Goal: Task Accomplishment & Management: Manage account settings

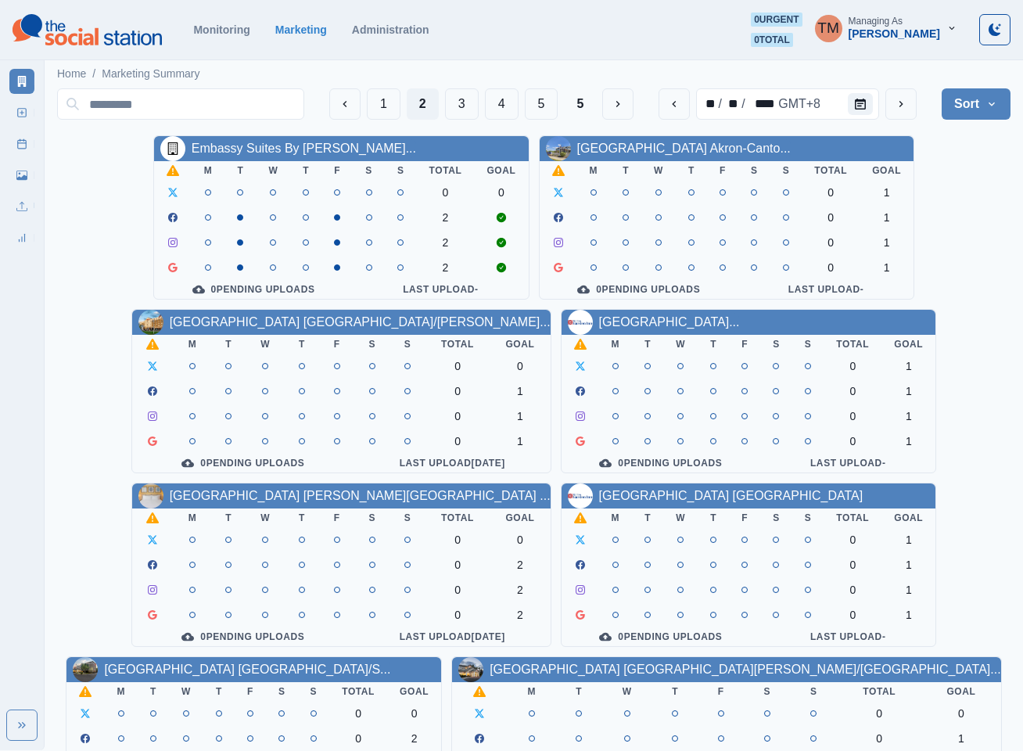
click at [963, 183] on div "Embassy Suites By Hilton Syra... M T W T F S S Total Goal 0 0 2 2 2 0 Pending U…" at bounding box center [534, 651] width 954 height 1033
click at [383, 104] on button "1" at bounding box center [384, 103] width 34 height 31
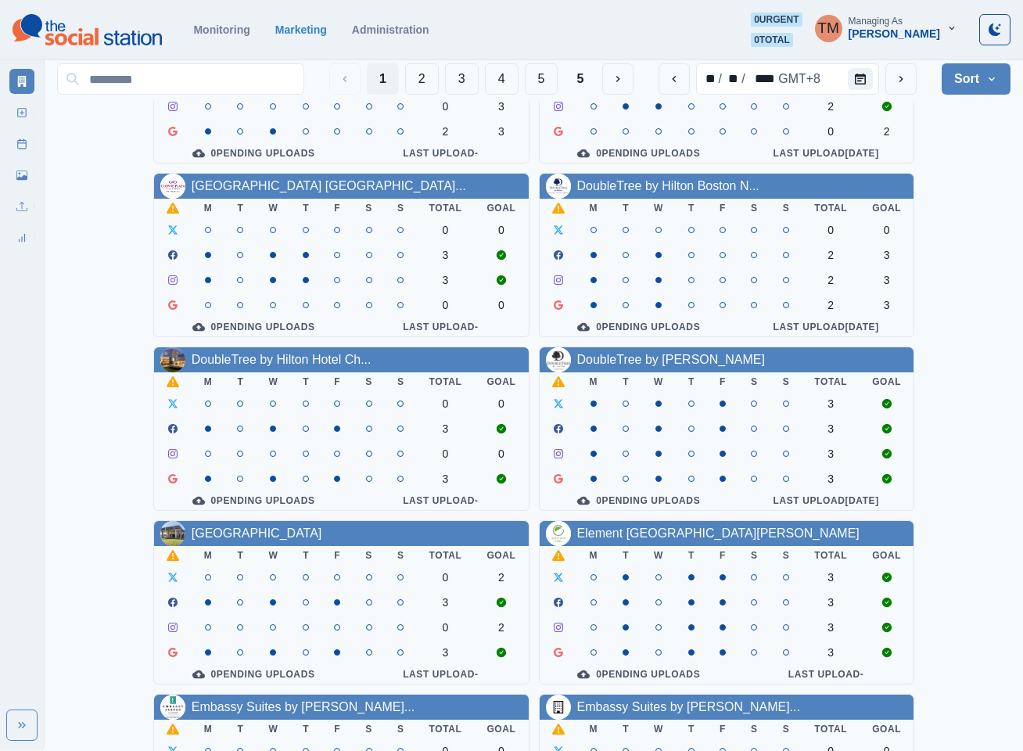
scroll to position [117, 0]
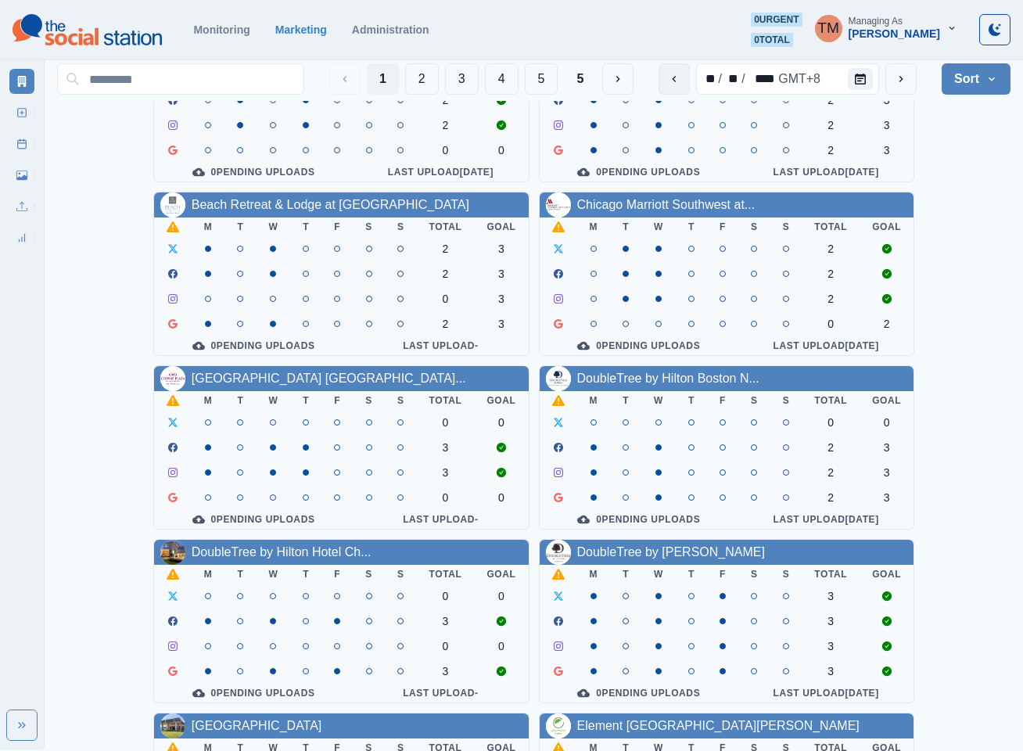
click at [677, 78] on icon "previous" at bounding box center [674, 79] width 13 height 13
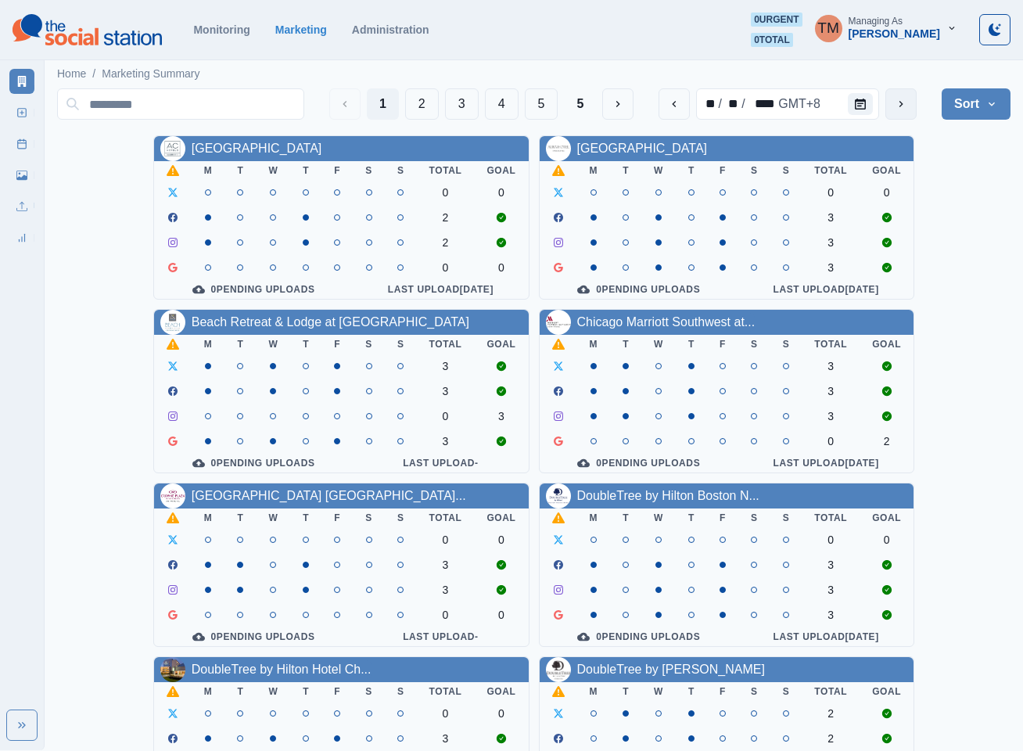
click at [904, 106] on icon "next" at bounding box center [901, 104] width 13 height 13
click at [409, 99] on button "2" at bounding box center [422, 103] width 34 height 31
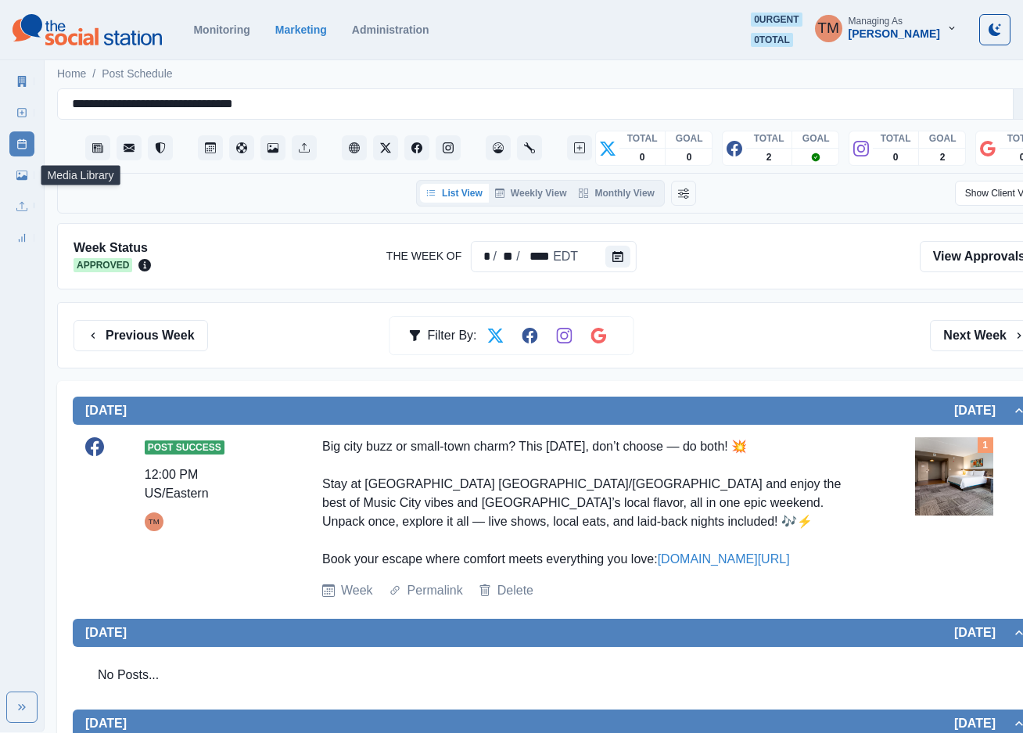
click at [31, 174] on link "Media Library" at bounding box center [21, 175] width 25 height 25
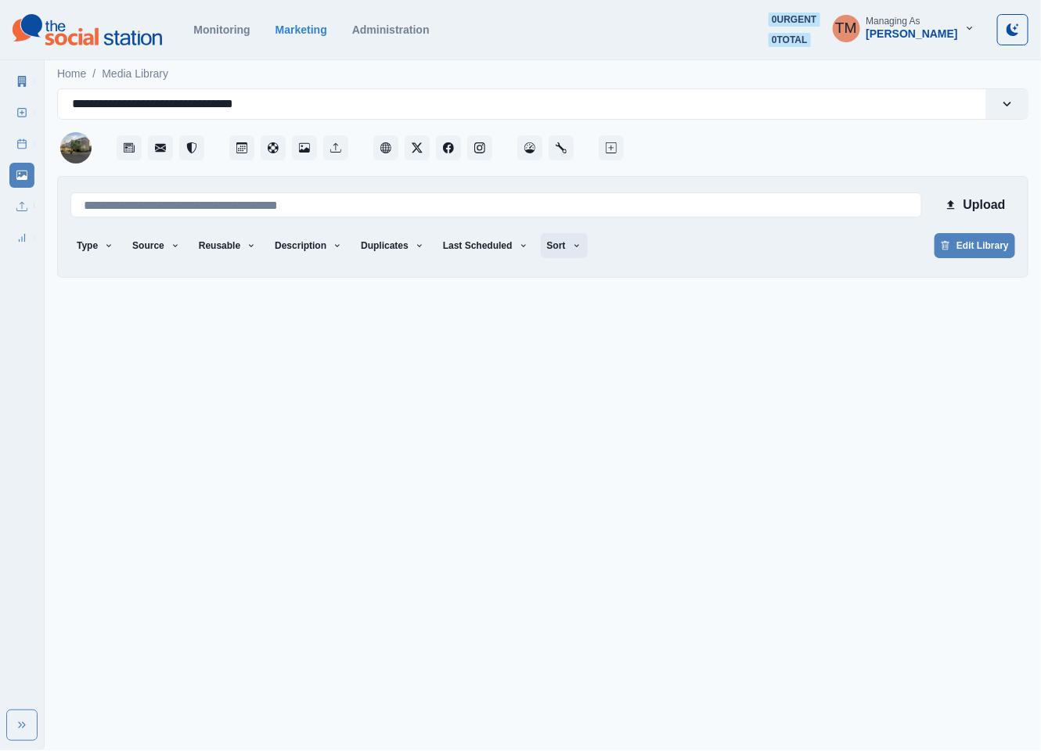
click at [574, 246] on icon "button" at bounding box center [576, 245] width 5 height 3
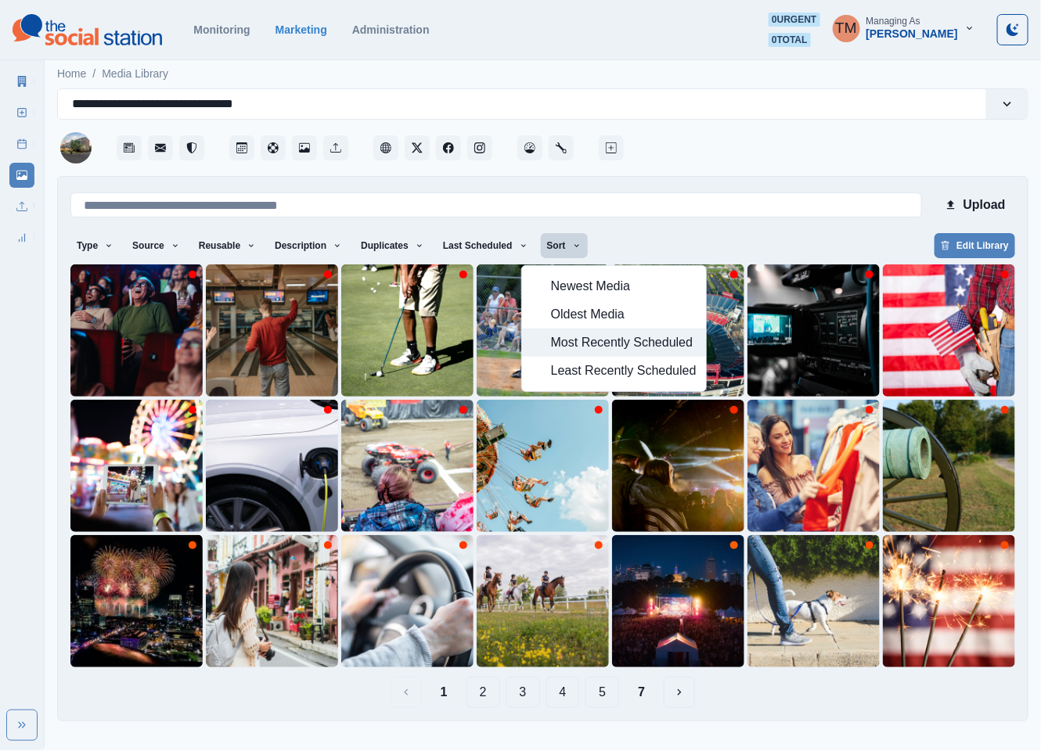
click at [581, 351] on span "Most Recently Scheduled" at bounding box center [624, 342] width 146 height 19
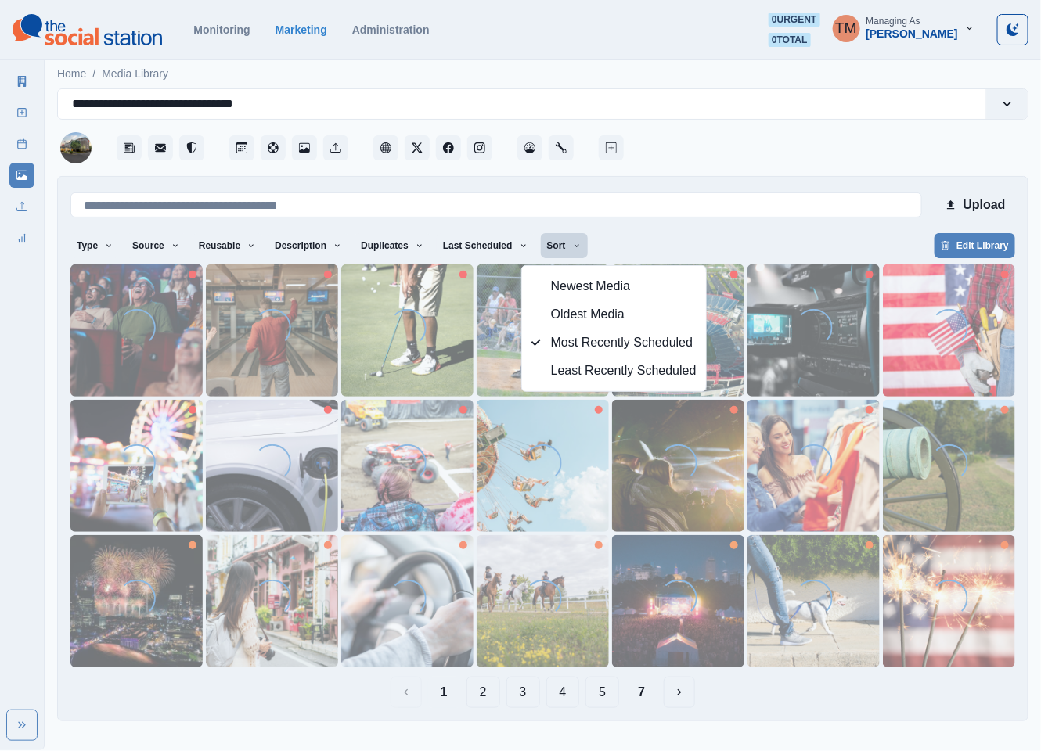
click at [721, 244] on div "Type Any Image Video Source Any Upload Social Manager Found: Instagram Found: G…" at bounding box center [542, 247] width 944 height 28
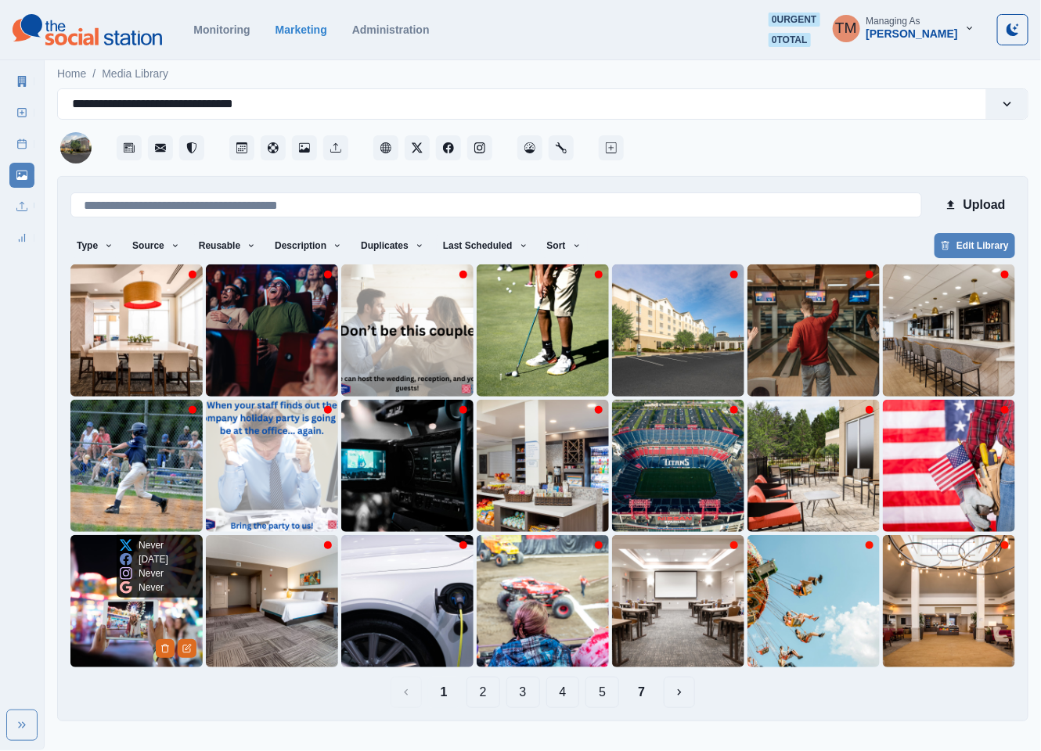
click at [85, 625] on img at bounding box center [136, 601] width 132 height 132
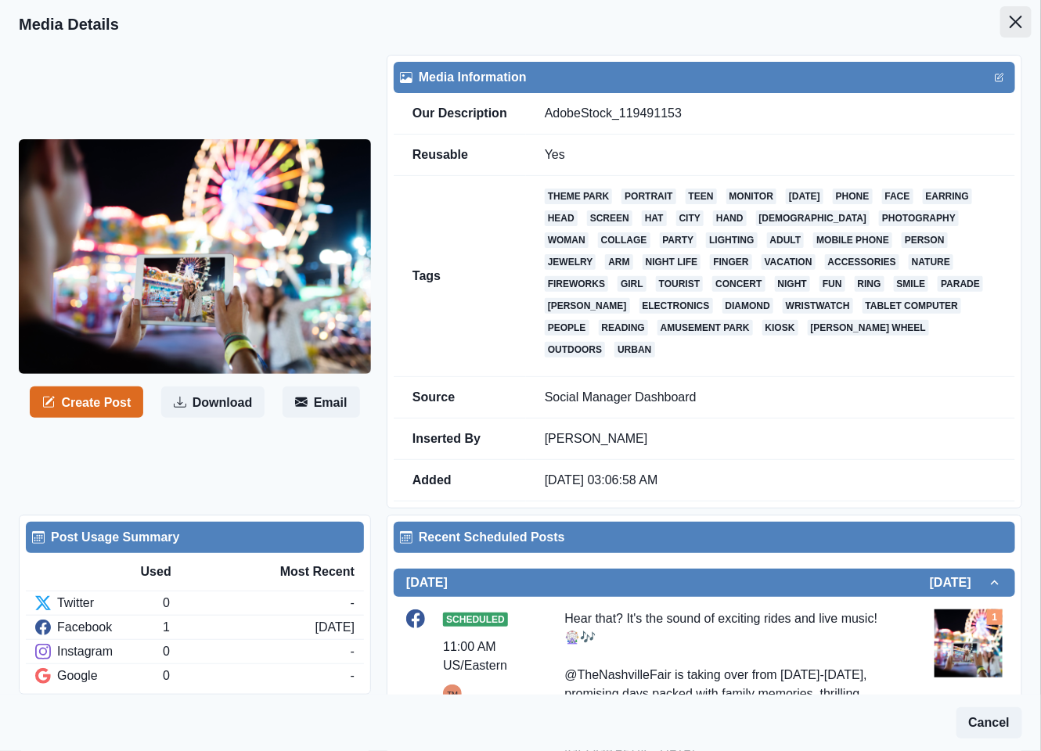
click at [1009, 20] on icon "Close" at bounding box center [1015, 22] width 13 height 13
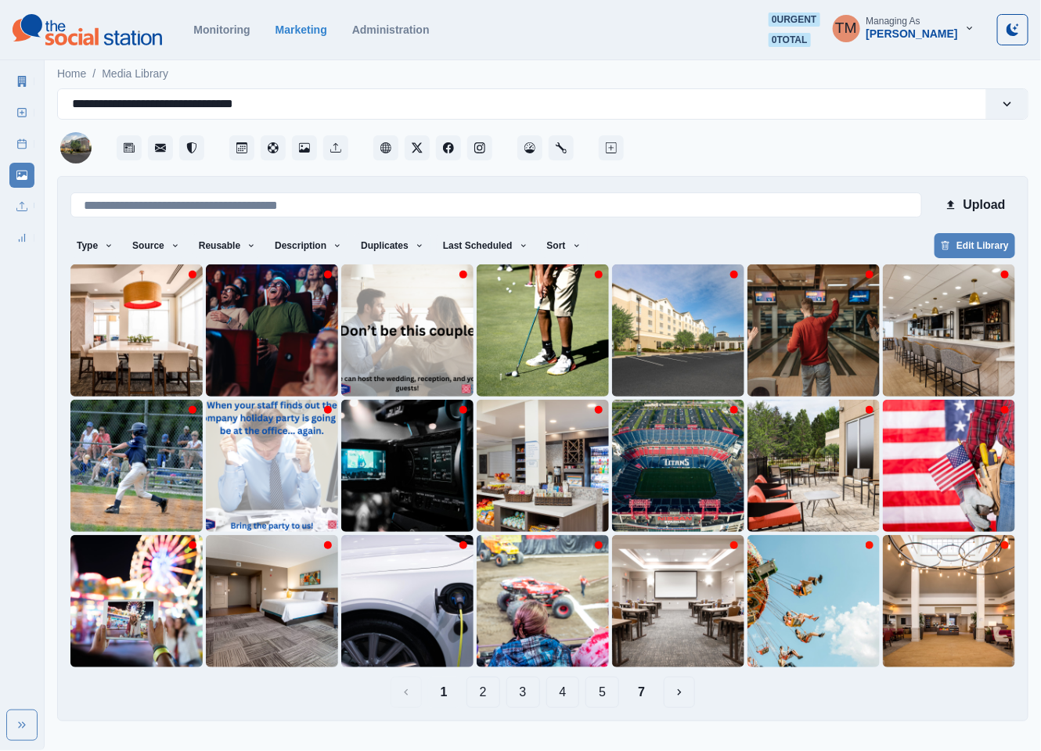
click at [484, 693] on button "2" at bounding box center [483, 692] width 34 height 31
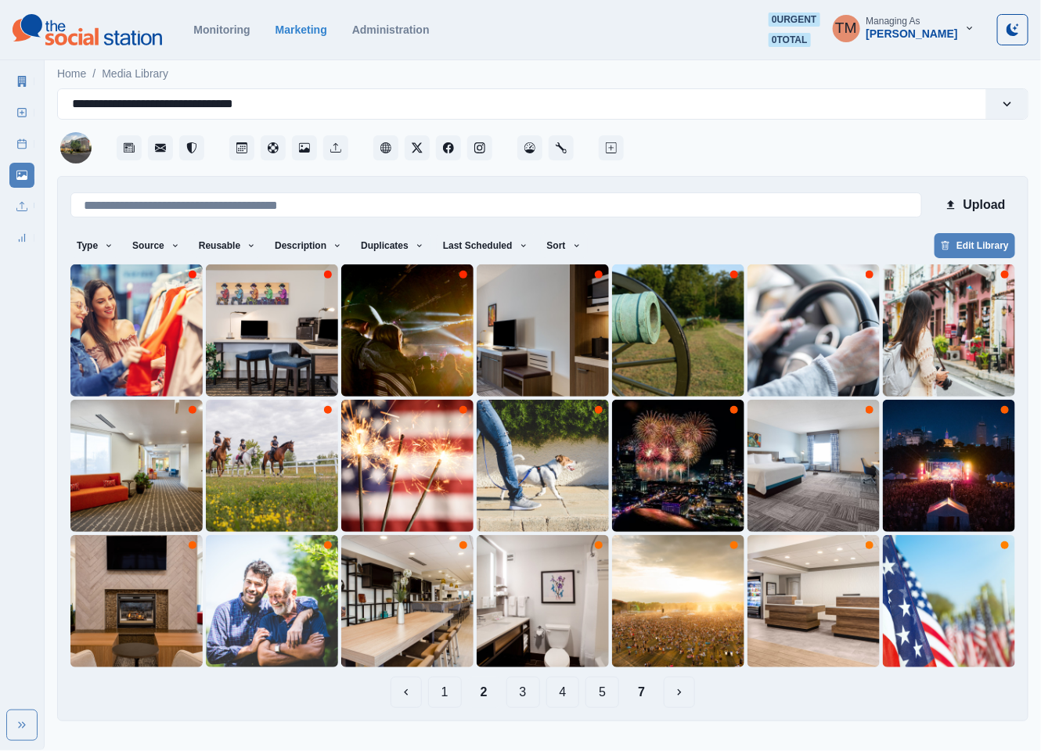
click at [566, 698] on button "4" at bounding box center [563, 692] width 34 height 31
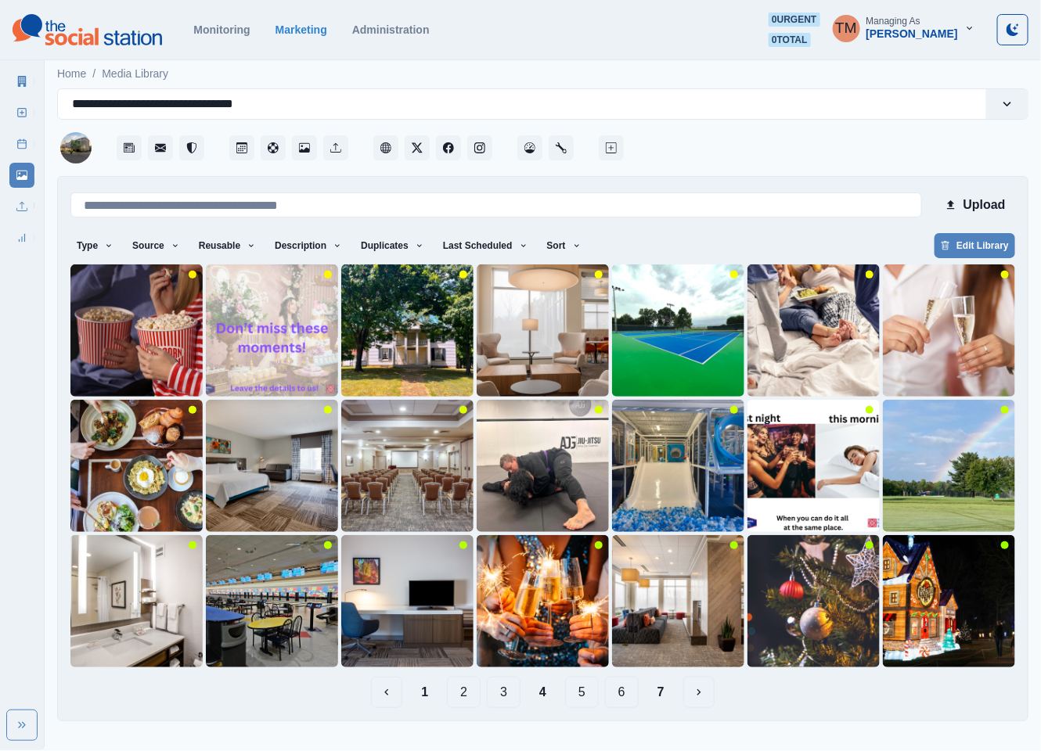
click at [583, 702] on button "5" at bounding box center [582, 692] width 34 height 31
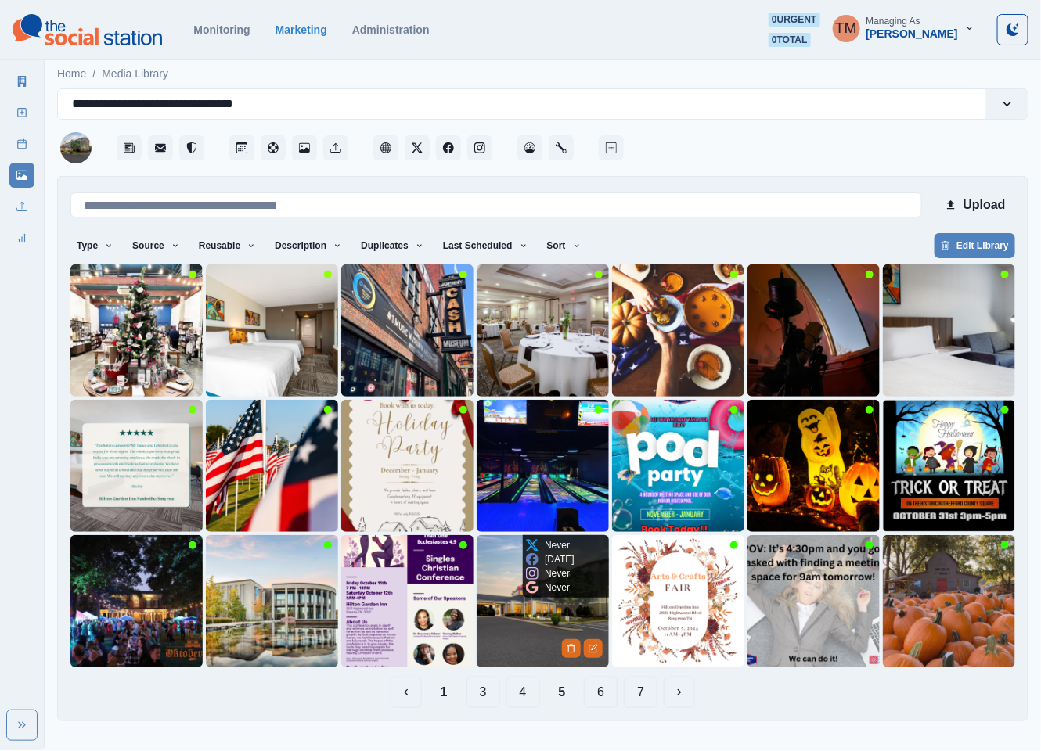
click at [512, 620] on img at bounding box center [542, 601] width 132 height 132
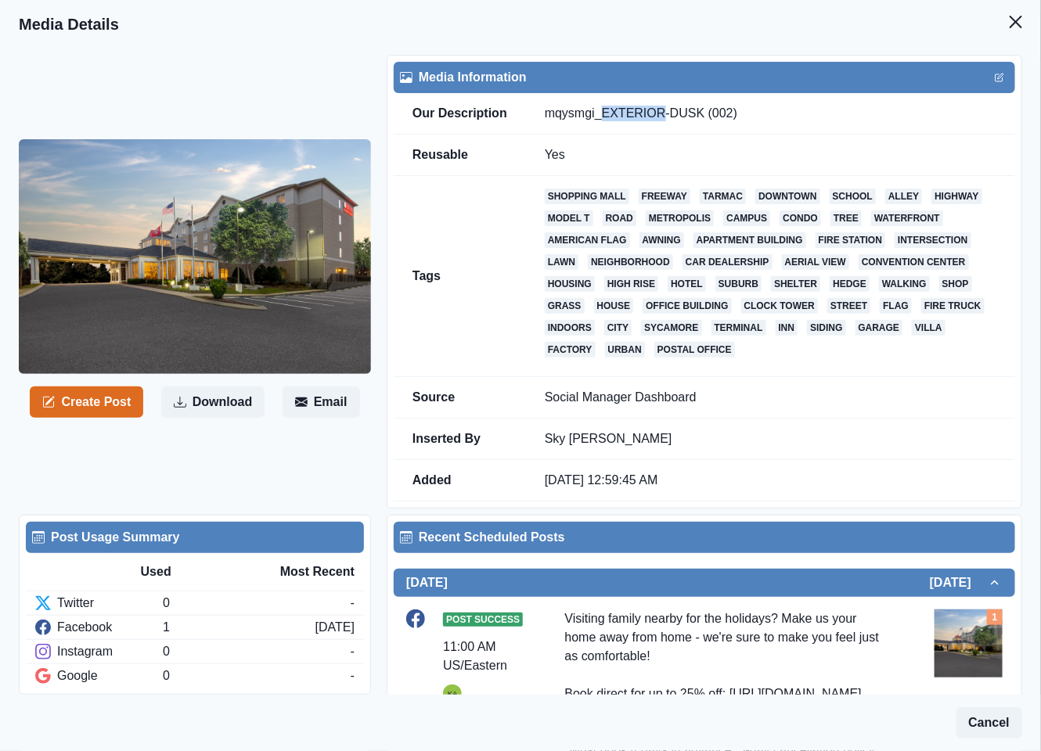
drag, startPoint x: 653, startPoint y: 113, endPoint x: 597, endPoint y: 113, distance: 55.6
click at [597, 113] on td "mqysmgi_EXTERIOR-DUSK (002)" at bounding box center [770, 113] width 489 height 41
copy td "EXTERIOR"
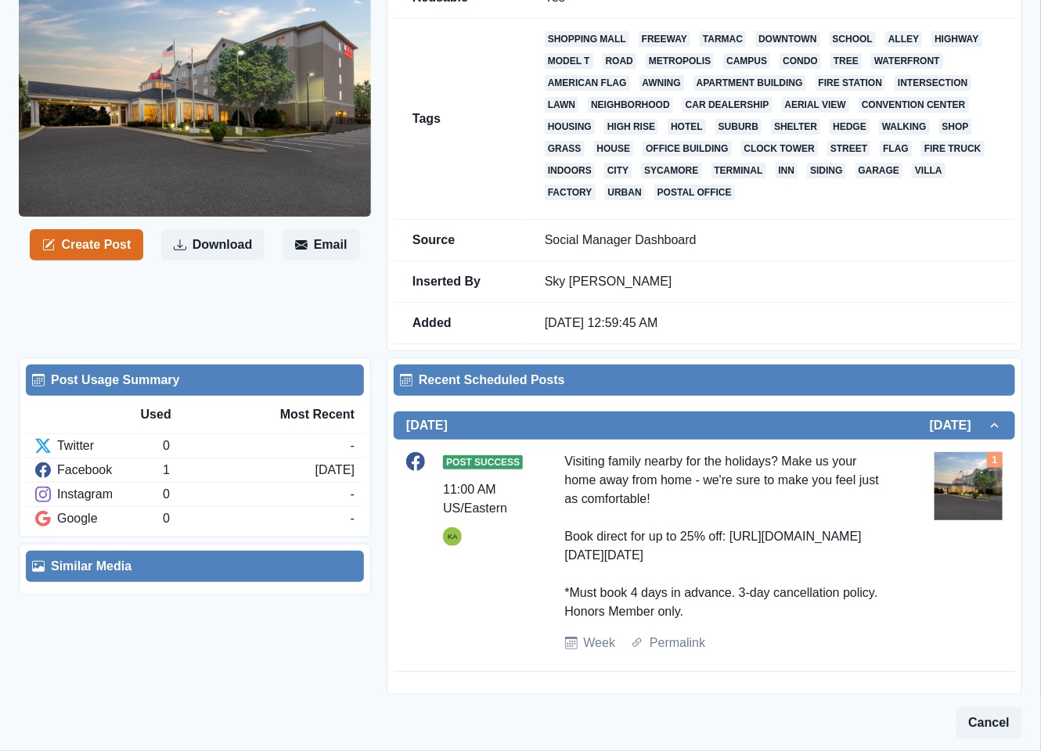
scroll to position [81, 0]
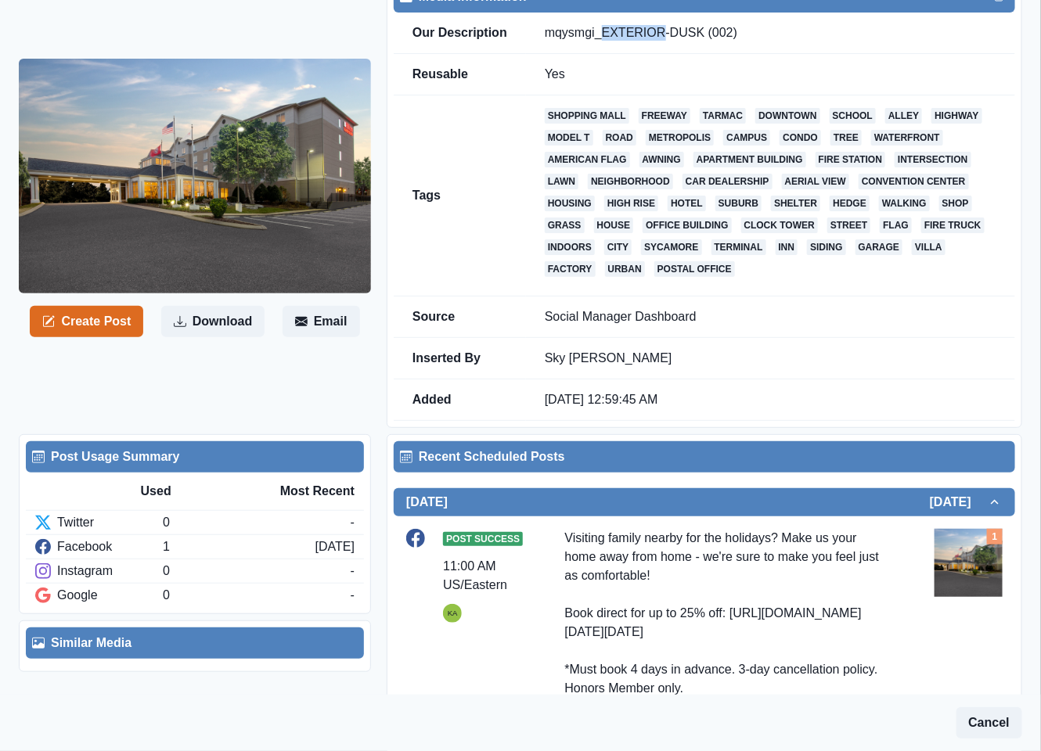
click at [611, 34] on td "mqysmgi_EXTERIOR-DUSK (002)" at bounding box center [770, 33] width 489 height 41
drag, startPoint x: 599, startPoint y: 34, endPoint x: 689, endPoint y: 35, distance: 89.2
click at [689, 35] on td "mqysmgi_EXTERIOR-DUSK (002)" at bounding box center [770, 33] width 489 height 41
copy td "EXTERIOR-DUSK"
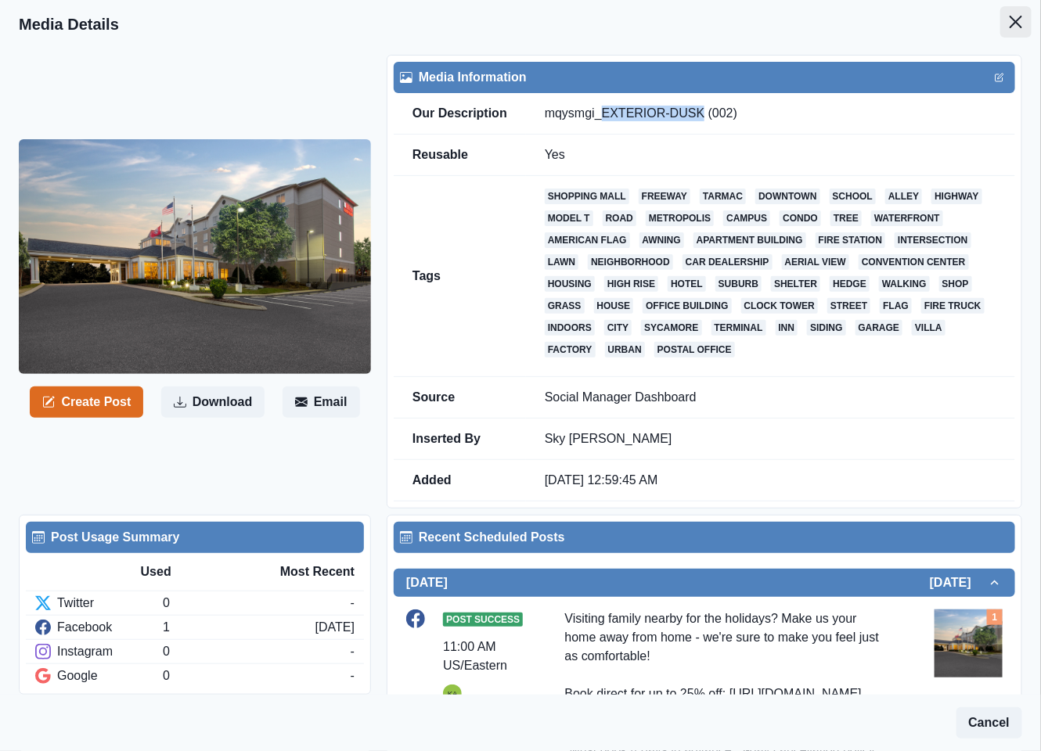
click at [1009, 17] on icon "Close" at bounding box center [1015, 22] width 13 height 13
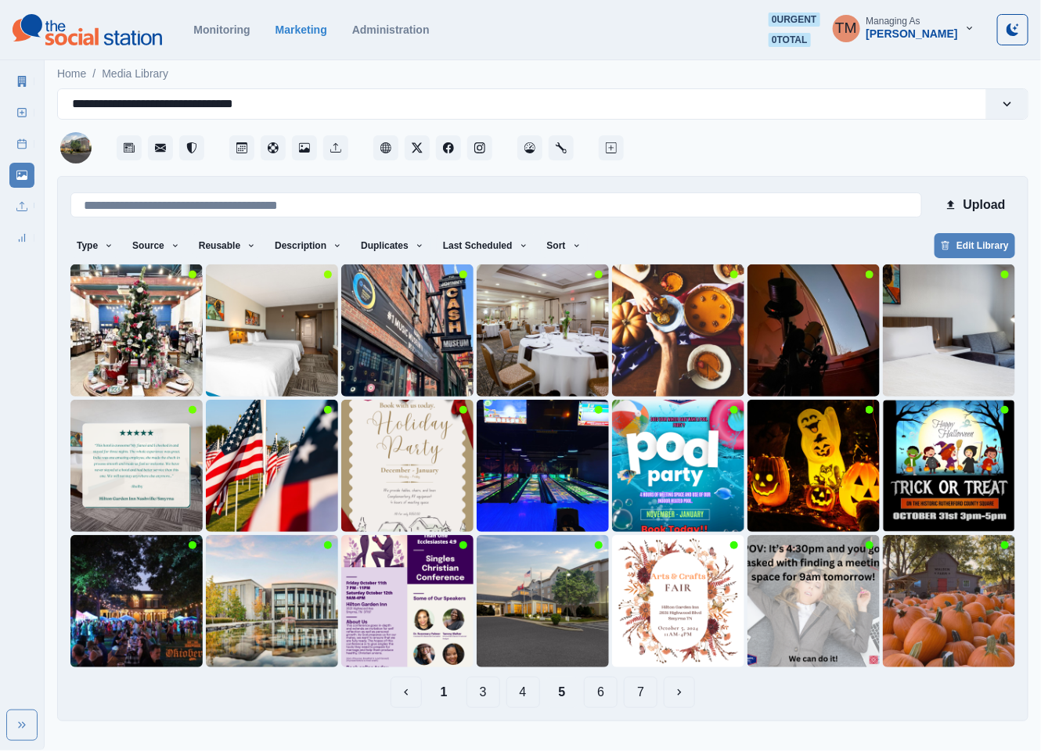
click at [601, 697] on button "6" at bounding box center [601, 692] width 34 height 31
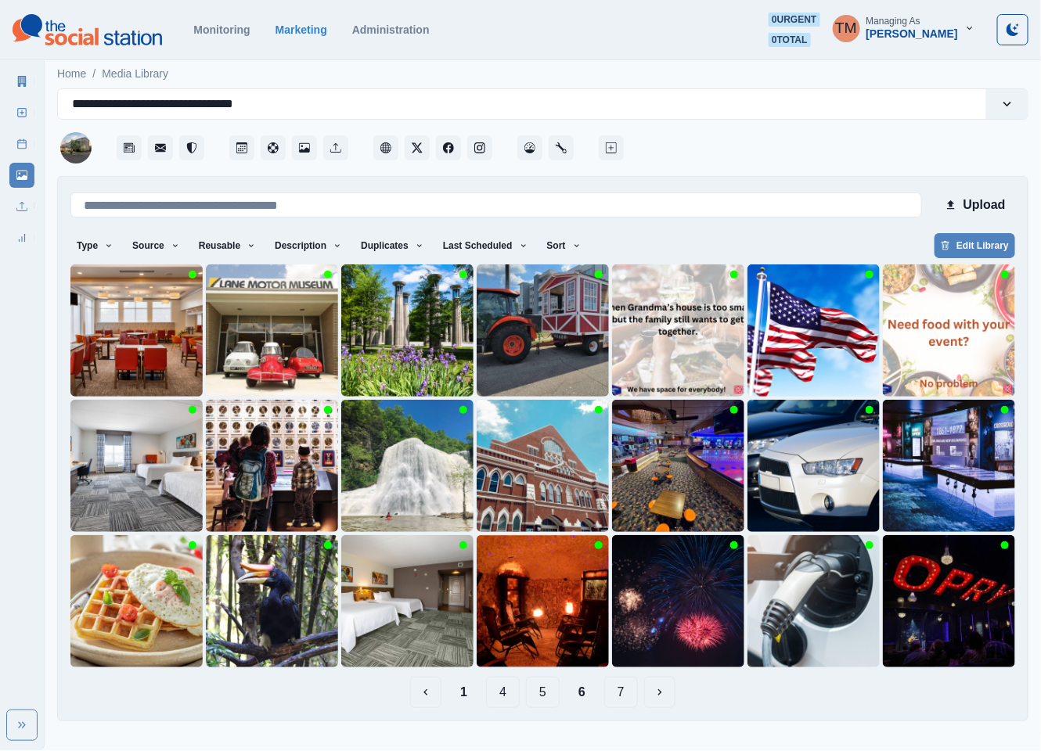
click at [620, 698] on button "7" at bounding box center [621, 692] width 34 height 31
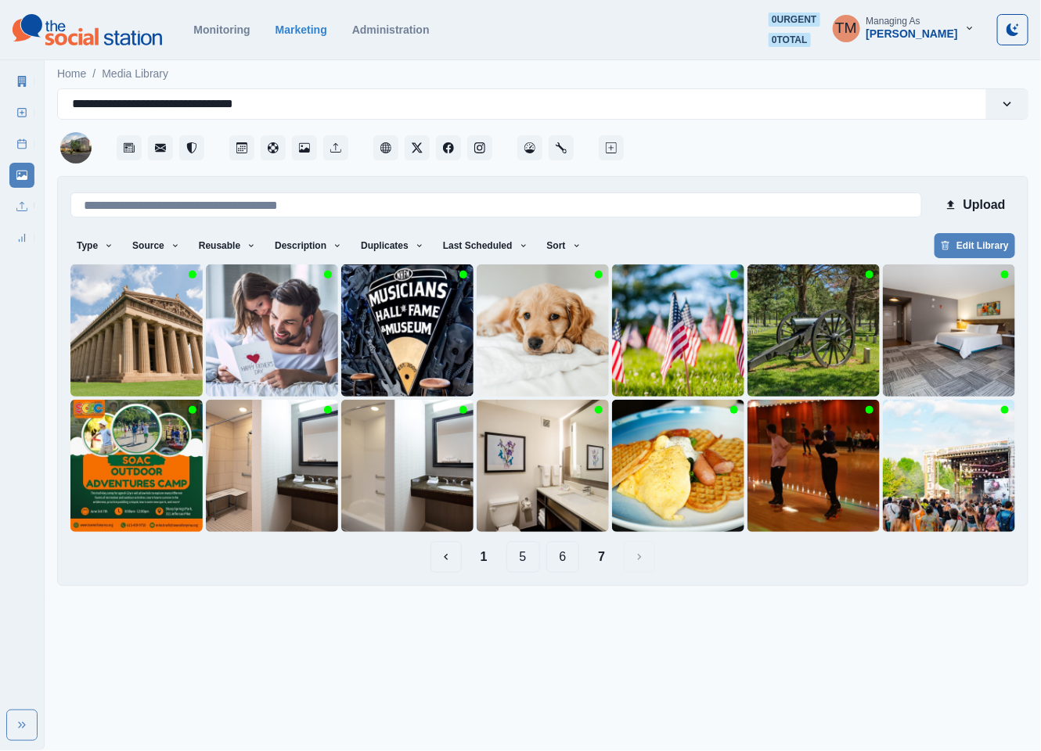
click at [563, 547] on button "6" at bounding box center [563, 556] width 34 height 31
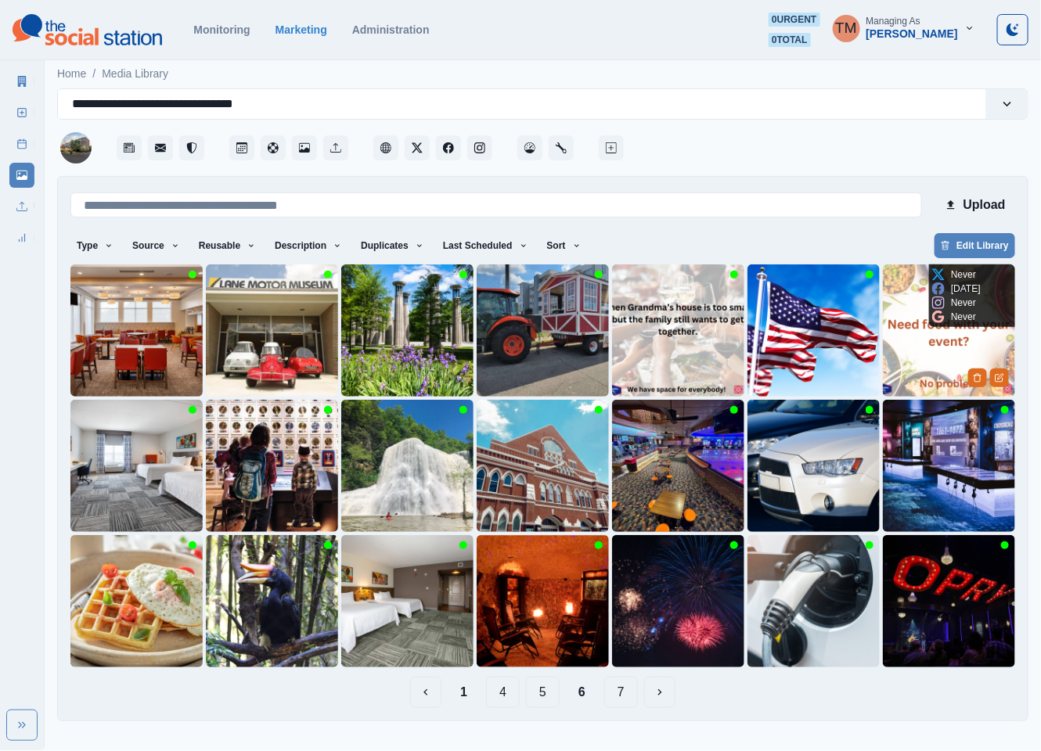
click at [919, 352] on img at bounding box center [949, 330] width 132 height 132
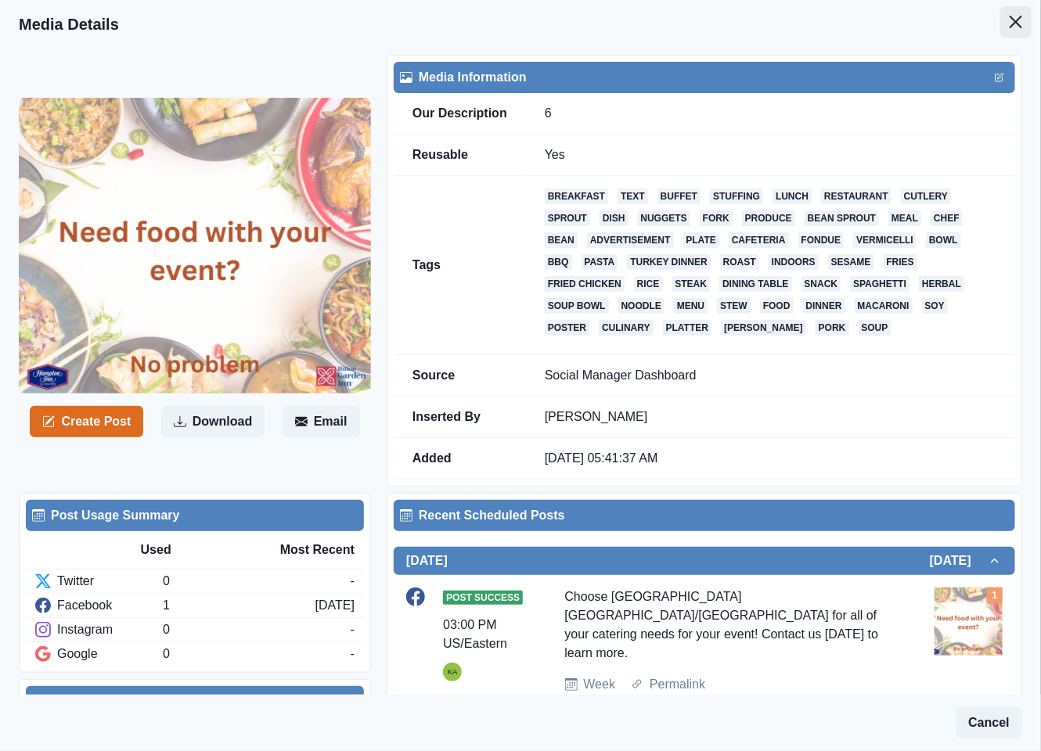
click at [1009, 21] on icon "Close" at bounding box center [1015, 22] width 13 height 13
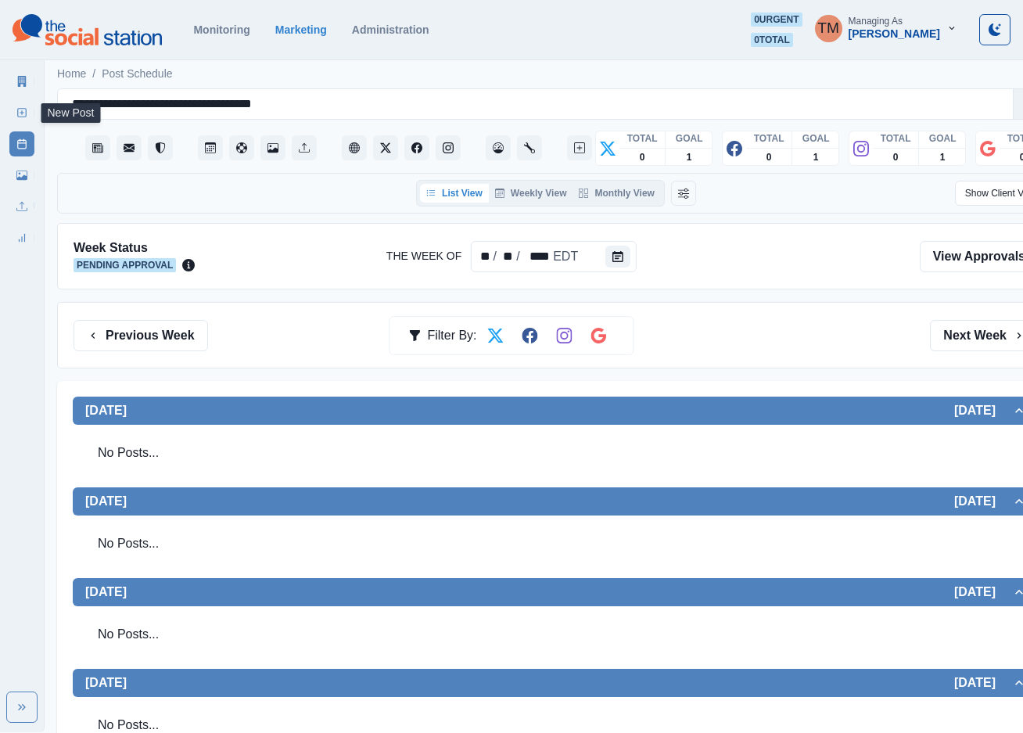
click at [29, 116] on link "New Post" at bounding box center [21, 112] width 25 height 25
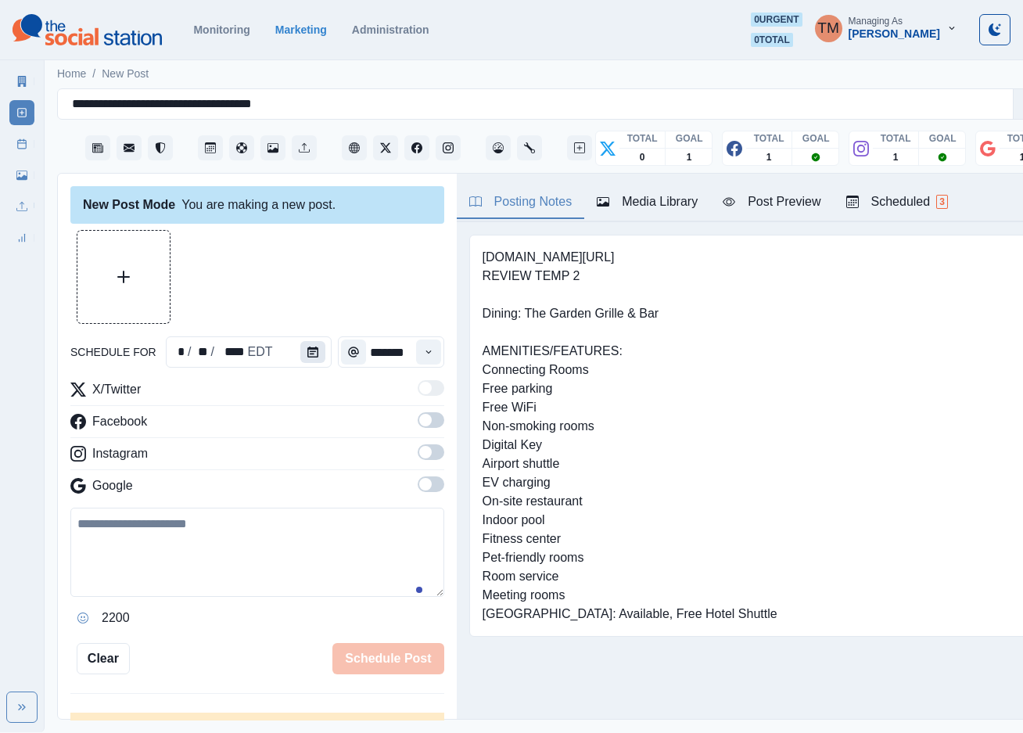
click at [307, 350] on icon "Calendar" at bounding box center [312, 352] width 11 height 11
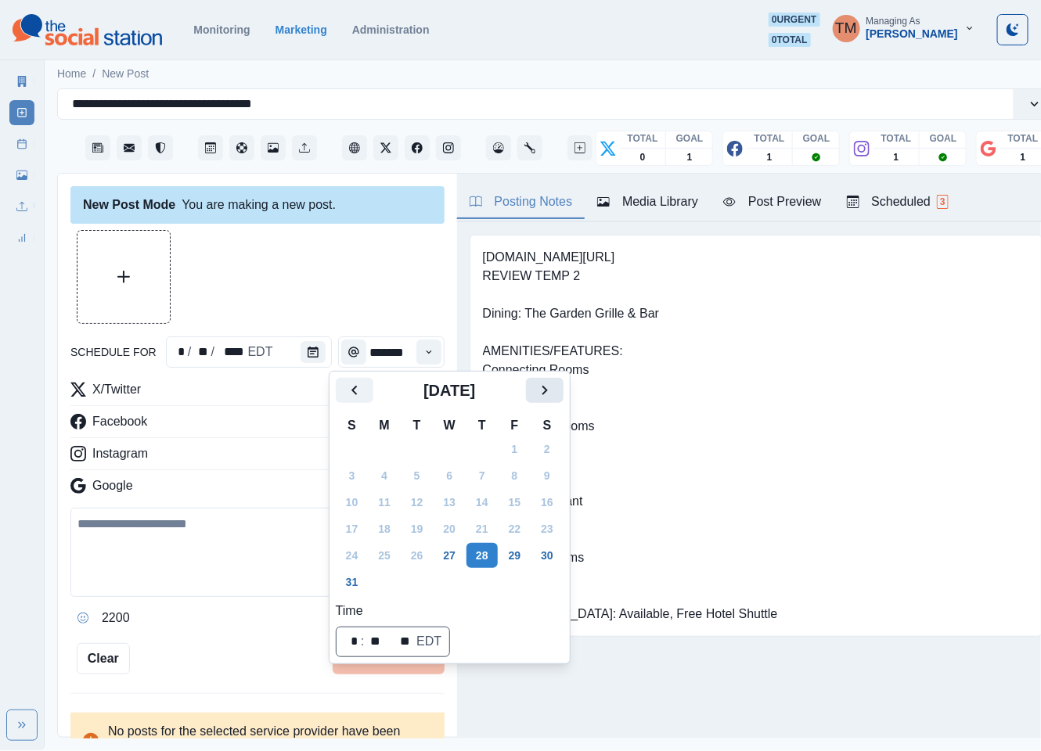
click at [545, 390] on icon "Next" at bounding box center [543, 390] width 5 height 9
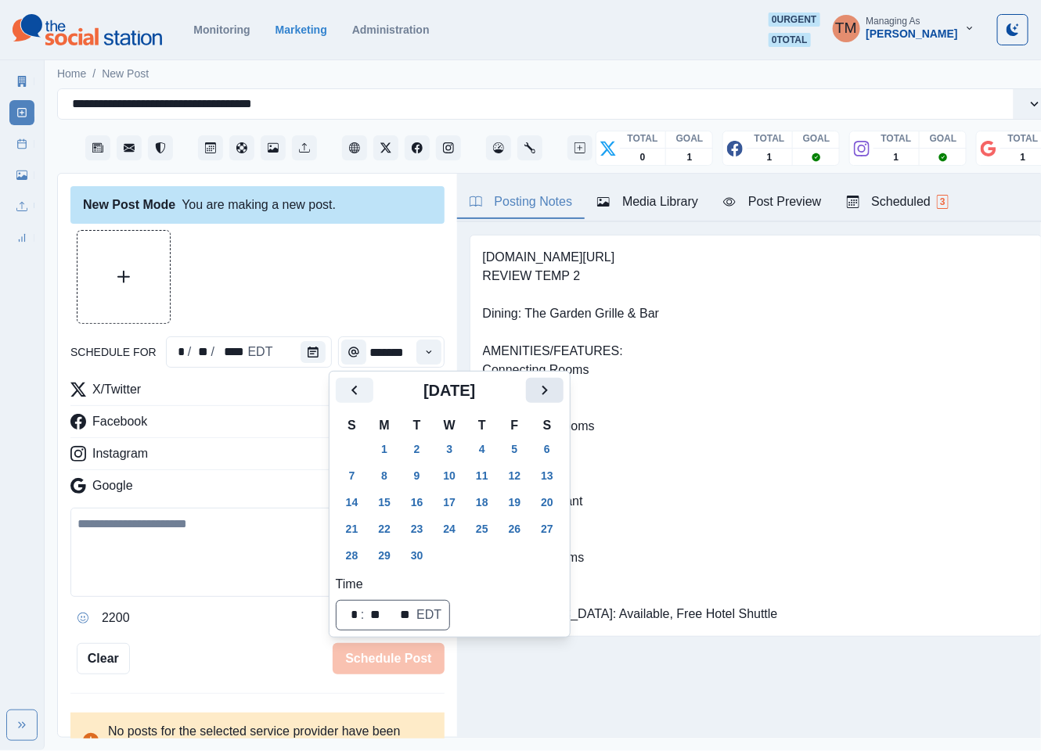
click at [545, 390] on icon "Next" at bounding box center [543, 390] width 5 height 9
click at [419, 521] on button "21" at bounding box center [416, 528] width 31 height 25
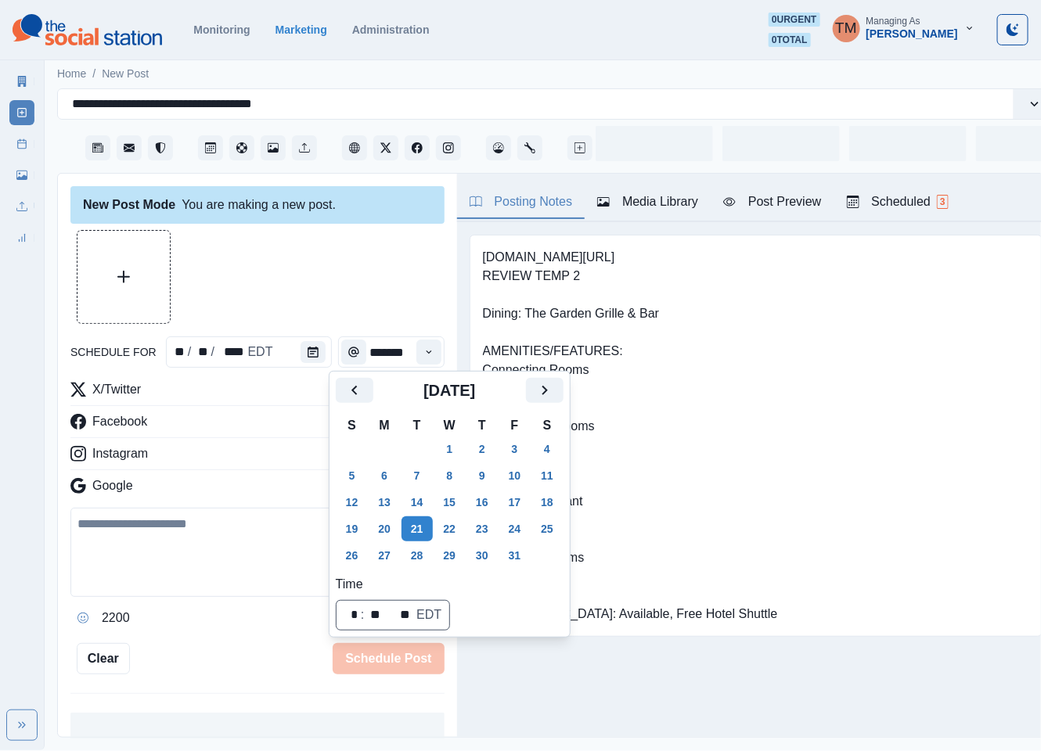
click at [357, 306] on div at bounding box center [257, 277] width 374 height 94
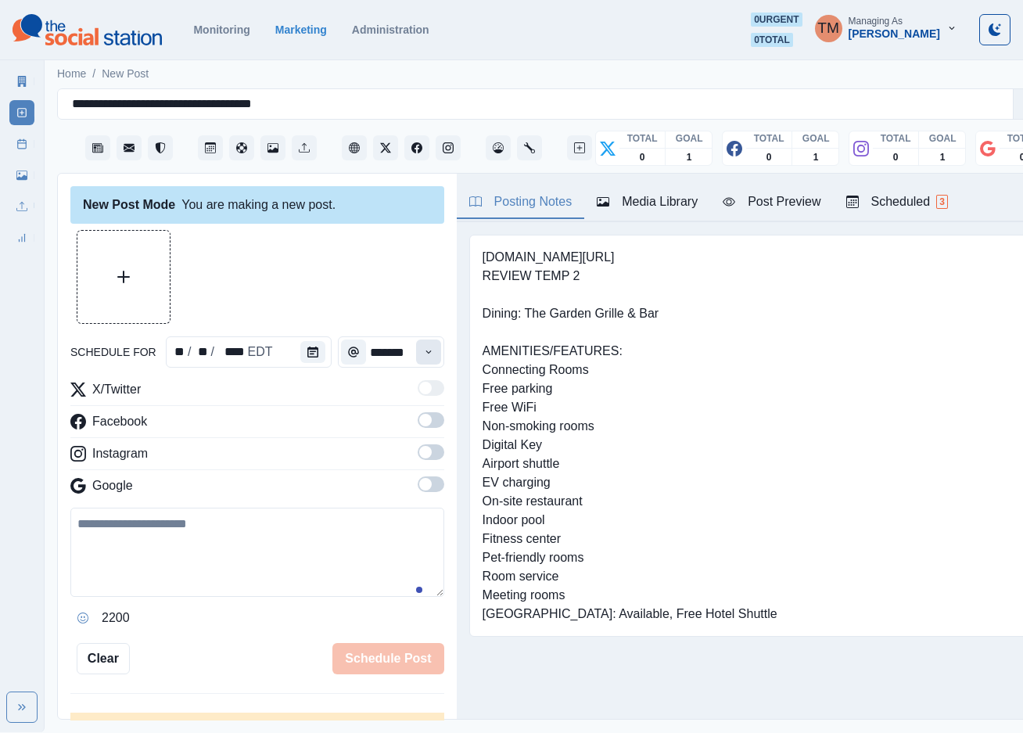
click at [416, 346] on button "Time" at bounding box center [428, 352] width 25 height 25
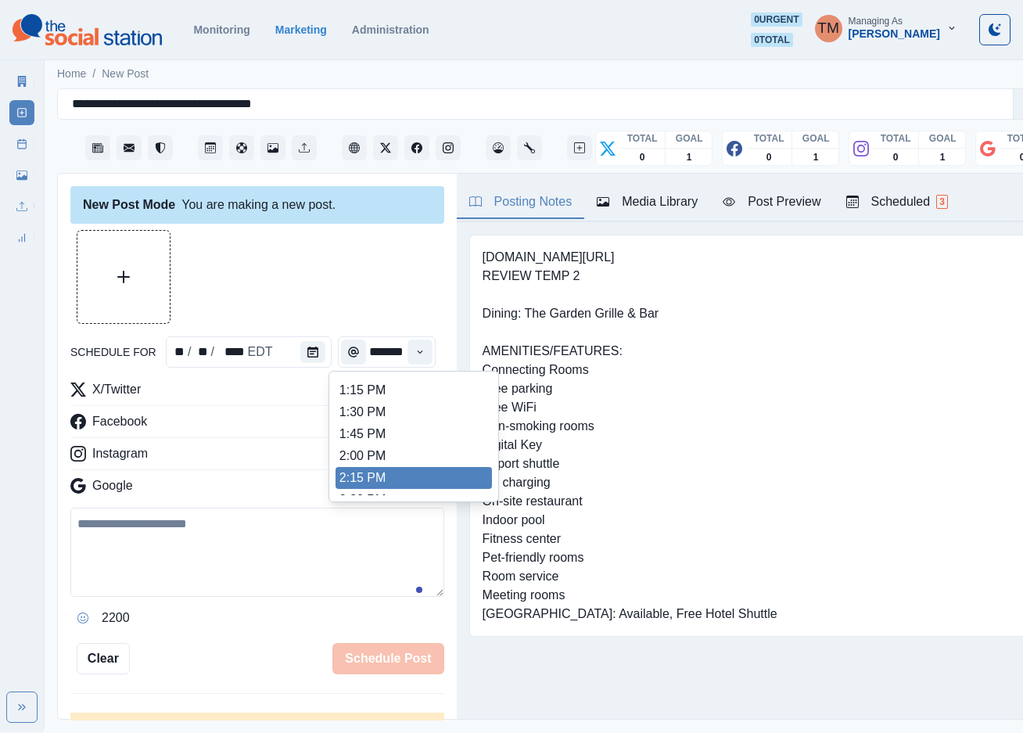
scroll to position [469, 0]
click at [376, 463] on li "2:15 PM" at bounding box center [414, 467] width 156 height 22
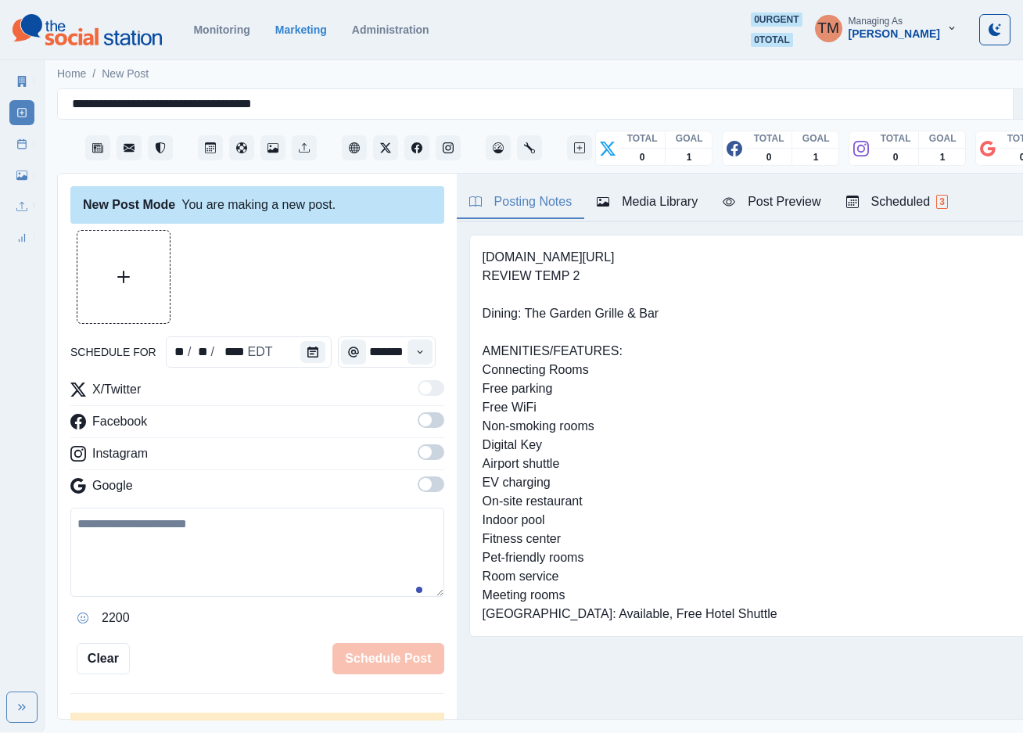
type input "*******"
click at [418, 425] on span at bounding box center [431, 420] width 27 height 16
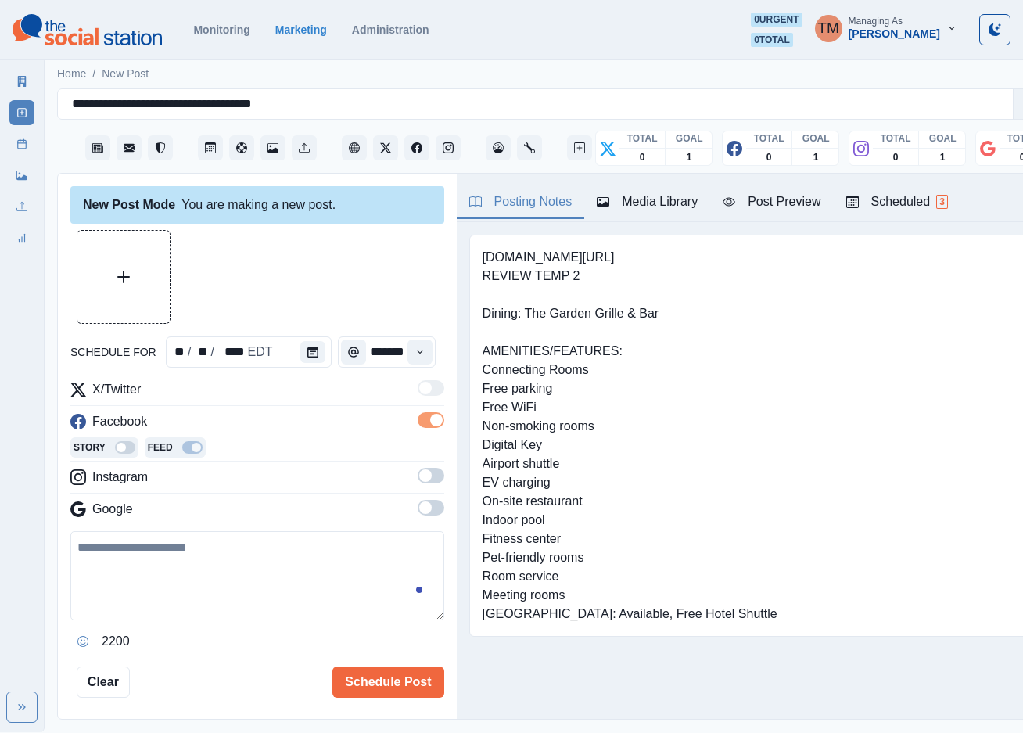
click at [418, 475] on span at bounding box center [431, 476] width 27 height 16
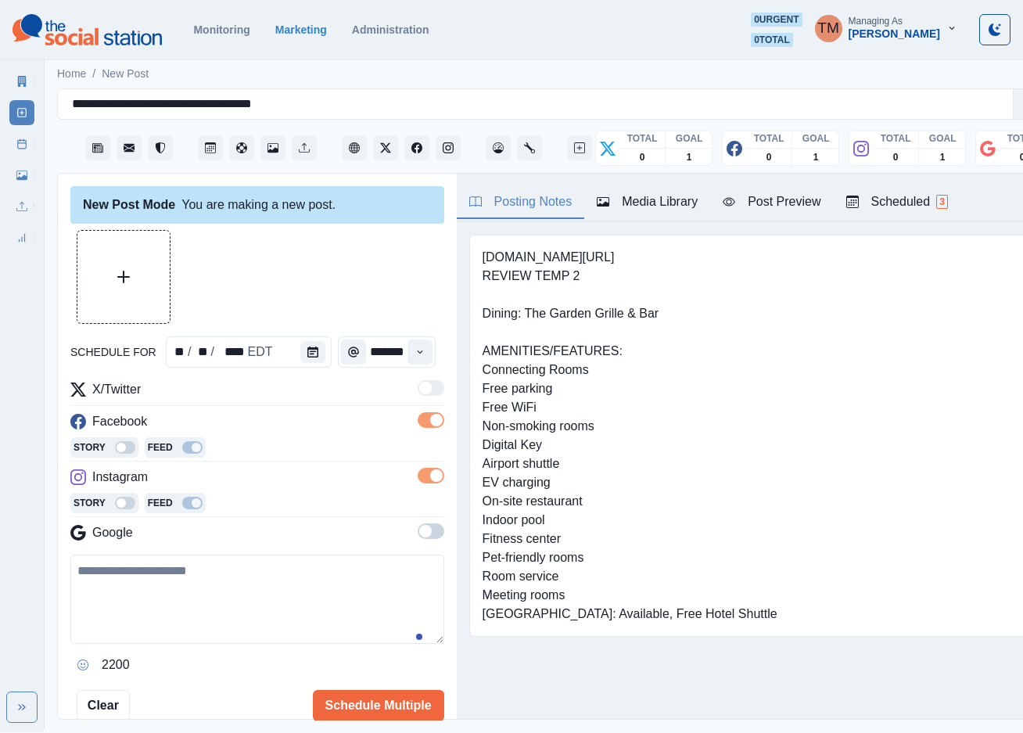
click at [419, 529] on span at bounding box center [425, 531] width 13 height 13
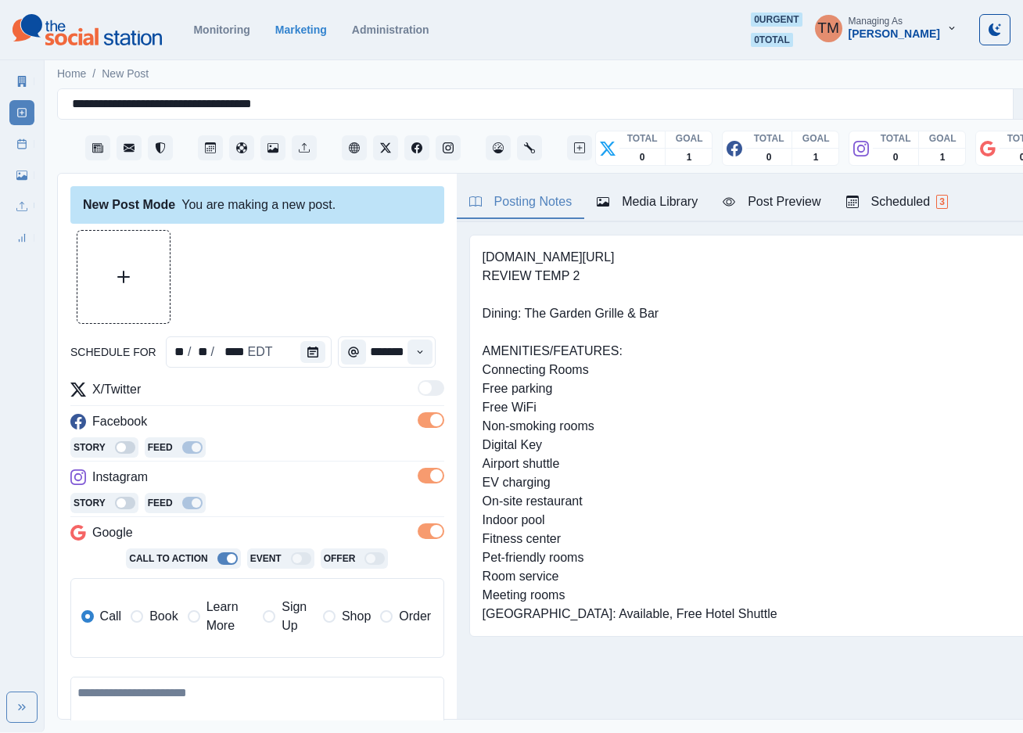
click at [214, 622] on span "Learn More" at bounding box center [231, 617] width 48 height 38
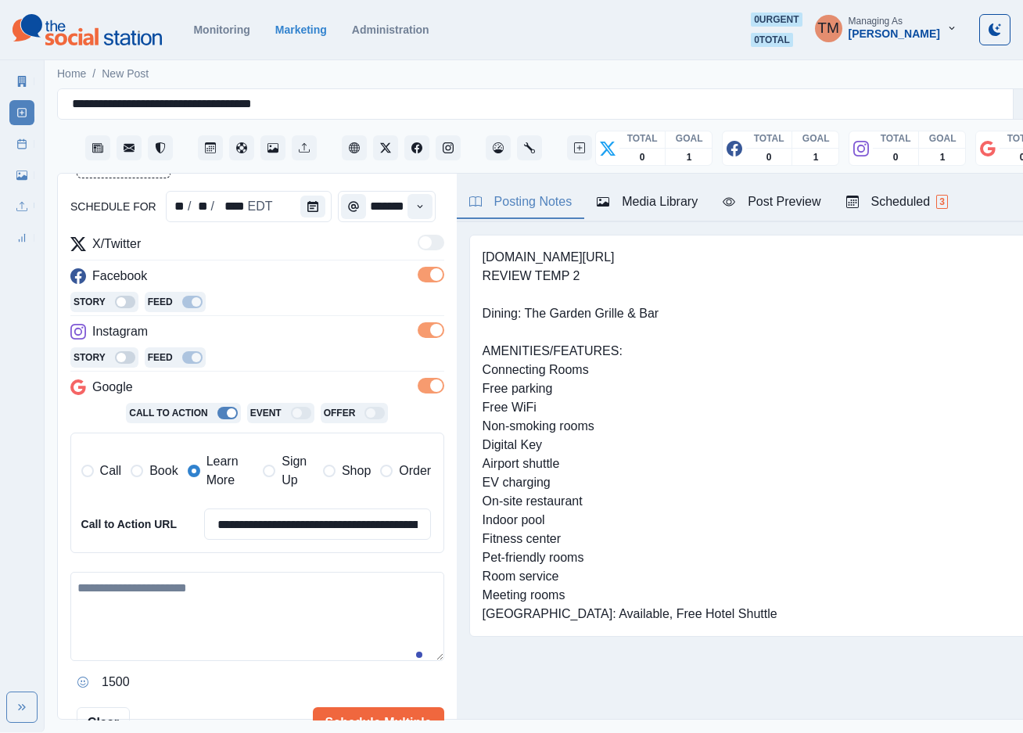
scroll to position [235, 0]
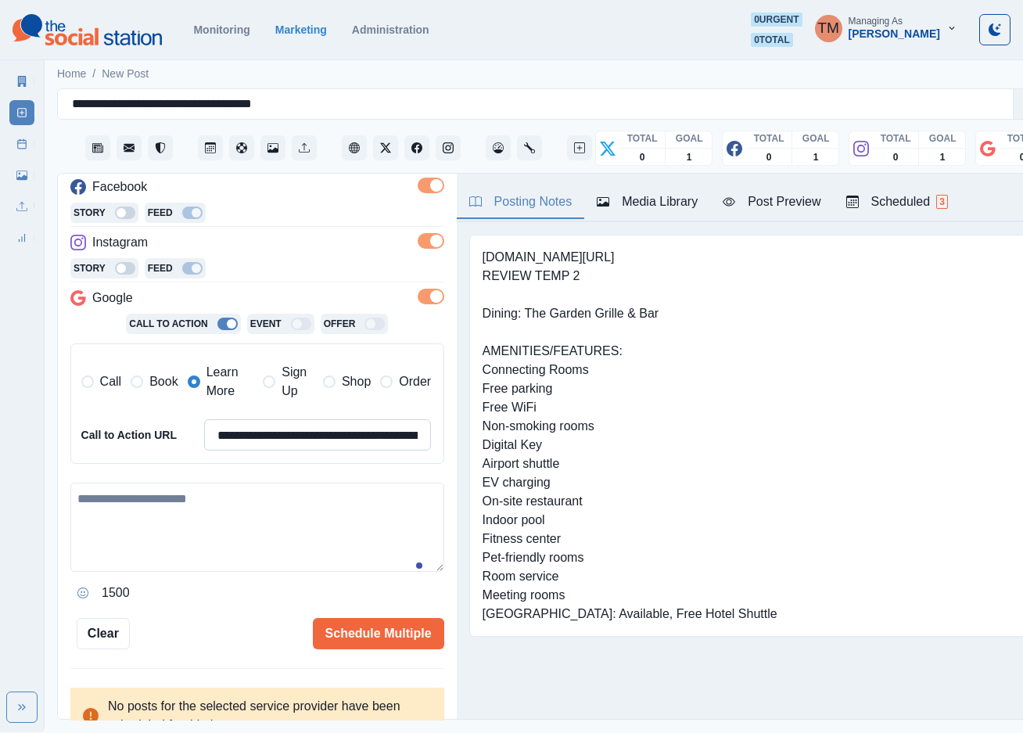
click at [282, 439] on input "**********" at bounding box center [318, 434] width 228 height 31
paste input
type input "**********"
click at [169, 512] on textarea at bounding box center [257, 527] width 374 height 89
paste textarea "**********"
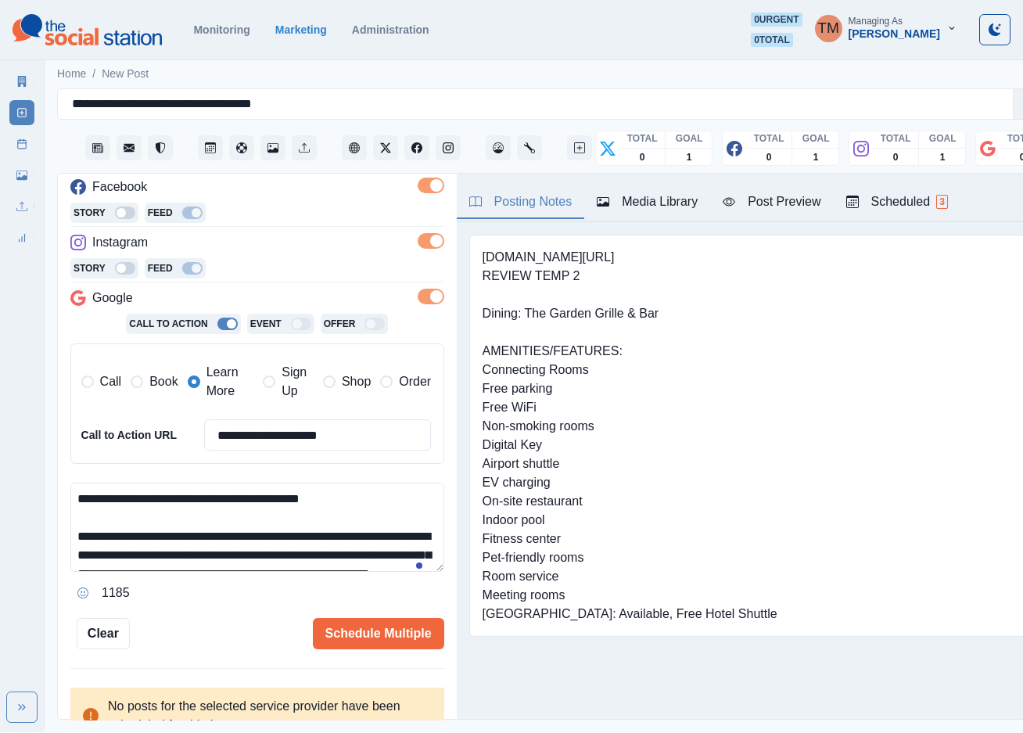
scroll to position [124, 0]
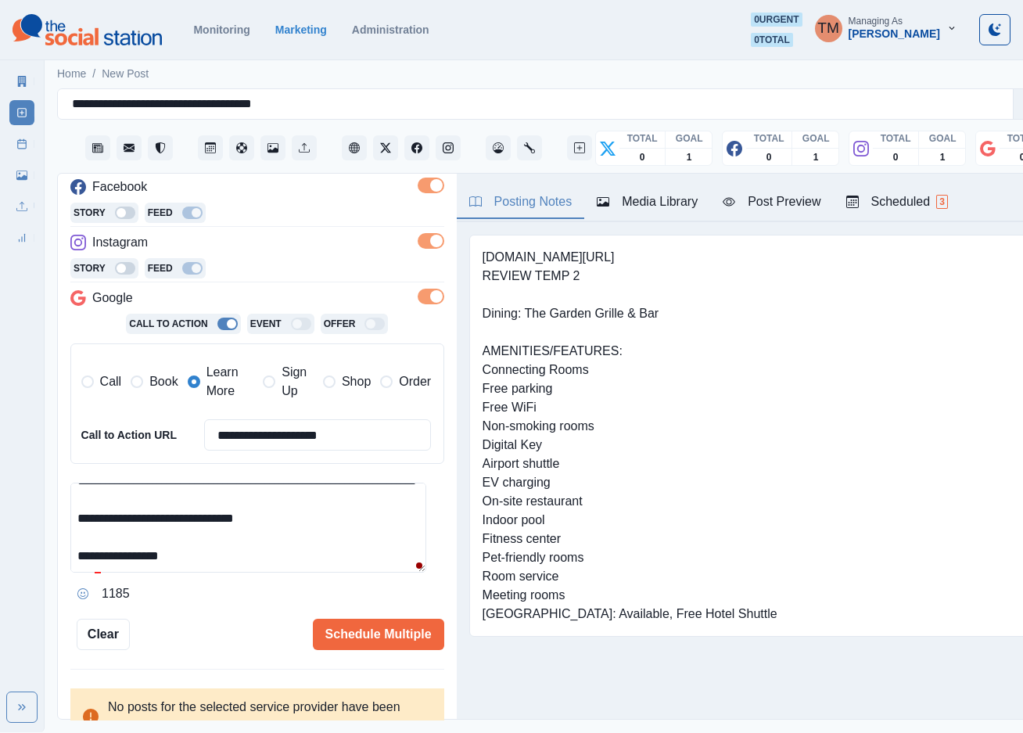
click at [778, 204] on div "Post Preview" at bounding box center [772, 201] width 98 height 19
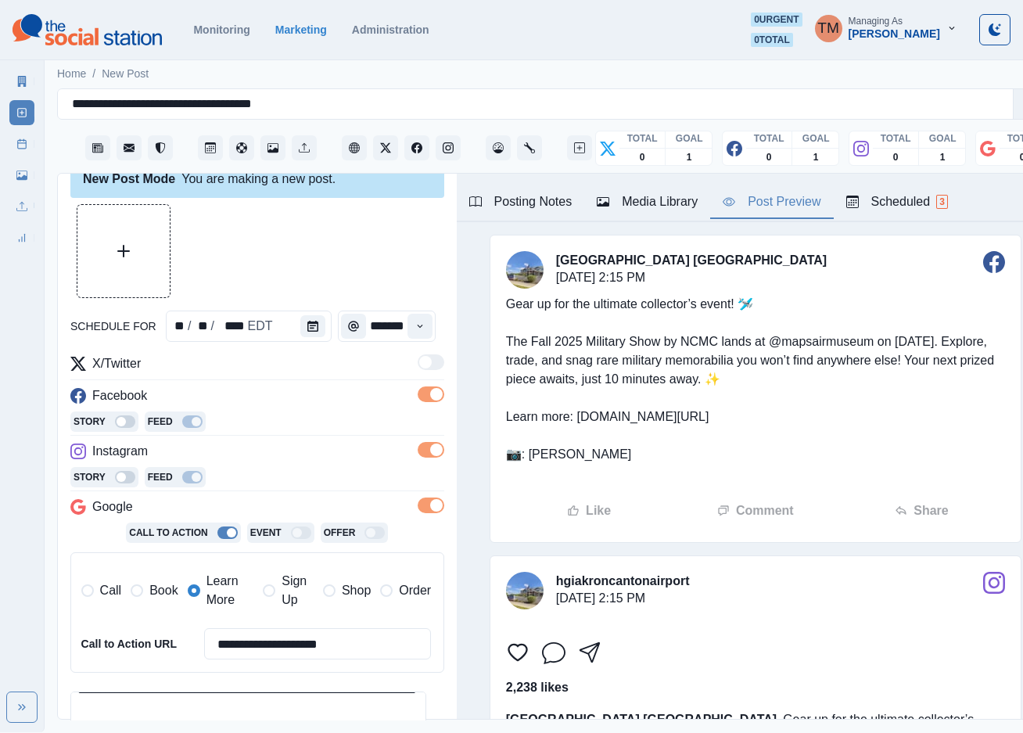
scroll to position [0, 0]
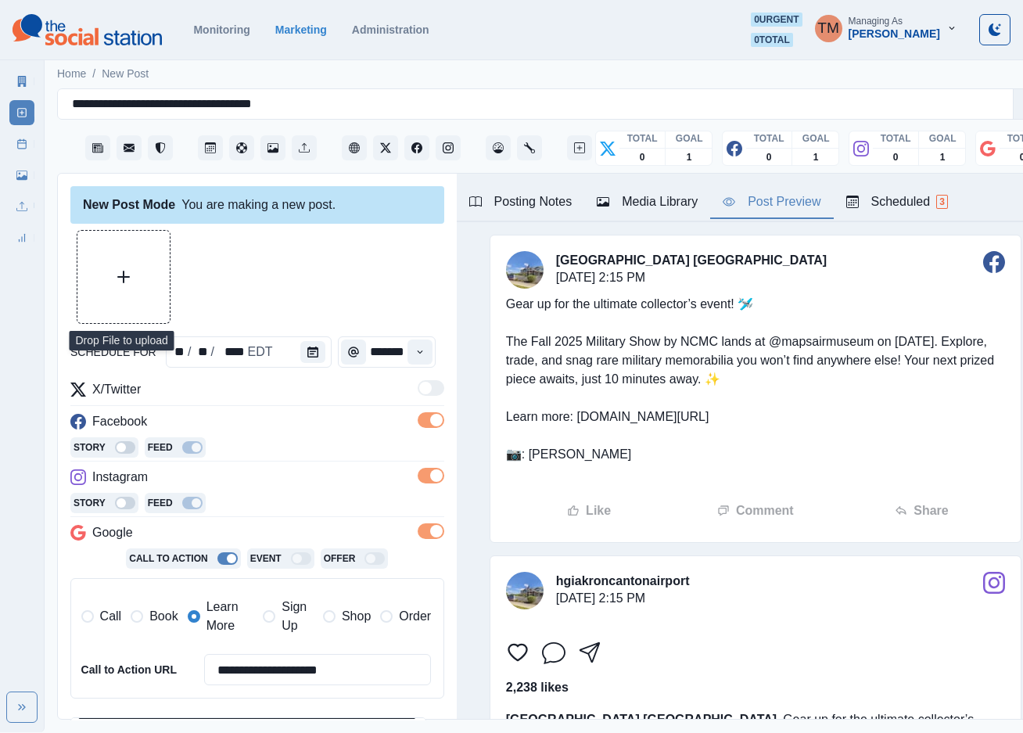
click at [129, 289] on button "Upload Media" at bounding box center [123, 277] width 92 height 92
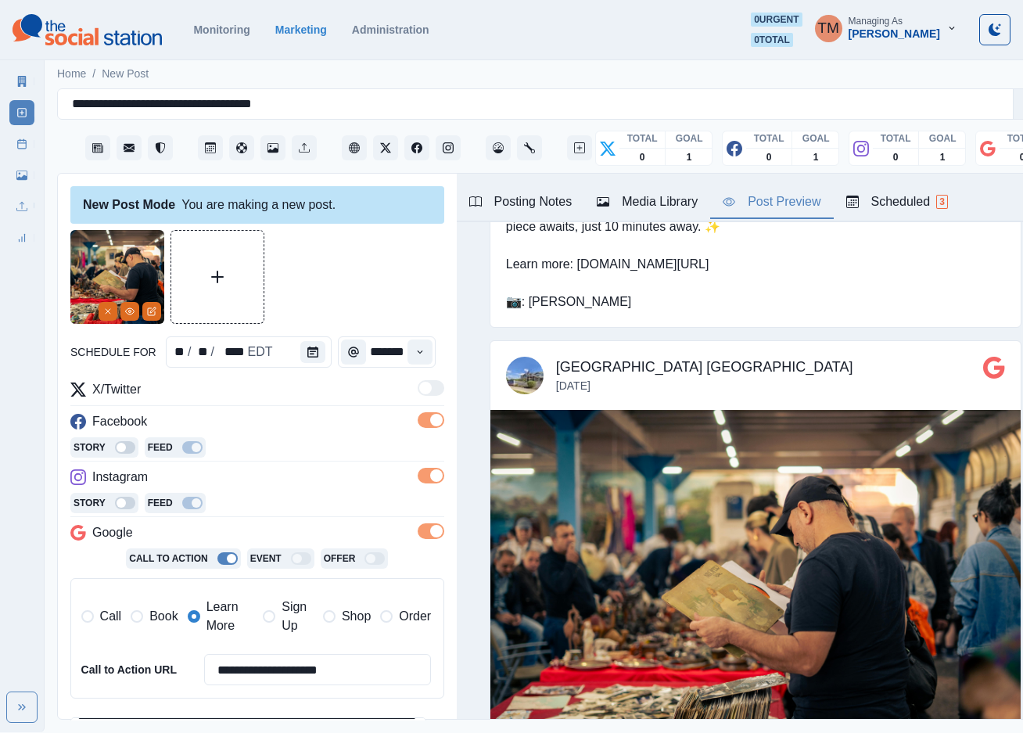
scroll to position [1311, 0]
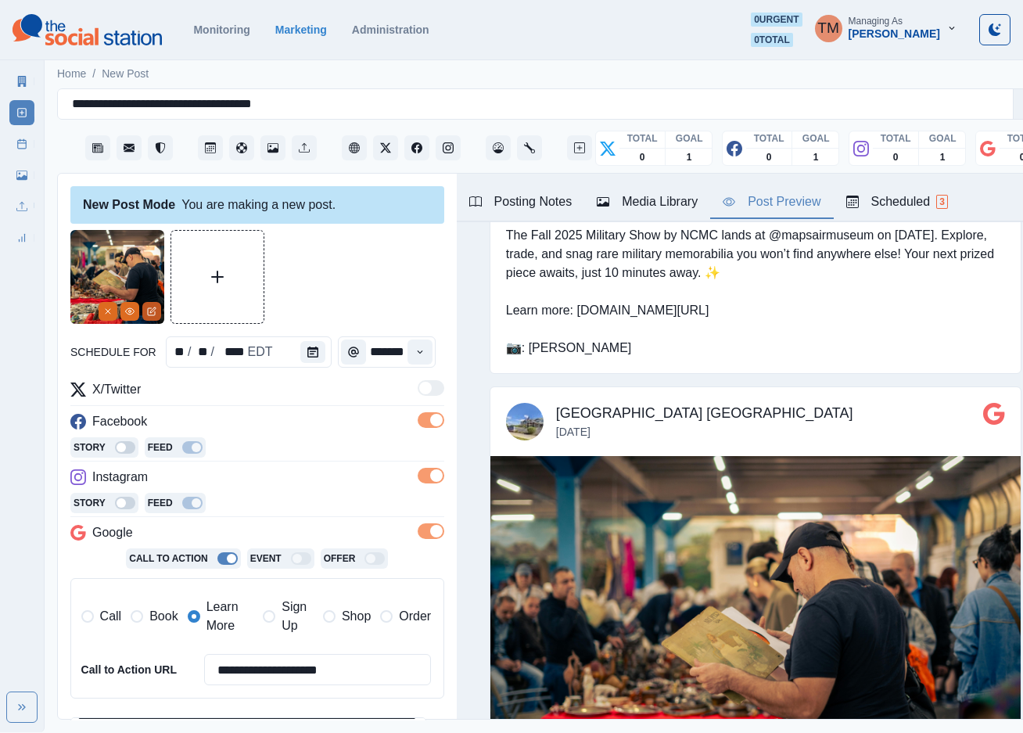
click at [151, 307] on icon "Edit Media" at bounding box center [151, 311] width 9 height 9
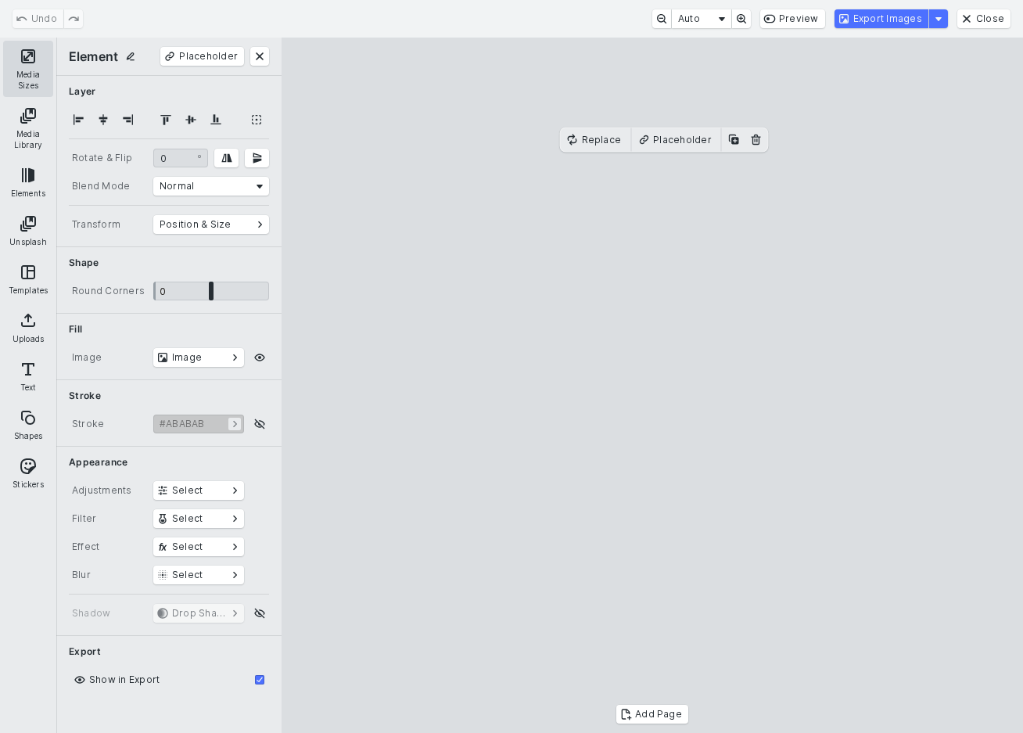
click at [16, 62] on button "Media Sizes" at bounding box center [28, 69] width 50 height 56
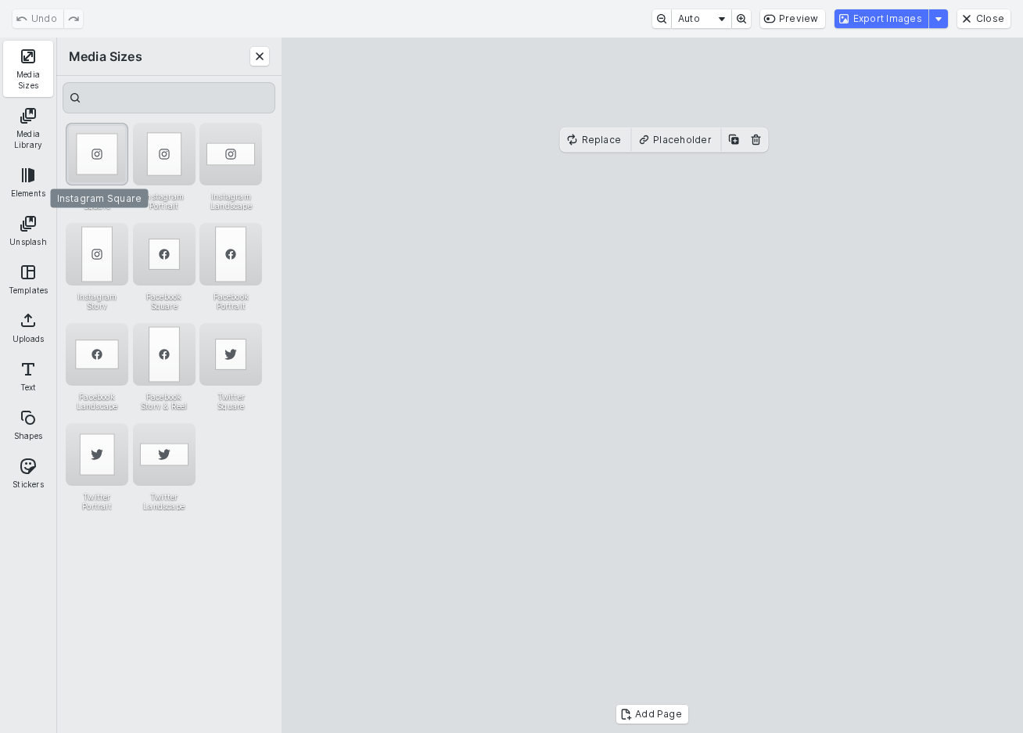
click at [94, 153] on div "Instagram Square" at bounding box center [97, 154] width 63 height 63
click at [653, 386] on cesdk-canvas "Editor canvas" at bounding box center [653, 386] width 0 height 0
drag, startPoint x: 397, startPoint y: 150, endPoint x: 374, endPoint y: 116, distance: 41.7
click at [653, 386] on cesdk-canvas "Editor canvas" at bounding box center [653, 386] width 0 height 0
drag, startPoint x: 578, startPoint y: 405, endPoint x: 679, endPoint y: 406, distance: 100.9
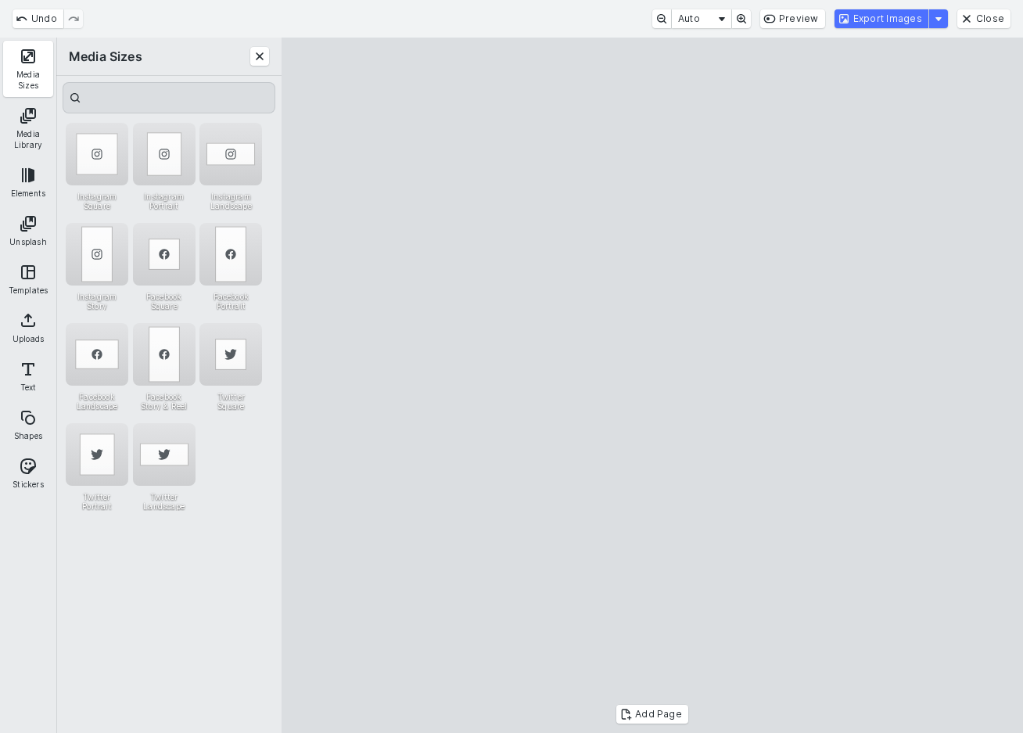
click at [653, 386] on cesdk-canvas "Editor canvas" at bounding box center [653, 386] width 0 height 0
drag, startPoint x: 463, startPoint y: 405, endPoint x: 393, endPoint y: 411, distance: 70.7
click at [653, 386] on cesdk-canvas "Editor canvas" at bounding box center [653, 386] width 0 height 0
drag, startPoint x: 707, startPoint y: 116, endPoint x: 752, endPoint y: 124, distance: 46.2
click at [653, 386] on cesdk-canvas "Editor canvas" at bounding box center [653, 386] width 0 height 0
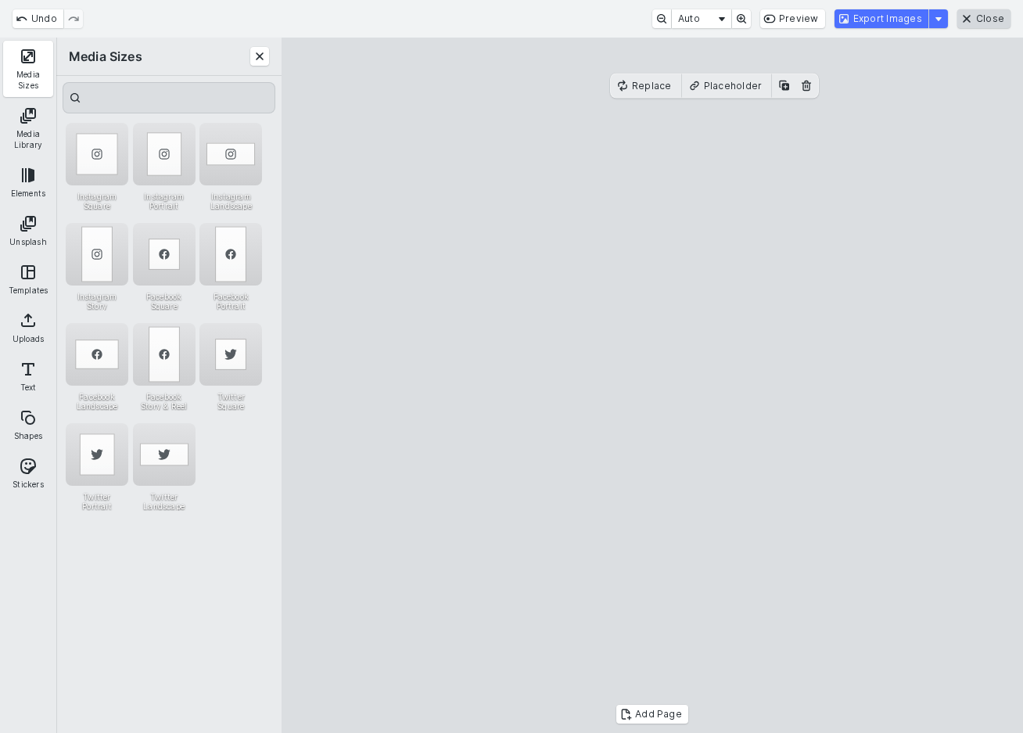
click at [998, 19] on button "Close" at bounding box center [984, 18] width 53 height 19
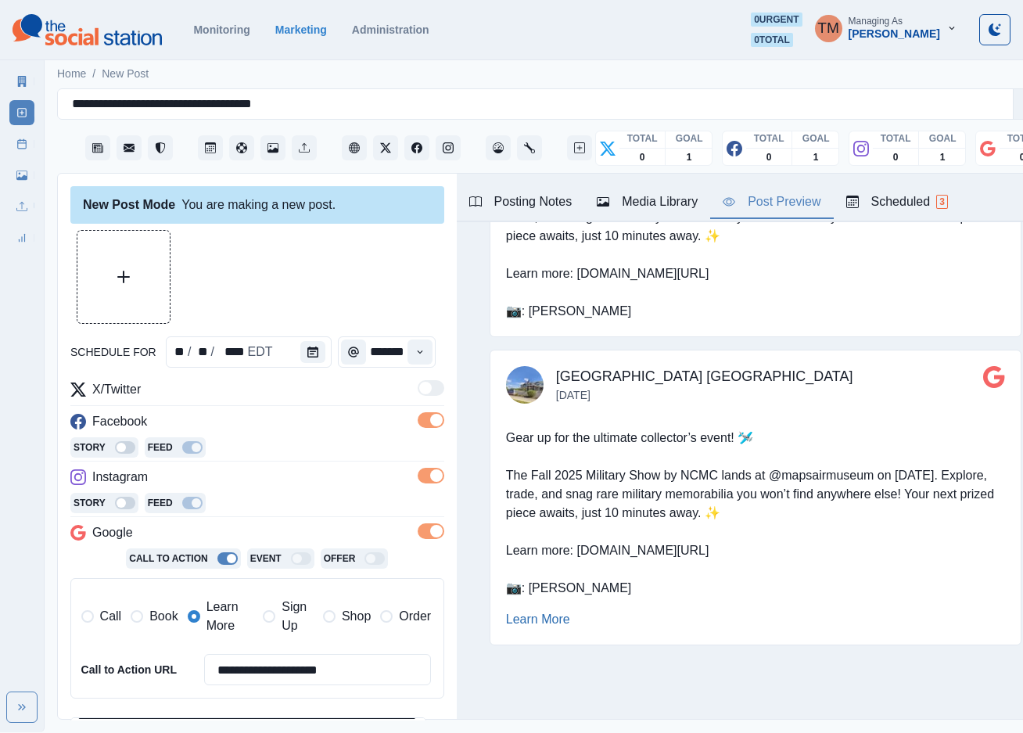
scroll to position [541, 0]
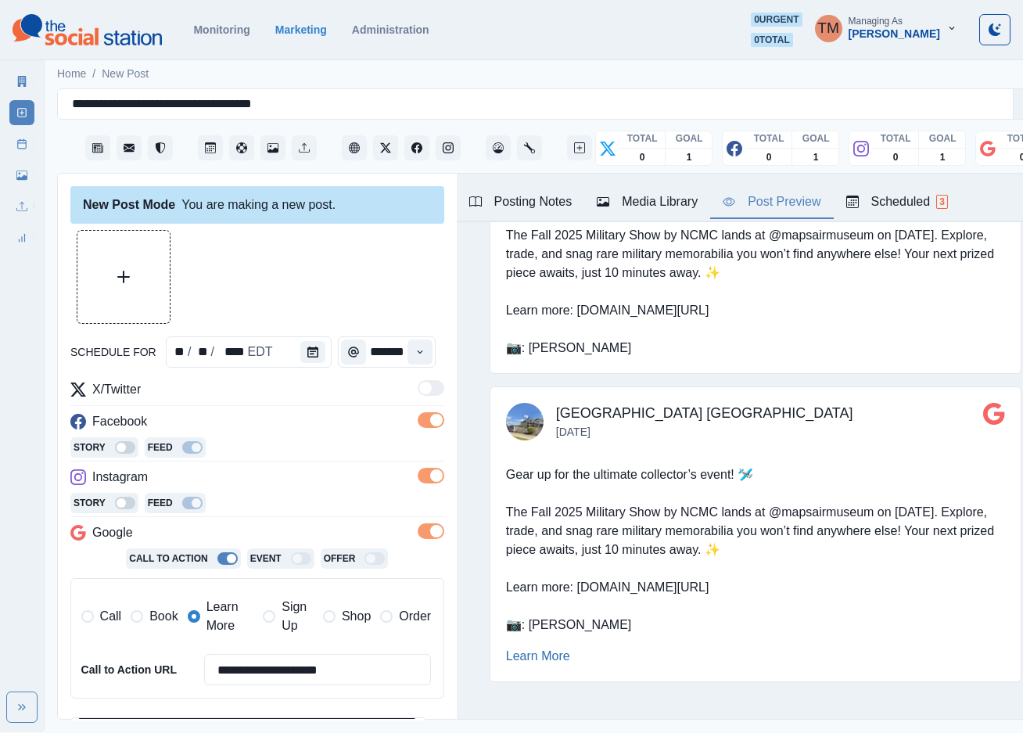
click at [667, 203] on div "Media Library" at bounding box center [647, 201] width 101 height 19
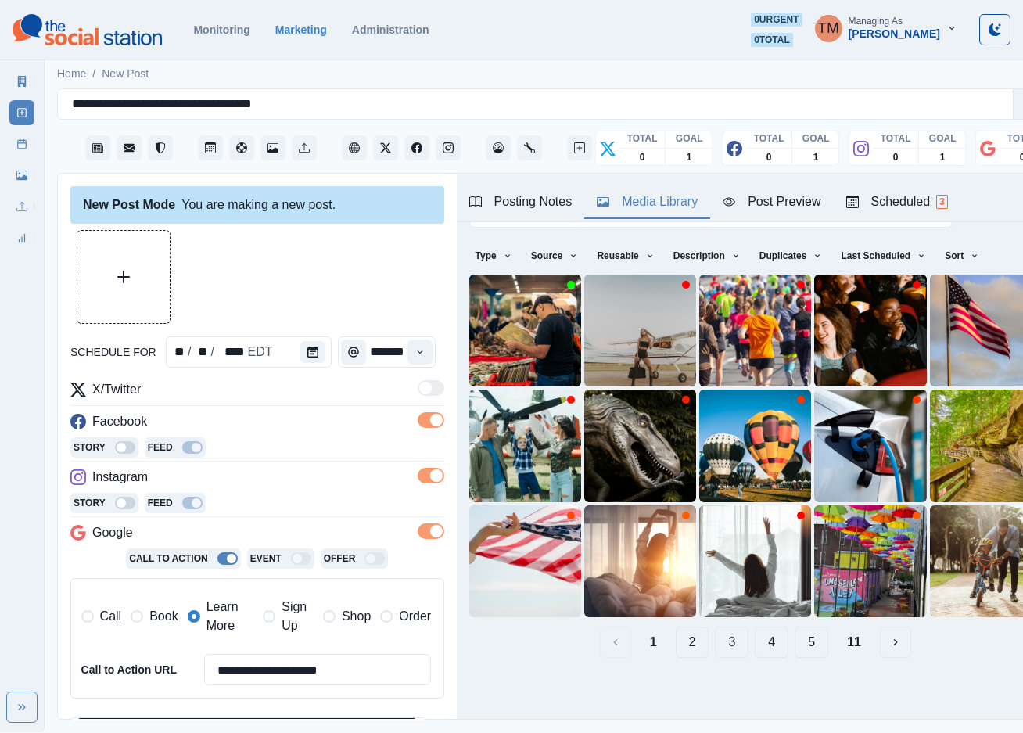
scroll to position [0, 0]
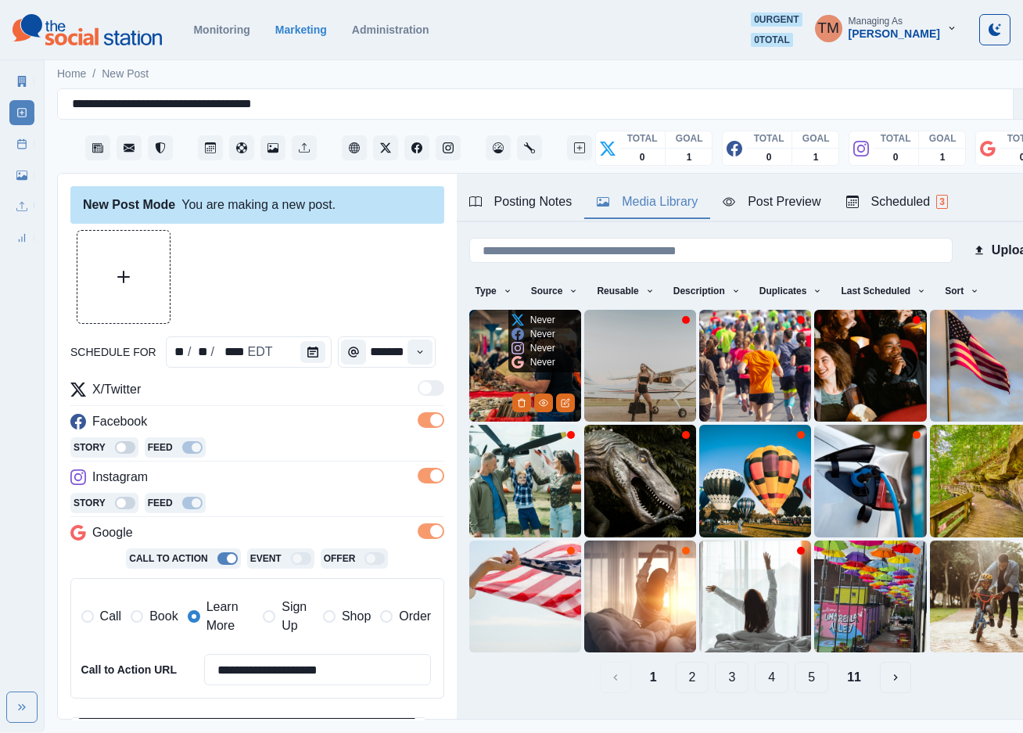
click at [491, 364] on img at bounding box center [525, 366] width 112 height 112
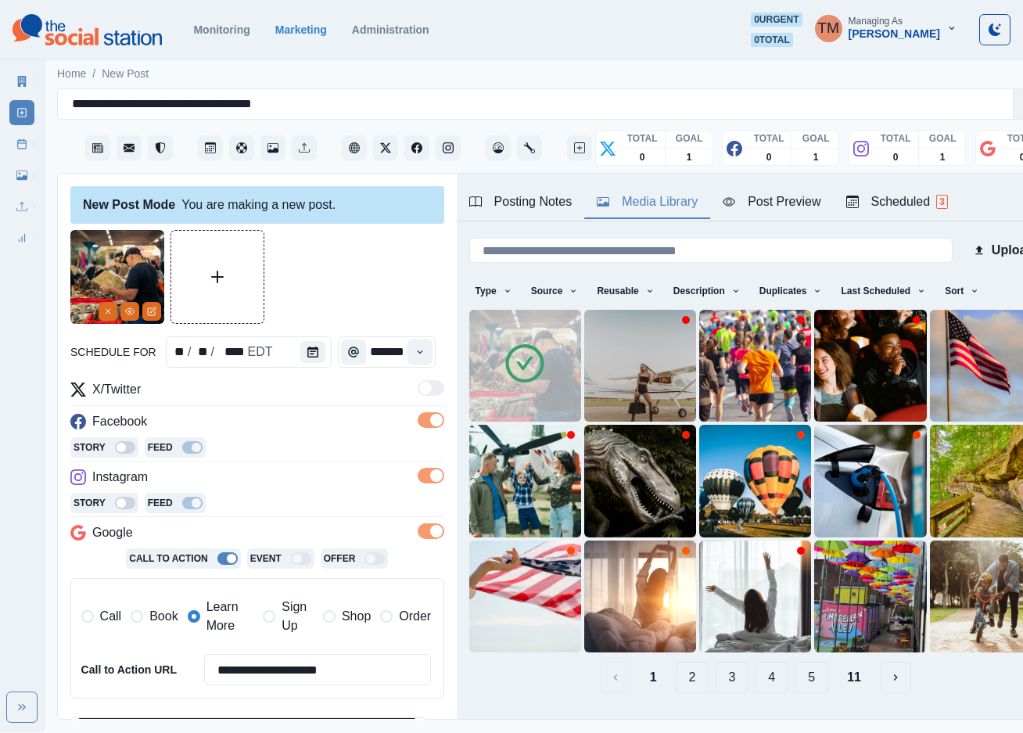
click at [106, 307] on icon "Remove" at bounding box center [107, 311] width 9 height 9
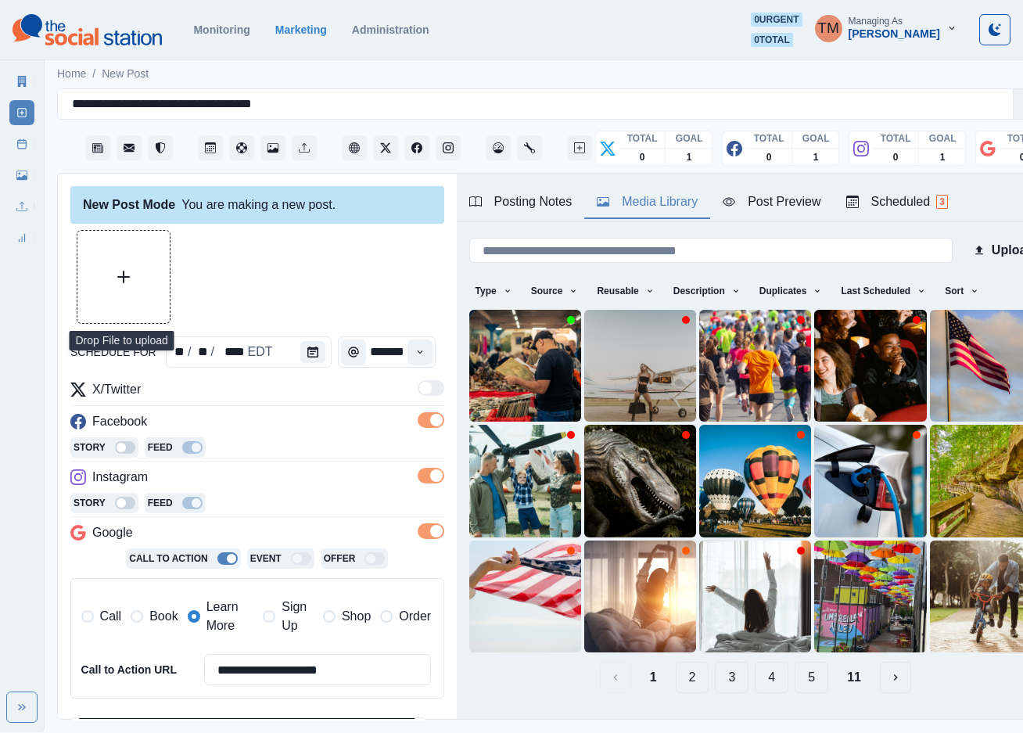
click at [113, 278] on button "Upload Media" at bounding box center [123, 277] width 92 height 92
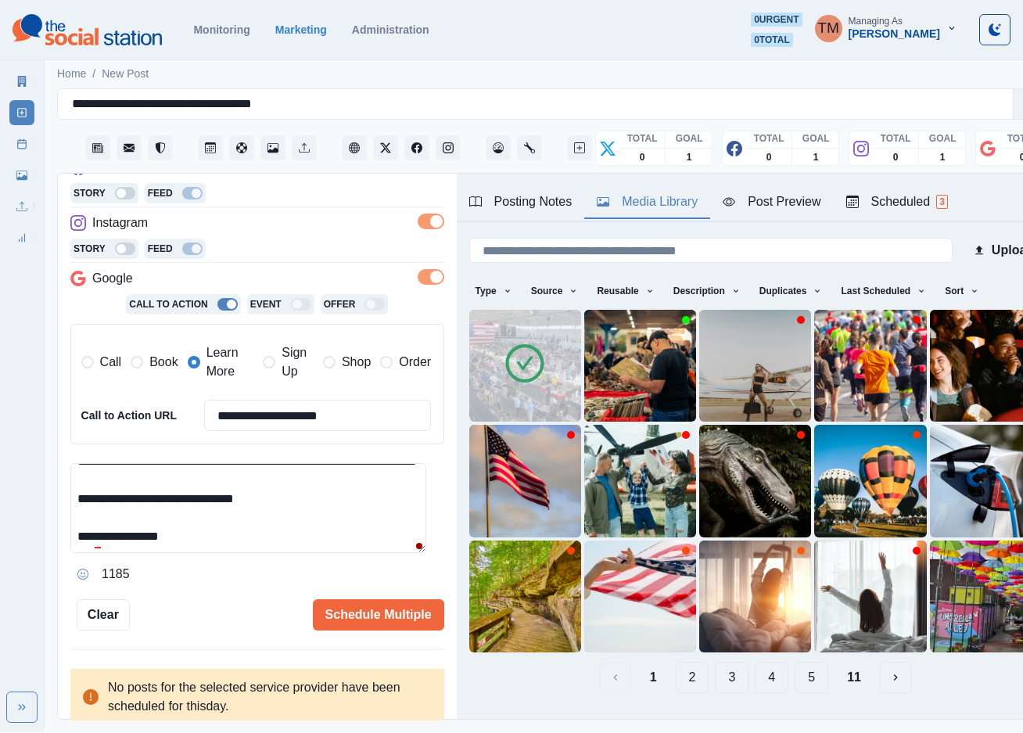
scroll to position [131, 0]
drag, startPoint x: 278, startPoint y: 536, endPoint x: -40, endPoint y: 536, distance: 317.7
click at [0, 536] on html "**********" at bounding box center [511, 366] width 1023 height 732
paste textarea "*"
click at [299, 521] on textarea "**********" at bounding box center [248, 508] width 356 height 90
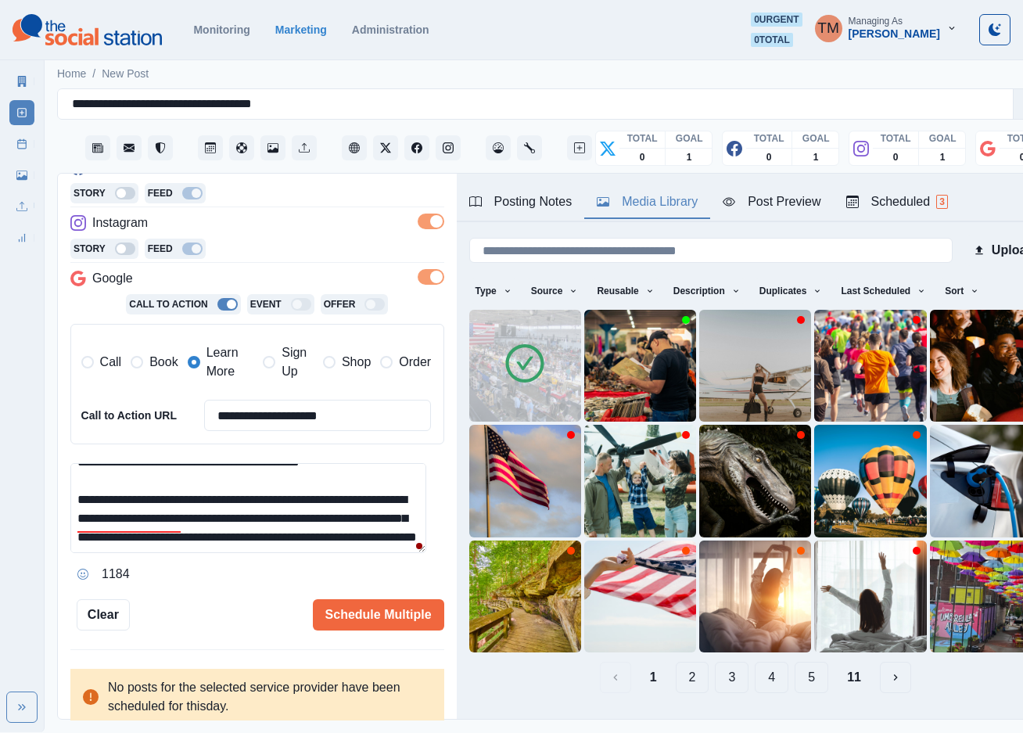
scroll to position [14, 0]
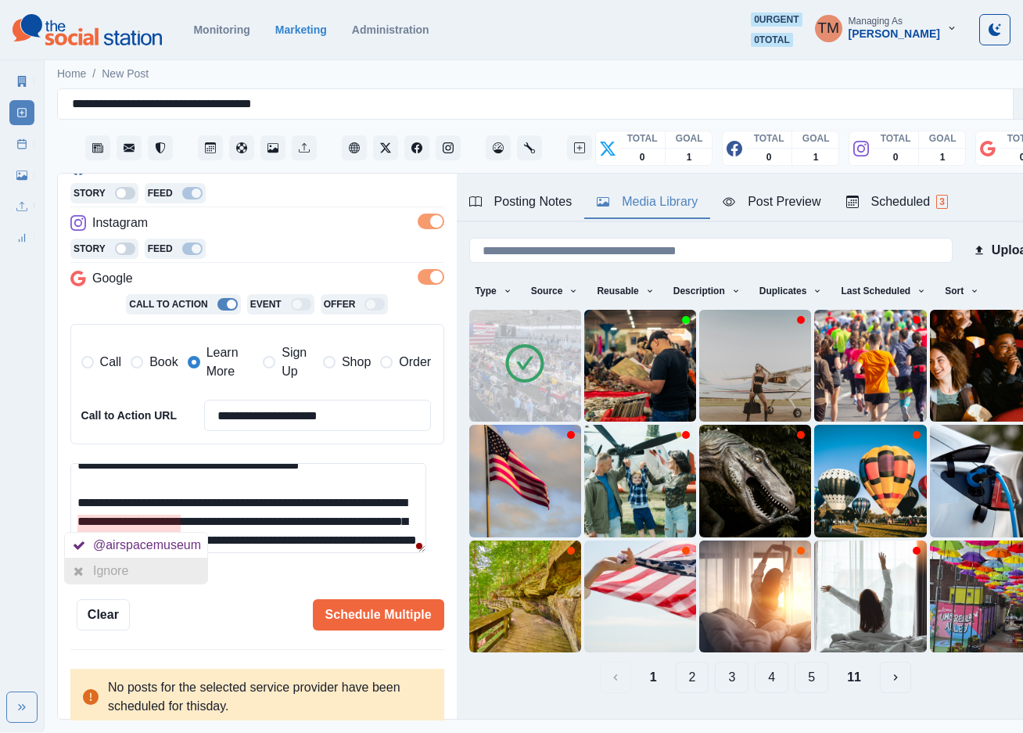
click at [144, 571] on div "Ignore" at bounding box center [136, 571] width 142 height 25
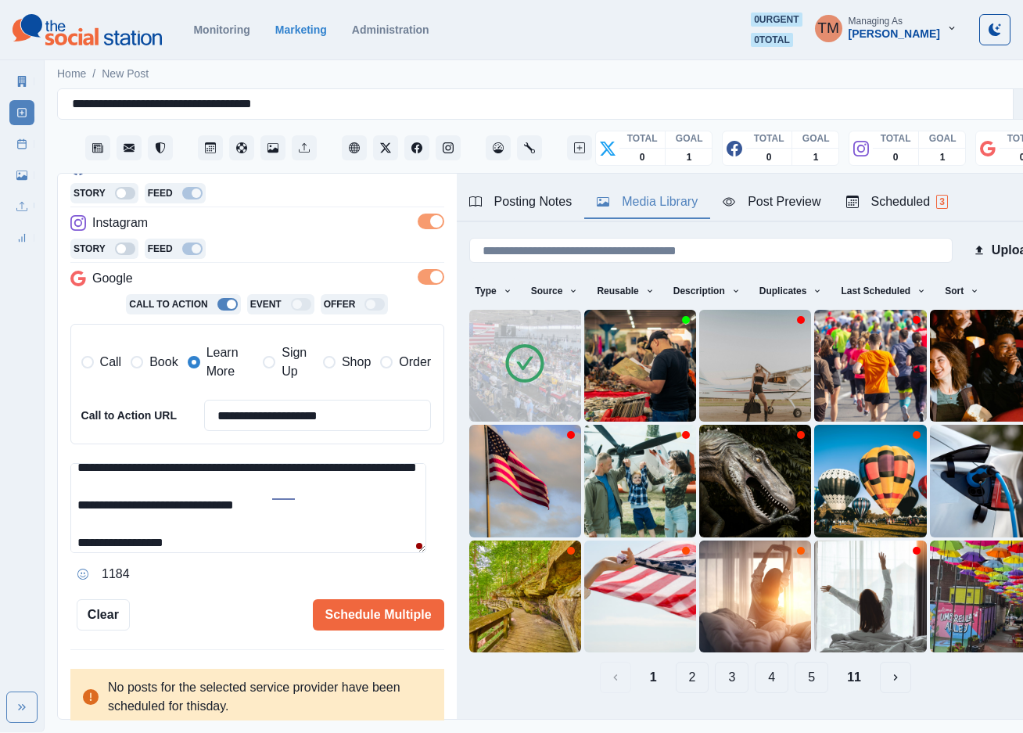
scroll to position [85, 0]
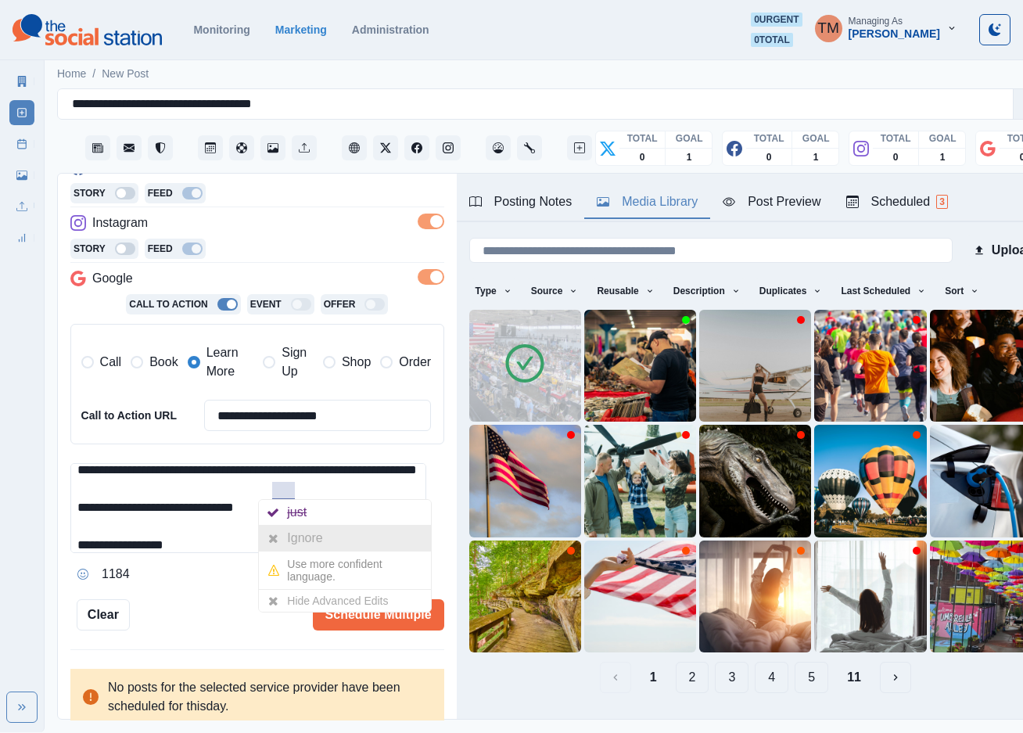
click at [297, 541] on div "Ignore" at bounding box center [307, 538] width 41 height 25
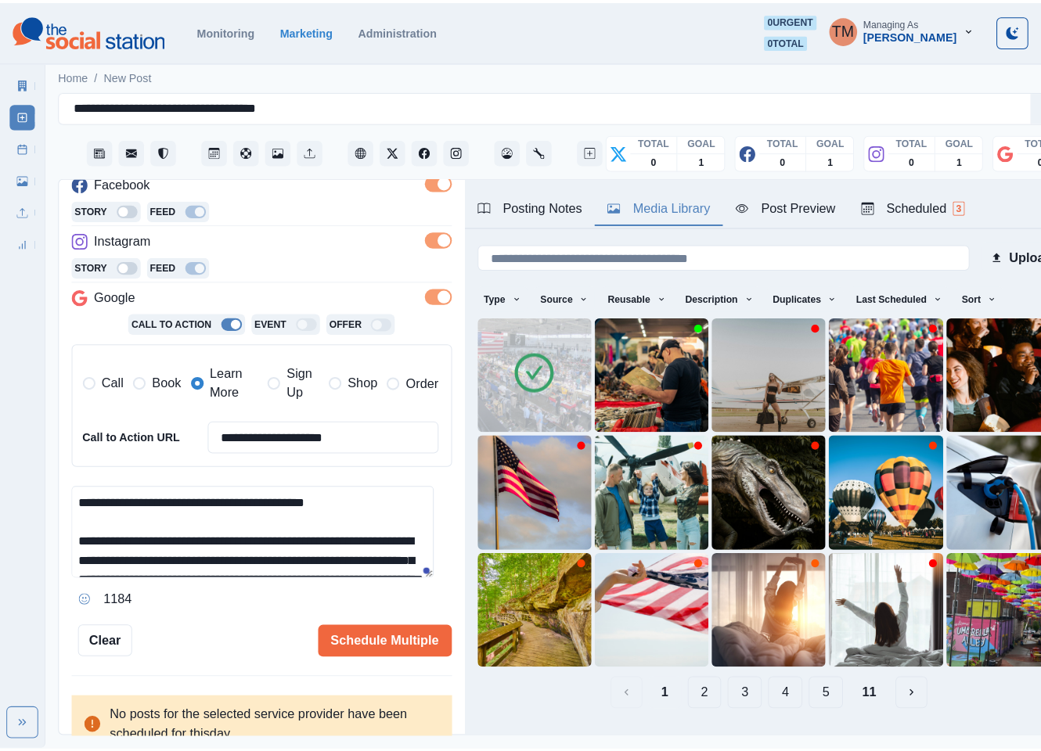
scroll to position [254, 0]
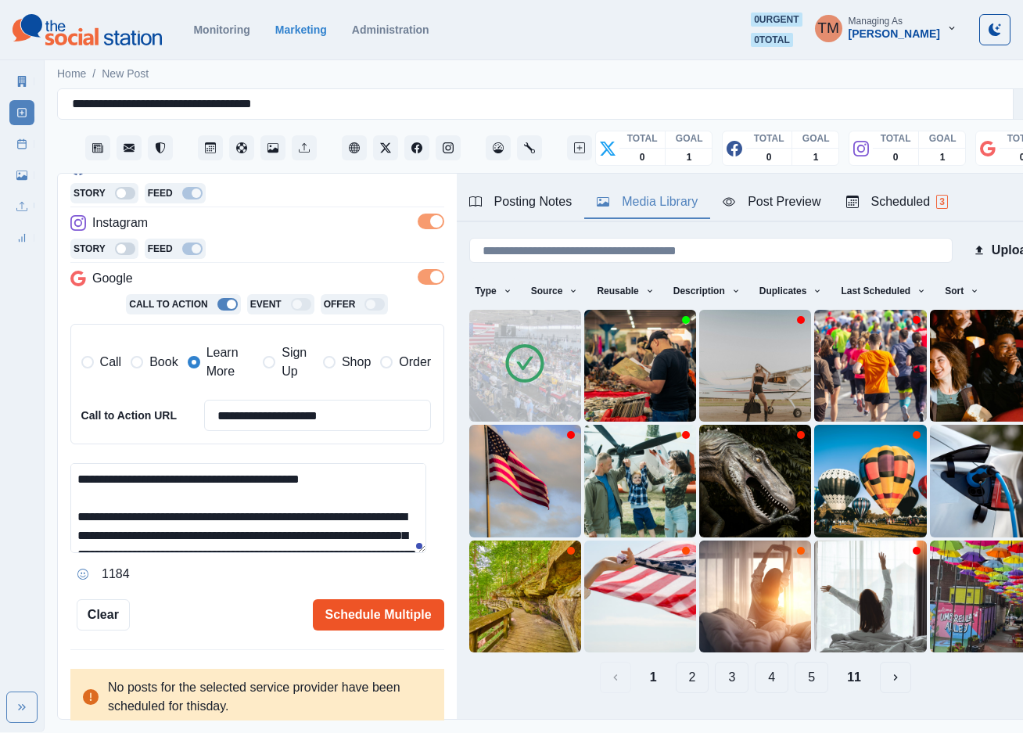
type textarea "**********"
click at [376, 616] on button "Schedule Multiple" at bounding box center [378, 614] width 131 height 31
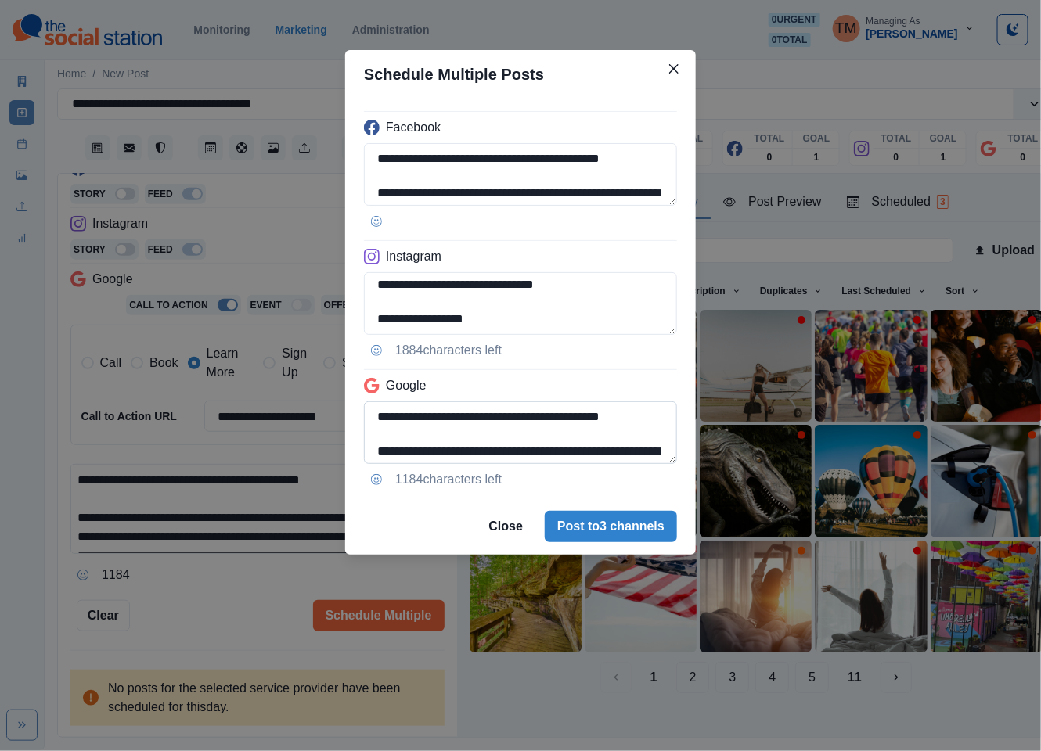
scroll to position [142, 0]
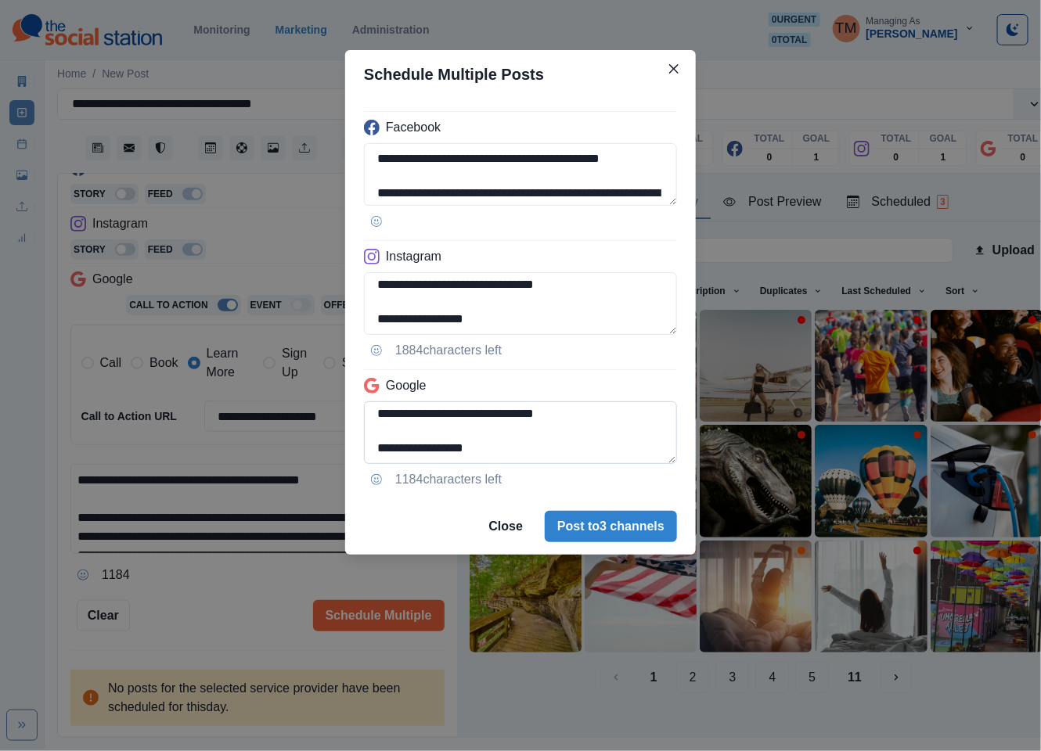
click at [372, 409] on textarea "**********" at bounding box center [520, 432] width 313 height 63
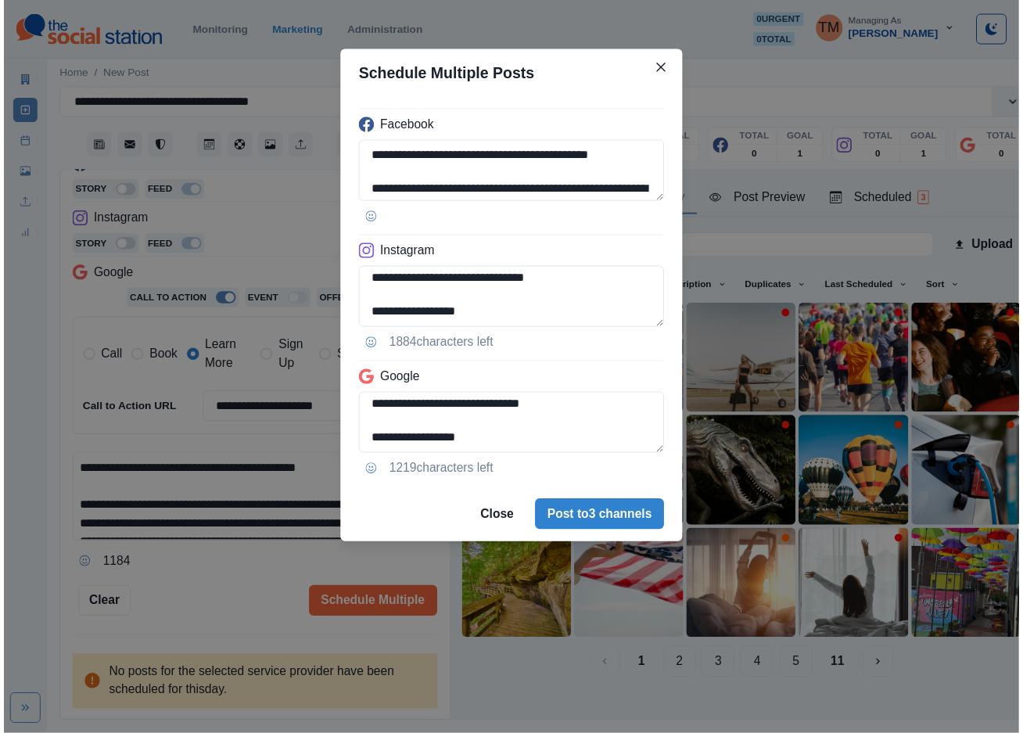
scroll to position [141, 0]
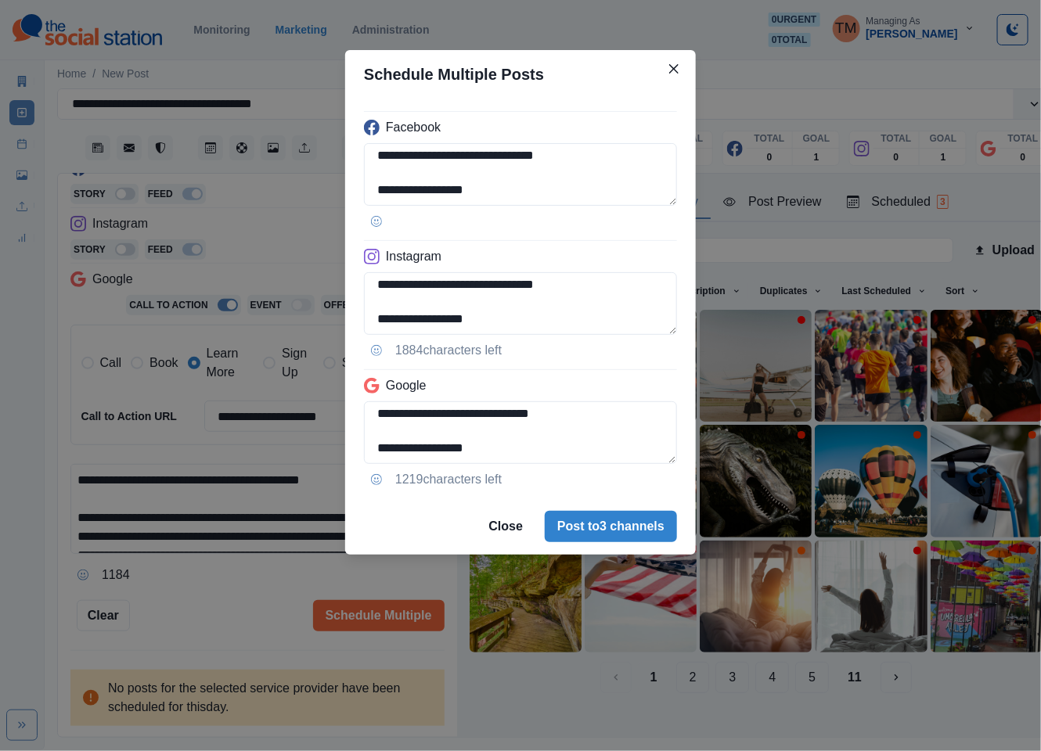
type textarea "**********"
click at [210, 595] on div "**********" at bounding box center [520, 375] width 1041 height 751
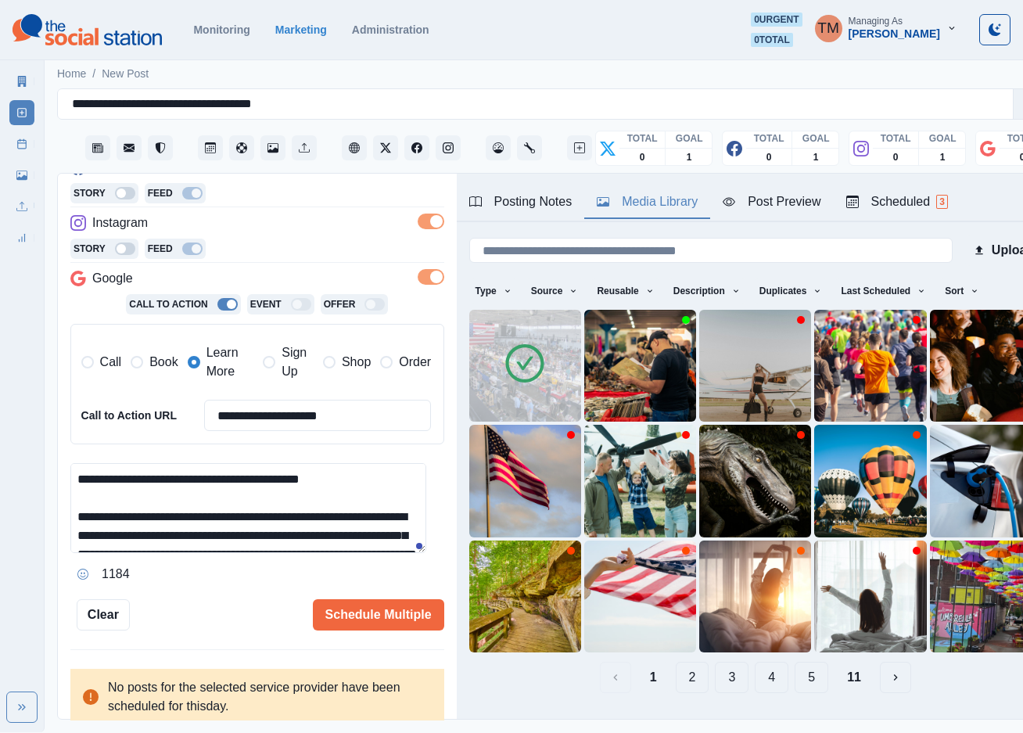
click at [765, 198] on div "Post Preview" at bounding box center [772, 201] width 98 height 19
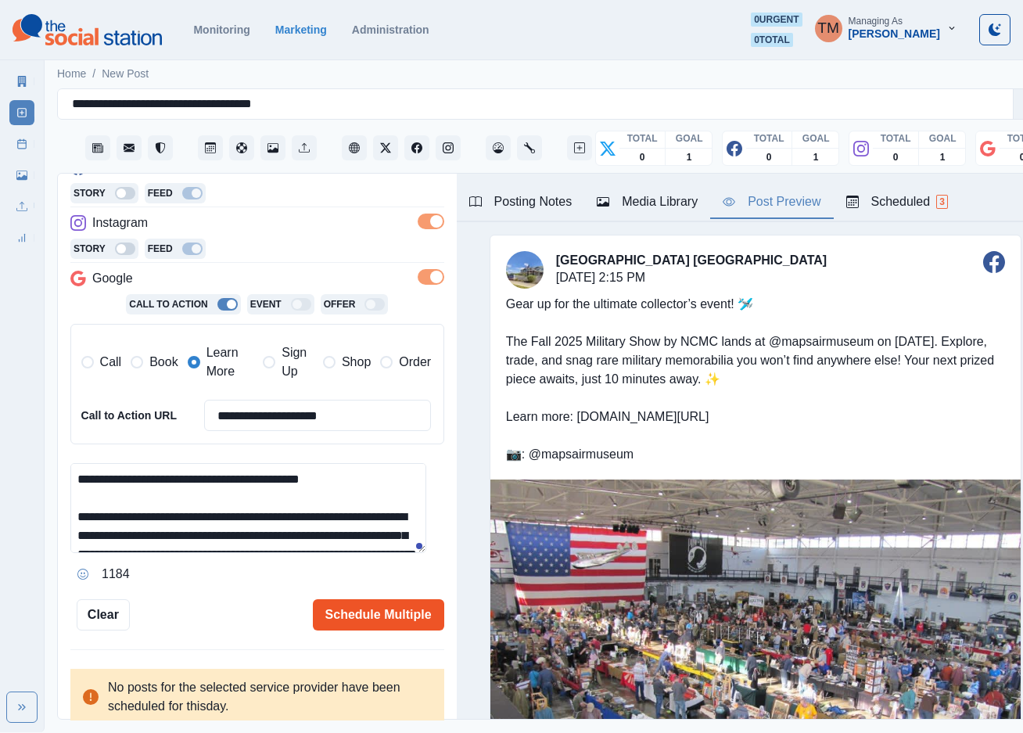
click at [401, 613] on button "Schedule Multiple" at bounding box center [378, 614] width 131 height 31
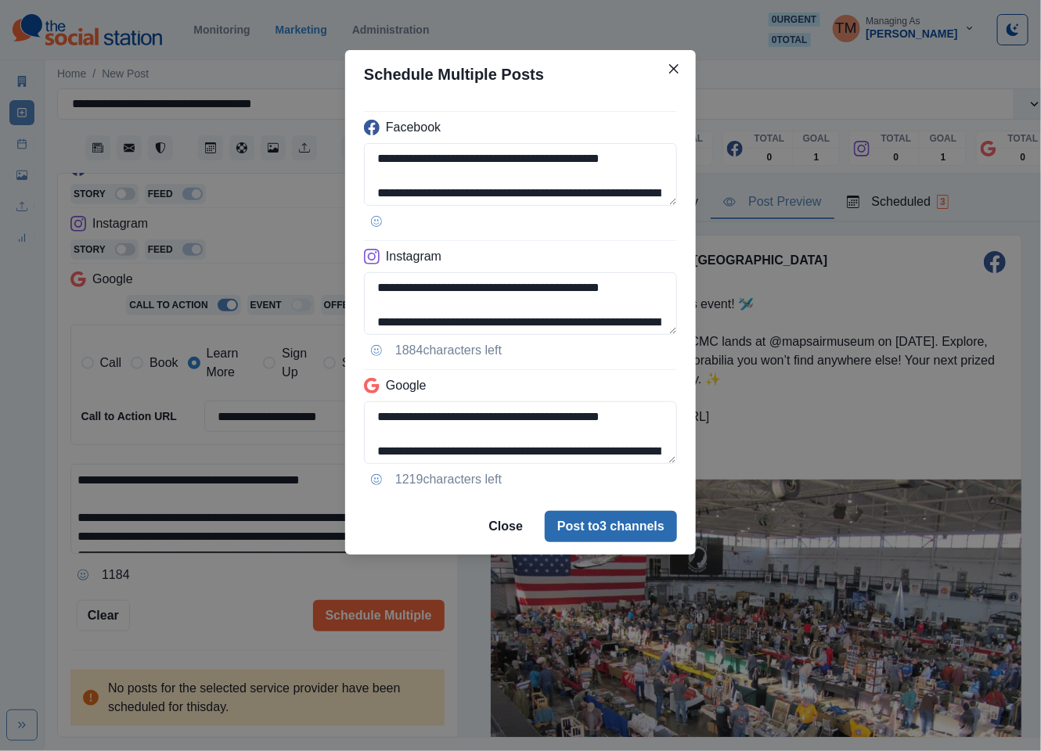
click at [651, 529] on button "Post to 3 channels" at bounding box center [611, 526] width 132 height 31
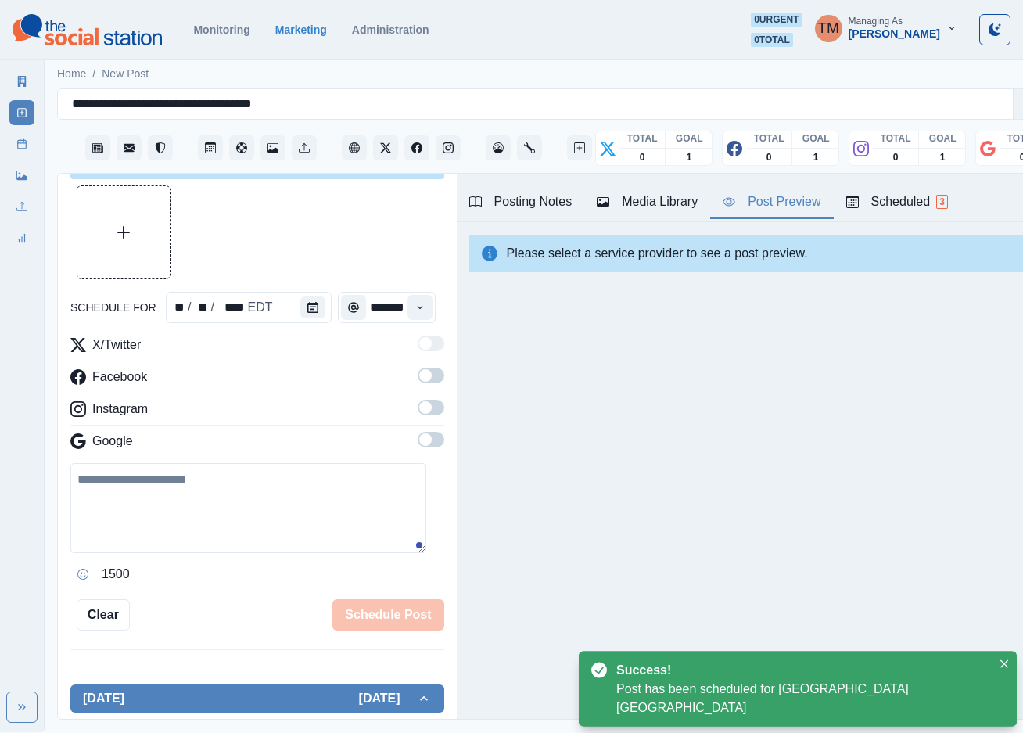
scroll to position [254, 0]
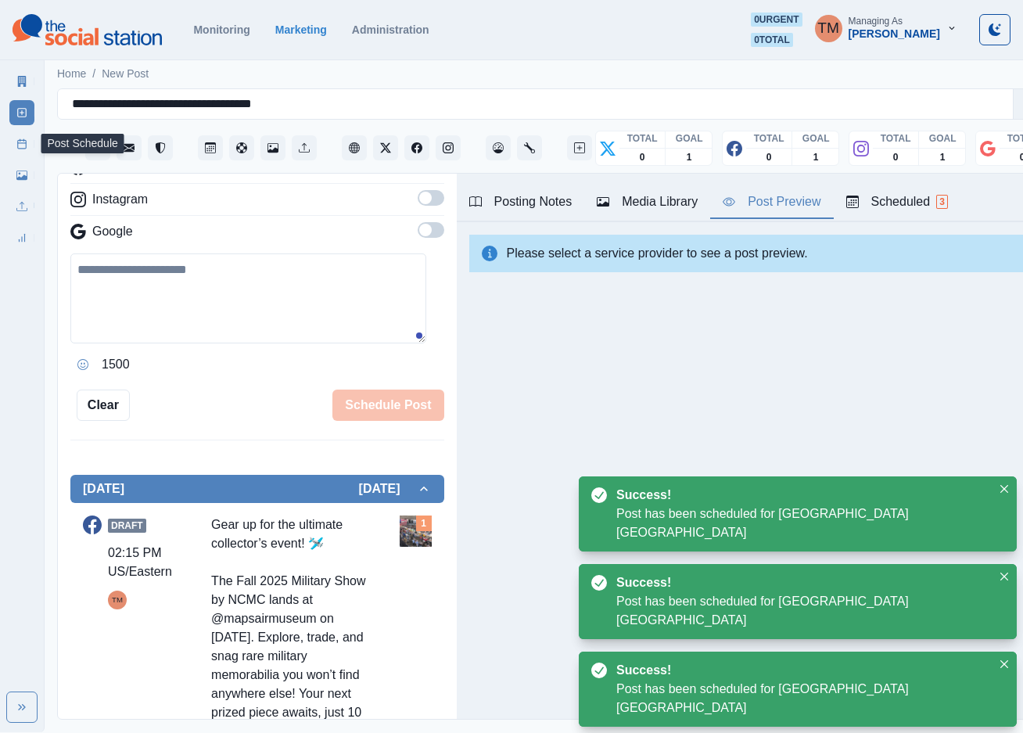
click at [20, 146] on icon at bounding box center [21, 143] width 11 height 11
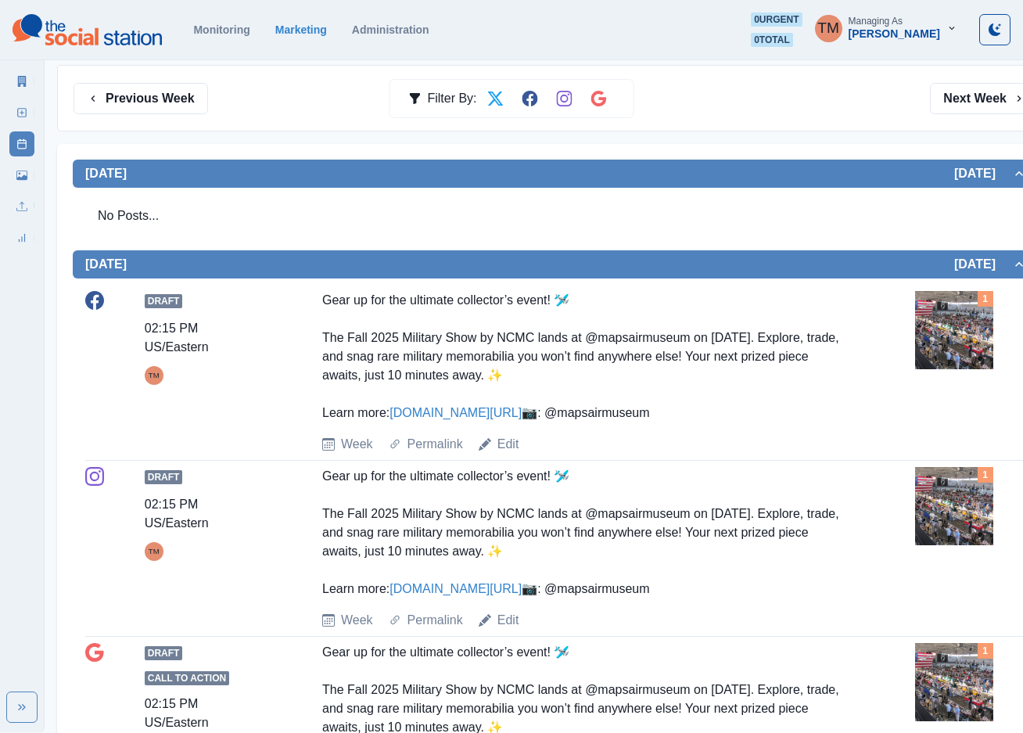
scroll to position [235, 0]
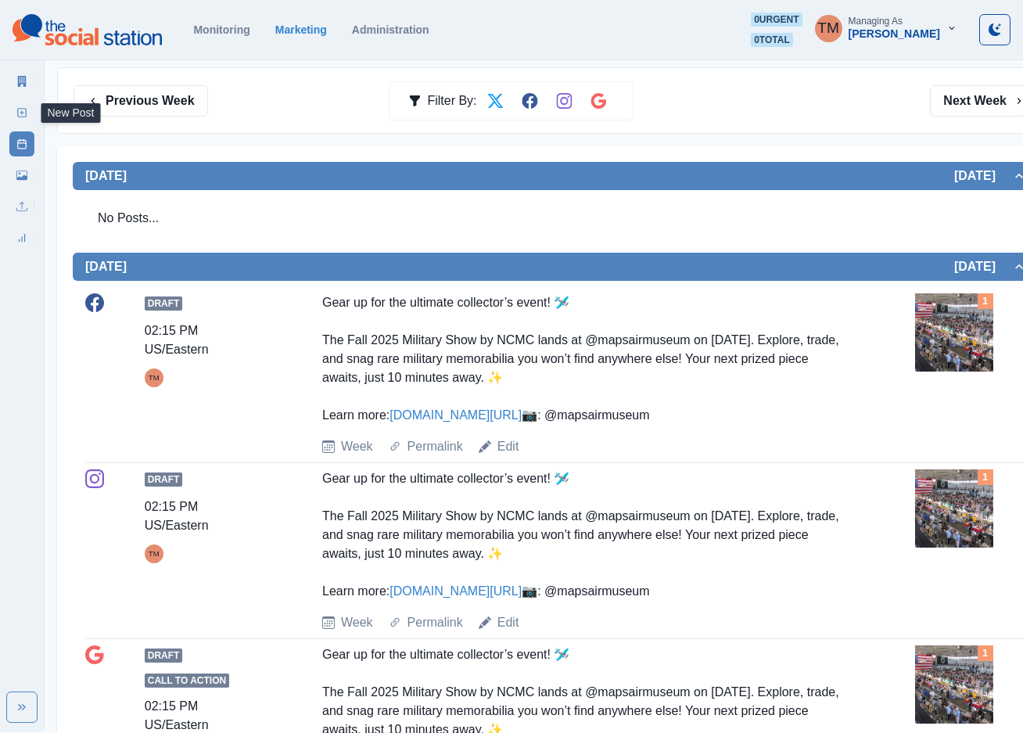
click at [23, 107] on icon at bounding box center [21, 112] width 11 height 11
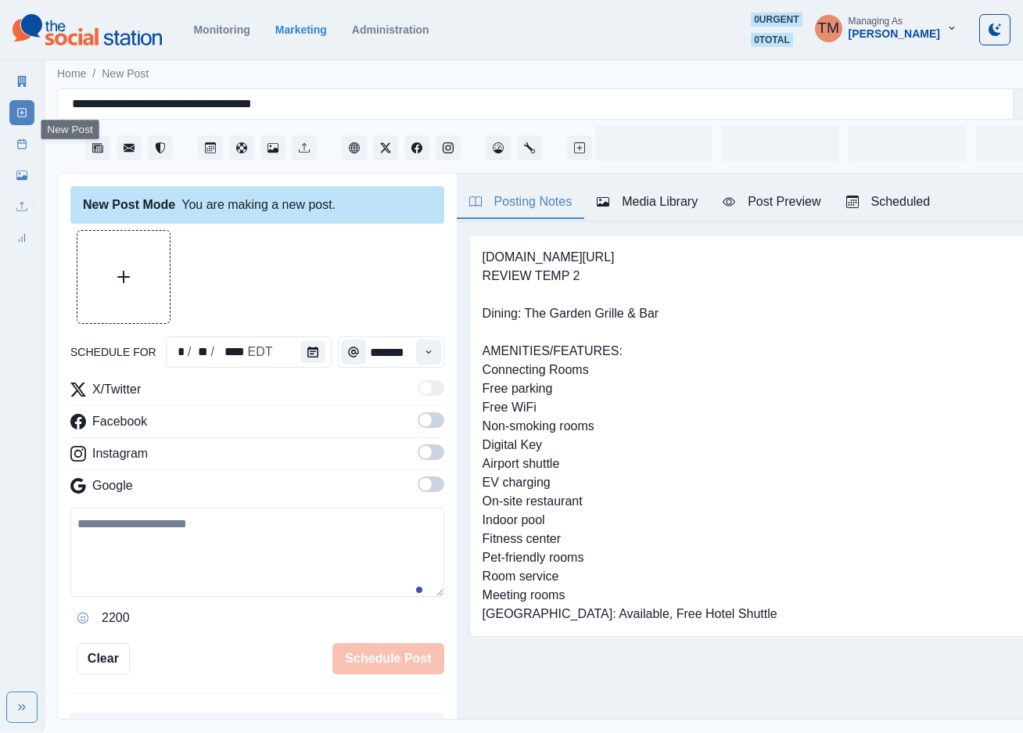
scroll to position [16, 0]
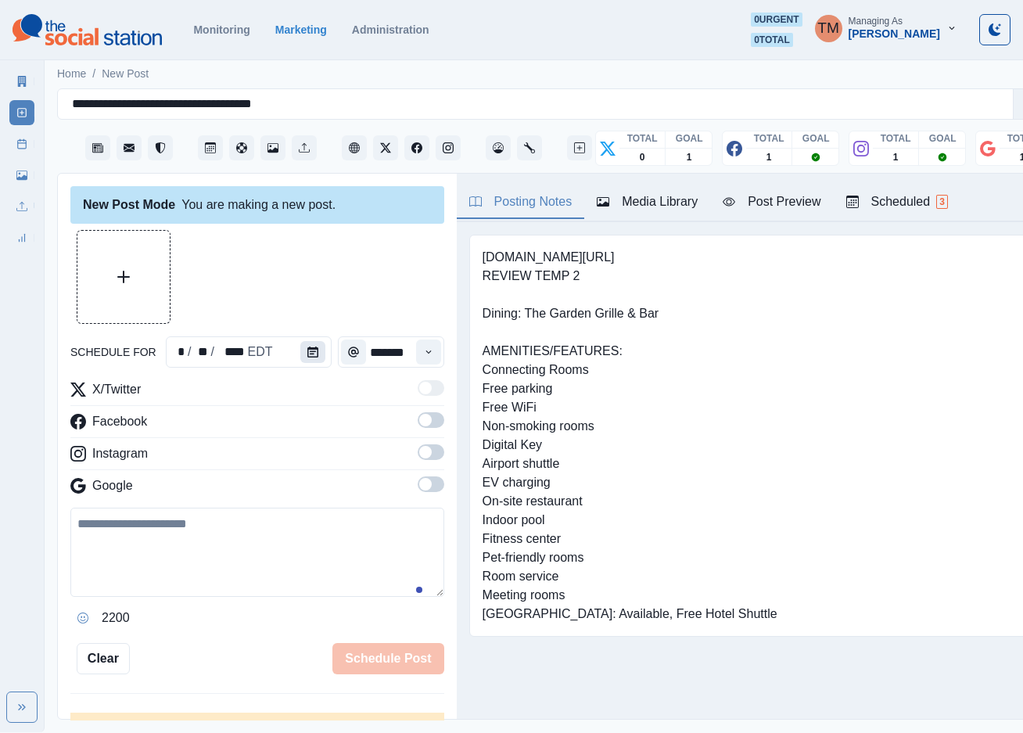
click at [307, 347] on icon "Calendar" at bounding box center [312, 352] width 11 height 11
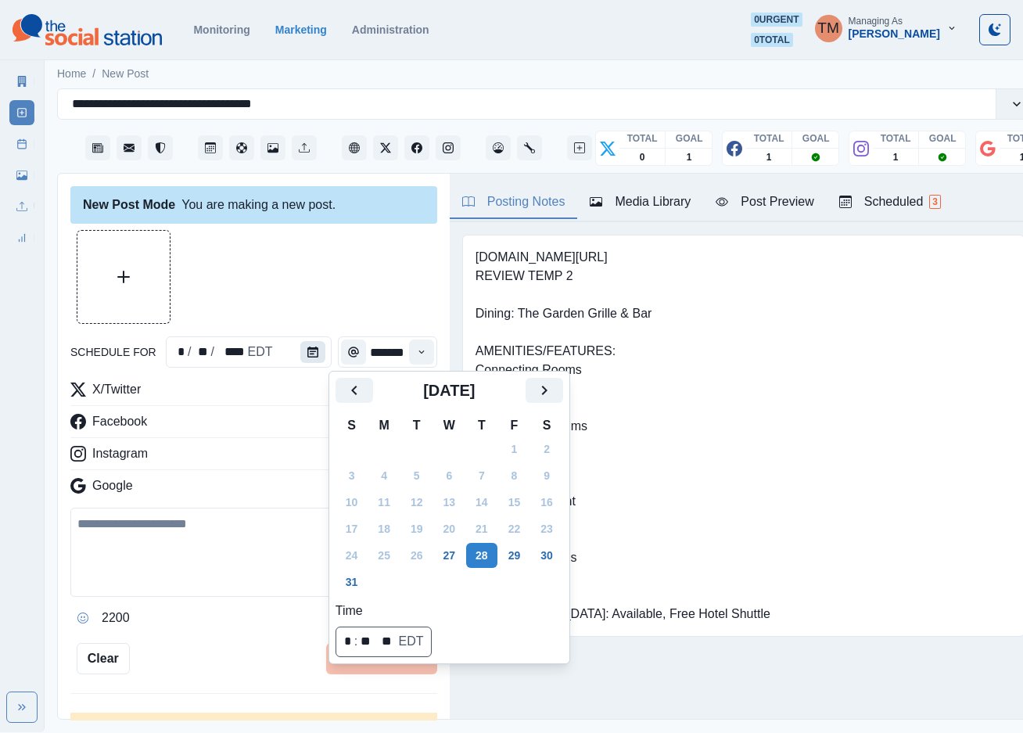
scroll to position [0, 0]
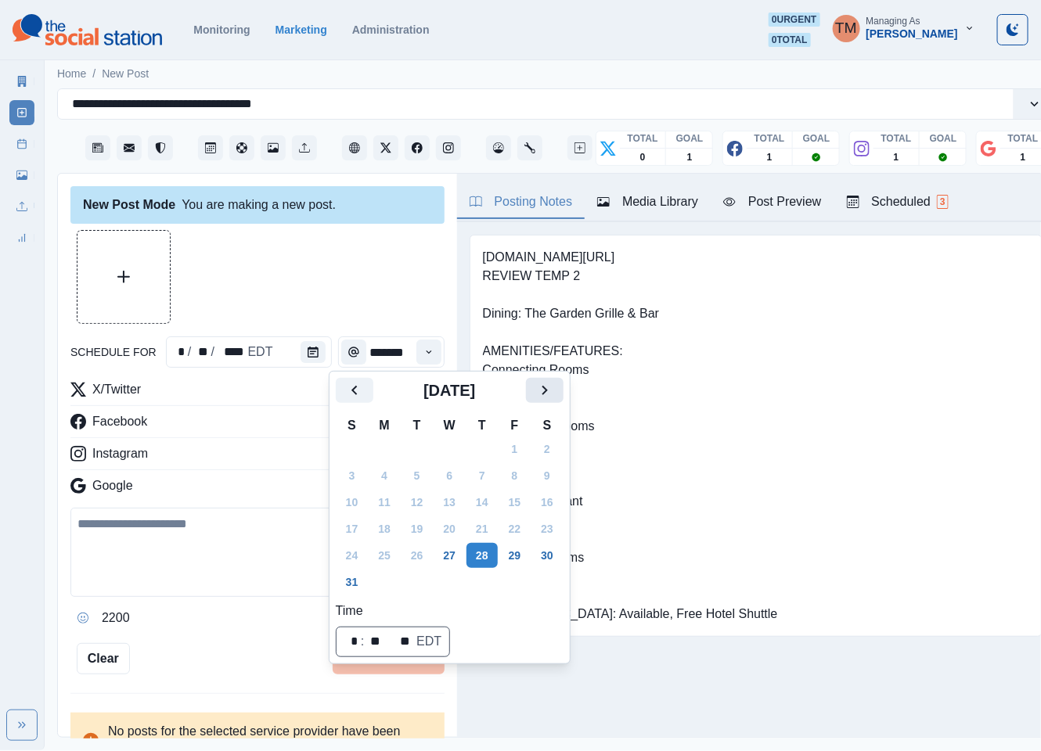
click at [545, 388] on icon "Next" at bounding box center [543, 390] width 5 height 9
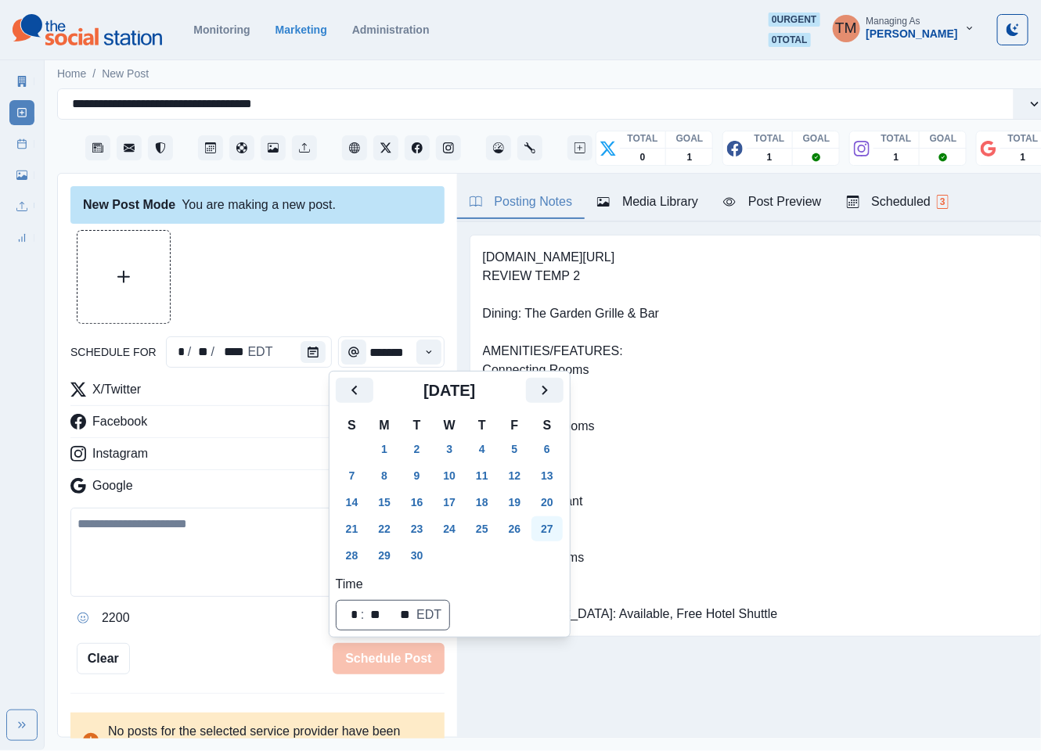
click at [548, 531] on button "27" at bounding box center [546, 528] width 31 height 25
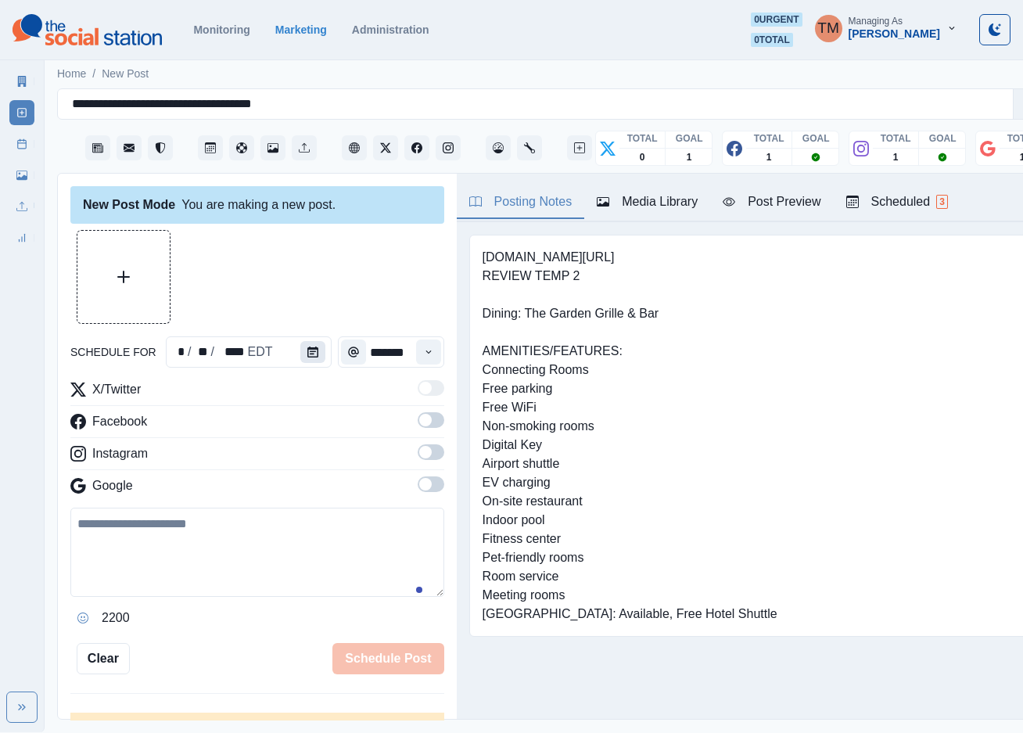
click at [307, 354] on icon "Calendar" at bounding box center [312, 352] width 11 height 11
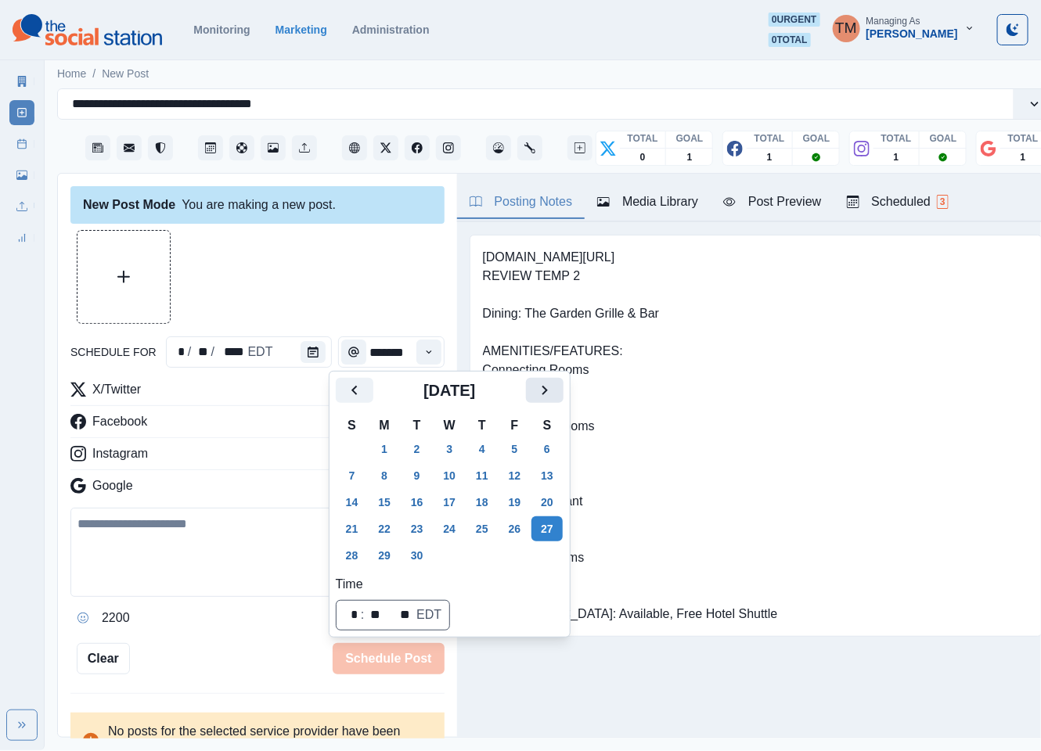
click at [550, 390] on icon "Next" at bounding box center [544, 390] width 19 height 19
click at [383, 559] on button "27" at bounding box center [384, 555] width 31 height 25
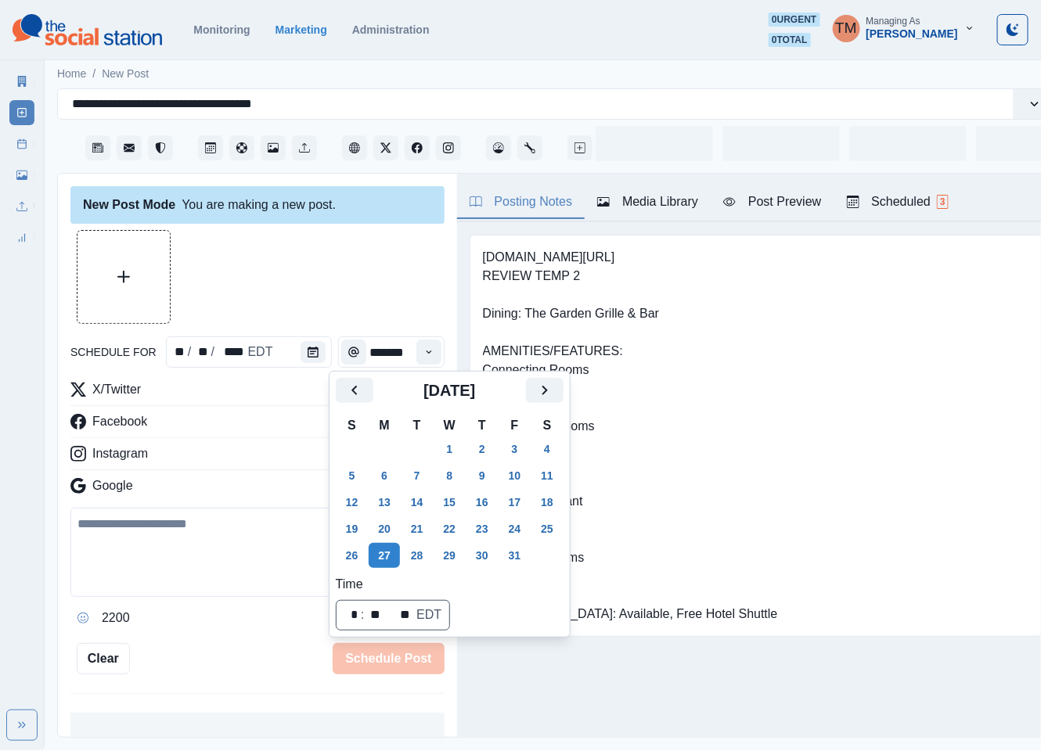
click at [284, 257] on div at bounding box center [257, 277] width 374 height 94
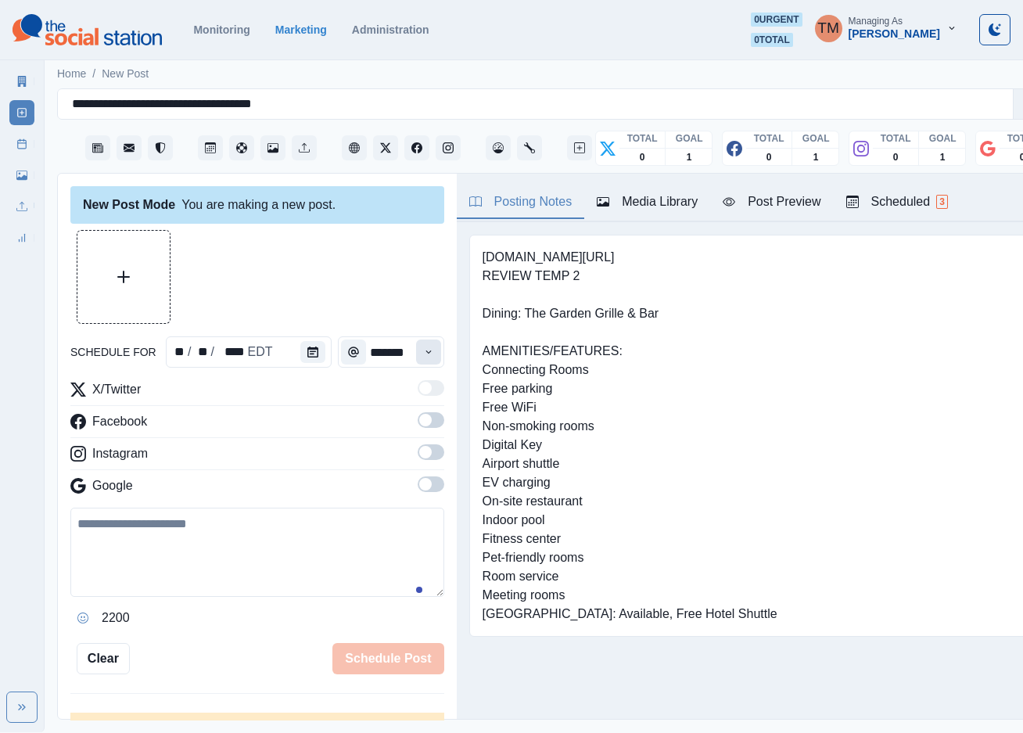
click at [423, 350] on icon "Time" at bounding box center [428, 352] width 11 height 11
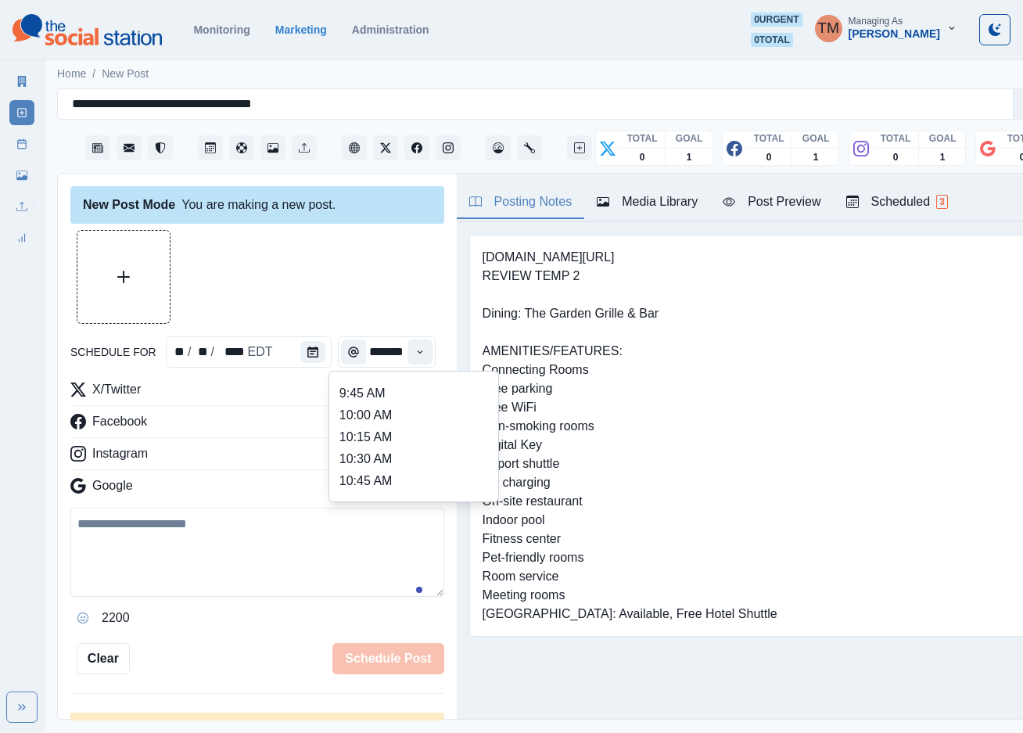
scroll to position [205, 0]
click at [392, 447] on ul "8:00 AM 8:15 AM 8:30 AM 8:45 AM 9:00 AM 9:15 AM 9:30 AM 9:45 AM 10:00 AM 10:15 …" at bounding box center [414, 436] width 156 height 117
type input "********"
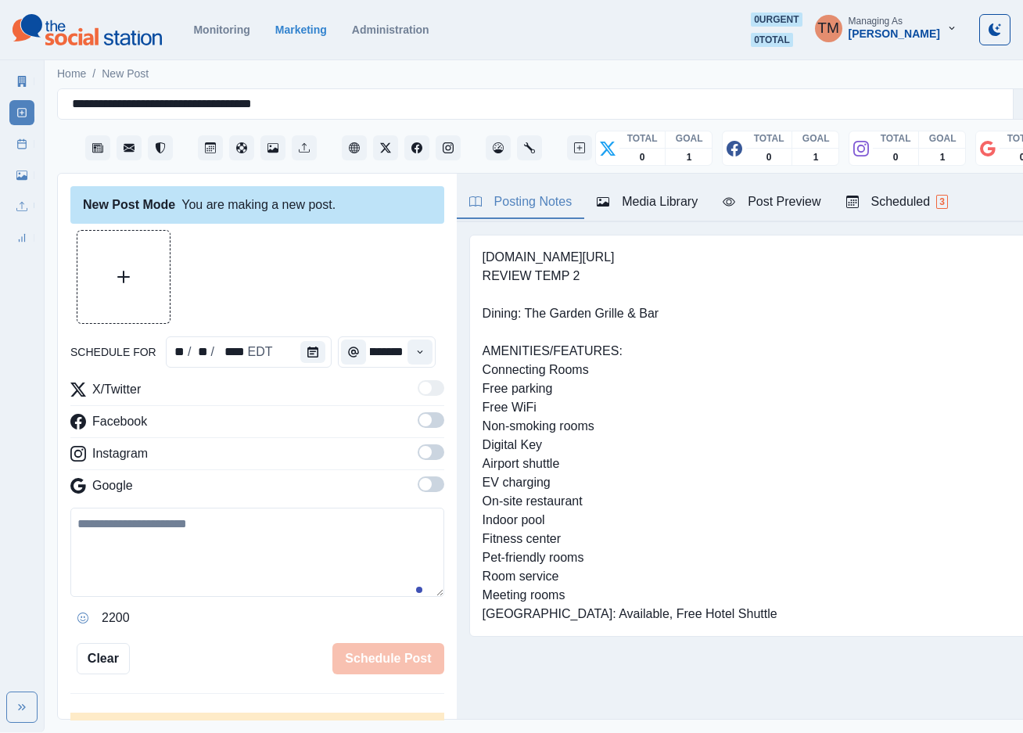
click at [390, 275] on div at bounding box center [257, 277] width 374 height 94
click at [418, 419] on span at bounding box center [431, 420] width 27 height 16
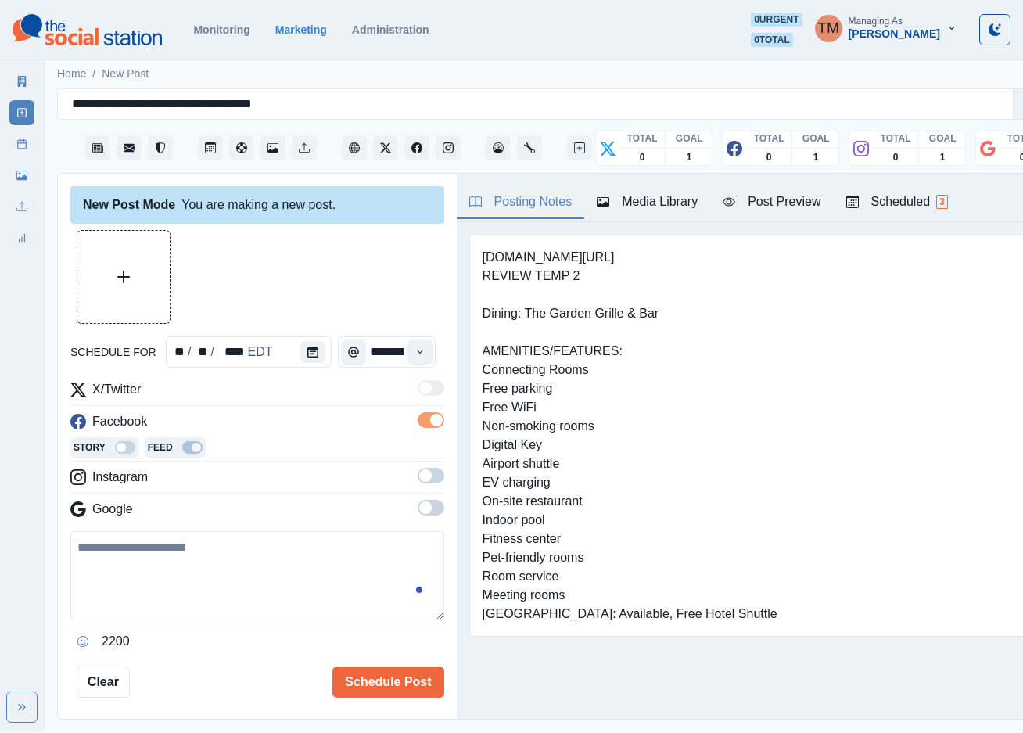
click at [419, 479] on span at bounding box center [425, 475] width 13 height 13
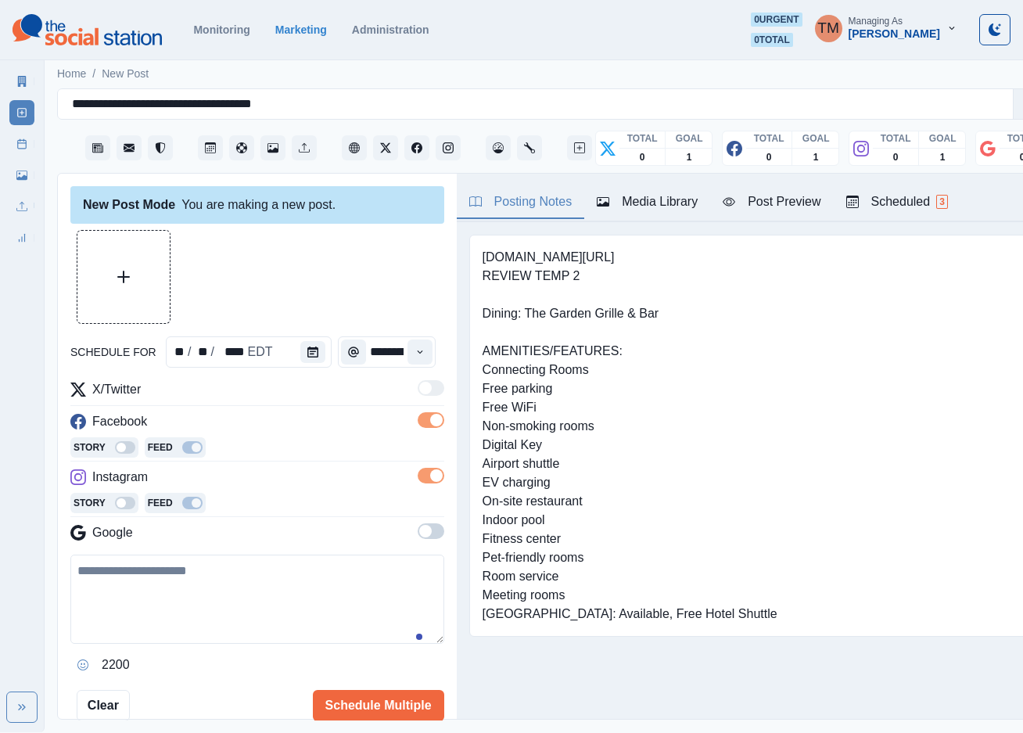
click at [418, 535] on span at bounding box center [431, 531] width 27 height 16
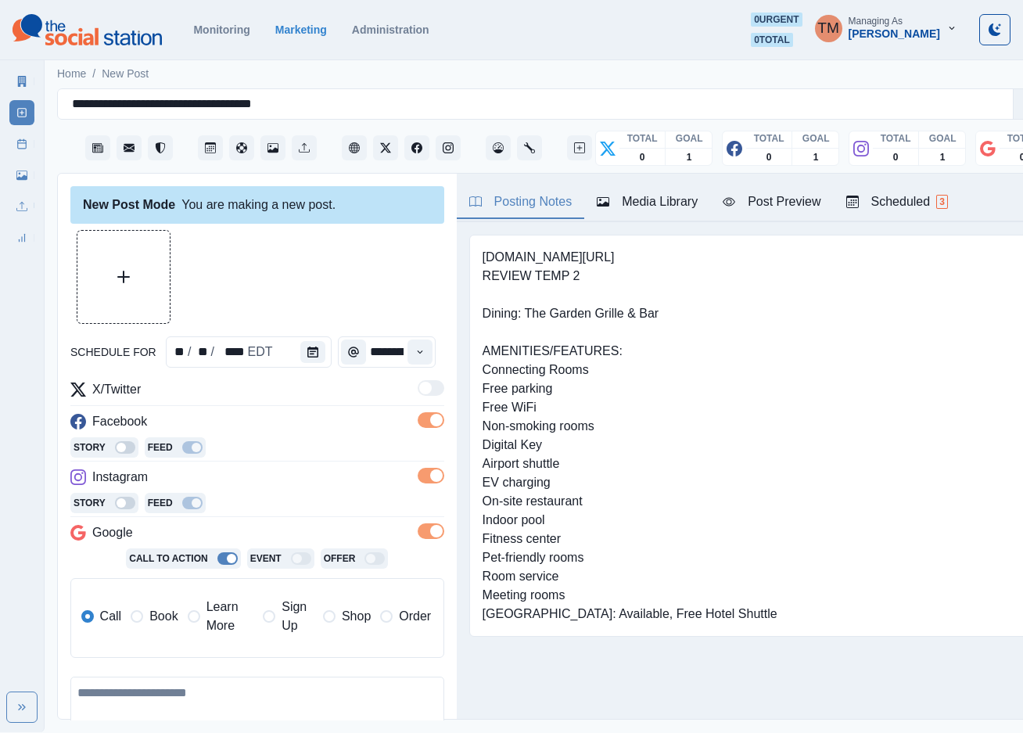
click at [163, 618] on span "Book" at bounding box center [163, 616] width 28 height 19
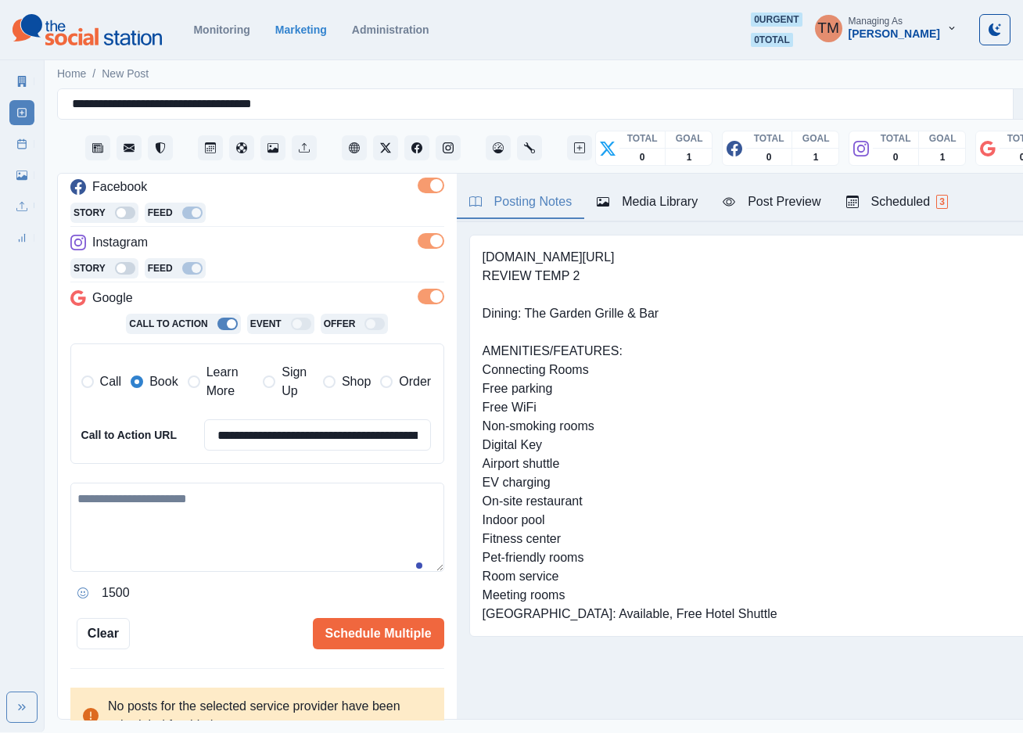
click at [190, 526] on textarea at bounding box center [257, 527] width 374 height 89
paste textarea "**********"
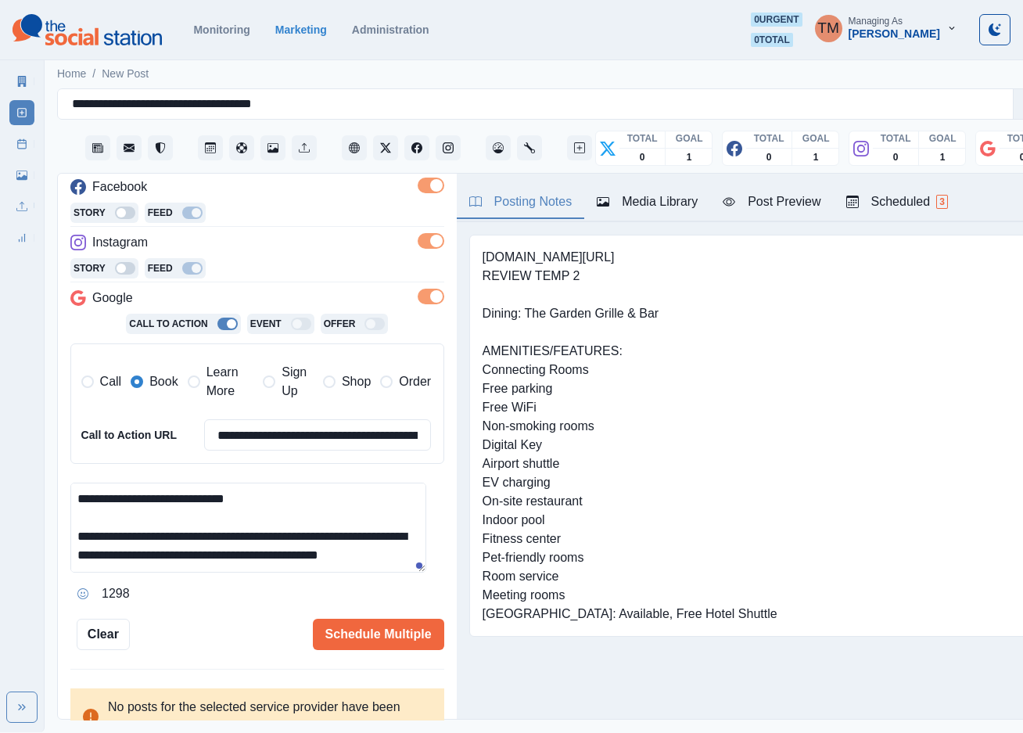
scroll to position [87, 0]
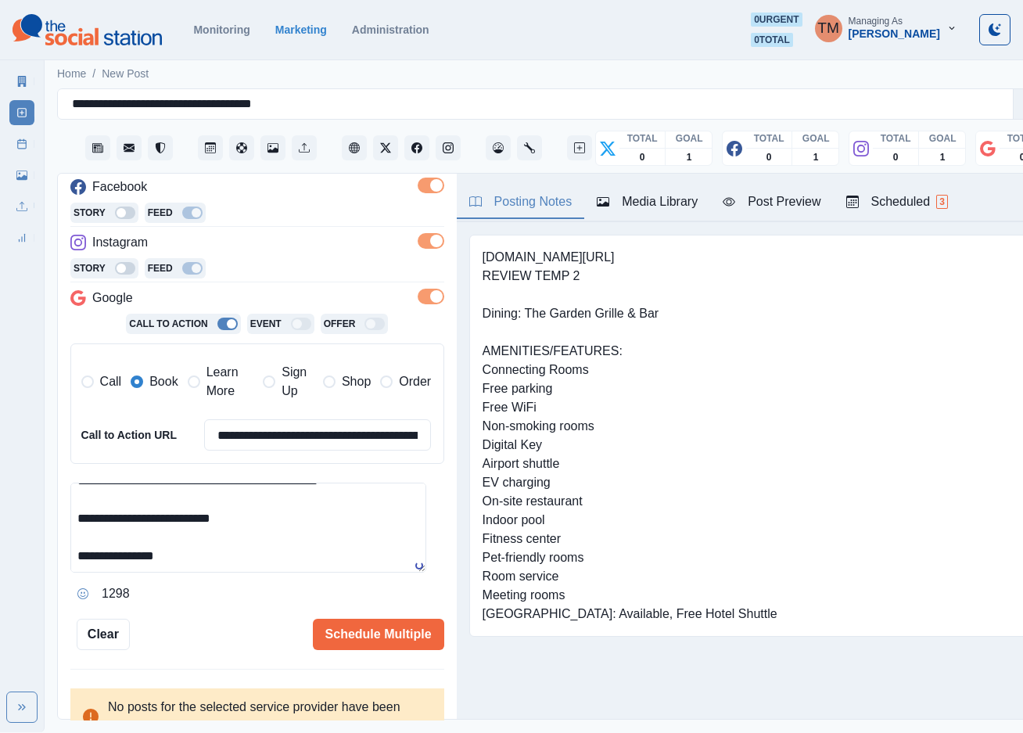
type textarea "**********"
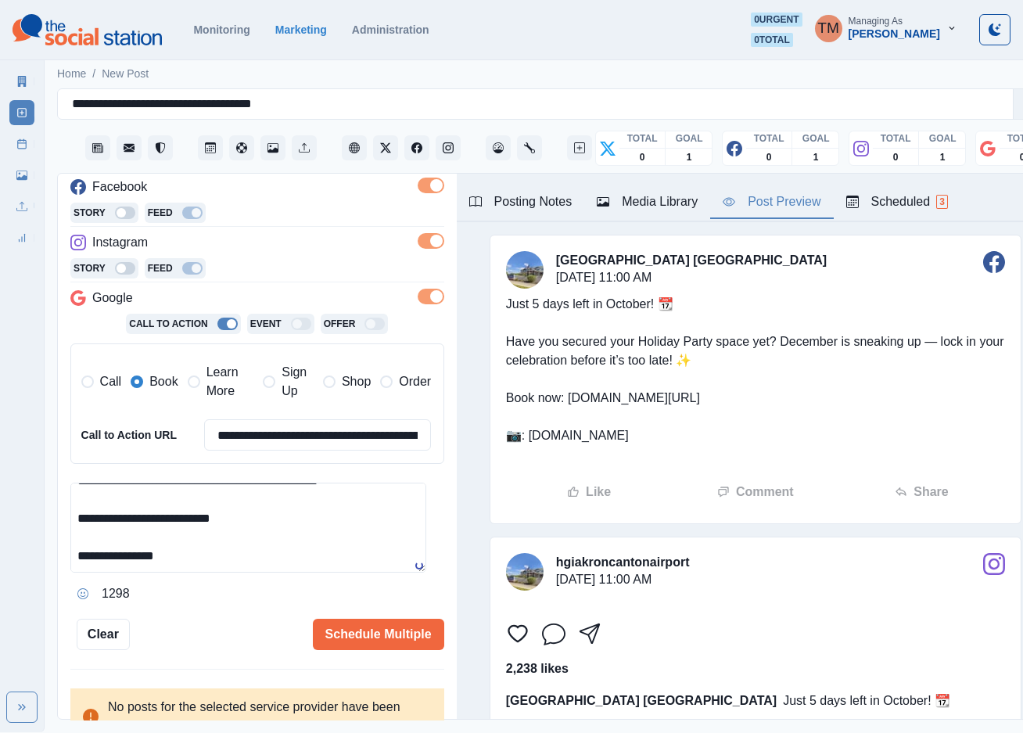
click at [785, 200] on div "Post Preview" at bounding box center [772, 201] width 98 height 19
click at [289, 528] on textarea "**********" at bounding box center [248, 528] width 356 height 90
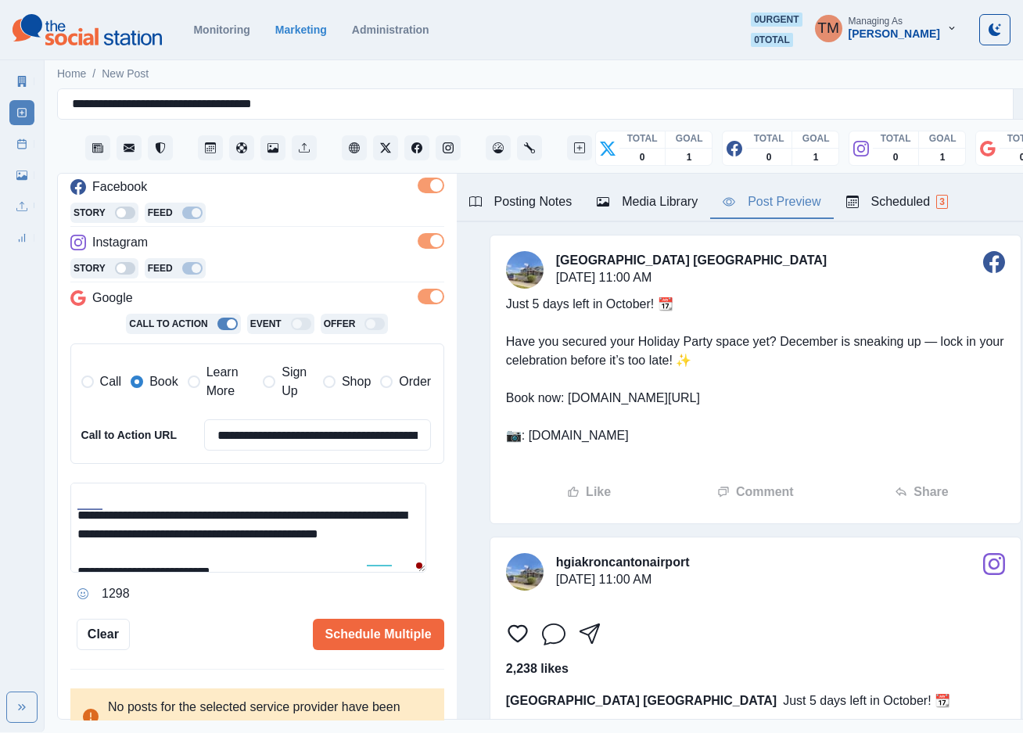
scroll to position [0, 0]
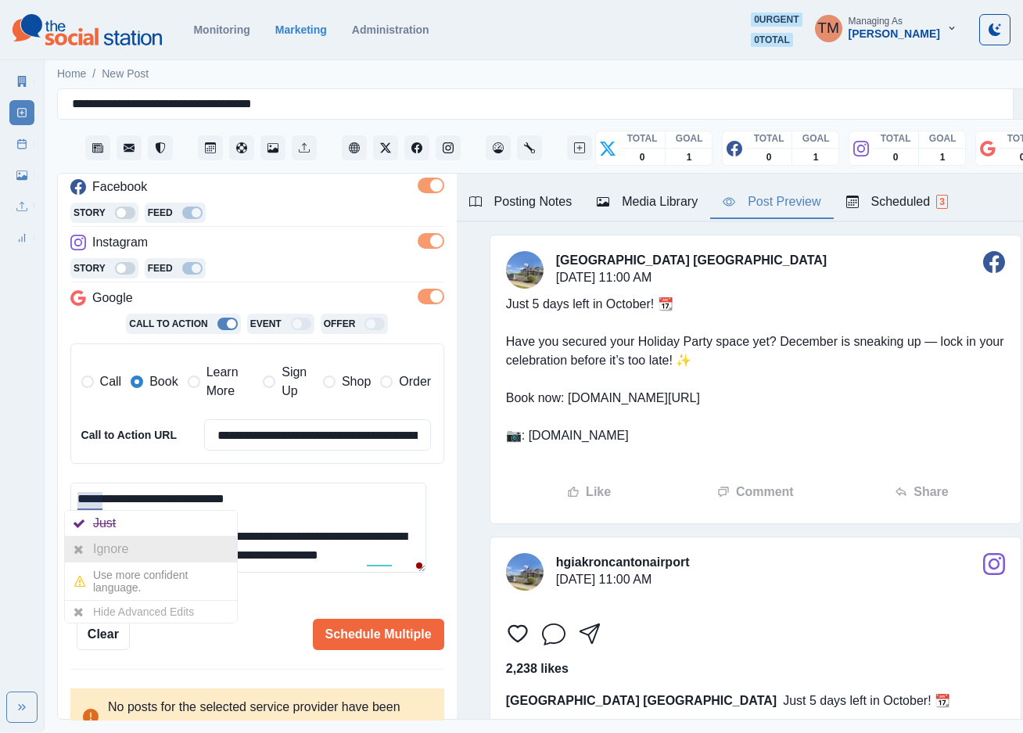
click at [102, 542] on div "Ignore" at bounding box center [113, 549] width 41 height 25
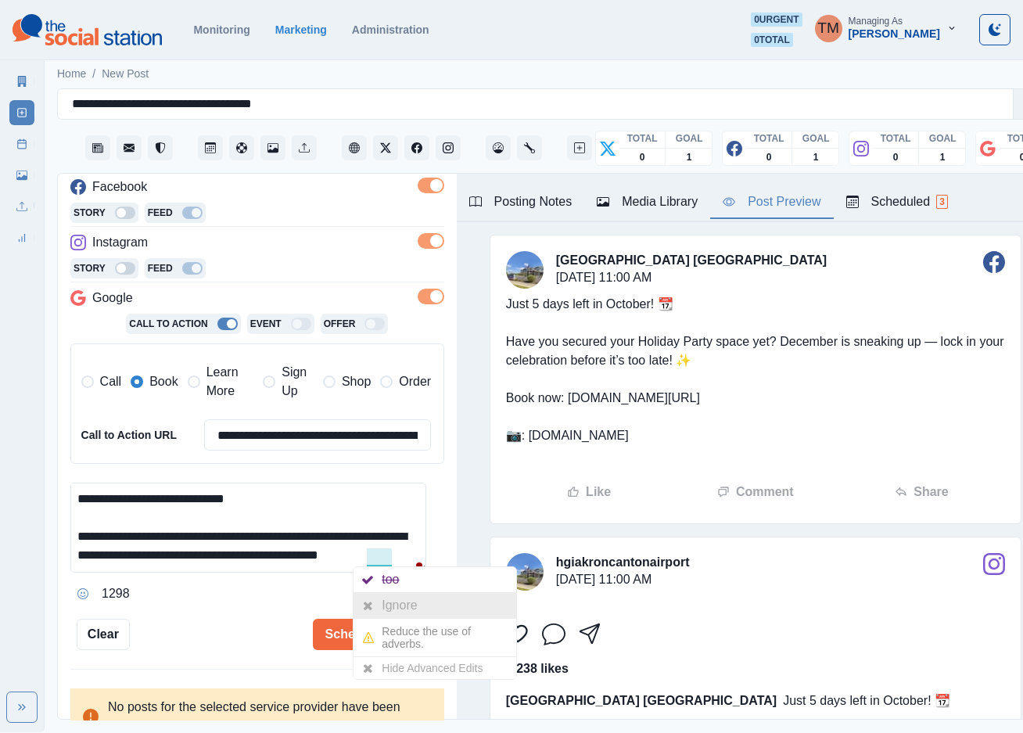
click at [397, 601] on div "Ignore" at bounding box center [402, 605] width 41 height 25
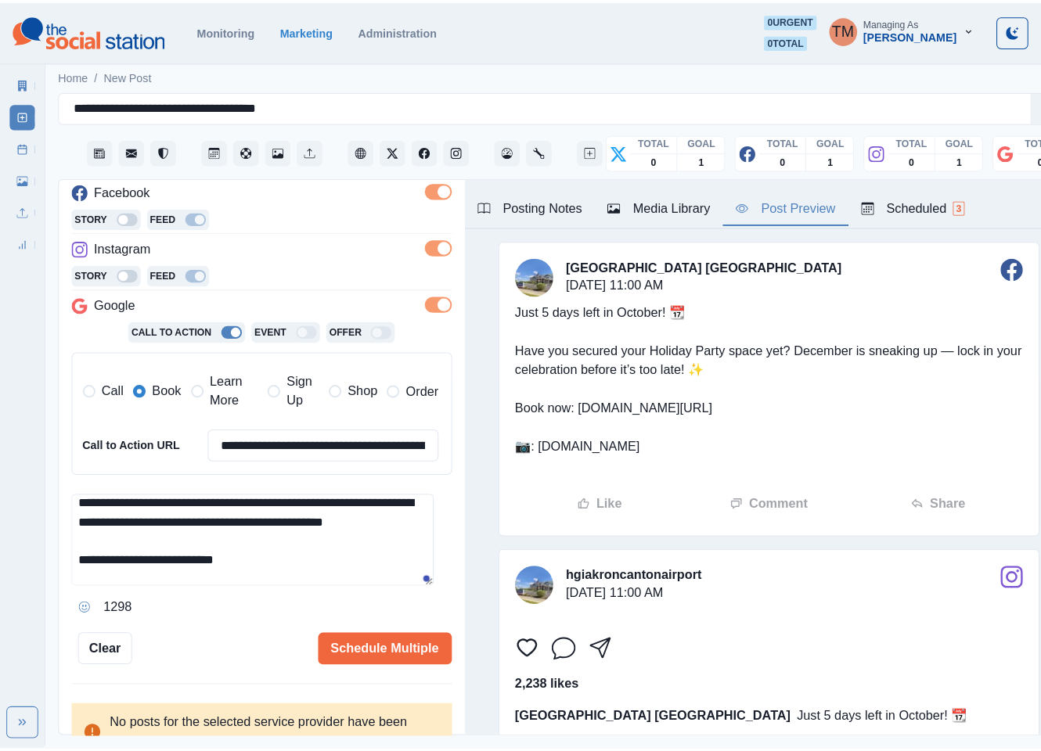
scroll to position [47, 0]
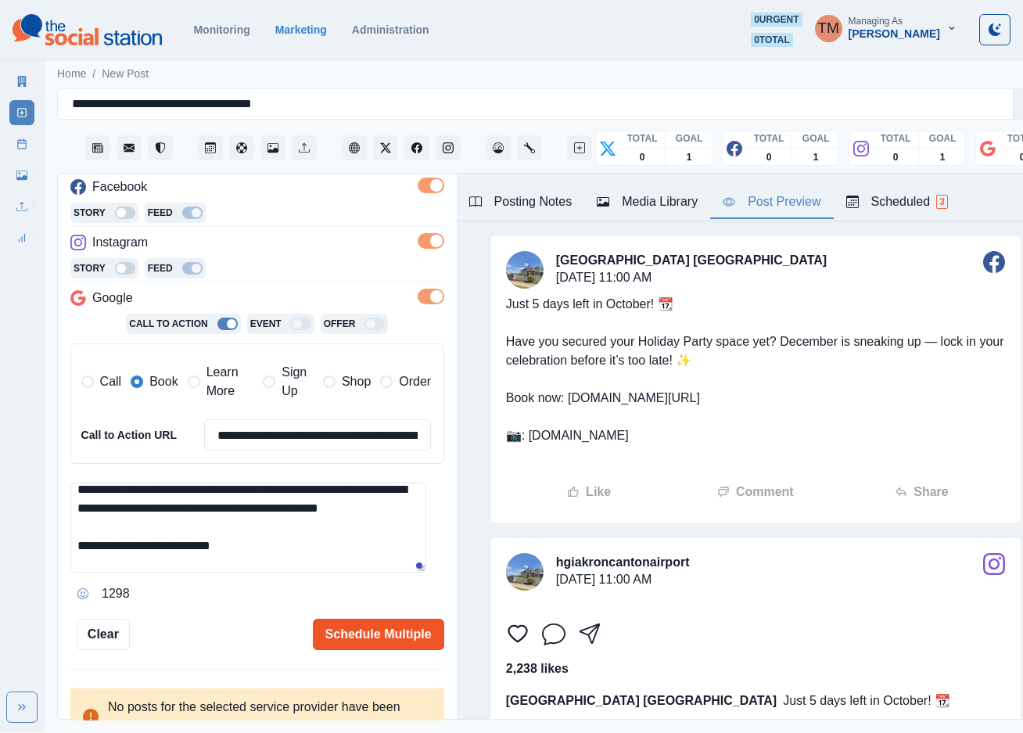
click at [348, 632] on button "Schedule Multiple" at bounding box center [378, 634] width 131 height 31
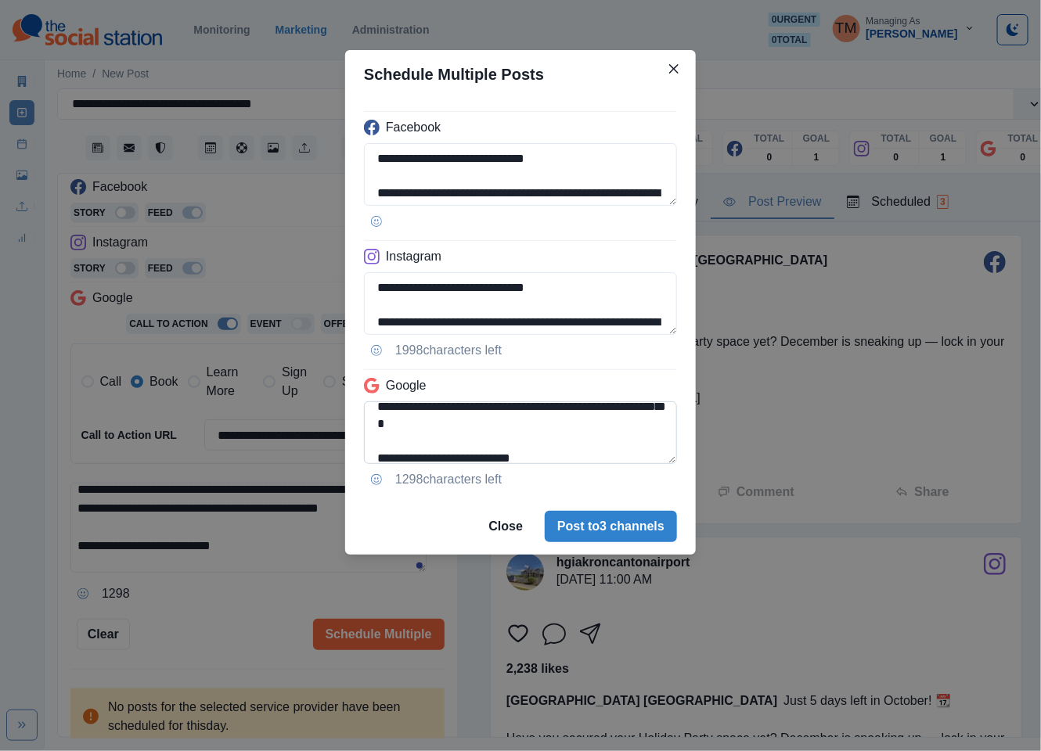
scroll to position [108, 0]
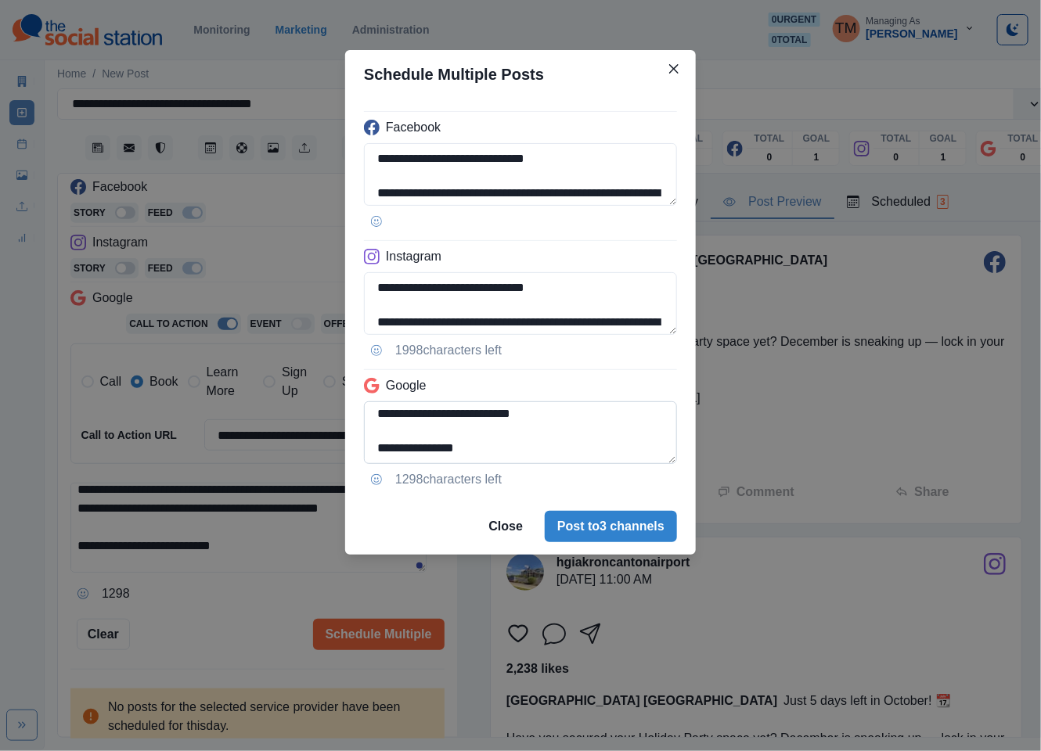
click at [378, 414] on textarea "**********" at bounding box center [520, 432] width 313 height 63
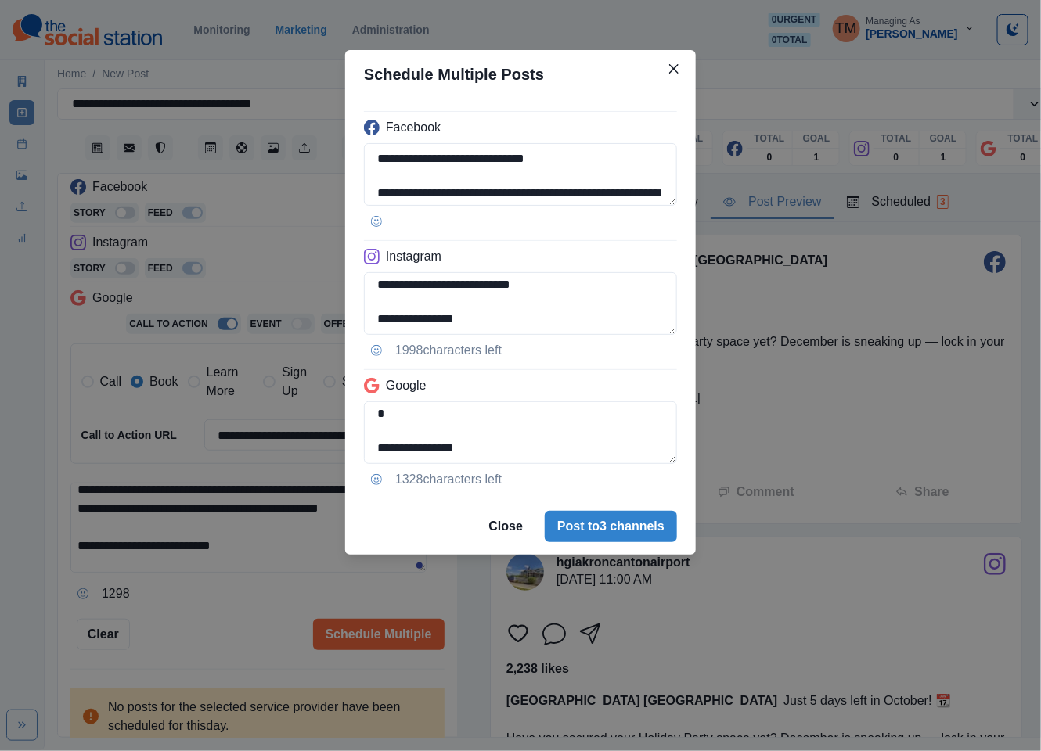
type textarea "**********"
click at [432, 289] on textarea "**********" at bounding box center [520, 303] width 313 height 63
paste textarea "**********"
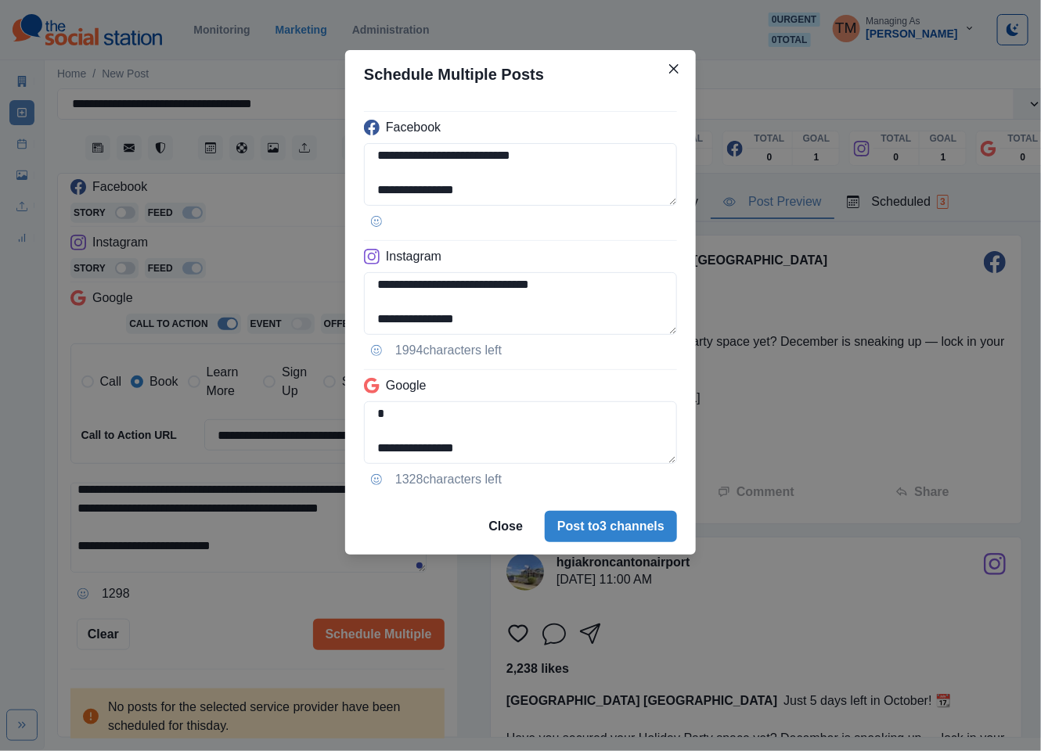
type textarea "**********"
click at [239, 616] on div "**********" at bounding box center [520, 375] width 1041 height 751
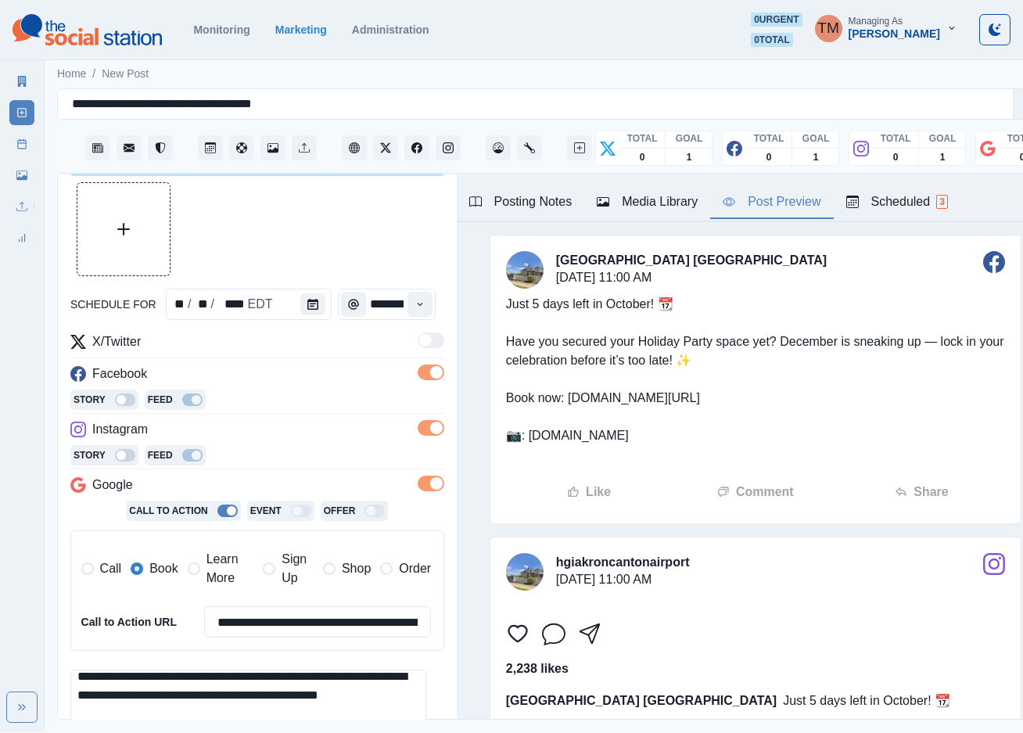
scroll to position [0, 0]
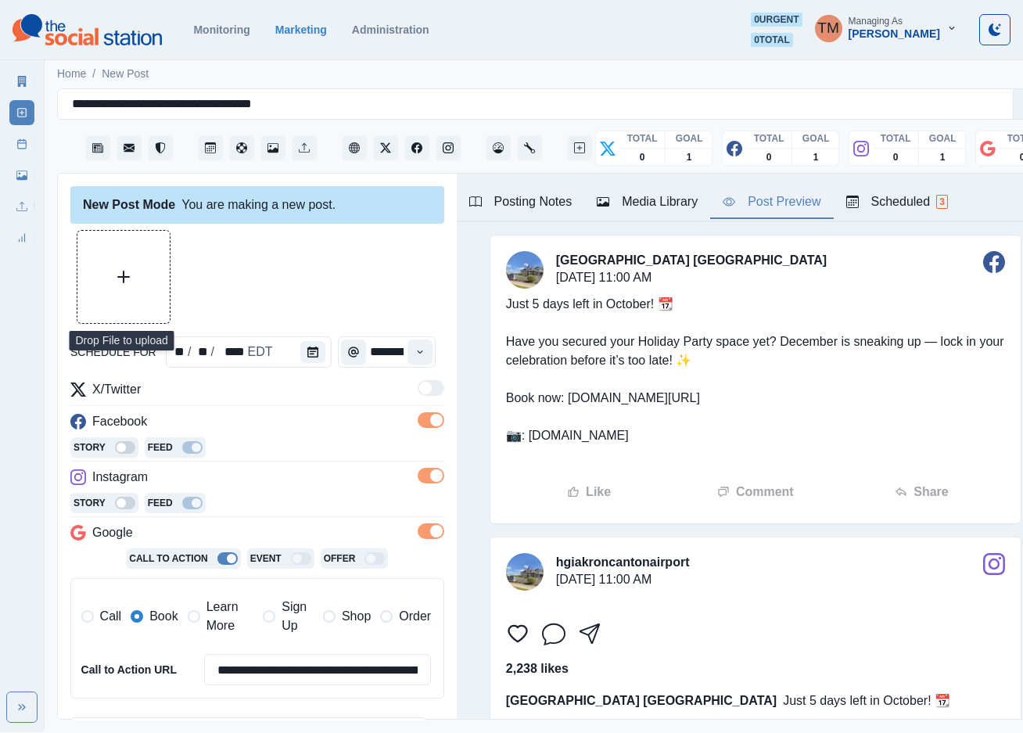
click at [137, 282] on button "Upload Media" at bounding box center [123, 277] width 92 height 92
click at [111, 277] on button "Upload Media" at bounding box center [123, 277] width 92 height 92
click at [306, 300] on div at bounding box center [257, 277] width 374 height 94
click at [146, 286] on button "Upload Media" at bounding box center [123, 277] width 92 height 92
click at [111, 286] on button "Upload Media" at bounding box center [123, 277] width 92 height 92
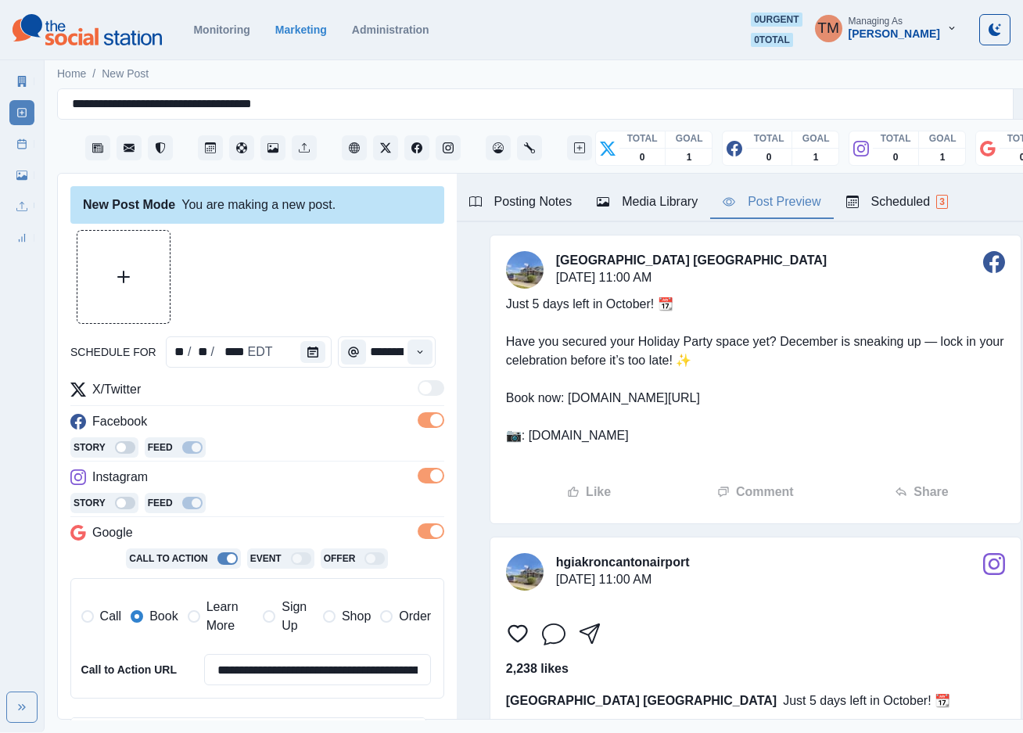
click at [21, 183] on link "Media Library" at bounding box center [21, 175] width 25 height 25
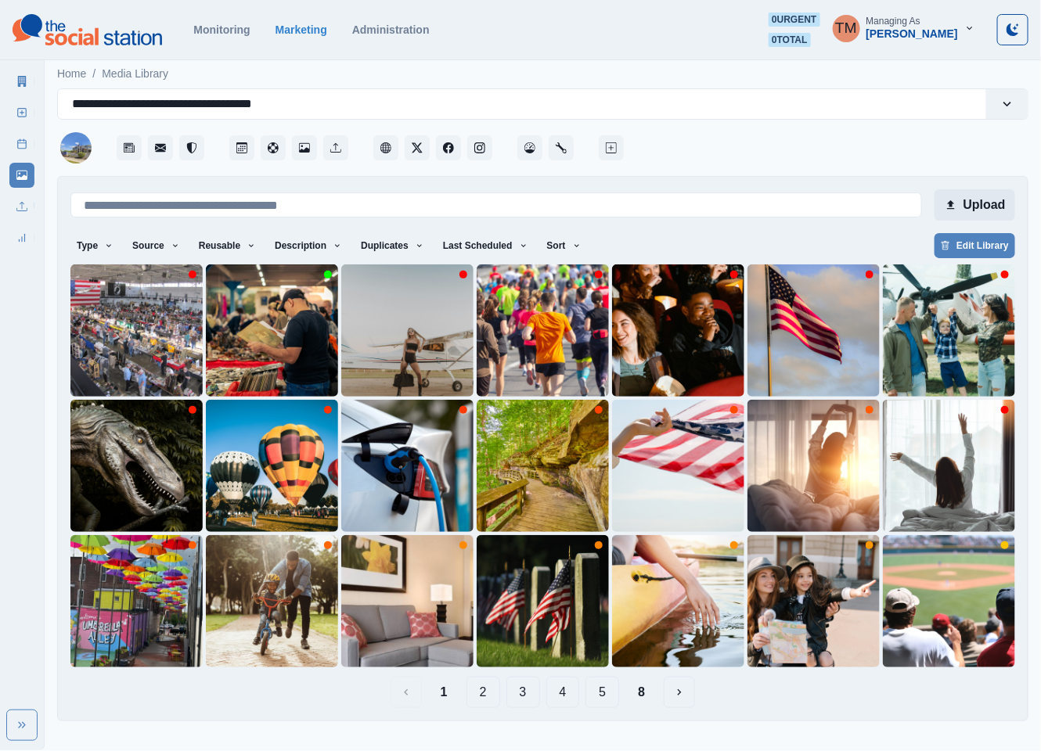
click at [980, 205] on button "Upload" at bounding box center [974, 204] width 81 height 31
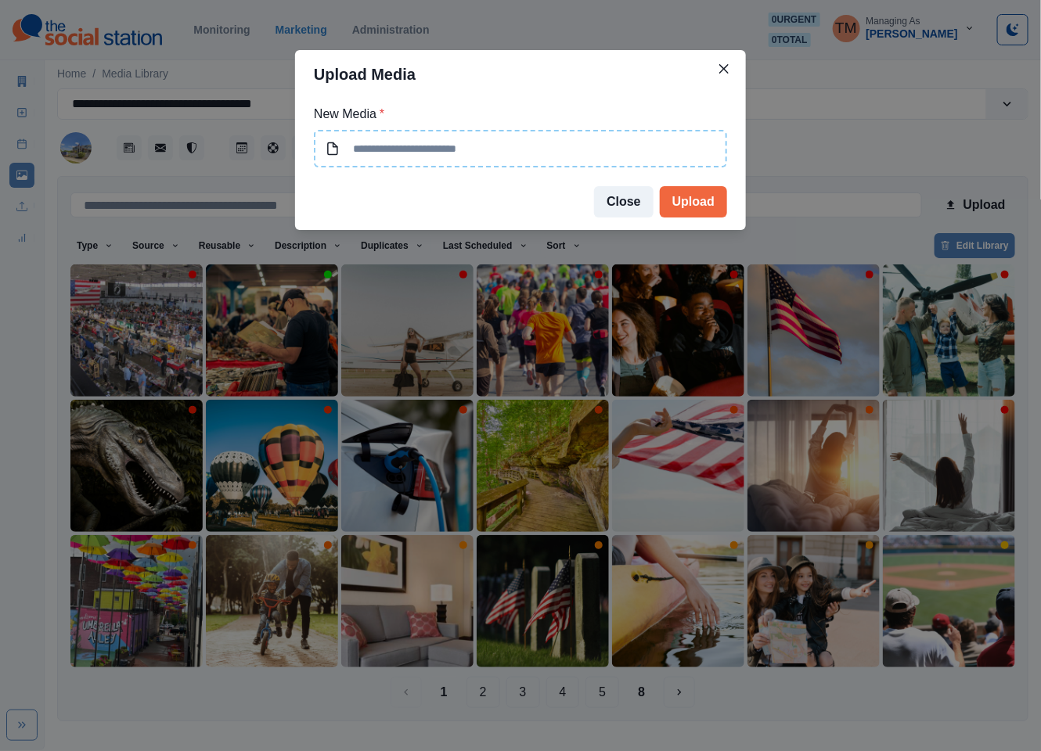
click at [425, 146] on input at bounding box center [520, 149] width 413 height 38
type input "**********"
click at [691, 202] on button "Upload" at bounding box center [693, 201] width 67 height 31
click at [19, 144] on div "**********" at bounding box center [520, 375] width 1041 height 751
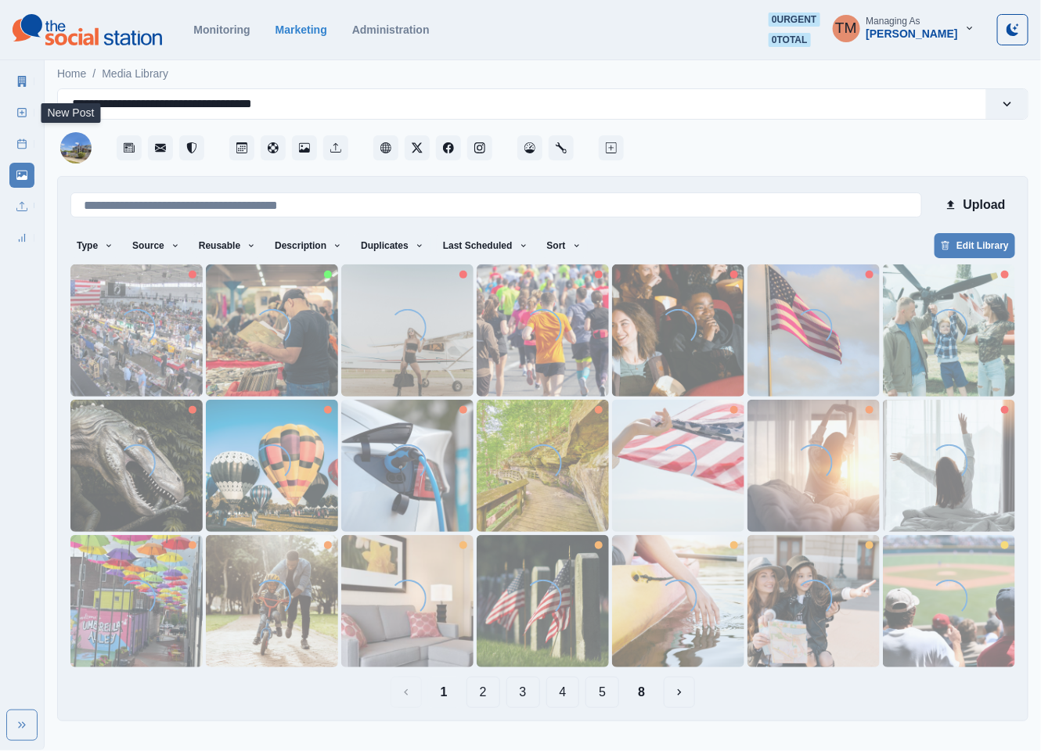
click at [22, 113] on line at bounding box center [22, 113] width 0 height 4
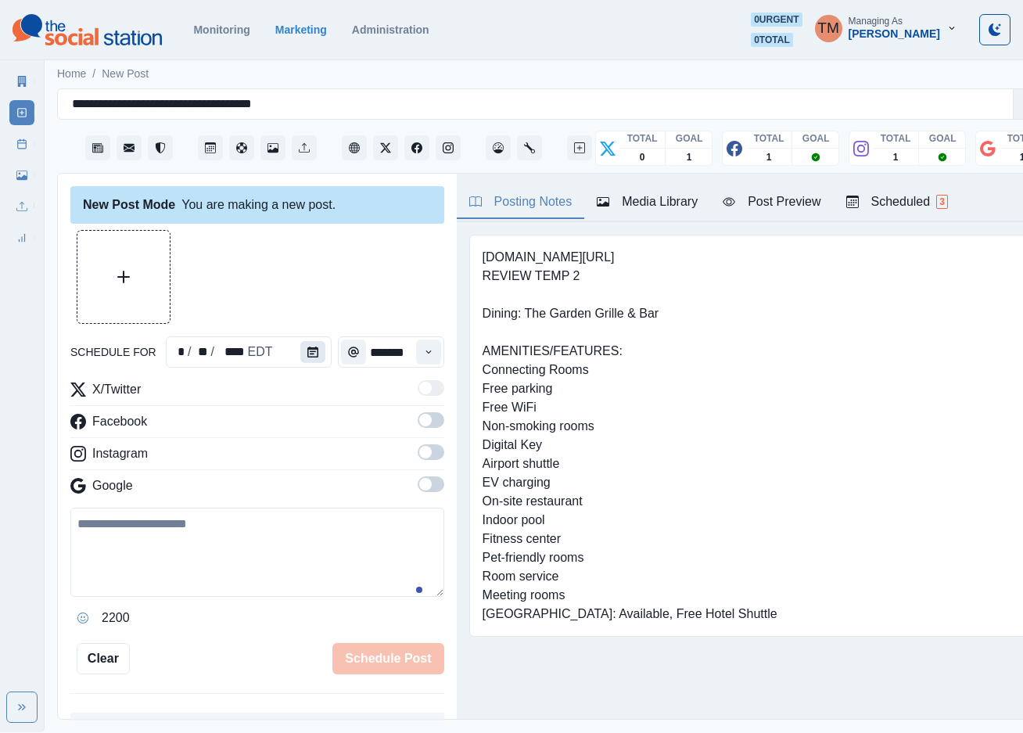
click at [307, 354] on icon "Calendar" at bounding box center [312, 352] width 11 height 11
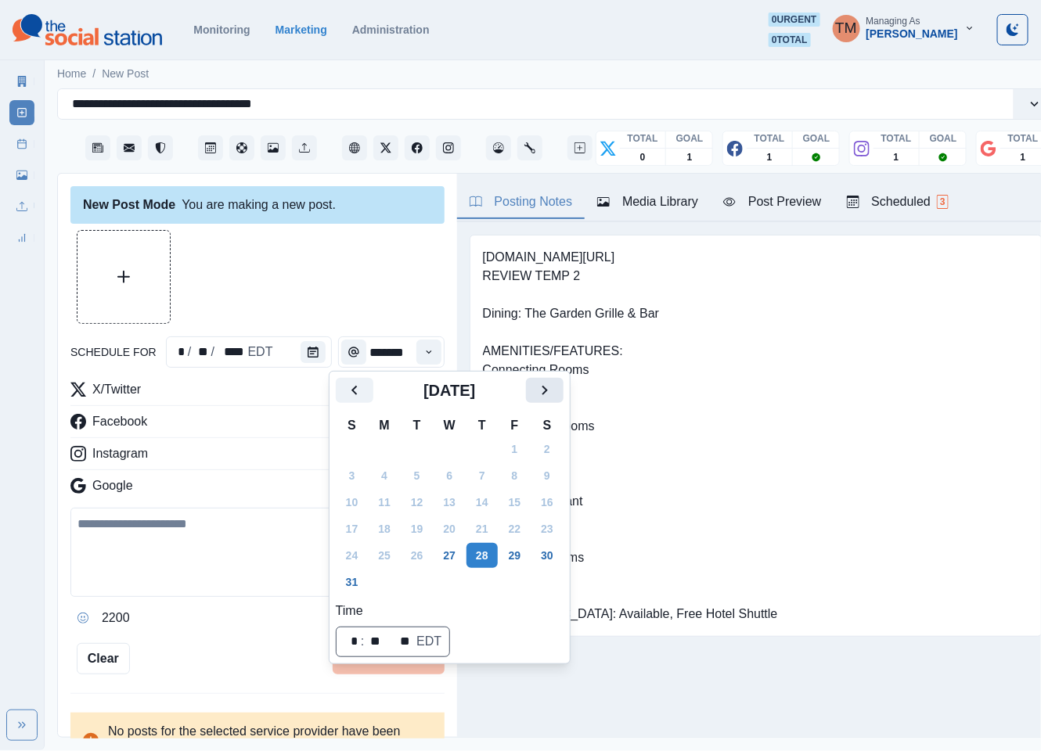
click at [545, 394] on icon "Next" at bounding box center [544, 390] width 19 height 19
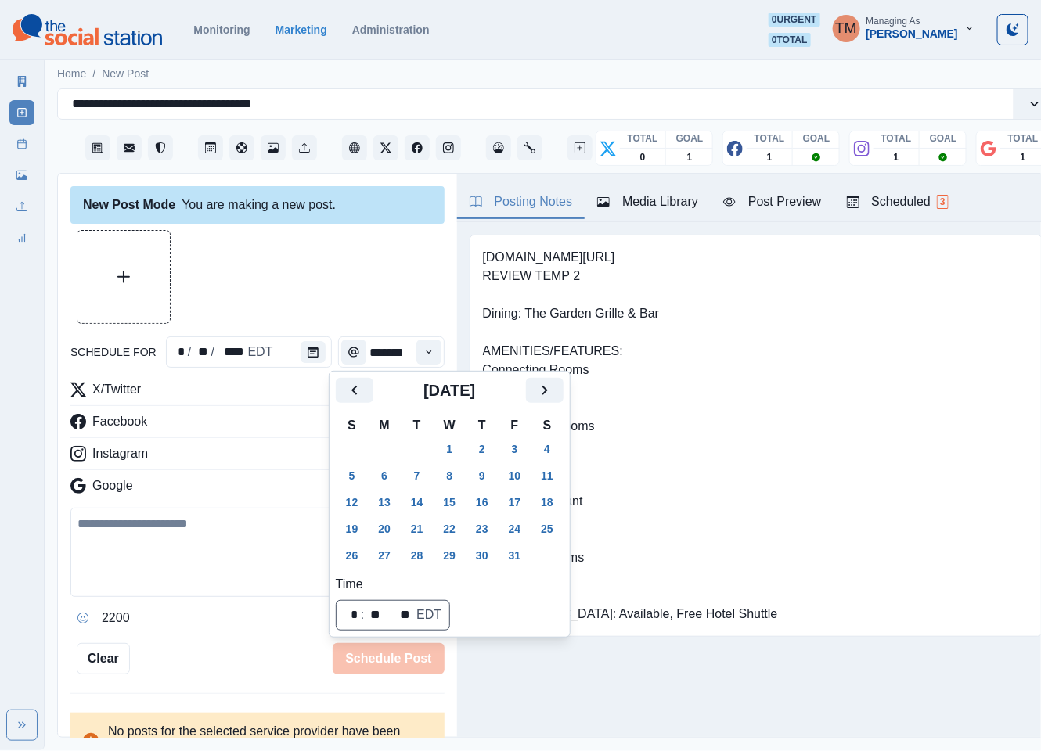
click at [387, 559] on button "27" at bounding box center [384, 555] width 31 height 25
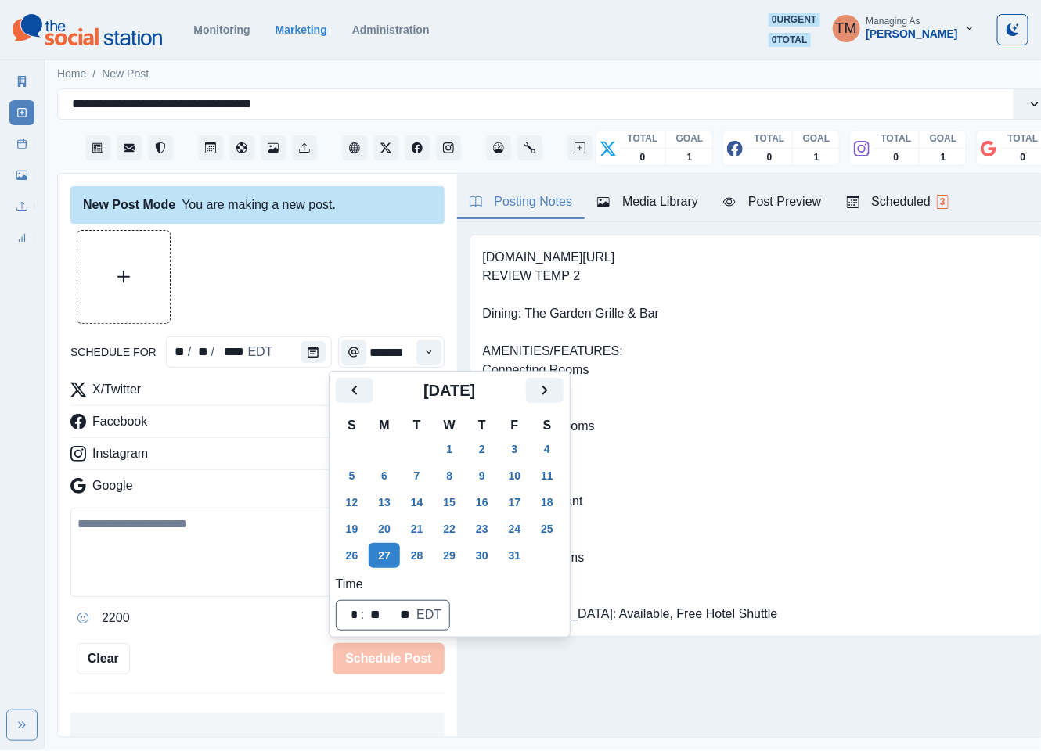
click at [319, 308] on div at bounding box center [257, 277] width 374 height 94
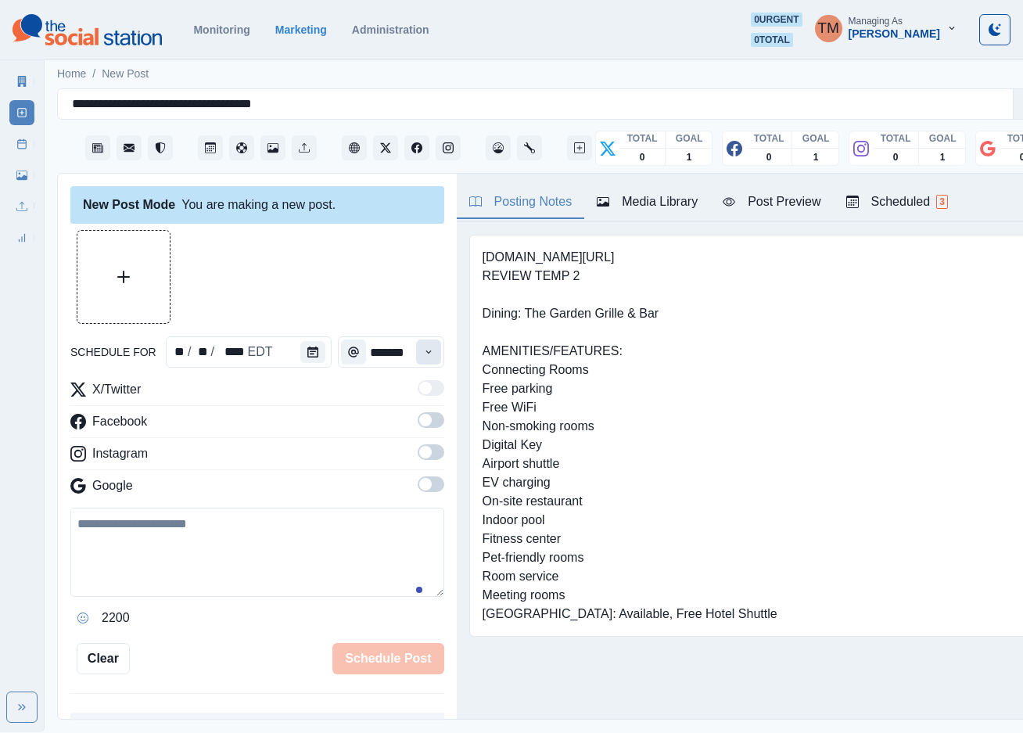
click at [423, 352] on icon "Time" at bounding box center [428, 352] width 11 height 11
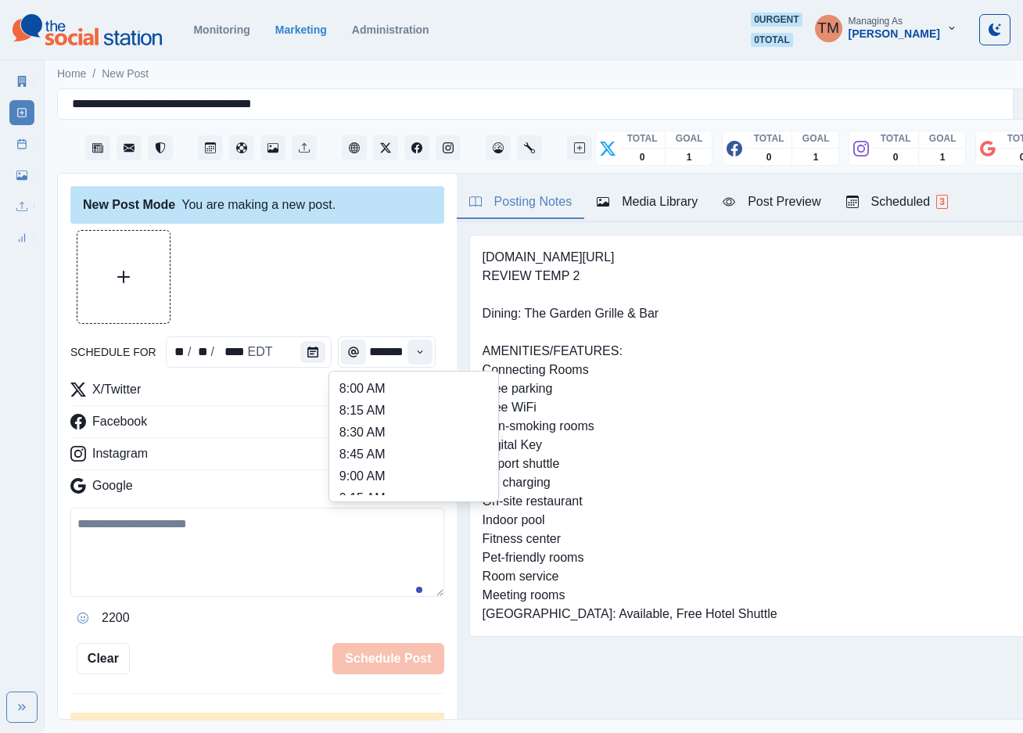
scroll to position [469, 0]
click at [386, 423] on li "1:45 PM" at bounding box center [414, 423] width 156 height 22
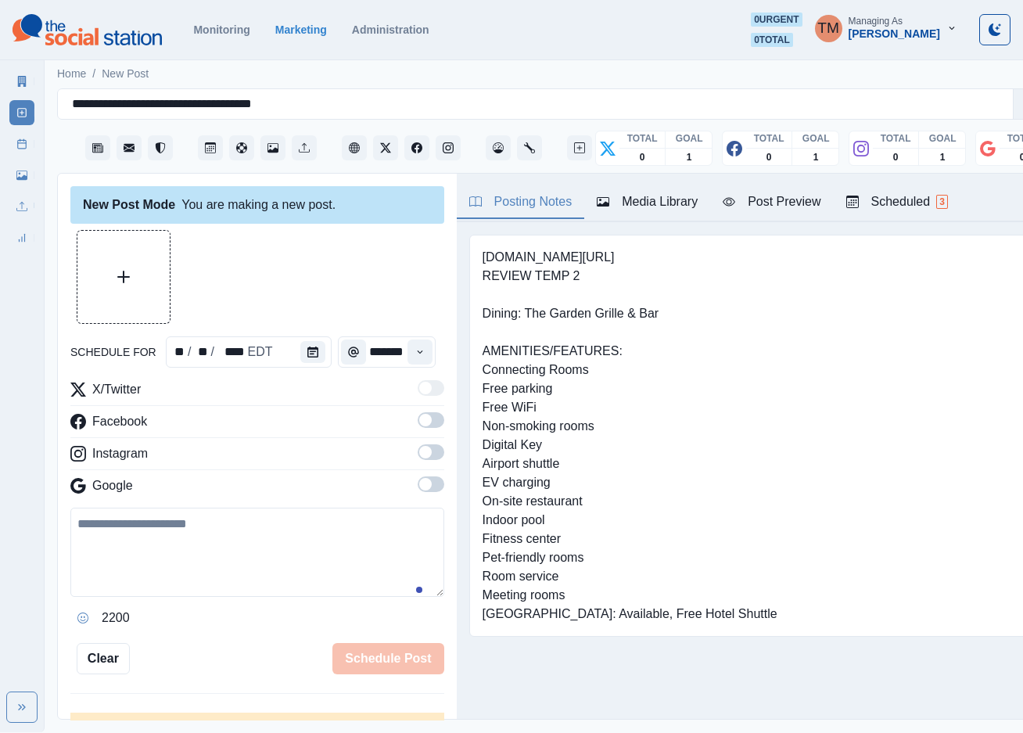
type input "*******"
drag, startPoint x: 412, startPoint y: 420, endPoint x: 419, endPoint y: 455, distance: 35.9
click at [419, 421] on span at bounding box center [425, 420] width 13 height 13
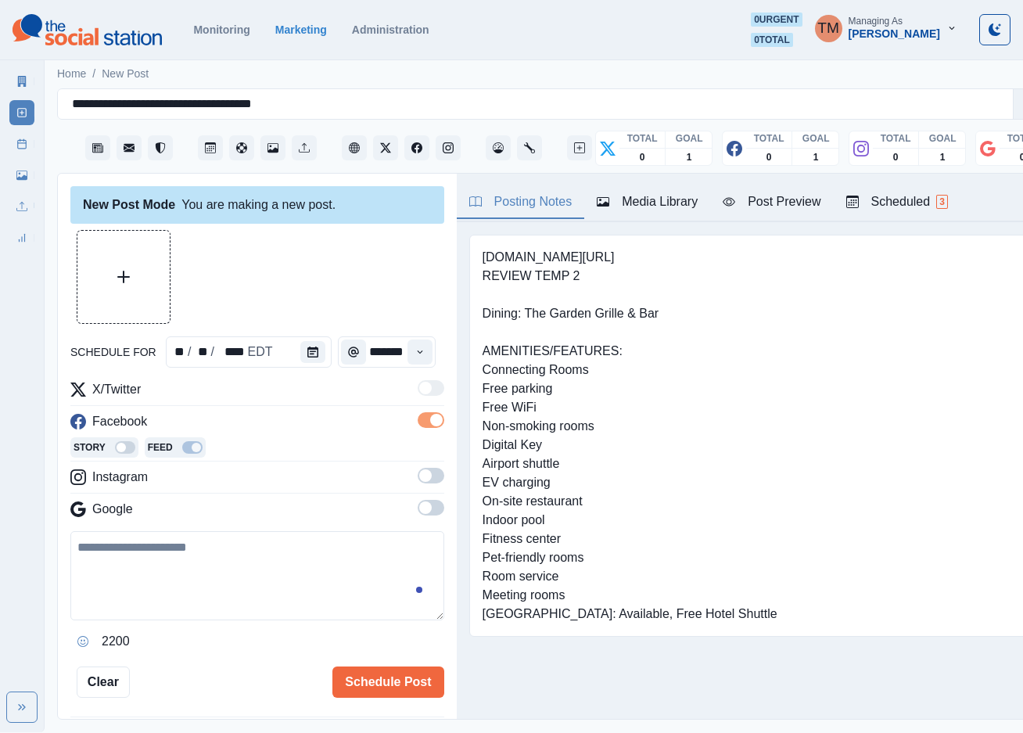
scroll to position [0, 0]
click at [418, 479] on span at bounding box center [431, 476] width 27 height 16
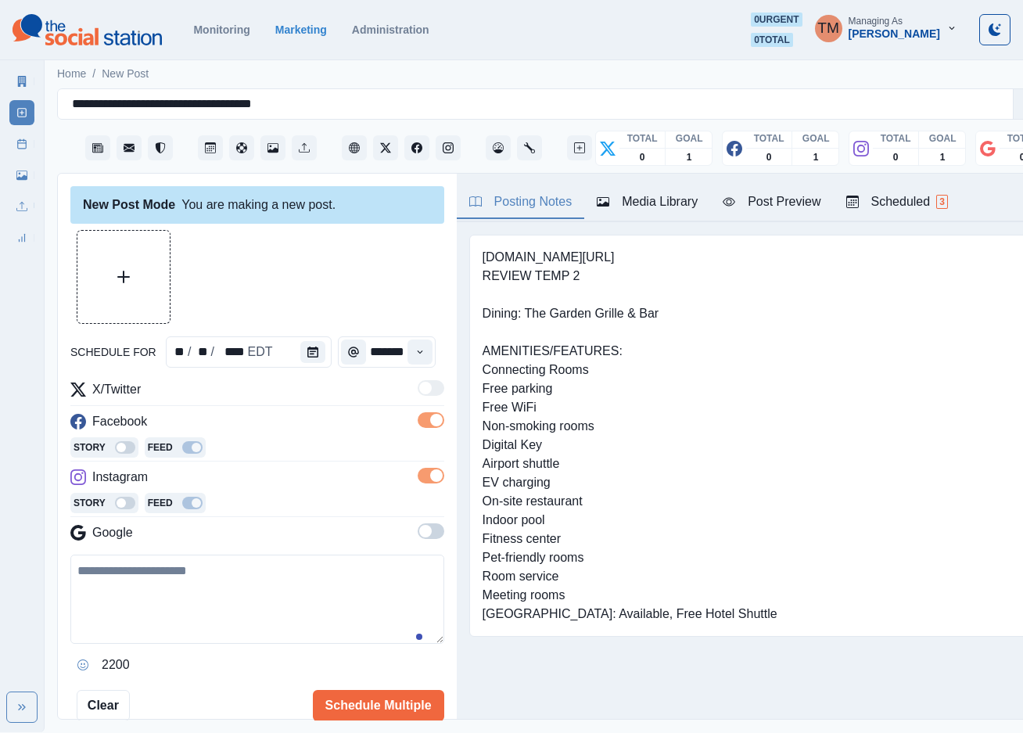
click at [418, 530] on span at bounding box center [431, 531] width 27 height 16
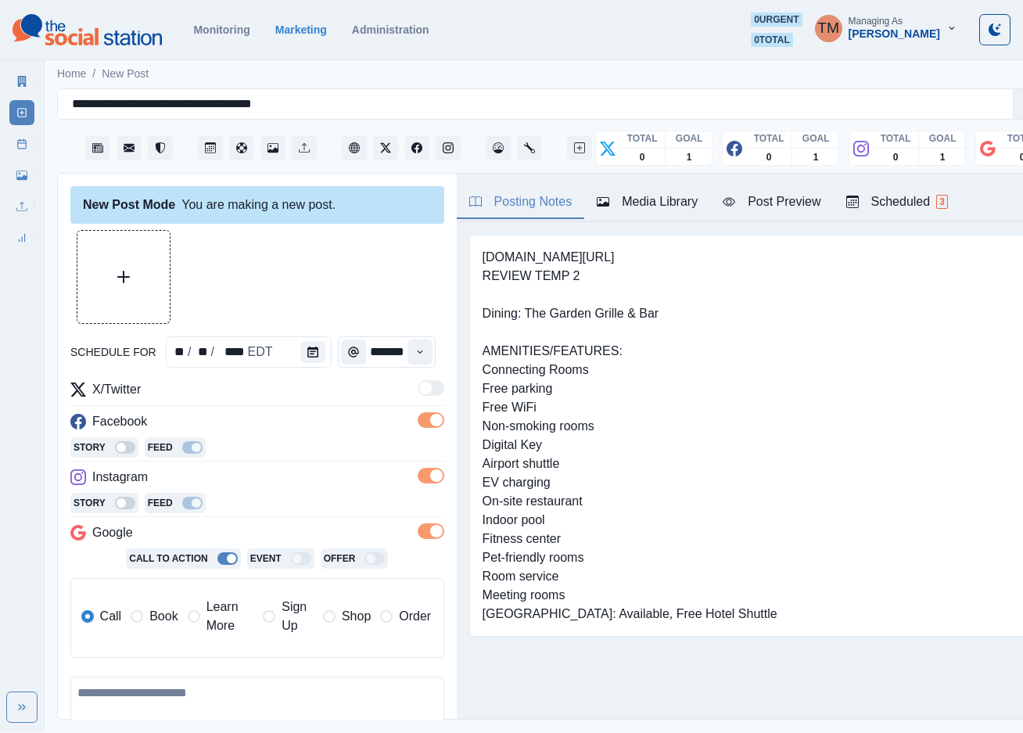
click at [210, 613] on span "Learn More" at bounding box center [231, 617] width 48 height 38
click at [160, 613] on span "Book" at bounding box center [163, 616] width 28 height 19
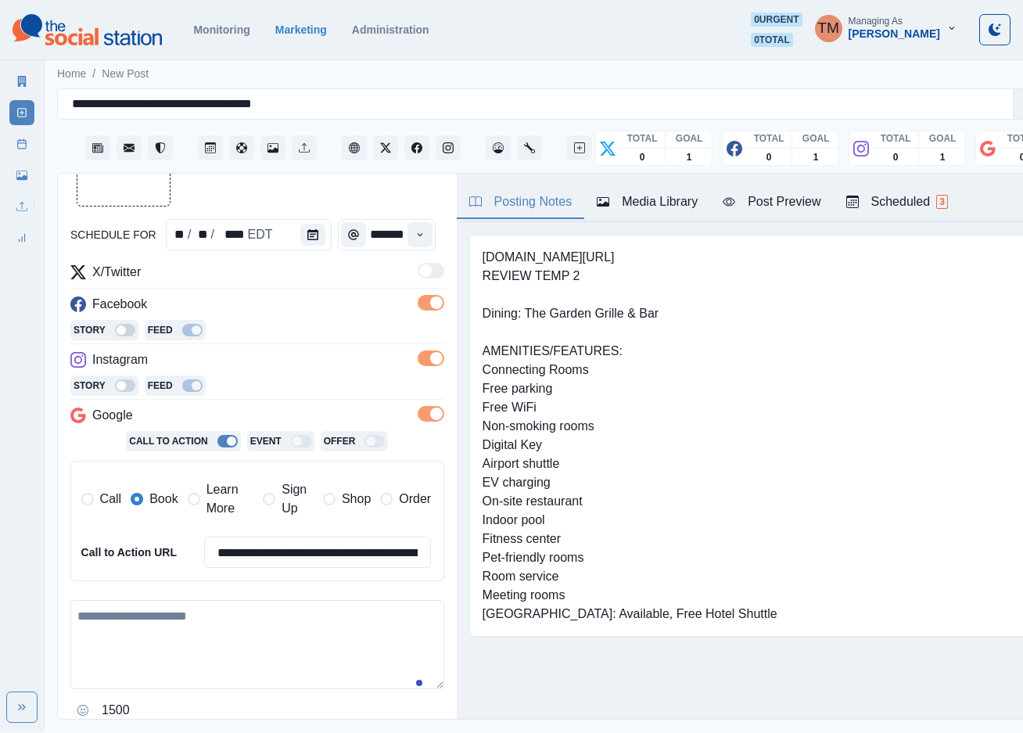
click at [209, 637] on textarea at bounding box center [257, 644] width 374 height 89
paste textarea "**********"
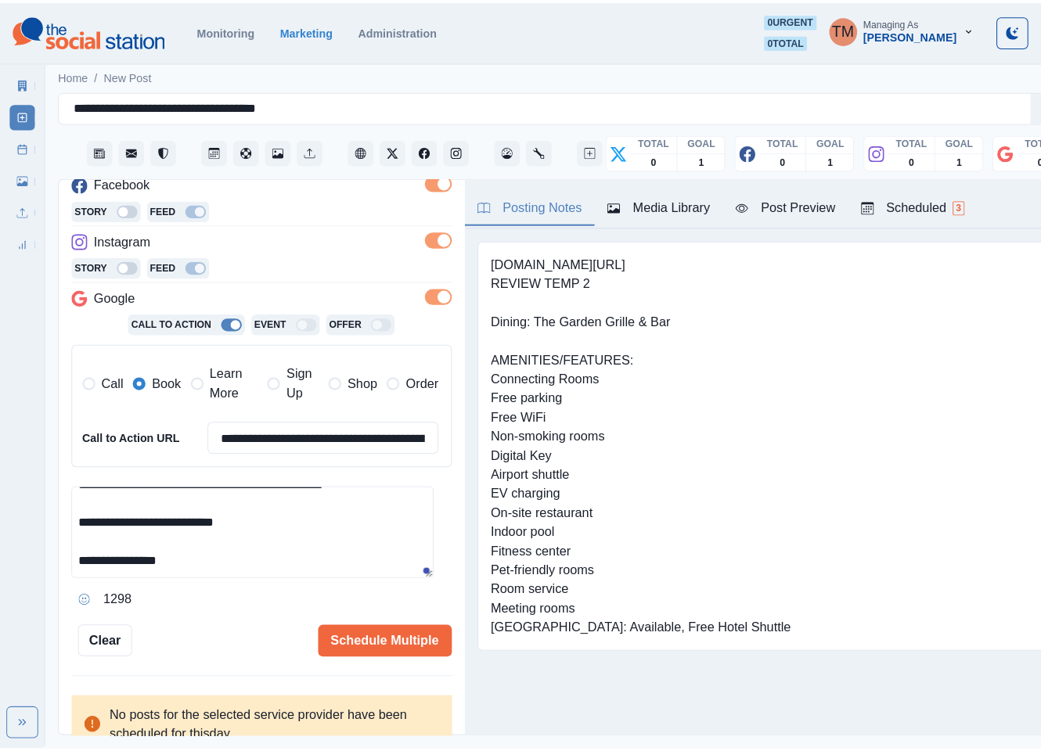
scroll to position [254, 0]
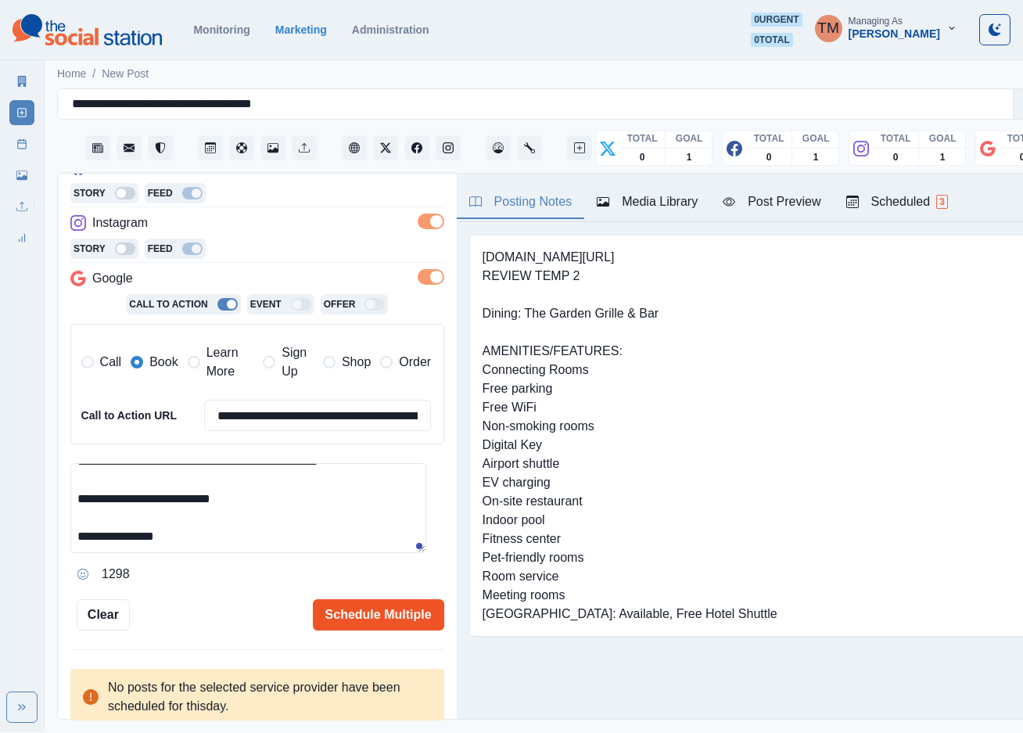
type textarea "**********"
click at [351, 609] on button "Schedule Multiple" at bounding box center [378, 614] width 131 height 31
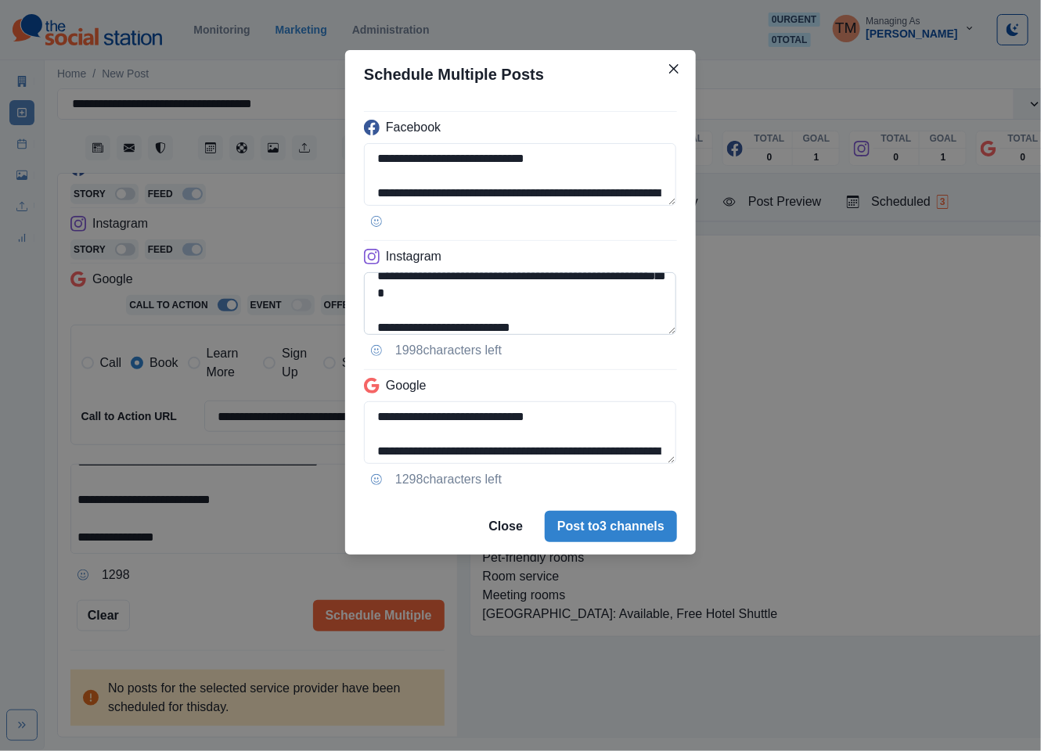
scroll to position [106, 0]
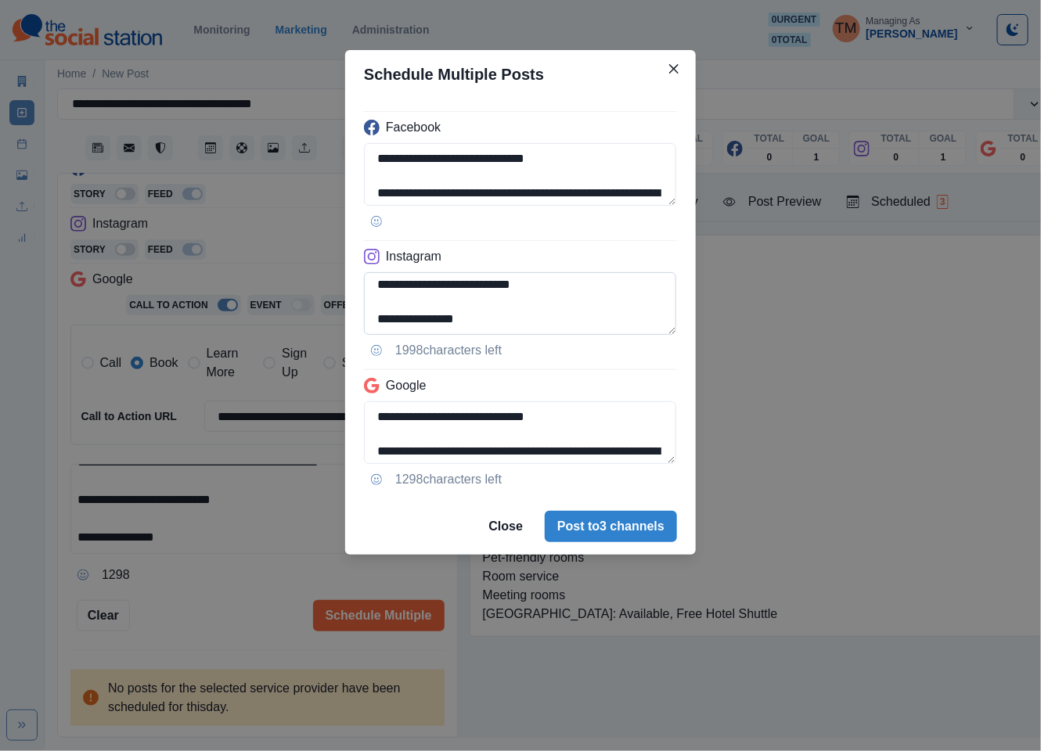
click at [433, 289] on textarea "**********" at bounding box center [520, 303] width 312 height 63
paste textarea "**********"
type textarea "**********"
click at [376, 414] on textarea "**********" at bounding box center [520, 432] width 313 height 63
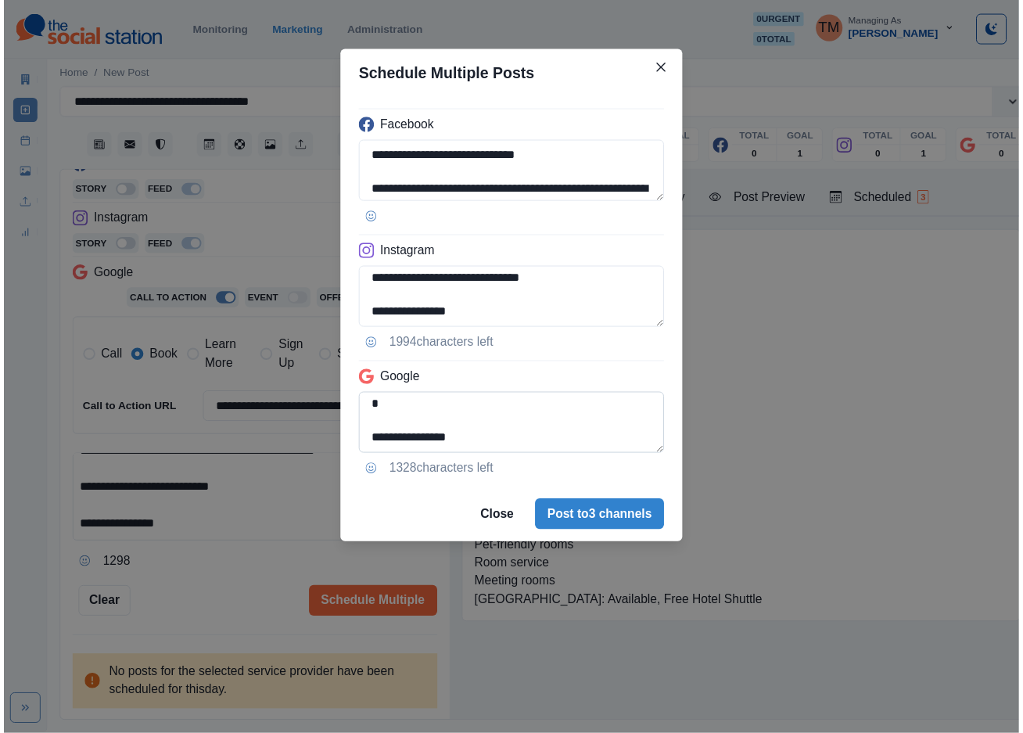
scroll to position [73, 0]
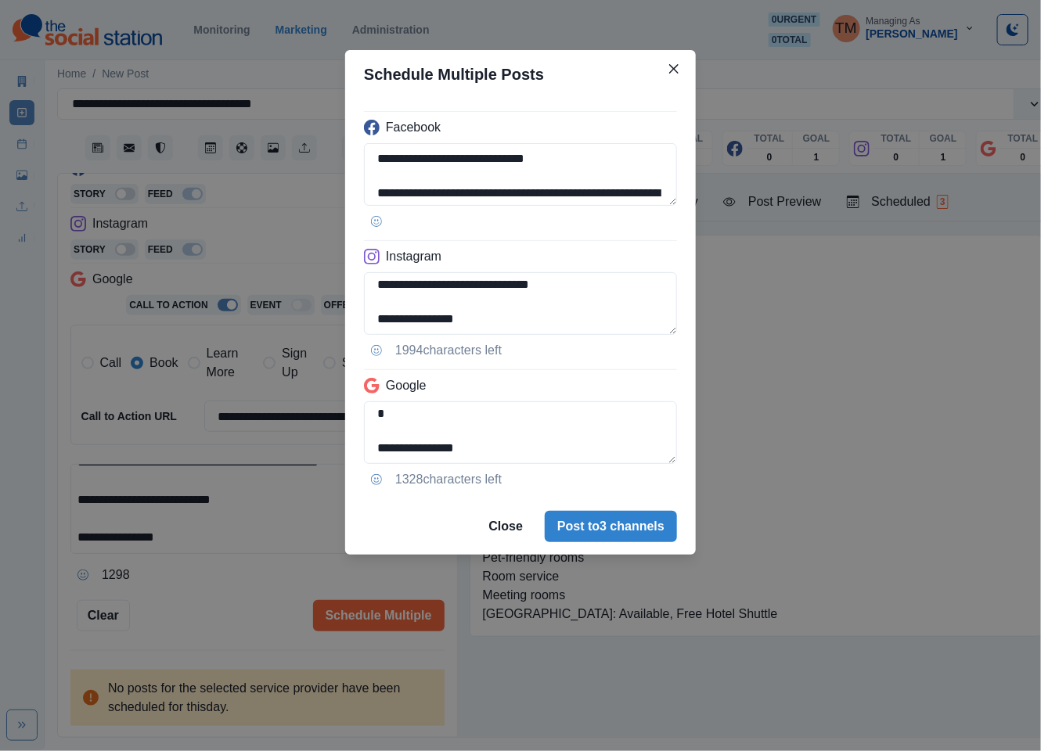
type textarea "**********"
click at [236, 592] on div "**********" at bounding box center [520, 375] width 1041 height 751
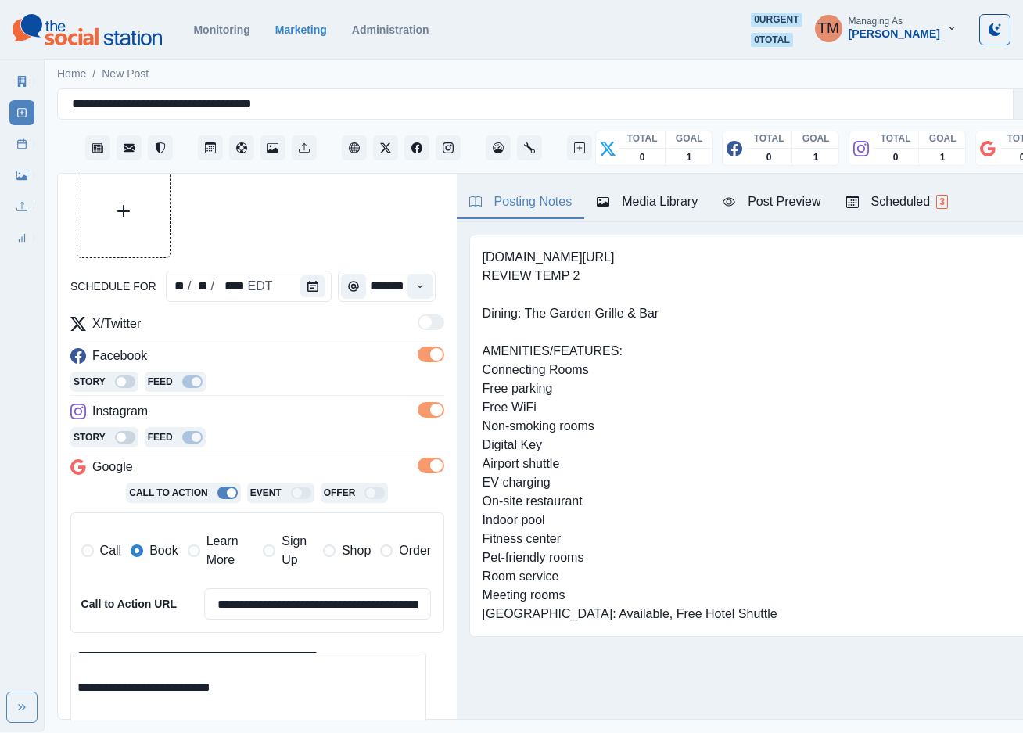
scroll to position [20, 0]
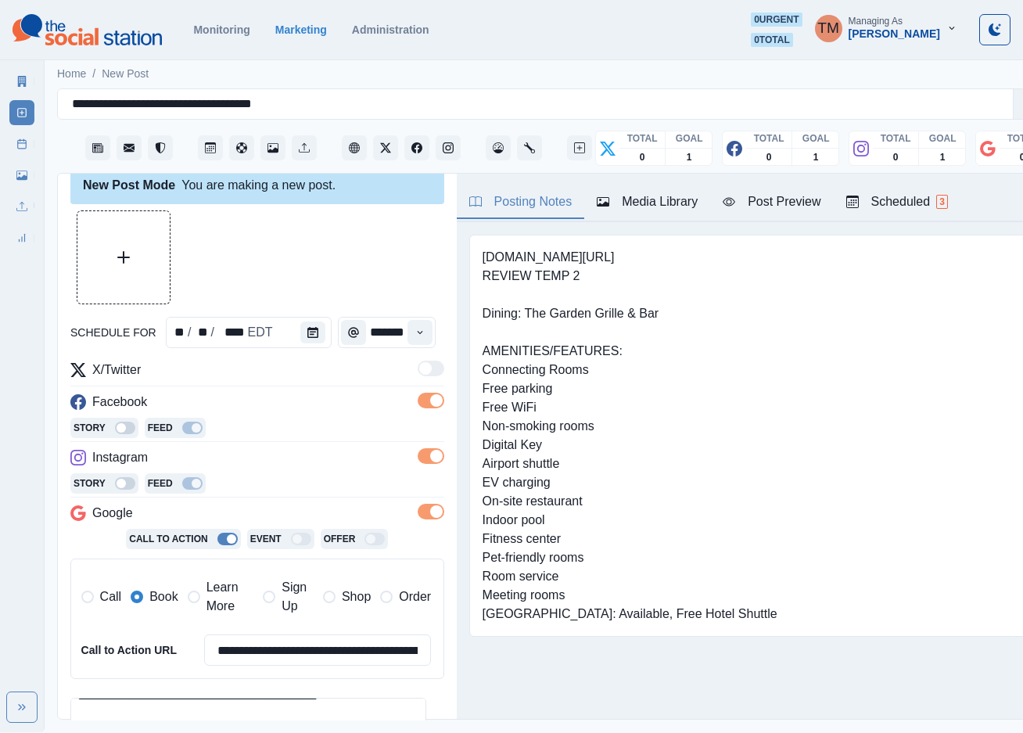
click at [653, 209] on div "Media Library" at bounding box center [647, 201] width 101 height 19
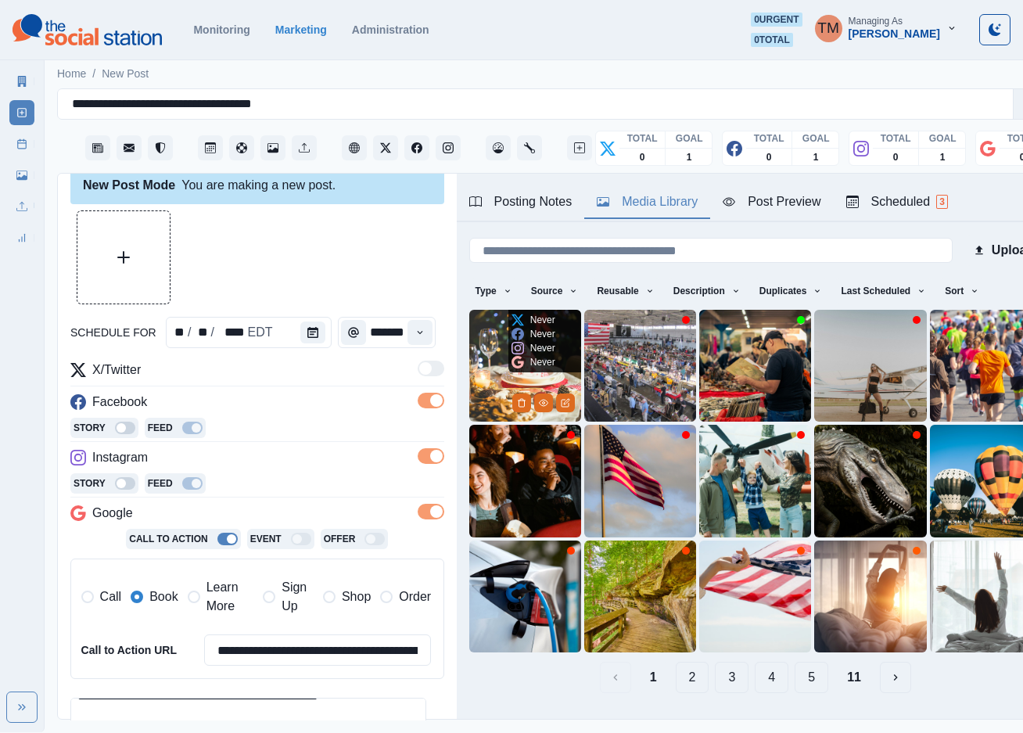
click at [479, 361] on img at bounding box center [525, 366] width 112 height 112
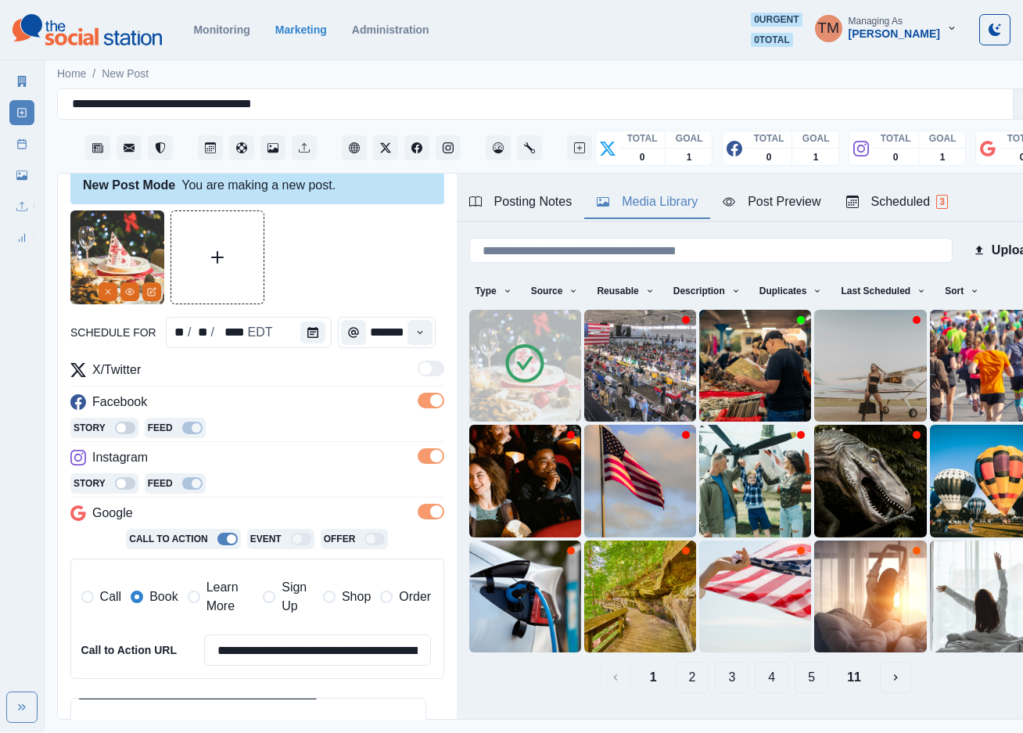
click at [340, 268] on div at bounding box center [257, 257] width 374 height 94
click at [130, 297] on button "View Media" at bounding box center [129, 291] width 19 height 19
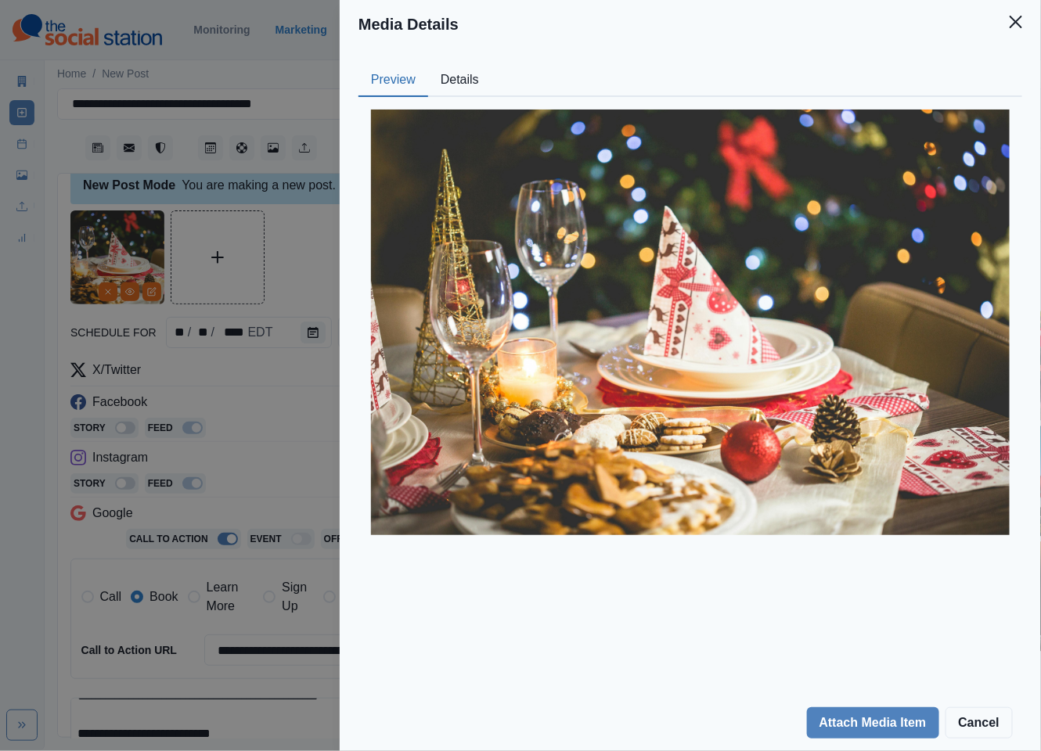
click at [465, 77] on button "Details" at bounding box center [459, 80] width 63 height 33
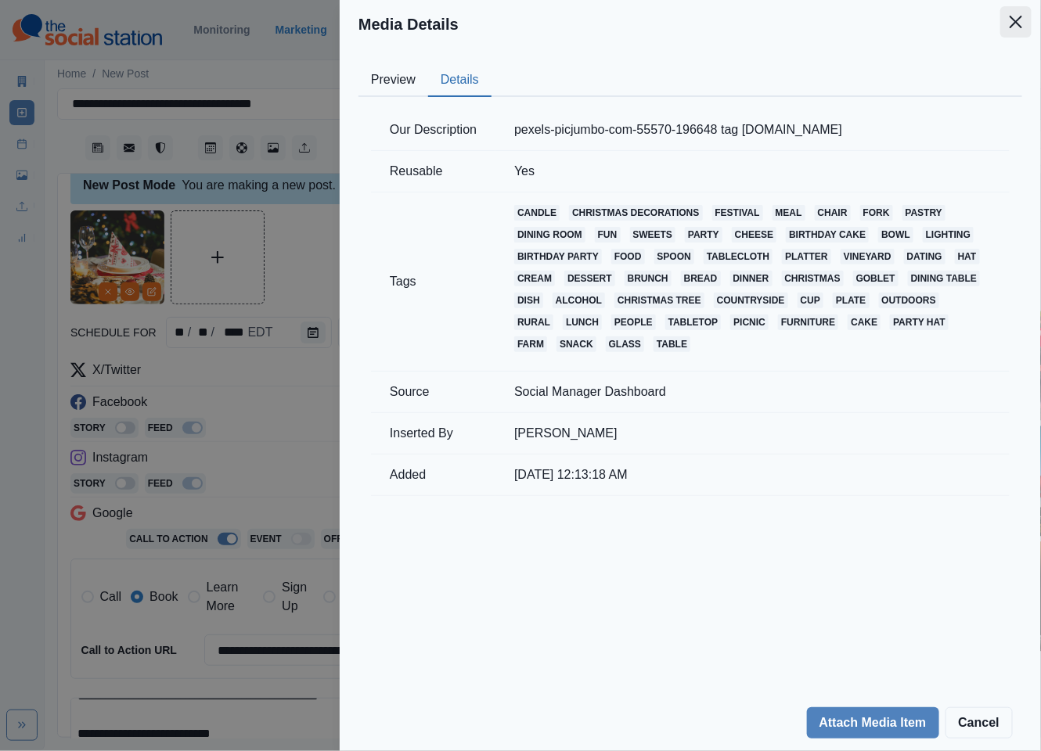
click at [1021, 16] on icon "Close" at bounding box center [1015, 22] width 13 height 13
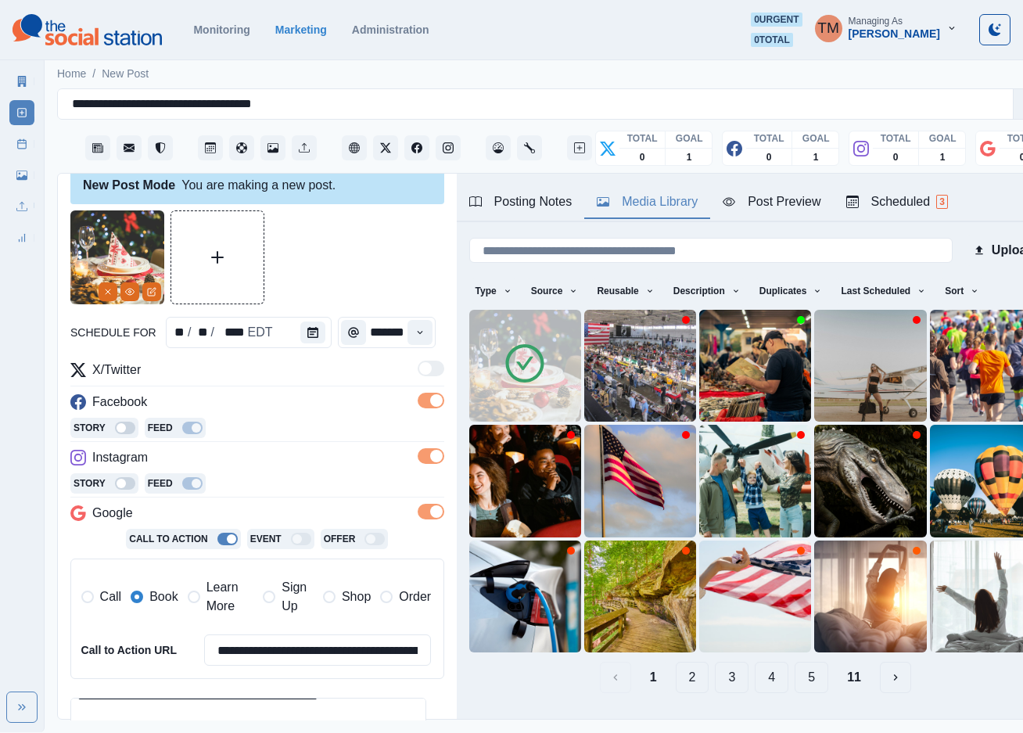
click at [320, 270] on div at bounding box center [257, 257] width 374 height 94
click at [786, 200] on div "Post Preview" at bounding box center [772, 201] width 98 height 19
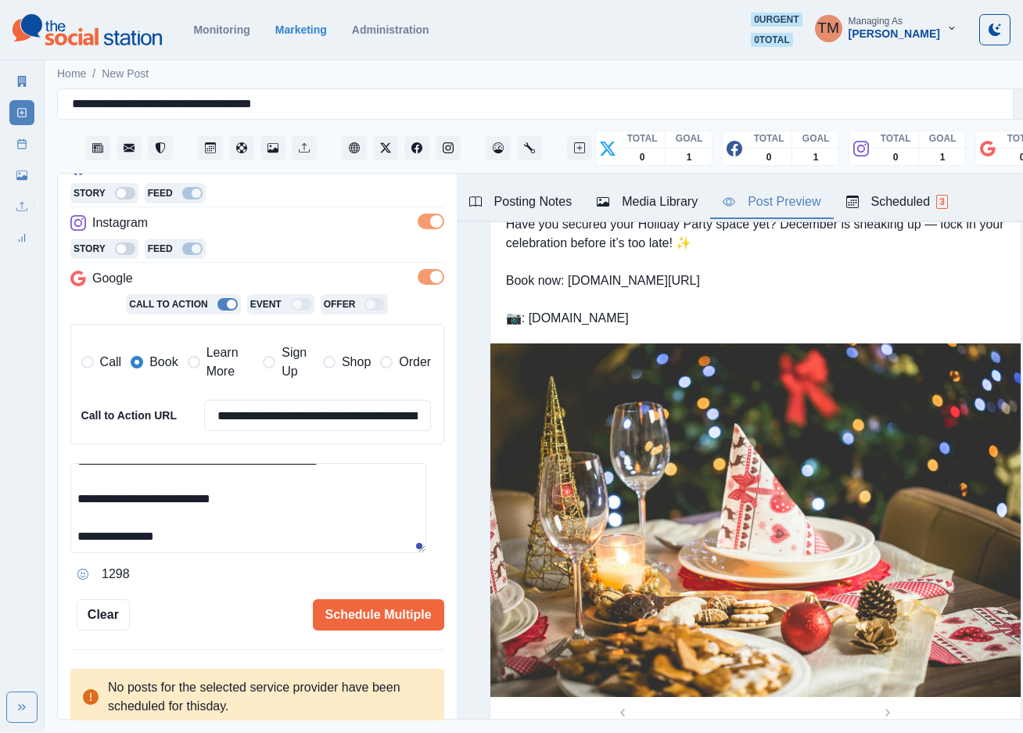
scroll to position [0, 0]
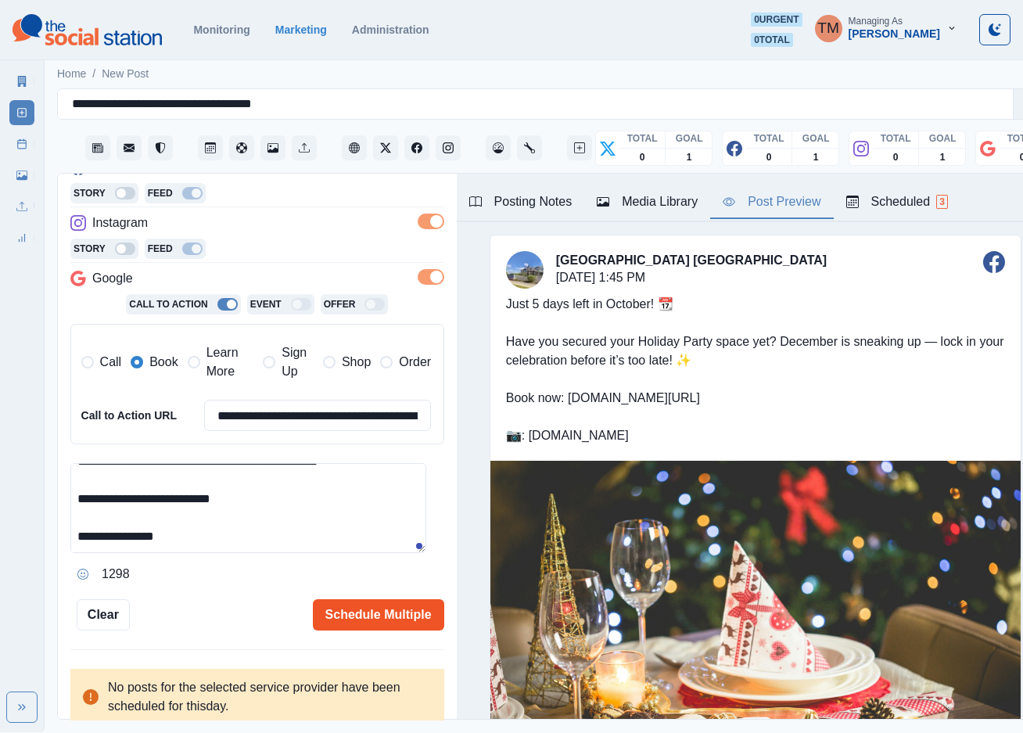
click at [374, 613] on button "Schedule Multiple" at bounding box center [378, 614] width 131 height 31
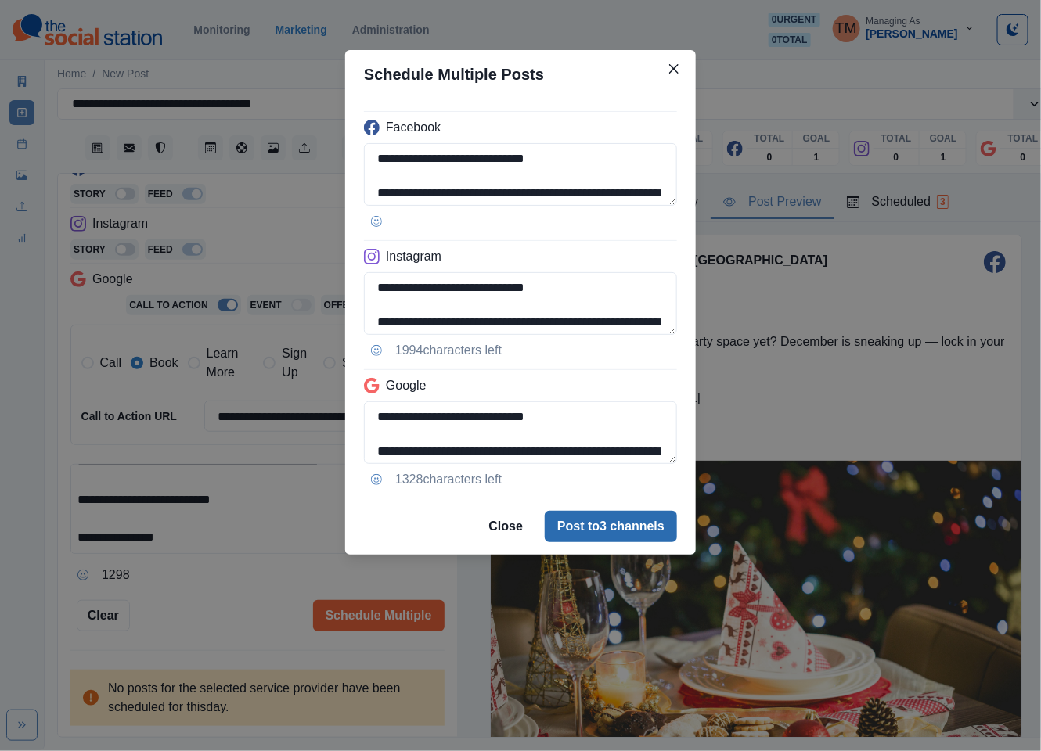
click at [608, 536] on button "Post to 3 channels" at bounding box center [611, 526] width 132 height 31
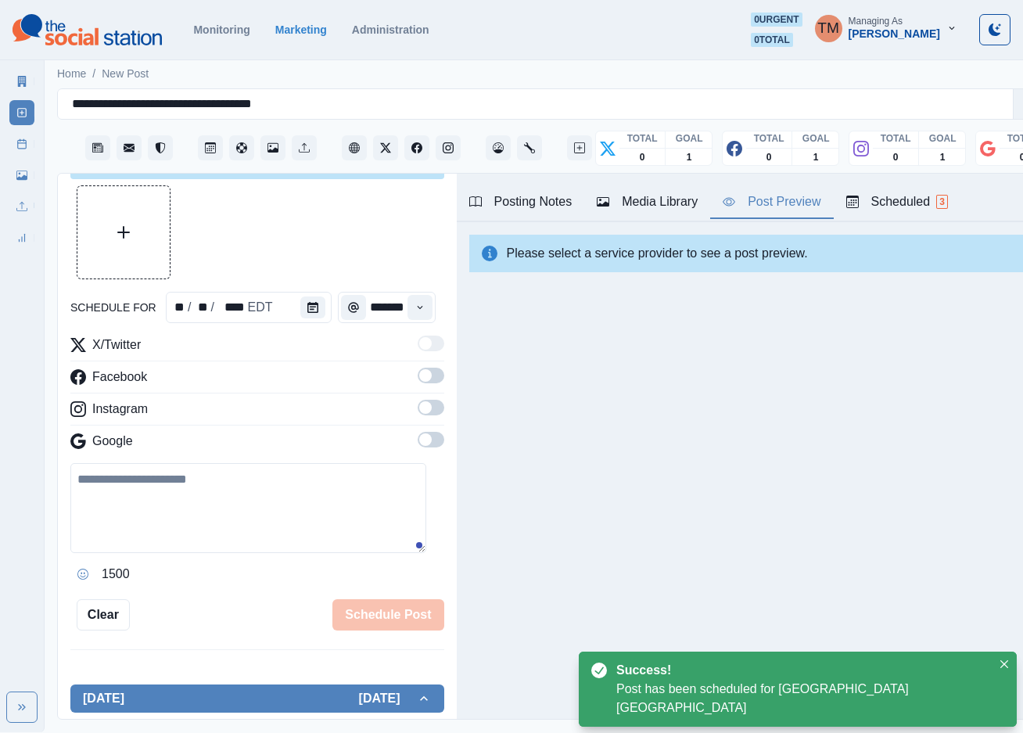
scroll to position [254, 0]
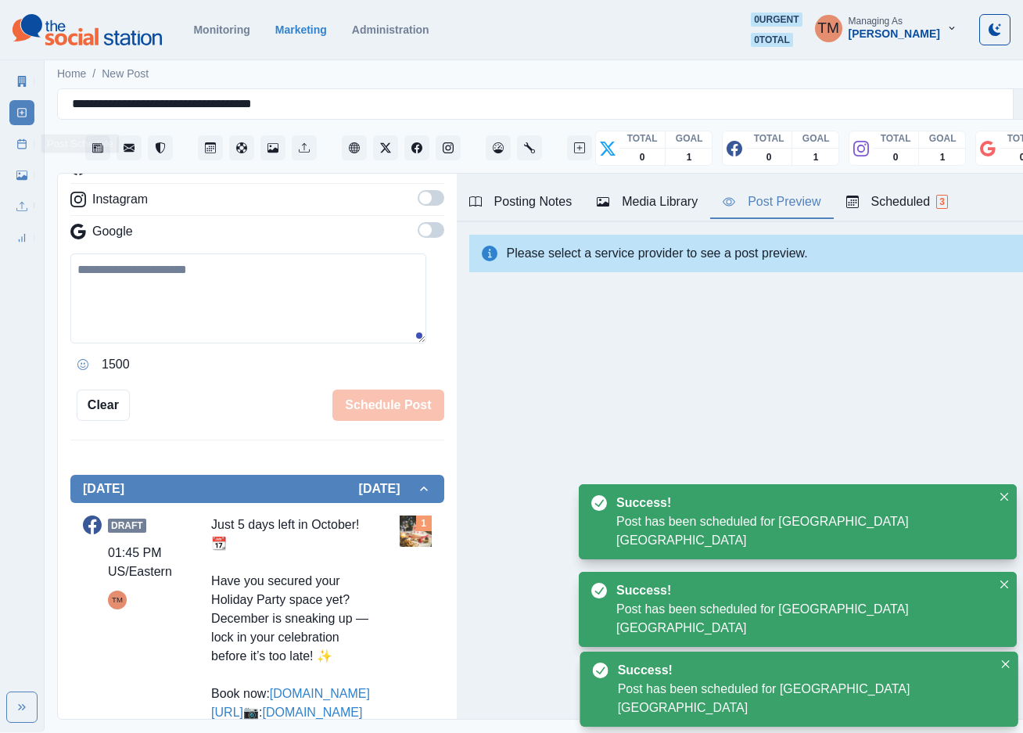
click at [22, 149] on icon at bounding box center [21, 143] width 11 height 11
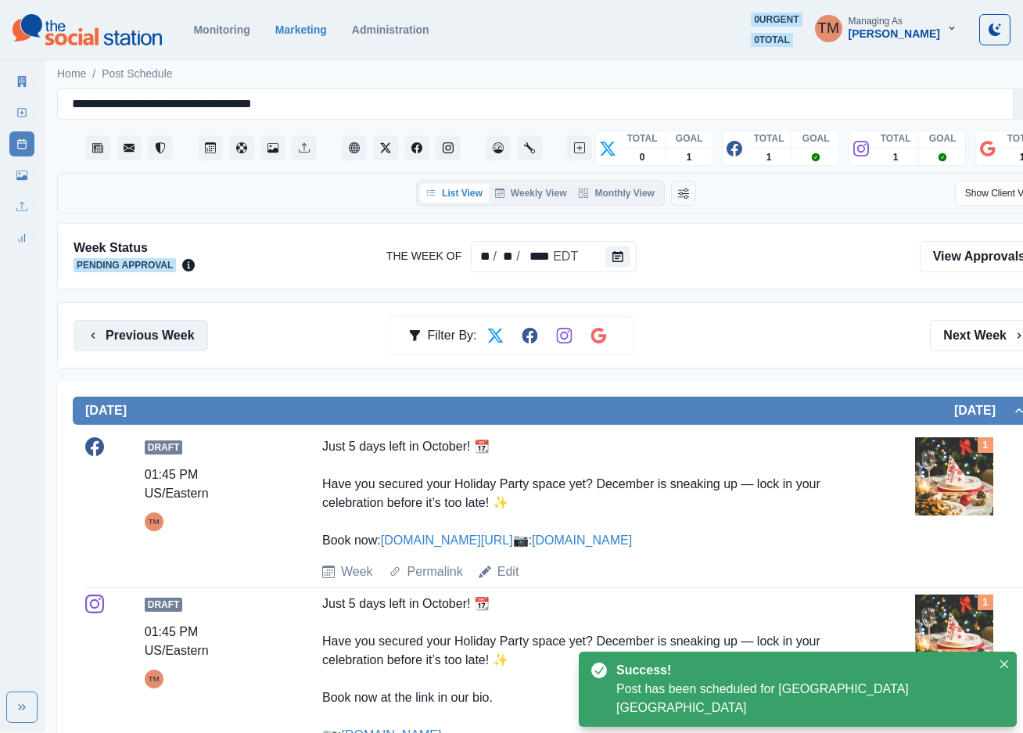
click at [102, 332] on button "Previous Week" at bounding box center [141, 335] width 135 height 31
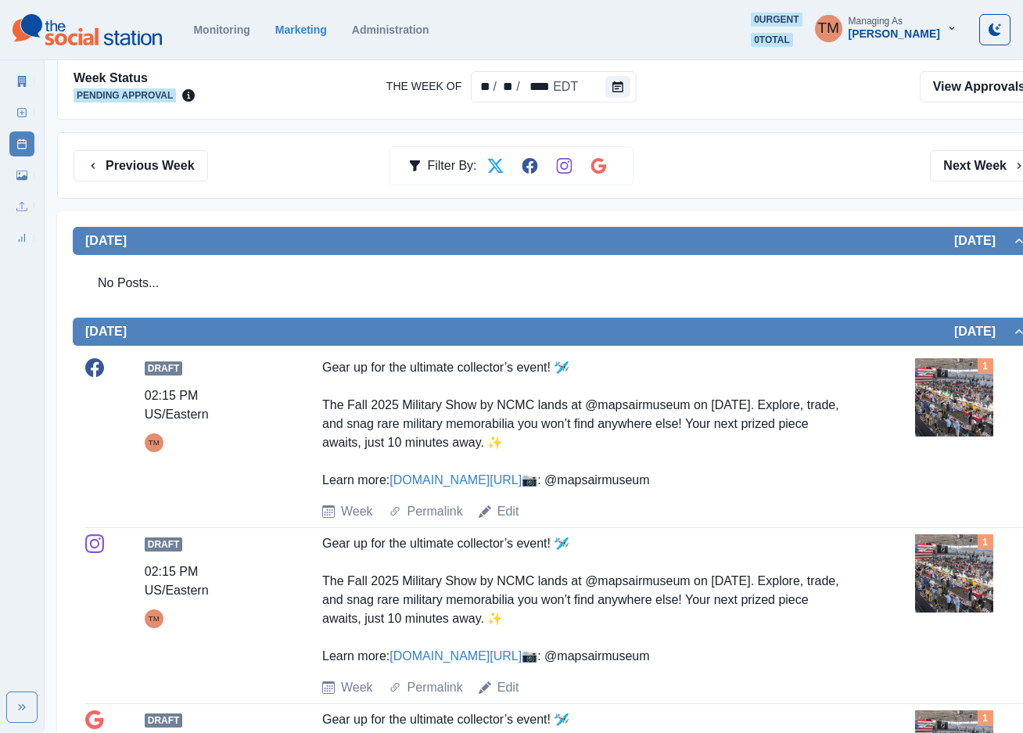
scroll to position [117, 0]
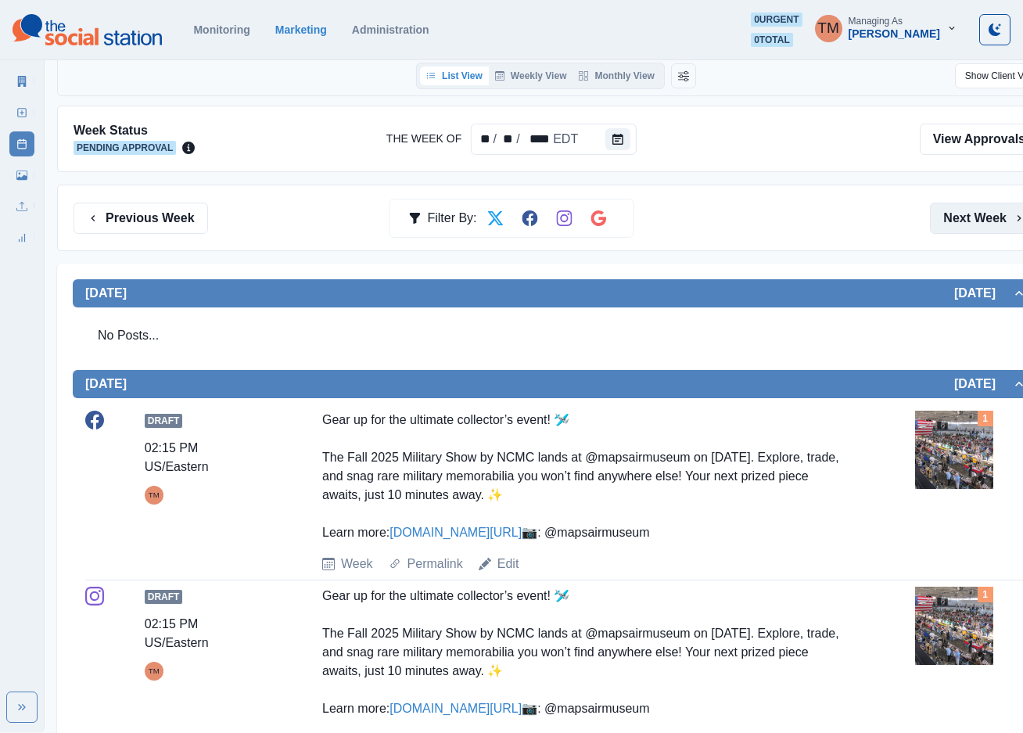
click at [974, 218] on button "Next Week" at bounding box center [984, 218] width 109 height 31
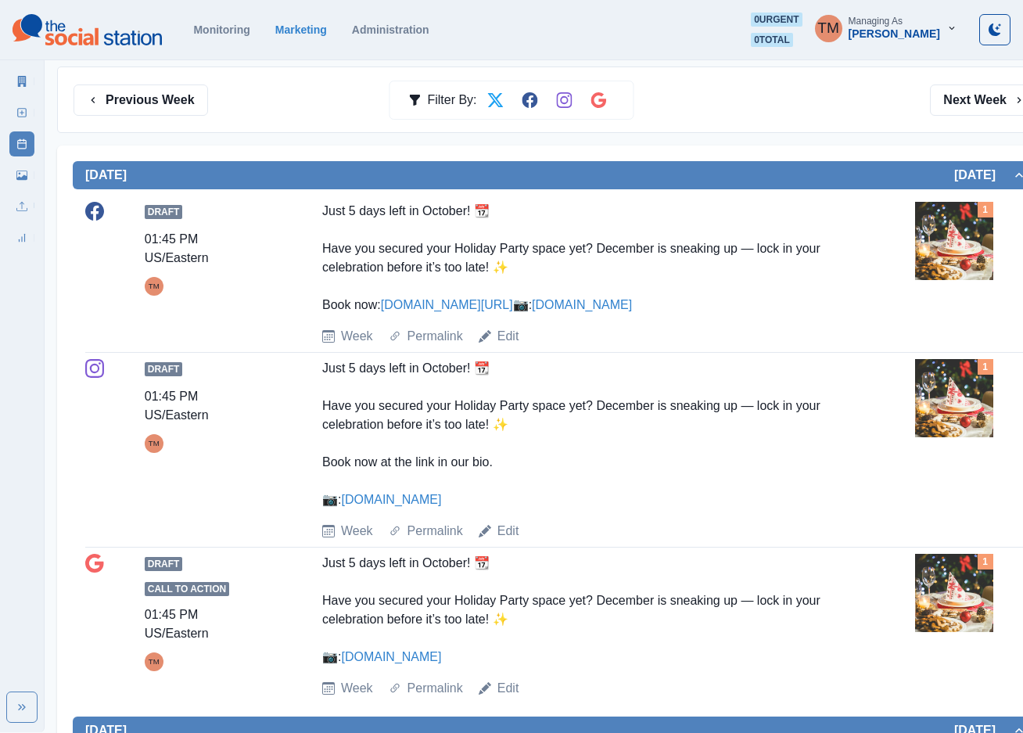
scroll to position [235, 0]
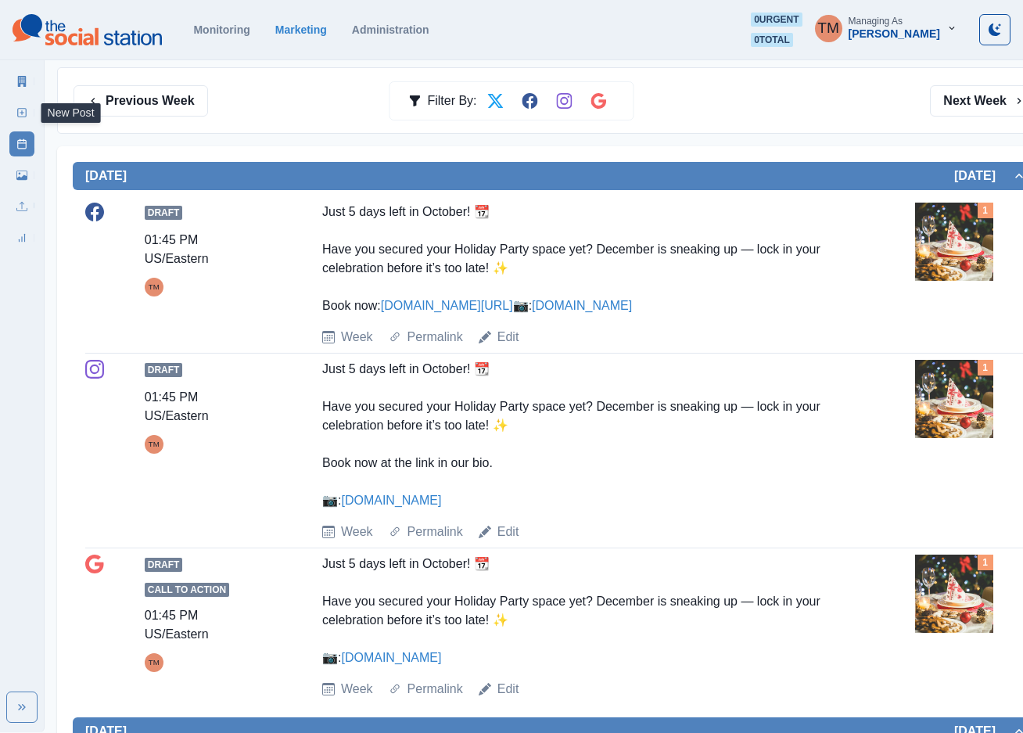
click at [26, 113] on rect at bounding box center [22, 113] width 9 height 9
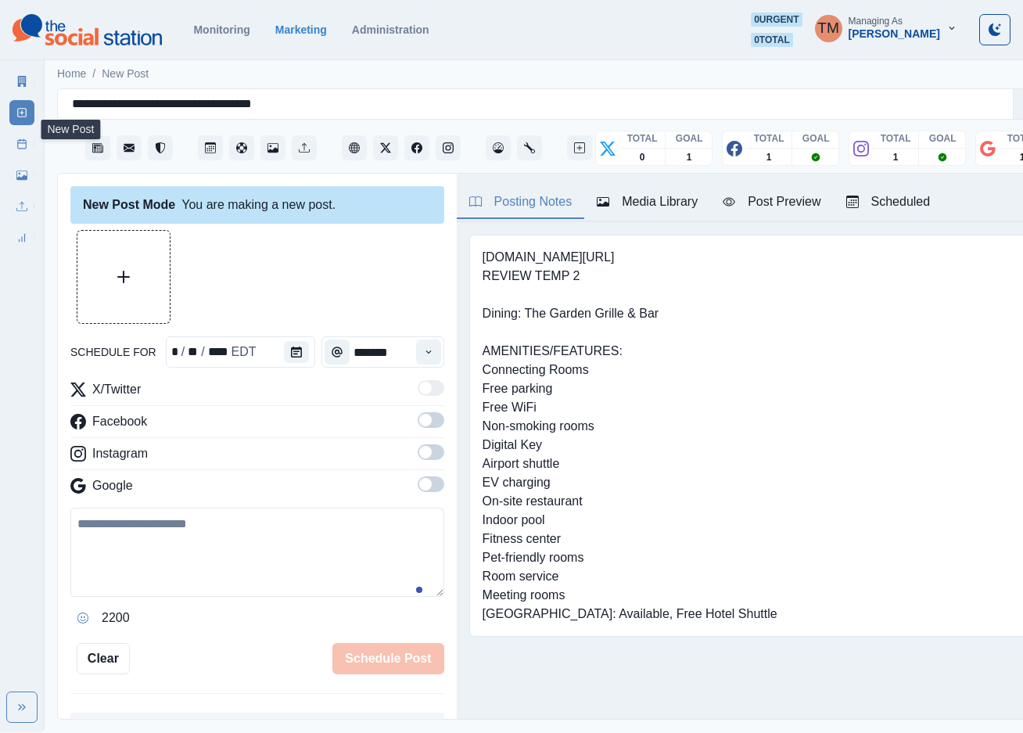
scroll to position [16, 0]
click at [307, 347] on icon "Calendar" at bounding box center [312, 352] width 11 height 11
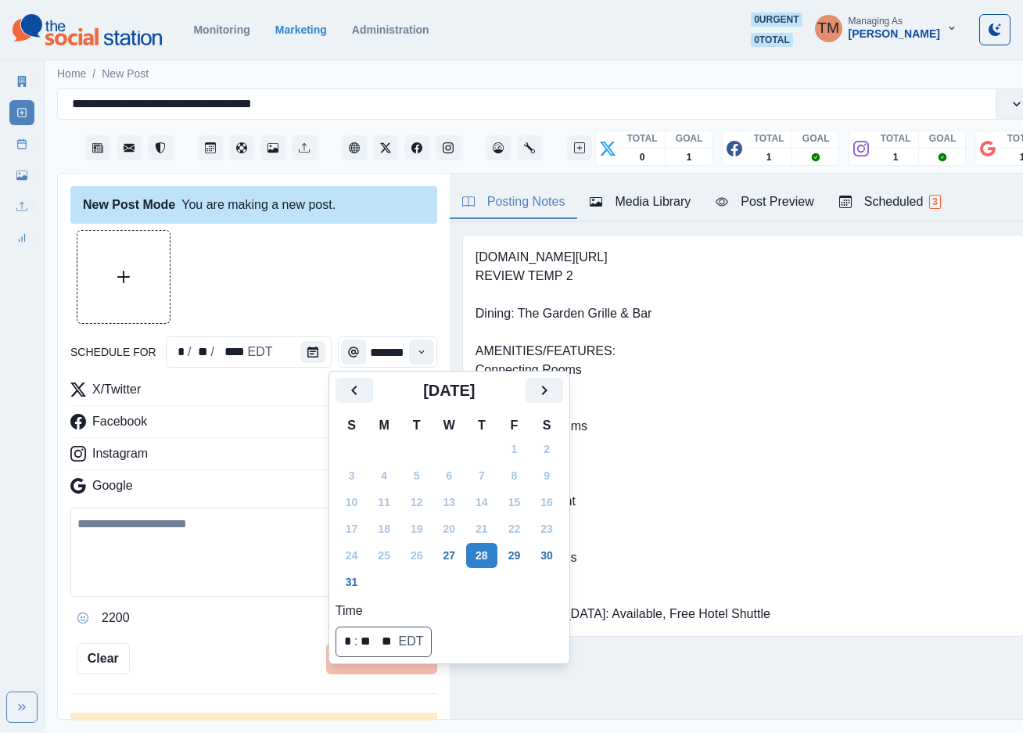
scroll to position [0, 0]
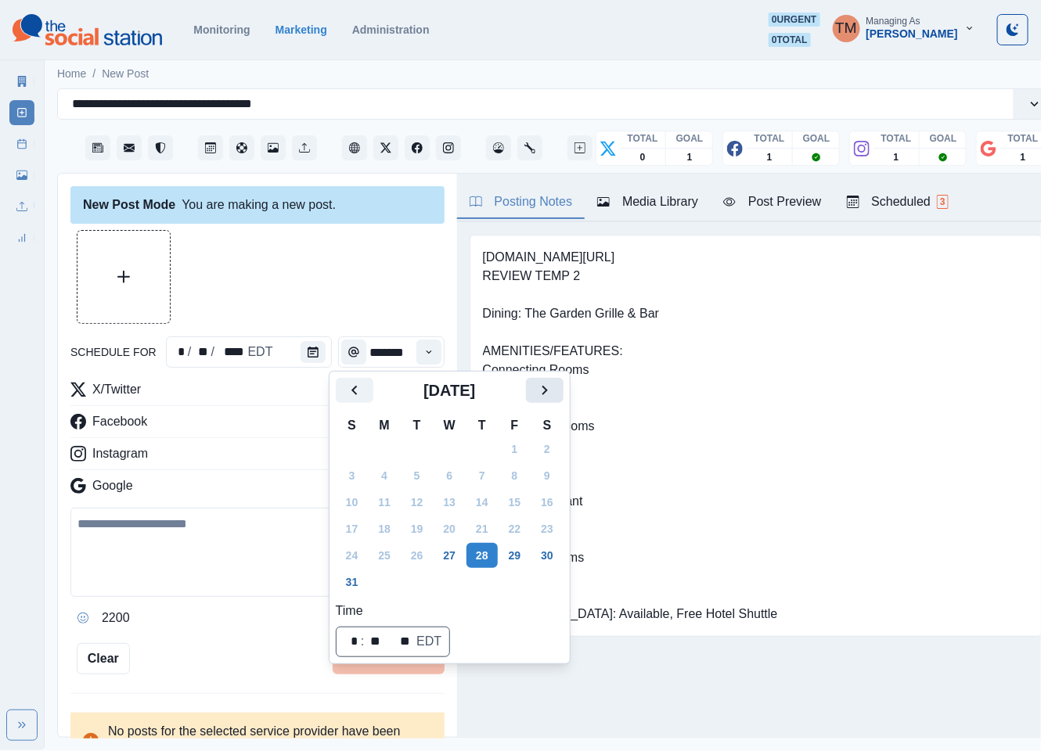
click at [549, 390] on icon "Next" at bounding box center [544, 390] width 19 height 19
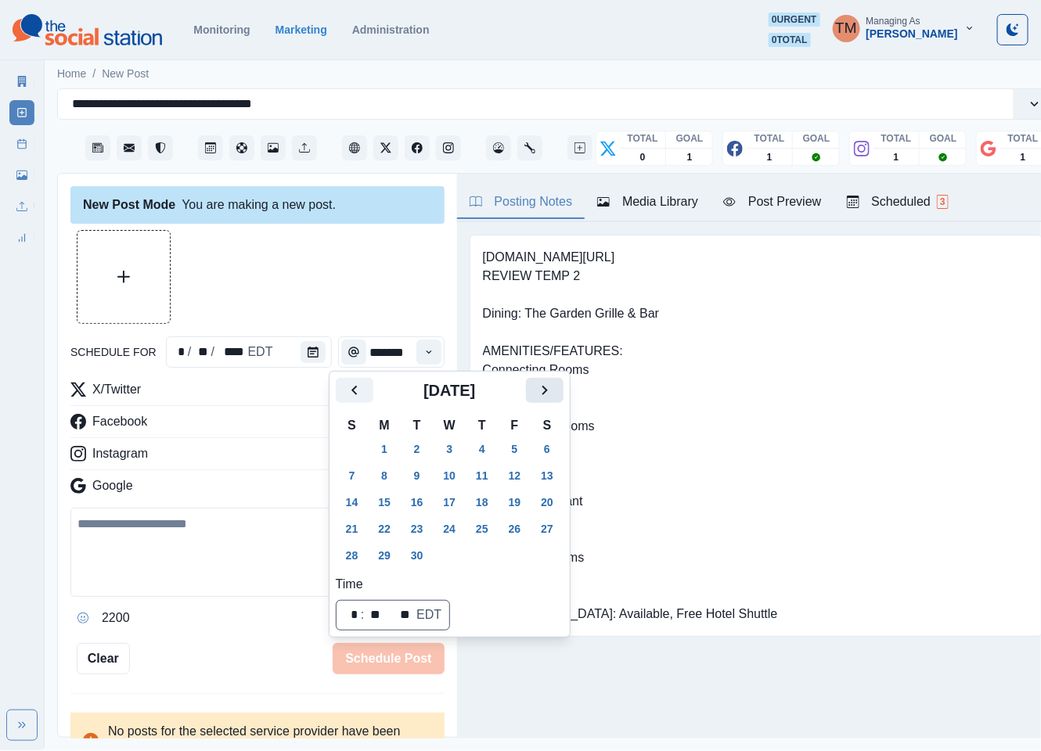
click at [549, 390] on icon "Next" at bounding box center [544, 390] width 19 height 19
click at [512, 562] on button "31" at bounding box center [514, 555] width 31 height 25
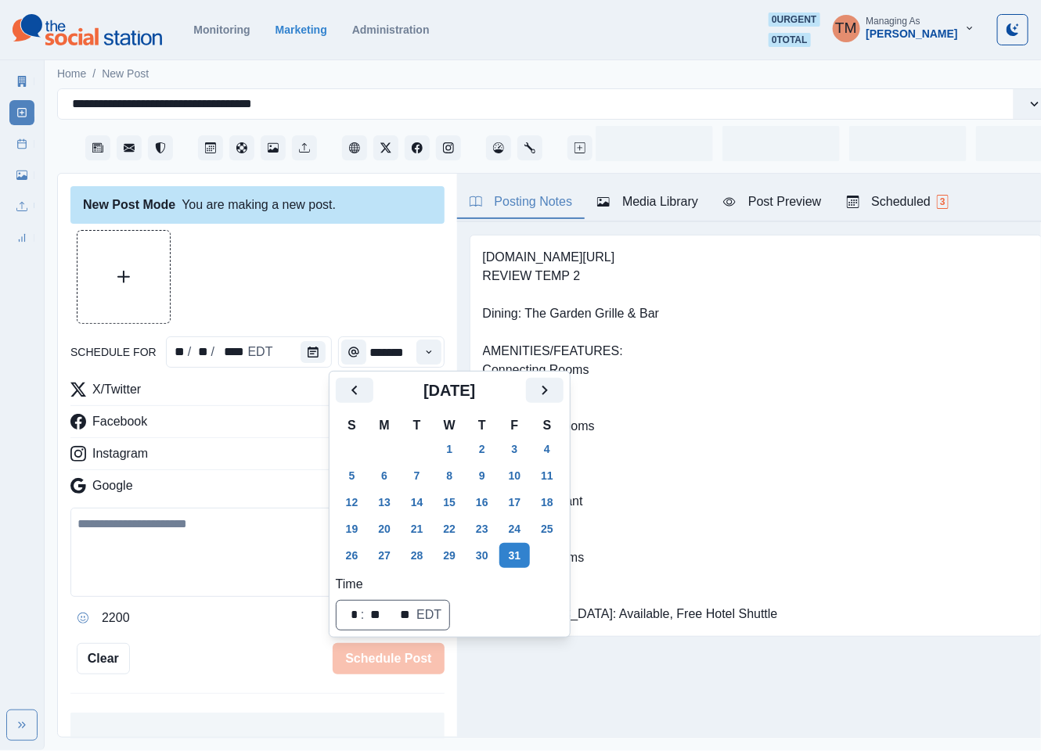
click at [343, 278] on div at bounding box center [257, 277] width 374 height 94
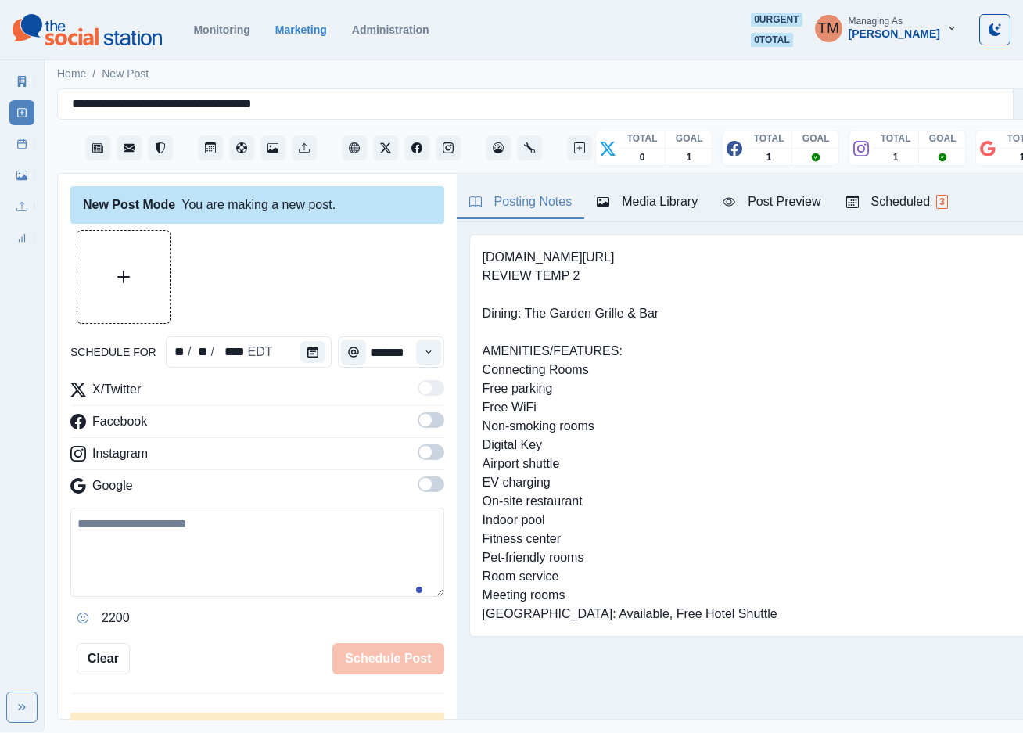
click at [191, 559] on textarea at bounding box center [257, 552] width 374 height 89
paste textarea "**********"
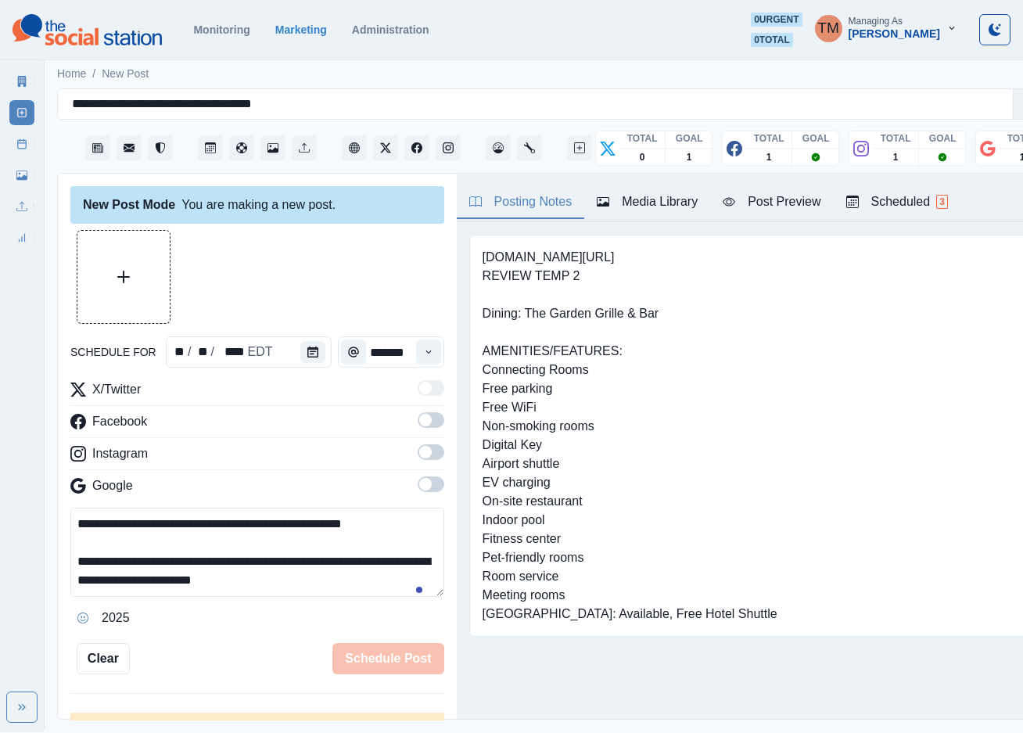
scroll to position [31, 0]
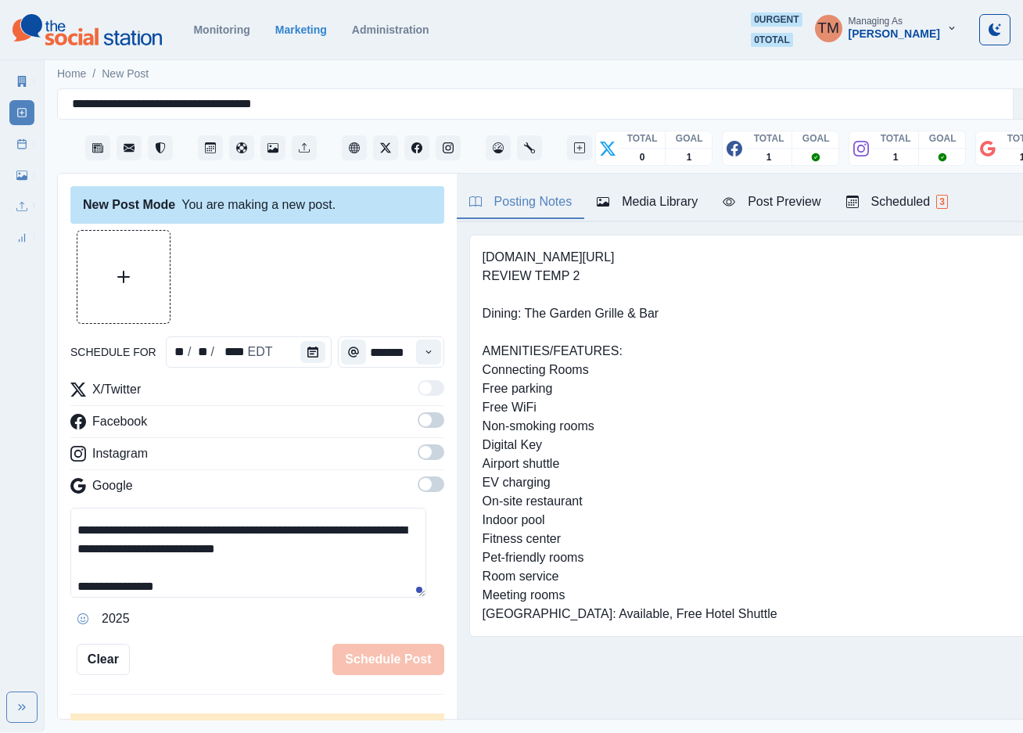
type textarea "**********"
click at [418, 423] on span at bounding box center [431, 420] width 27 height 16
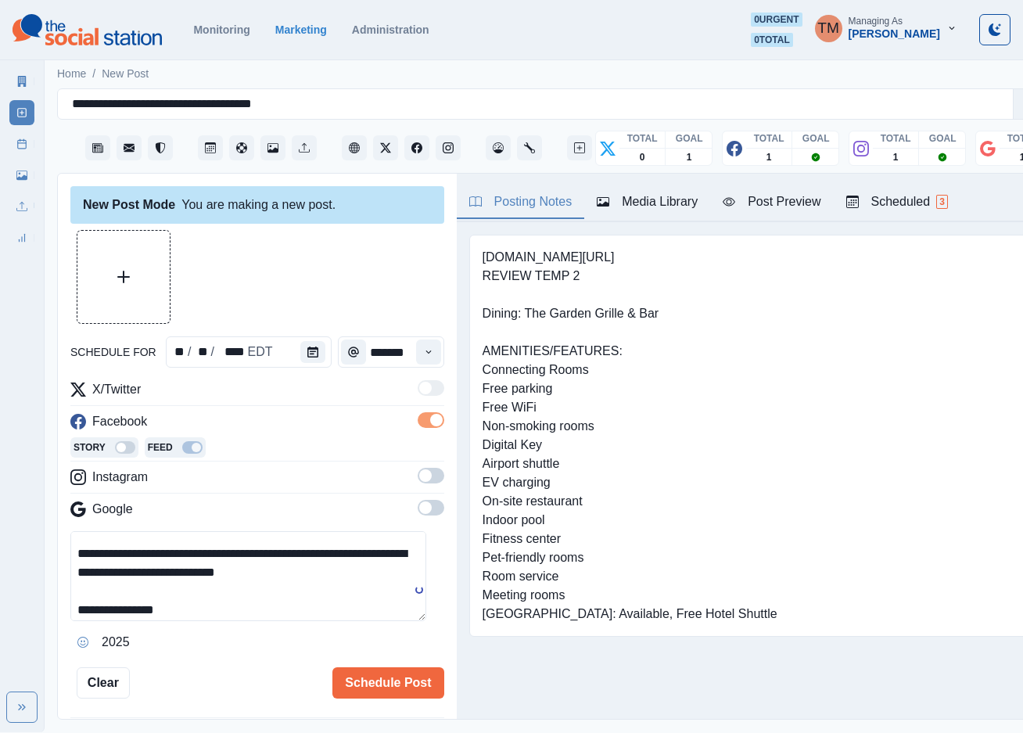
drag, startPoint x: 412, startPoint y: 474, endPoint x: 414, endPoint y: 512, distance: 37.6
click at [419, 476] on span at bounding box center [425, 475] width 13 height 13
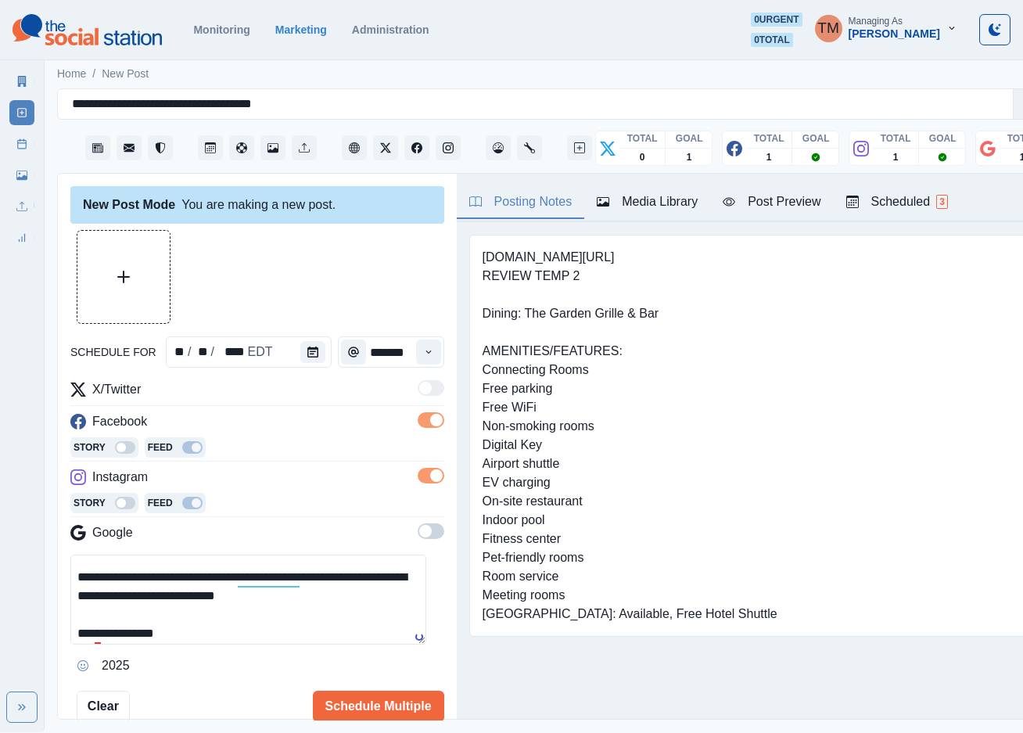
click at [418, 531] on span at bounding box center [431, 531] width 27 height 16
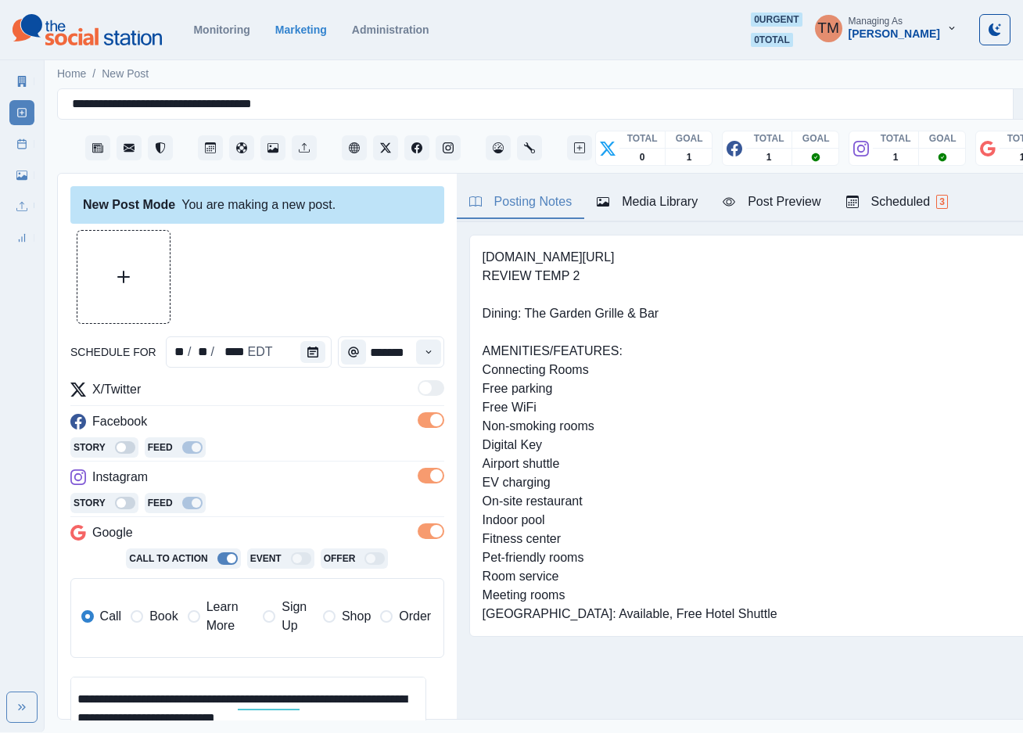
click at [124, 289] on button "Upload Media" at bounding box center [123, 277] width 92 height 92
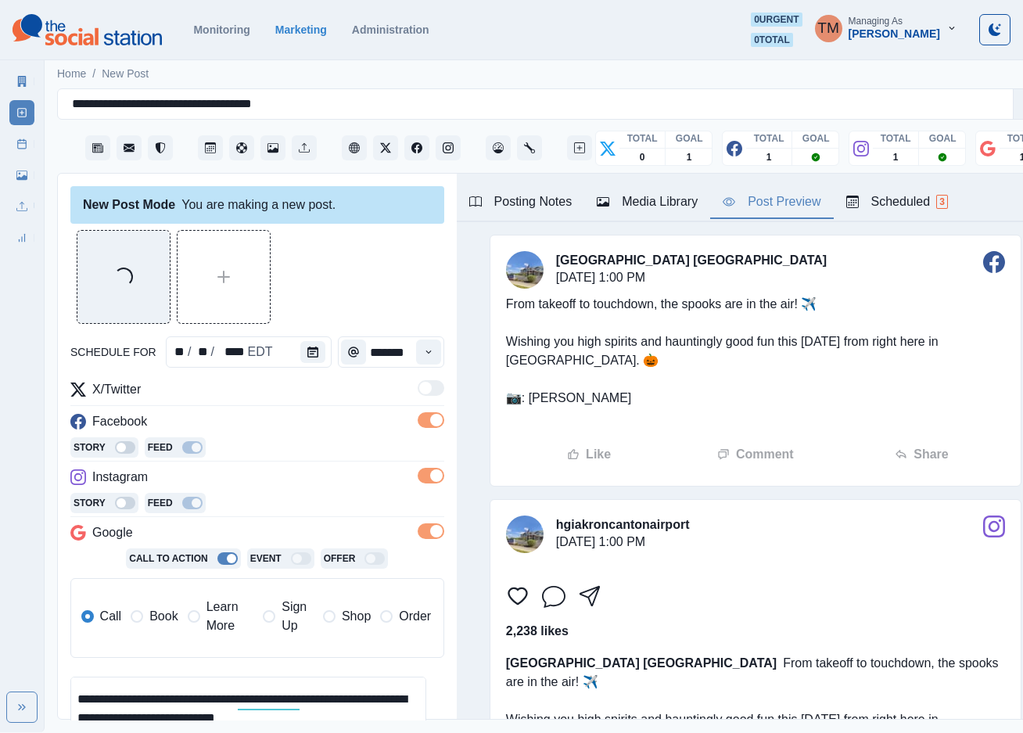
click at [764, 211] on div "Post Preview" at bounding box center [772, 201] width 98 height 19
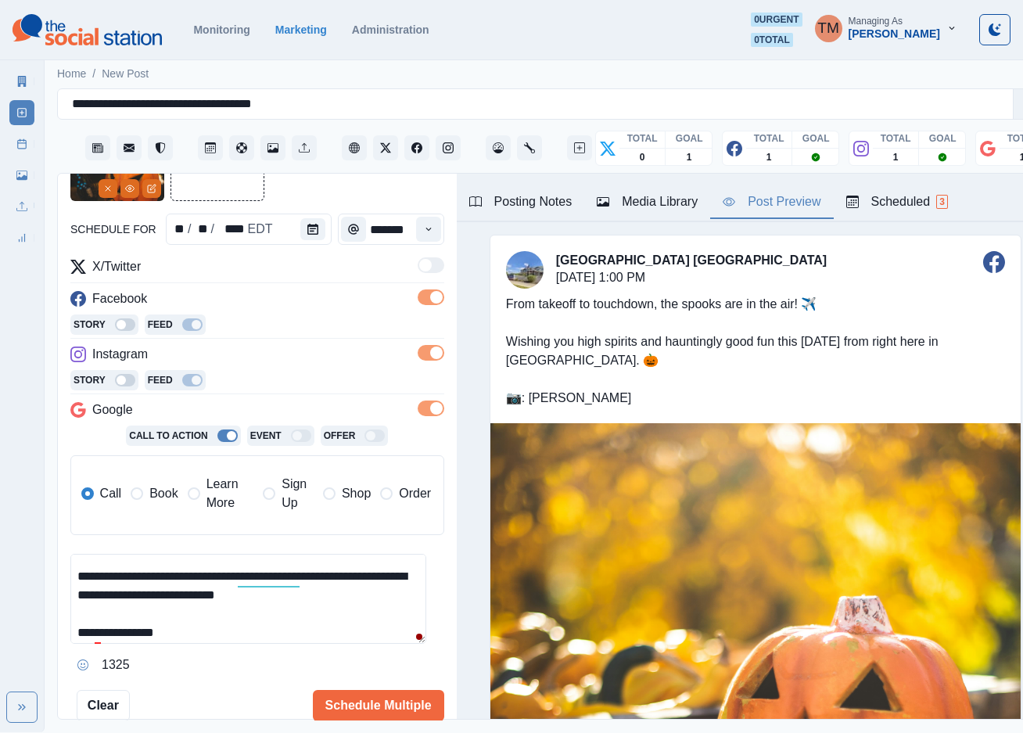
scroll to position [214, 0]
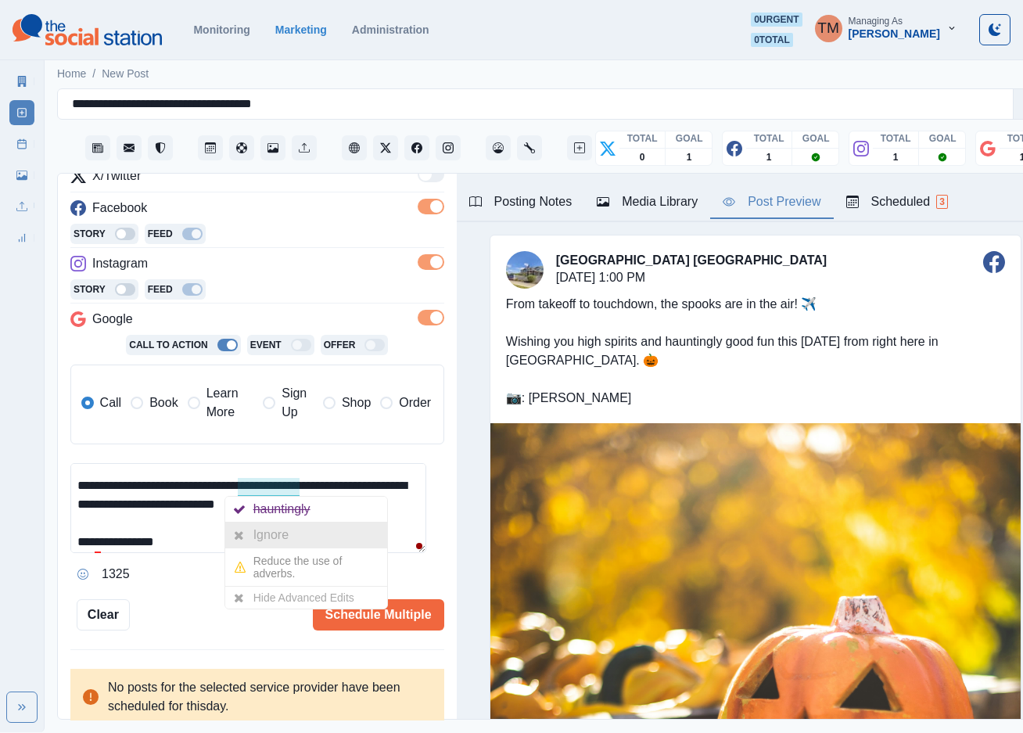
click at [285, 540] on div "Ignore" at bounding box center [274, 535] width 41 height 25
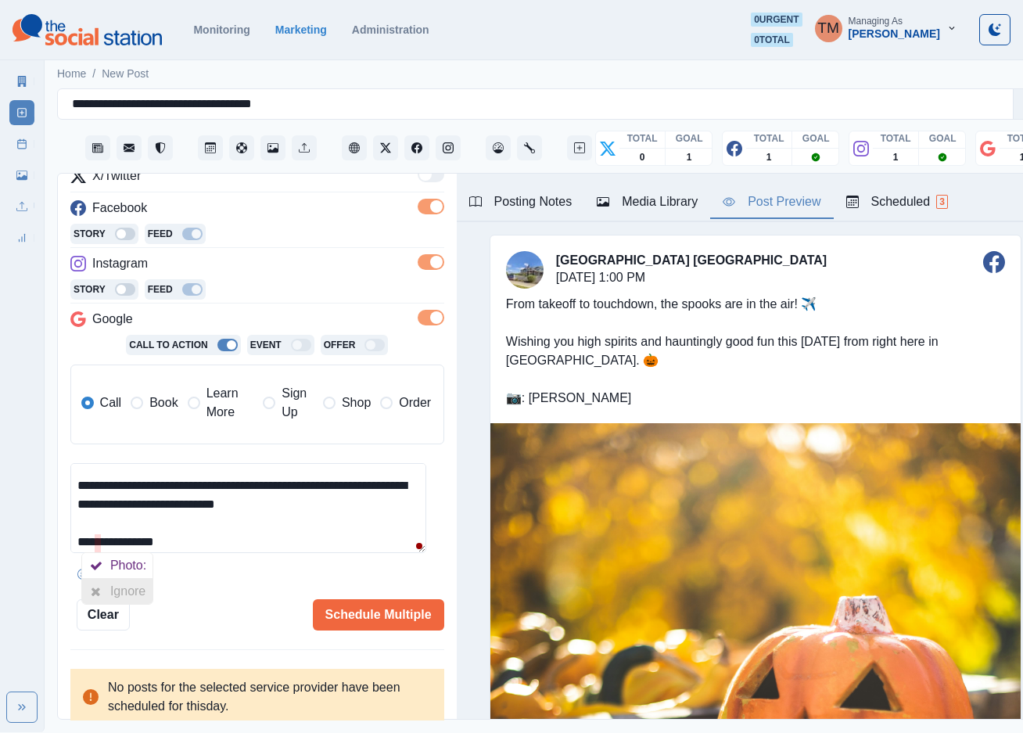
click at [102, 589] on div at bounding box center [96, 591] width 28 height 25
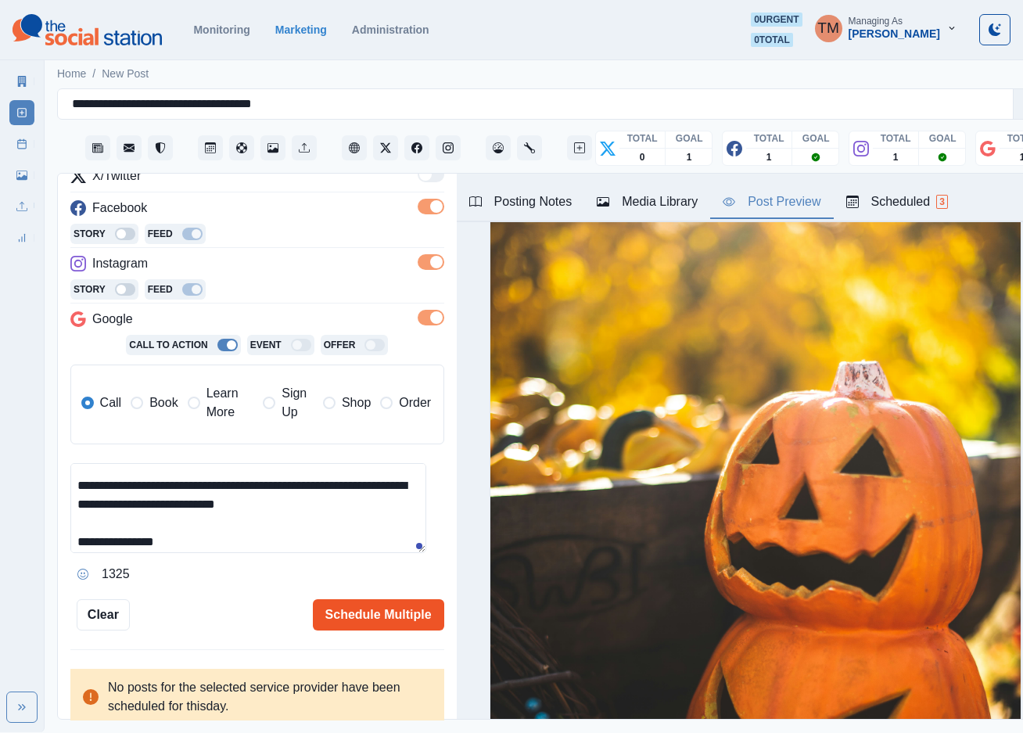
click at [379, 622] on button "Schedule Multiple" at bounding box center [378, 614] width 131 height 31
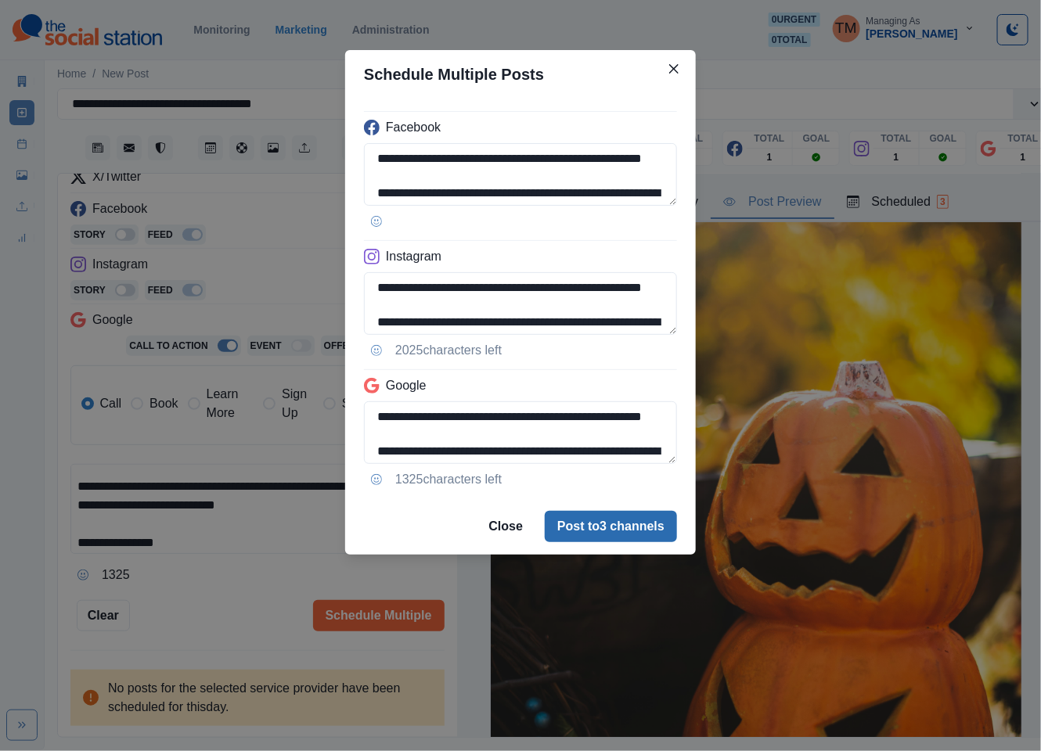
click at [630, 538] on button "Post to 3 channels" at bounding box center [611, 526] width 132 height 31
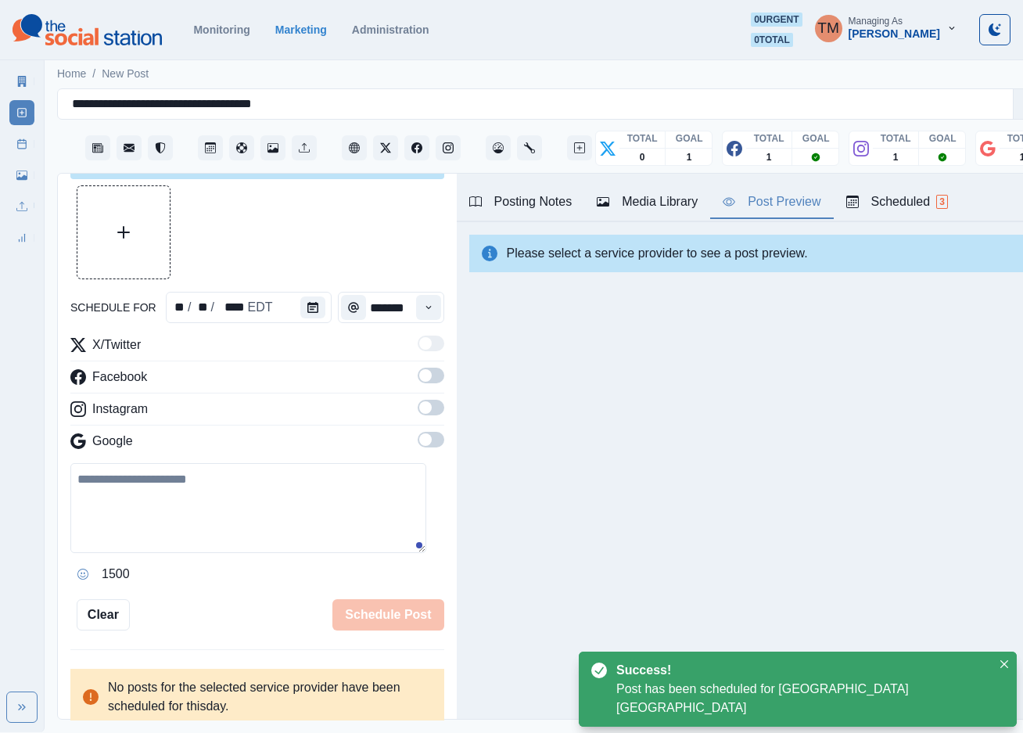
scroll to position [0, 0]
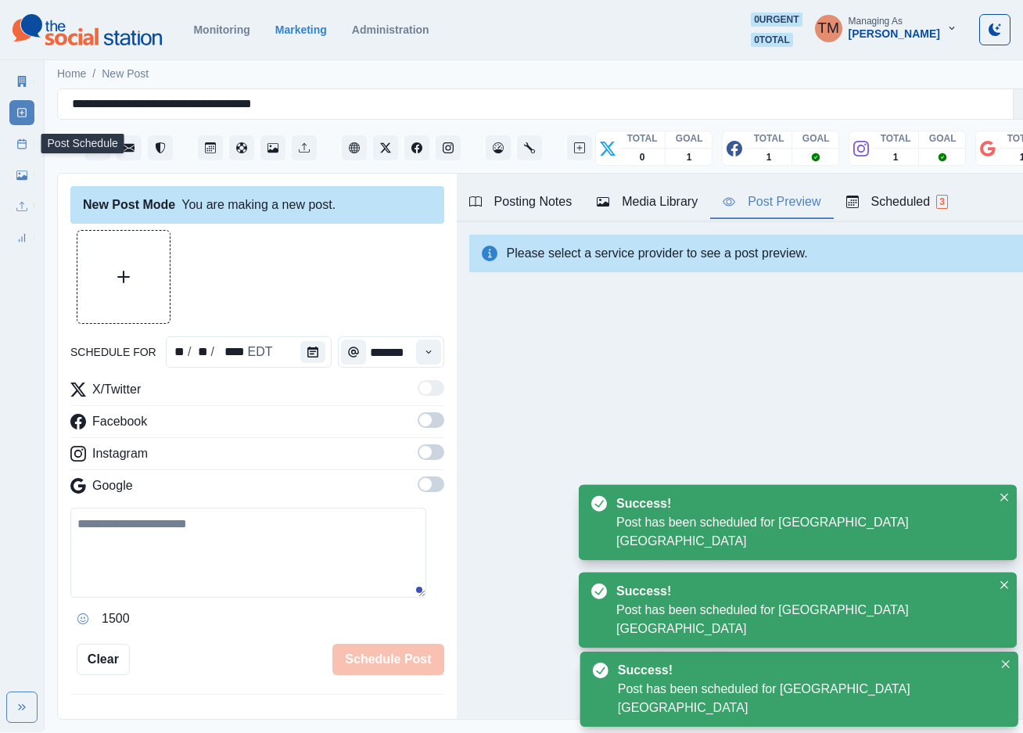
click at [22, 146] on icon at bounding box center [21, 143] width 11 height 11
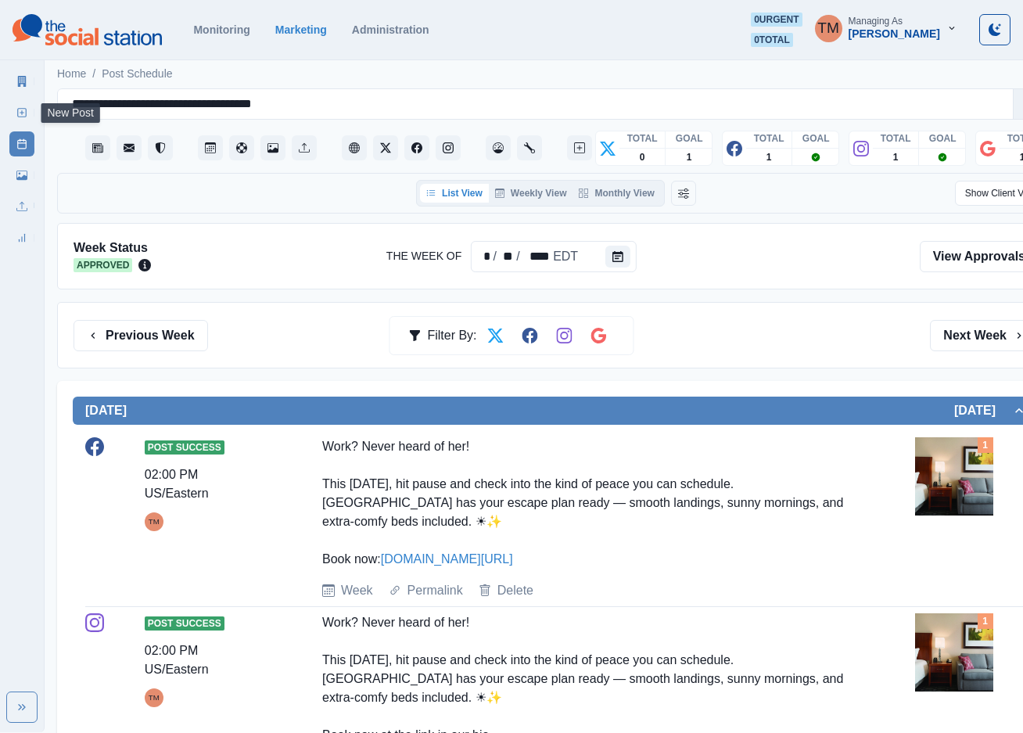
click at [20, 113] on icon at bounding box center [21, 112] width 11 height 11
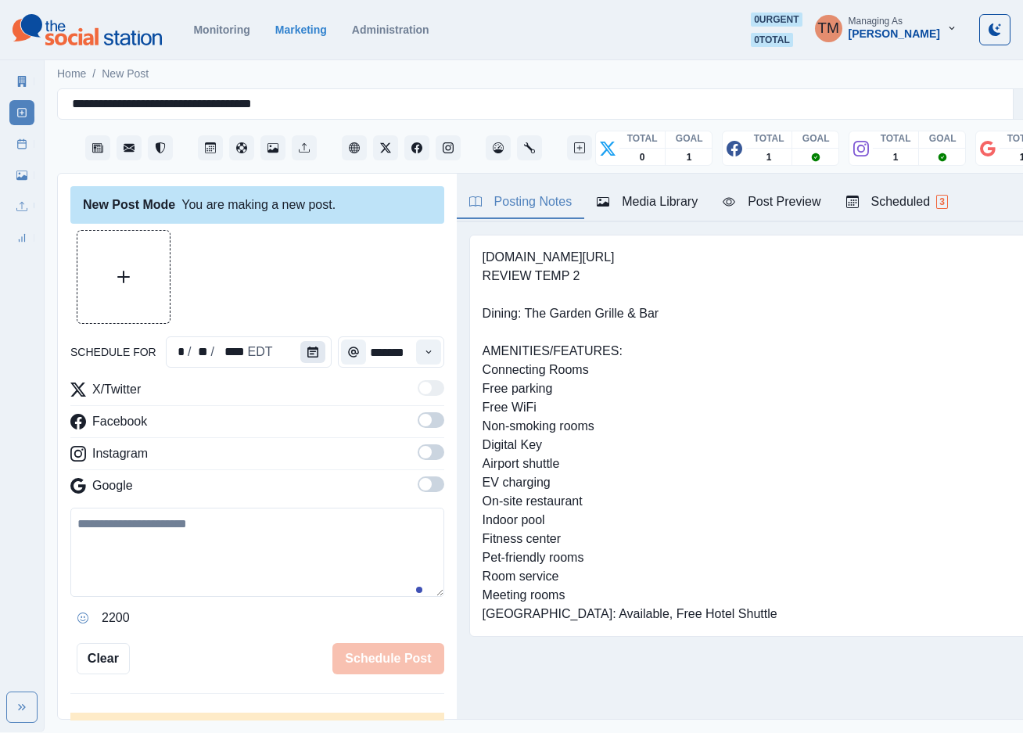
click at [303, 345] on button "Calendar" at bounding box center [312, 352] width 25 height 22
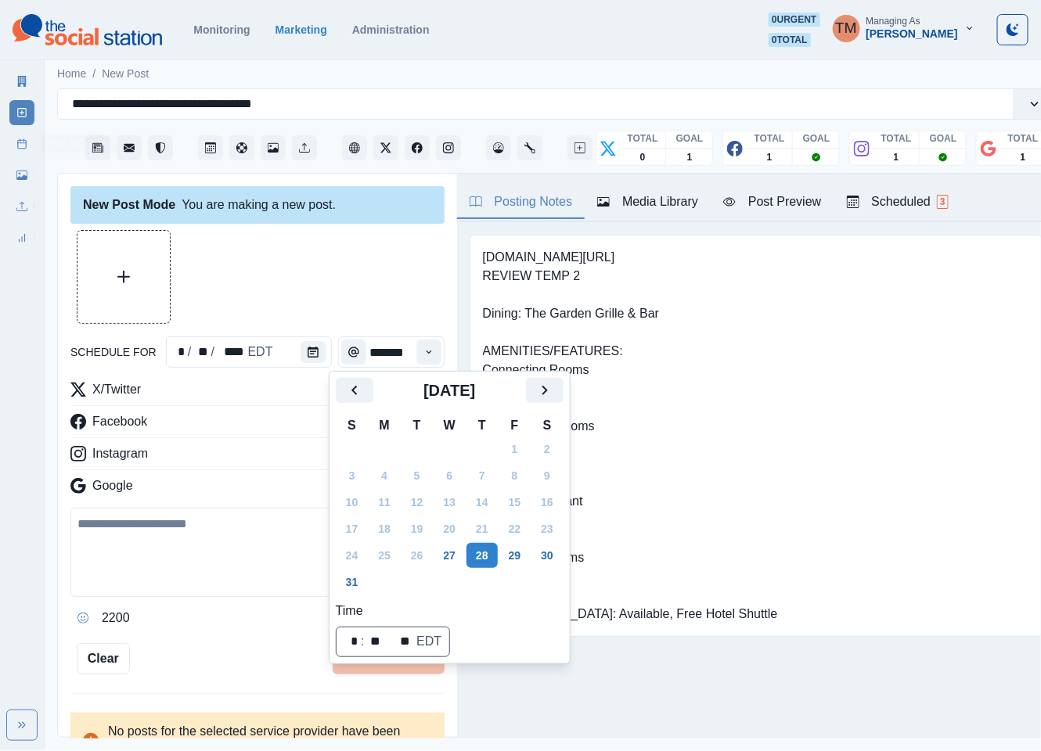
click at [28, 146] on link "Post Schedule" at bounding box center [21, 143] width 25 height 25
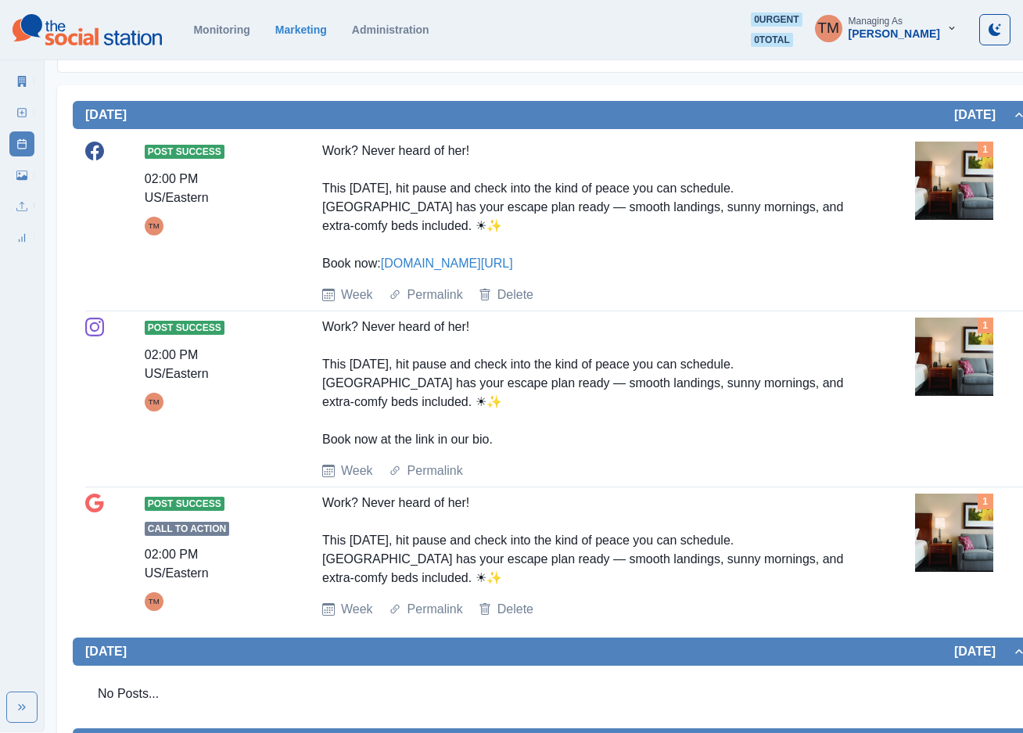
scroll to position [71, 0]
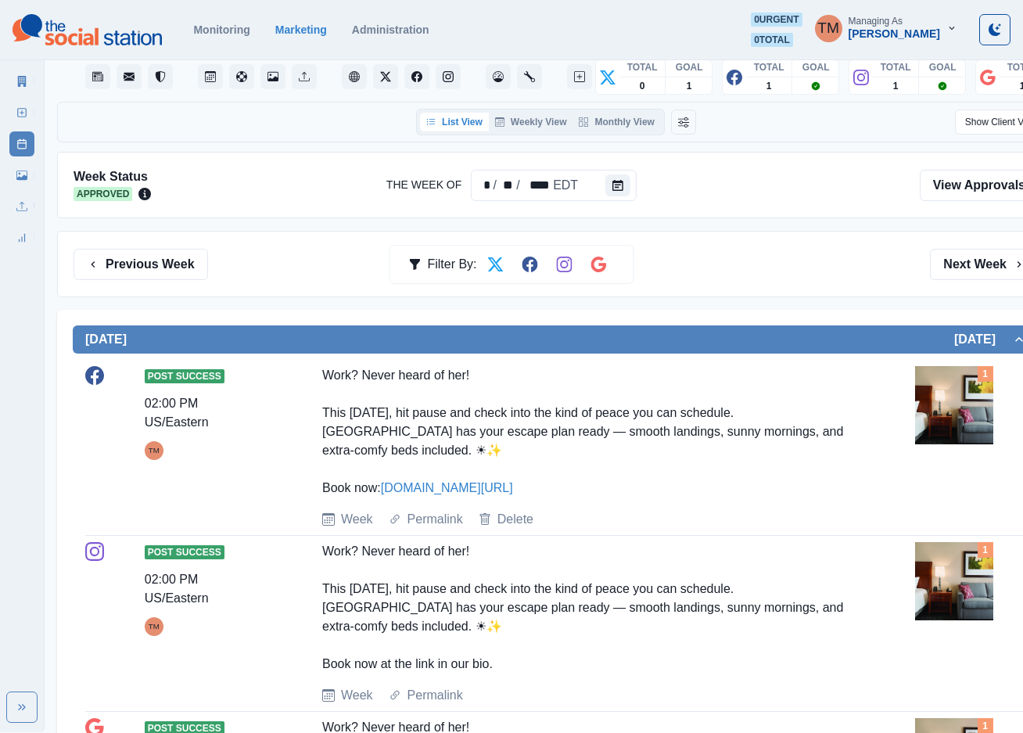
click at [617, 192] on button "Calendar" at bounding box center [618, 185] width 25 height 22
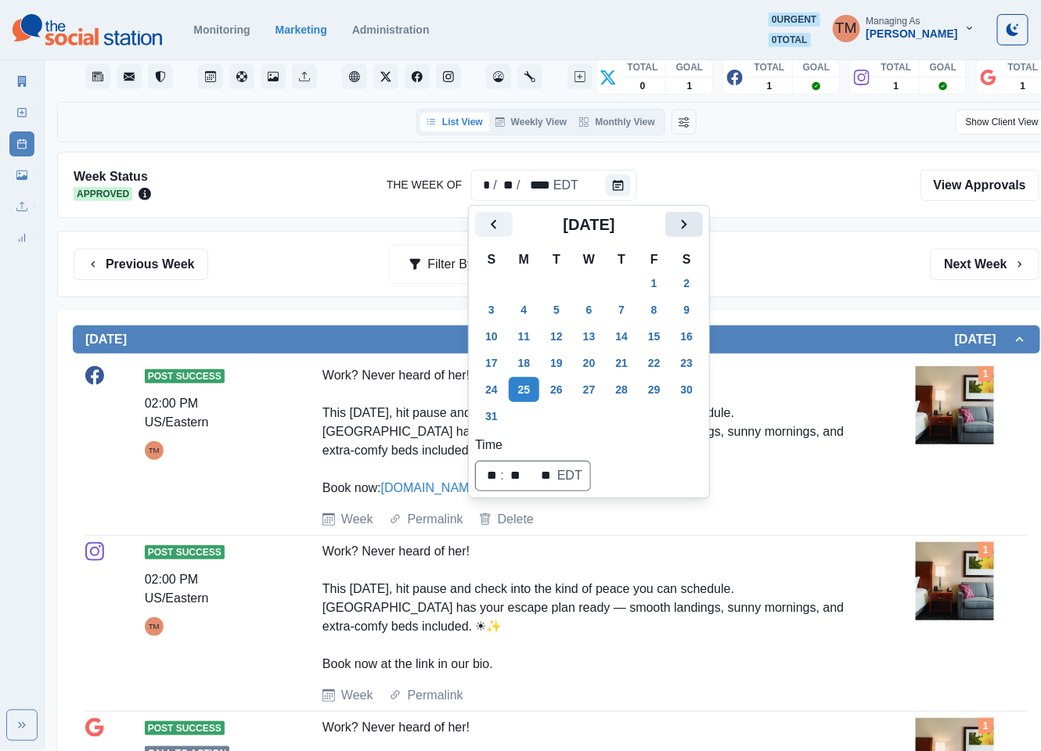
click at [684, 226] on icon "Next" at bounding box center [683, 224] width 5 height 9
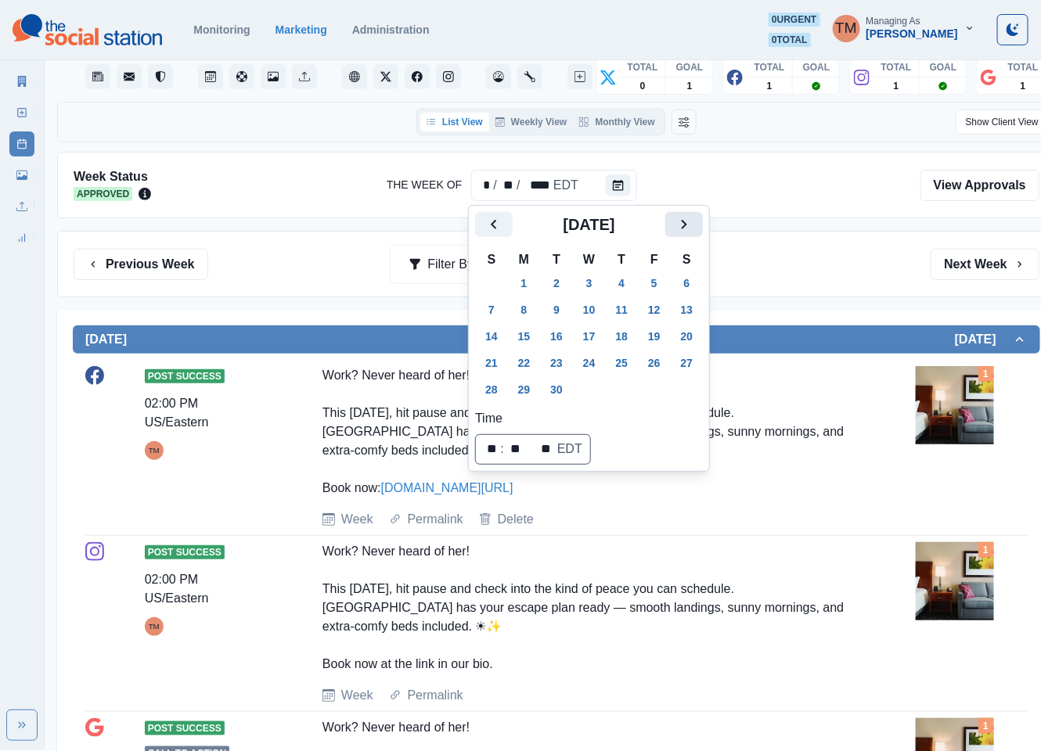
click at [684, 226] on icon "Next" at bounding box center [683, 224] width 5 height 9
click at [529, 358] on button "20" at bounding box center [524, 363] width 31 height 25
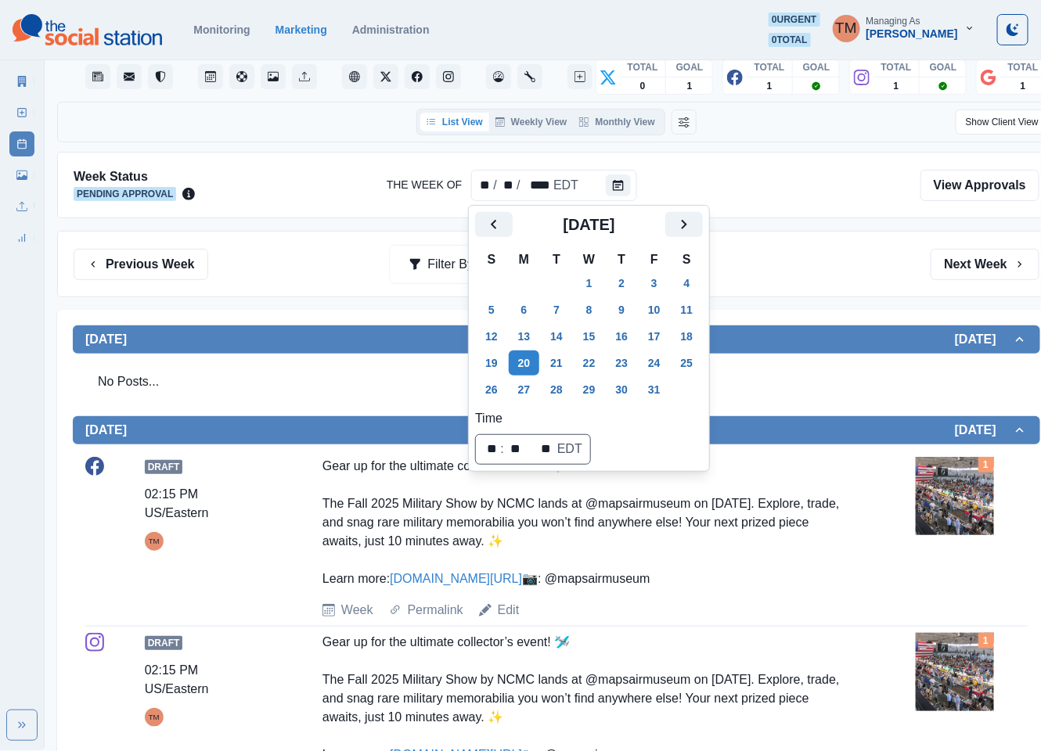
click at [789, 282] on div "Previous Week Filter By: Next Week" at bounding box center [556, 264] width 998 height 67
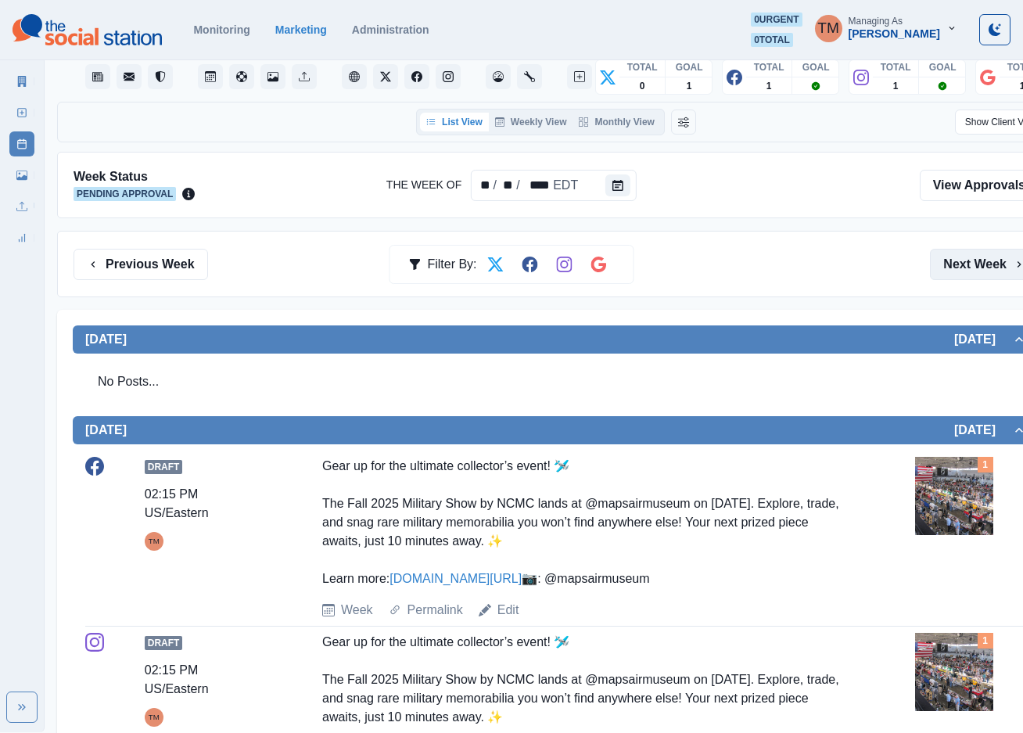
click at [946, 256] on button "Next Week" at bounding box center [984, 264] width 109 height 31
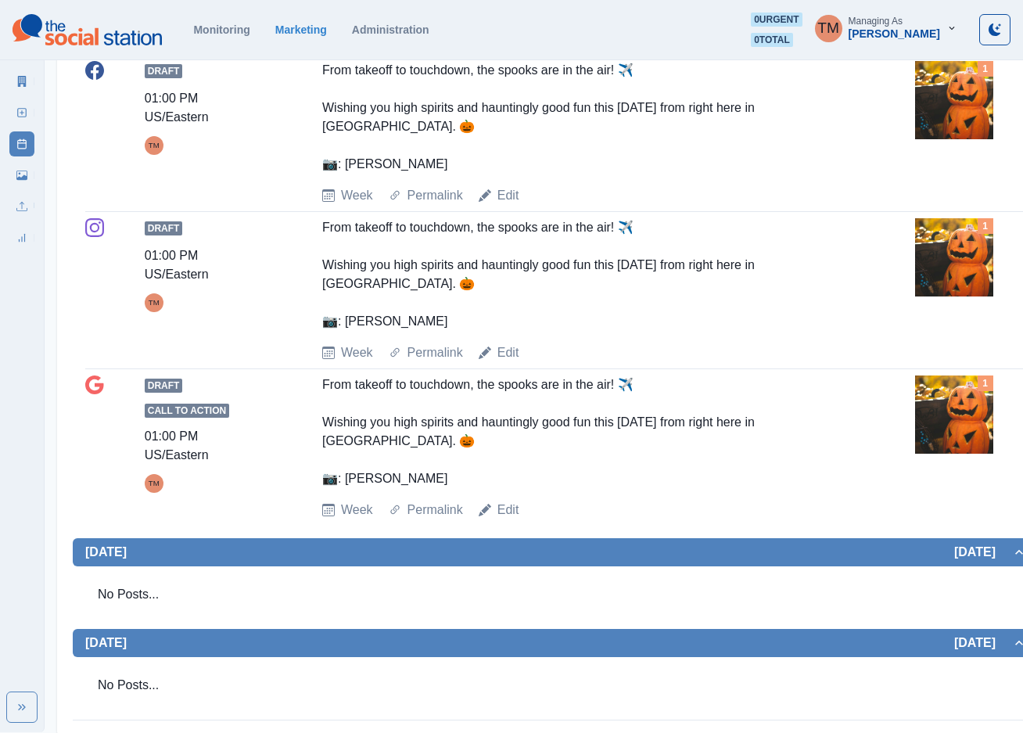
scroll to position [1245, 0]
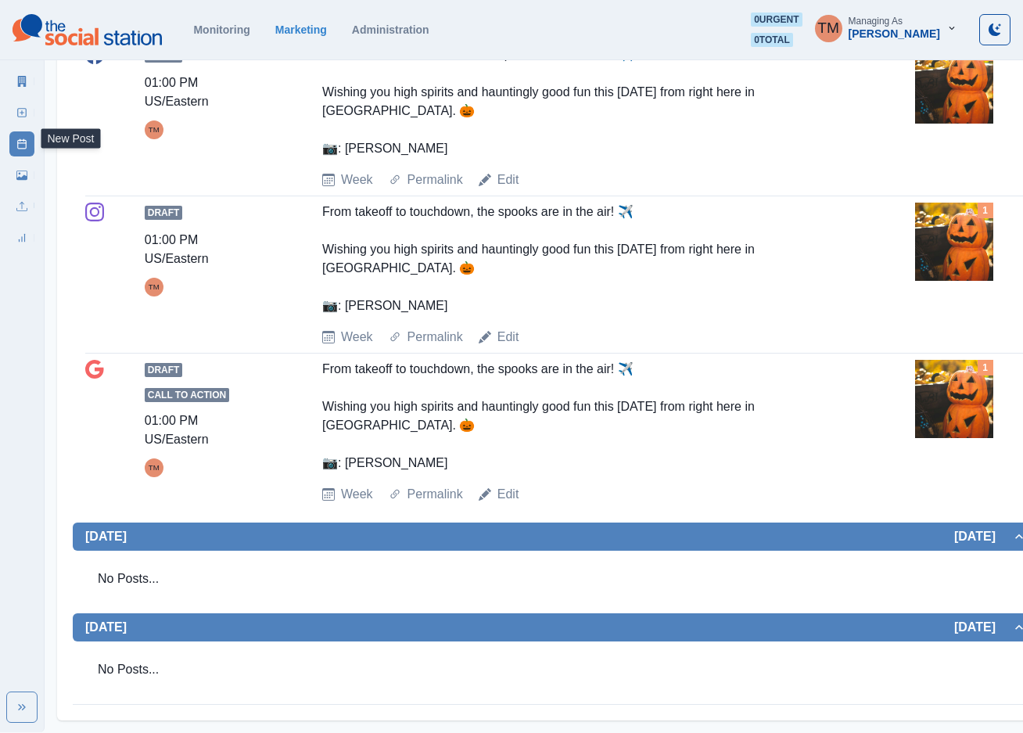
click at [21, 116] on icon at bounding box center [21, 112] width 11 height 11
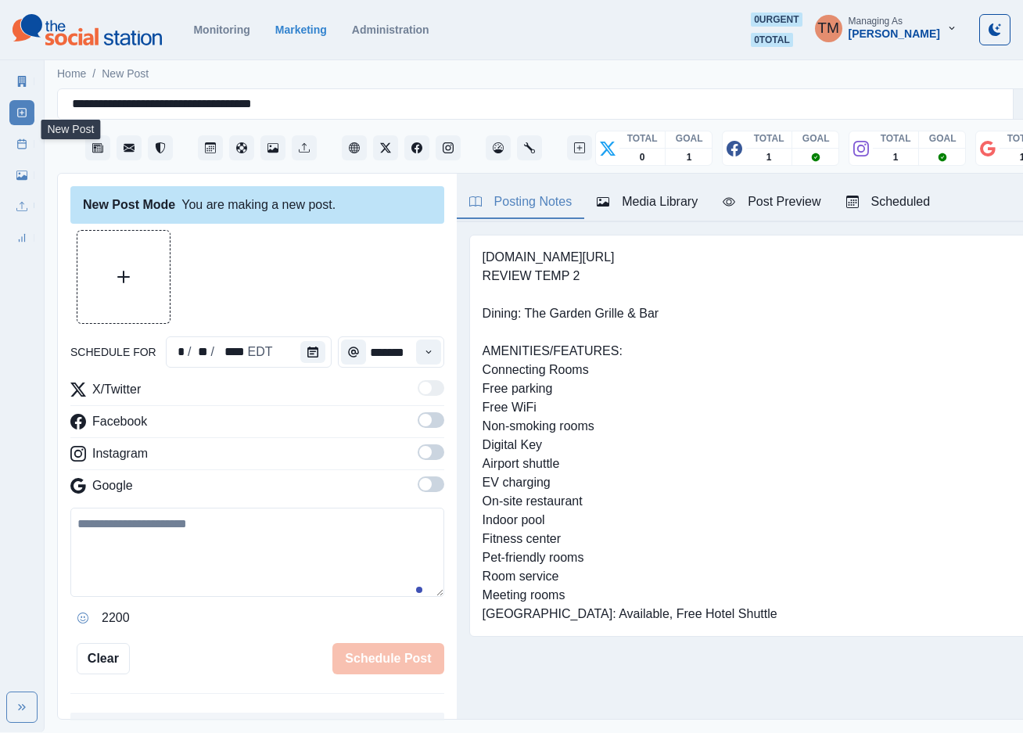
scroll to position [16, 0]
click at [307, 347] on icon "Calendar" at bounding box center [312, 352] width 11 height 11
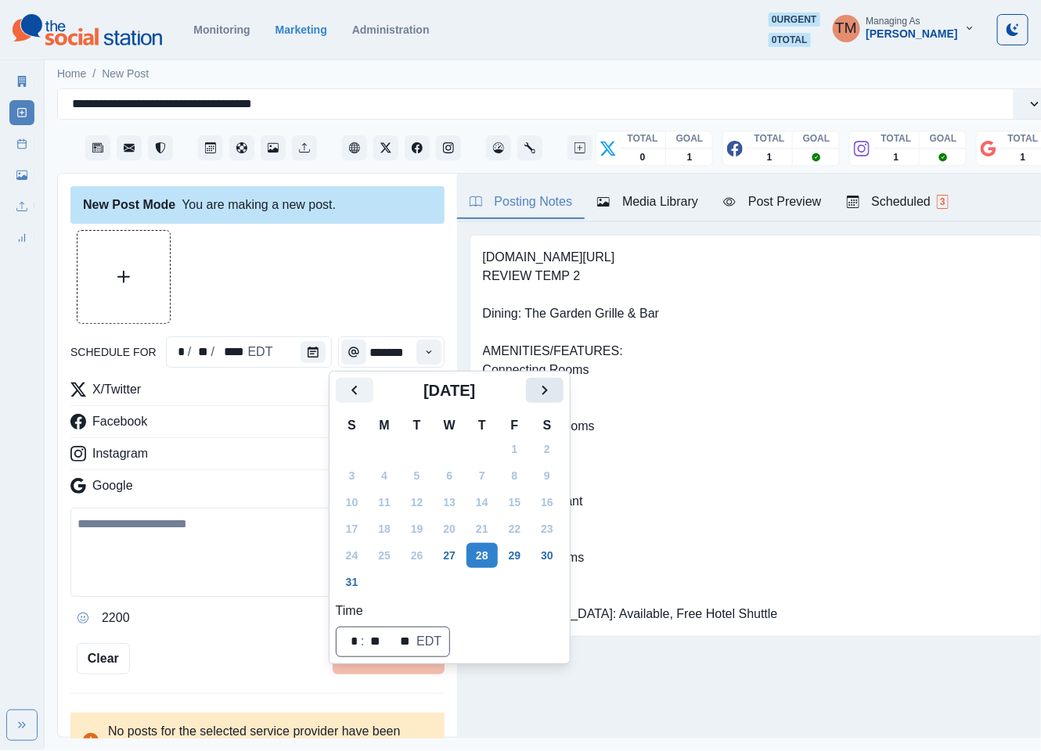
click at [545, 390] on icon "Next" at bounding box center [544, 390] width 19 height 19
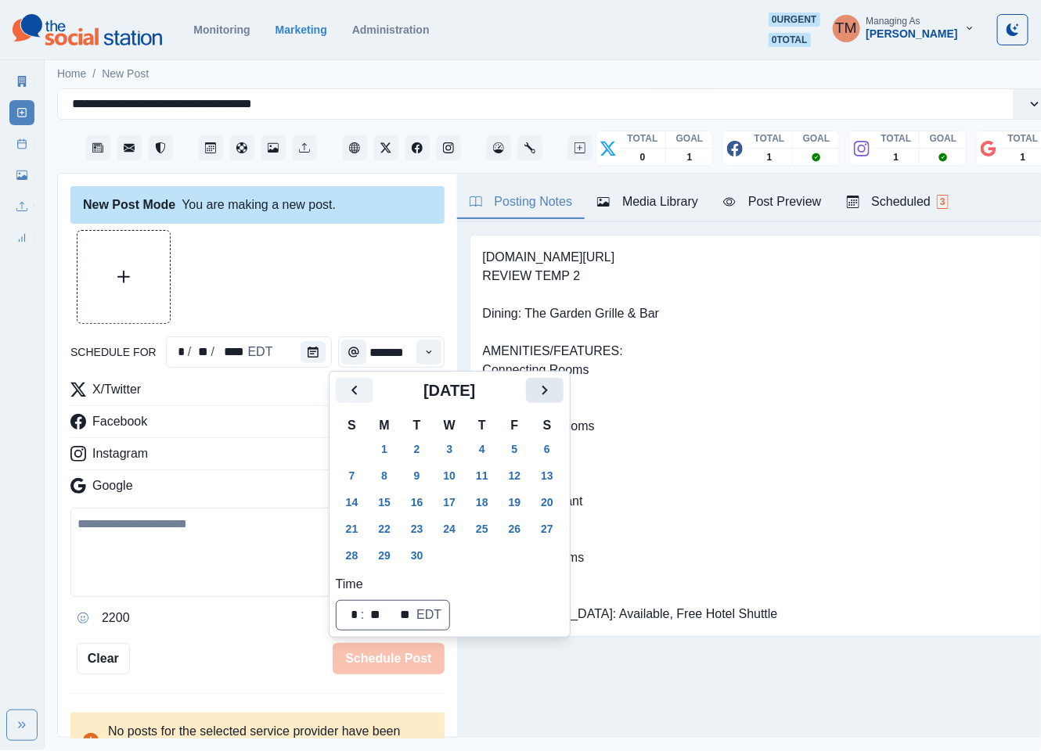
click at [545, 390] on icon "Next" at bounding box center [544, 390] width 19 height 19
click at [548, 390] on icon "Next" at bounding box center [544, 390] width 19 height 19
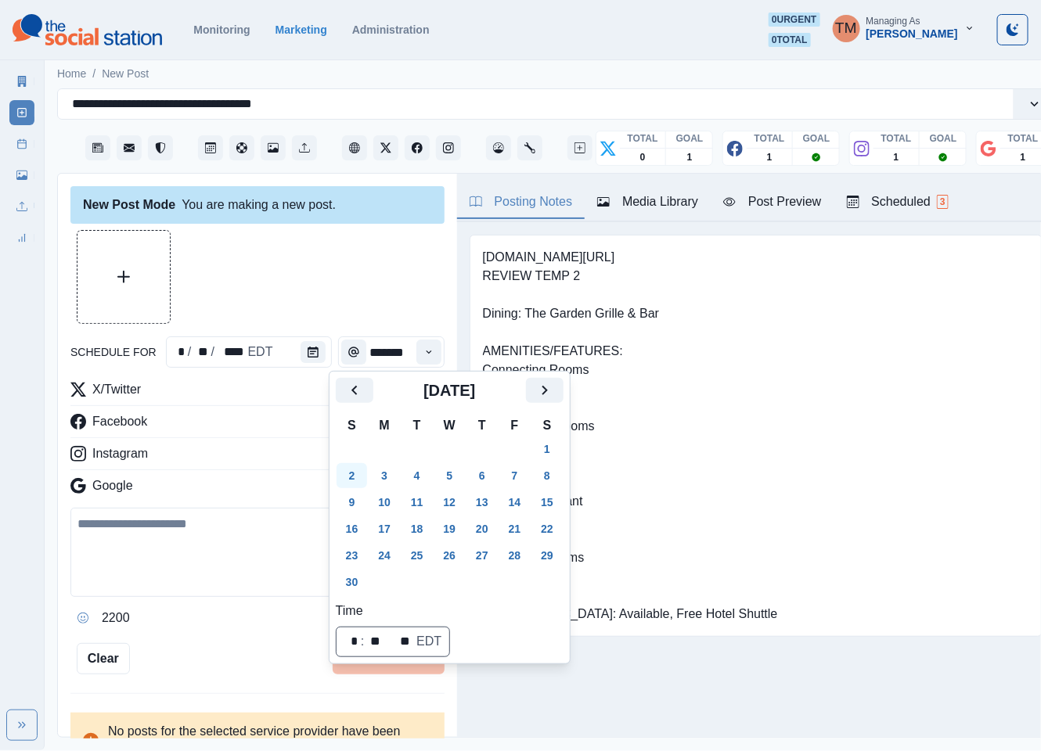
click at [348, 477] on button "2" at bounding box center [351, 475] width 31 height 25
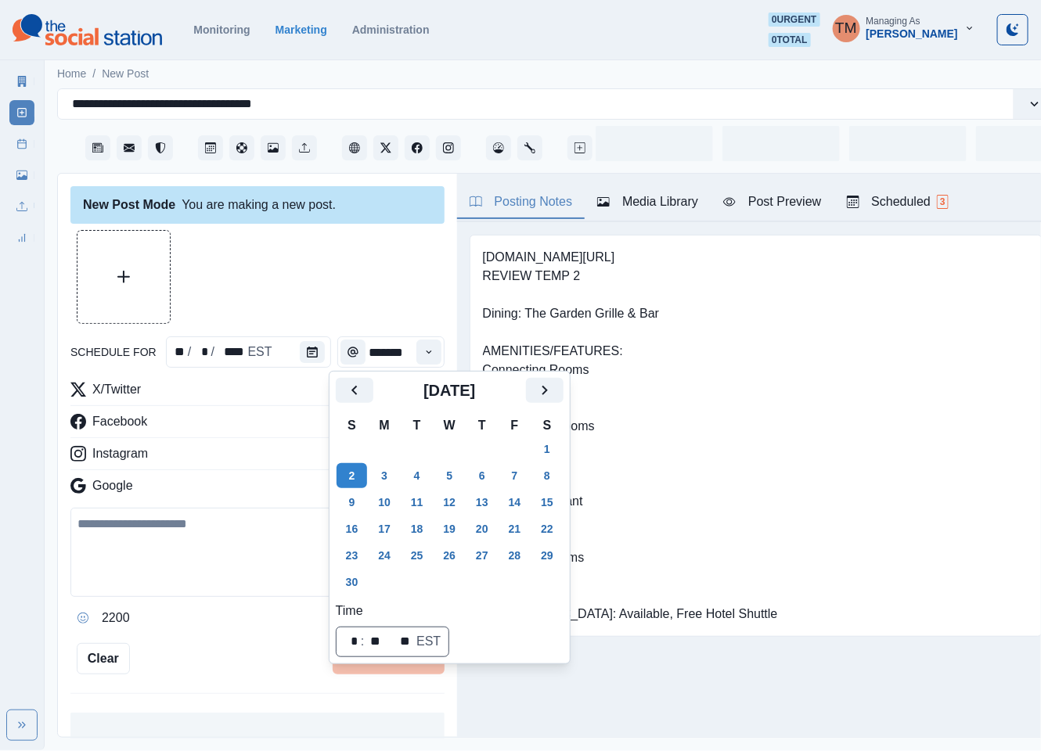
click at [338, 275] on div at bounding box center [257, 277] width 374 height 94
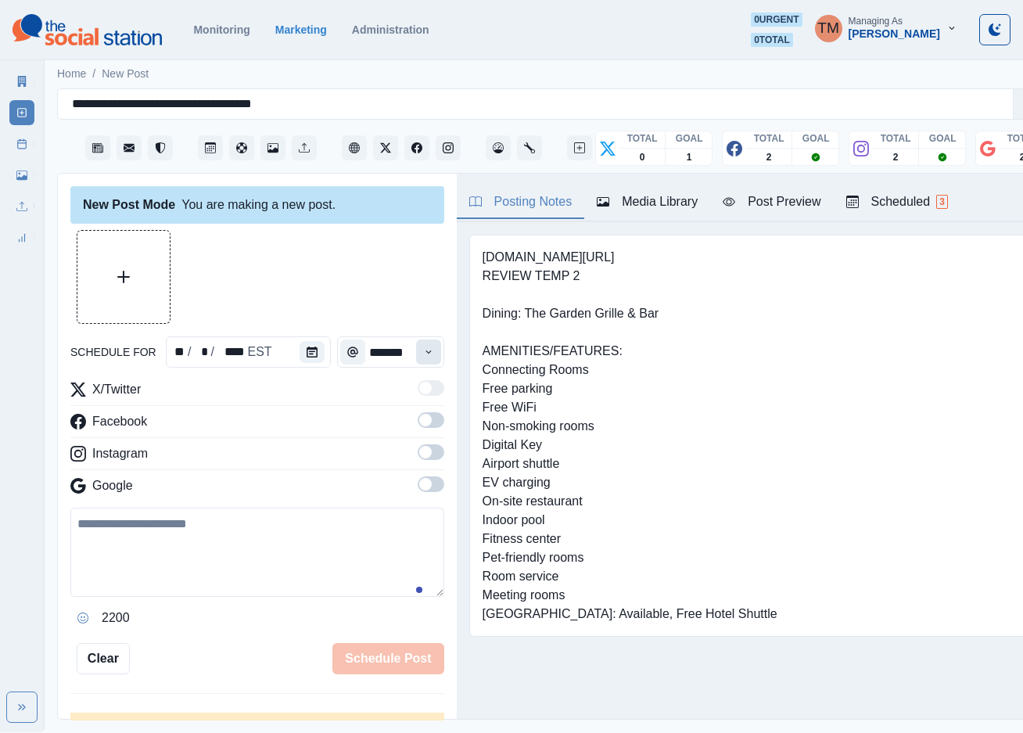
click at [423, 355] on icon "Time" at bounding box center [428, 352] width 11 height 11
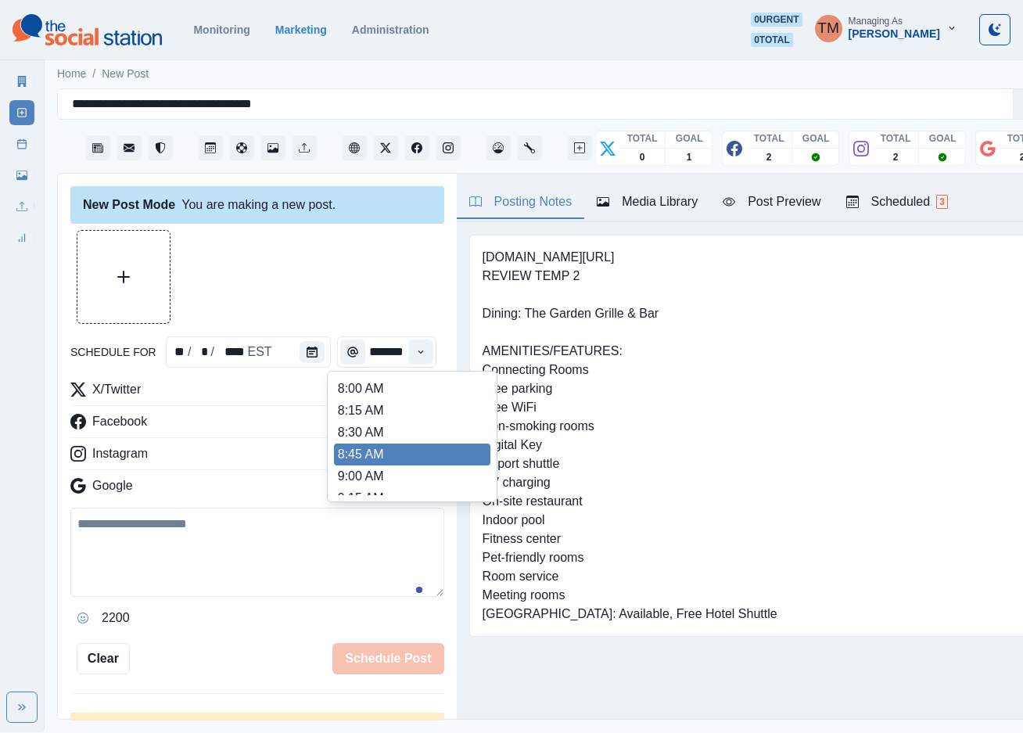
scroll to position [250, 0]
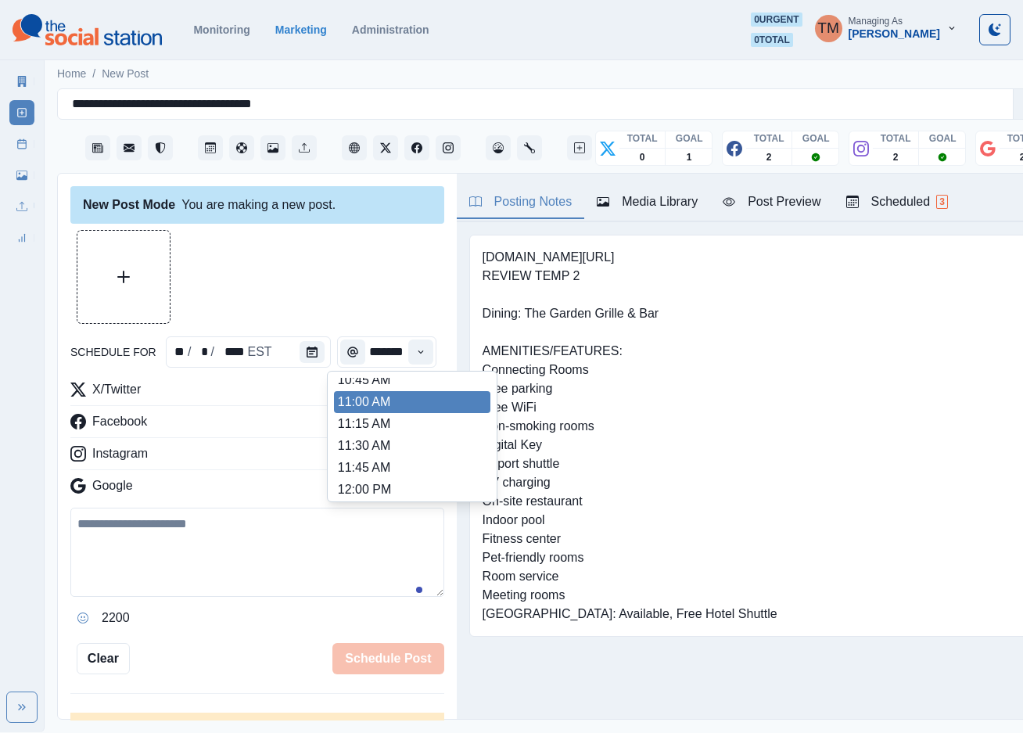
click at [393, 401] on li "11:00 AM" at bounding box center [412, 402] width 156 height 22
type input "********"
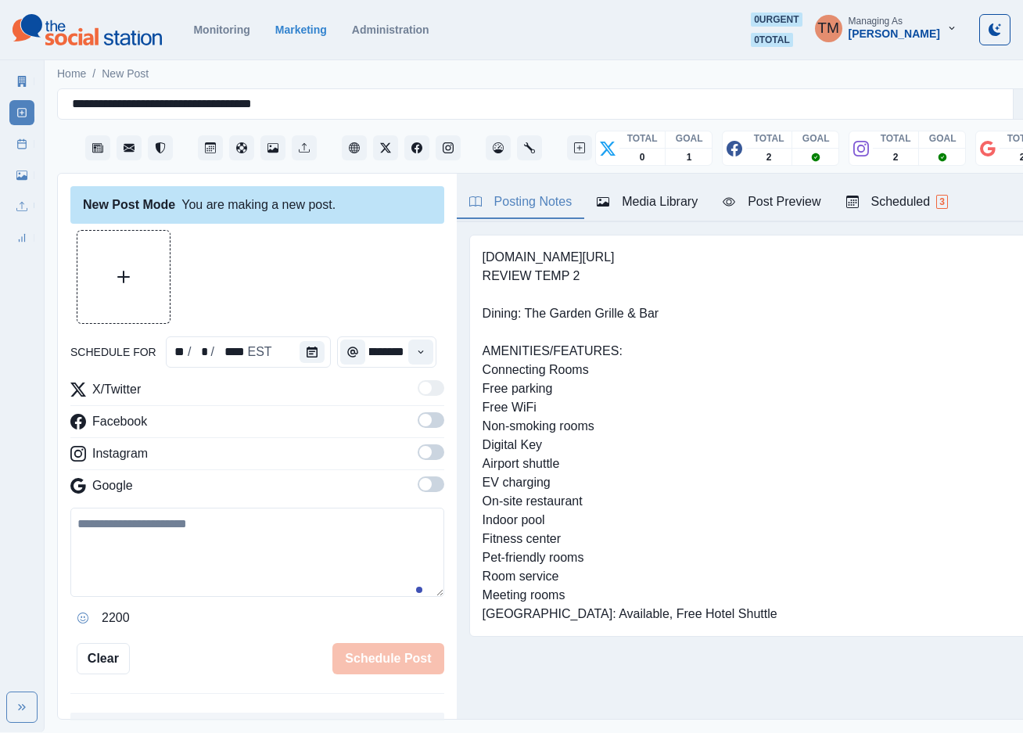
drag, startPoint x: 408, startPoint y: 423, endPoint x: 433, endPoint y: 472, distance: 54.9
click at [419, 426] on span at bounding box center [425, 420] width 13 height 13
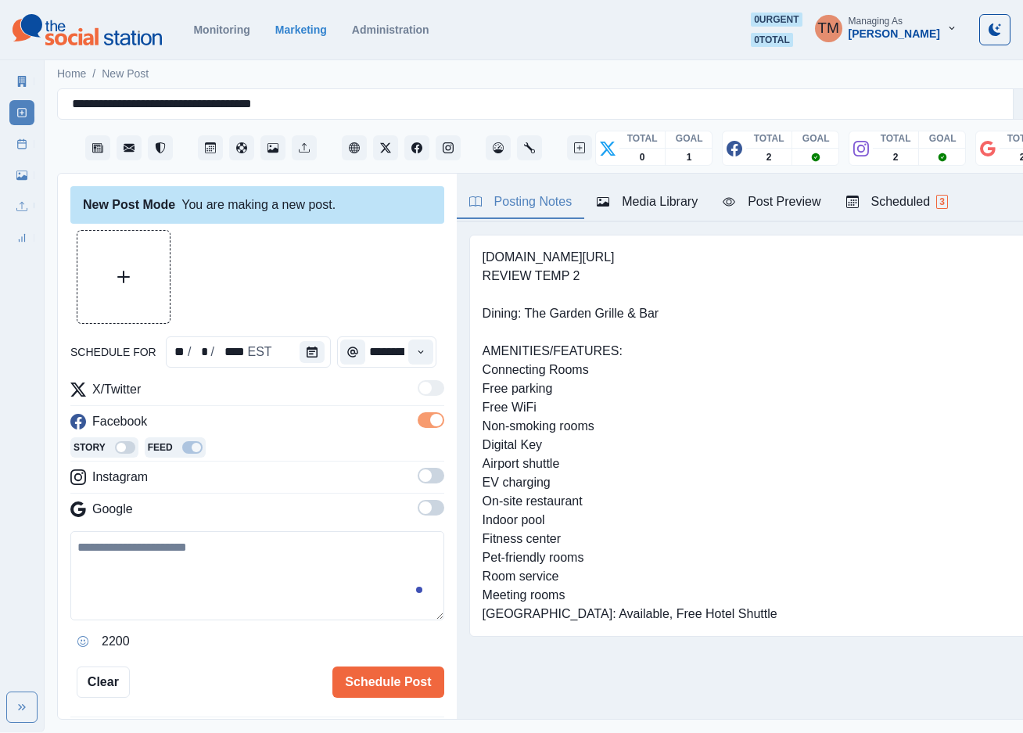
click at [419, 480] on span at bounding box center [431, 476] width 27 height 16
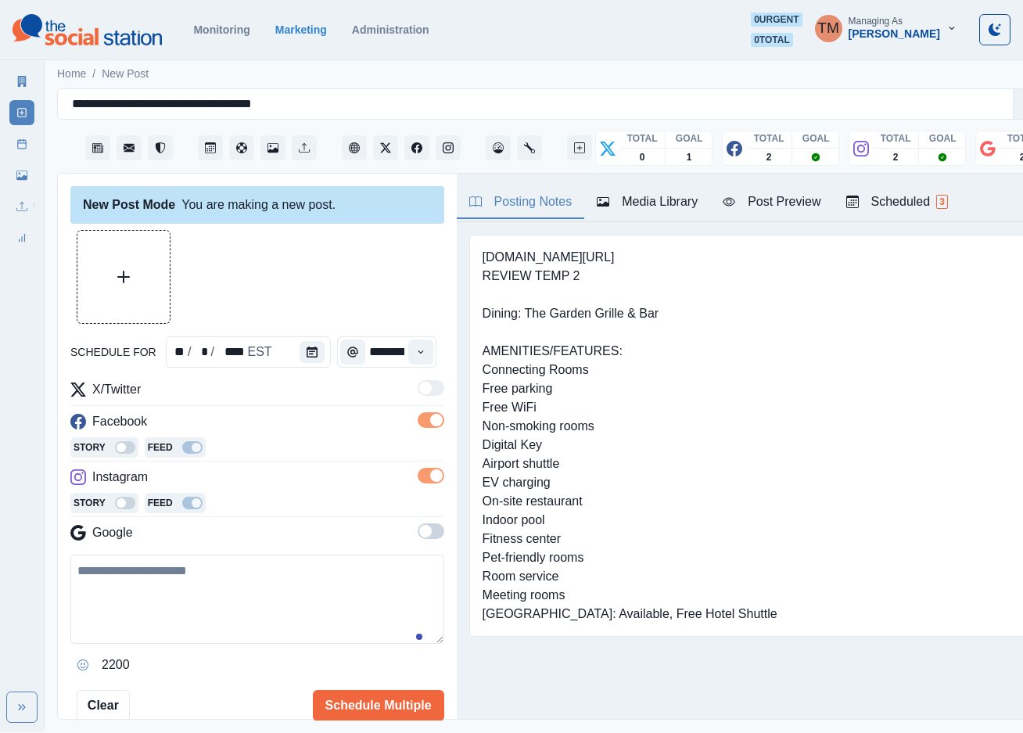
click at [418, 535] on span at bounding box center [431, 531] width 27 height 16
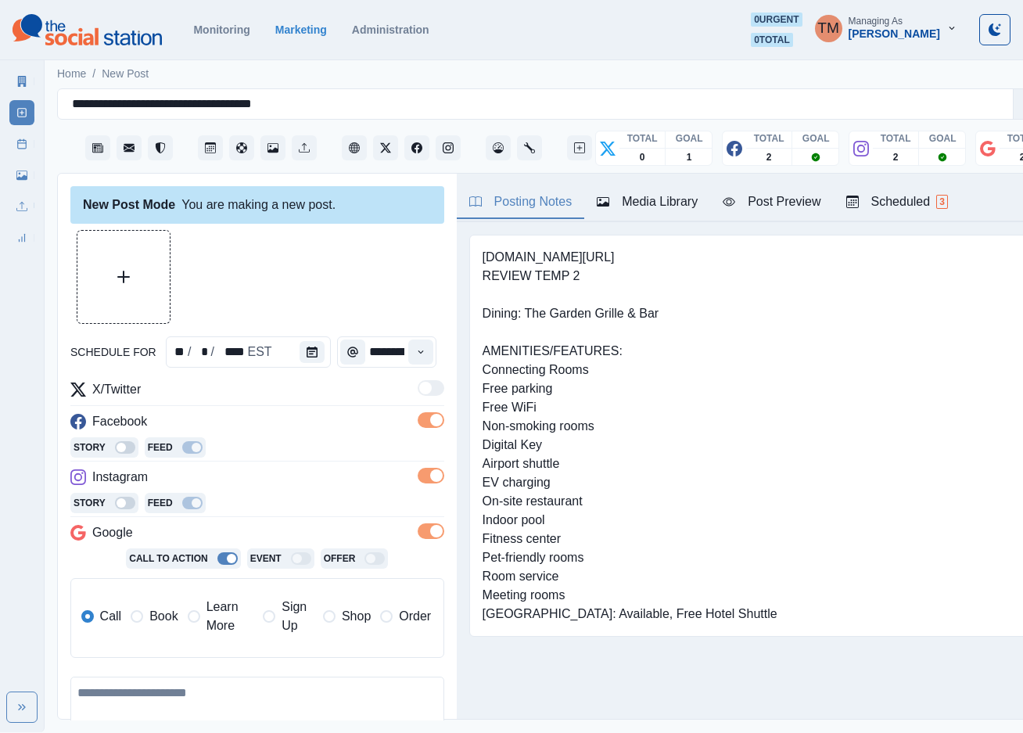
click at [160, 702] on textarea at bounding box center [257, 721] width 374 height 89
paste textarea "**********"
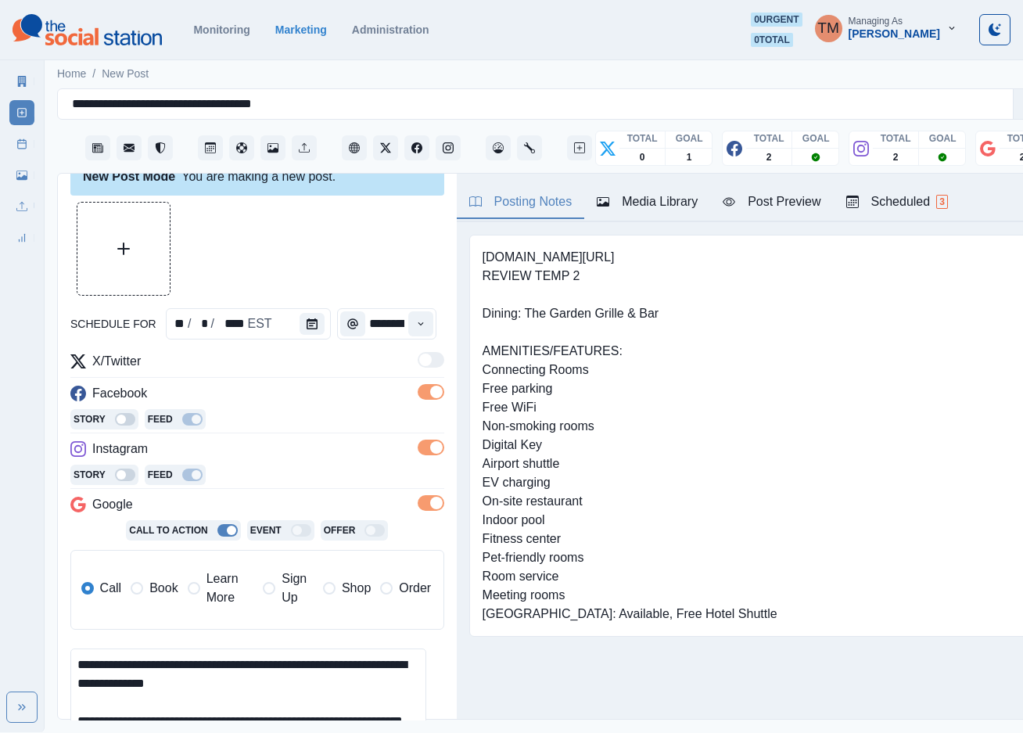
scroll to position [12, 0]
type textarea "**********"
click at [118, 244] on icon "Upload Media" at bounding box center [123, 249] width 13 height 13
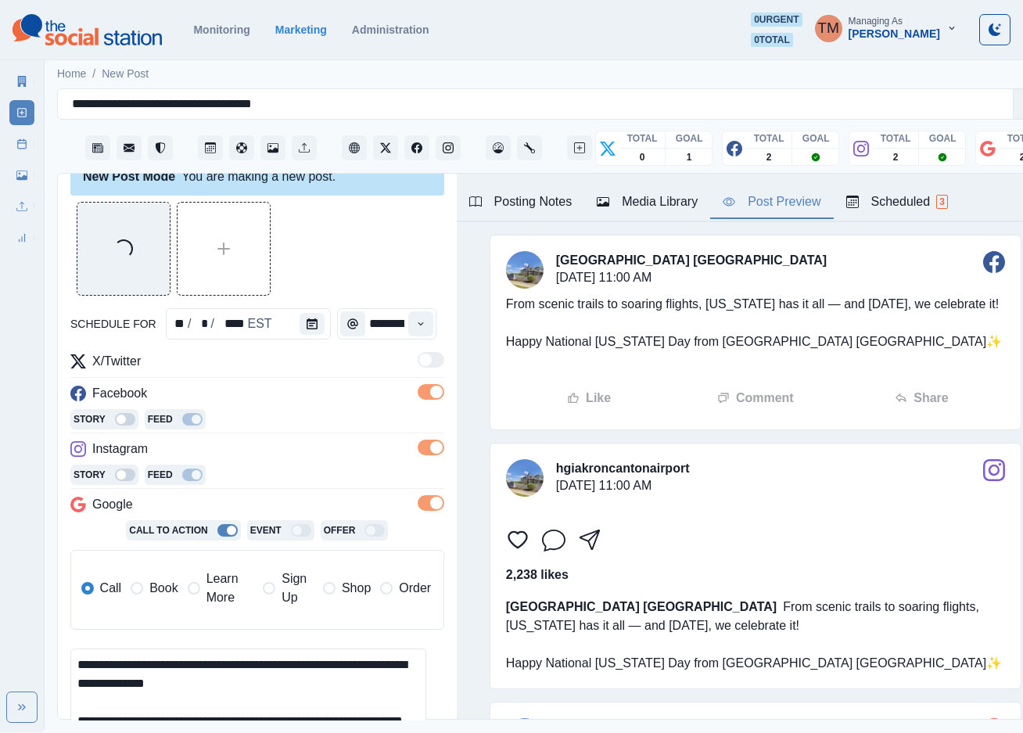
click at [785, 196] on div "Post Preview" at bounding box center [772, 201] width 98 height 19
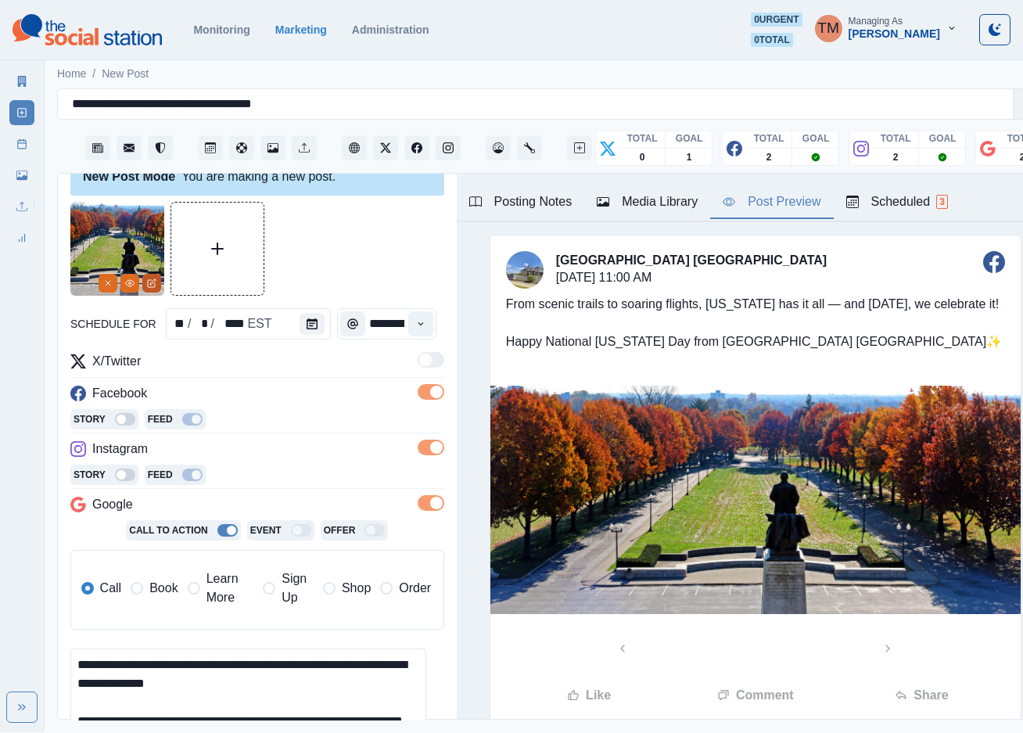
click at [156, 279] on icon "Edit Media" at bounding box center [151, 283] width 9 height 9
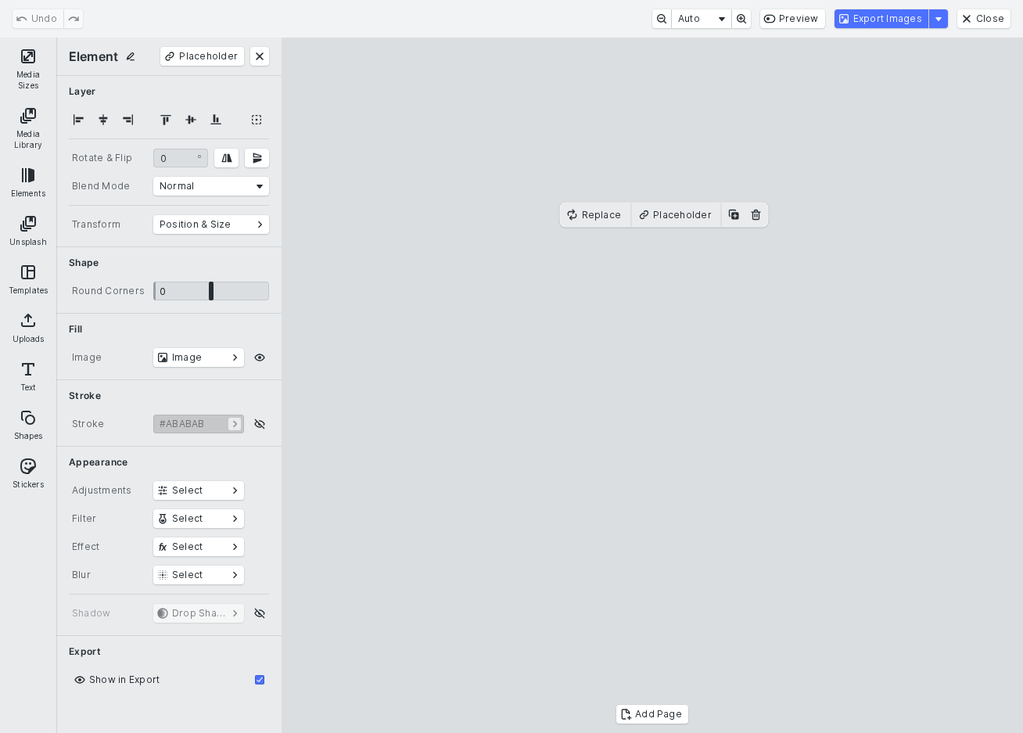
click at [28, 64] on button "Media Sizes" at bounding box center [28, 69] width 50 height 56
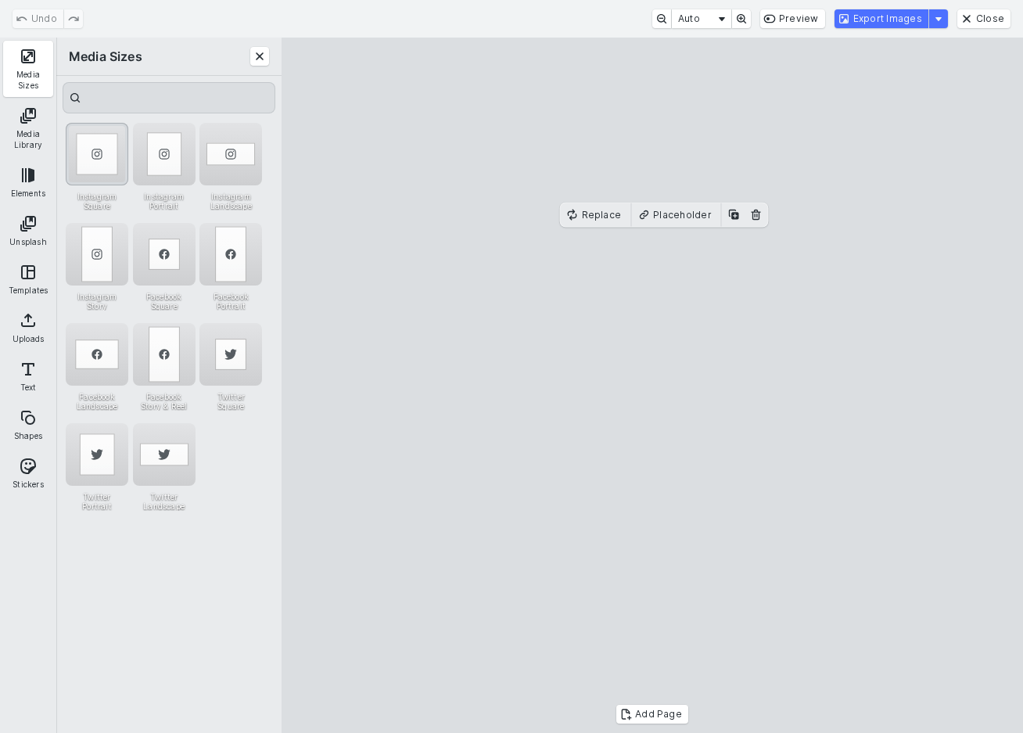
click at [96, 160] on div "Instagram Square" at bounding box center [97, 154] width 63 height 63
click at [653, 386] on cesdk-canvas "Editor canvas" at bounding box center [653, 386] width 0 height 0
drag, startPoint x: 801, startPoint y: 427, endPoint x: 763, endPoint y: 427, distance: 38.3
click at [653, 386] on cesdk-canvas "Editor canvas" at bounding box center [653, 386] width 0 height 0
drag, startPoint x: 890, startPoint y: 414, endPoint x: 927, endPoint y: 413, distance: 36.8
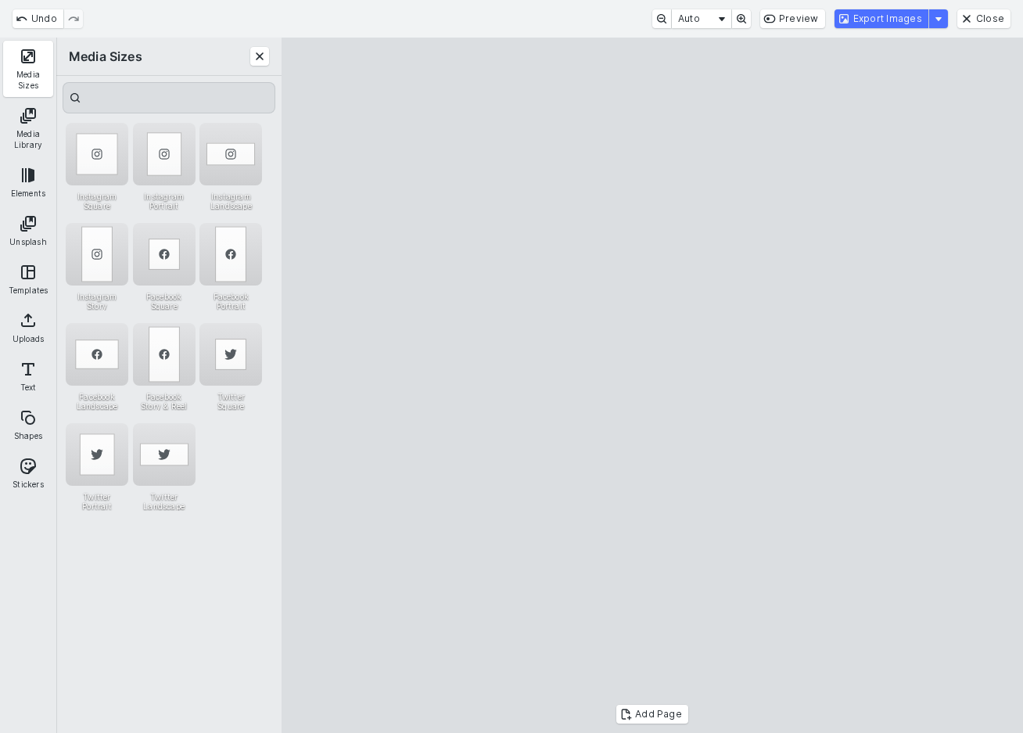
click at [653, 386] on cesdk-canvas "Editor canvas" at bounding box center [653, 386] width 0 height 0
drag, startPoint x: 653, startPoint y: 430, endPoint x: 644, endPoint y: 430, distance: 9.4
click at [653, 386] on cesdk-canvas "Editor canvas" at bounding box center [653, 386] width 0 height 0
drag, startPoint x: 350, startPoint y: 415, endPoint x: 397, endPoint y: 415, distance: 47.7
click at [653, 386] on cesdk-canvas "Editor canvas" at bounding box center [653, 386] width 0 height 0
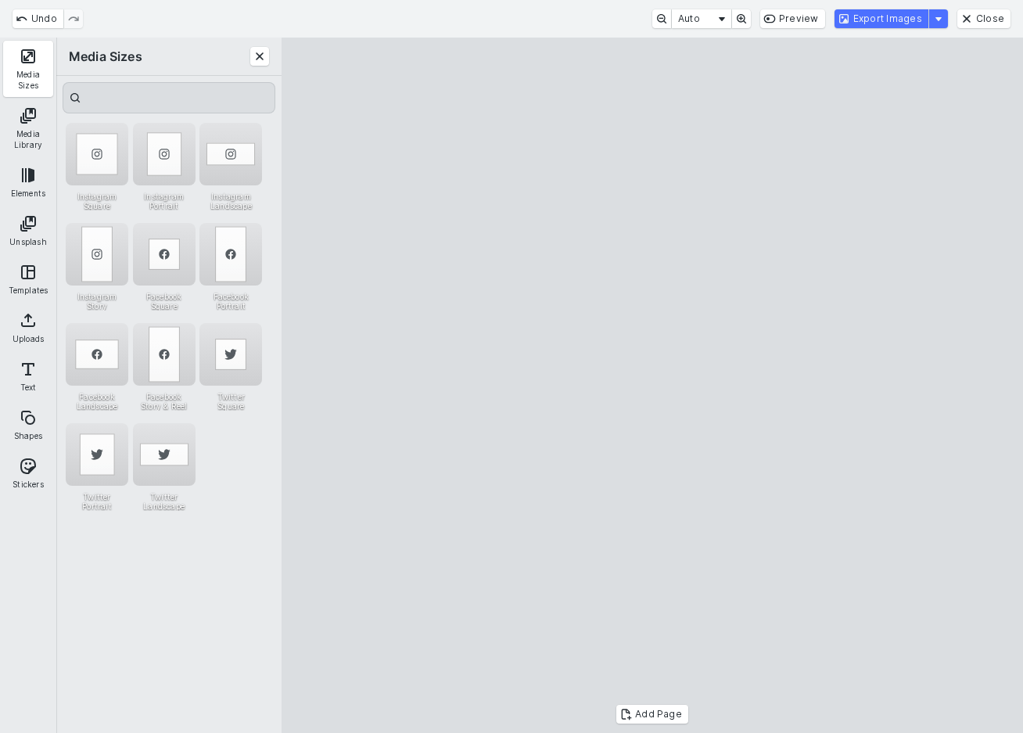
click at [653, 386] on cesdk-canvas "Editor canvas" at bounding box center [653, 386] width 0 height 0
click at [899, 17] on button "Export Images" at bounding box center [882, 18] width 94 height 19
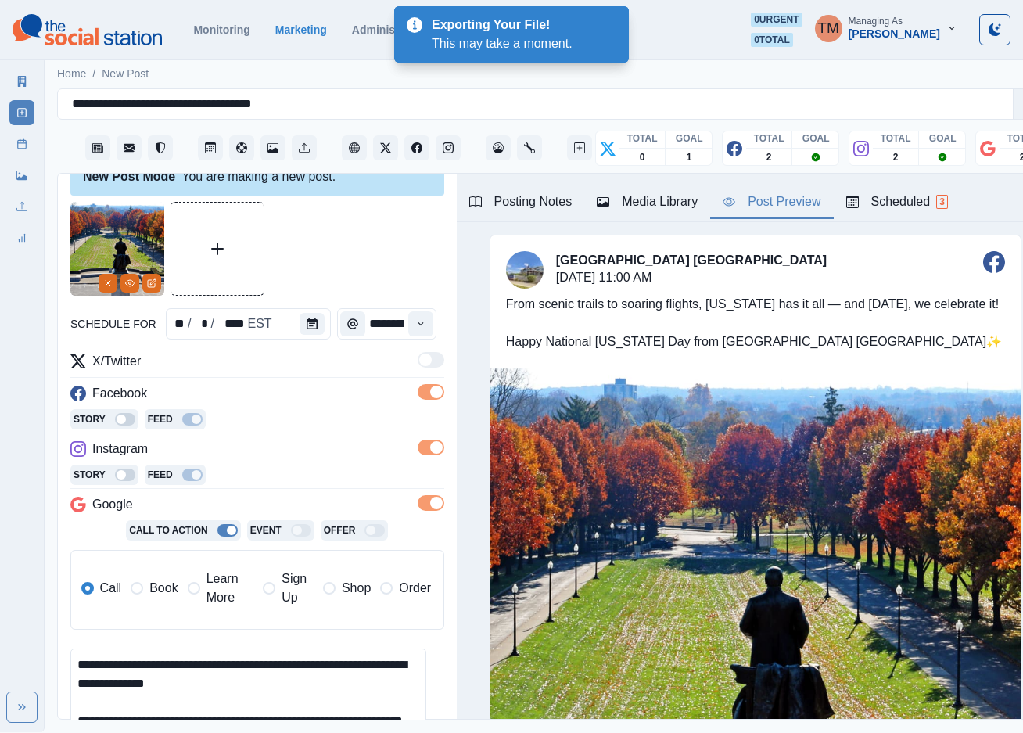
click at [635, 198] on div "Media Library" at bounding box center [647, 201] width 101 height 19
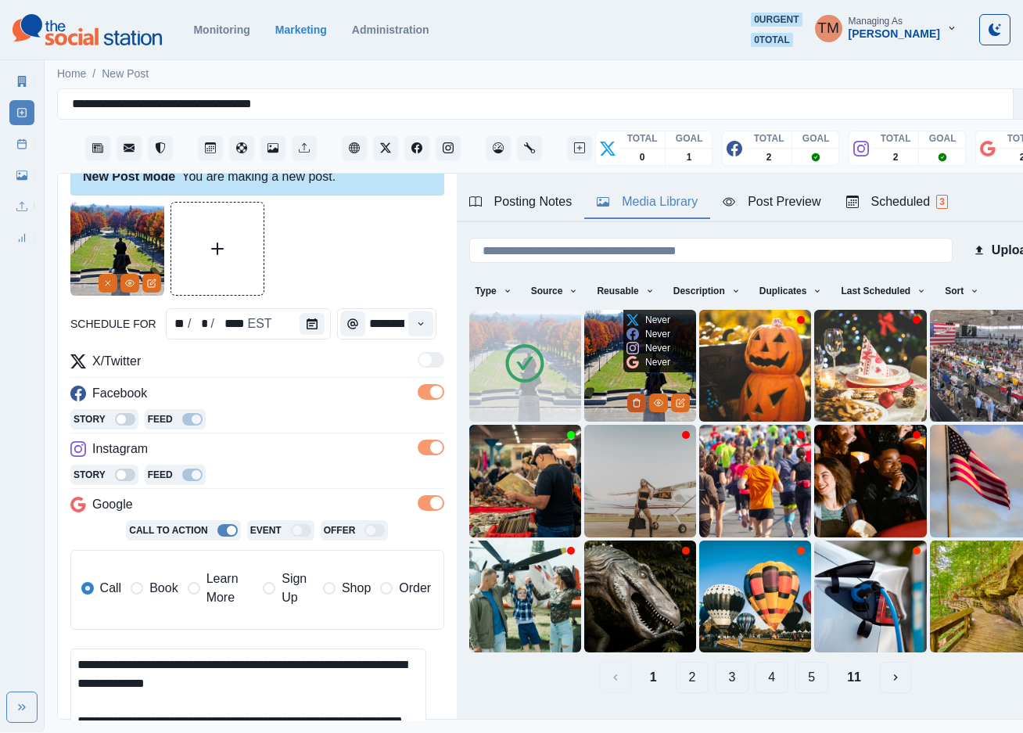
click at [634, 401] on polyline "Delete Media" at bounding box center [637, 401] width 7 height 0
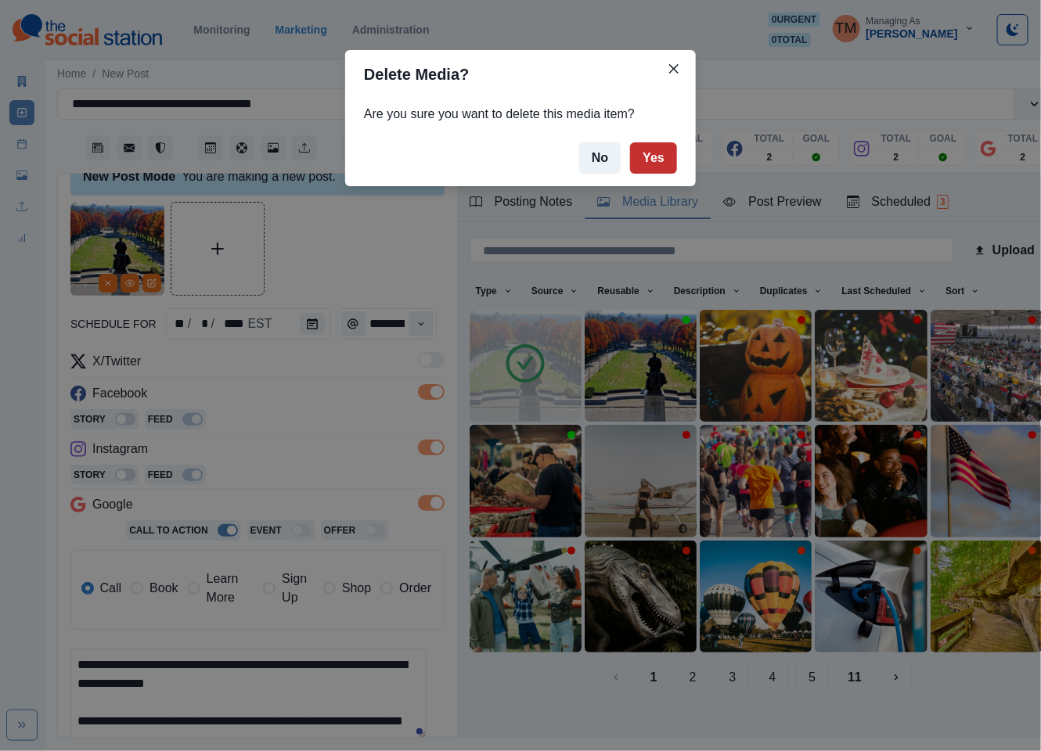
click at [649, 157] on button "Yes" at bounding box center [653, 157] width 47 height 31
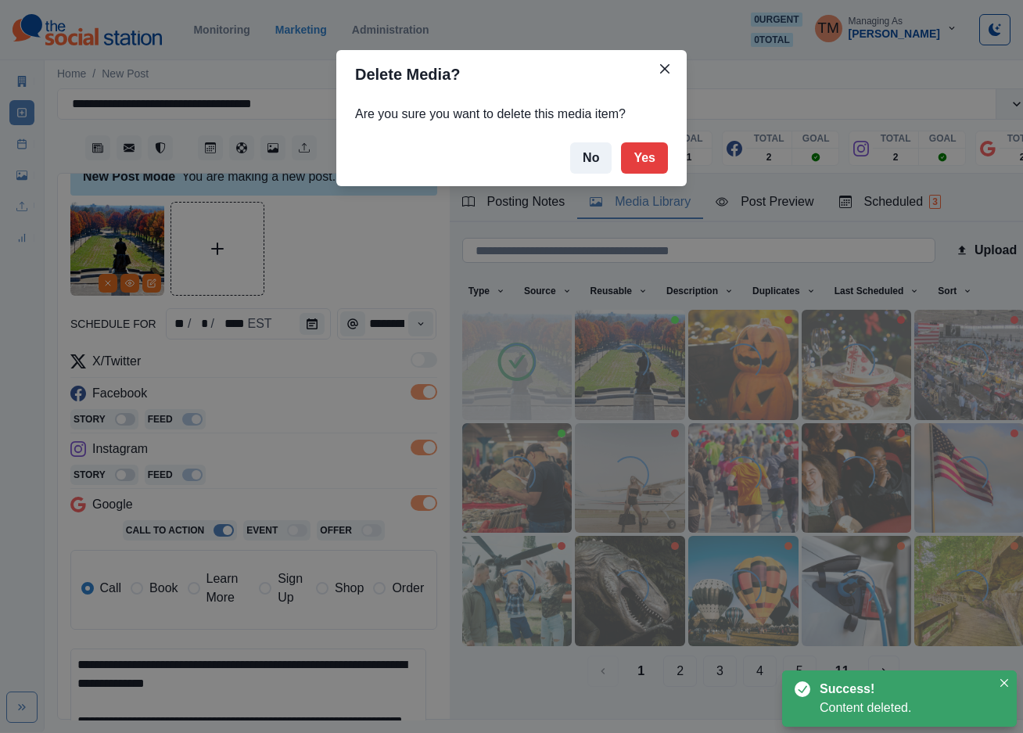
drag, startPoint x: 329, startPoint y: 247, endPoint x: 545, endPoint y: 243, distance: 216.0
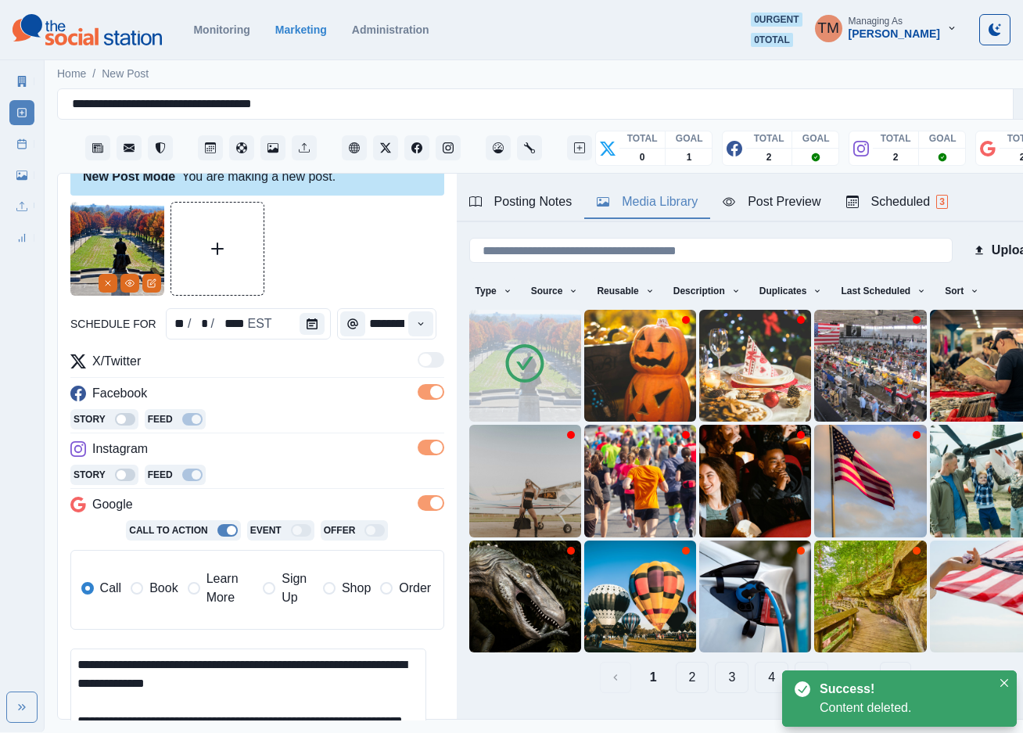
click at [808, 207] on div "Post Preview" at bounding box center [772, 201] width 98 height 19
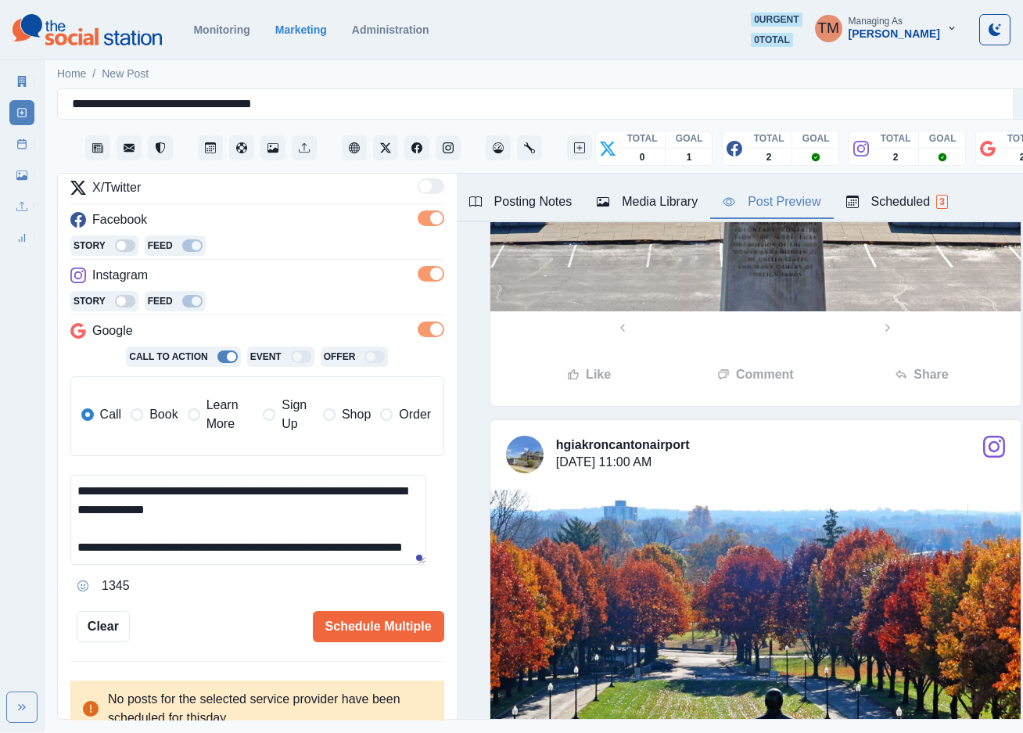
scroll to position [214, 0]
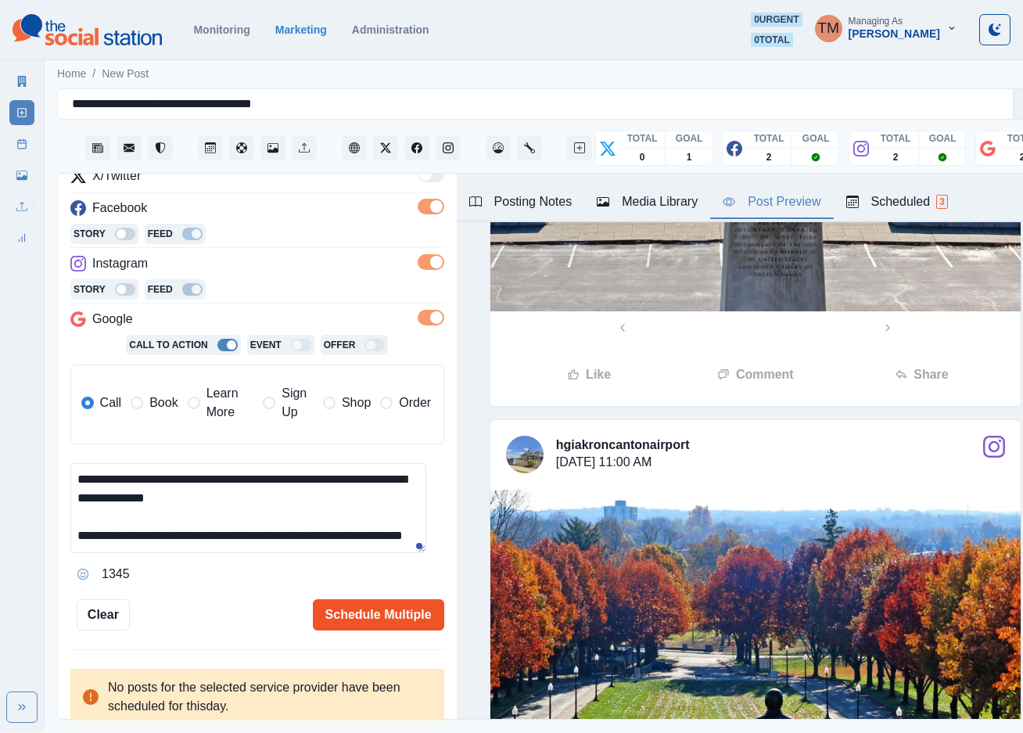
click at [362, 620] on button "Schedule Multiple" at bounding box center [378, 614] width 131 height 31
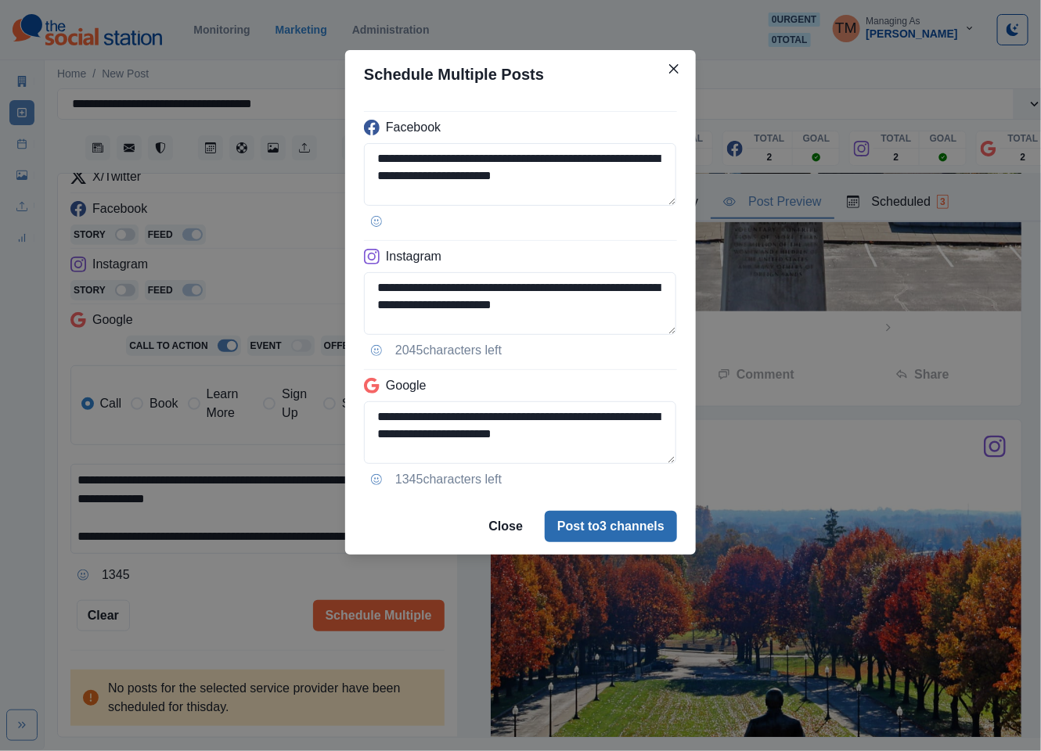
click at [606, 533] on button "Post to 3 channels" at bounding box center [611, 526] width 132 height 31
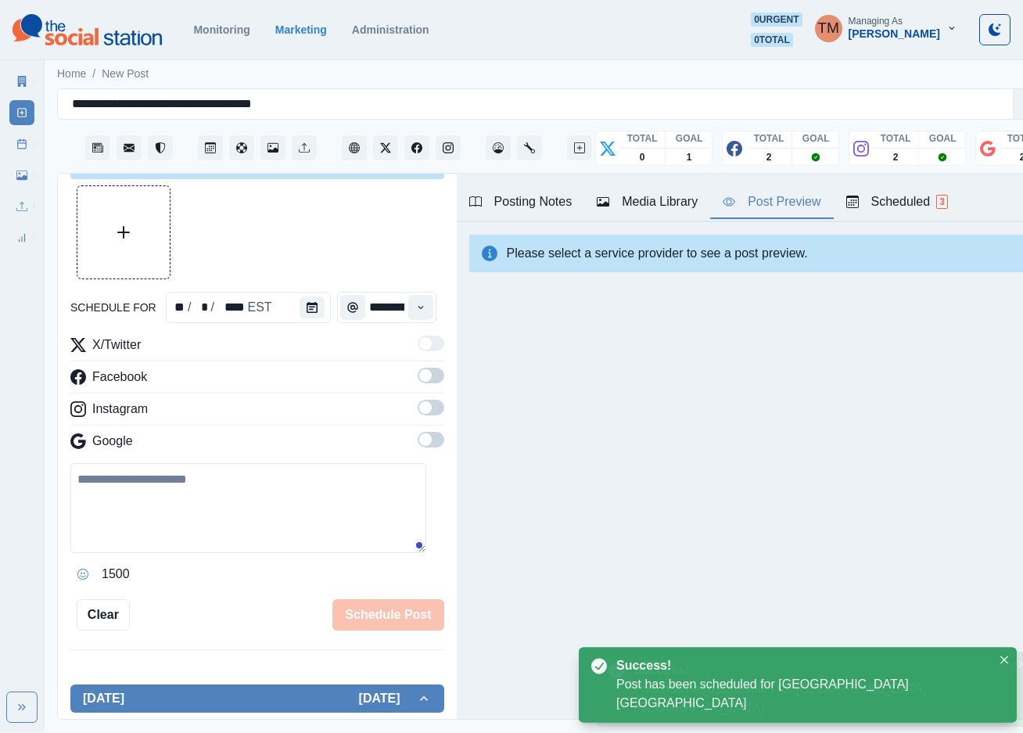
scroll to position [0, 0]
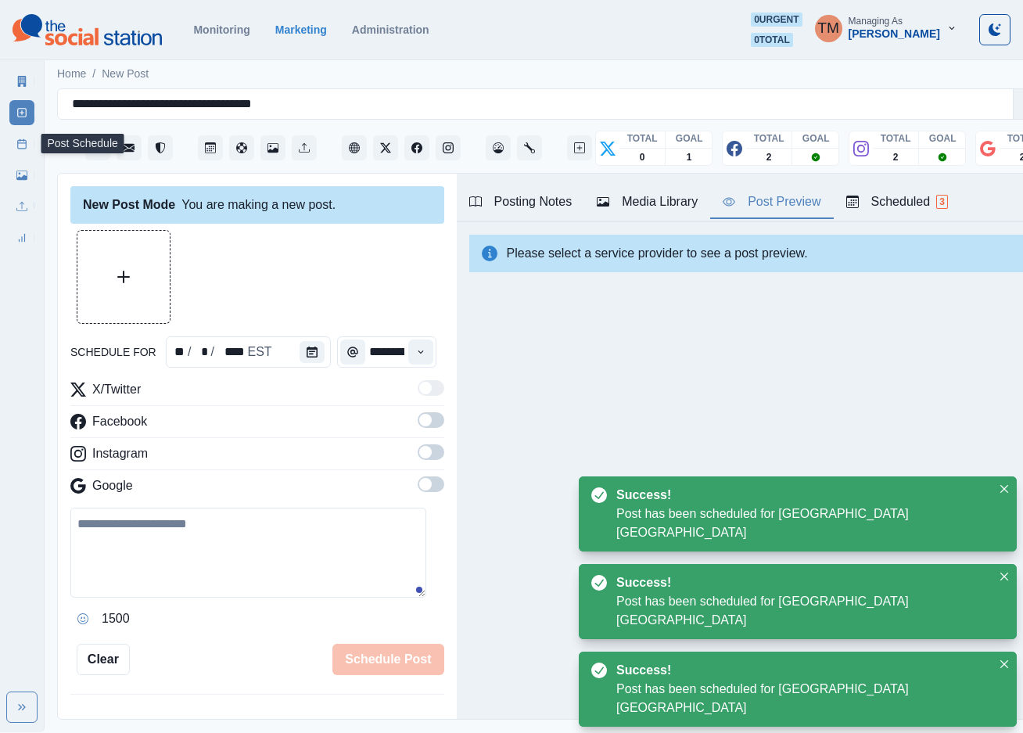
click at [21, 146] on icon at bounding box center [21, 143] width 11 height 11
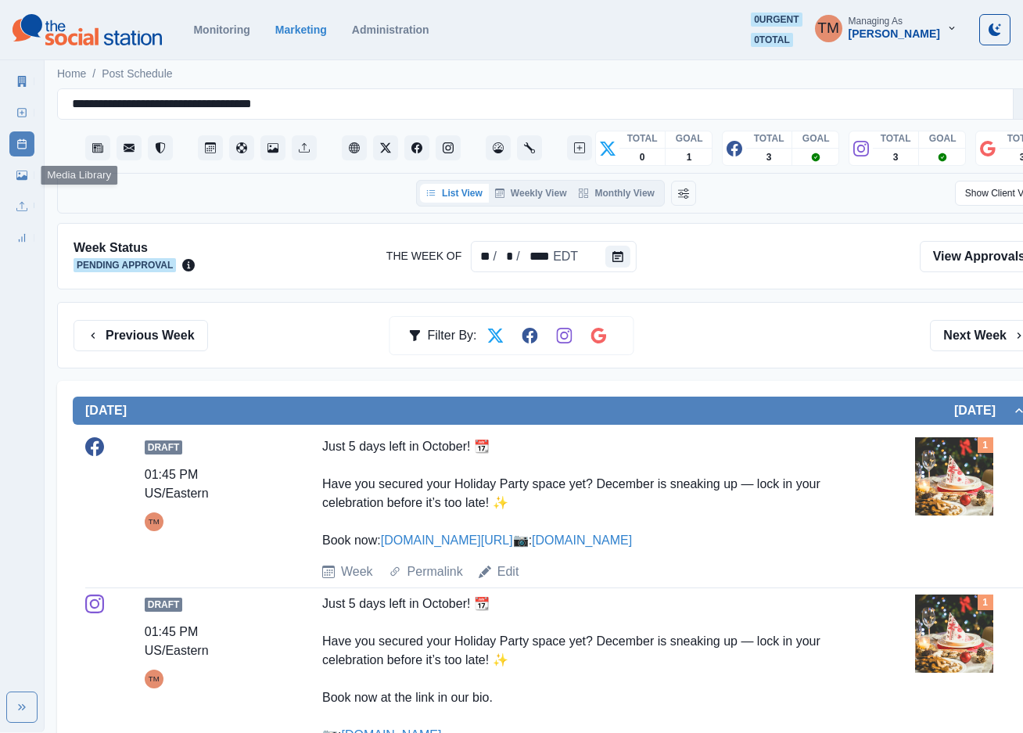
click at [22, 171] on icon at bounding box center [21, 175] width 11 height 11
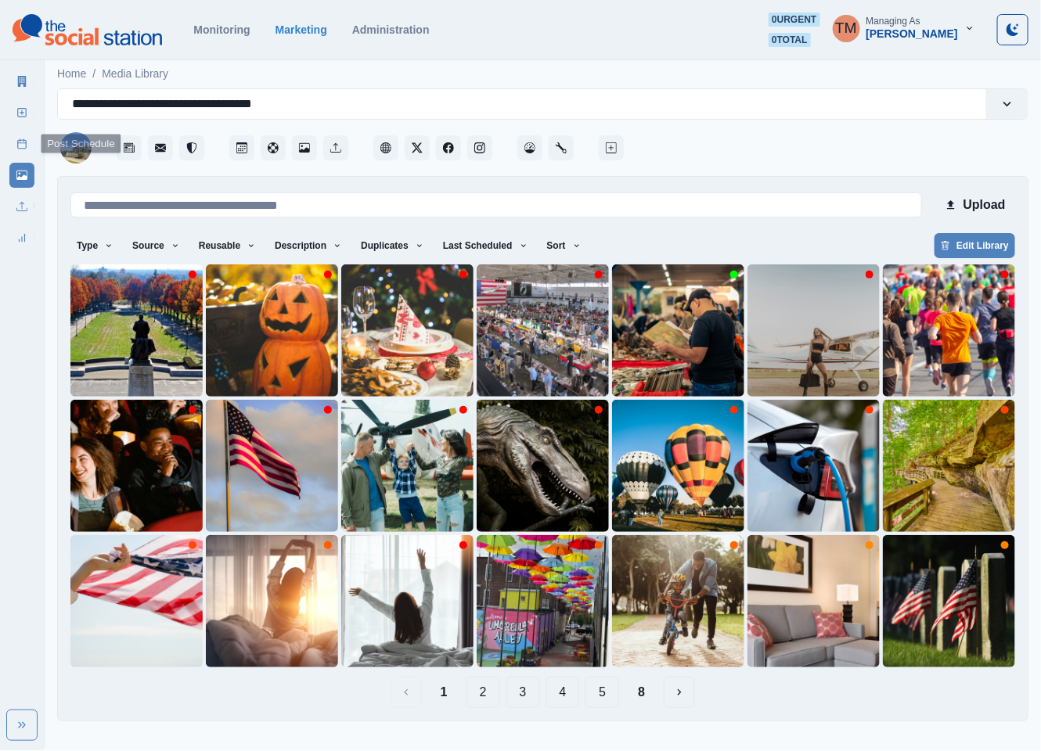
click at [20, 144] on icon at bounding box center [21, 143] width 11 height 11
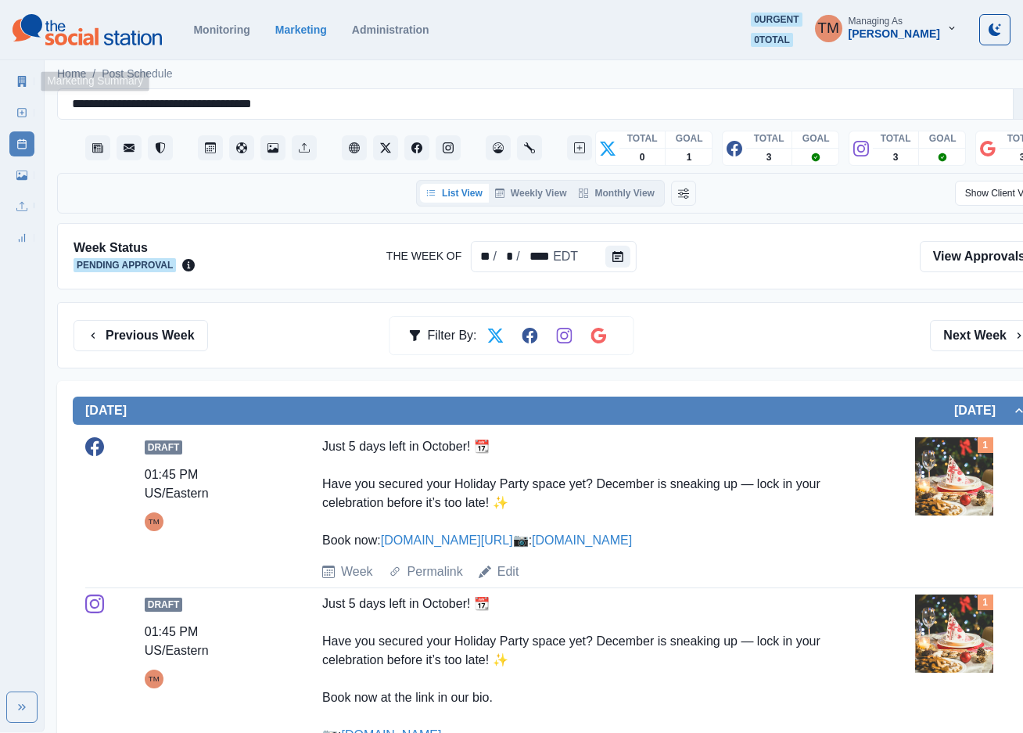
click at [19, 80] on icon at bounding box center [22, 81] width 9 height 11
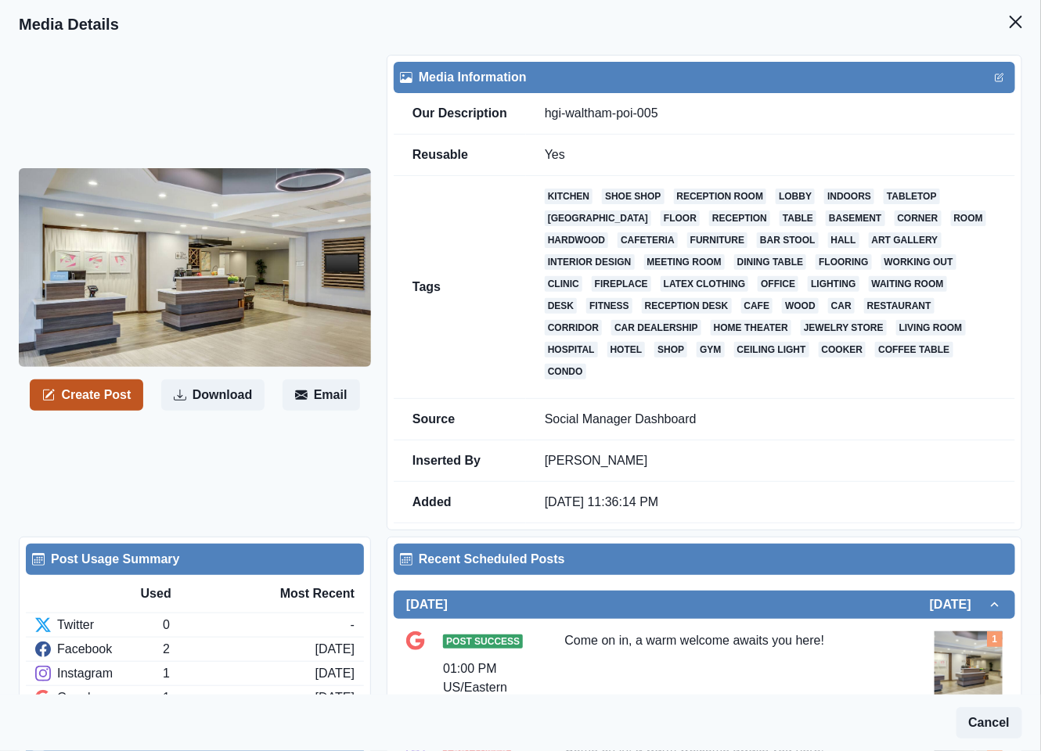
click at [103, 383] on button "Create Post" at bounding box center [86, 394] width 113 height 31
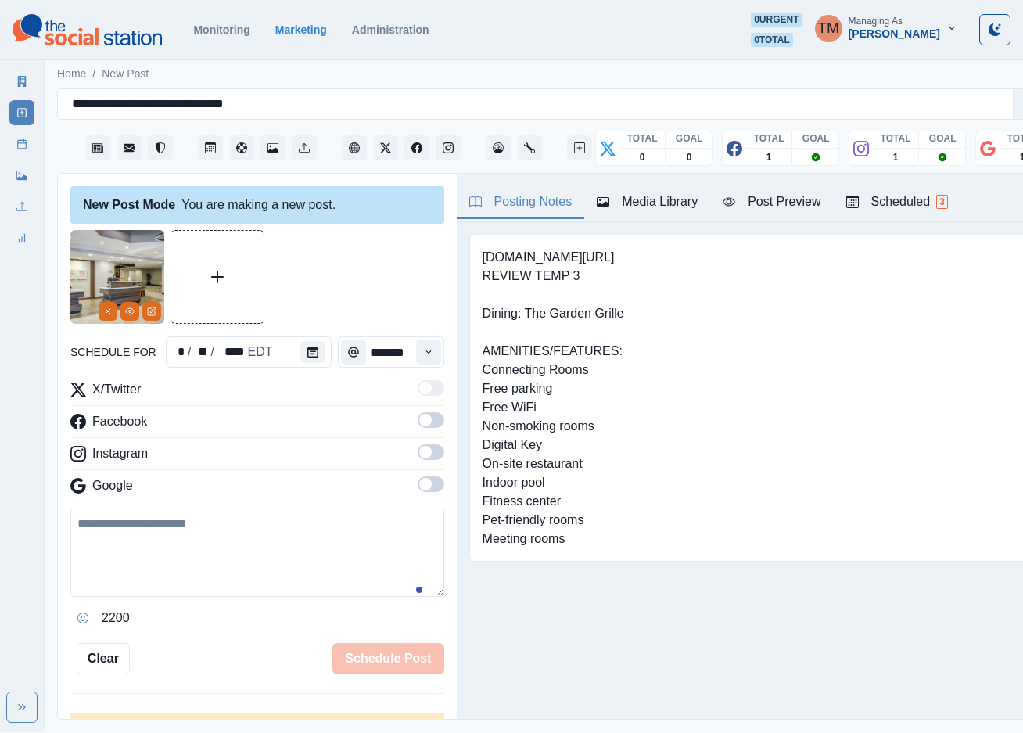
click at [190, 555] on textarea at bounding box center [257, 552] width 374 height 89
paste textarea "**********"
type textarea "**********"
click at [311, 351] on button "Calendar" at bounding box center [312, 352] width 25 height 22
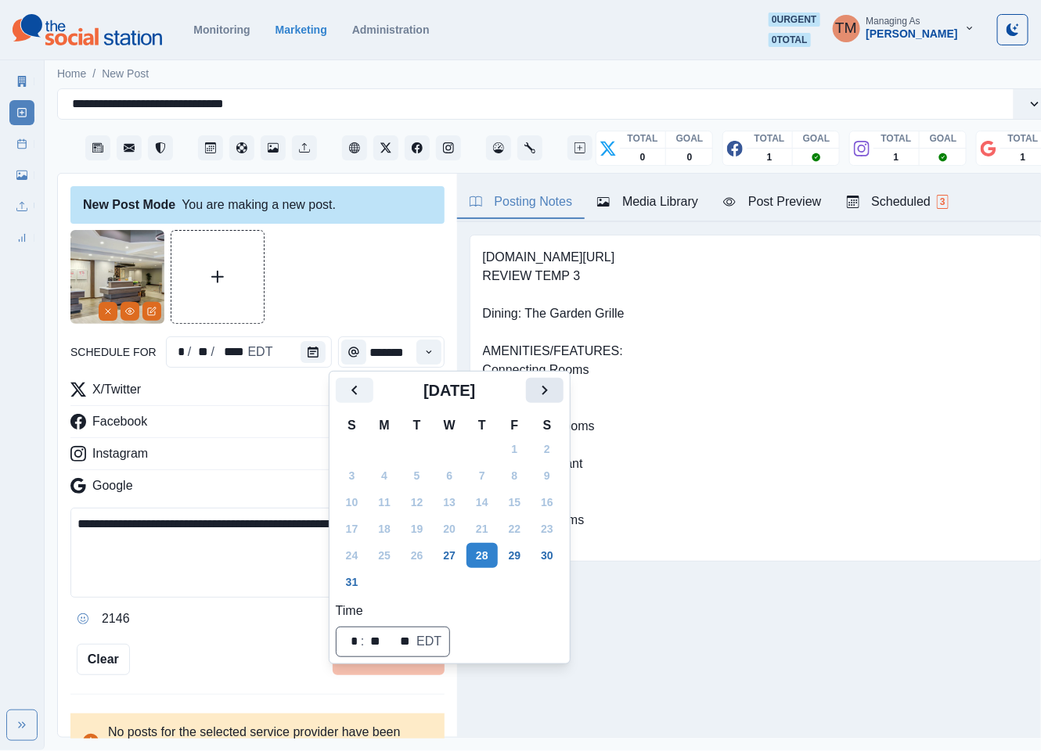
click at [534, 390] on button "Next" at bounding box center [545, 390] width 38 height 25
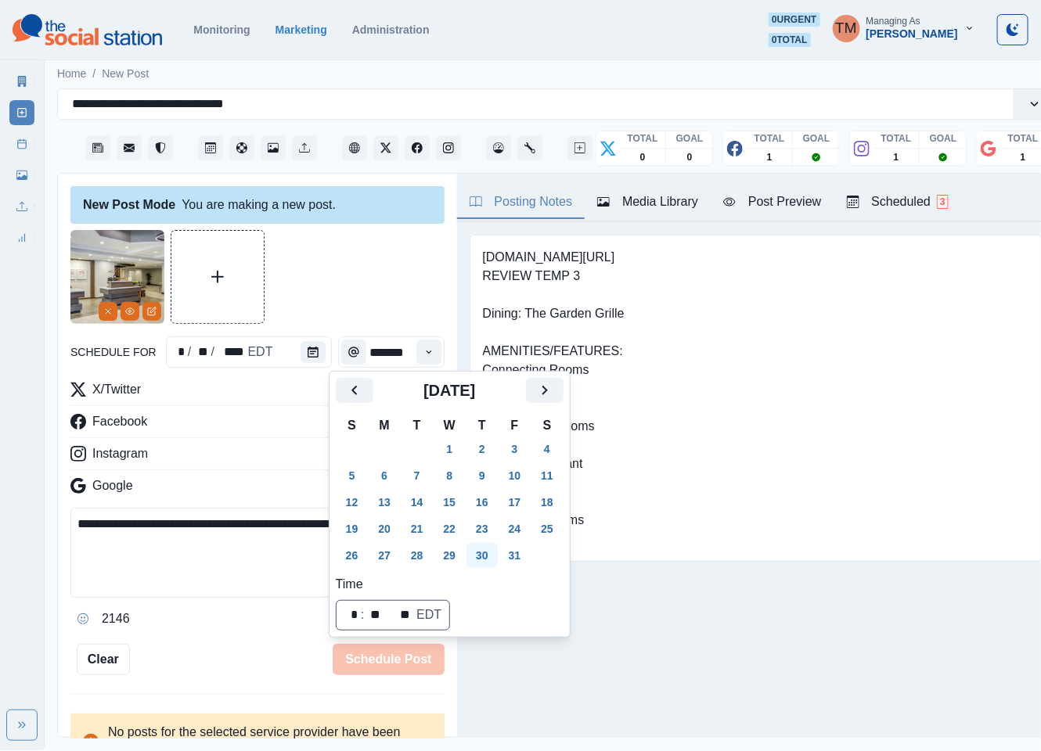
click at [479, 552] on button "30" at bounding box center [481, 555] width 31 height 25
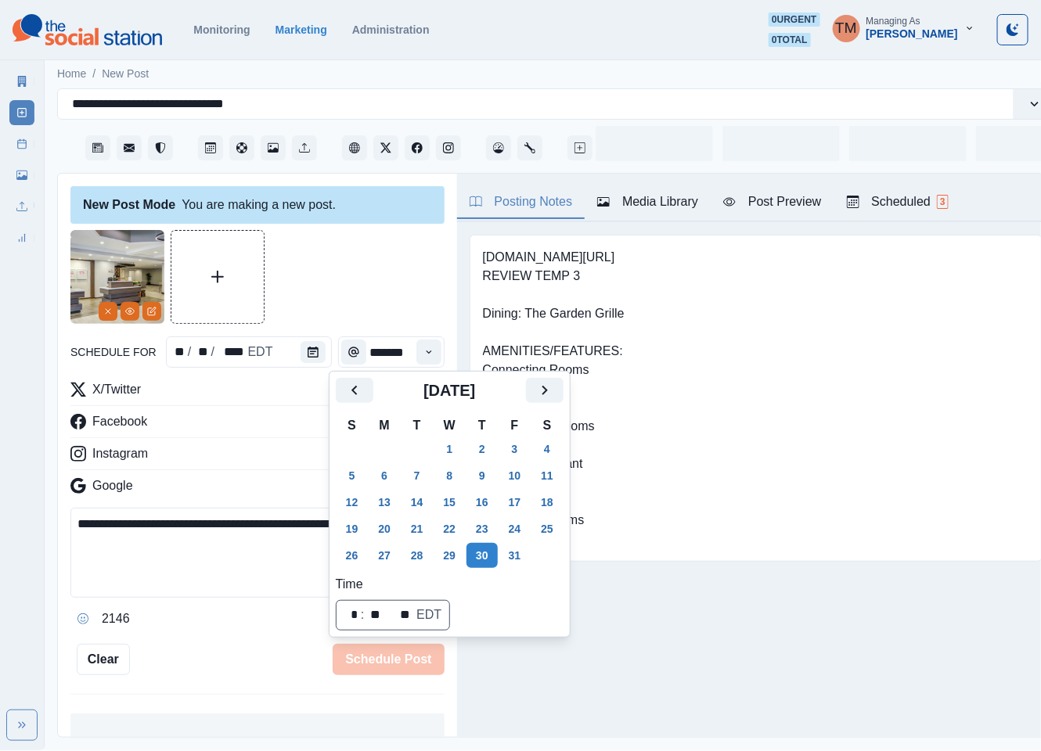
click at [322, 257] on div at bounding box center [257, 277] width 374 height 94
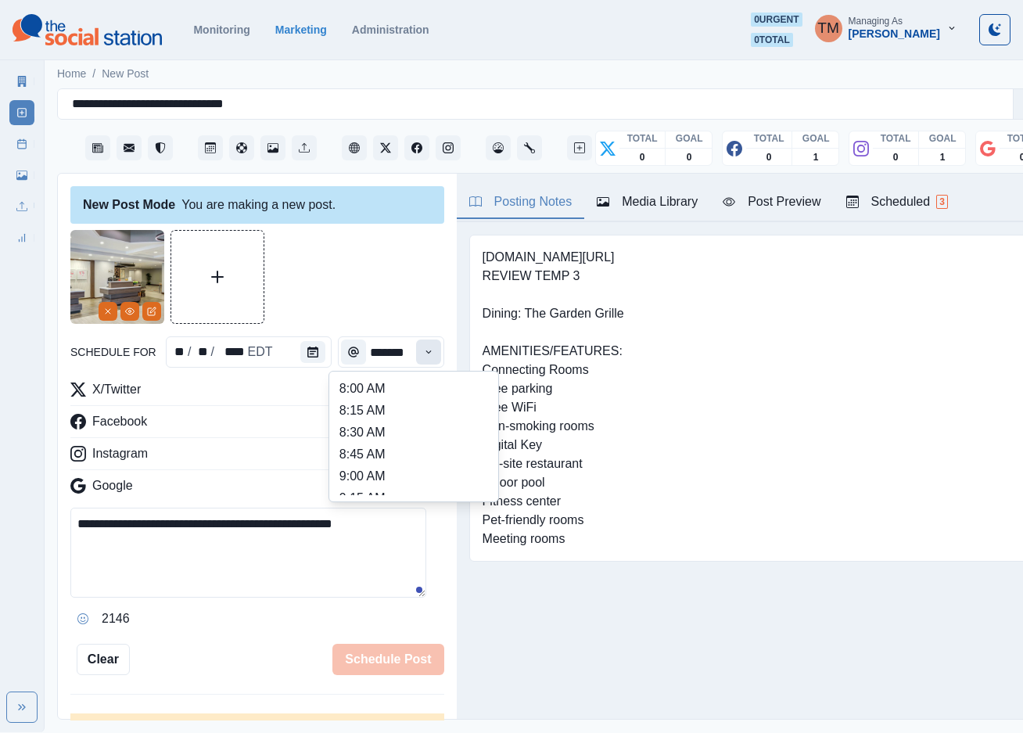
click at [423, 348] on icon "Time" at bounding box center [428, 352] width 11 height 11
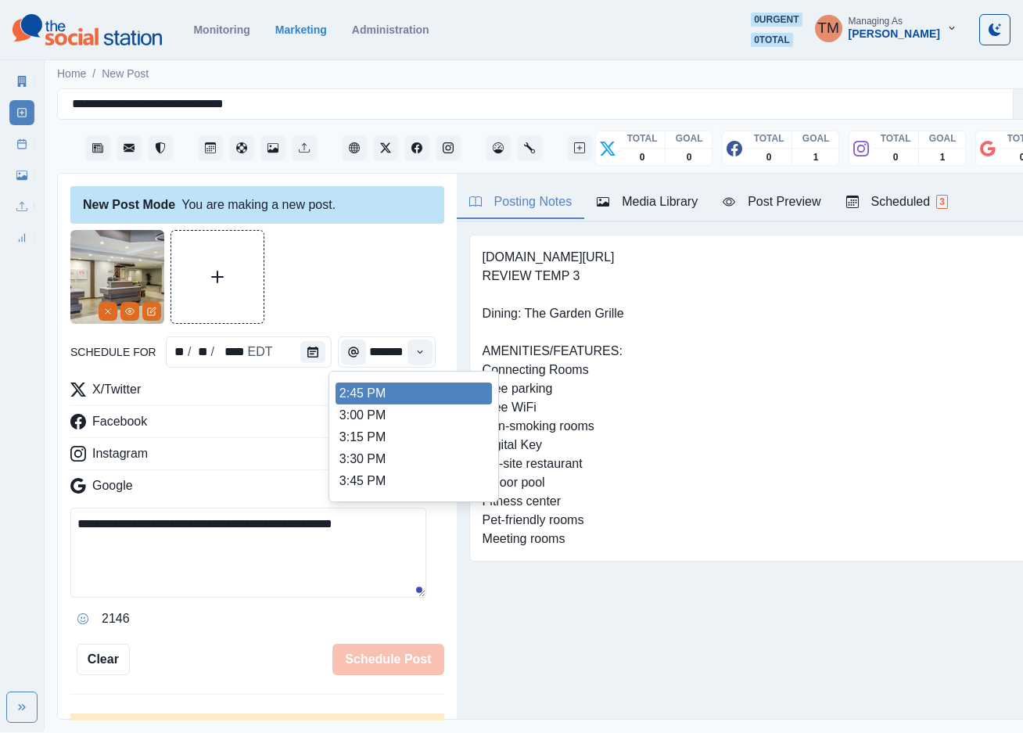
click at [399, 390] on li "2:45 PM" at bounding box center [414, 394] width 156 height 22
type input "*******"
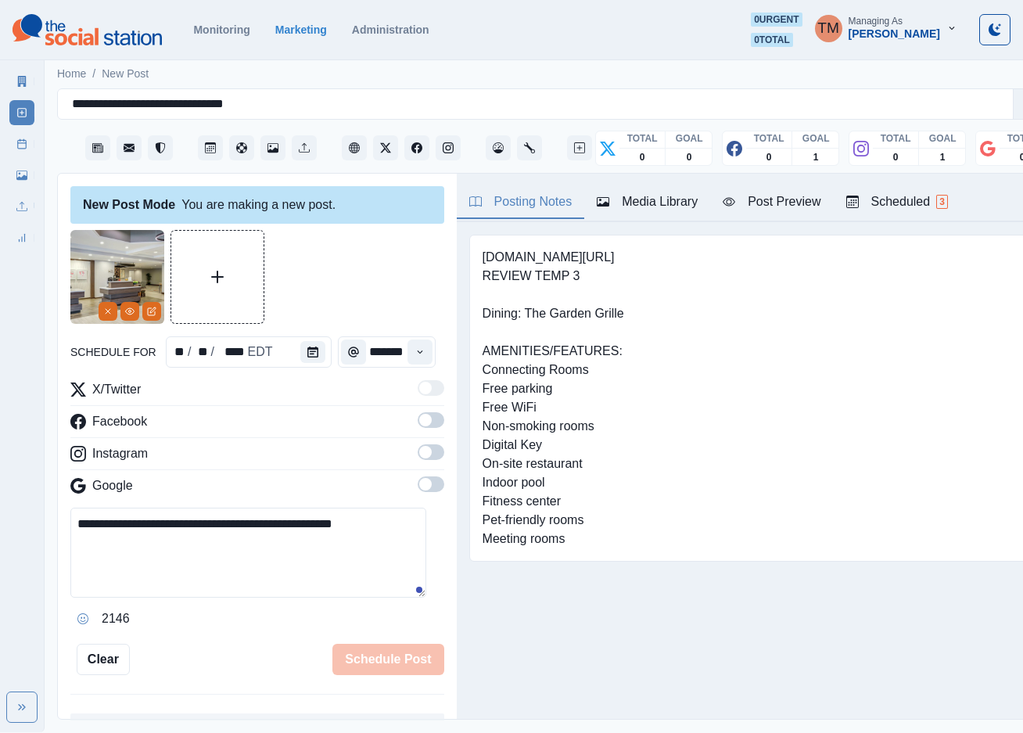
click at [418, 428] on span at bounding box center [431, 420] width 27 height 16
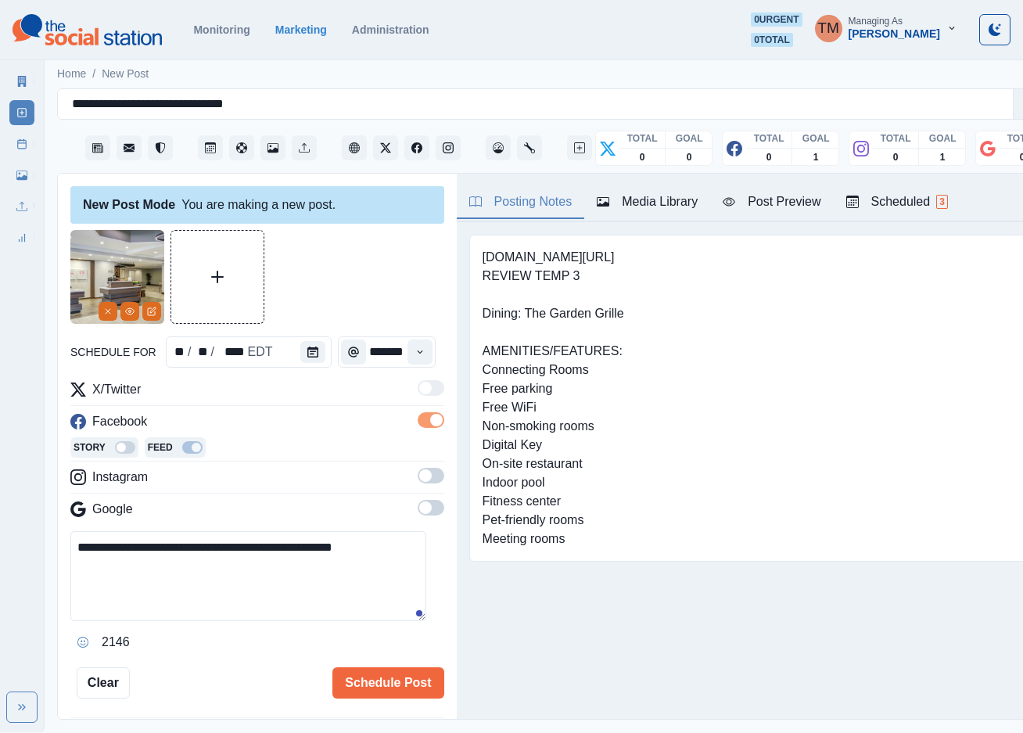
scroll to position [0, 0]
click at [418, 476] on span at bounding box center [431, 476] width 27 height 16
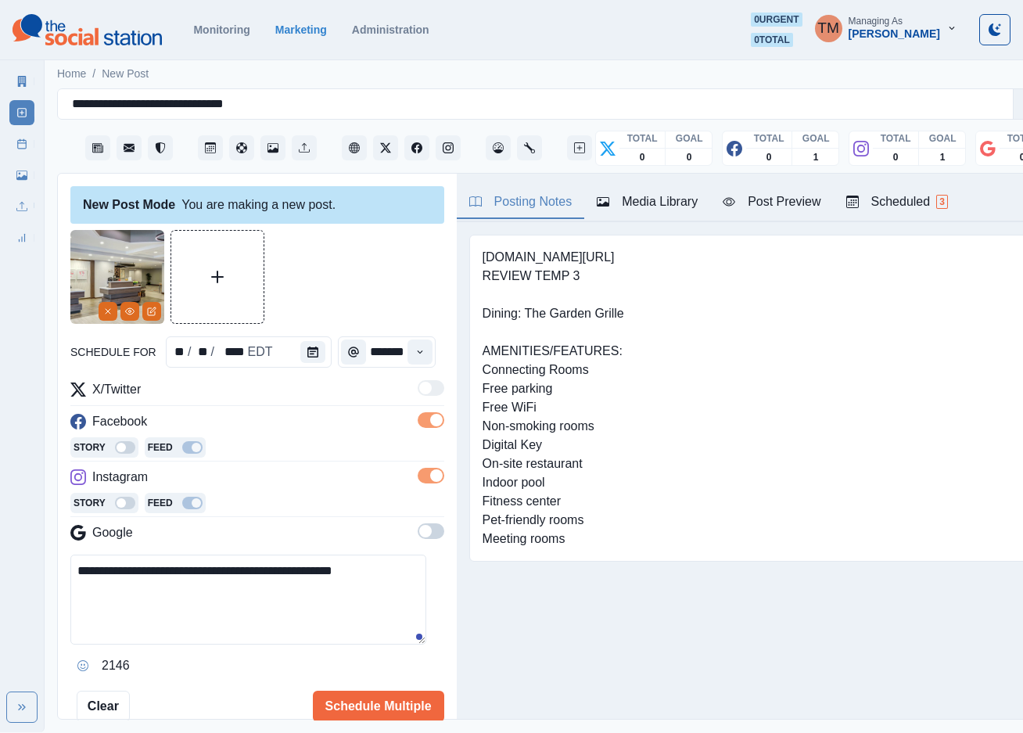
click at [418, 536] on span at bounding box center [431, 531] width 27 height 16
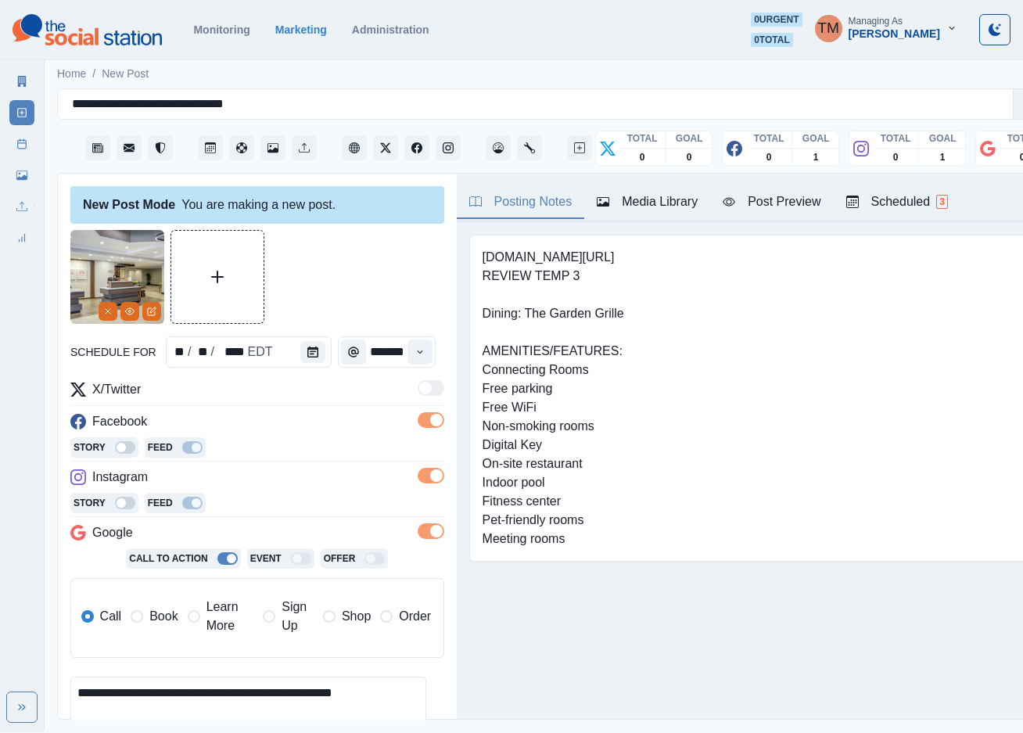
click at [160, 618] on span "Book" at bounding box center [163, 616] width 28 height 19
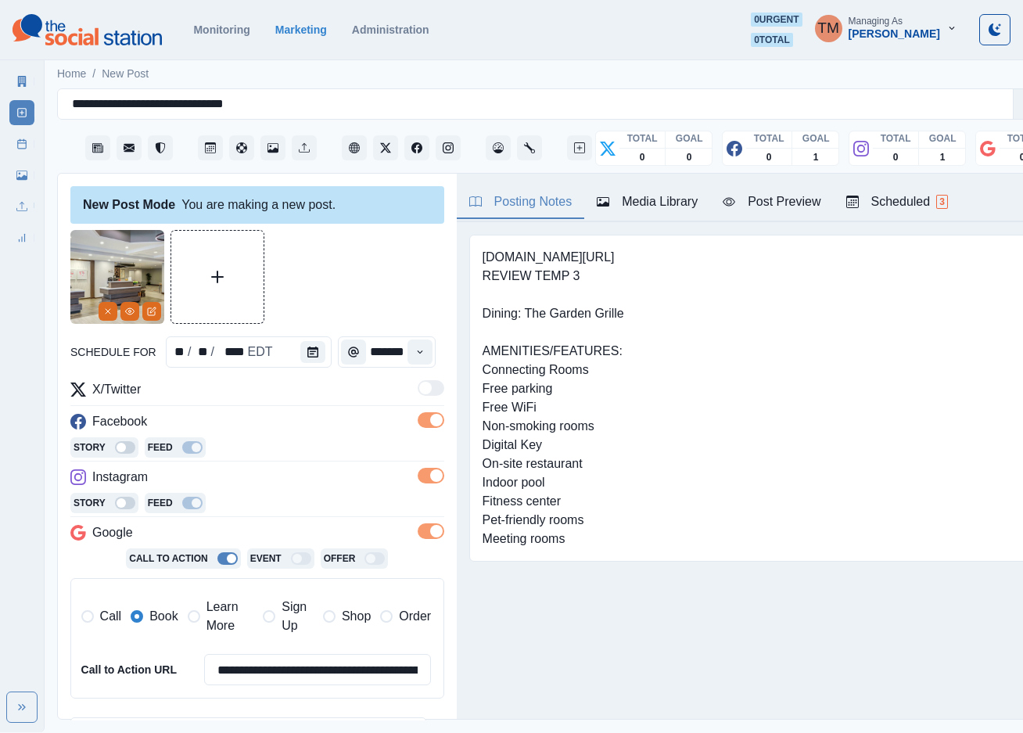
click at [770, 204] on div "Post Preview" at bounding box center [772, 201] width 98 height 19
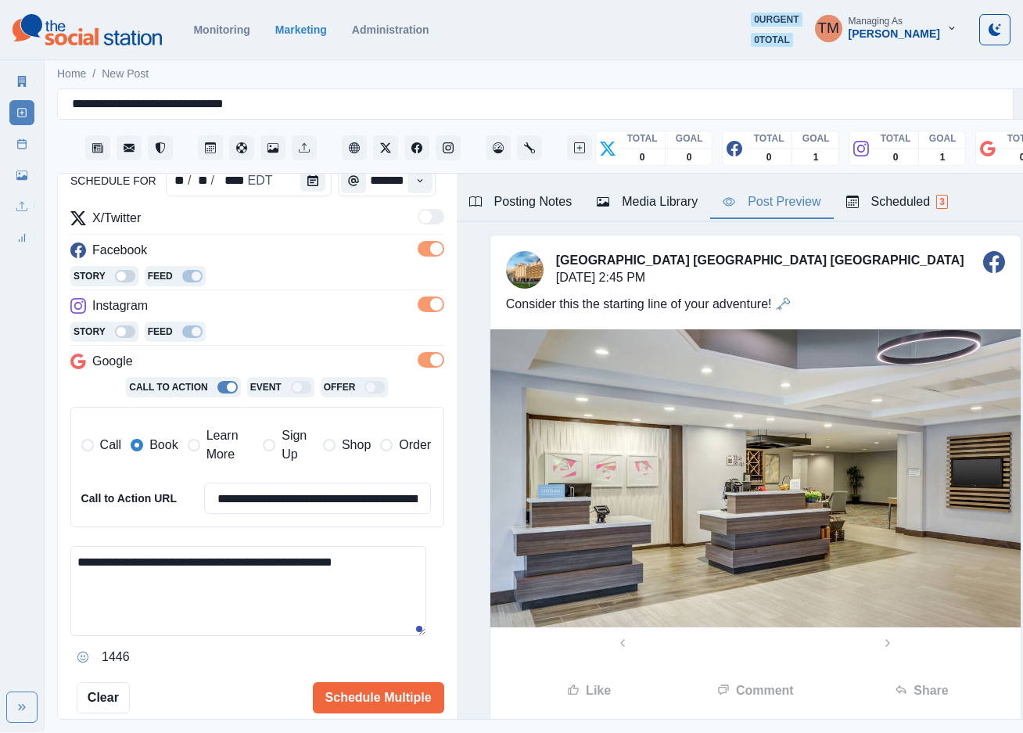
scroll to position [235, 0]
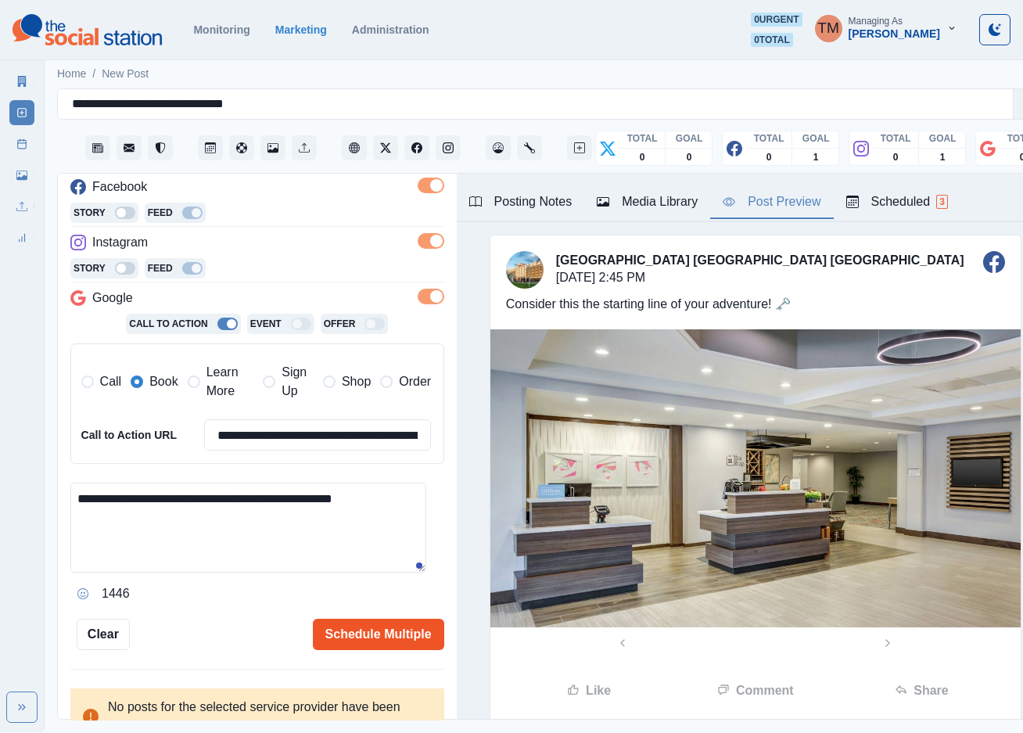
click at [369, 638] on button "Schedule Multiple" at bounding box center [378, 634] width 131 height 31
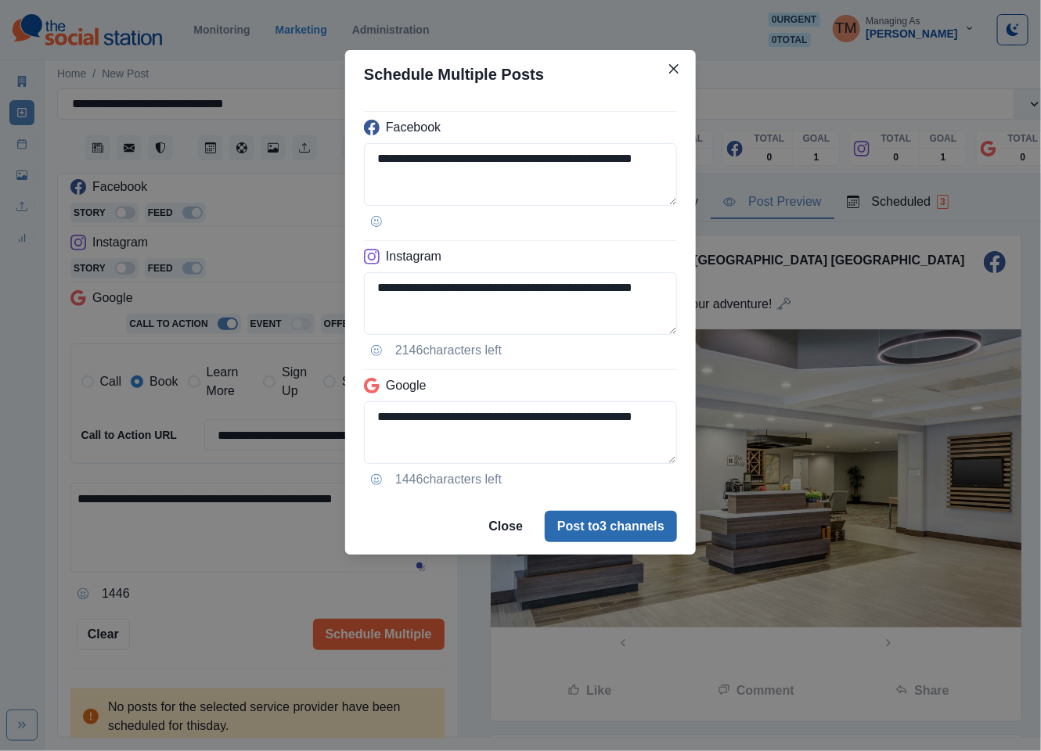
click at [649, 530] on button "Post to 3 channels" at bounding box center [611, 526] width 132 height 31
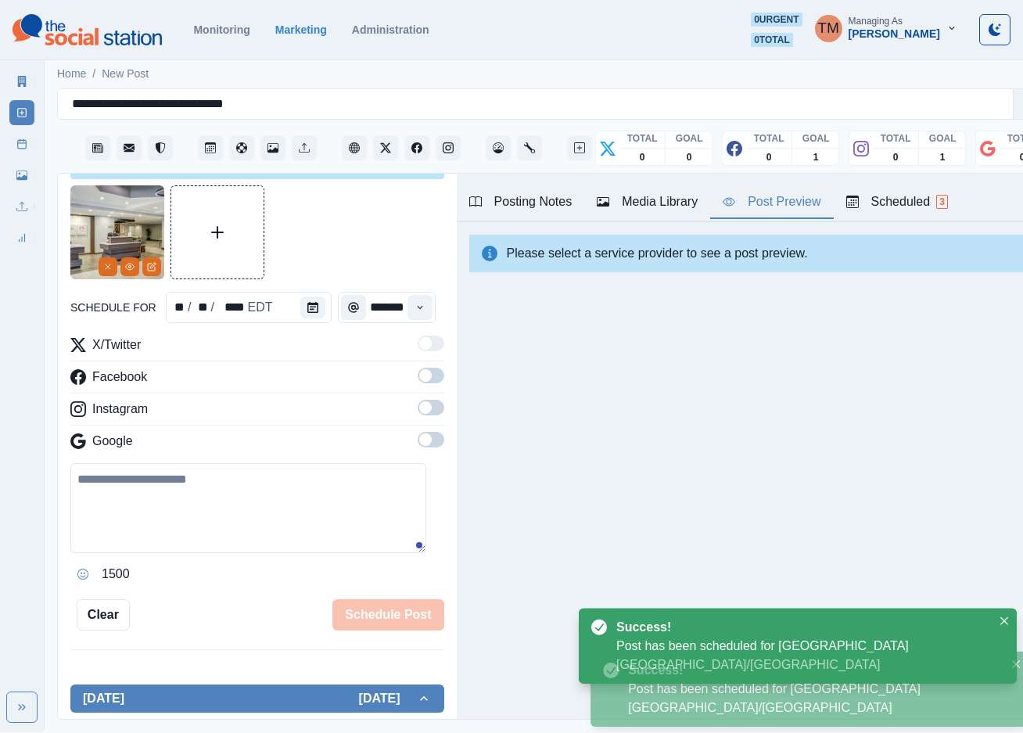
scroll to position [0, 0]
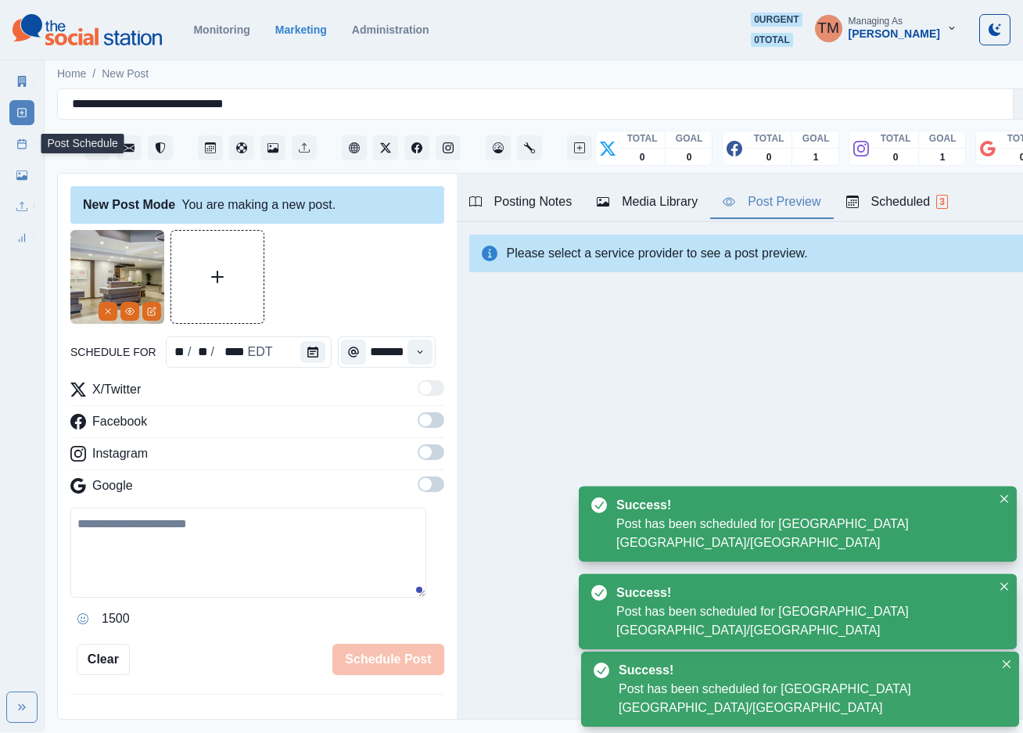
click at [20, 148] on icon at bounding box center [21, 143] width 11 height 11
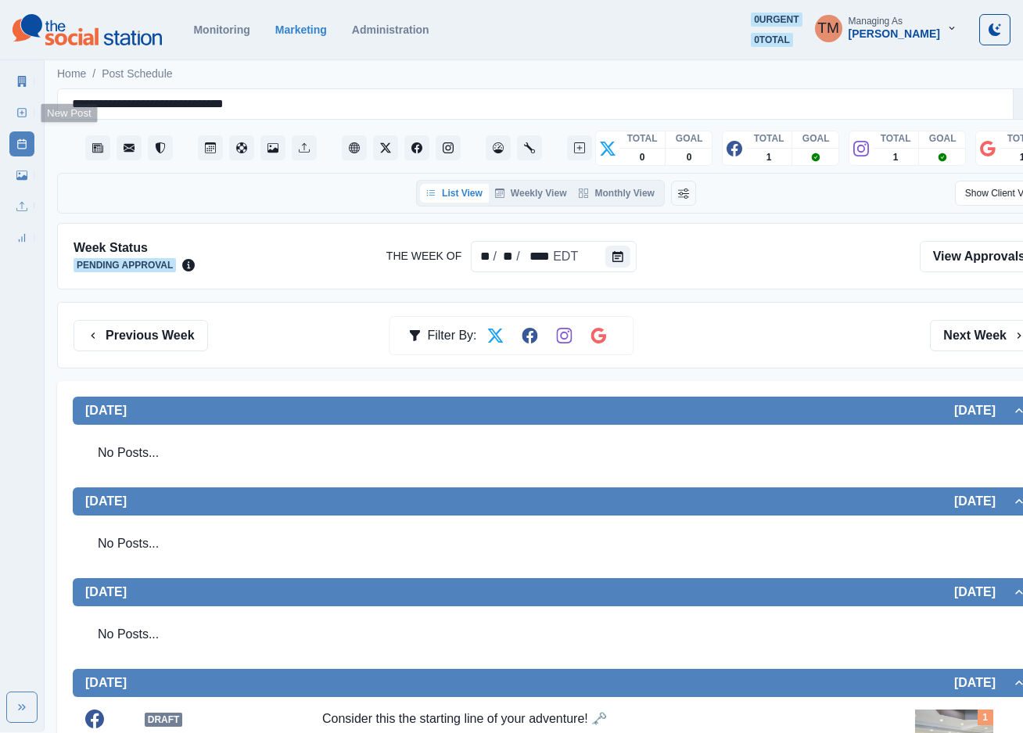
click at [24, 113] on icon at bounding box center [21, 112] width 11 height 11
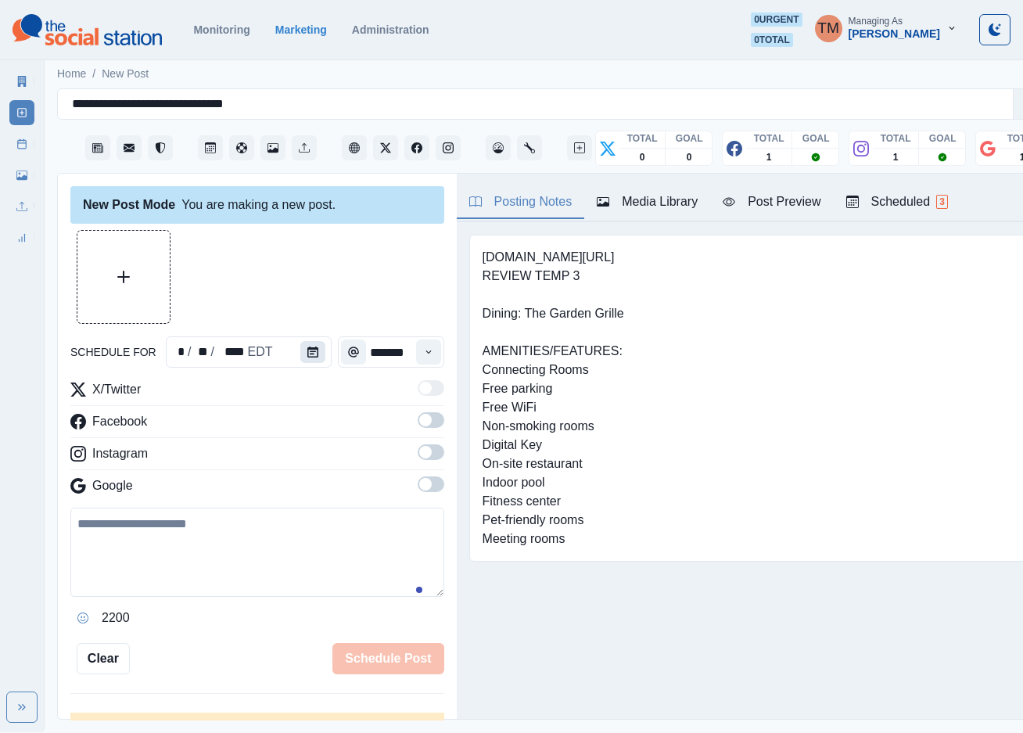
click at [307, 354] on icon "Calendar" at bounding box center [312, 352] width 11 height 11
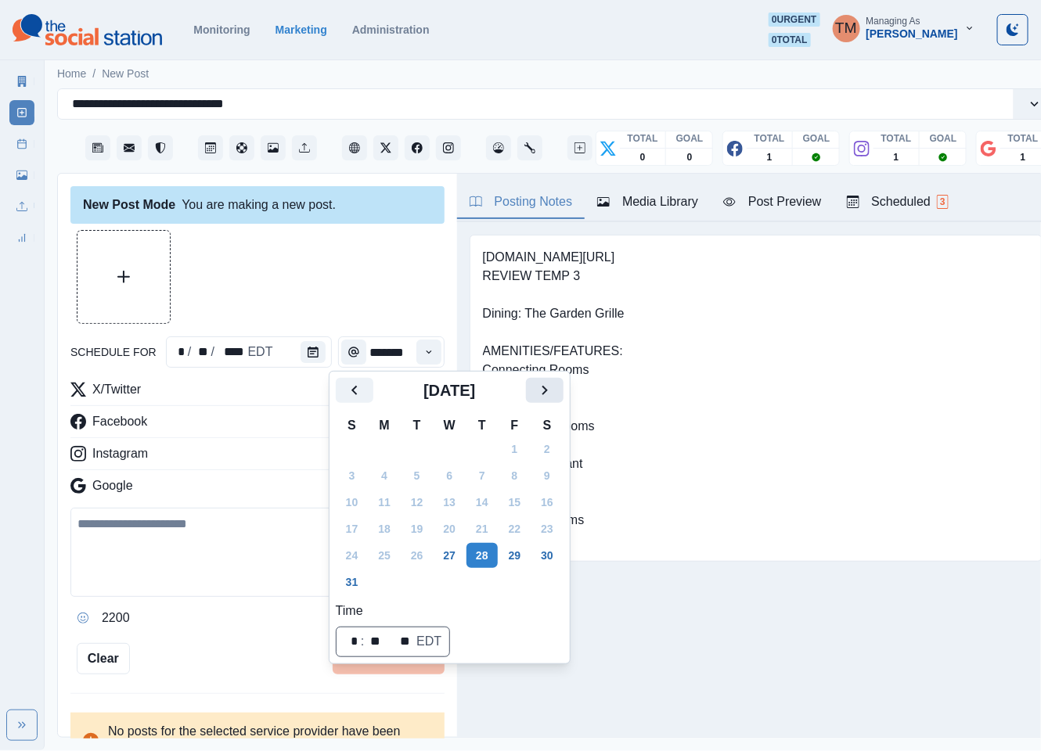
click at [556, 383] on button "Next" at bounding box center [545, 390] width 38 height 25
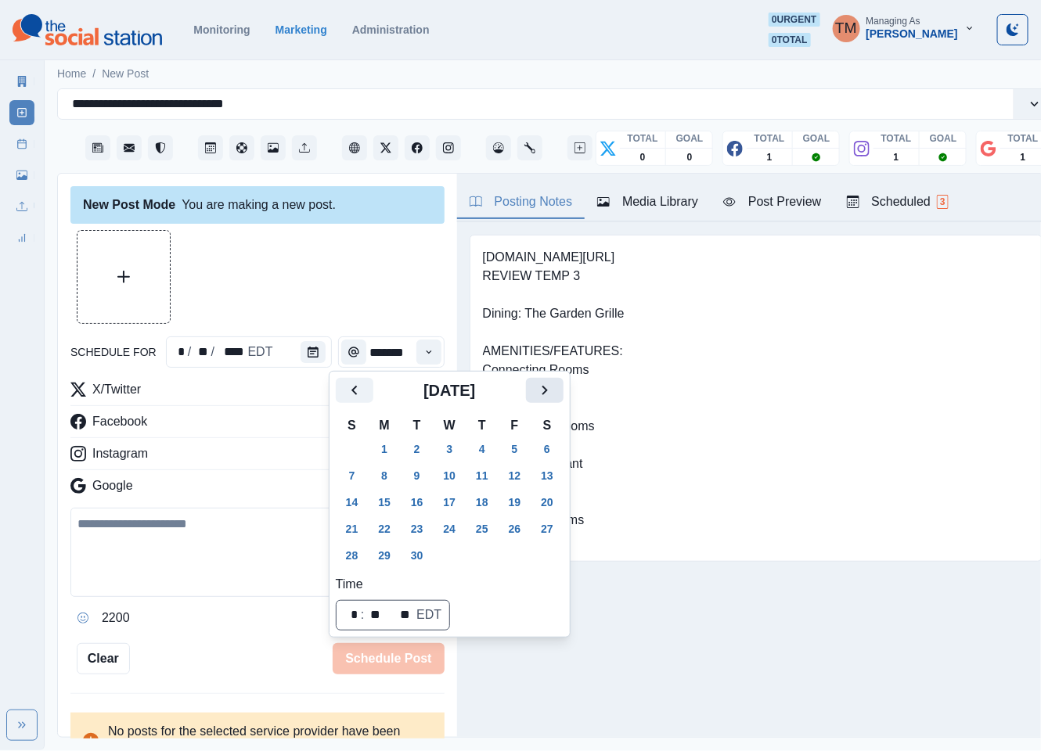
click at [556, 383] on button "Next" at bounding box center [545, 390] width 38 height 25
click at [449, 531] on button "22" at bounding box center [449, 528] width 31 height 25
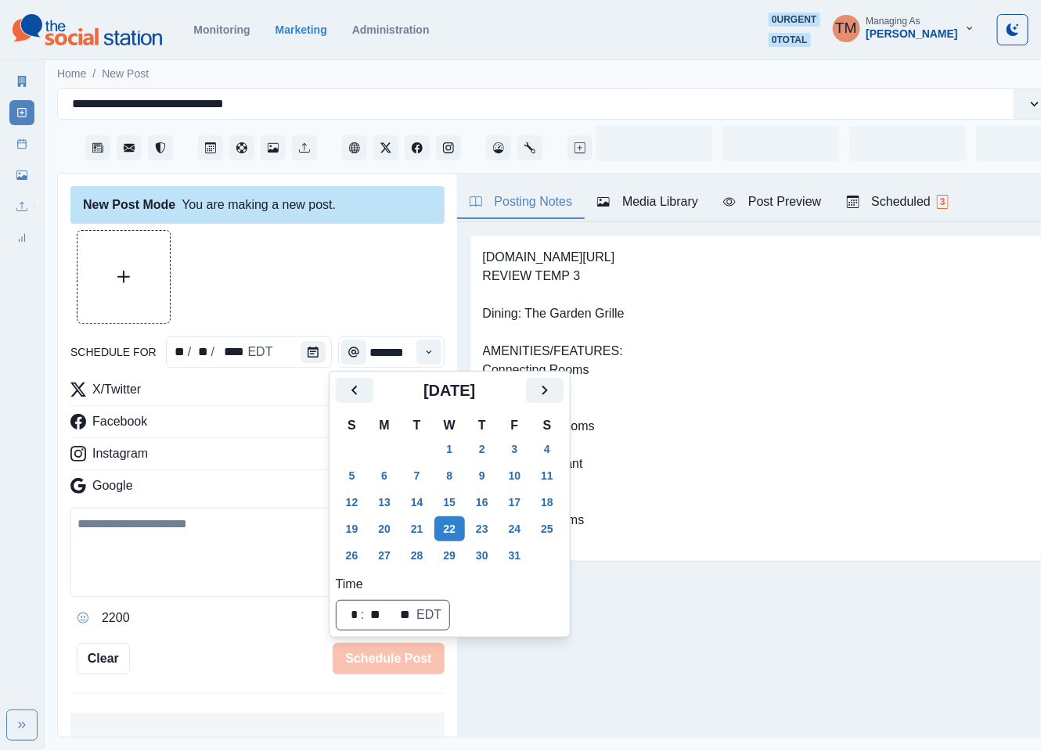
click at [280, 270] on div at bounding box center [257, 277] width 374 height 94
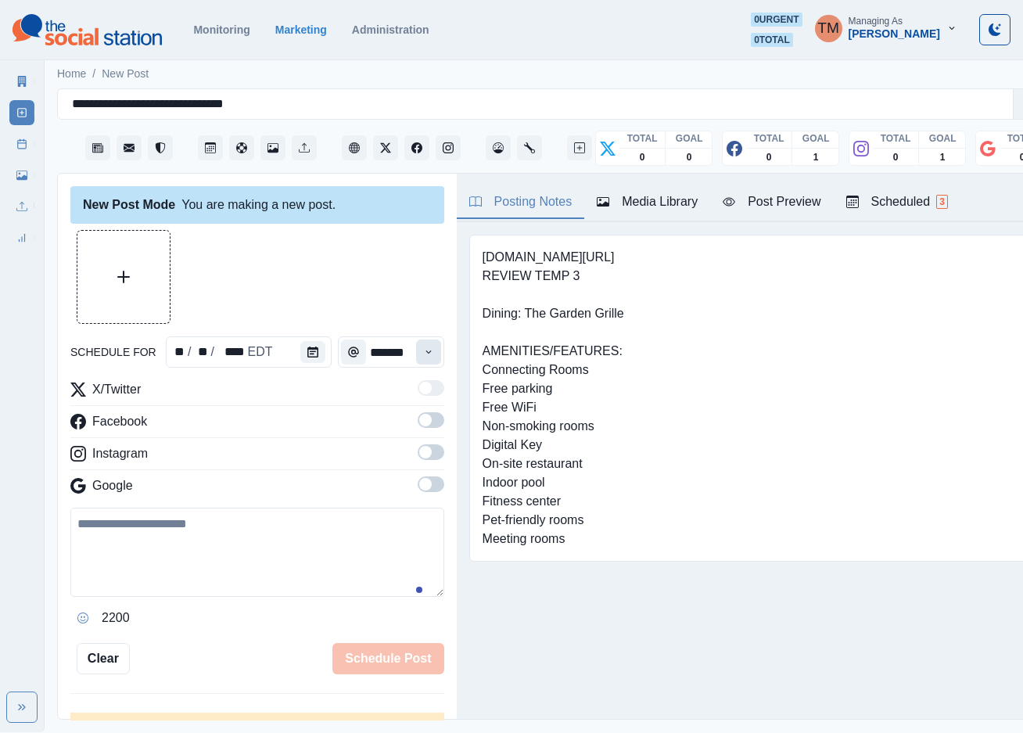
click at [423, 357] on icon "Time" at bounding box center [428, 352] width 11 height 11
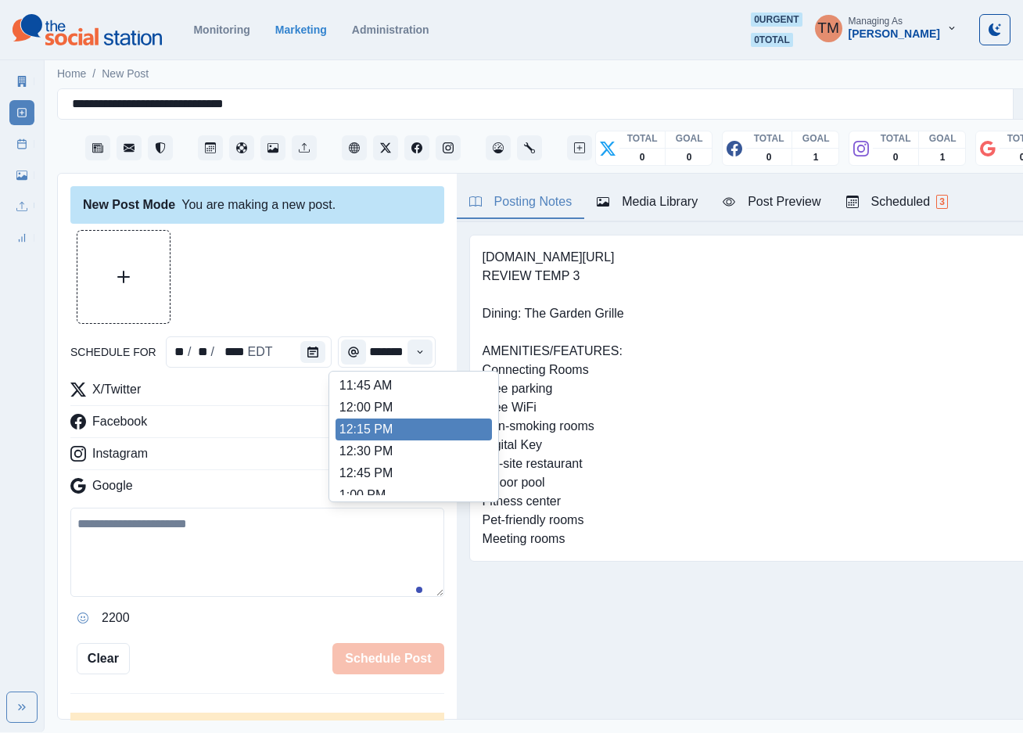
scroll to position [341, 0]
click at [390, 423] on li "12:15 PM" at bounding box center [414, 420] width 156 height 22
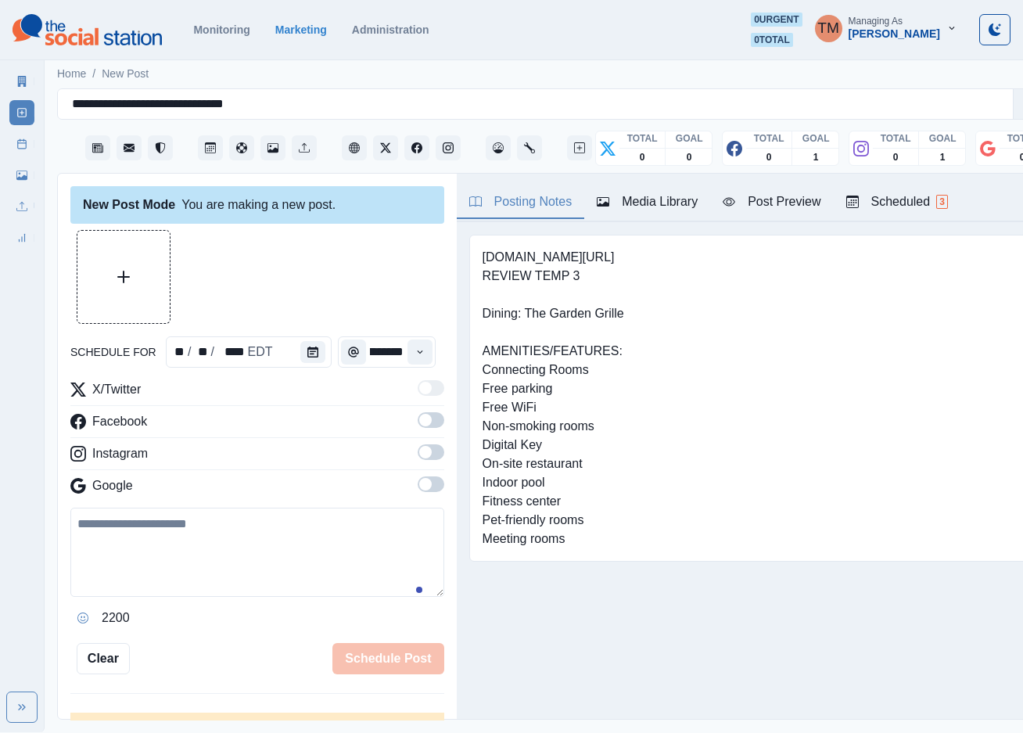
type input "********"
click at [418, 427] on span at bounding box center [431, 420] width 27 height 16
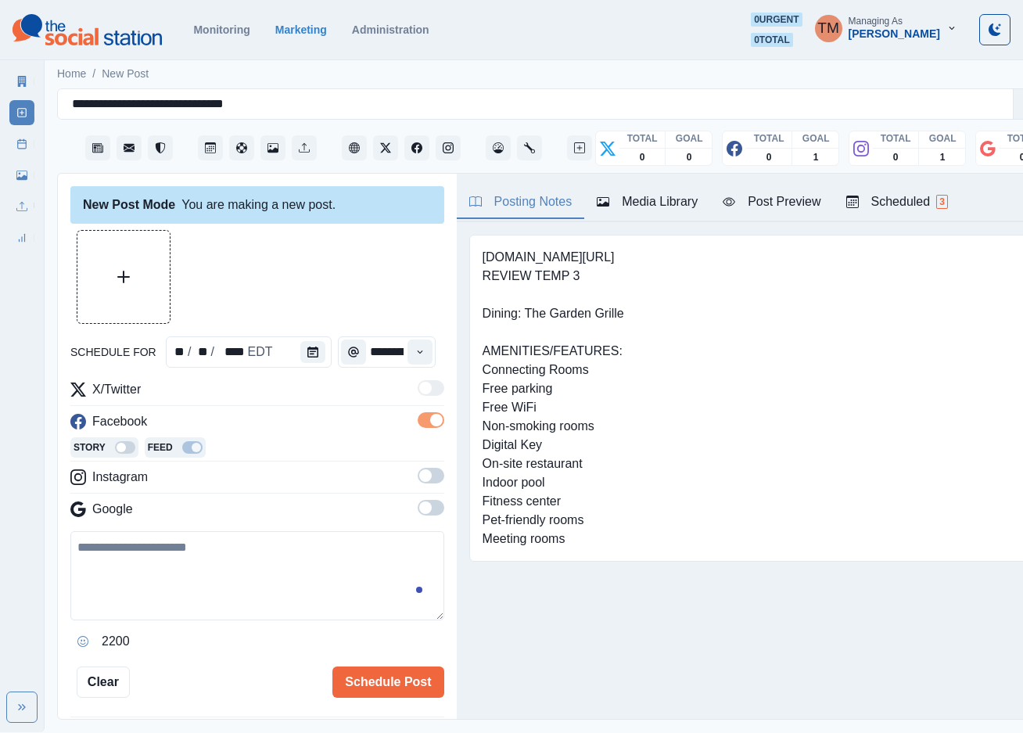
click at [418, 486] on label at bounding box center [431, 480] width 27 height 25
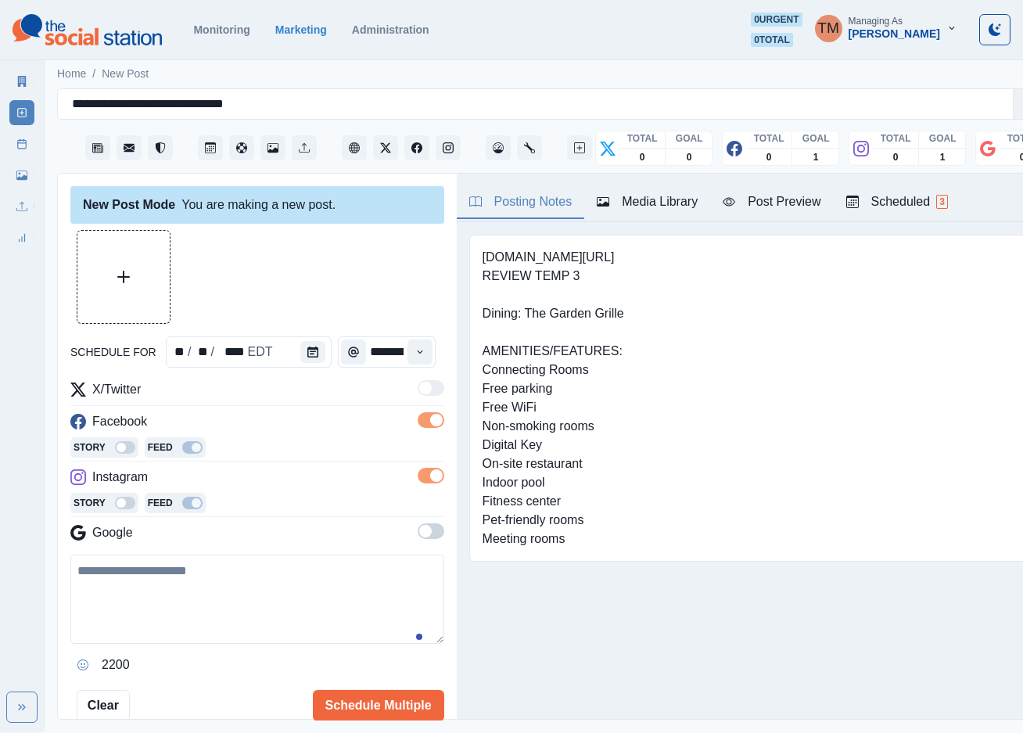
click at [419, 533] on span at bounding box center [425, 531] width 13 height 13
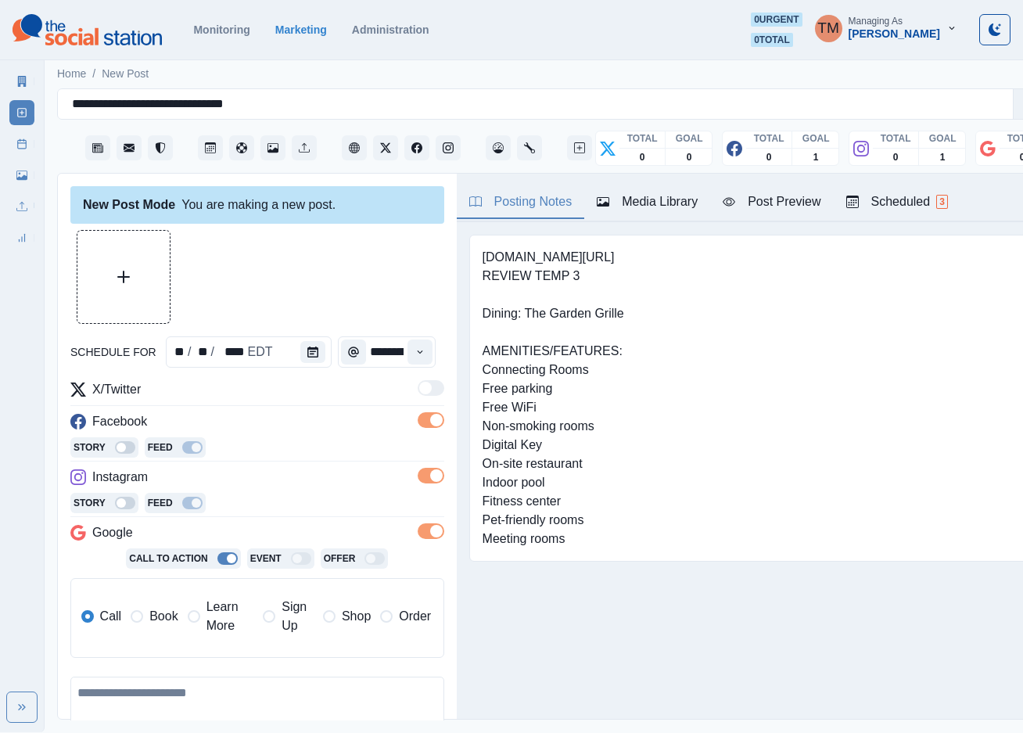
click at [224, 613] on span "Learn More" at bounding box center [231, 617] width 48 height 38
drag, startPoint x: 236, startPoint y: 670, endPoint x: 286, endPoint y: 674, distance: 51.1
click at [236, 670] on input "**********" at bounding box center [318, 669] width 228 height 31
paste input
type input "**********"
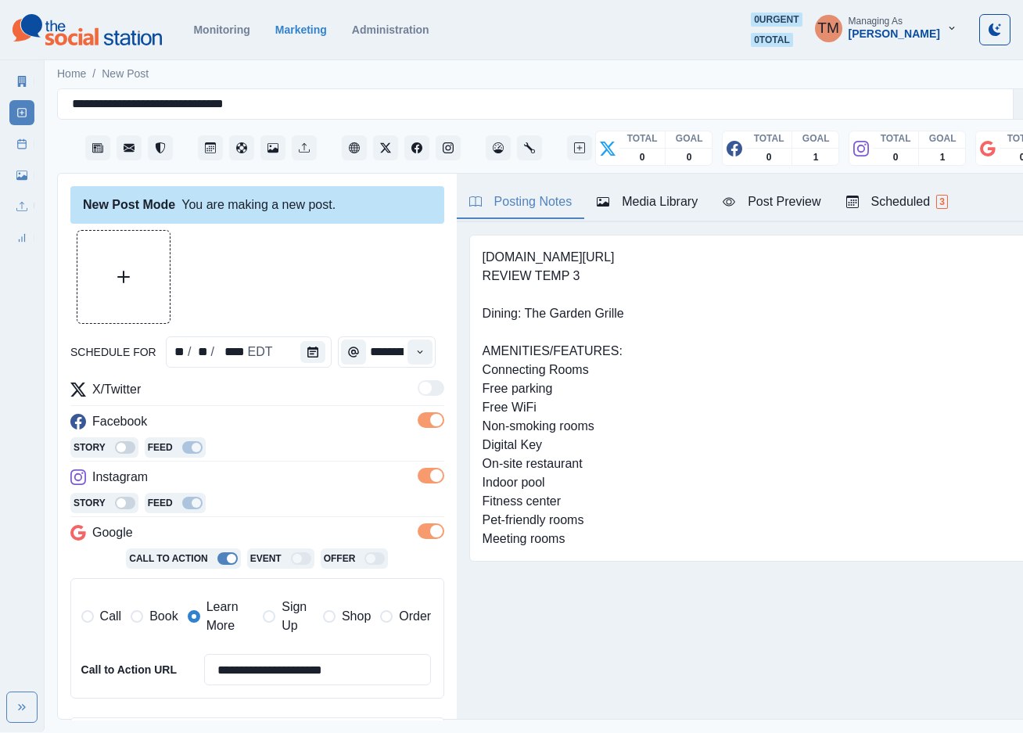
scroll to position [117, 0]
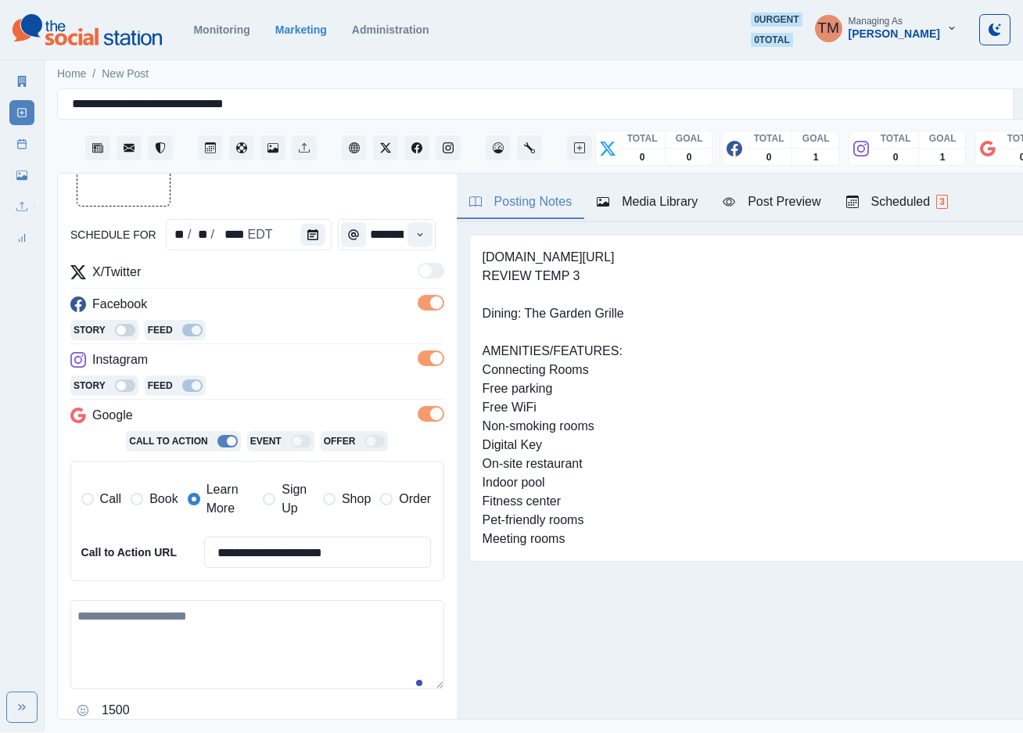
click at [172, 627] on textarea at bounding box center [257, 644] width 374 height 89
paste textarea "**********"
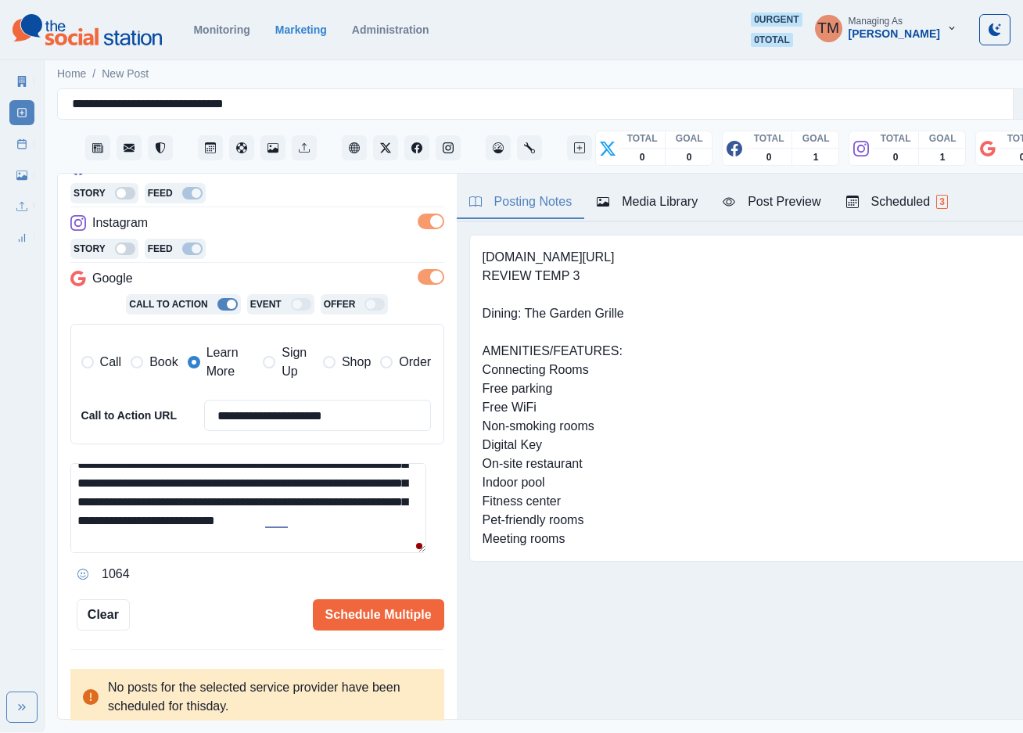
scroll to position [94, 0]
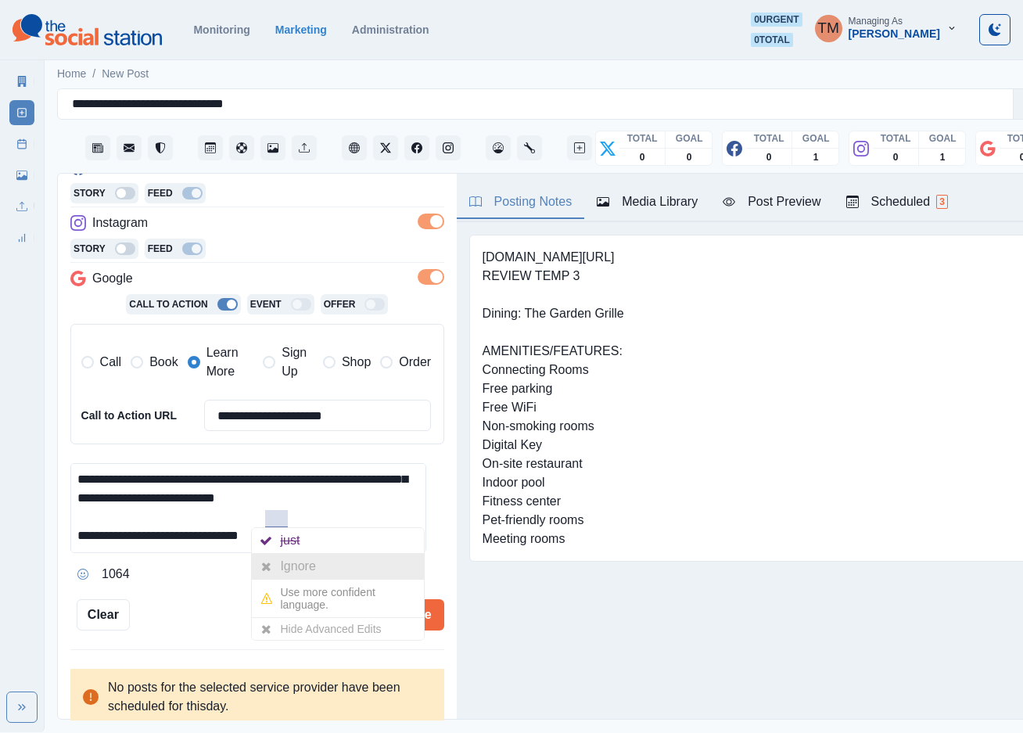
click at [286, 561] on div "Ignore" at bounding box center [300, 566] width 41 height 25
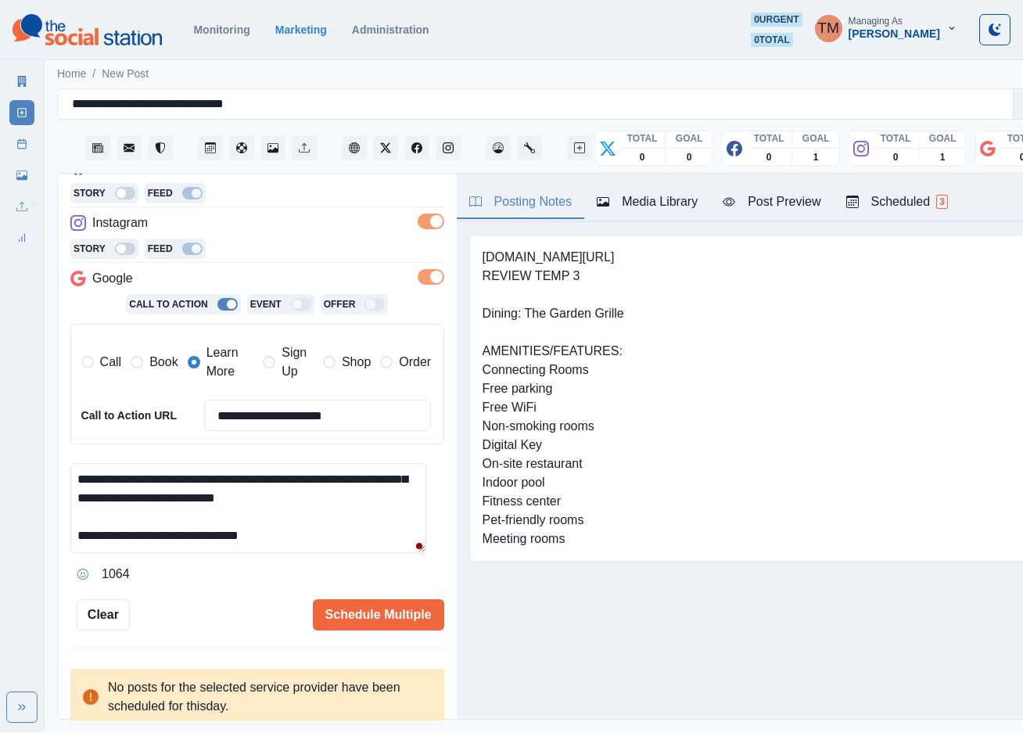
click at [243, 522] on textarea "**********" at bounding box center [248, 508] width 356 height 90
click at [247, 524] on textarea "**********" at bounding box center [248, 508] width 356 height 90
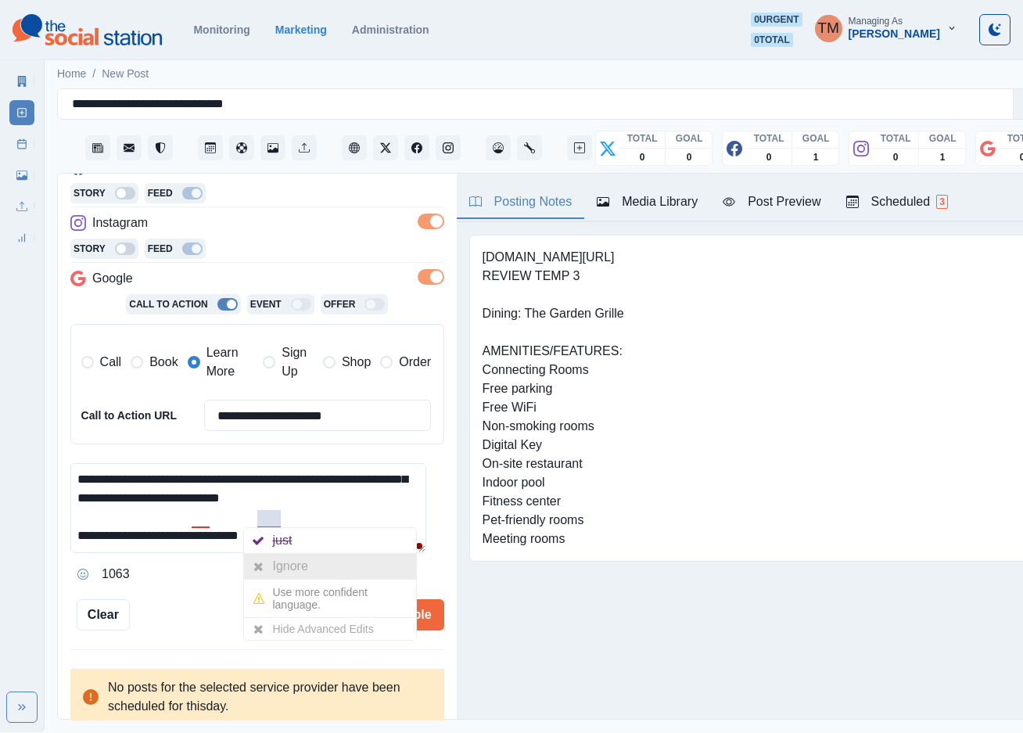
click at [285, 569] on div "Ignore" at bounding box center [292, 566] width 41 height 25
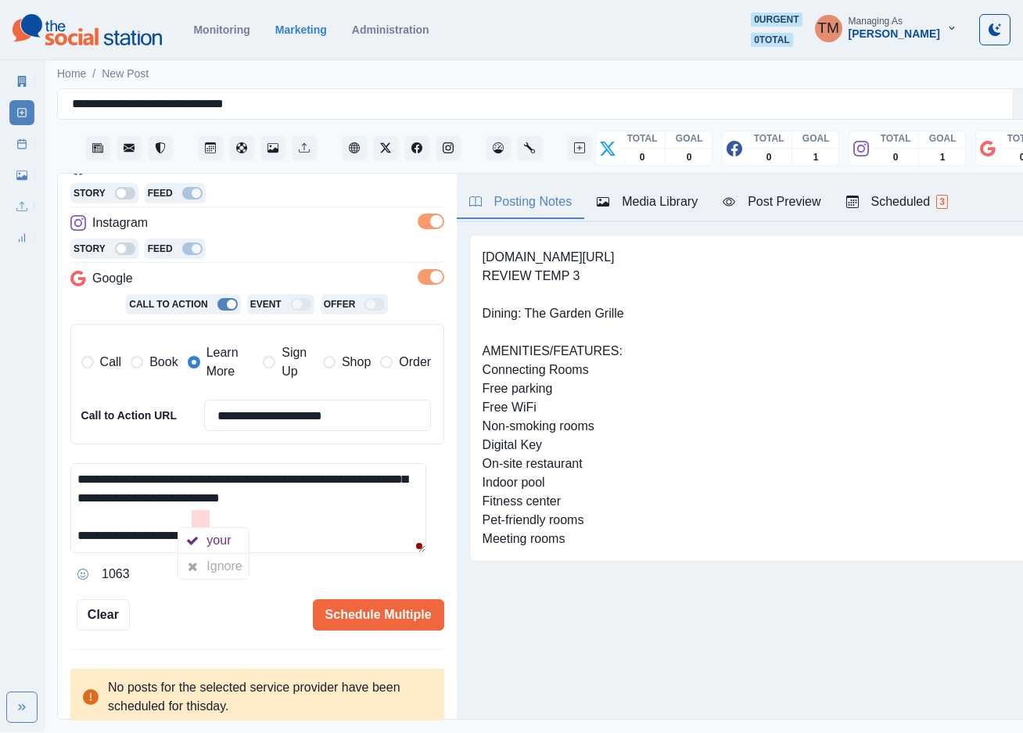
click at [210, 568] on div "Ignore" at bounding box center [227, 566] width 41 height 25
click at [347, 540] on textarea "**********" at bounding box center [248, 508] width 356 height 90
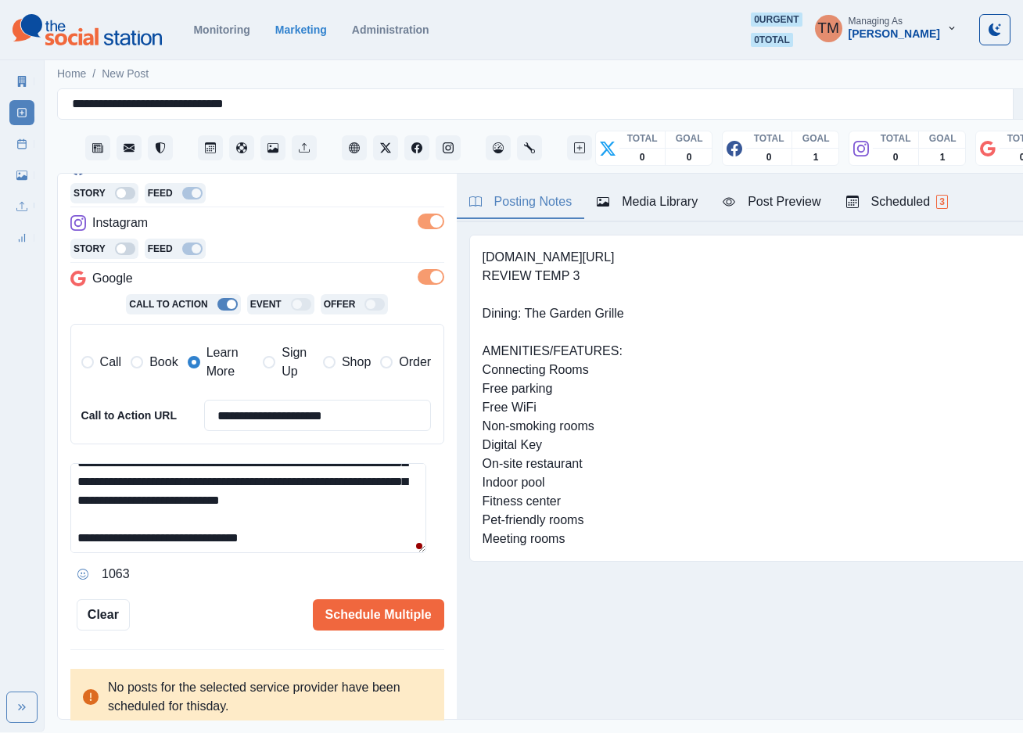
scroll to position [0, 0]
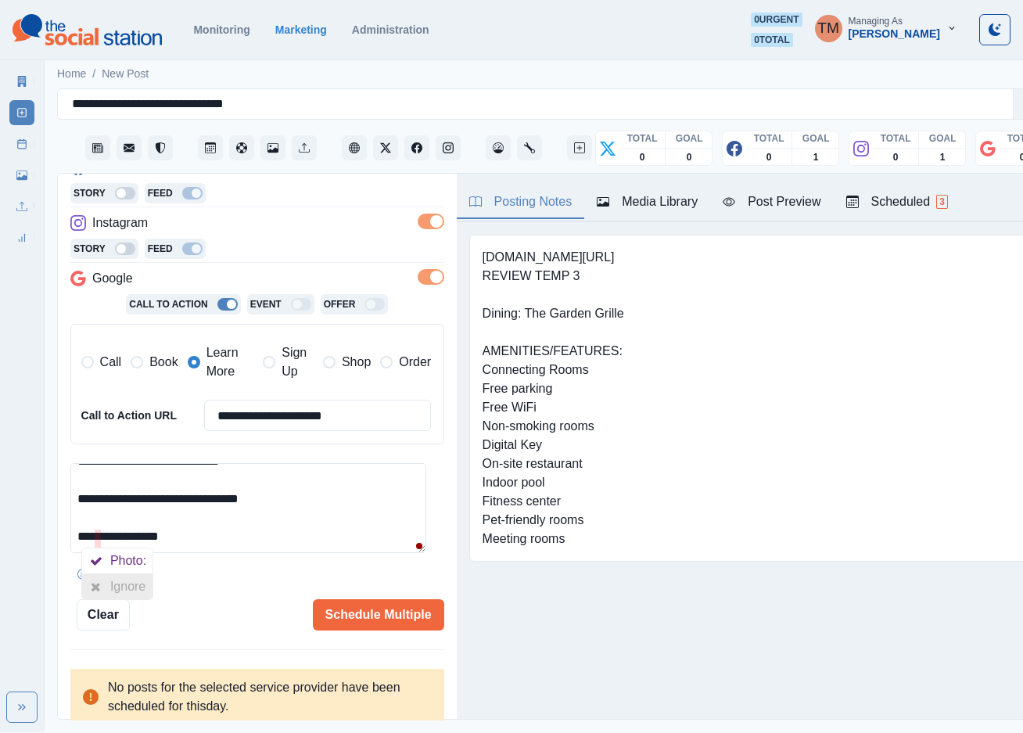
click at [106, 583] on div at bounding box center [96, 586] width 28 height 25
type textarea "**********"
click at [372, 620] on button "Schedule Multiple" at bounding box center [378, 614] width 131 height 31
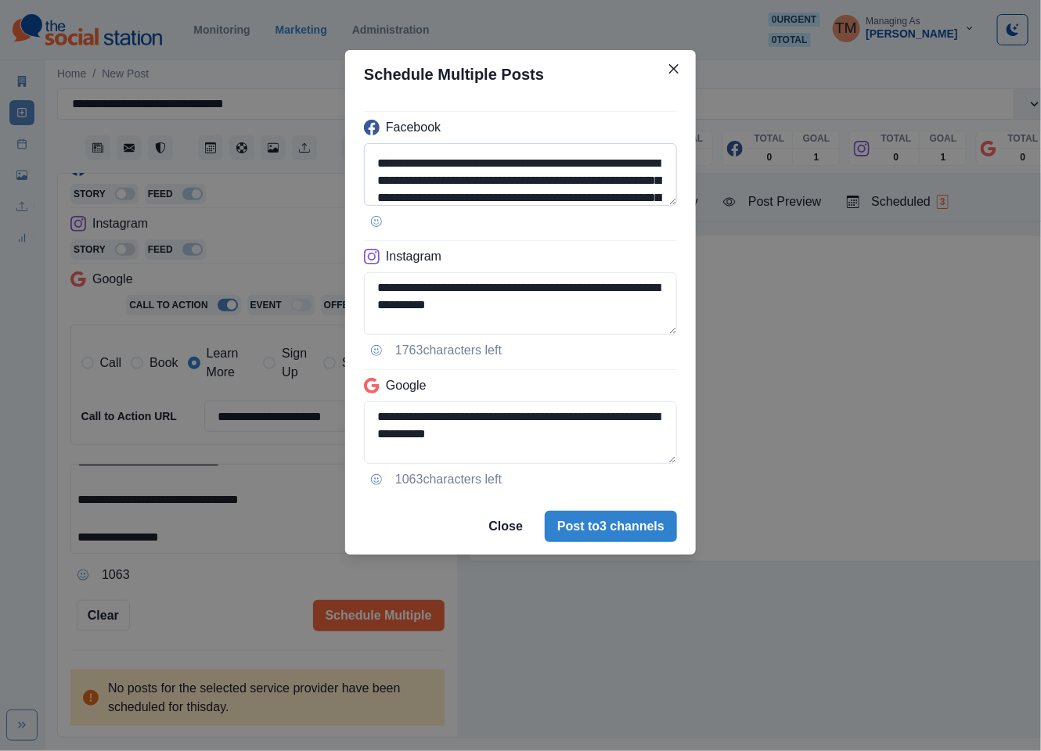
click at [465, 167] on textarea "**********" at bounding box center [520, 174] width 313 height 63
paste textarea "**********"
type textarea "**********"
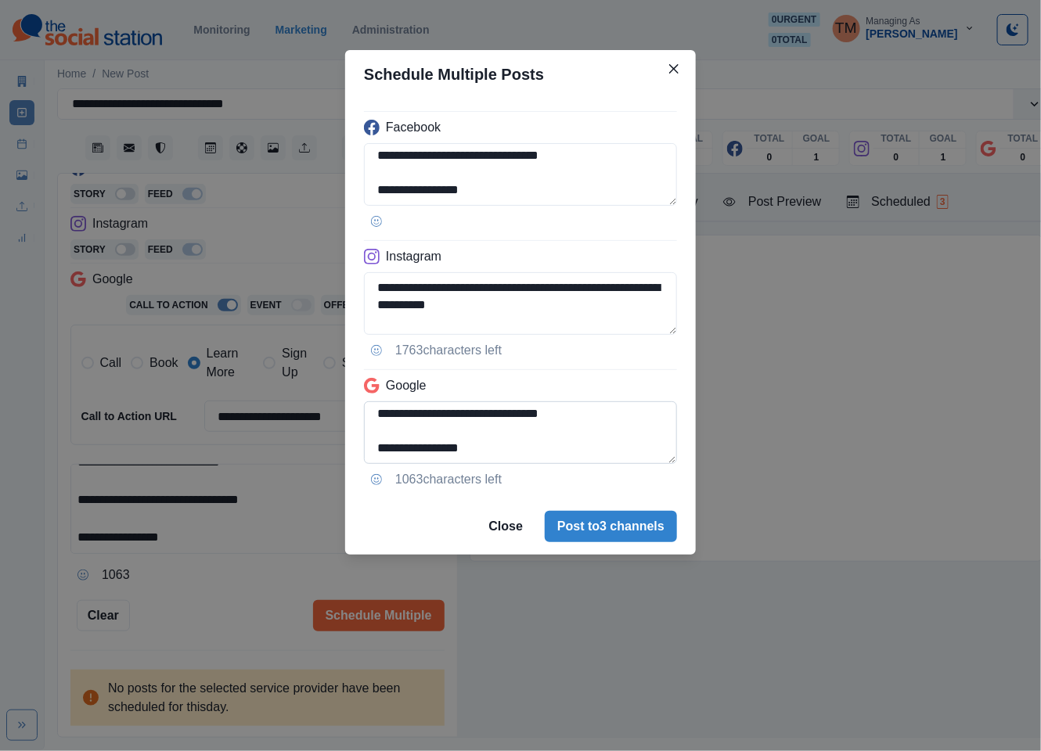
click at [379, 418] on textarea "**********" at bounding box center [520, 432] width 313 height 63
type textarea "**********"
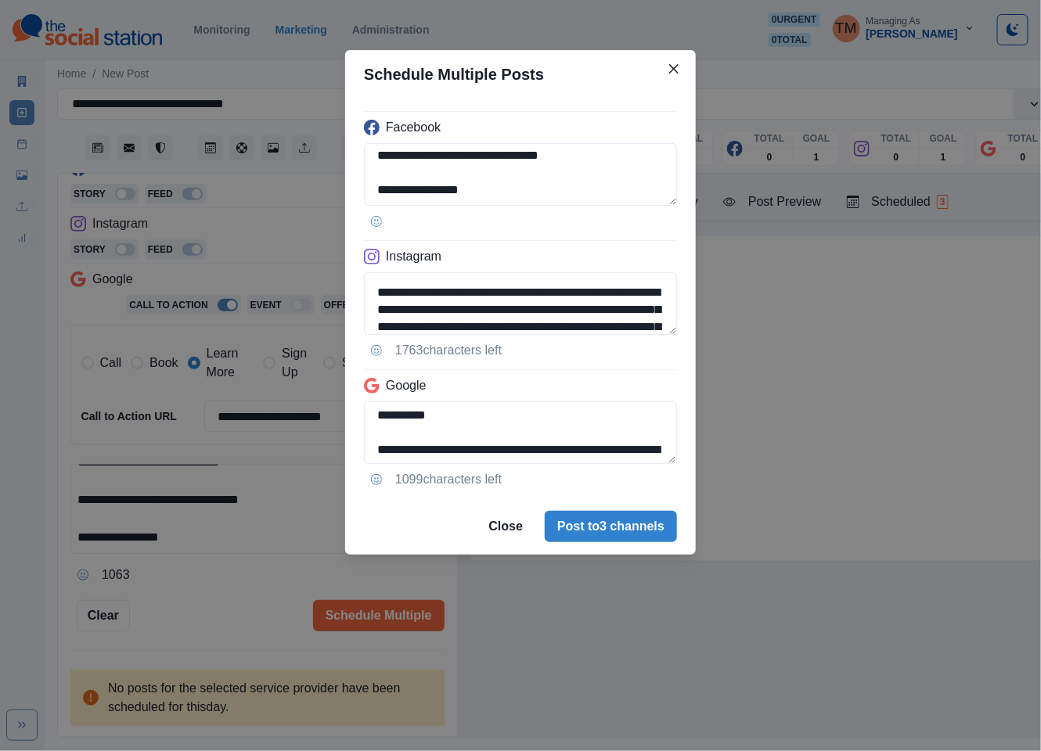
click at [212, 599] on div "**********" at bounding box center [520, 375] width 1041 height 751
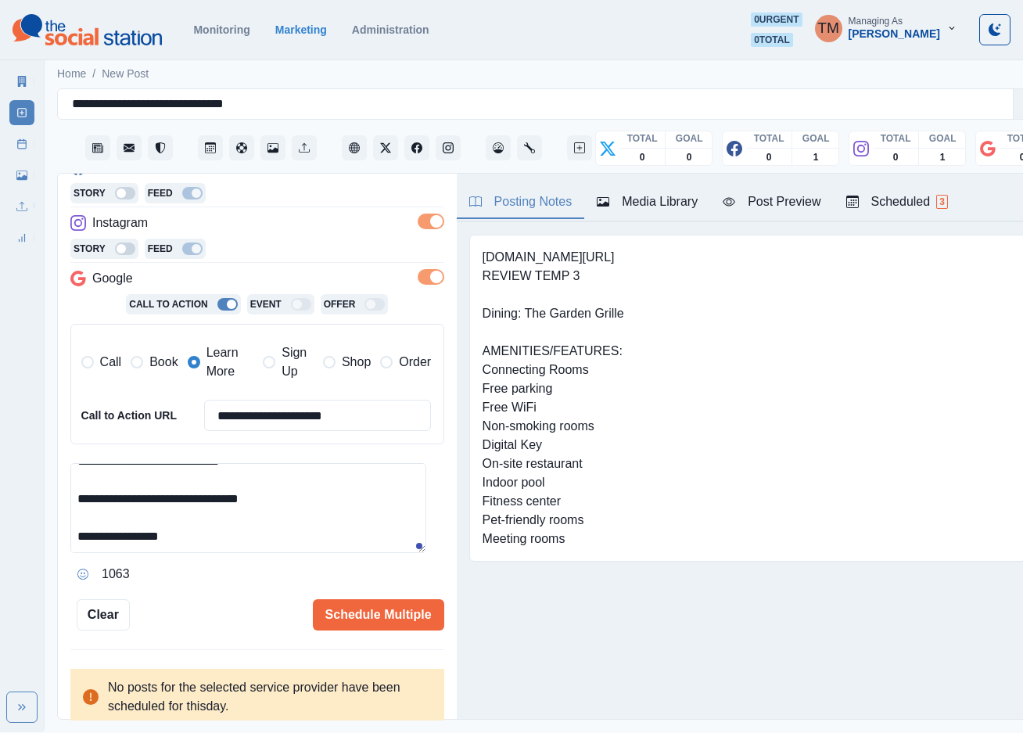
click at [778, 191] on button "Post Preview" at bounding box center [771, 202] width 123 height 33
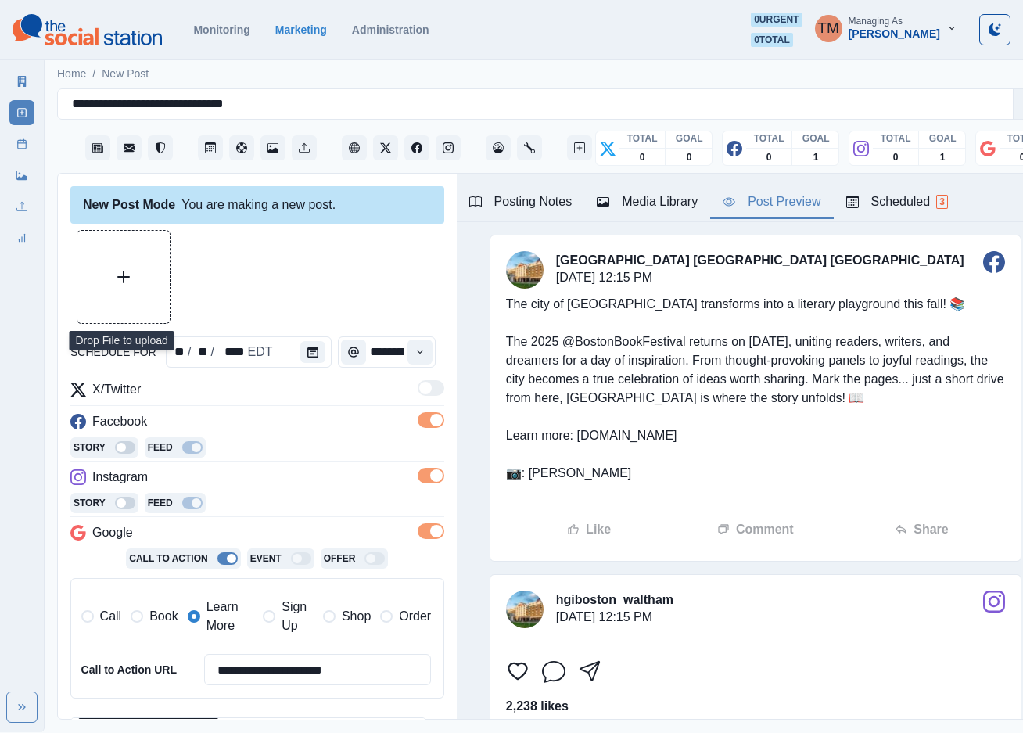
click at [128, 250] on button "Upload Media" at bounding box center [123, 277] width 92 height 92
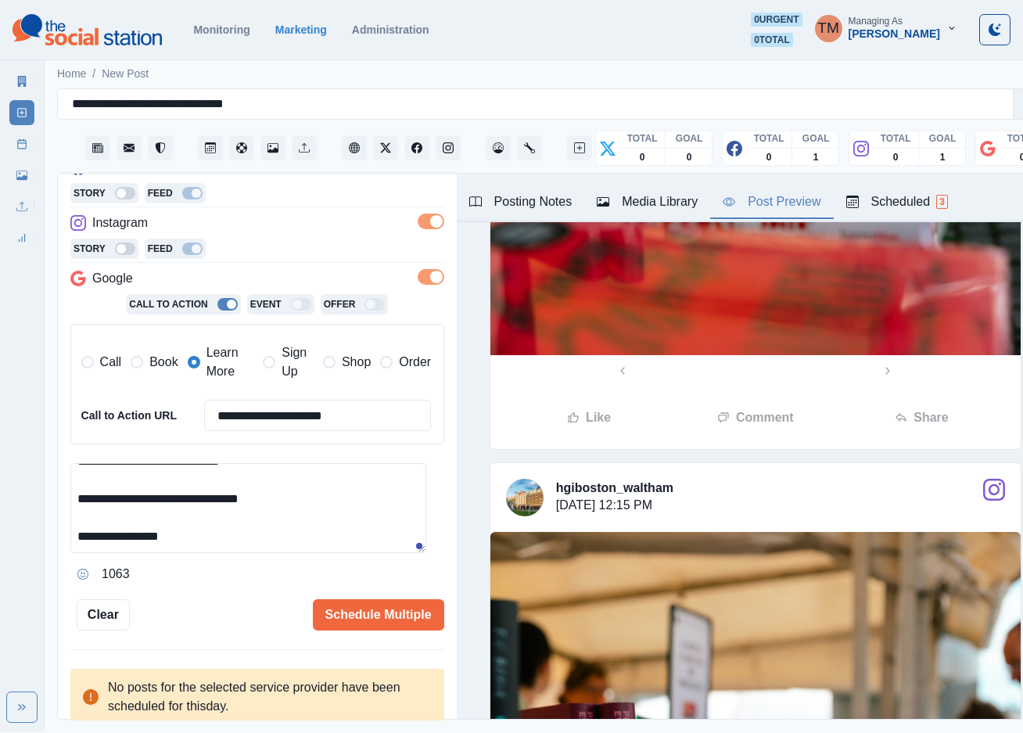
scroll to position [16, 0]
click at [329, 599] on button "Schedule Multiple" at bounding box center [378, 614] width 131 height 31
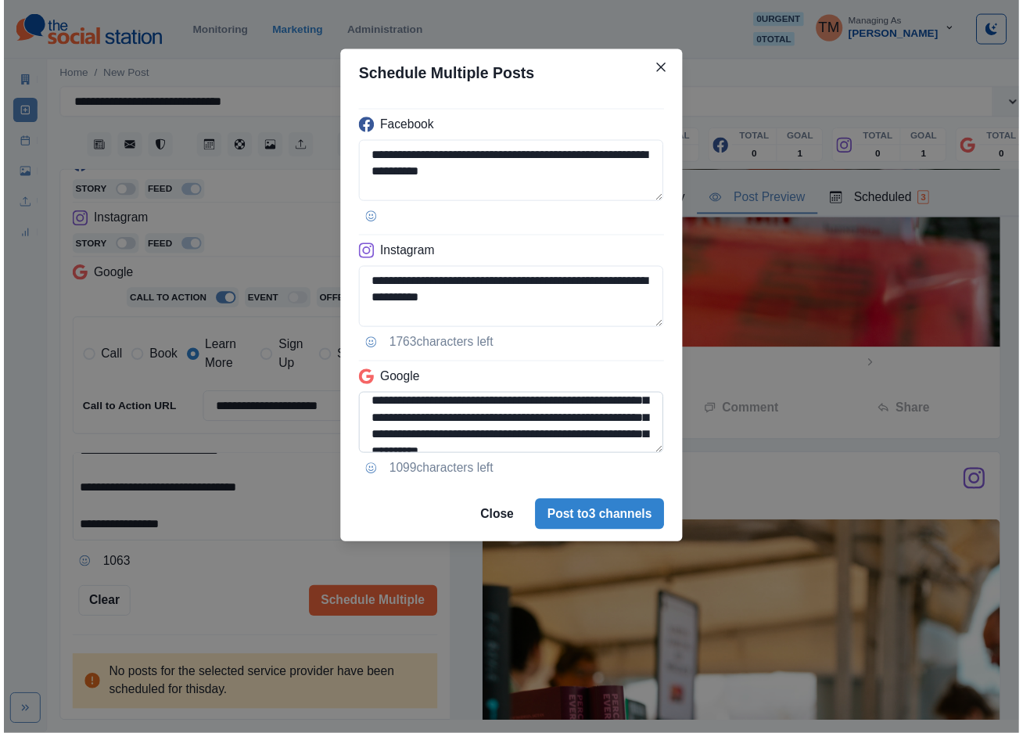
scroll to position [160, 0]
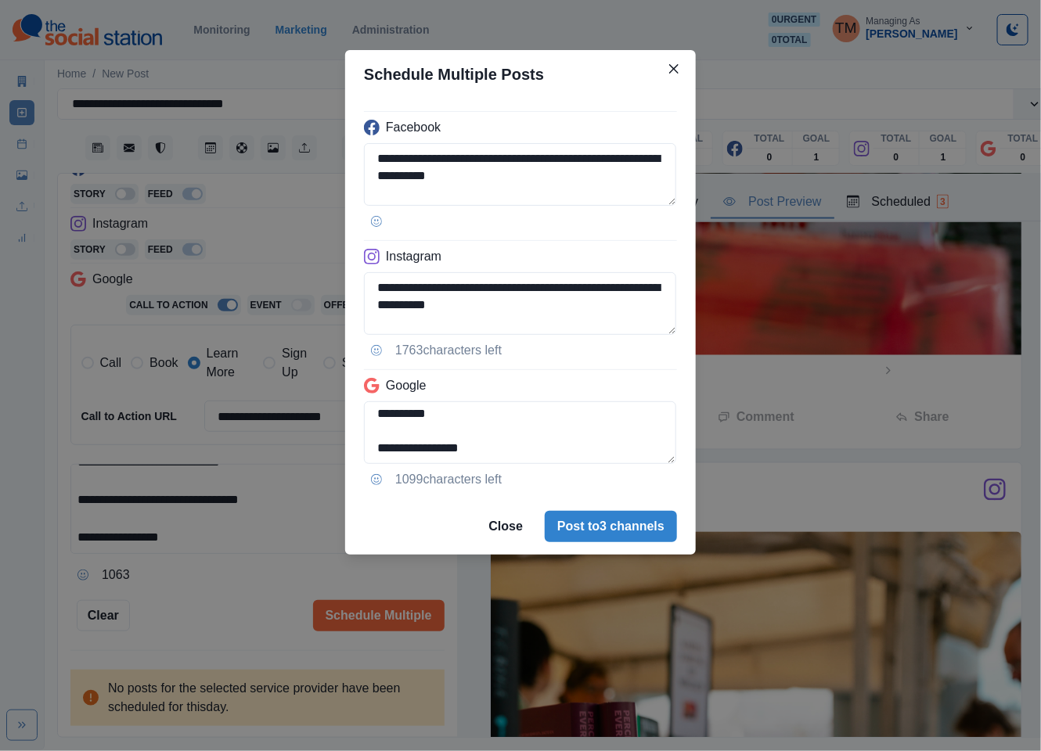
click at [188, 554] on div "**********" at bounding box center [520, 375] width 1041 height 751
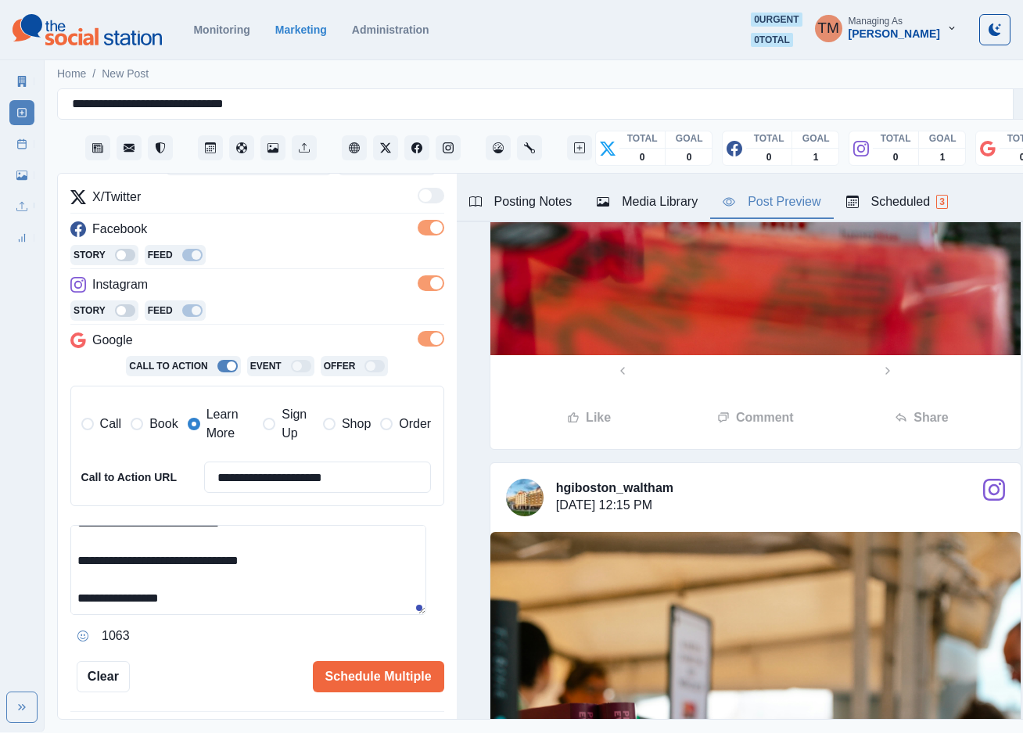
scroll to position [254, 0]
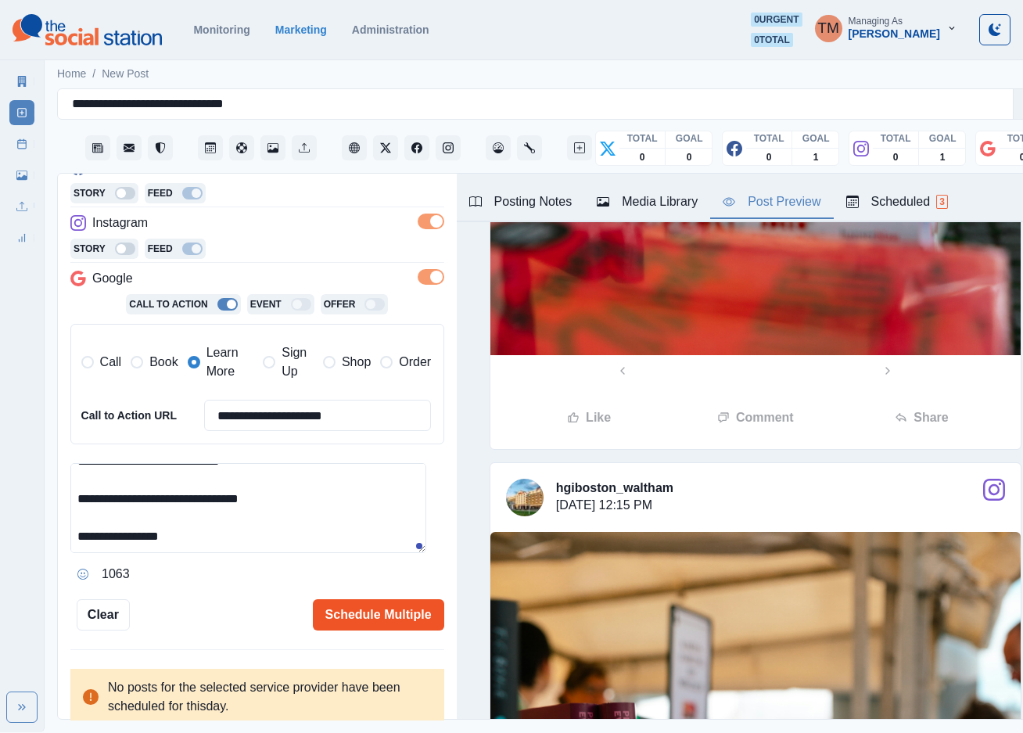
click at [381, 602] on button "Schedule Multiple" at bounding box center [378, 614] width 131 height 31
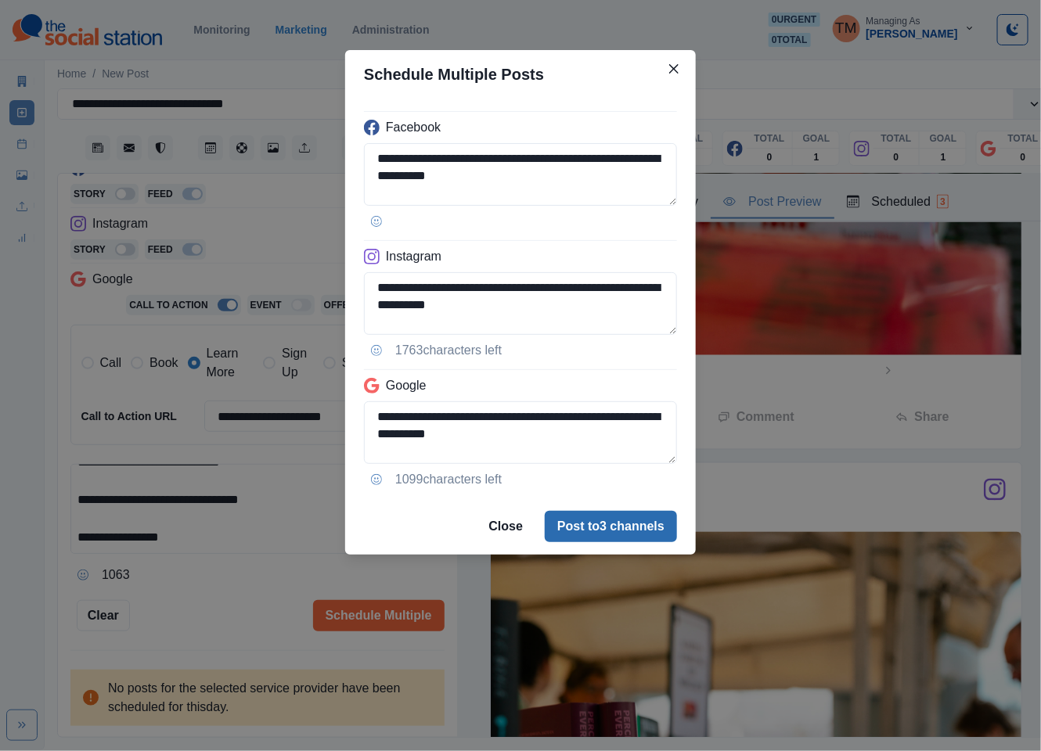
click at [597, 530] on button "Post to 3 channels" at bounding box center [611, 526] width 132 height 31
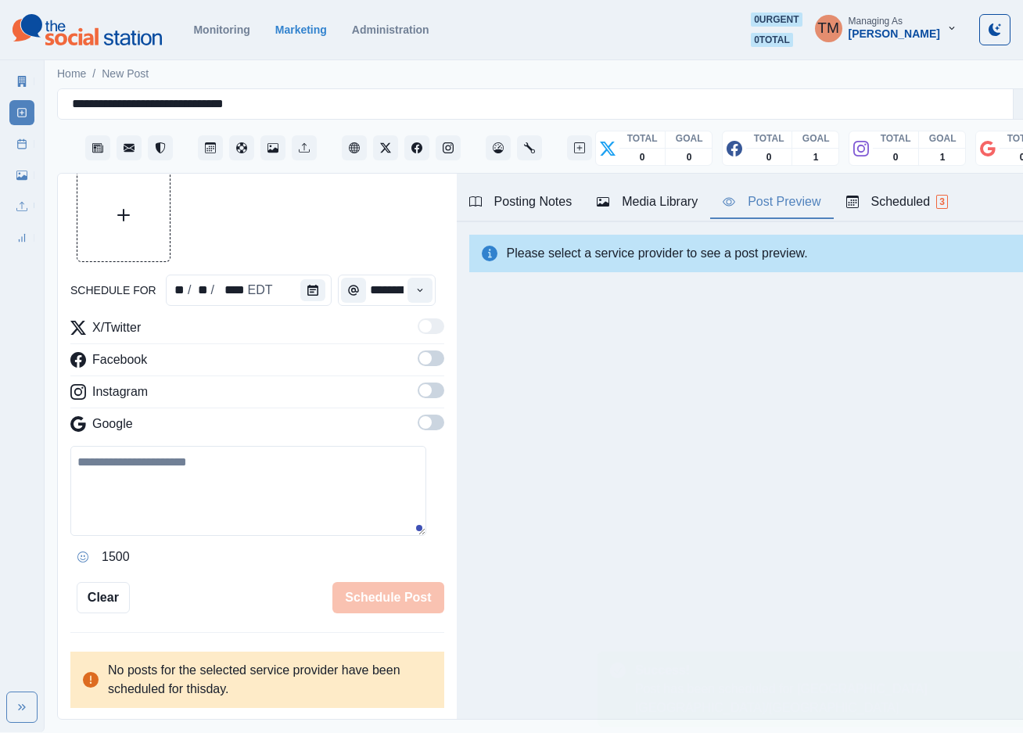
scroll to position [0, 0]
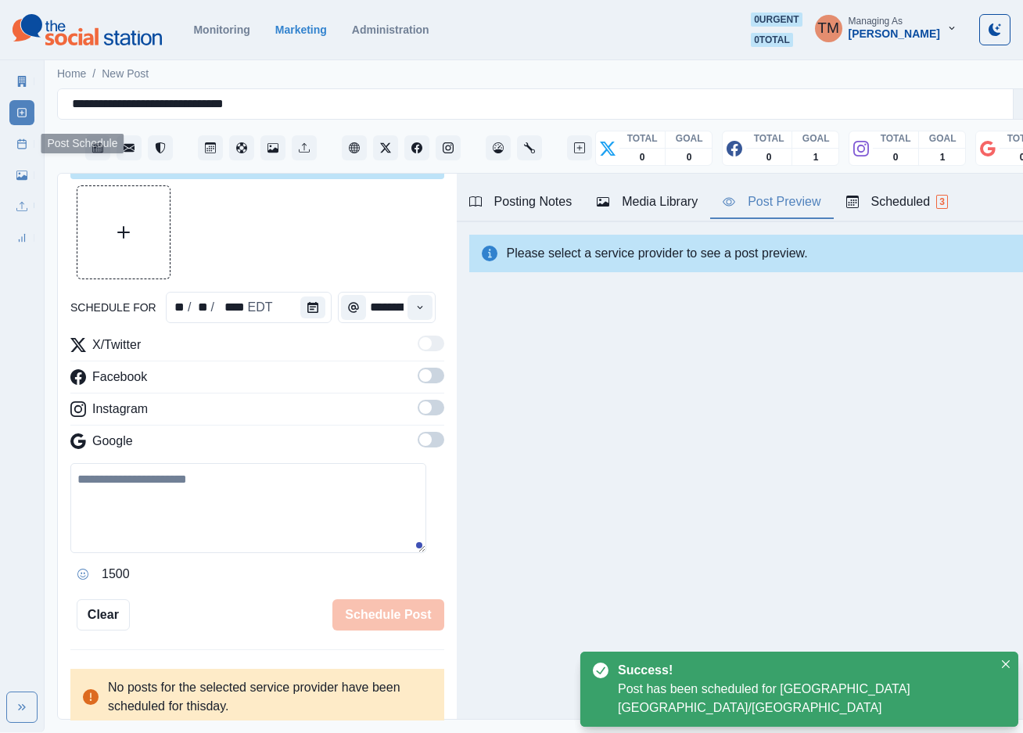
click at [18, 146] on rect at bounding box center [22, 144] width 9 height 9
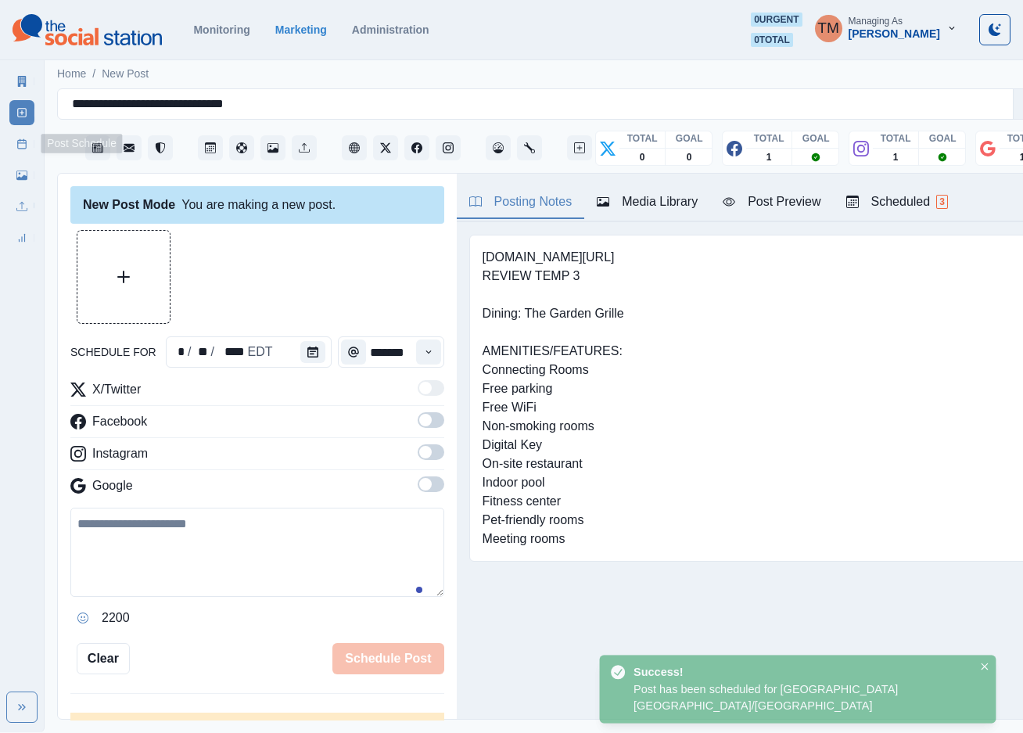
click at [15, 143] on link "Post Schedule" at bounding box center [21, 143] width 25 height 25
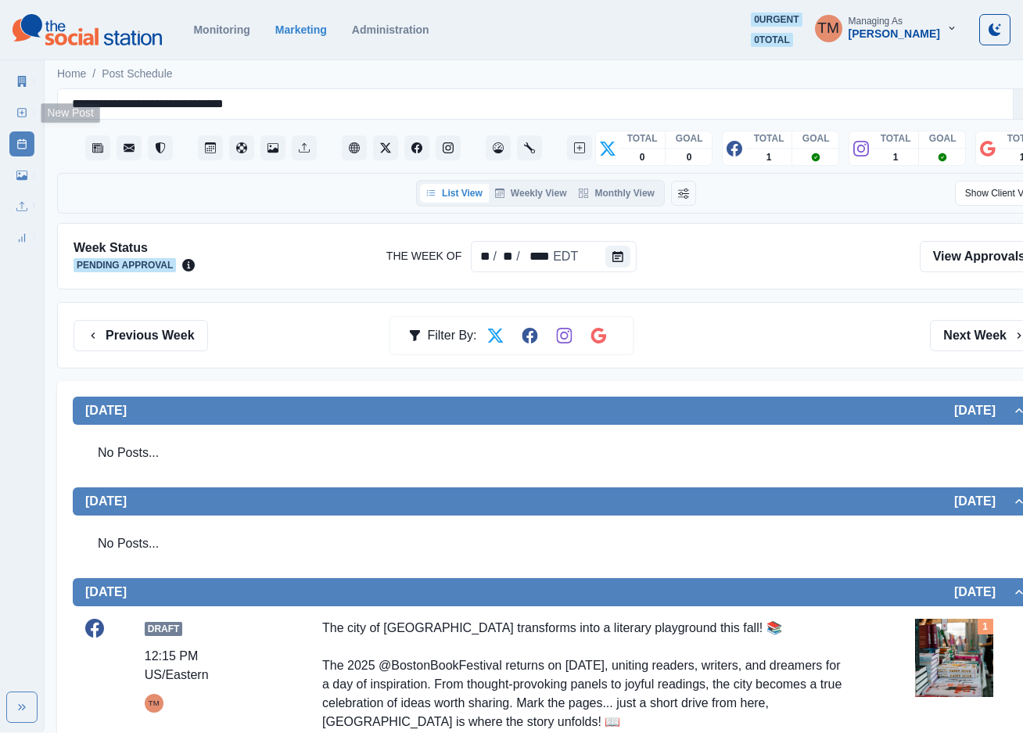
click at [21, 111] on icon at bounding box center [21, 112] width 11 height 11
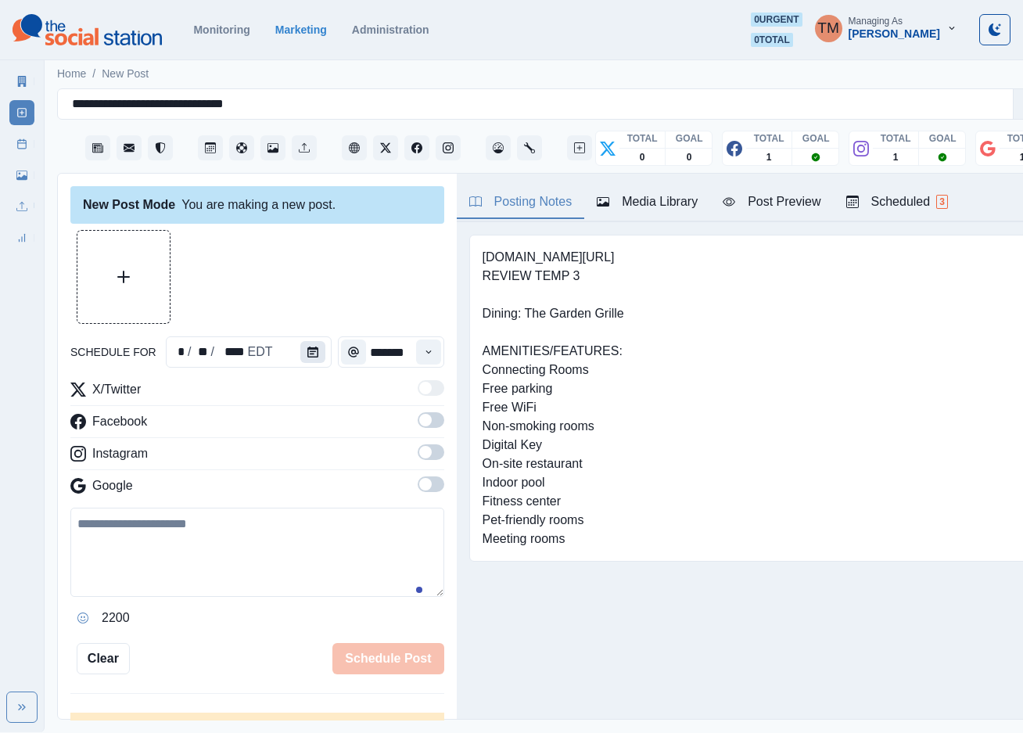
click at [312, 353] on button "Calendar" at bounding box center [312, 352] width 25 height 22
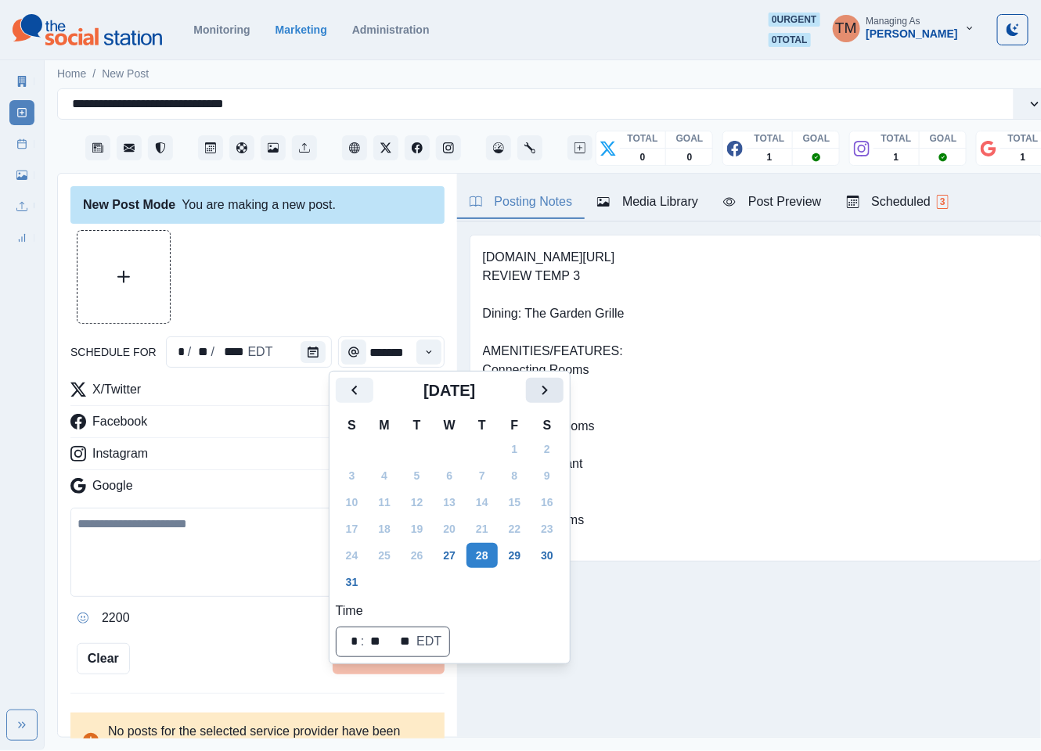
click at [548, 392] on icon "Next" at bounding box center [544, 390] width 19 height 19
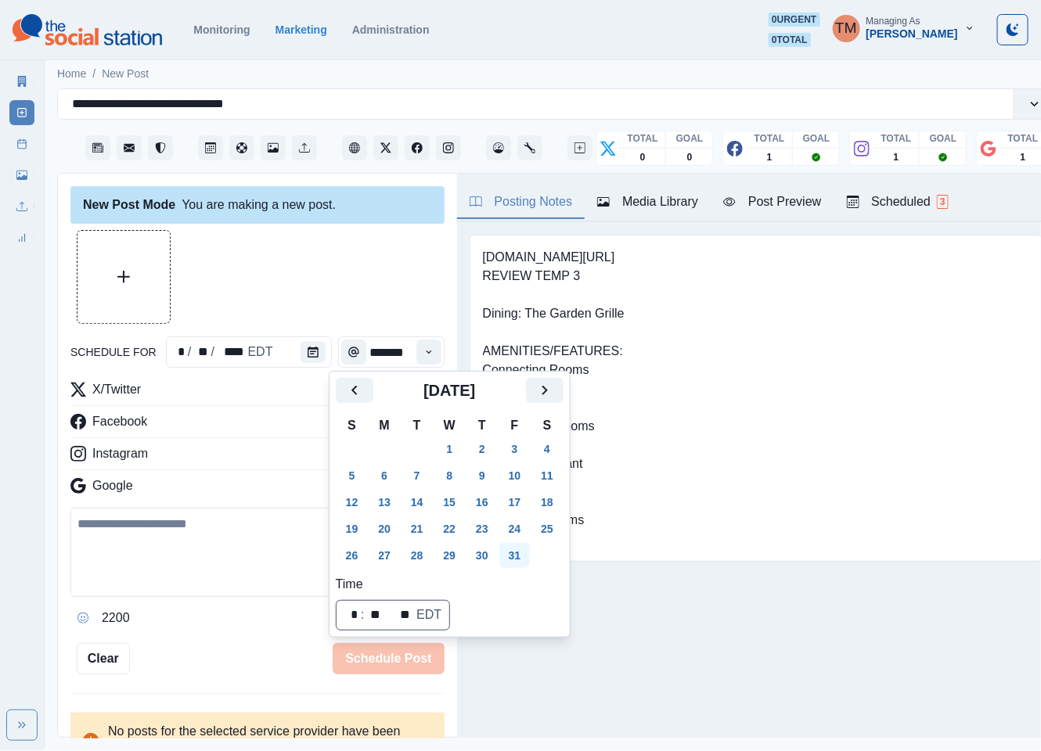
click at [522, 556] on button "31" at bounding box center [514, 555] width 31 height 25
click at [354, 277] on div at bounding box center [257, 277] width 374 height 94
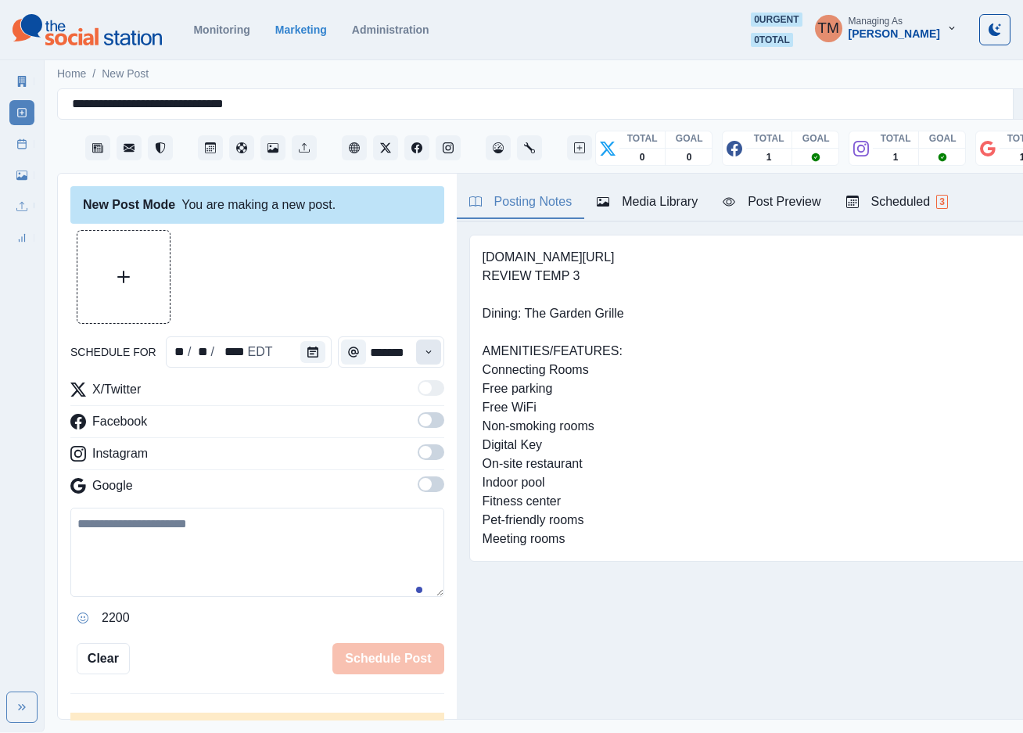
click at [423, 351] on icon "Time" at bounding box center [428, 352] width 11 height 11
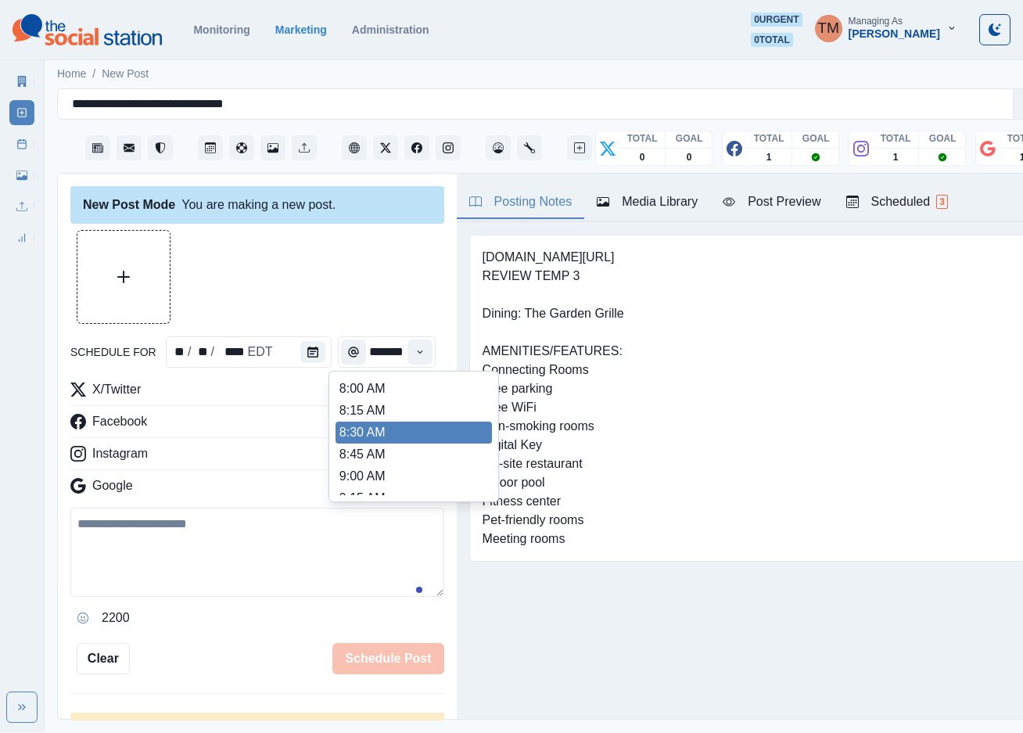
scroll to position [235, 0]
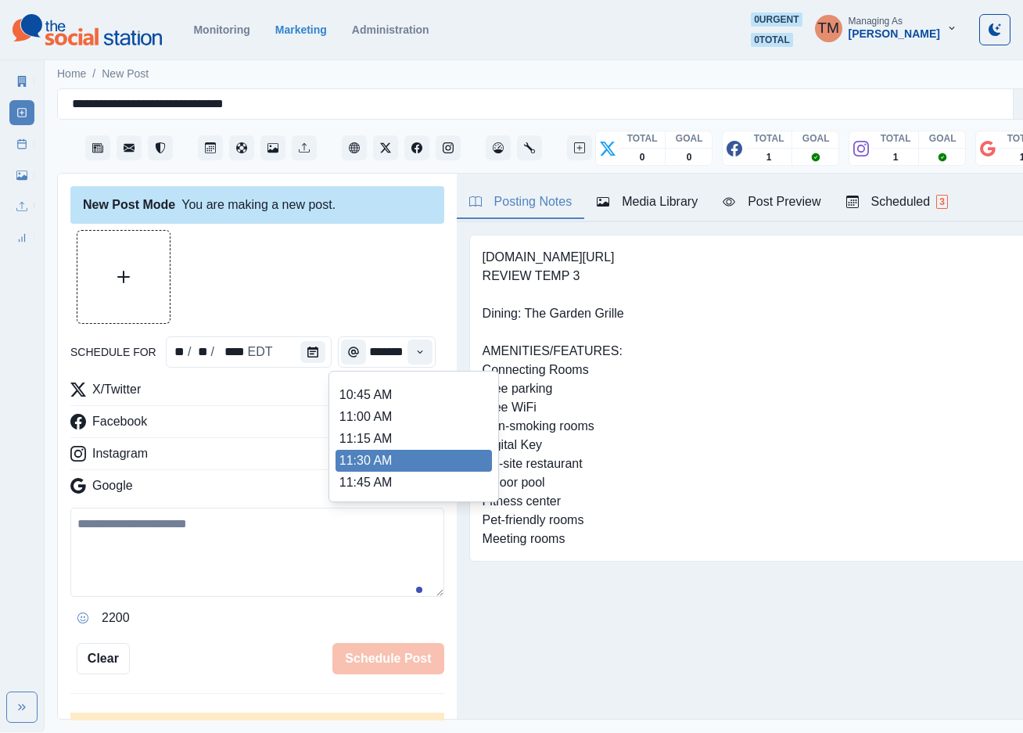
click at [376, 455] on ul "8:00 AM 8:15 AM 8:30 AM 8:45 AM 9:00 AM 9:15 AM 9:30 AM 9:45 AM 10:00 AM 10:15 …" at bounding box center [414, 436] width 156 height 117
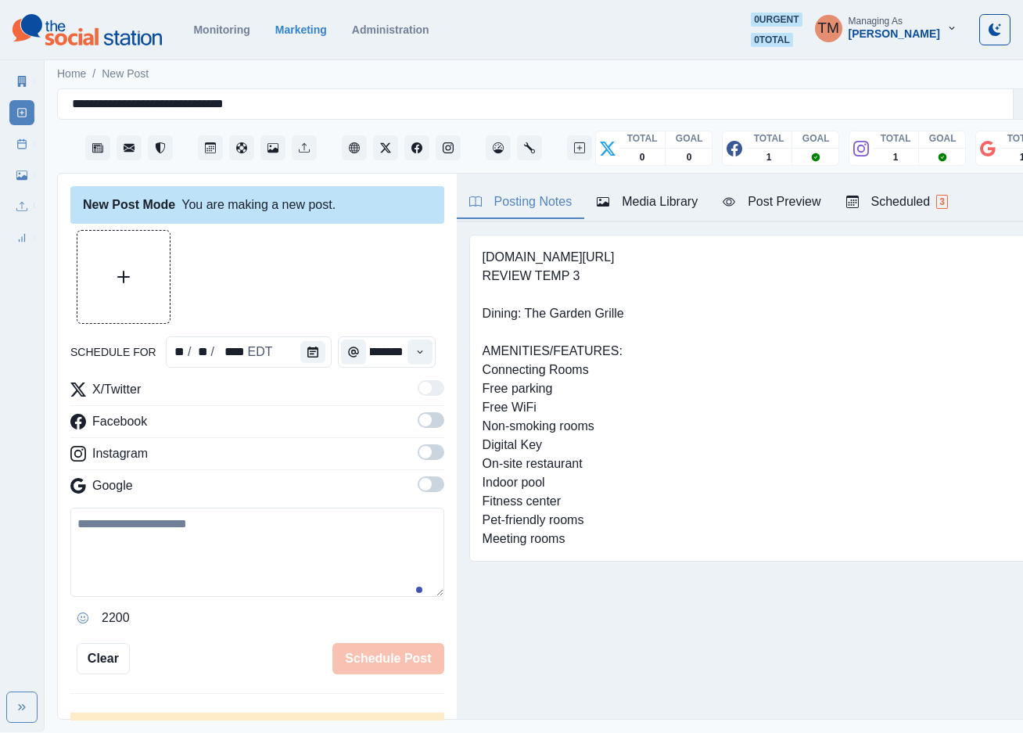
type input "********"
click at [420, 426] on span at bounding box center [431, 420] width 27 height 16
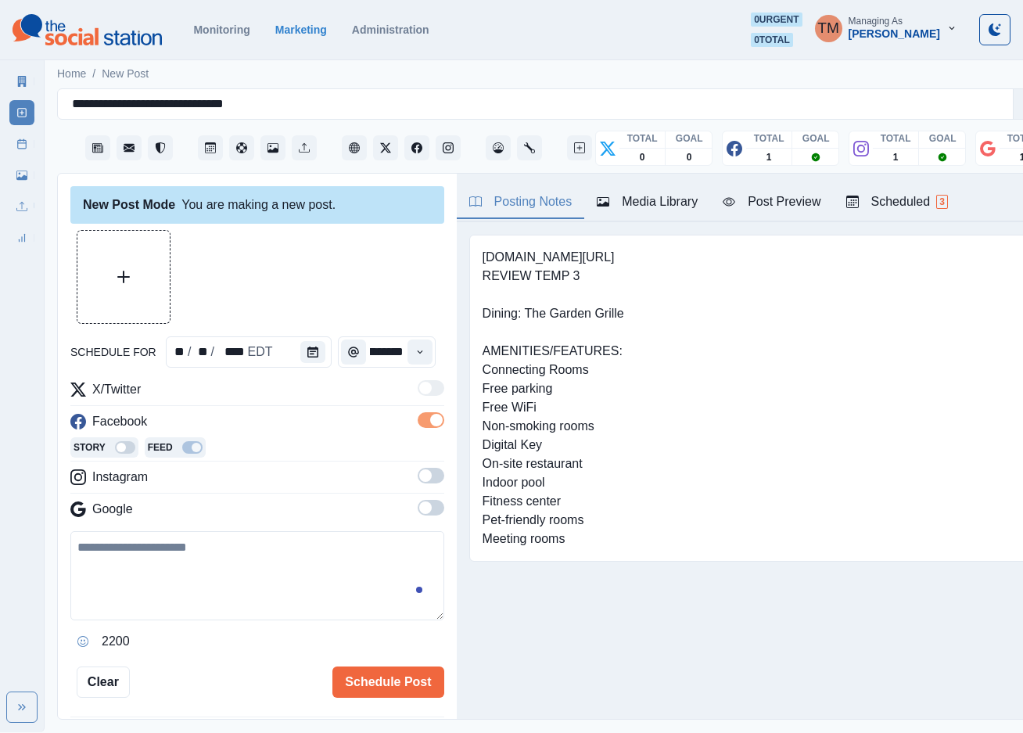
scroll to position [0, 0]
drag, startPoint x: 416, startPoint y: 475, endPoint x: 421, endPoint y: 515, distance: 40.2
click at [418, 476] on span at bounding box center [431, 476] width 27 height 16
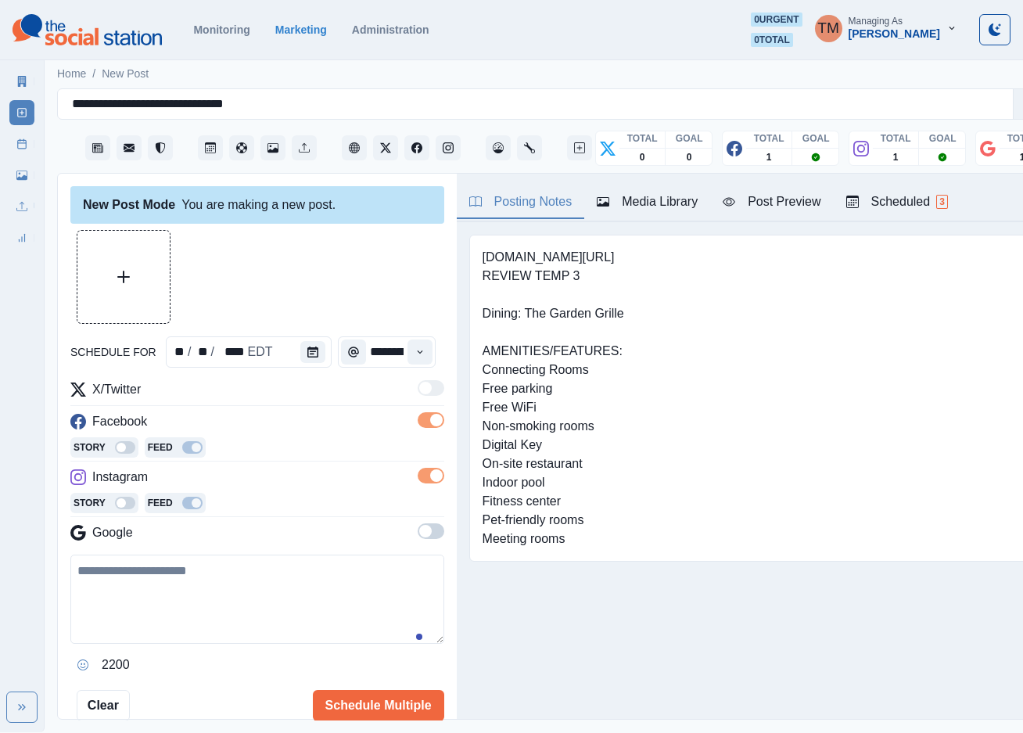
click at [418, 526] on span at bounding box center [431, 531] width 27 height 16
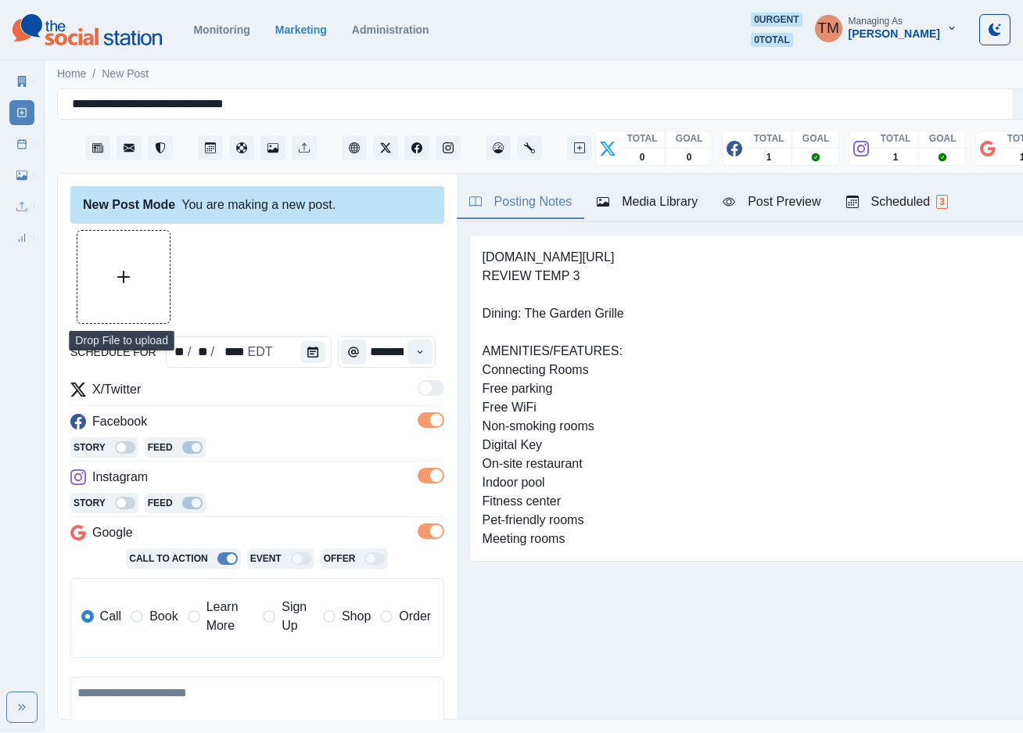
click at [106, 270] on button "Upload Media" at bounding box center [123, 277] width 92 height 92
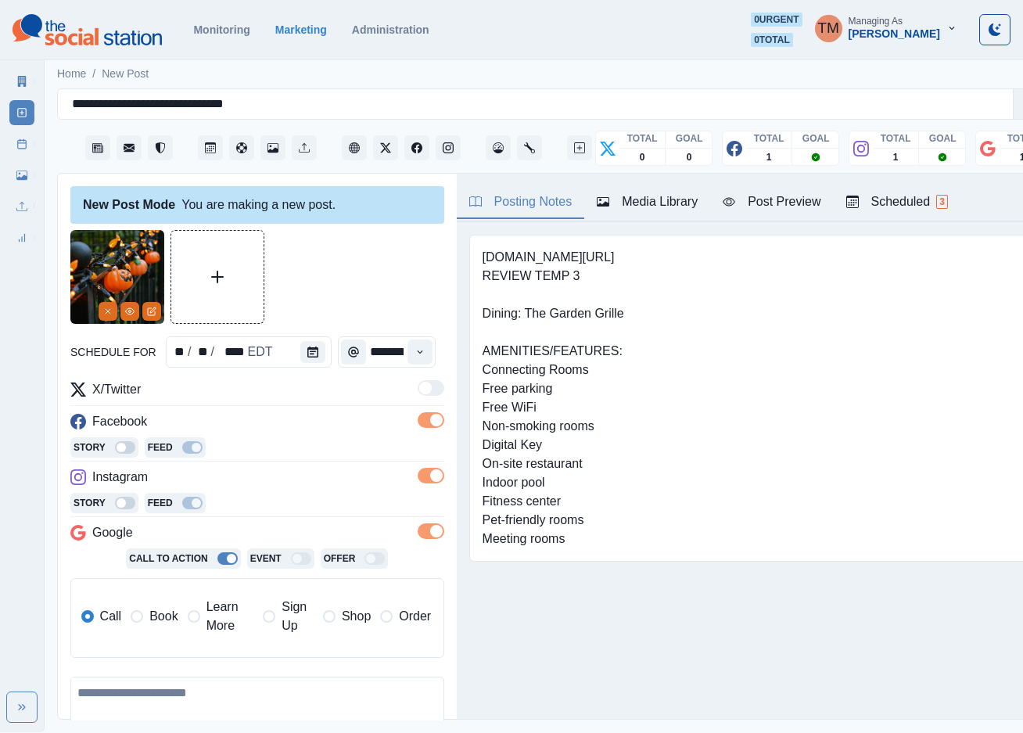
click at [246, 728] on textarea at bounding box center [257, 721] width 374 height 89
paste textarea "**********"
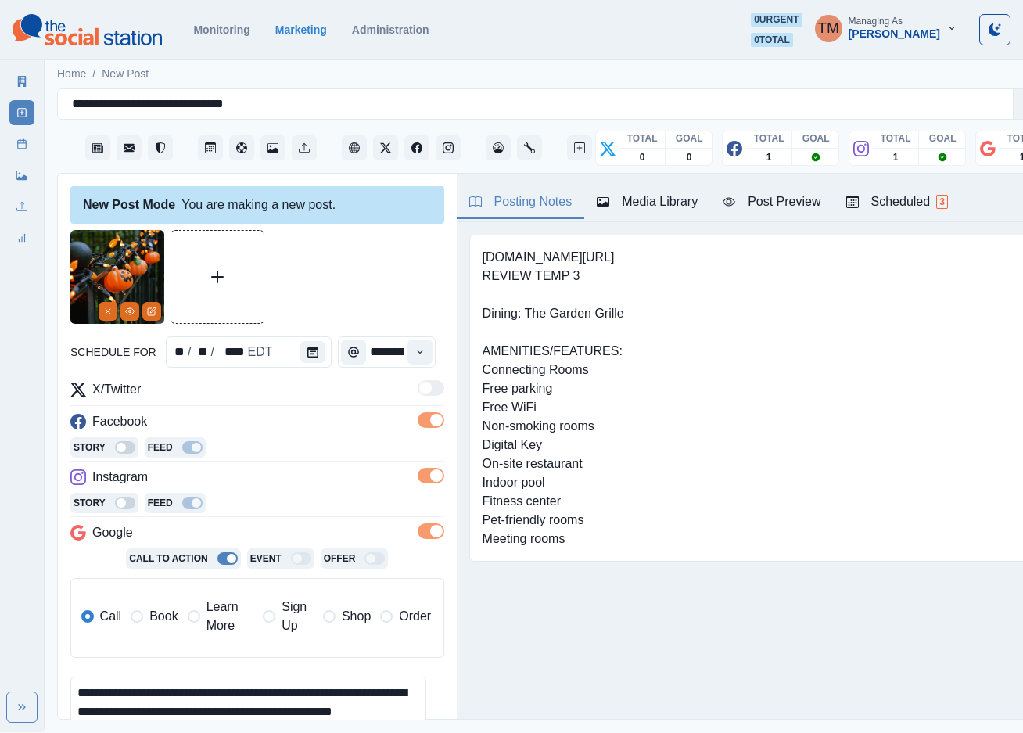
scroll to position [12, 0]
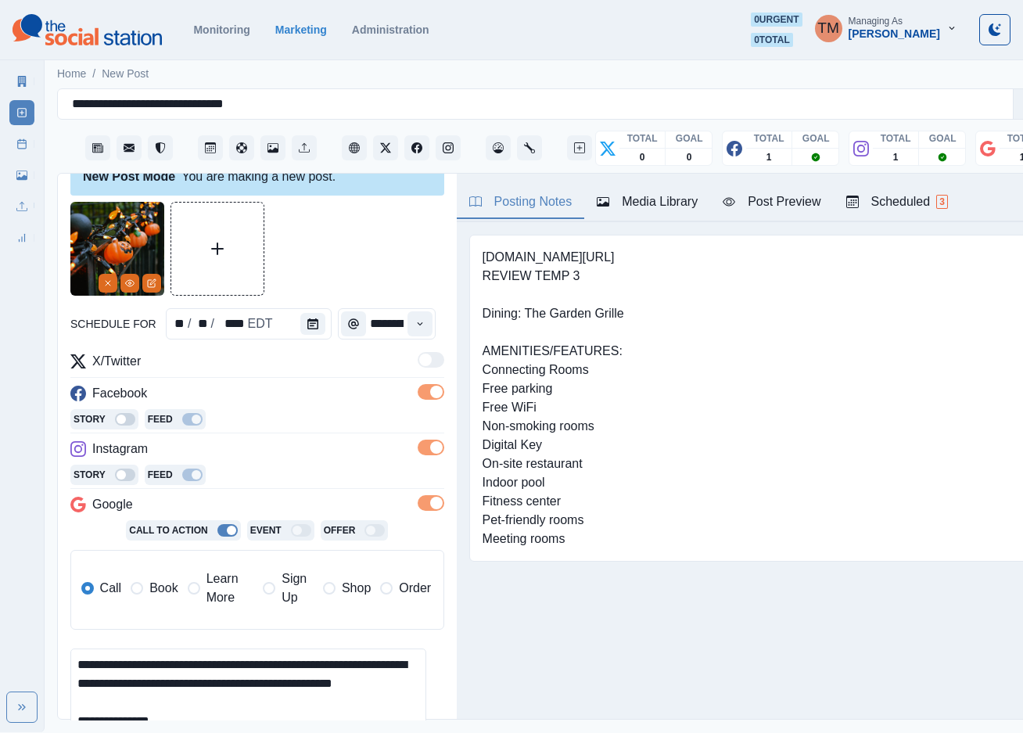
type textarea "**********"
click at [797, 195] on div "Post Preview" at bounding box center [772, 201] width 98 height 19
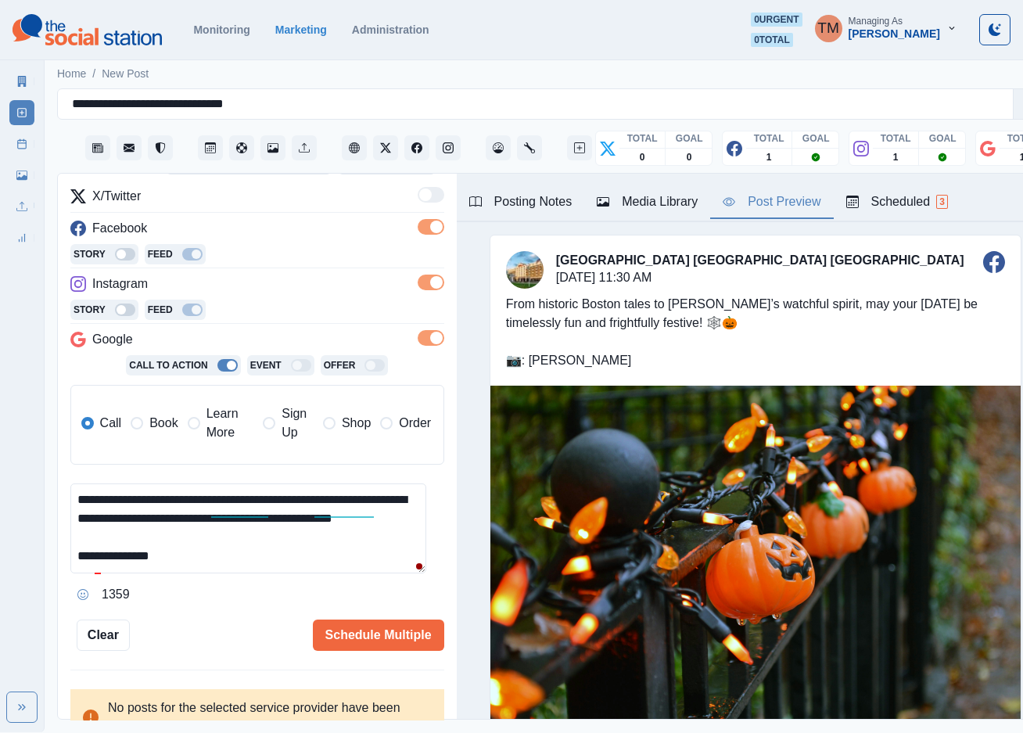
scroll to position [214, 0]
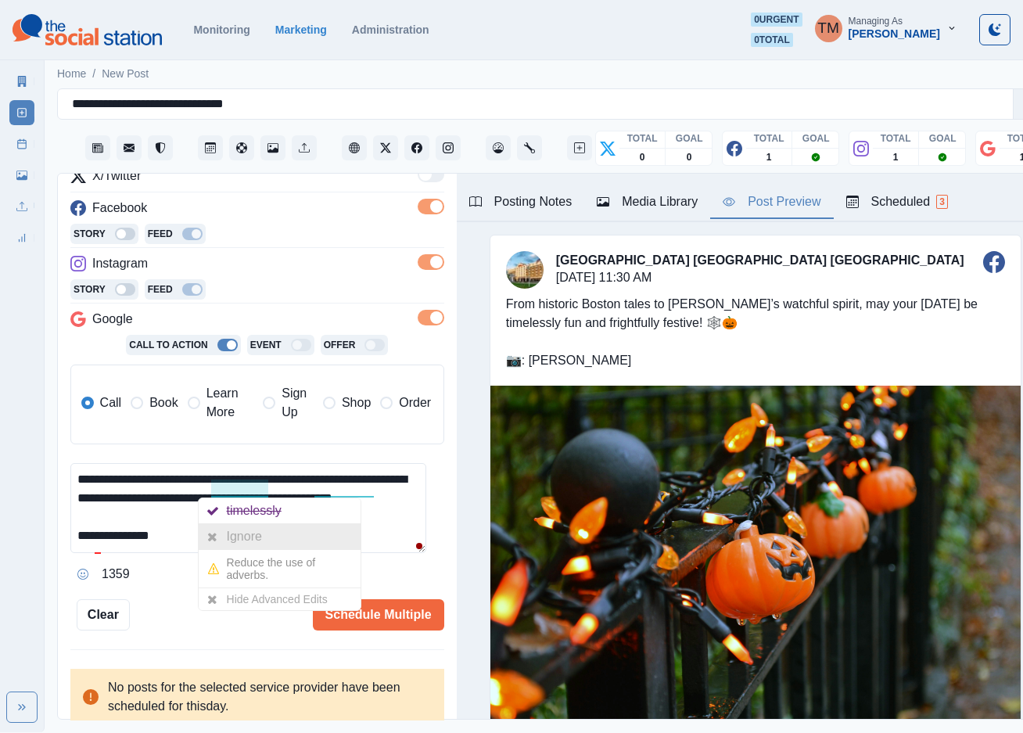
click at [257, 524] on div "Ignore" at bounding box center [247, 536] width 41 height 25
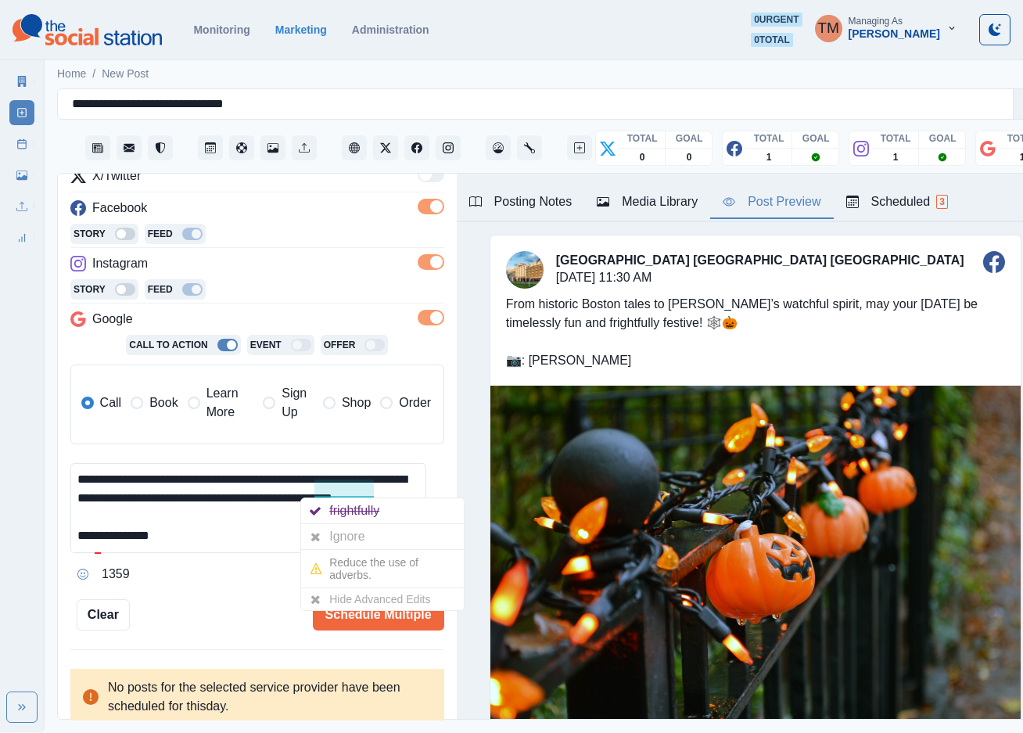
click at [354, 531] on div "Ignore" at bounding box center [349, 536] width 41 height 25
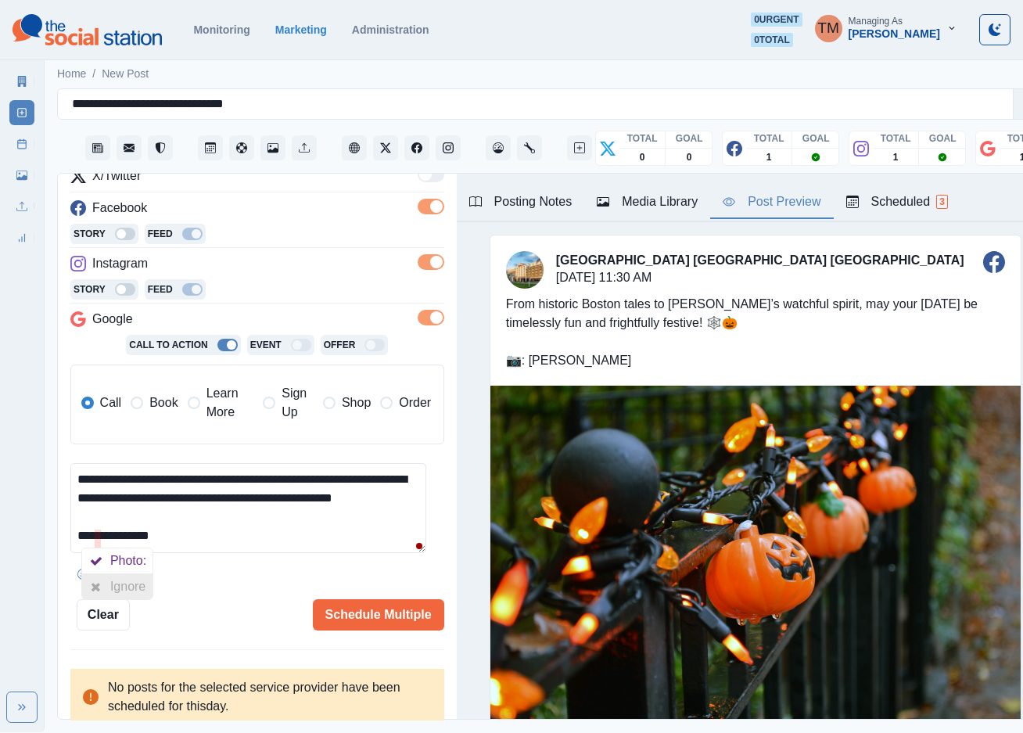
click at [102, 582] on div at bounding box center [96, 586] width 28 height 25
click at [364, 611] on button "Schedule Multiple" at bounding box center [378, 614] width 131 height 31
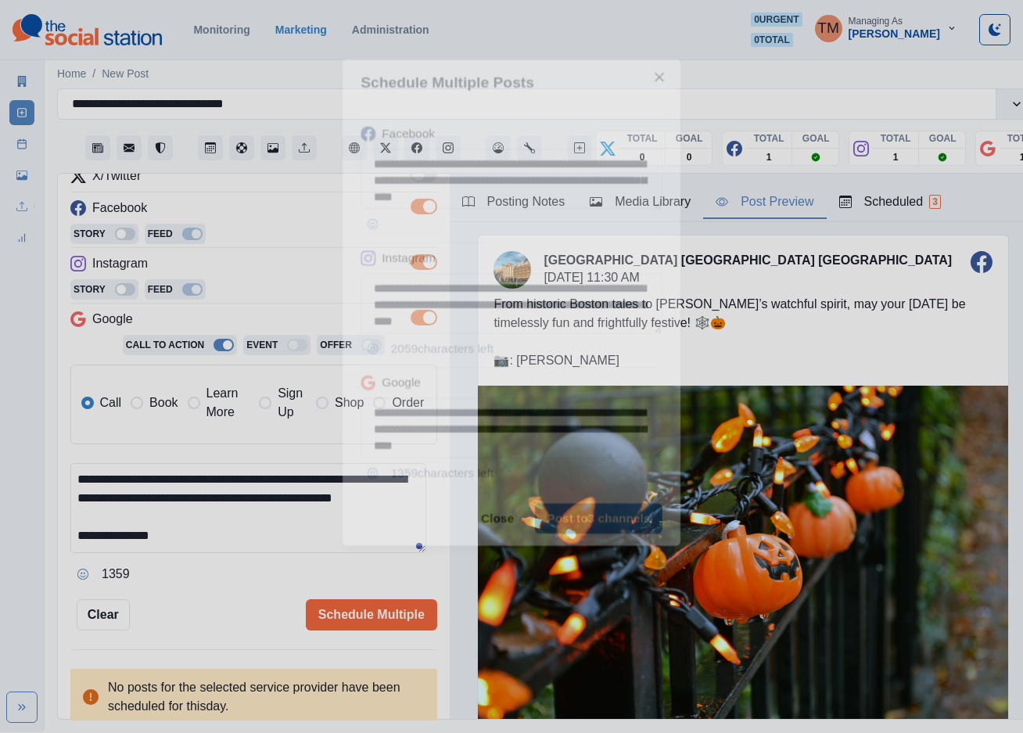
scroll to position [0, 0]
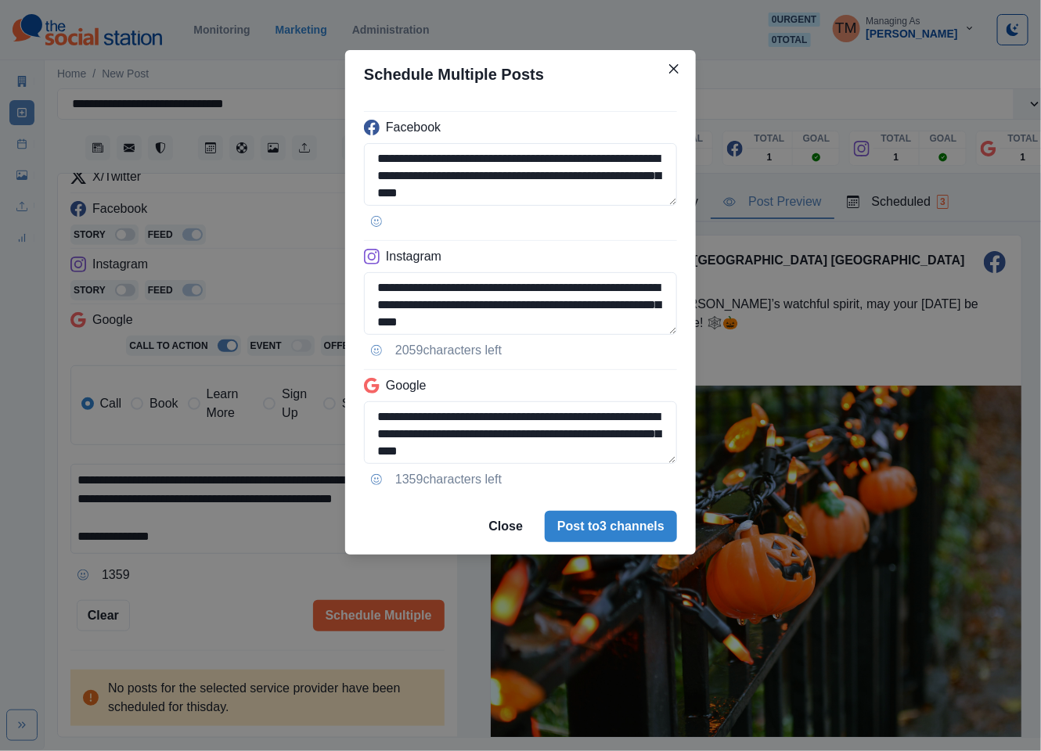
click at [181, 602] on div "**********" at bounding box center [520, 375] width 1041 height 751
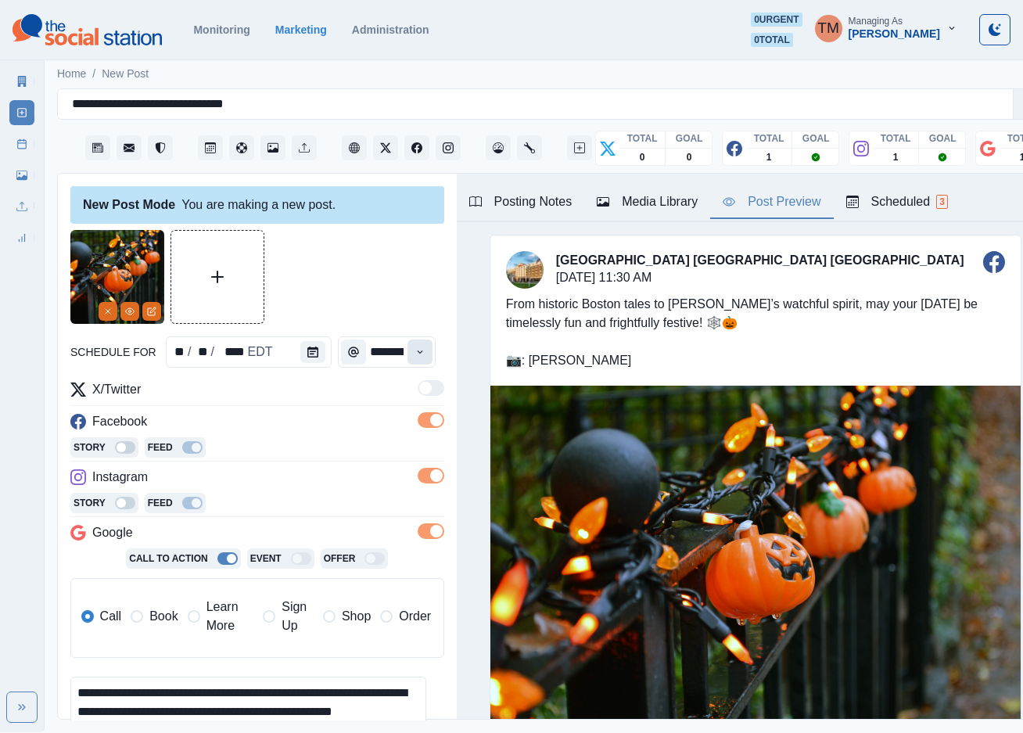
click at [415, 353] on icon "Time" at bounding box center [420, 352] width 11 height 11
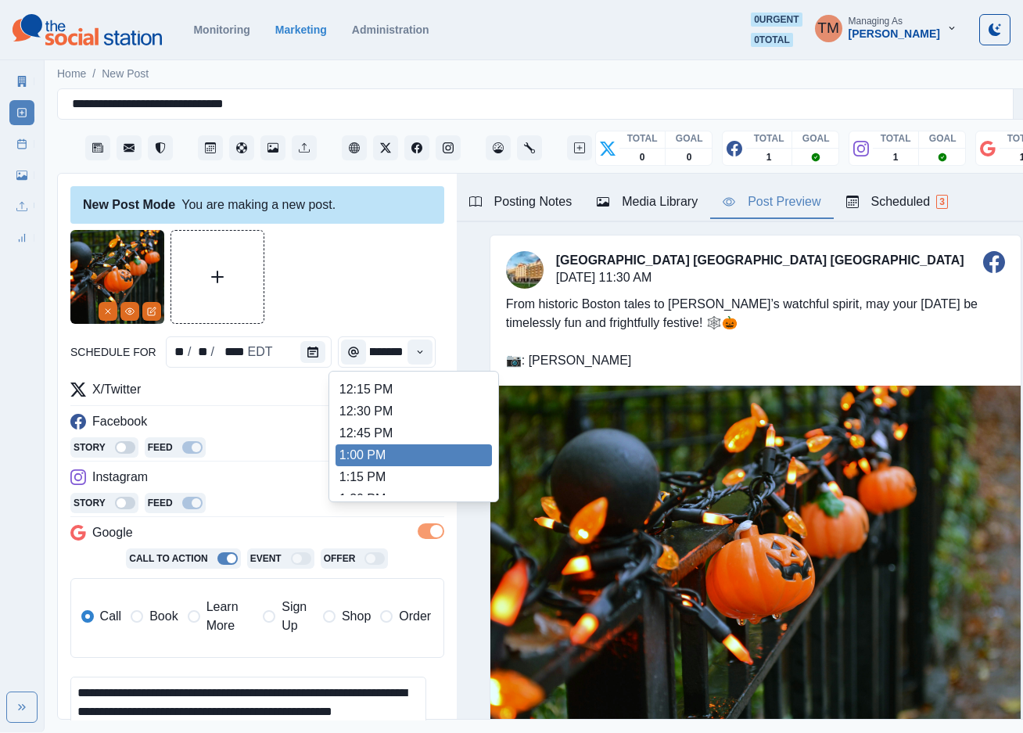
scroll to position [393, 0]
click at [404, 476] on li "1:30 PM" at bounding box center [414, 478] width 156 height 22
type input "*******"
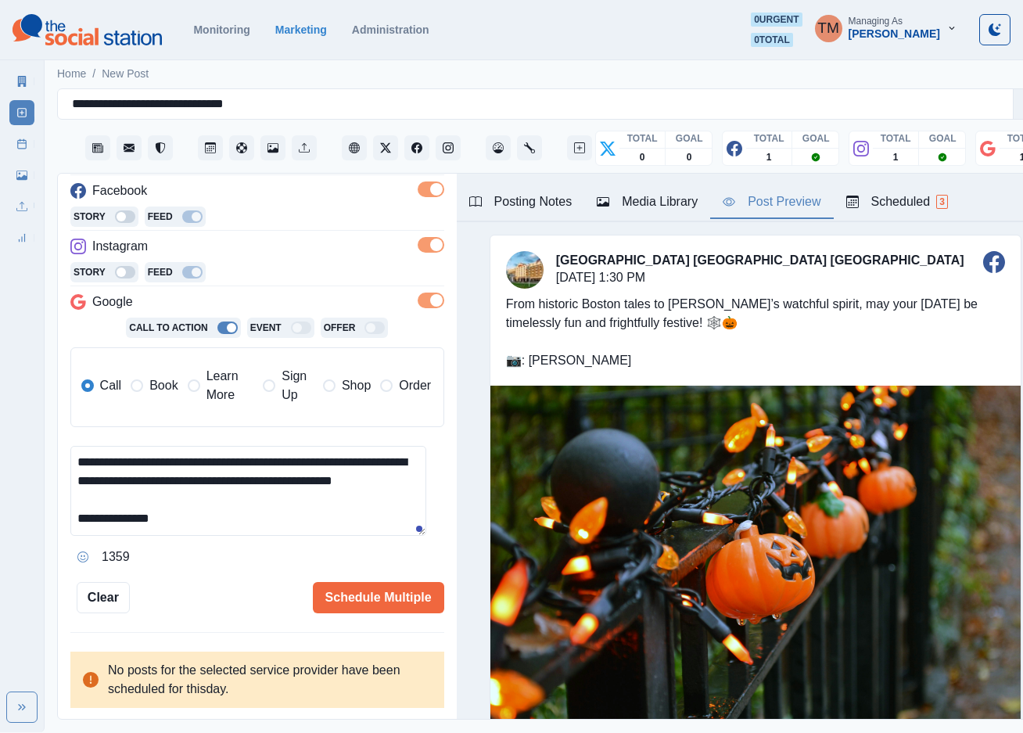
scroll to position [214, 0]
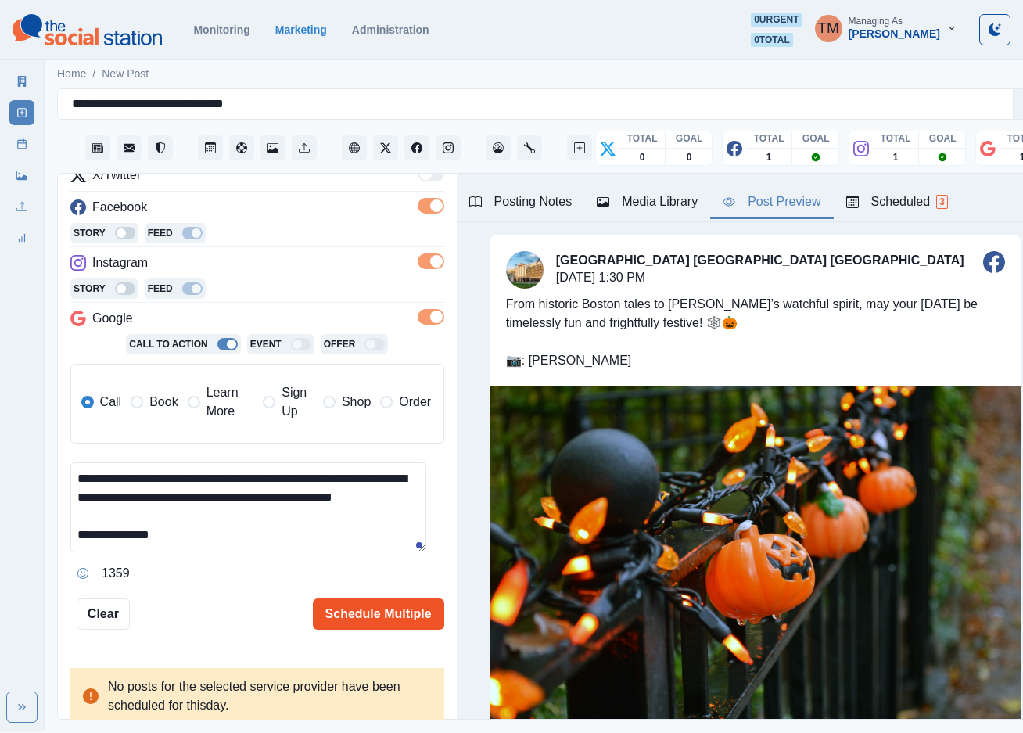
click at [390, 617] on button "Schedule Multiple" at bounding box center [378, 614] width 131 height 31
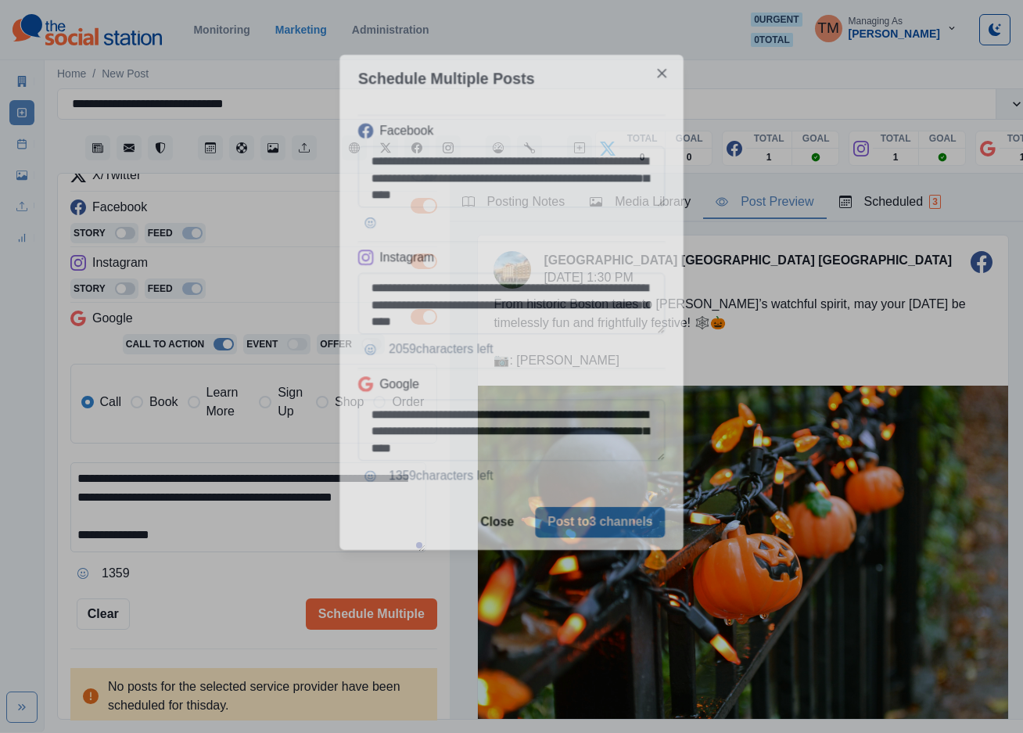
scroll to position [0, 0]
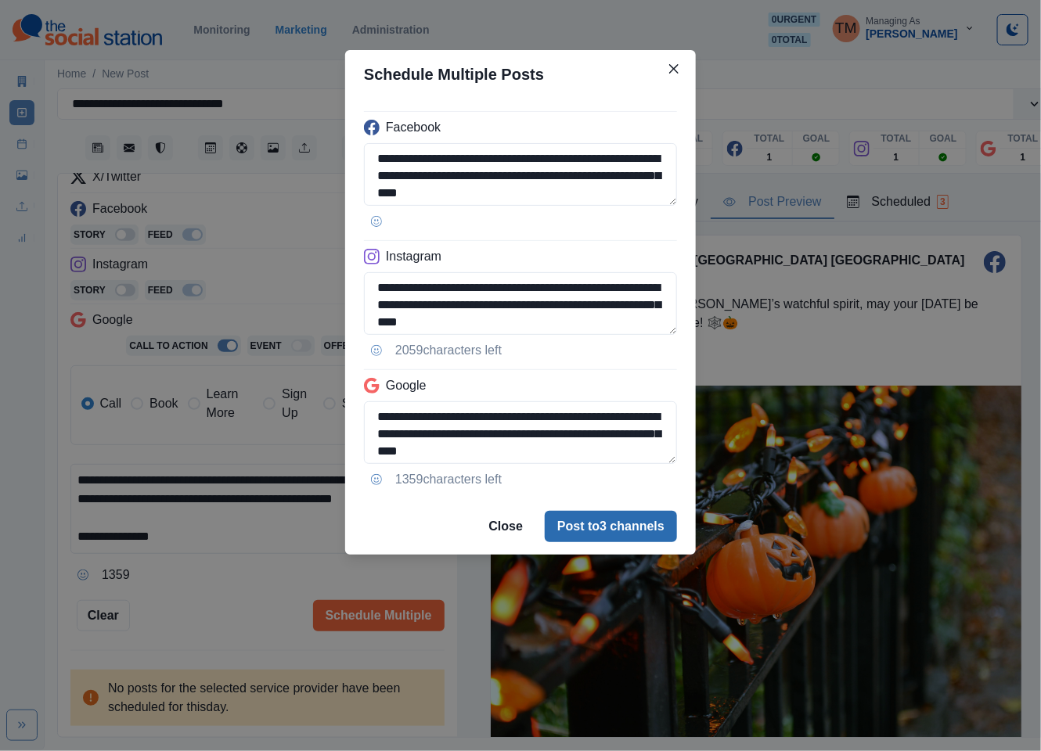
click at [638, 536] on button "Post to 3 channels" at bounding box center [611, 526] width 132 height 31
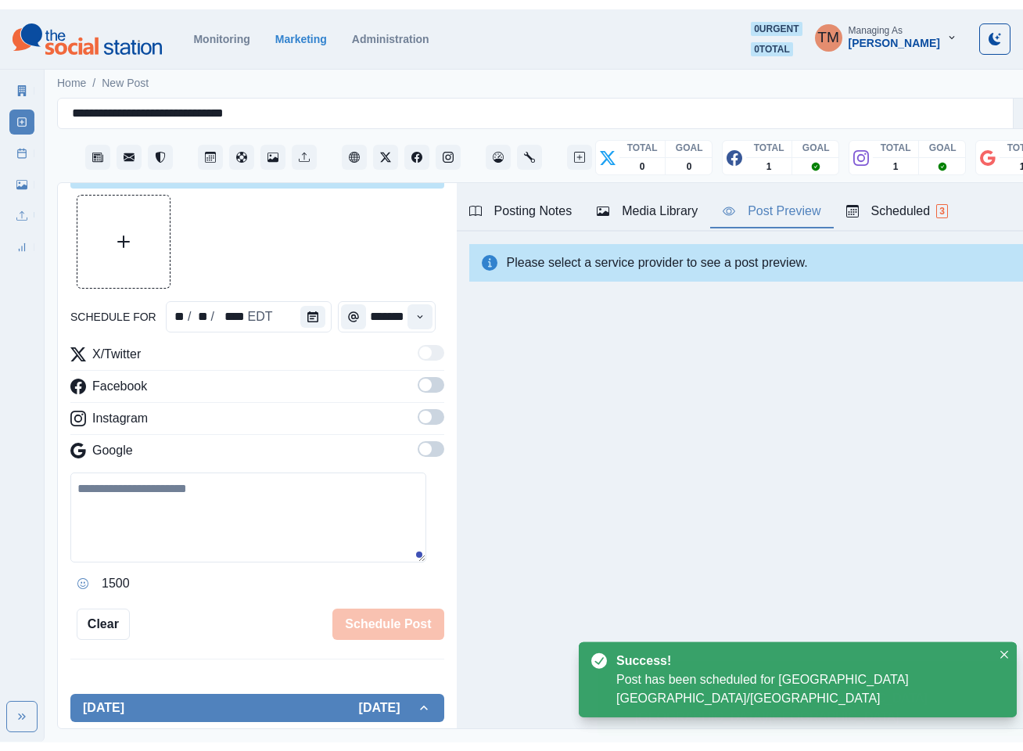
scroll to position [214, 0]
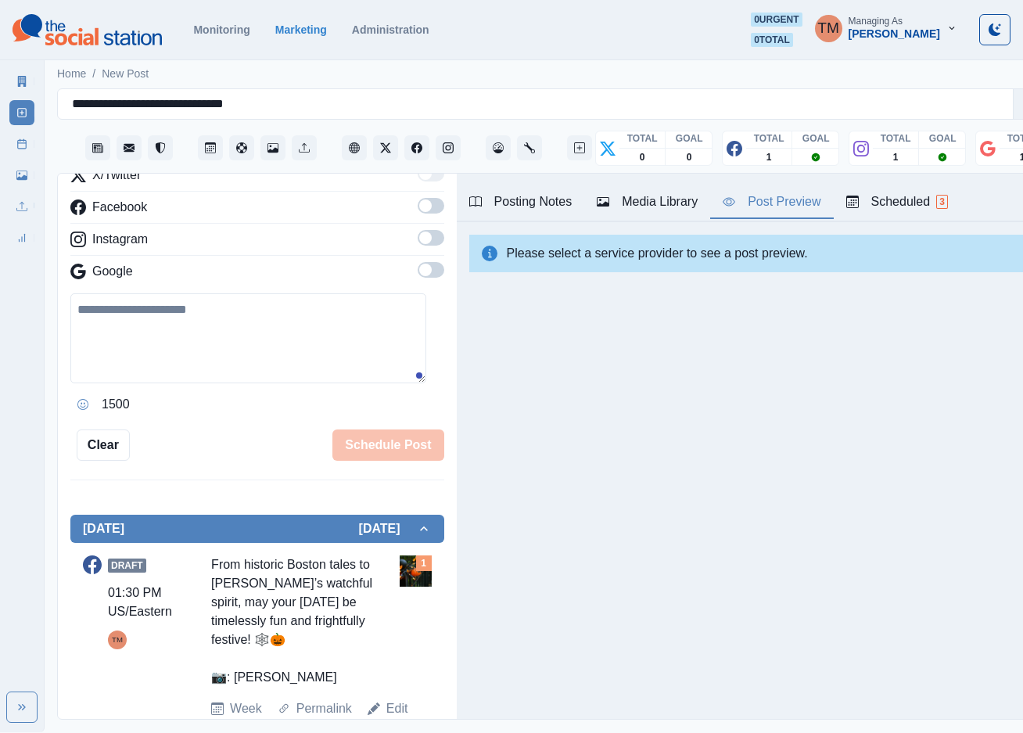
click at [8, 87] on div "Marketing Summary New Post Post Schedule Media Library Uploads Review Summary" at bounding box center [22, 157] width 44 height 188
click at [7, 80] on div "Marketing Summary New Post Post Schedule Media Library Uploads Review Summary" at bounding box center [22, 157] width 44 height 188
click at [27, 76] on icon at bounding box center [21, 81] width 11 height 11
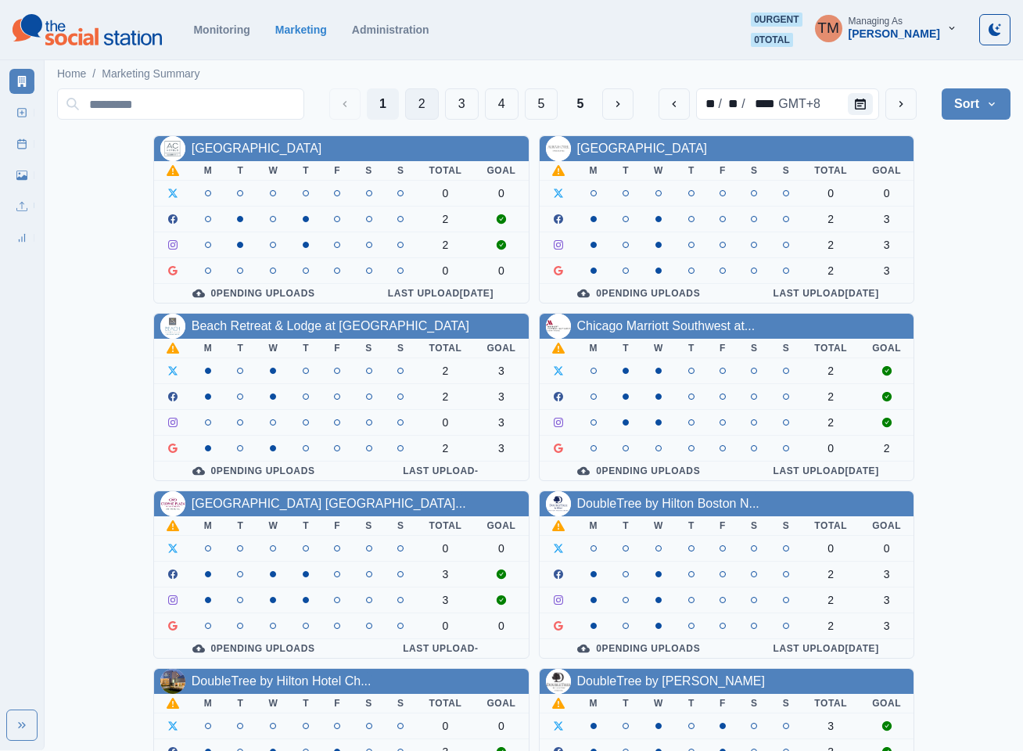
click at [423, 106] on button "2" at bounding box center [422, 103] width 34 height 31
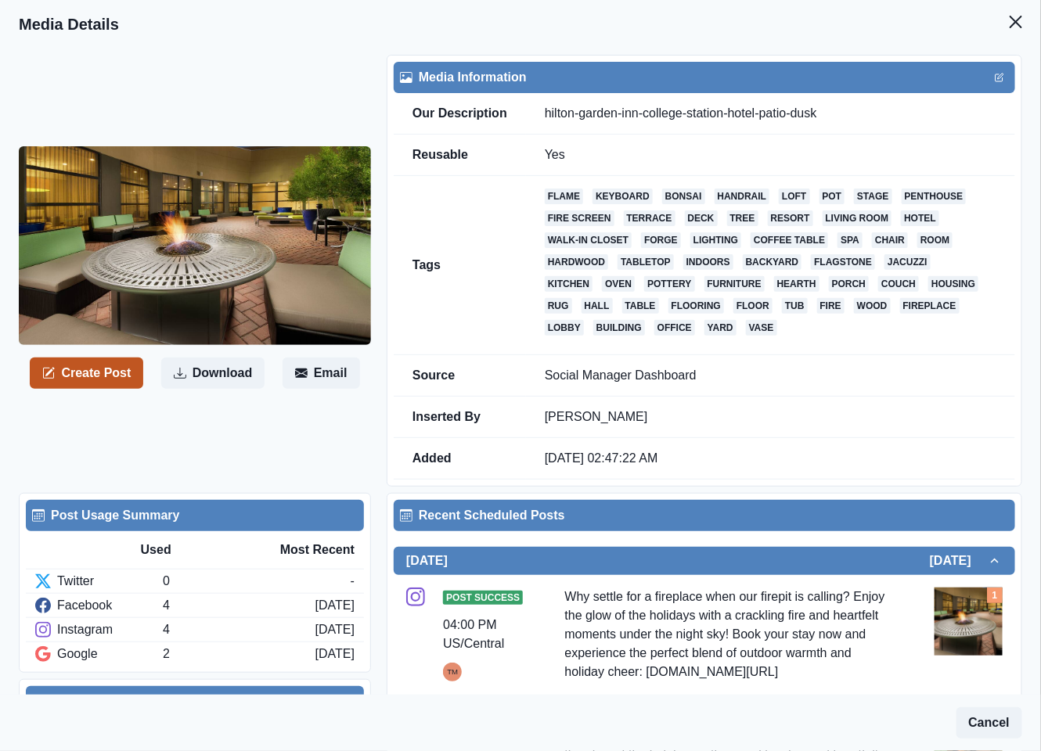
click at [96, 372] on button "Create Post" at bounding box center [86, 373] width 113 height 31
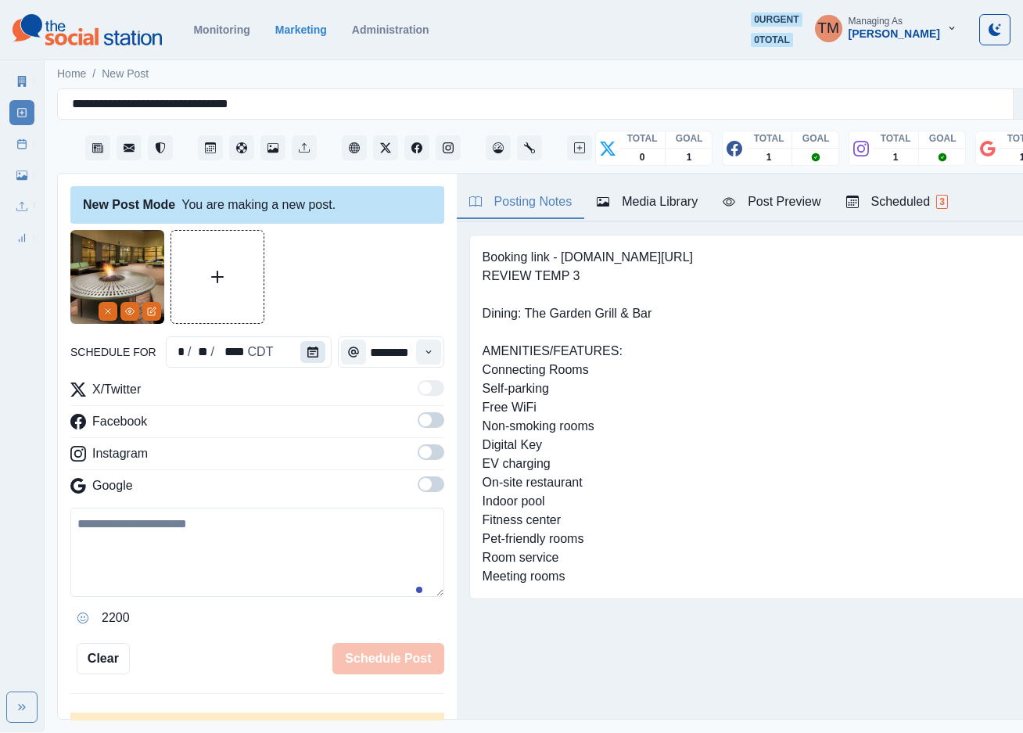
click at [308, 354] on icon "Calendar" at bounding box center [312, 352] width 11 height 11
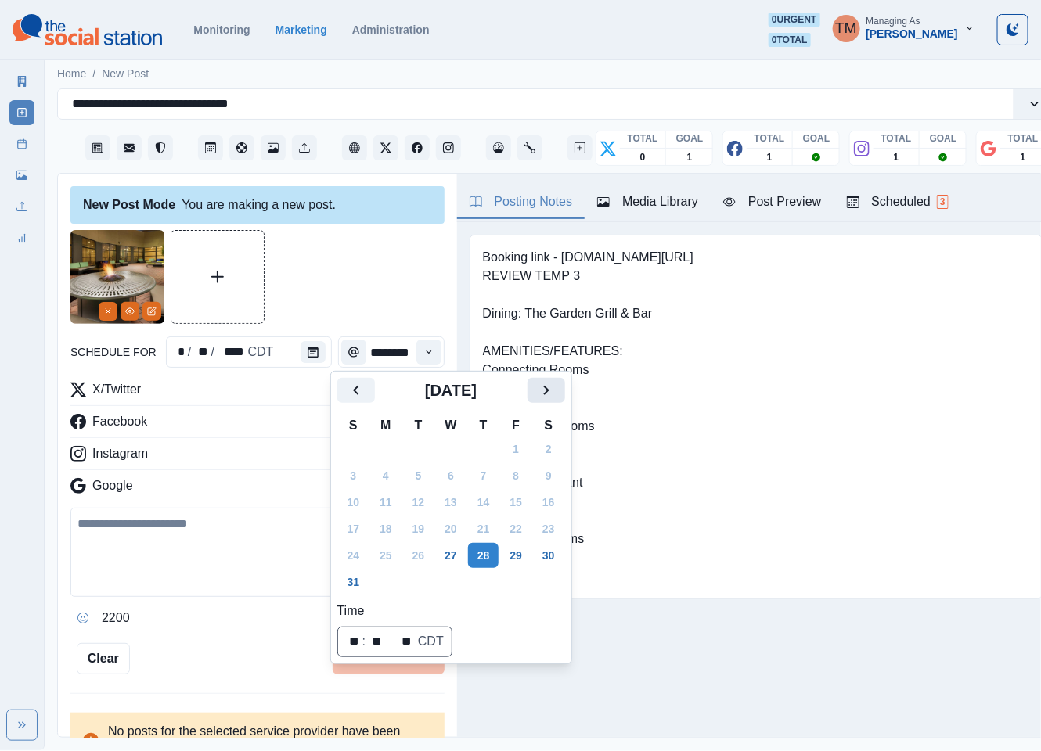
click at [549, 397] on icon "Next" at bounding box center [546, 390] width 19 height 19
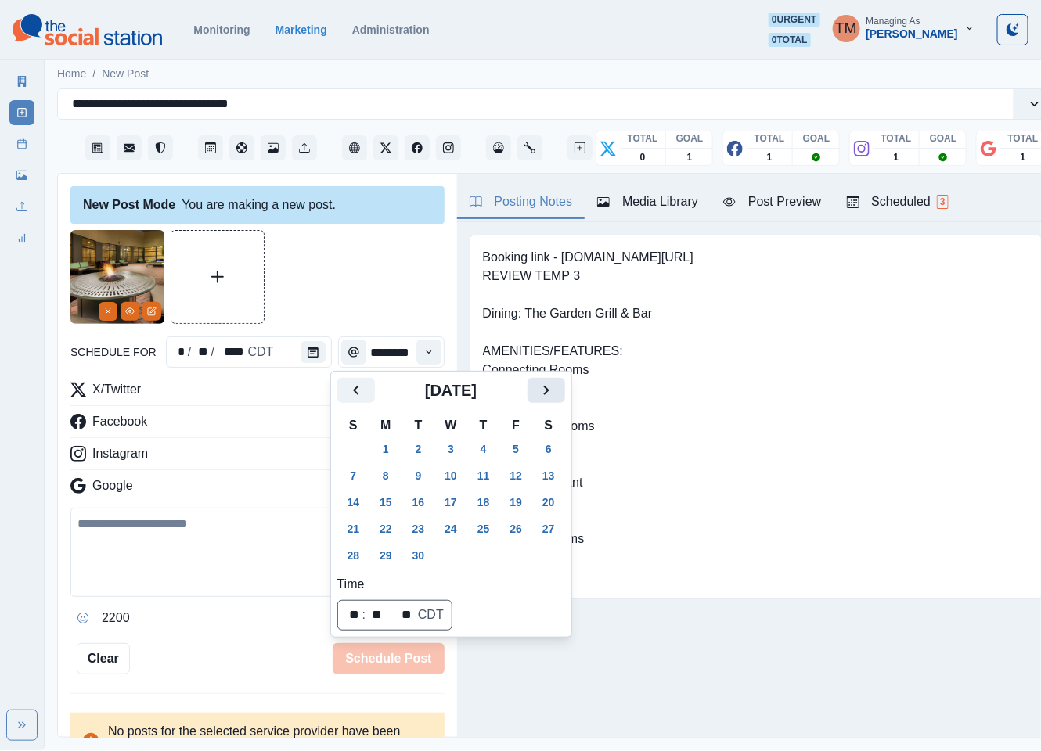
click at [549, 397] on icon "Next" at bounding box center [546, 390] width 19 height 19
click at [421, 555] on button "28" at bounding box center [418, 555] width 31 height 25
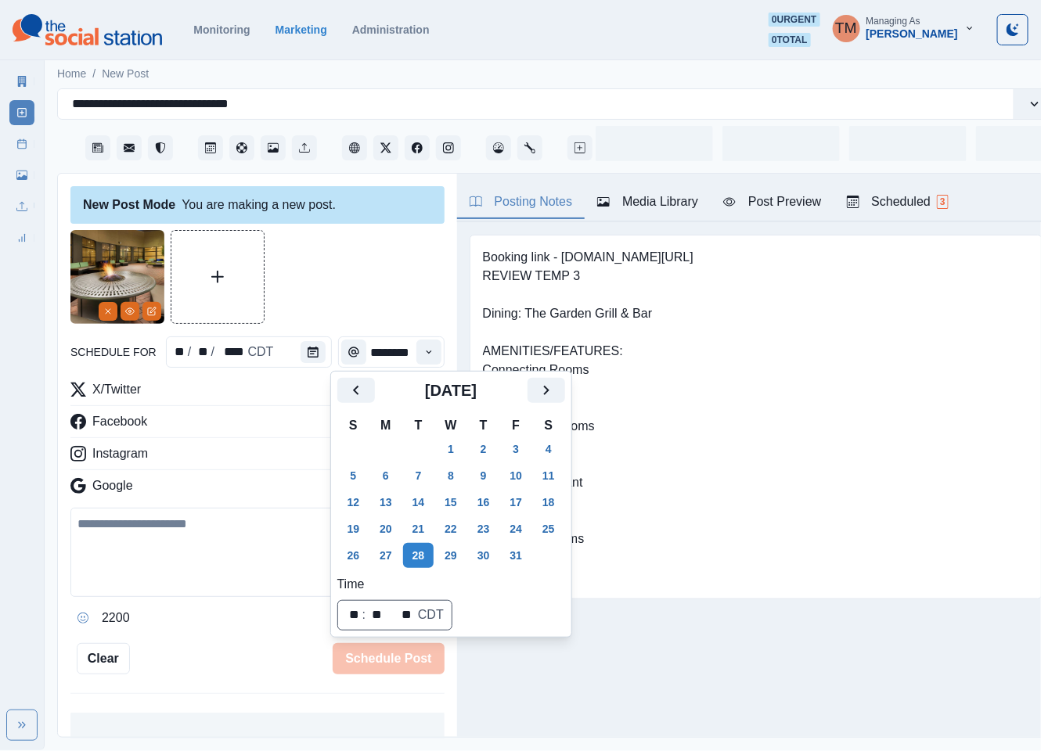
click at [322, 282] on div at bounding box center [257, 277] width 374 height 94
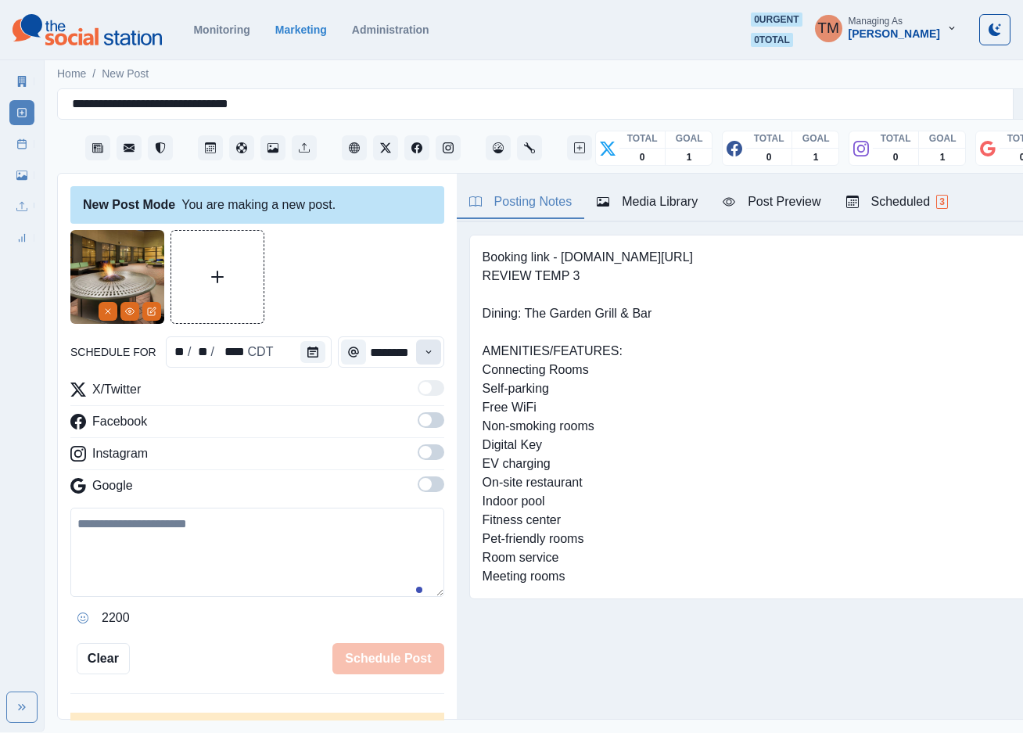
click at [423, 351] on icon "Time" at bounding box center [428, 352] width 11 height 11
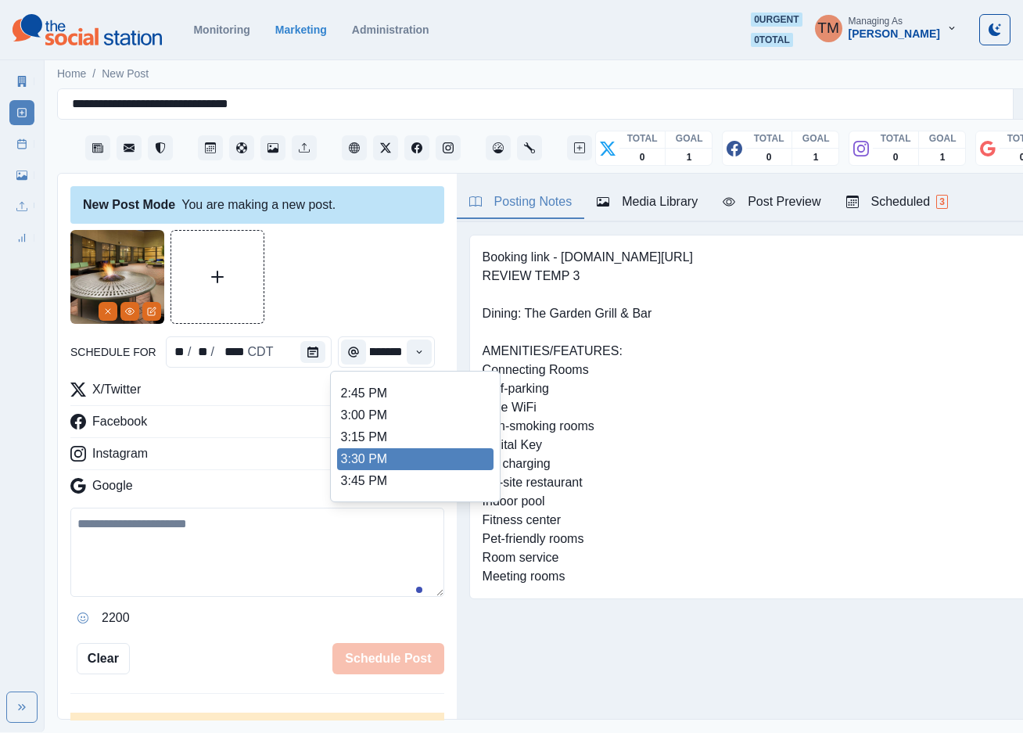
scroll to position [822, 0]
click at [412, 435] on li "6:00 PM" at bounding box center [415, 444] width 156 height 22
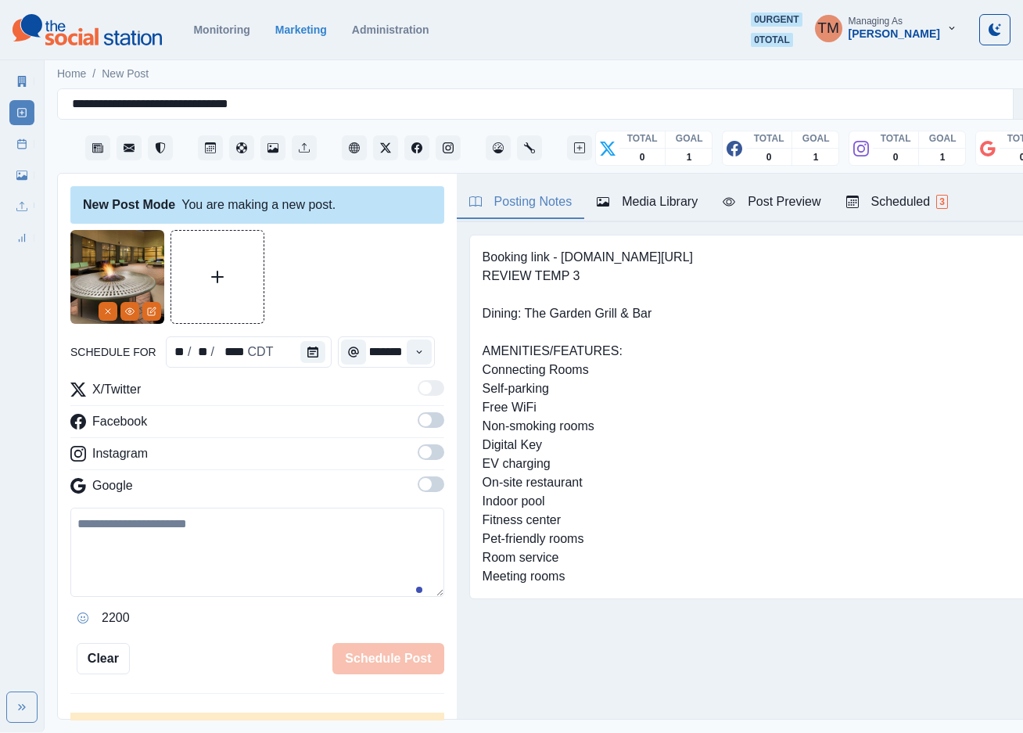
type input "*******"
click at [379, 285] on div at bounding box center [257, 277] width 374 height 94
click at [418, 423] on span at bounding box center [431, 420] width 27 height 16
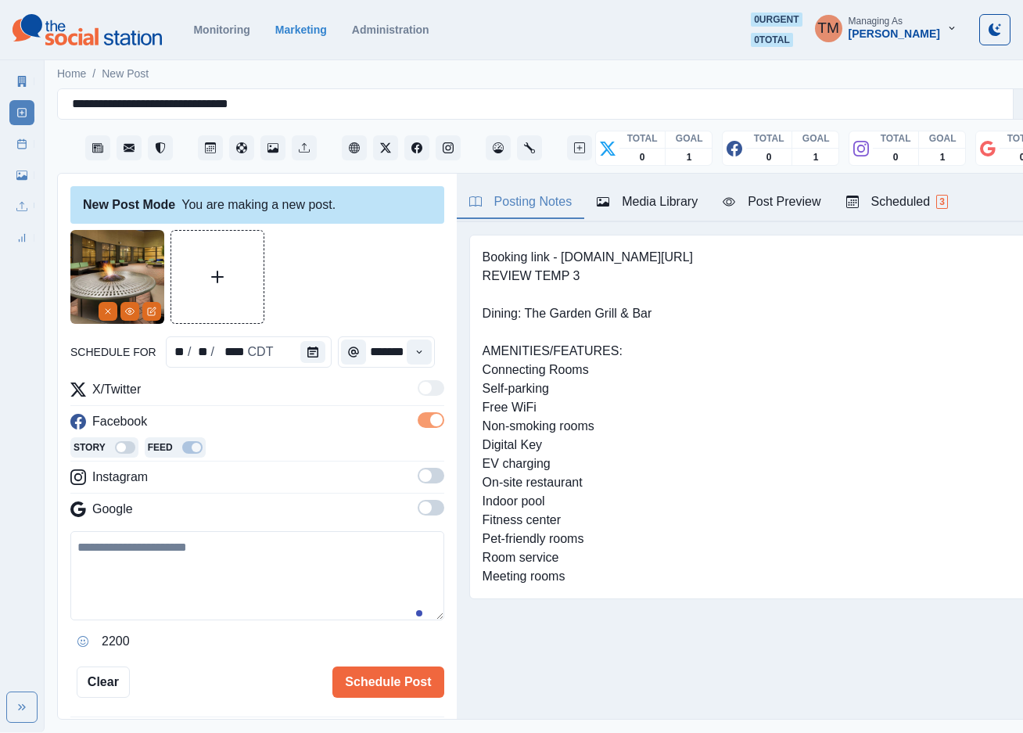
click at [418, 481] on span at bounding box center [431, 476] width 27 height 16
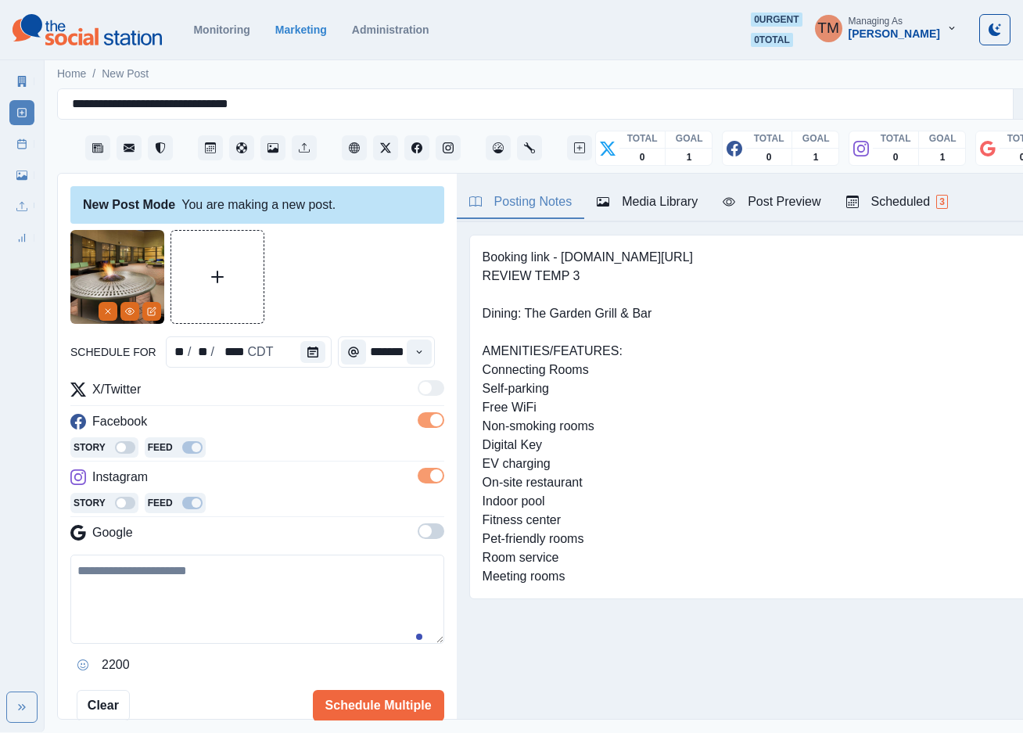
click at [419, 540] on label at bounding box center [431, 535] width 27 height 25
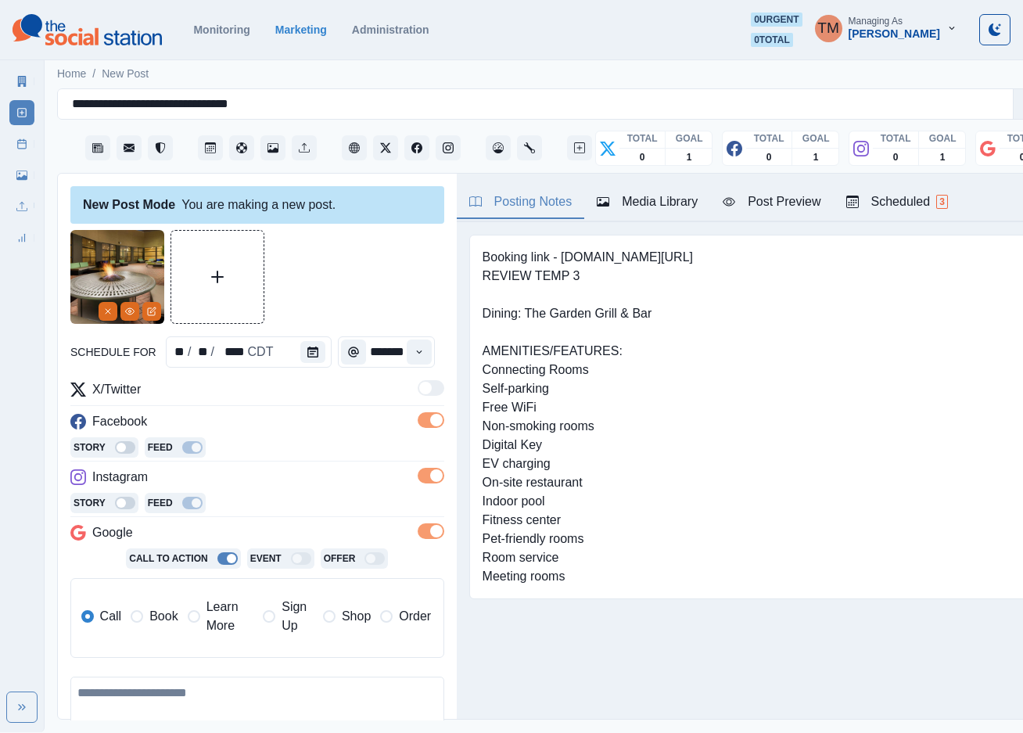
click at [153, 616] on span "Book" at bounding box center [163, 616] width 28 height 19
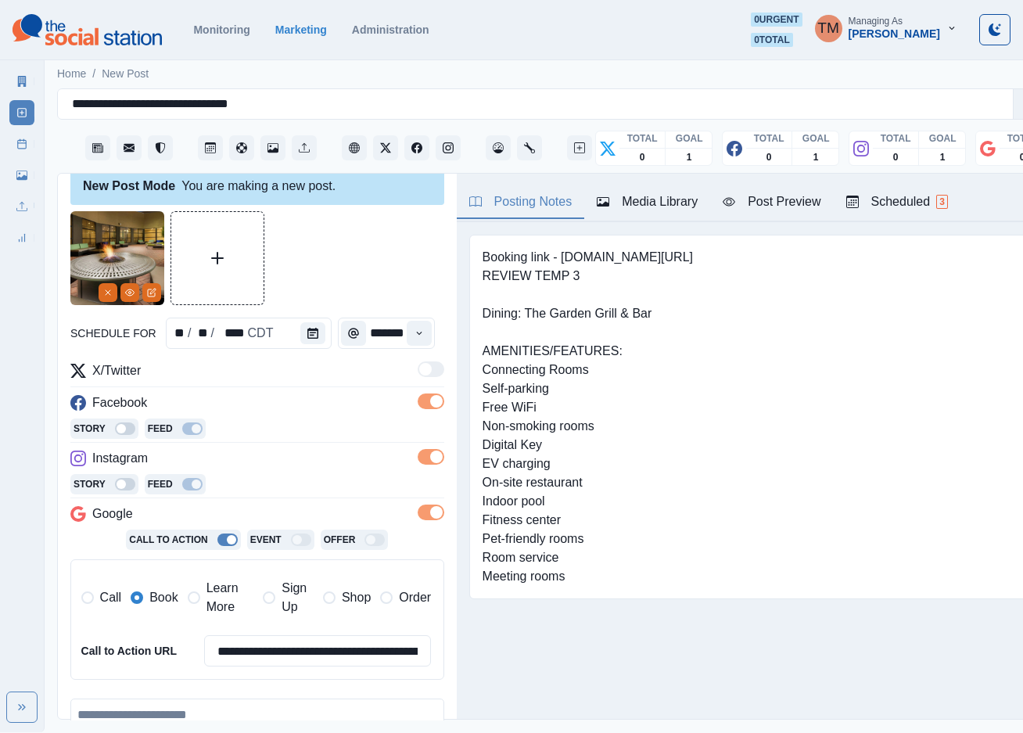
scroll to position [235, 0]
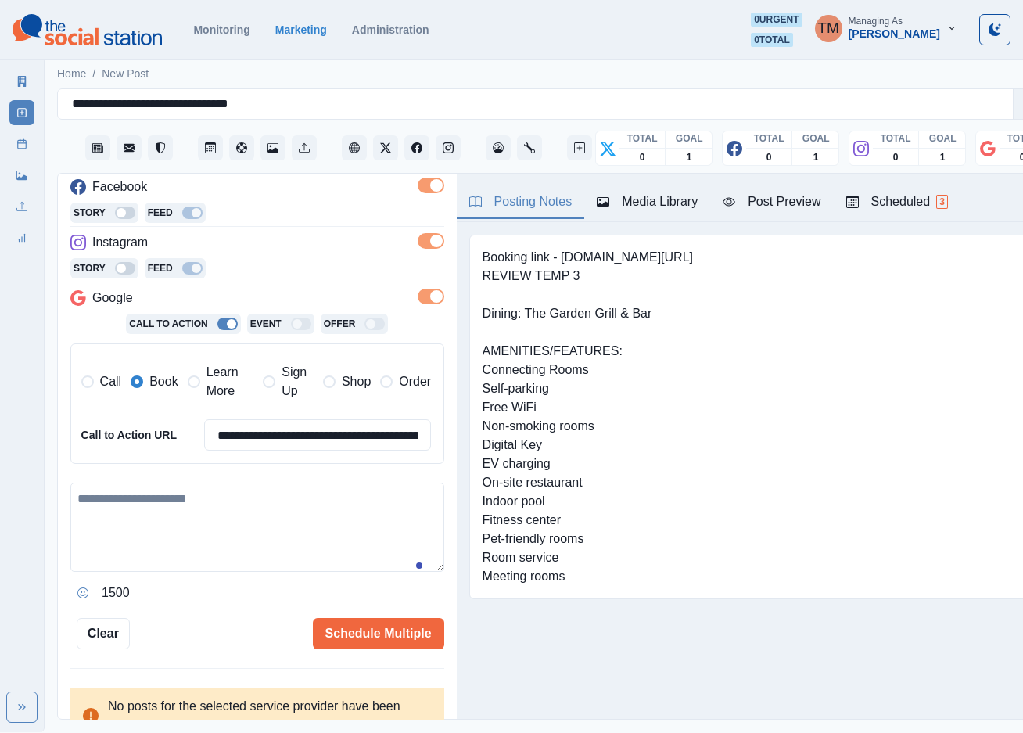
click at [190, 521] on textarea at bounding box center [257, 527] width 374 height 89
paste textarea "**********"
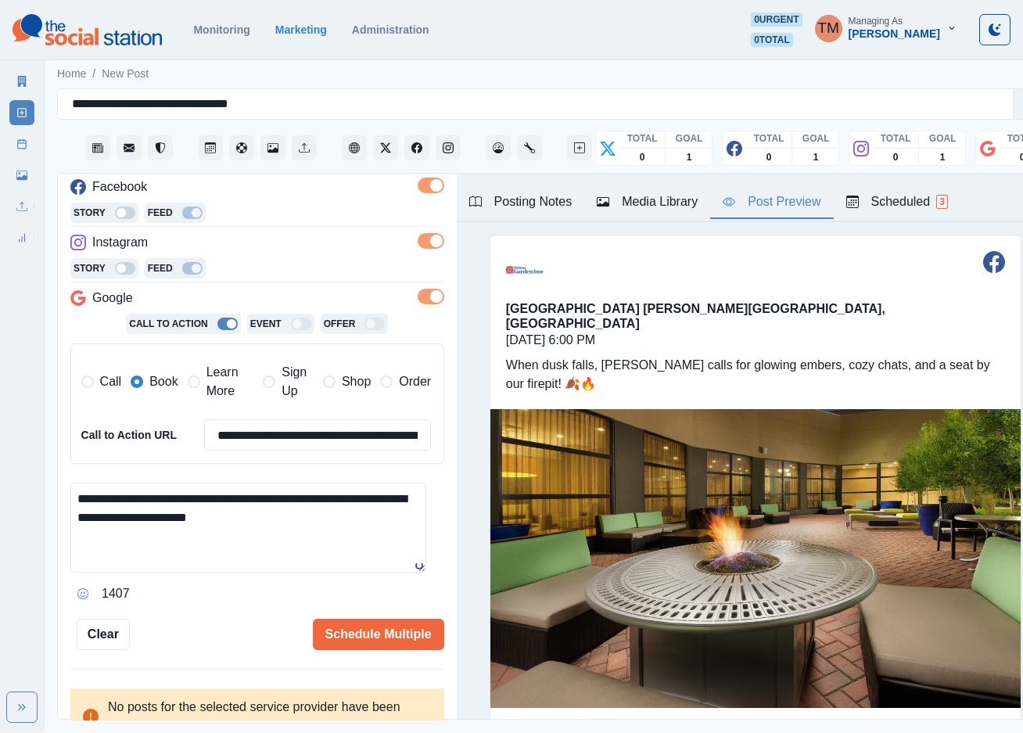
click at [791, 204] on div "Post Preview" at bounding box center [772, 201] width 98 height 19
click at [96, 517] on div "As" at bounding box center [103, 523] width 21 height 25
type textarea "**********"
click at [354, 634] on button "Schedule Multiple" at bounding box center [378, 634] width 131 height 31
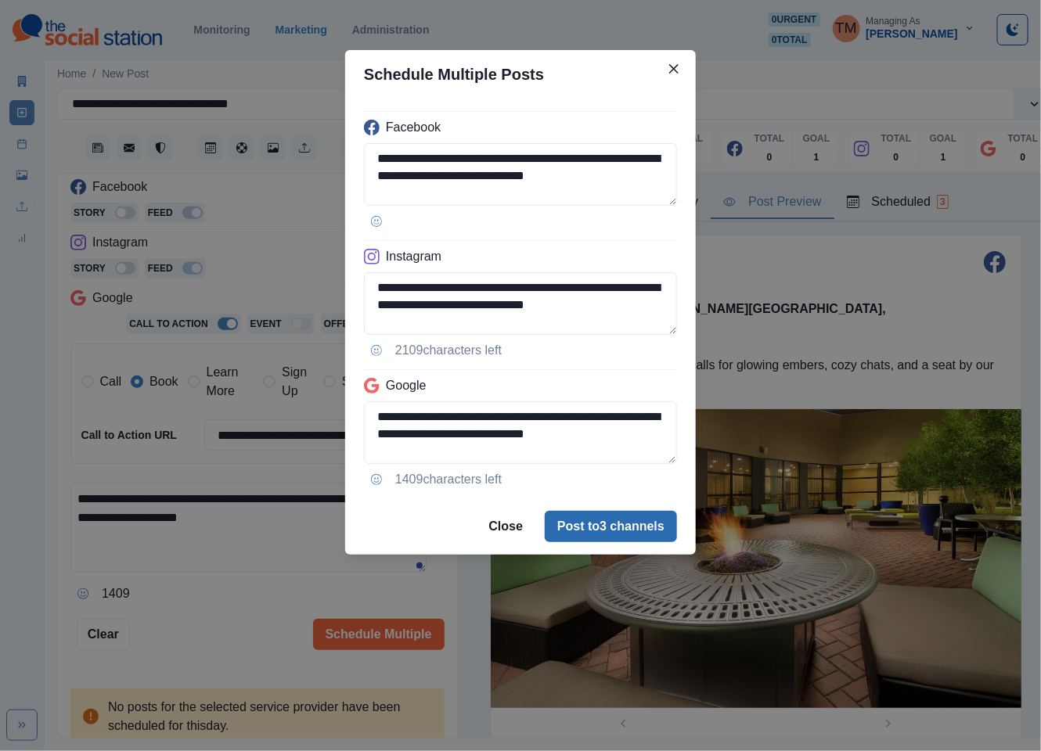
click at [606, 512] on button "Post to 3 channels" at bounding box center [611, 526] width 132 height 31
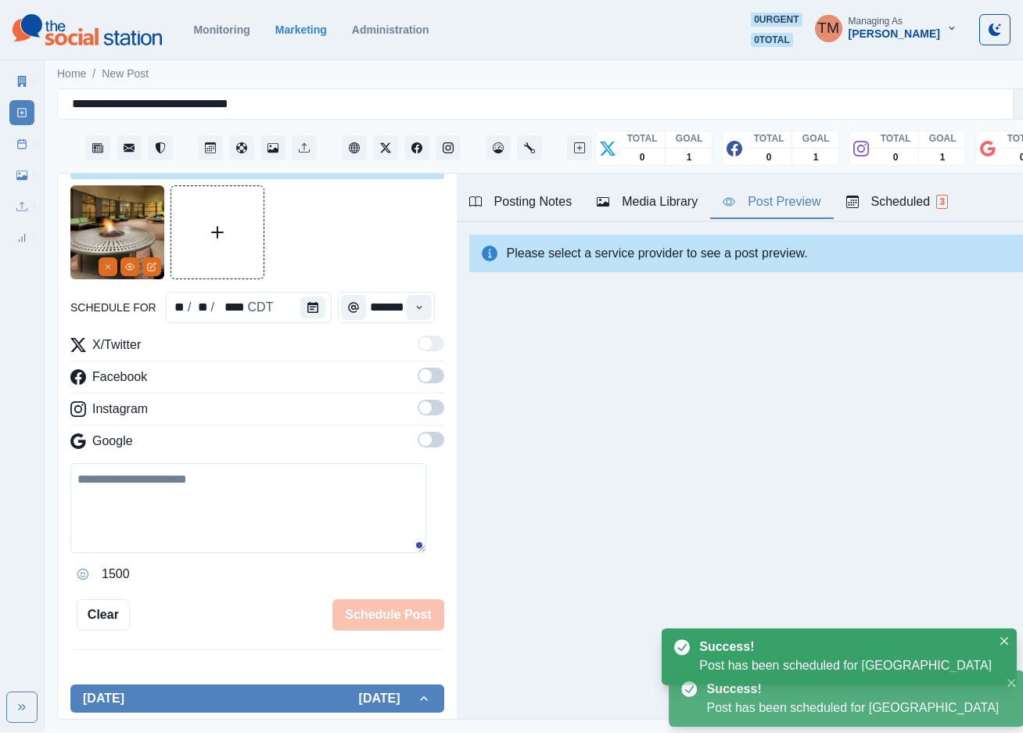
scroll to position [0, 0]
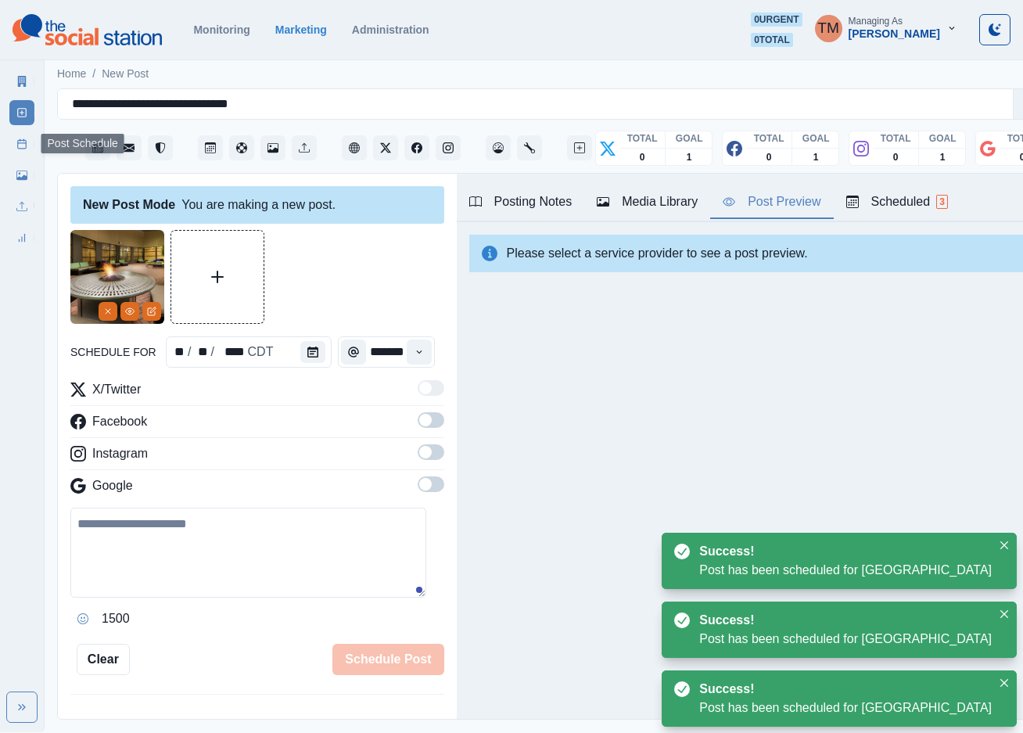
click at [19, 141] on icon at bounding box center [21, 143] width 11 height 11
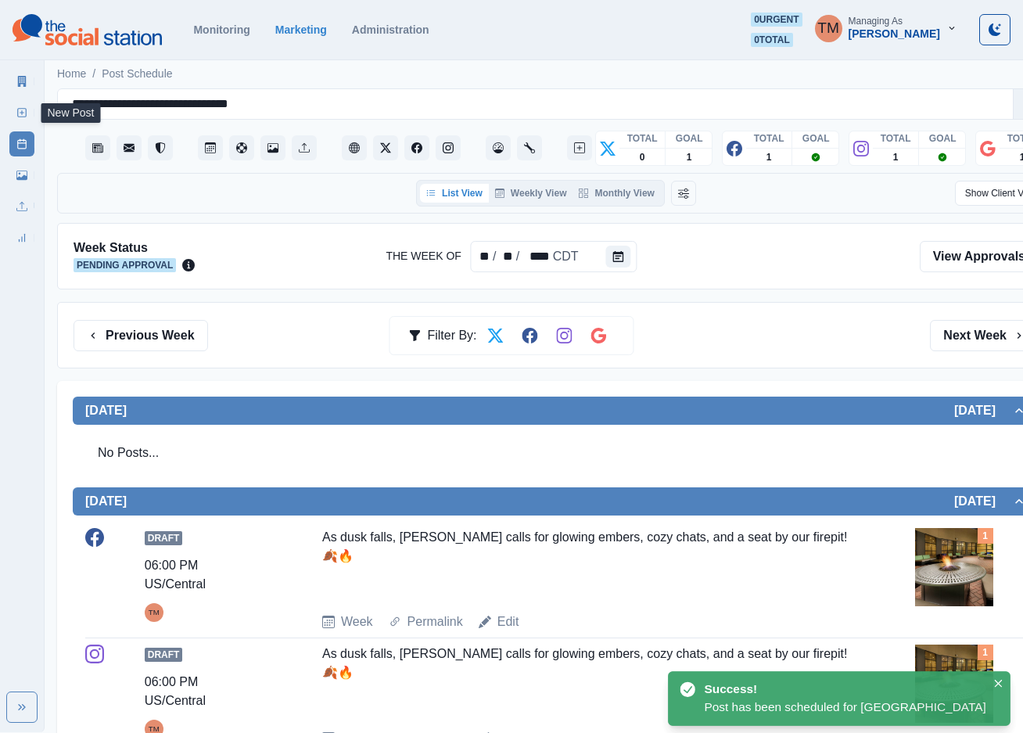
click at [22, 113] on line at bounding box center [22, 113] width 4 height 0
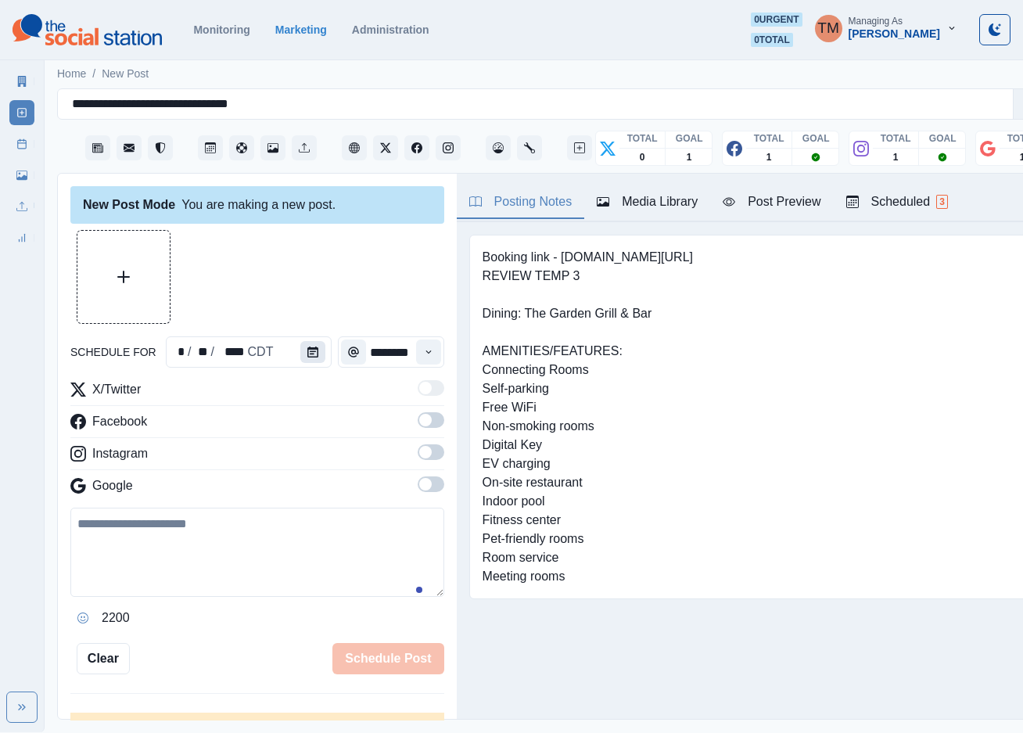
click at [308, 353] on icon "Calendar" at bounding box center [312, 352] width 11 height 11
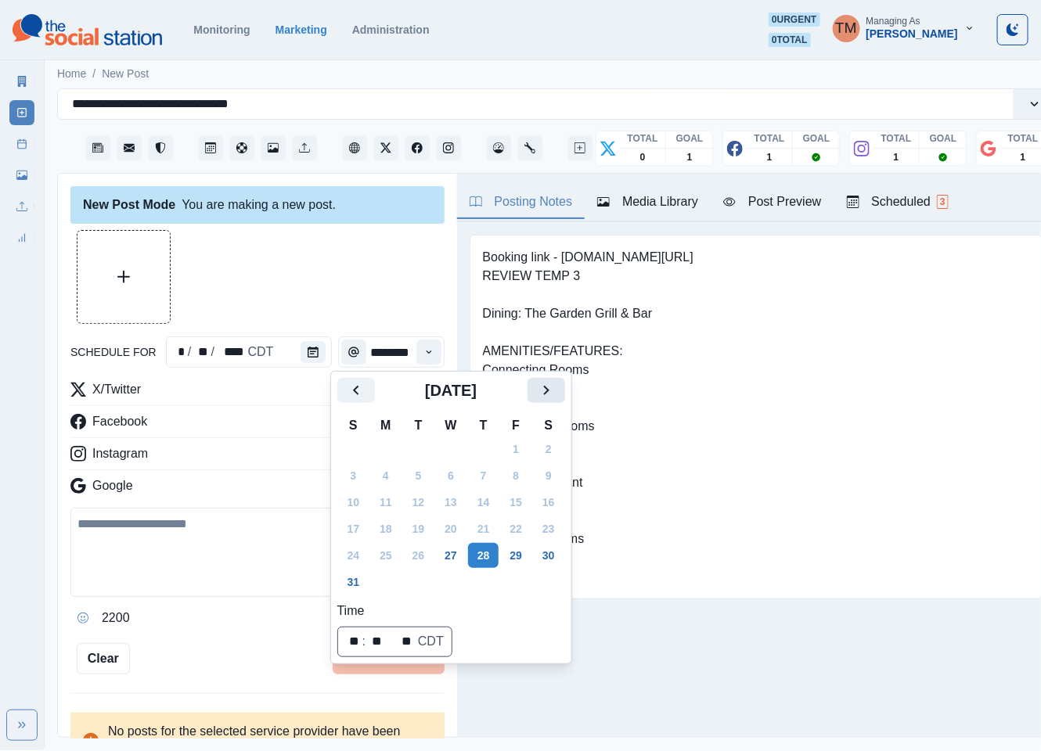
click at [552, 393] on icon "Next" at bounding box center [546, 390] width 19 height 19
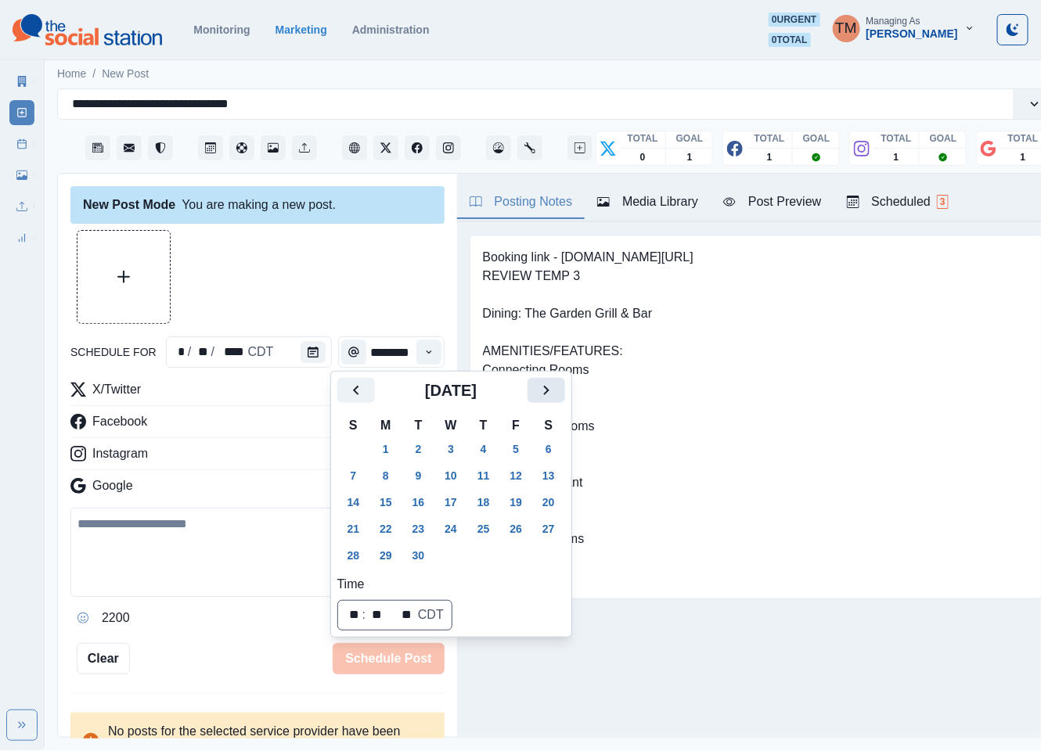
click at [552, 393] on icon "Next" at bounding box center [546, 390] width 19 height 19
click at [383, 526] on button "20" at bounding box center [385, 528] width 31 height 25
click at [311, 280] on div at bounding box center [257, 277] width 374 height 94
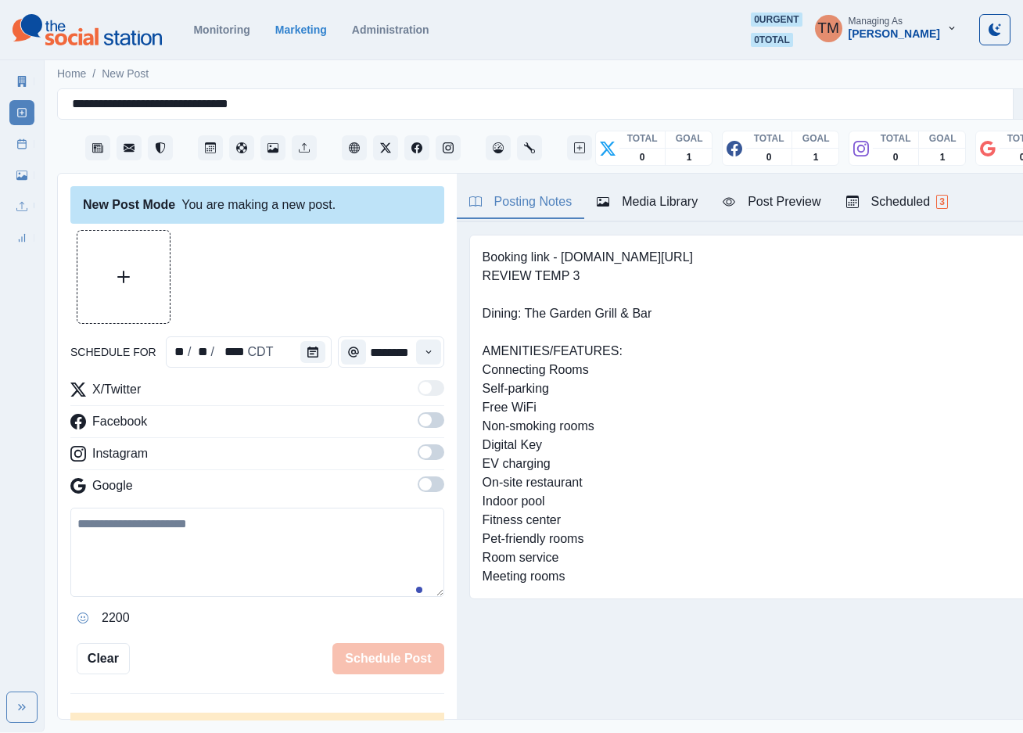
click at [153, 550] on textarea at bounding box center [257, 552] width 374 height 89
paste textarea "**********"
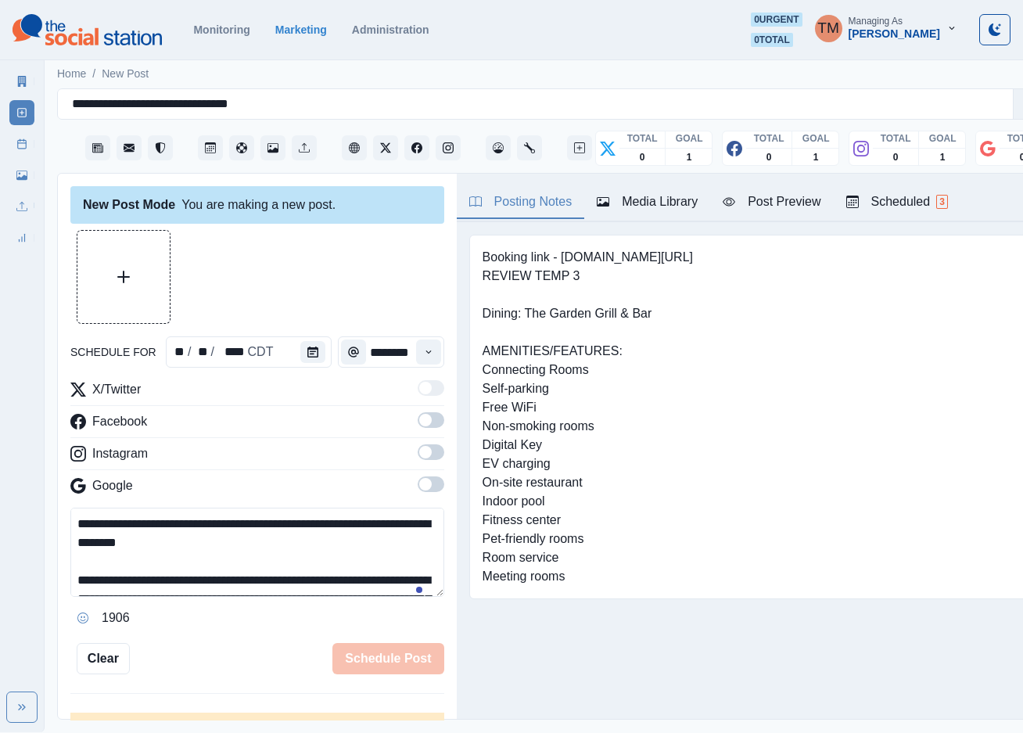
scroll to position [106, 0]
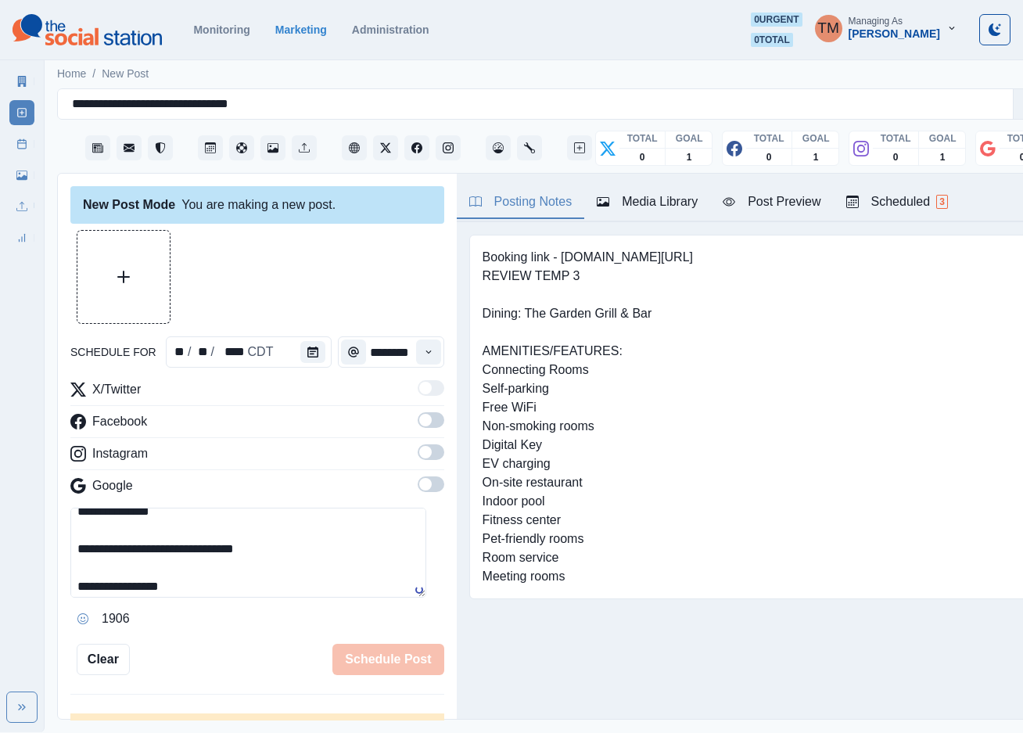
type textarea "**********"
click at [418, 421] on span at bounding box center [431, 420] width 27 height 16
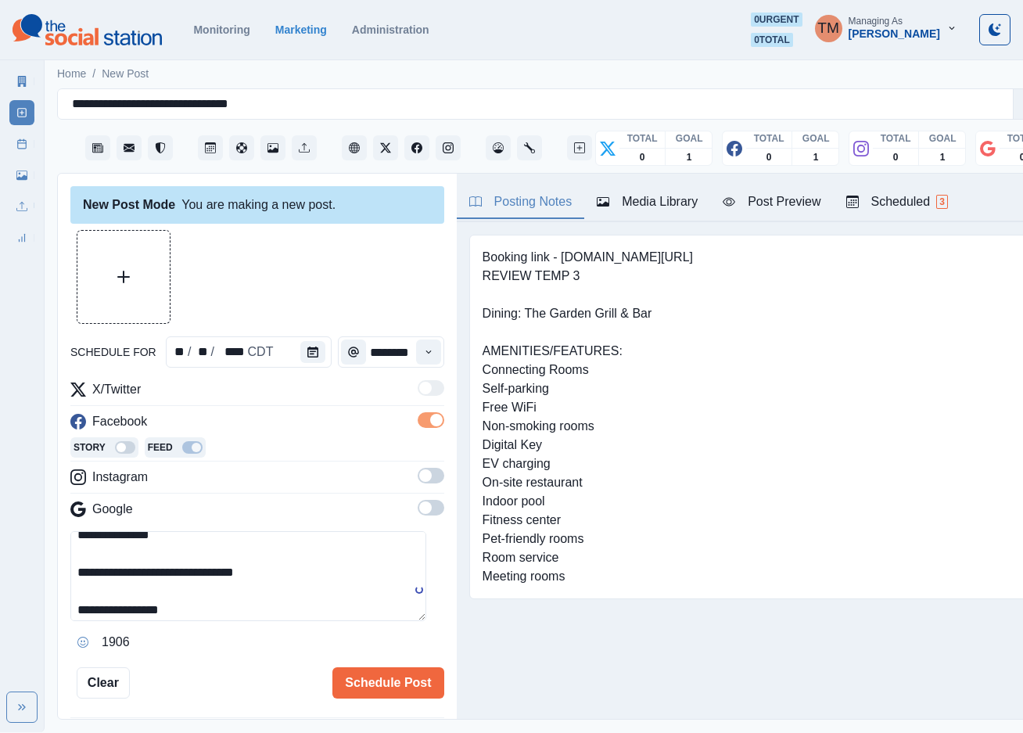
click at [413, 461] on hr at bounding box center [257, 461] width 374 height 1
click at [419, 475] on span at bounding box center [425, 475] width 13 height 13
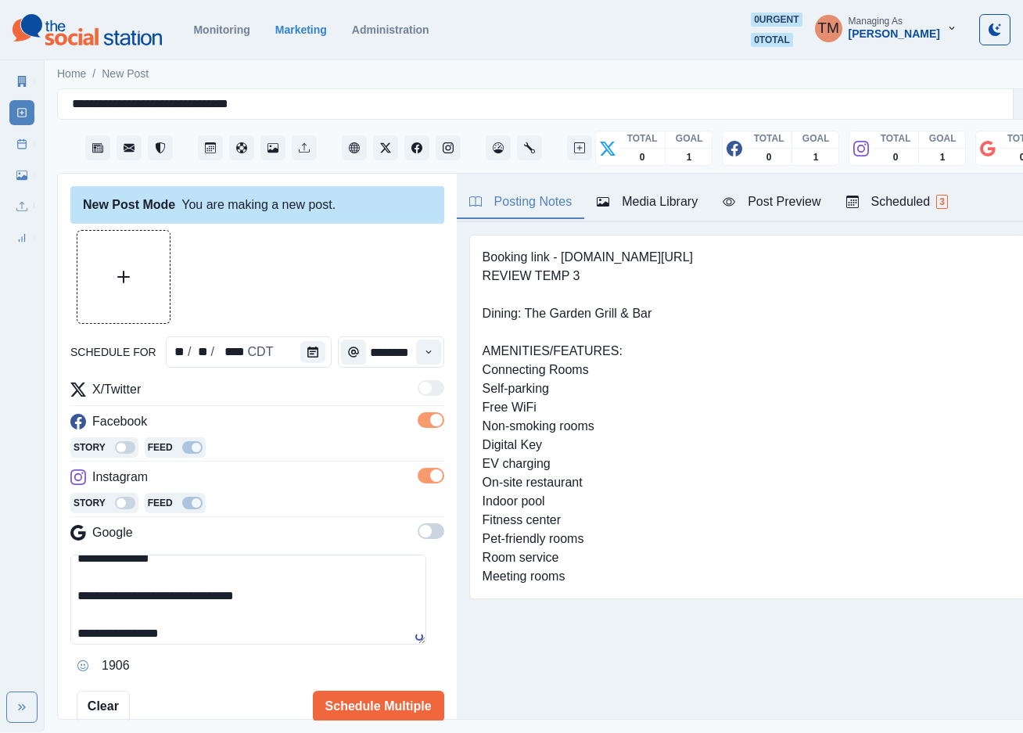
click at [420, 535] on span at bounding box center [431, 531] width 27 height 16
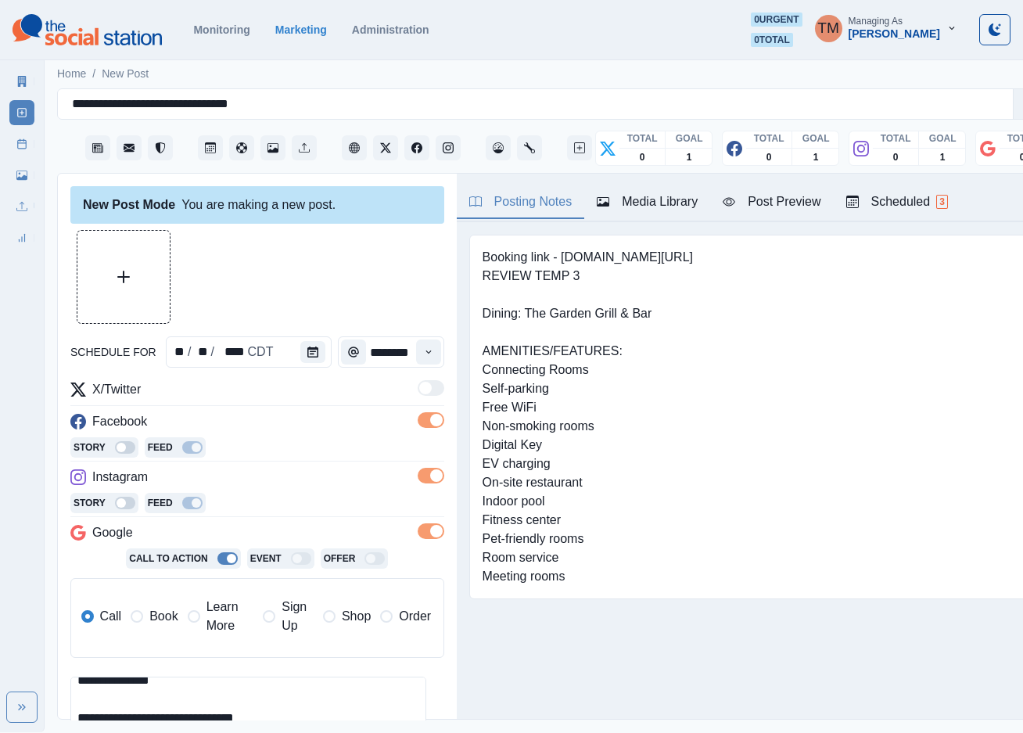
click at [218, 620] on span "Learn More" at bounding box center [231, 617] width 48 height 38
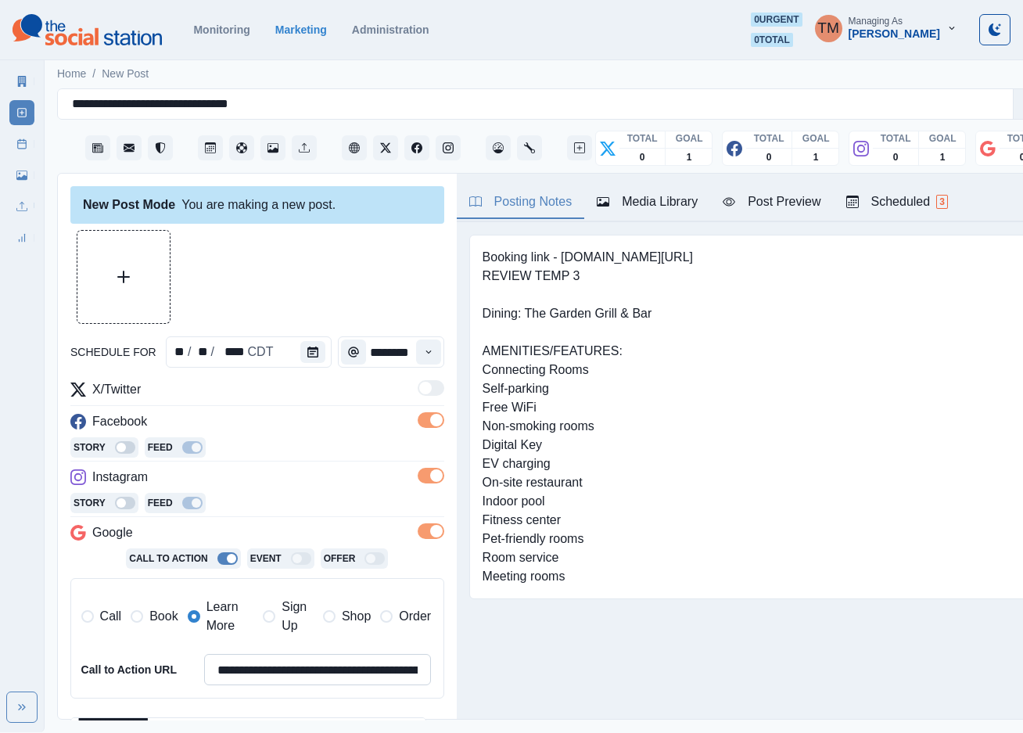
click at [279, 662] on input "**********" at bounding box center [318, 669] width 228 height 31
paste input
type input "**********"
click at [163, 293] on button "Upload Media" at bounding box center [123, 277] width 92 height 92
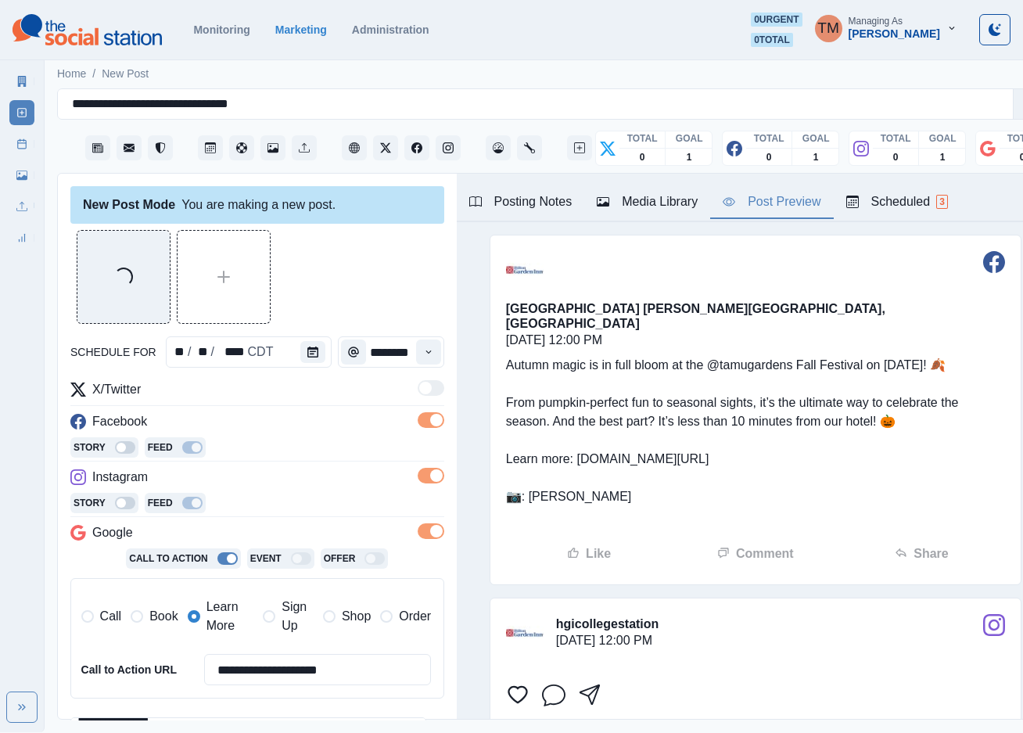
click at [782, 207] on div "Post Preview" at bounding box center [772, 201] width 98 height 19
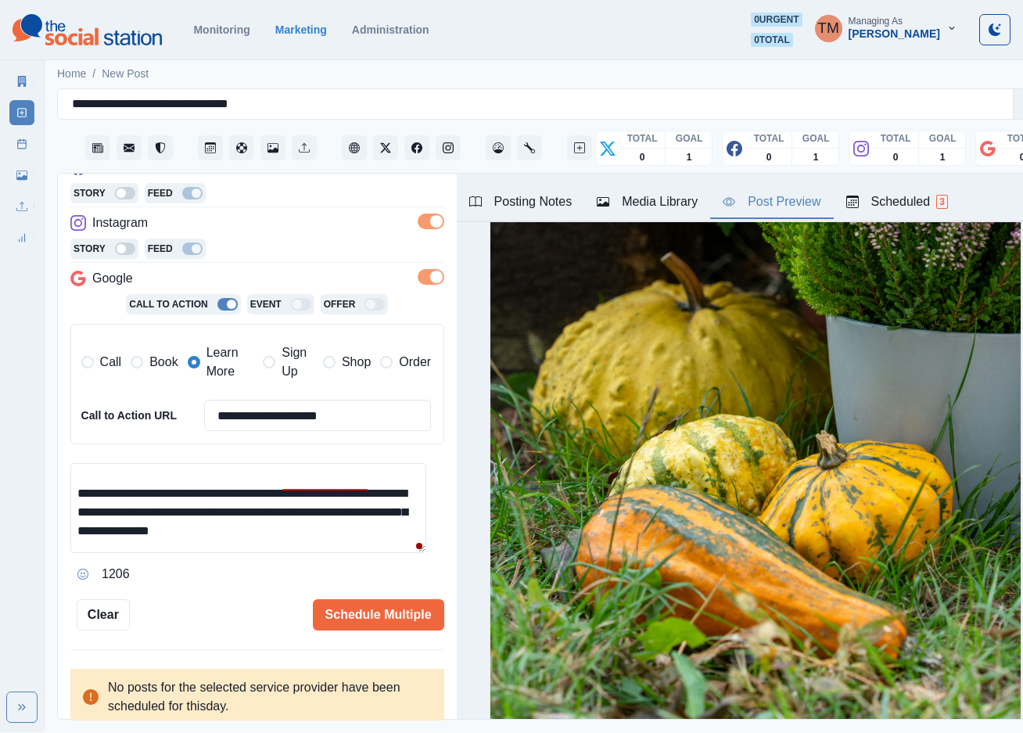
scroll to position [0, 0]
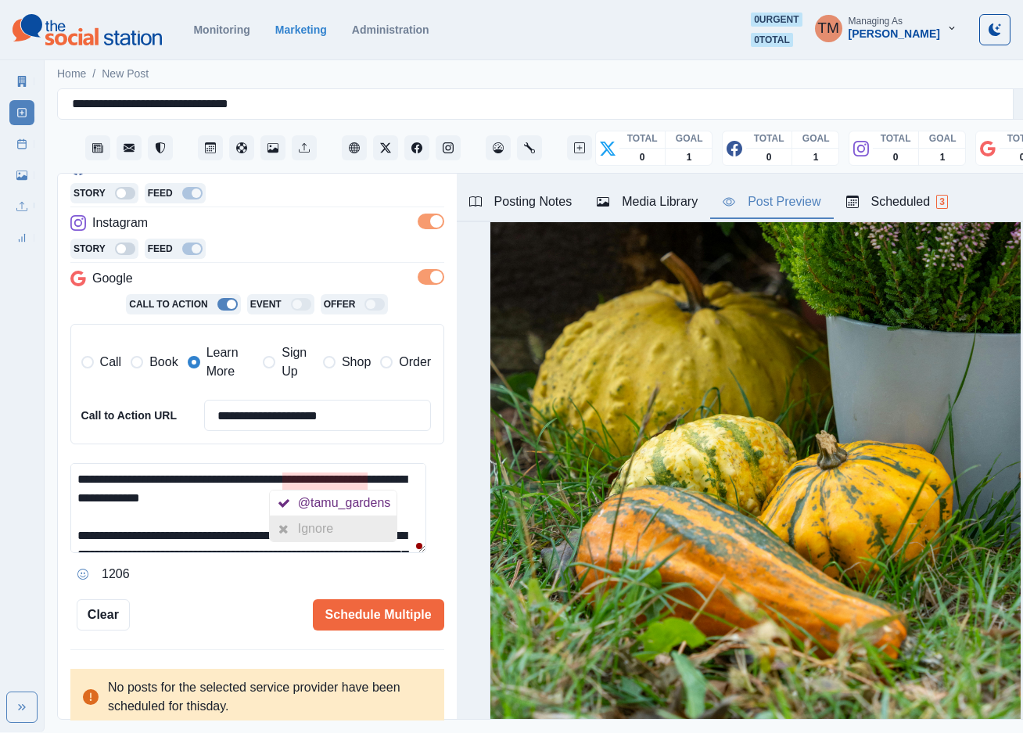
click at [336, 538] on div "Ignore" at bounding box center [318, 528] width 41 height 25
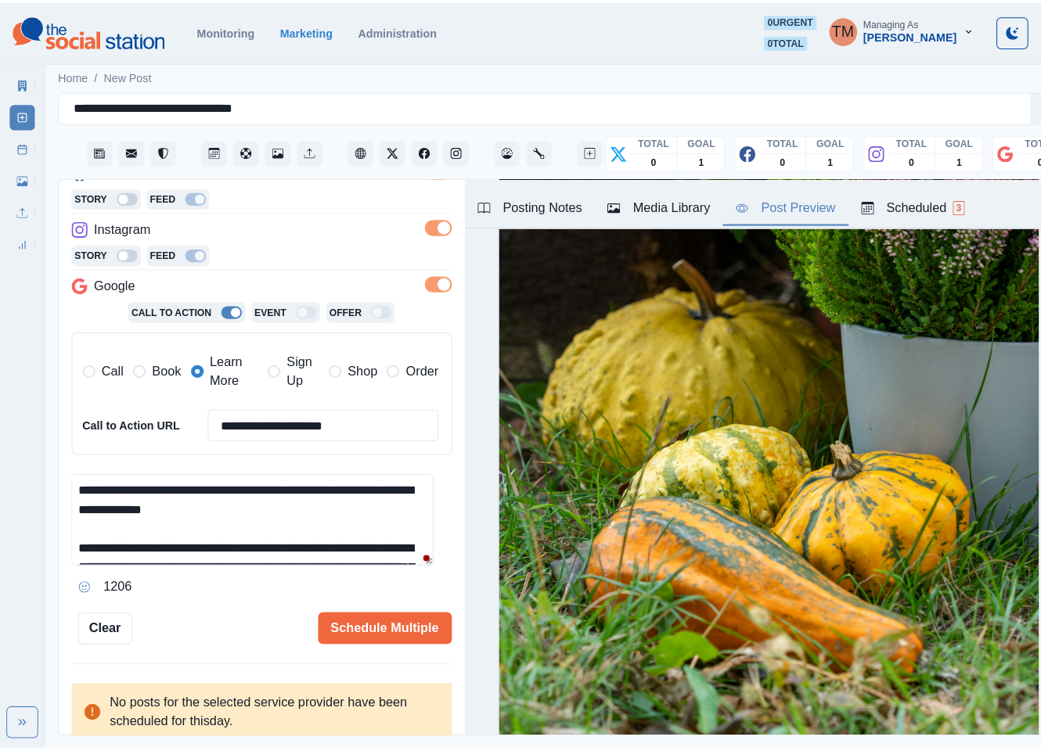
scroll to position [111, 0]
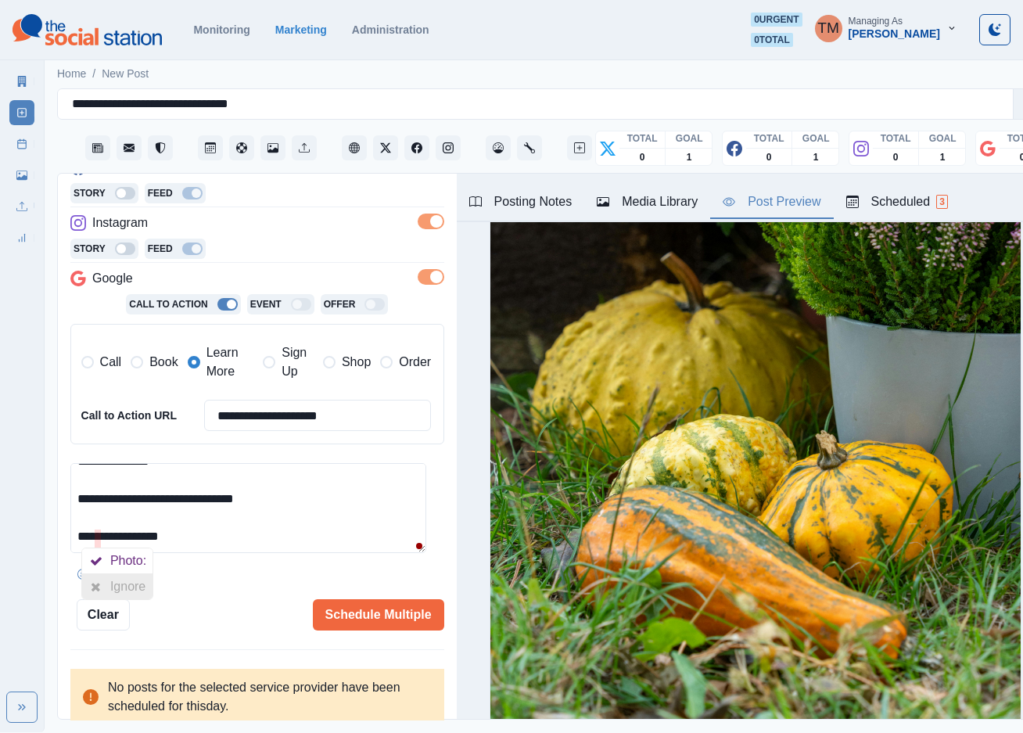
click at [97, 585] on icon at bounding box center [96, 587] width 10 height 13
click at [352, 611] on button "Schedule Multiple" at bounding box center [378, 614] width 131 height 31
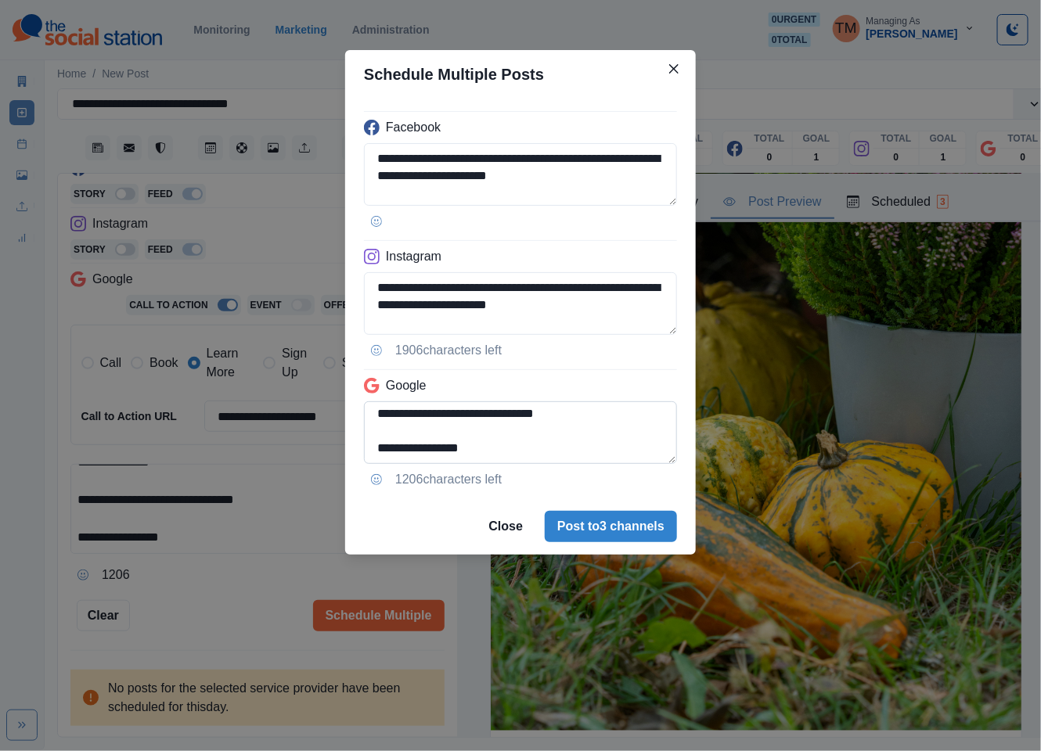
scroll to position [160, 0]
click at [376, 415] on textarea "**********" at bounding box center [520, 432] width 313 height 63
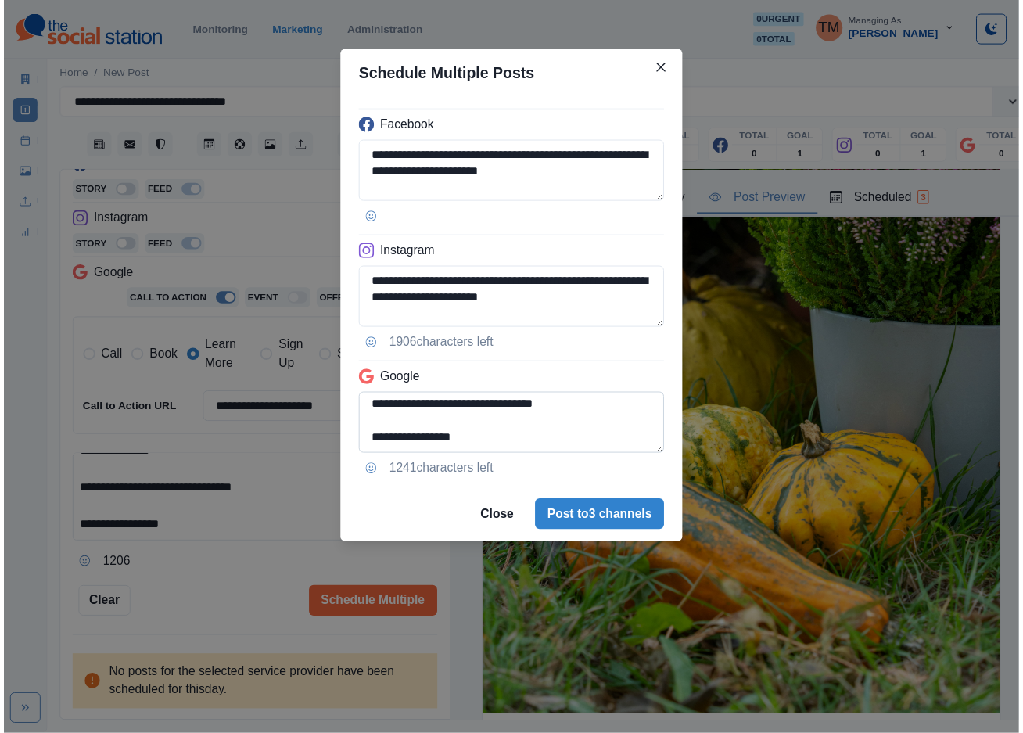
scroll to position [124, 0]
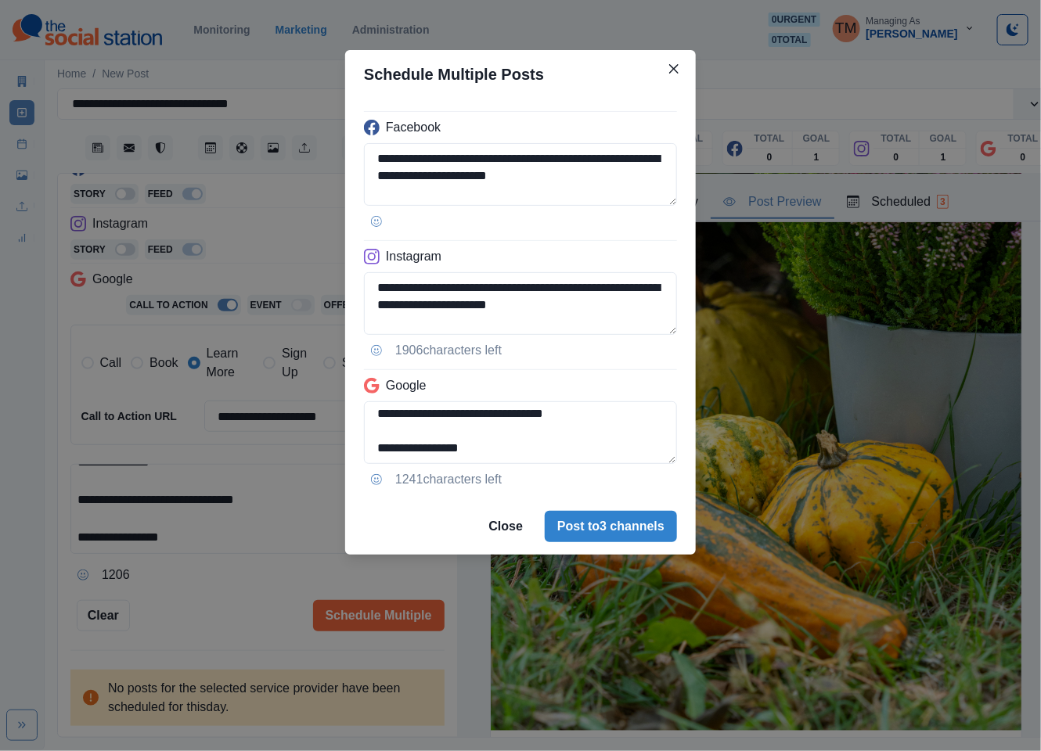
type textarea "**********"
click at [268, 597] on div "**********" at bounding box center [520, 375] width 1041 height 751
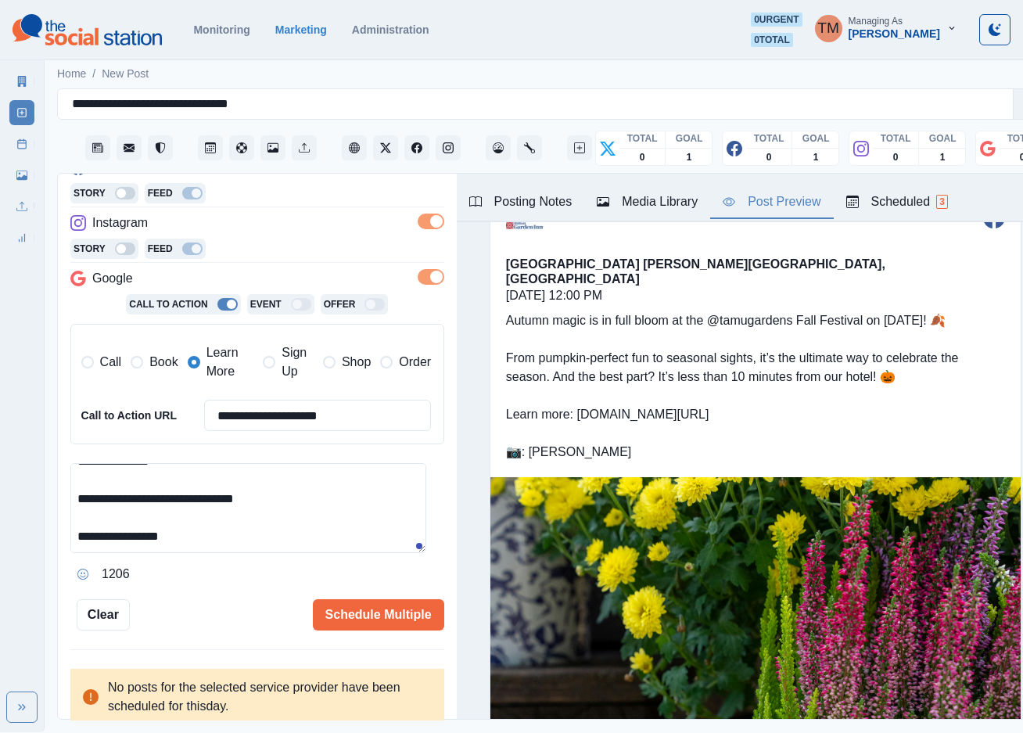
scroll to position [0, 0]
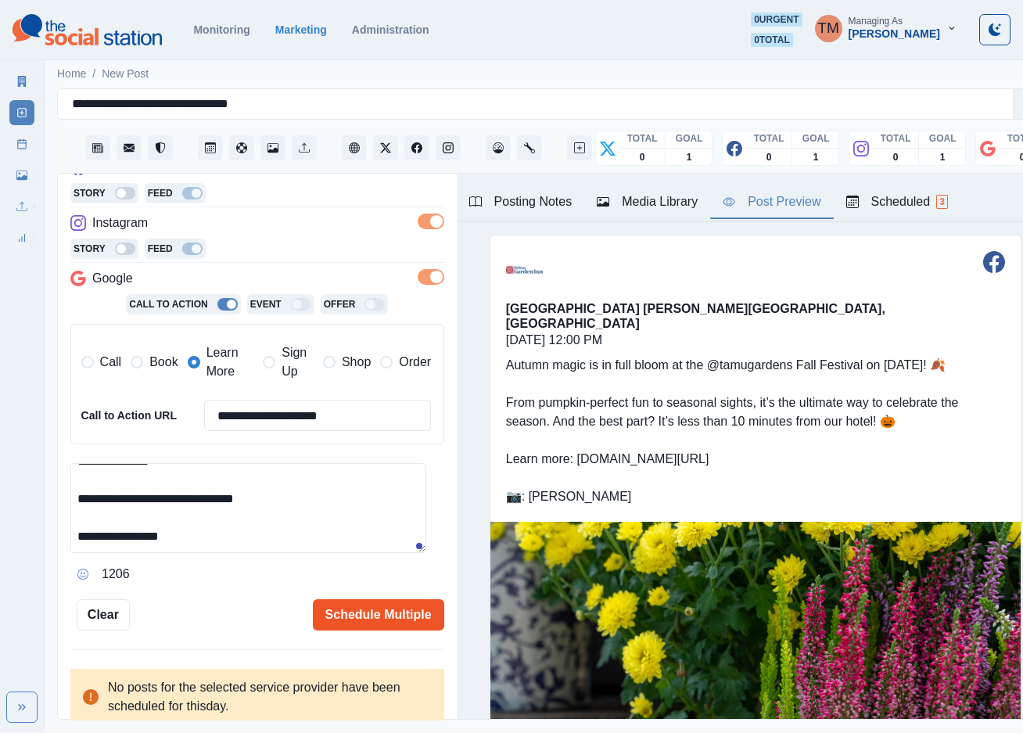
click at [383, 618] on button "Schedule Multiple" at bounding box center [378, 614] width 131 height 31
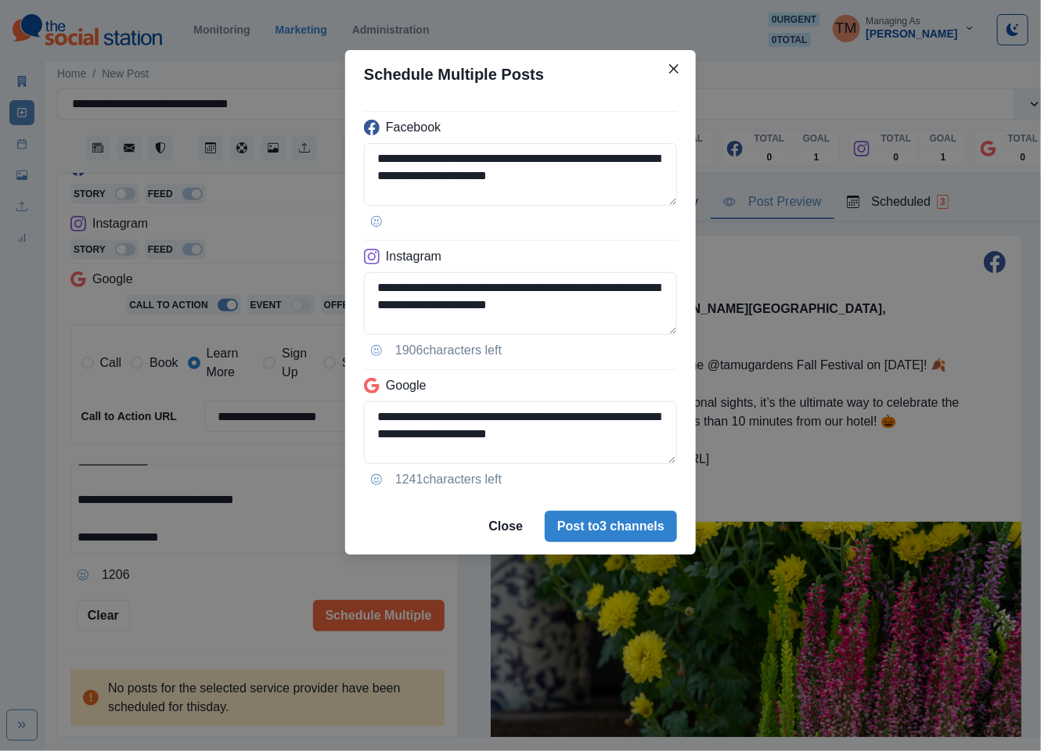
click at [651, 543] on footer "Close Post to 3 channels" at bounding box center [520, 526] width 351 height 56
click at [657, 535] on button "Post to 3 channels" at bounding box center [611, 526] width 132 height 31
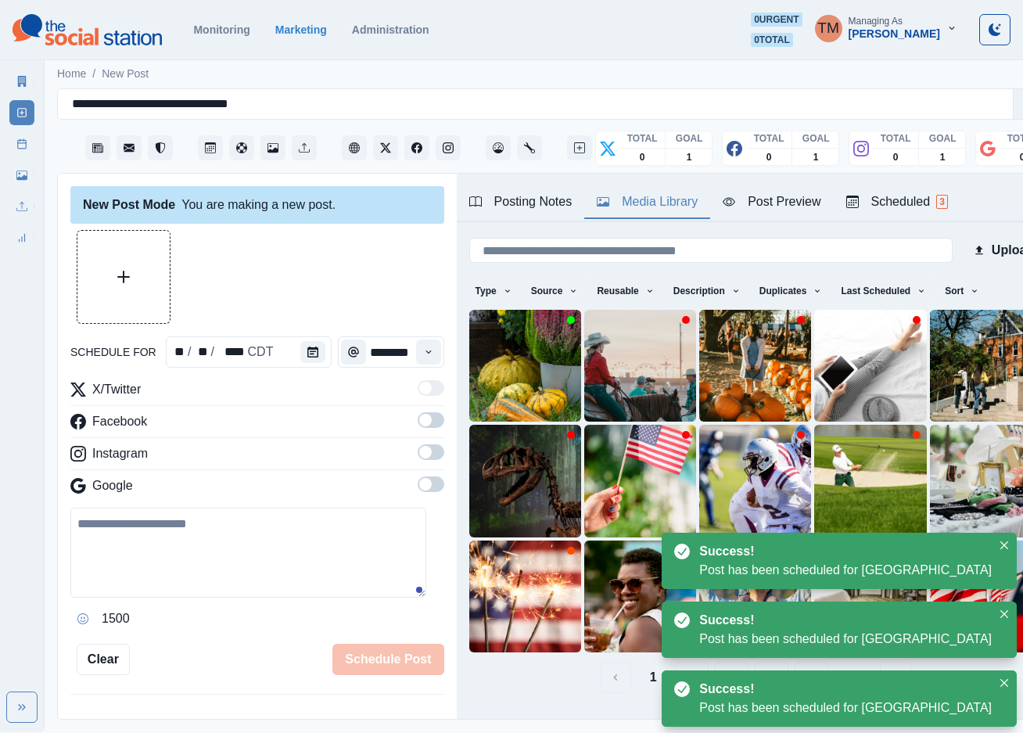
click at [648, 207] on div "Media Library" at bounding box center [647, 201] width 101 height 19
click at [539, 400] on icon "View Media" at bounding box center [543, 403] width 9 height 6
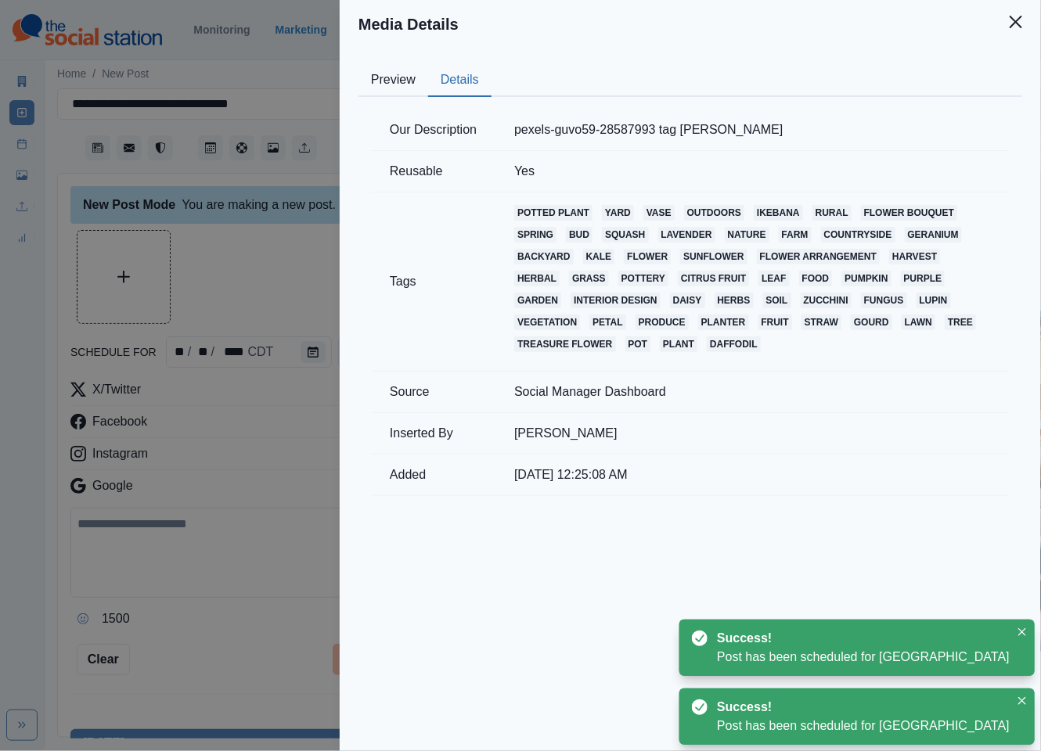
click at [448, 74] on button "Details" at bounding box center [459, 80] width 63 height 33
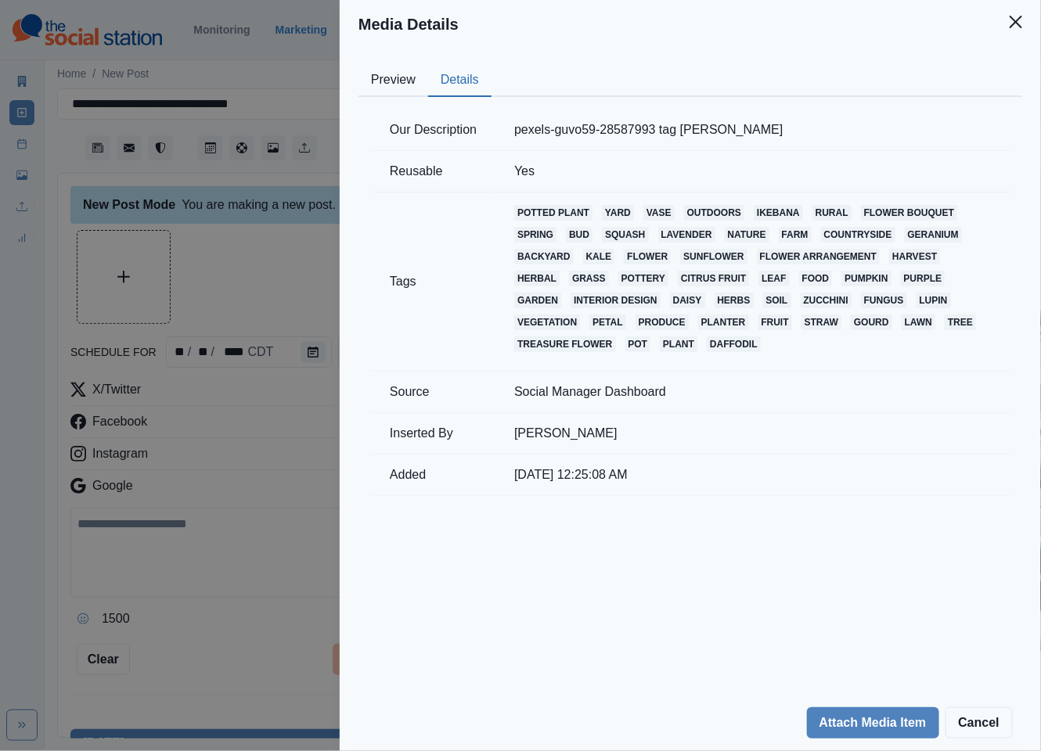
click at [23, 148] on div "Media Details Preview Details Our Description pexels-guvo59-28587993 tag Gundul…" at bounding box center [520, 375] width 1041 height 751
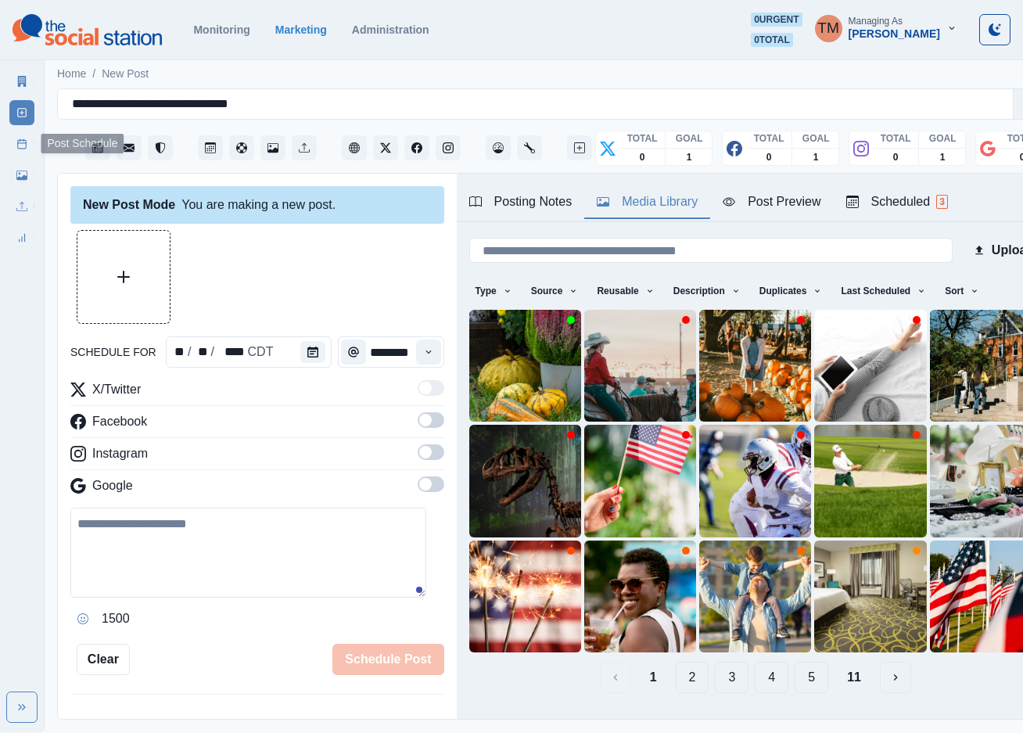
click at [18, 144] on rect at bounding box center [22, 144] width 9 height 9
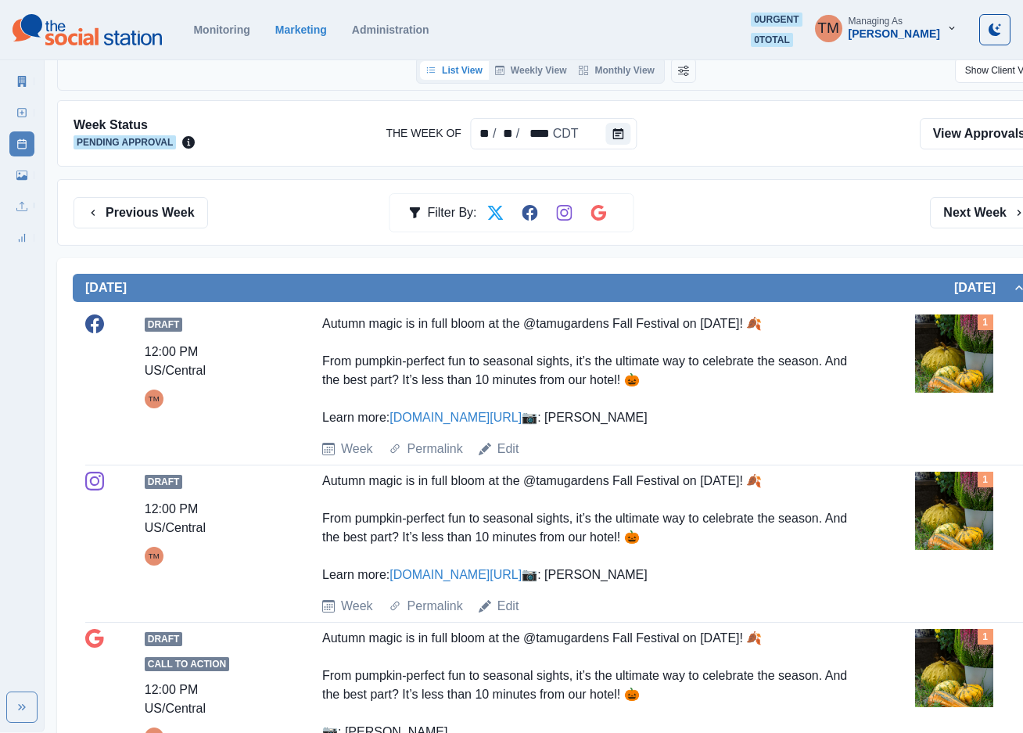
scroll to position [117, 0]
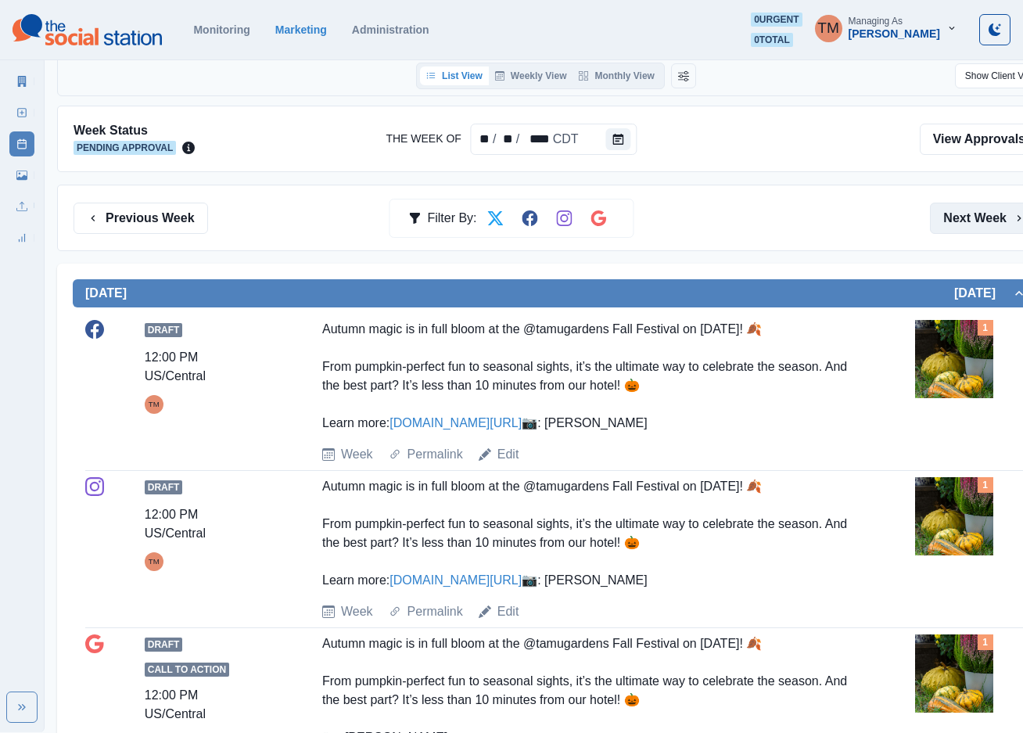
click at [965, 214] on button "Next Week" at bounding box center [984, 218] width 109 height 31
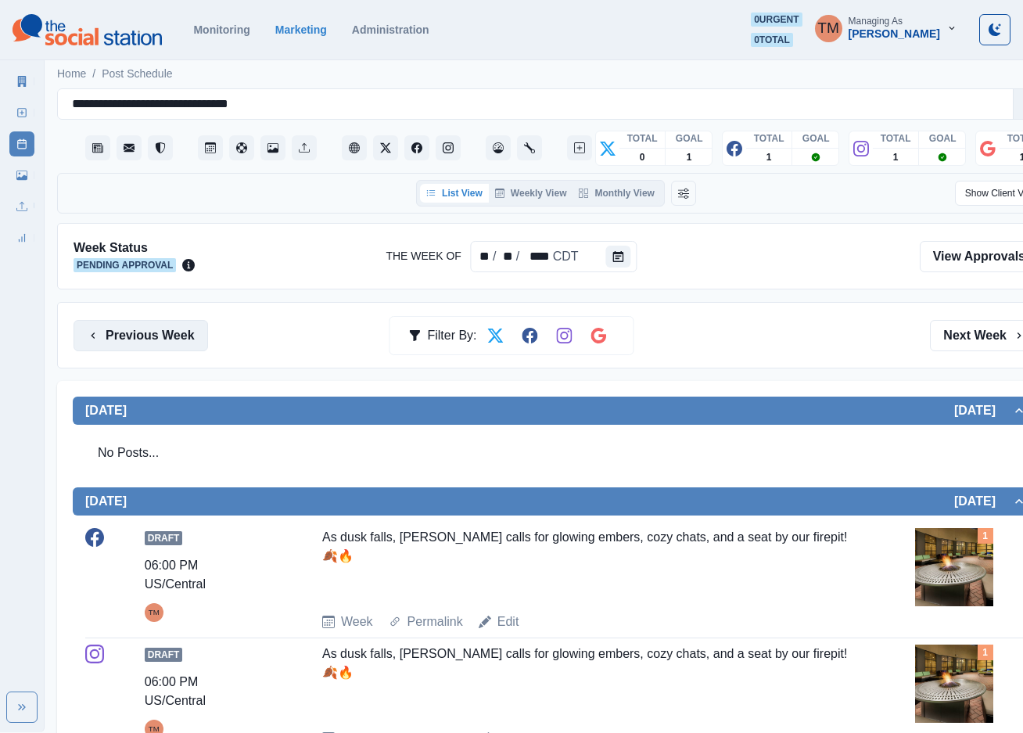
click at [155, 351] on button "Previous Week" at bounding box center [141, 335] width 135 height 31
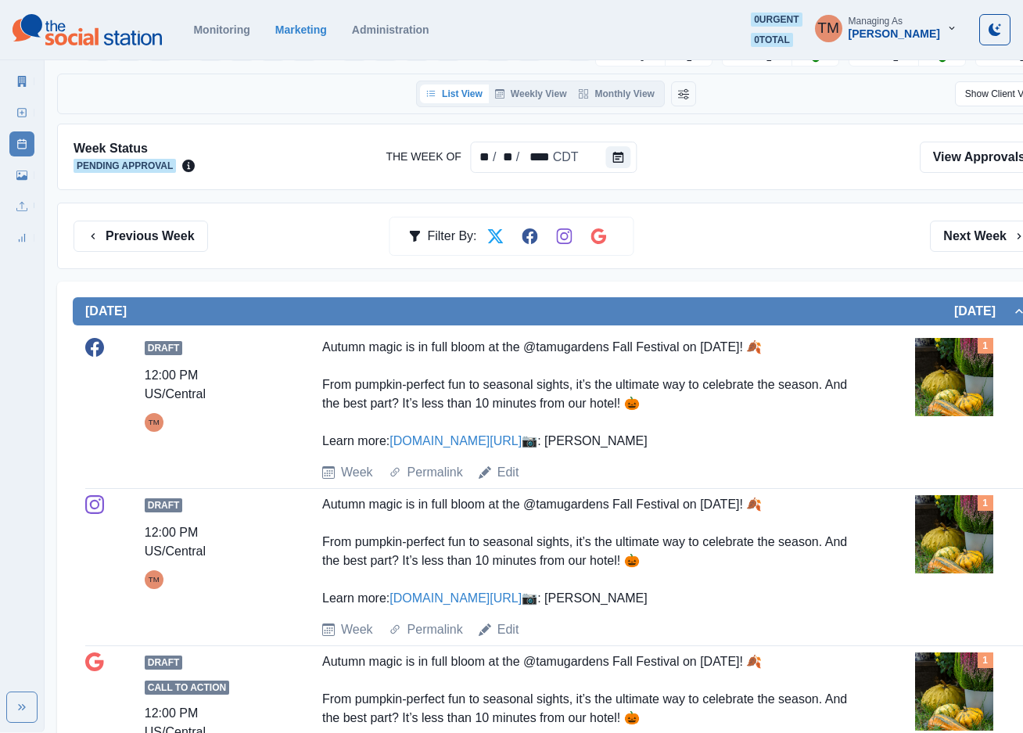
scroll to position [235, 0]
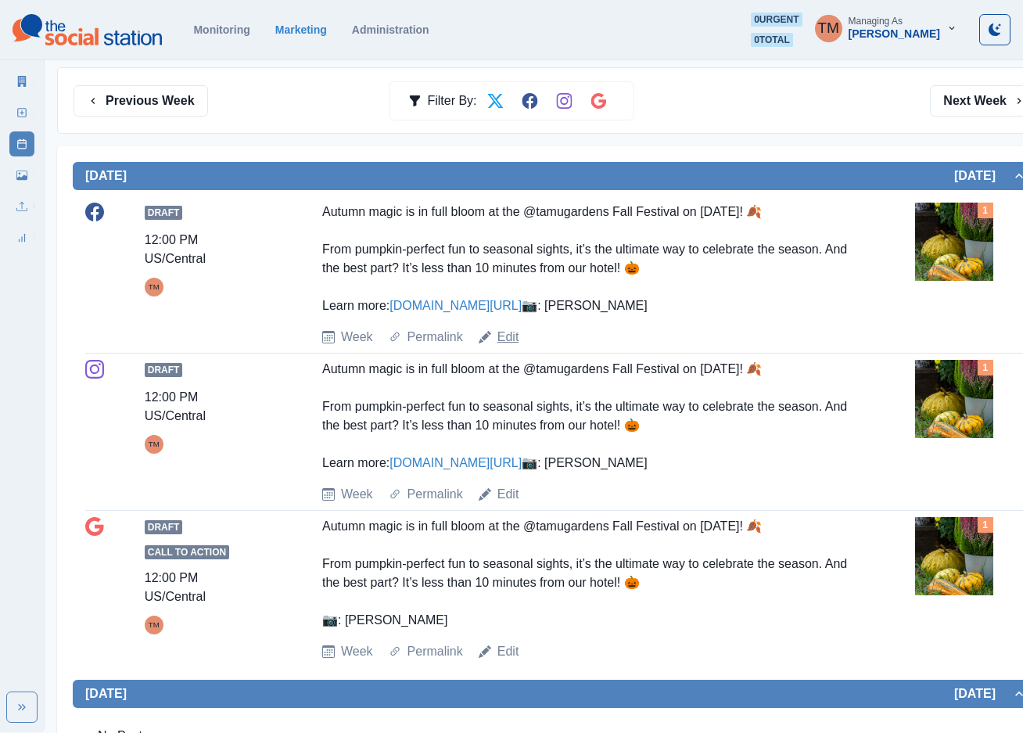
click at [507, 347] on link "Edit" at bounding box center [509, 337] width 22 height 19
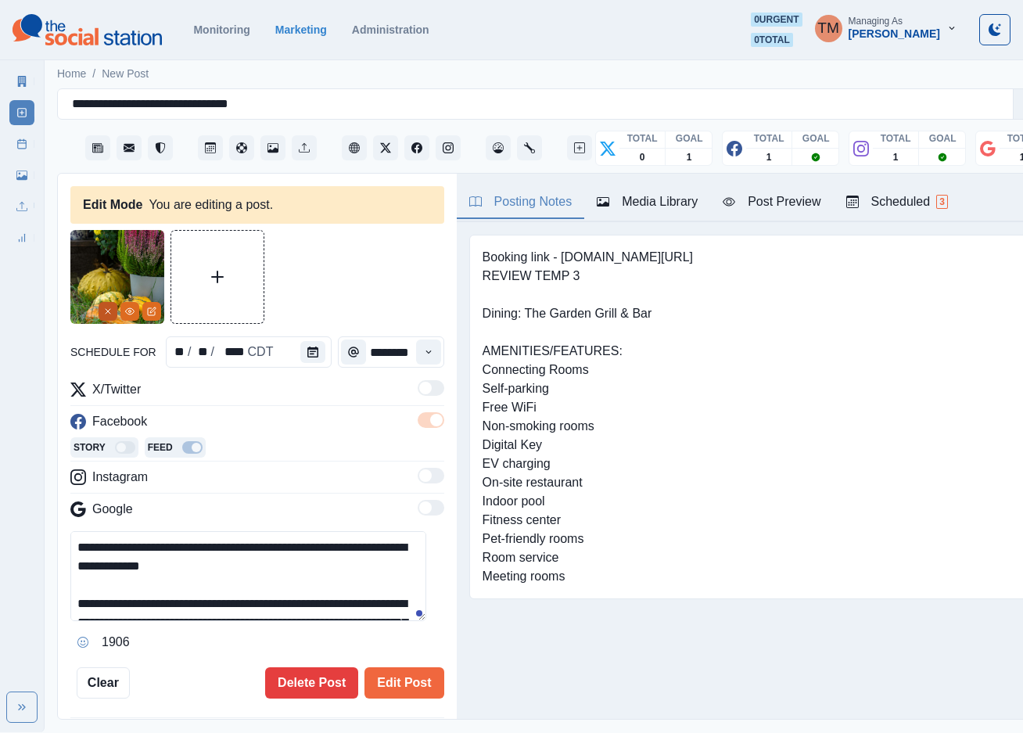
click at [106, 307] on icon "Remove" at bounding box center [107, 311] width 9 height 9
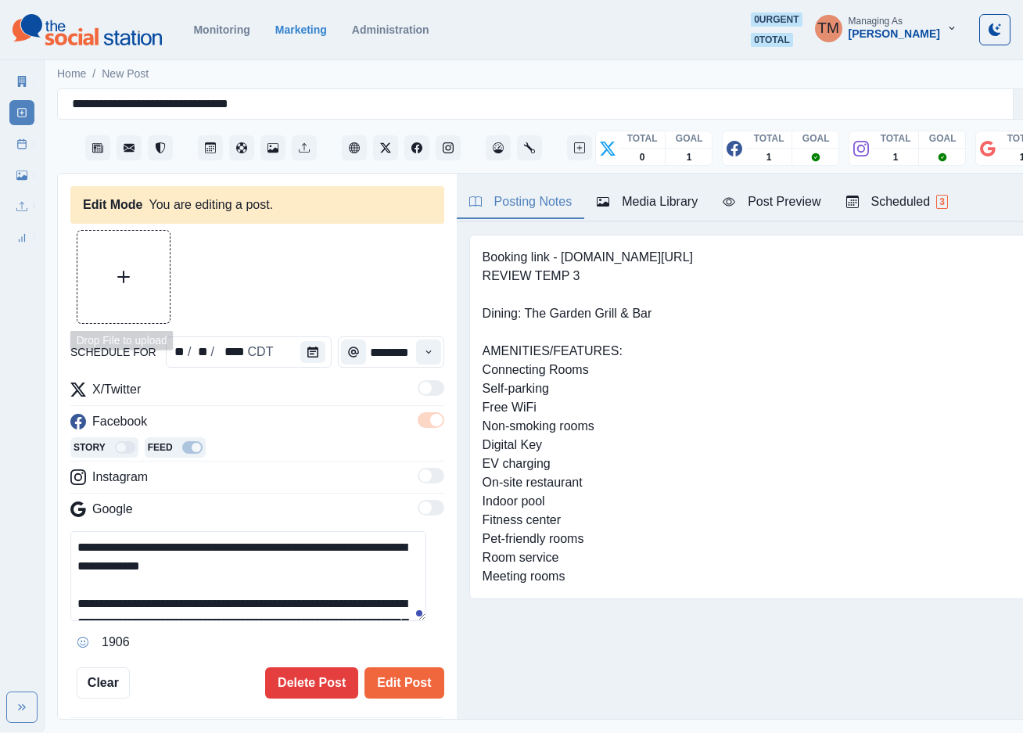
click at [132, 265] on button "Upload Media" at bounding box center [123, 277] width 92 height 92
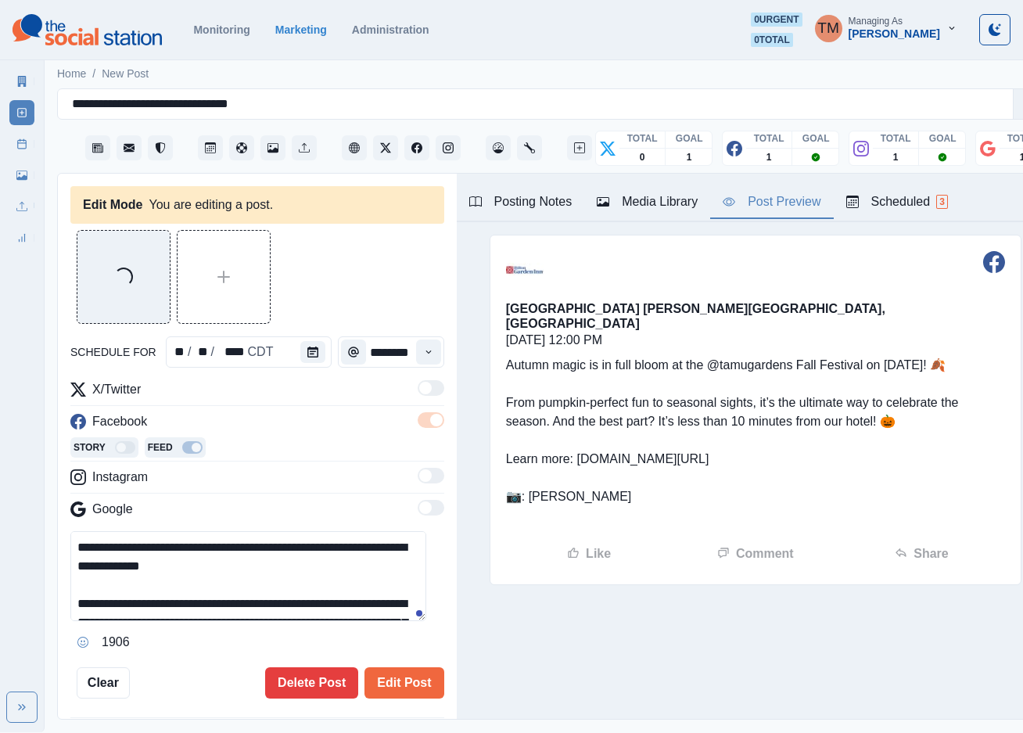
click at [782, 192] on div "Post Preview" at bounding box center [772, 201] width 98 height 19
click at [655, 192] on div "Media Library" at bounding box center [647, 201] width 101 height 19
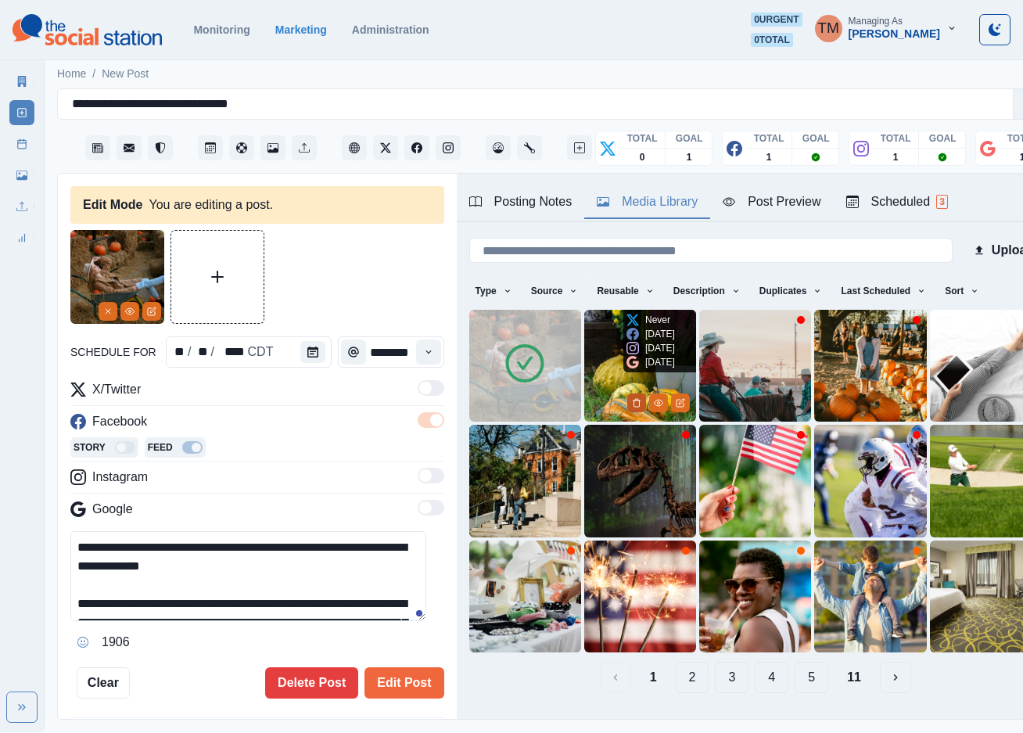
click at [632, 398] on icon "Delete Media" at bounding box center [636, 402] width 9 height 9
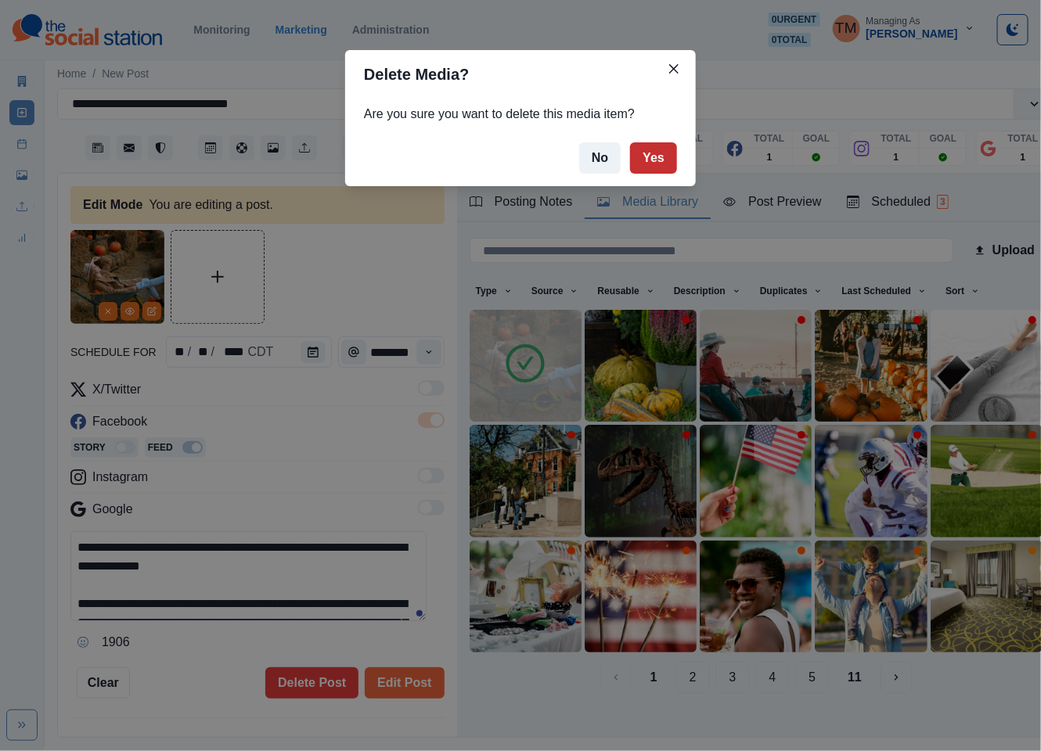
click at [663, 153] on button "Yes" at bounding box center [653, 157] width 47 height 31
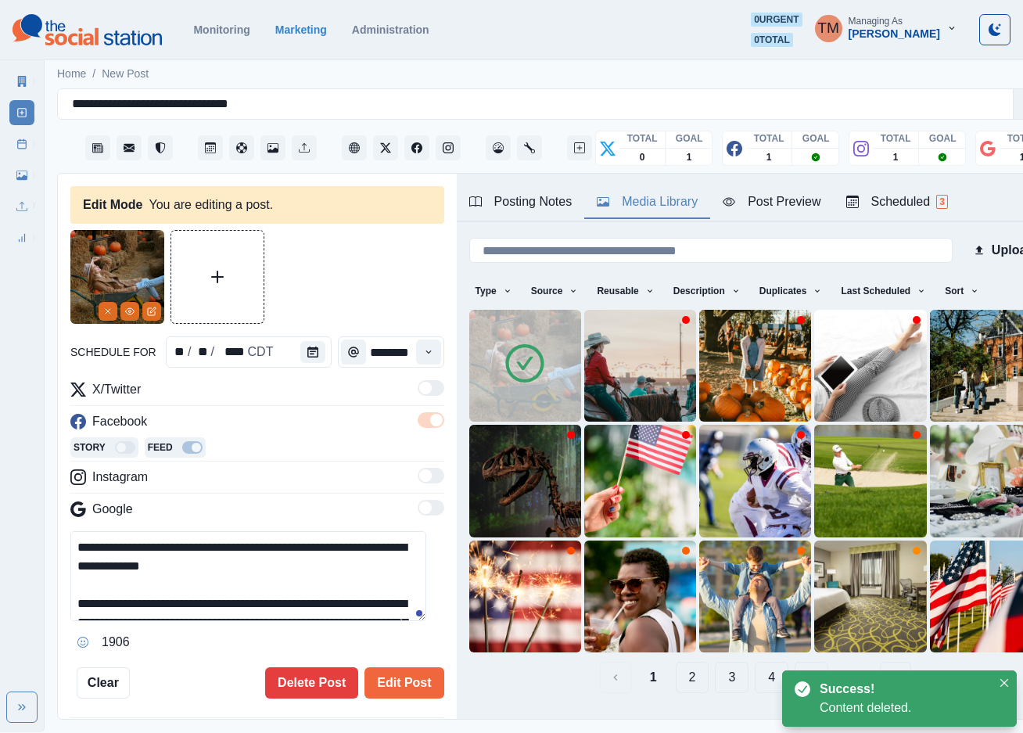
scroll to position [113, 0]
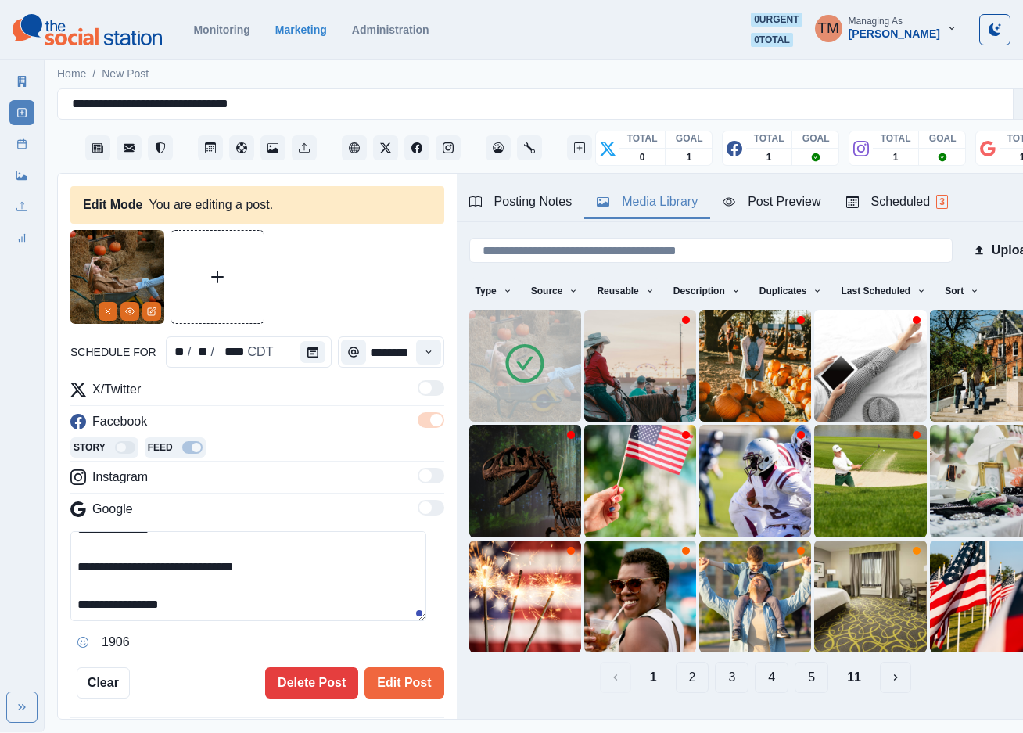
drag, startPoint x: 198, startPoint y: 608, endPoint x: -16, endPoint y: 608, distance: 214.4
click at [0, 608] on html "**********" at bounding box center [511, 366] width 1023 height 732
paste textarea "**"
type textarea "**********"
click at [400, 689] on button "Edit Post" at bounding box center [404, 682] width 79 height 31
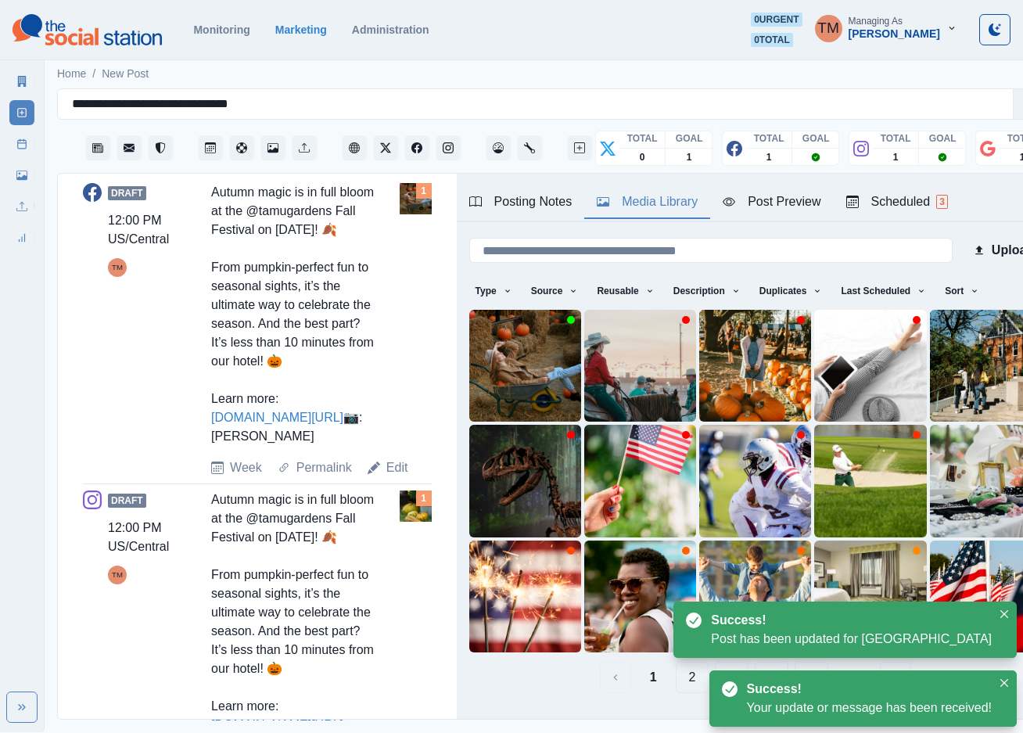
scroll to position [822, 0]
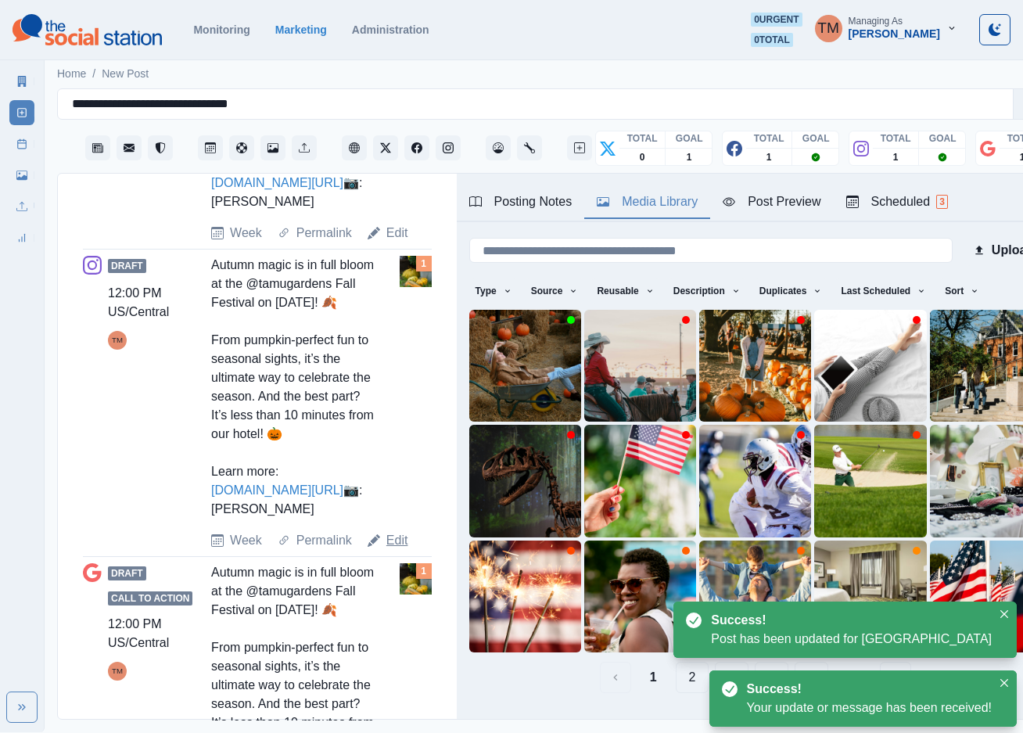
click at [392, 550] on link "Edit" at bounding box center [398, 540] width 22 height 19
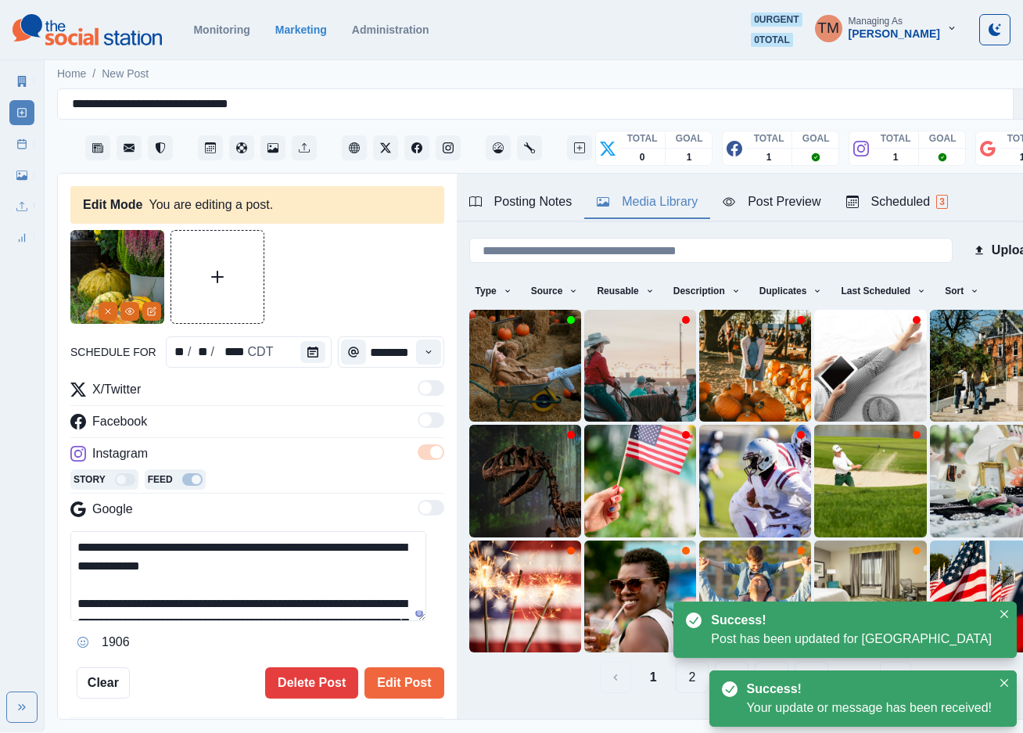
scroll to position [111, 0]
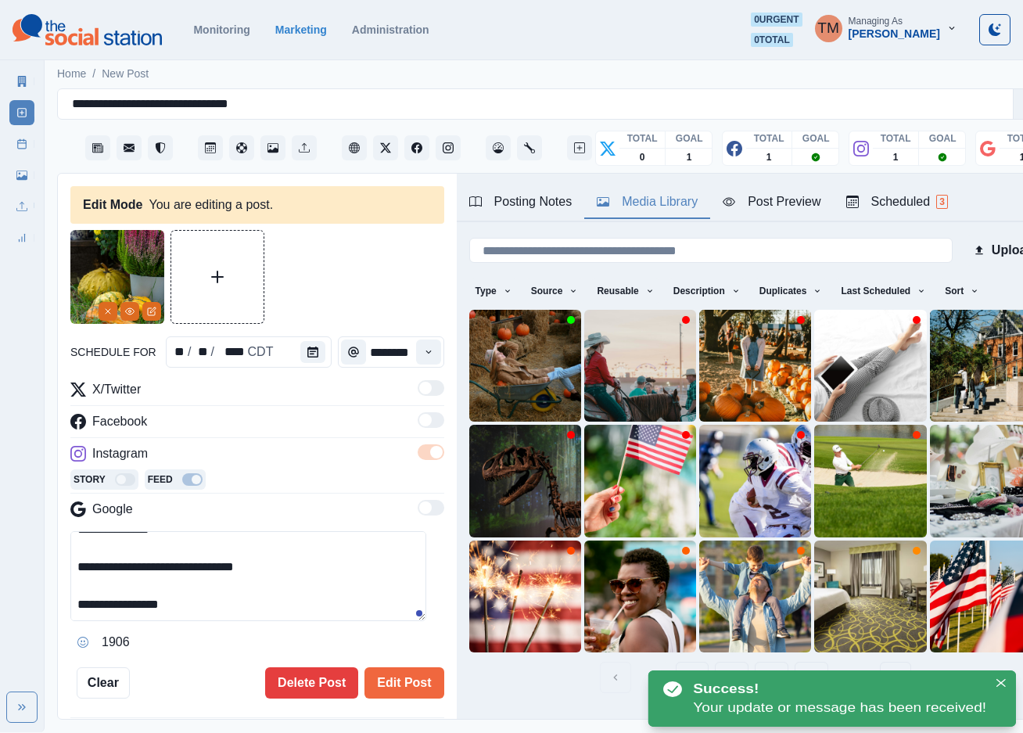
drag, startPoint x: 258, startPoint y: 606, endPoint x: -23, endPoint y: 608, distance: 281.7
click at [0, 608] on html "**********" at bounding box center [511, 366] width 1023 height 732
paste textarea "**"
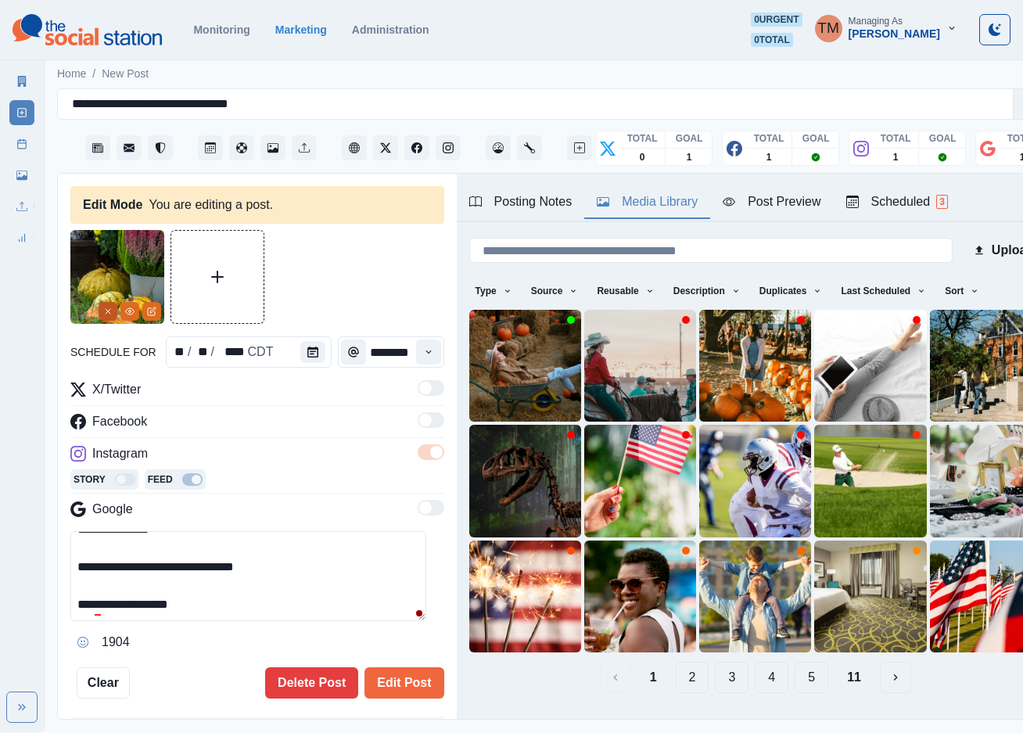
type textarea "**********"
click at [106, 312] on icon "Remove" at bounding box center [107, 311] width 9 height 9
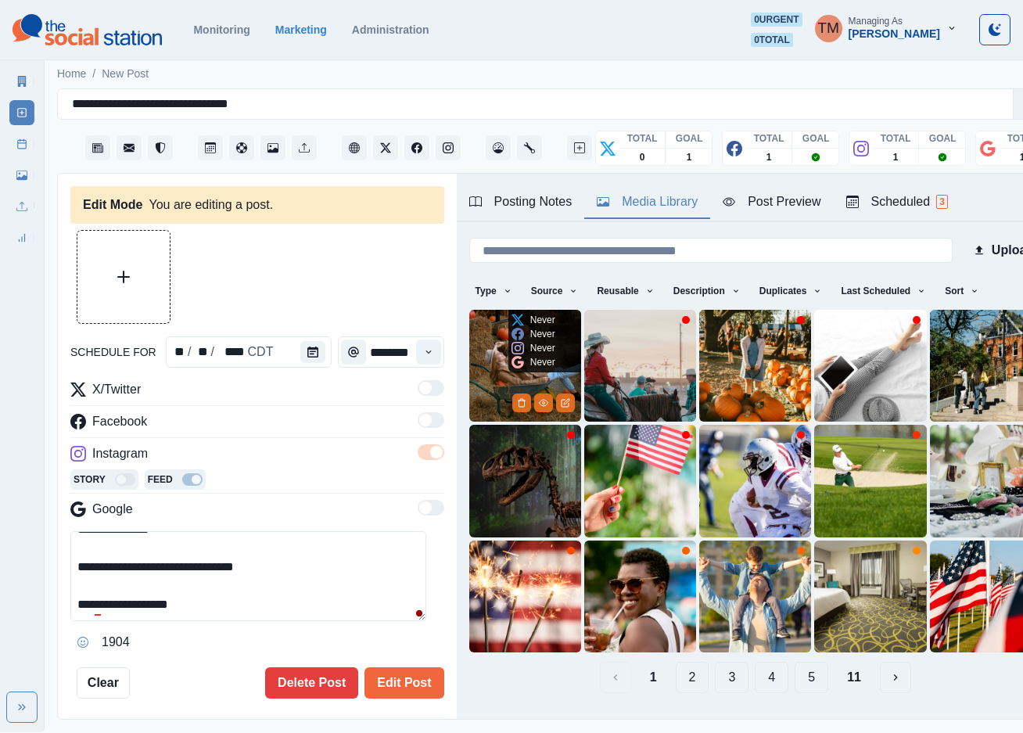
click at [488, 359] on img at bounding box center [525, 366] width 112 height 112
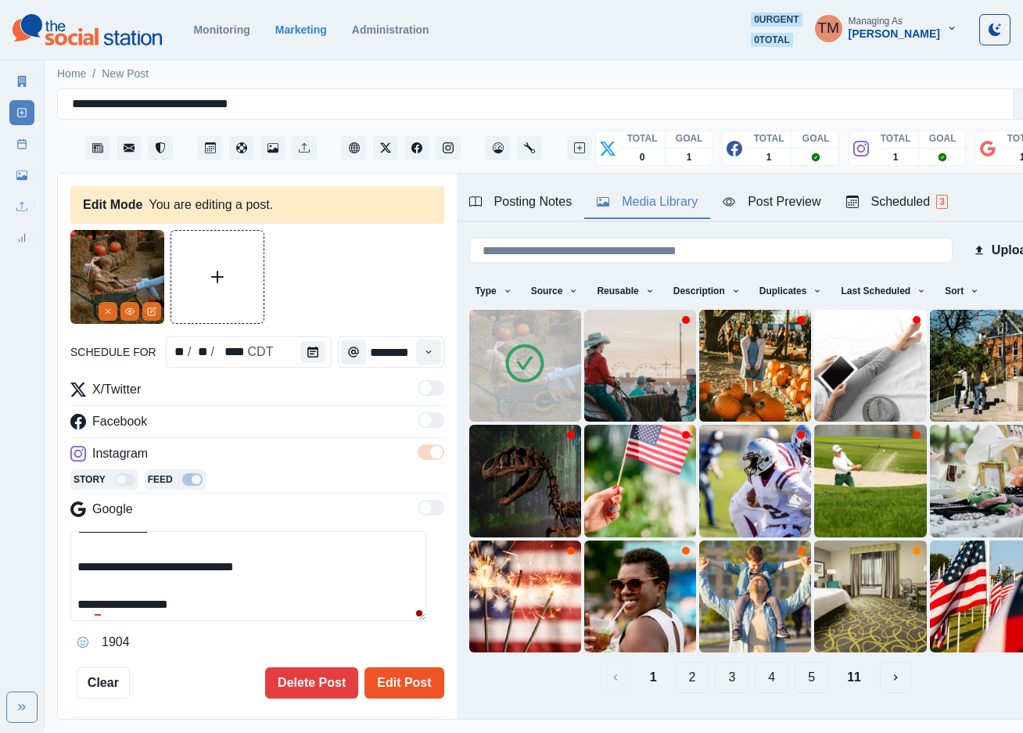
click at [373, 686] on button "Edit Post" at bounding box center [404, 682] width 79 height 31
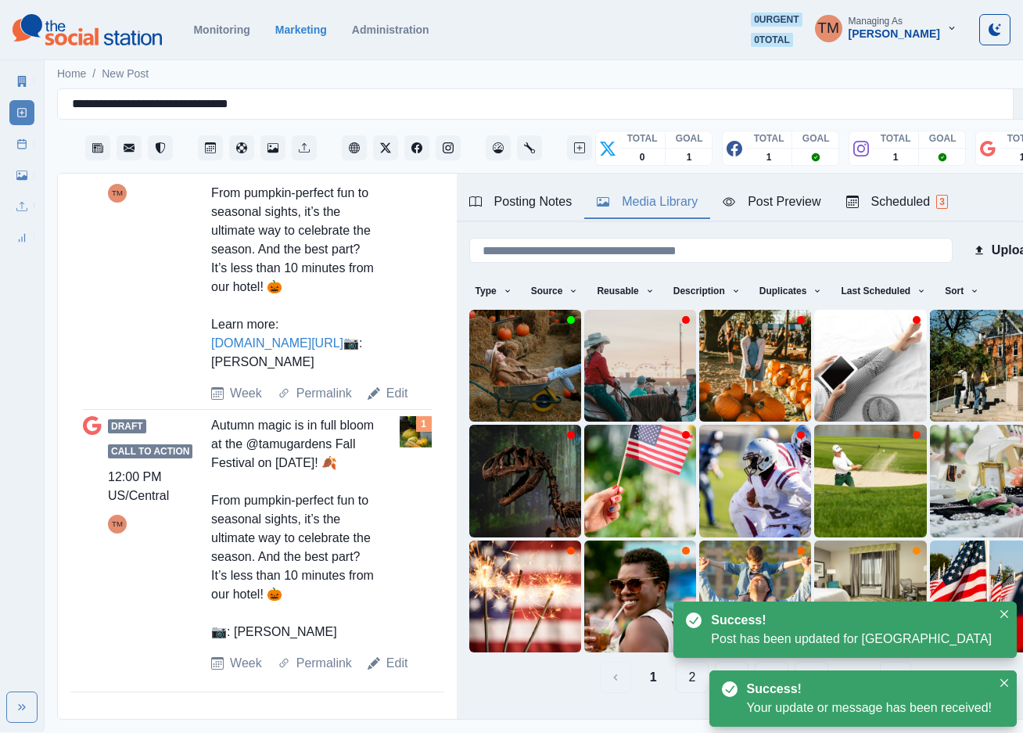
scroll to position [1102, 0]
click at [400, 673] on link "Edit" at bounding box center [398, 663] width 22 height 19
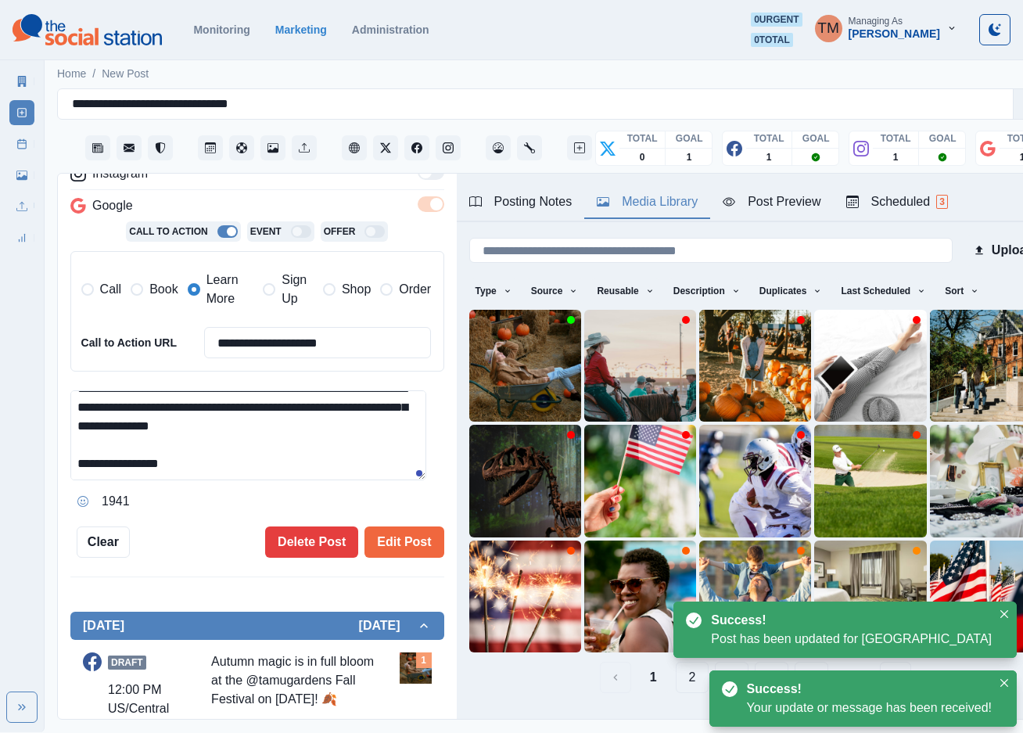
scroll to position [352, 0]
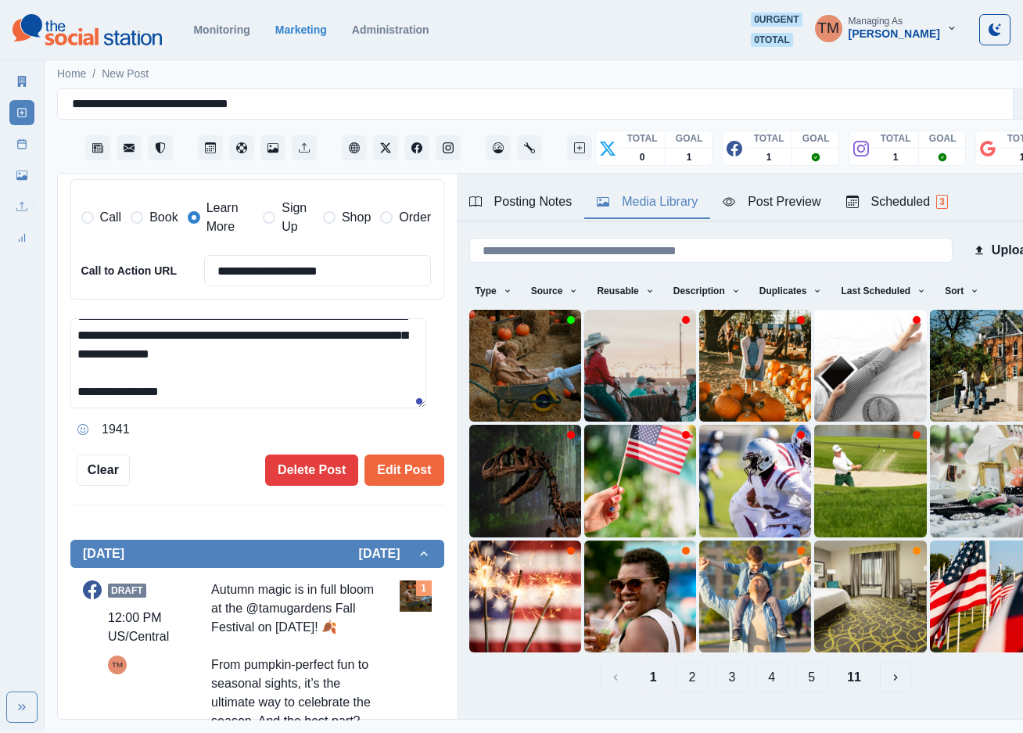
drag, startPoint x: 265, startPoint y: 388, endPoint x: 8, endPoint y: 388, distance: 257.4
click at [8, 388] on div "**********" at bounding box center [511, 366] width 1023 height 732
paste textarea "**"
type textarea "**********"
click at [487, 352] on img at bounding box center [525, 366] width 112 height 112
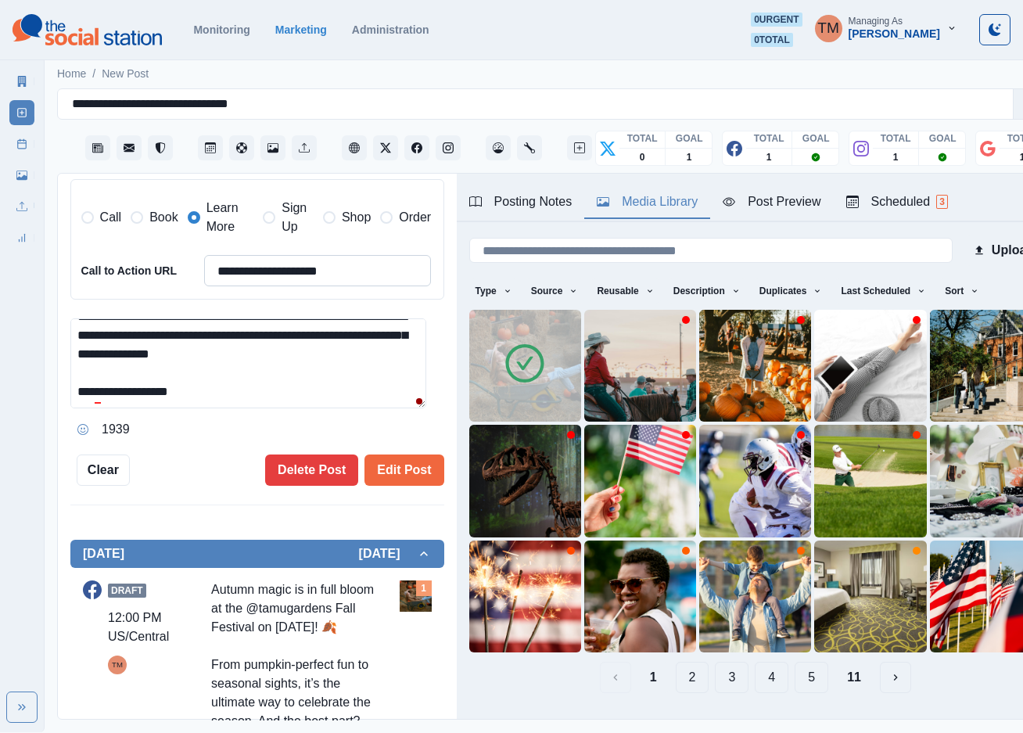
click at [366, 273] on input "**********" at bounding box center [318, 270] width 228 height 31
drag, startPoint x: 148, startPoint y: 218, endPoint x: 196, endPoint y: 214, distance: 48.0
click at [153, 216] on span "Book" at bounding box center [163, 217] width 28 height 19
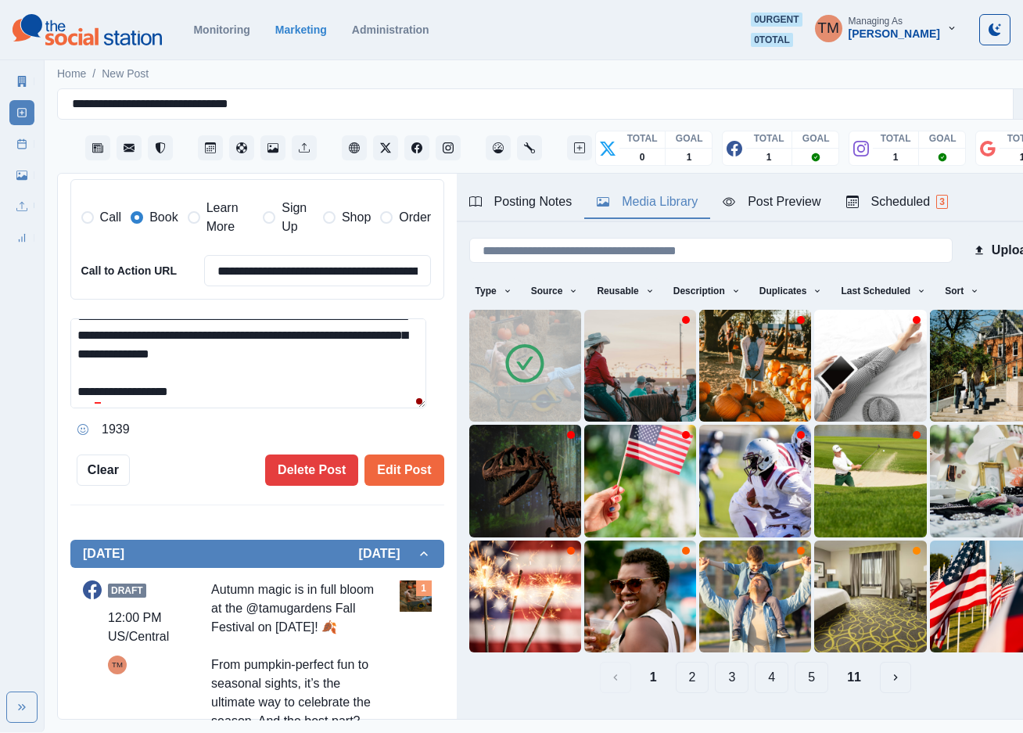
drag, startPoint x: 200, startPoint y: 214, endPoint x: 224, endPoint y: 235, distance: 31.6
click at [202, 214] on label "Learn More" at bounding box center [221, 218] width 67 height 38
drag, startPoint x: 191, startPoint y: 218, endPoint x: 249, endPoint y: 279, distance: 84.1
click at [192, 218] on span at bounding box center [194, 217] width 13 height 13
click at [275, 282] on input "**********" at bounding box center [318, 270] width 228 height 31
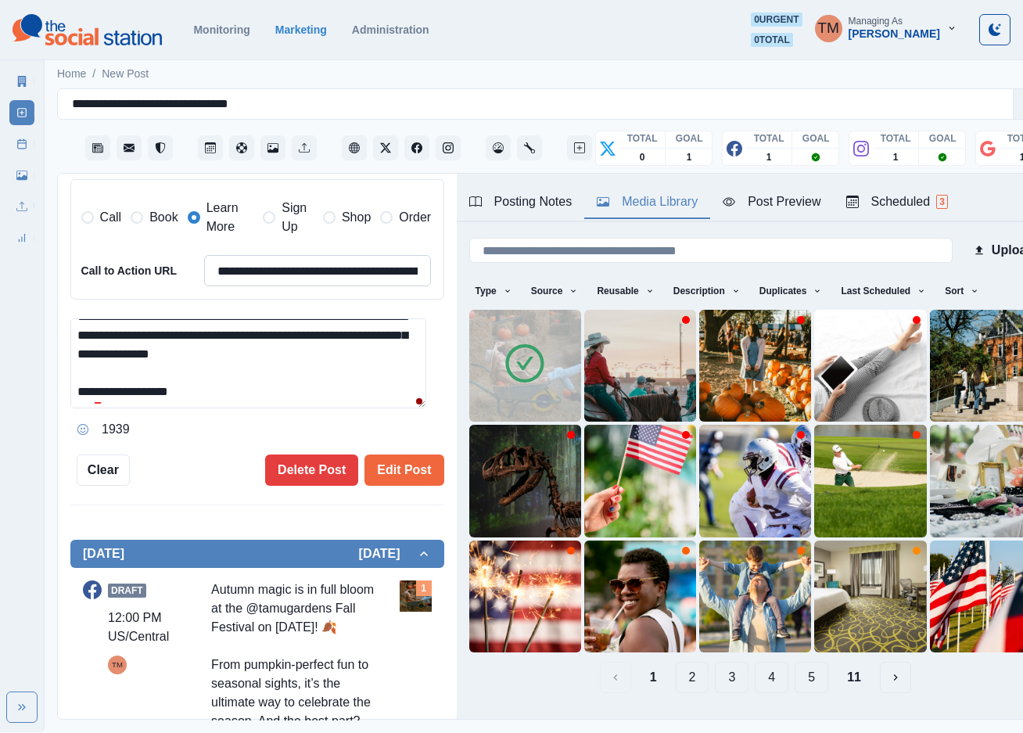
paste input
type input "**********"
click at [782, 214] on button "Post Preview" at bounding box center [771, 202] width 123 height 33
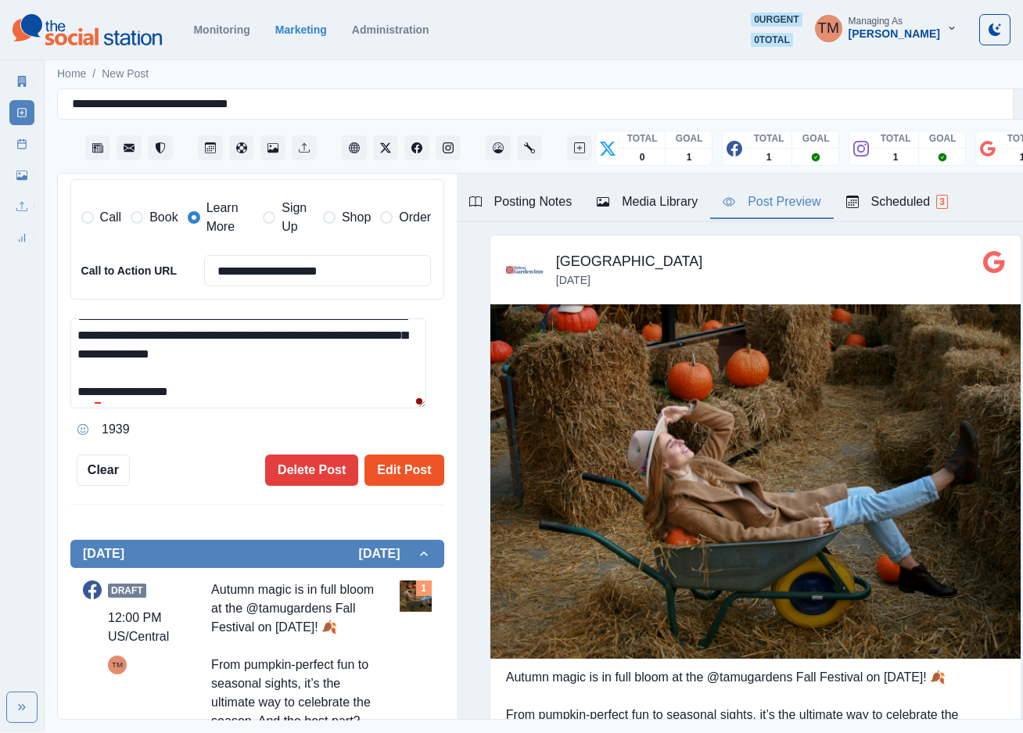
click at [388, 475] on button "Edit Post" at bounding box center [404, 470] width 79 height 31
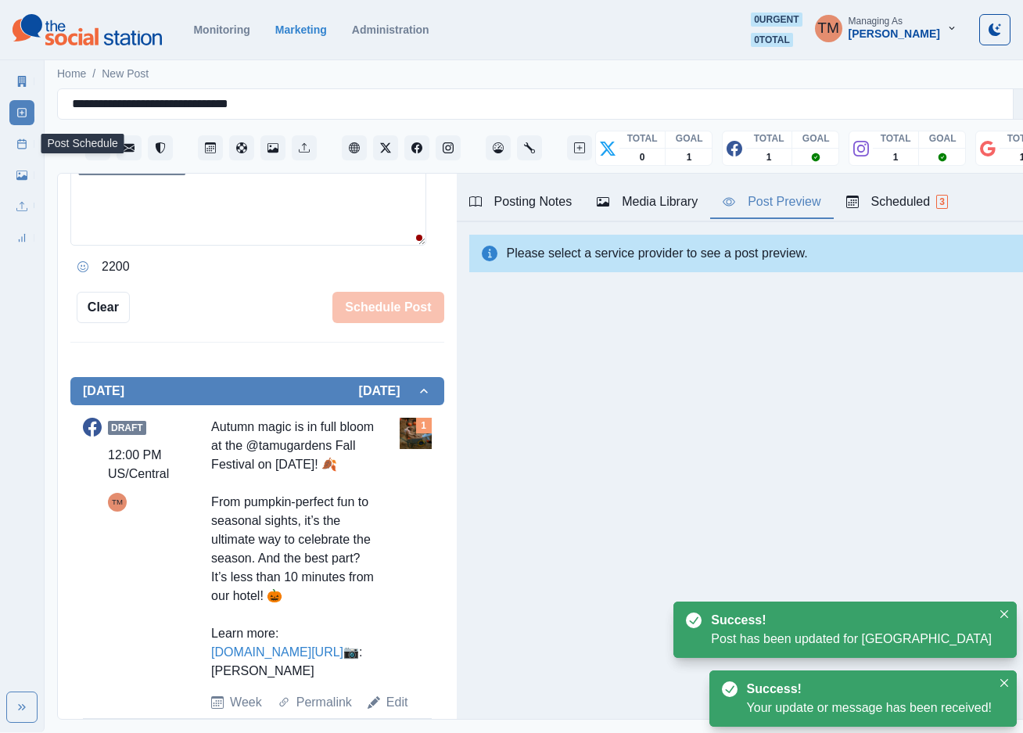
click at [21, 148] on icon at bounding box center [21, 143] width 11 height 11
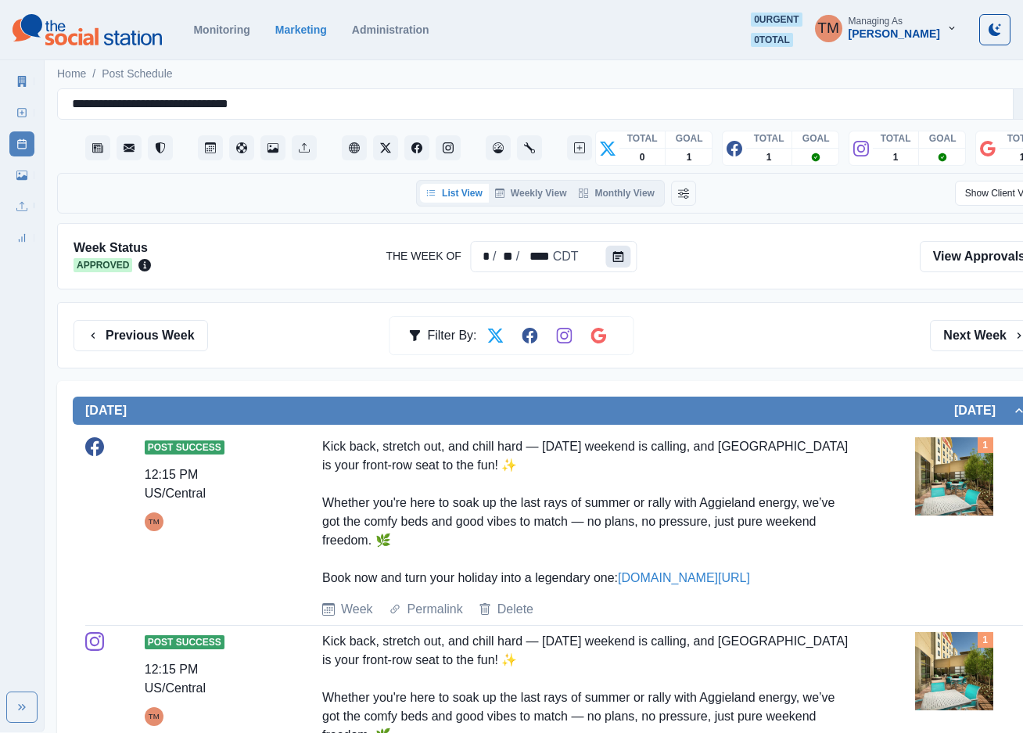
click at [617, 261] on icon "Calendar" at bounding box center [618, 256] width 11 height 11
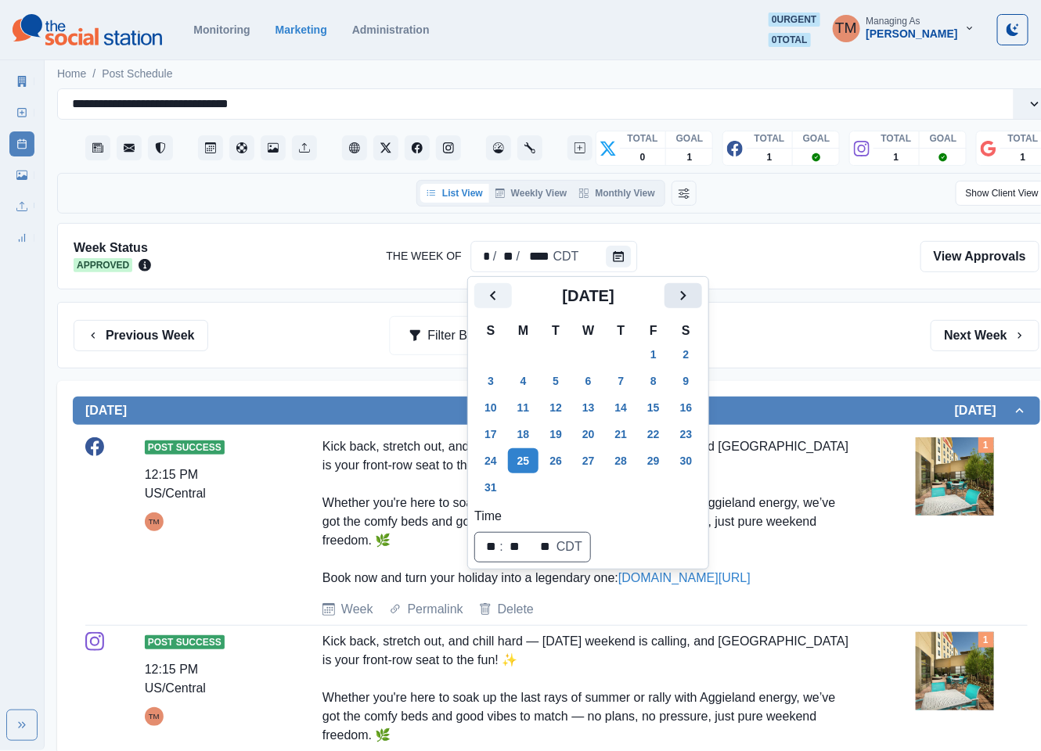
click at [696, 297] on button "Next" at bounding box center [683, 295] width 38 height 25
click at [696, 298] on button "Next" at bounding box center [683, 295] width 38 height 25
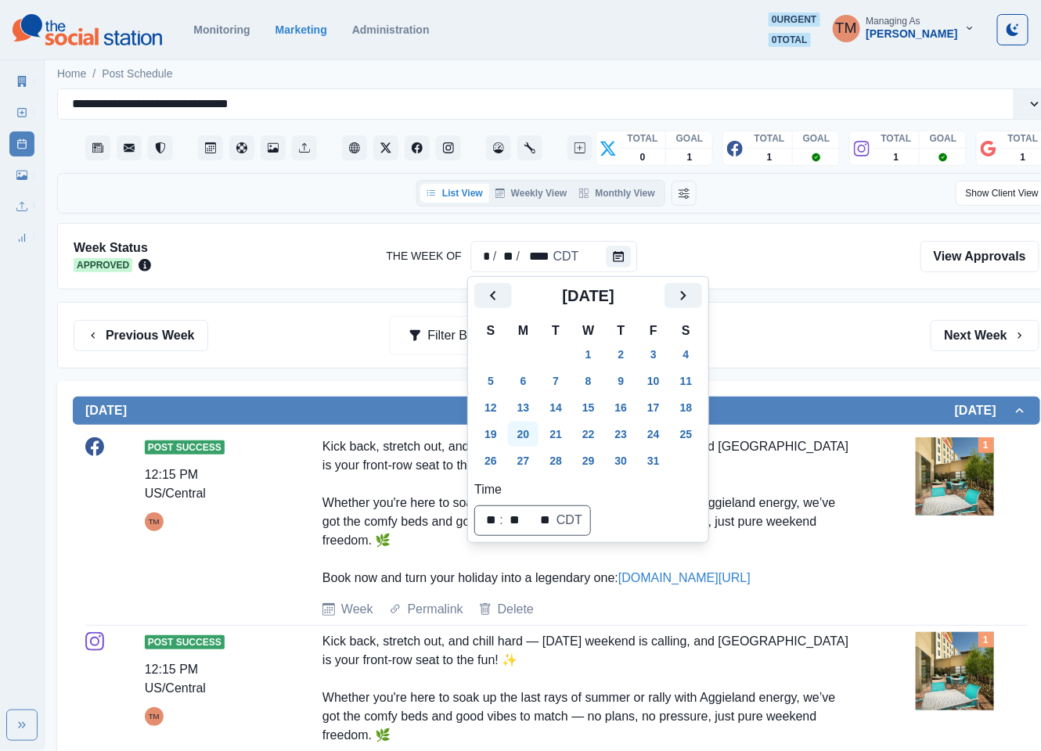
click at [528, 434] on button "20" at bounding box center [523, 434] width 31 height 25
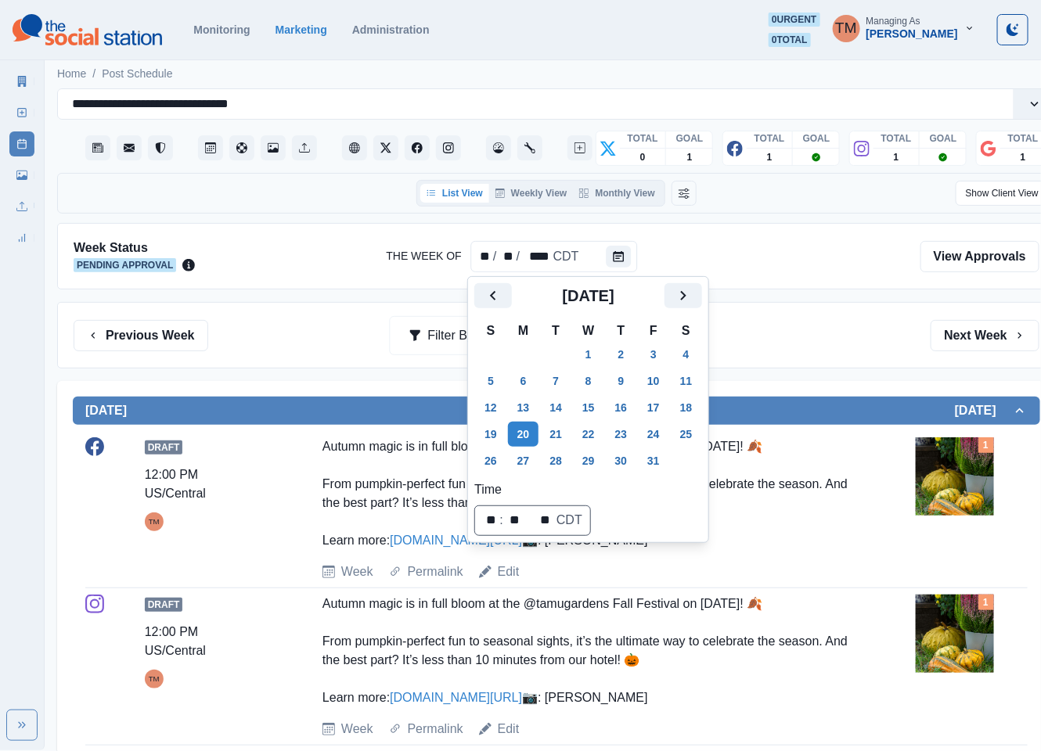
click at [804, 343] on div "Previous Week Filter By: Next Week" at bounding box center [557, 335] width 966 height 31
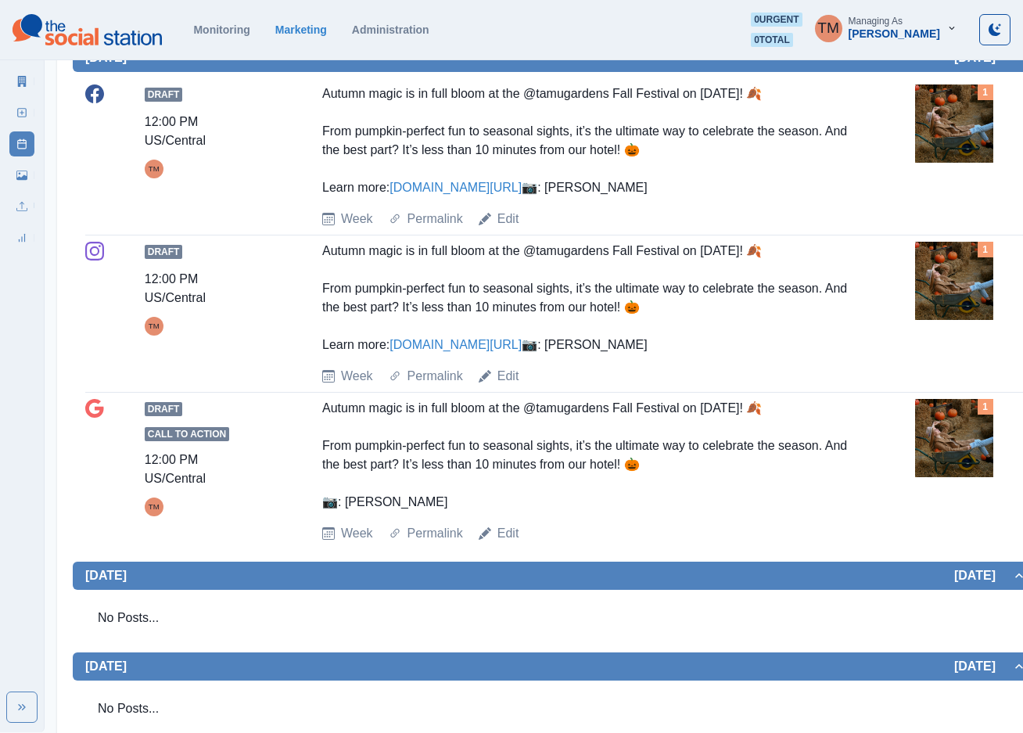
scroll to position [352, 0]
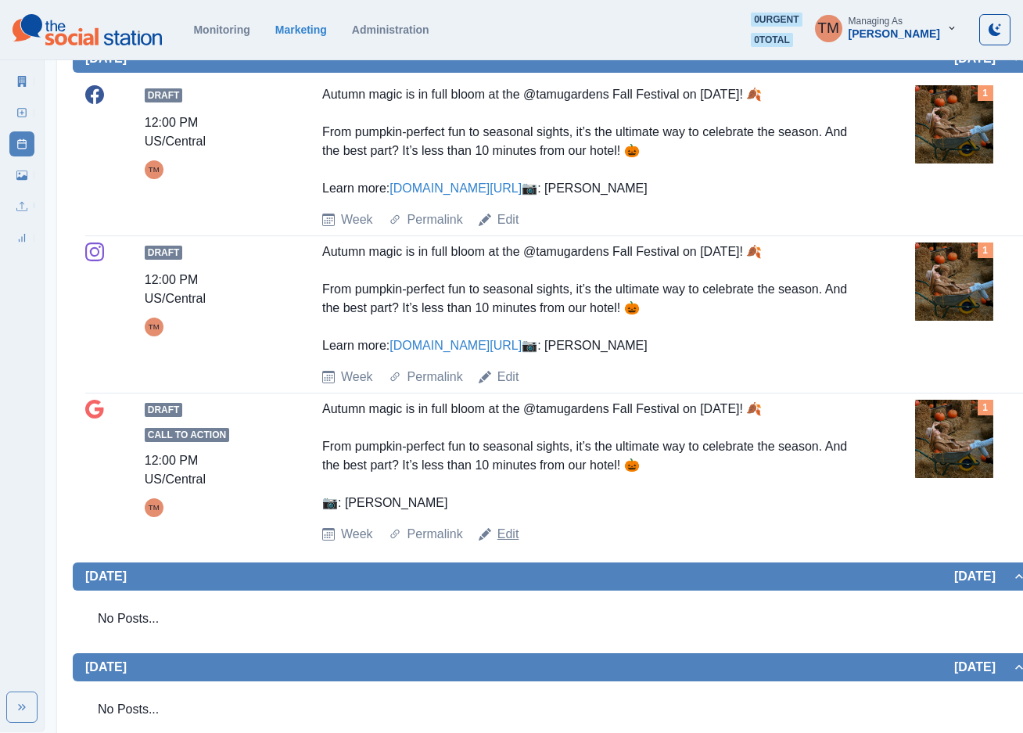
click at [503, 544] on link "Edit" at bounding box center [509, 534] width 22 height 19
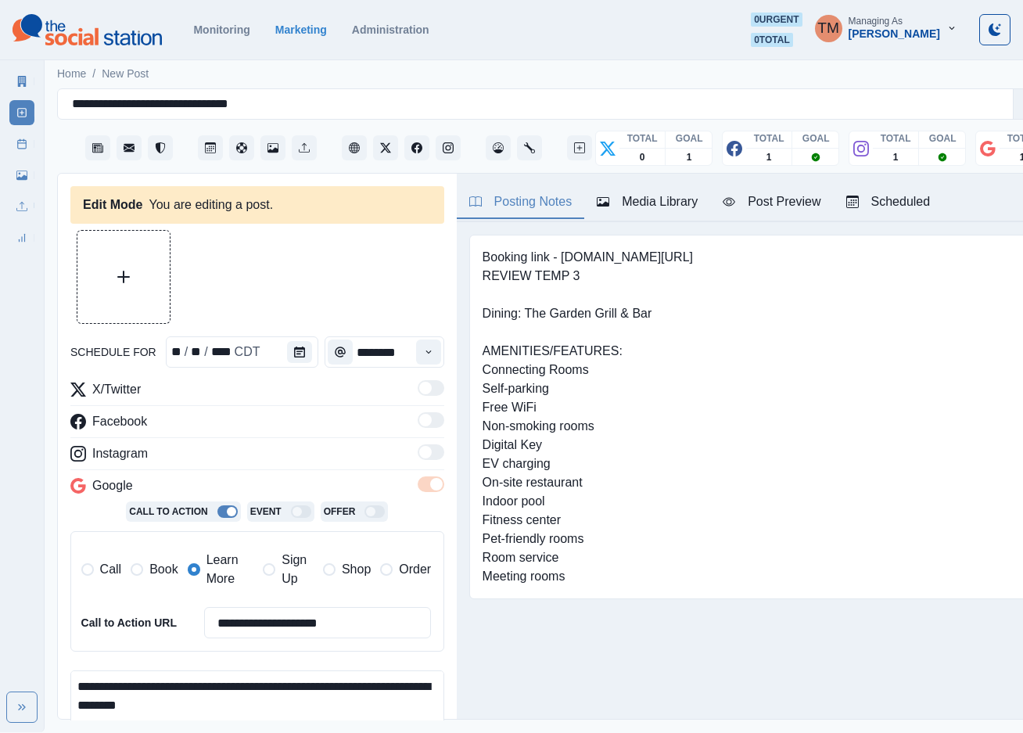
type textarea "**********"
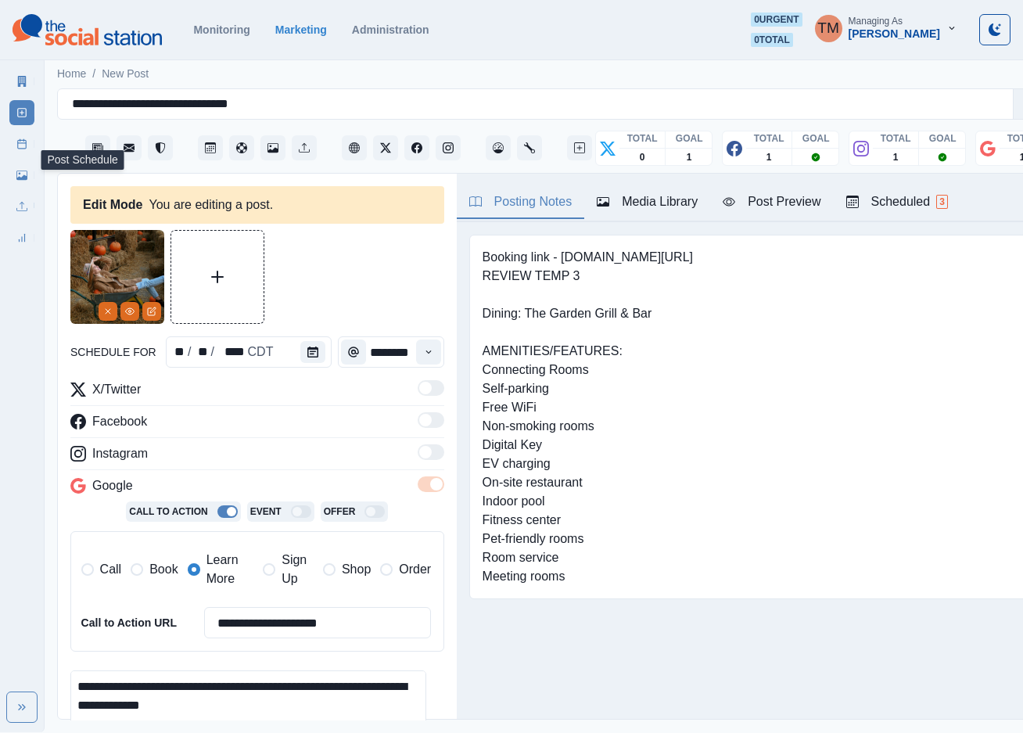
click at [19, 142] on icon at bounding box center [21, 143] width 11 height 11
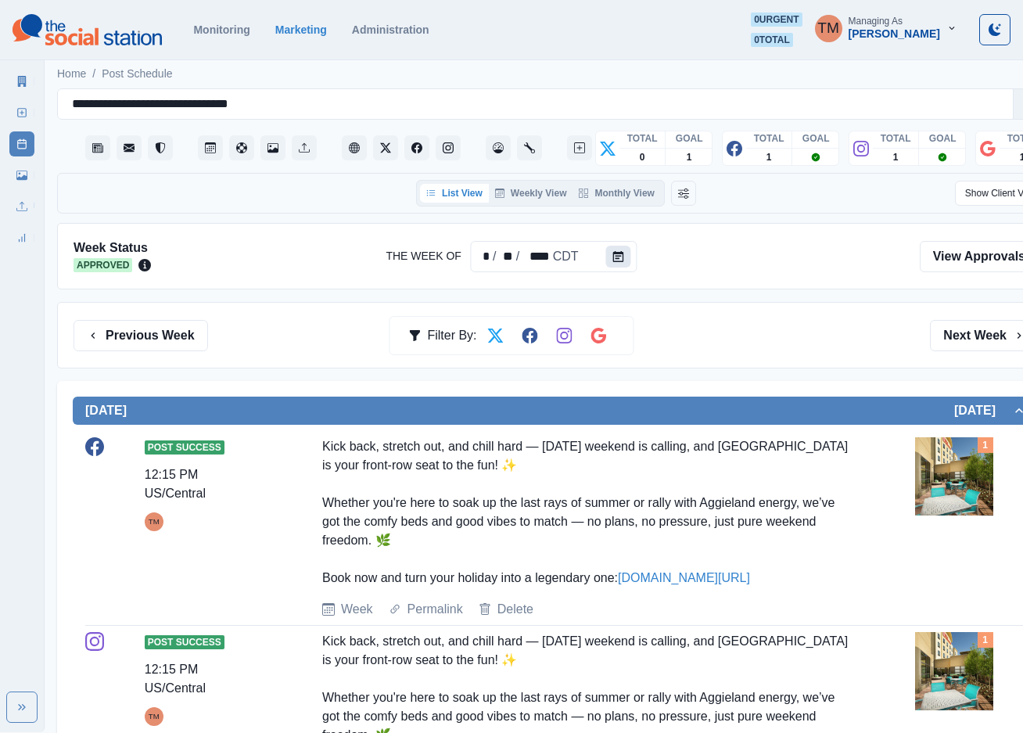
click at [613, 256] on icon "Calendar" at bounding box center [618, 256] width 11 height 11
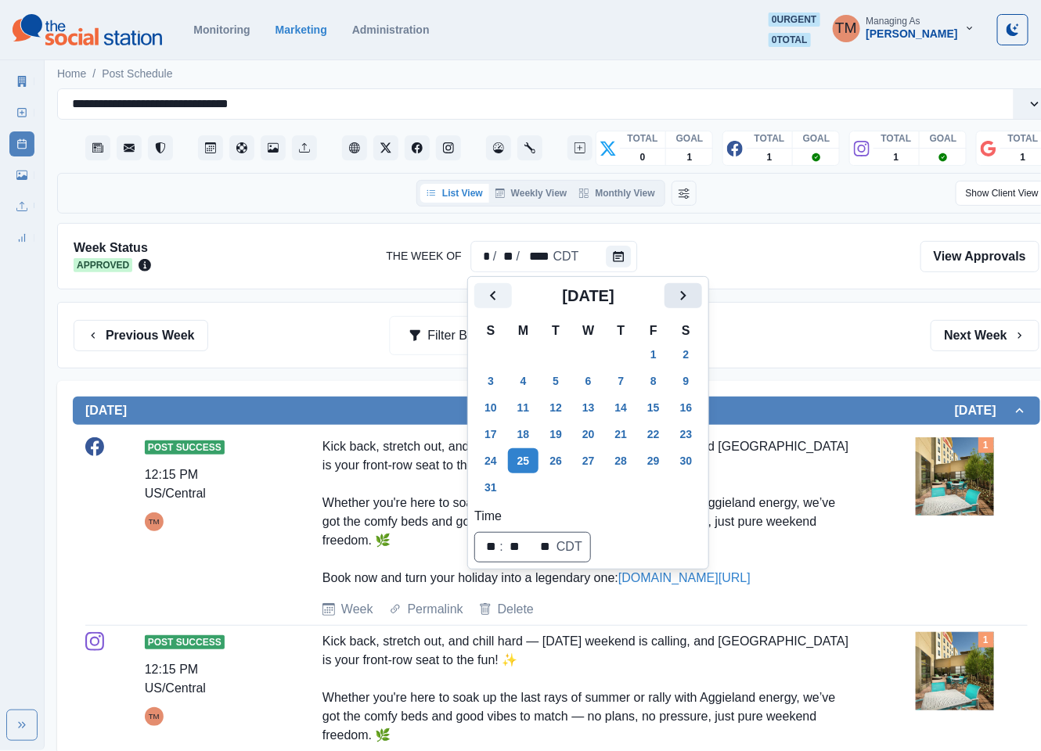
click at [679, 296] on icon "Next" at bounding box center [683, 295] width 19 height 19
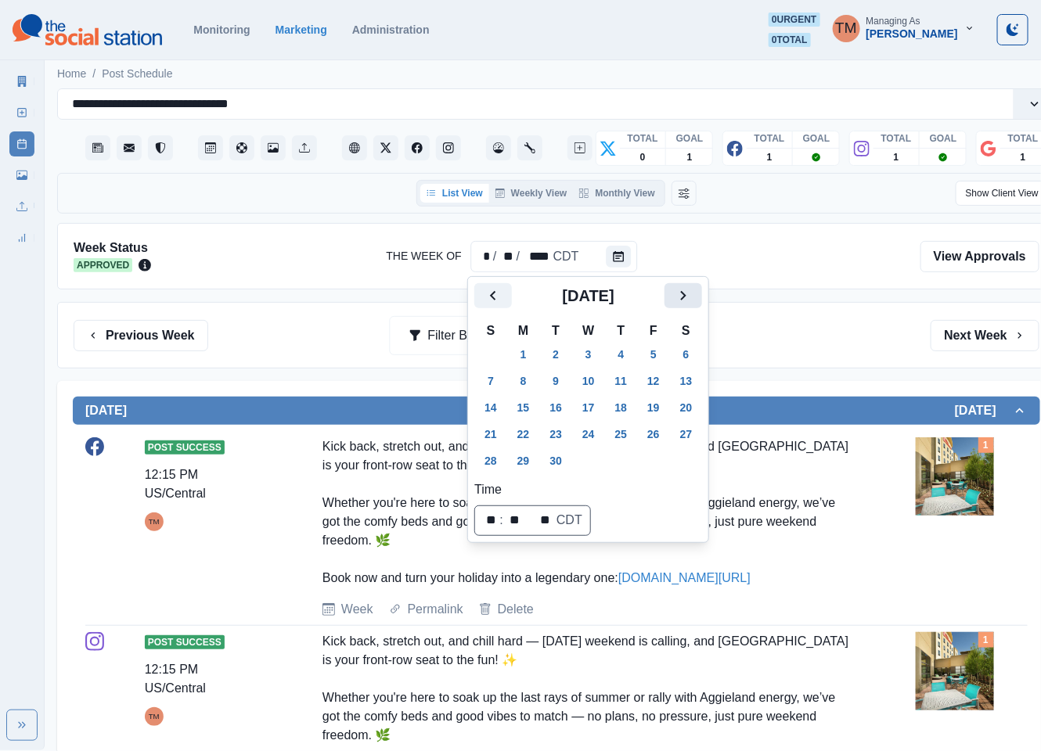
click at [679, 296] on icon "Next" at bounding box center [683, 295] width 19 height 19
click at [529, 437] on button "20" at bounding box center [523, 434] width 31 height 25
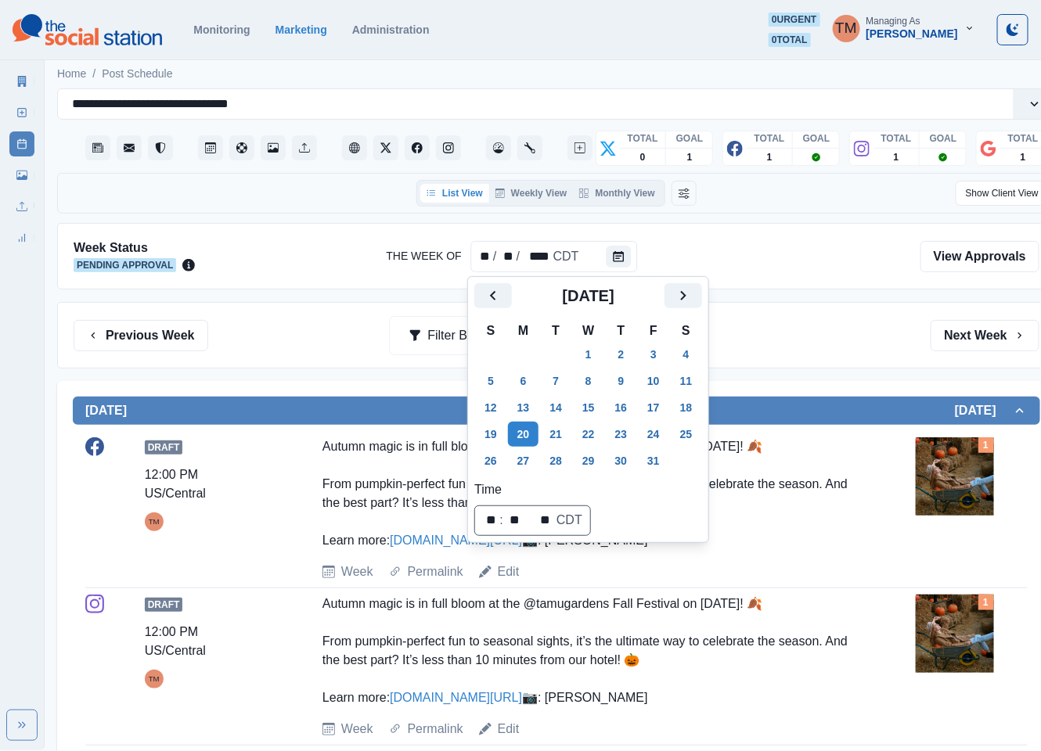
click at [786, 343] on div "Previous Week Filter By: Next Week" at bounding box center [557, 335] width 966 height 31
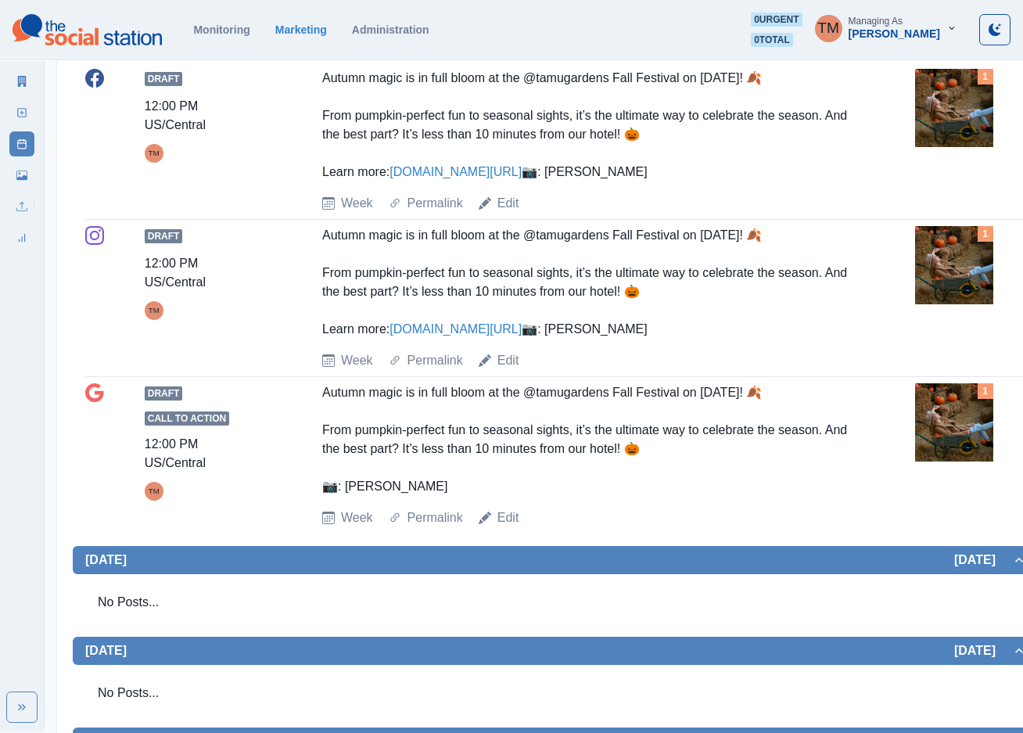
scroll to position [117, 0]
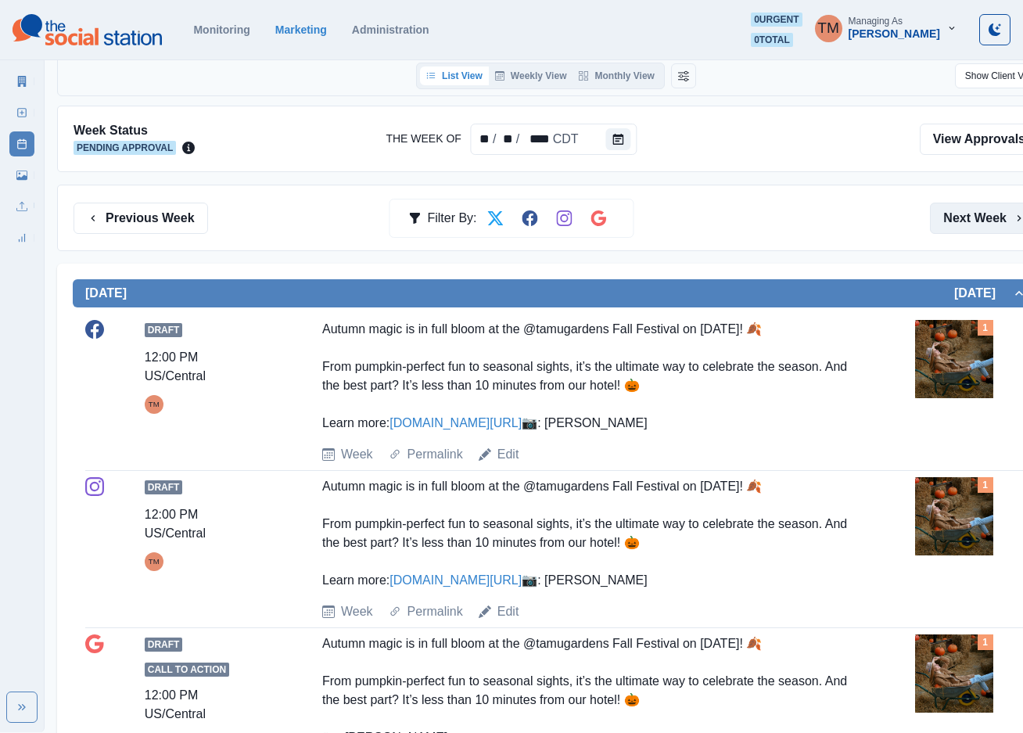
click at [976, 224] on button "Next Week" at bounding box center [984, 218] width 109 height 31
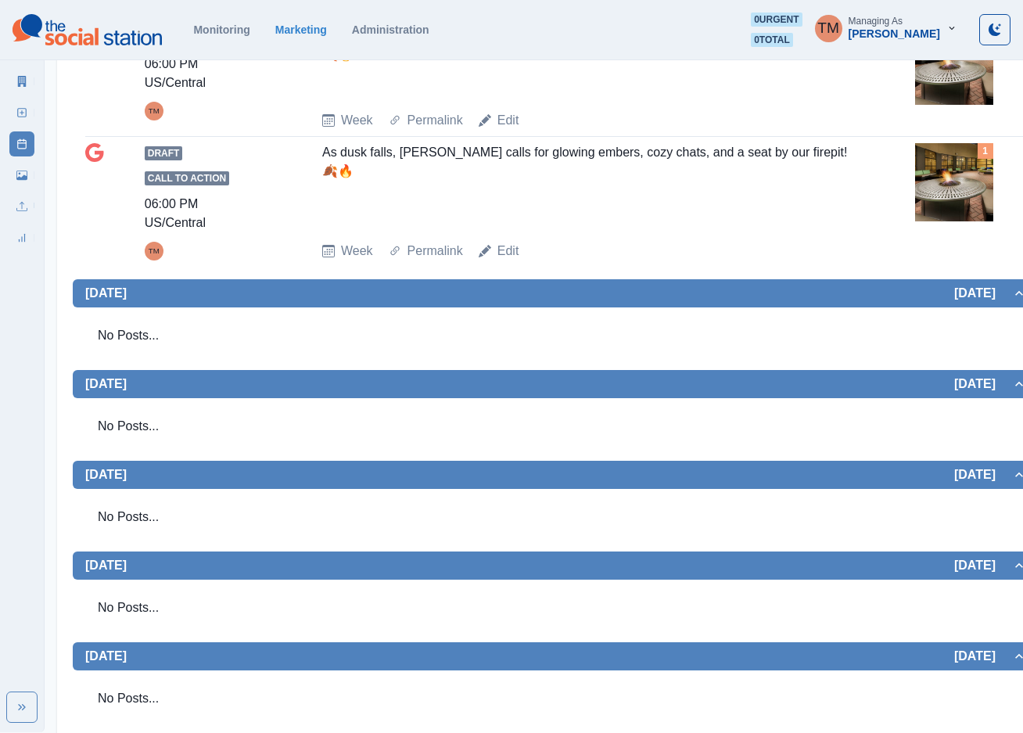
scroll to position [649, 0]
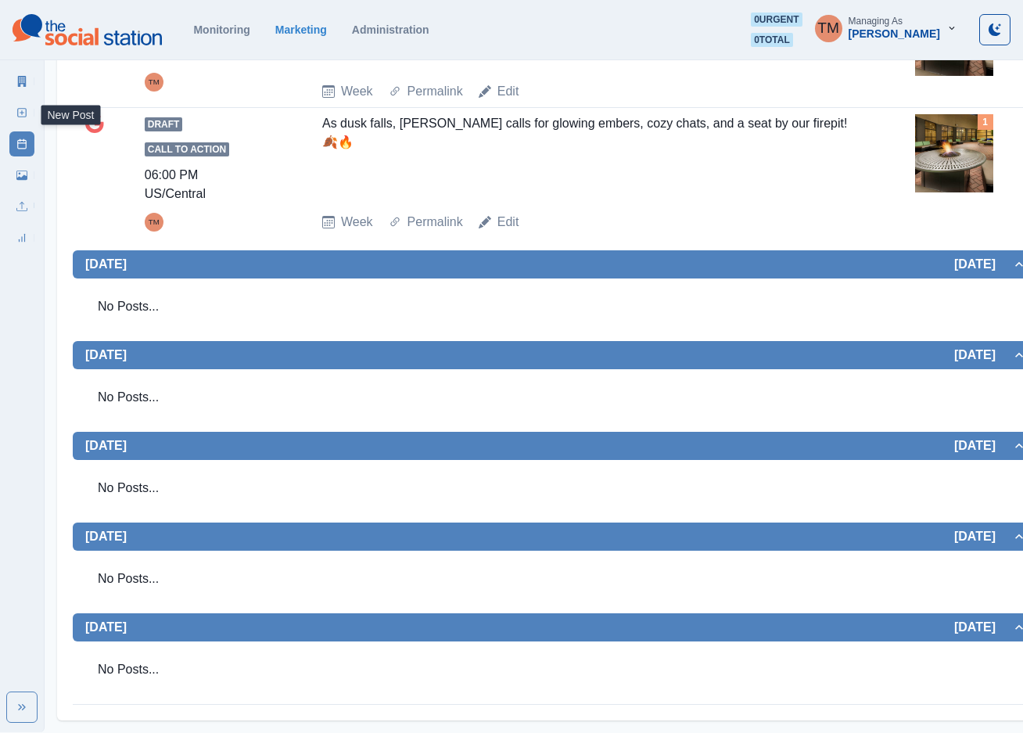
click at [22, 113] on line at bounding box center [22, 113] width 4 height 0
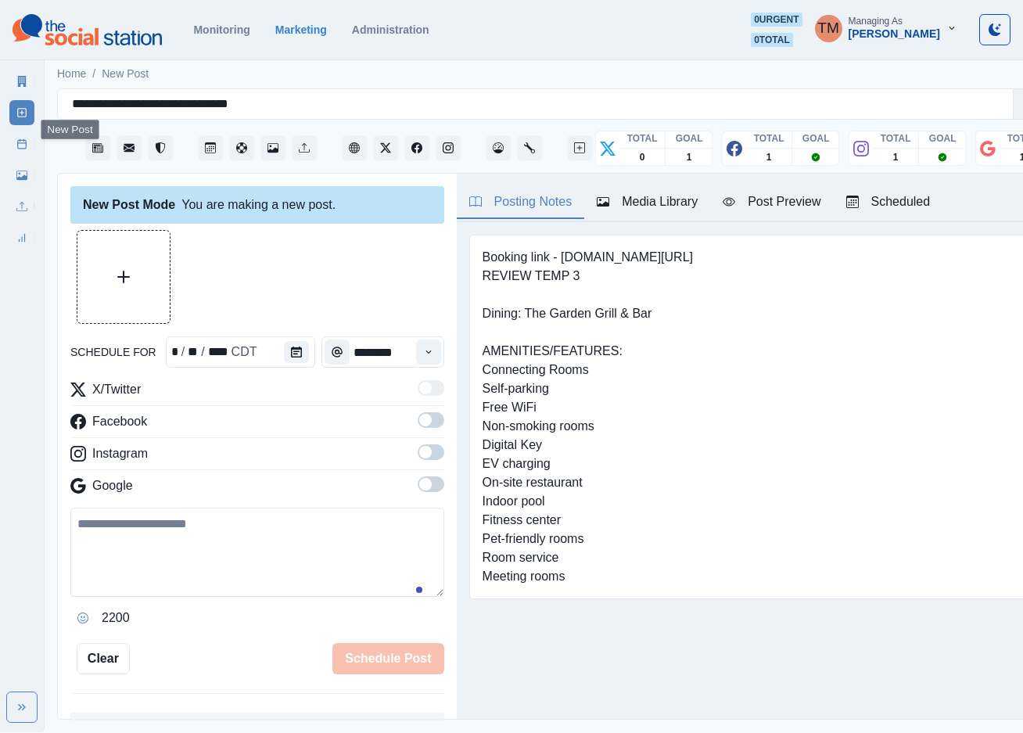
scroll to position [16, 0]
click at [307, 347] on icon "Calendar" at bounding box center [312, 352] width 11 height 11
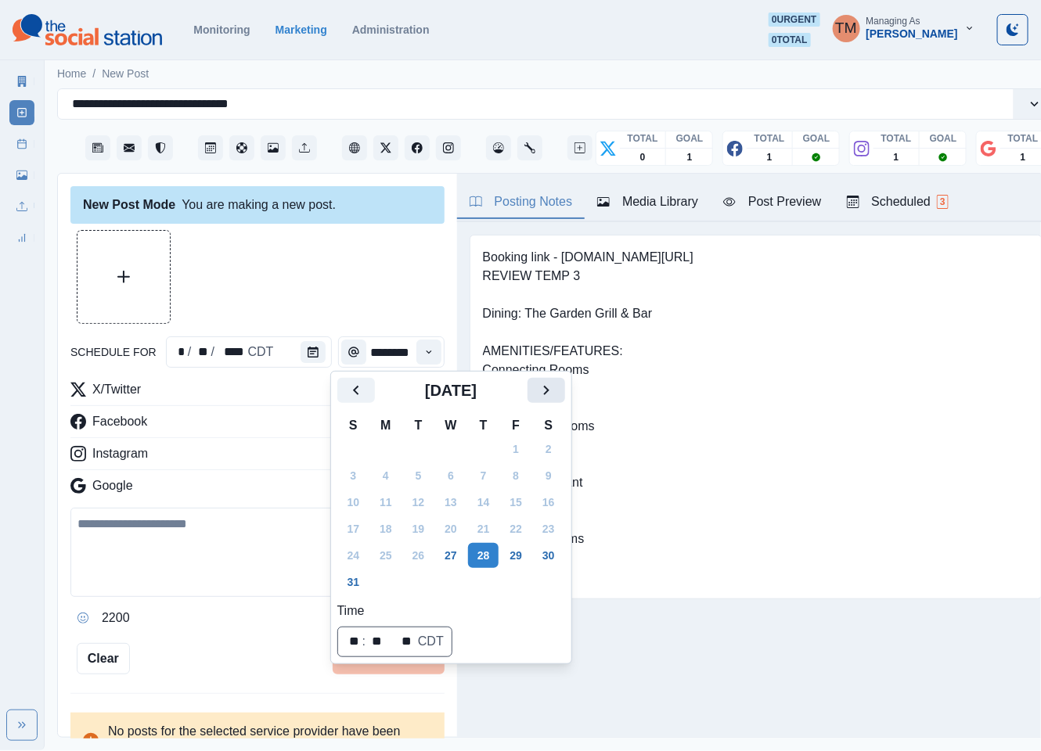
click at [534, 383] on button "Next" at bounding box center [546, 390] width 38 height 25
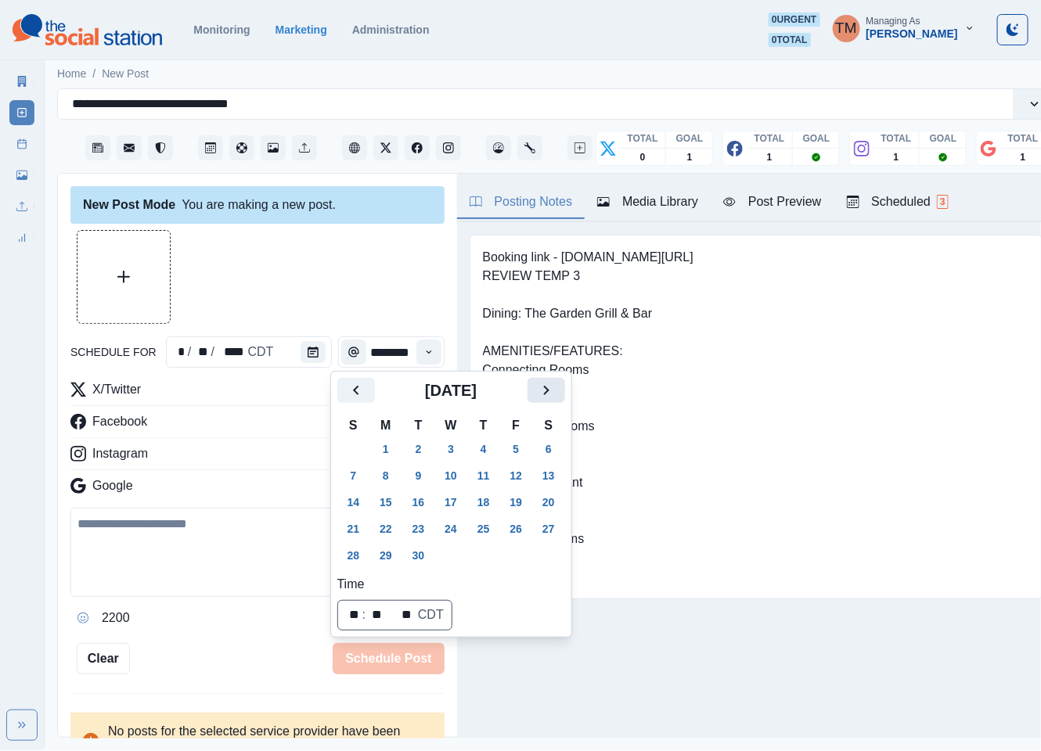
click at [534, 383] on button "Next" at bounding box center [546, 390] width 38 height 25
click at [508, 554] on button "31" at bounding box center [515, 555] width 31 height 25
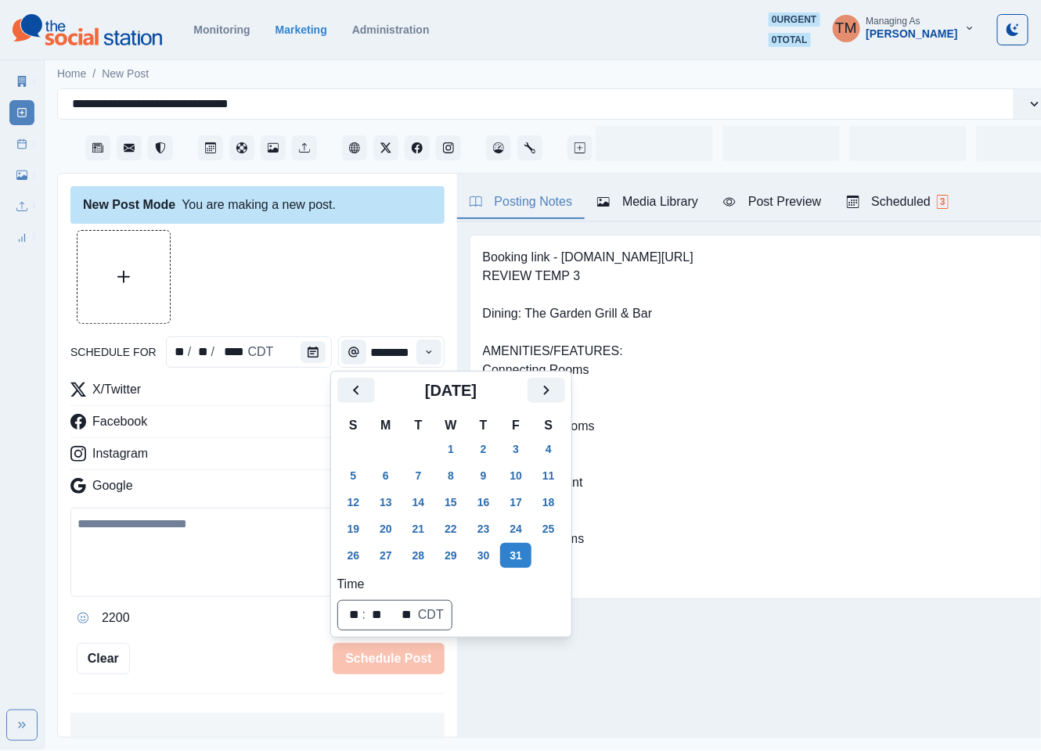
click at [312, 284] on div at bounding box center [257, 277] width 374 height 94
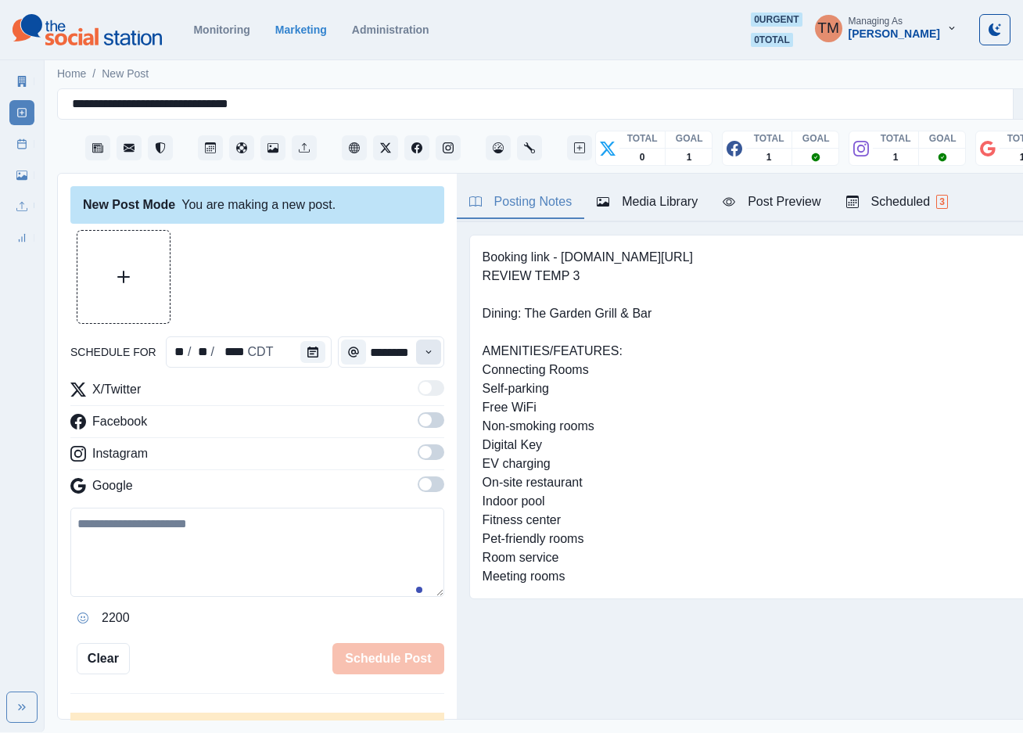
click at [423, 348] on icon "Time" at bounding box center [428, 352] width 11 height 11
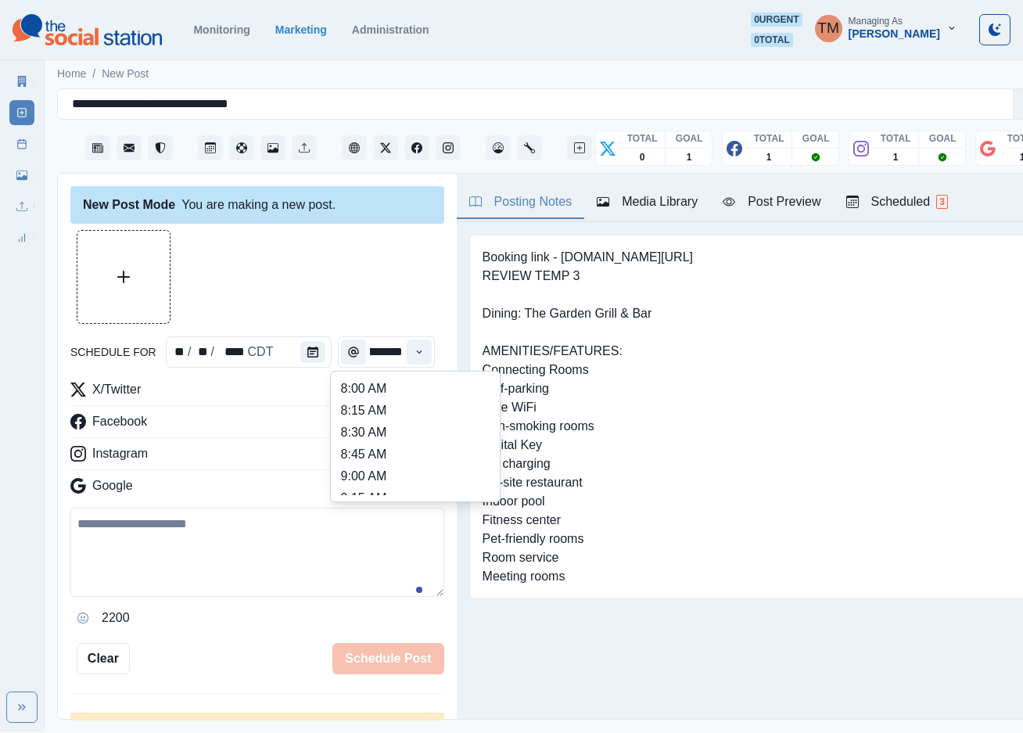
scroll to position [584, 0]
click at [408, 418] on li "3:00 PM" at bounding box center [415, 418] width 156 height 22
type input "*******"
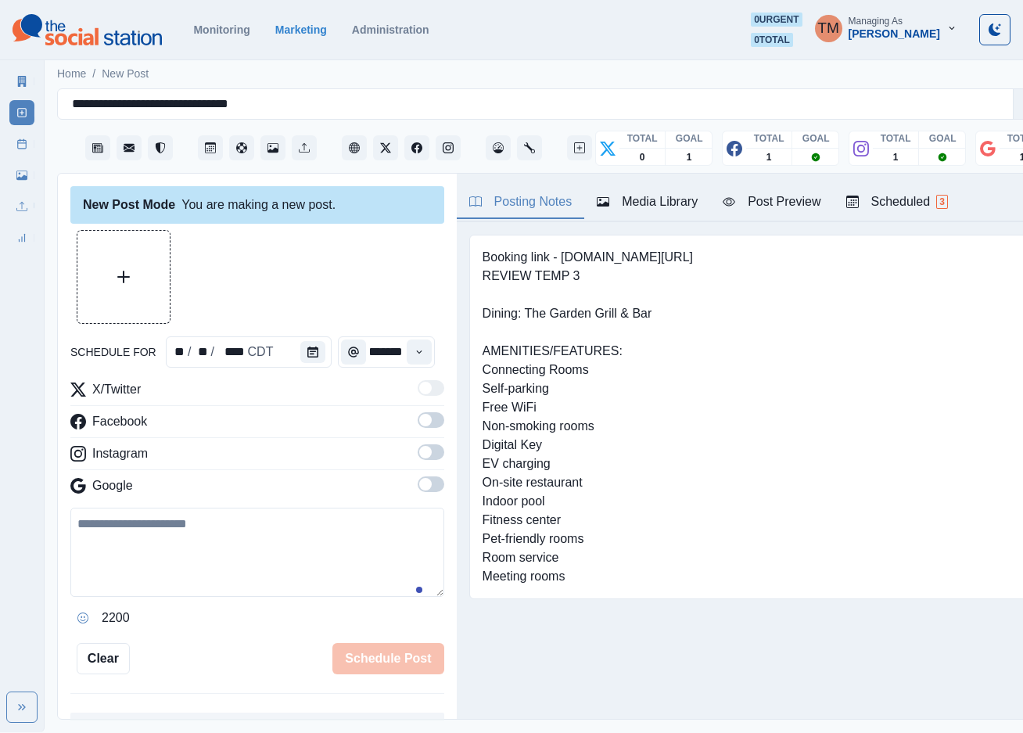
scroll to position [0, 13]
click at [418, 426] on span at bounding box center [431, 420] width 27 height 16
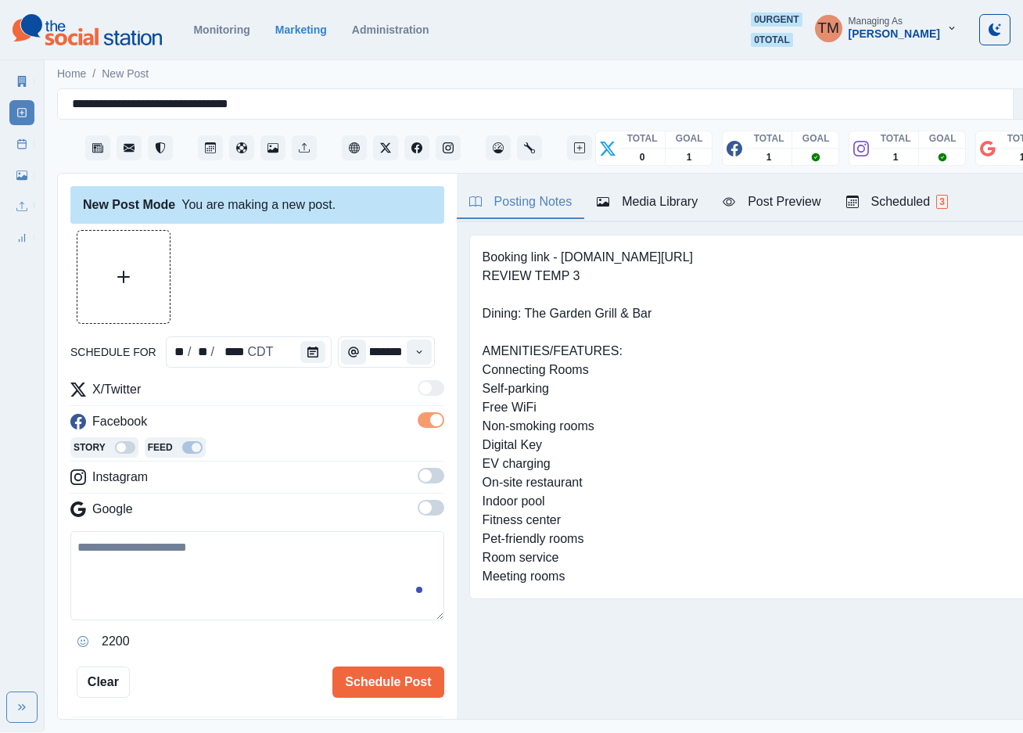
scroll to position [0, 0]
click at [418, 479] on span at bounding box center [431, 476] width 27 height 16
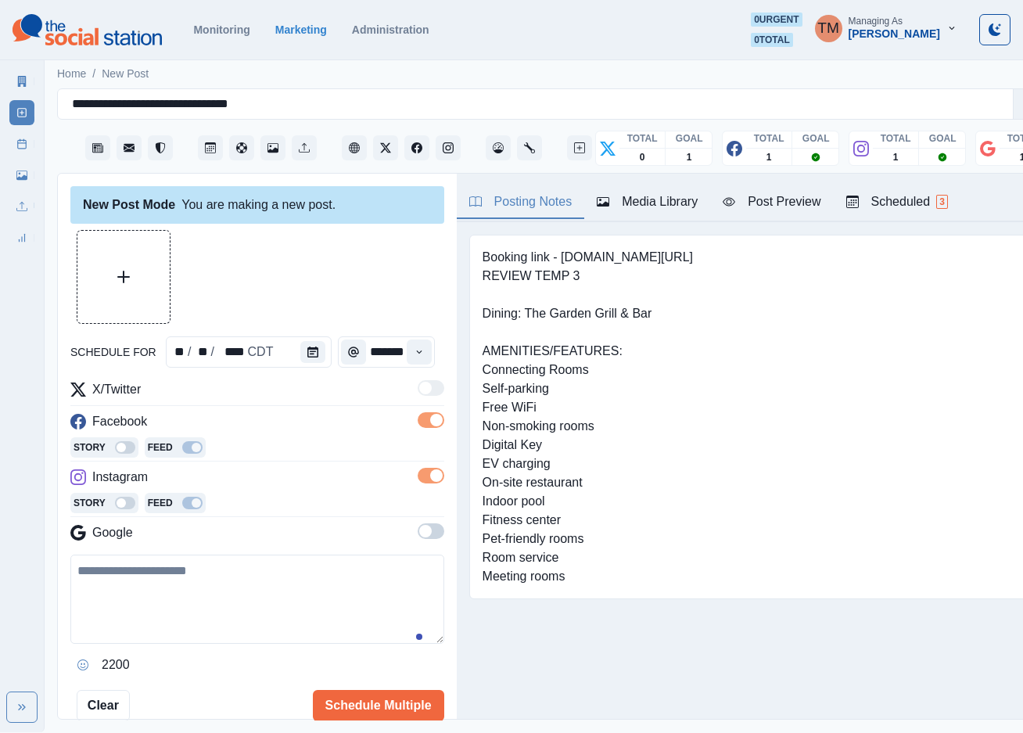
click at [419, 531] on span at bounding box center [431, 531] width 27 height 16
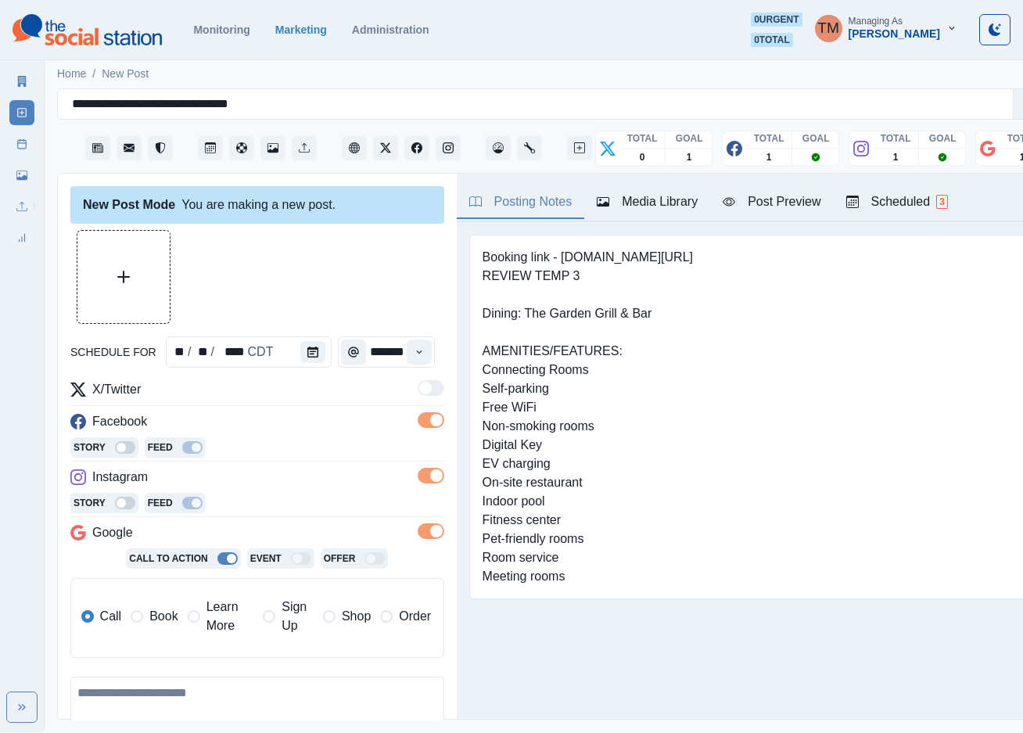
click at [224, 700] on textarea at bounding box center [257, 721] width 374 height 89
paste textarea "**********"
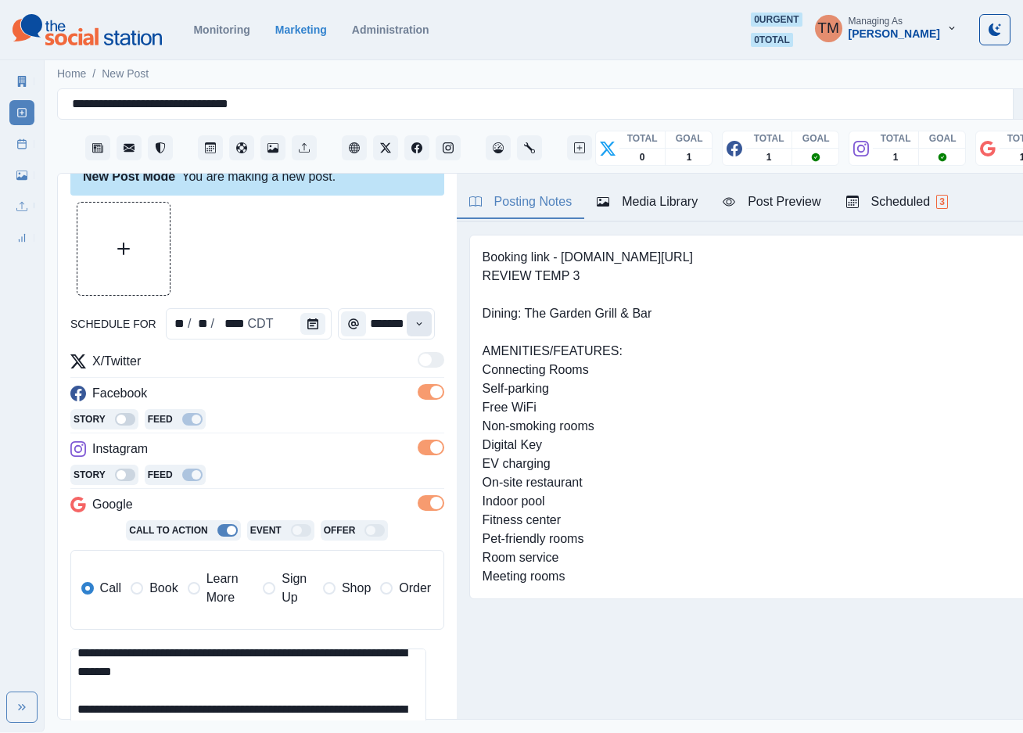
type textarea "**********"
click at [414, 319] on icon "Time" at bounding box center [419, 323] width 11 height 11
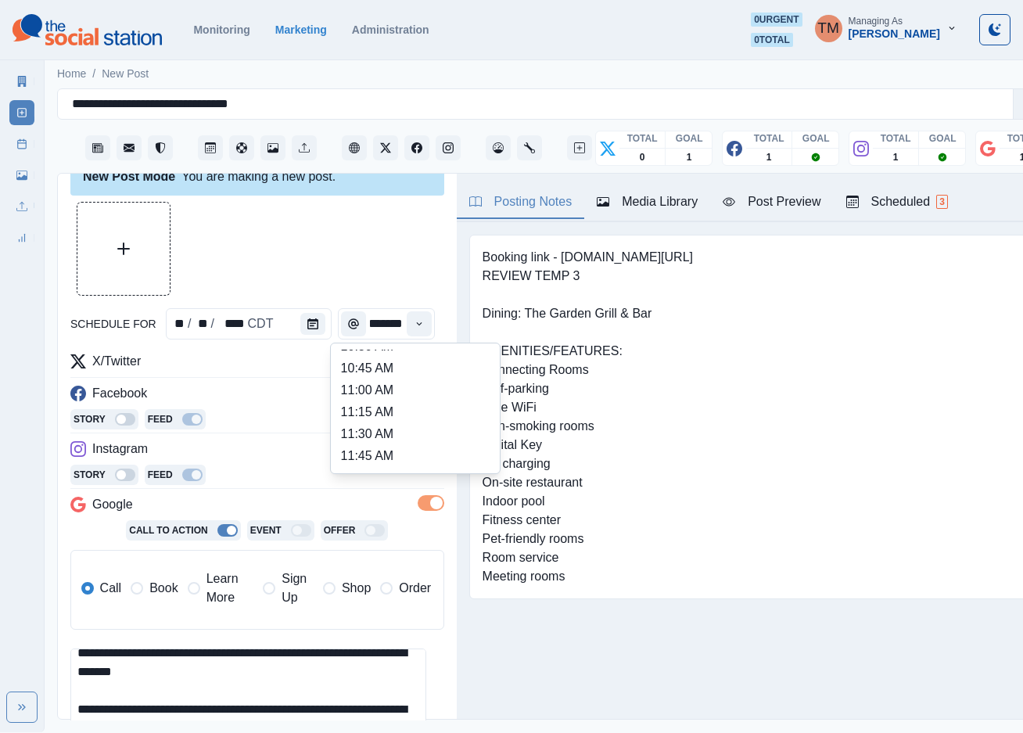
scroll to position [254, 0]
click at [386, 462] on div "8:00 AM 8:15 AM 8:30 AM 8:45 AM 9:00 AM 9:15 AM 9:30 AM 9:45 AM 10:00 AM 10:15 …" at bounding box center [415, 408] width 171 height 131
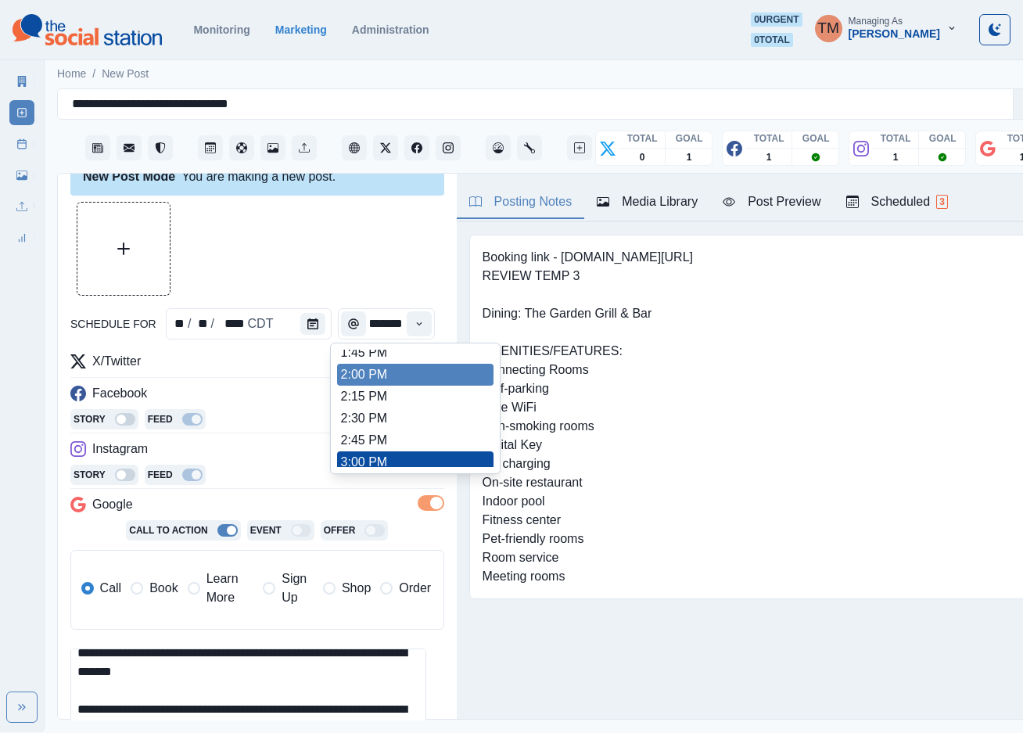
click at [401, 376] on li "2:00 PM" at bounding box center [415, 375] width 156 height 22
type input "*******"
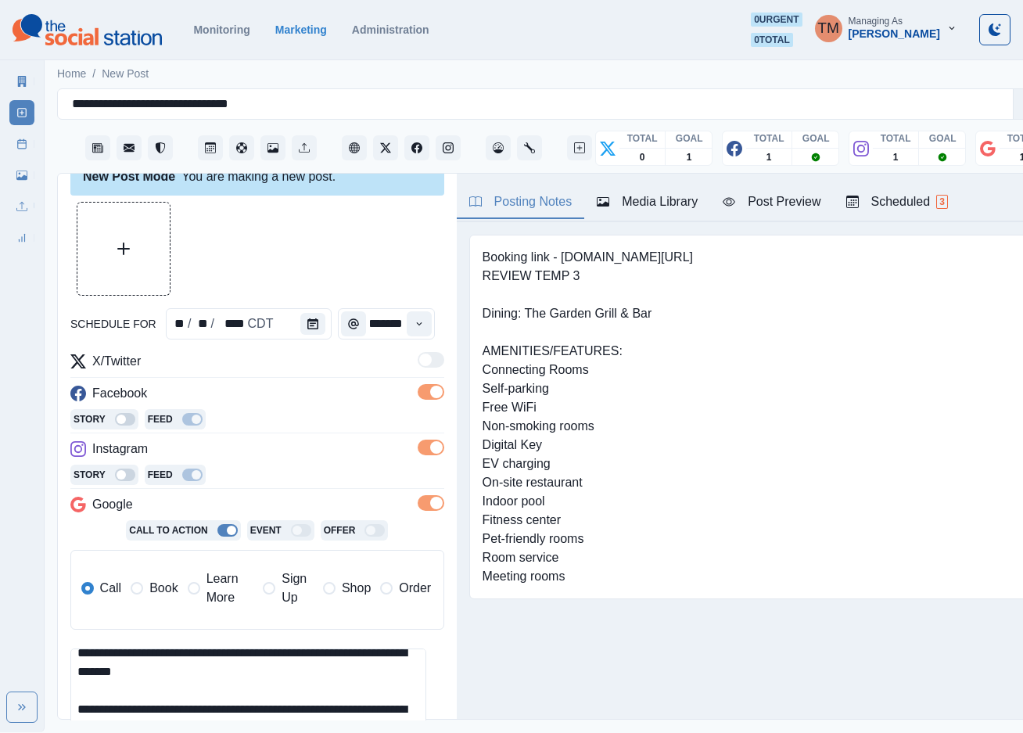
click at [324, 264] on div at bounding box center [257, 249] width 374 height 94
click at [782, 200] on div "Post Preview" at bounding box center [772, 201] width 98 height 19
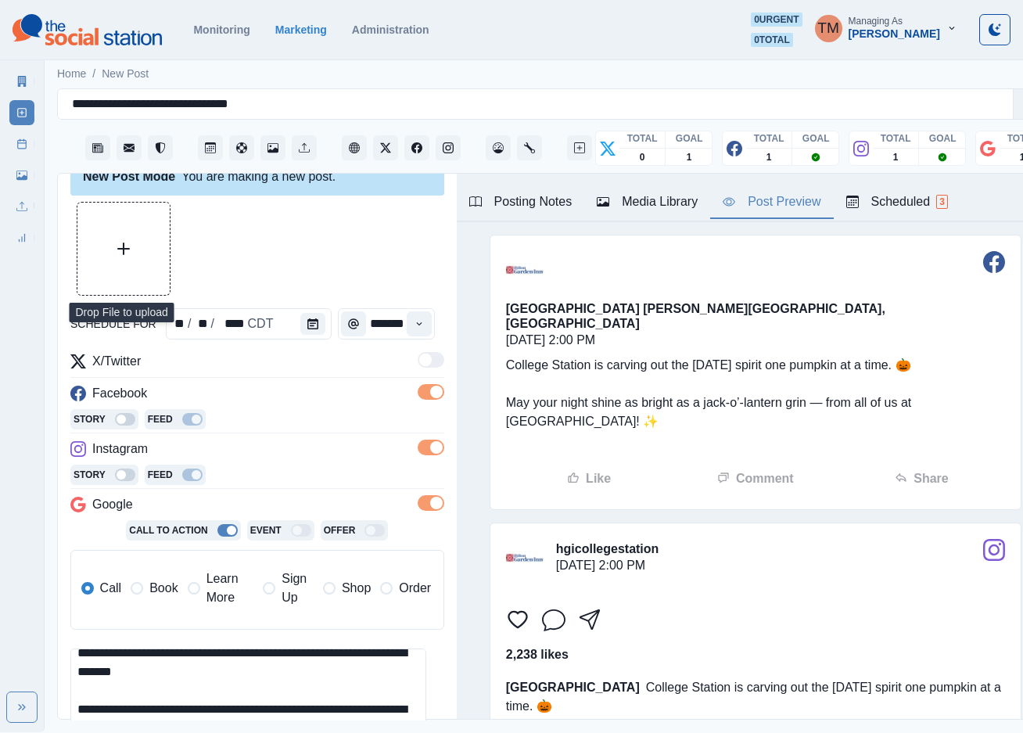
click at [122, 257] on button "Upload Media" at bounding box center [123, 249] width 92 height 92
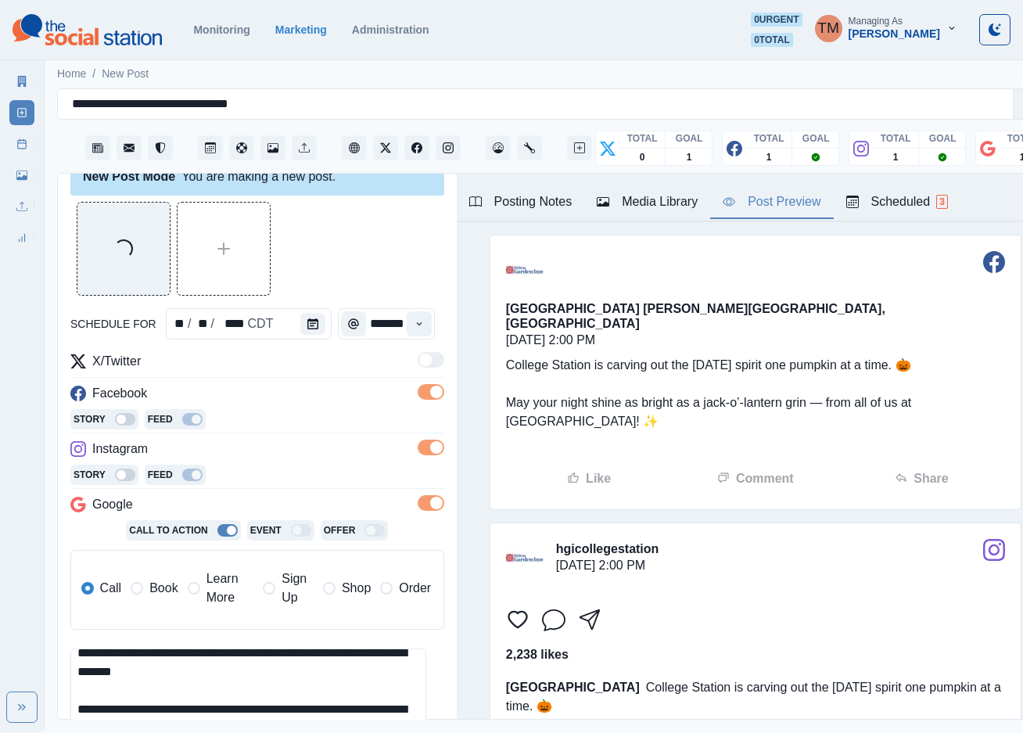
click at [793, 200] on div "Post Preview" at bounding box center [772, 201] width 98 height 19
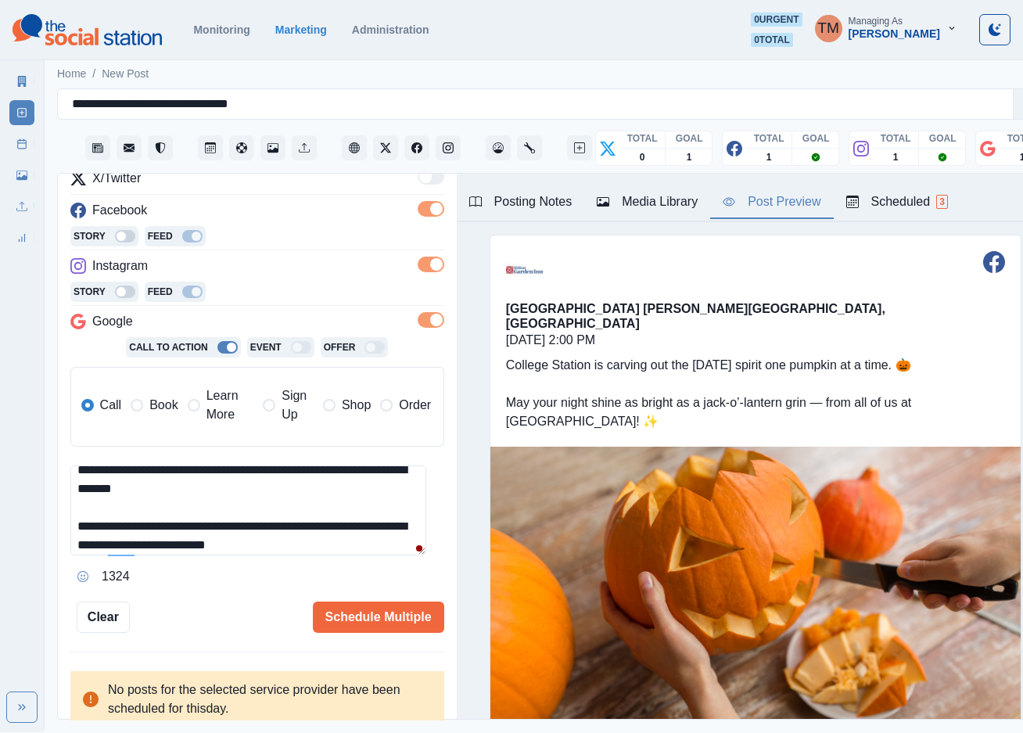
scroll to position [214, 0]
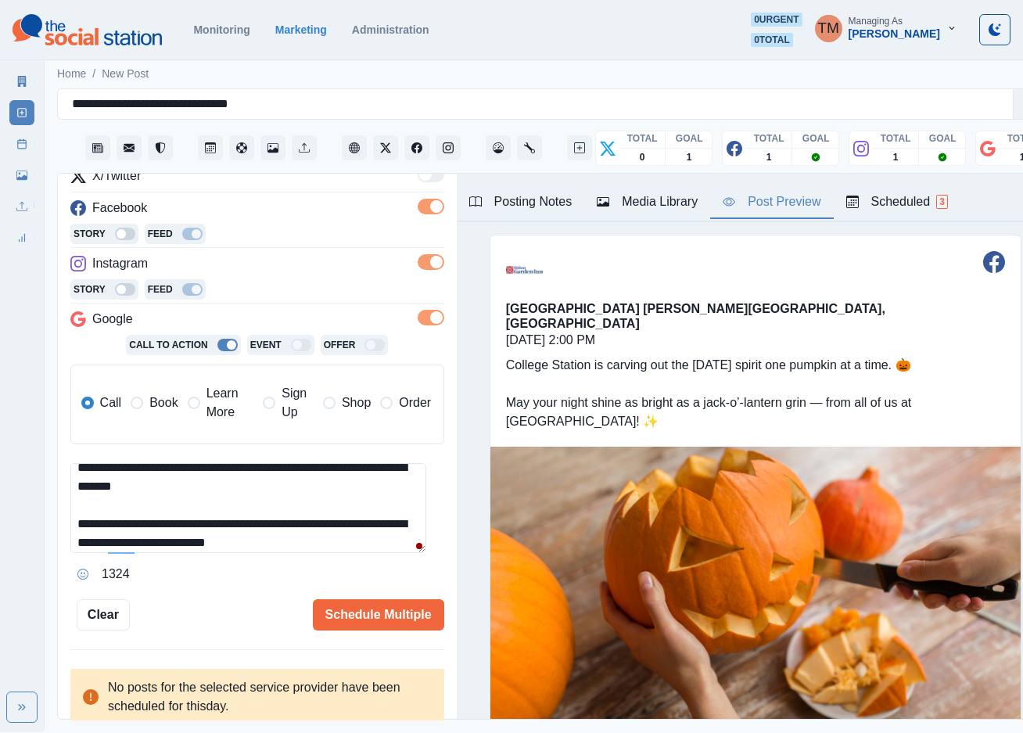
click at [214, 484] on textarea "**********" at bounding box center [248, 508] width 356 height 90
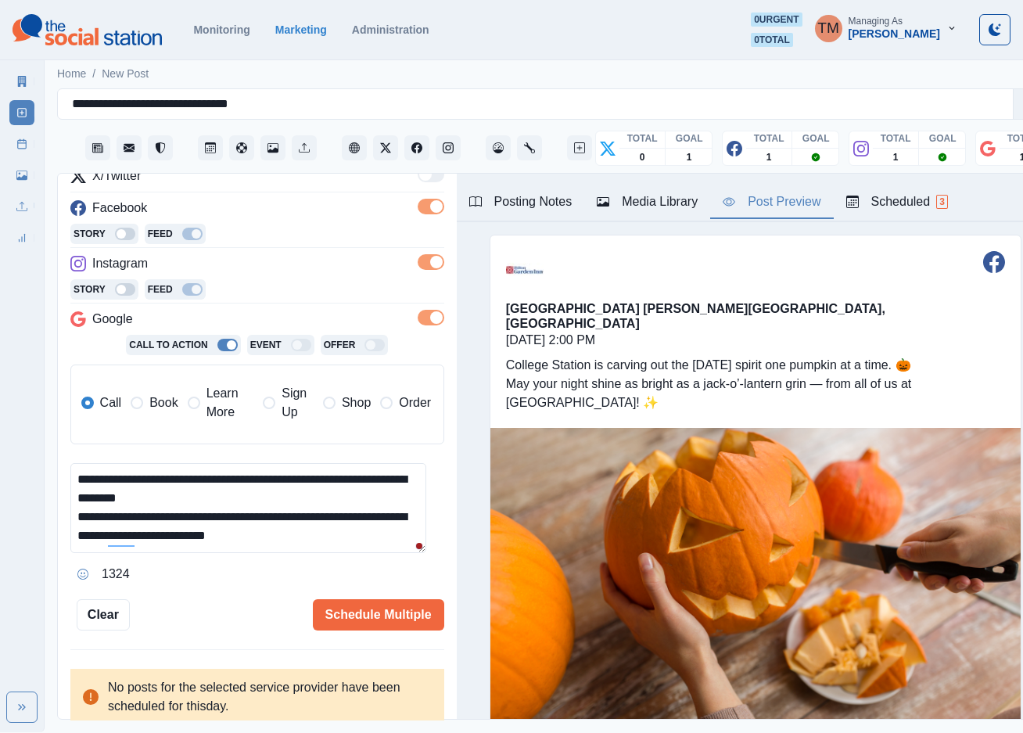
scroll to position [0, 0]
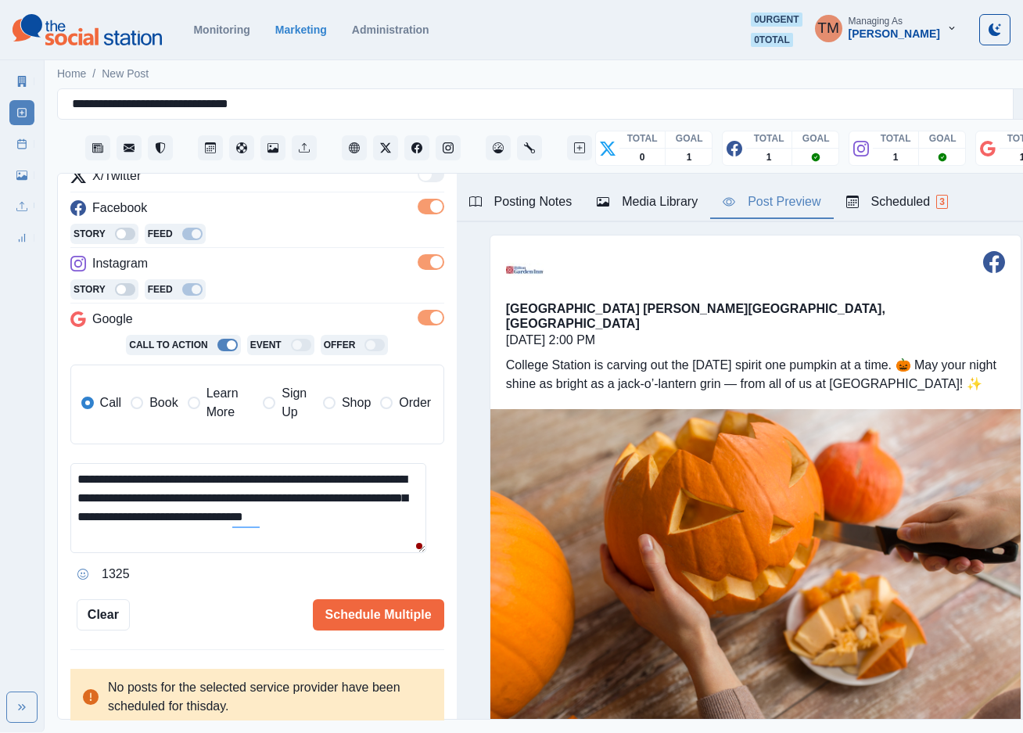
click at [184, 493] on textarea "**********" at bounding box center [248, 508] width 356 height 90
click at [157, 519] on textarea "**********" at bounding box center [248, 508] width 356 height 90
paste textarea "***"
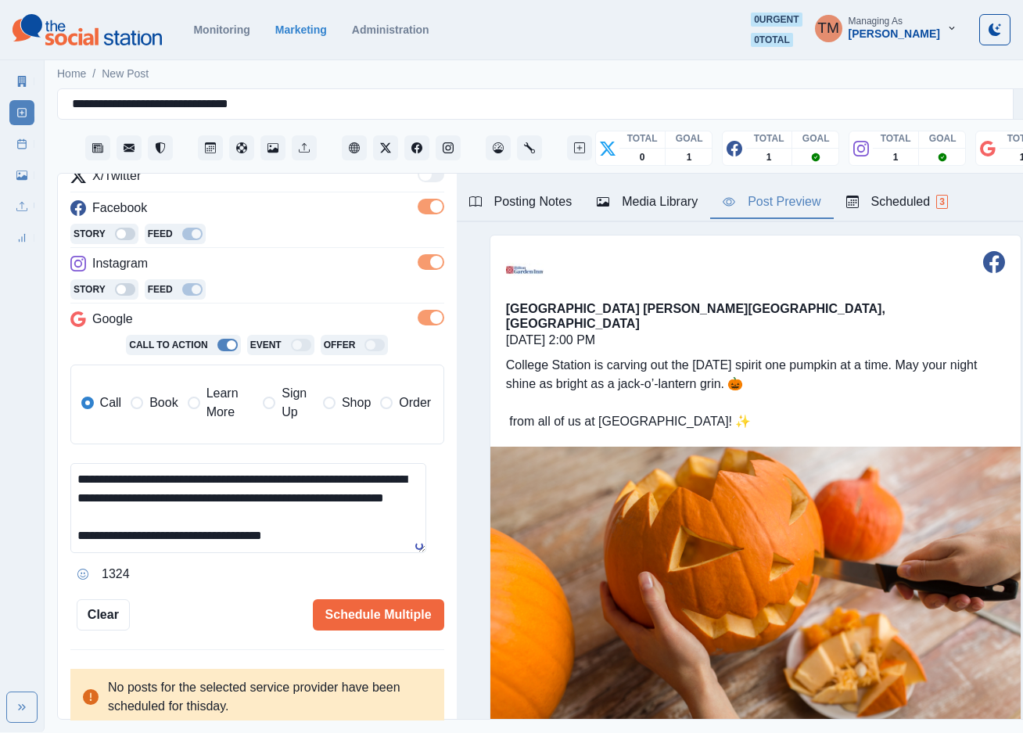
scroll to position [12, 0]
click at [179, 486] on textarea "**********" at bounding box center [248, 508] width 356 height 90
click at [272, 507] on textarea "**********" at bounding box center [248, 508] width 356 height 90
click at [304, 508] on textarea "**********" at bounding box center [248, 508] width 356 height 90
drag, startPoint x: 810, startPoint y: 365, endPoint x: 474, endPoint y: 303, distance: 341.3
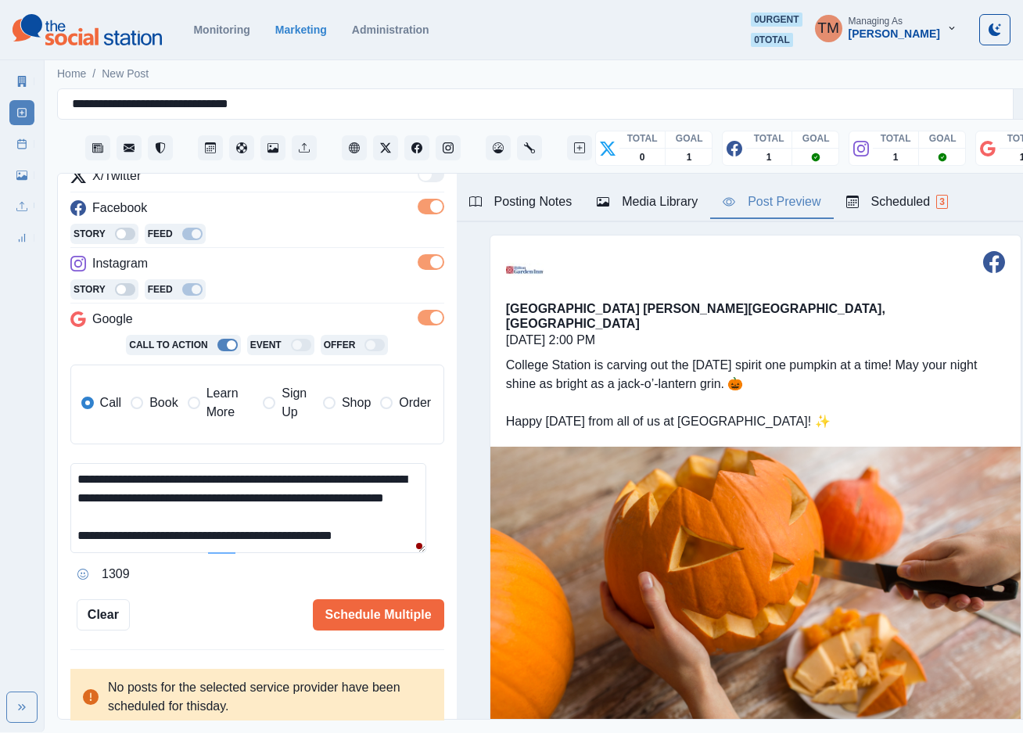
click at [491, 340] on div "College Station is carving out the Halloween spirit one pumpkin at a time! May …" at bounding box center [756, 393] width 530 height 106
copy div "College Station is carving out the Halloween spirit one pumpkin at a time! May …"
click at [244, 505] on textarea "**********" at bounding box center [248, 508] width 356 height 90
paste textarea "*"
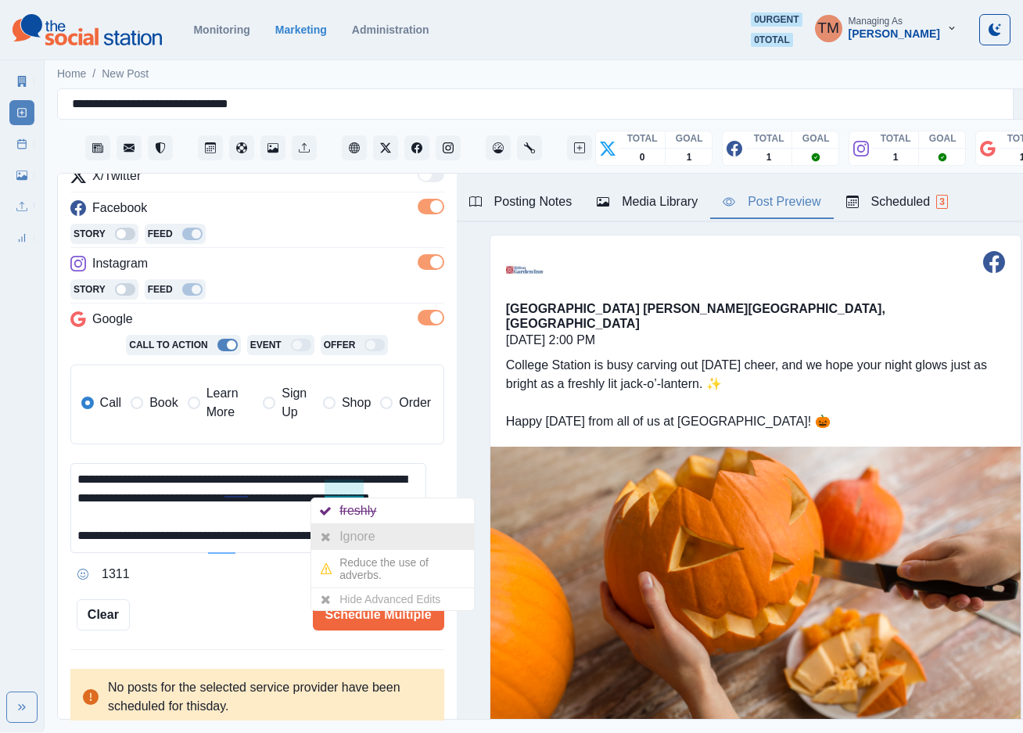
click at [350, 536] on div "Ignore" at bounding box center [360, 536] width 41 height 25
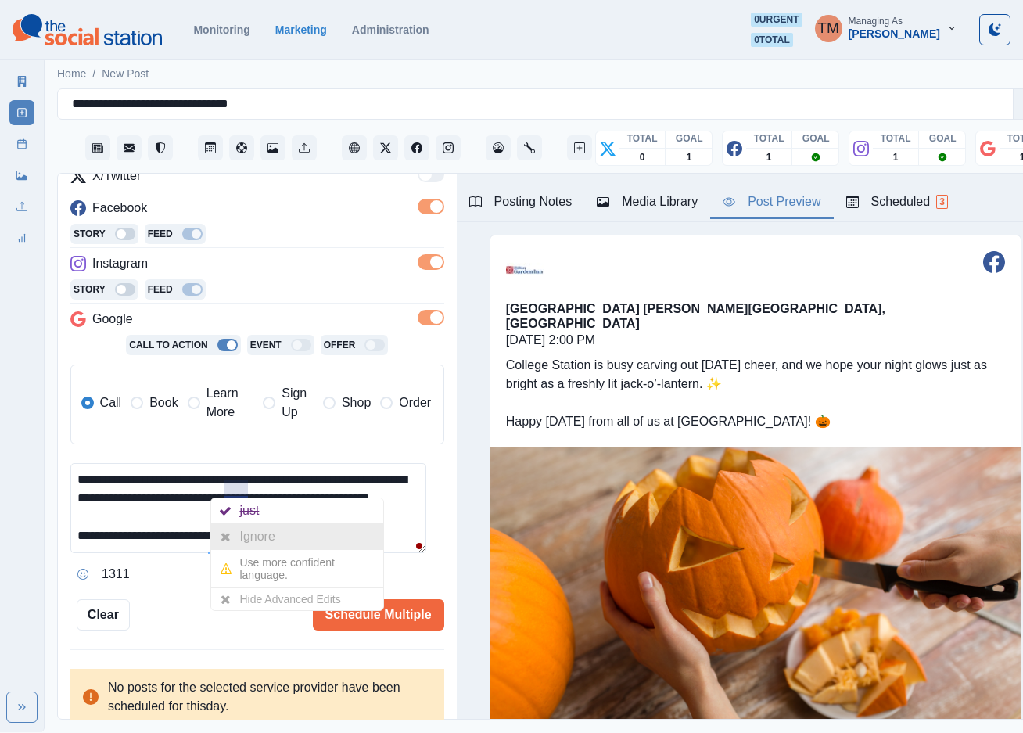
click at [244, 528] on div "Ignore" at bounding box center [259, 536] width 41 height 25
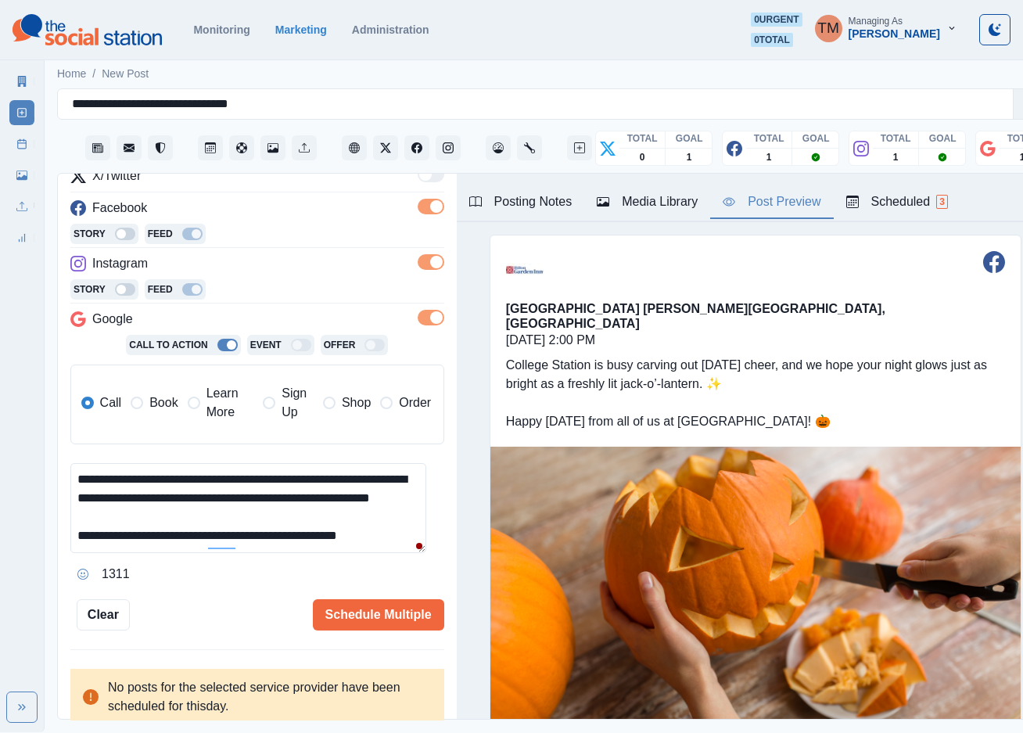
scroll to position [17, 0]
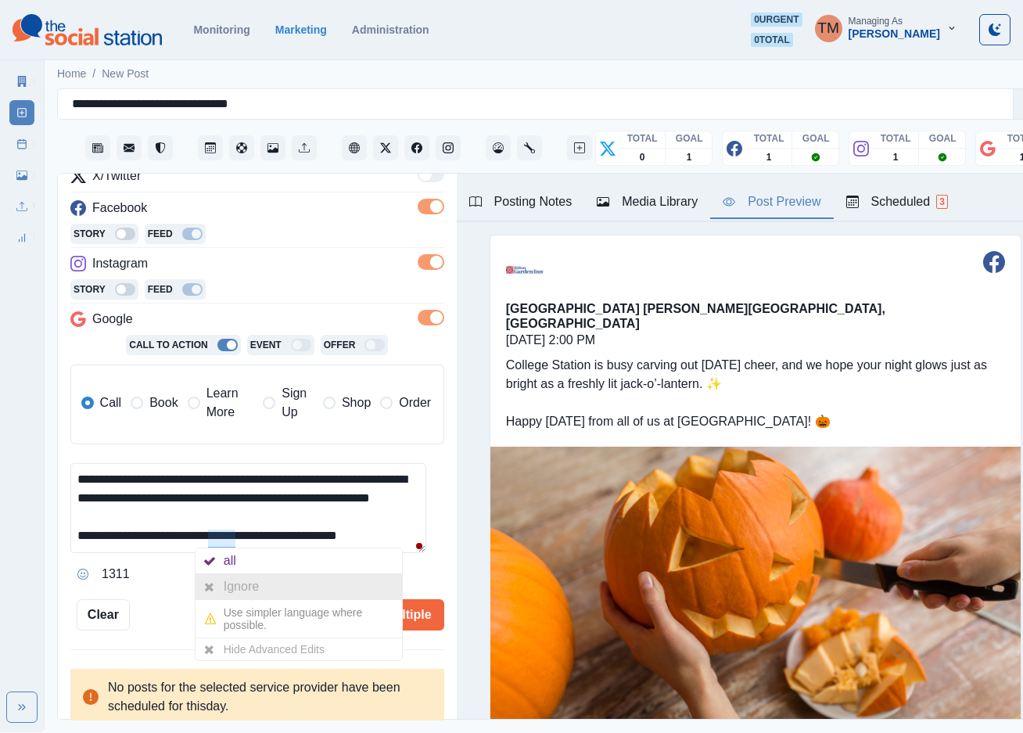
click at [211, 581] on icon at bounding box center [209, 587] width 10 height 13
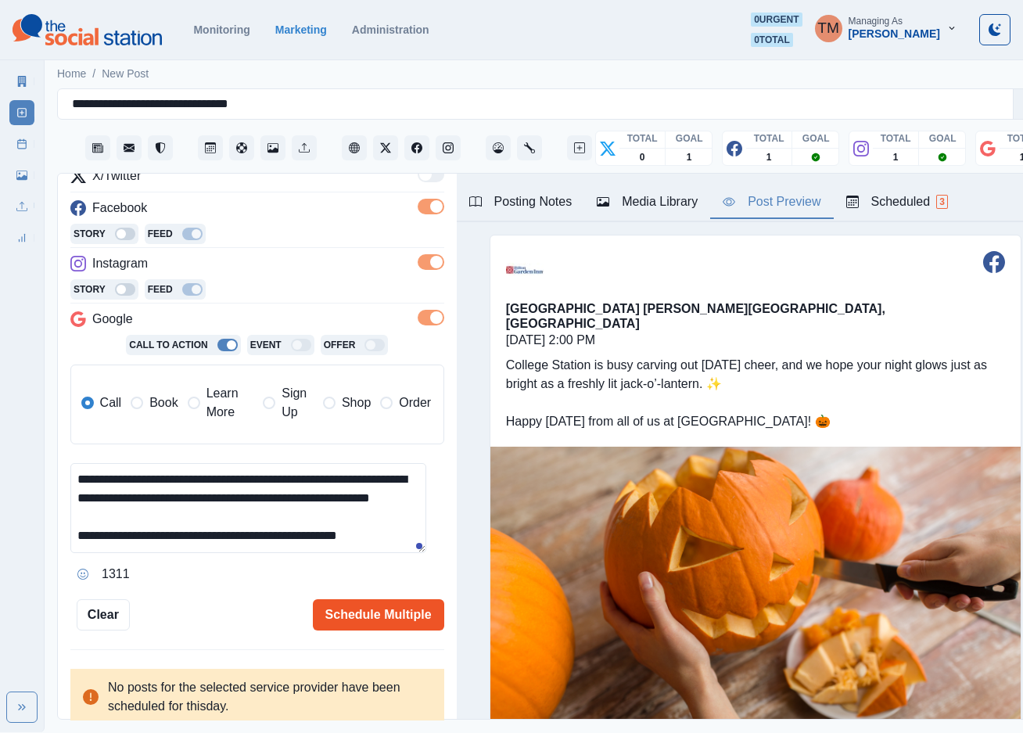
type textarea "**********"
click at [352, 613] on button "Schedule Multiple" at bounding box center [378, 614] width 131 height 31
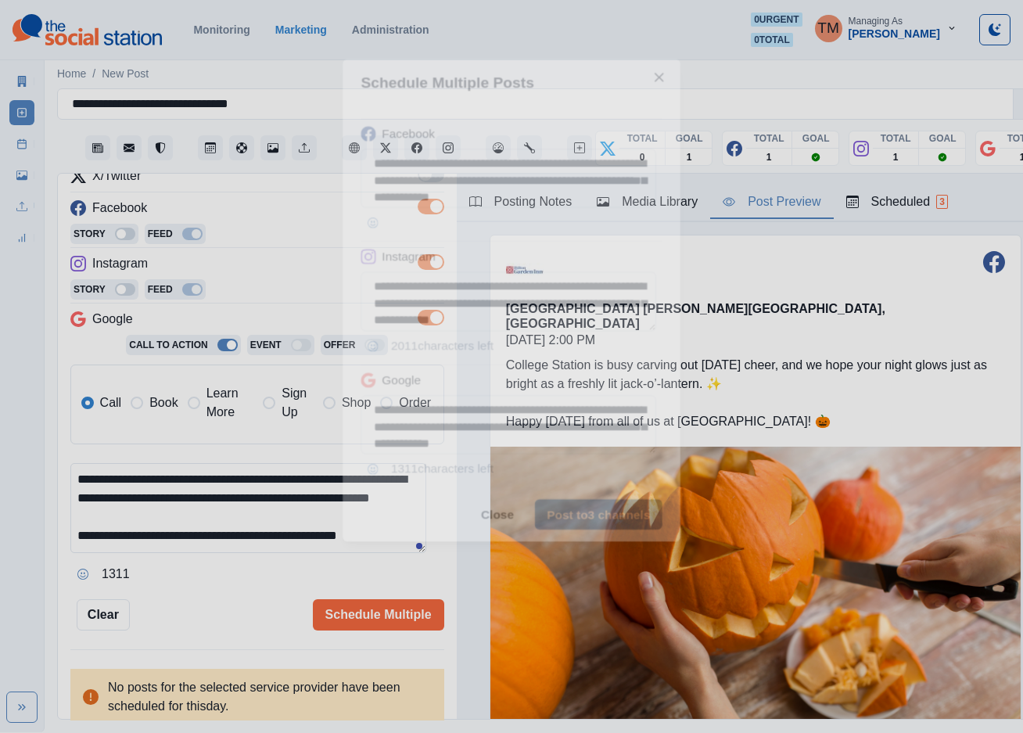
scroll to position [0, 0]
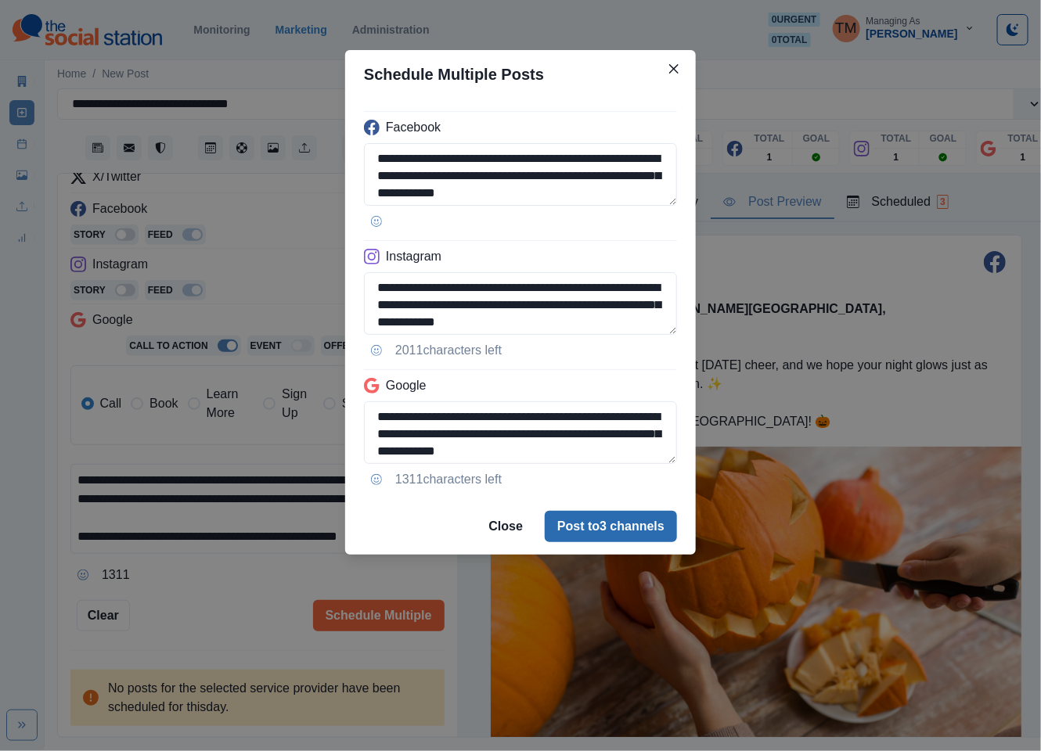
click at [629, 535] on button "Post to 3 channels" at bounding box center [611, 526] width 132 height 31
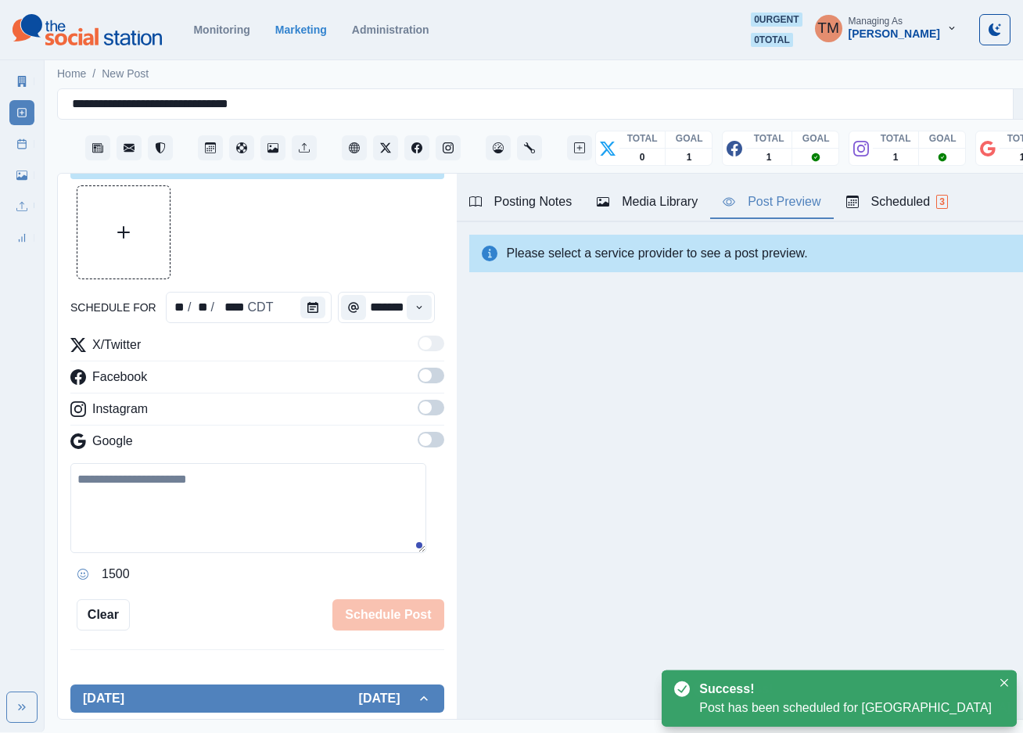
scroll to position [214, 0]
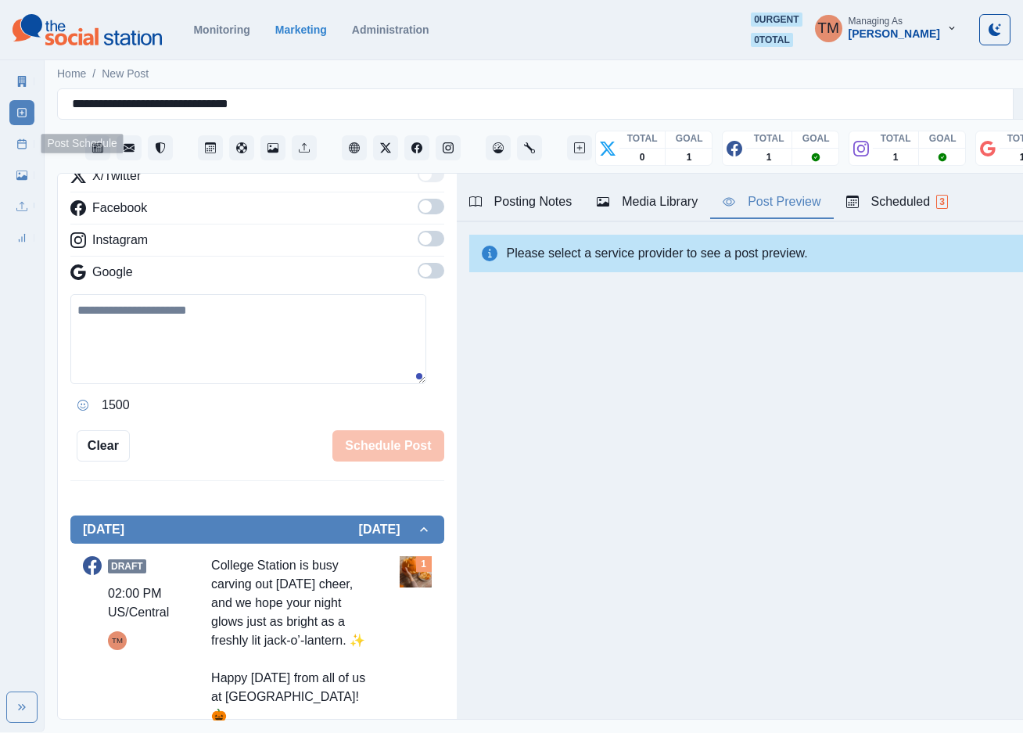
click at [26, 142] on icon at bounding box center [21, 143] width 11 height 11
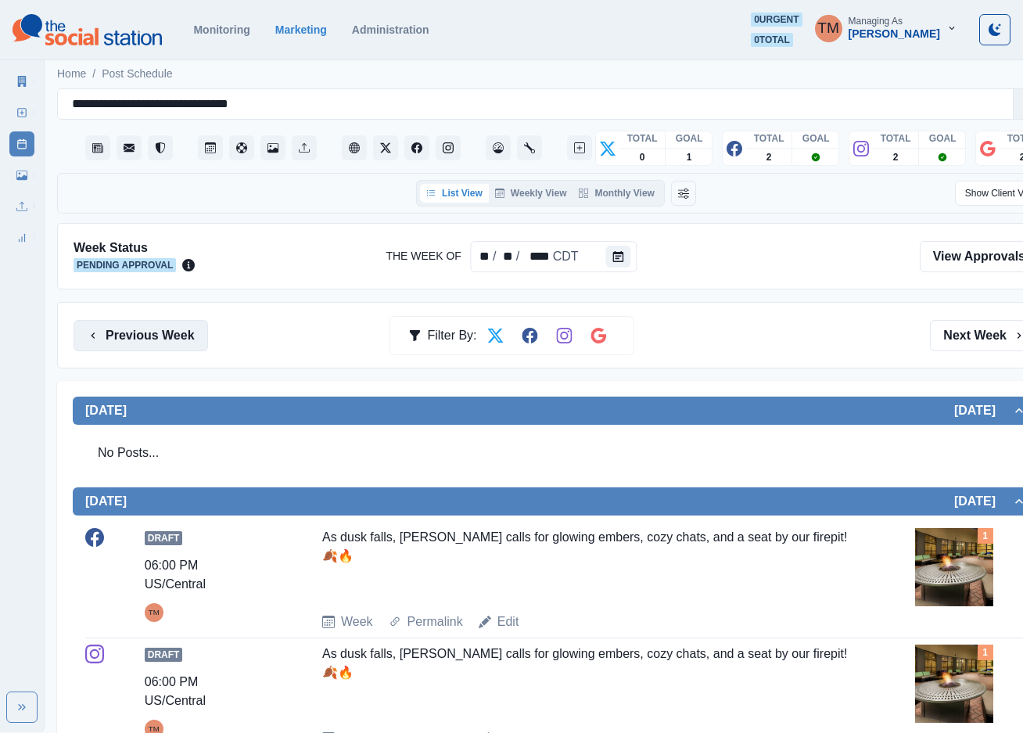
click at [106, 319] on div "Previous Week Filter By: Next Week" at bounding box center [556, 335] width 998 height 67
click at [153, 343] on button "Previous Week" at bounding box center [141, 335] width 135 height 31
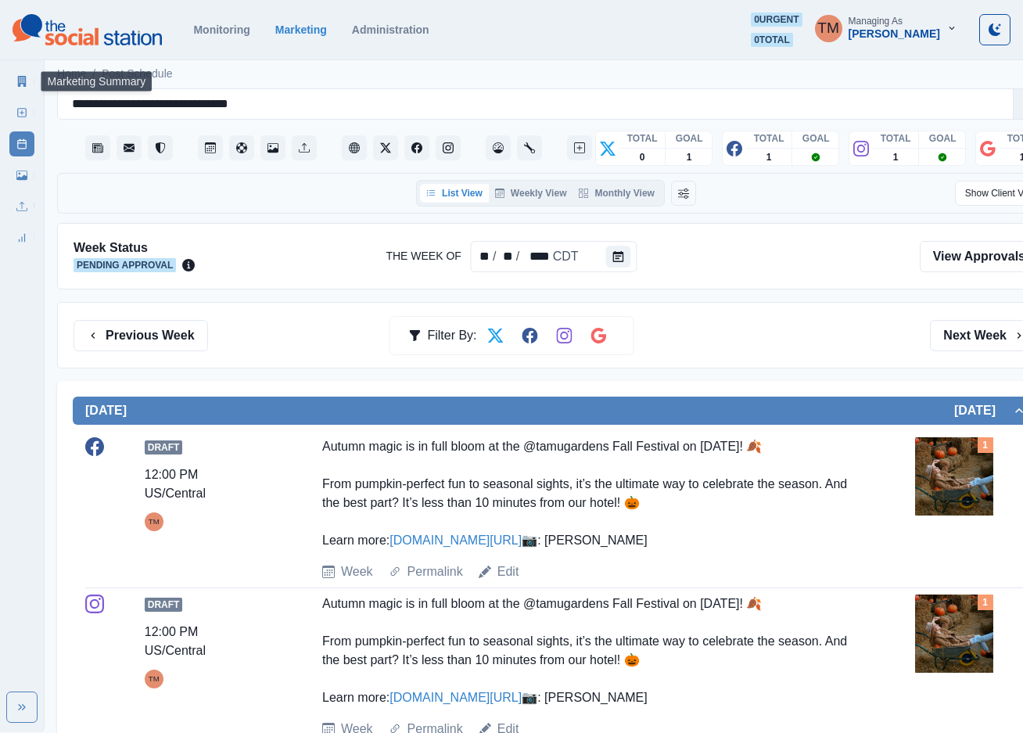
click at [17, 81] on icon at bounding box center [21, 81] width 11 height 11
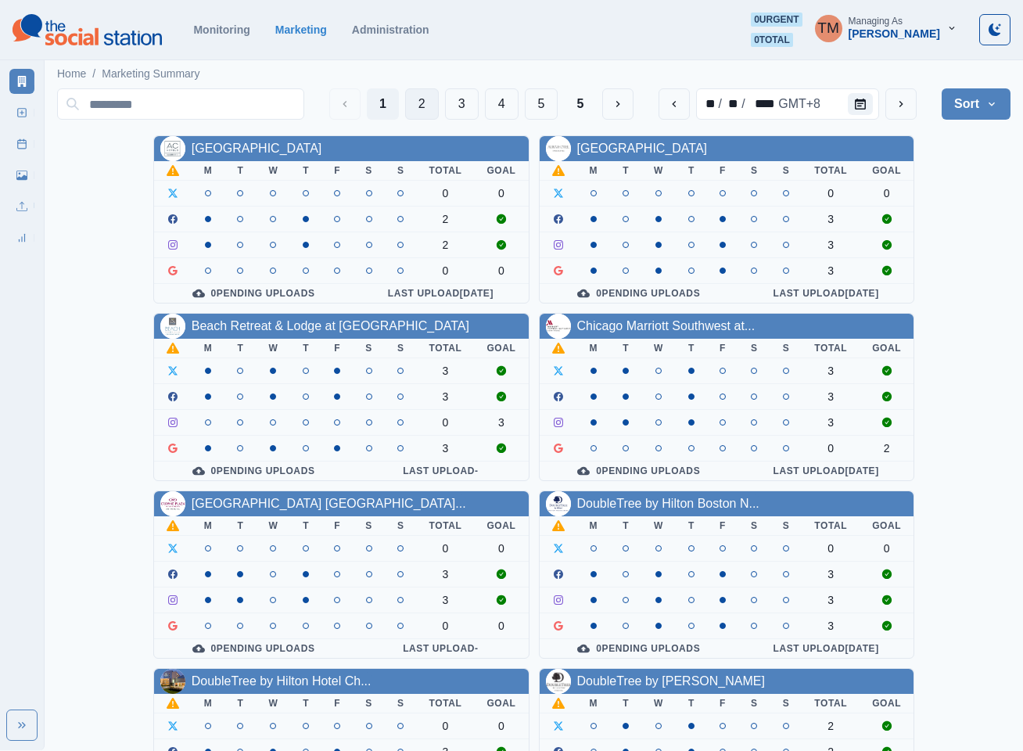
click at [415, 101] on button "2" at bounding box center [422, 103] width 34 height 31
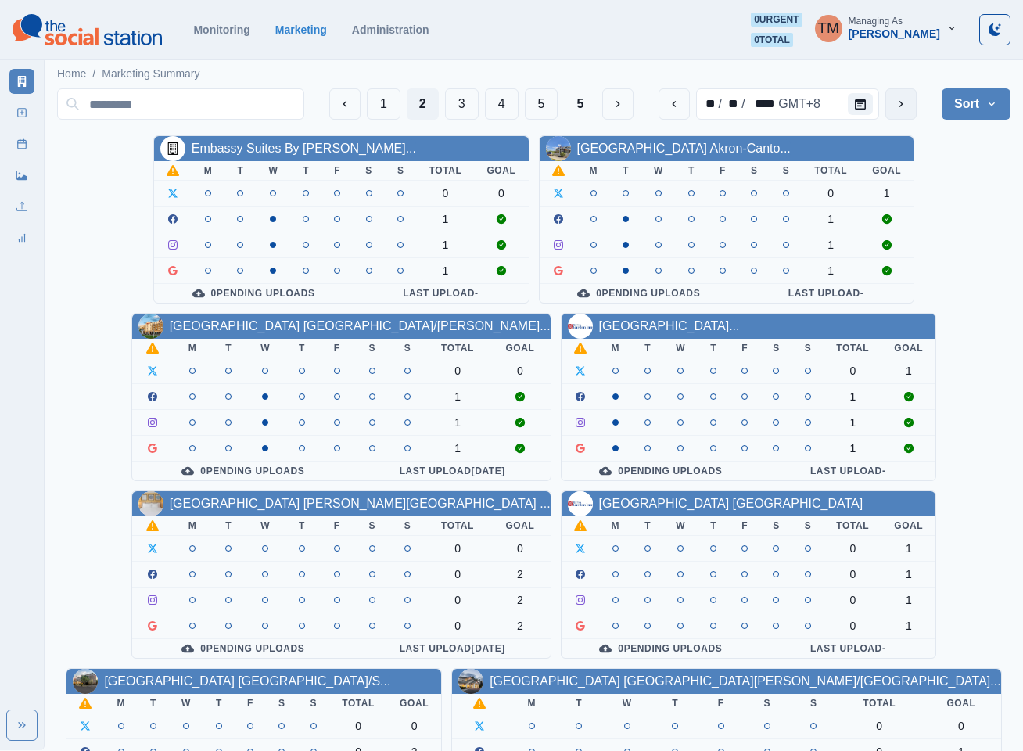
click at [902, 109] on icon "next" at bounding box center [901, 104] width 13 height 13
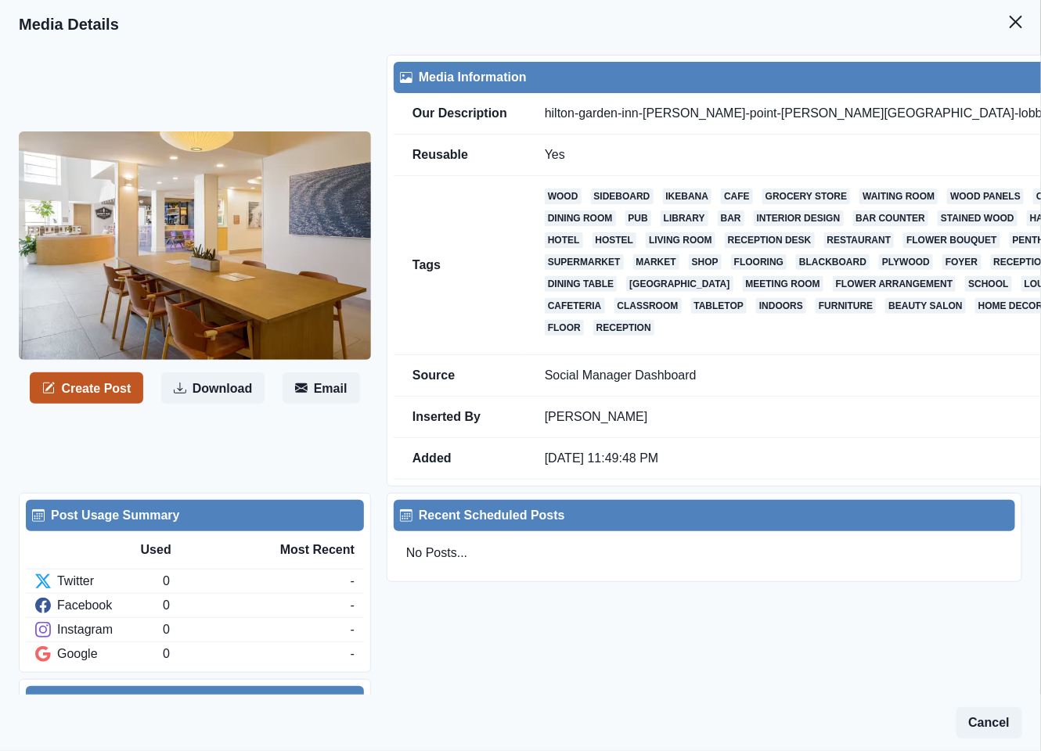
click at [76, 404] on button "Create Post" at bounding box center [86, 387] width 113 height 31
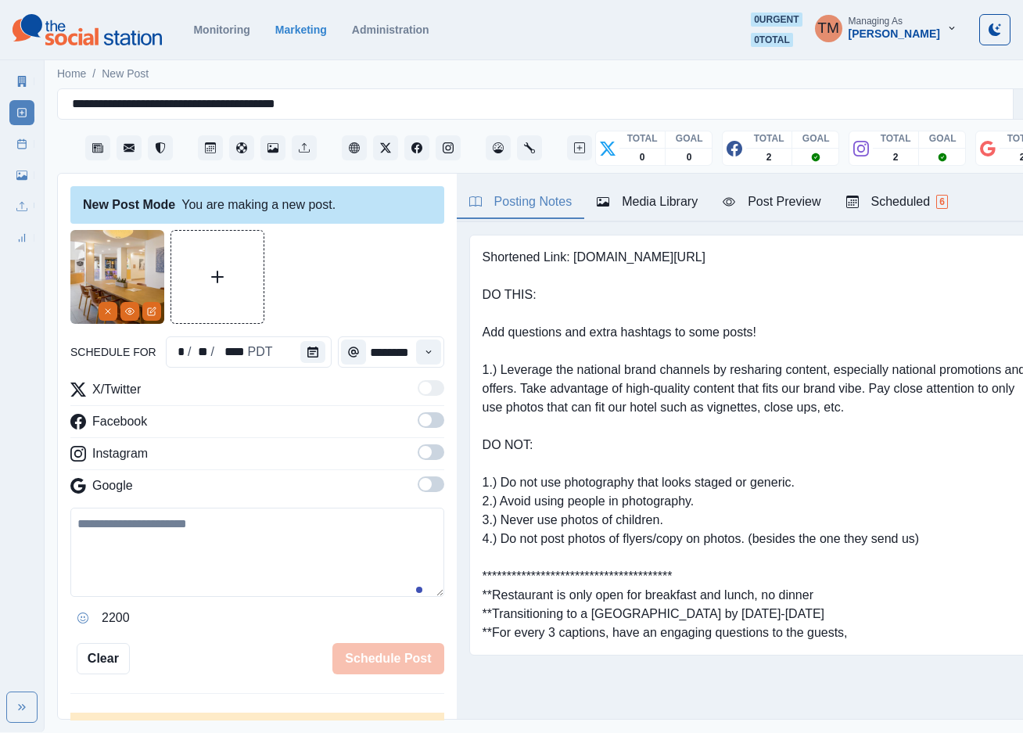
click at [167, 557] on textarea at bounding box center [257, 552] width 374 height 89
paste textarea "**********"
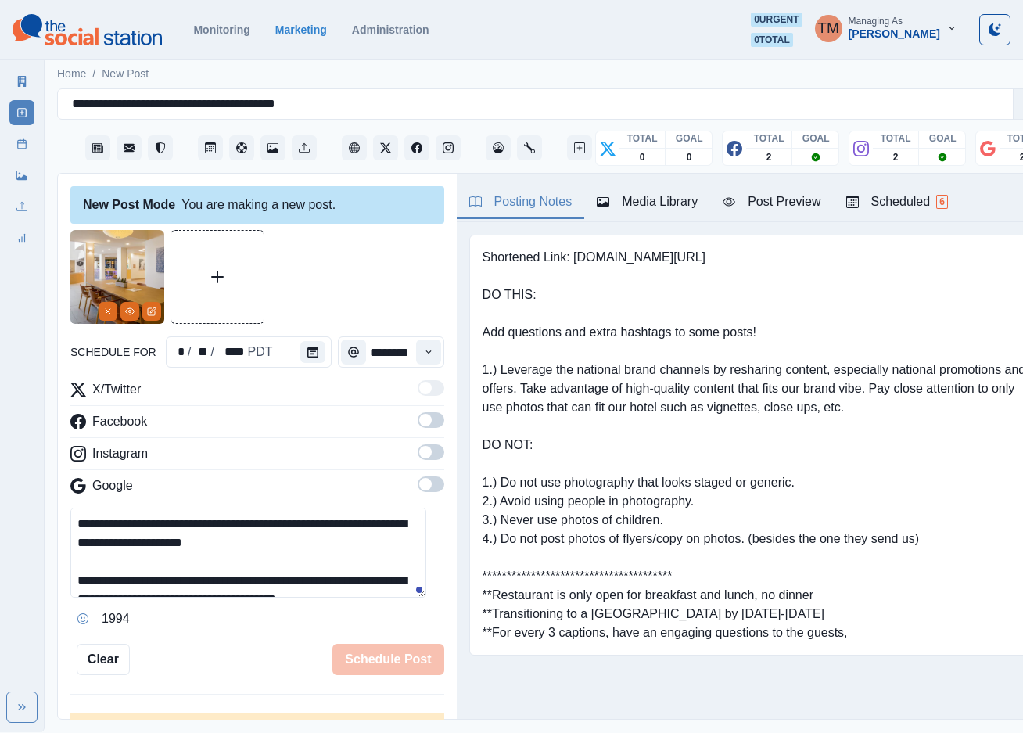
scroll to position [31, 0]
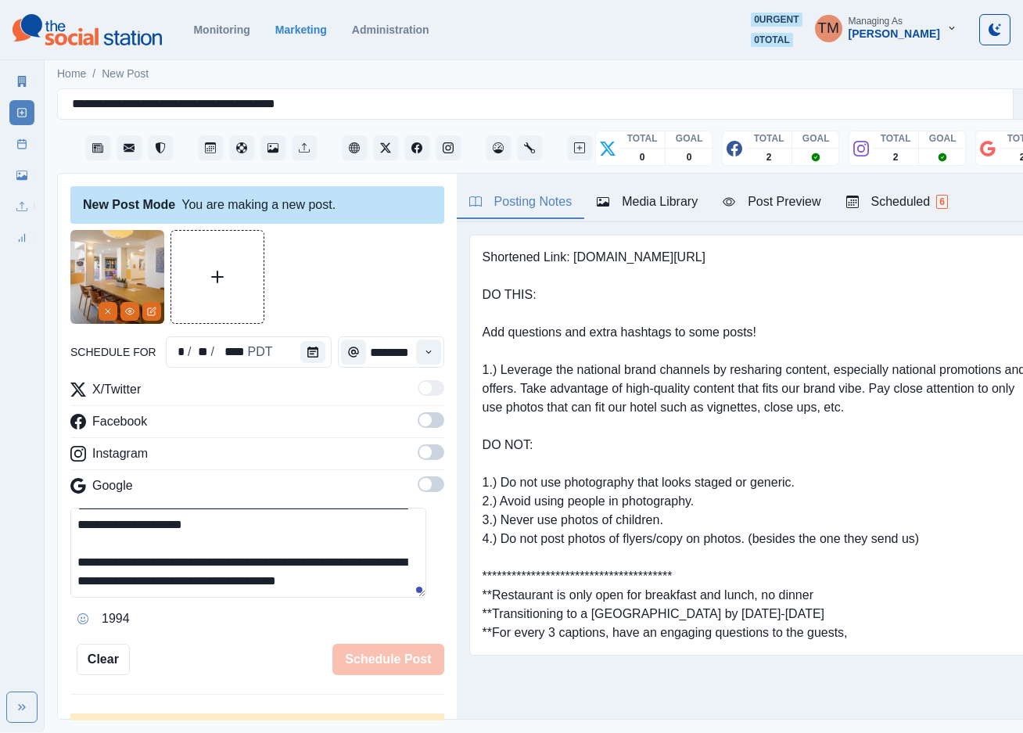
click at [418, 423] on span at bounding box center [431, 420] width 27 height 16
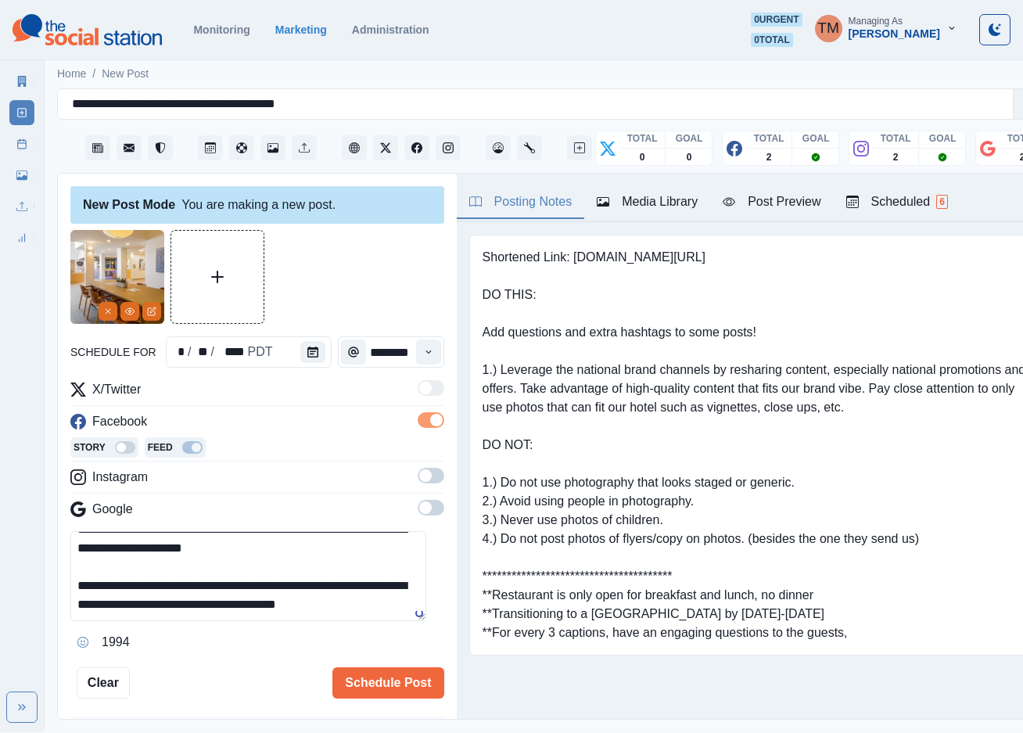
click at [418, 474] on span at bounding box center [431, 476] width 27 height 16
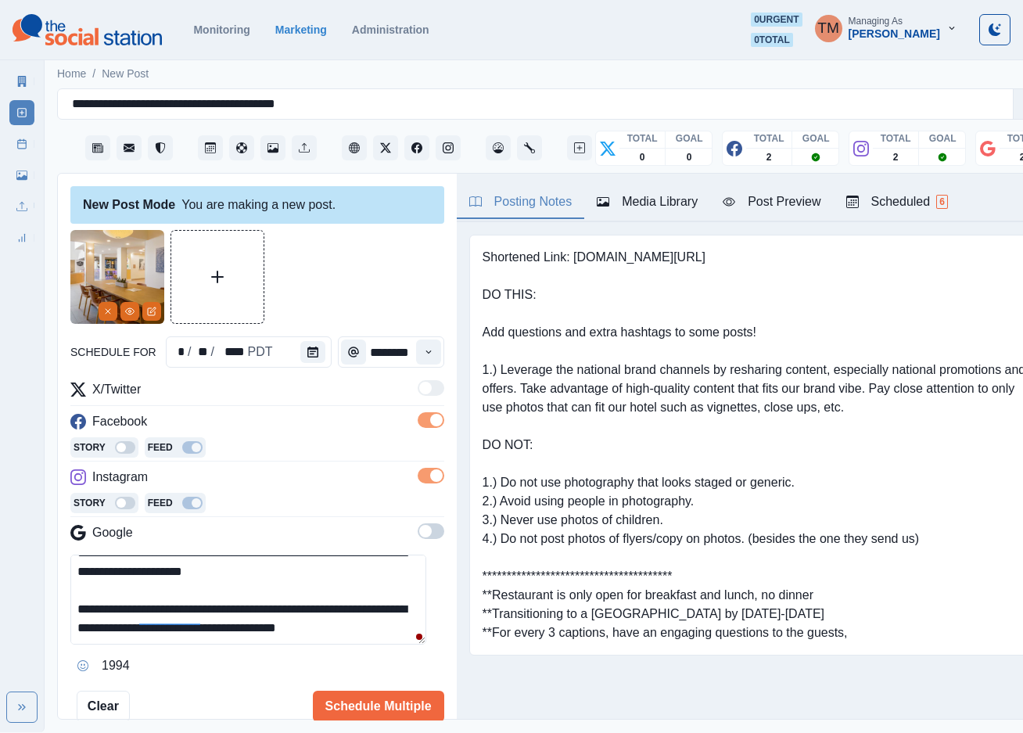
click at [418, 534] on span at bounding box center [431, 531] width 27 height 16
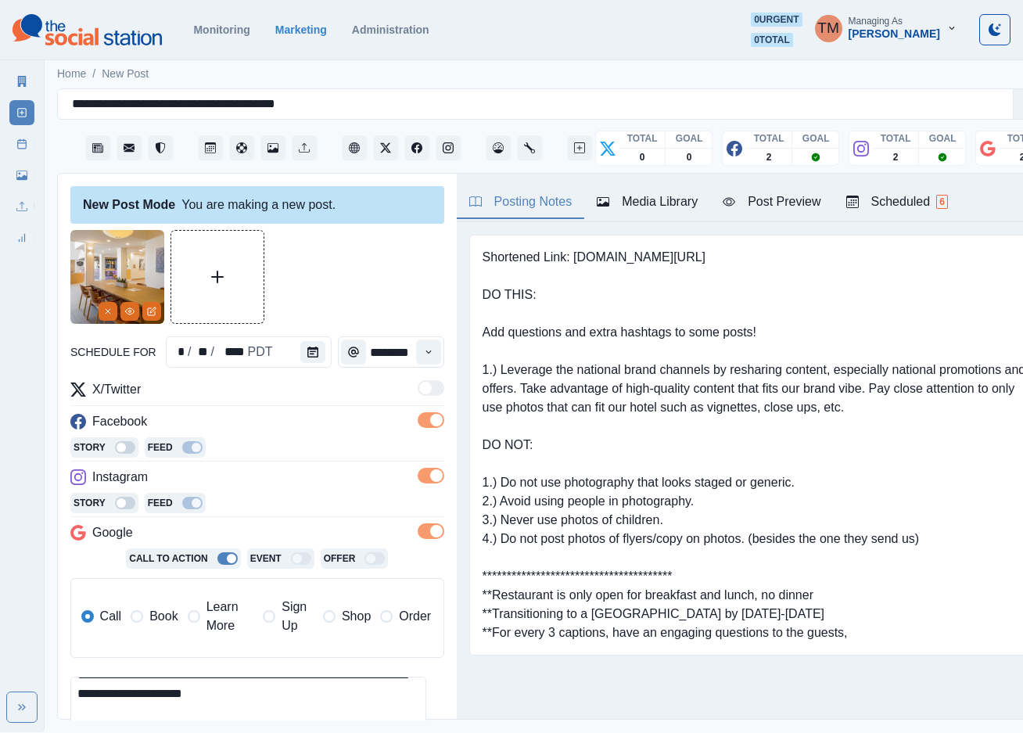
click at [164, 617] on span "Book" at bounding box center [163, 616] width 28 height 19
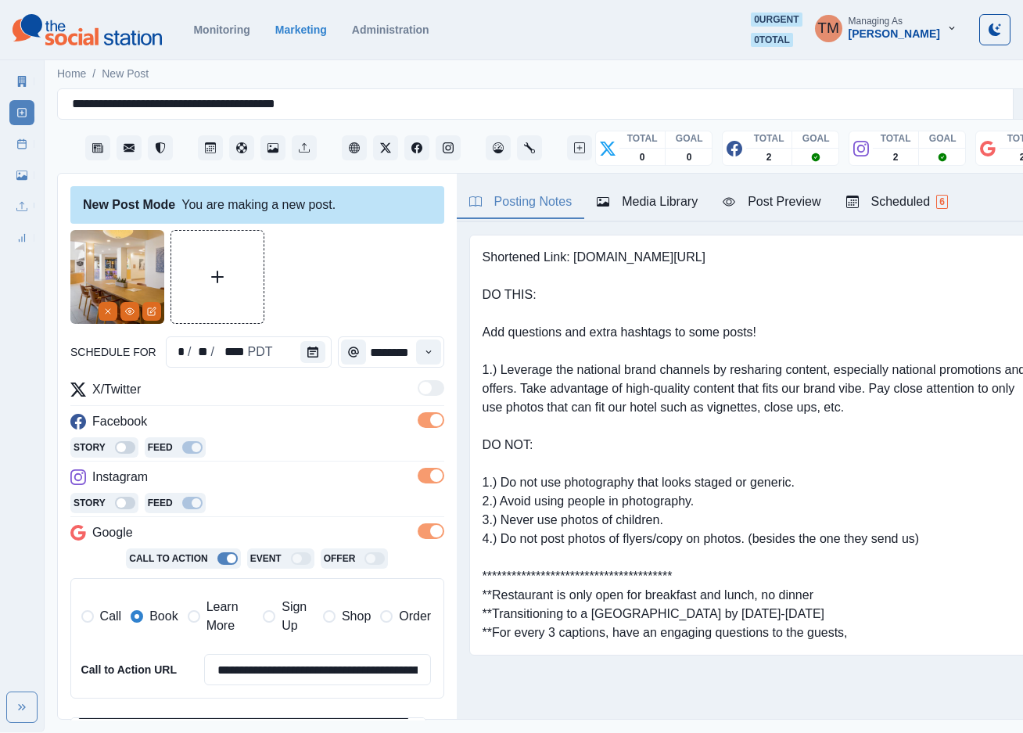
click at [773, 202] on div "Post Preview" at bounding box center [772, 201] width 98 height 19
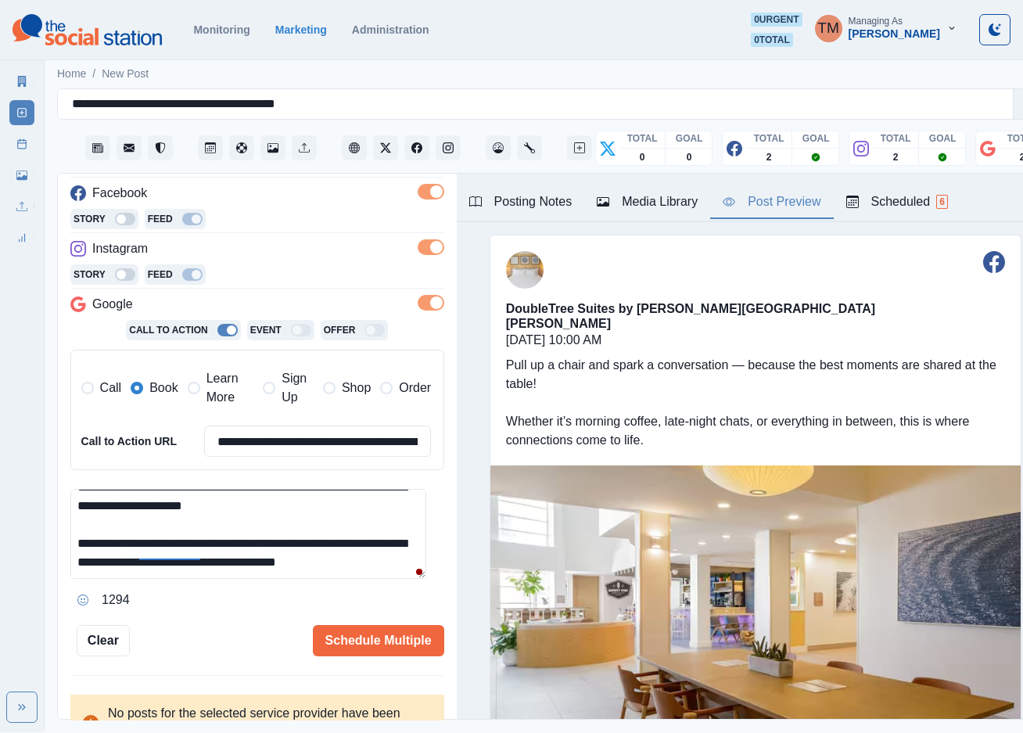
scroll to position [235, 0]
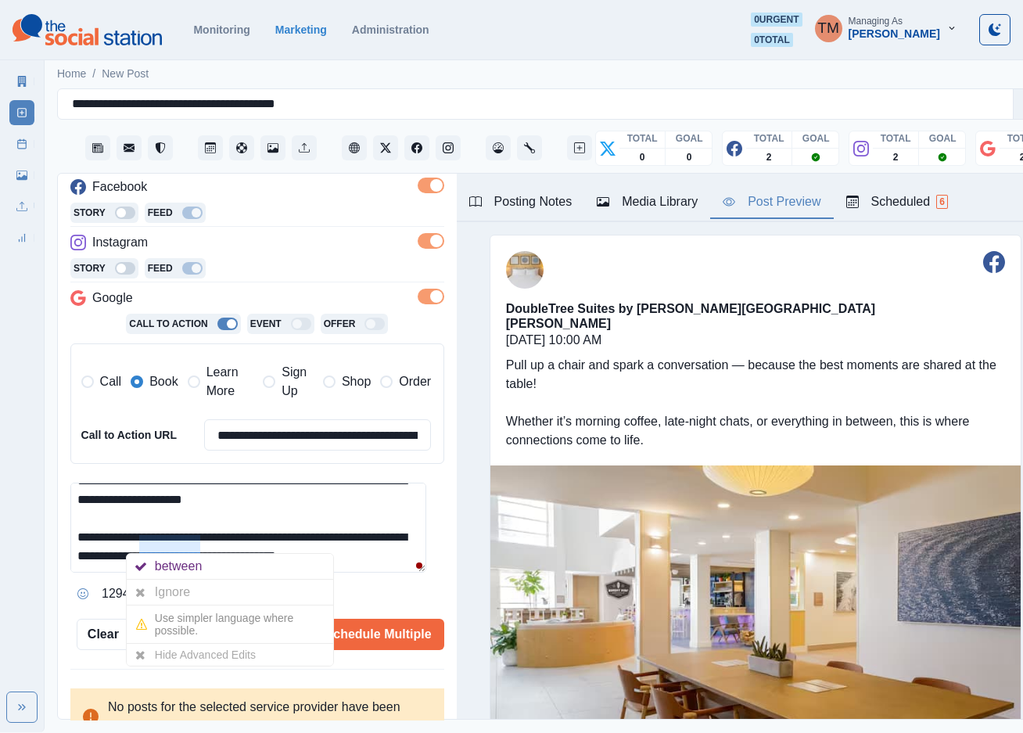
drag, startPoint x: 176, startPoint y: 599, endPoint x: 184, endPoint y: 588, distance: 13.5
click at [177, 597] on div "Ignore" at bounding box center [175, 592] width 41 height 25
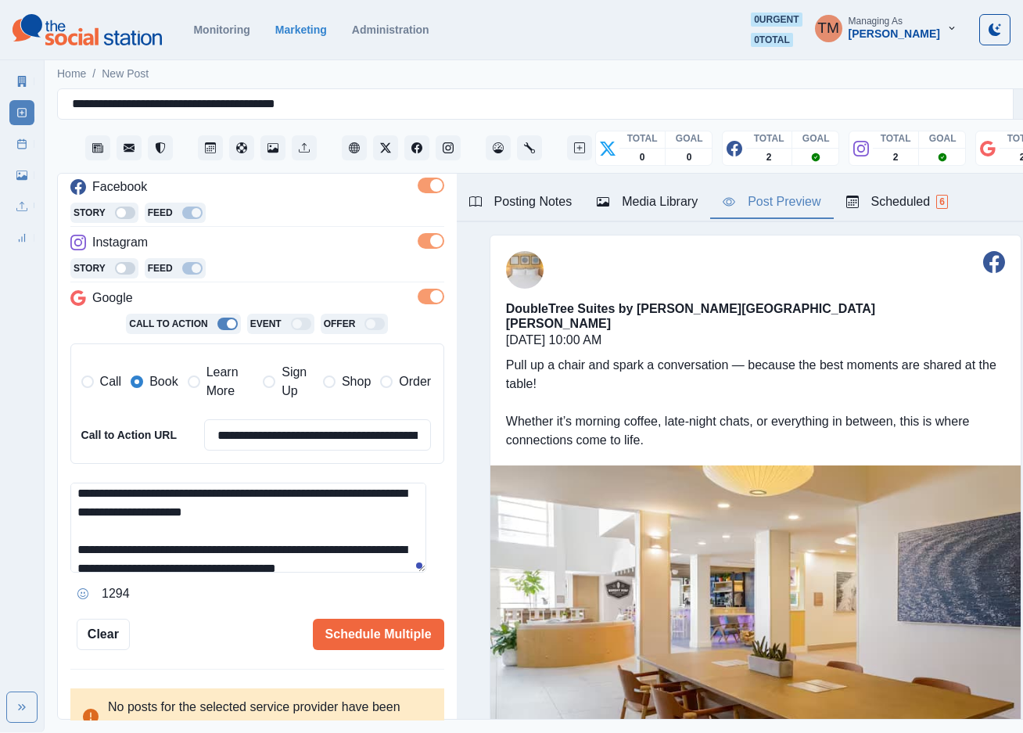
scroll to position [0, 0]
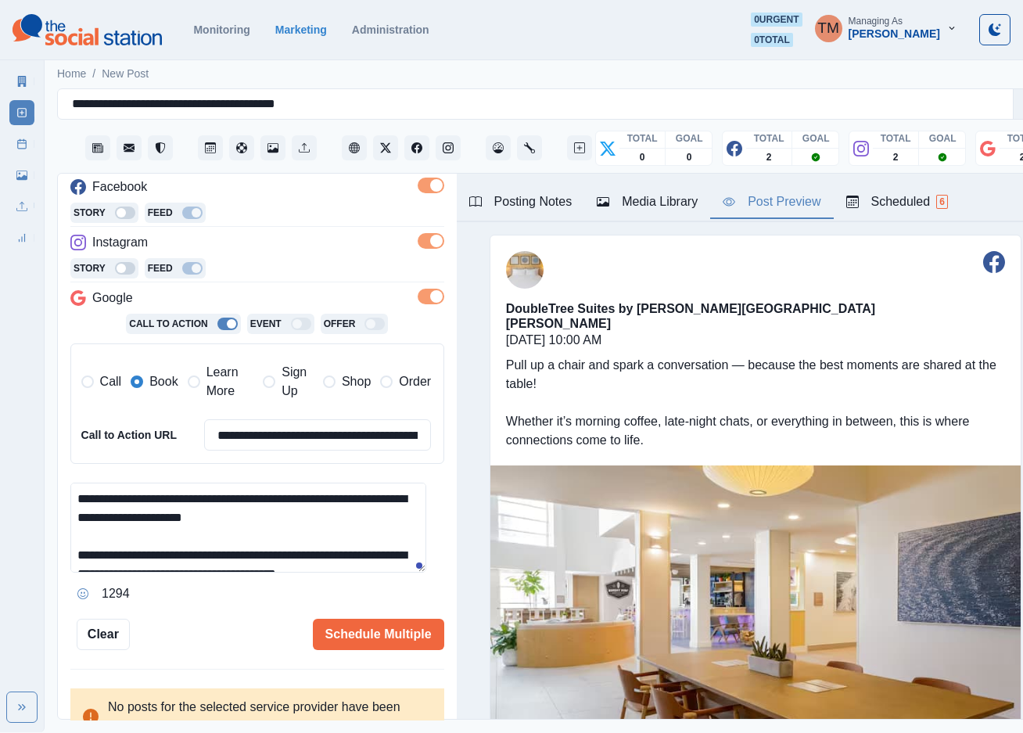
click at [294, 507] on textarea "**********" at bounding box center [248, 528] width 356 height 90
click at [361, 526] on textarea "**********" at bounding box center [248, 528] width 356 height 90
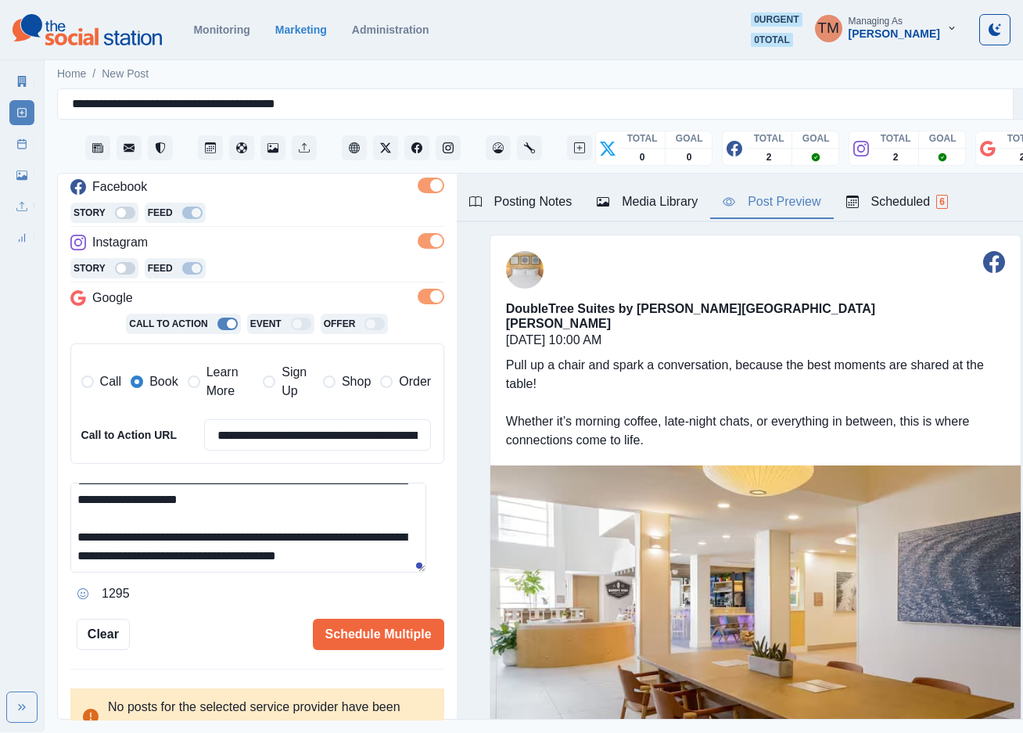
click at [297, 561] on textarea "**********" at bounding box center [248, 528] width 356 height 90
click at [266, 555] on textarea "**********" at bounding box center [248, 528] width 356 height 90
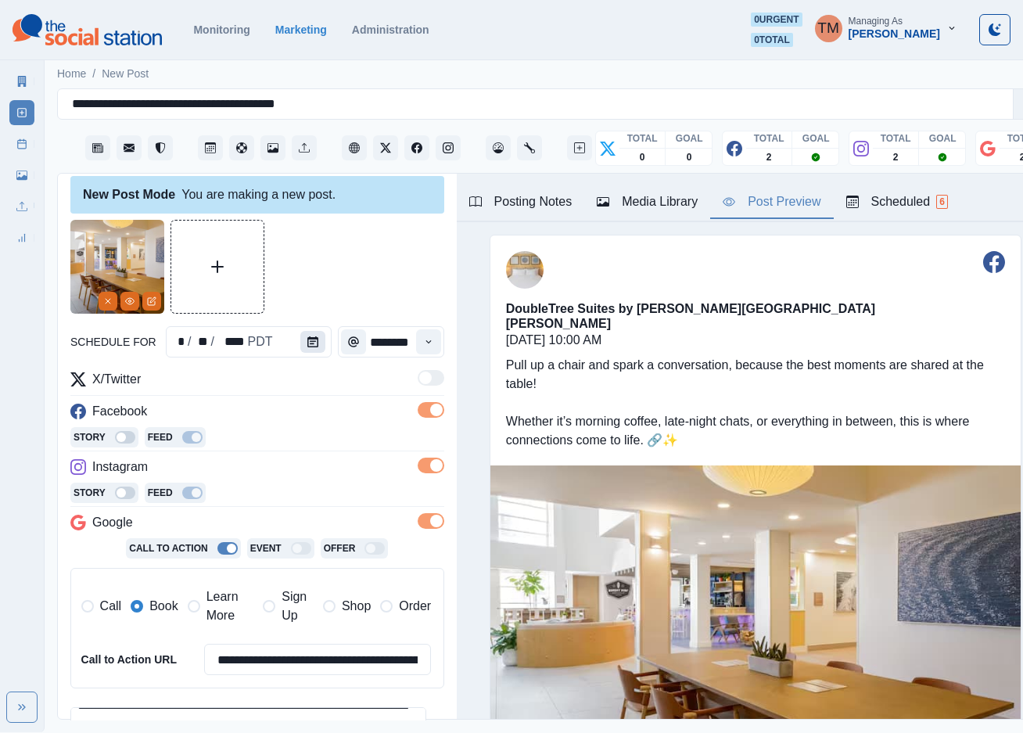
scroll to position [0, 0]
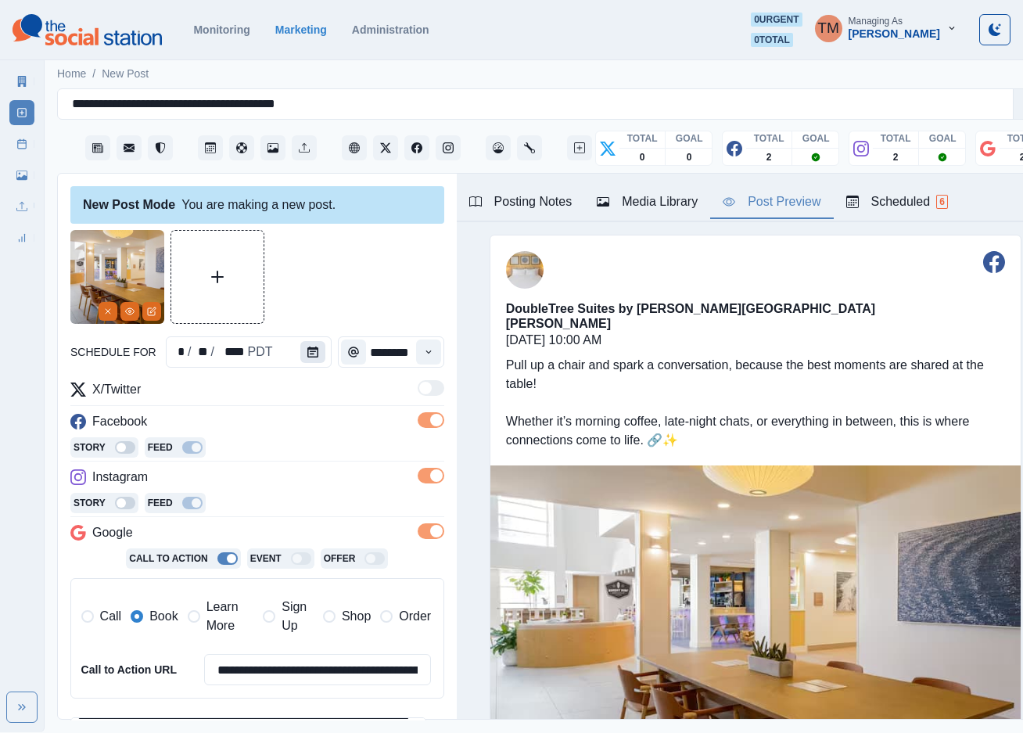
type textarea "**********"
click at [307, 352] on icon "Calendar" at bounding box center [312, 352] width 11 height 11
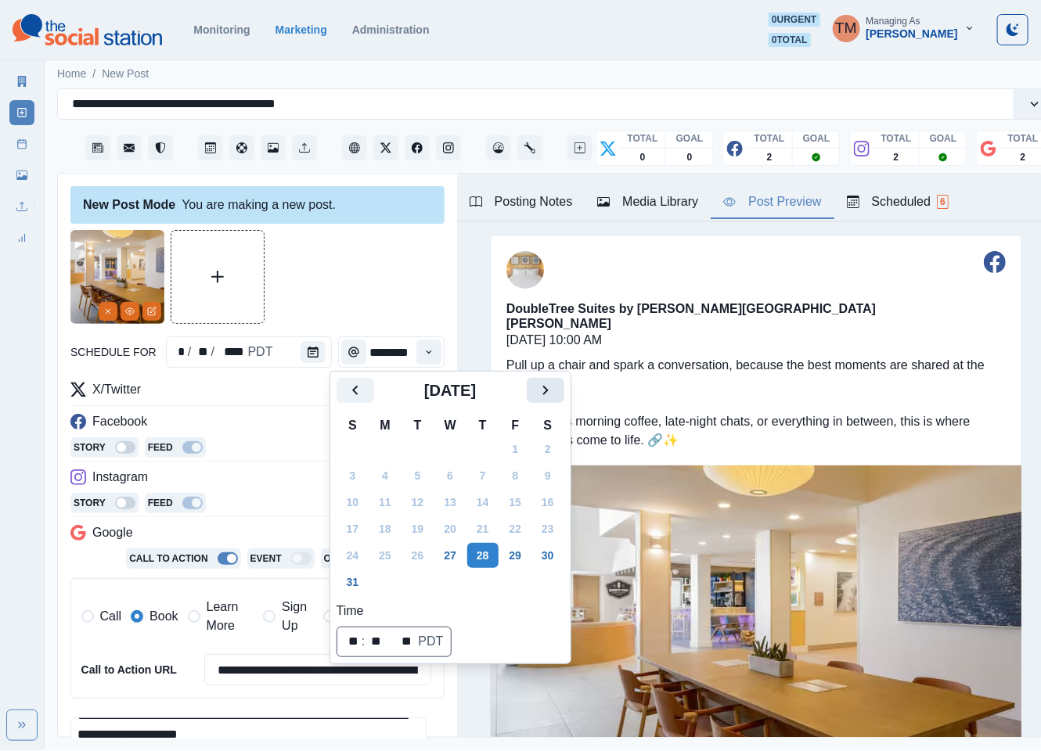
click at [540, 393] on icon "Next" at bounding box center [545, 390] width 19 height 19
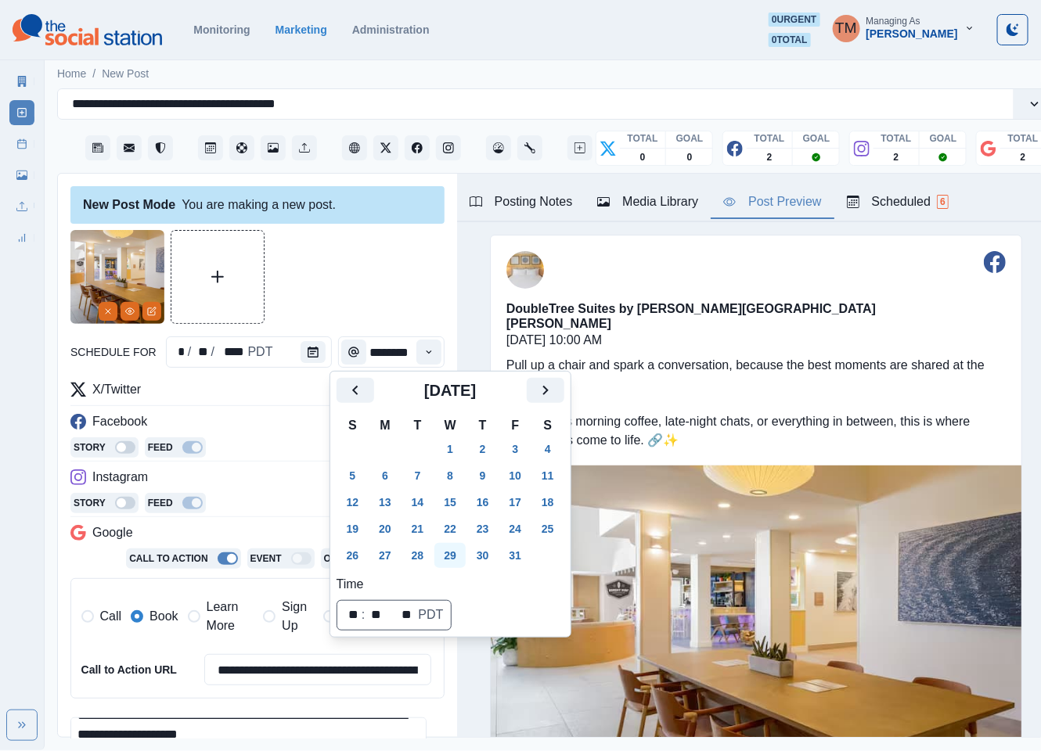
click at [449, 548] on button "29" at bounding box center [449, 555] width 31 height 25
click at [352, 289] on div at bounding box center [257, 277] width 374 height 94
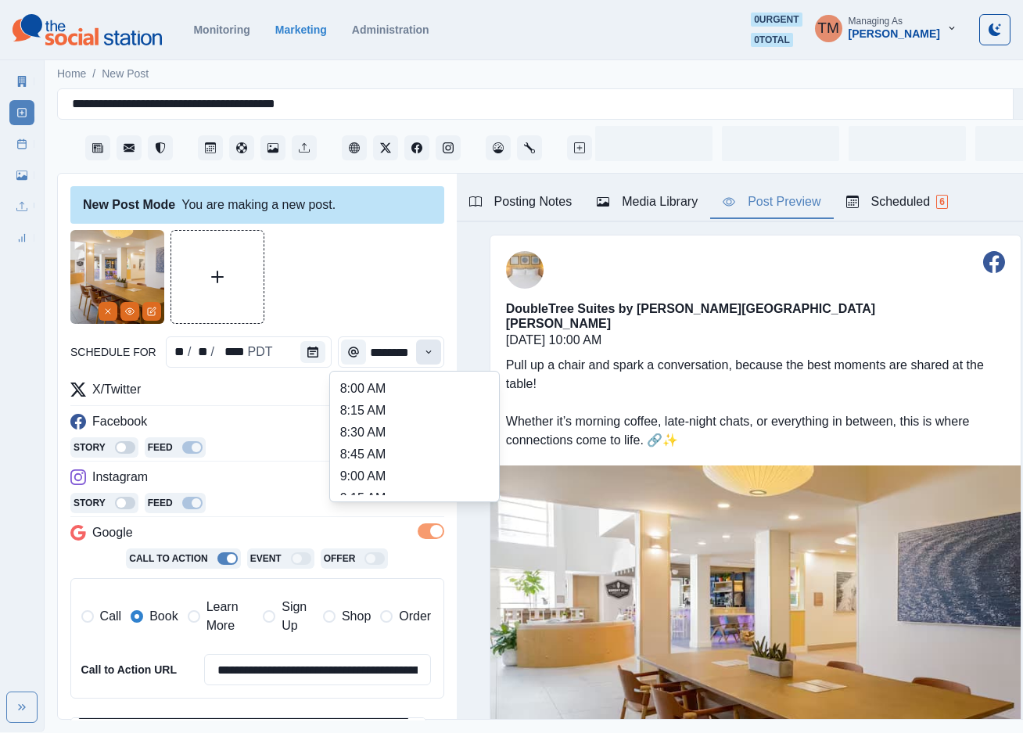
click at [416, 358] on button "Time" at bounding box center [428, 352] width 25 height 25
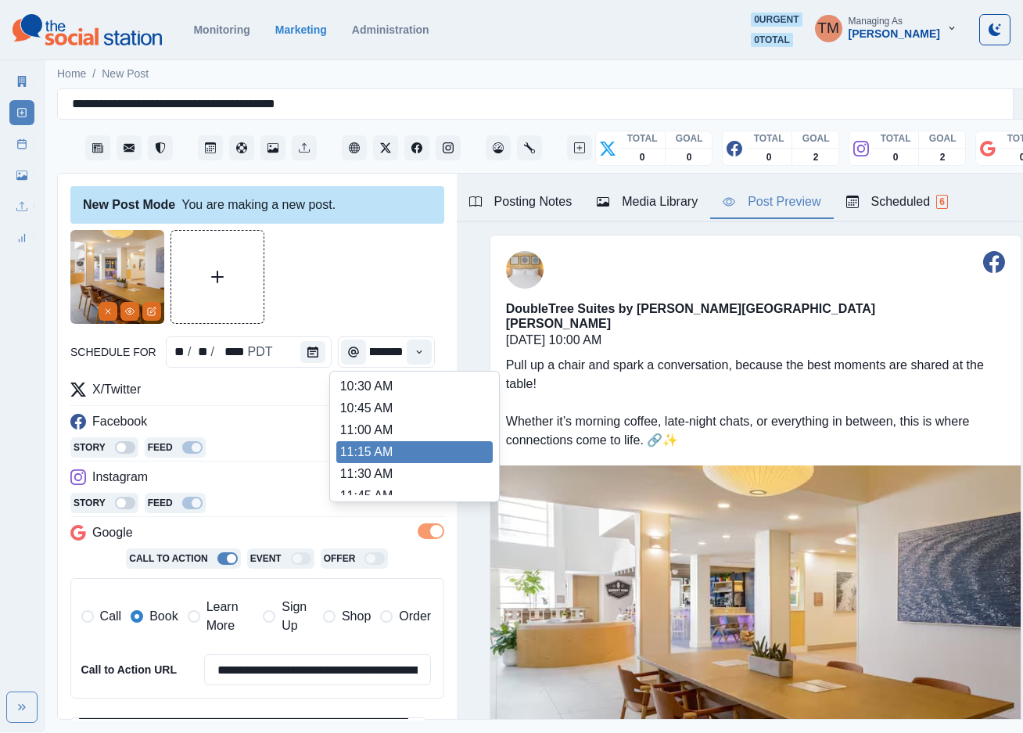
click at [376, 444] on li "11:15 AM" at bounding box center [414, 452] width 156 height 22
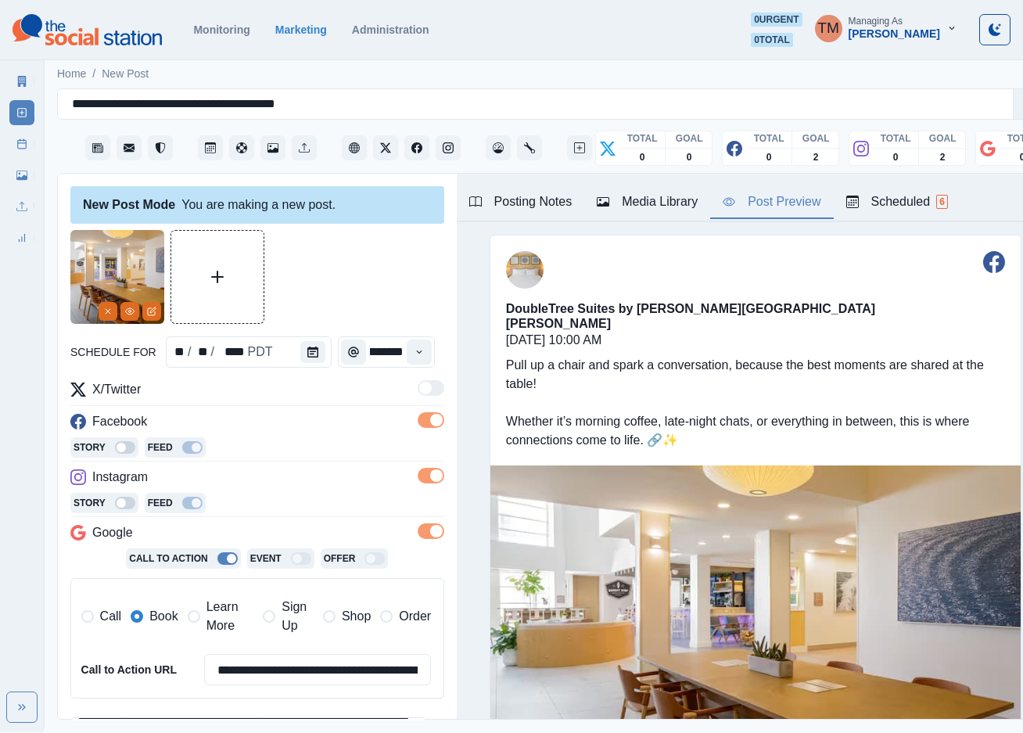
type input "********"
click at [387, 300] on div at bounding box center [257, 277] width 374 height 94
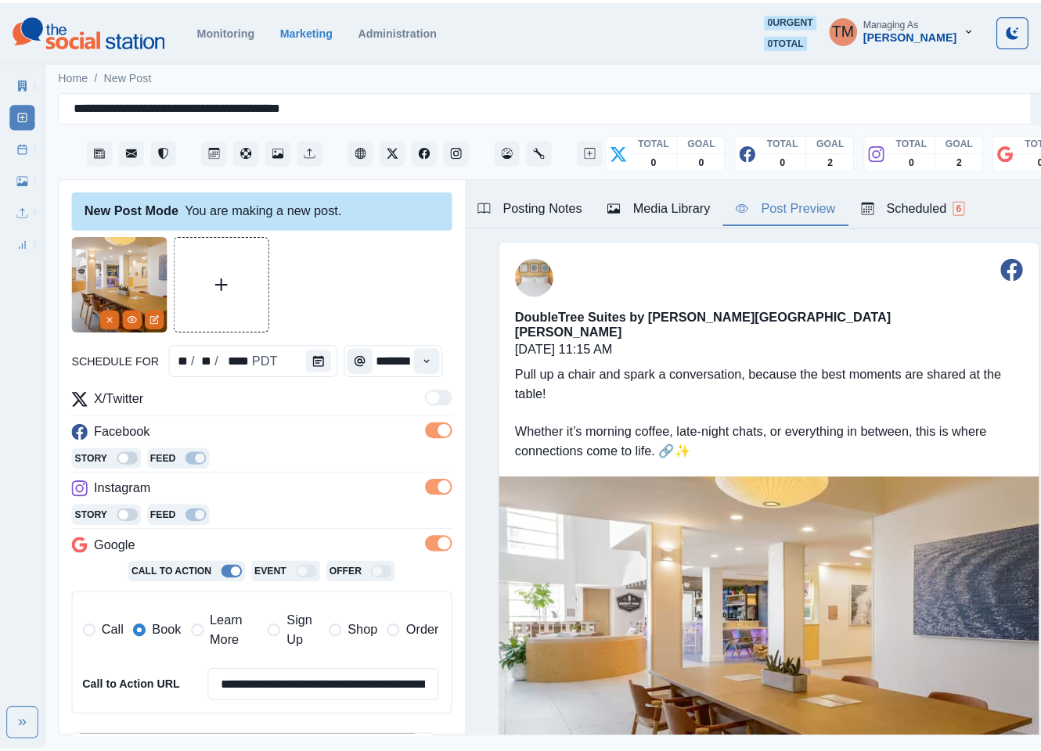
scroll to position [254, 0]
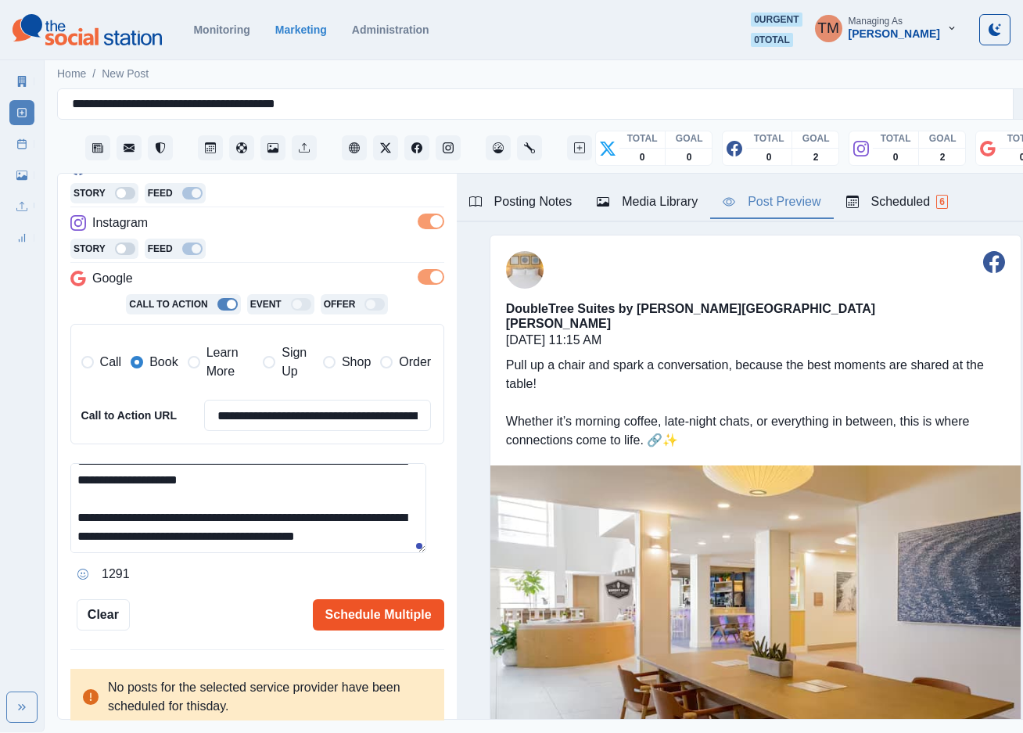
click at [362, 613] on button "Schedule Multiple" at bounding box center [378, 614] width 131 height 31
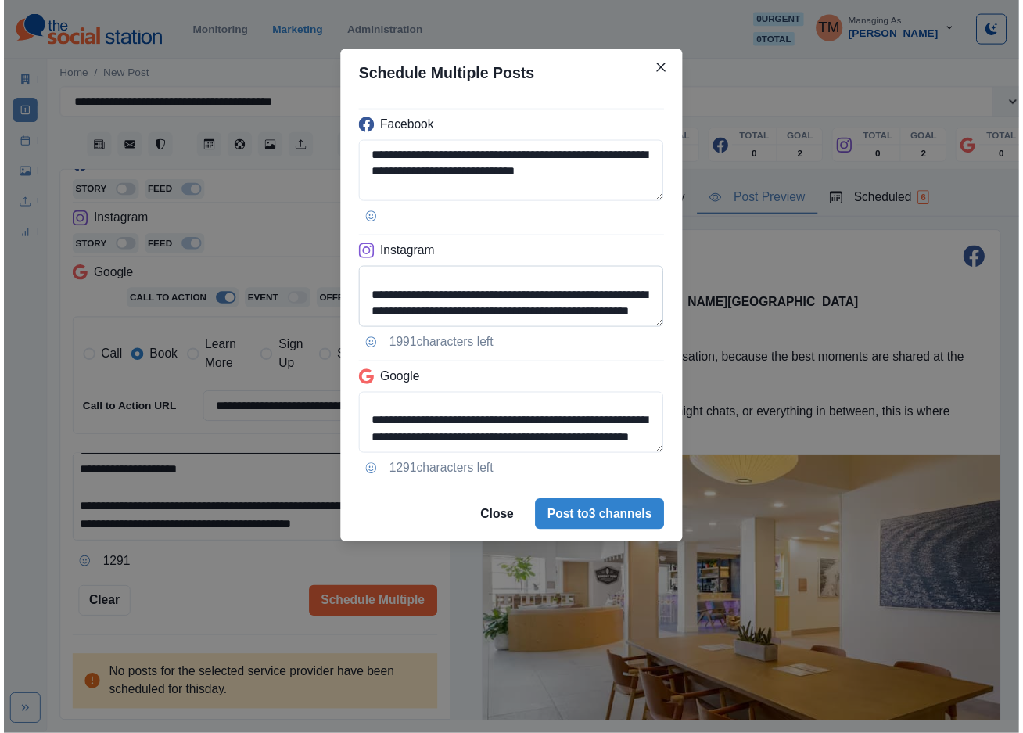
scroll to position [73, 0]
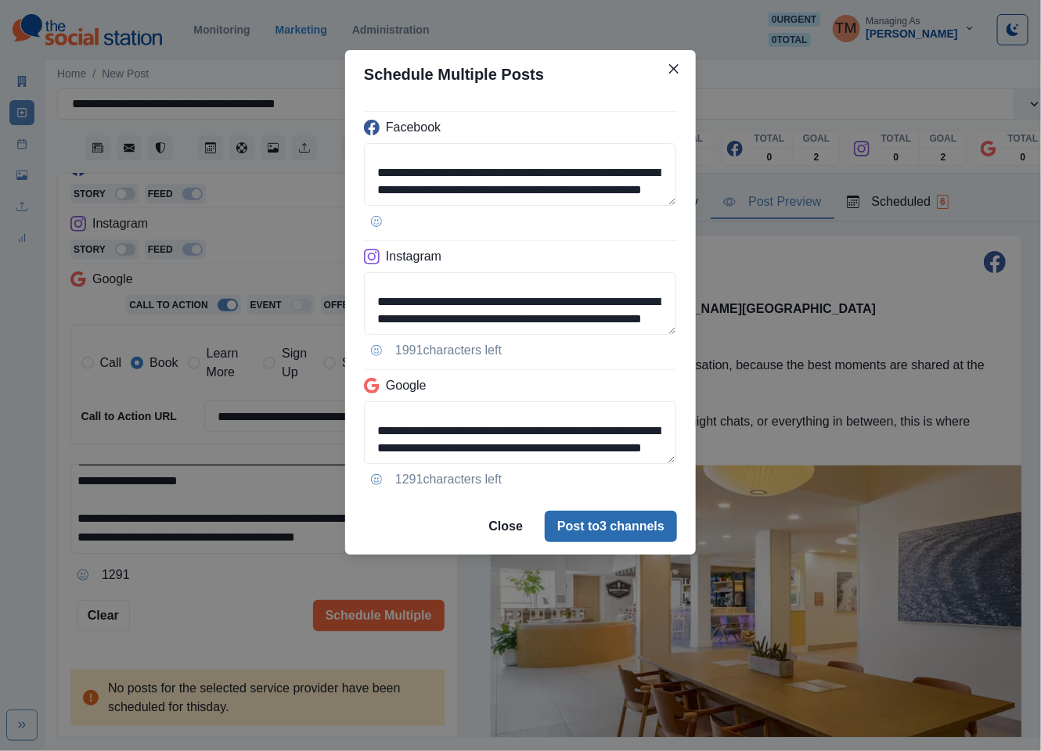
click at [631, 528] on button "Post to 3 channels" at bounding box center [611, 526] width 132 height 31
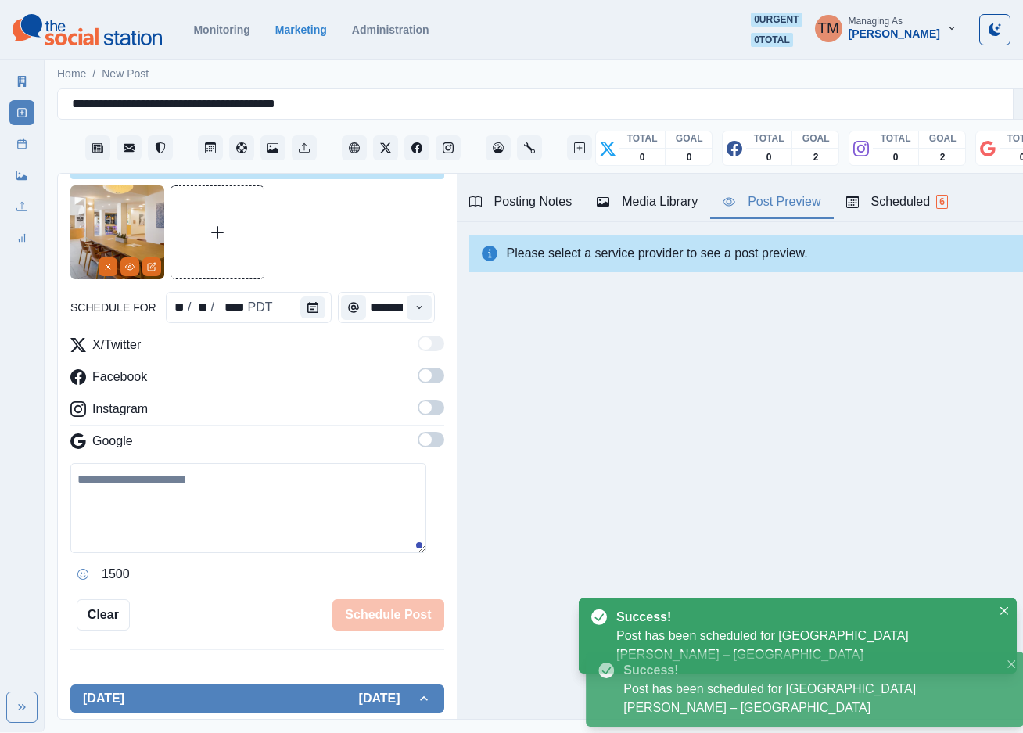
scroll to position [0, 0]
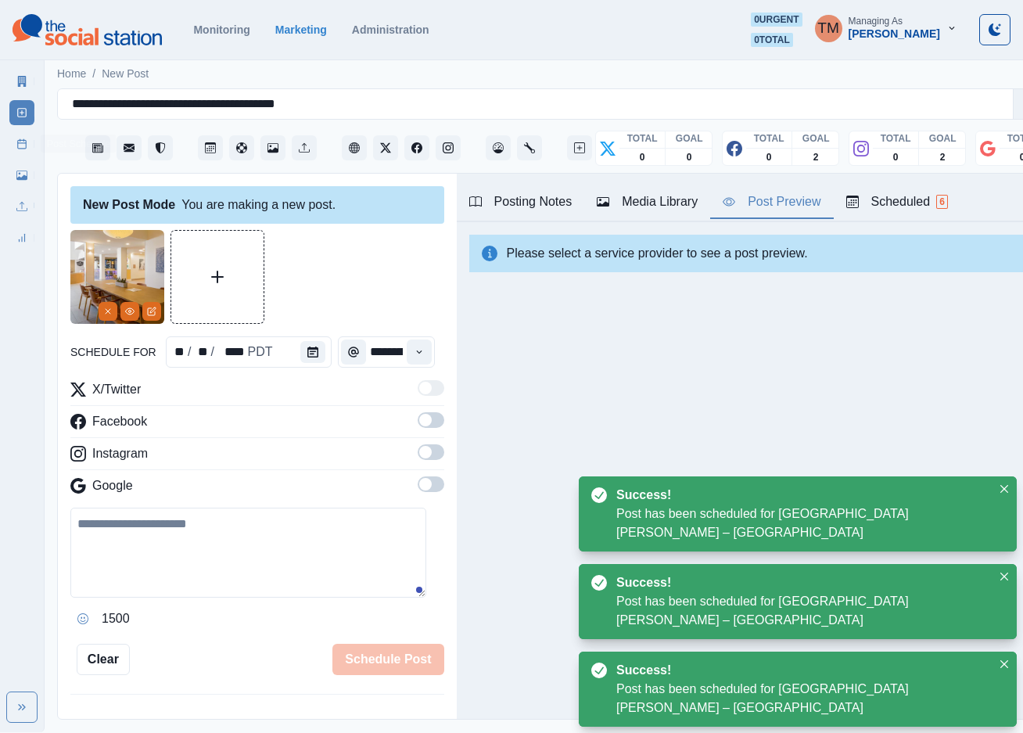
click at [14, 148] on link "Post Schedule" at bounding box center [21, 143] width 25 height 25
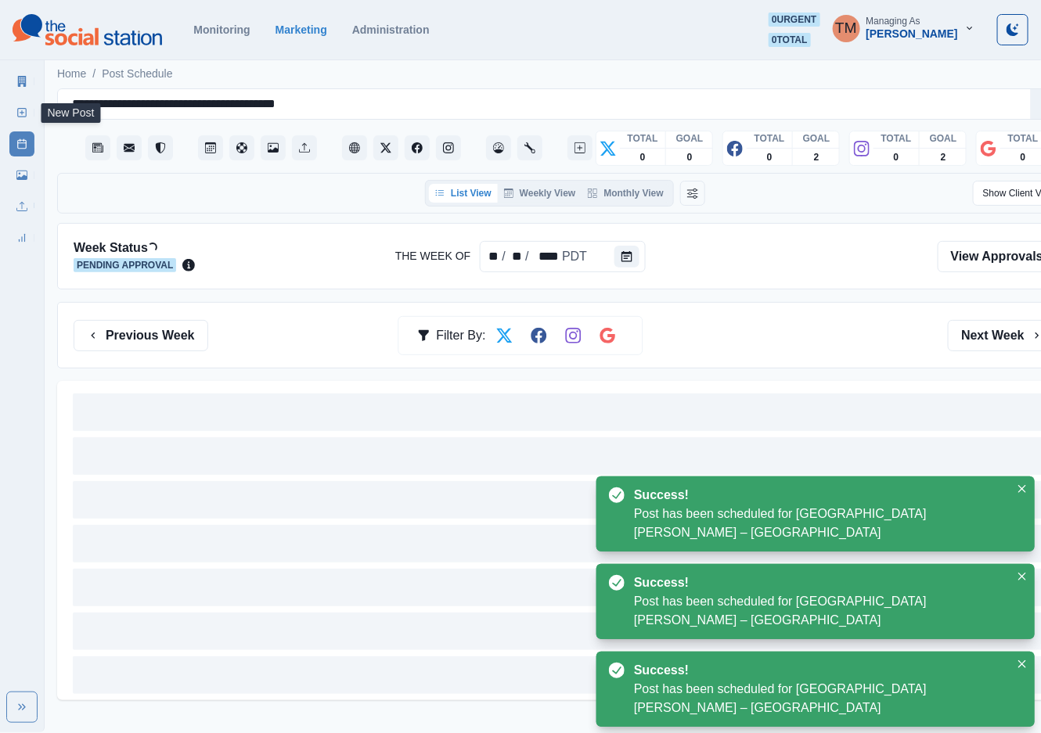
click at [21, 113] on icon at bounding box center [21, 112] width 11 height 11
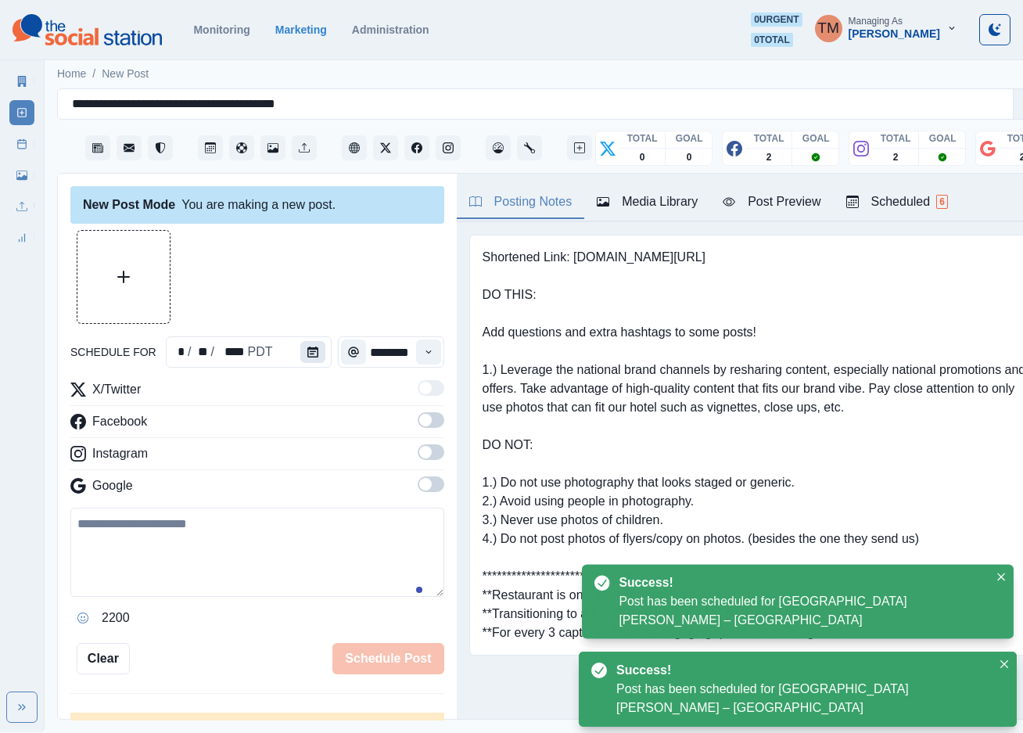
click at [307, 347] on icon "Calendar" at bounding box center [312, 352] width 11 height 11
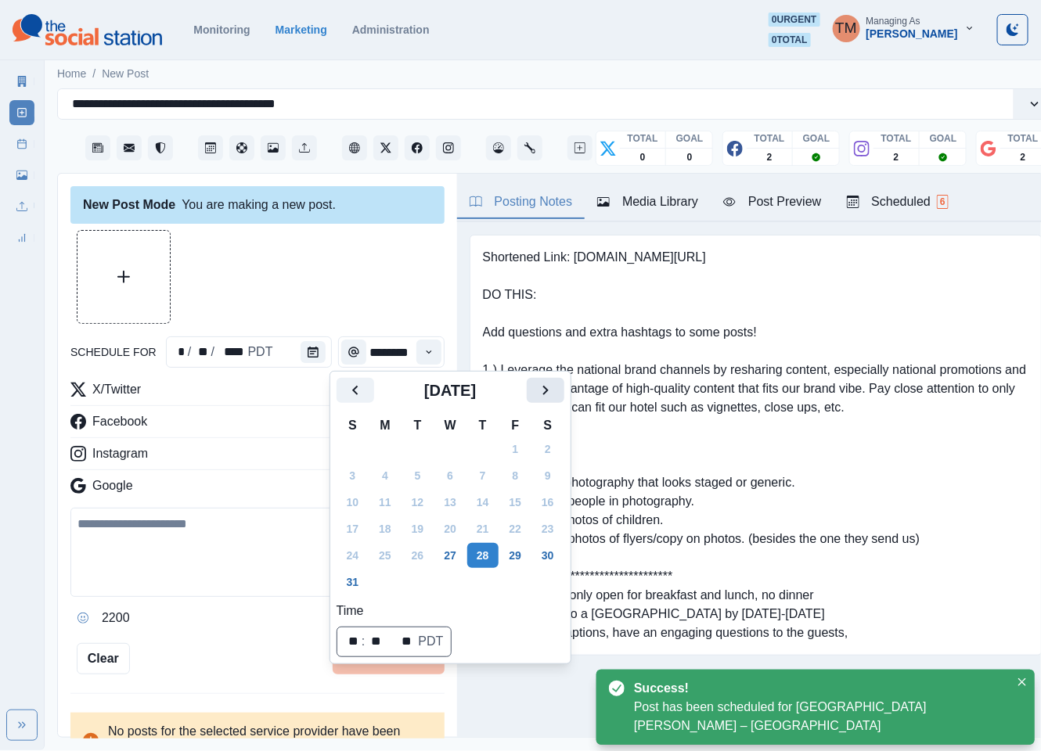
click at [548, 390] on icon "Next" at bounding box center [544, 390] width 5 height 9
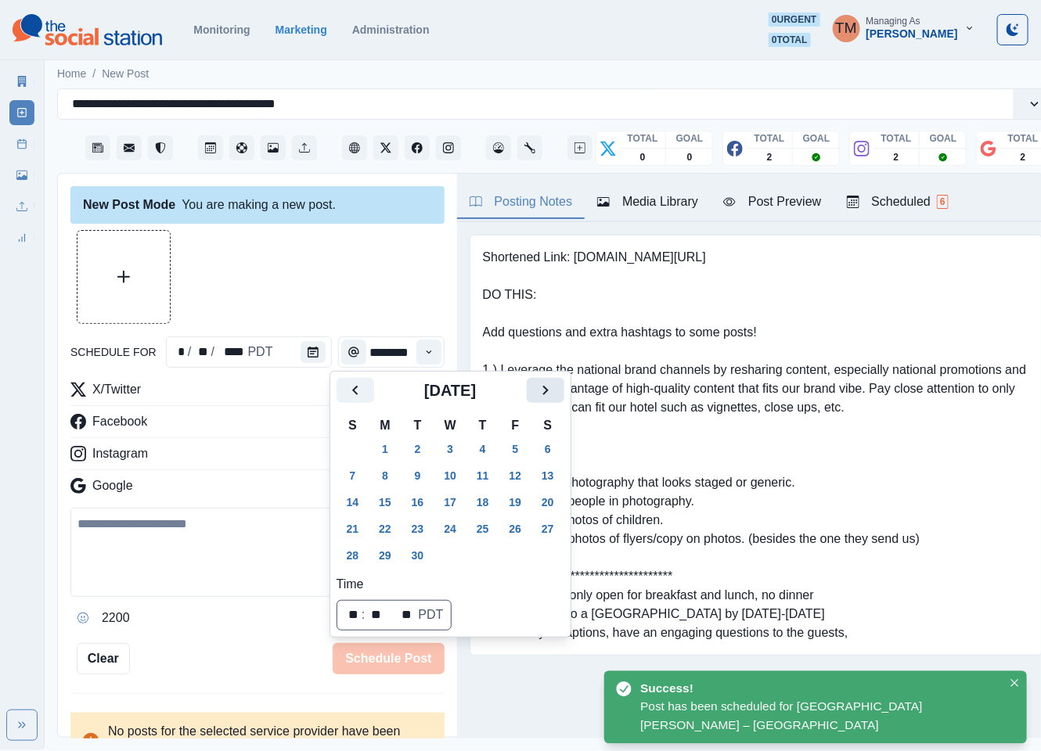
click at [548, 390] on icon "Next" at bounding box center [544, 390] width 5 height 9
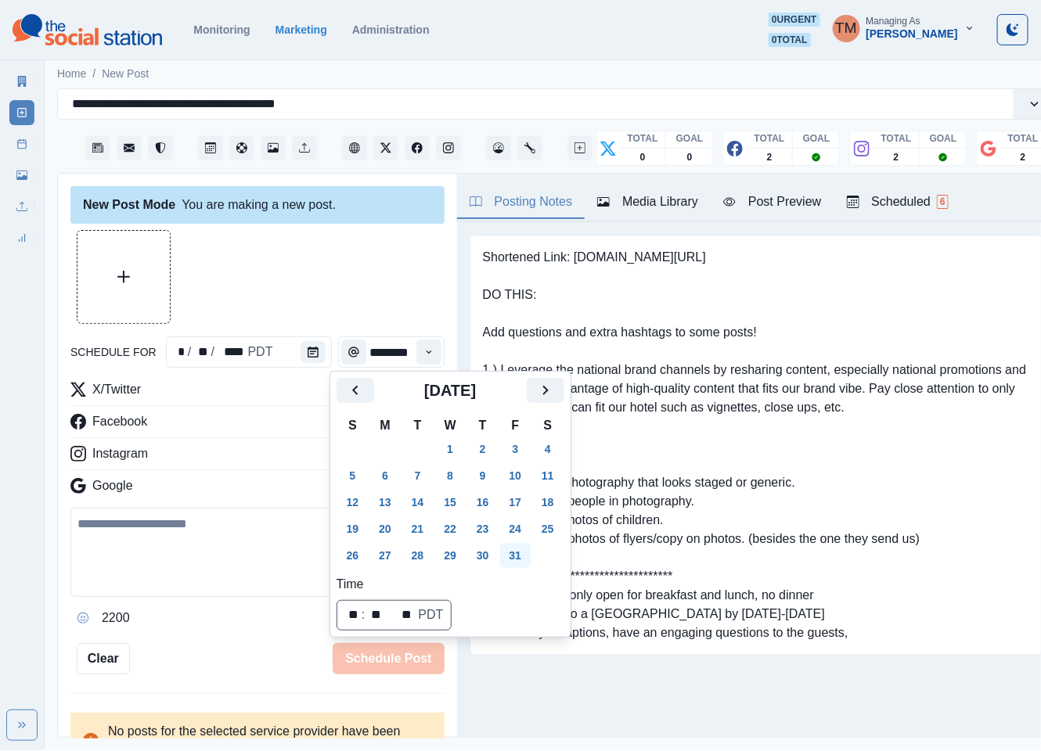
click at [514, 552] on button "31" at bounding box center [515, 555] width 31 height 25
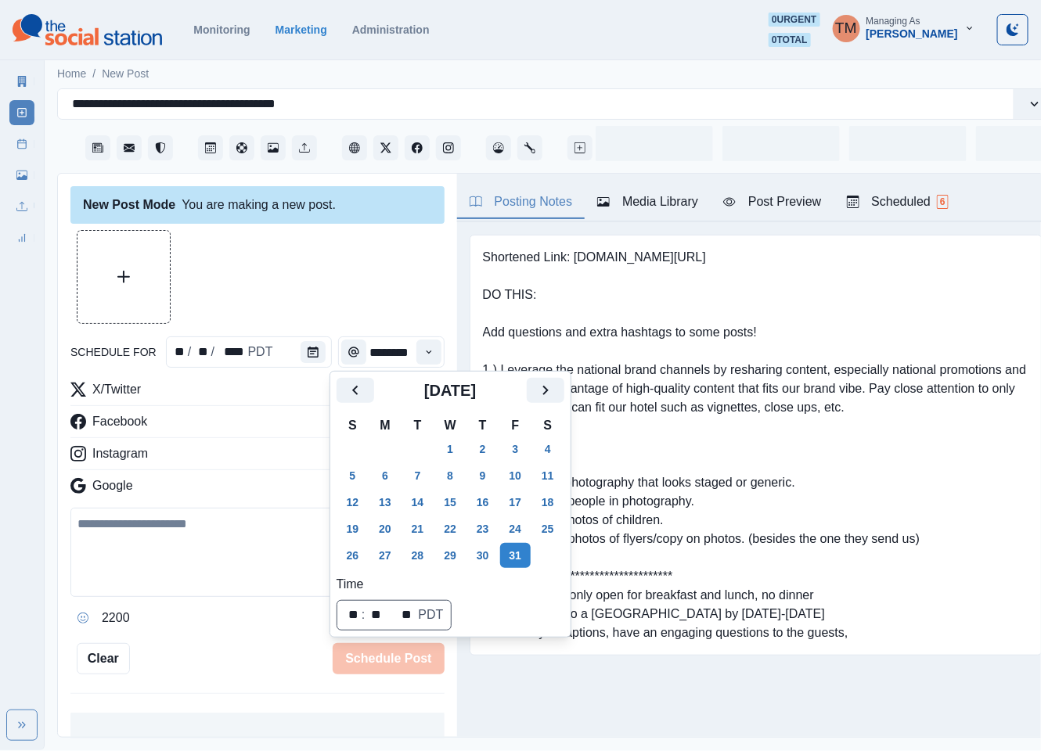
click at [350, 284] on div at bounding box center [257, 277] width 374 height 94
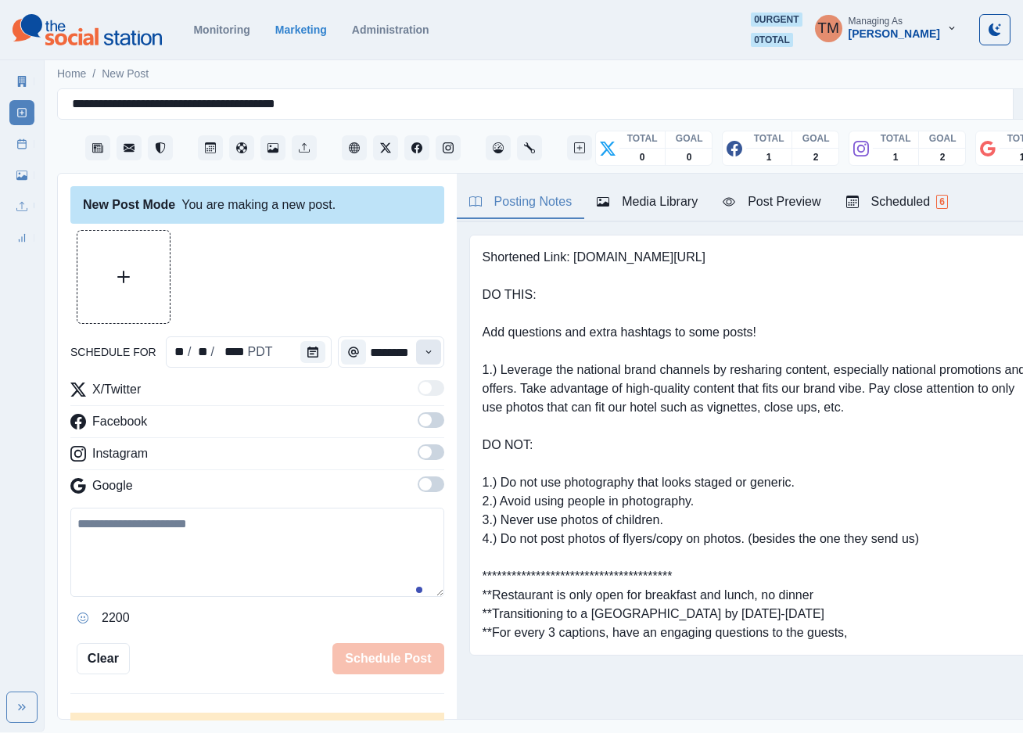
click at [423, 350] on icon "Time" at bounding box center [428, 352] width 11 height 11
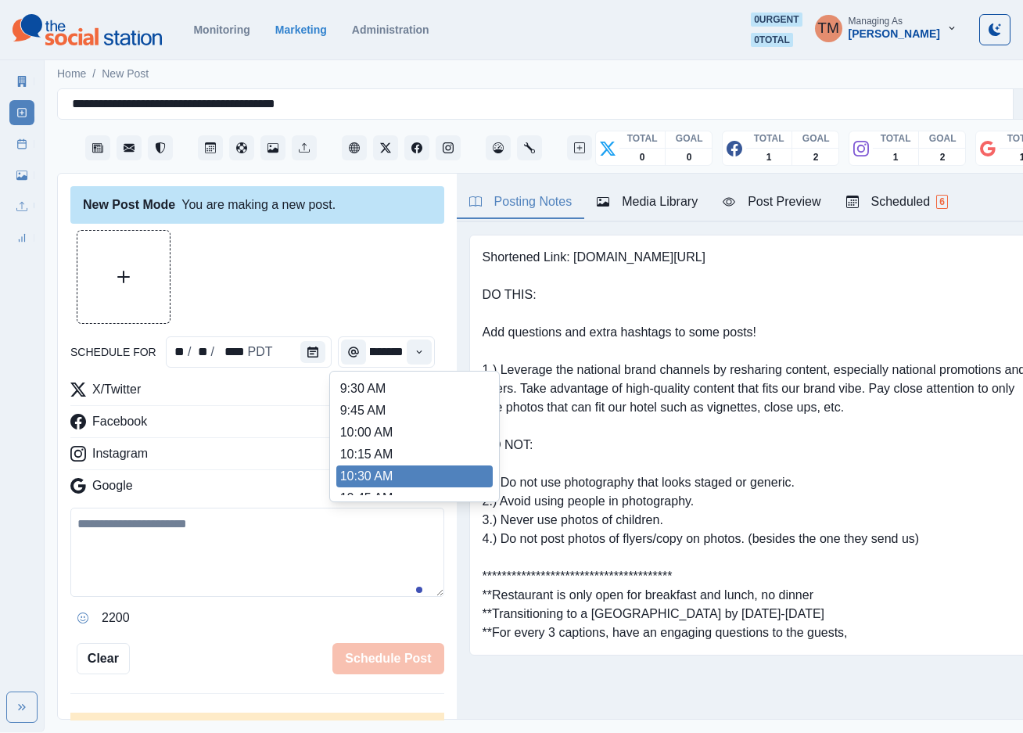
scroll to position [214, 0]
click at [399, 476] on li "11:30 AM" at bounding box center [414, 482] width 156 height 22
type input "********"
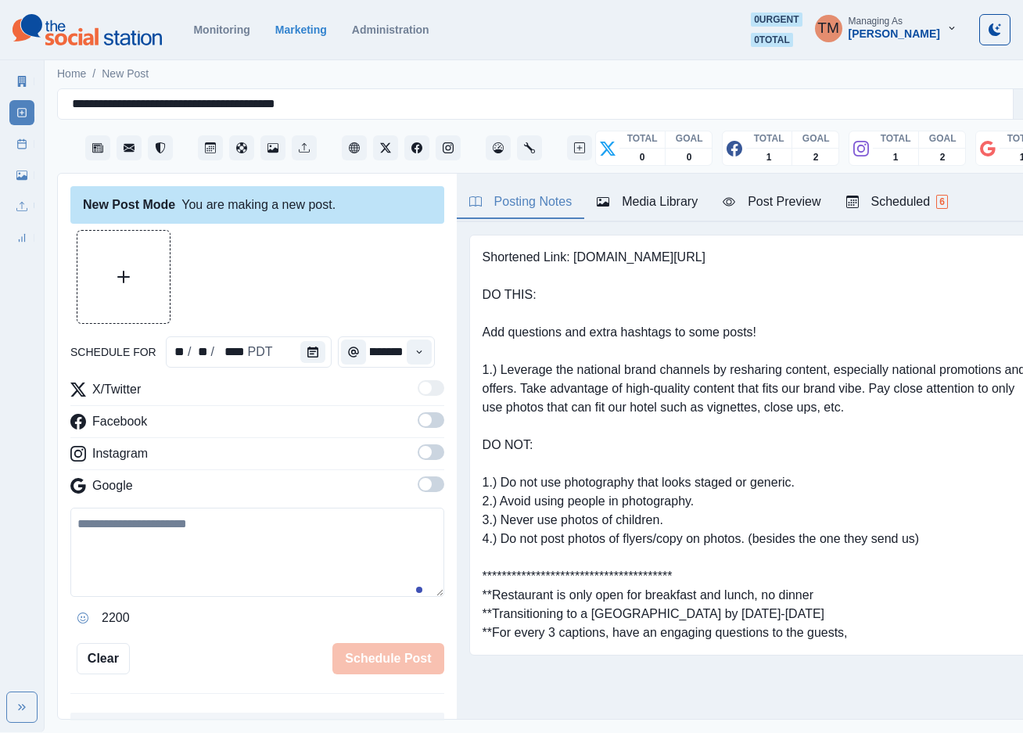
click at [423, 419] on span at bounding box center [431, 420] width 27 height 16
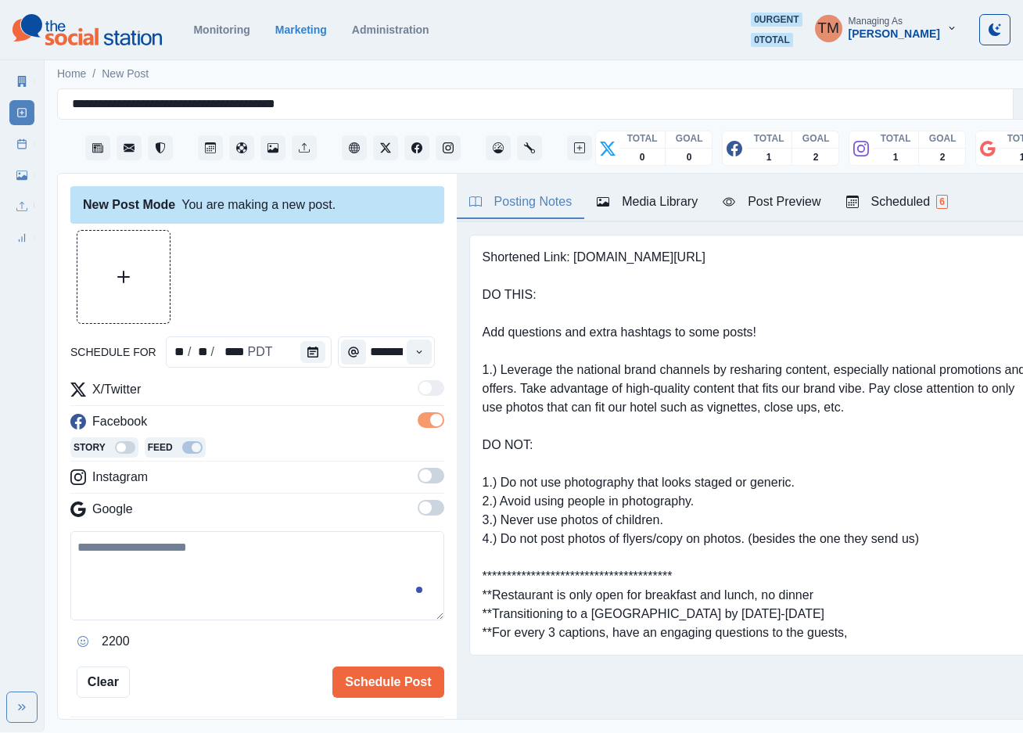
click at [419, 477] on span at bounding box center [425, 475] width 13 height 13
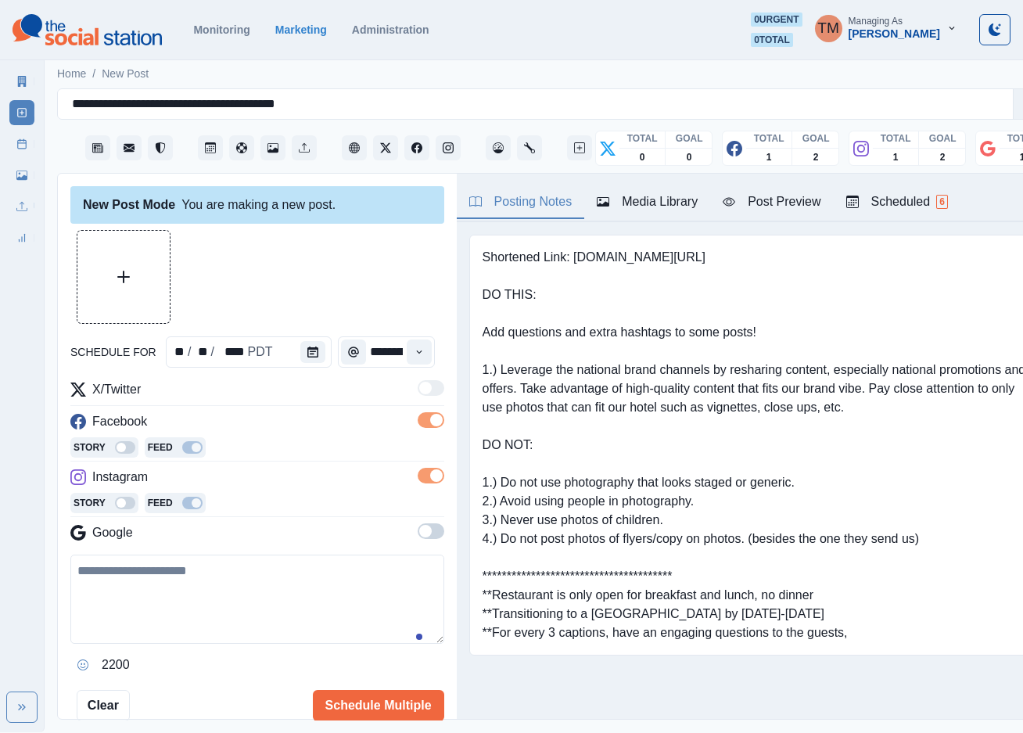
click at [419, 530] on span at bounding box center [425, 531] width 13 height 13
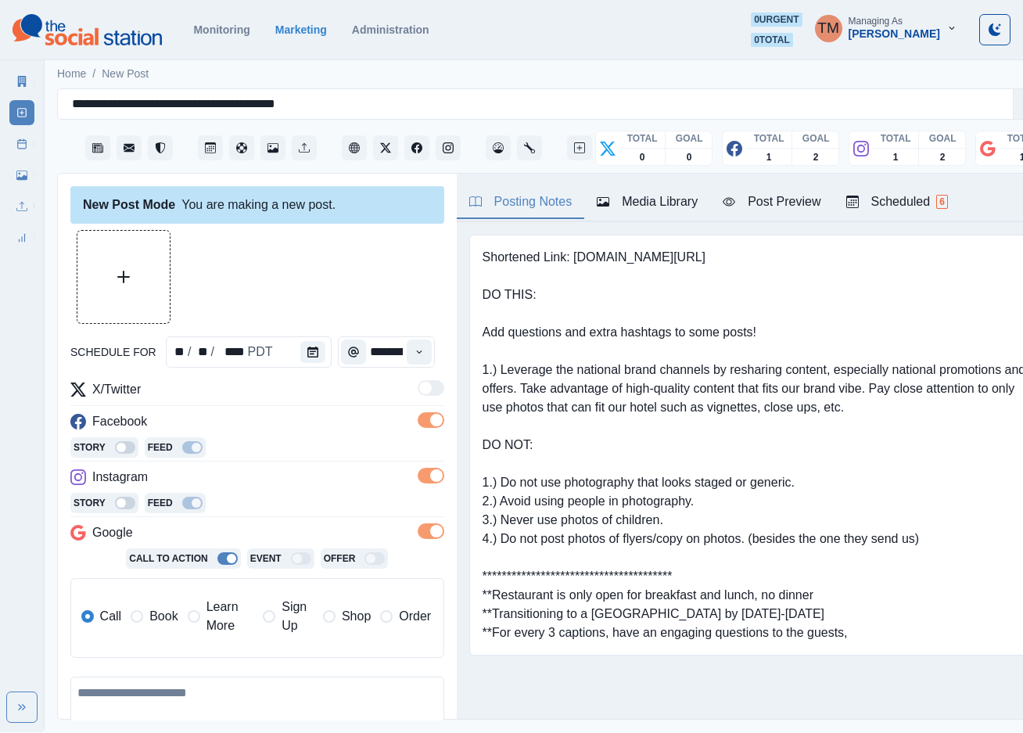
click at [170, 695] on textarea at bounding box center [257, 721] width 374 height 89
paste textarea "**********"
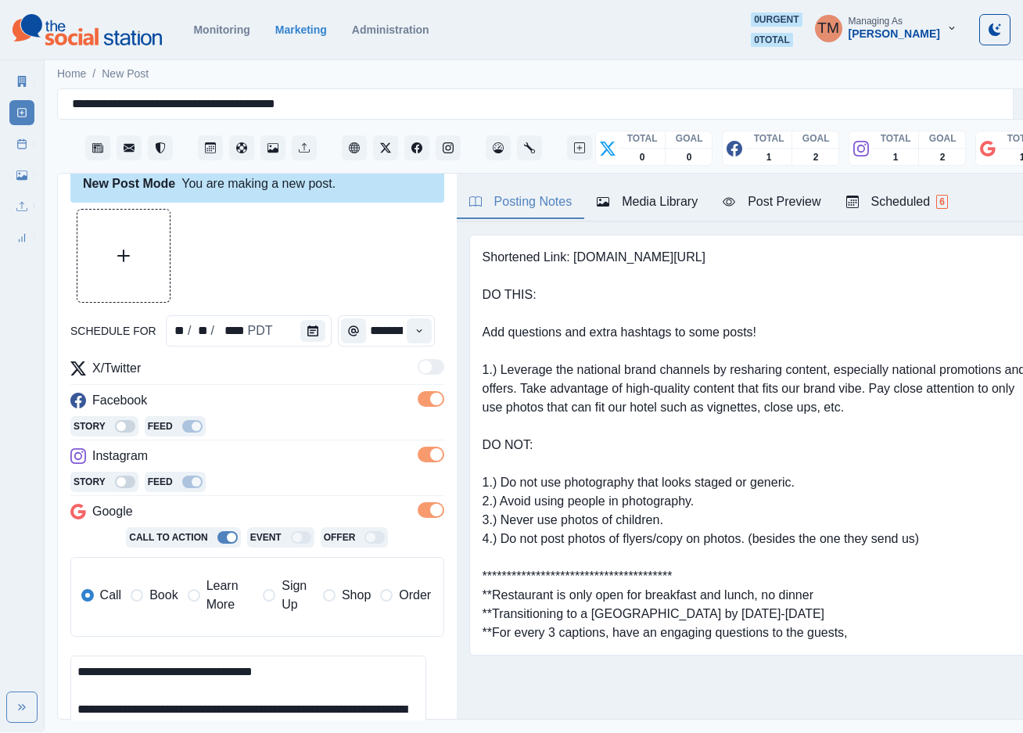
type textarea "**********"
click at [78, 236] on button "Upload Media" at bounding box center [123, 256] width 92 height 92
click at [787, 197] on div "Post Preview" at bounding box center [772, 201] width 98 height 19
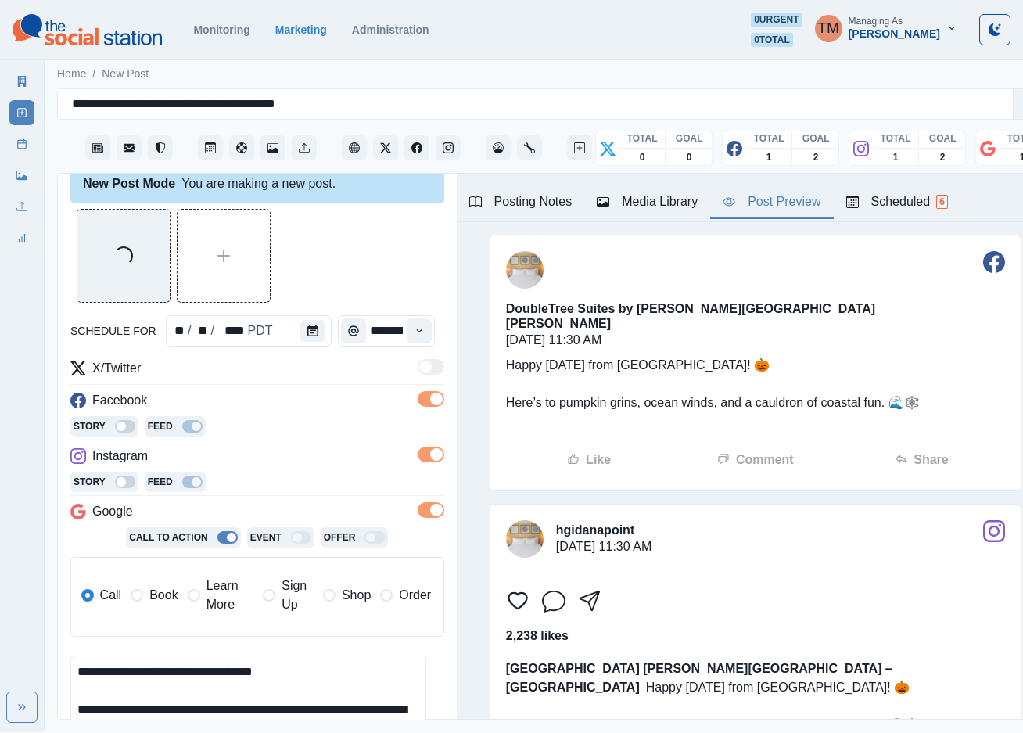
click at [331, 257] on div "Loading..." at bounding box center [257, 256] width 374 height 94
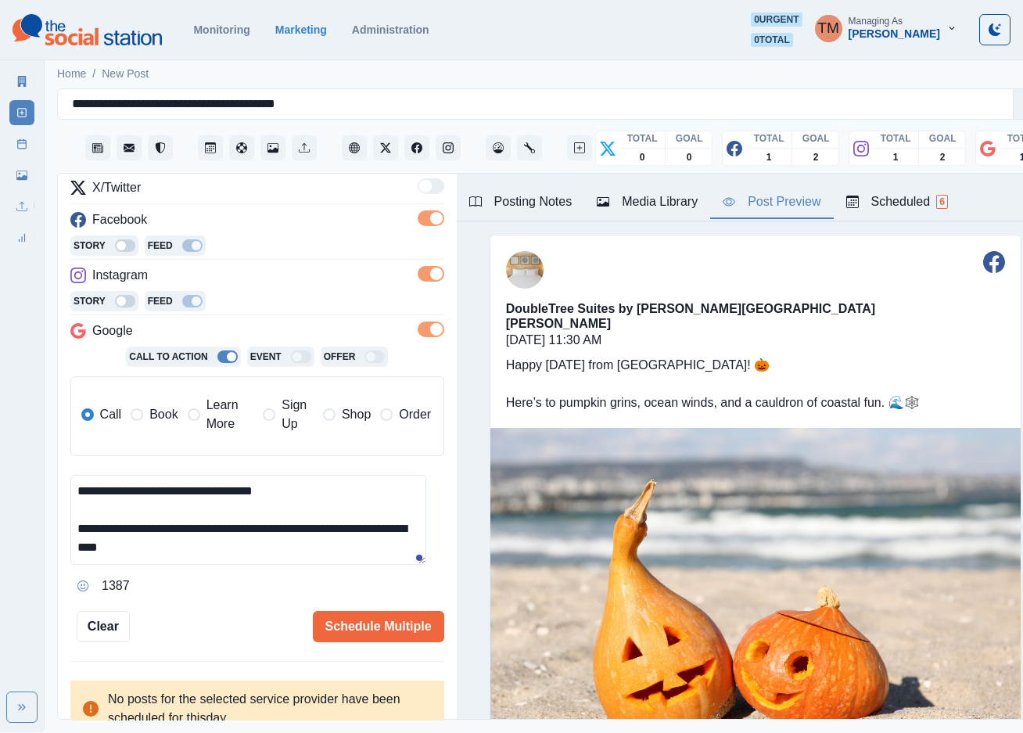
scroll to position [214, 0]
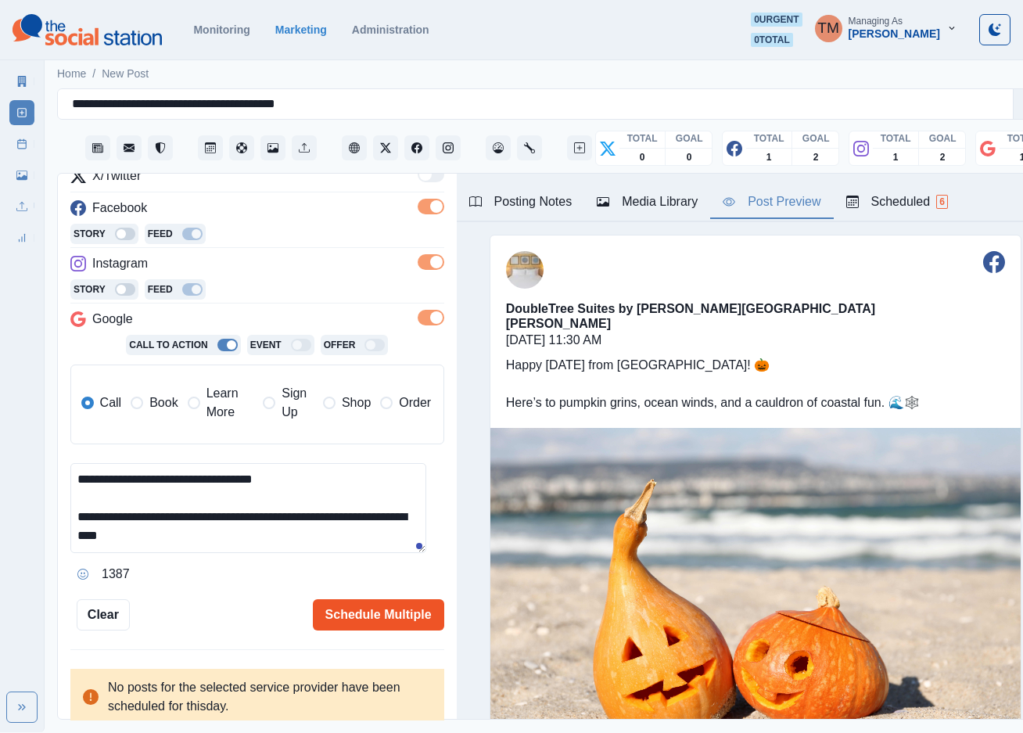
click at [361, 616] on button "Schedule Multiple" at bounding box center [378, 614] width 131 height 31
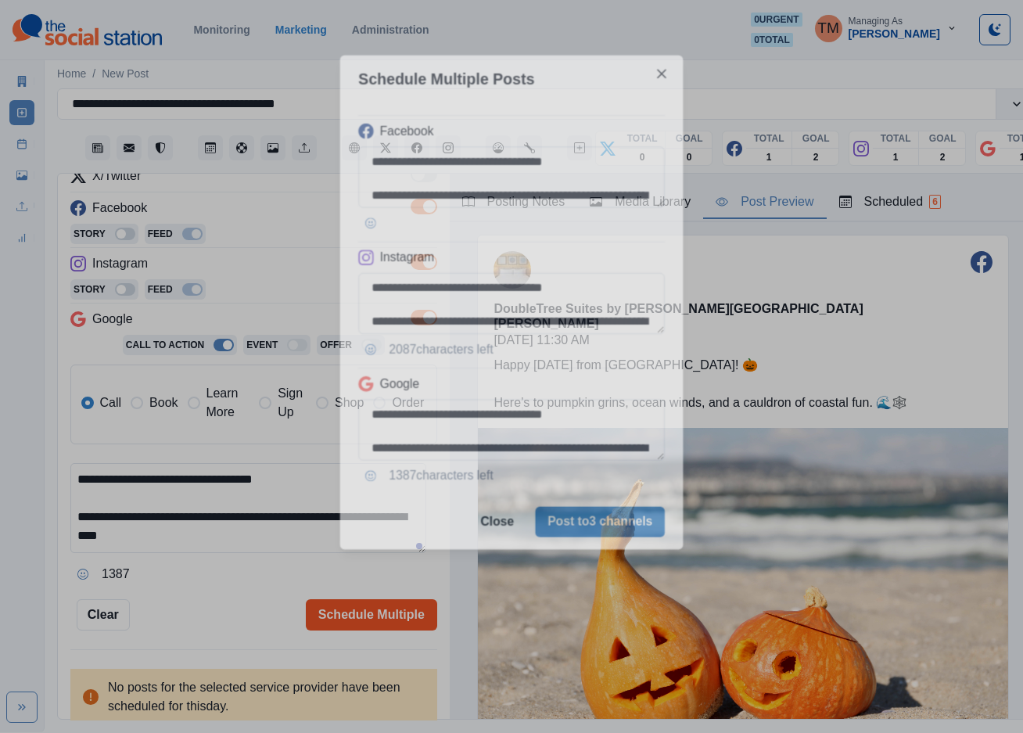
scroll to position [0, 0]
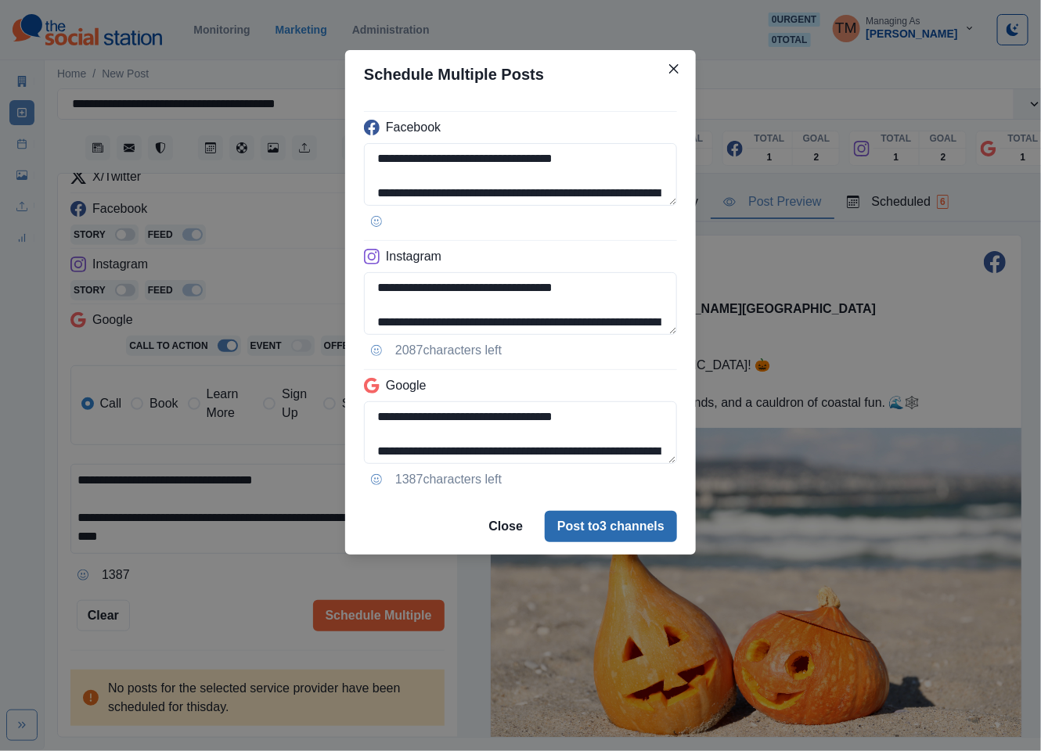
click at [634, 529] on button "Post to 3 channels" at bounding box center [611, 526] width 132 height 31
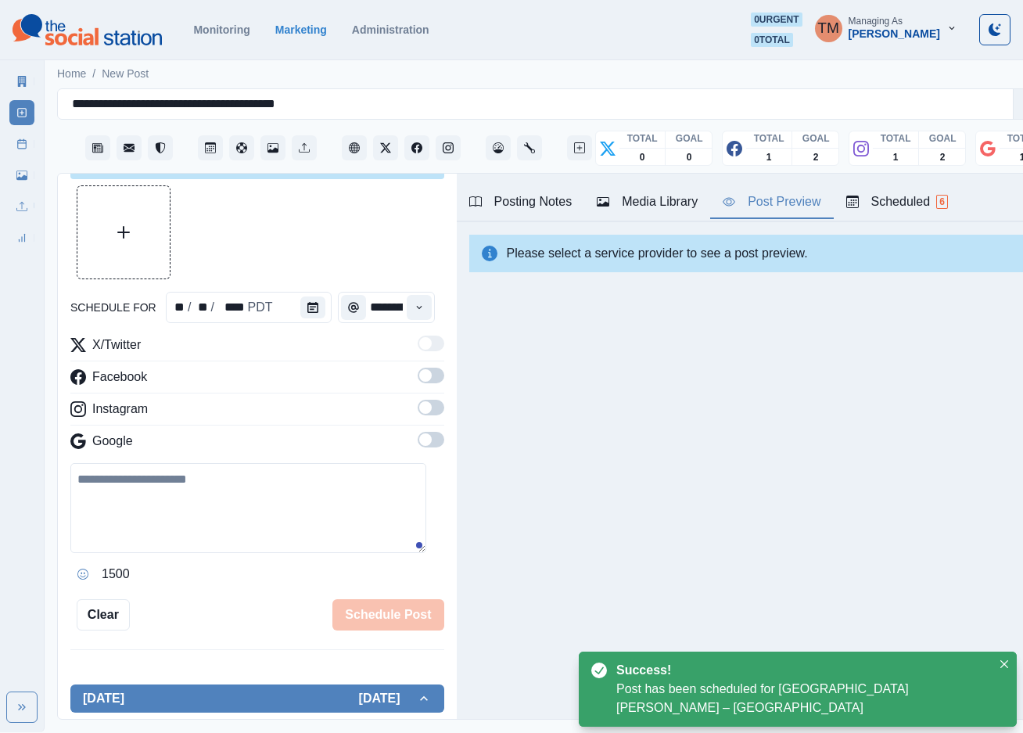
scroll to position [214, 0]
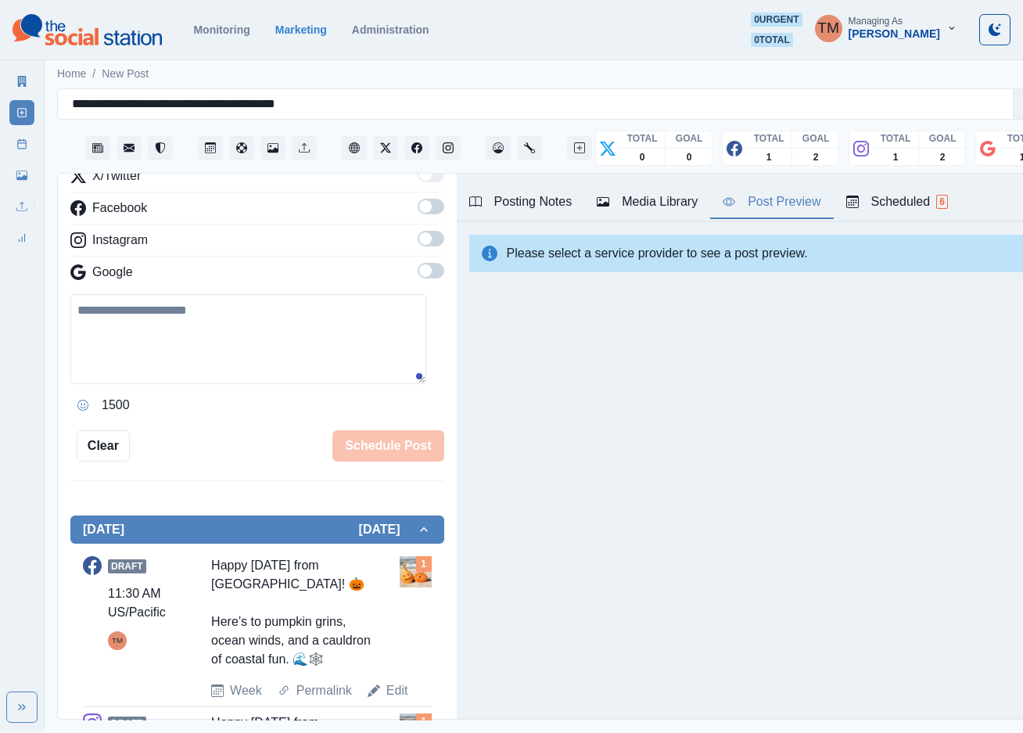
click at [15, 146] on link "Post Schedule" at bounding box center [21, 143] width 25 height 25
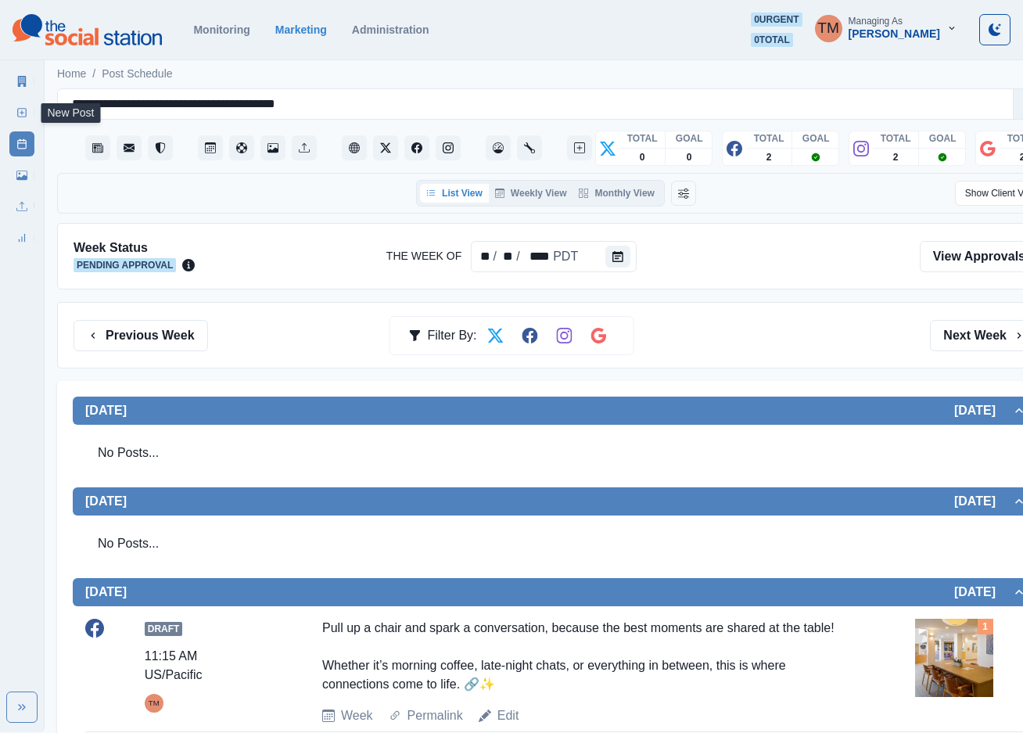
click at [14, 109] on link "New Post" at bounding box center [21, 112] width 25 height 25
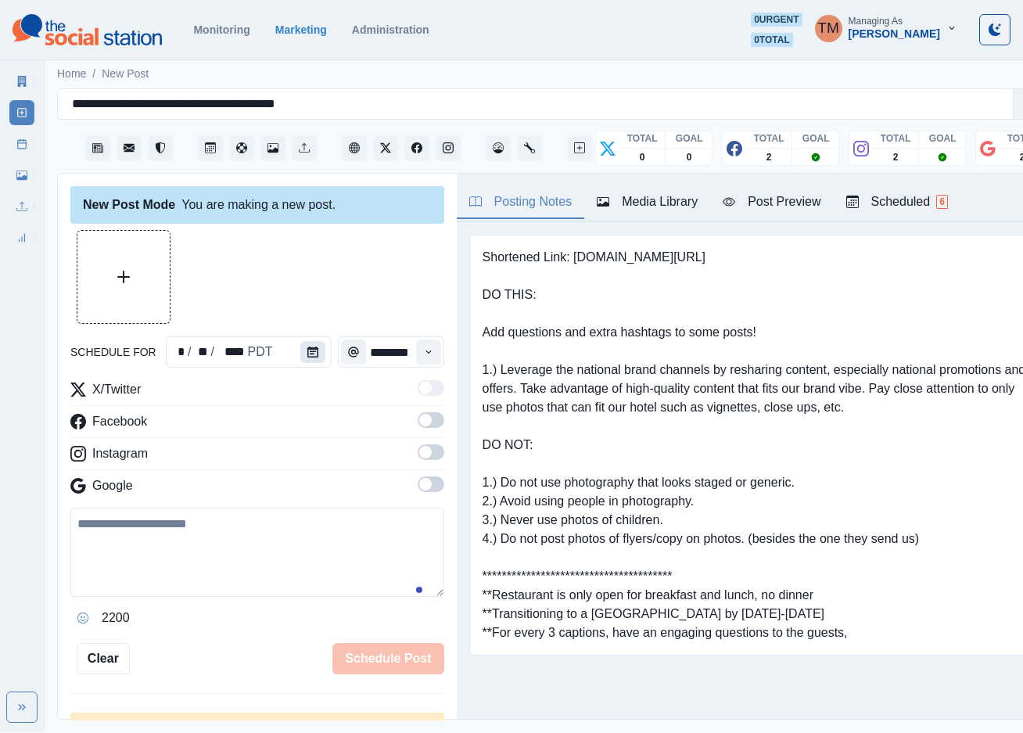
click at [307, 353] on icon "Calendar" at bounding box center [312, 352] width 11 height 11
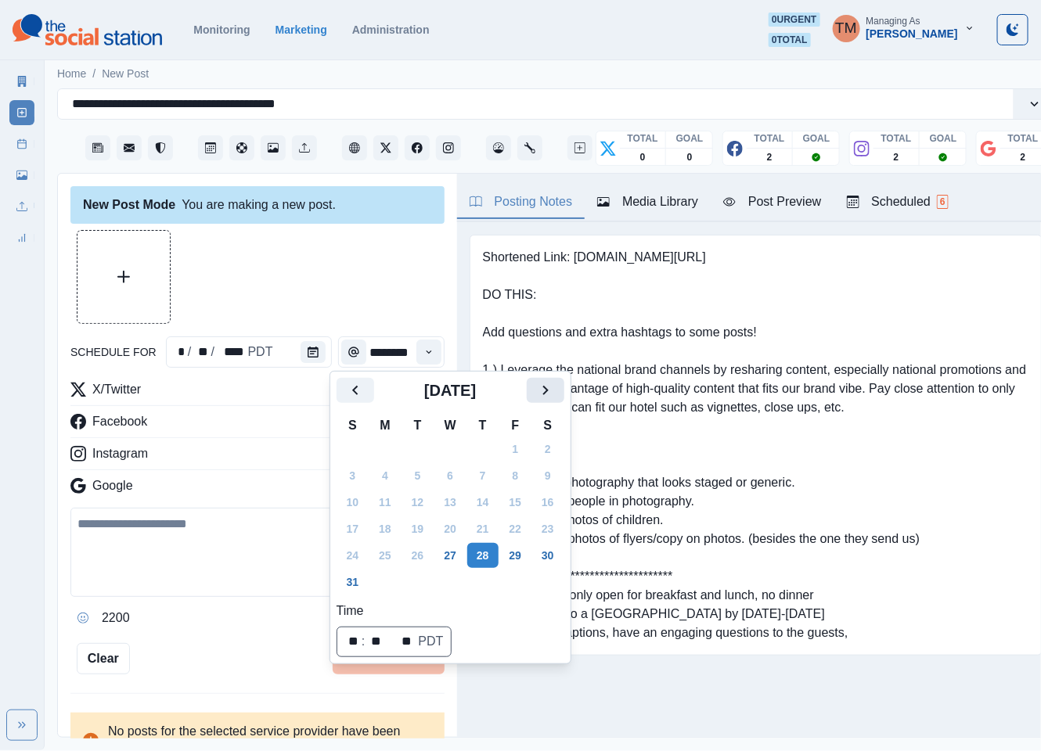
click at [550, 390] on icon "Next" at bounding box center [545, 390] width 19 height 19
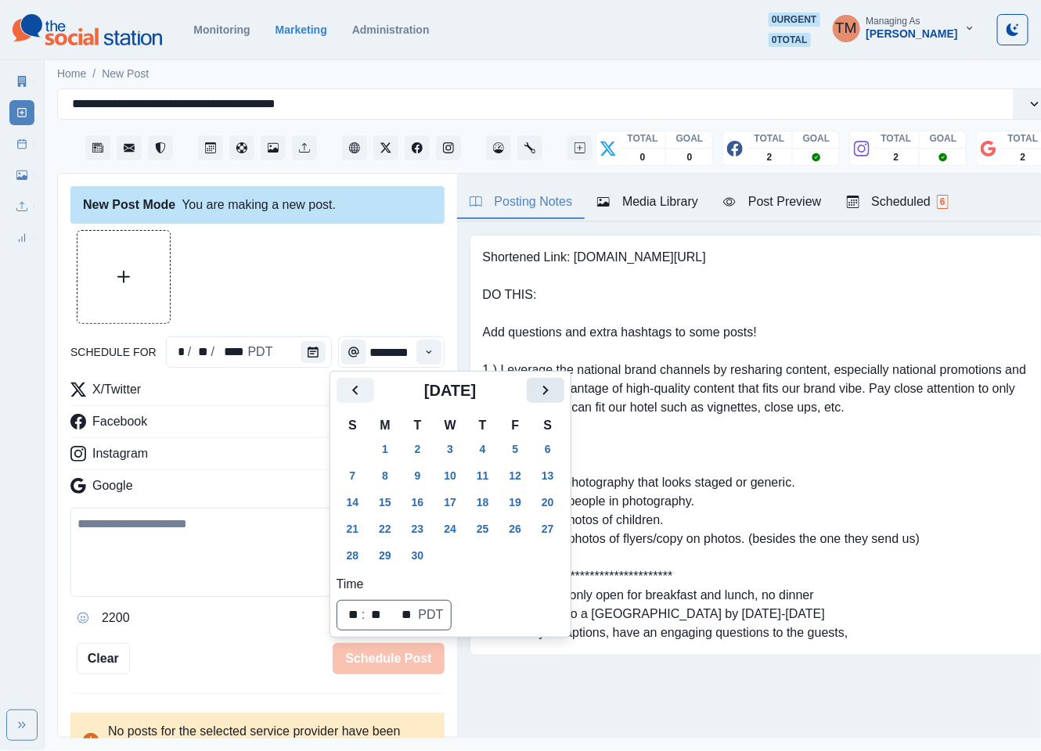
click at [550, 390] on icon "Next" at bounding box center [545, 390] width 19 height 19
click at [388, 476] on button "6" at bounding box center [384, 475] width 31 height 25
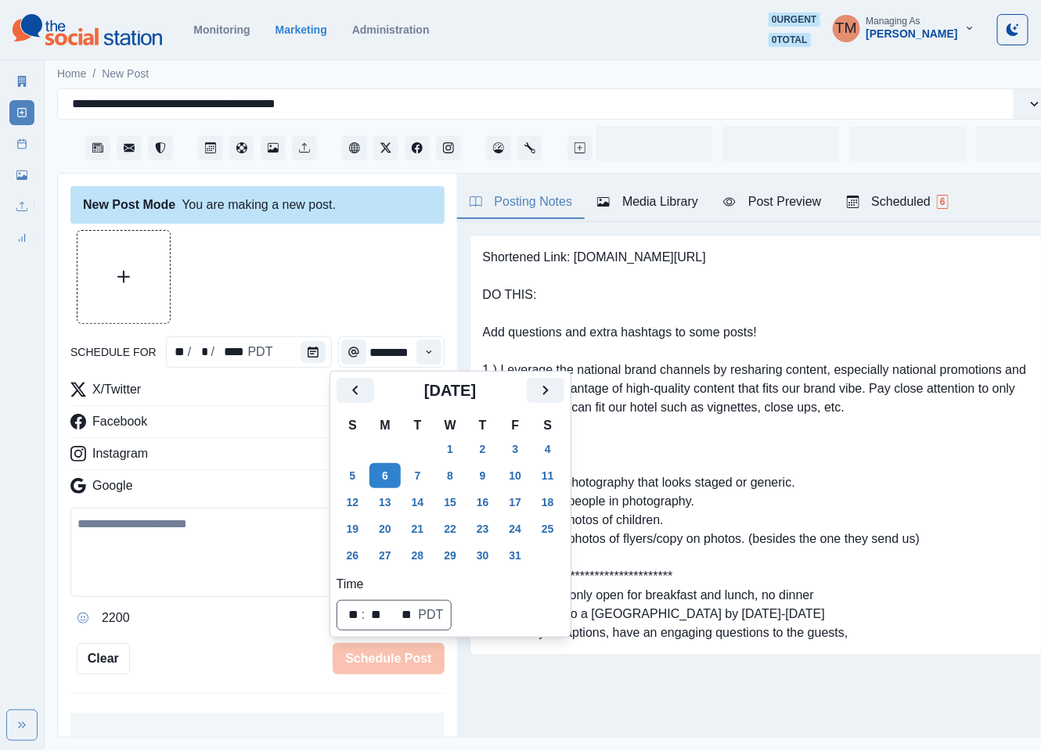
click at [289, 261] on div at bounding box center [257, 277] width 374 height 94
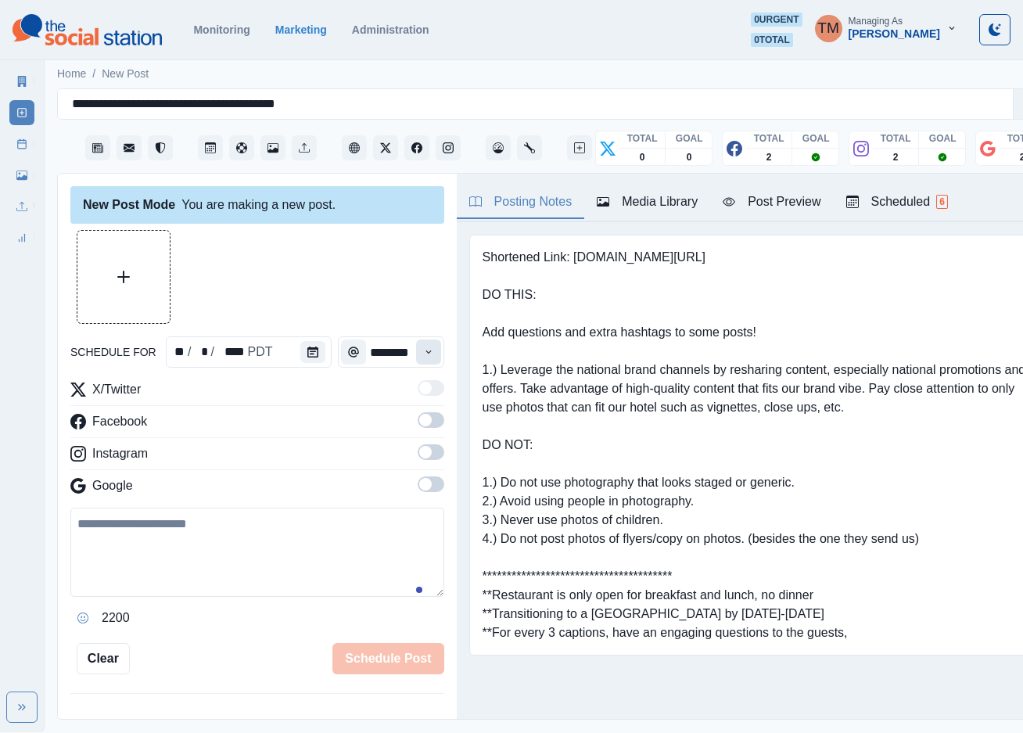
click at [426, 353] on icon "Time" at bounding box center [428, 352] width 5 height 3
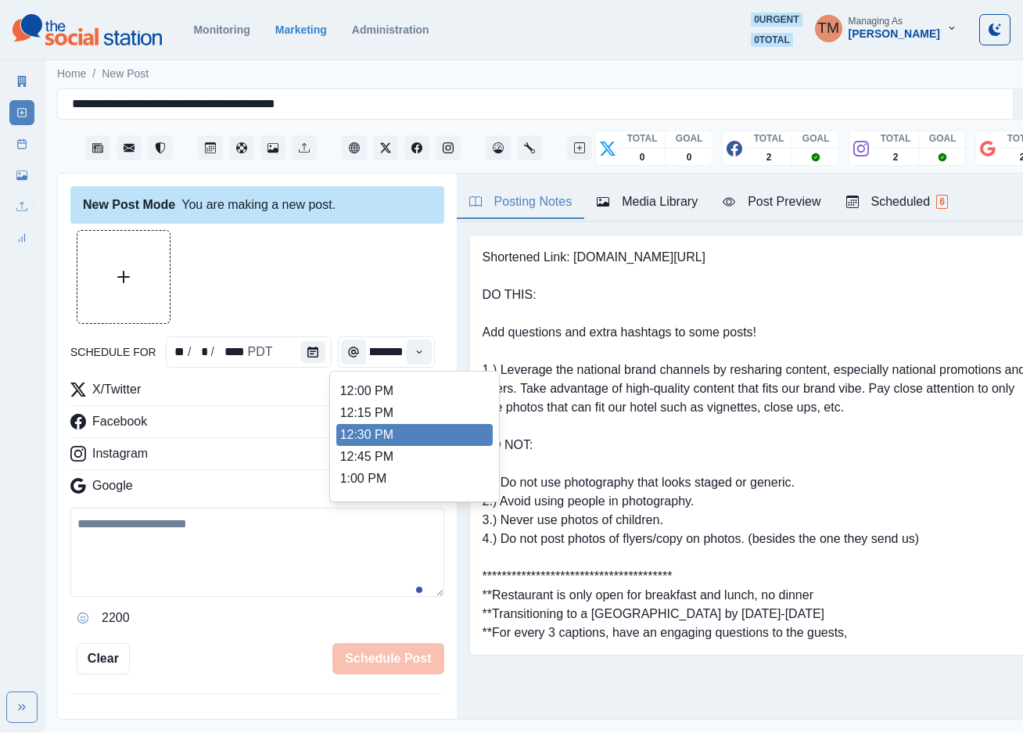
scroll to position [381, 0]
click at [374, 437] on li "1:00 PM" at bounding box center [414, 446] width 156 height 22
type input "*******"
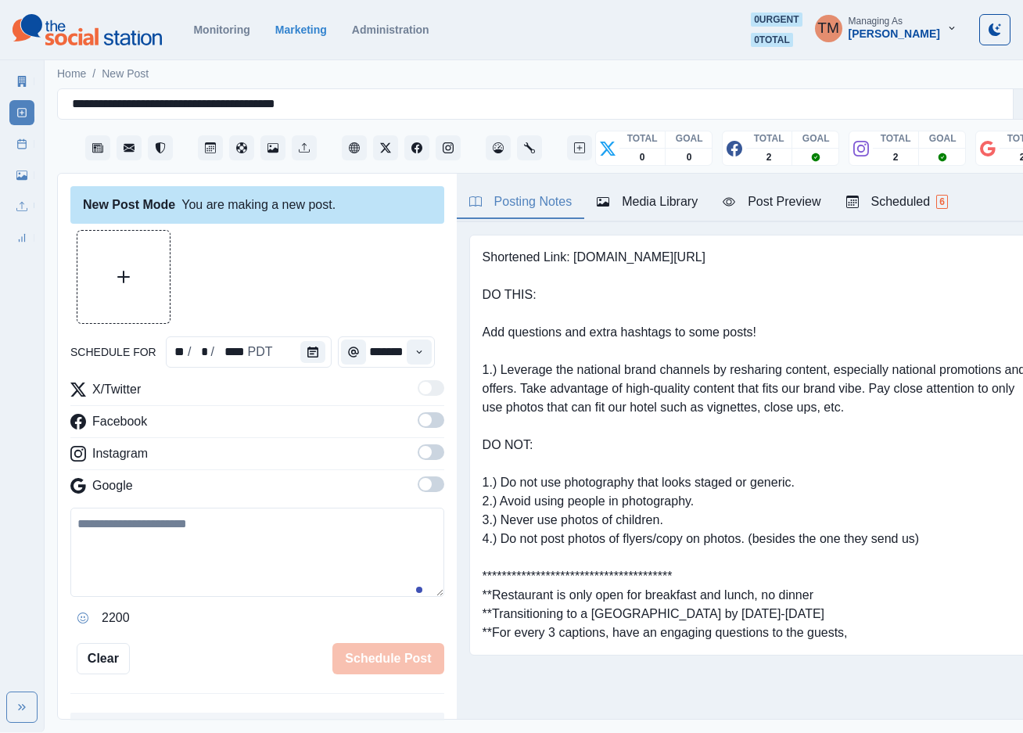
scroll to position [0, 12]
click at [418, 423] on span at bounding box center [431, 420] width 27 height 16
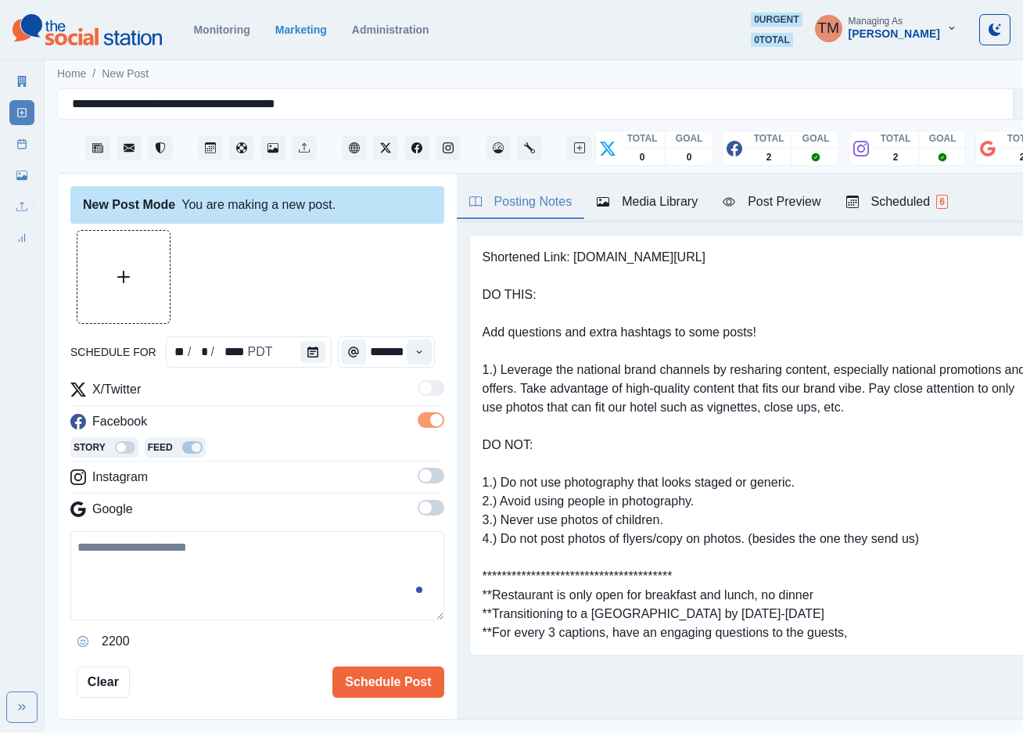
click at [418, 473] on span at bounding box center [431, 476] width 27 height 16
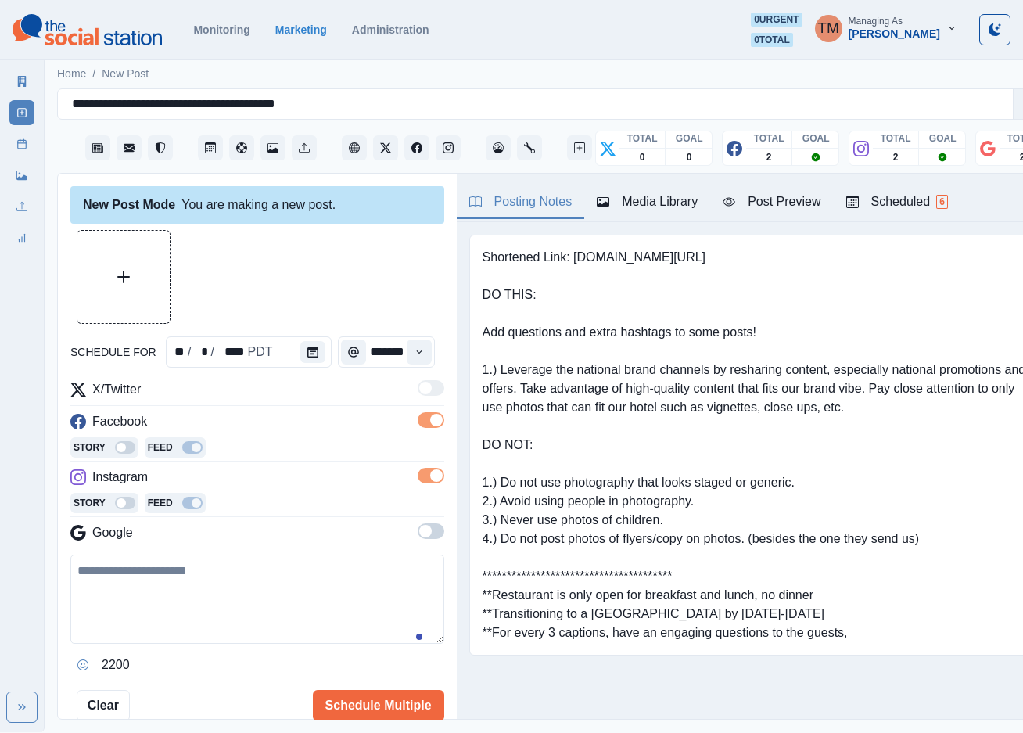
click at [418, 530] on span at bounding box center [431, 531] width 27 height 16
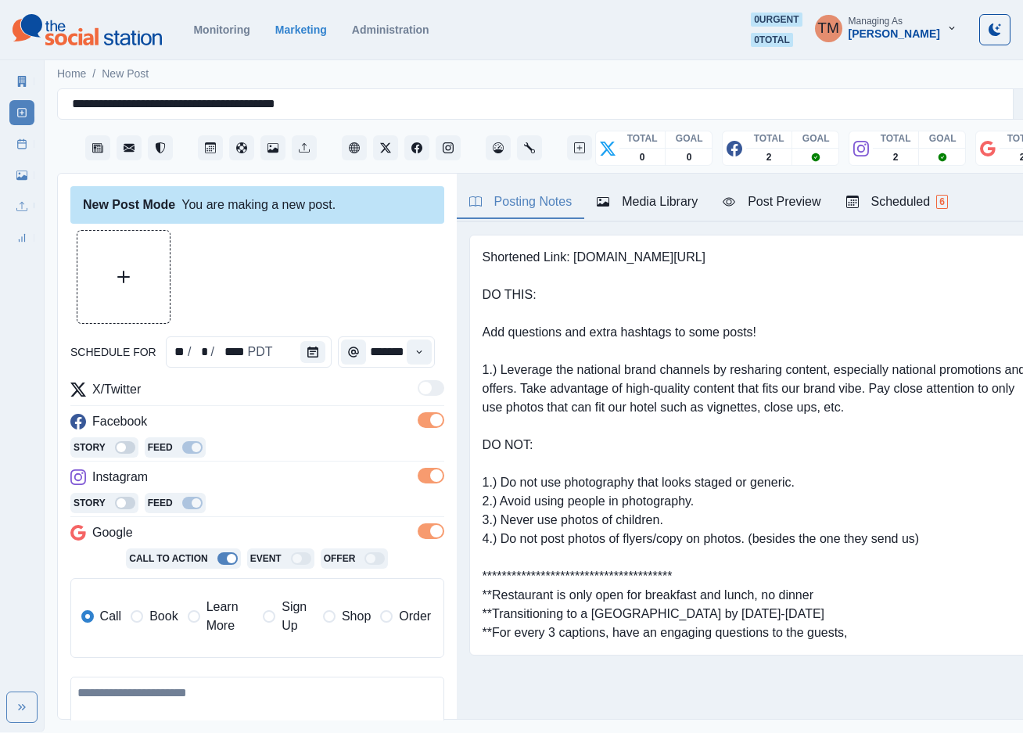
click at [144, 620] on label "Book" at bounding box center [154, 617] width 47 height 38
drag, startPoint x: 332, startPoint y: 289, endPoint x: 170, endPoint y: 279, distance: 162.3
click at [329, 289] on div at bounding box center [257, 277] width 374 height 94
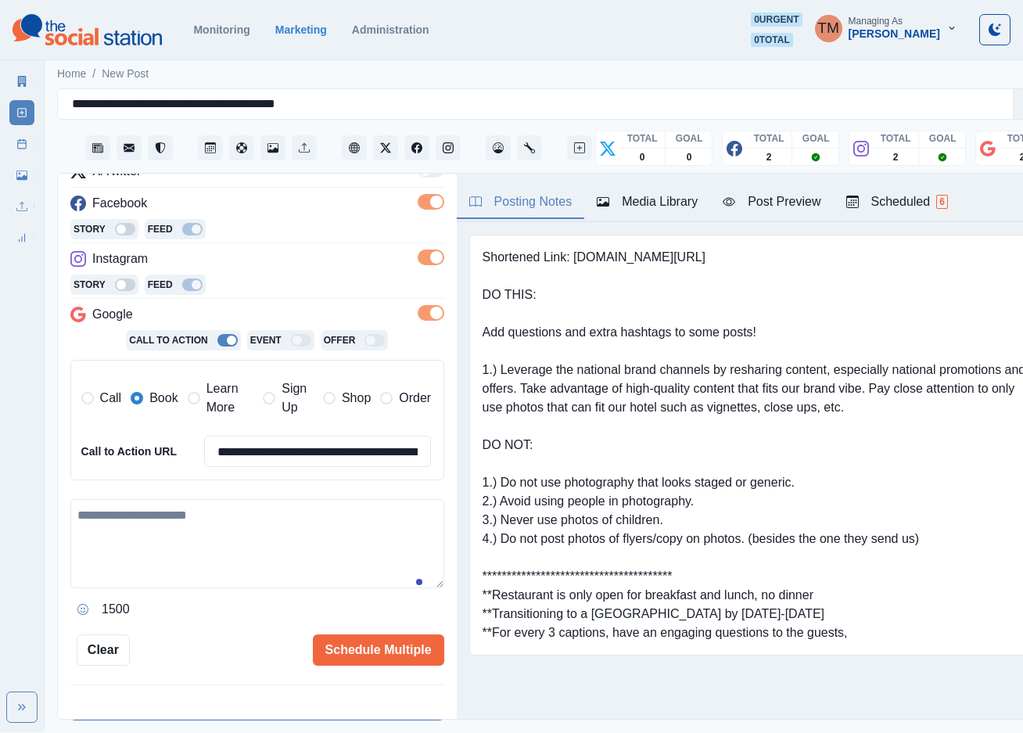
scroll to position [235, 0]
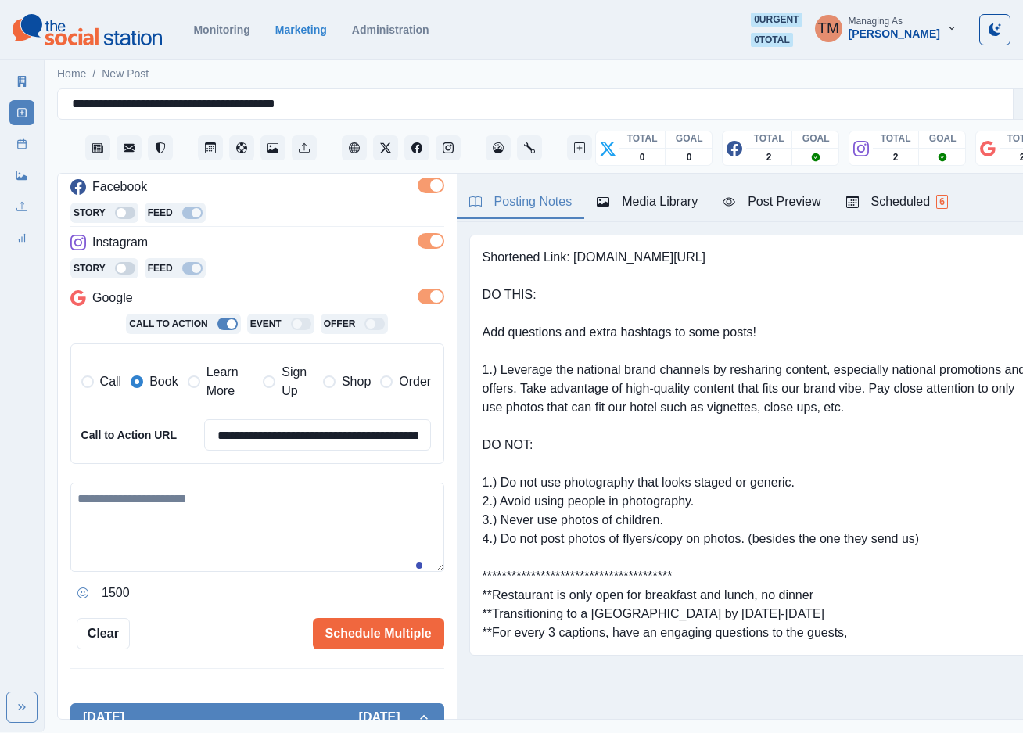
click at [218, 533] on textarea at bounding box center [257, 527] width 374 height 89
paste textarea "**********"
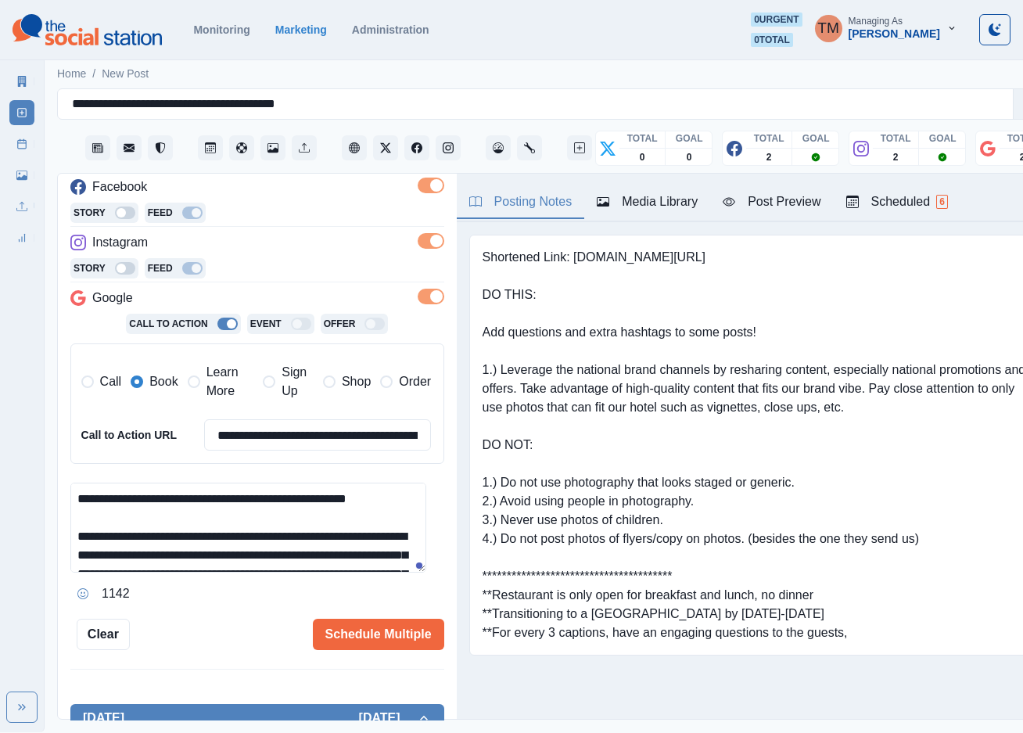
scroll to position [162, 0]
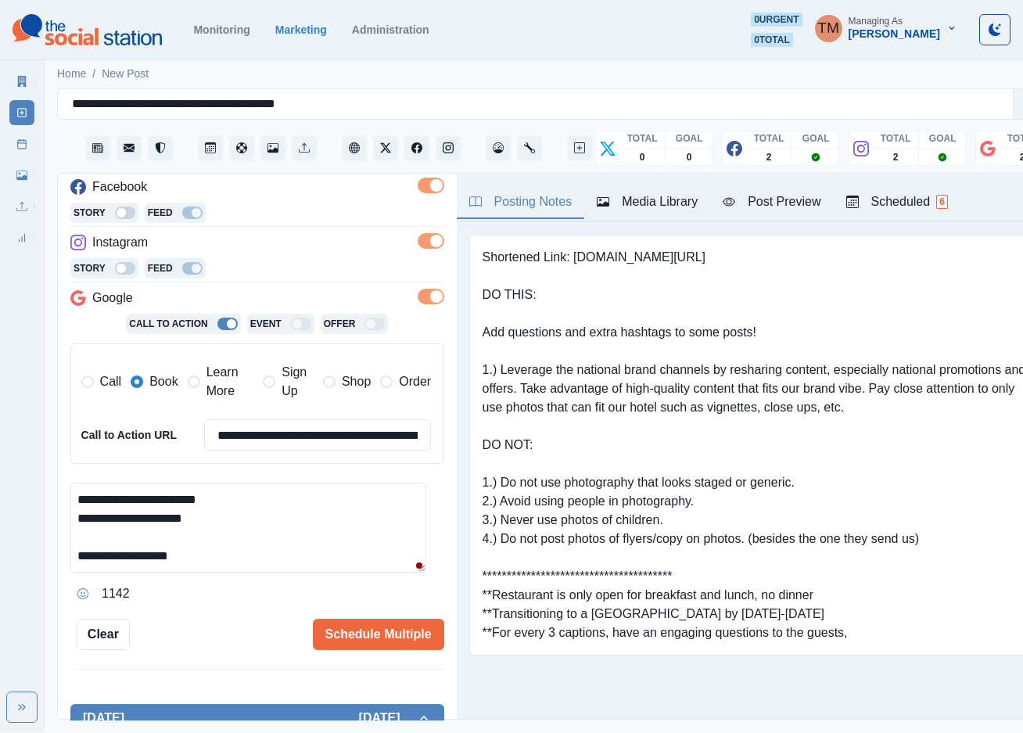
type textarea "**********"
click at [775, 193] on div "Post Preview" at bounding box center [772, 201] width 98 height 19
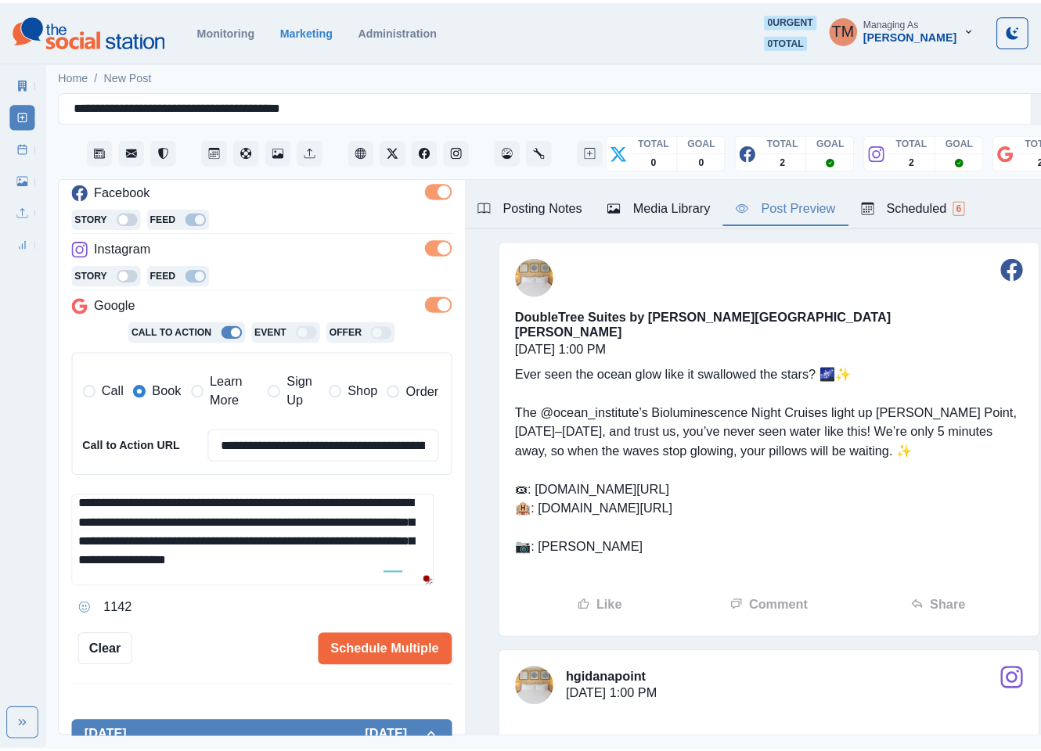
scroll to position [45, 0]
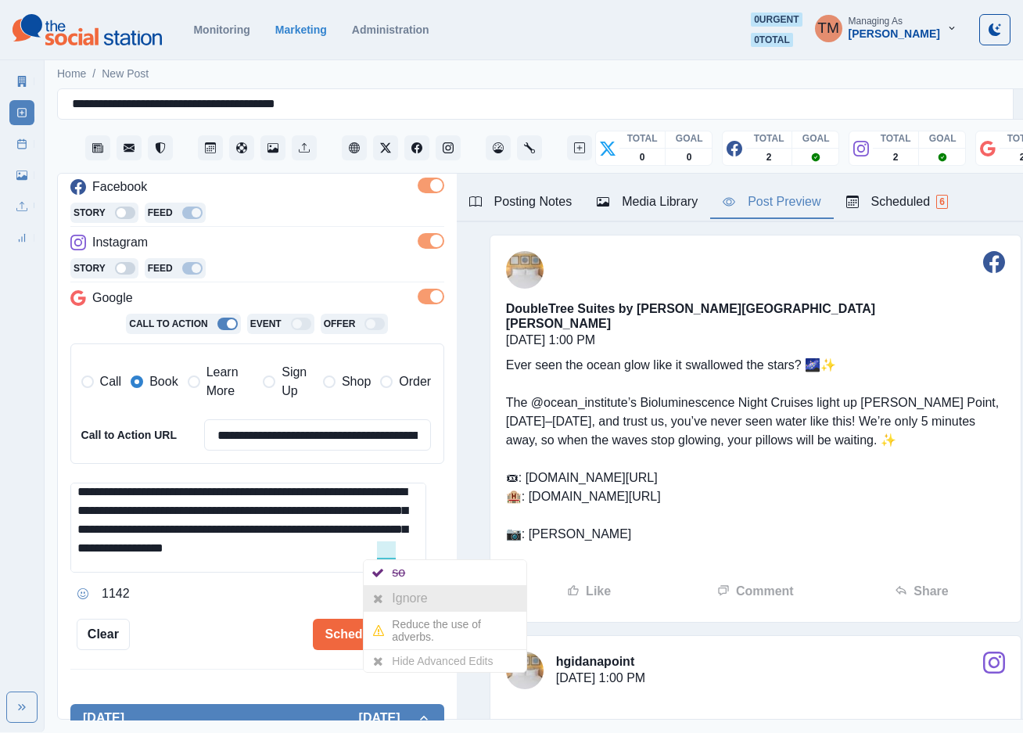
click at [388, 596] on div at bounding box center [378, 598] width 28 height 25
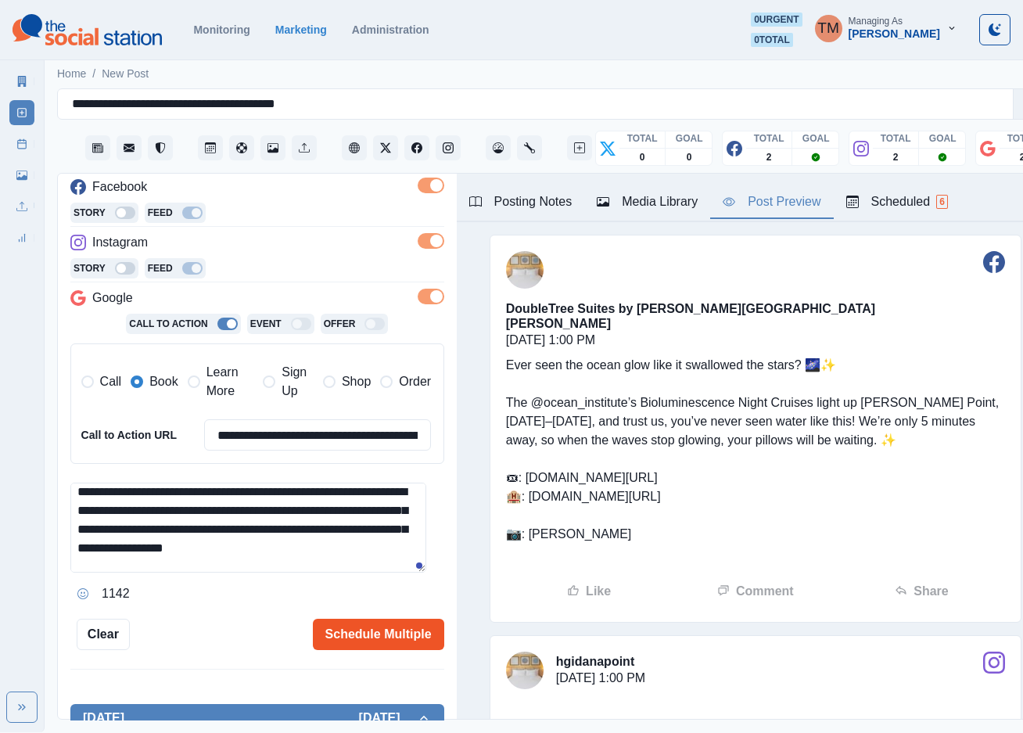
click at [374, 637] on button "Schedule Multiple" at bounding box center [378, 634] width 131 height 31
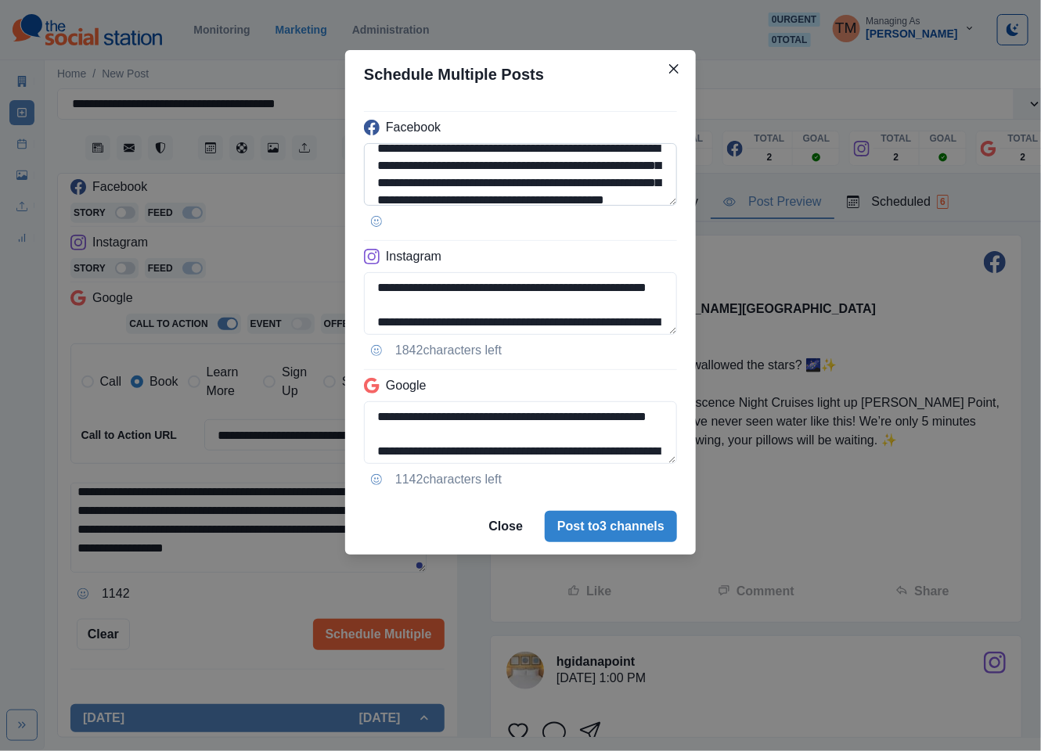
scroll to position [47, 0]
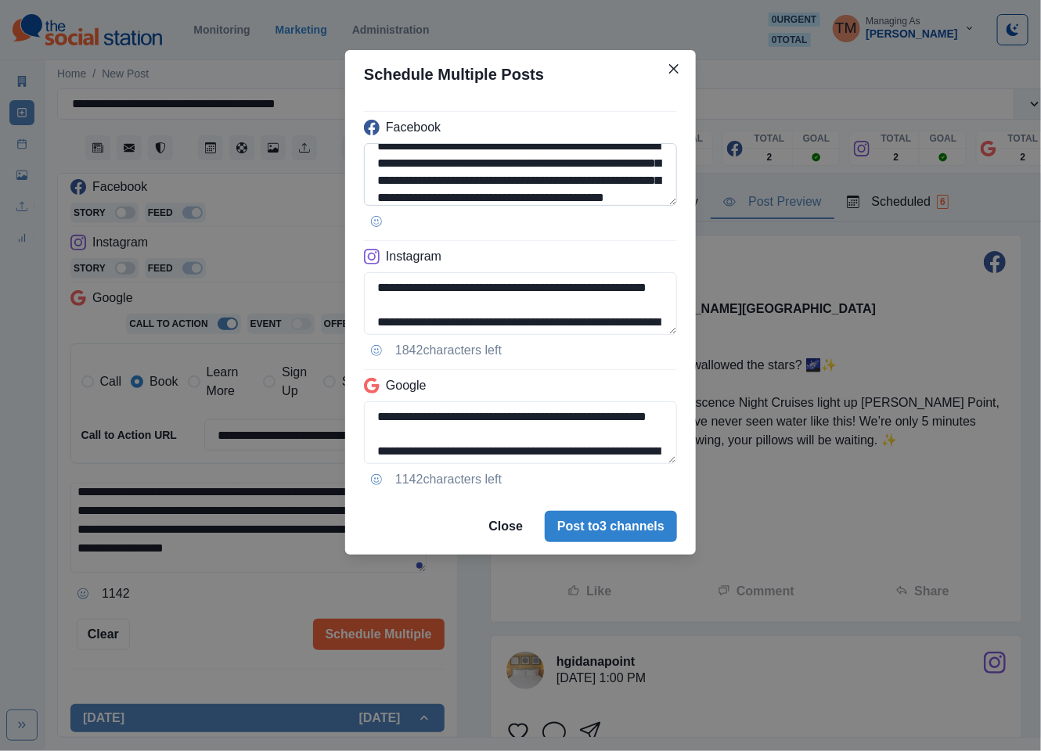
click at [495, 167] on textarea "**********" at bounding box center [520, 174] width 313 height 63
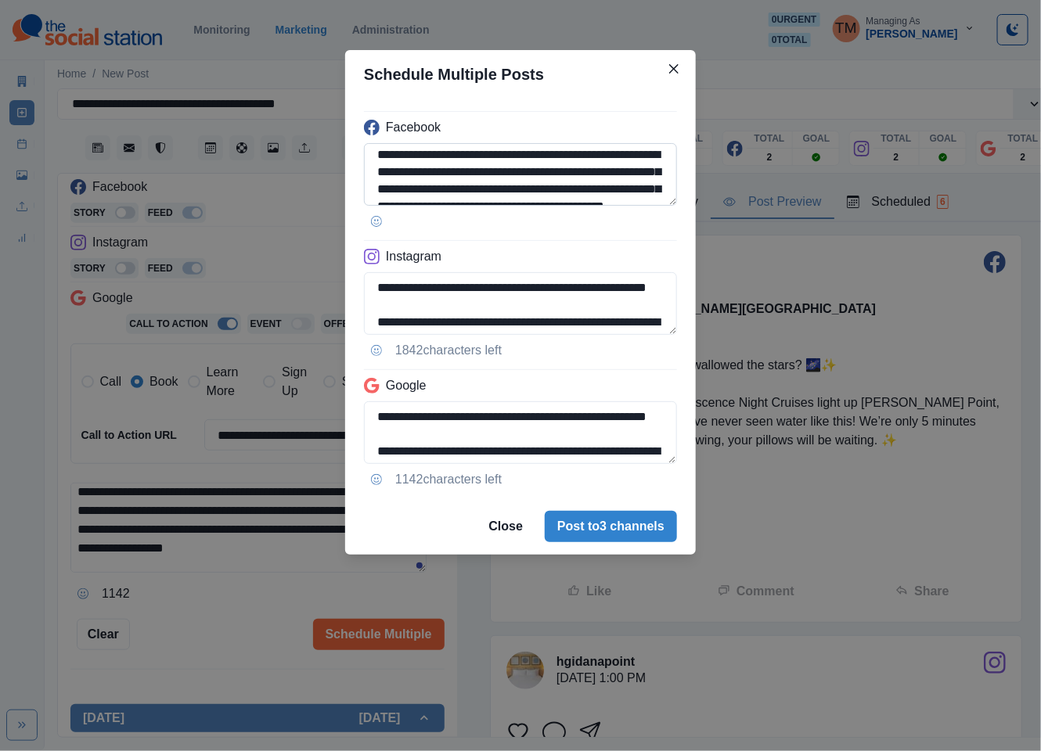
paste textarea
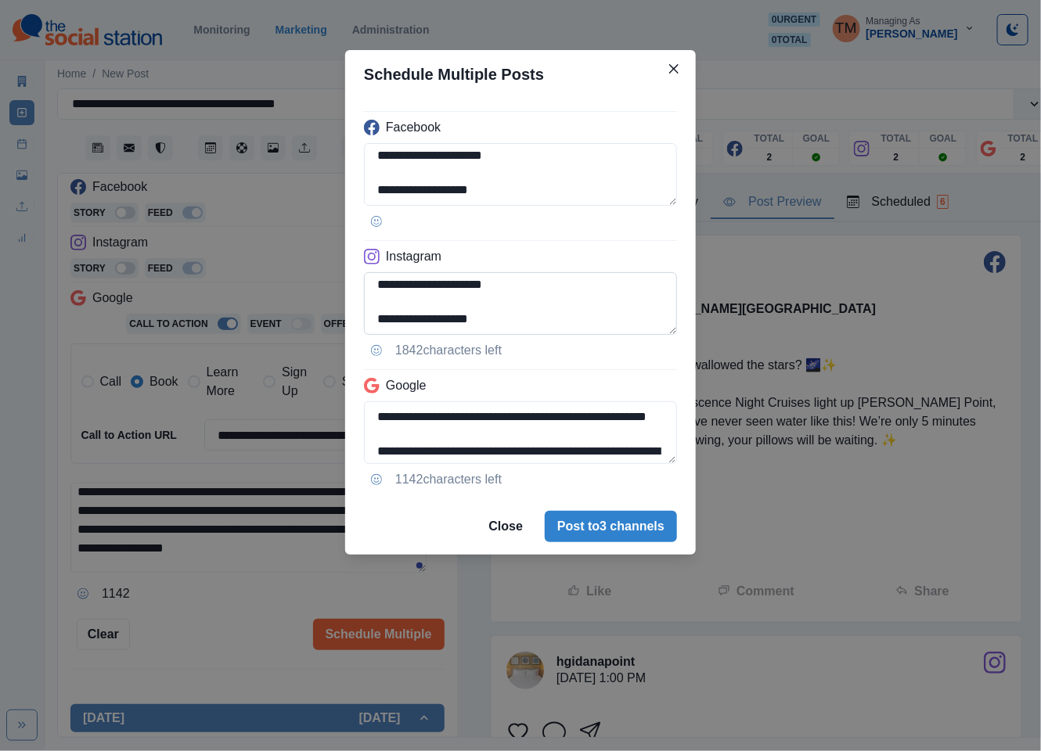
scroll to position [176, 0]
type textarea "**********"
click at [404, 289] on textarea "**********" at bounding box center [520, 303] width 313 height 63
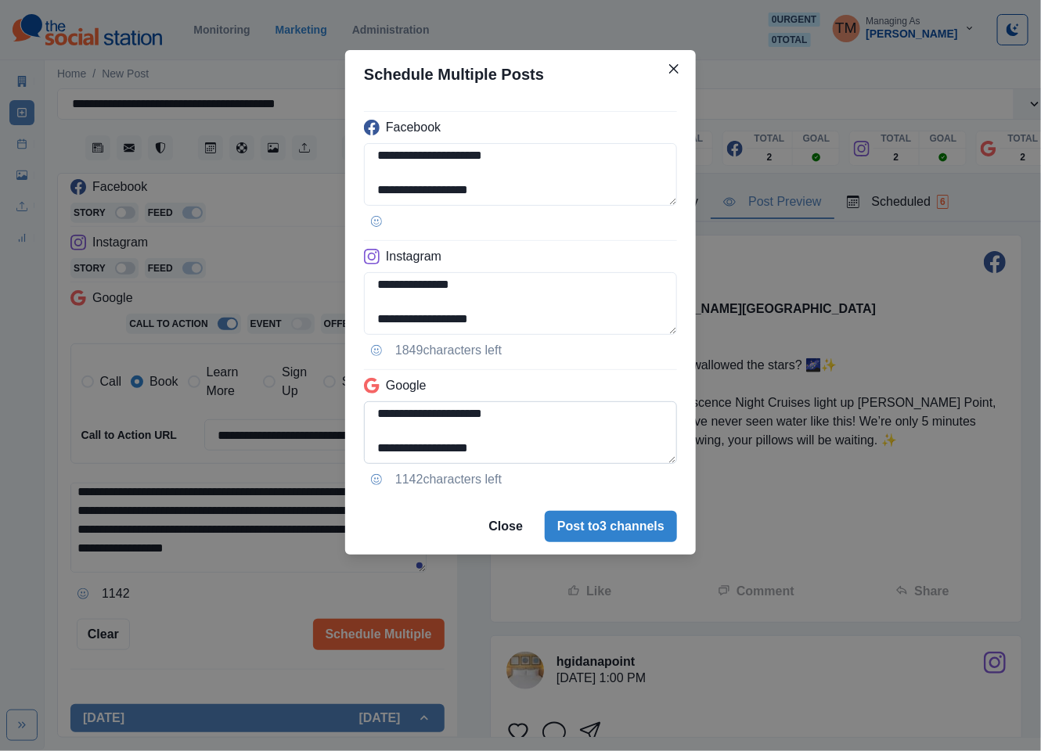
type textarea "**********"
drag, startPoint x: 378, startPoint y: 442, endPoint x: 425, endPoint y: 460, distance: 50.3
click at [378, 444] on textarea "**********" at bounding box center [520, 432] width 313 height 63
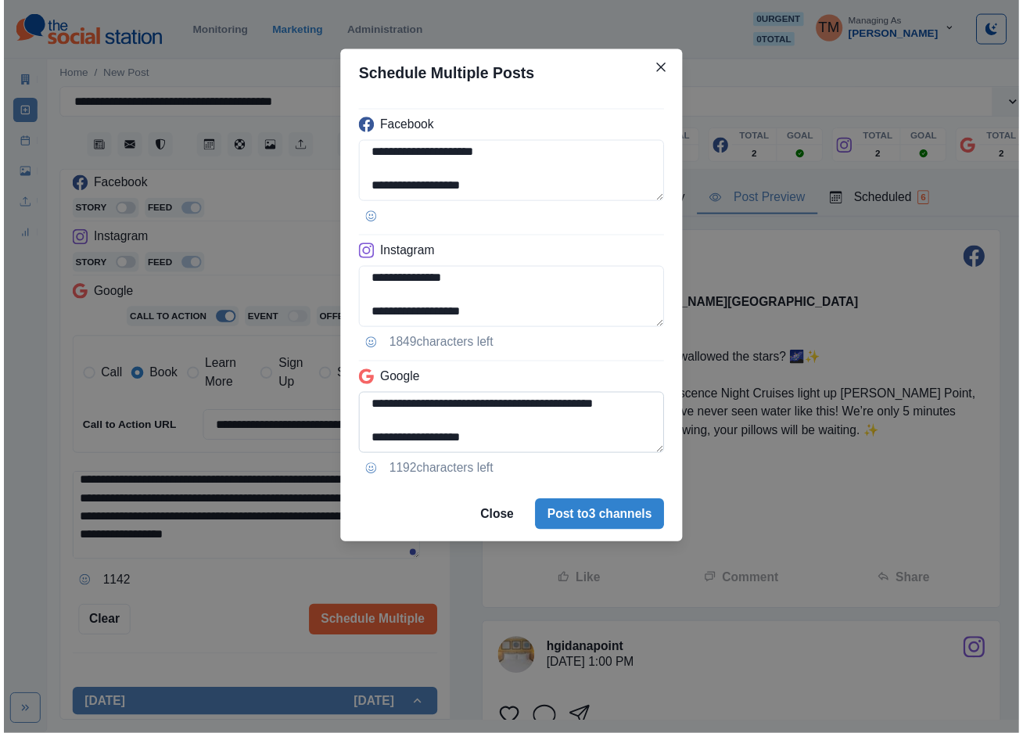
scroll to position [118, 0]
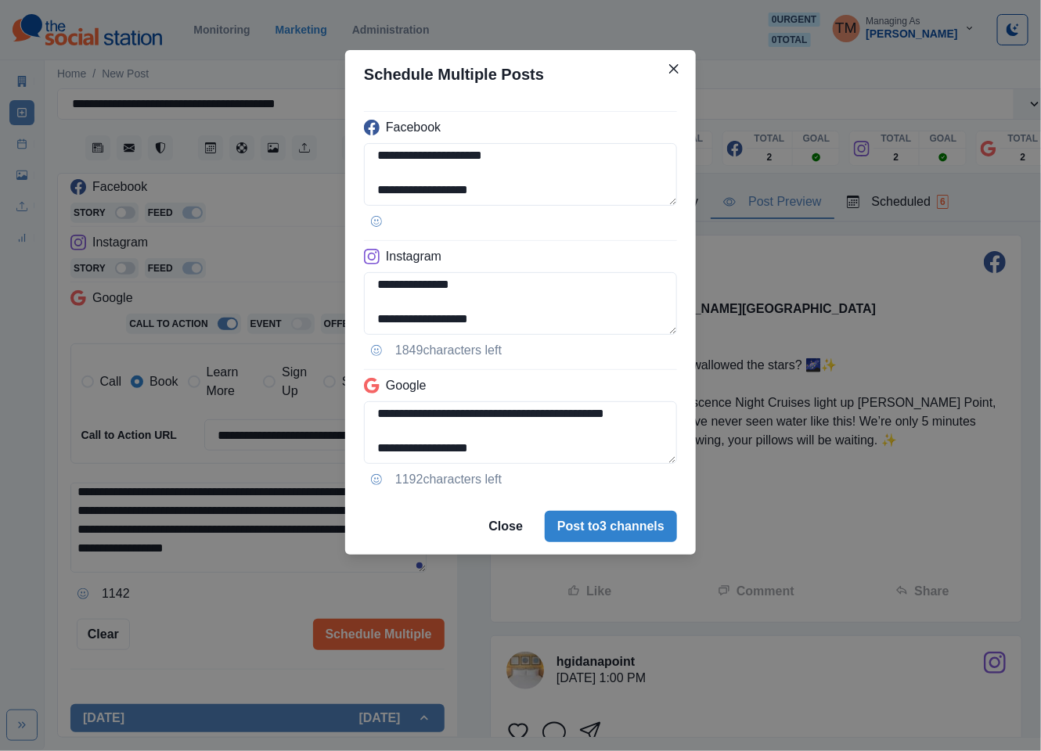
type textarea "**********"
click at [226, 617] on div "**********" at bounding box center [520, 375] width 1041 height 751
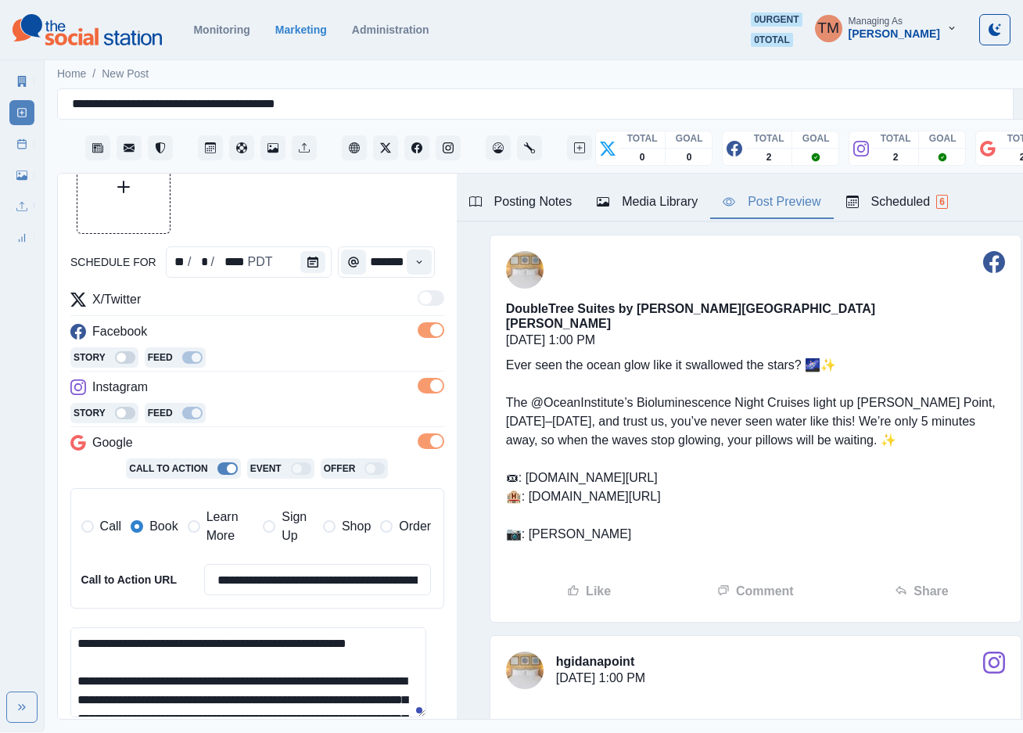
scroll to position [0, 0]
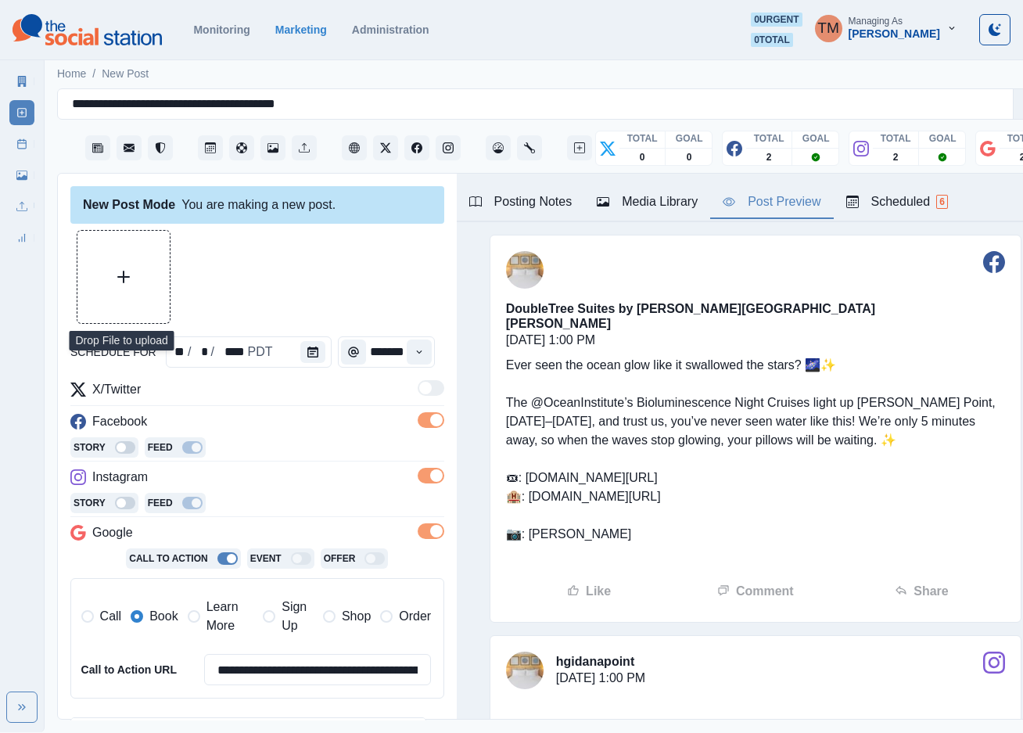
click at [148, 297] on button "Upload Media" at bounding box center [123, 277] width 92 height 92
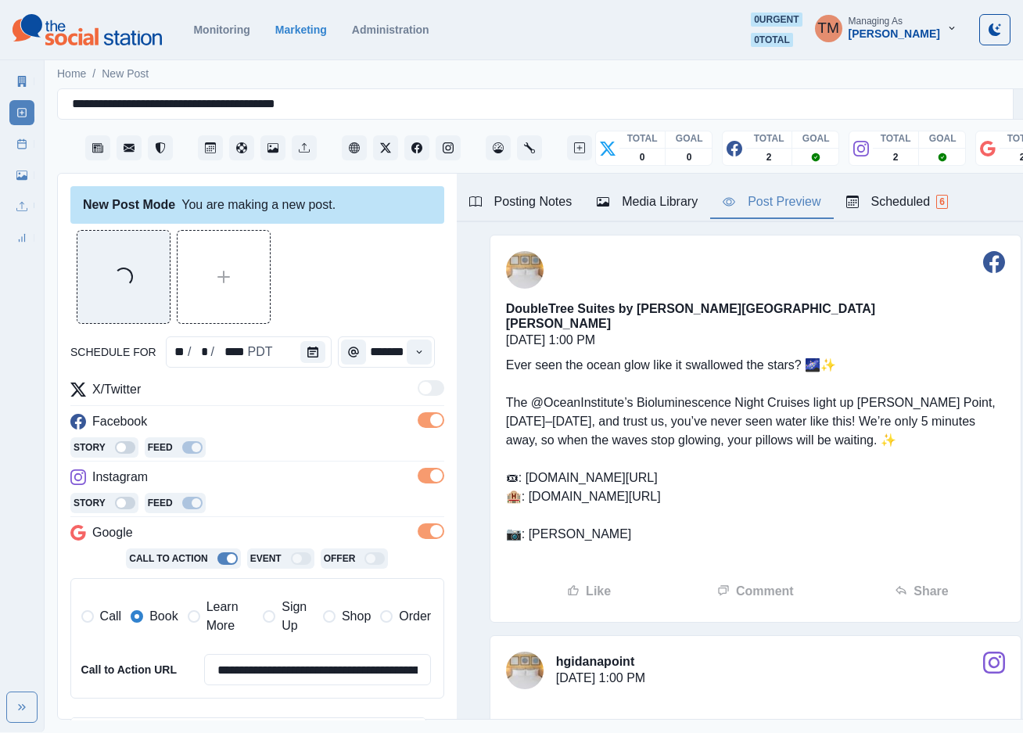
click at [784, 207] on div "Post Preview" at bounding box center [772, 201] width 98 height 19
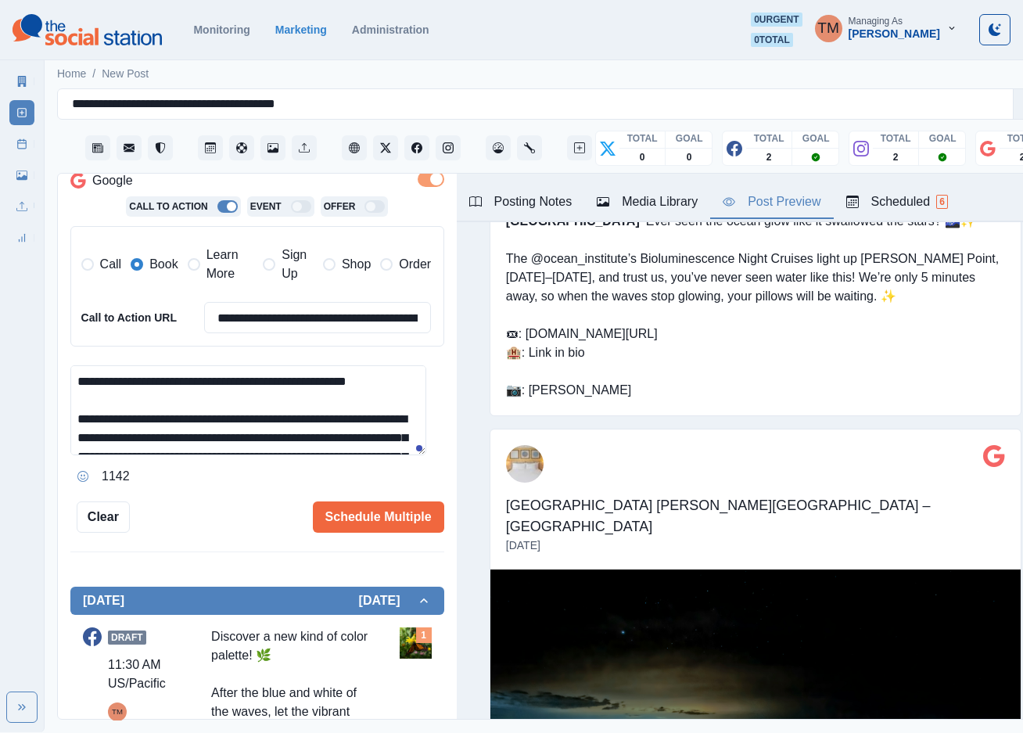
scroll to position [1214, 0]
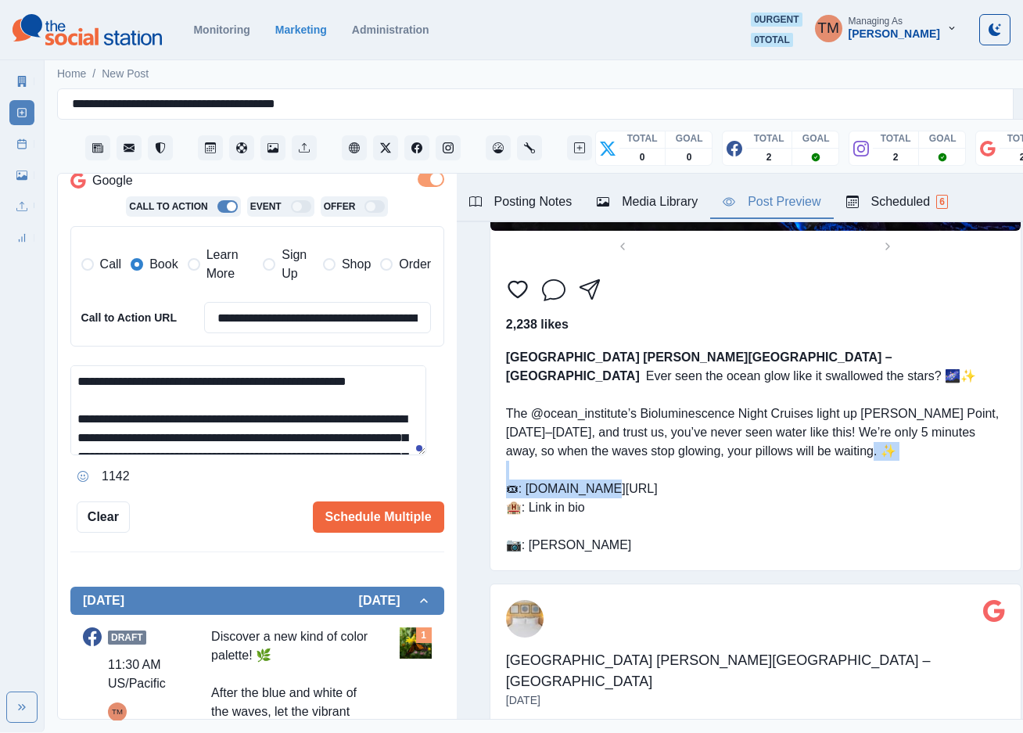
drag, startPoint x: 658, startPoint y: 423, endPoint x: 514, endPoint y: 430, distance: 144.1
click at [514, 430] on div "Hilton Garden Inn Dana Point – Doheny Beach Ever seen the ocean glow like it sw…" at bounding box center [756, 452] width 530 height 238
copy div "w.shorturl.at/vCF44 🏨"
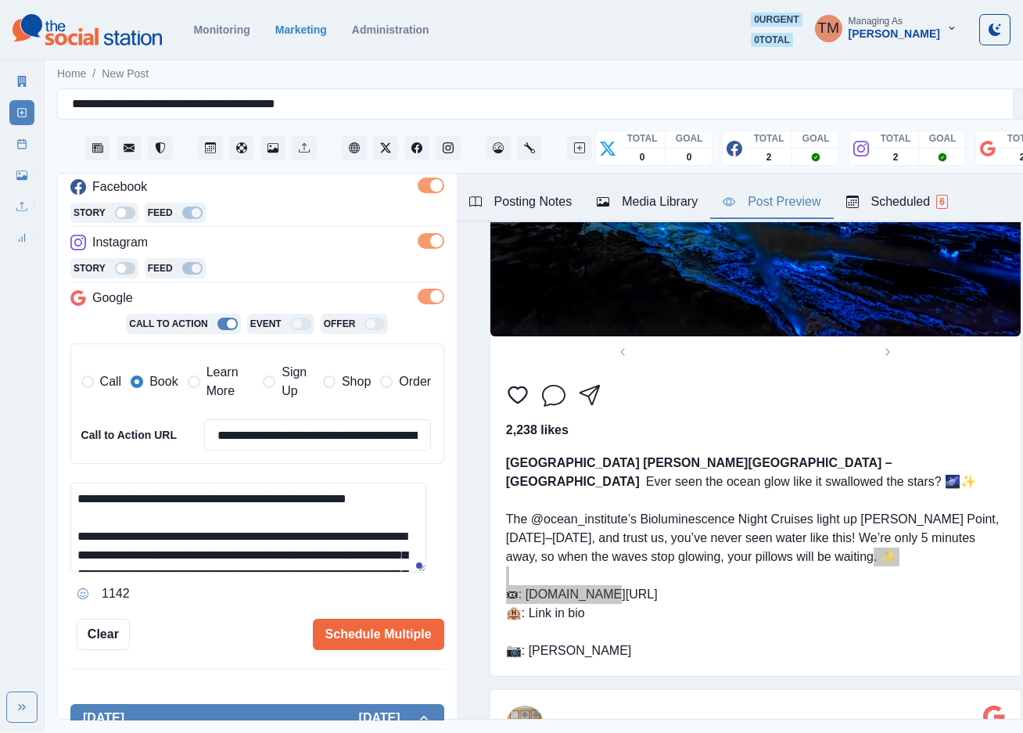
scroll to position [979, 0]
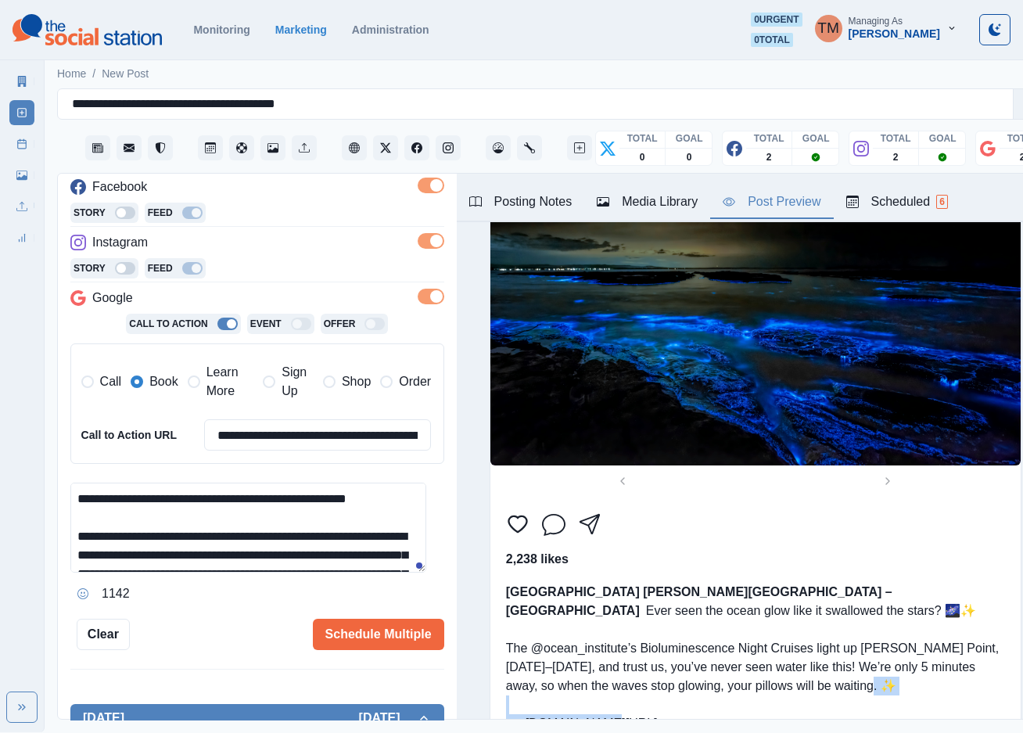
click at [907, 567] on div "Hilton Garden Inn Dana Point – Doheny Beach Ever seen the ocean glow like it sw…" at bounding box center [756, 686] width 530 height 238
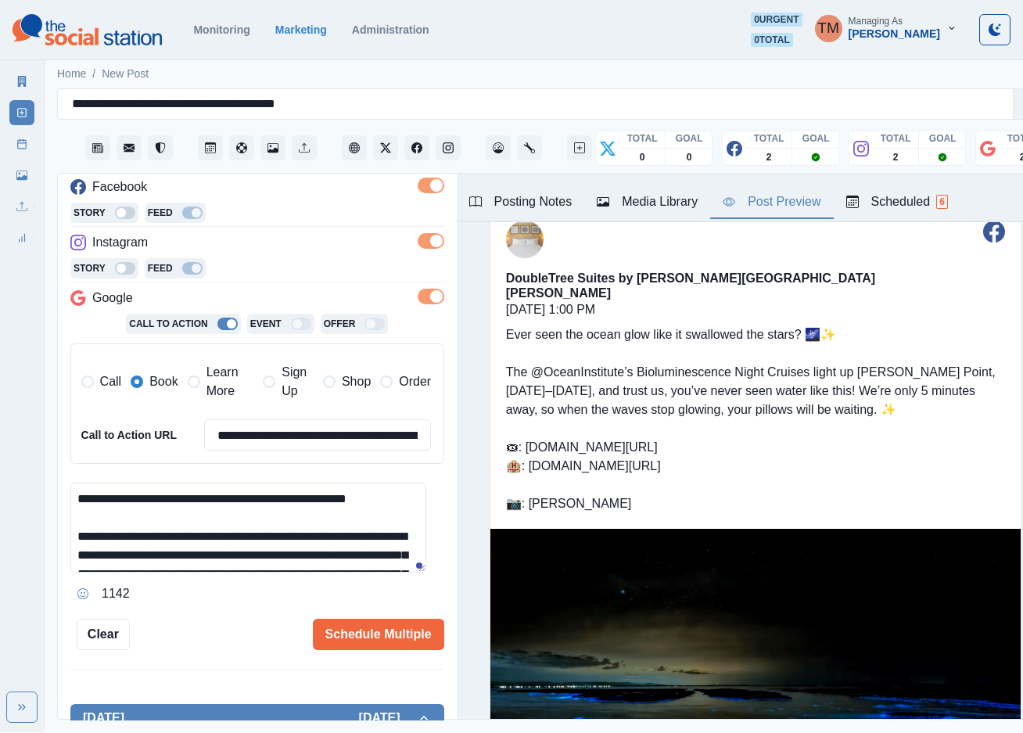
scroll to position [0, 0]
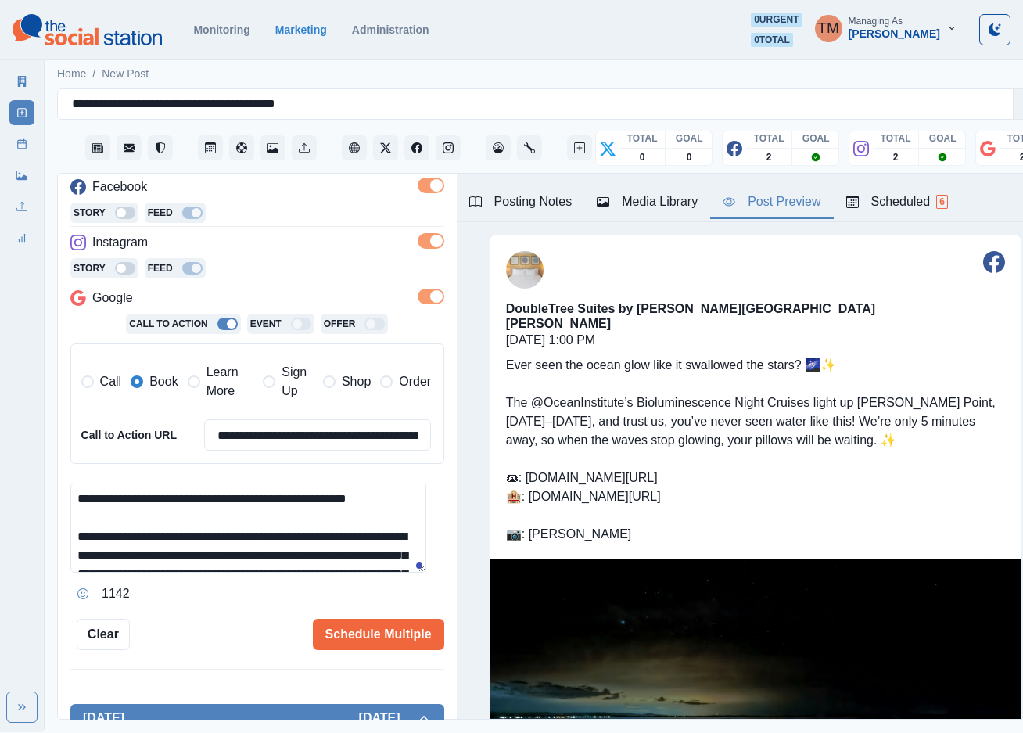
drag, startPoint x: 386, startPoint y: 637, endPoint x: 242, endPoint y: 636, distance: 144.0
click at [242, 636] on div "Schedule Multiple" at bounding box center [287, 634] width 315 height 31
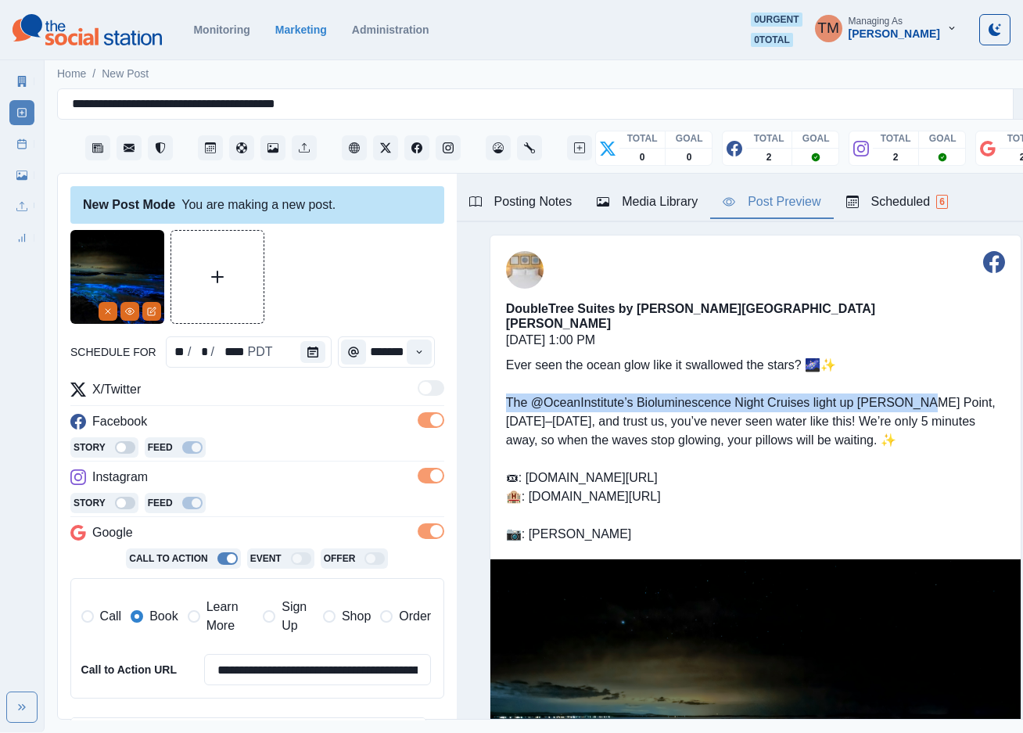
drag, startPoint x: 491, startPoint y: 345, endPoint x: 895, endPoint y: 343, distance: 404.5
click at [895, 343] on div "Ever seen the ocean glow like it swallowed the stars? 🌌✨ The @OceanInstitute’s …" at bounding box center [756, 449] width 530 height 219
copy div "he @OceanInstitute’s Bioluminescence Night Cruises light up Dana Point,"
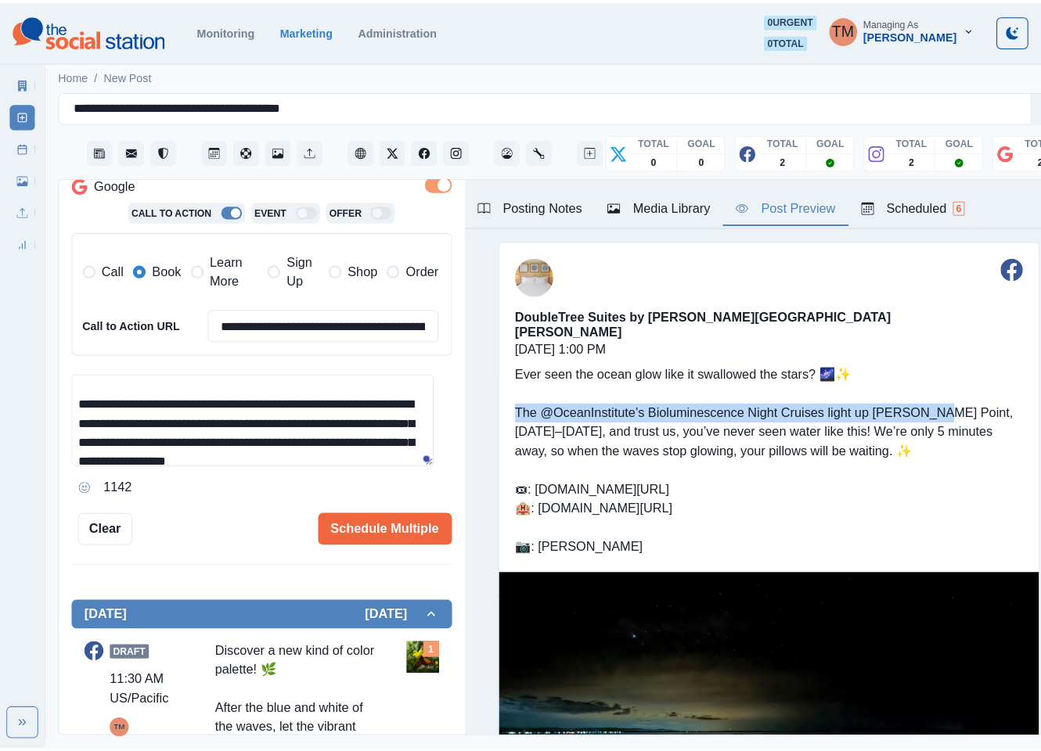
scroll to position [47, 0]
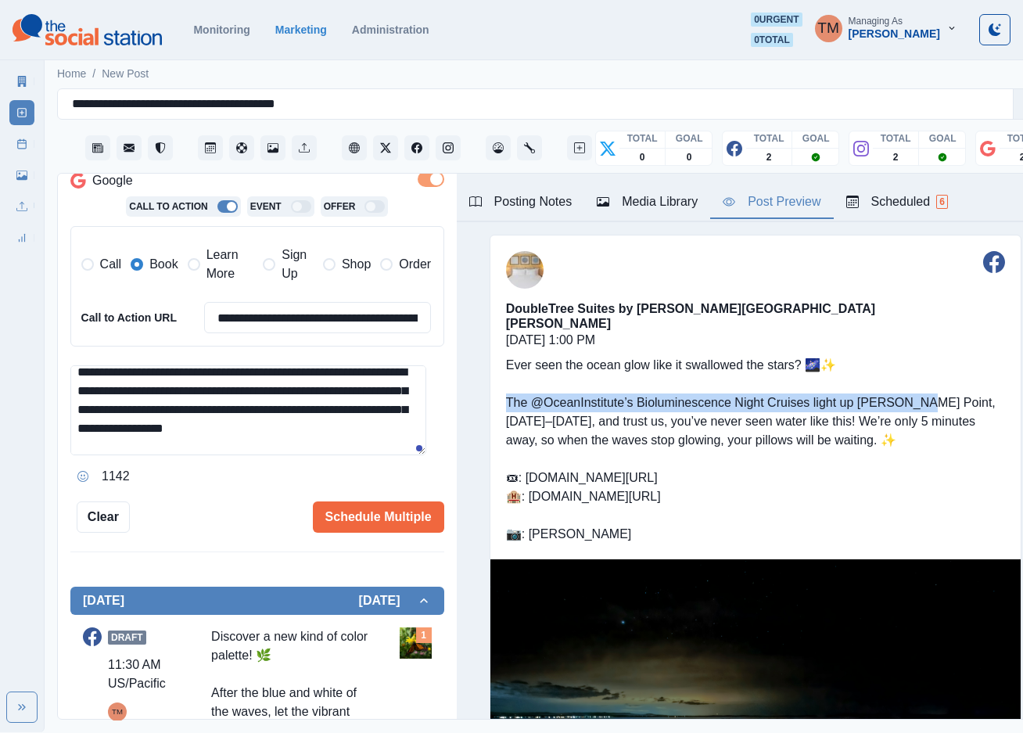
click at [183, 414] on textarea "**********" at bounding box center [248, 410] width 356 height 90
drag, startPoint x: 80, startPoint y: 414, endPoint x: 183, endPoint y: 414, distance: 103.3
click at [183, 414] on textarea "**********" at bounding box center [248, 410] width 356 height 90
paste textarea "**********"
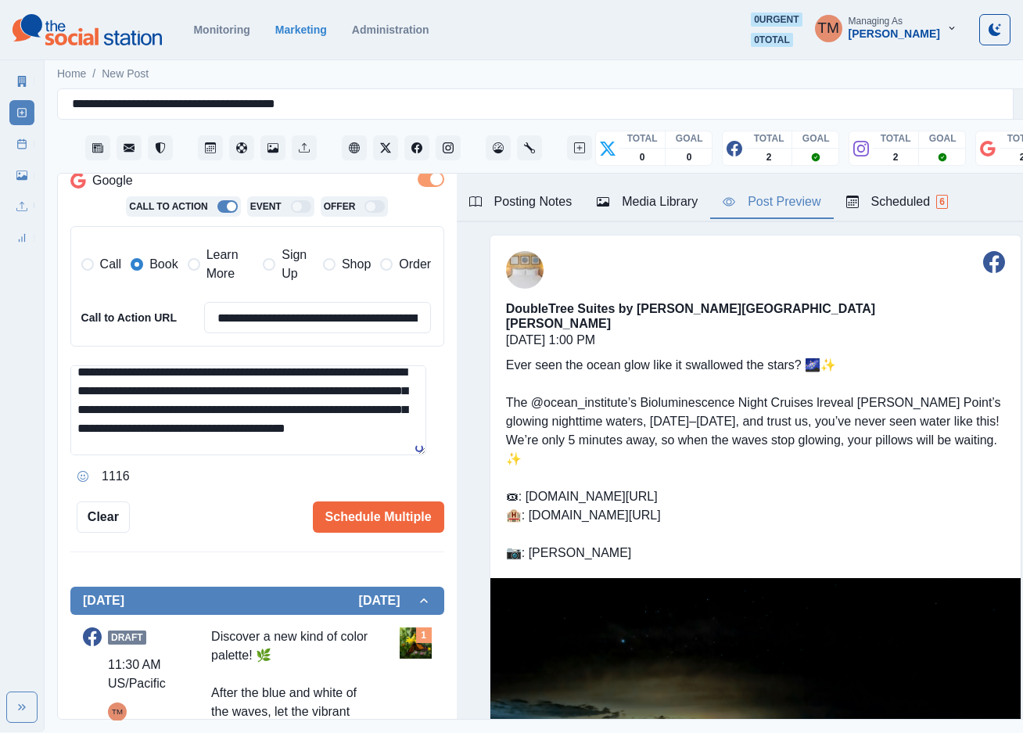
click at [80, 411] on textarea "**********" at bounding box center [248, 410] width 356 height 90
type textarea "**********"
click at [388, 523] on button "Schedule Multiple" at bounding box center [378, 517] width 131 height 31
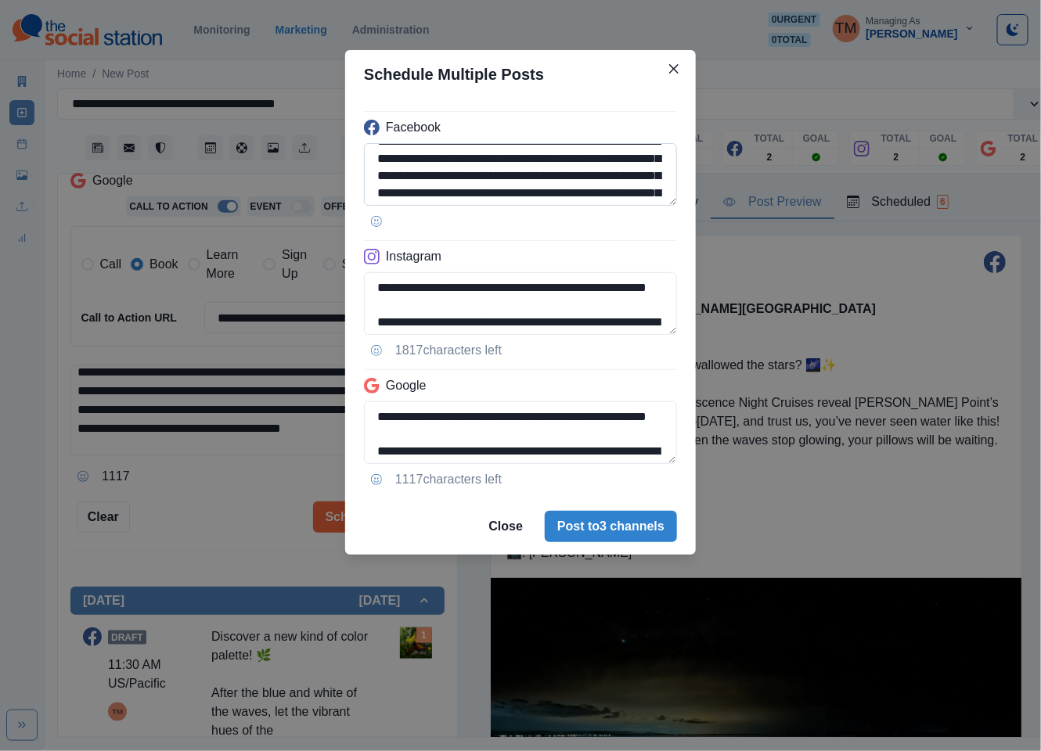
scroll to position [0, 0]
drag, startPoint x: 406, startPoint y: 158, endPoint x: 428, endPoint y: 162, distance: 22.3
click at [428, 162] on textarea "**********" at bounding box center [520, 174] width 313 height 63
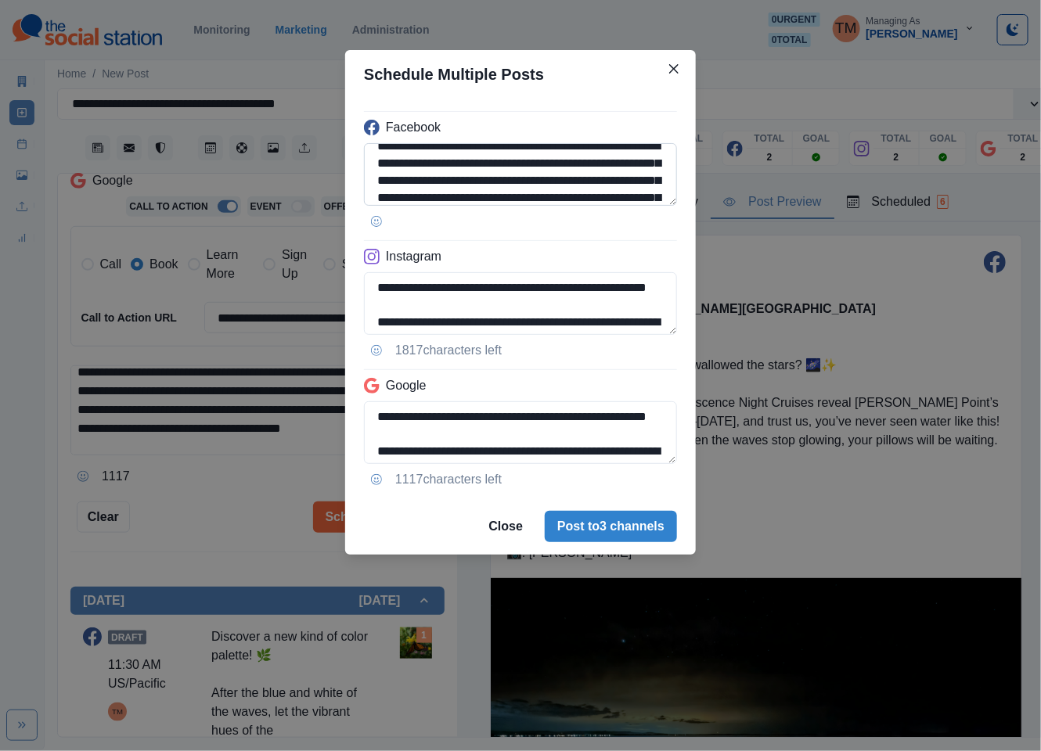
click at [496, 167] on textarea "**********" at bounding box center [520, 174] width 313 height 63
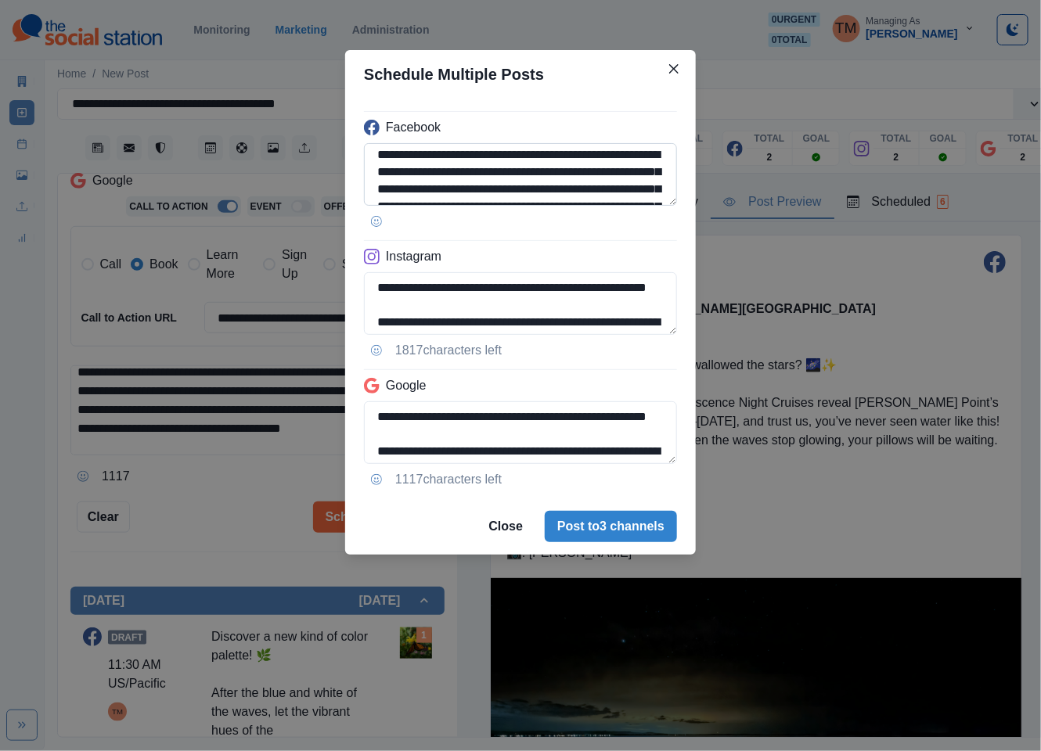
paste textarea
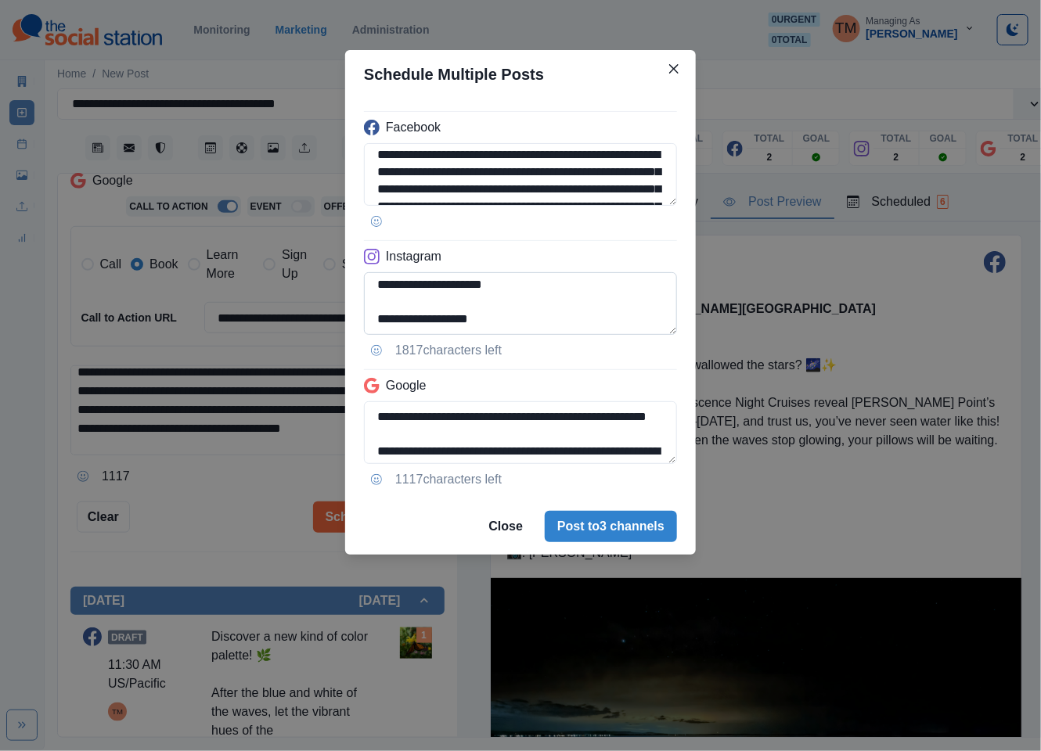
type textarea "**********"
click at [404, 287] on textarea "**********" at bounding box center [520, 303] width 313 height 63
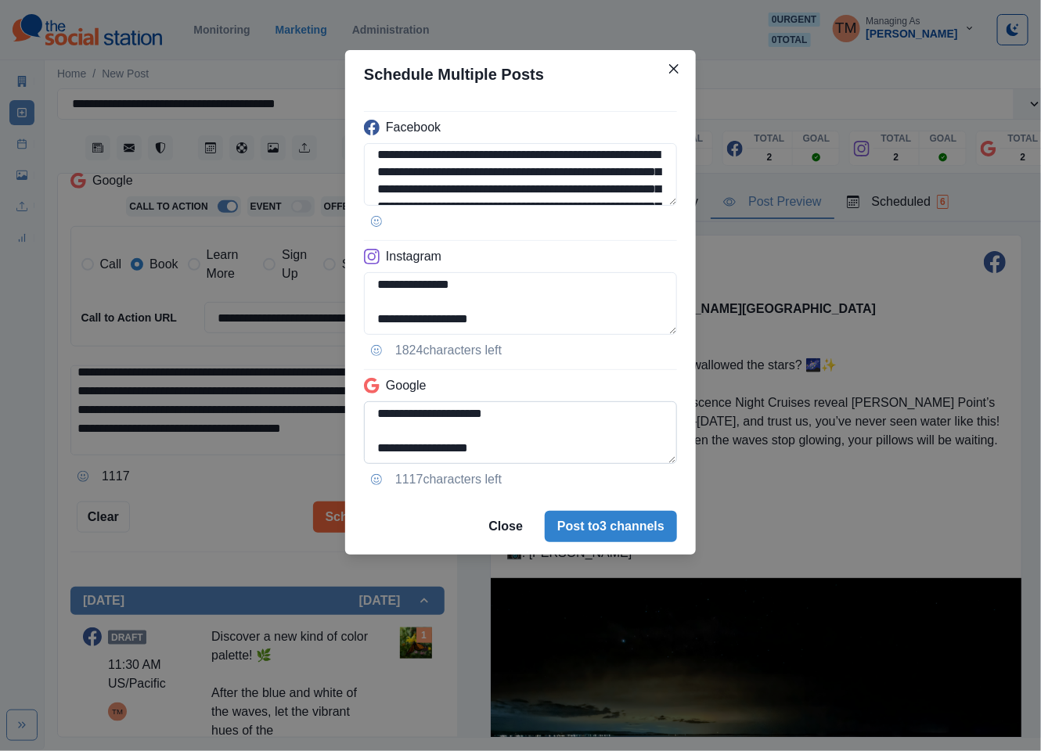
type textarea "**********"
click at [381, 440] on textarea "**********" at bounding box center [520, 432] width 313 height 63
type textarea "**********"
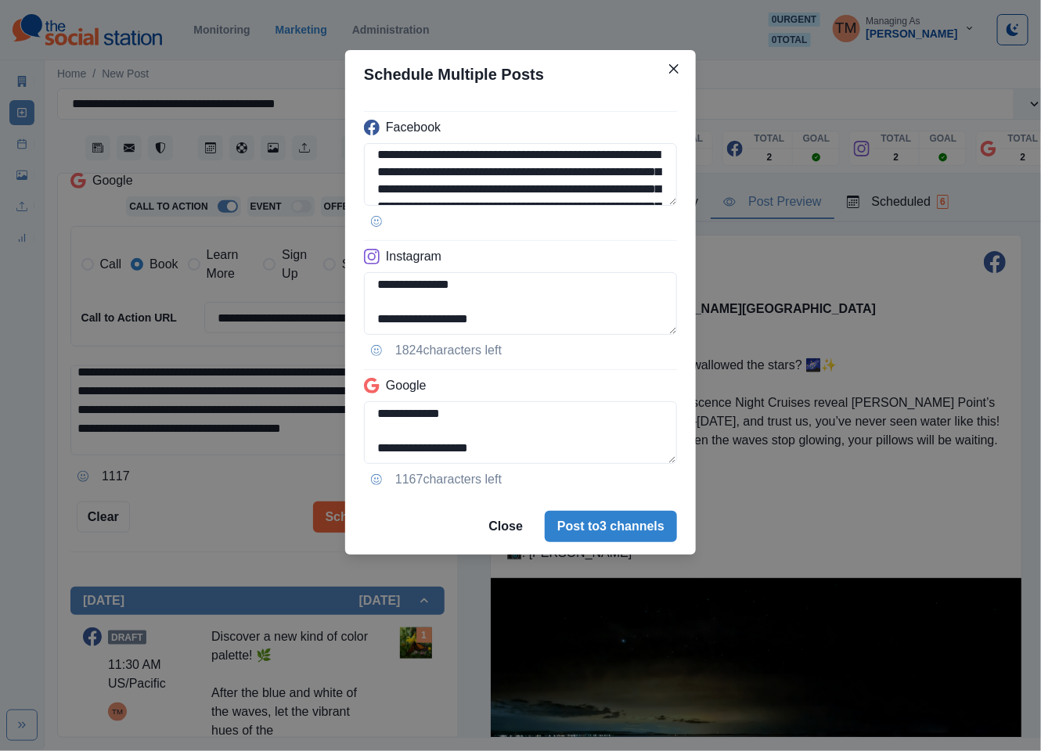
click at [677, 409] on div "**********" at bounding box center [520, 299] width 351 height 400
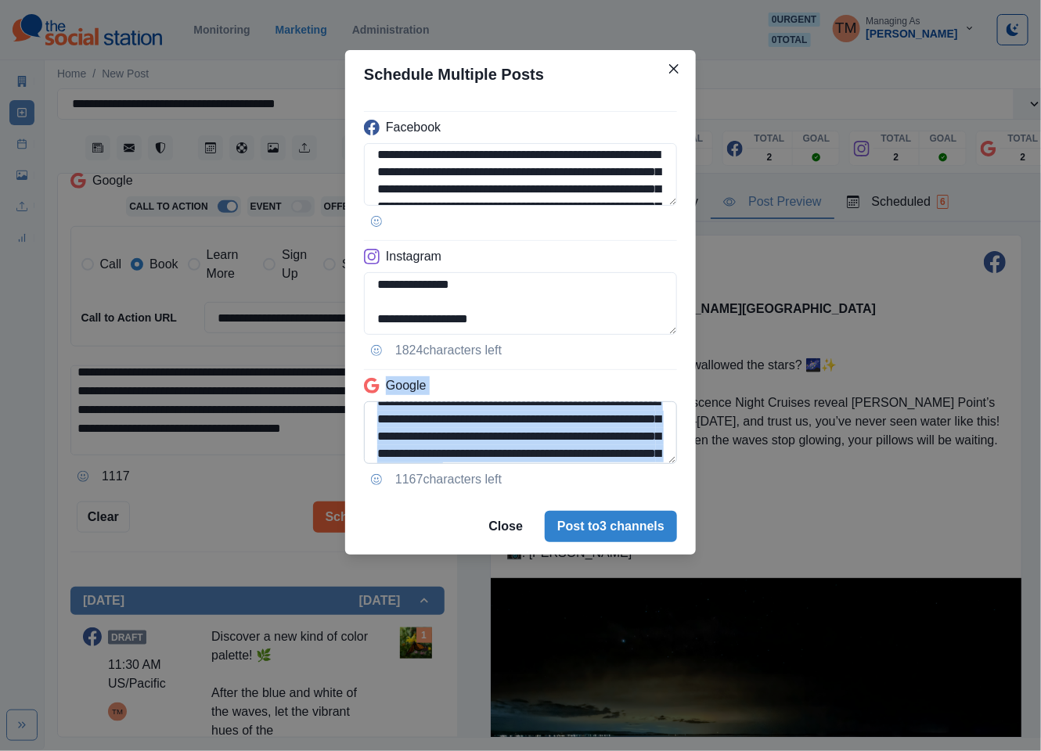
scroll to position [41, 0]
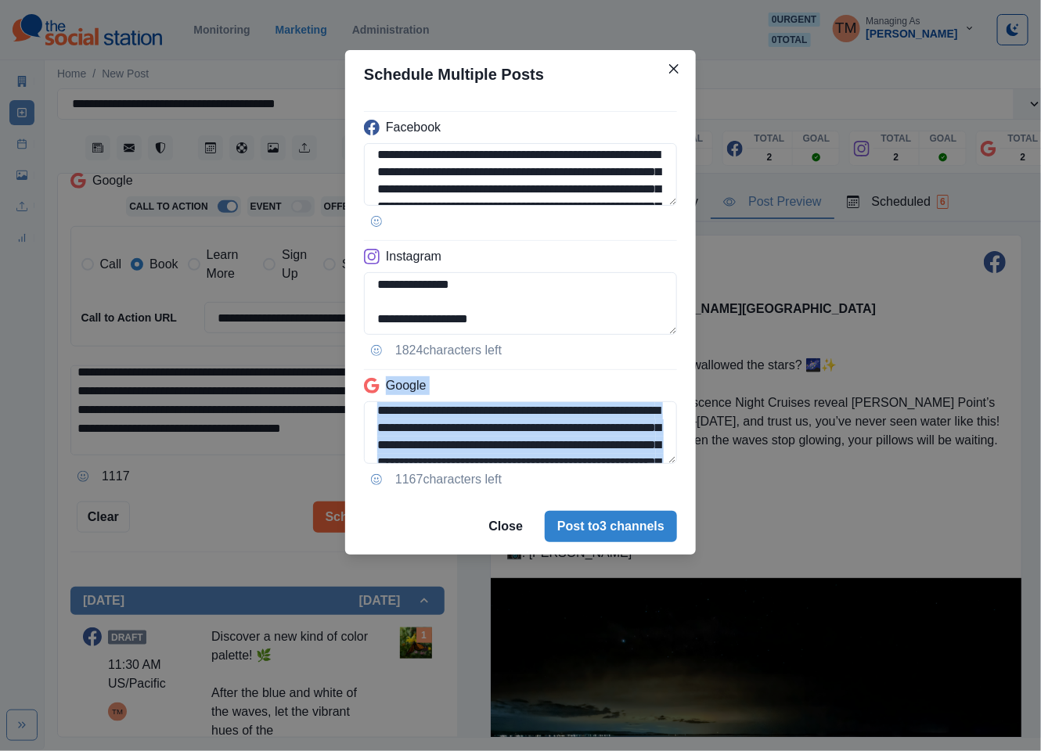
click at [219, 512] on div "**********" at bounding box center [520, 375] width 1041 height 751
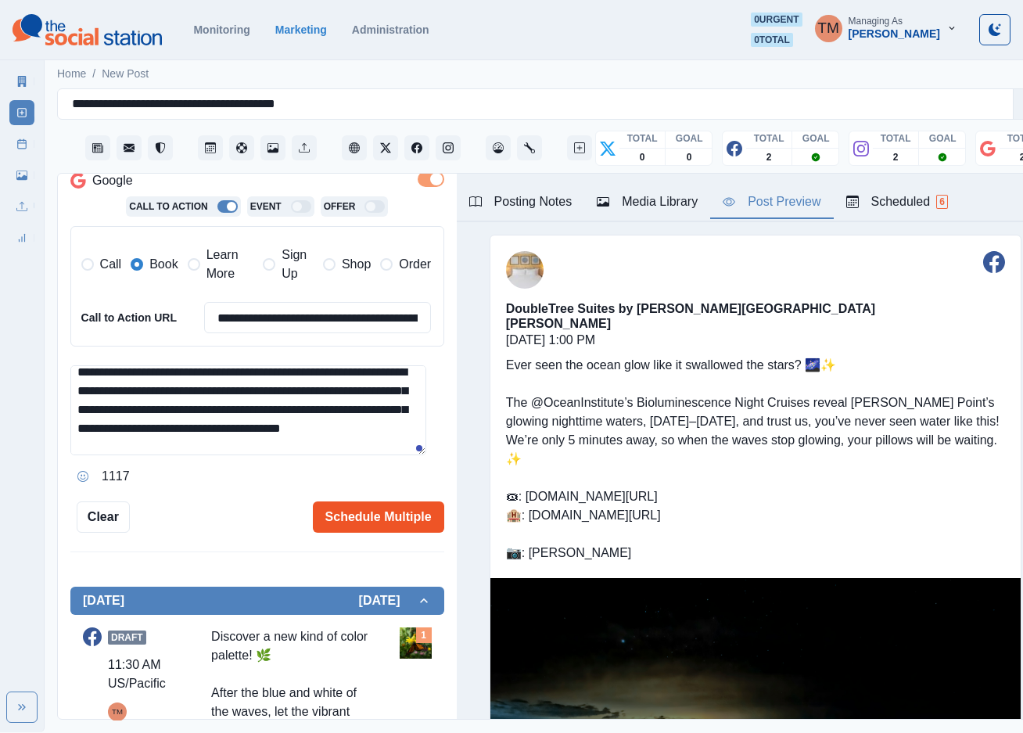
click at [381, 519] on button "Schedule Multiple" at bounding box center [378, 517] width 131 height 31
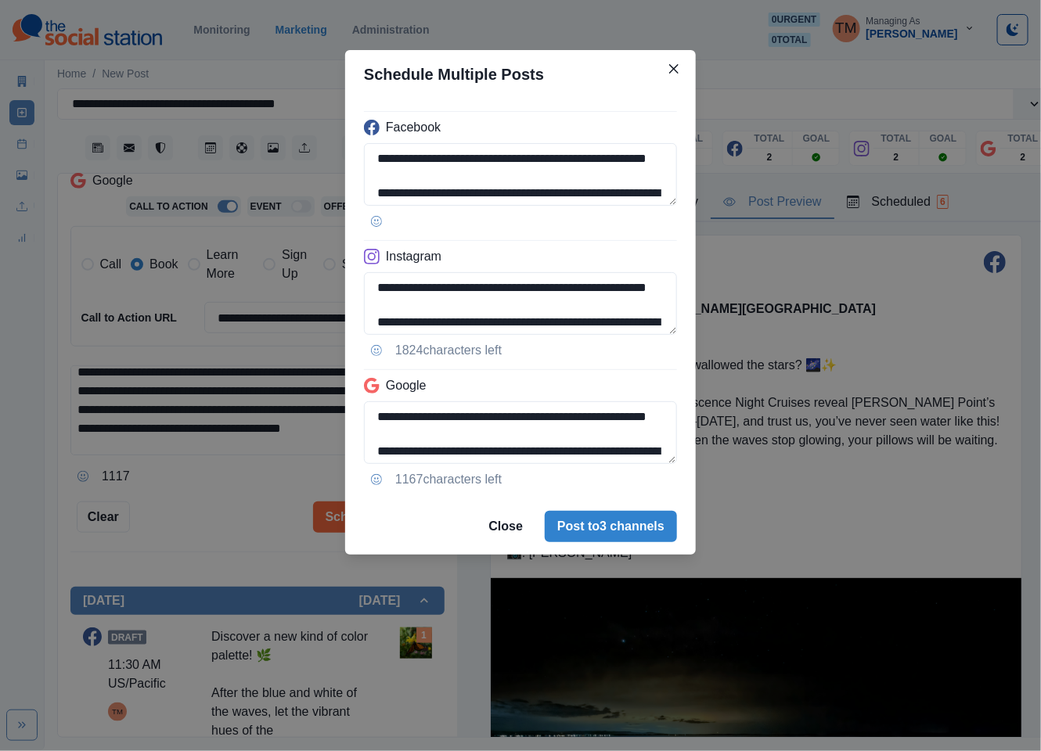
drag, startPoint x: 608, startPoint y: 522, endPoint x: 190, endPoint y: 522, distance: 417.8
click at [190, 522] on div "**********" at bounding box center [520, 375] width 1041 height 751
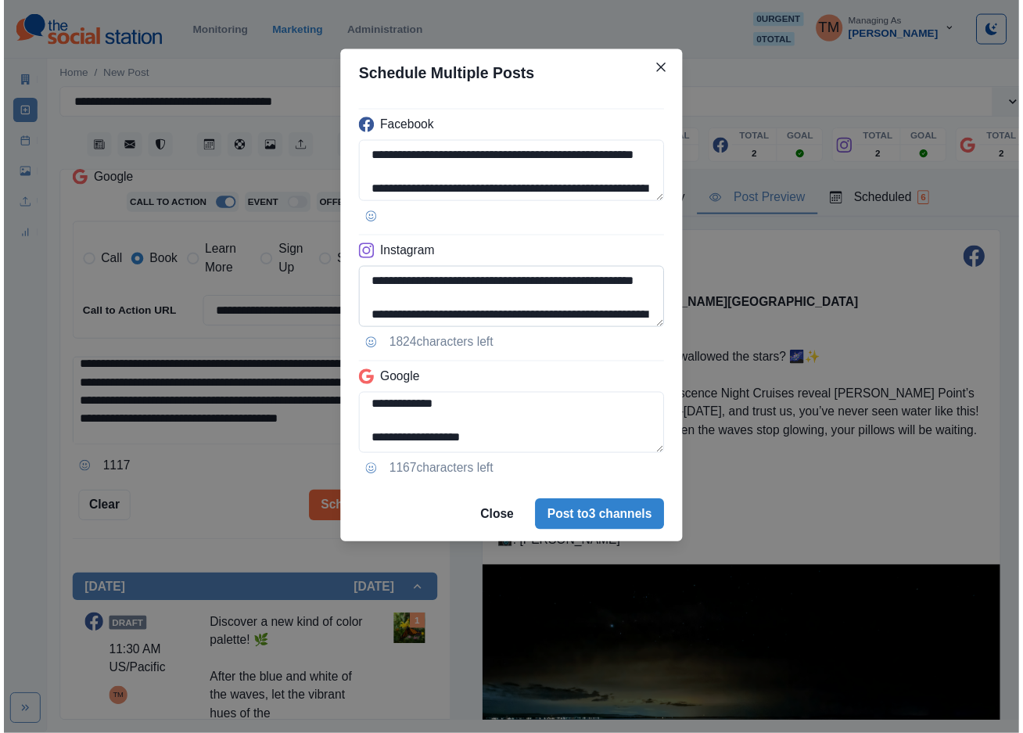
scroll to position [193, 0]
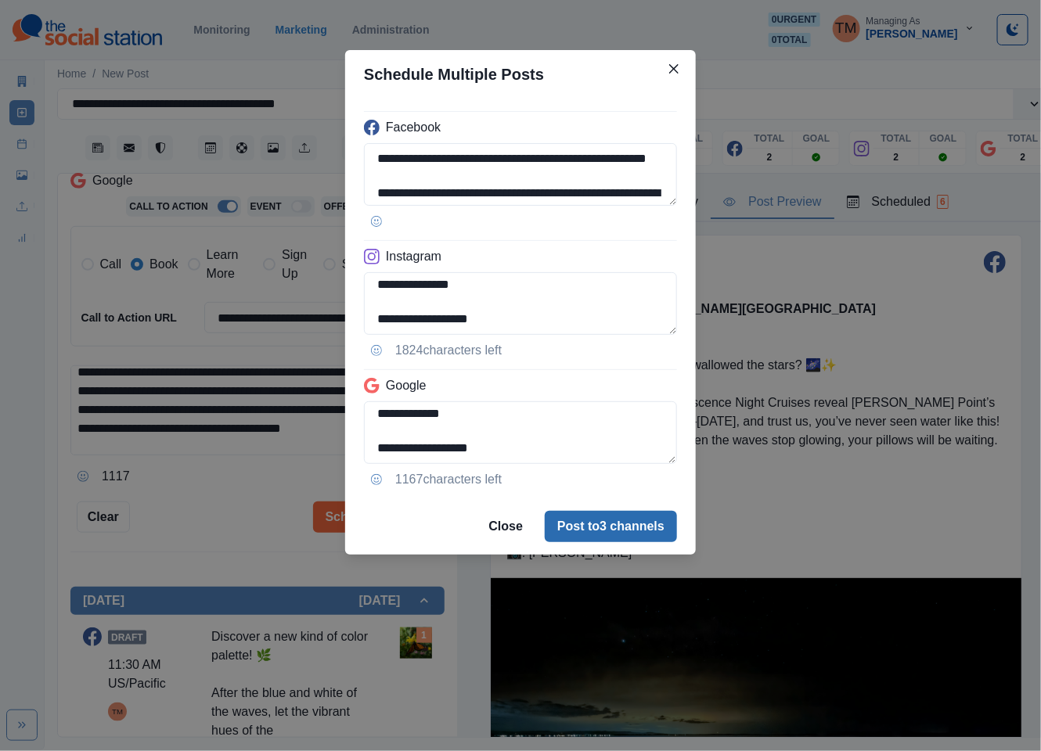
click at [625, 530] on button "Post to 3 channels" at bounding box center [611, 526] width 132 height 31
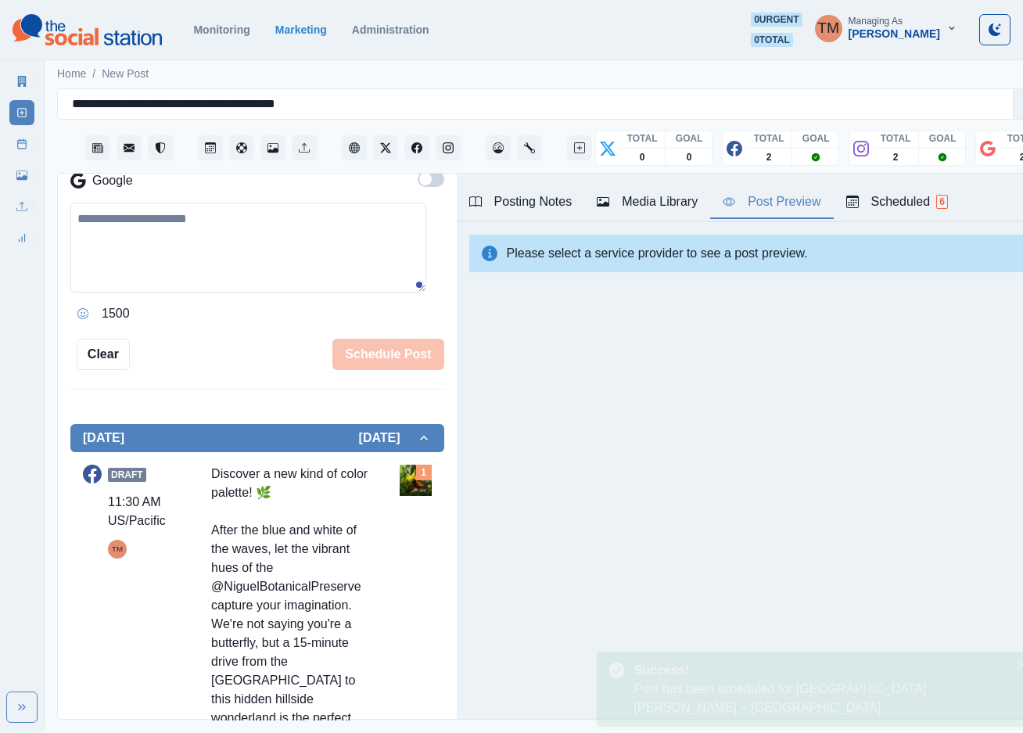
scroll to position [0, 0]
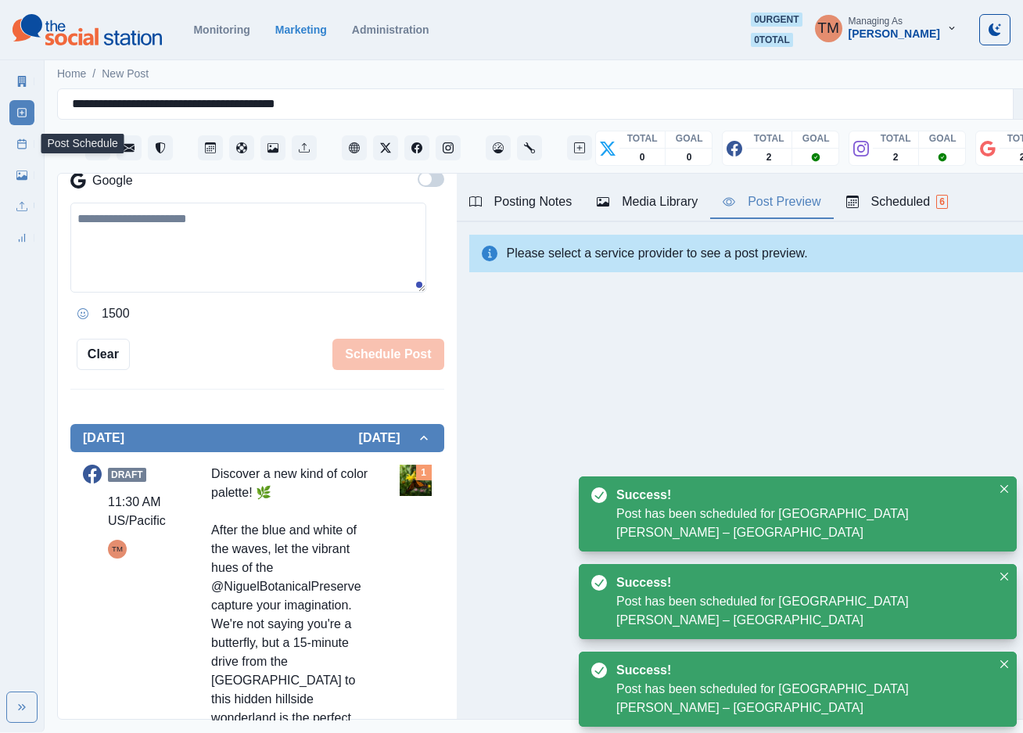
click at [26, 150] on link "Post Schedule" at bounding box center [21, 143] width 25 height 25
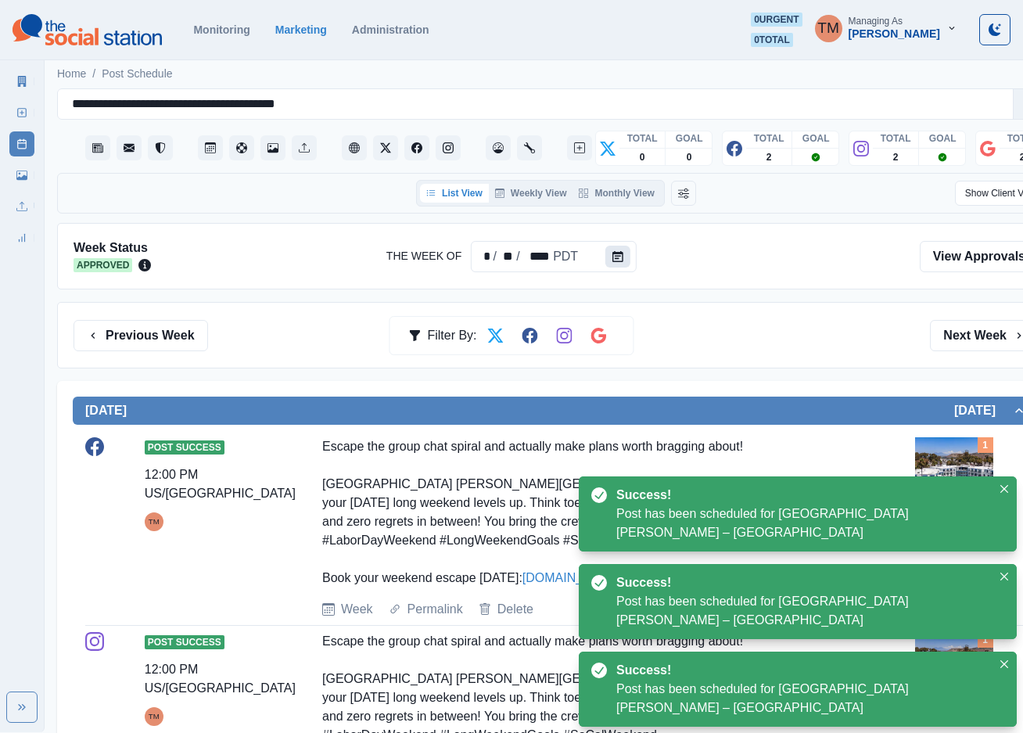
click at [622, 257] on button "Calendar" at bounding box center [618, 257] width 25 height 22
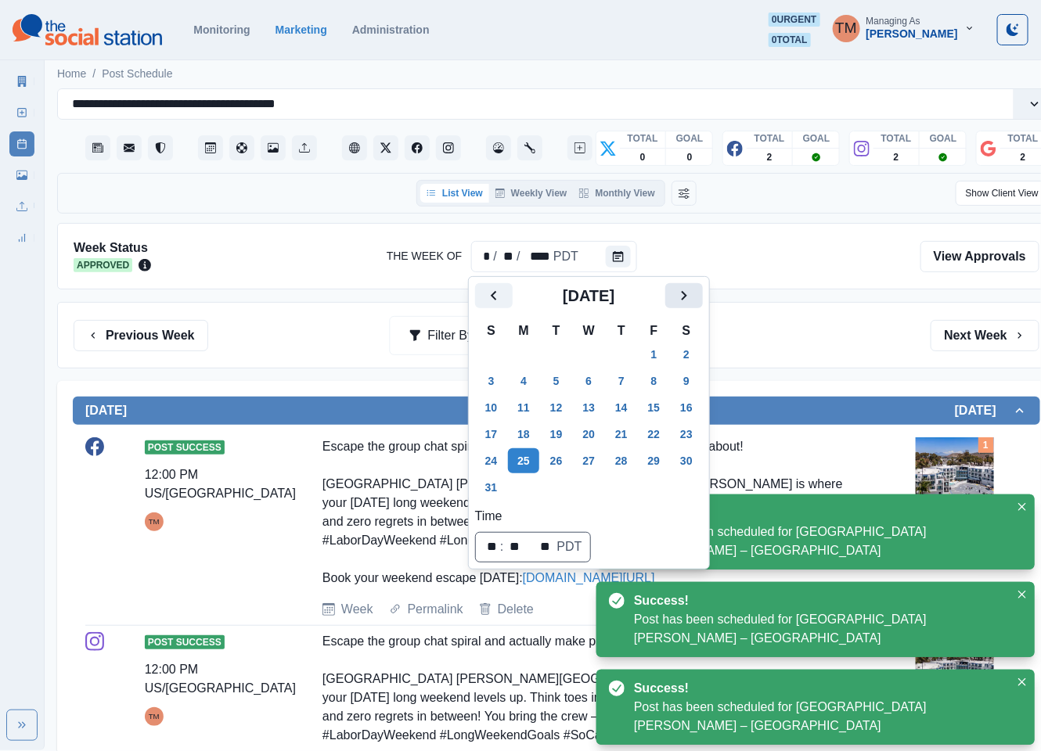
click at [676, 297] on icon "Next" at bounding box center [683, 295] width 19 height 19
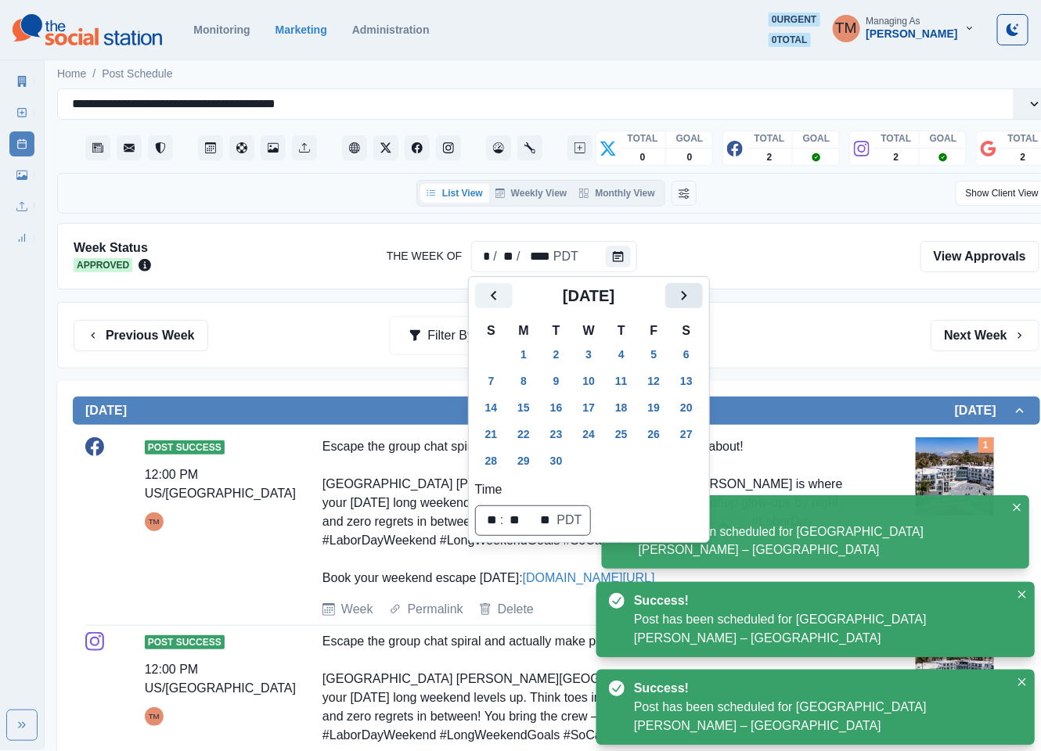
click at [676, 297] on icon "Next" at bounding box center [683, 295] width 19 height 19
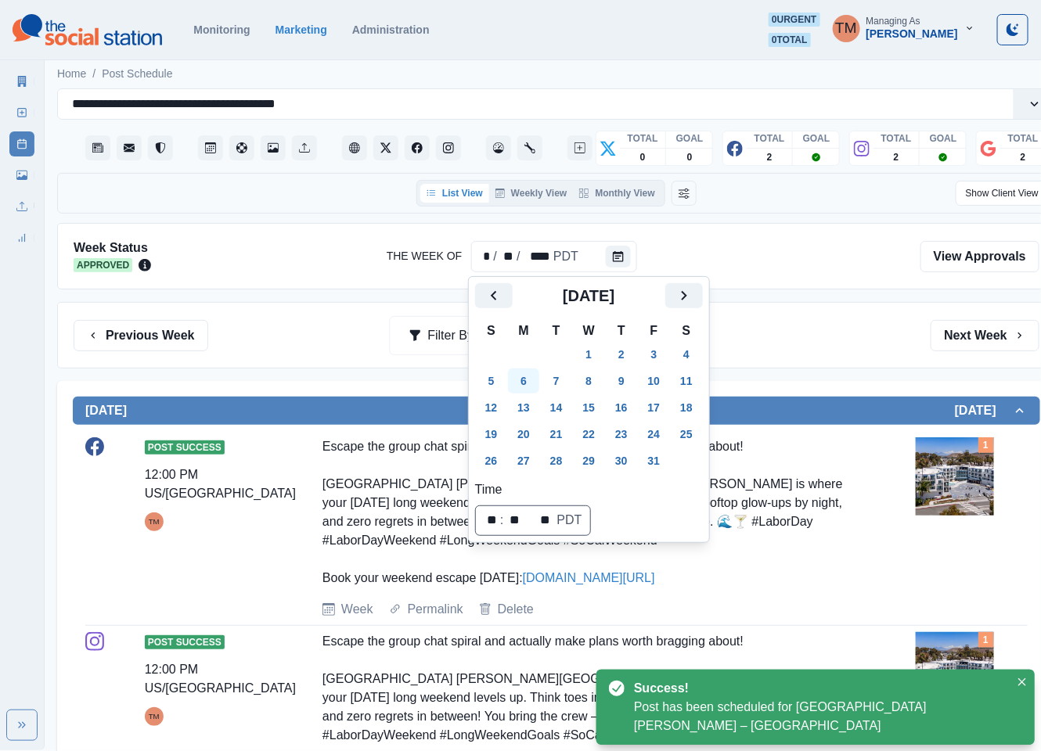
click at [526, 383] on button "6" at bounding box center [523, 381] width 31 height 25
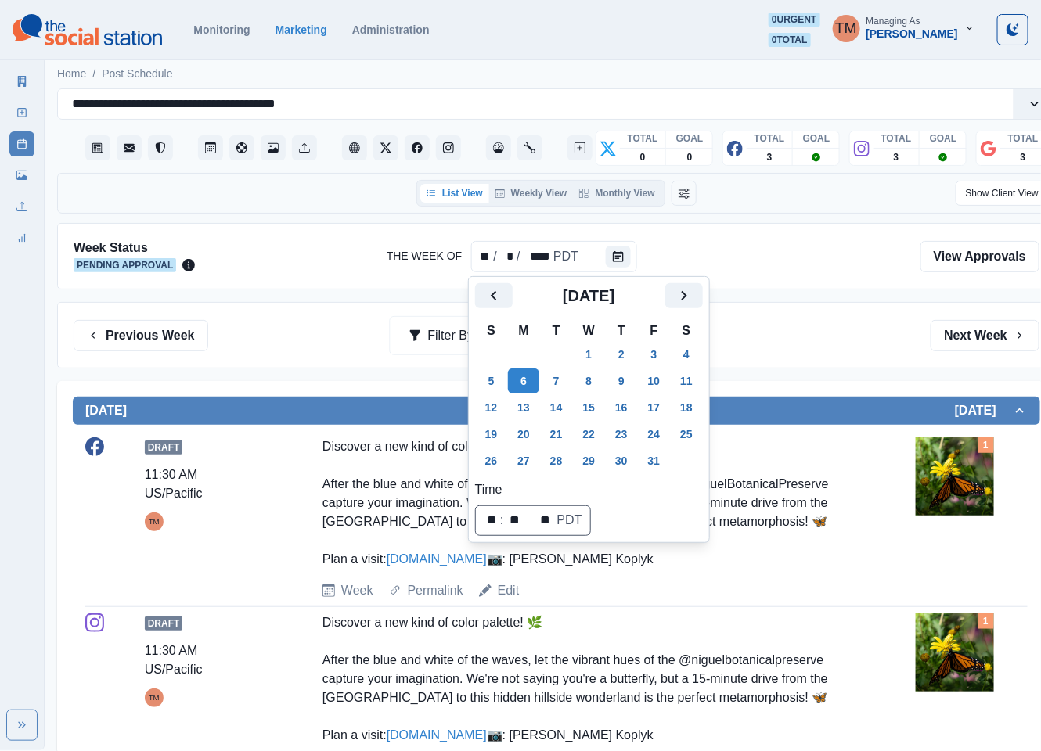
click at [785, 329] on div "Previous Week Filter By: Next Week" at bounding box center [557, 335] width 966 height 31
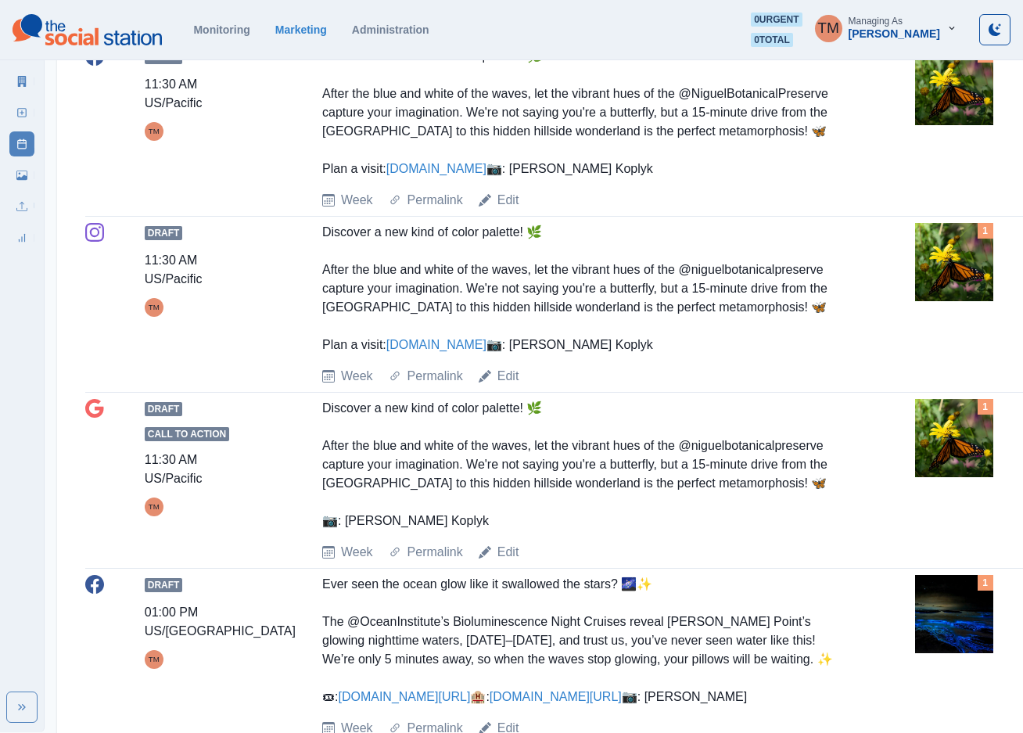
scroll to position [352, 0]
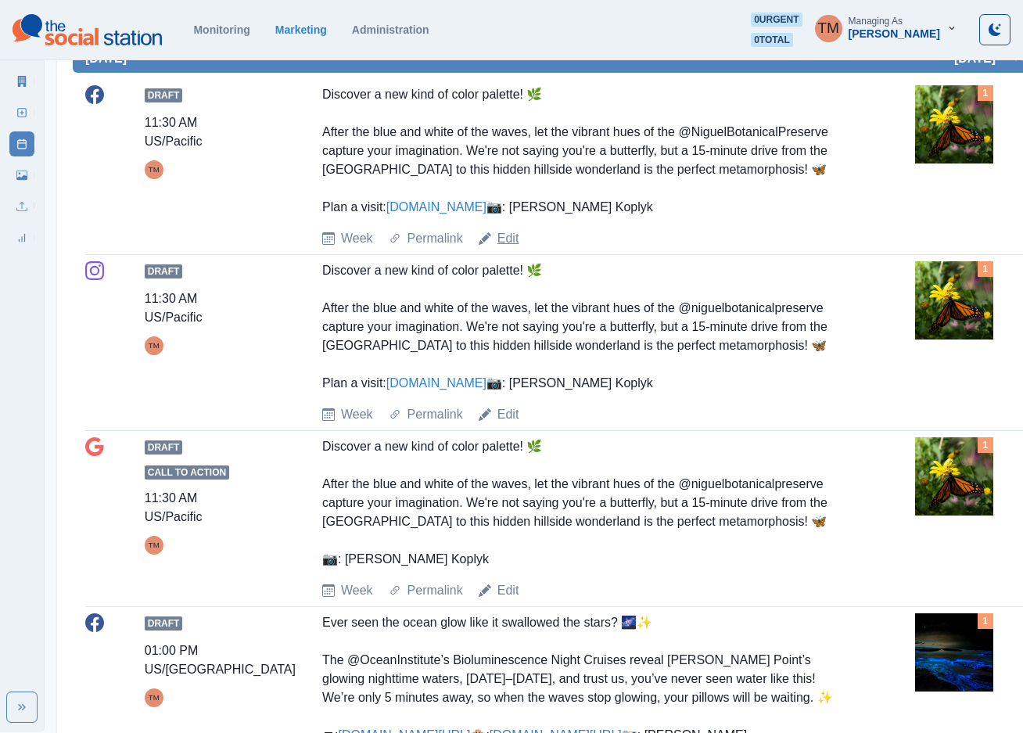
click at [509, 248] on link "Edit" at bounding box center [509, 238] width 22 height 19
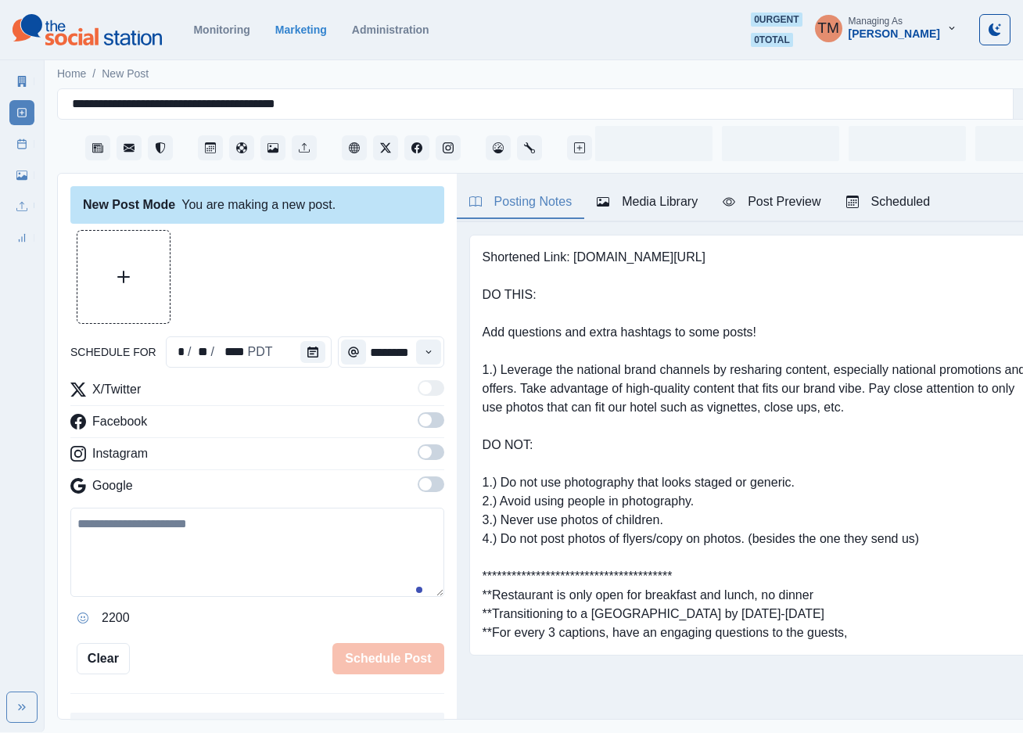
scroll to position [16, 0]
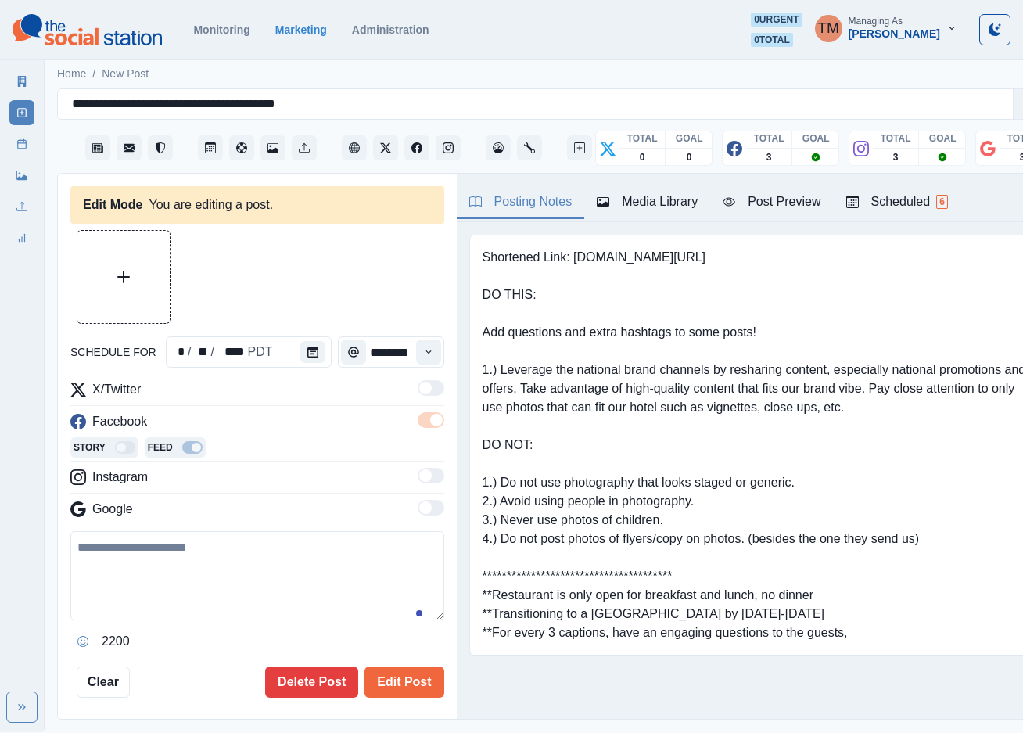
type input "********"
type textarea "**********"
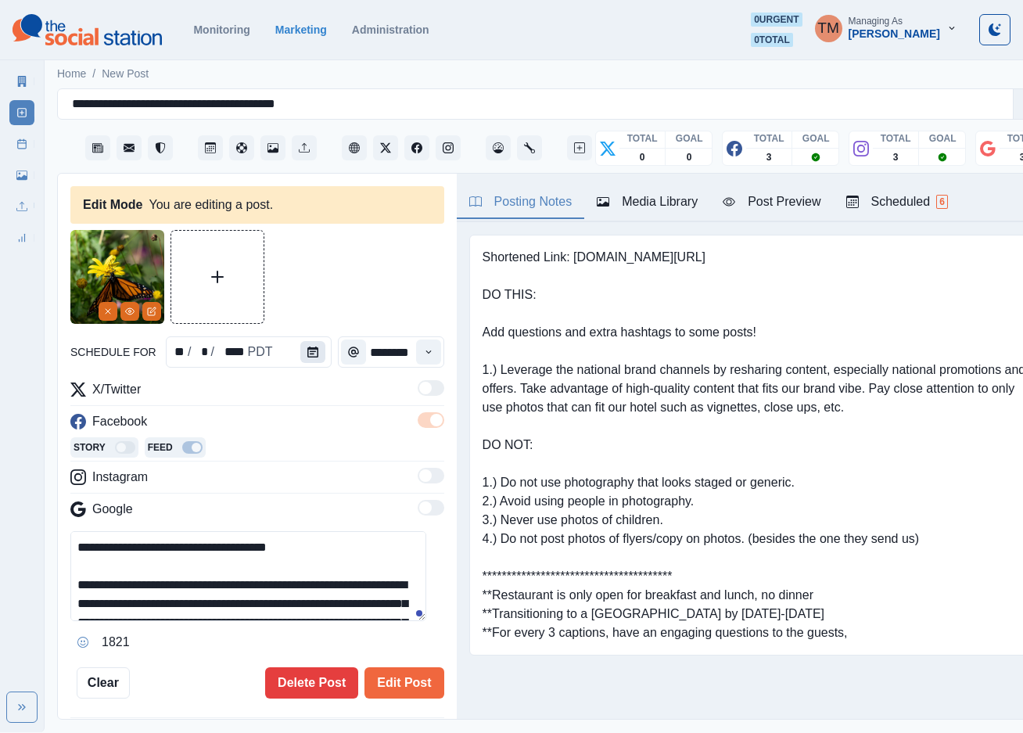
click at [307, 347] on icon "Calendar" at bounding box center [312, 352] width 11 height 11
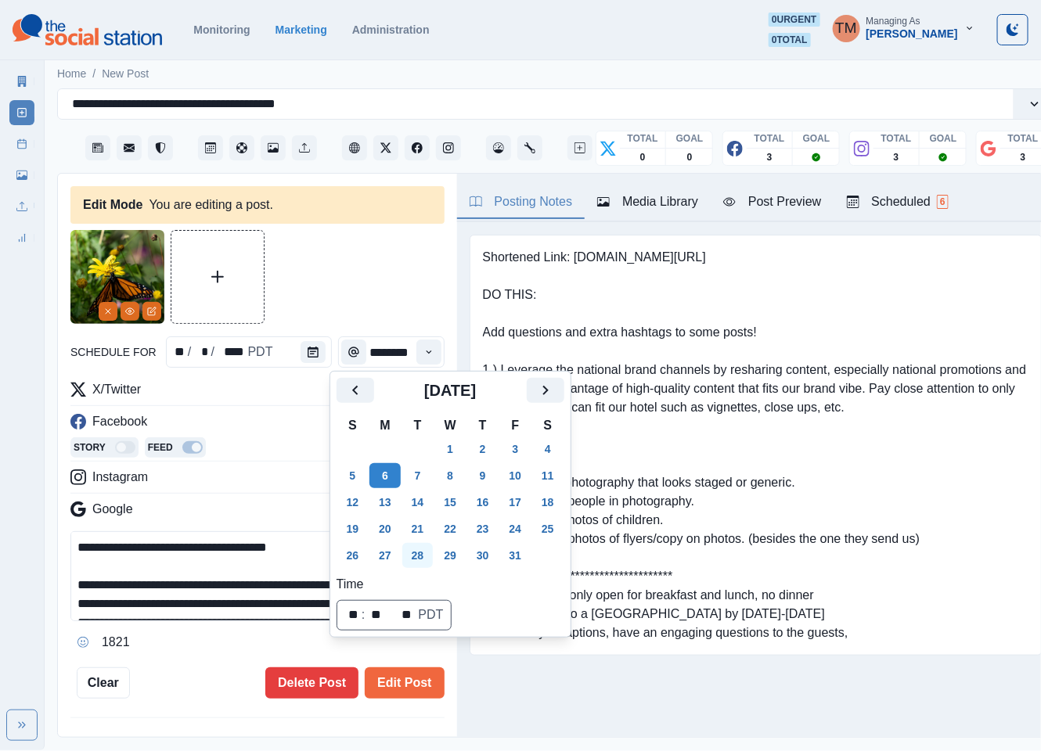
click at [418, 556] on button "28" at bounding box center [417, 555] width 31 height 25
click at [392, 683] on button "Edit Post" at bounding box center [404, 682] width 79 height 31
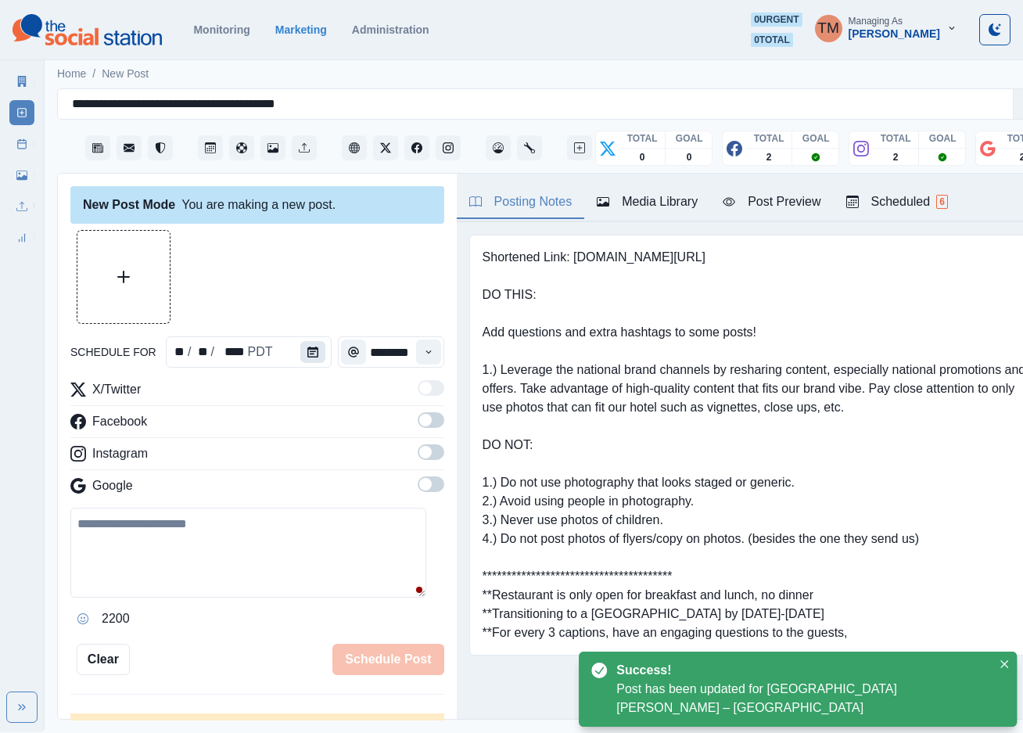
click at [307, 355] on icon "Calendar" at bounding box center [312, 352] width 11 height 11
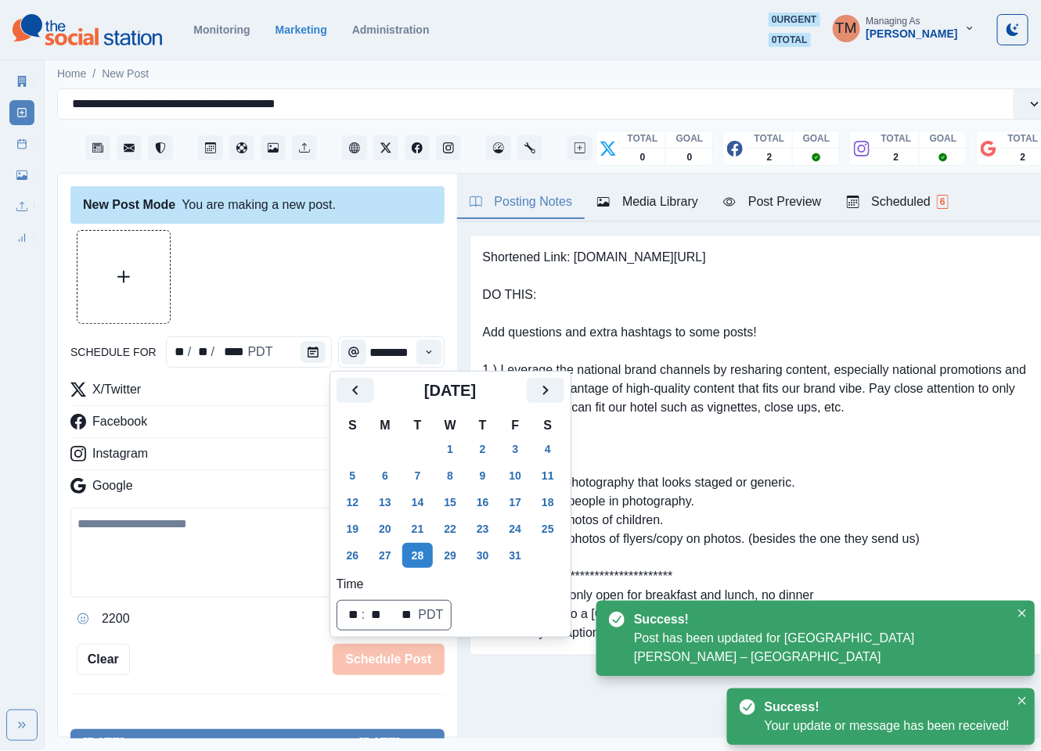
click at [385, 476] on button "6" at bounding box center [384, 475] width 31 height 25
click at [280, 282] on div at bounding box center [257, 277] width 374 height 94
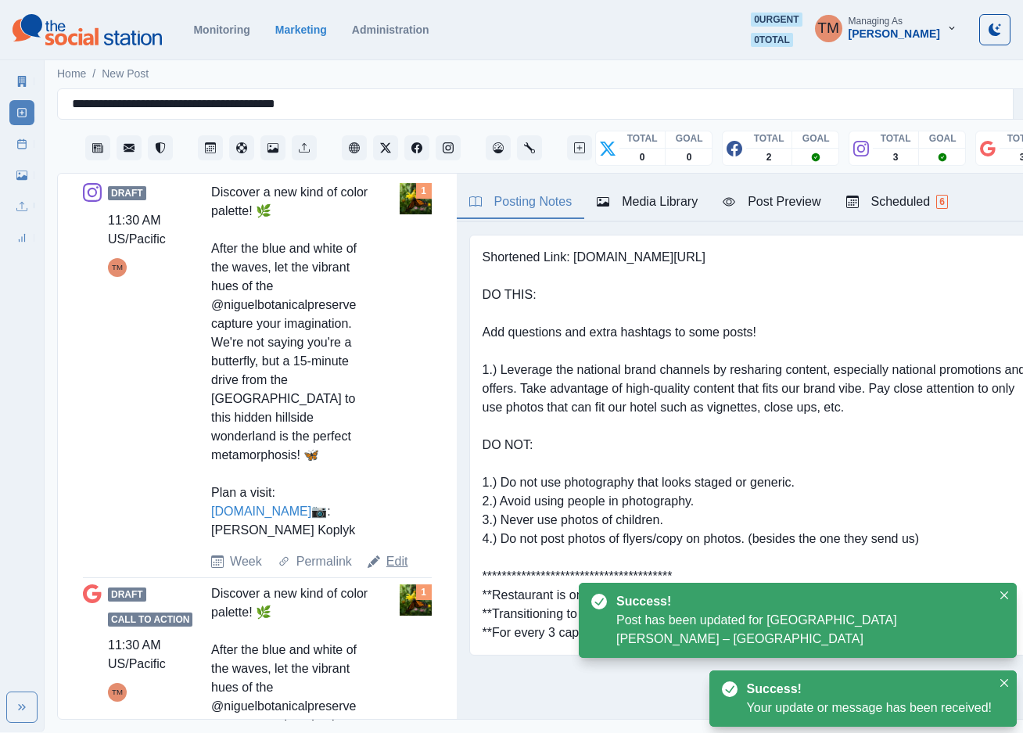
click at [397, 571] on link "Edit" at bounding box center [398, 561] width 22 height 19
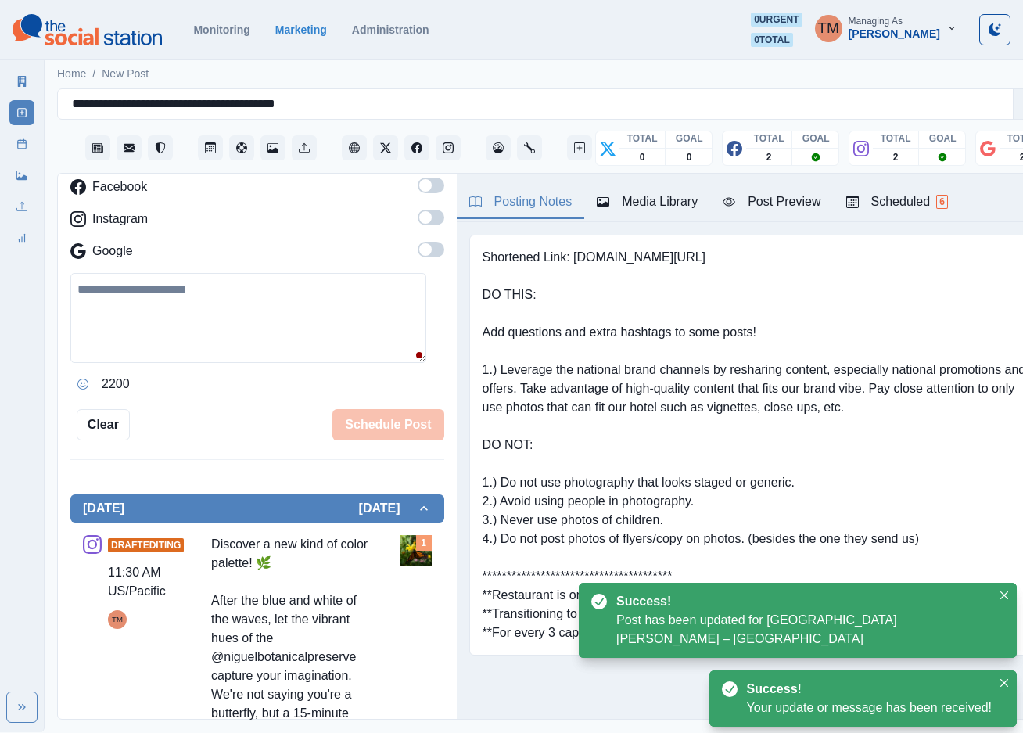
scroll to position [10, 0]
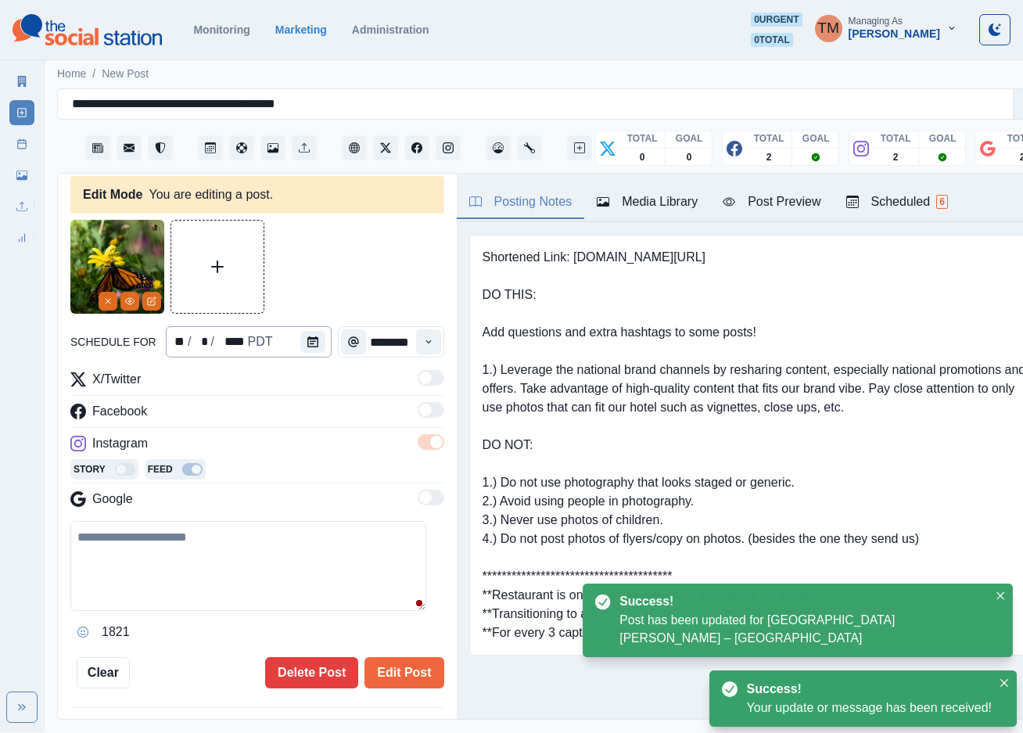
type textarea "**********"
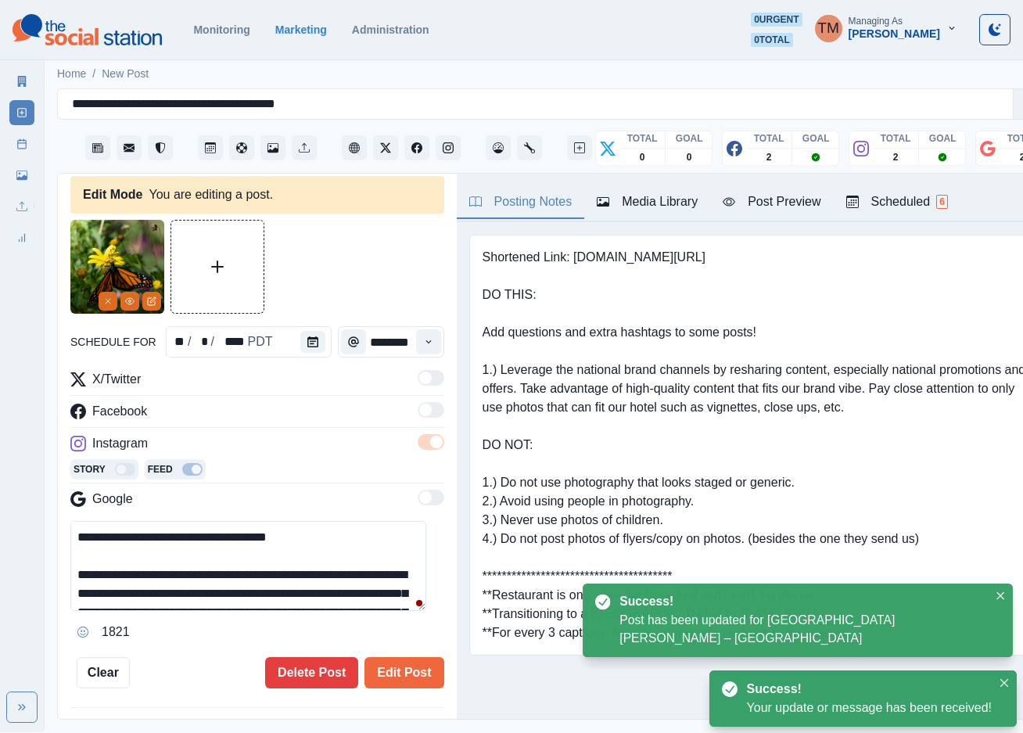
scroll to position [0, 0]
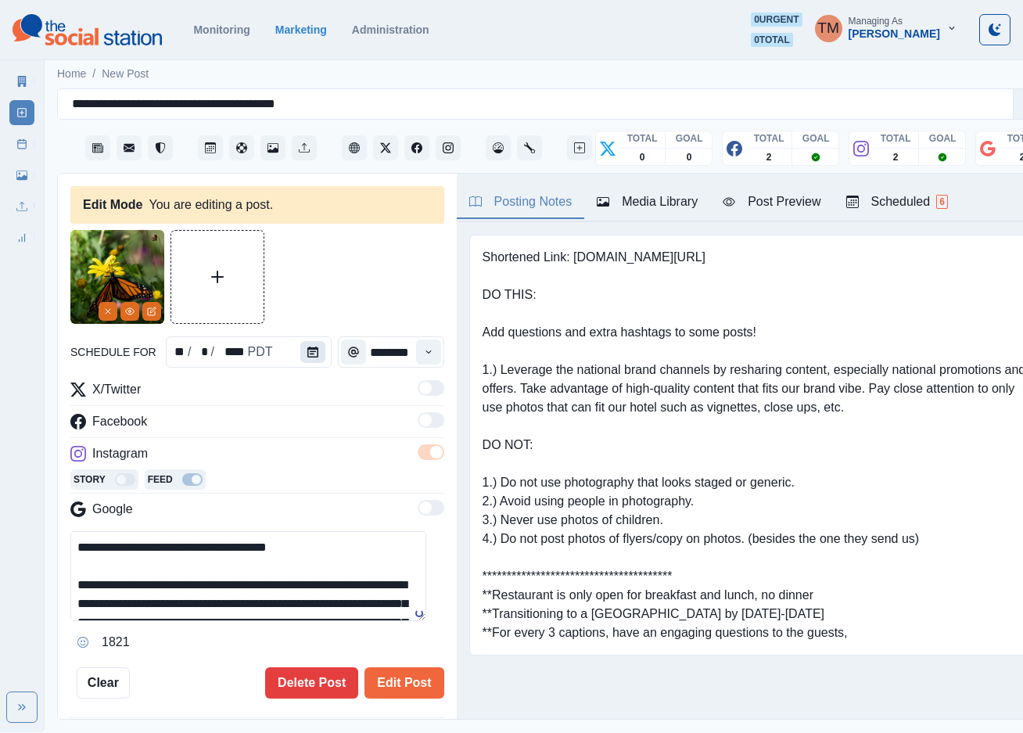
click at [307, 351] on icon "Calendar" at bounding box center [312, 352] width 11 height 11
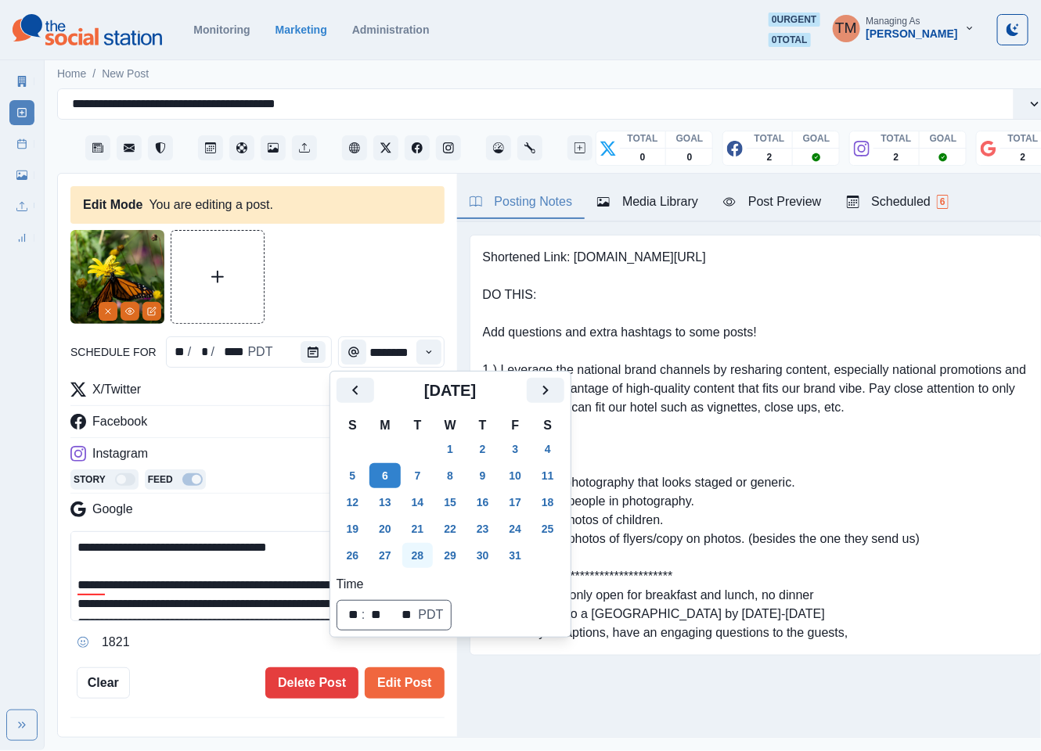
click at [419, 559] on button "28" at bounding box center [417, 555] width 31 height 25
click at [404, 681] on button "Edit Post" at bounding box center [404, 682] width 79 height 31
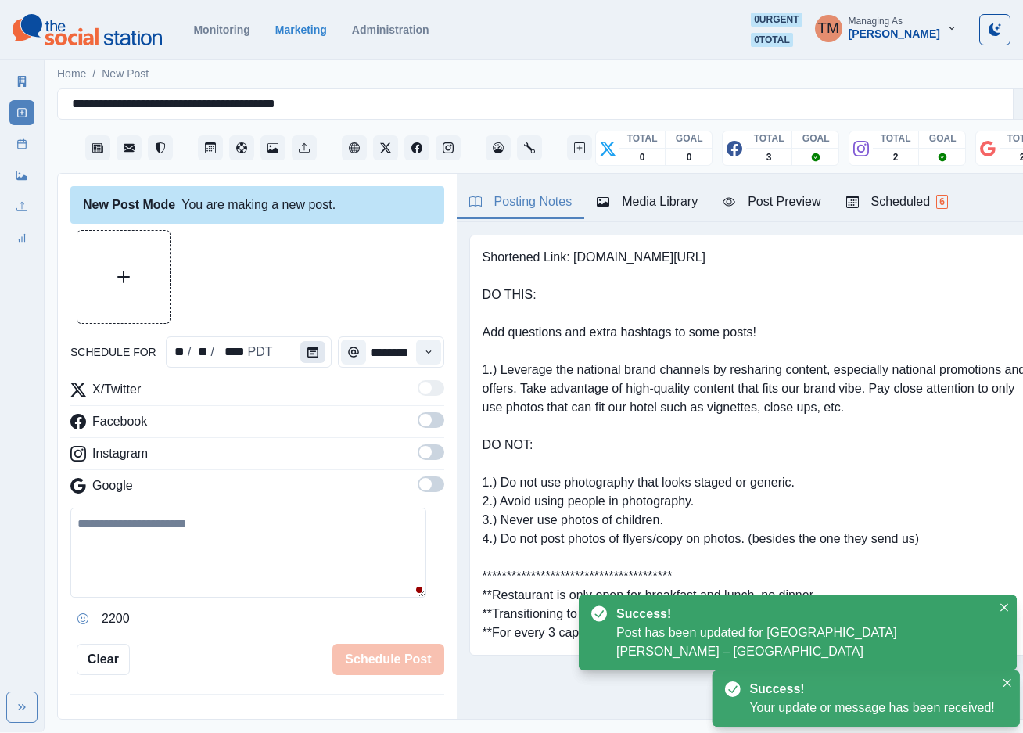
click at [300, 347] on button "Calendar" at bounding box center [312, 352] width 25 height 22
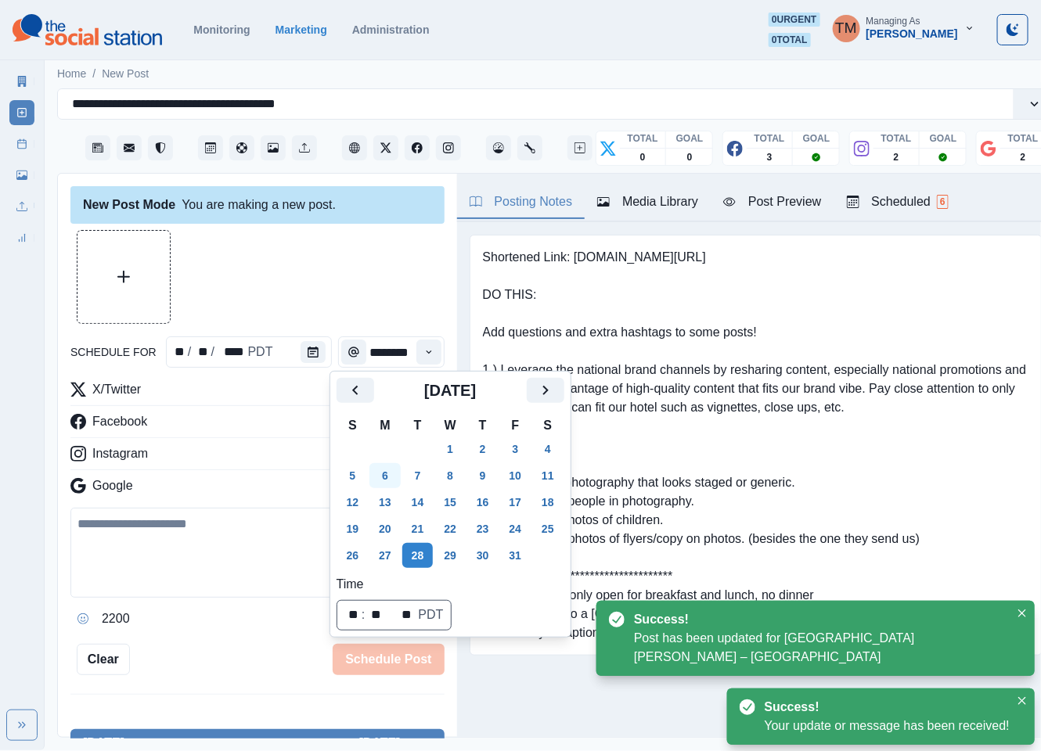
click at [381, 476] on button "6" at bounding box center [384, 475] width 31 height 25
click at [273, 261] on div at bounding box center [257, 277] width 374 height 94
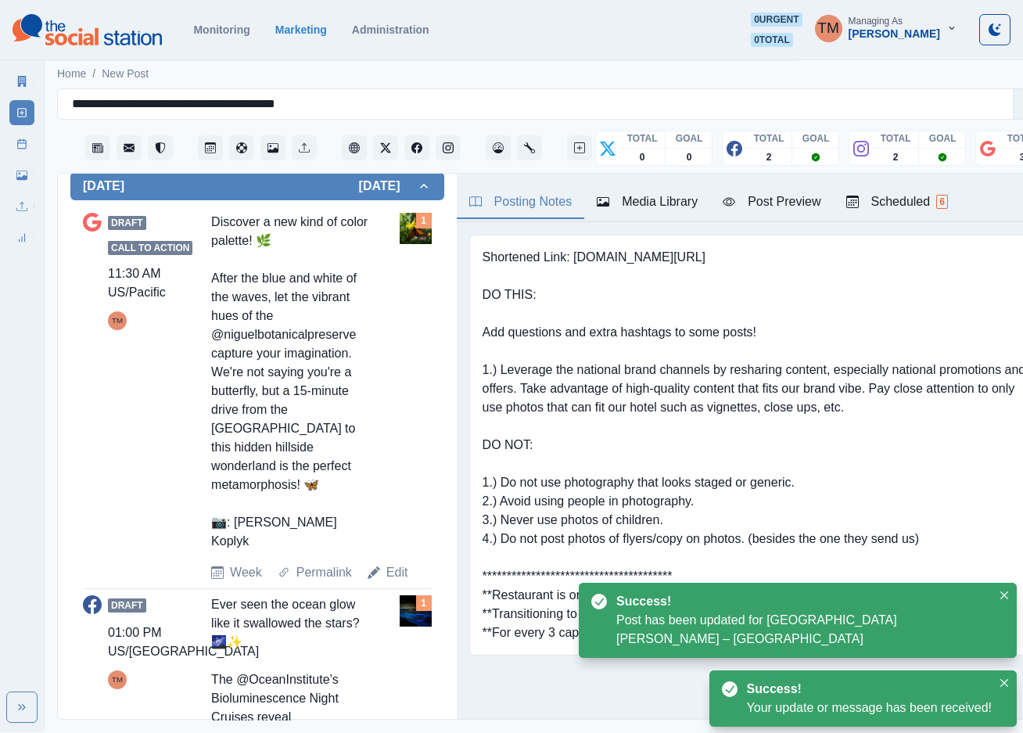
scroll to position [587, 0]
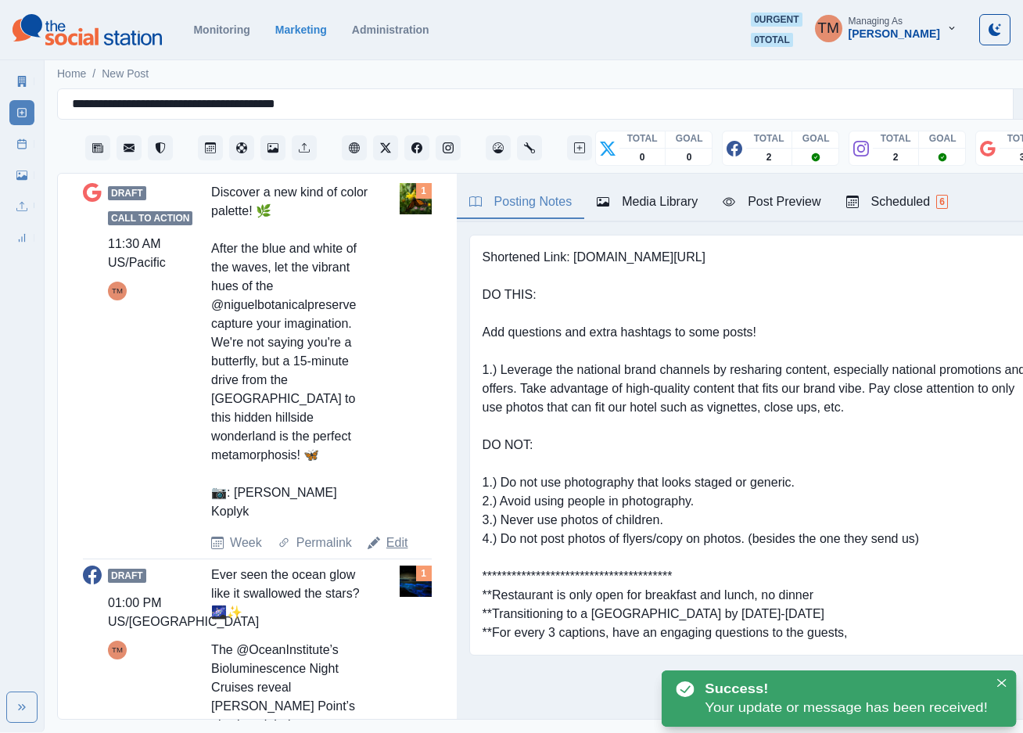
click at [393, 534] on link "Edit" at bounding box center [398, 543] width 22 height 19
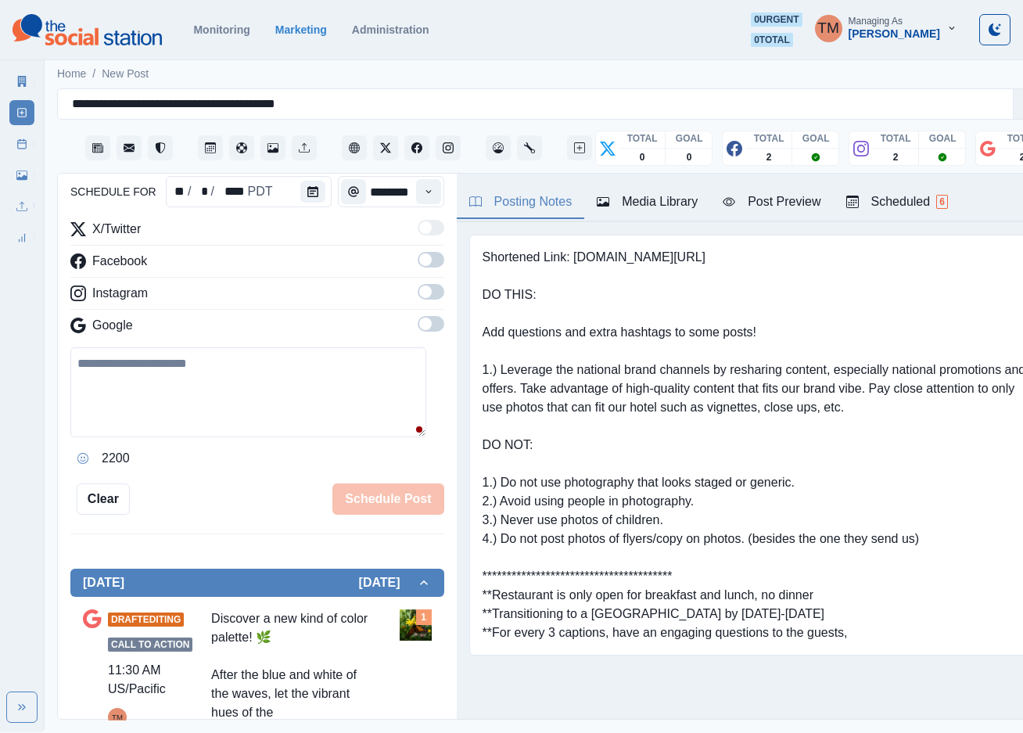
scroll to position [12, 0]
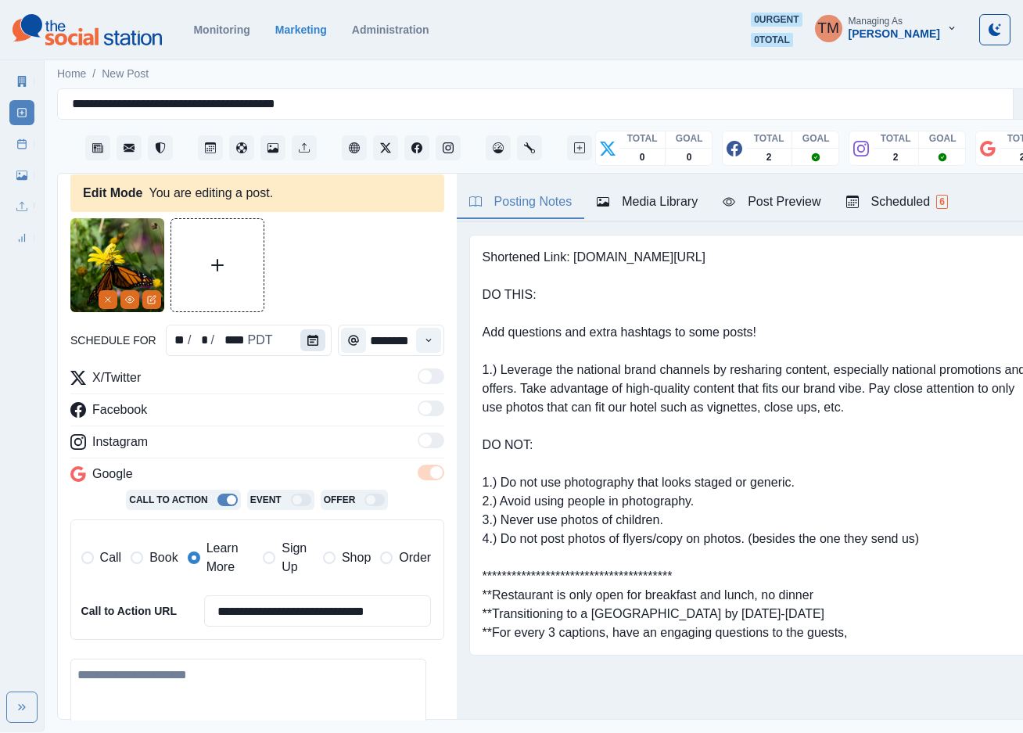
type textarea "**********"
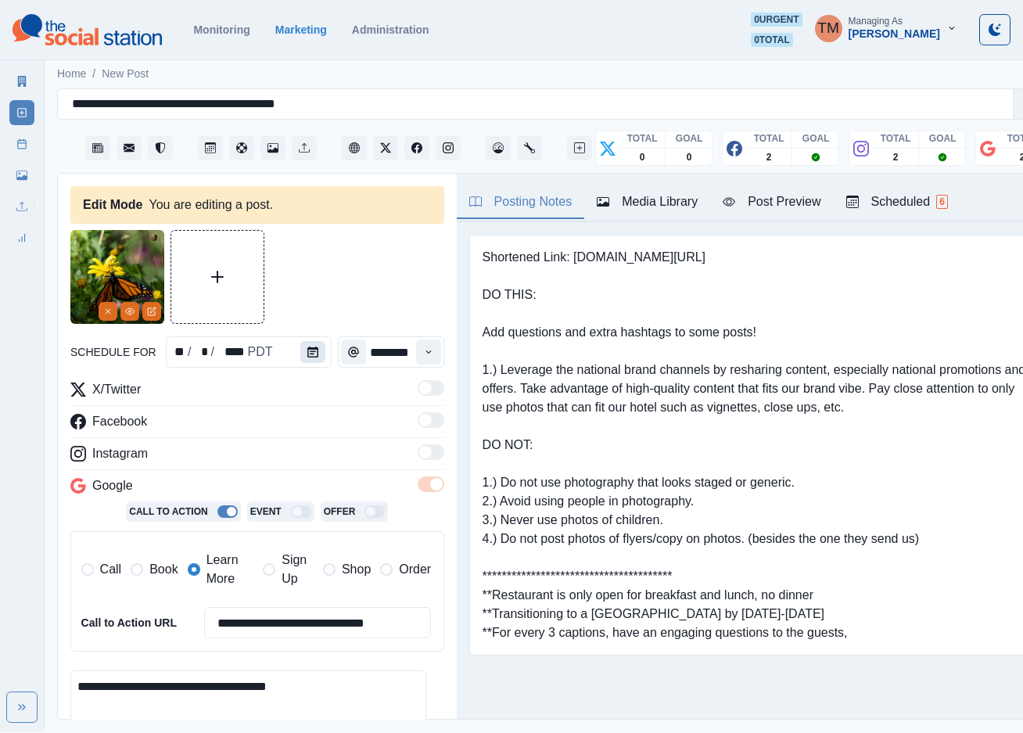
click at [307, 348] on icon "Calendar" at bounding box center [312, 352] width 11 height 11
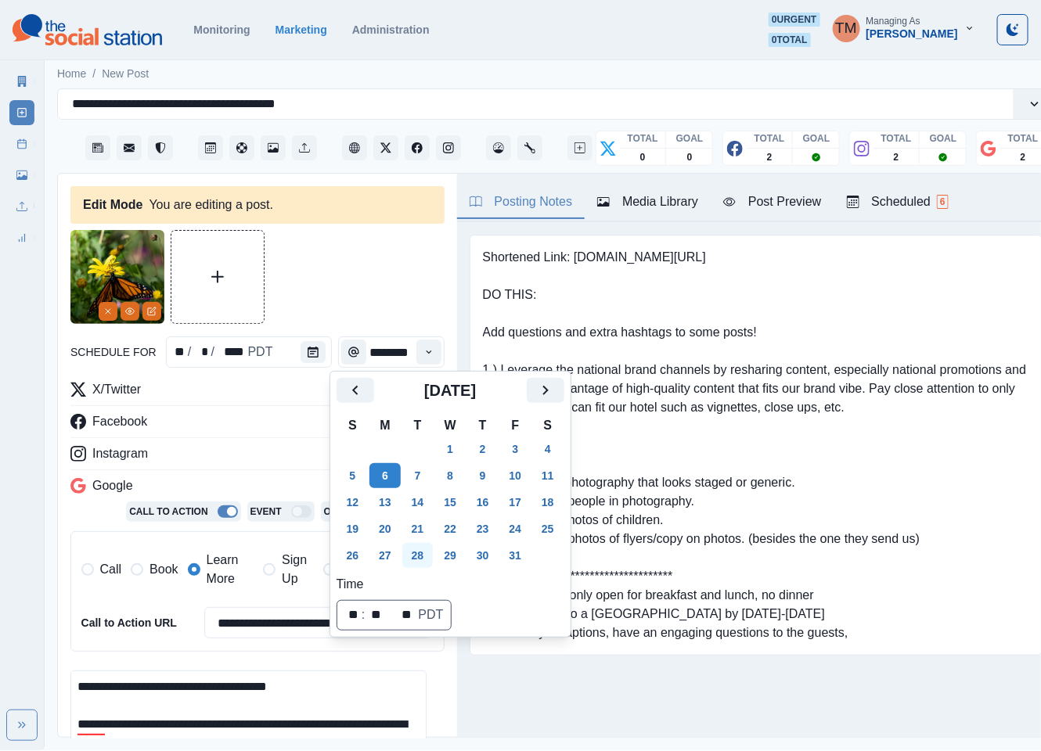
click at [415, 559] on button "28" at bounding box center [417, 555] width 31 height 25
click at [339, 275] on div at bounding box center [257, 277] width 374 height 94
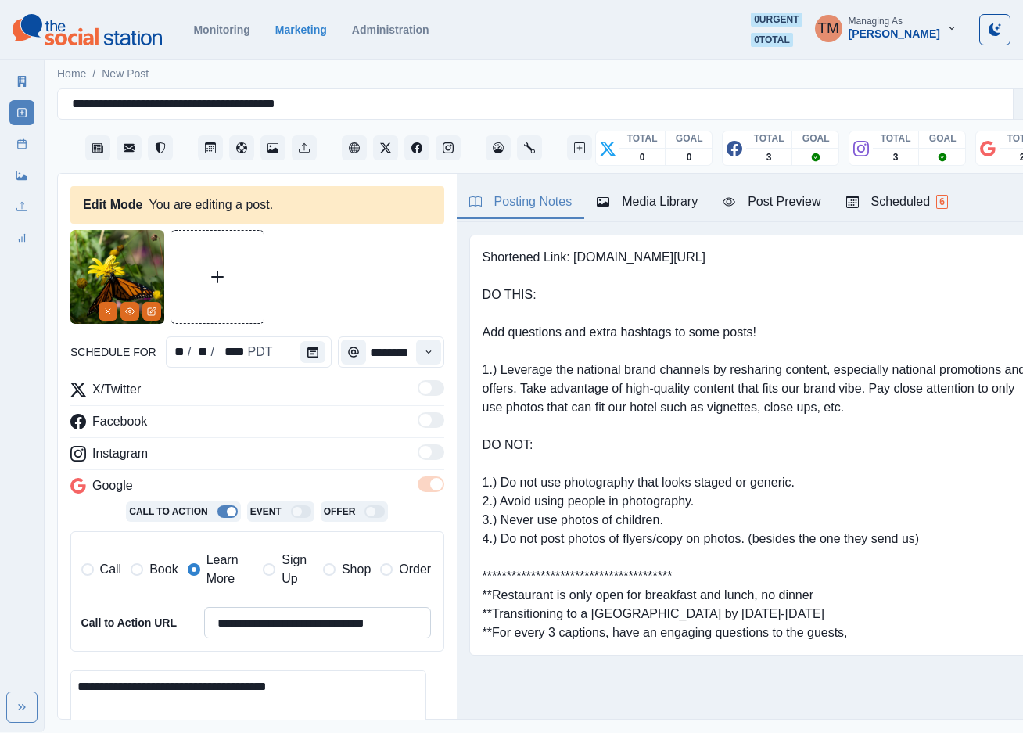
click at [305, 630] on input "**********" at bounding box center [318, 622] width 228 height 31
click at [155, 578] on span "Book" at bounding box center [163, 569] width 28 height 19
click at [203, 577] on label "Learn More" at bounding box center [221, 570] width 67 height 38
click at [244, 630] on input "**********" at bounding box center [318, 622] width 228 height 31
paste input
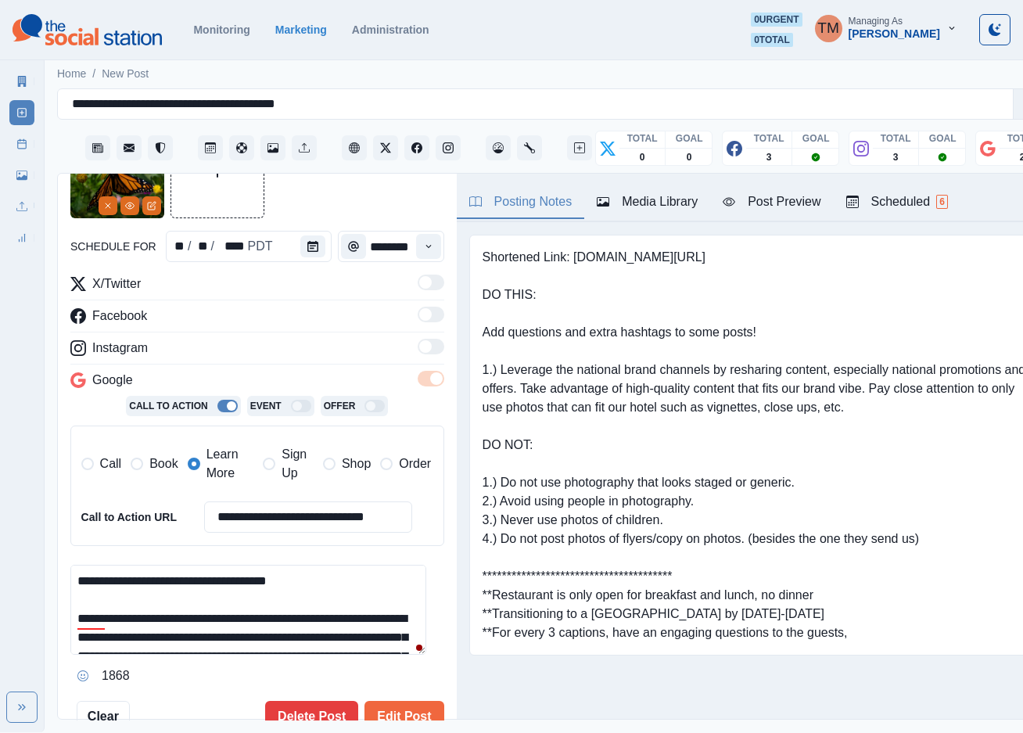
scroll to position [117, 0]
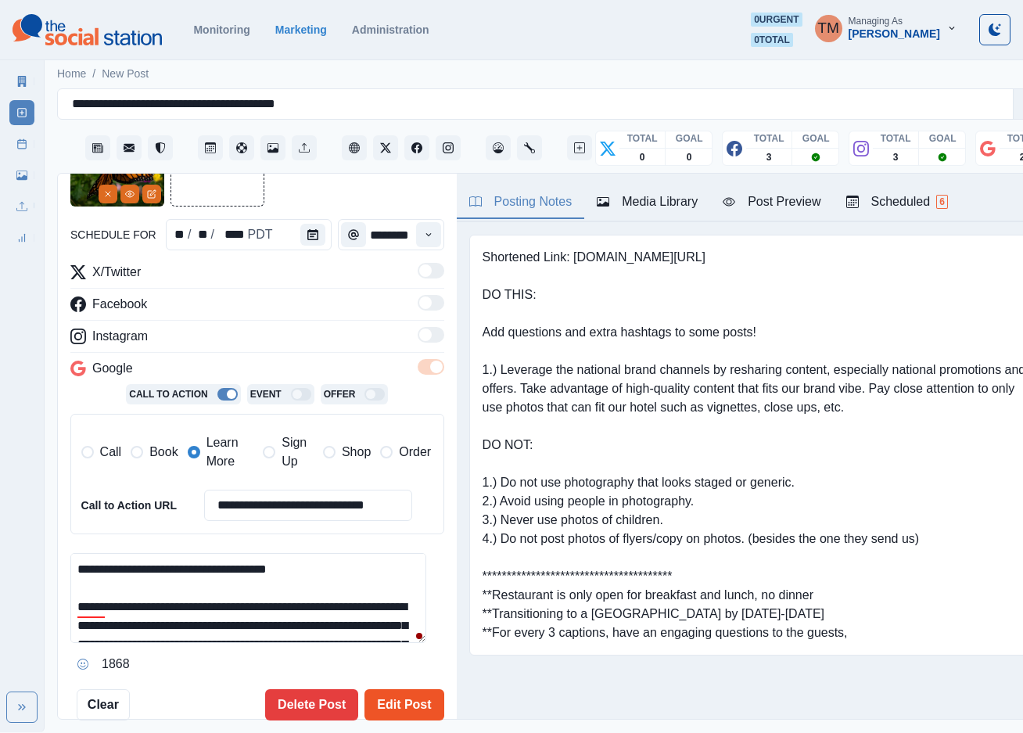
type input "**********"
click at [400, 703] on button "Edit Post" at bounding box center [404, 704] width 79 height 31
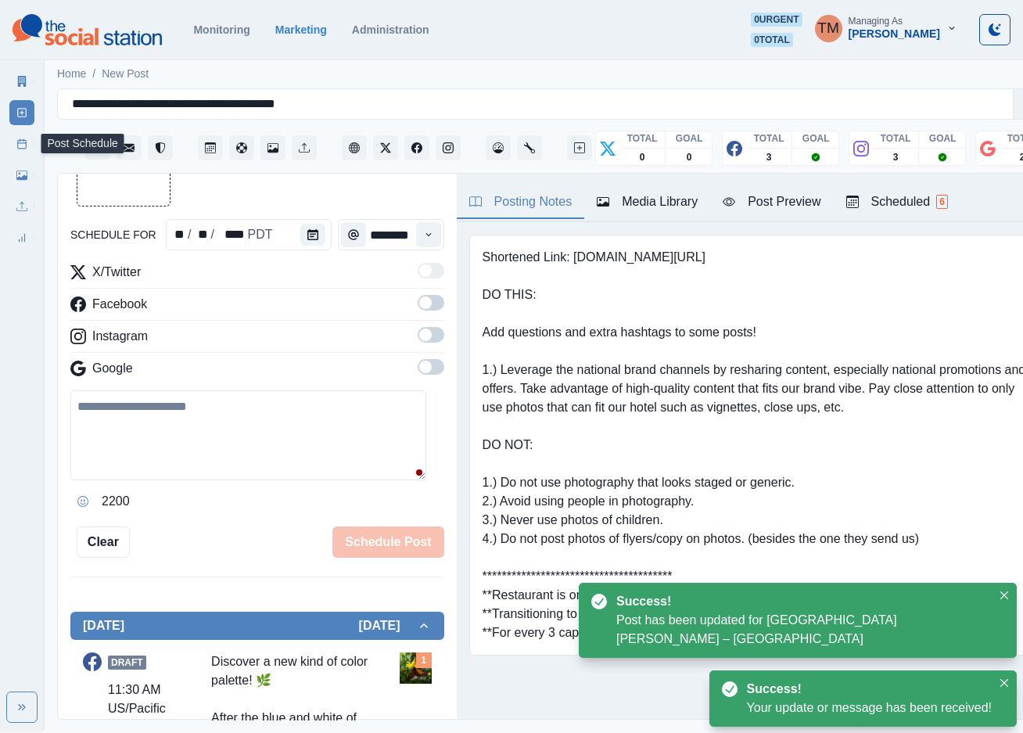
click at [20, 143] on line at bounding box center [22, 143] width 9 height 0
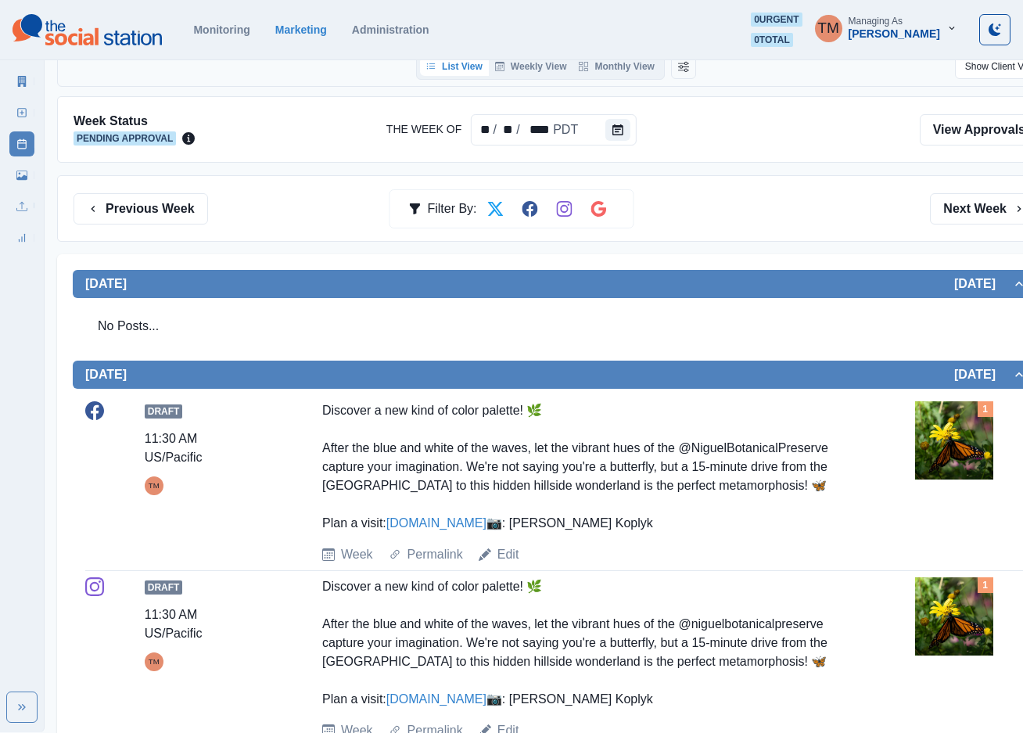
scroll to position [117, 0]
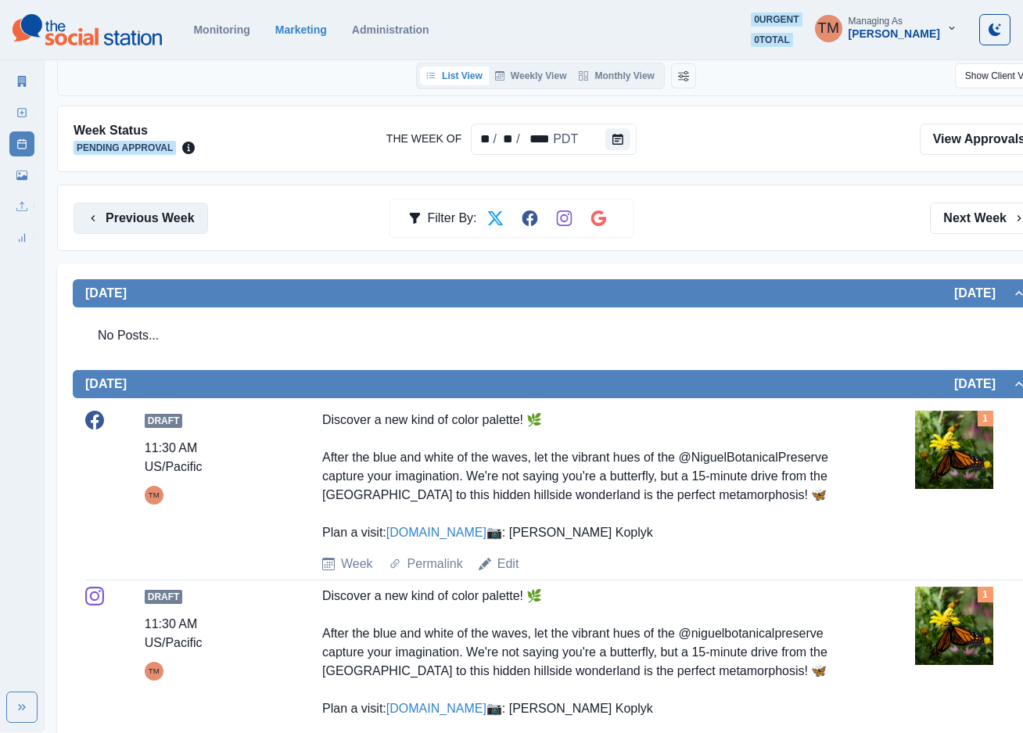
click at [150, 226] on button "Previous Week" at bounding box center [141, 218] width 135 height 31
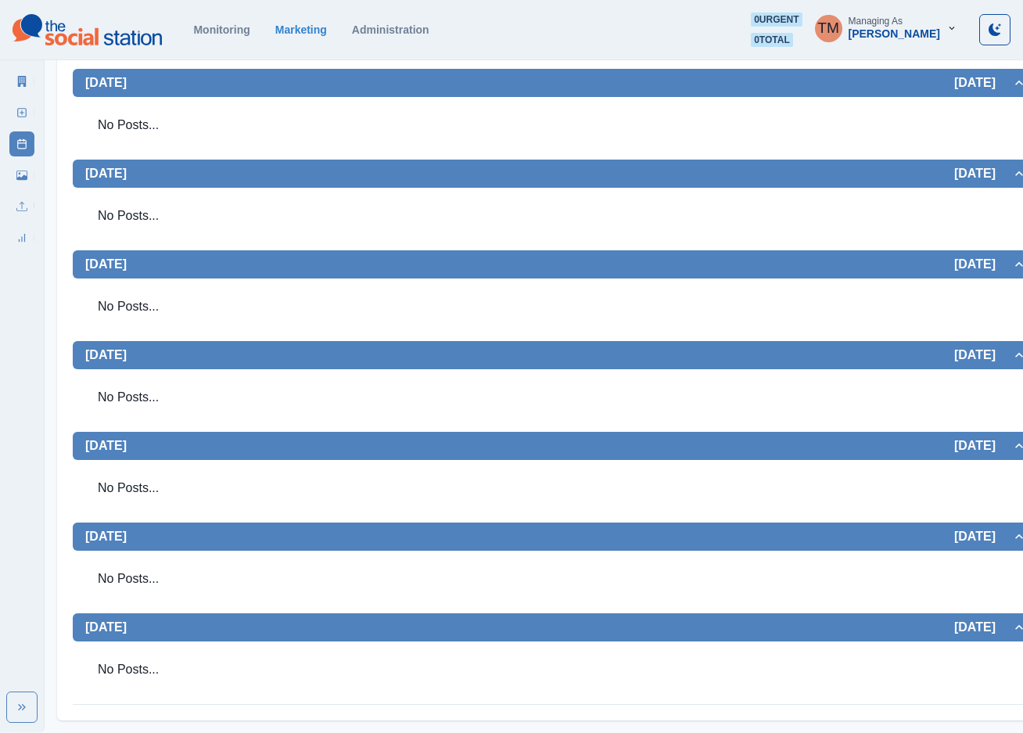
scroll to position [211, 0]
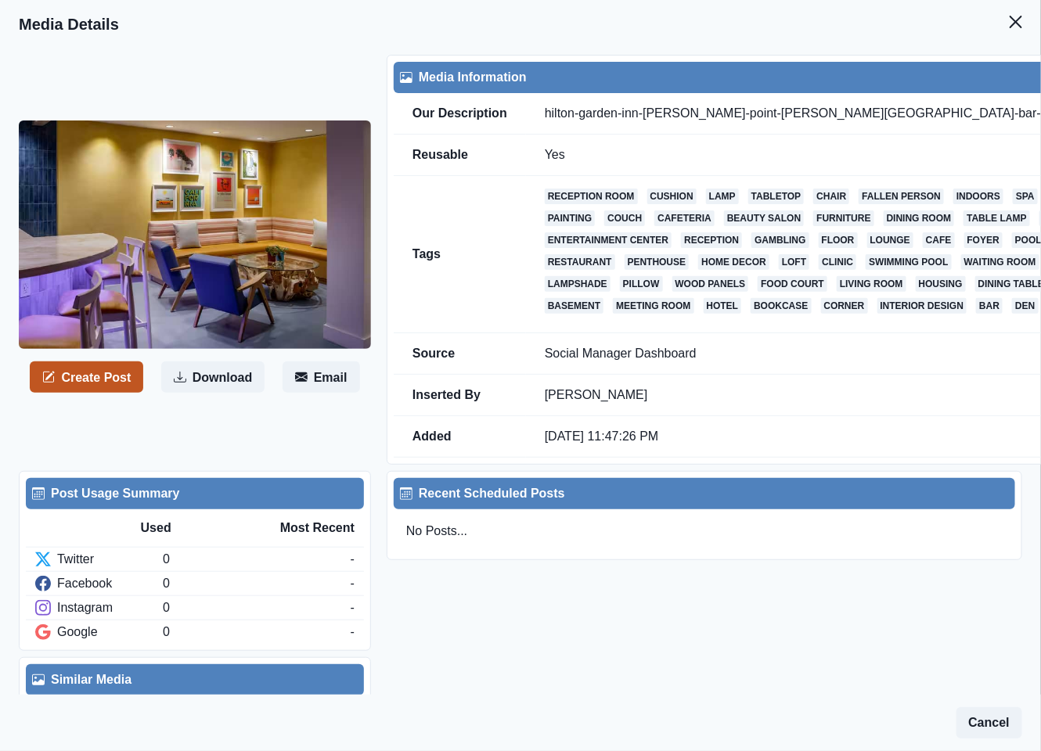
click at [120, 393] on button "Create Post" at bounding box center [86, 376] width 113 height 31
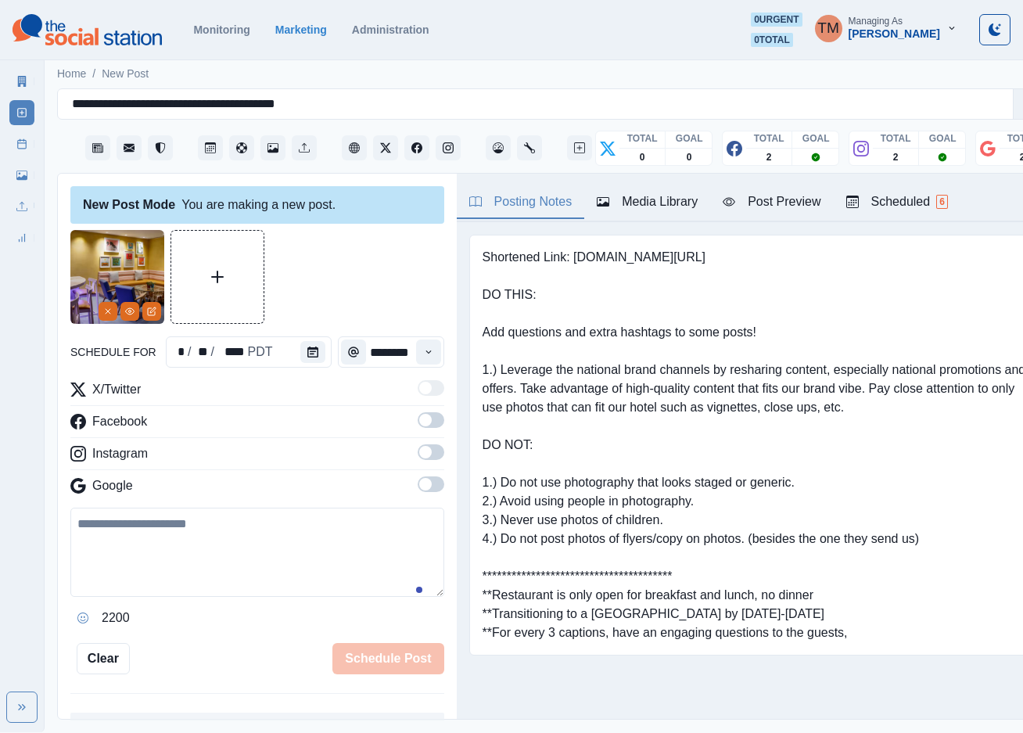
click at [191, 552] on textarea at bounding box center [257, 552] width 374 height 89
paste textarea "**********"
type textarea "**********"
click at [307, 347] on icon "Calendar" at bounding box center [312, 352] width 11 height 11
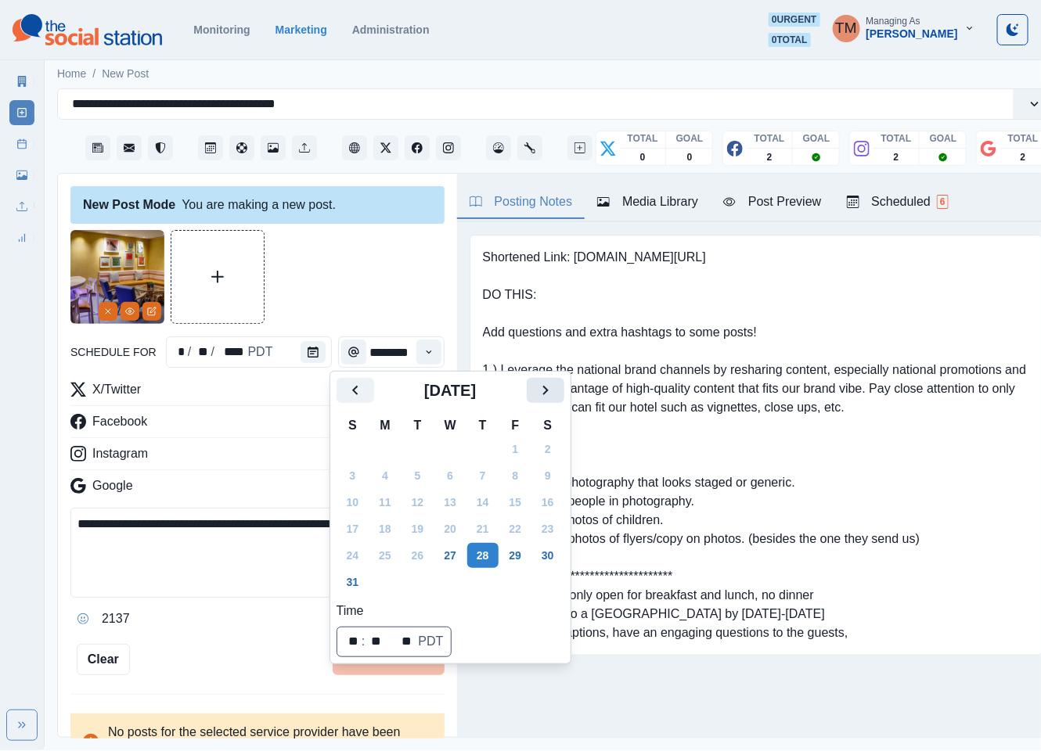
click at [545, 399] on icon "Next" at bounding box center [545, 390] width 19 height 19
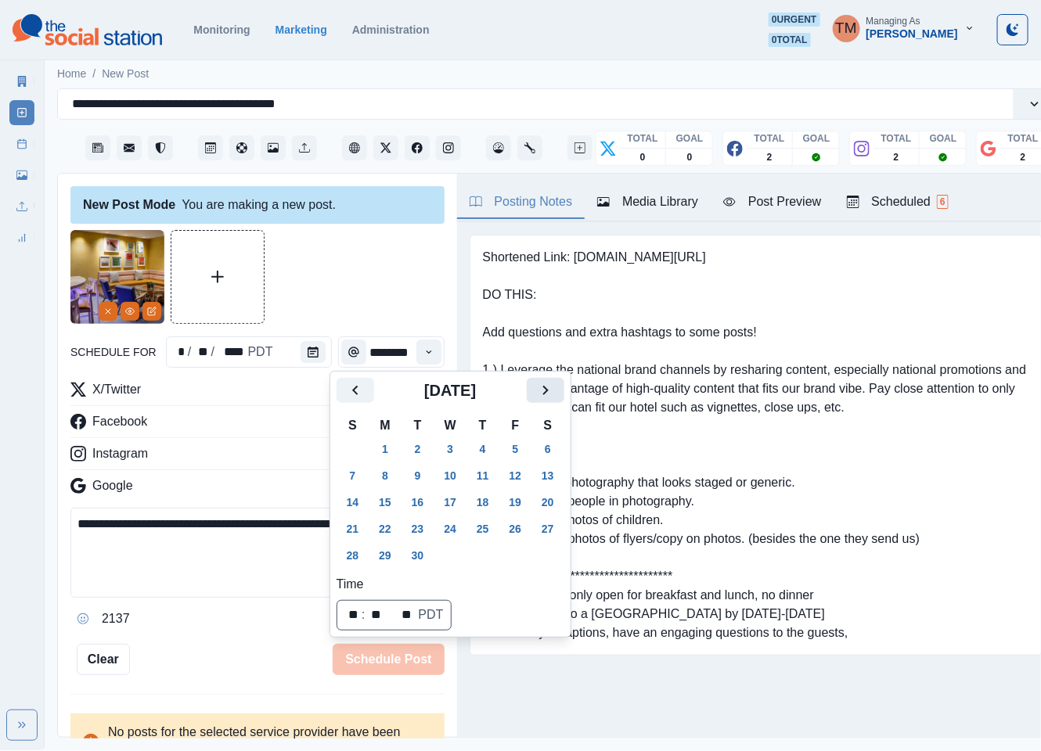
click at [545, 399] on icon "Next" at bounding box center [545, 390] width 19 height 19
click at [515, 498] on button "17" at bounding box center [515, 502] width 31 height 25
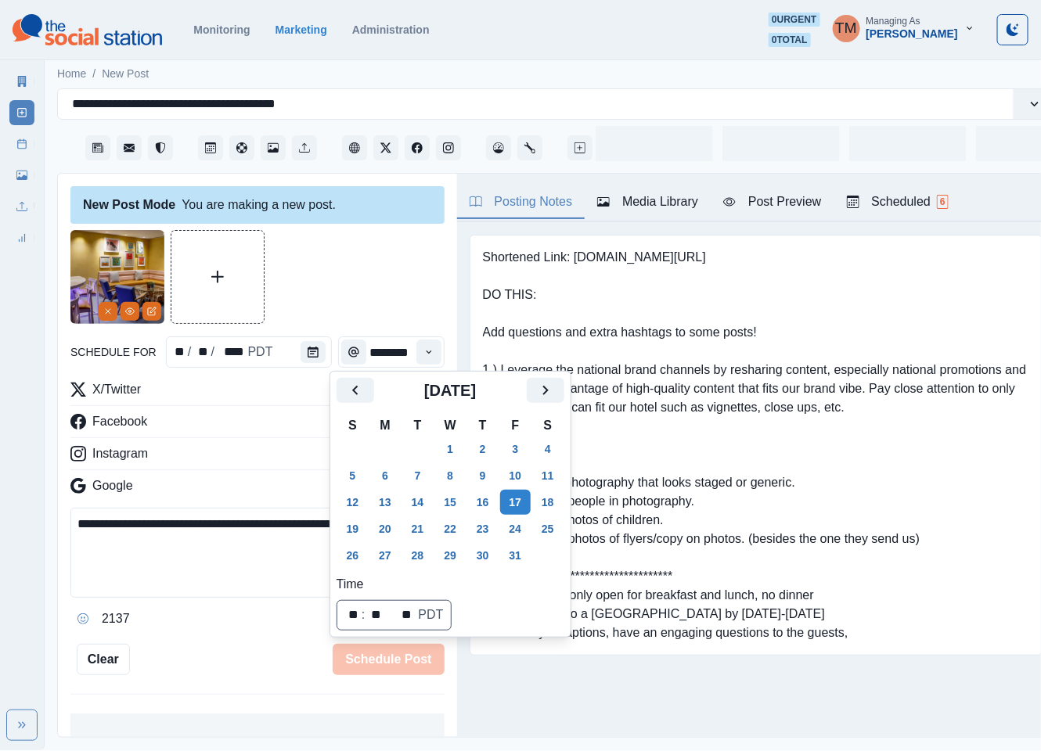
click at [379, 286] on div at bounding box center [257, 277] width 374 height 94
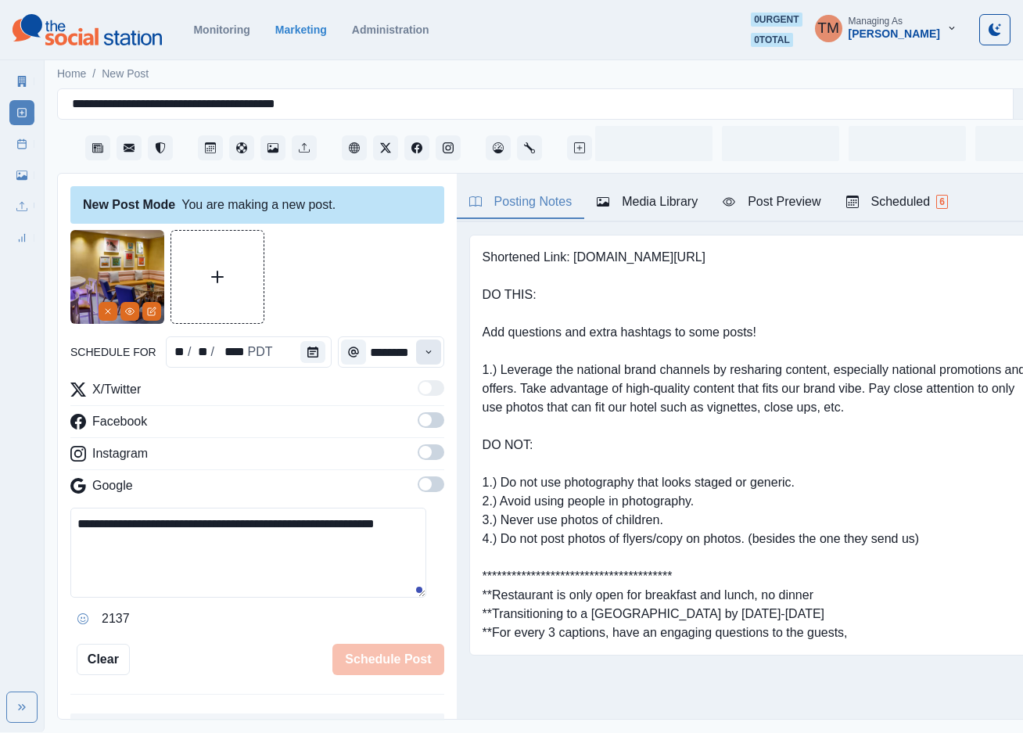
click at [419, 362] on button "Time" at bounding box center [428, 352] width 25 height 25
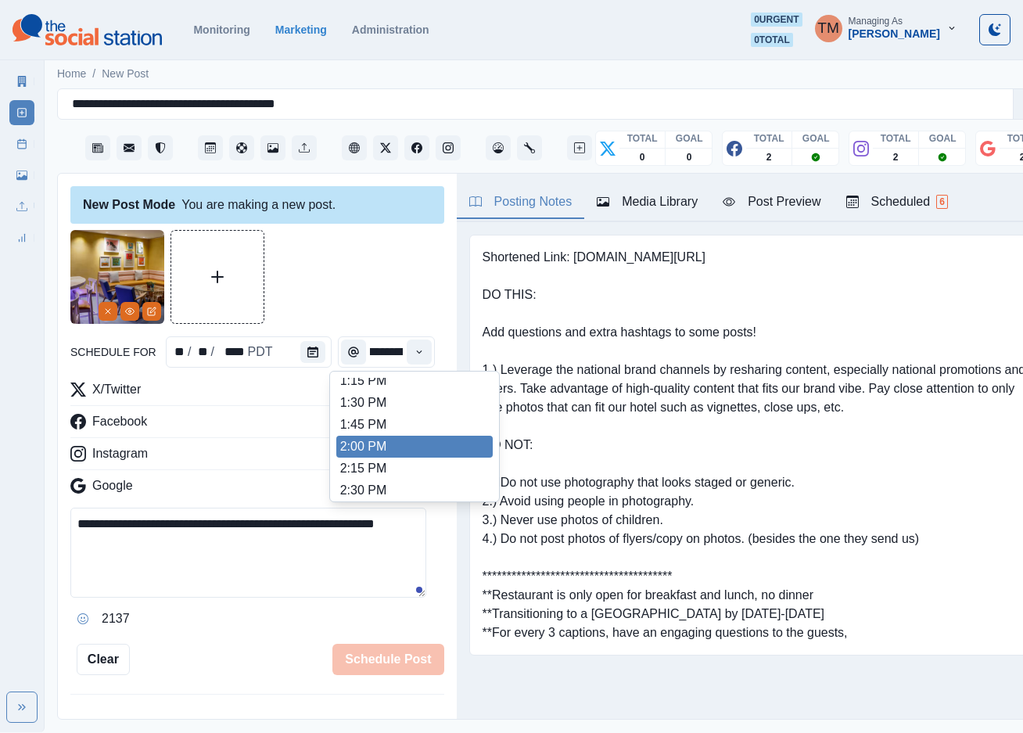
scroll to position [585, 0]
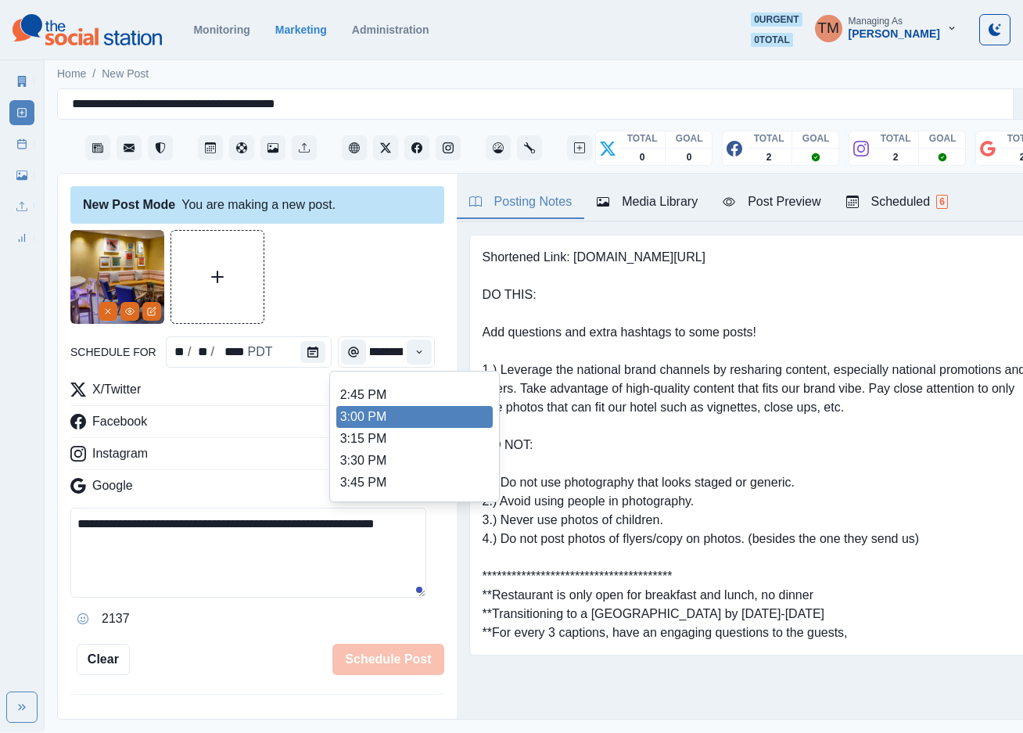
click at [405, 416] on li "3:00 PM" at bounding box center [414, 417] width 156 height 22
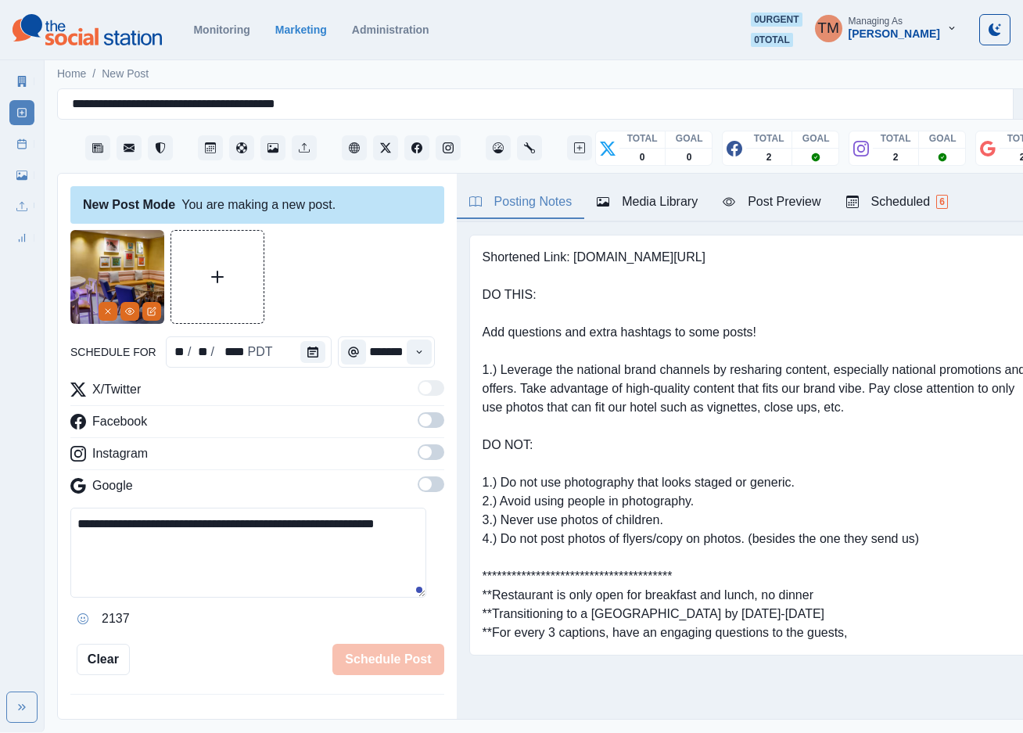
type input "*******"
click at [364, 254] on div at bounding box center [257, 277] width 374 height 94
click at [419, 428] on label at bounding box center [431, 424] width 27 height 25
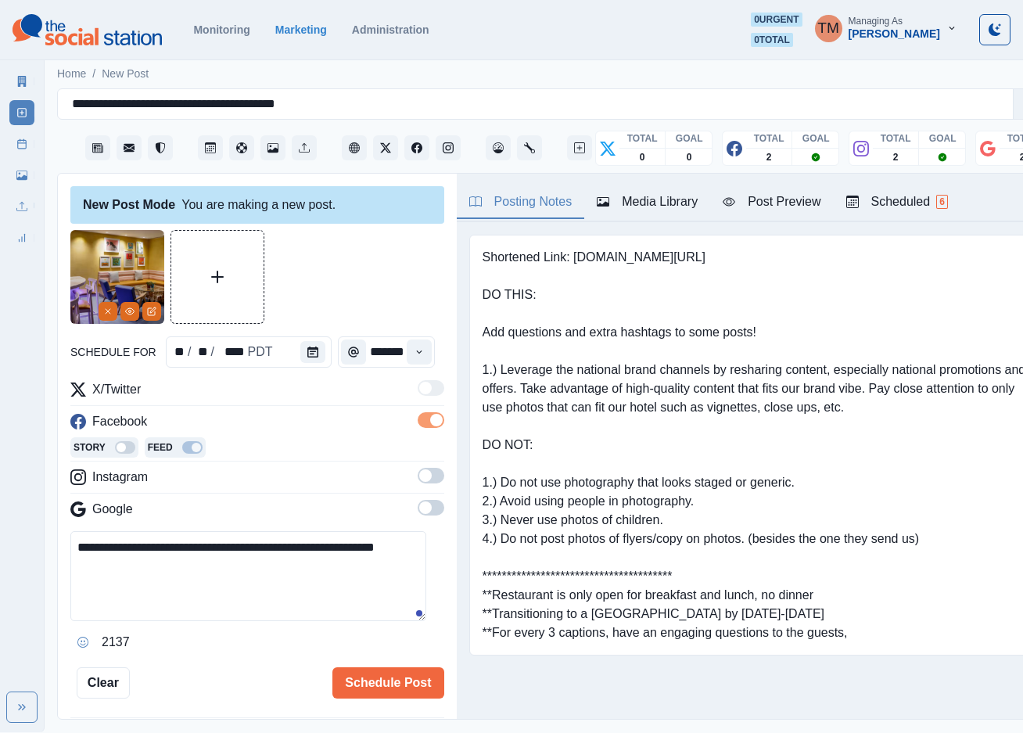
click at [421, 481] on span at bounding box center [431, 476] width 27 height 16
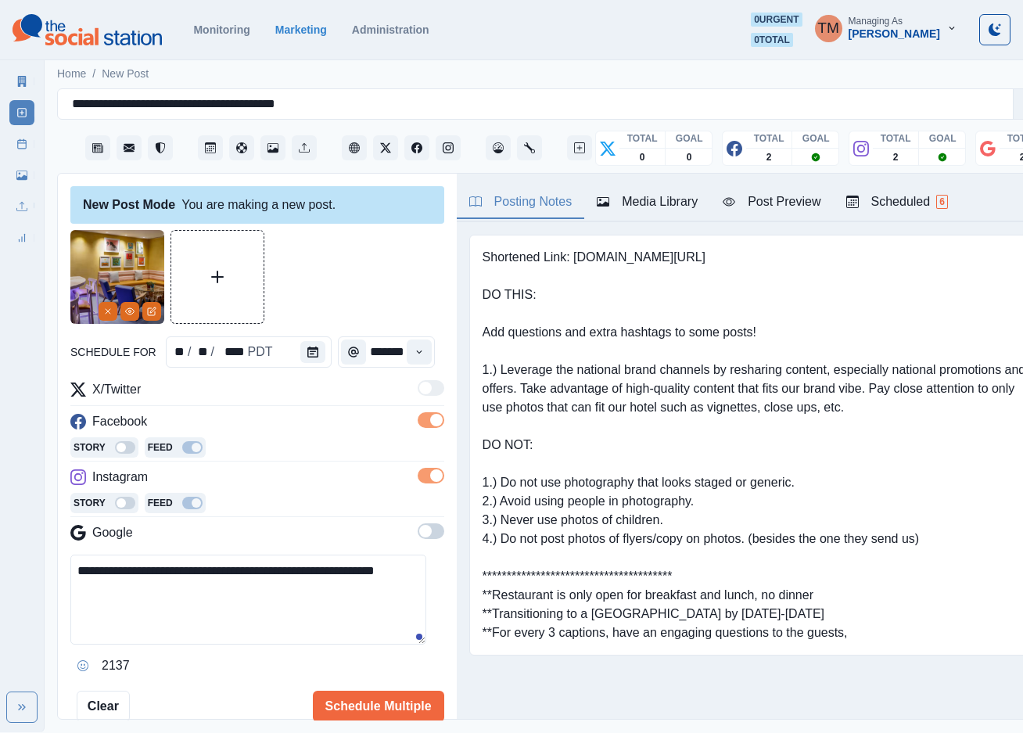
click at [418, 541] on label at bounding box center [431, 535] width 27 height 25
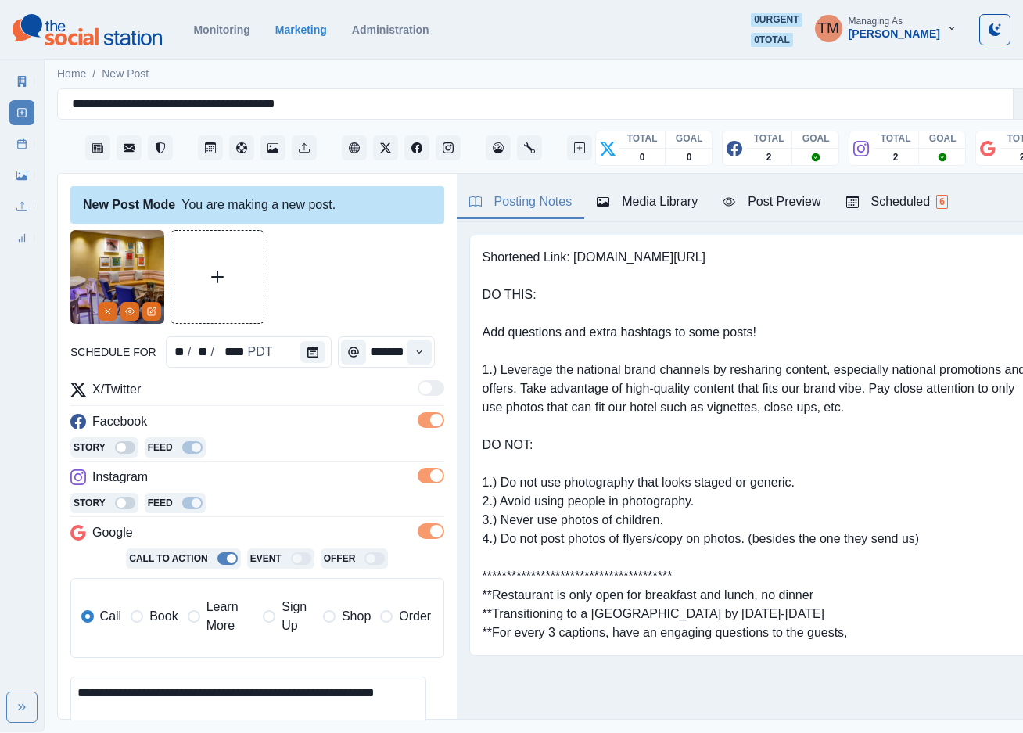
click at [150, 625] on span "Book" at bounding box center [163, 616] width 28 height 19
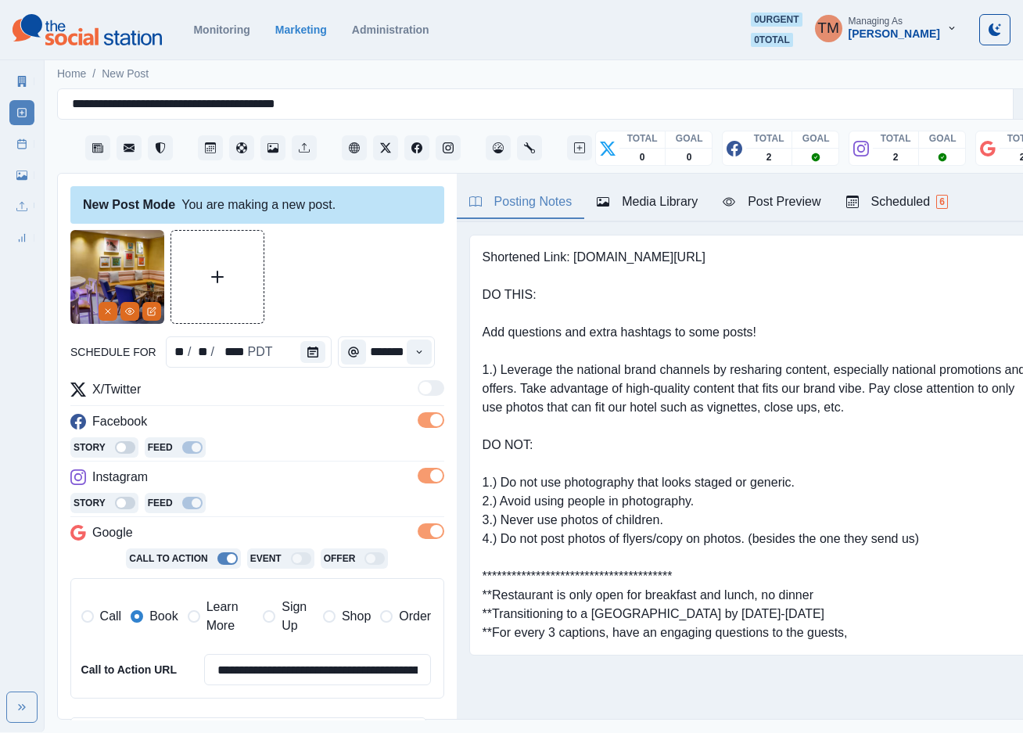
click at [772, 214] on button "Post Preview" at bounding box center [771, 202] width 123 height 33
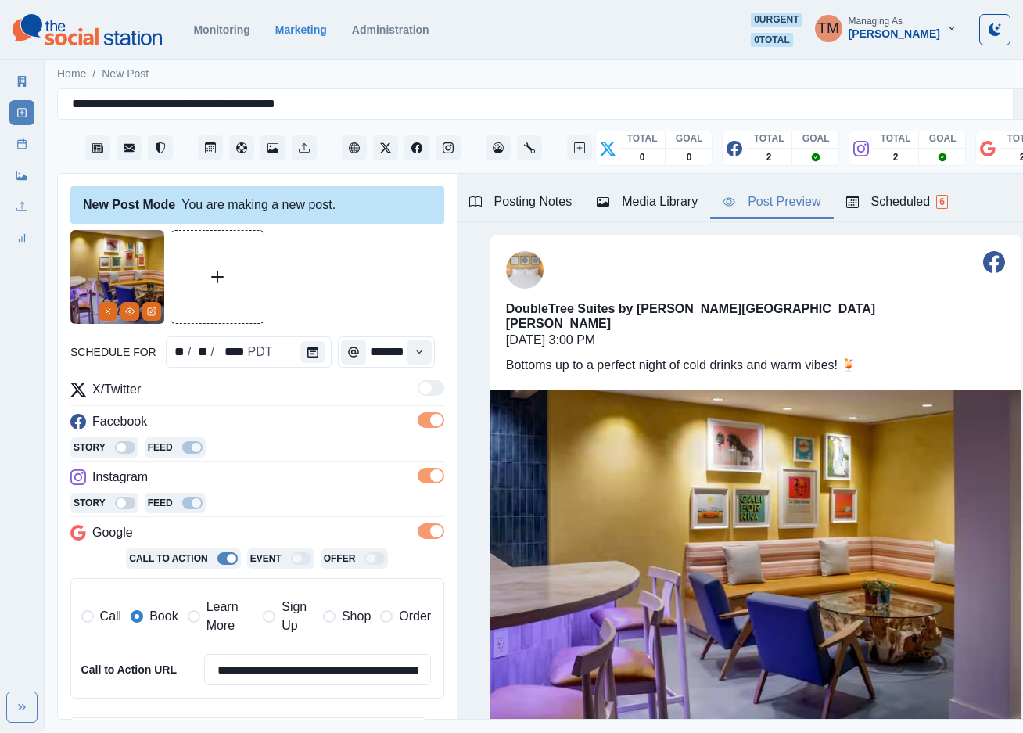
scroll to position [235, 0]
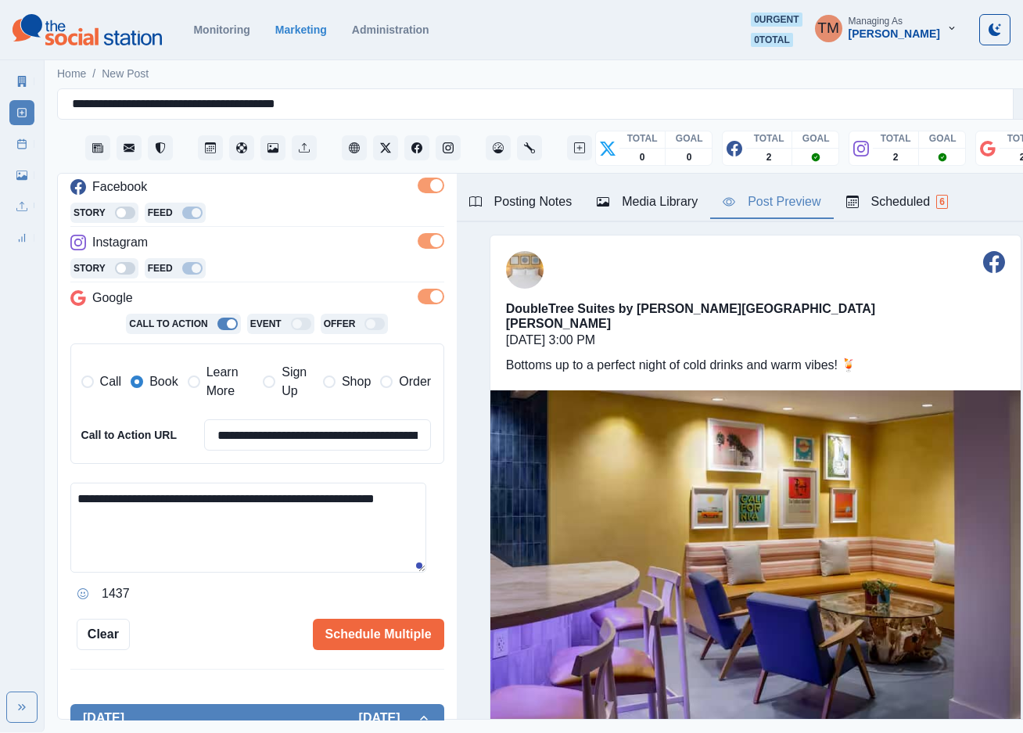
click at [409, 505] on textarea "**********" at bounding box center [248, 528] width 356 height 90
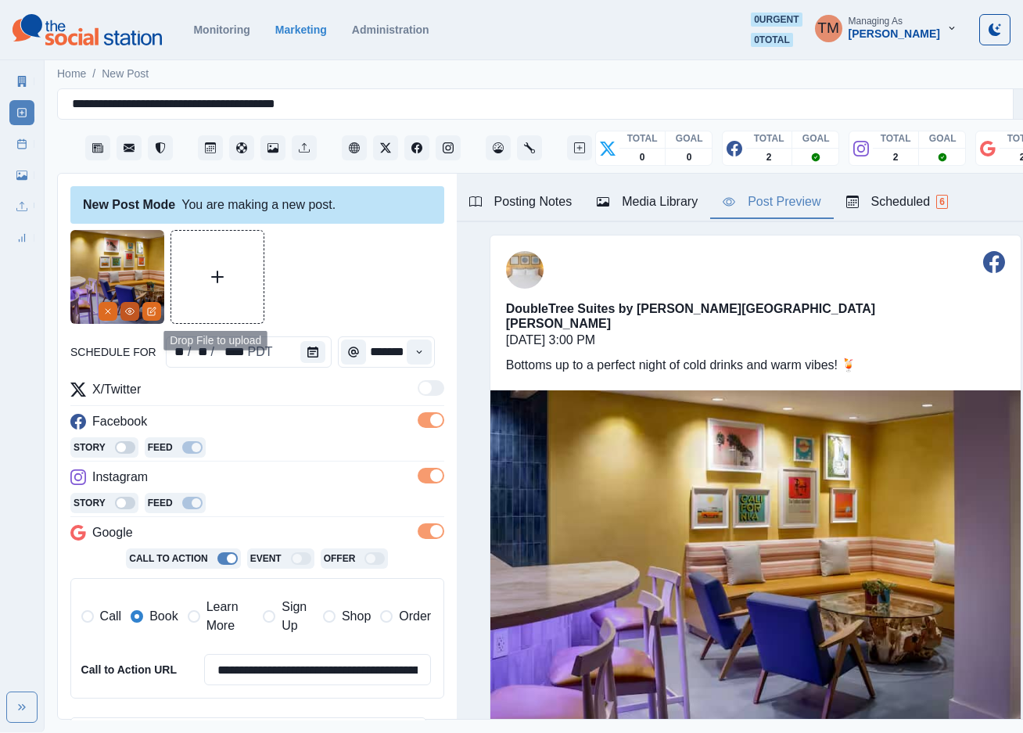
click at [130, 319] on button "View Media" at bounding box center [129, 311] width 19 height 19
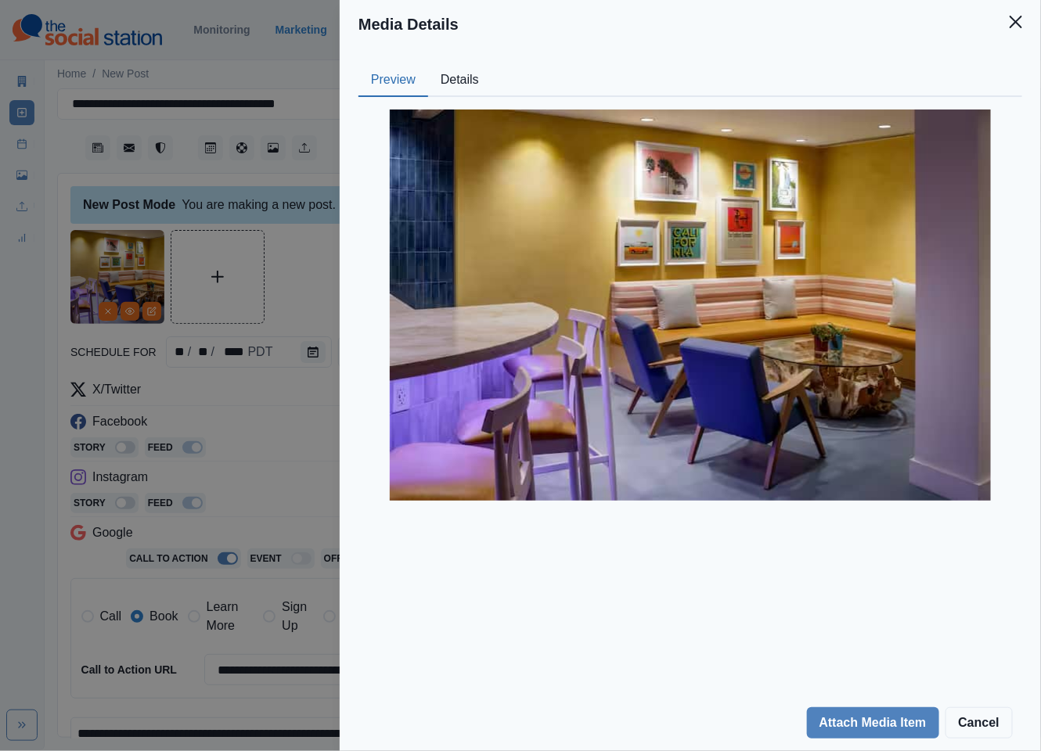
click at [444, 77] on button "Details" at bounding box center [459, 80] width 63 height 33
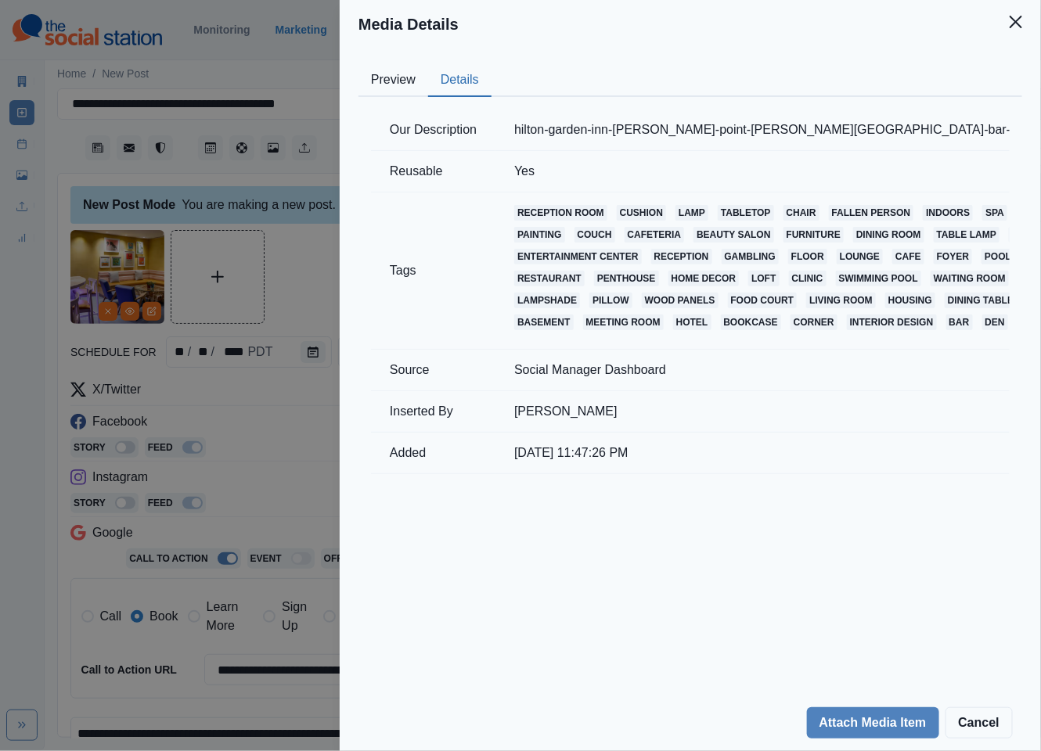
click at [305, 286] on div "Media Details Preview Details Our Description hilton-garden-inn-[PERSON_NAME]-p…" at bounding box center [520, 375] width 1041 height 751
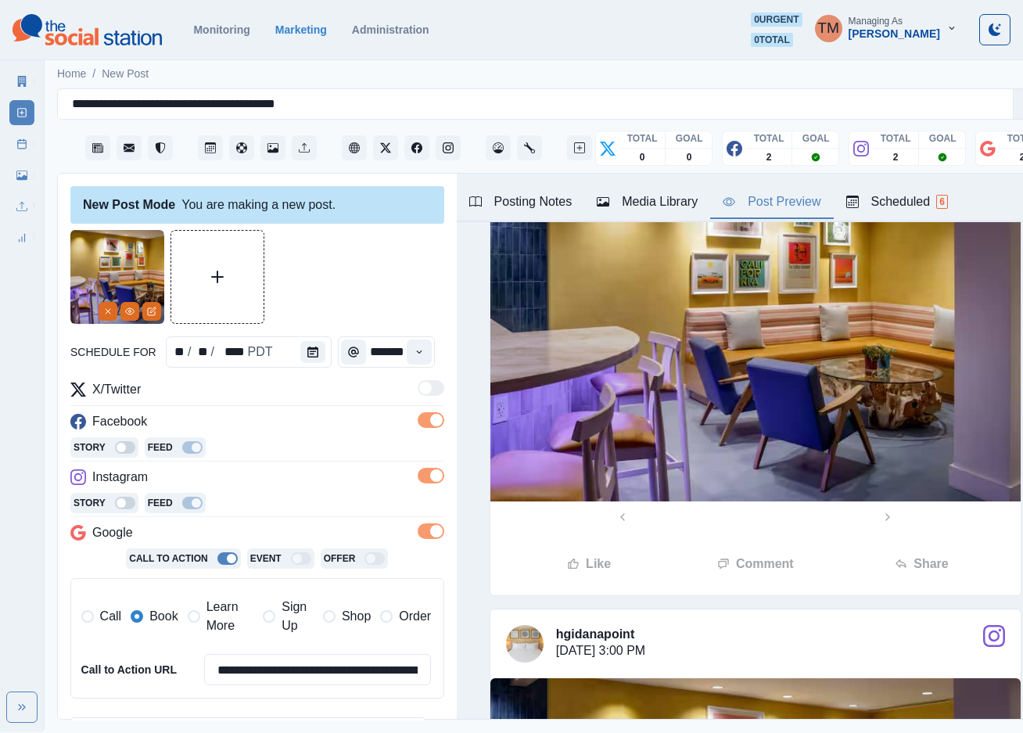
scroll to position [469, 0]
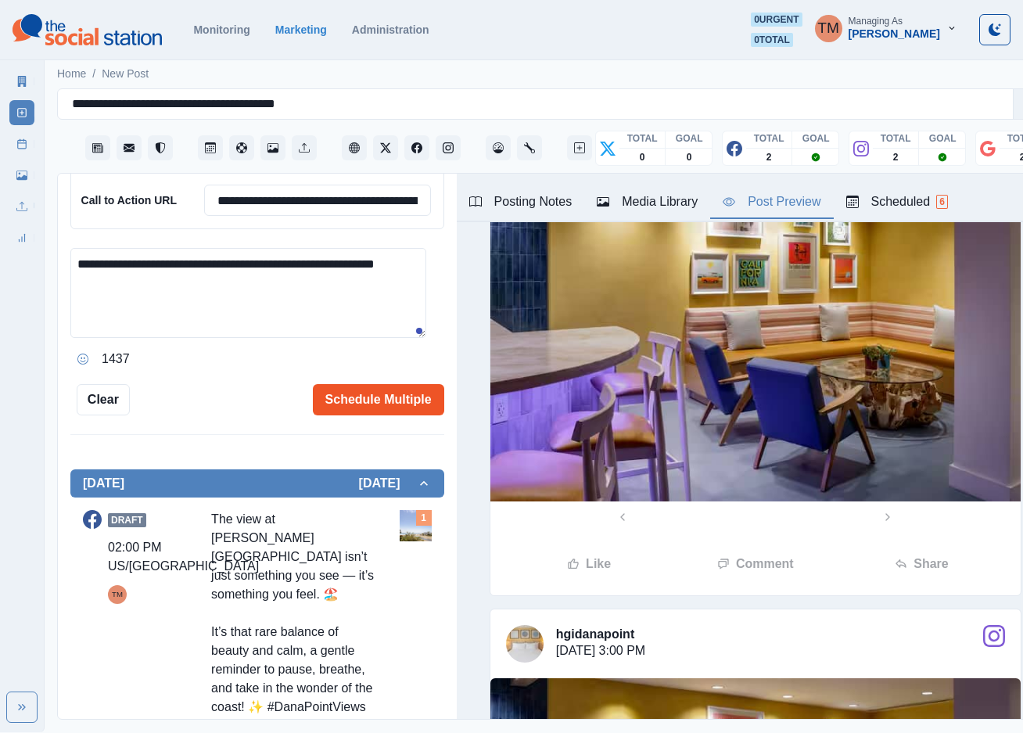
click at [369, 397] on button "Schedule Multiple" at bounding box center [378, 399] width 131 height 31
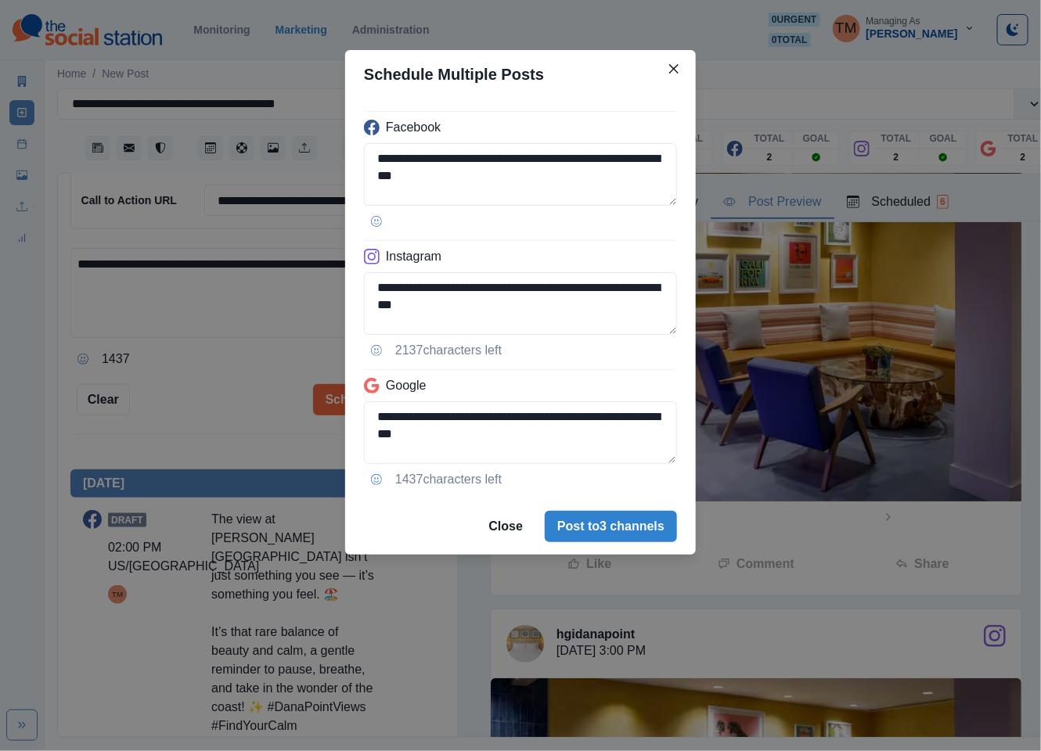
drag, startPoint x: 622, startPoint y: 527, endPoint x: 217, endPoint y: 386, distance: 429.1
click at [224, 390] on div "**********" at bounding box center [520, 375] width 1041 height 751
click at [217, 386] on div "**********" at bounding box center [520, 375] width 1041 height 751
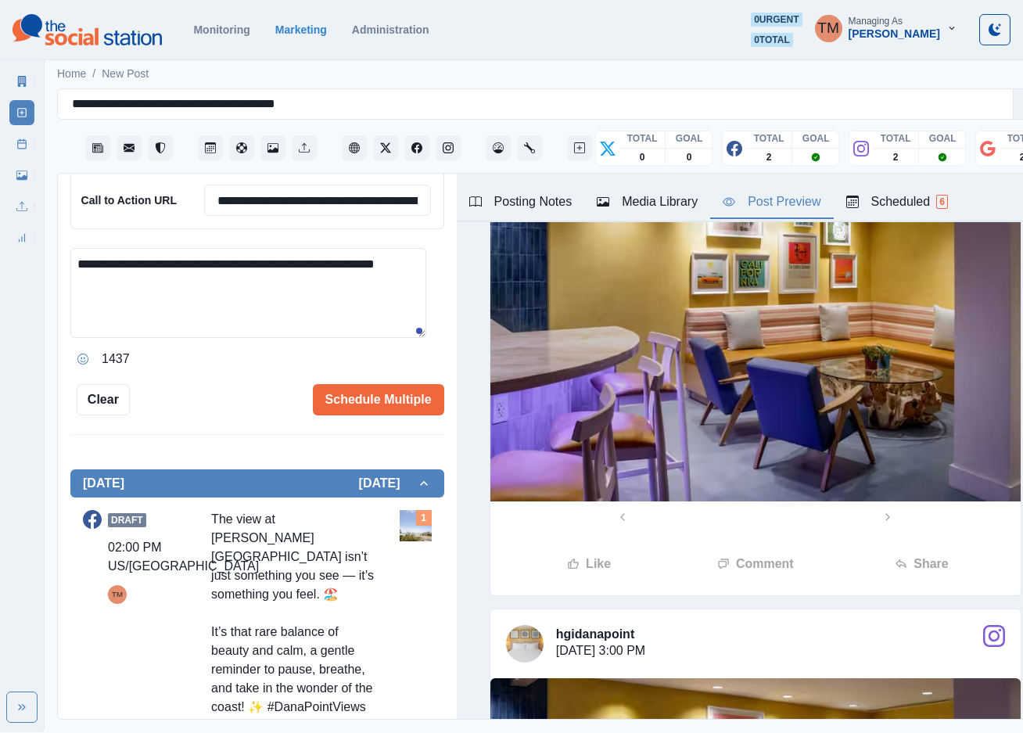
scroll to position [352, 0]
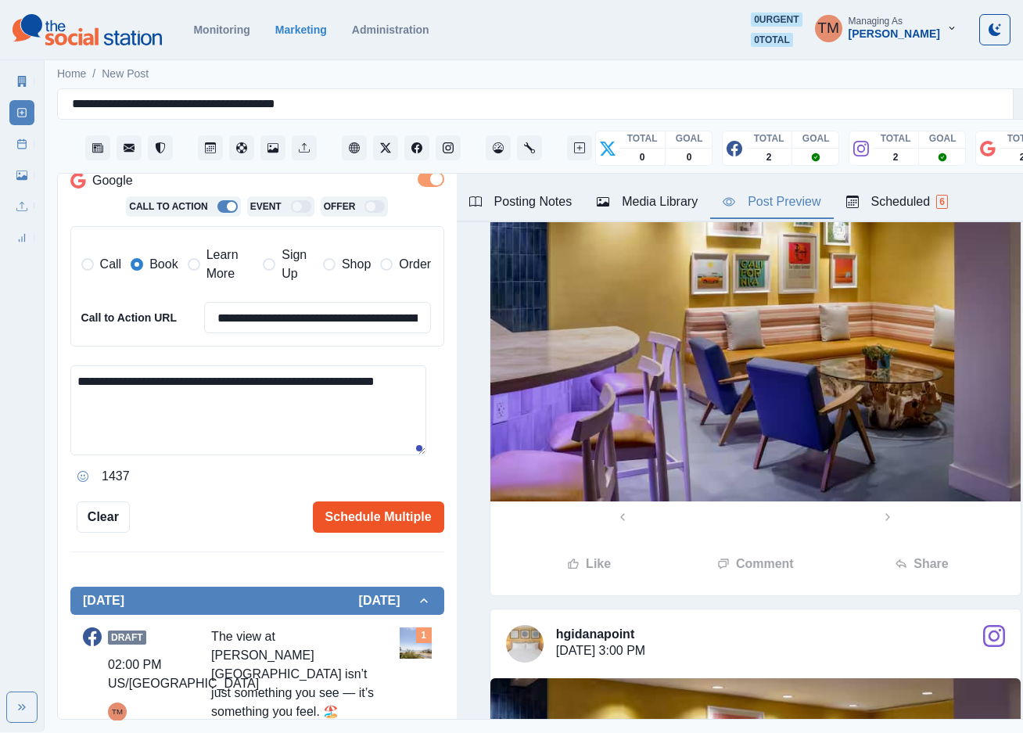
click at [362, 519] on button "Schedule Multiple" at bounding box center [378, 517] width 131 height 31
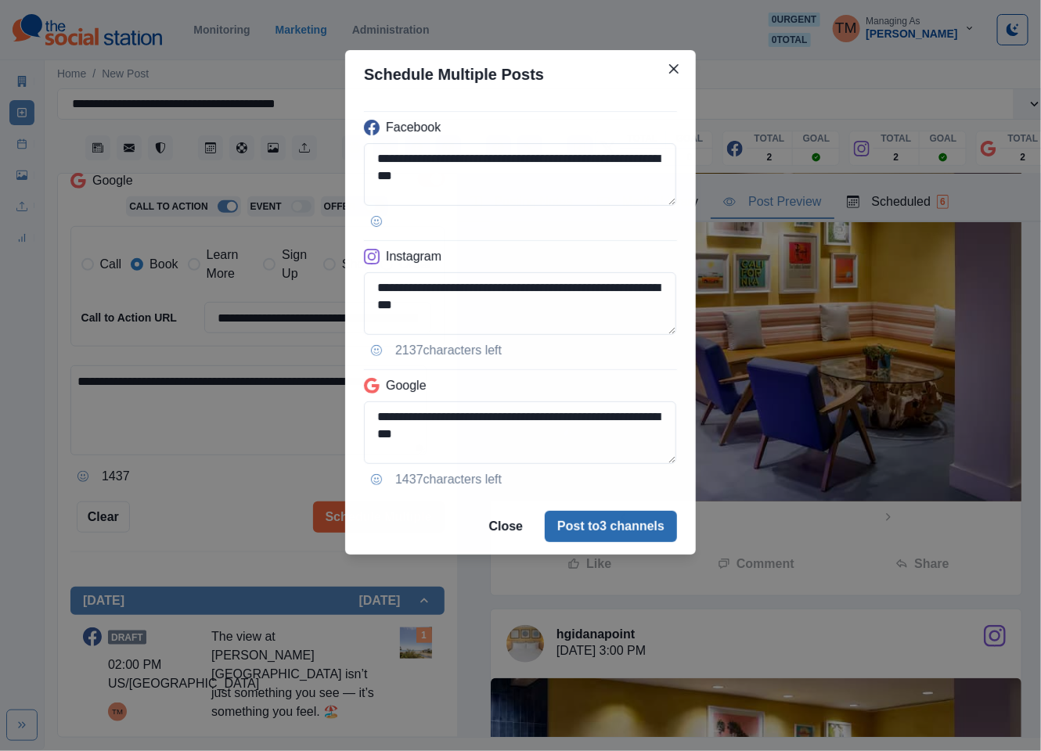
click at [617, 533] on button "Post to 3 channels" at bounding box center [611, 526] width 132 height 31
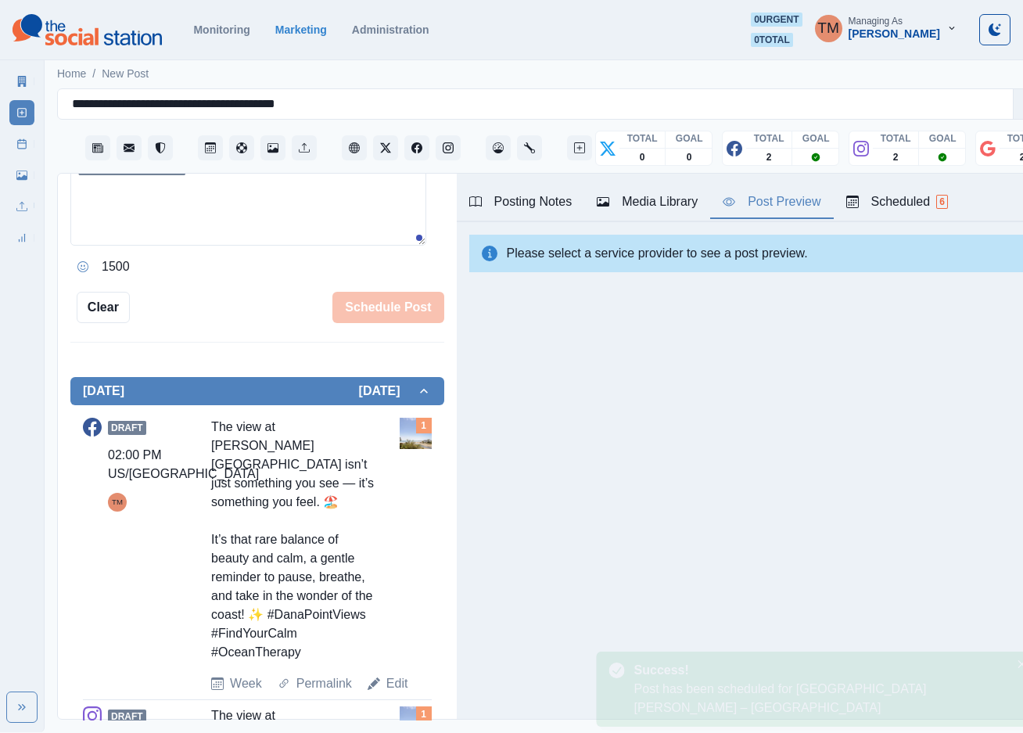
scroll to position [305, 0]
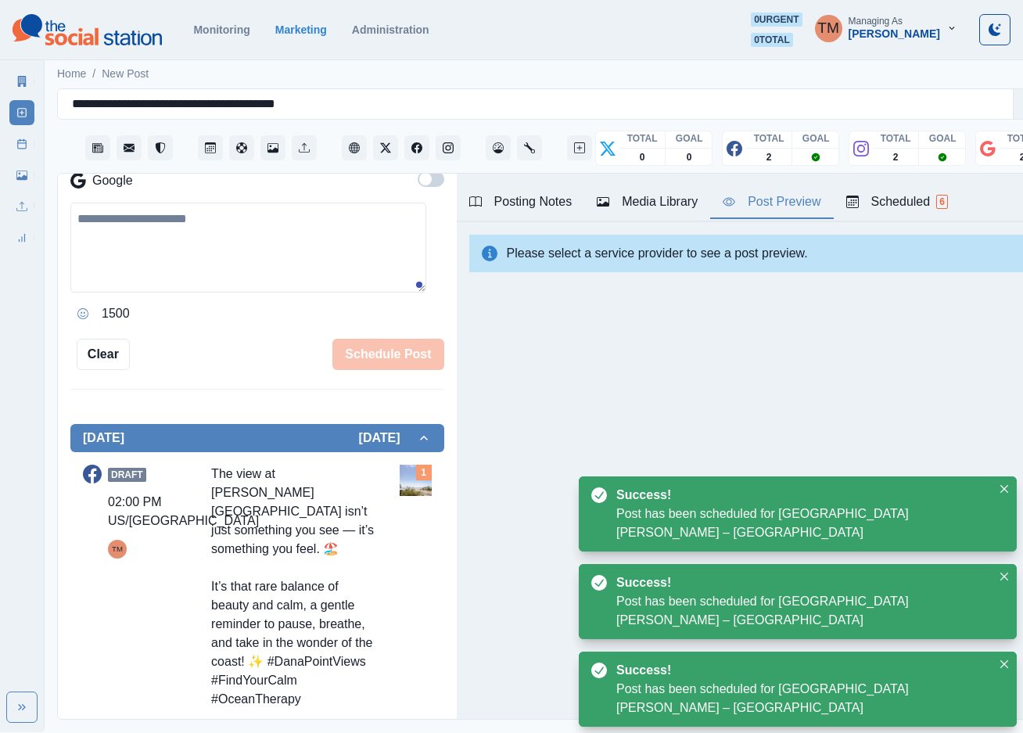
click at [20, 143] on line at bounding box center [22, 143] width 9 height 0
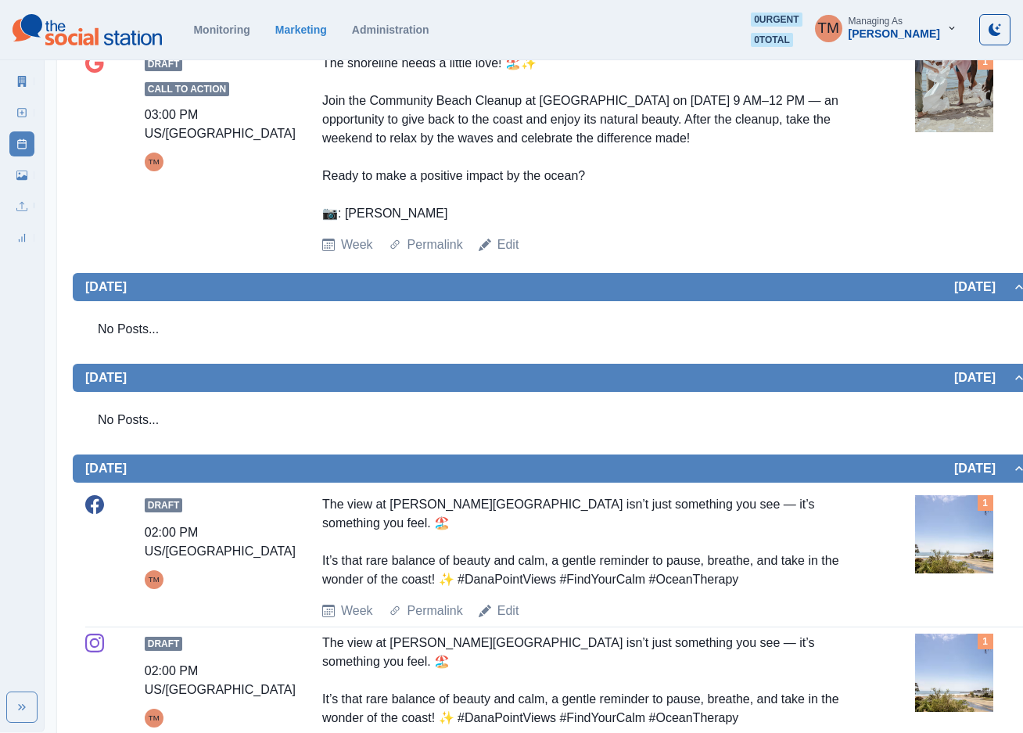
scroll to position [1291, 0]
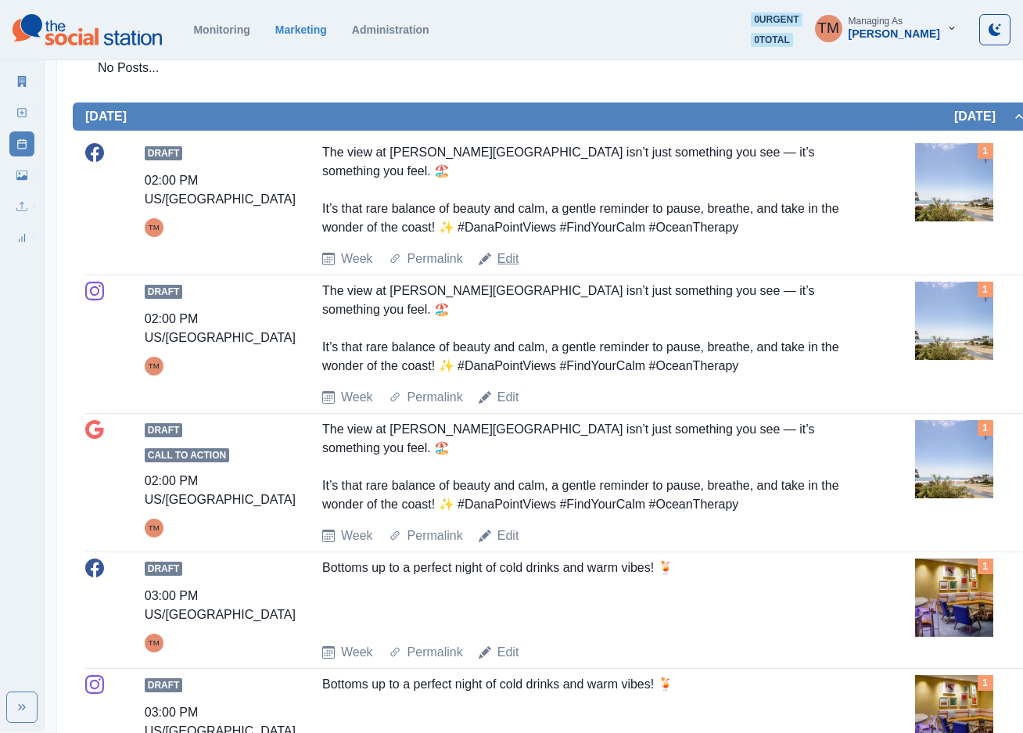
click at [512, 268] on link "Edit" at bounding box center [509, 259] width 22 height 19
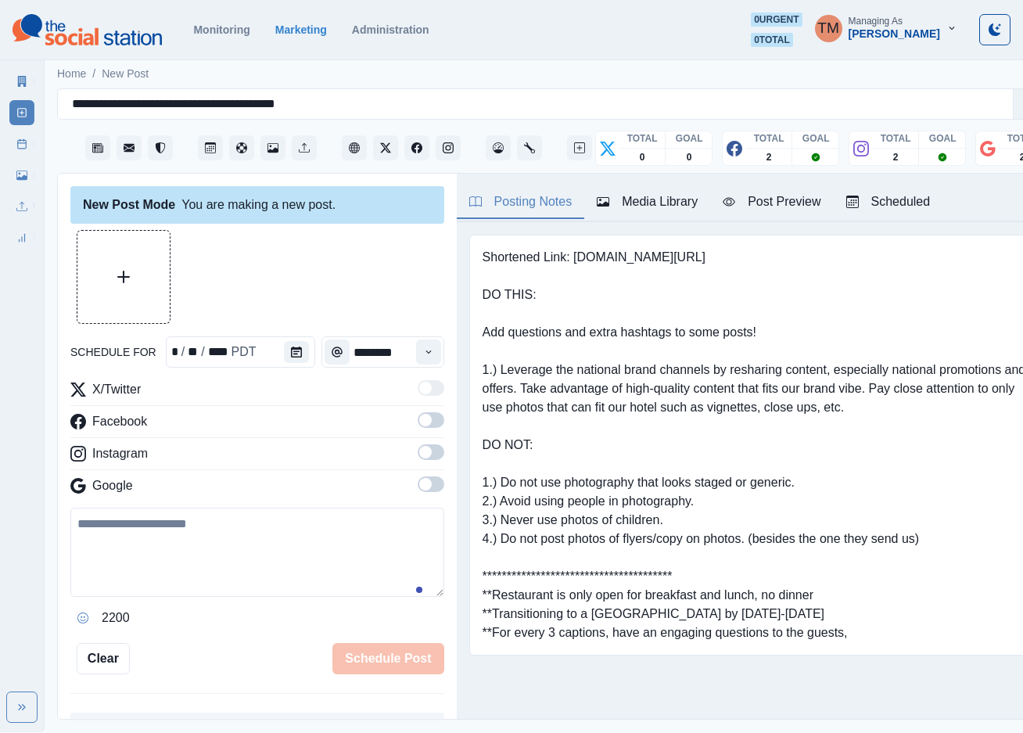
scroll to position [16, 0]
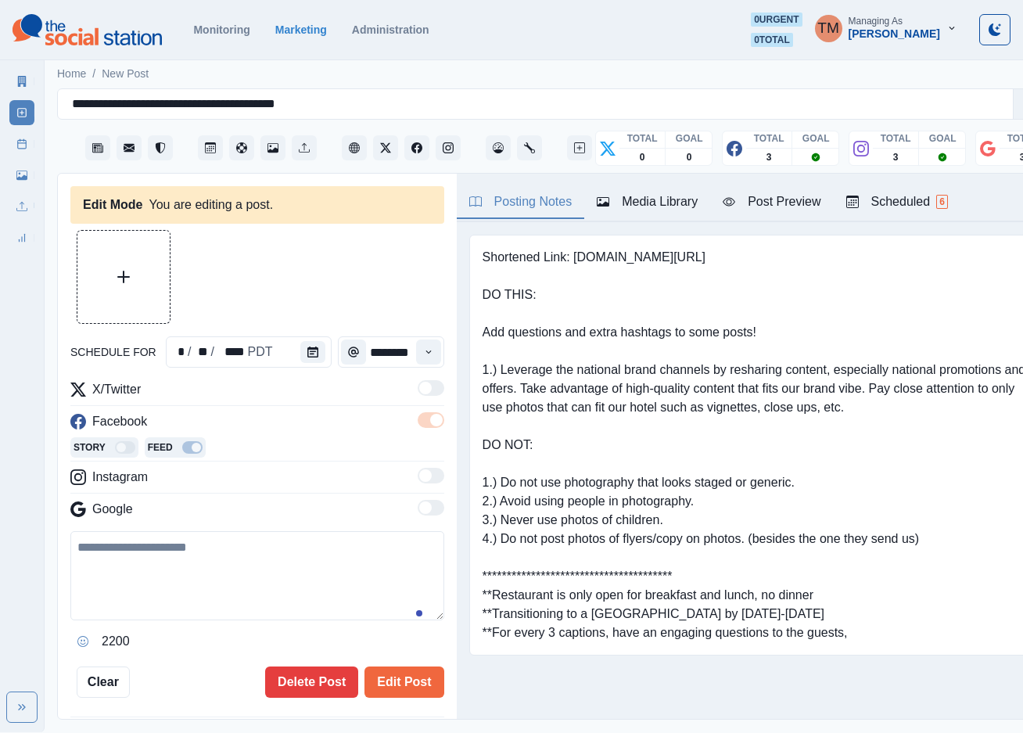
type input "*******"
type textarea "**********"
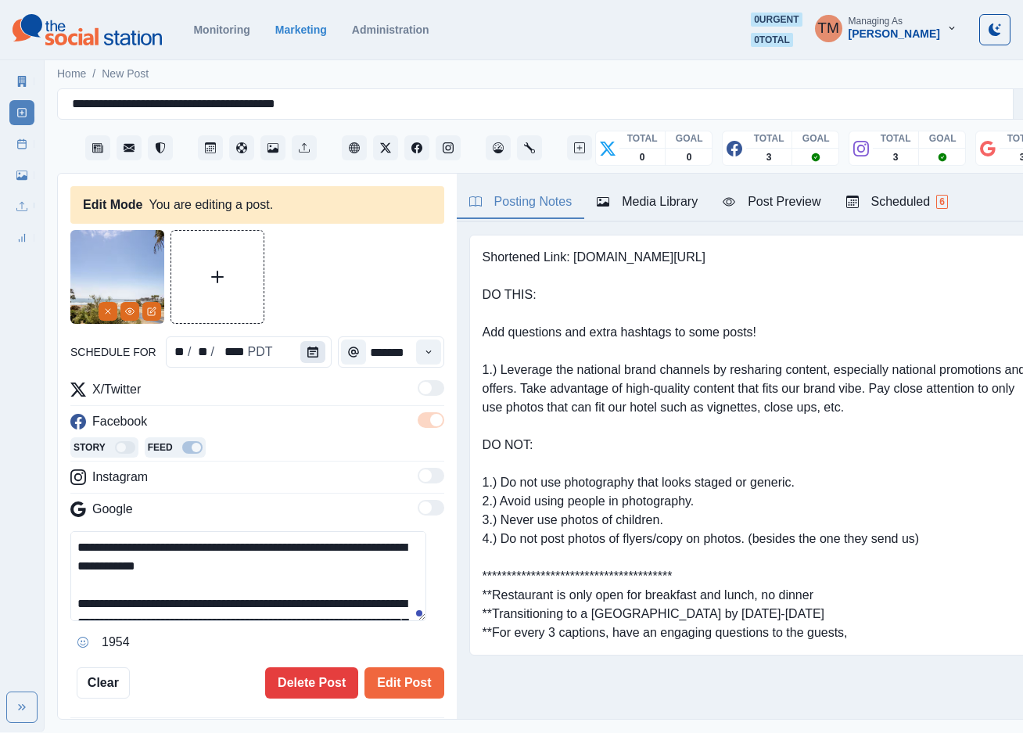
click at [308, 347] on icon "Calendar" at bounding box center [312, 352] width 11 height 11
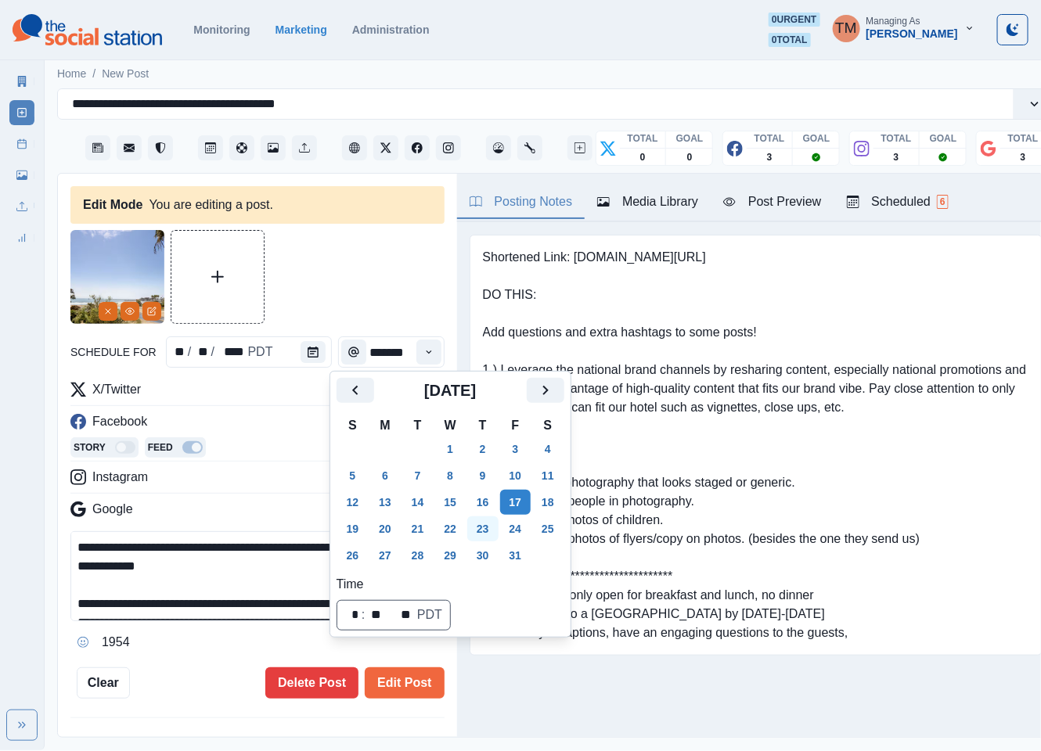
click at [481, 529] on button "23" at bounding box center [482, 528] width 31 height 25
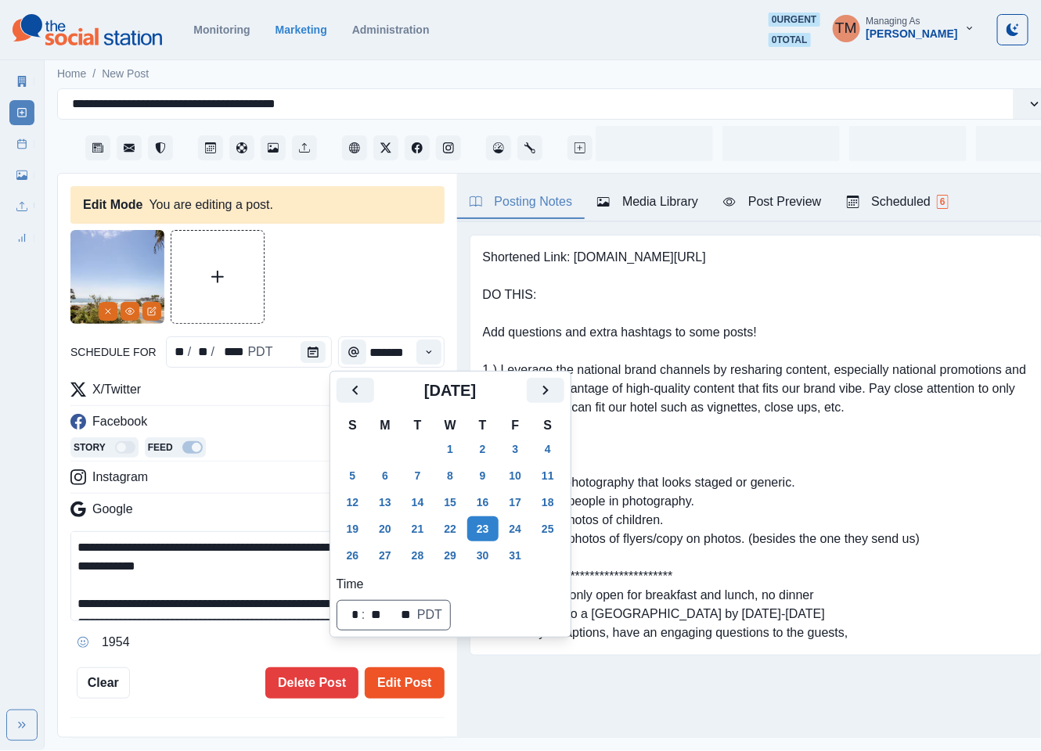
click at [393, 683] on button "Edit Post" at bounding box center [404, 682] width 79 height 31
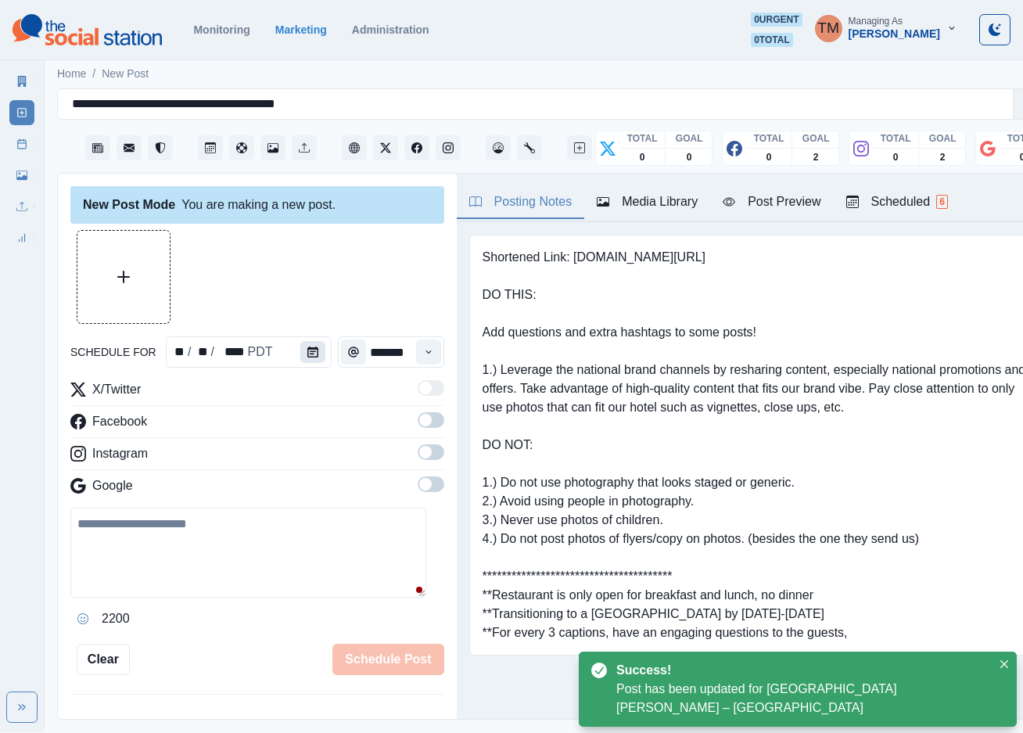
click at [307, 354] on icon "Calendar" at bounding box center [312, 352] width 11 height 11
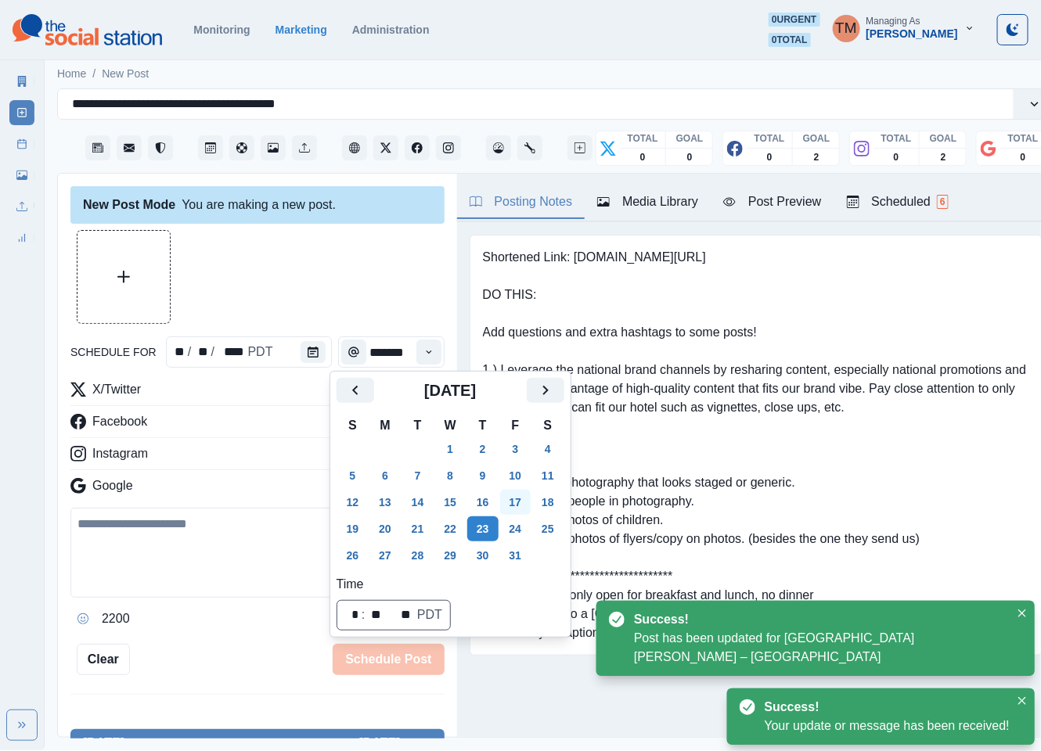
click at [517, 500] on button "17" at bounding box center [515, 502] width 31 height 25
click at [315, 287] on div at bounding box center [257, 277] width 374 height 94
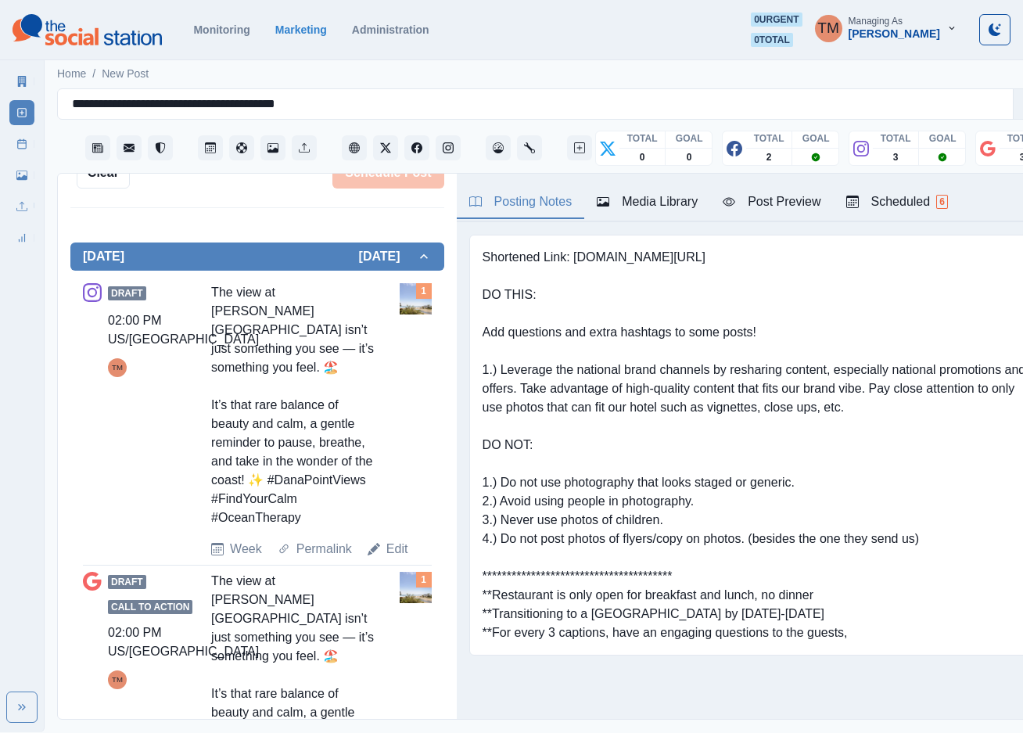
scroll to position [469, 0]
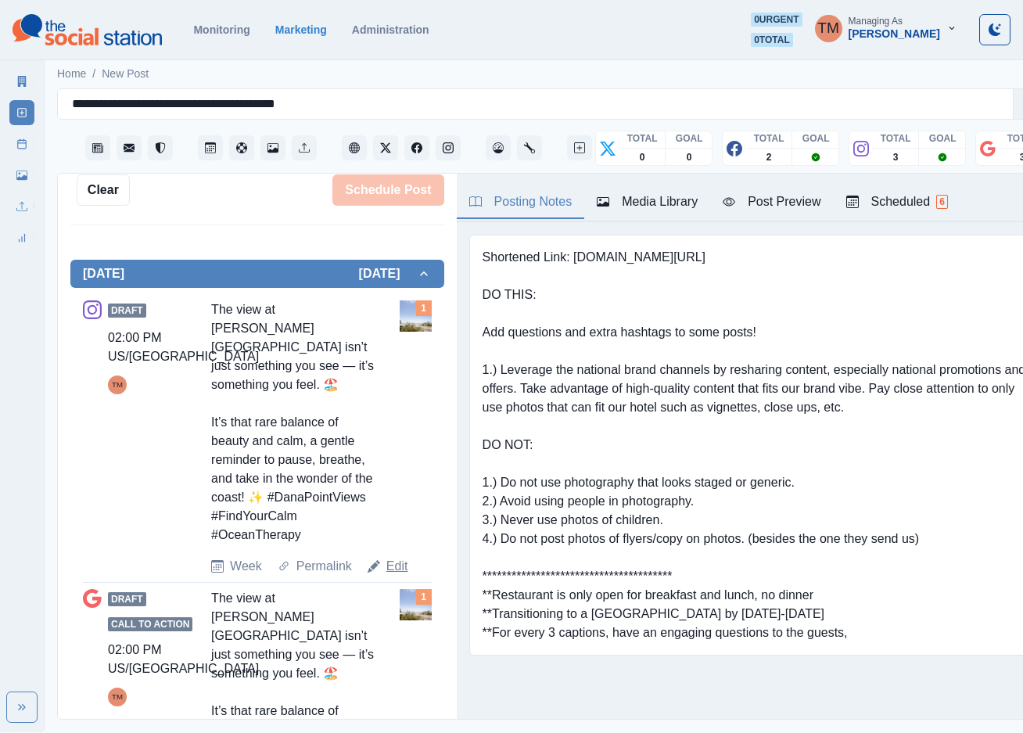
click at [390, 564] on link "Edit" at bounding box center [398, 566] width 22 height 19
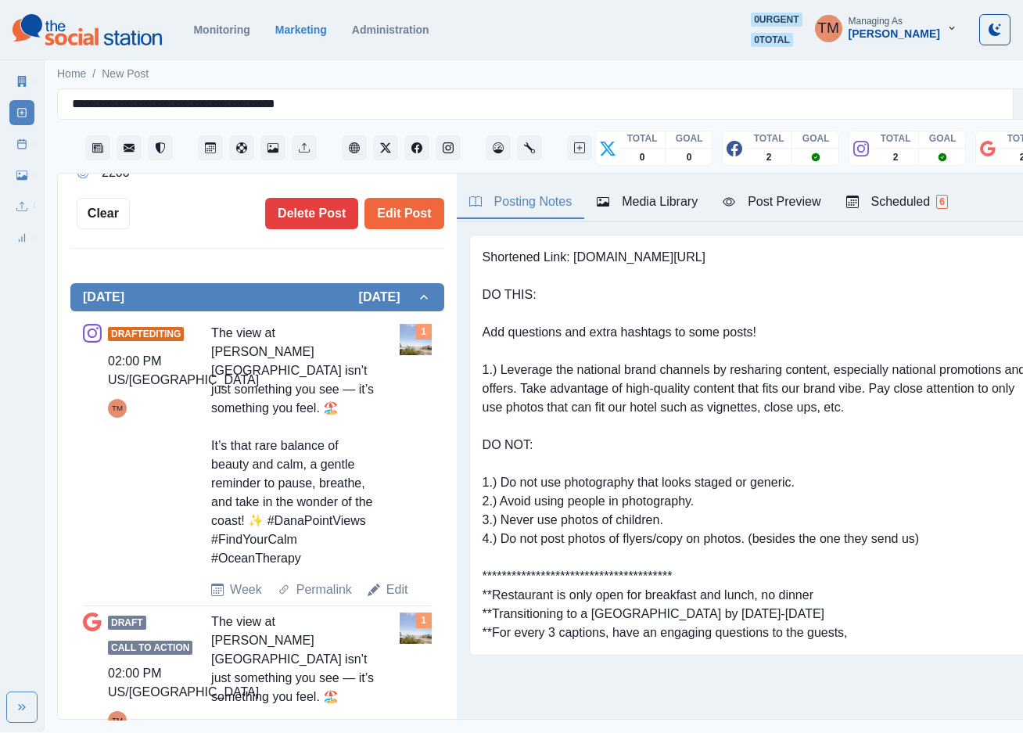
type textarea "**********"
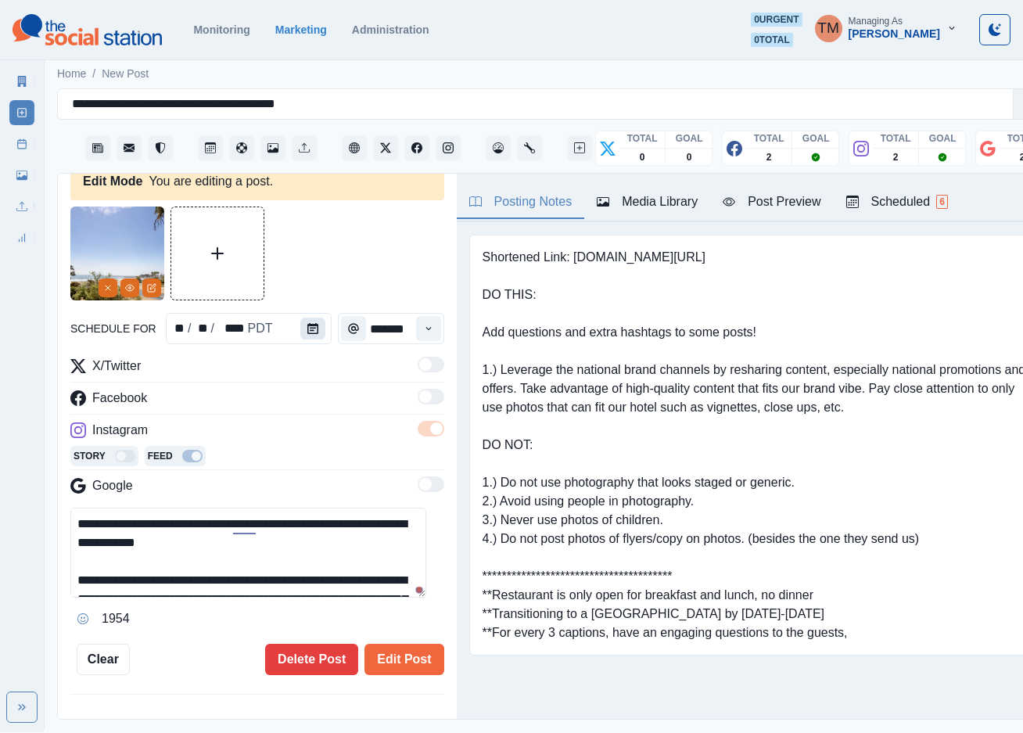
click at [307, 326] on icon "Calendar" at bounding box center [312, 328] width 11 height 11
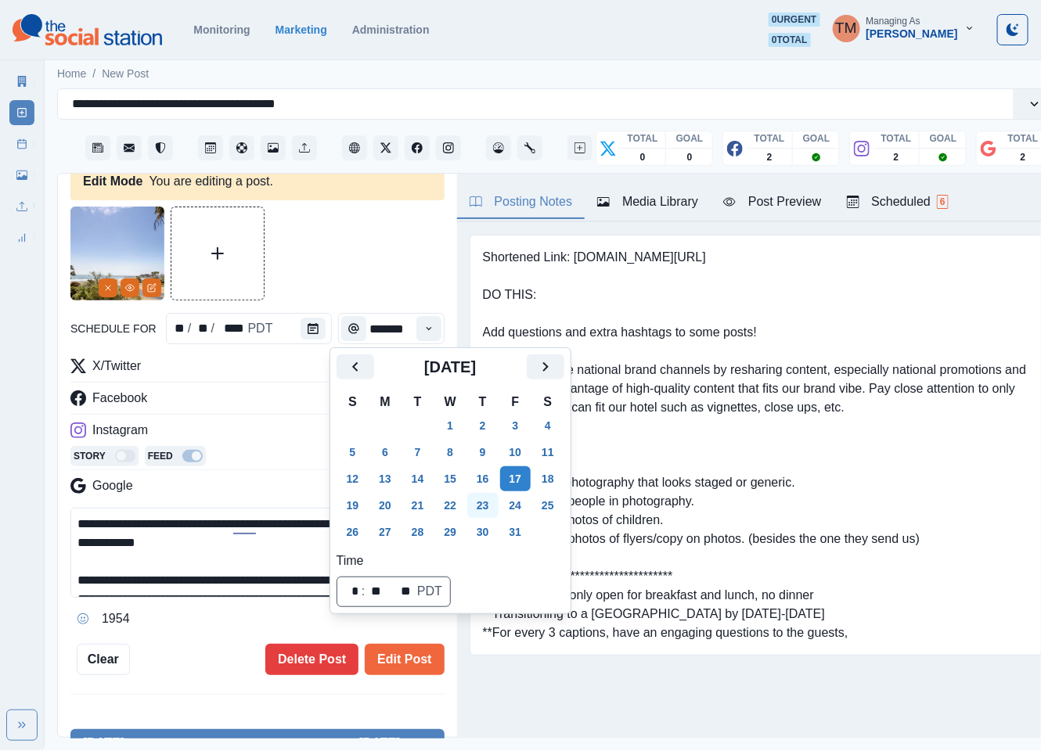
click at [484, 509] on button "23" at bounding box center [482, 505] width 31 height 25
click at [399, 660] on button "Edit Post" at bounding box center [404, 659] width 79 height 31
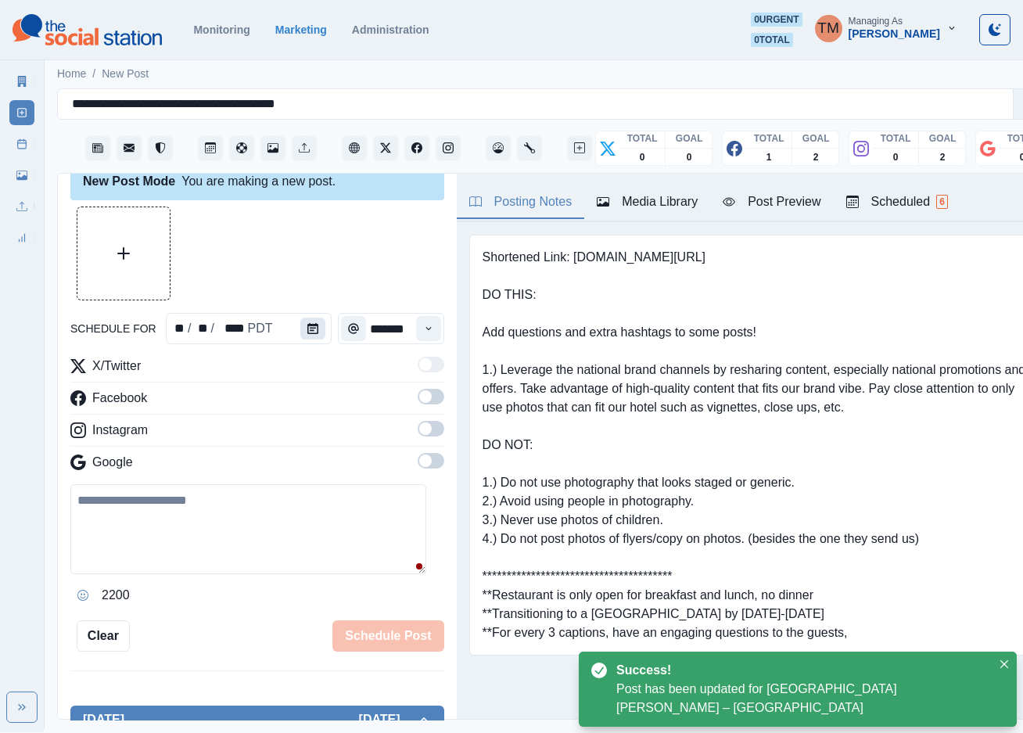
click at [303, 322] on button "Calendar" at bounding box center [312, 329] width 25 height 22
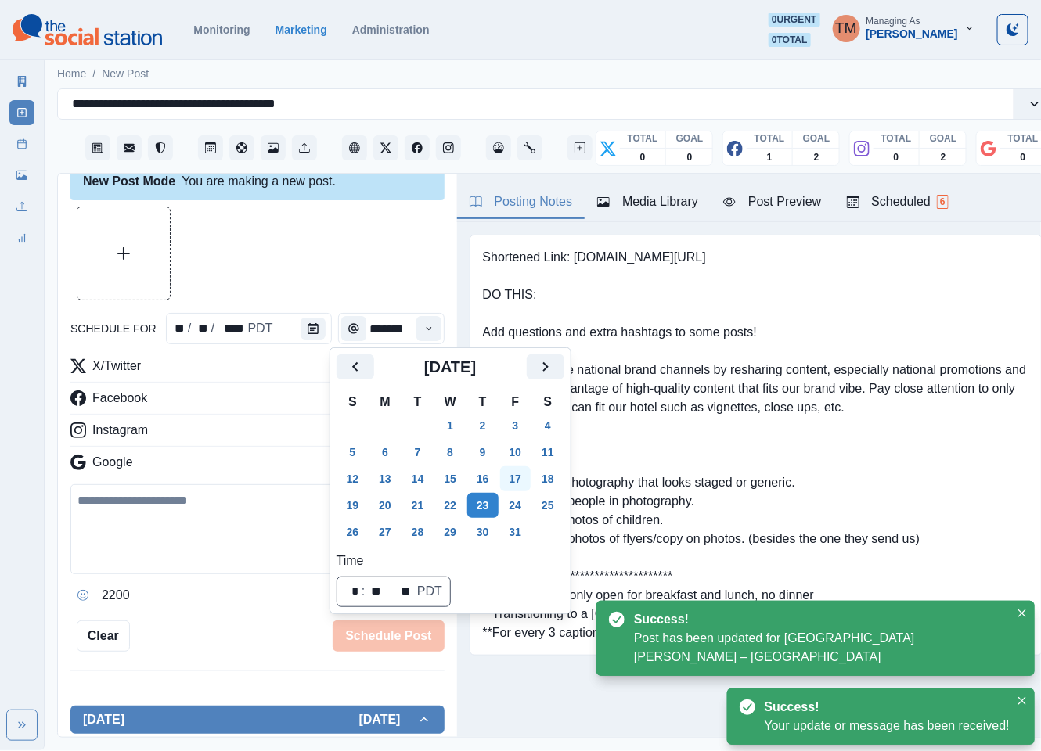
click at [519, 475] on button "17" at bounding box center [515, 478] width 31 height 25
click at [292, 271] on div at bounding box center [257, 254] width 374 height 94
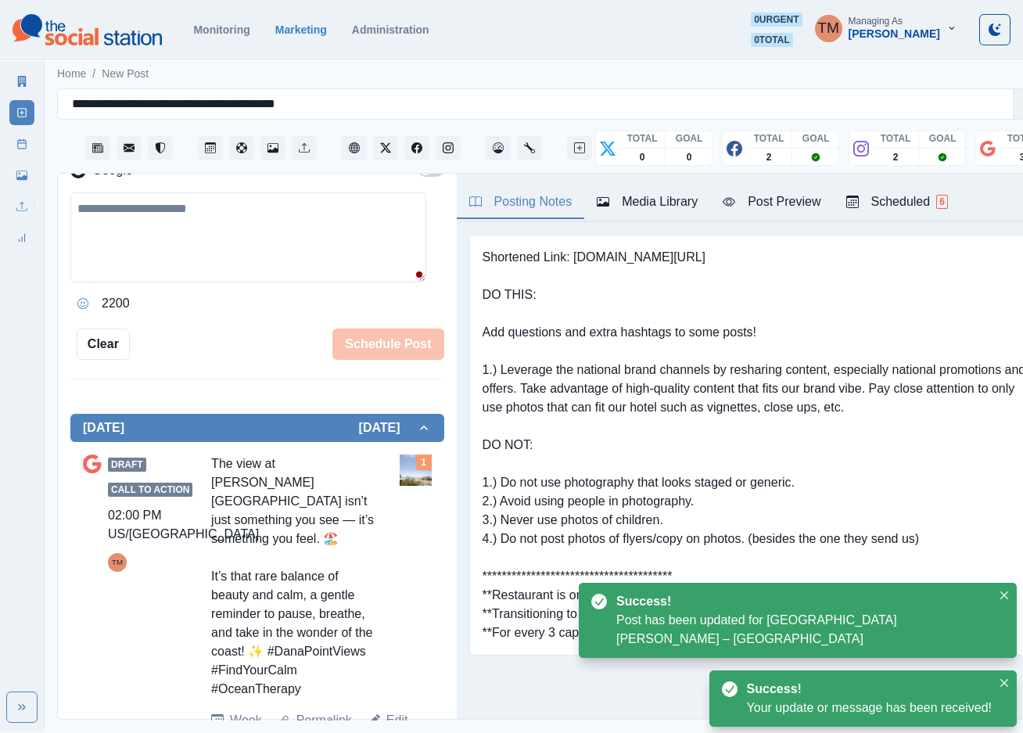
scroll to position [493, 0]
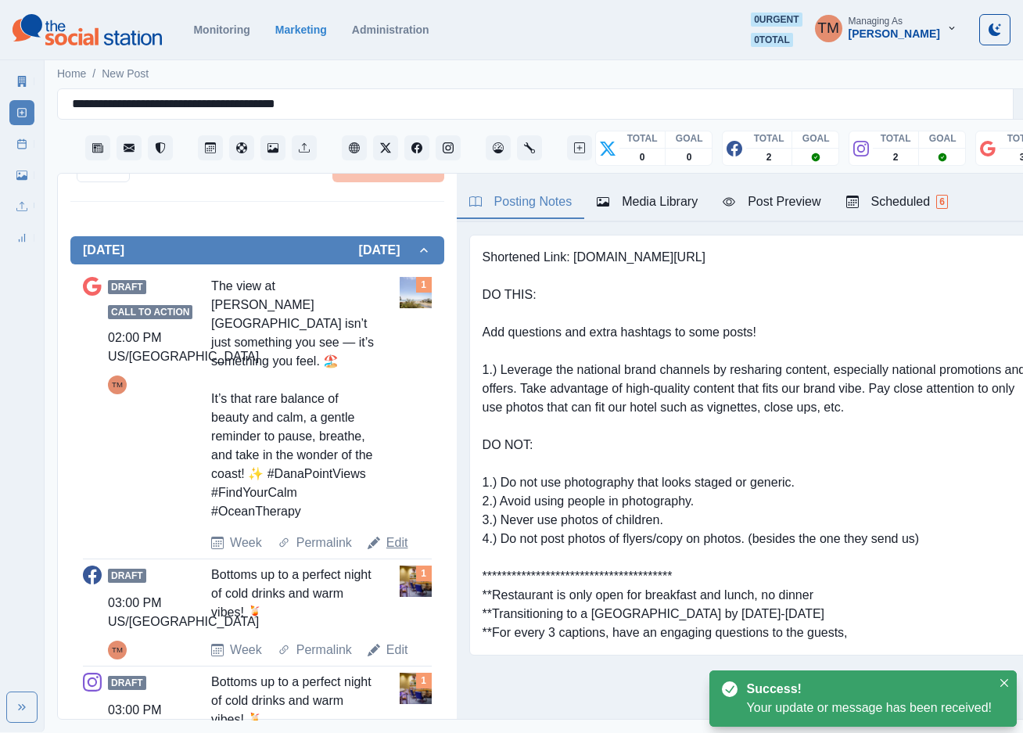
click at [394, 543] on link "Edit" at bounding box center [398, 543] width 22 height 19
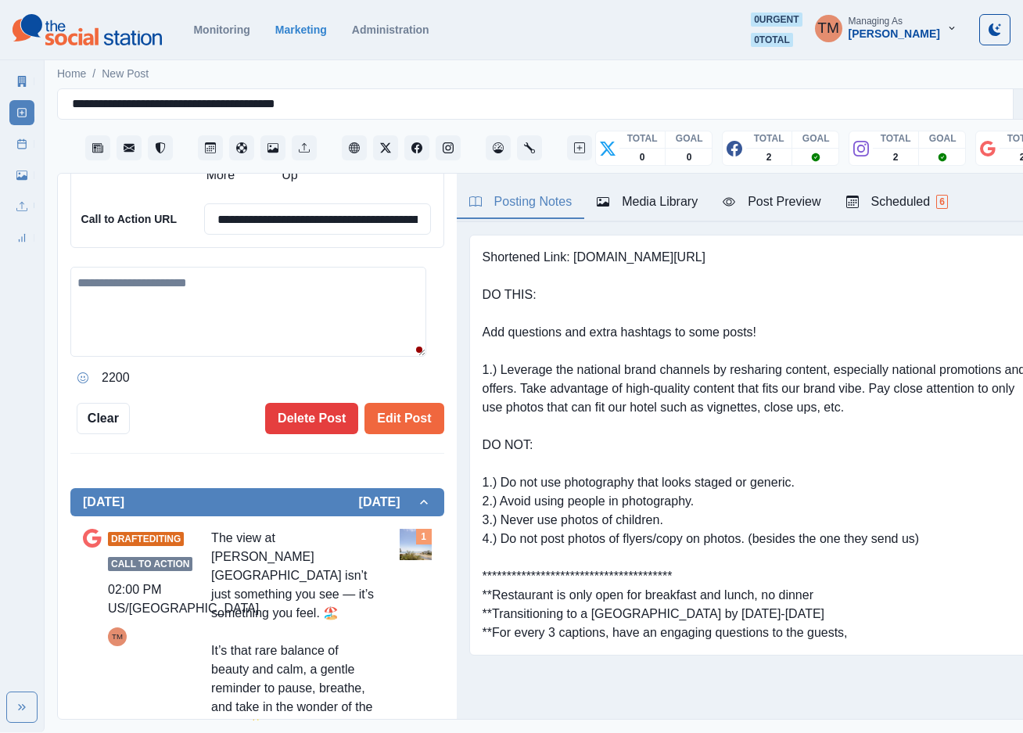
type textarea "**********"
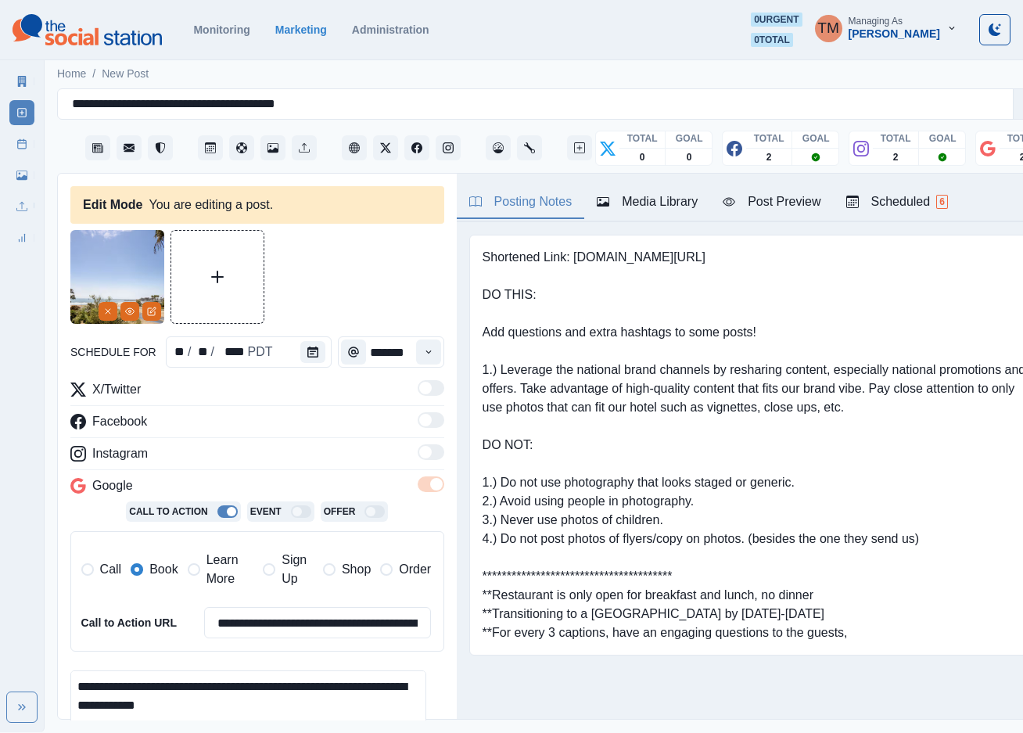
scroll to position [117, 0]
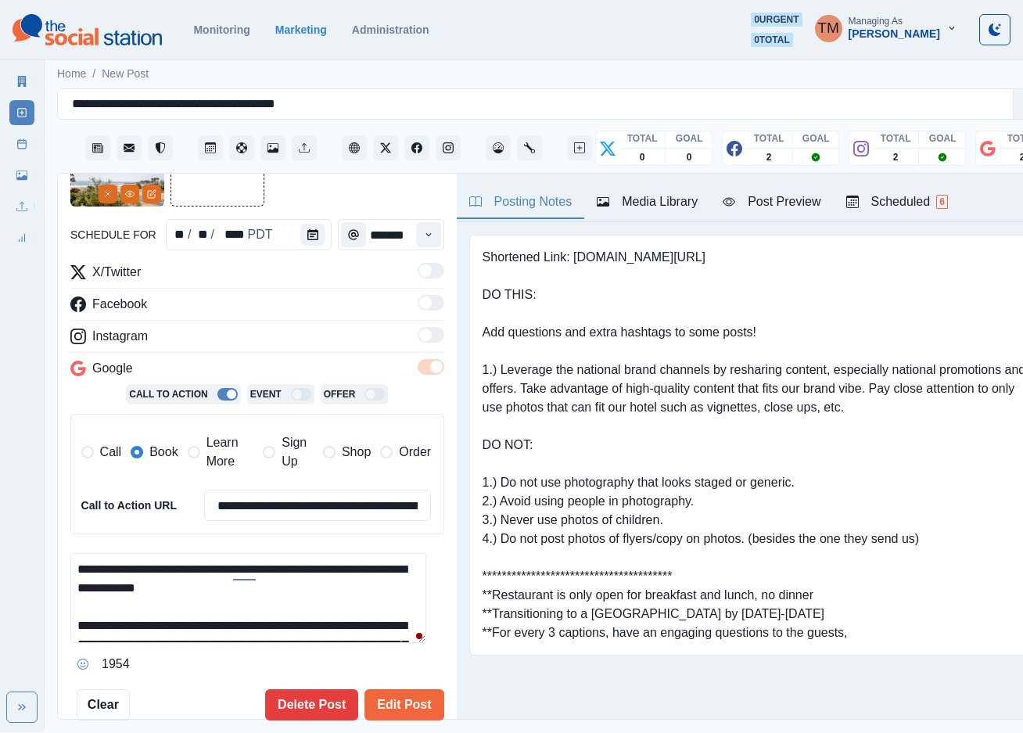
drag, startPoint x: 212, startPoint y: 454, endPoint x: 143, endPoint y: 447, distance: 69.2
click at [211, 454] on span "Learn More" at bounding box center [231, 452] width 48 height 38
click at [143, 448] on label "Book" at bounding box center [154, 452] width 47 height 38
click at [307, 238] on icon "Calendar" at bounding box center [312, 234] width 11 height 11
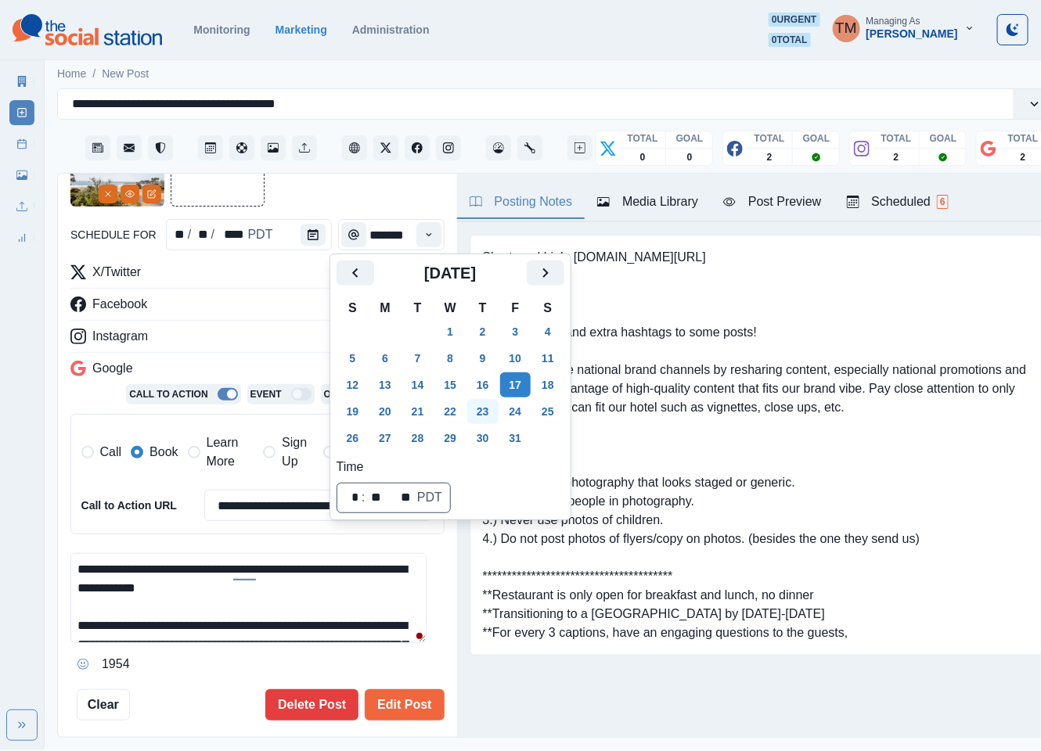
click at [484, 414] on button "23" at bounding box center [482, 411] width 31 height 25
click at [346, 192] on div at bounding box center [257, 160] width 374 height 94
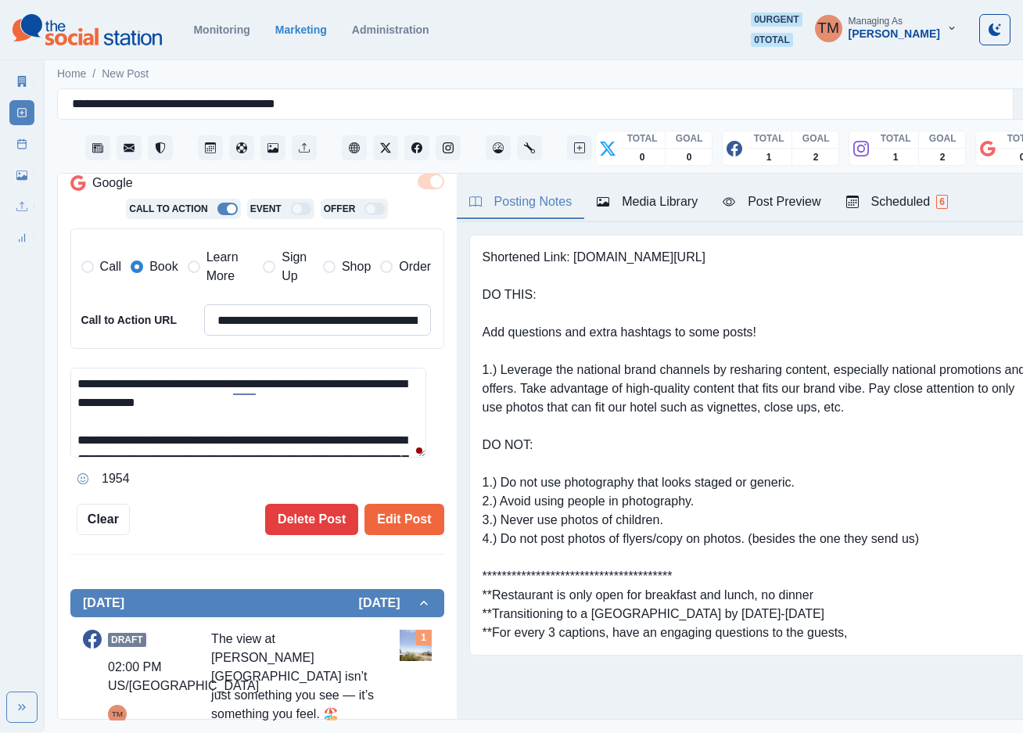
scroll to position [469, 0]
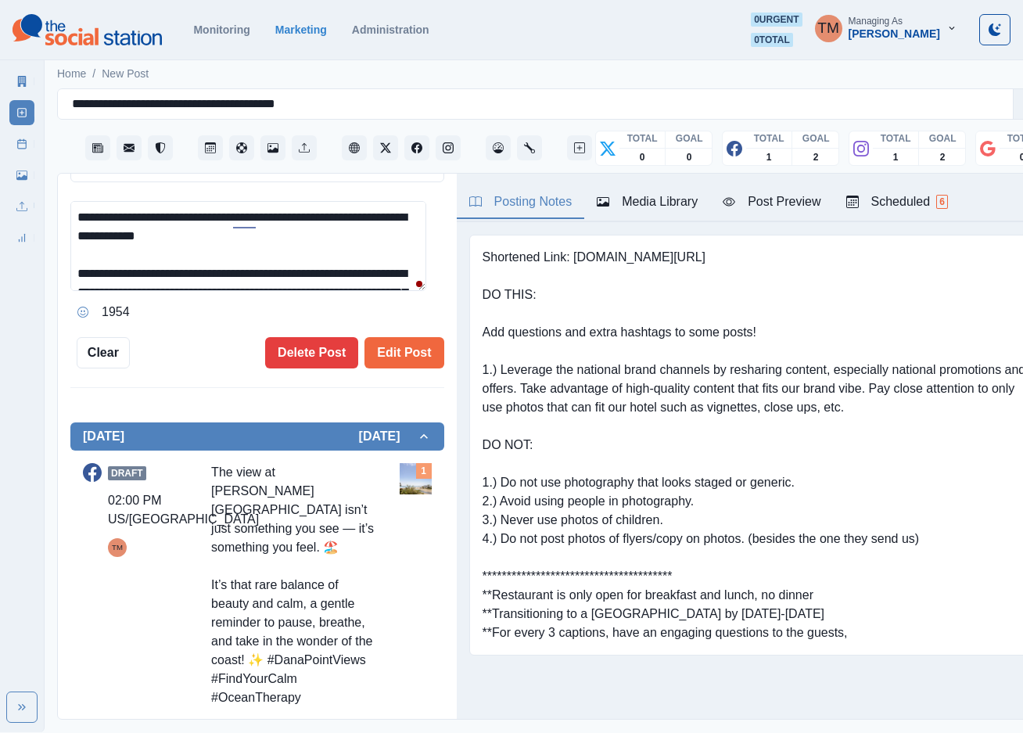
drag, startPoint x: 393, startPoint y: 343, endPoint x: 157, endPoint y: 353, distance: 235.7
click at [157, 353] on div "Edit Post Delete Post" at bounding box center [287, 352] width 315 height 31
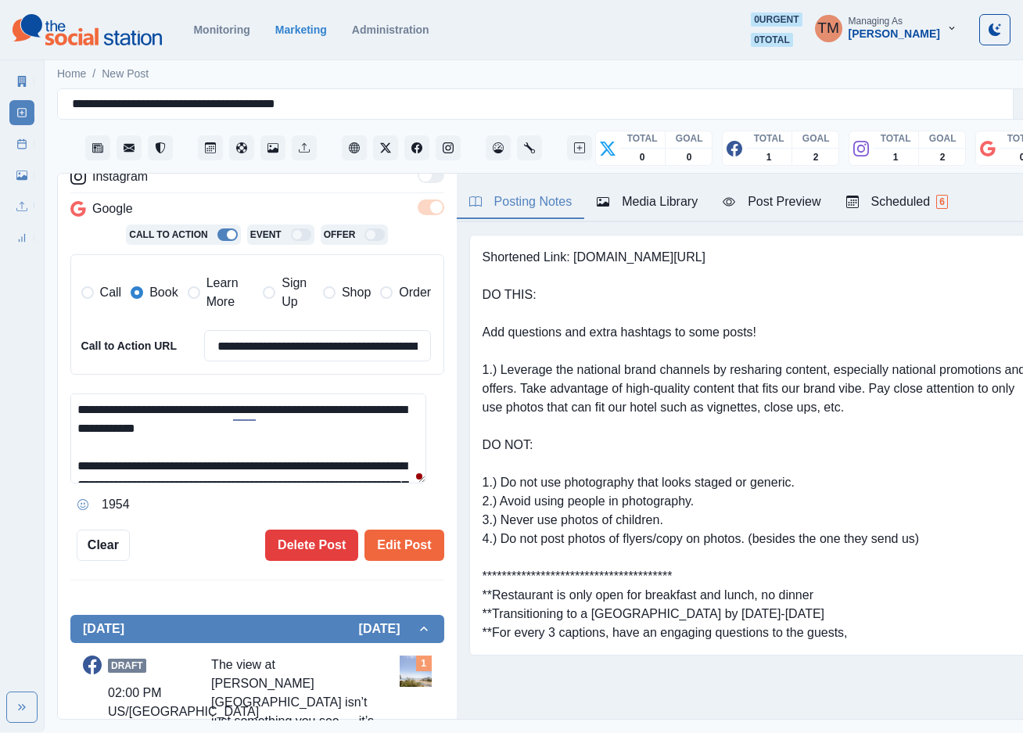
scroll to position [235, 0]
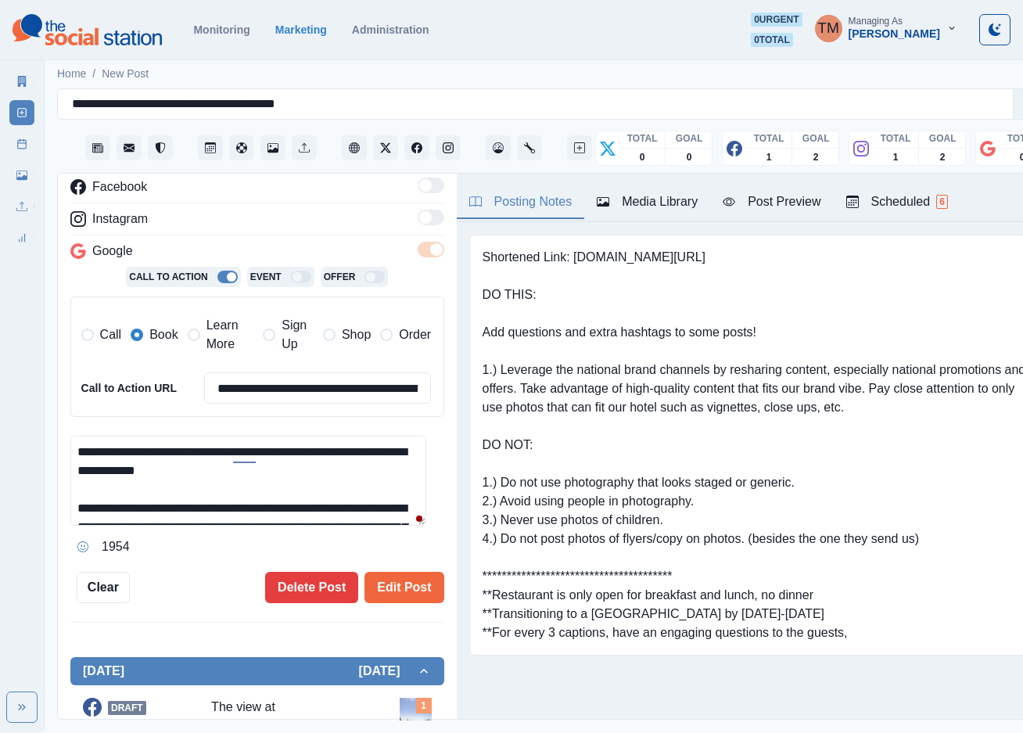
drag, startPoint x: 214, startPoint y: 336, endPoint x: 167, endPoint y: 339, distance: 47.8
click at [207, 336] on span "Learn More" at bounding box center [231, 335] width 48 height 38
click at [155, 339] on span "Book" at bounding box center [163, 334] width 28 height 19
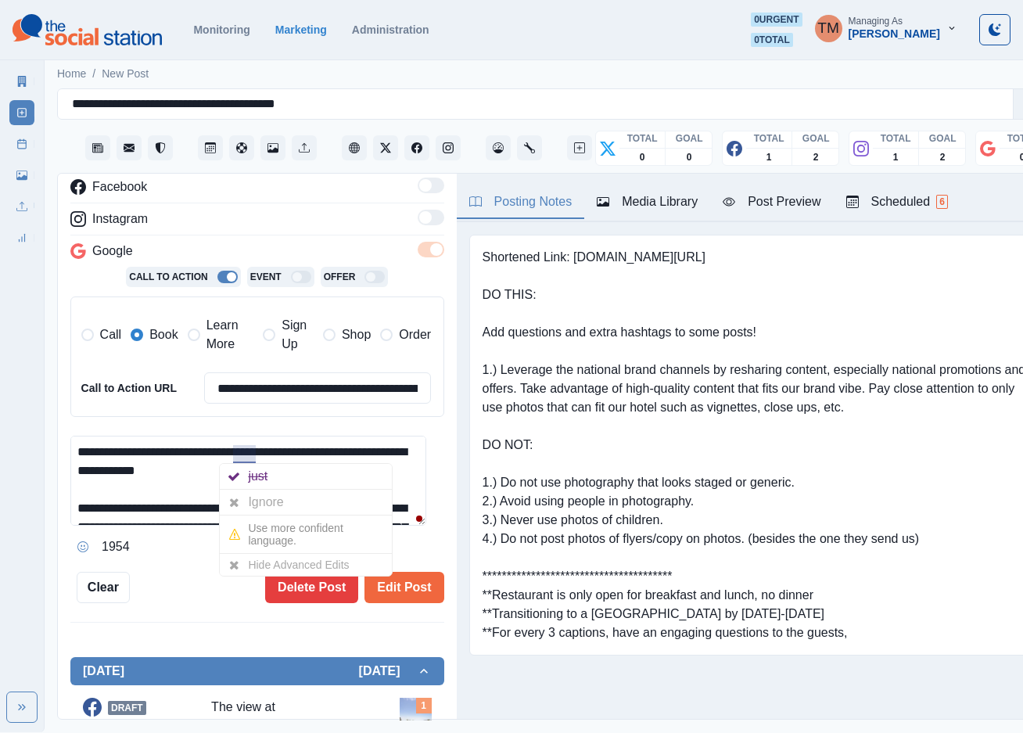
scroll to position [16, 0]
click at [383, 576] on button "Edit Post" at bounding box center [404, 587] width 79 height 31
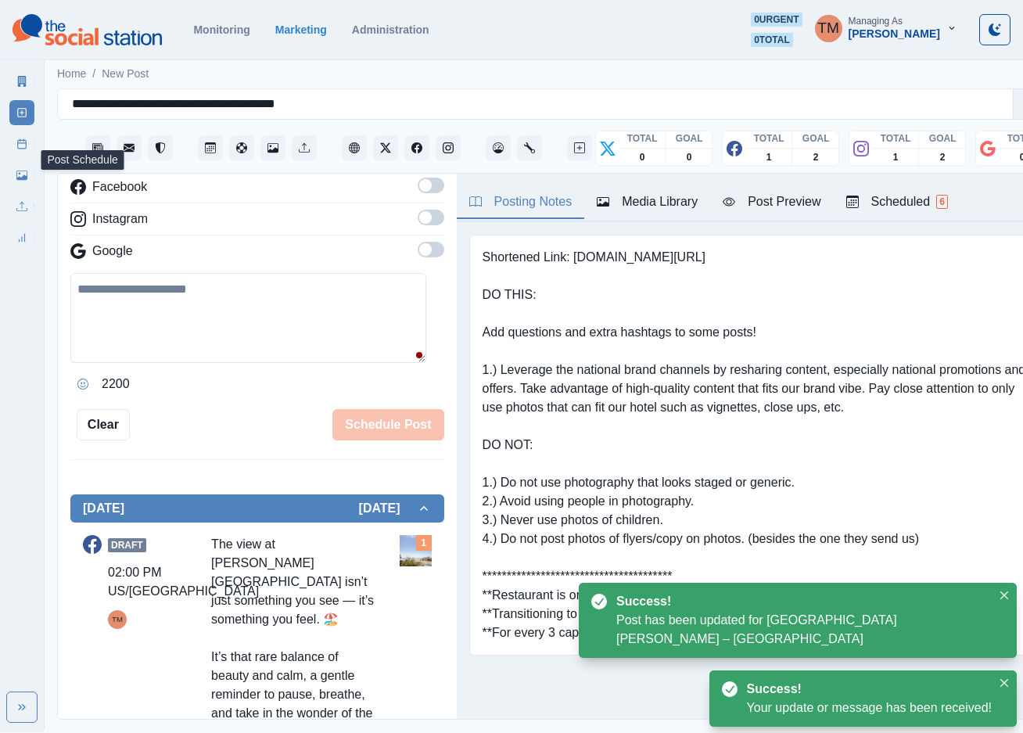
click at [19, 146] on icon at bounding box center [21, 143] width 11 height 11
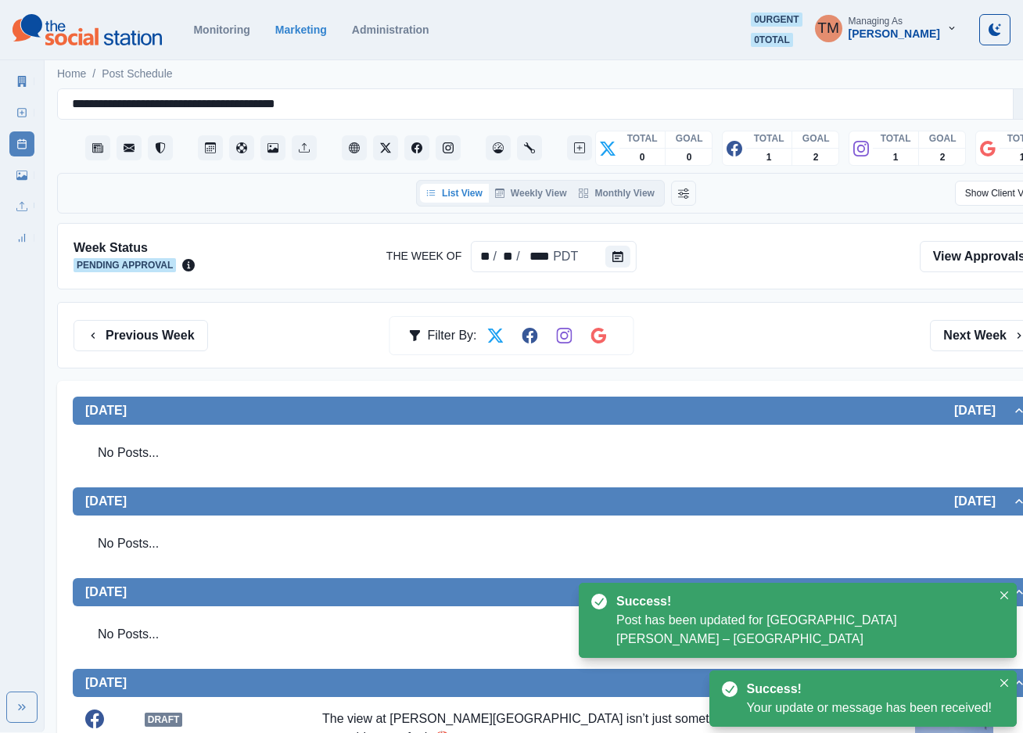
drag, startPoint x: 724, startPoint y: 336, endPoint x: 733, endPoint y: 369, distance: 34.2
click at [725, 336] on div "Previous Week Filter By: Next Week" at bounding box center [557, 335] width 966 height 31
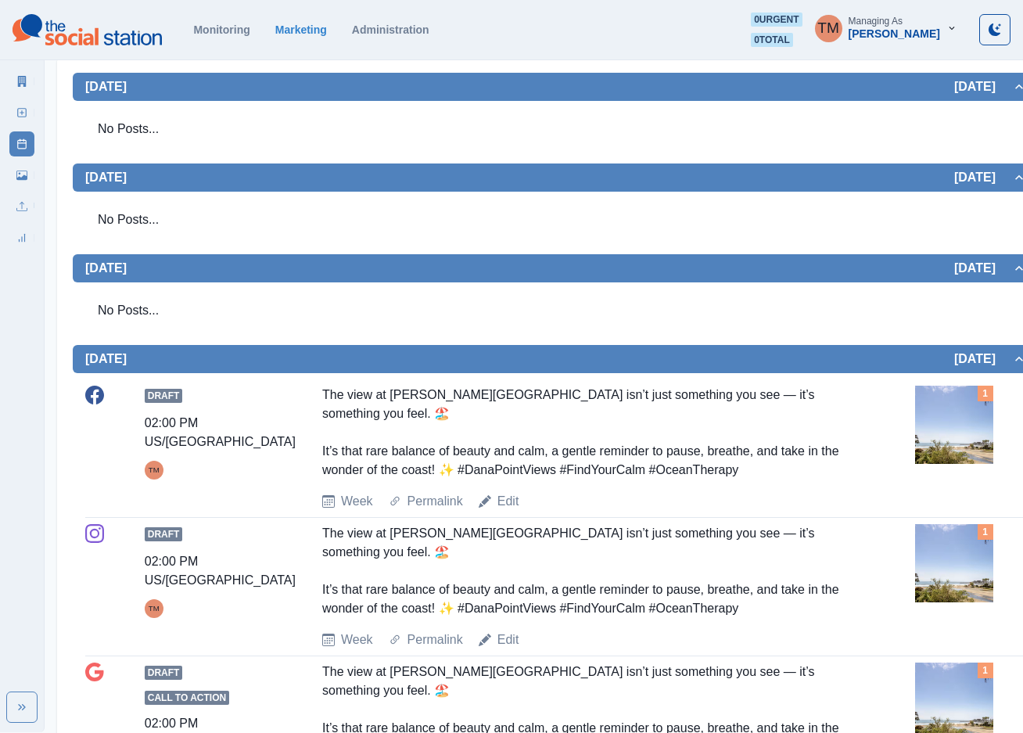
scroll to position [527, 0]
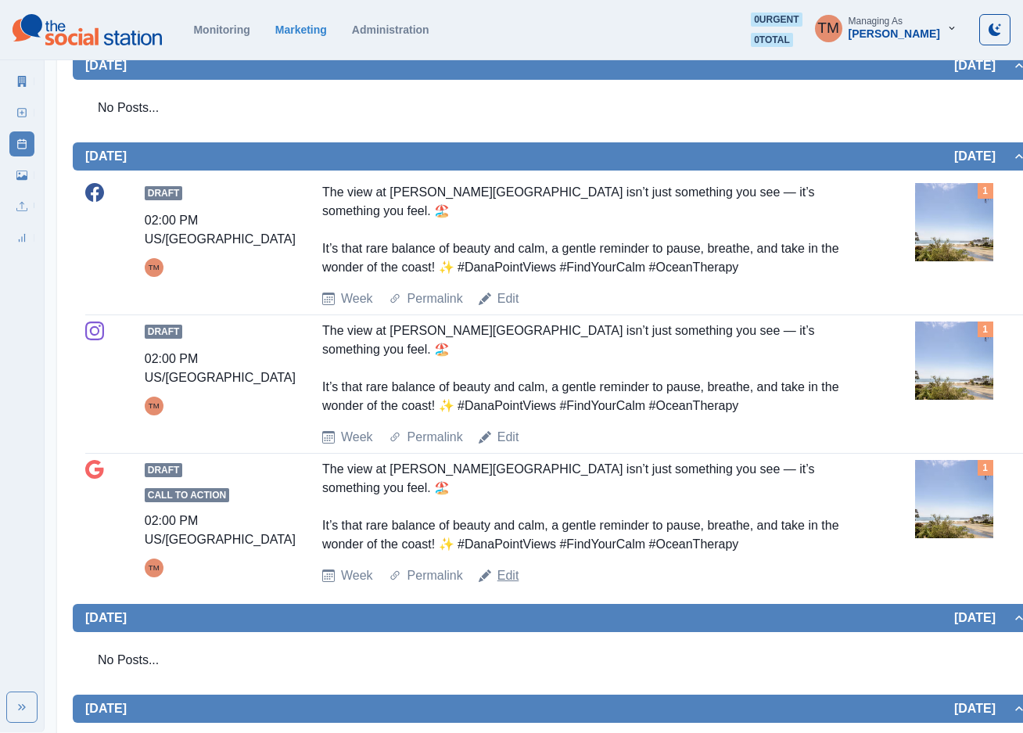
click at [502, 566] on link "Edit" at bounding box center [509, 575] width 22 height 19
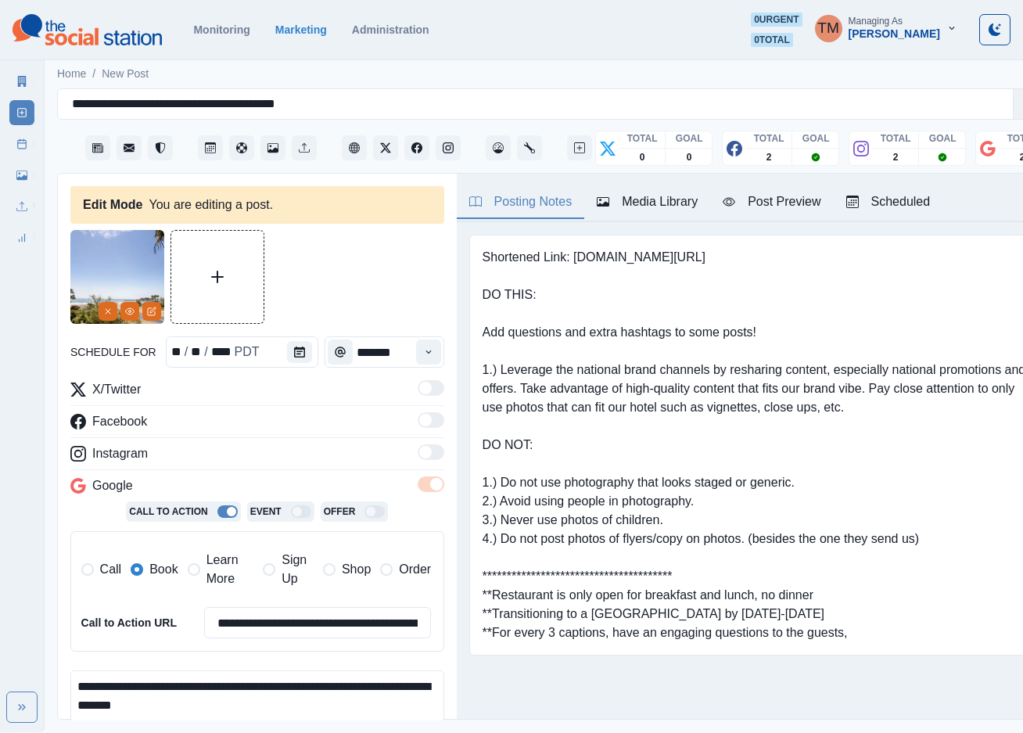
scroll to position [16, 0]
click at [27, 143] on icon at bounding box center [21, 143] width 11 height 11
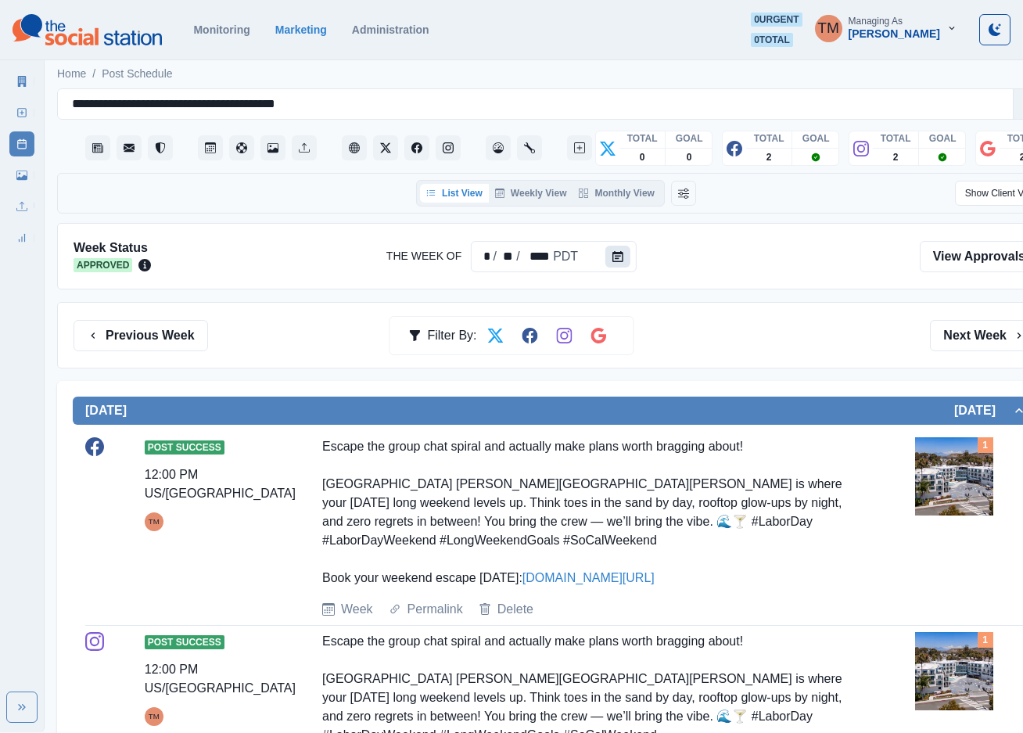
click at [606, 254] on button "Calendar" at bounding box center [618, 257] width 25 height 22
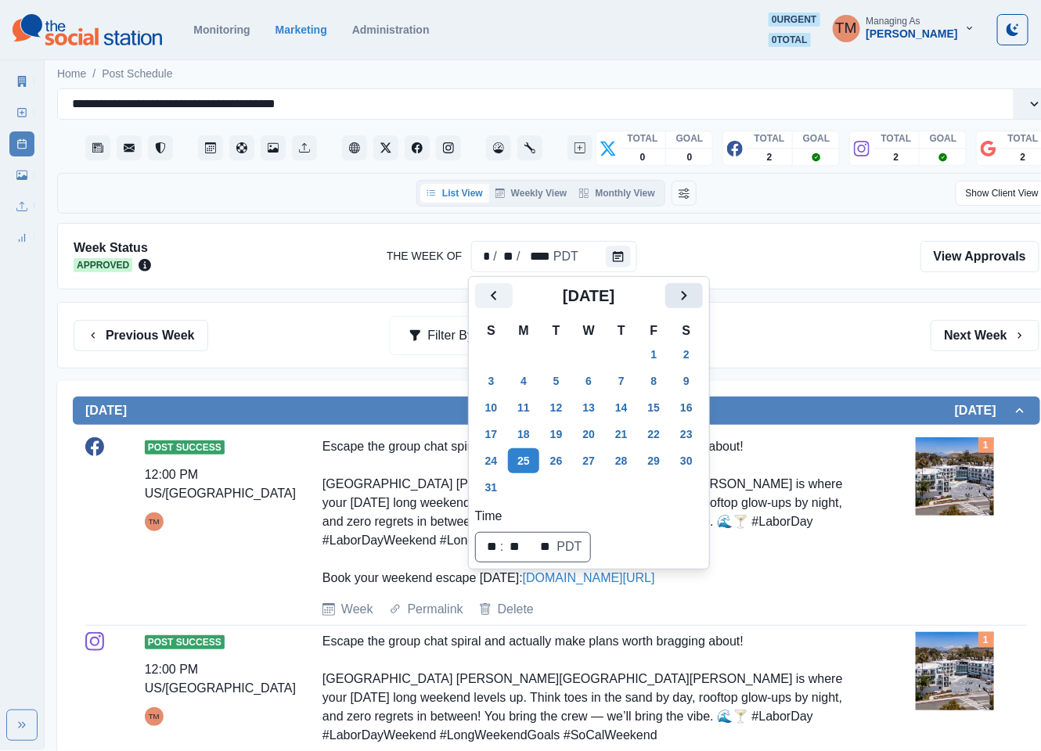
click at [681, 298] on icon "Next" at bounding box center [683, 295] width 19 height 19
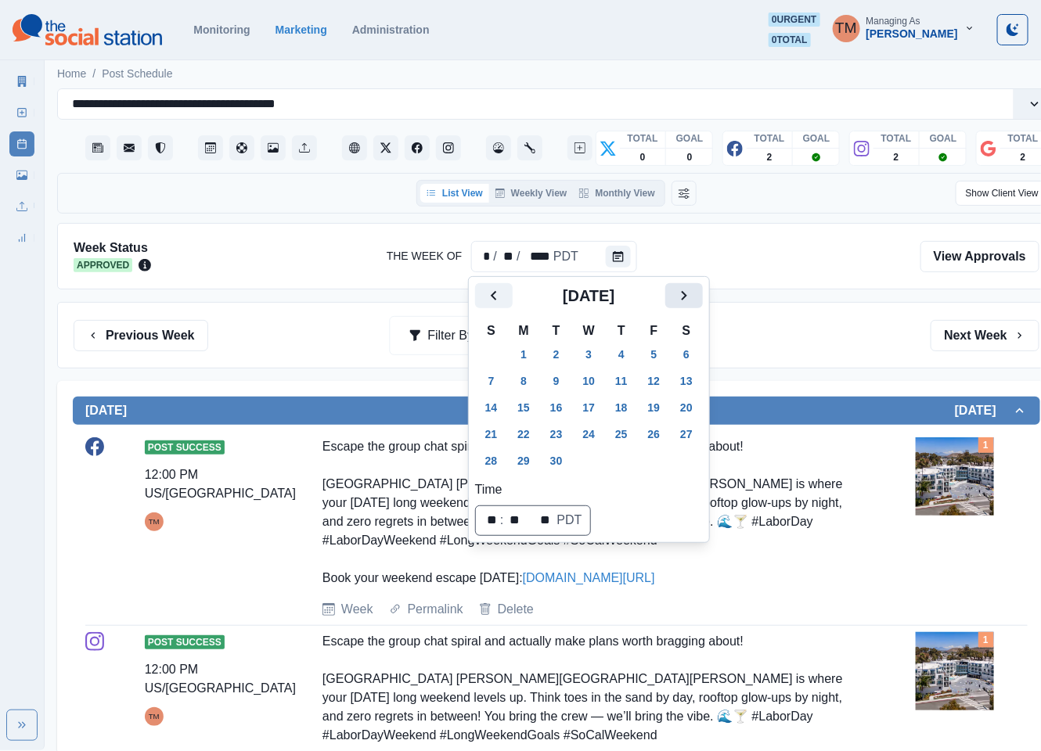
click at [681, 298] on icon "Next" at bounding box center [683, 295] width 19 height 19
click at [528, 437] on button "20" at bounding box center [523, 434] width 31 height 25
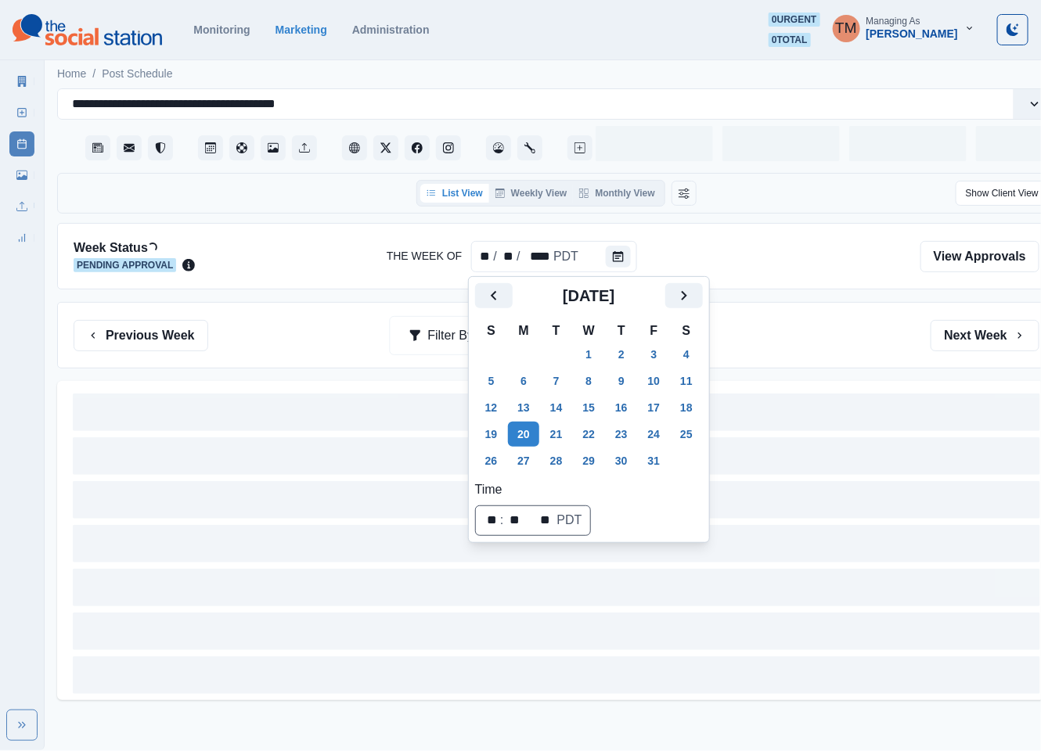
click at [796, 346] on div "Previous Week Filter By: Next Week" at bounding box center [557, 335] width 966 height 31
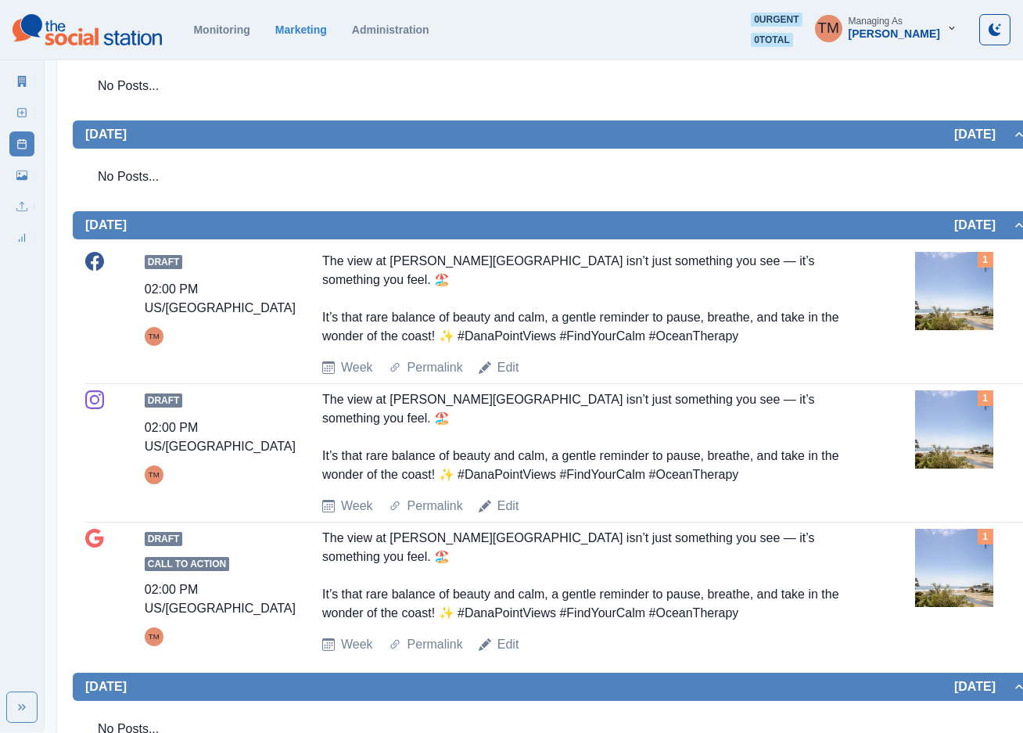
scroll to position [117, 0]
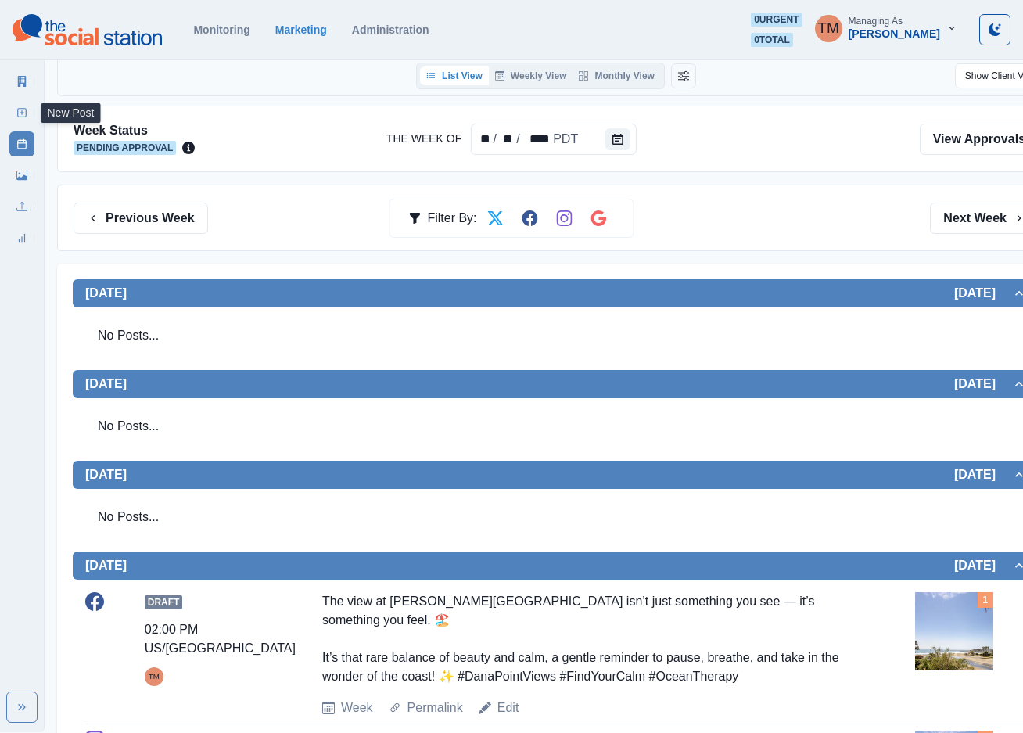
click at [22, 110] on icon at bounding box center [21, 112] width 11 height 11
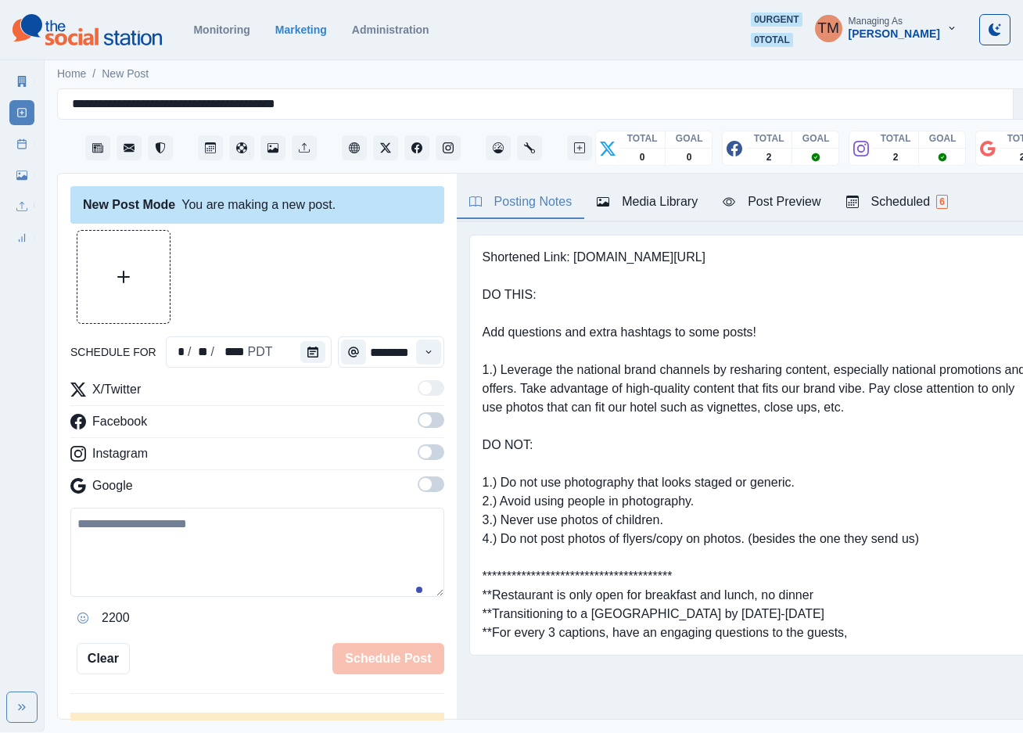
click at [232, 563] on textarea at bounding box center [257, 552] width 374 height 89
paste textarea "**********"
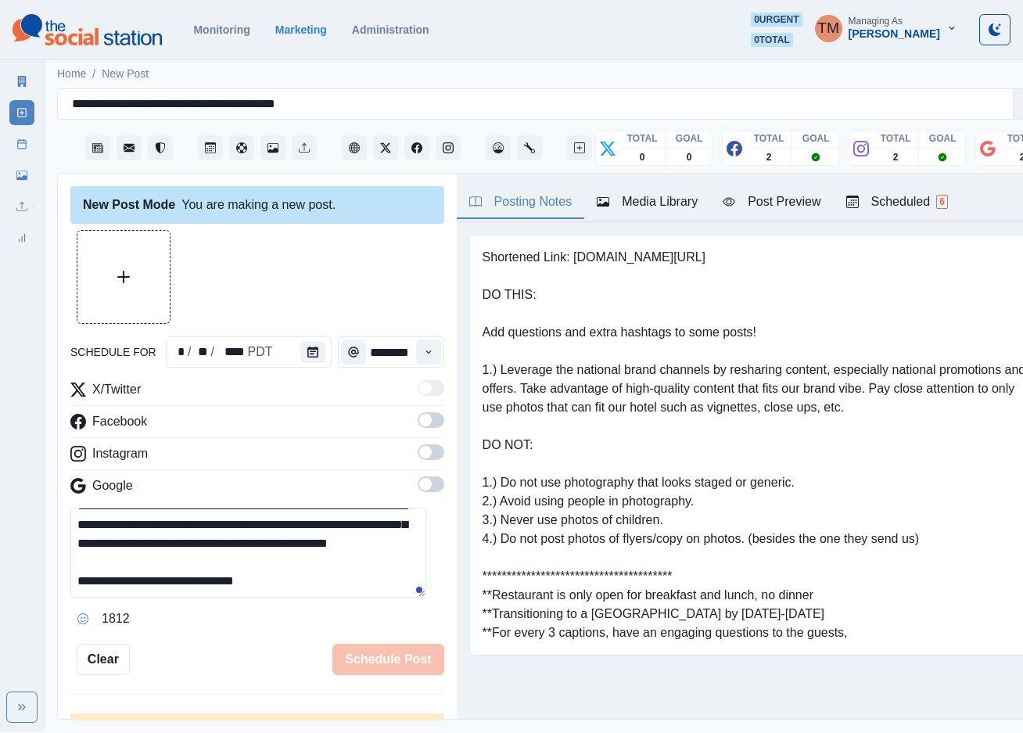
scroll to position [125, 0]
type textarea "**********"
click at [418, 412] on span at bounding box center [431, 420] width 27 height 16
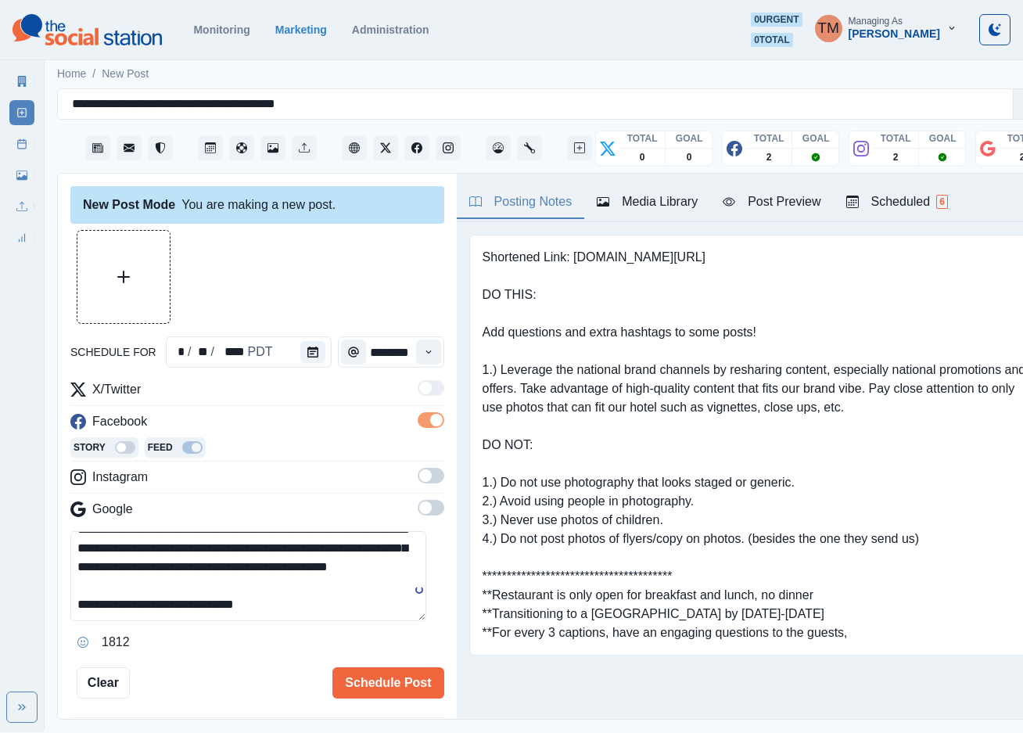
click at [419, 468] on span at bounding box center [431, 476] width 27 height 16
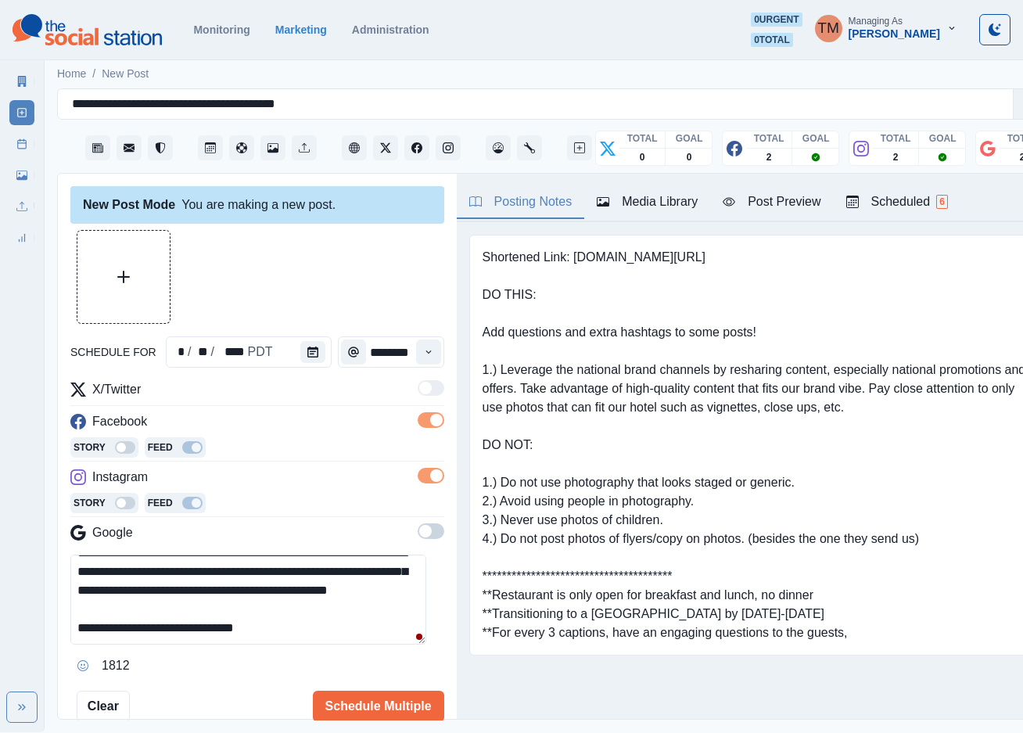
click at [420, 523] on span at bounding box center [431, 531] width 27 height 16
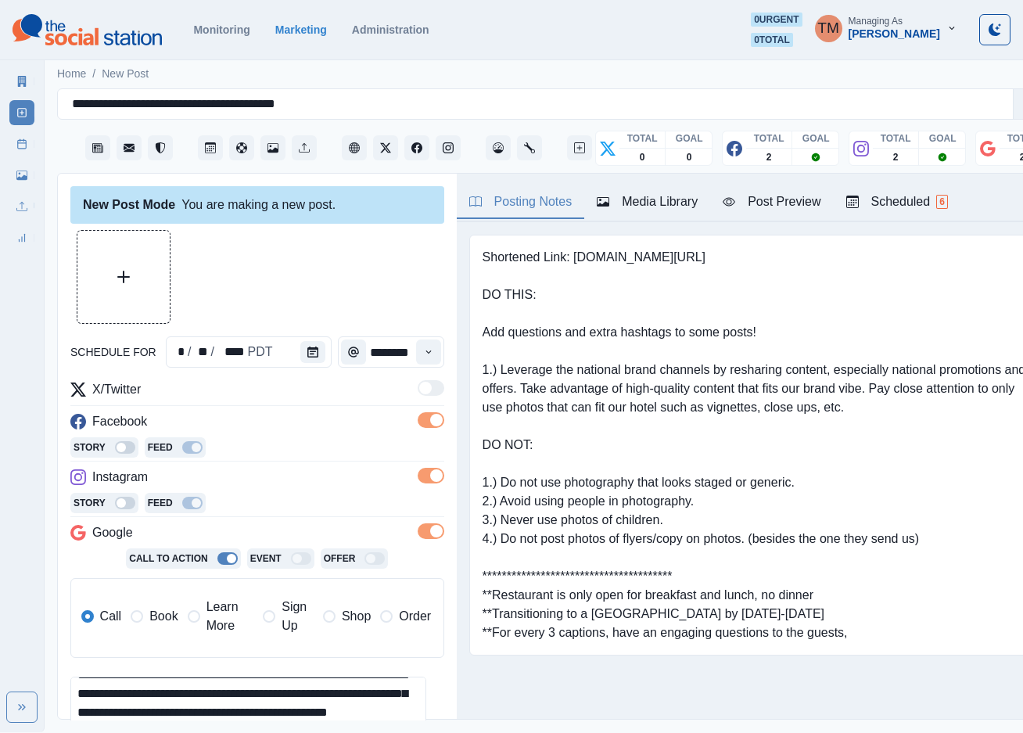
click at [219, 603] on span "Learn More" at bounding box center [231, 617] width 48 height 38
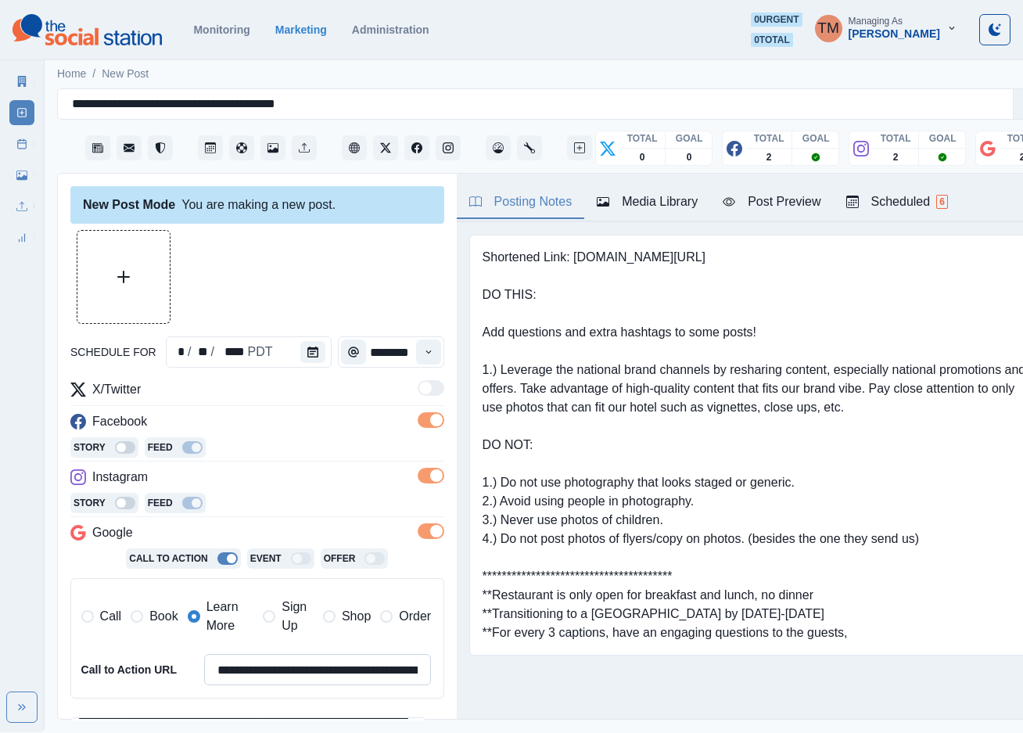
click at [315, 663] on input "**********" at bounding box center [318, 669] width 228 height 31
paste input
type input "**********"
click at [307, 347] on icon "Calendar" at bounding box center [312, 352] width 11 height 11
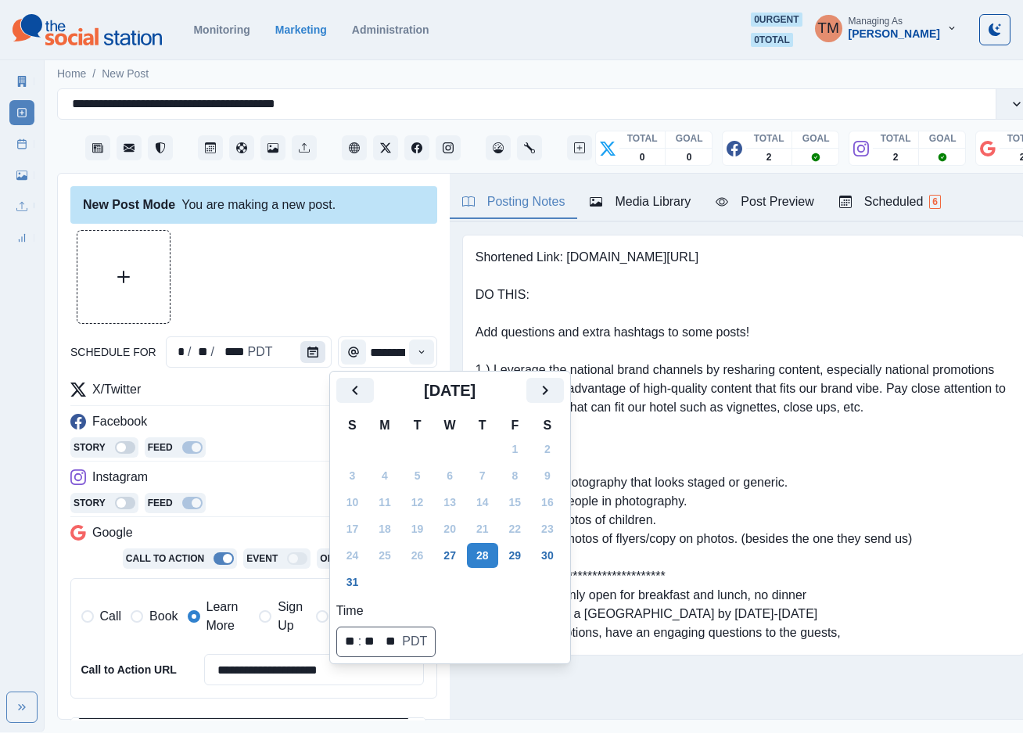
scroll to position [0, 0]
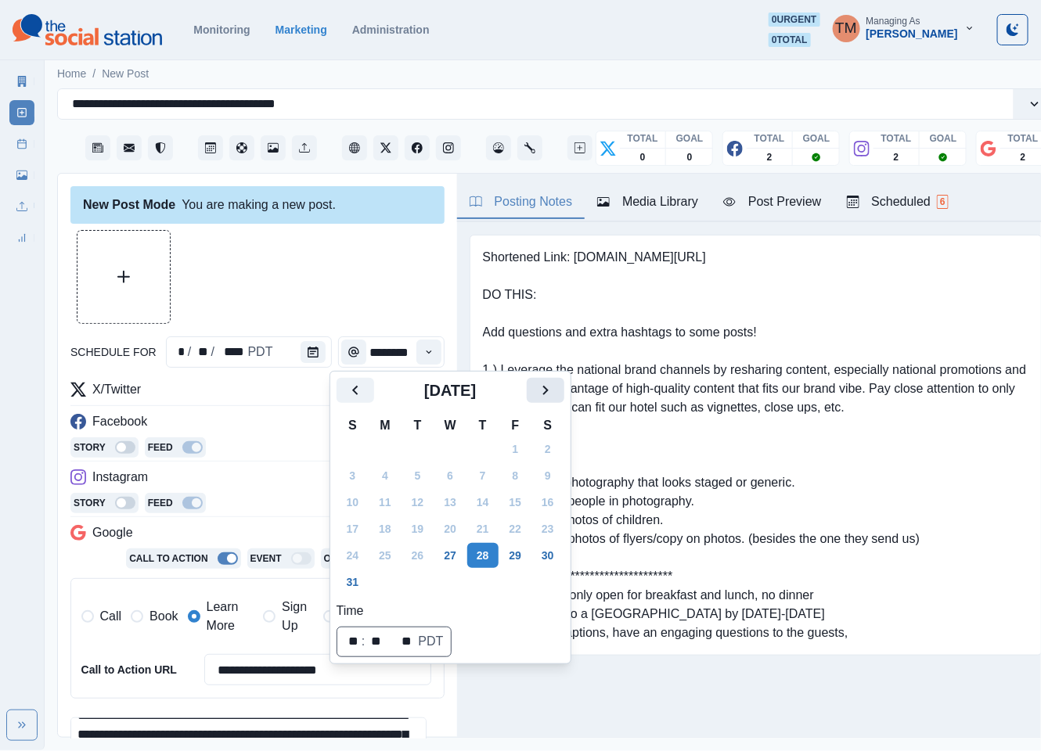
click at [541, 395] on icon "Next" at bounding box center [545, 390] width 19 height 19
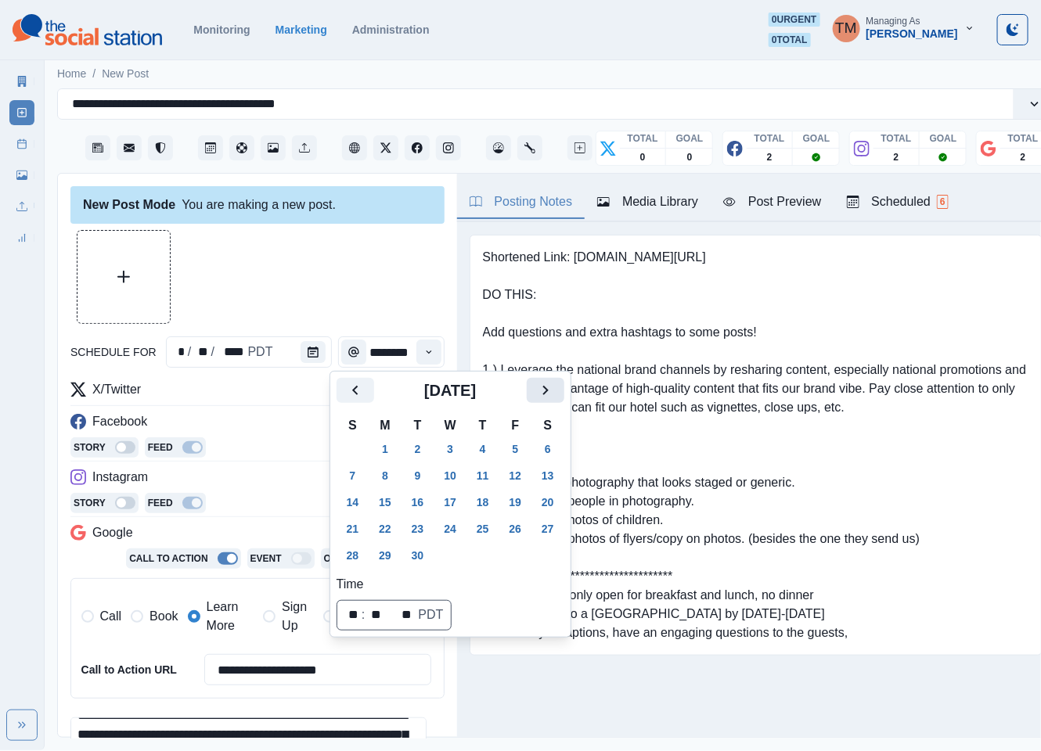
click at [541, 395] on icon "Next" at bounding box center [545, 390] width 19 height 19
click at [383, 535] on button "20" at bounding box center [384, 528] width 31 height 25
click at [346, 275] on div at bounding box center [257, 277] width 374 height 94
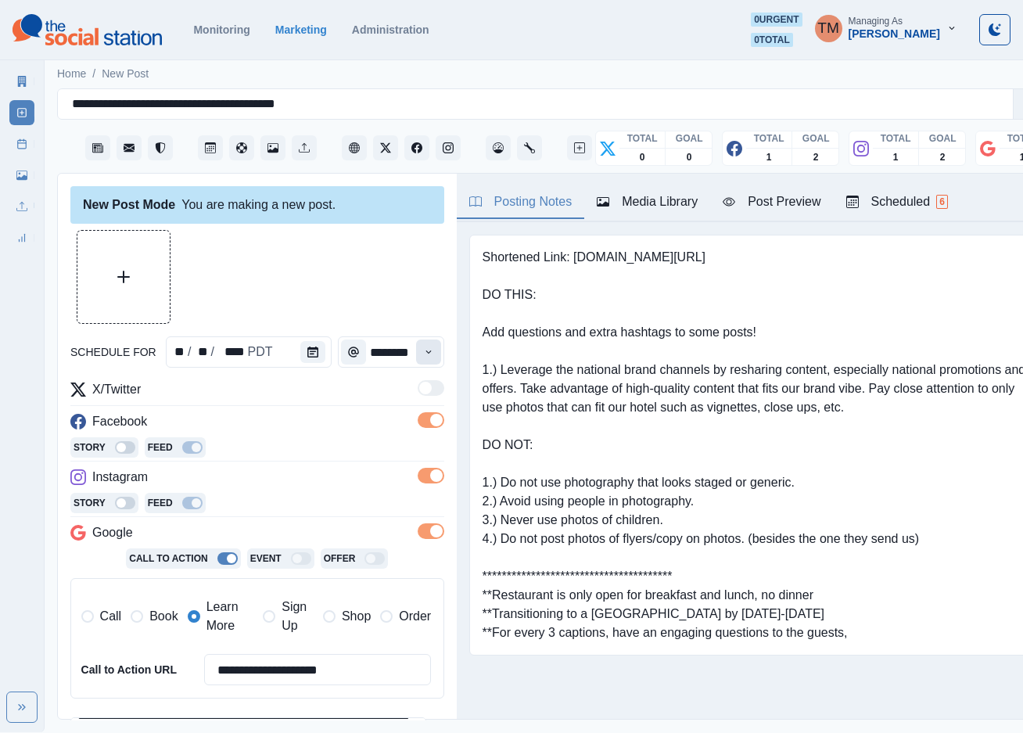
click at [416, 352] on button "Time" at bounding box center [428, 352] width 25 height 25
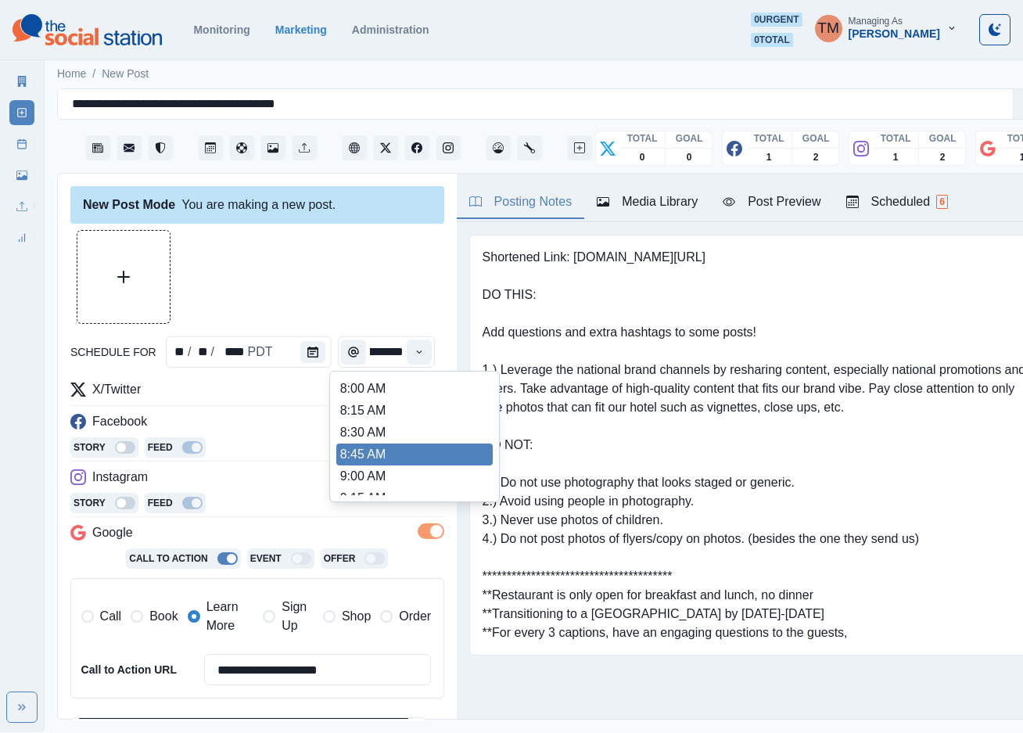
scroll to position [469, 0]
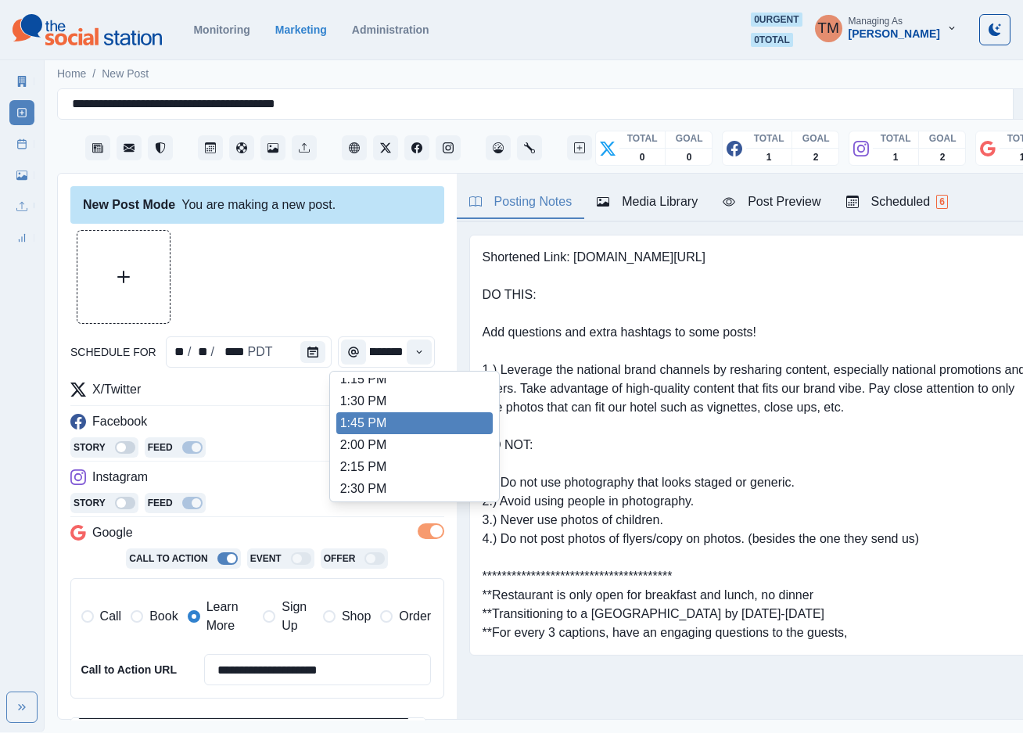
click at [383, 423] on li "1:45 PM" at bounding box center [414, 423] width 156 height 22
type input "*******"
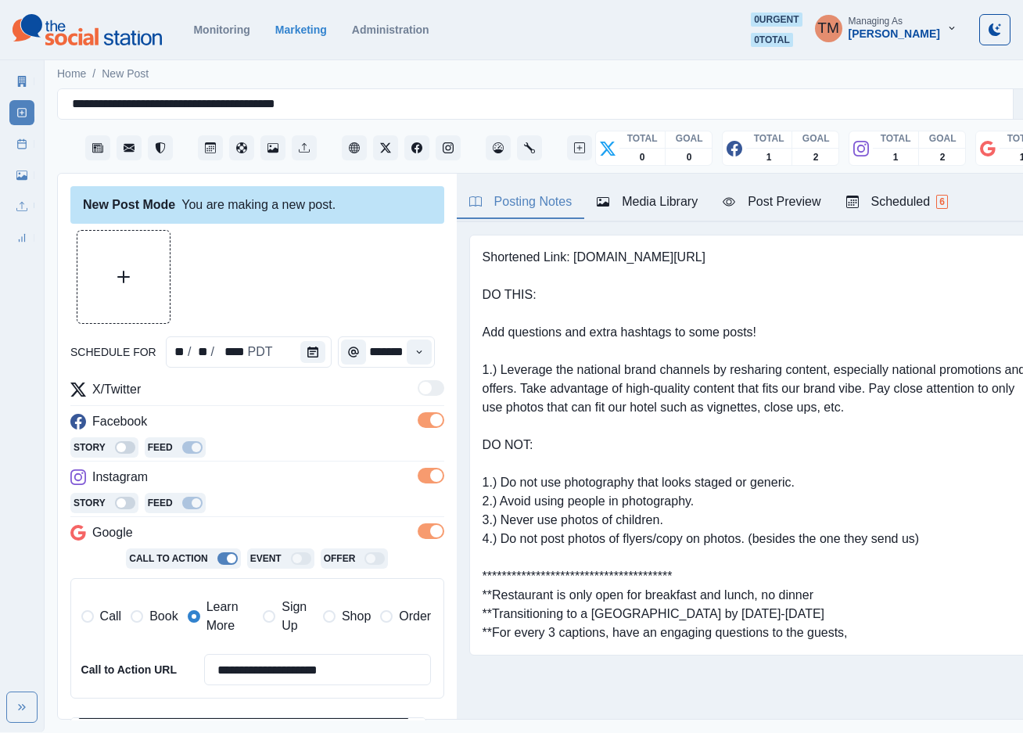
scroll to position [0, 12]
click at [376, 299] on div at bounding box center [257, 277] width 374 height 94
click at [149, 284] on button "Upload Media" at bounding box center [123, 277] width 92 height 92
click at [784, 202] on div "Post Preview" at bounding box center [772, 201] width 98 height 19
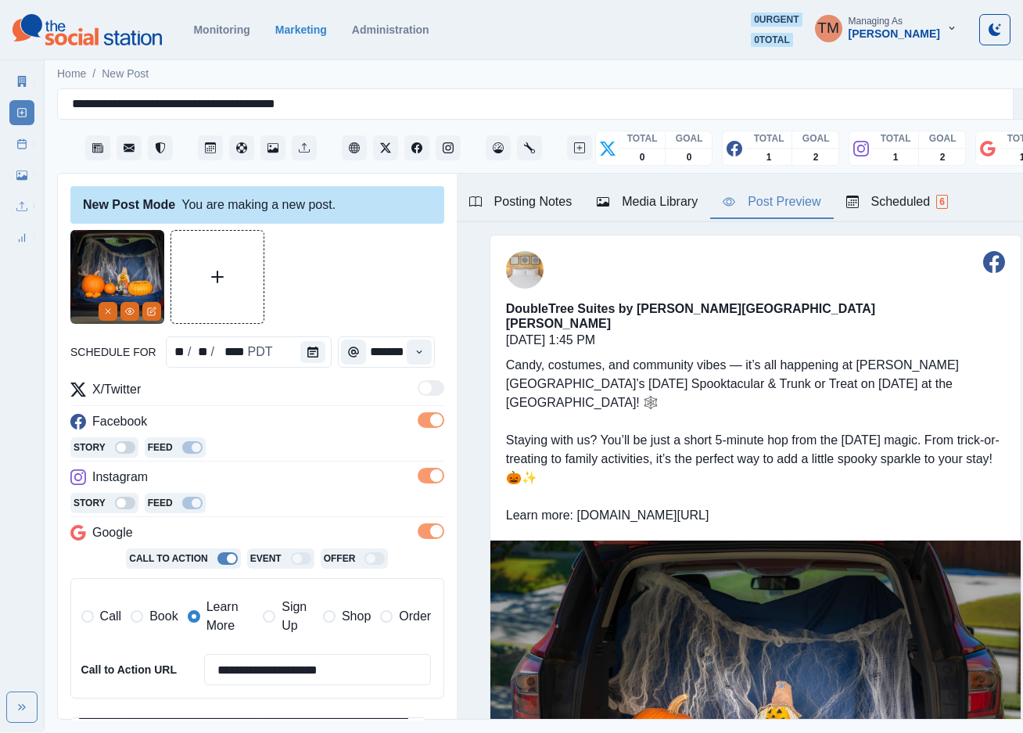
click at [804, 203] on div "Post Preview" at bounding box center [772, 201] width 98 height 19
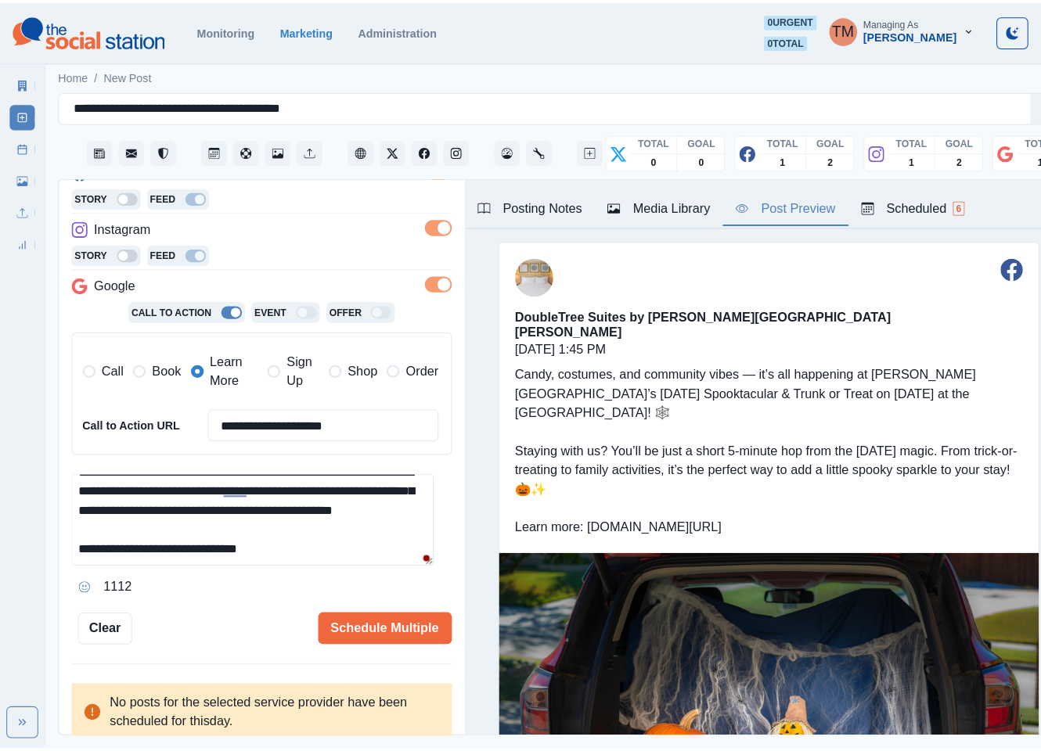
scroll to position [78, 0]
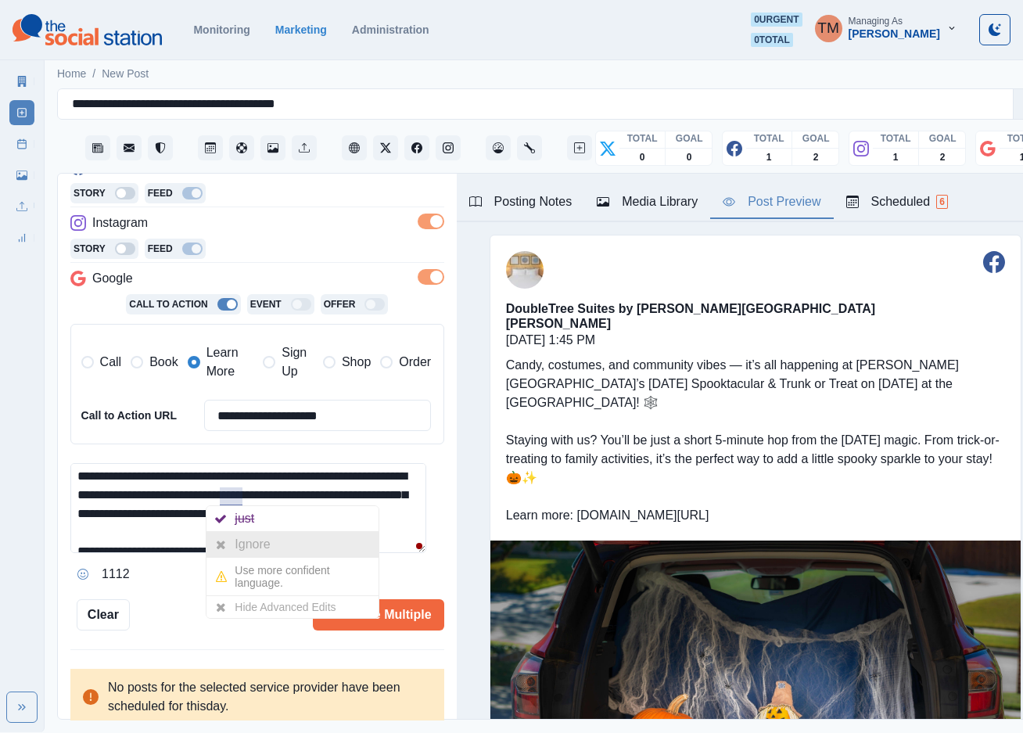
click at [245, 549] on div "Ignore" at bounding box center [255, 544] width 41 height 25
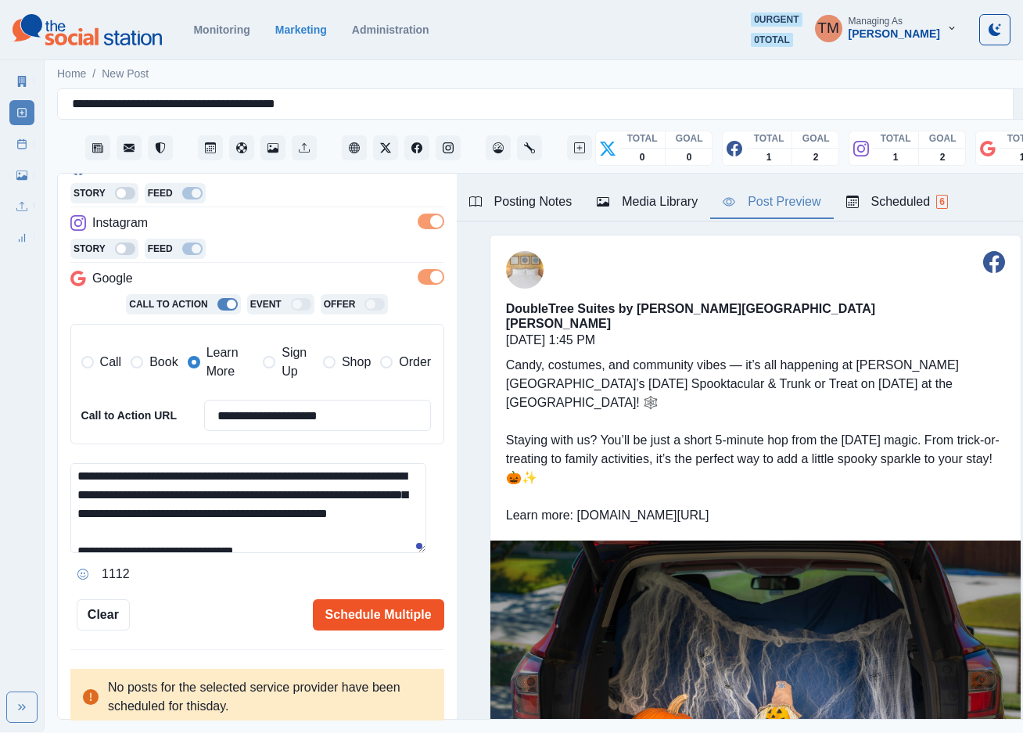
click at [357, 615] on button "Schedule Multiple" at bounding box center [378, 614] width 131 height 31
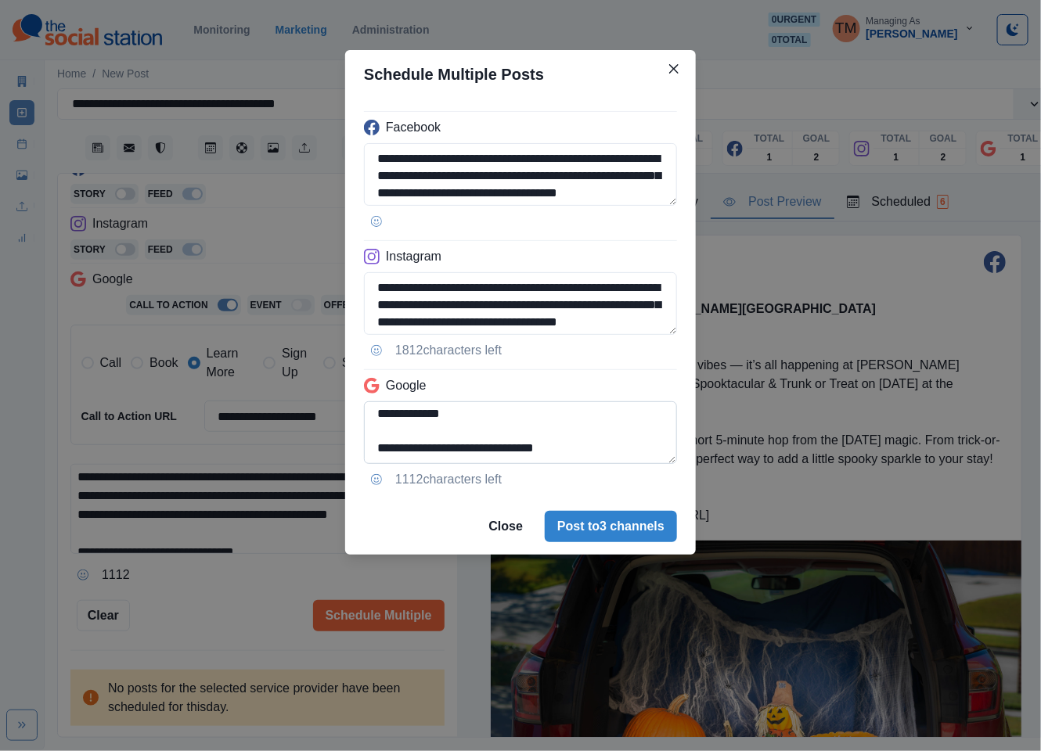
scroll to position [160, 0]
drag, startPoint x: 419, startPoint y: 415, endPoint x: 650, endPoint y: 456, distance: 235.1
click at [650, 456] on textarea "**********" at bounding box center [520, 432] width 313 height 63
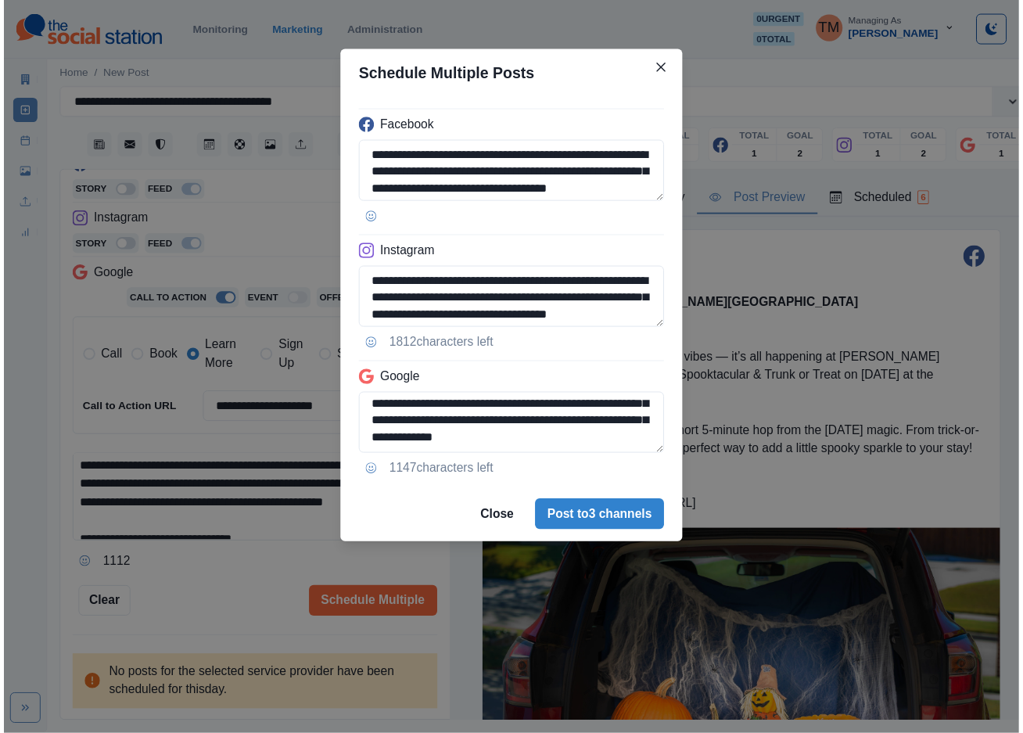
scroll to position [124, 0]
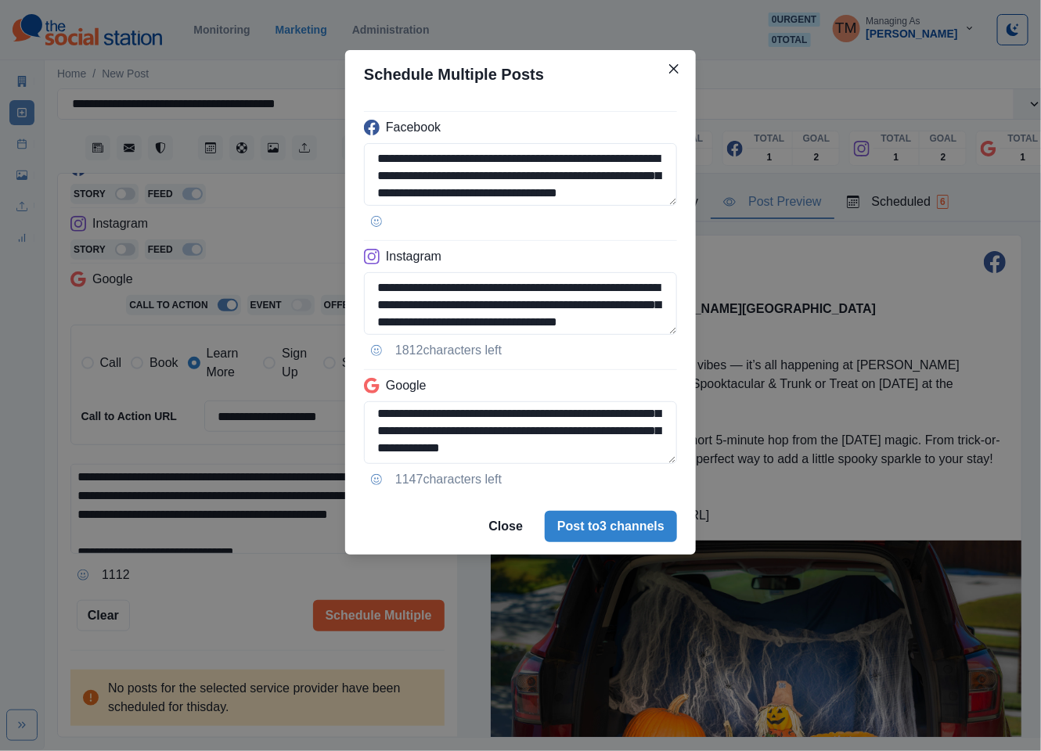
type textarea "**********"
click at [191, 602] on div "**********" at bounding box center [520, 375] width 1041 height 751
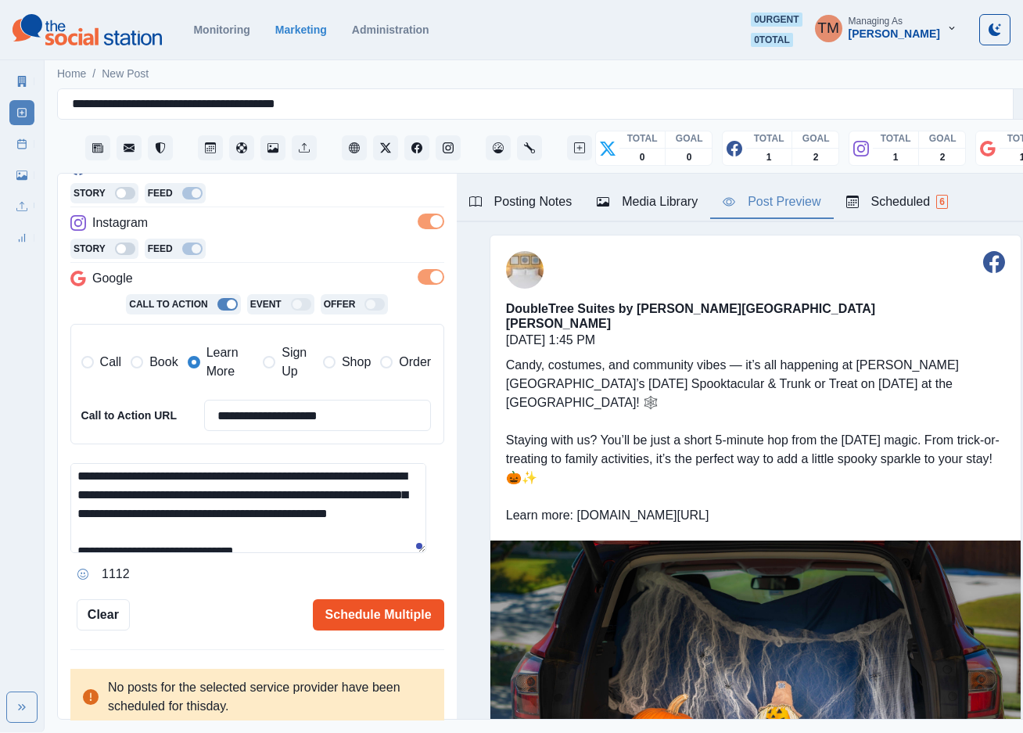
click at [373, 615] on button "Schedule Multiple" at bounding box center [378, 614] width 131 height 31
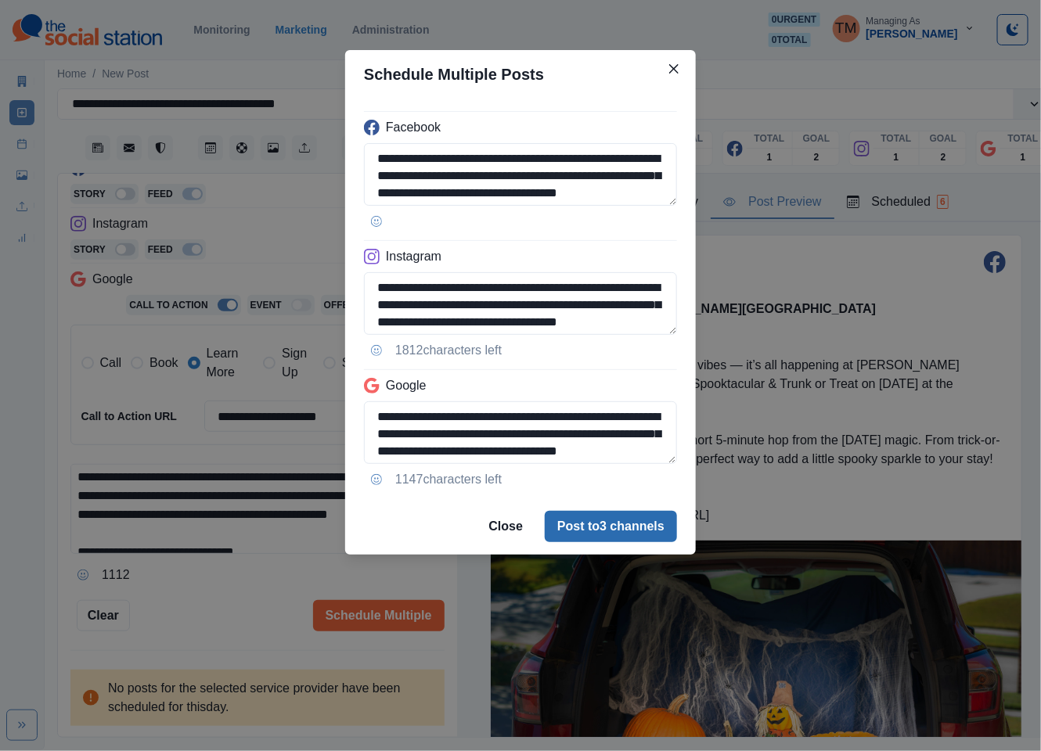
click at [624, 535] on button "Post to 3 channels" at bounding box center [611, 526] width 132 height 31
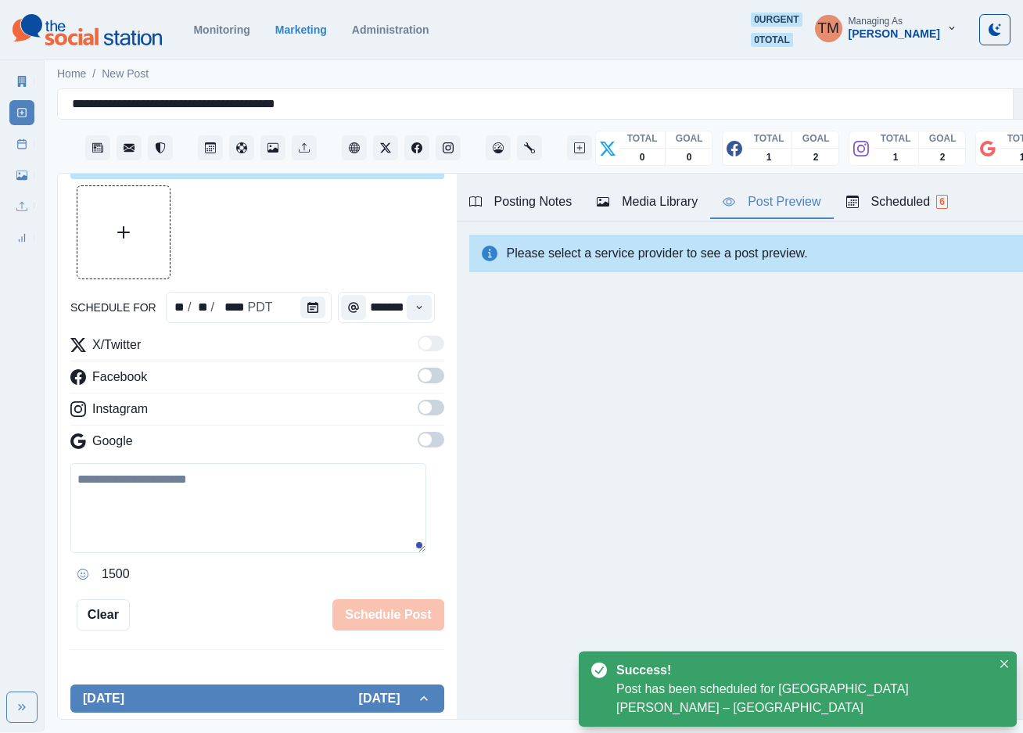
scroll to position [254, 0]
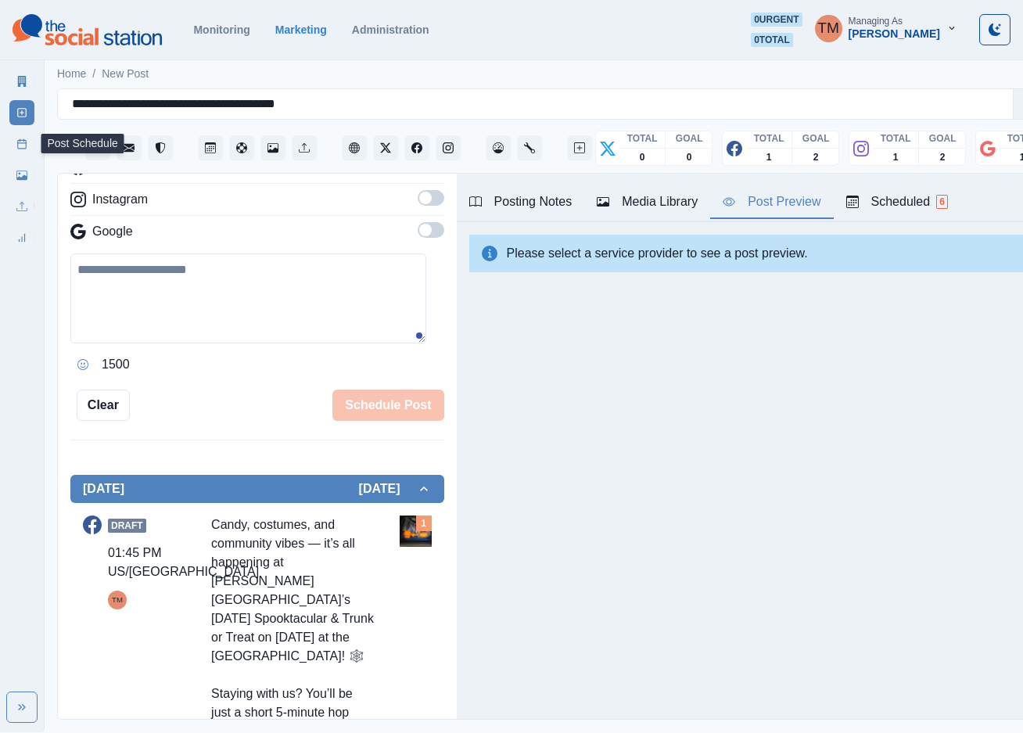
click at [21, 146] on icon at bounding box center [21, 143] width 11 height 11
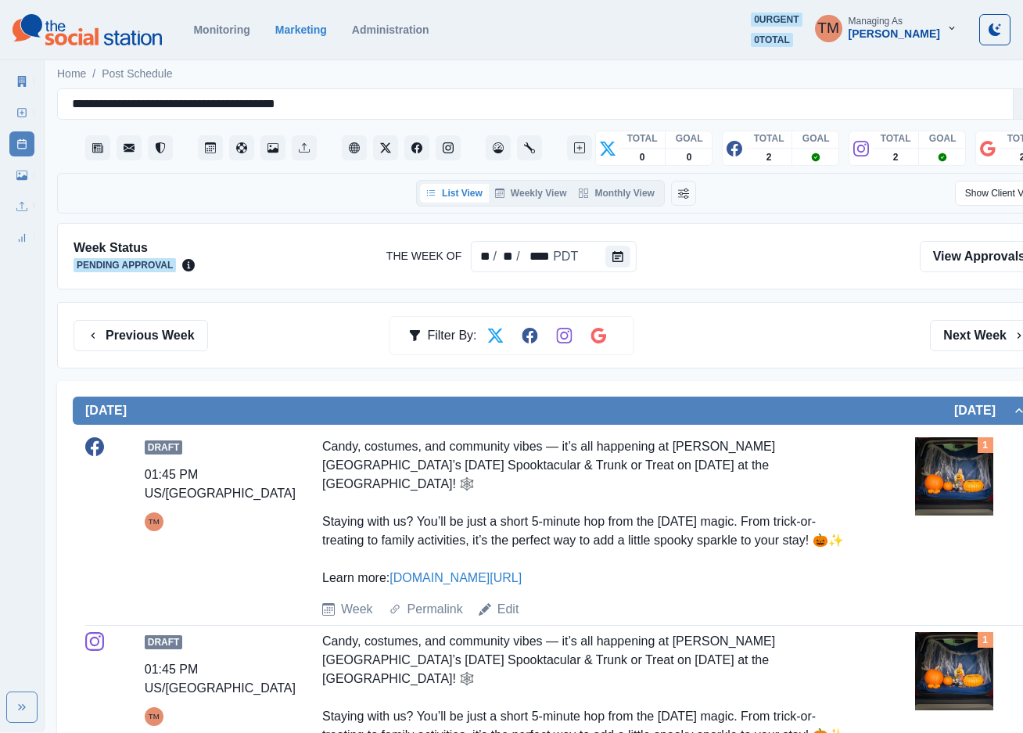
click at [815, 340] on div "Previous Week Filter By: Next Week" at bounding box center [557, 335] width 966 height 31
click at [982, 326] on button "Next Week" at bounding box center [984, 335] width 109 height 31
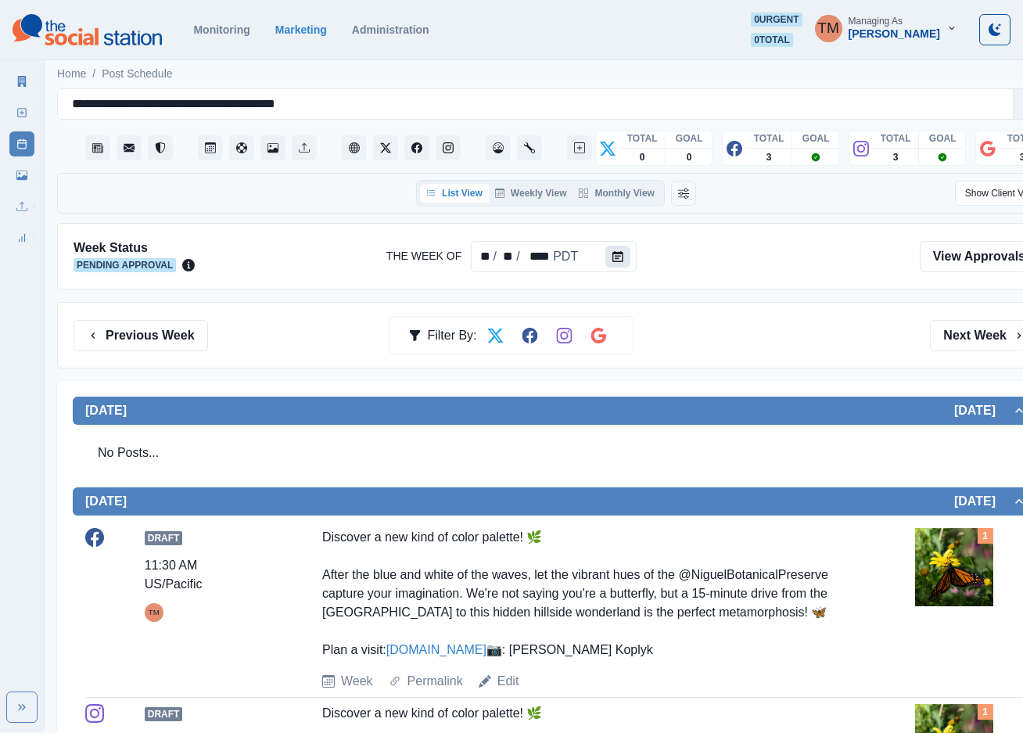
click at [613, 249] on button "Calendar" at bounding box center [618, 257] width 25 height 22
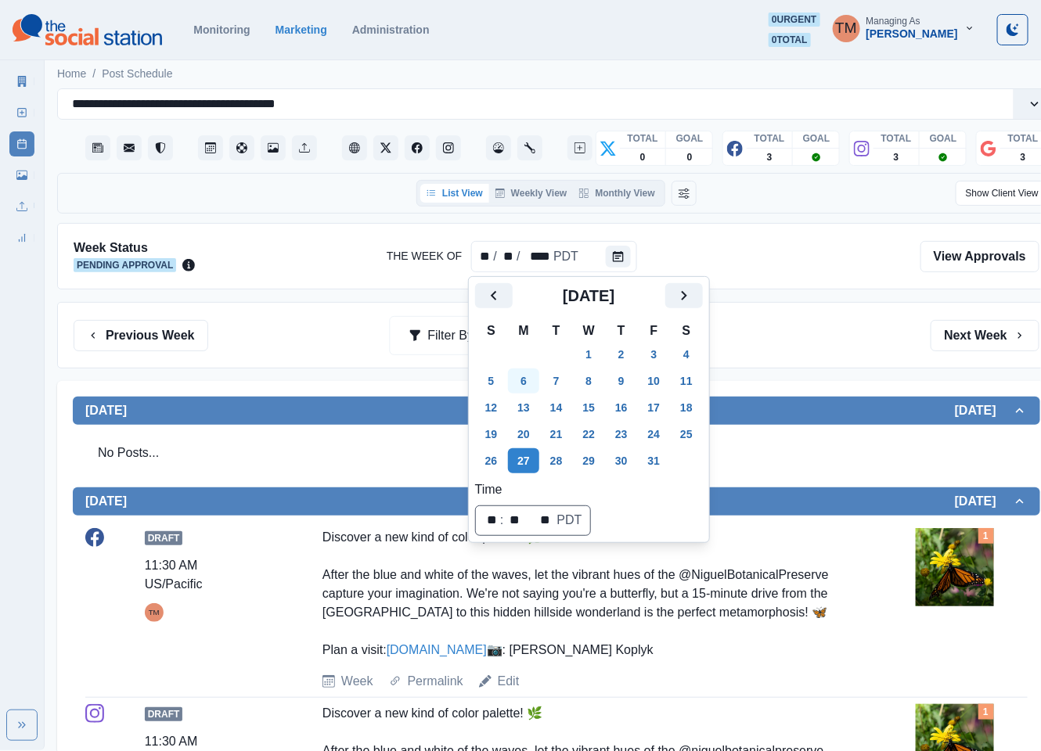
click at [531, 380] on button "6" at bounding box center [523, 381] width 31 height 25
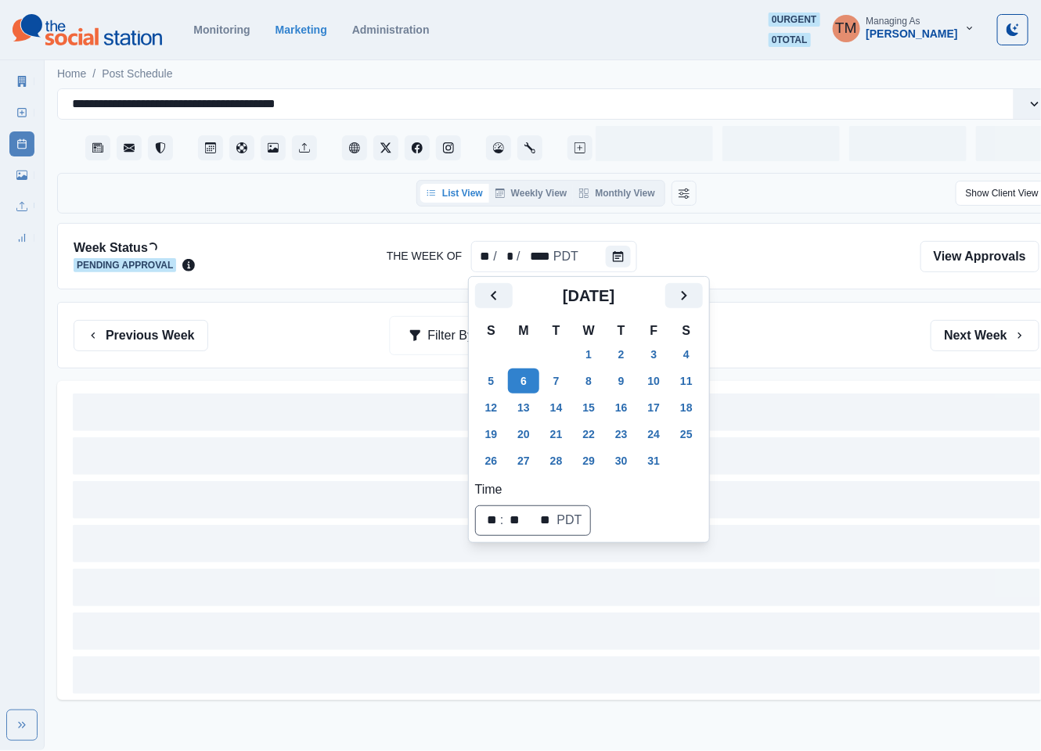
click at [759, 348] on div "Previous Week Filter By: Next Week" at bounding box center [557, 335] width 966 height 31
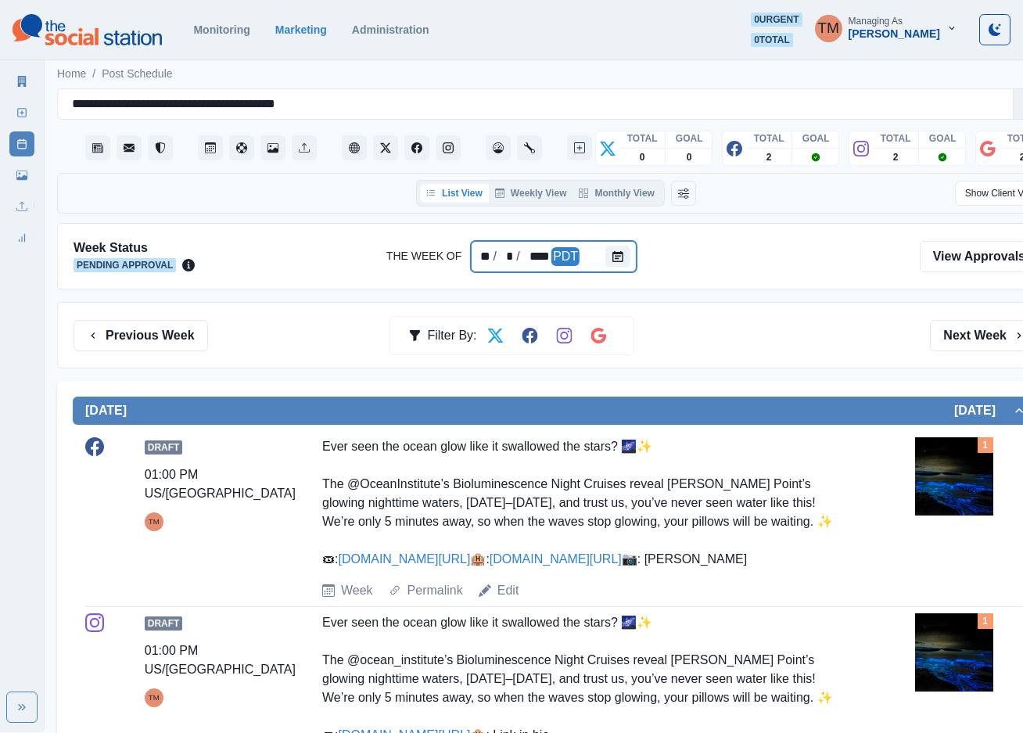
click at [606, 244] on div at bounding box center [621, 256] width 31 height 31
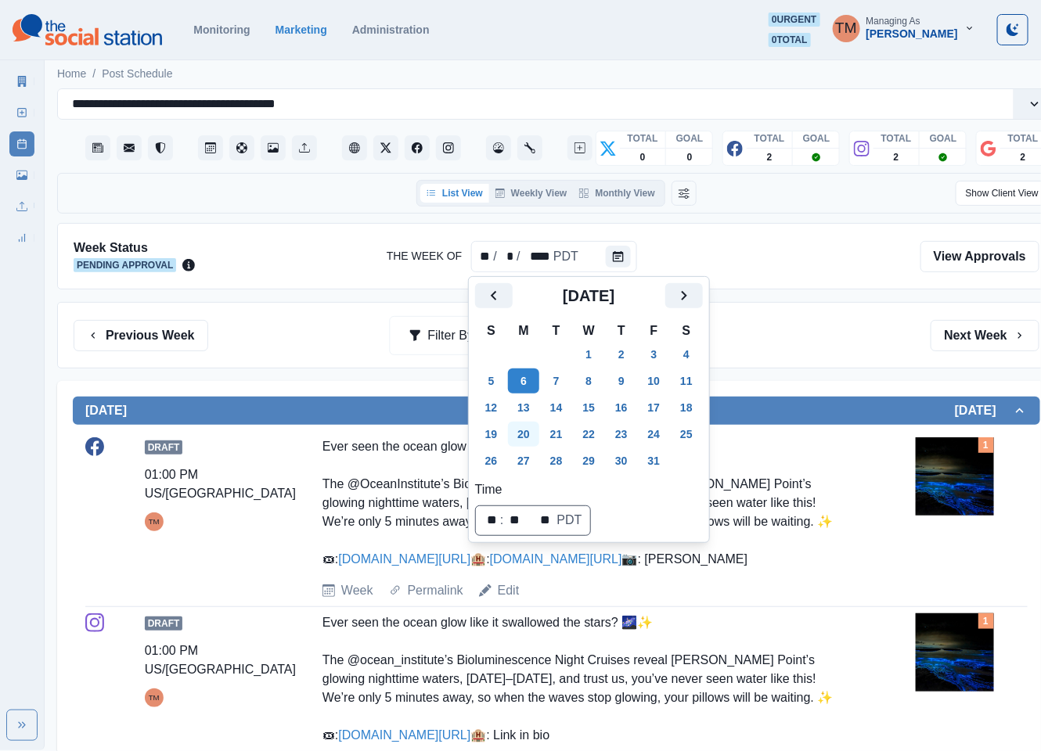
click at [526, 432] on button "20" at bounding box center [523, 434] width 31 height 25
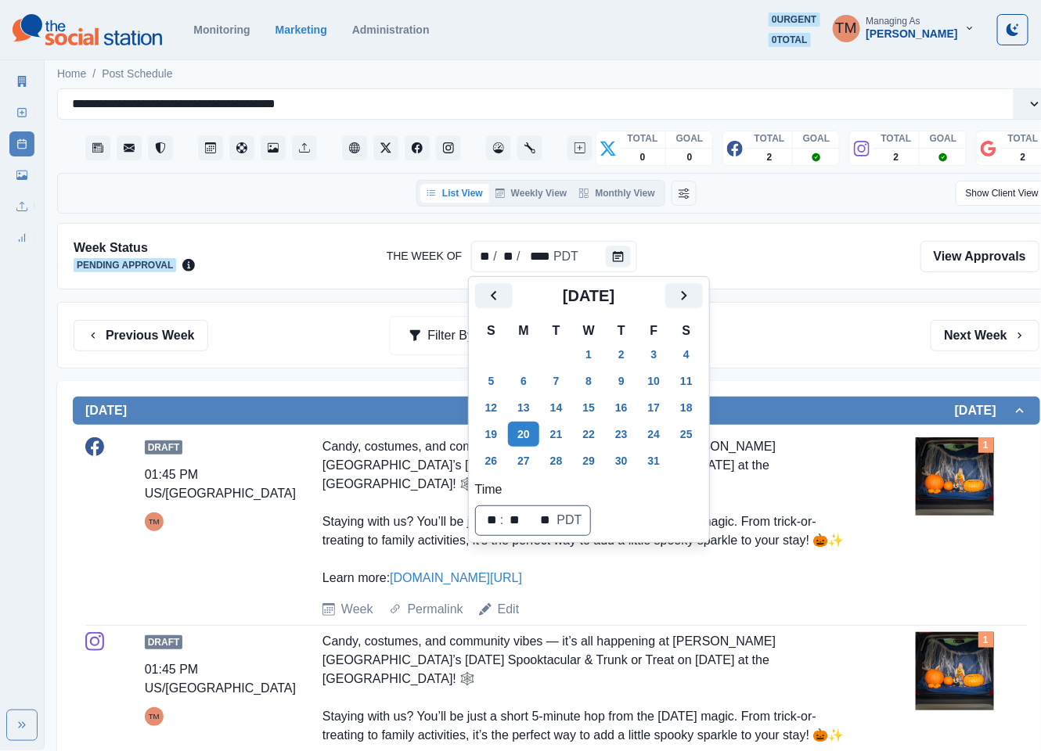
click at [768, 353] on div "Previous Week Filter By: Next Week" at bounding box center [556, 335] width 998 height 67
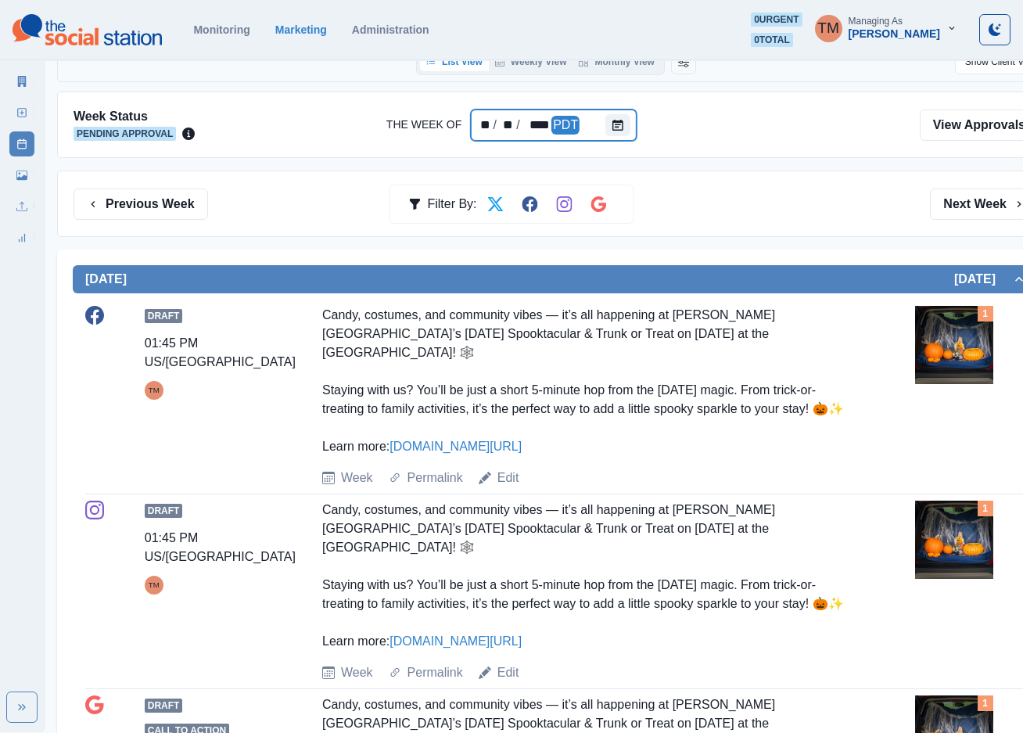
scroll to position [90, 0]
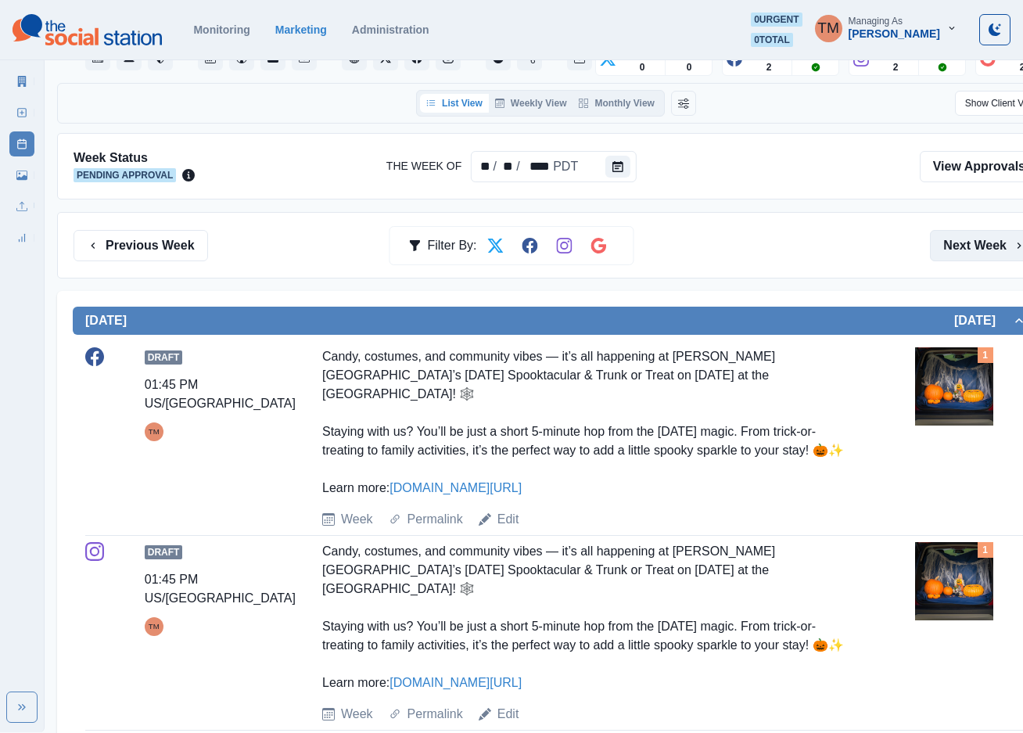
click at [998, 250] on button "Next Week" at bounding box center [984, 245] width 109 height 31
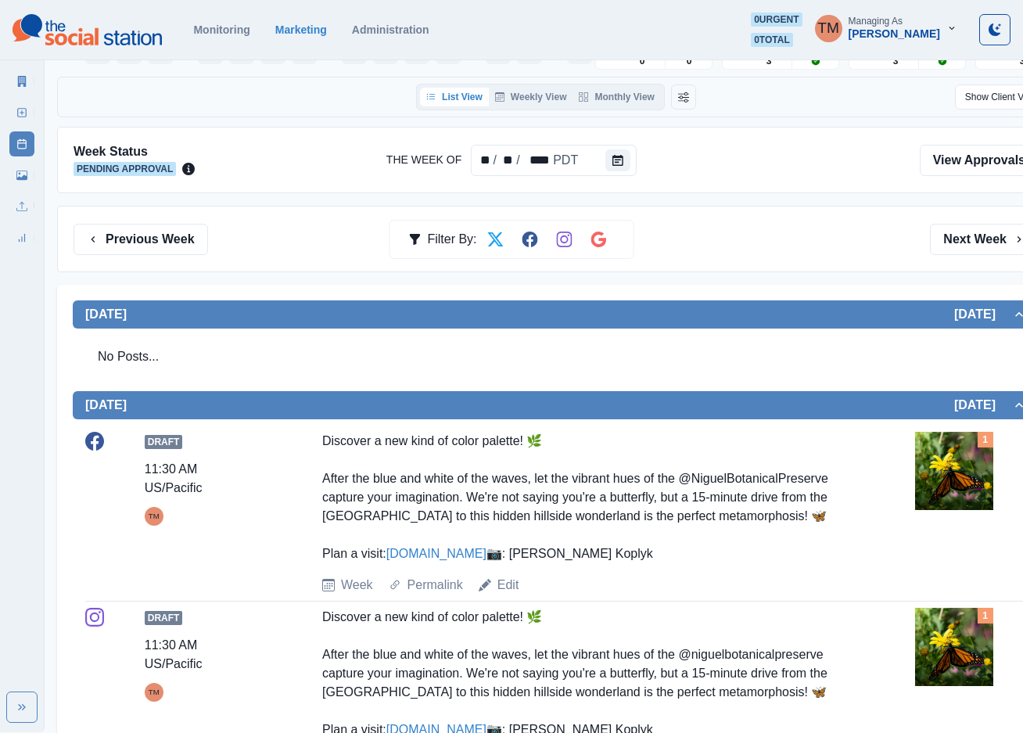
scroll to position [90, 0]
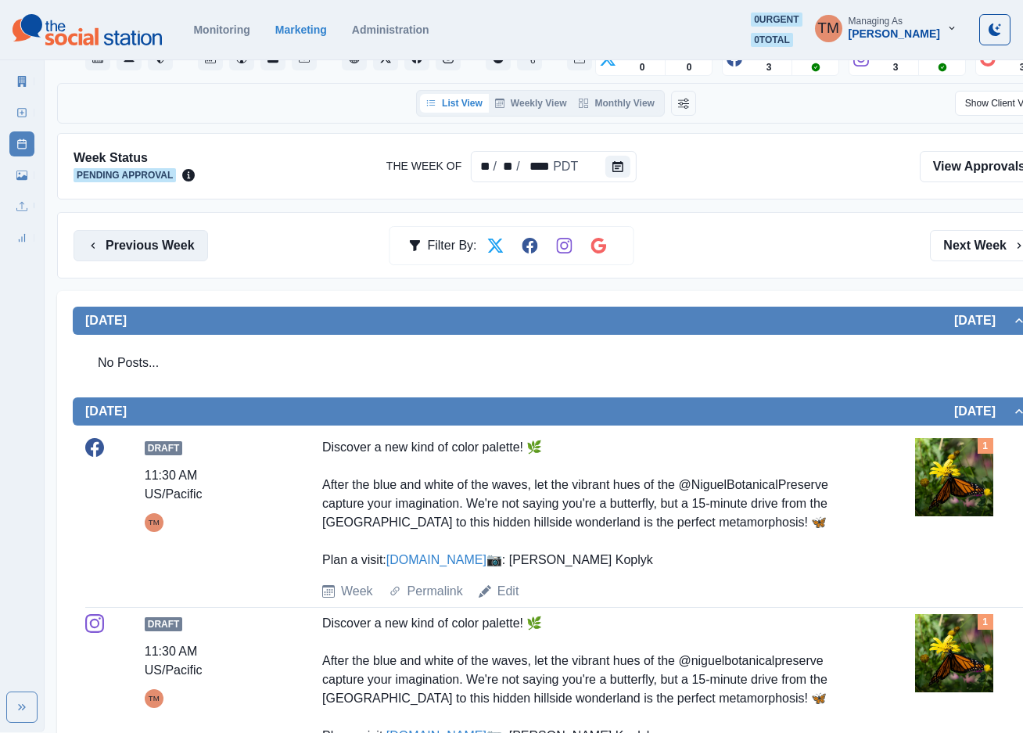
click at [172, 247] on button "Previous Week" at bounding box center [141, 245] width 135 height 31
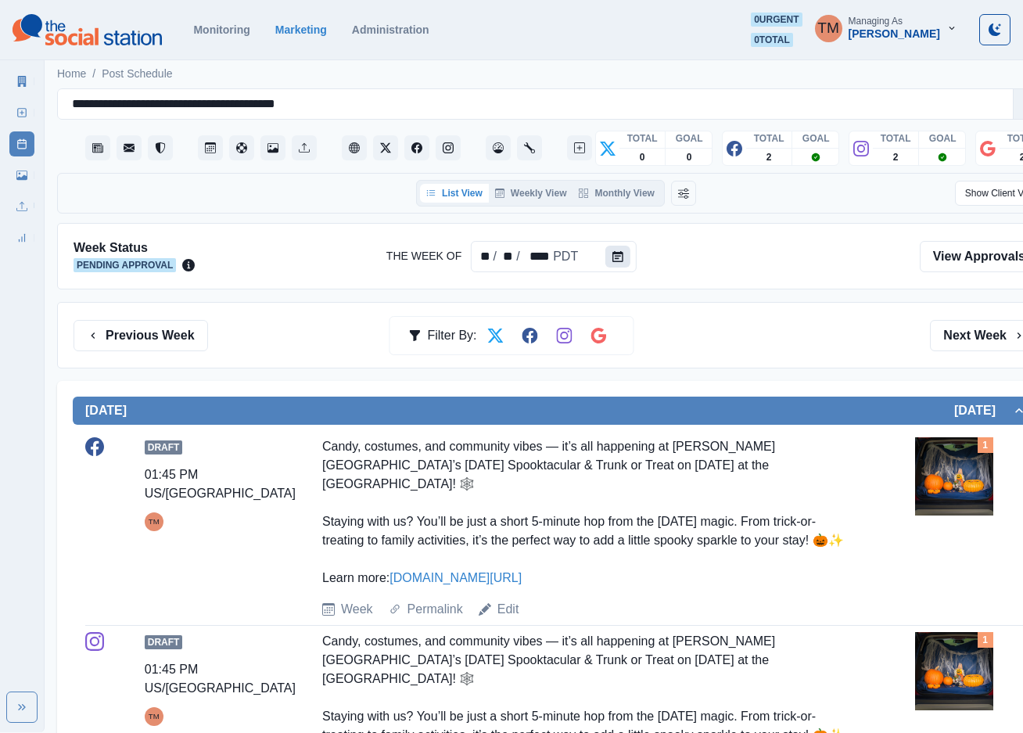
click at [615, 256] on icon "Calendar" at bounding box center [618, 256] width 11 height 11
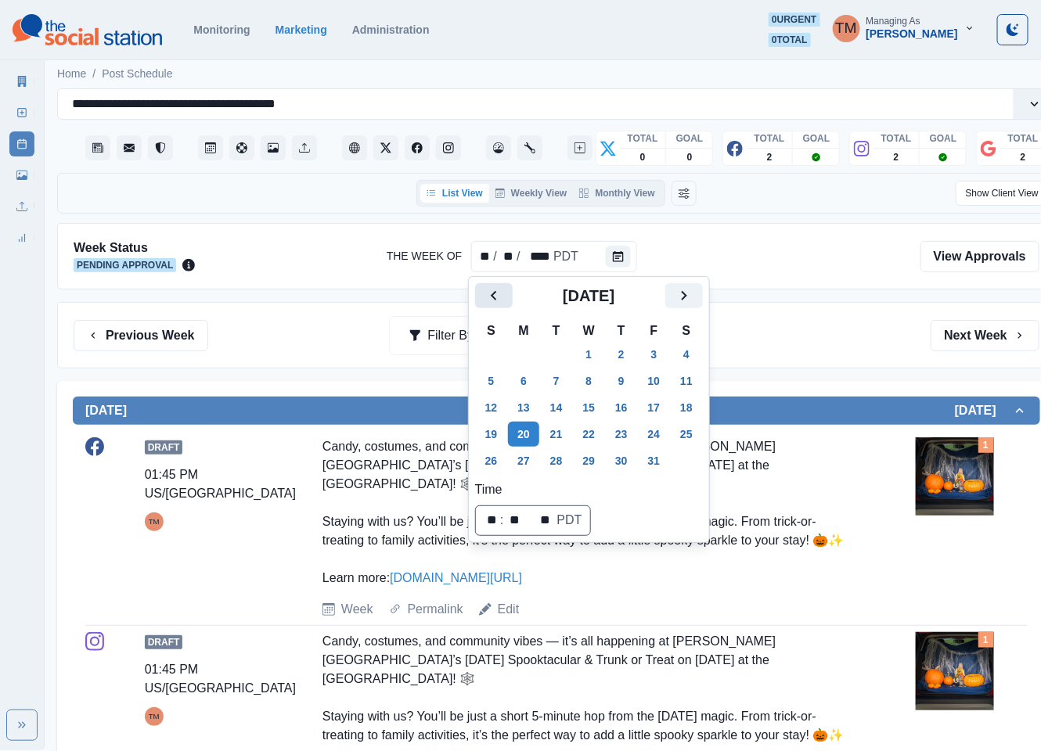
click at [509, 300] on button "Previous" at bounding box center [494, 295] width 38 height 25
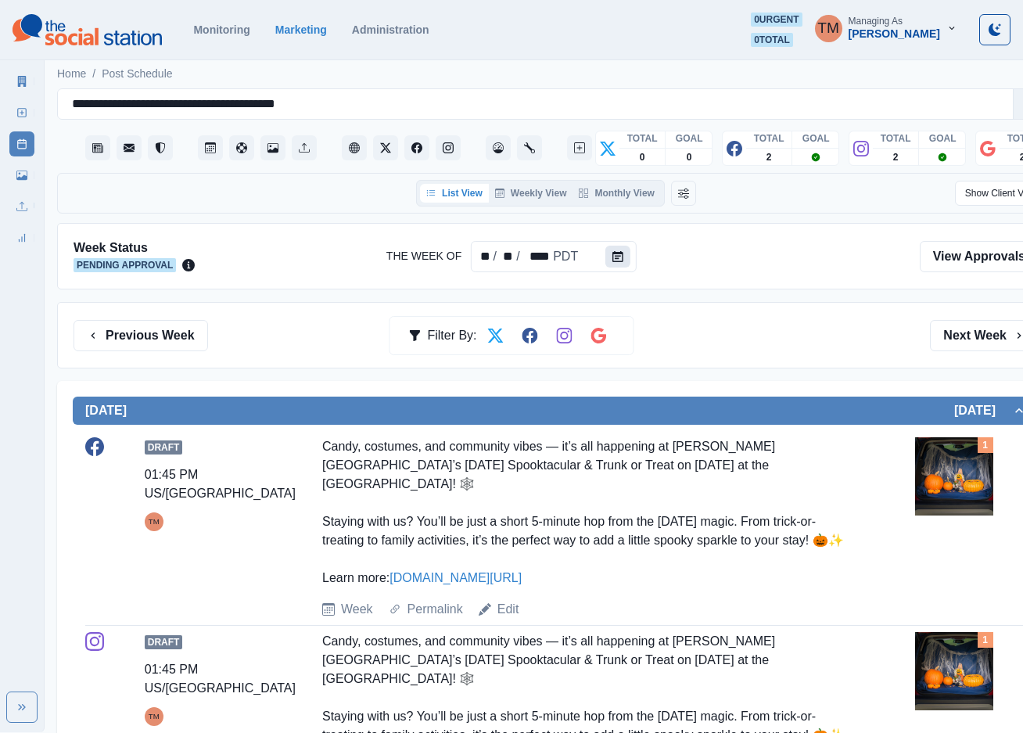
click at [613, 261] on icon "Calendar" at bounding box center [618, 256] width 11 height 11
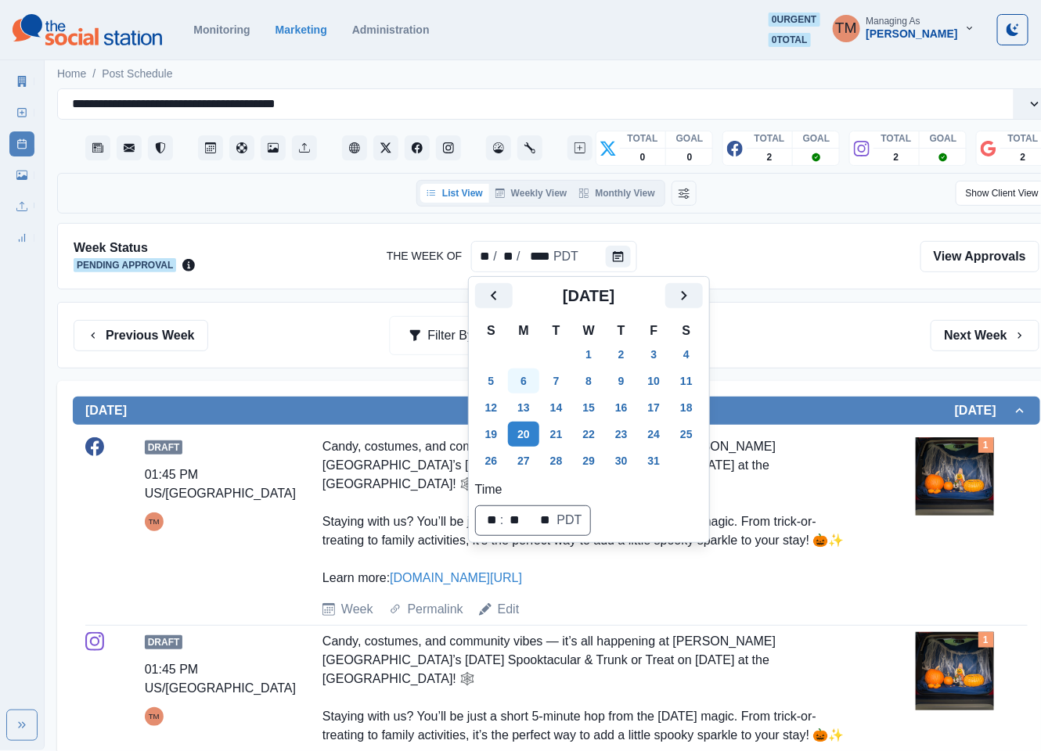
click at [520, 378] on button "6" at bounding box center [523, 381] width 31 height 25
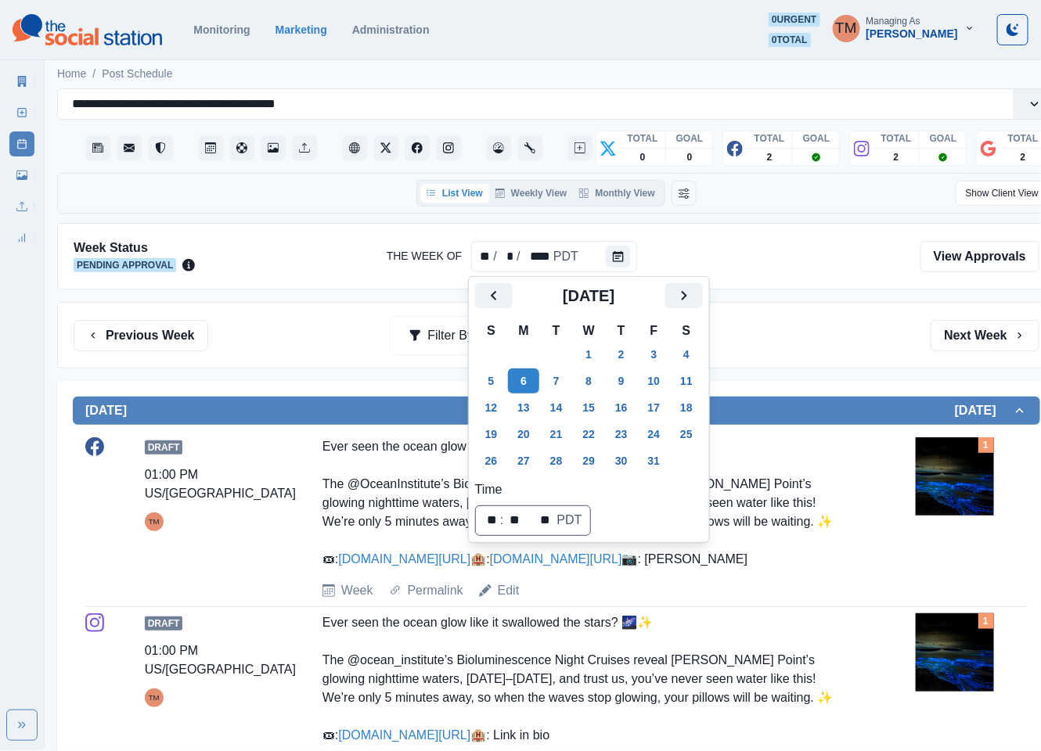
click at [700, 569] on div "Ever seen the ocean glow like it swallowed the stars? 🌌✨ The @OceanInstitute’s …" at bounding box center [585, 502] width 527 height 131
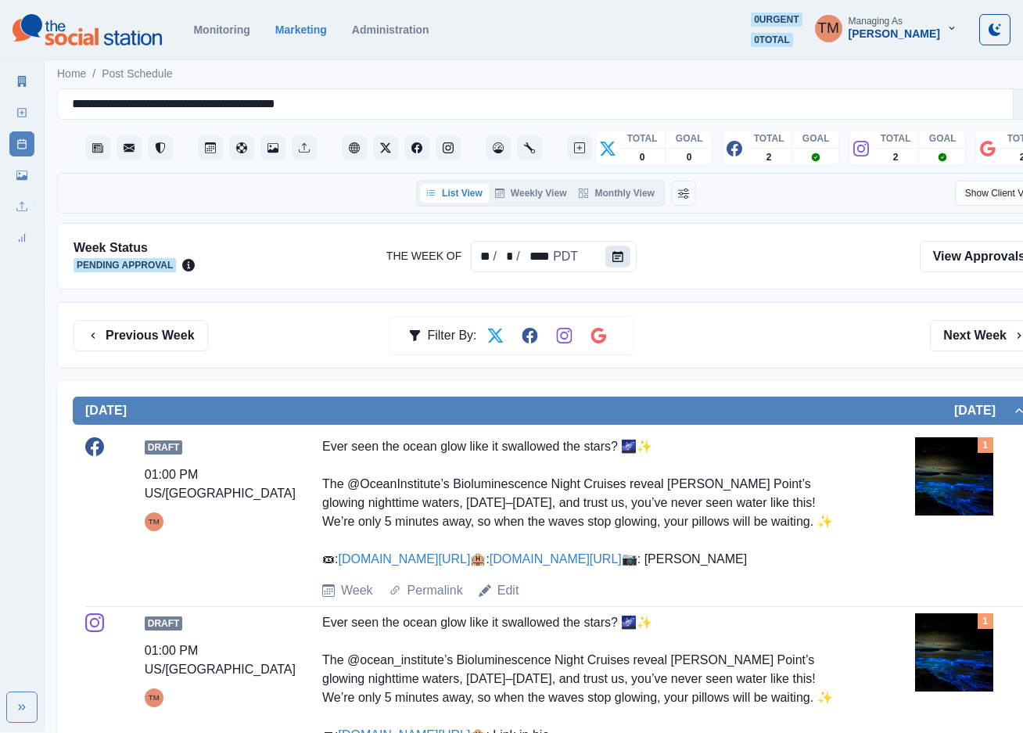
click at [613, 252] on icon "Calendar" at bounding box center [618, 256] width 11 height 11
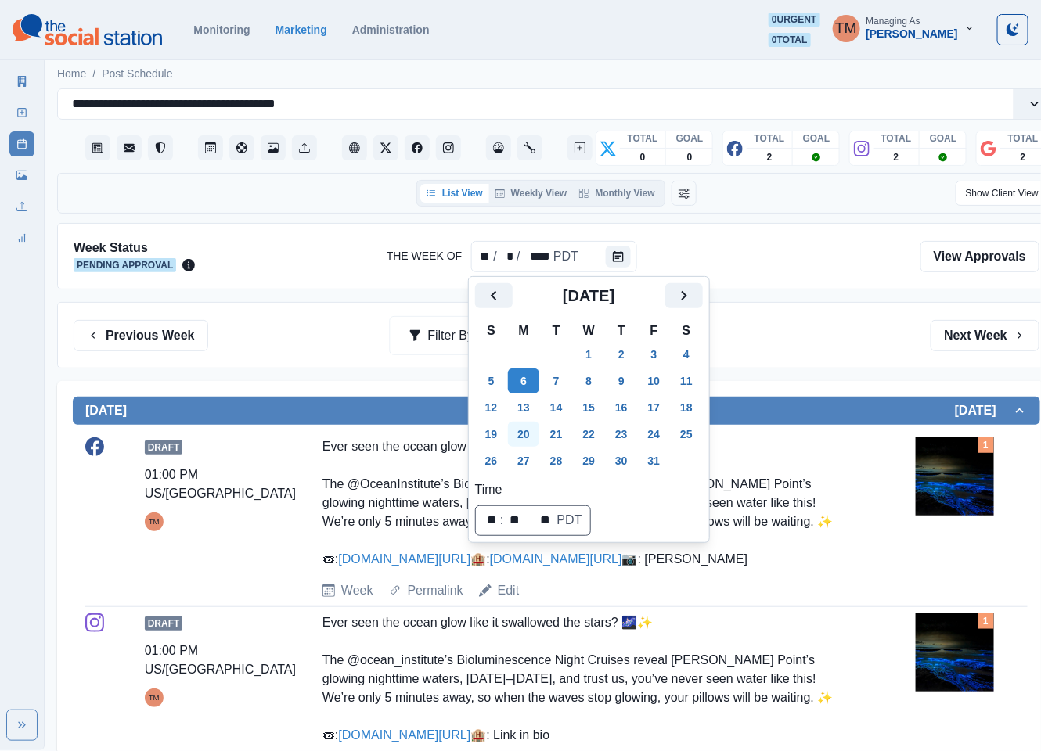
click at [529, 434] on button "20" at bounding box center [523, 434] width 31 height 25
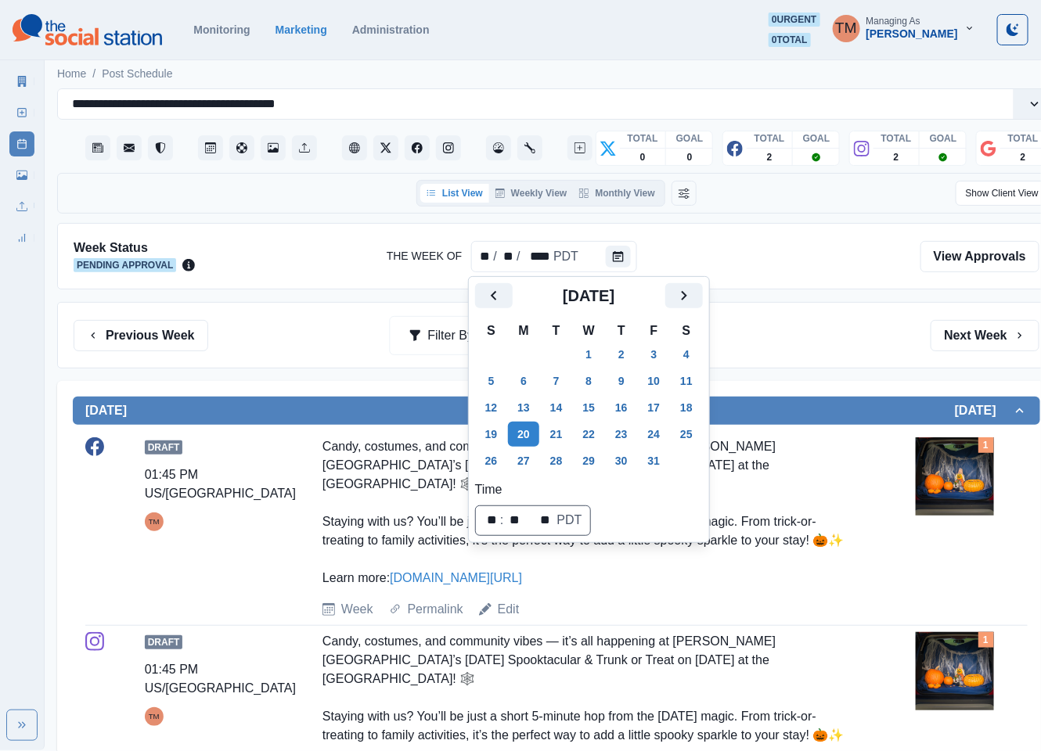
click at [758, 338] on div "Previous Week Filter By: Next Week" at bounding box center [557, 335] width 966 height 31
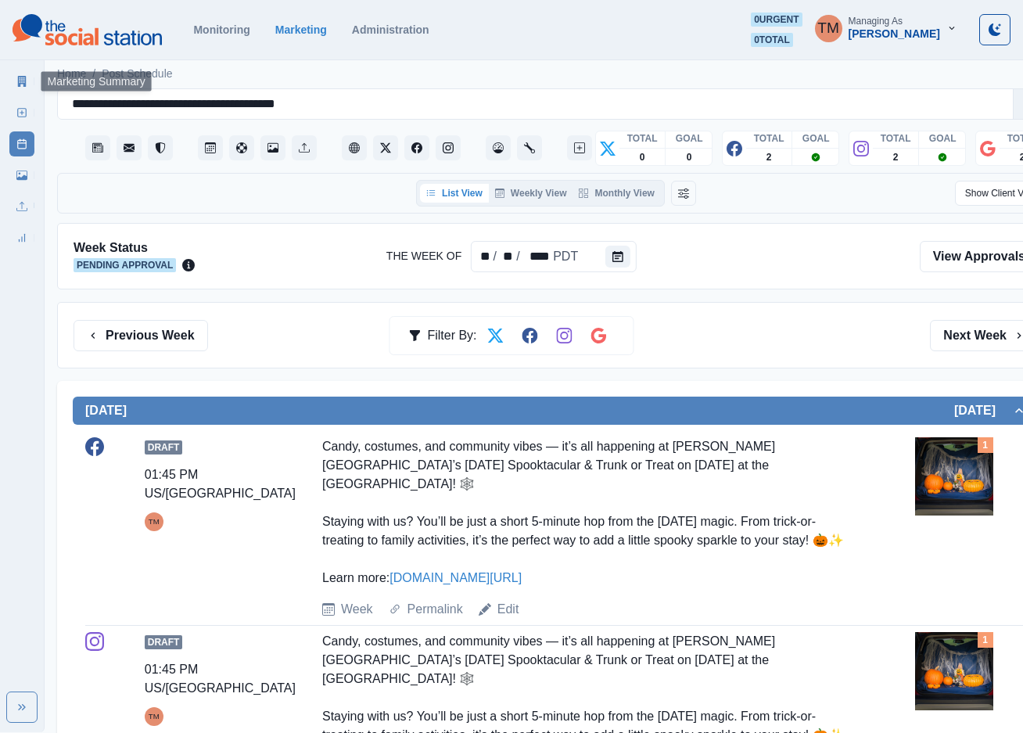
click at [20, 82] on icon at bounding box center [21, 81] width 11 height 11
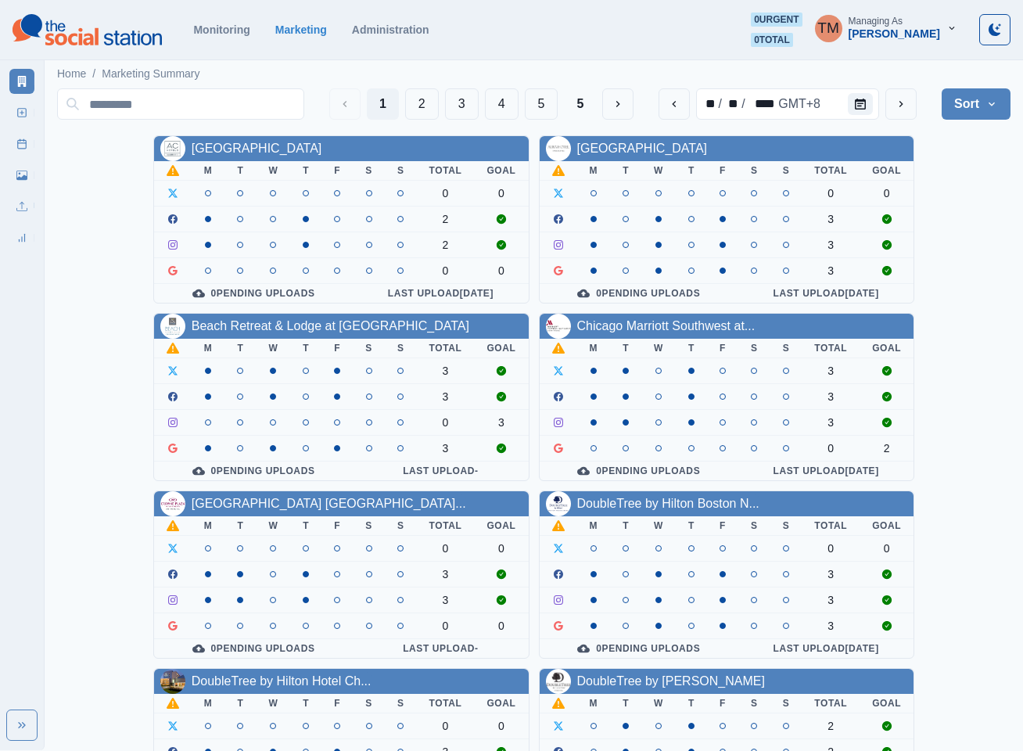
click at [289, 151] on link "[GEOGRAPHIC_DATA]" at bounding box center [257, 148] width 131 height 13
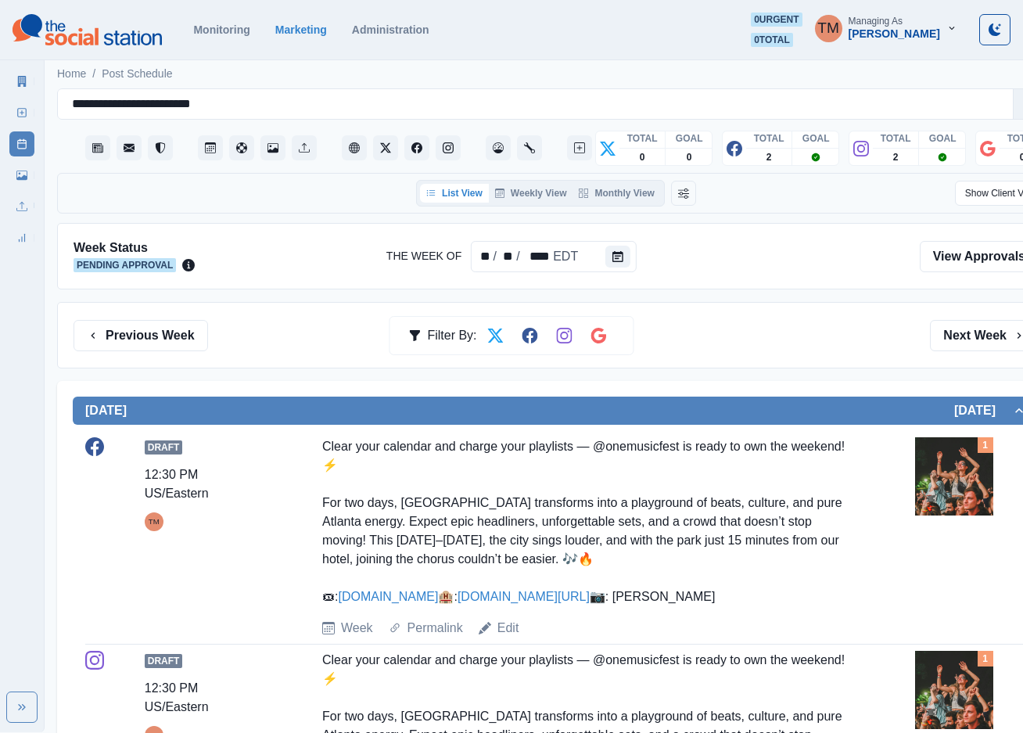
click at [275, 333] on div "Previous Week Filter By: Next Week" at bounding box center [557, 335] width 966 height 31
click at [23, 176] on icon at bounding box center [21, 175] width 11 height 9
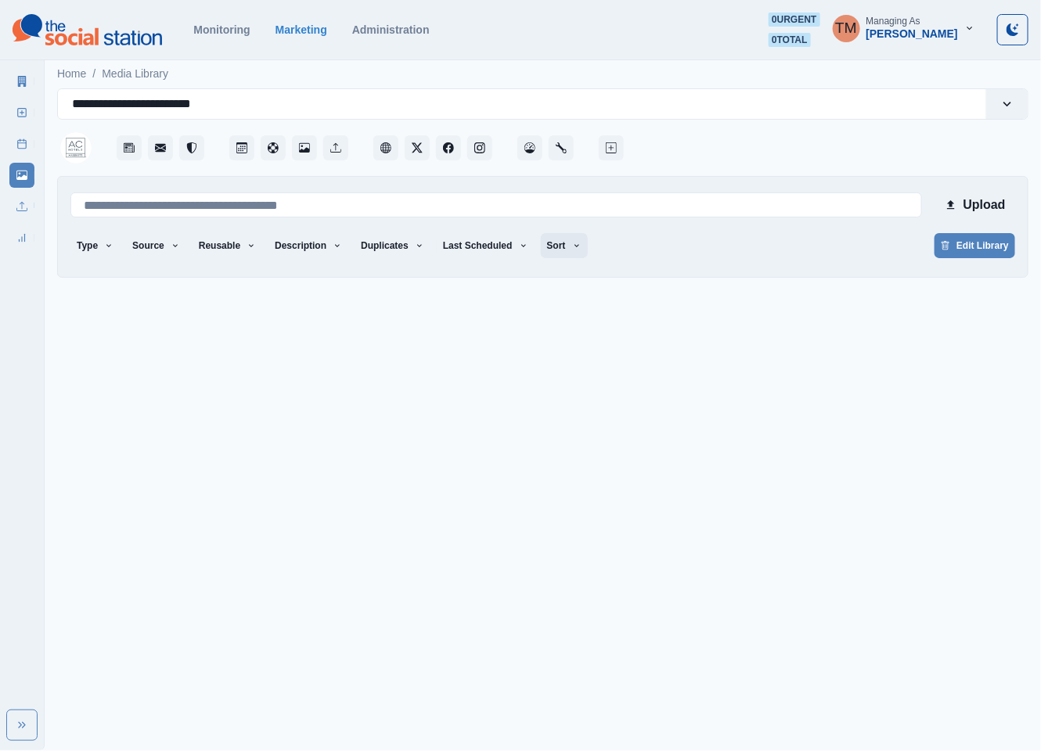
click at [572, 244] on icon "button" at bounding box center [576, 245] width 9 height 9
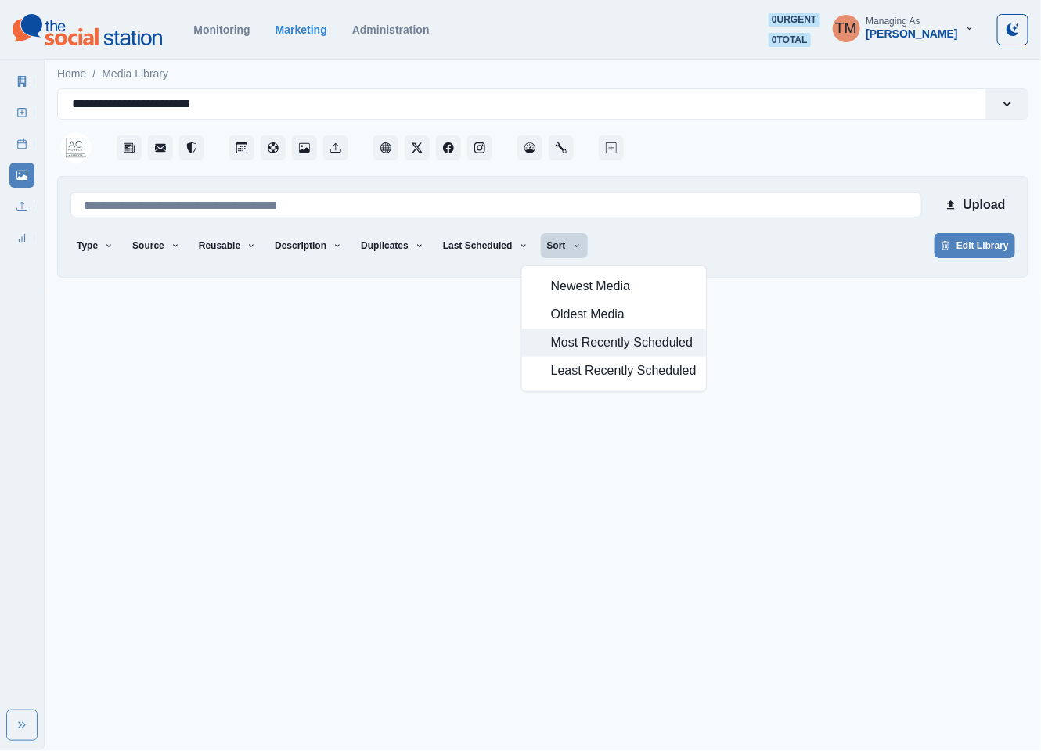
click at [589, 345] on span "Most Recently Scheduled" at bounding box center [624, 342] width 146 height 19
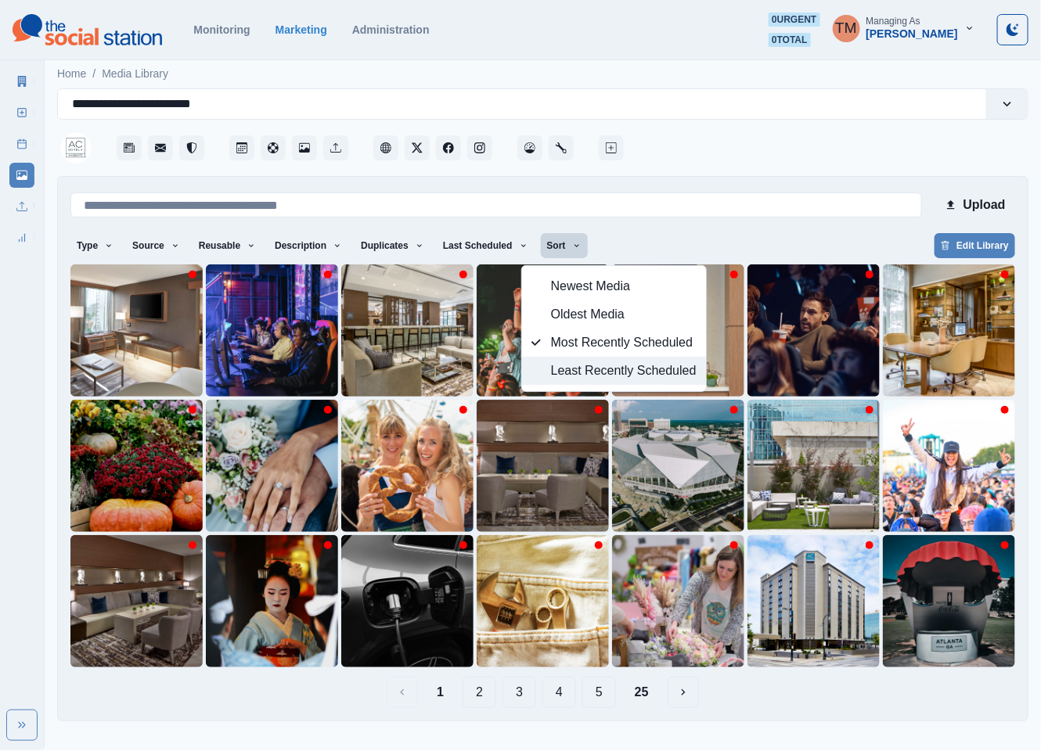
click at [555, 692] on button "4" at bounding box center [559, 692] width 34 height 31
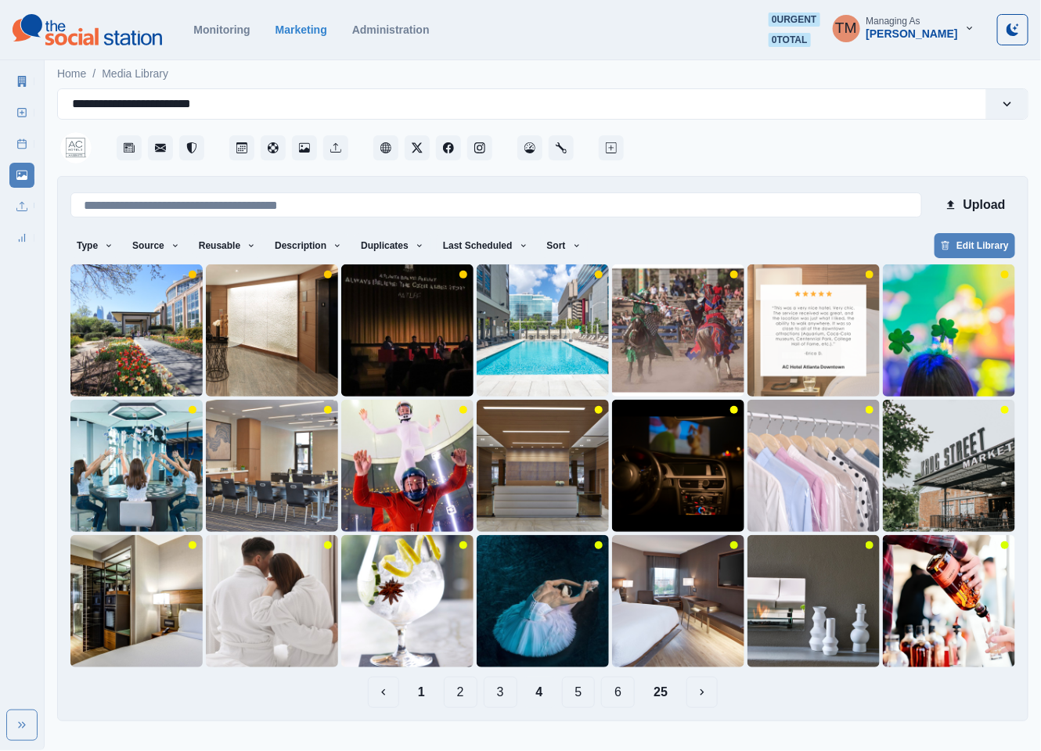
click at [585, 689] on button "5" at bounding box center [579, 692] width 34 height 31
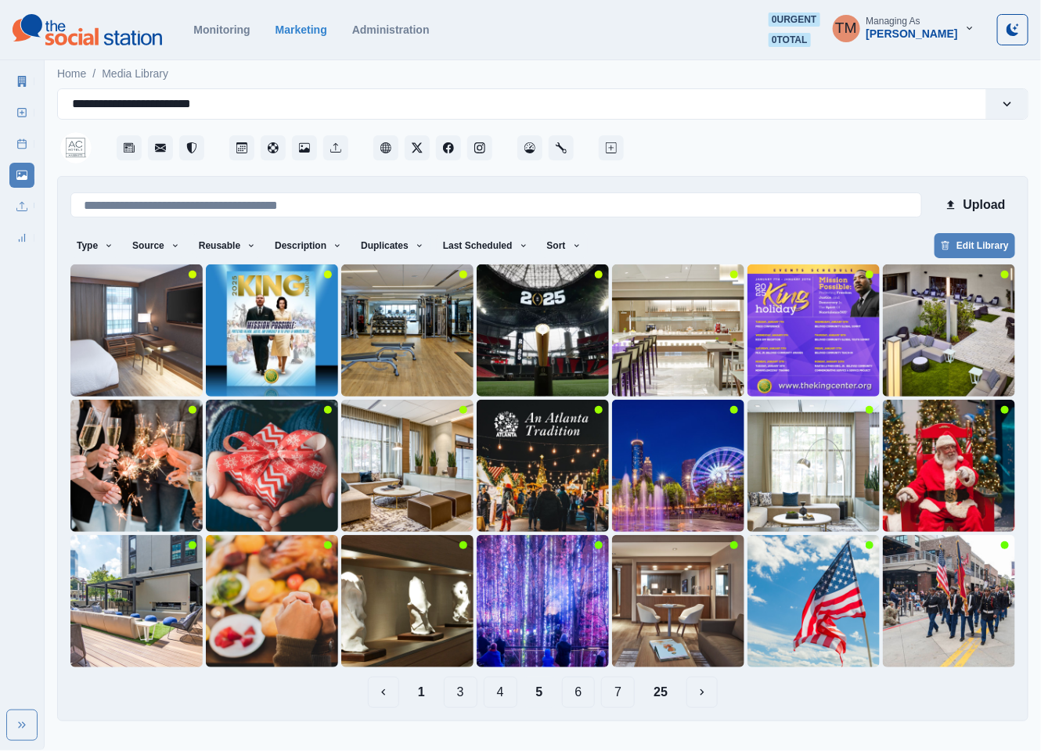
click at [569, 691] on button "6" at bounding box center [579, 692] width 34 height 31
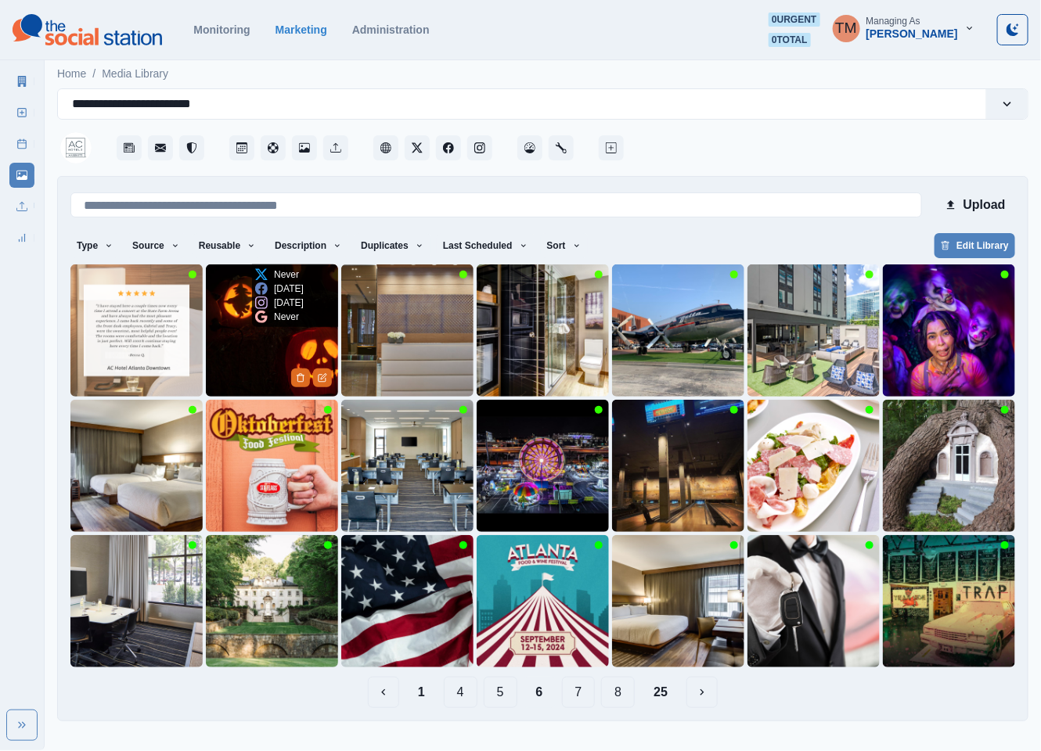
click at [230, 352] on img at bounding box center [272, 330] width 132 height 132
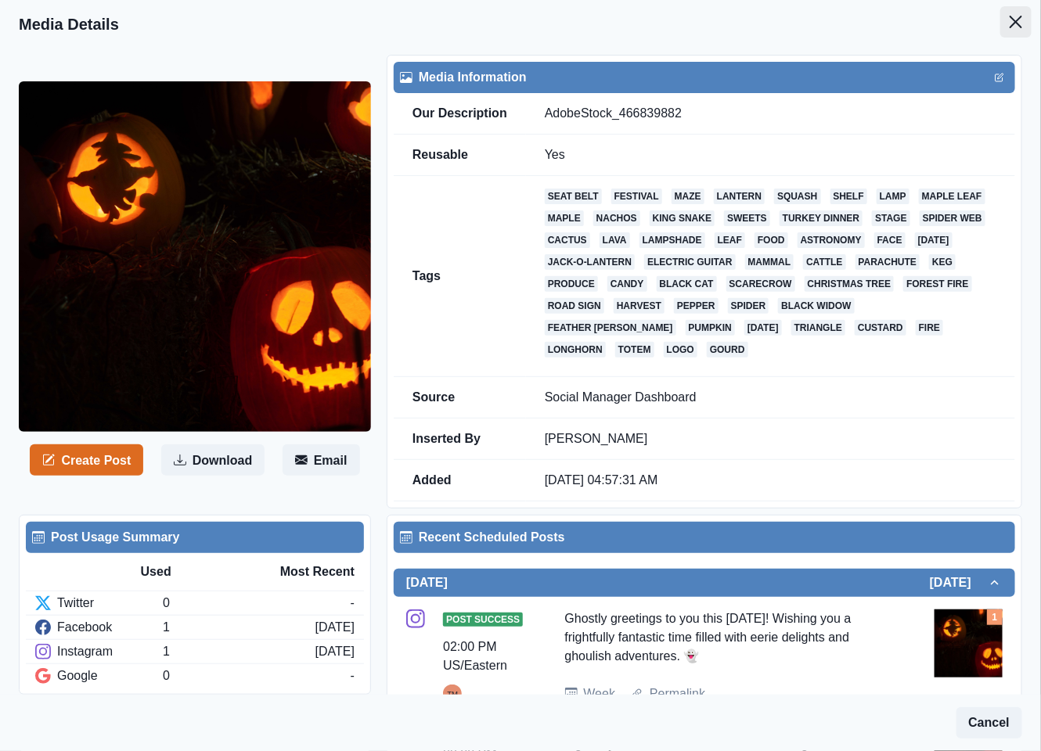
click at [1000, 14] on button "Close" at bounding box center [1015, 21] width 31 height 31
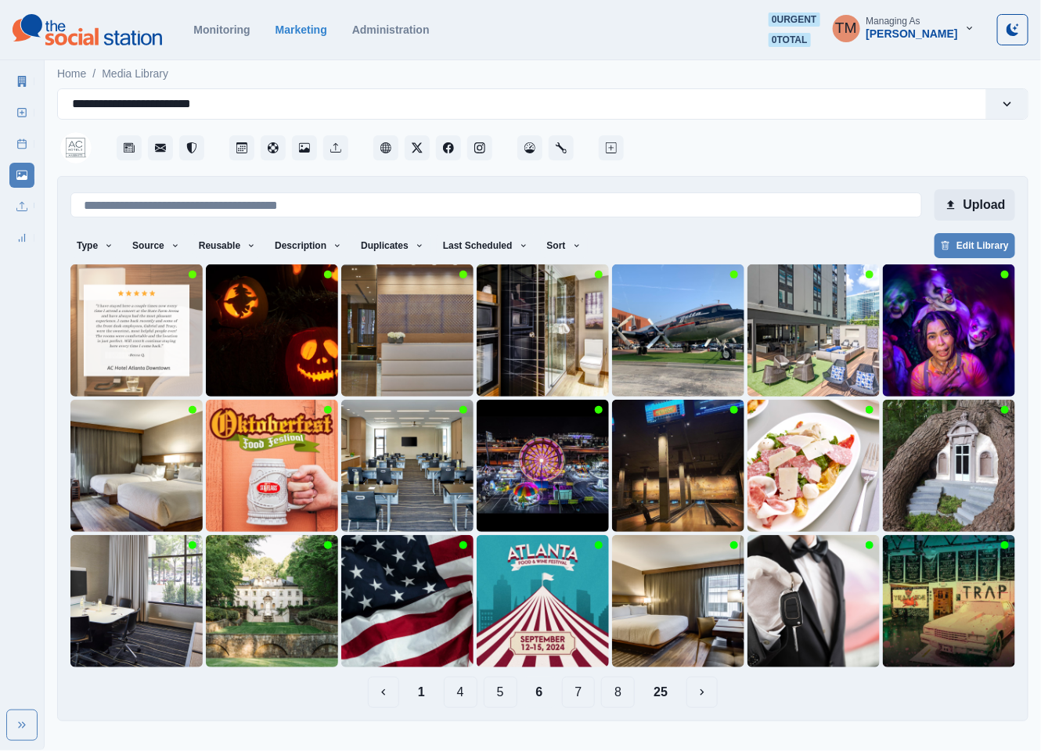
click at [969, 200] on button "Upload" at bounding box center [974, 204] width 81 height 31
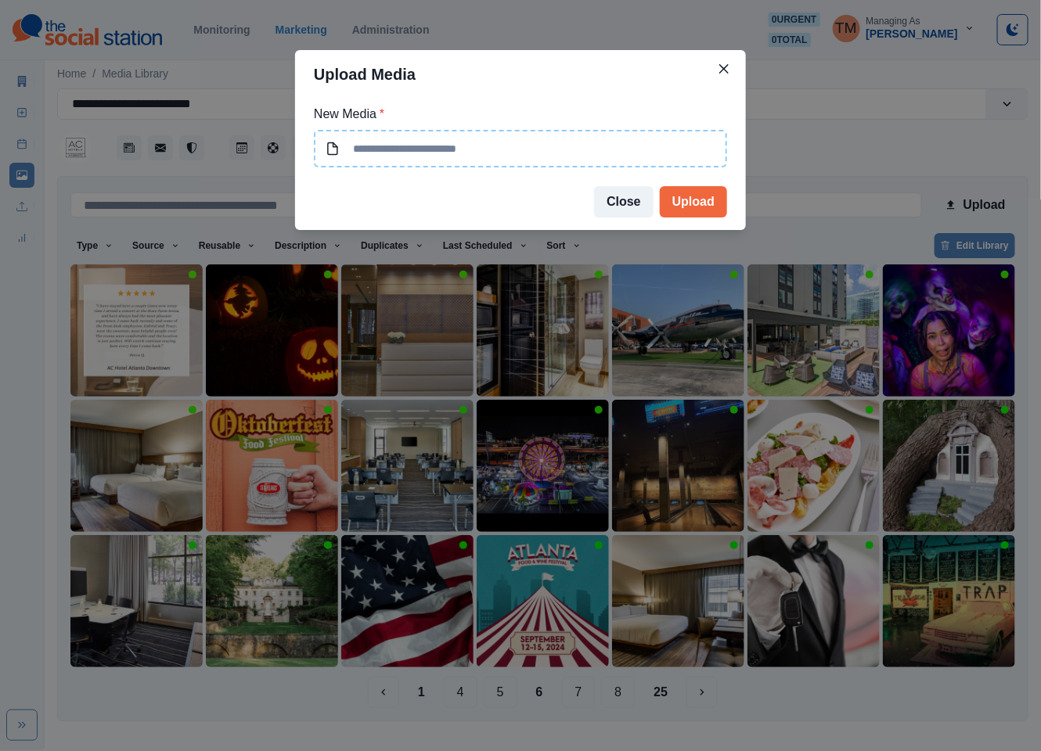
click at [496, 155] on input at bounding box center [520, 149] width 413 height 38
type input "**********"
click at [689, 205] on button "Upload" at bounding box center [693, 201] width 67 height 31
click at [728, 67] on button "Close" at bounding box center [723, 68] width 25 height 25
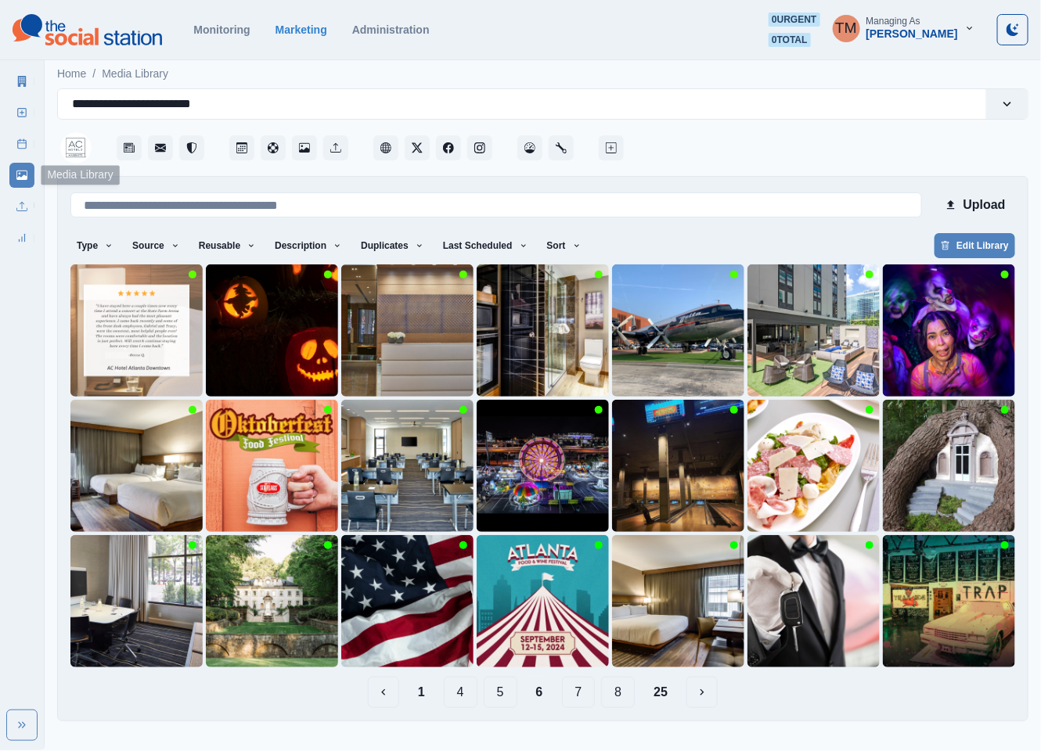
click at [20, 163] on link "Media Library" at bounding box center [21, 175] width 25 height 25
click at [418, 697] on button "1" at bounding box center [421, 692] width 32 height 31
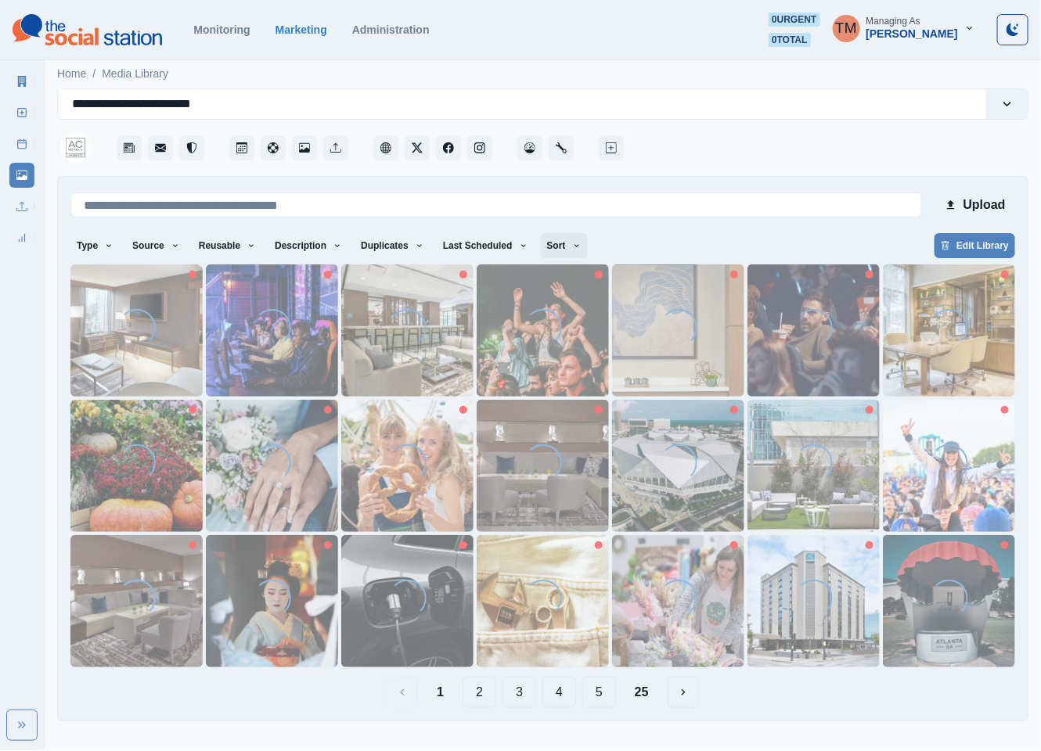
click at [572, 246] on icon "button" at bounding box center [576, 245] width 9 height 9
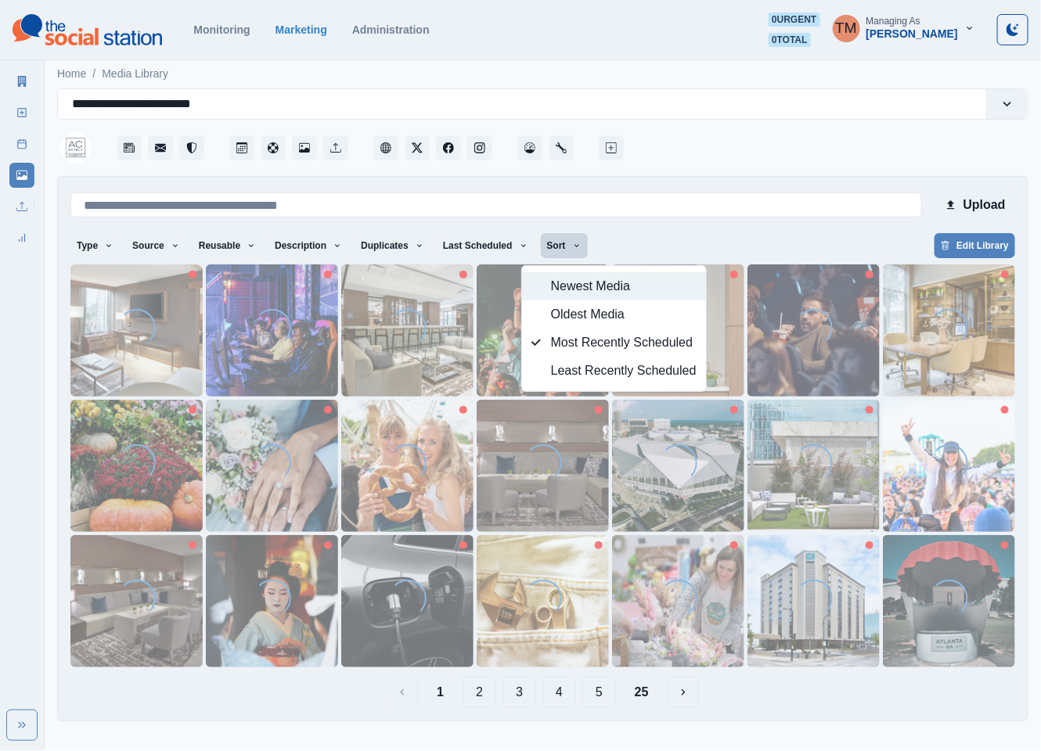
click at [574, 279] on span "Newest Media" at bounding box center [624, 286] width 146 height 19
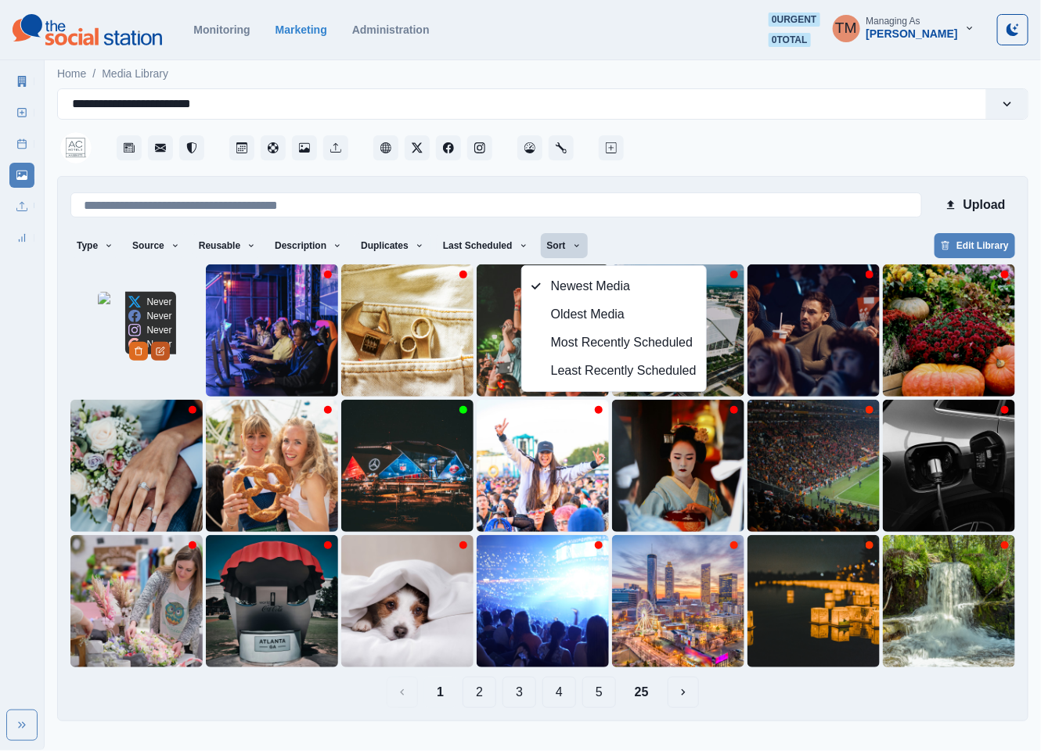
click at [165, 356] on icon "Edit Media" at bounding box center [160, 351] width 9 height 9
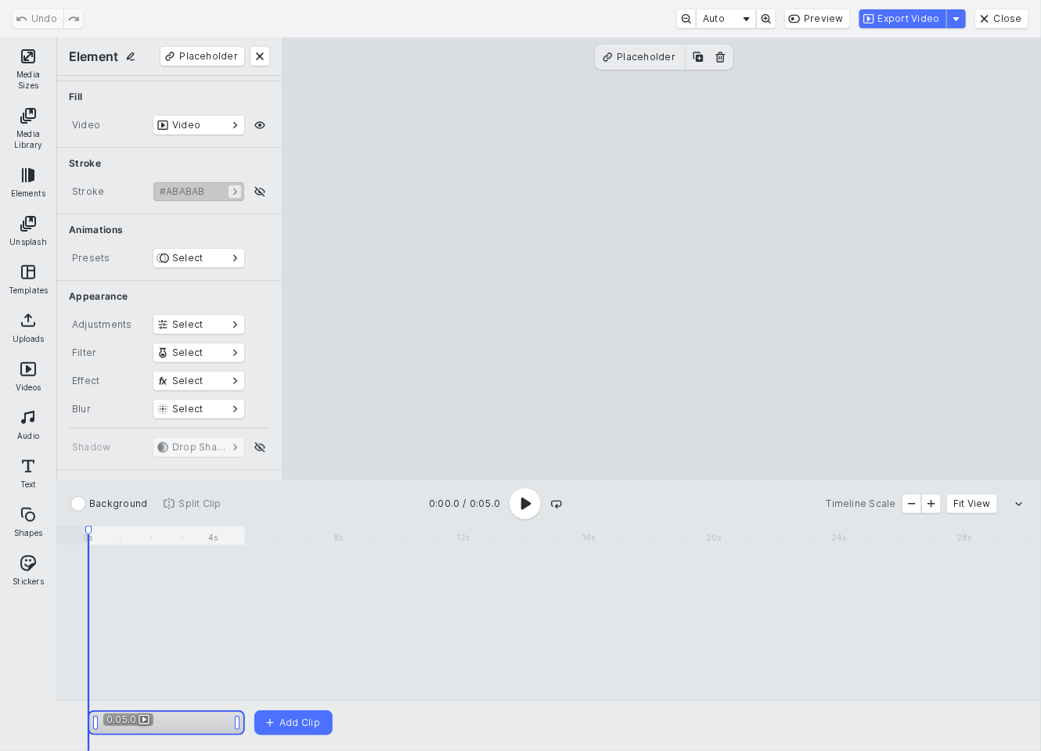
scroll to position [286, 0]
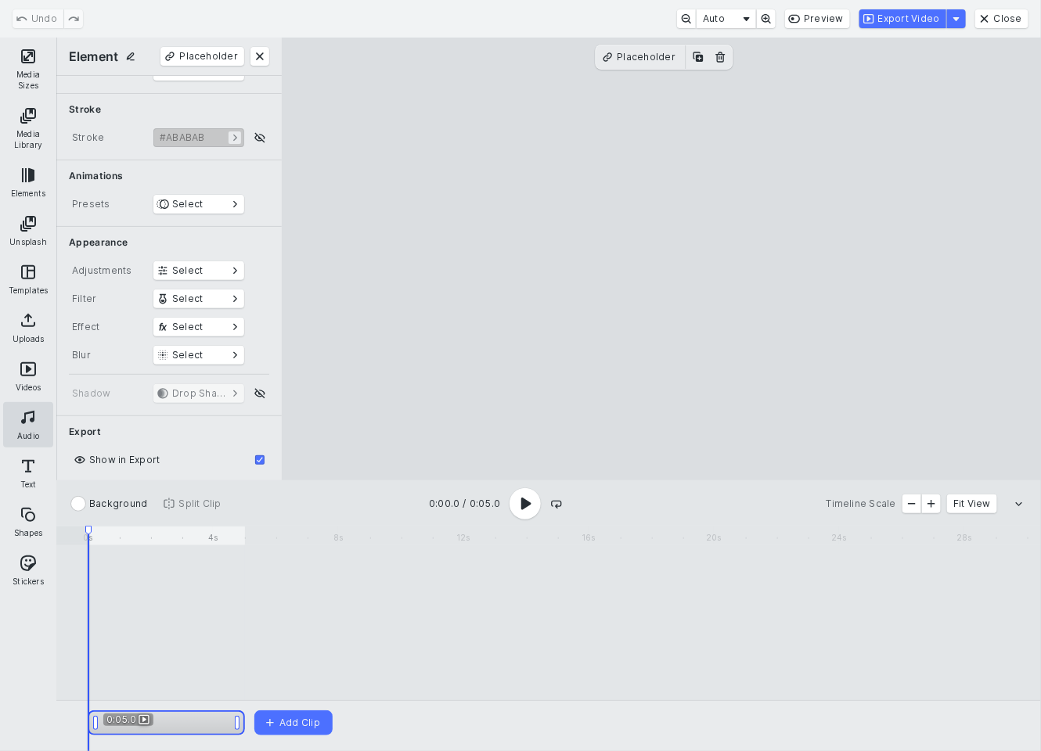
click at [24, 420] on button "Audio" at bounding box center [28, 424] width 50 height 45
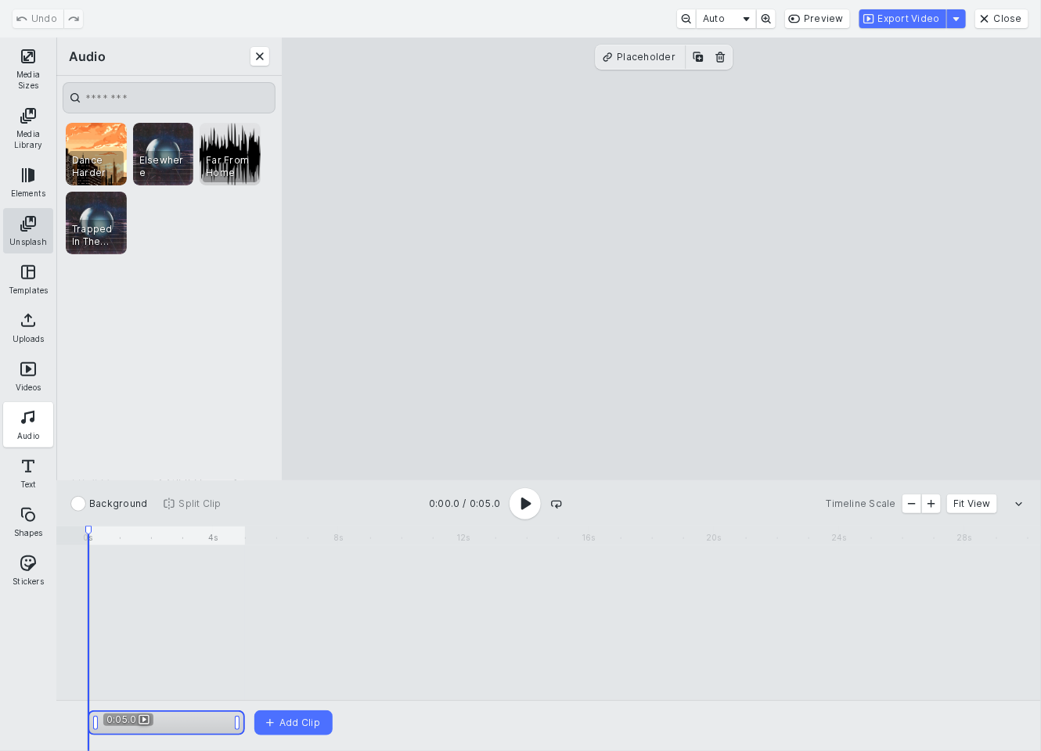
scroll to position [0, 0]
click at [661, 259] on cesdk-canvas "Editor canvas" at bounding box center [661, 259] width 0 height 0
click at [263, 54] on button "Close" at bounding box center [259, 56] width 19 height 19
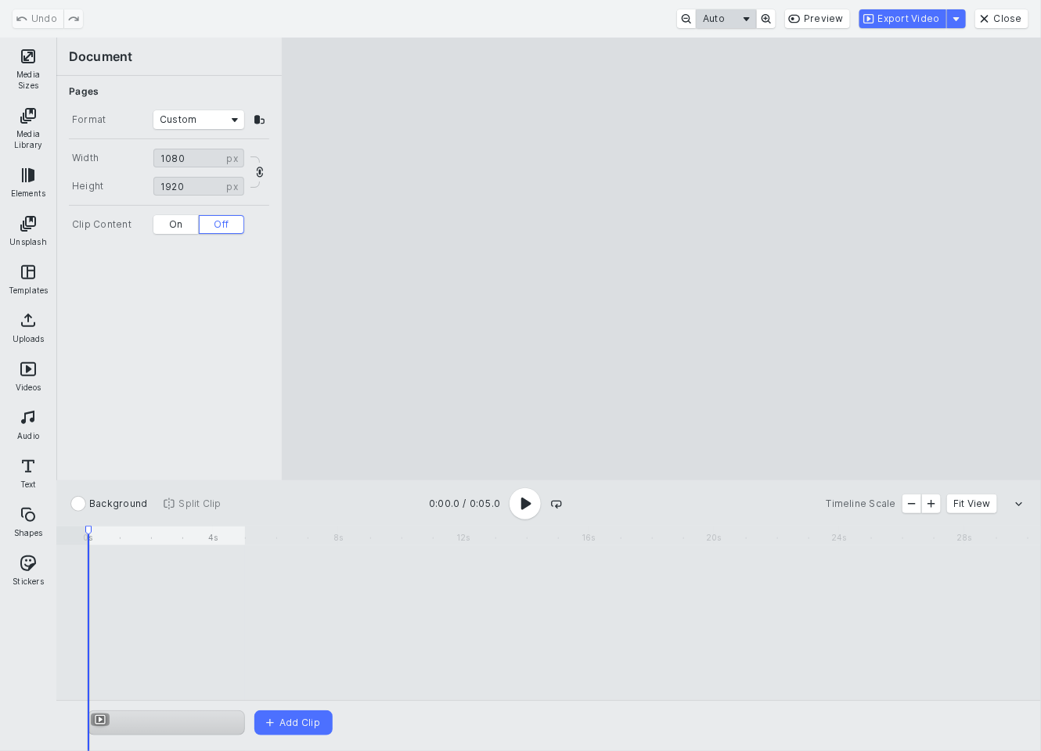
click at [754, 21] on button "Auto" at bounding box center [725, 18] width 59 height 19
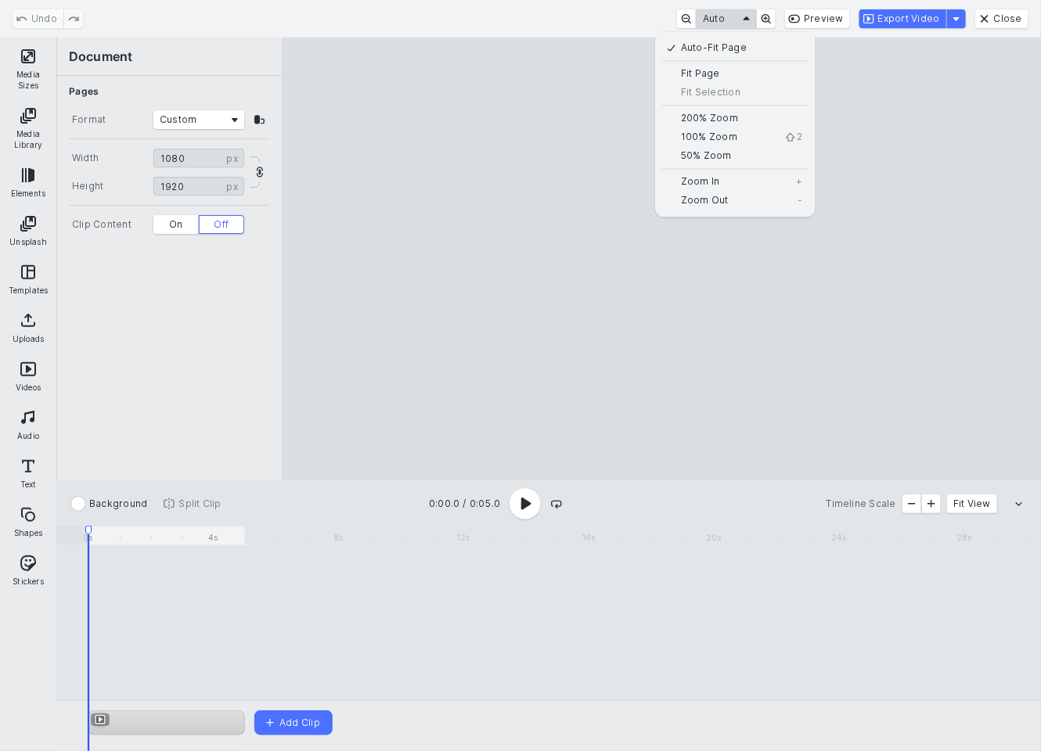
click at [754, 21] on button "Auto" at bounding box center [725, 18] width 59 height 19
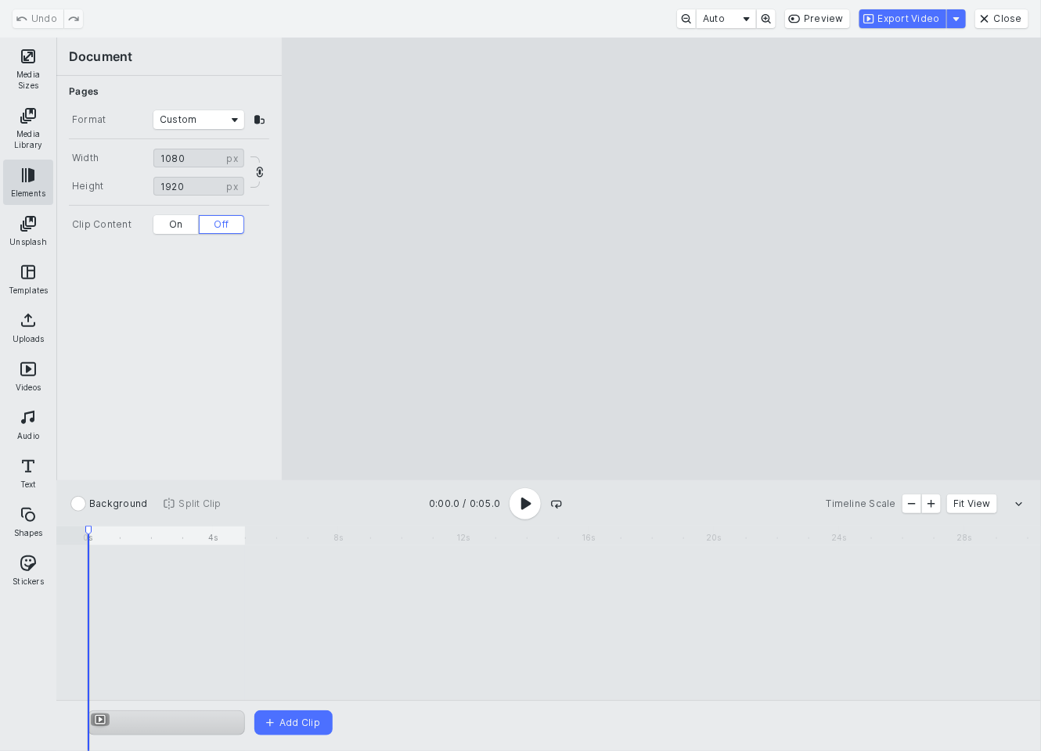
click at [31, 177] on button "Elements" at bounding box center [28, 182] width 50 height 45
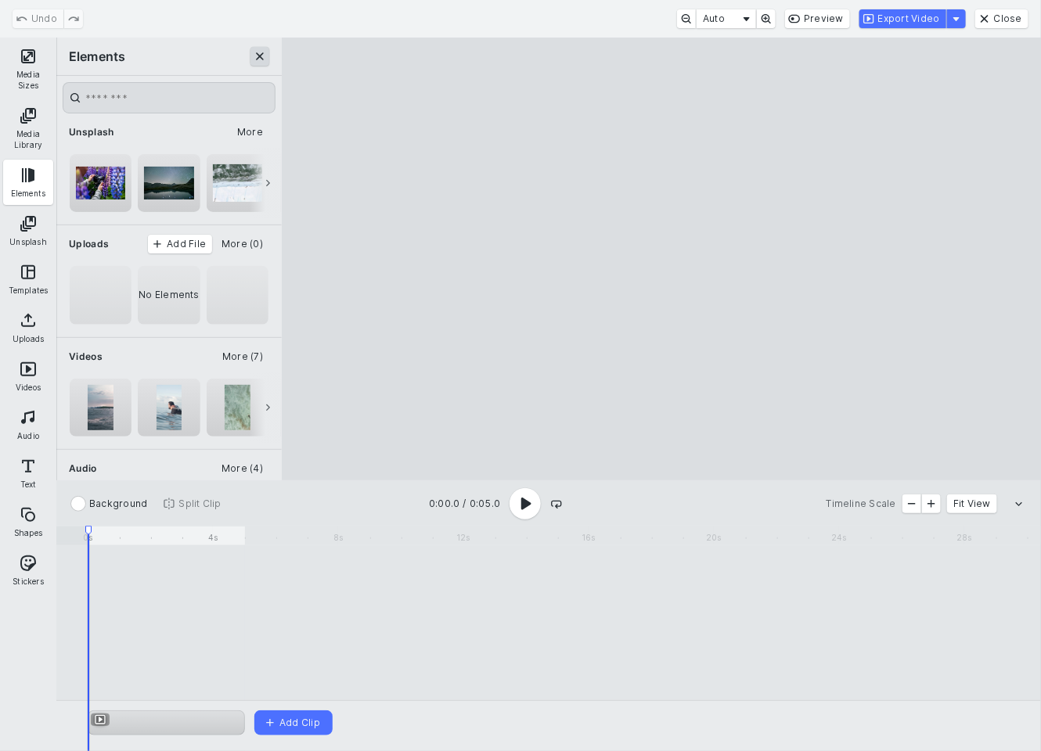
click at [261, 56] on button "Close" at bounding box center [259, 56] width 19 height 19
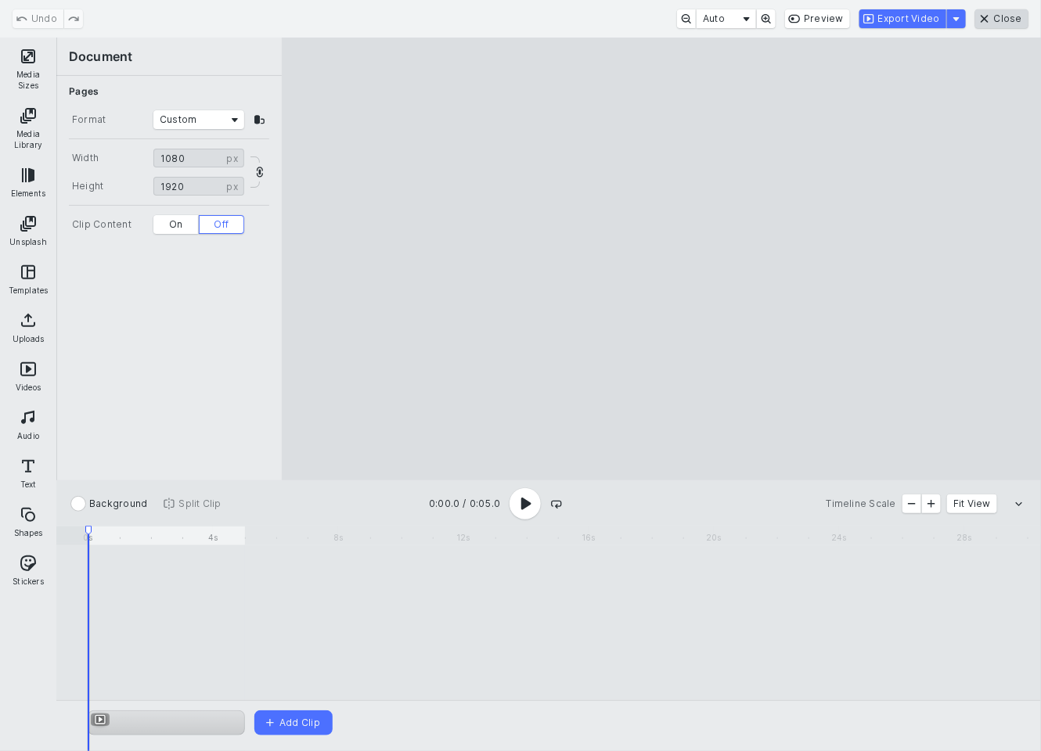
click at [1001, 21] on button "Close" at bounding box center [1001, 18] width 53 height 19
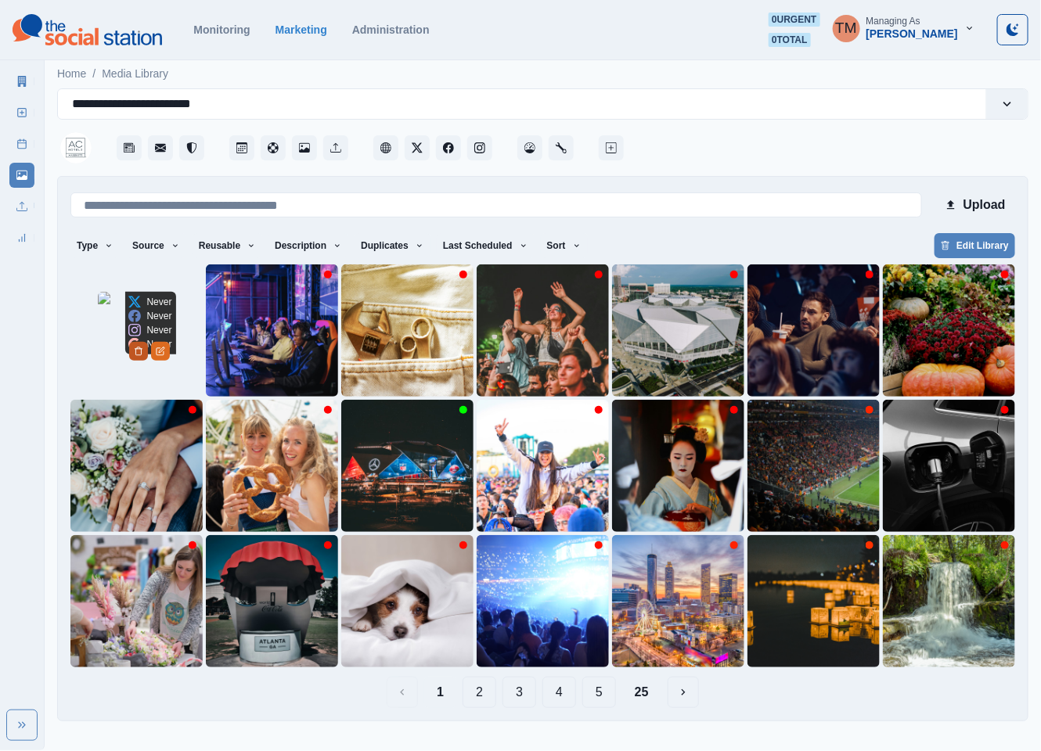
click at [141, 355] on icon "Delete Media" at bounding box center [137, 351] width 5 height 8
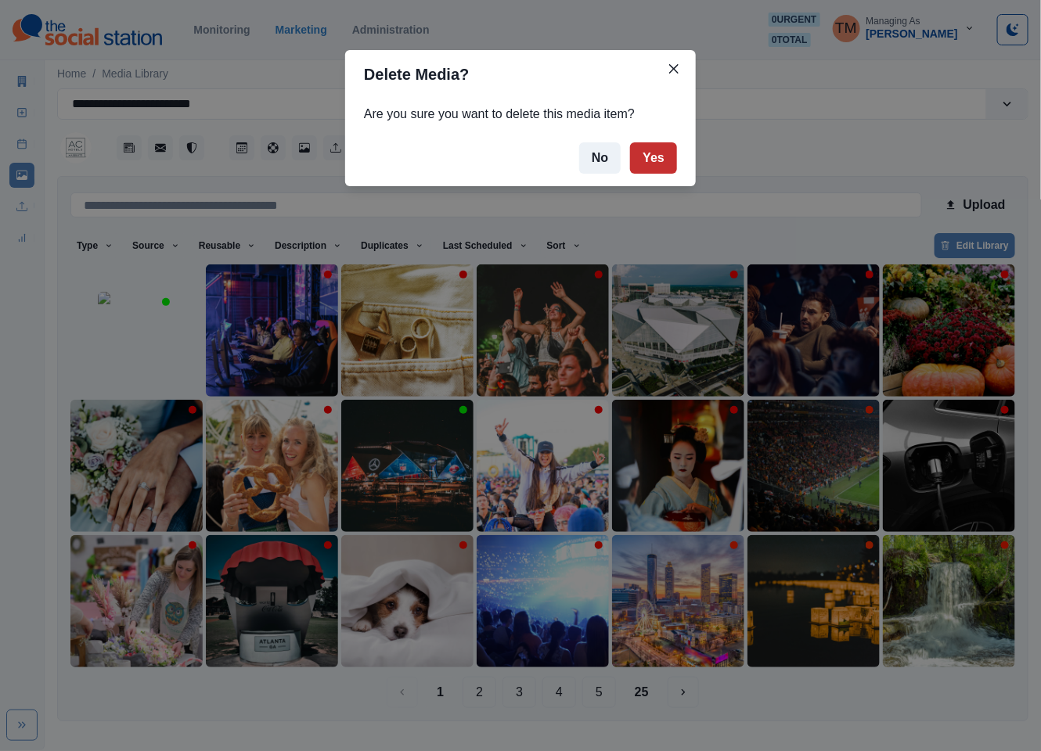
click at [664, 160] on button "Yes" at bounding box center [653, 157] width 47 height 31
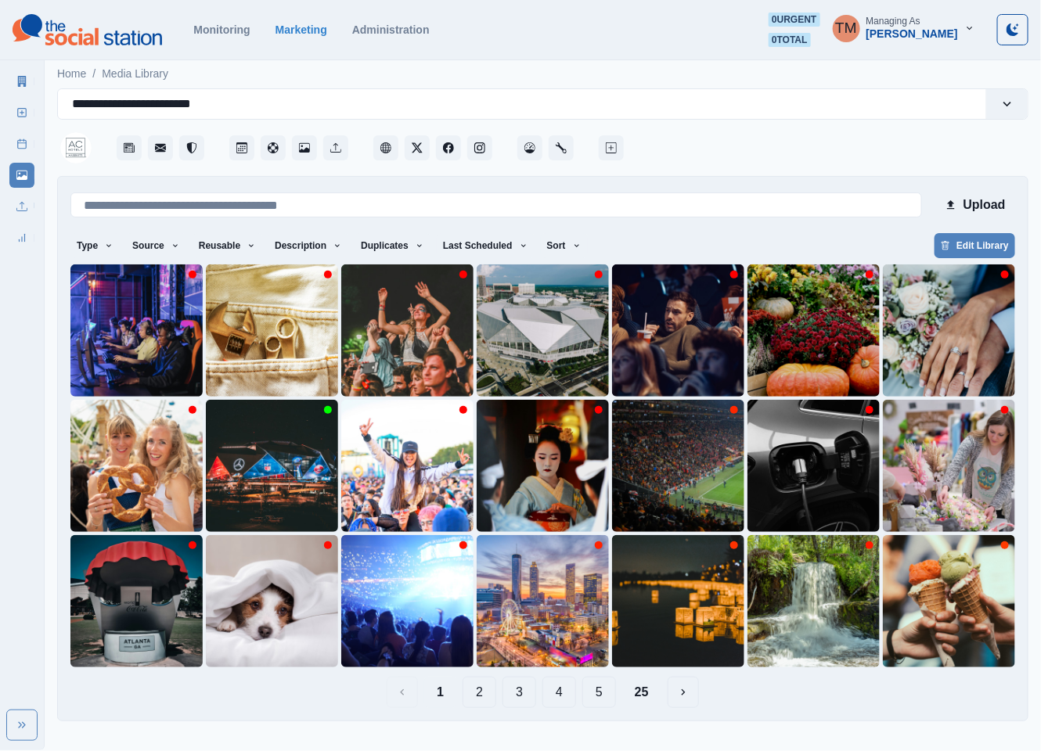
drag, startPoint x: 595, startPoint y: 56, endPoint x: 589, endPoint y: 42, distance: 15.1
click at [596, 54] on section "Monitoring Marketing Administration 0 urgent 0 total TM Managing As Tony Manalo" at bounding box center [520, 30] width 1041 height 60
click at [984, 202] on button "Upload" at bounding box center [974, 204] width 81 height 31
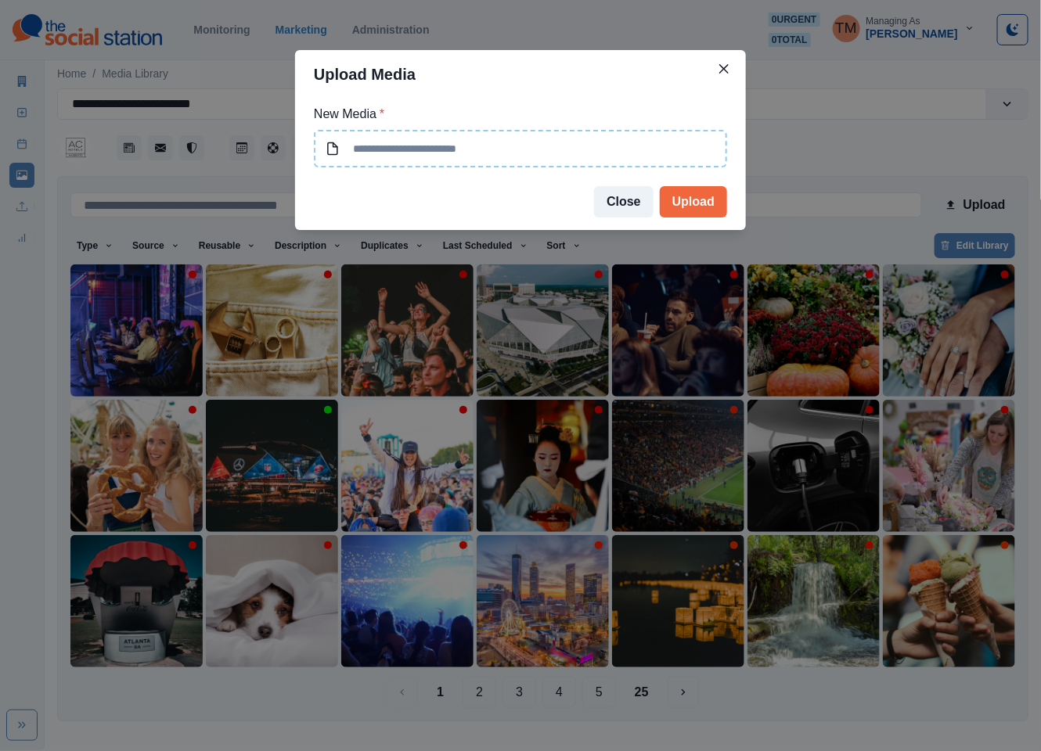
click at [495, 146] on input at bounding box center [520, 149] width 413 height 38
type input "**********"
click at [703, 203] on button "Upload" at bounding box center [693, 201] width 67 height 31
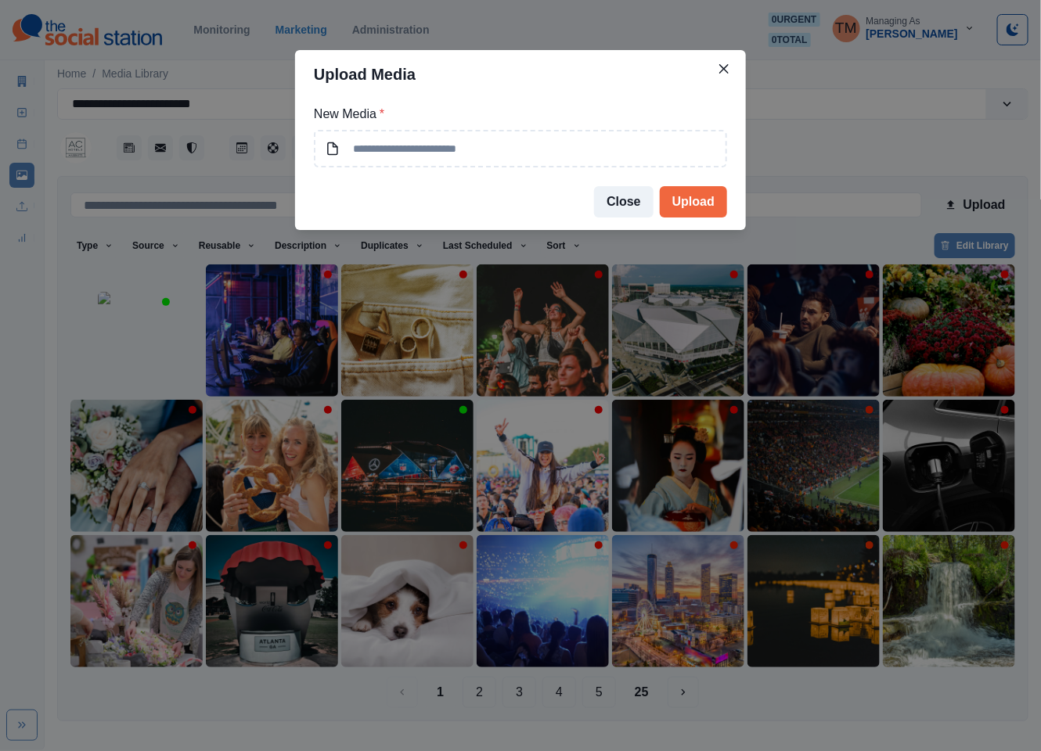
click at [850, 155] on div "Upload Media New Media * Close Upload" at bounding box center [520, 375] width 1041 height 751
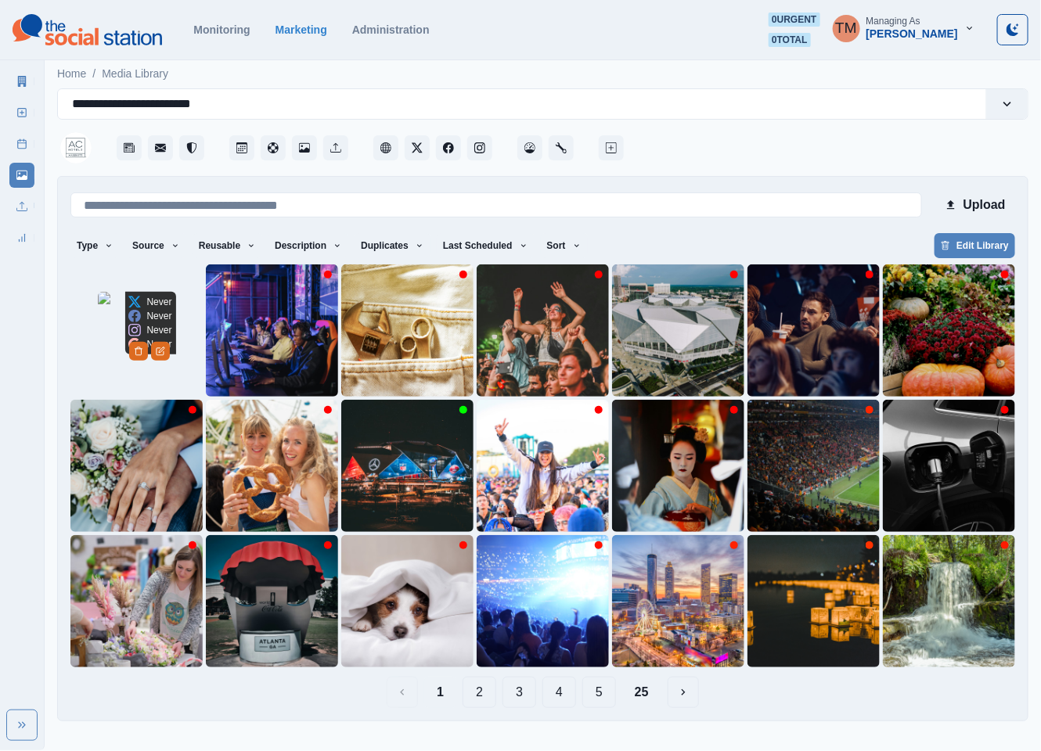
click at [128, 365] on img at bounding box center [137, 331] width 78 height 78
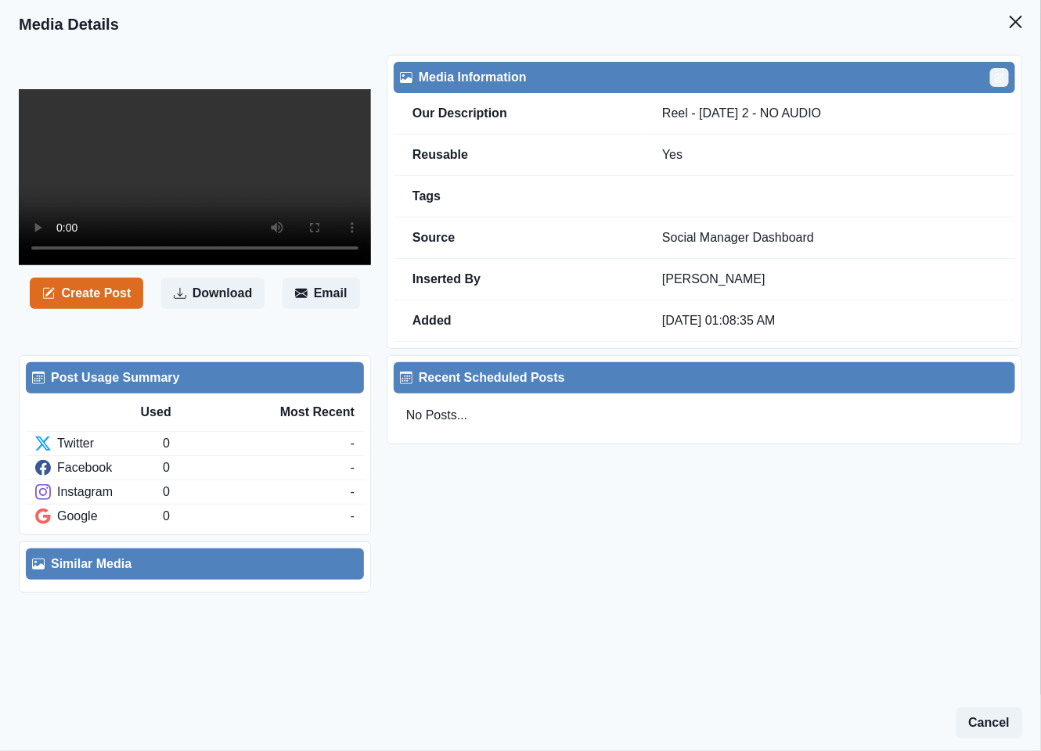
click at [994, 81] on icon "Edit" at bounding box center [998, 77] width 9 height 9
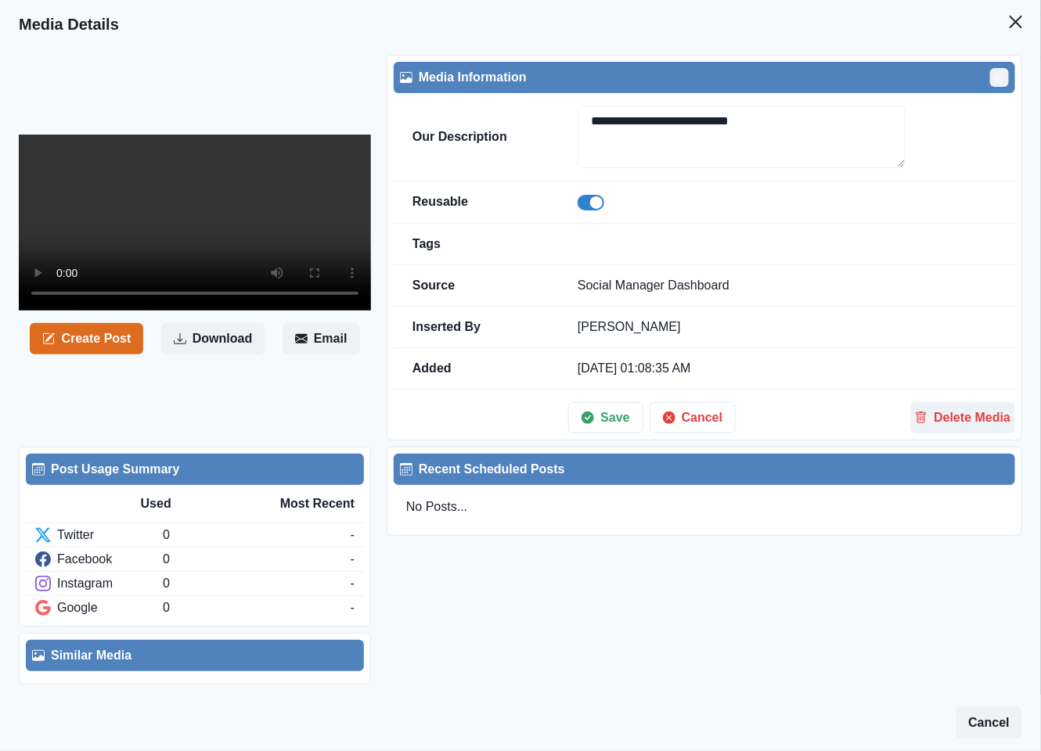
click at [994, 81] on icon "Edit" at bounding box center [998, 77] width 9 height 9
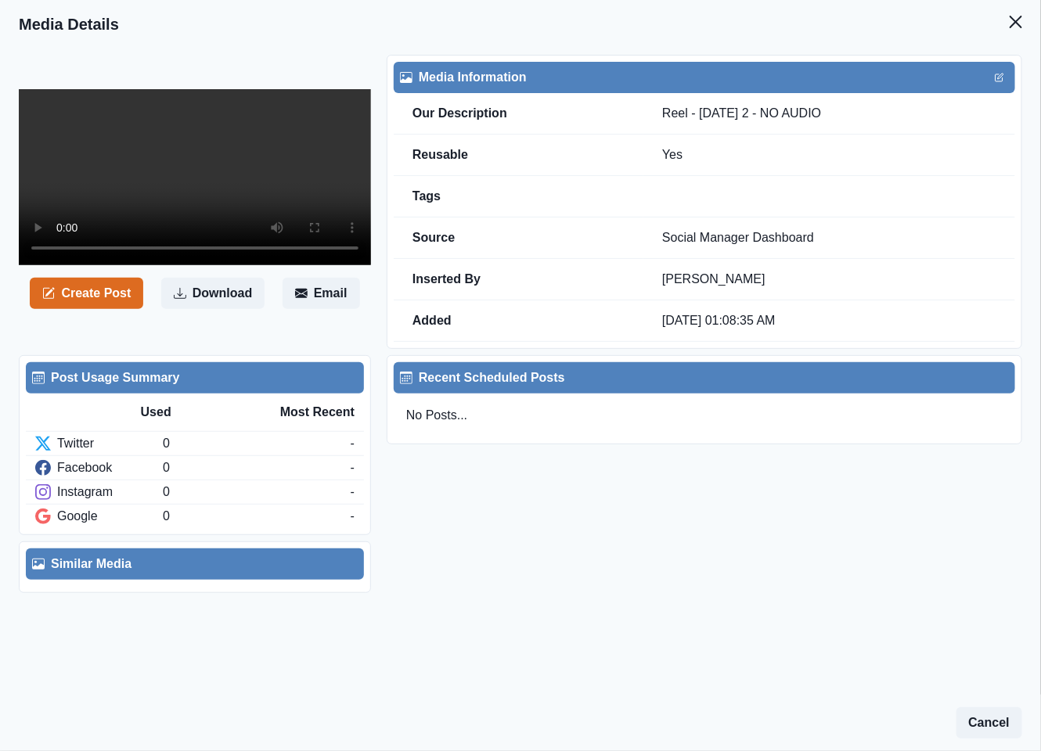
click at [859, 40] on header "Media Details" at bounding box center [520, 24] width 1041 height 49
click at [1000, 22] on button "Close" at bounding box center [1015, 21] width 31 height 31
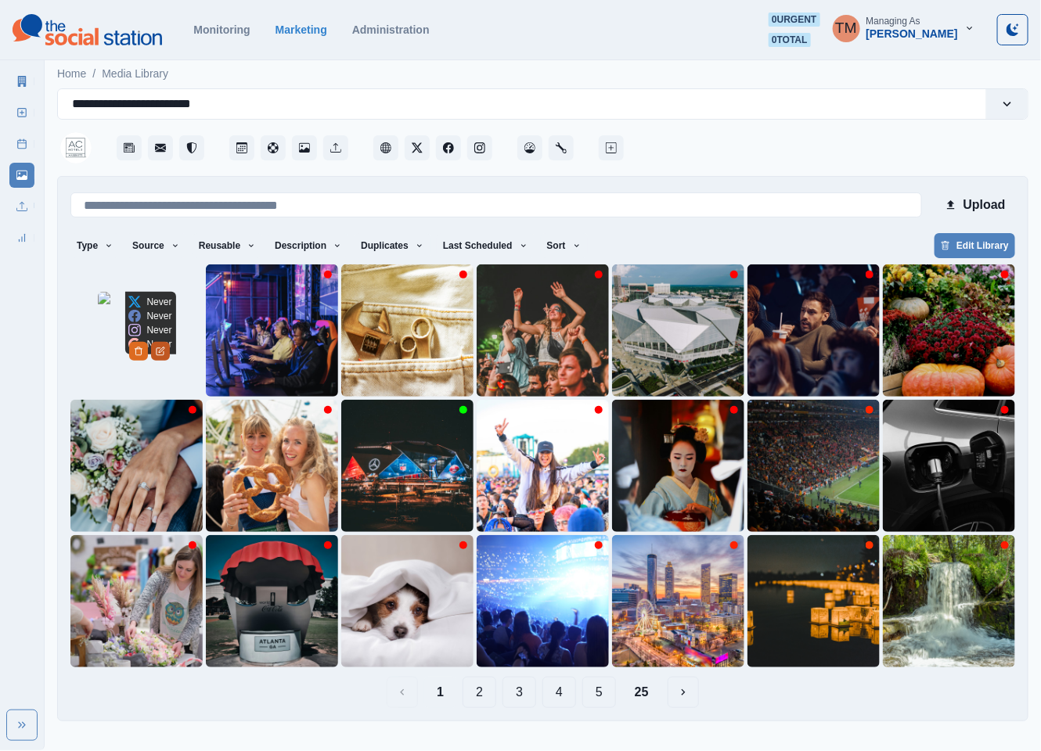
click at [165, 356] on icon "Edit Media" at bounding box center [160, 351] width 9 height 9
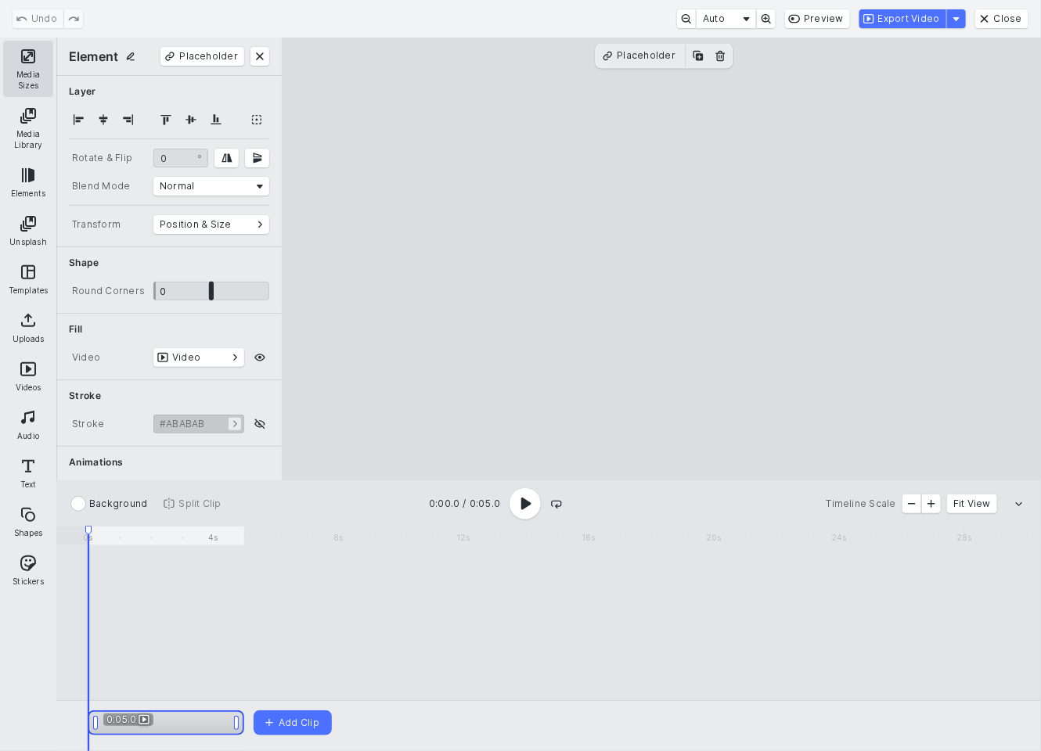
click at [27, 63] on button "Media Sizes" at bounding box center [28, 69] width 50 height 56
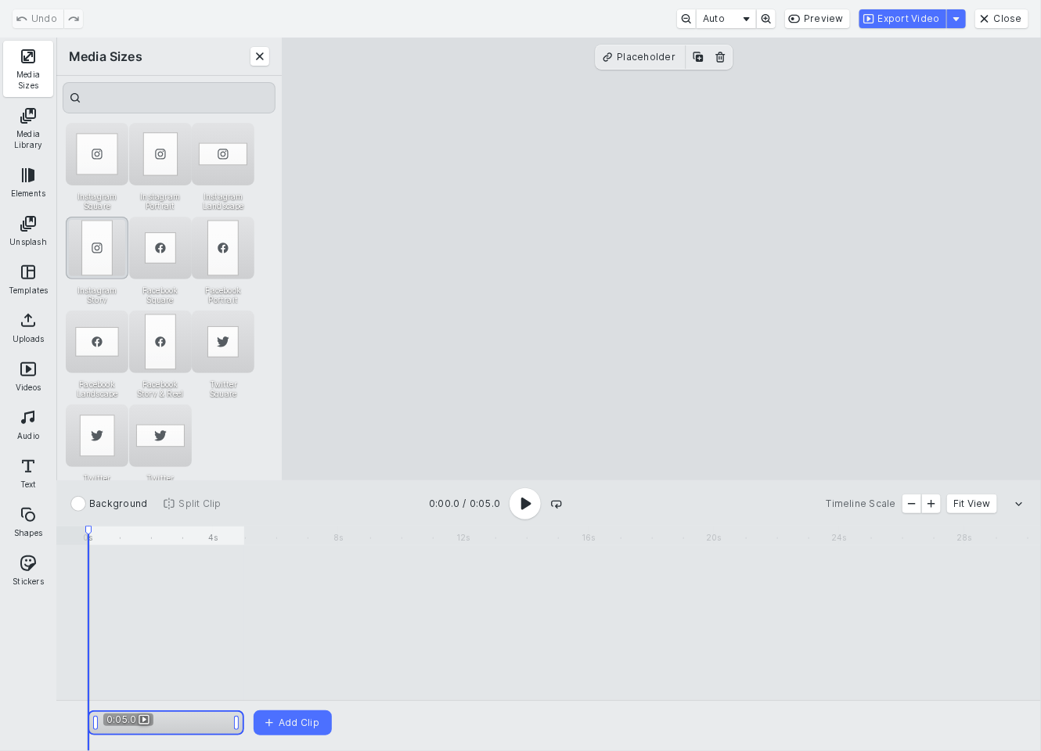
click at [90, 247] on div "Instagram Story" at bounding box center [97, 248] width 63 height 63
click at [97, 249] on div "Instagram Story" at bounding box center [97, 248] width 63 height 63
click at [914, 16] on button "Export Video" at bounding box center [902, 18] width 87 height 19
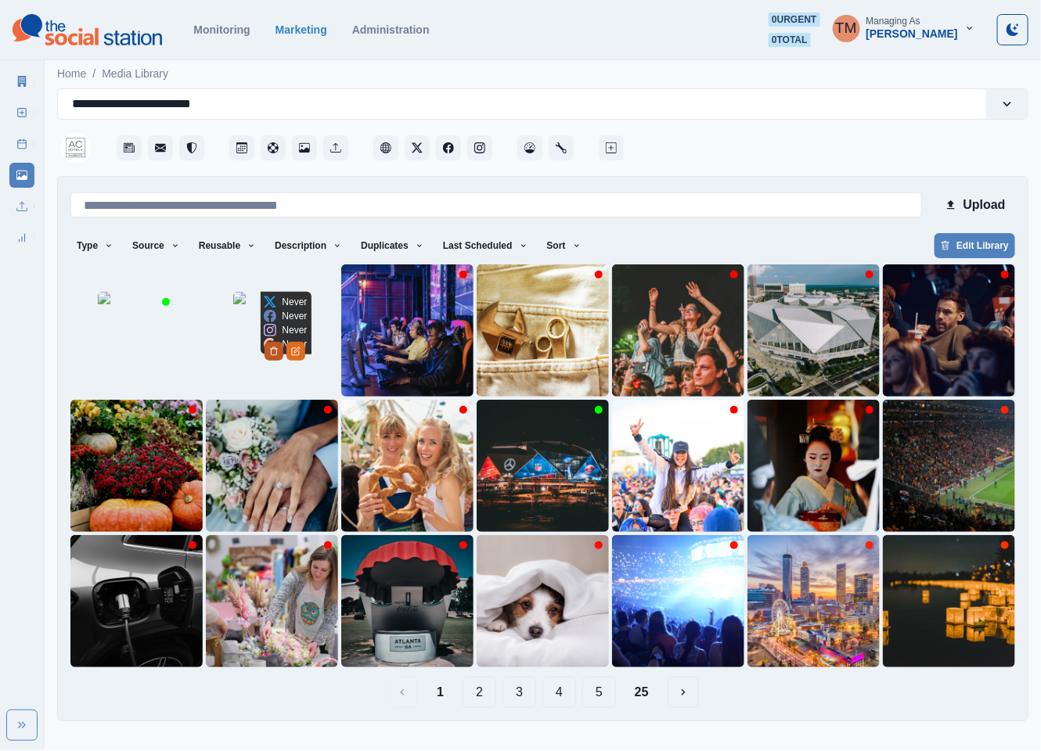
click at [279, 356] on icon "Delete Media" at bounding box center [273, 351] width 9 height 9
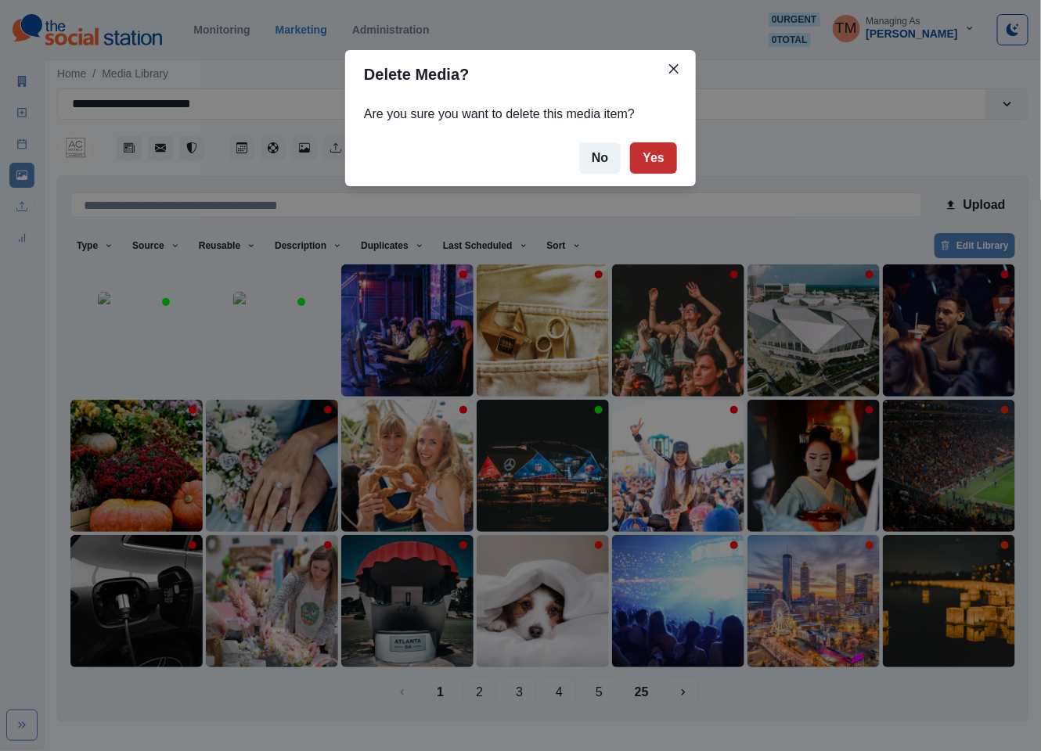
click at [656, 163] on button "Yes" at bounding box center [653, 157] width 47 height 31
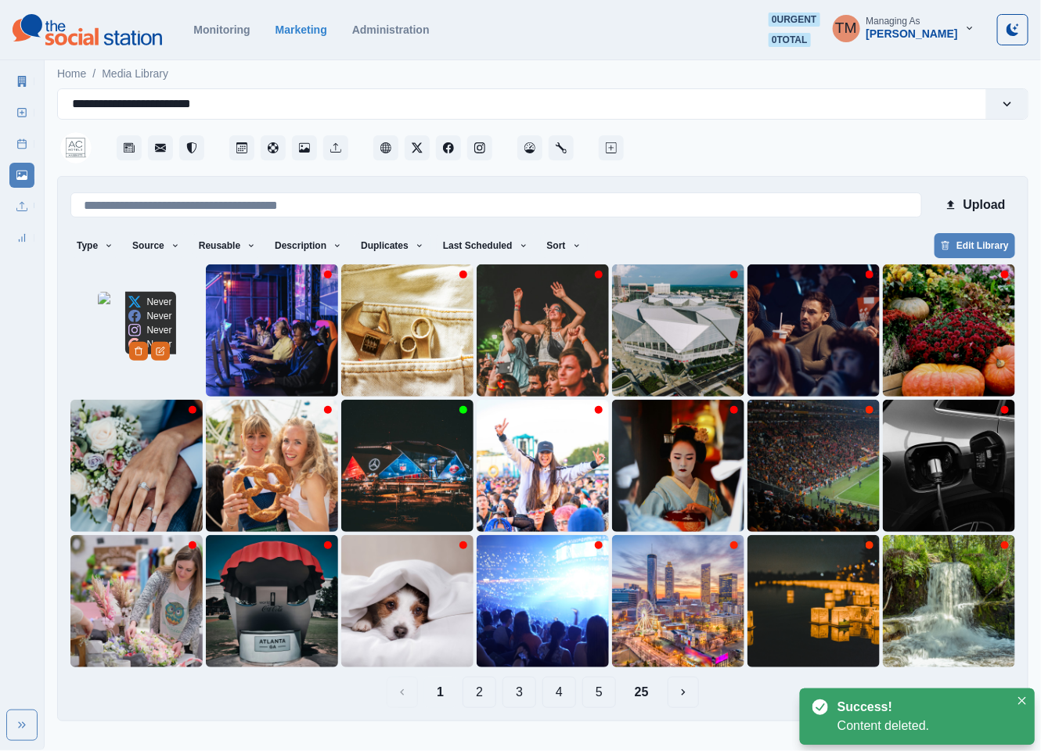
click at [138, 334] on img at bounding box center [137, 331] width 78 height 78
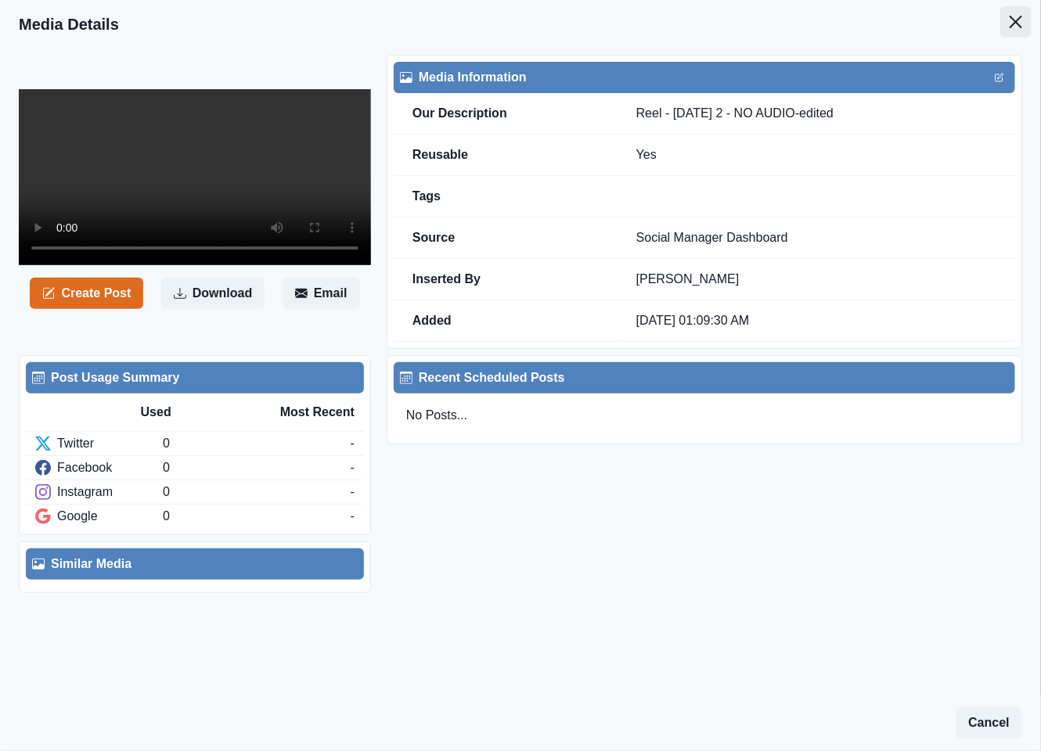
click at [1000, 28] on button "Close" at bounding box center [1015, 21] width 31 height 31
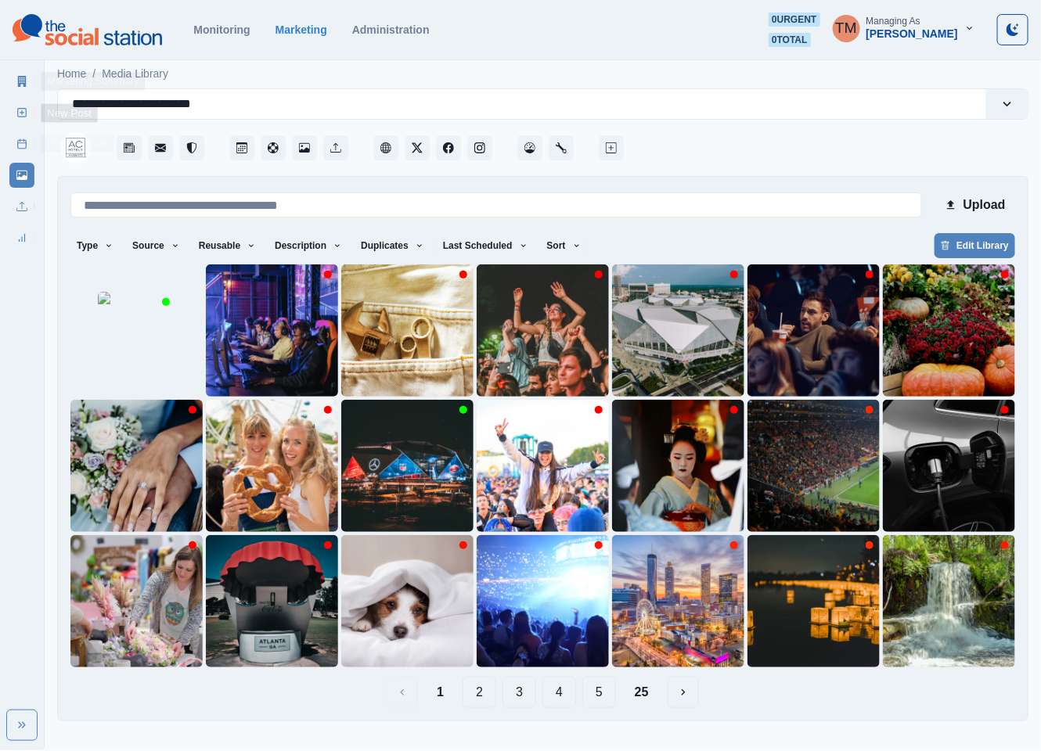
click at [27, 83] on icon at bounding box center [21, 81] width 11 height 11
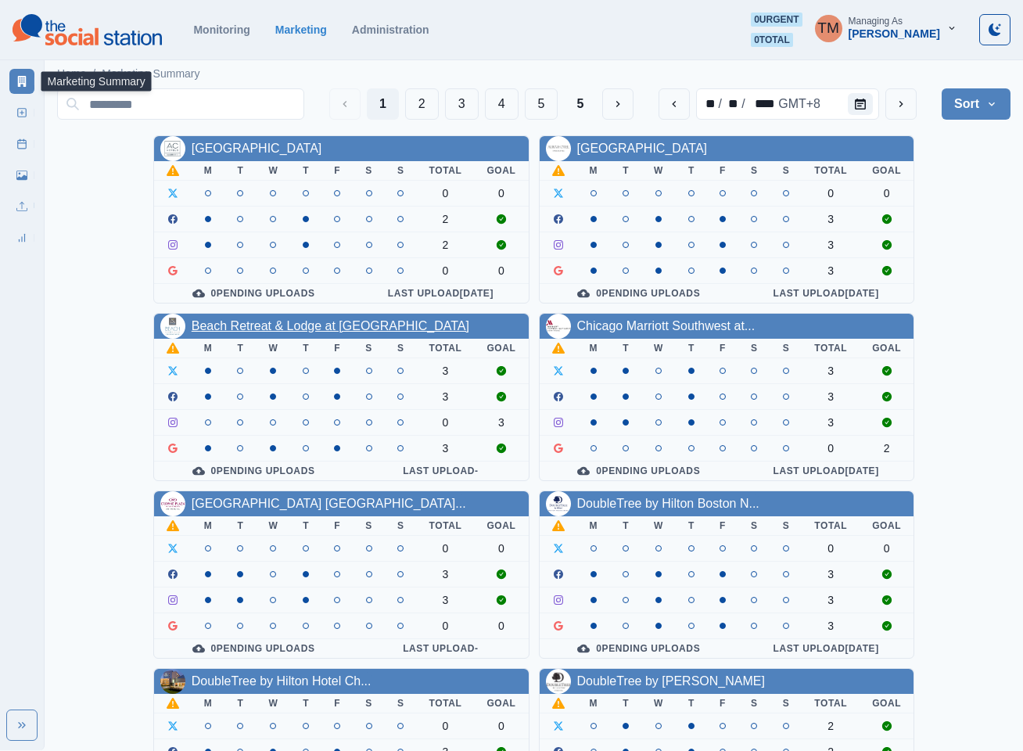
click at [317, 332] on link "Beach Retreat & Lodge at [GEOGRAPHIC_DATA]" at bounding box center [331, 325] width 278 height 13
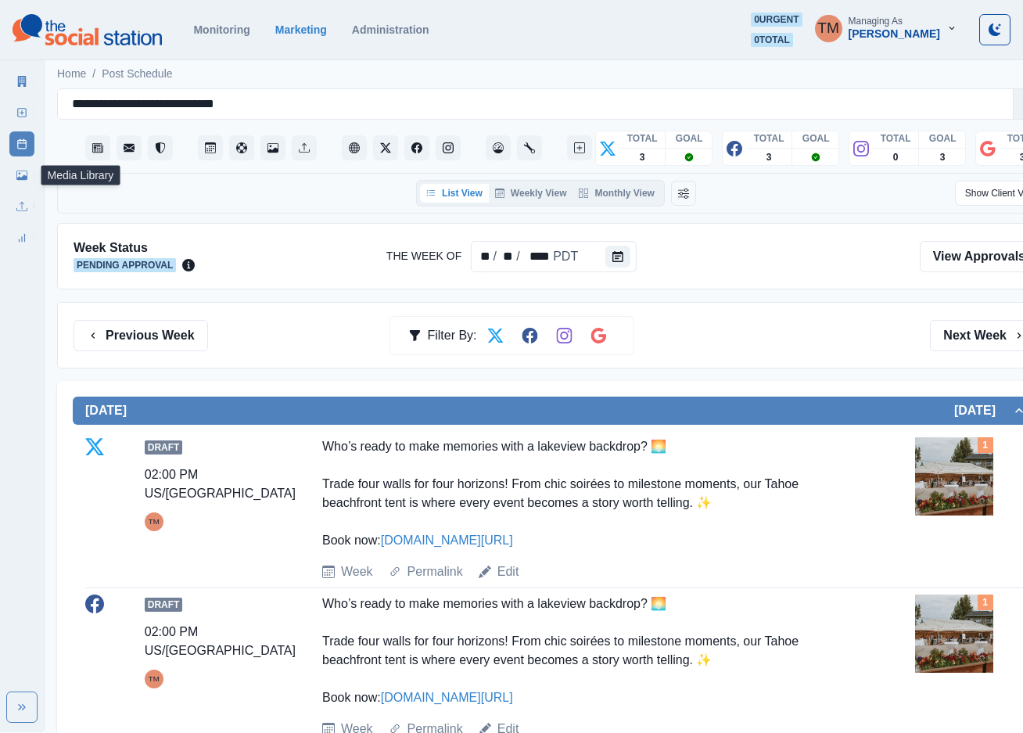
click at [16, 181] on link "Media Library" at bounding box center [21, 175] width 25 height 25
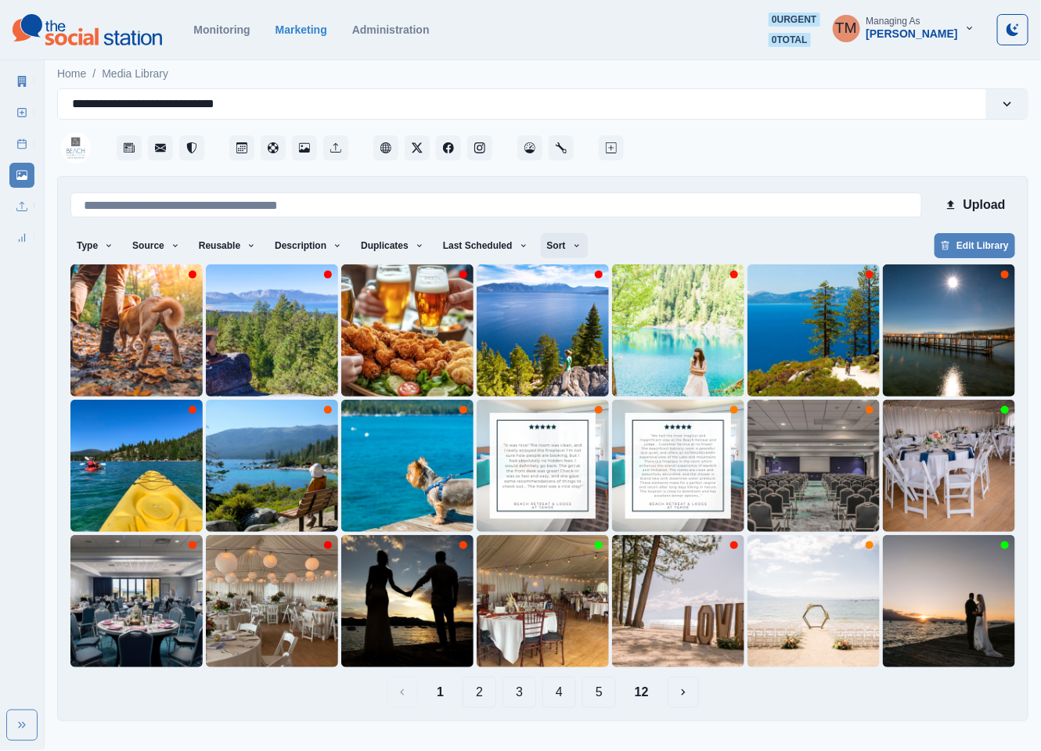
click at [572, 249] on icon "button" at bounding box center [576, 245] width 9 height 9
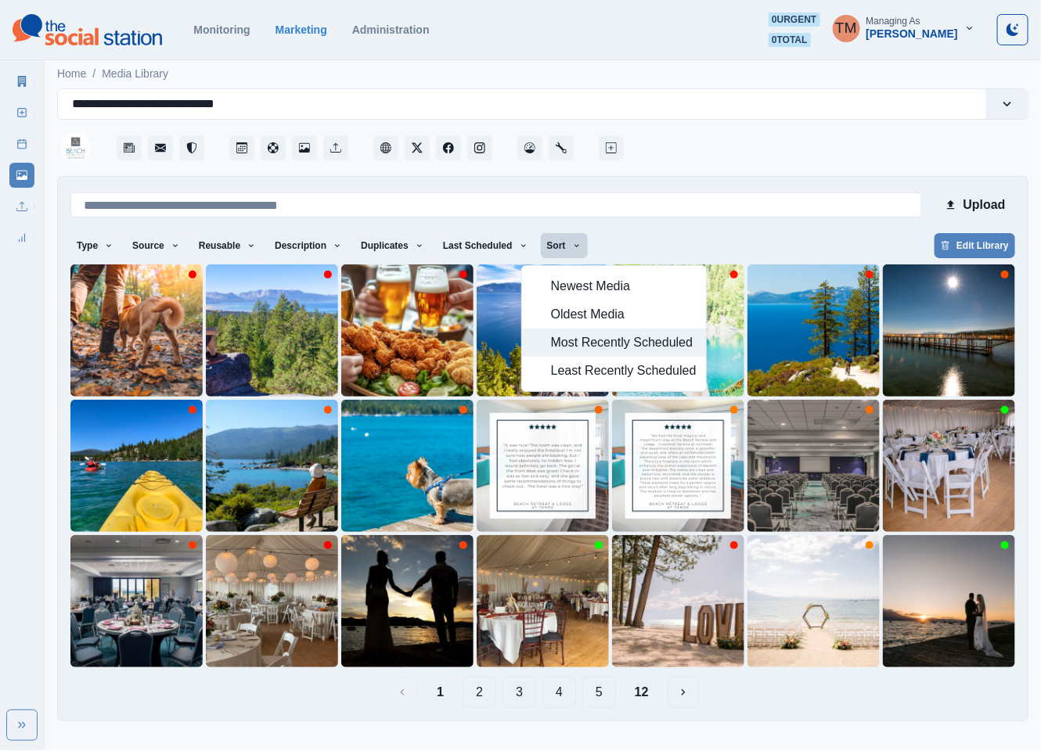
click at [602, 341] on span "Most Recently Scheduled" at bounding box center [624, 342] width 146 height 19
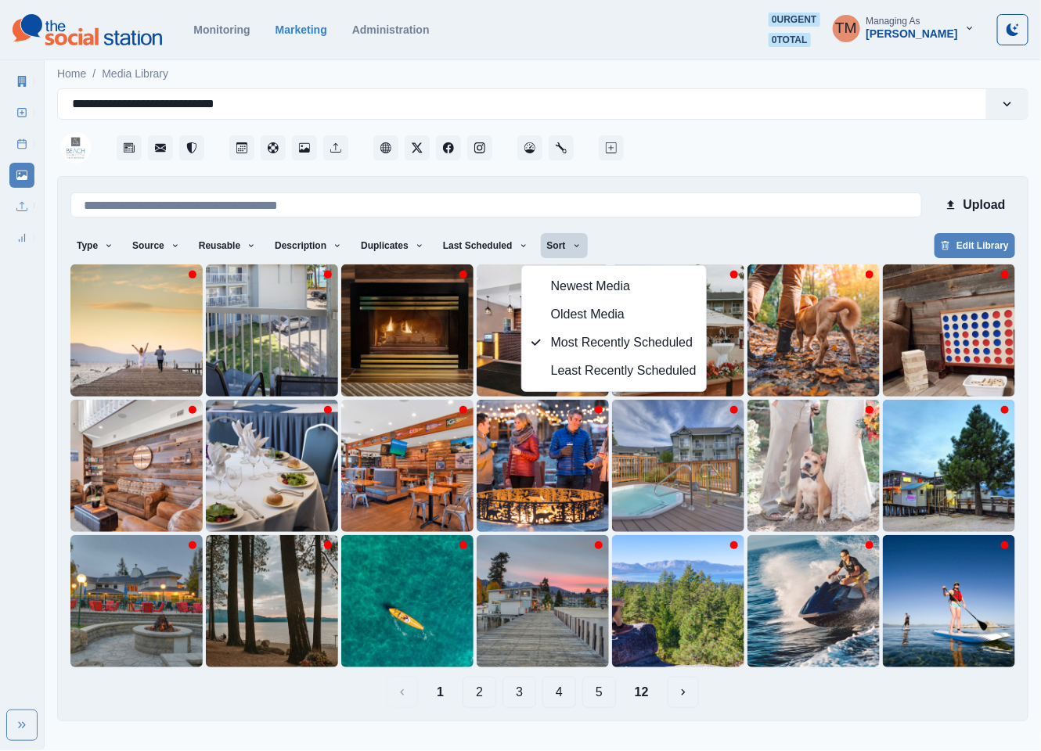
click at [745, 728] on main "**********" at bounding box center [543, 395] width 996 height 678
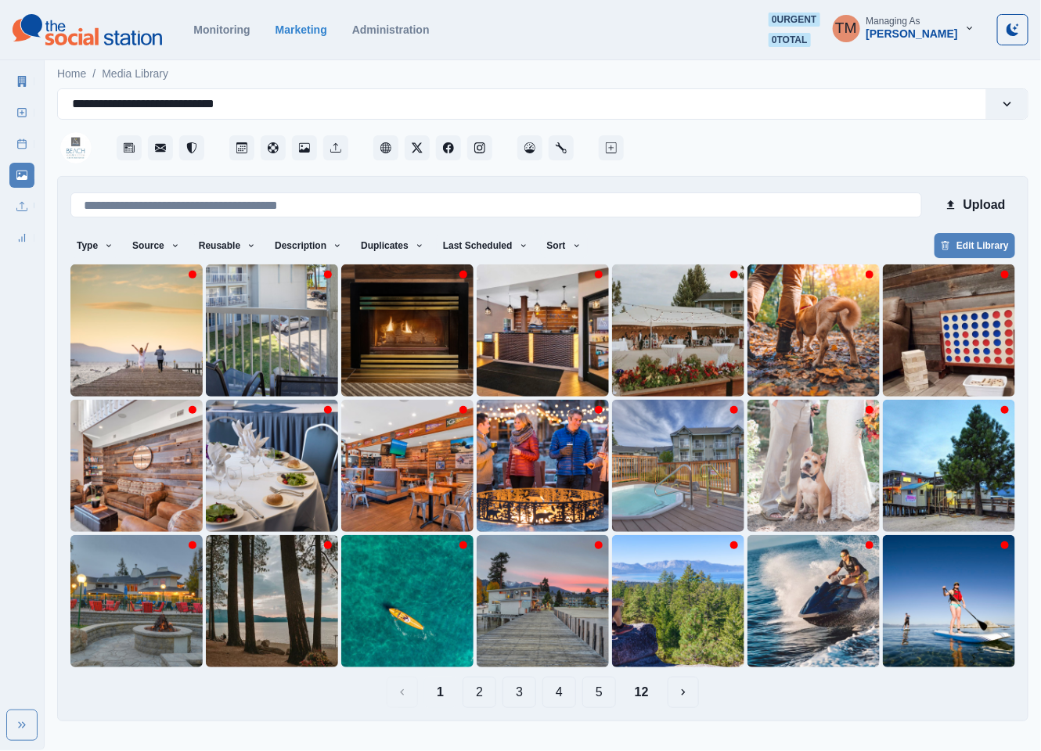
click at [479, 693] on button "2" at bounding box center [479, 692] width 34 height 31
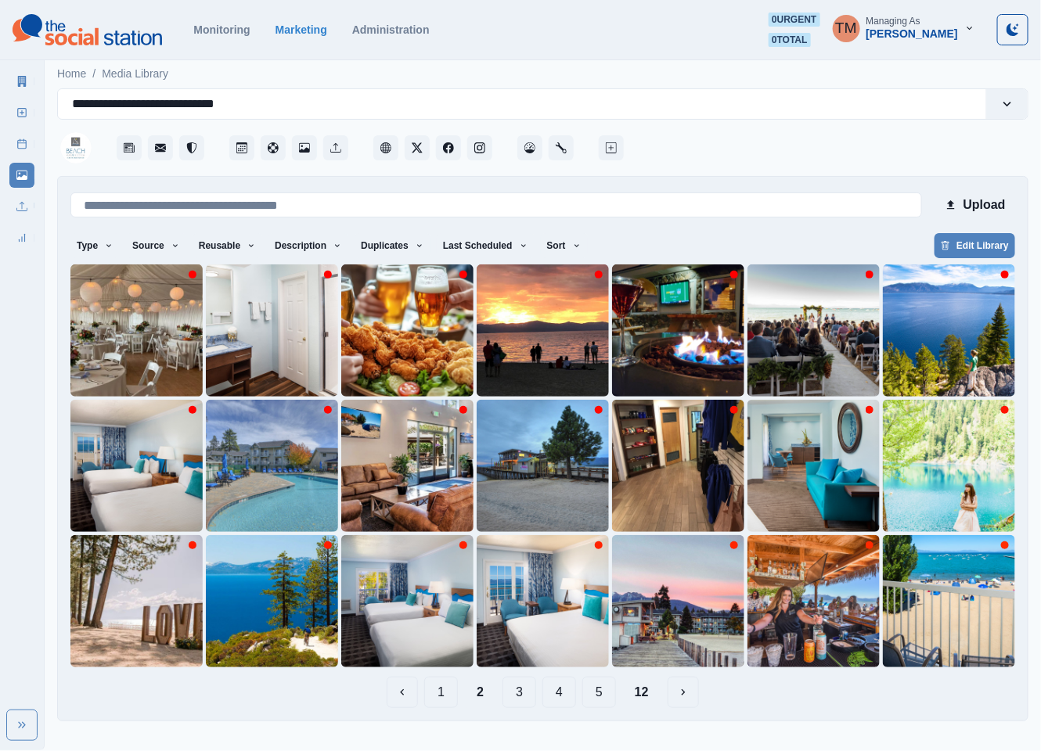
click at [606, 693] on button "5" at bounding box center [599, 692] width 34 height 31
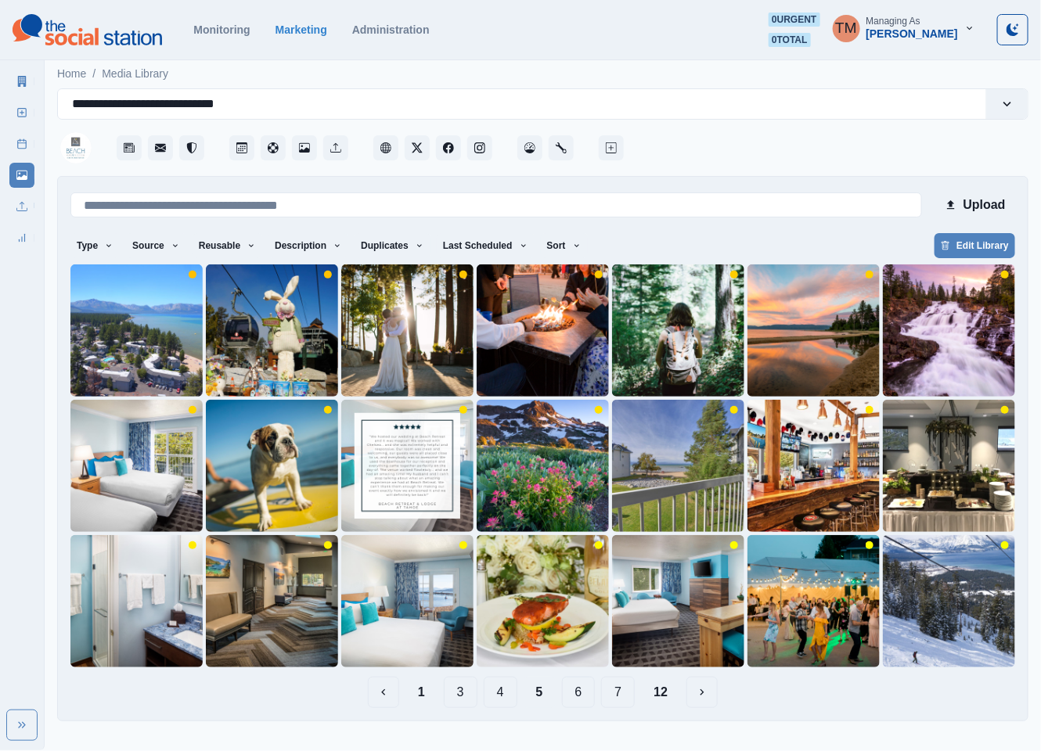
click at [580, 696] on button "6" at bounding box center [579, 692] width 34 height 31
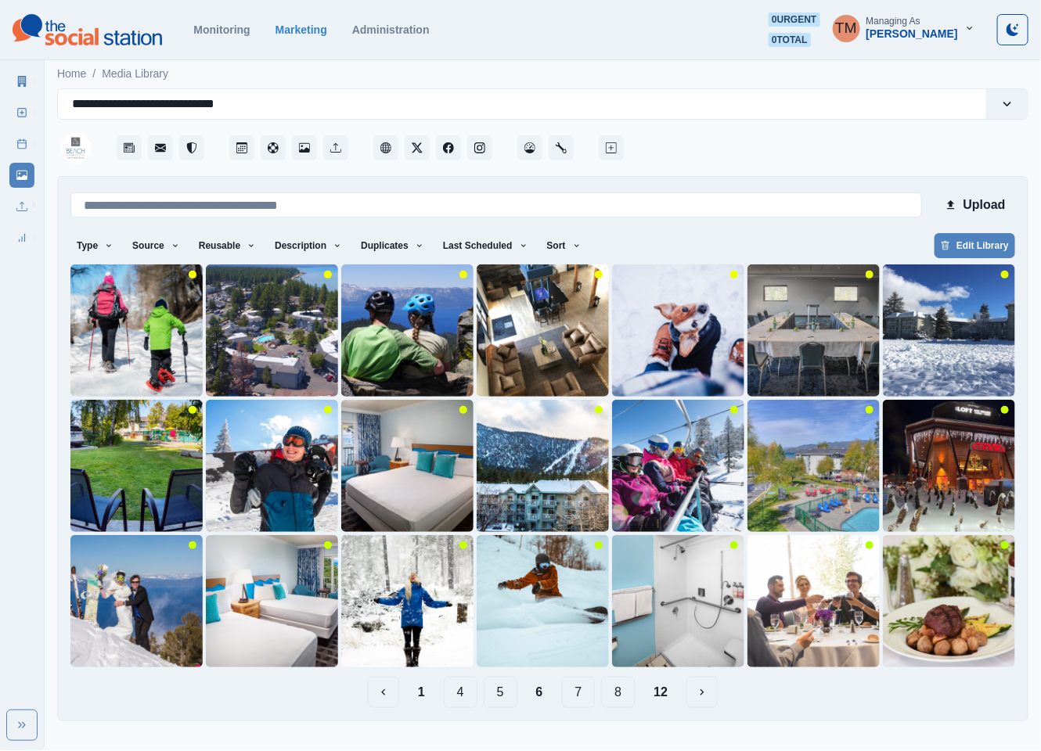
click at [583, 691] on button "7" at bounding box center [579, 692] width 34 height 31
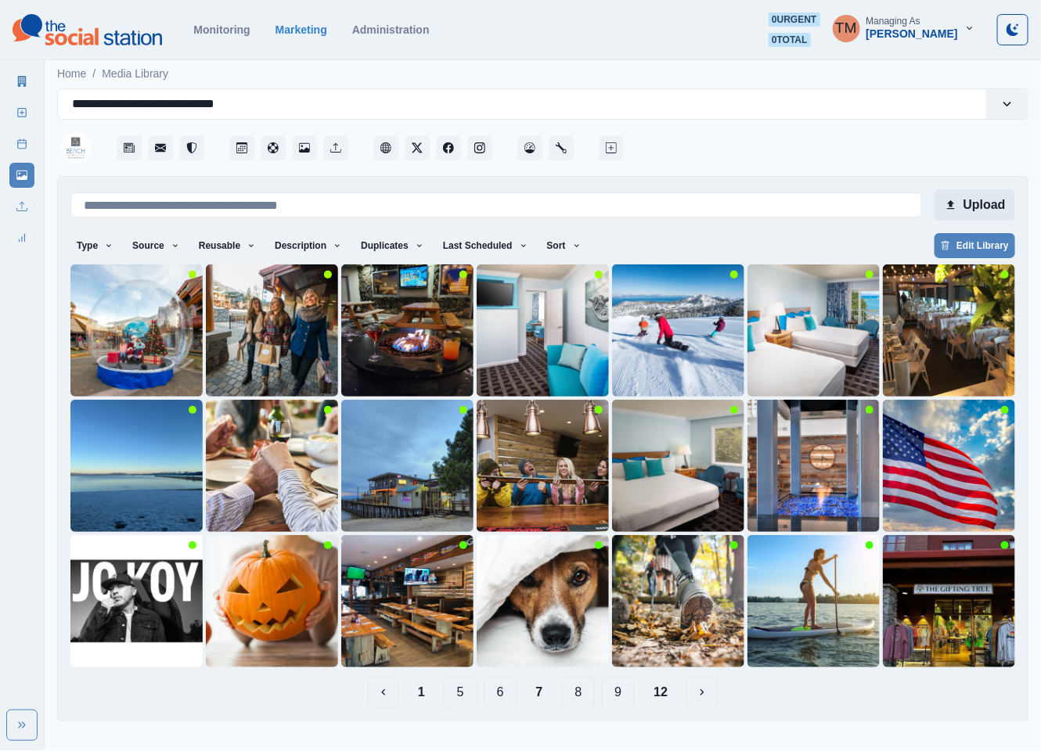
click at [979, 205] on button "Upload" at bounding box center [974, 204] width 81 height 31
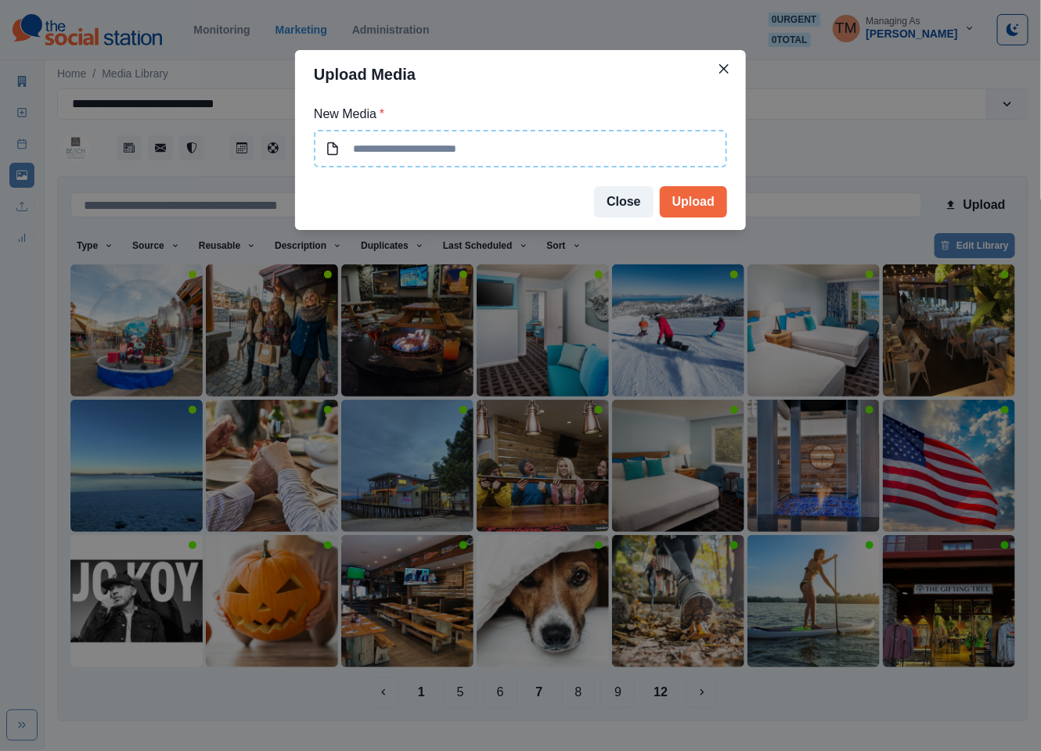
click at [397, 150] on input at bounding box center [520, 149] width 413 height 38
type input "**********"
click at [692, 191] on button "Upload" at bounding box center [693, 201] width 67 height 31
click at [721, 69] on icon "Close" at bounding box center [723, 68] width 9 height 9
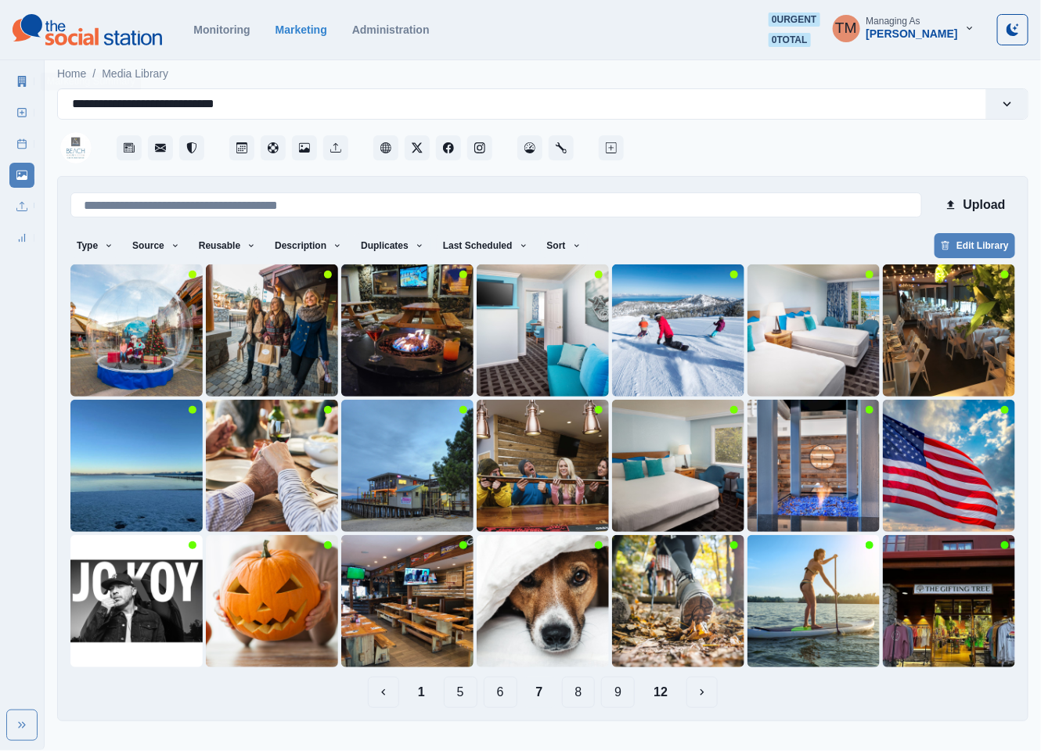
click at [12, 82] on link "Marketing Summary" at bounding box center [21, 81] width 25 height 25
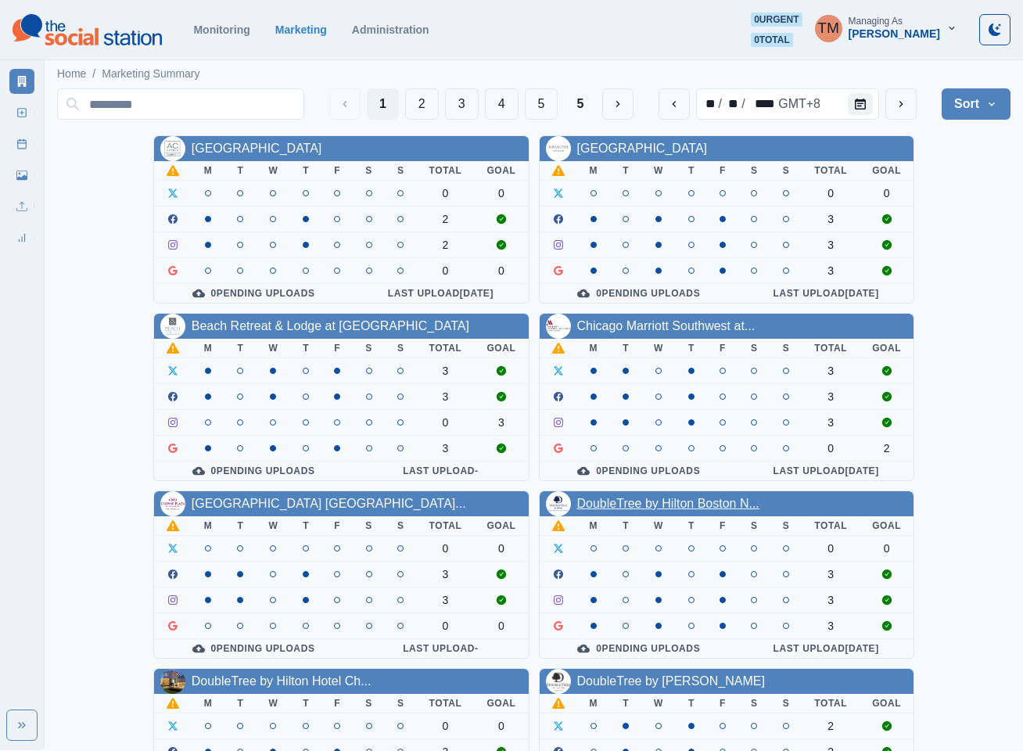
click at [679, 503] on link "DoubleTree by Hilton Boston N..." at bounding box center [668, 503] width 182 height 13
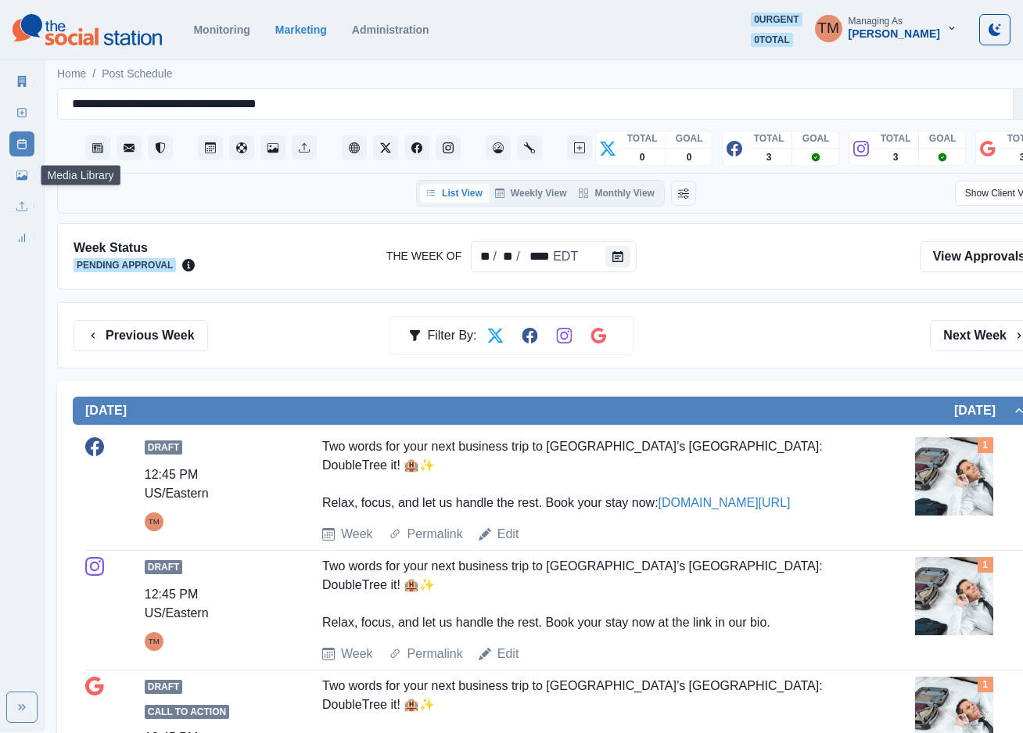
click at [28, 182] on link "Media Library" at bounding box center [21, 175] width 25 height 25
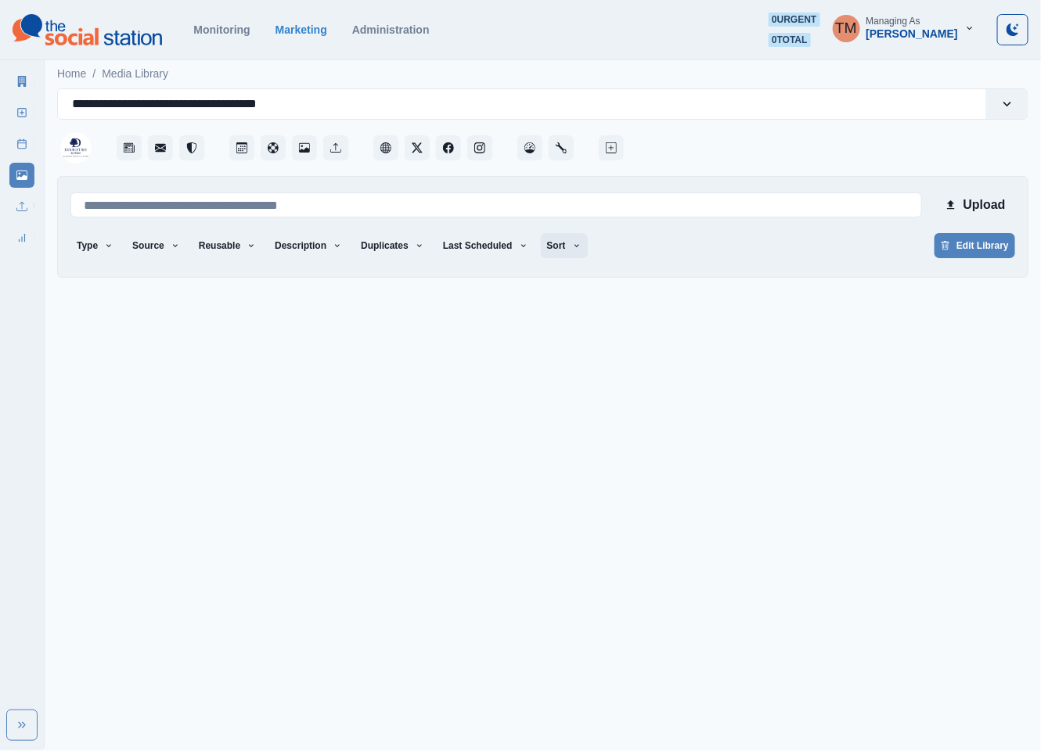
click at [550, 258] on button "Sort" at bounding box center [564, 245] width 47 height 25
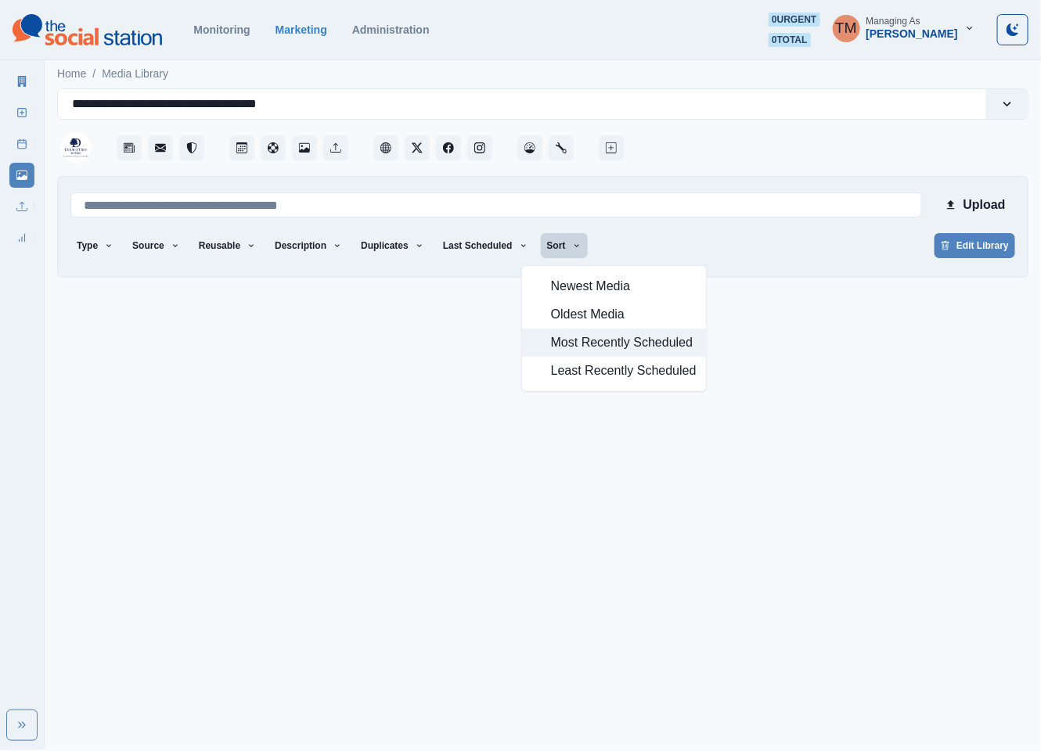
click at [566, 347] on span "Most Recently Scheduled" at bounding box center [624, 342] width 146 height 19
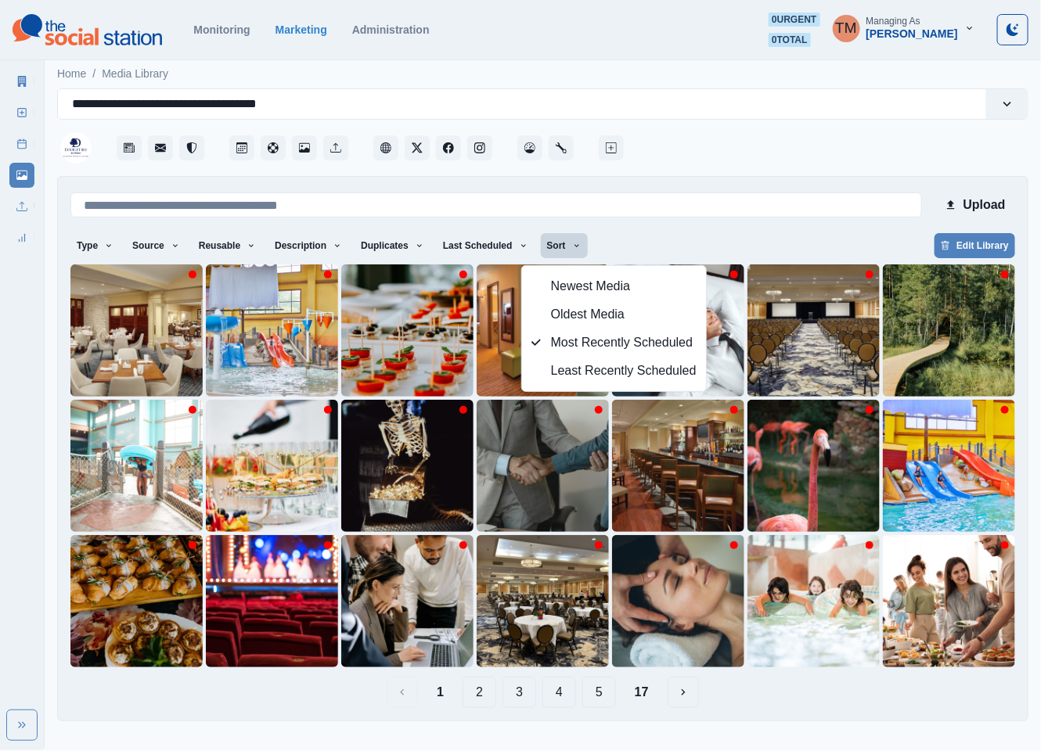
drag, startPoint x: 735, startPoint y: 244, endPoint x: 740, endPoint y: 235, distance: 10.5
click at [735, 243] on div "Type Any Image Video Source Any Upload Social Manager Found: Instagram Found: G…" at bounding box center [542, 247] width 944 height 28
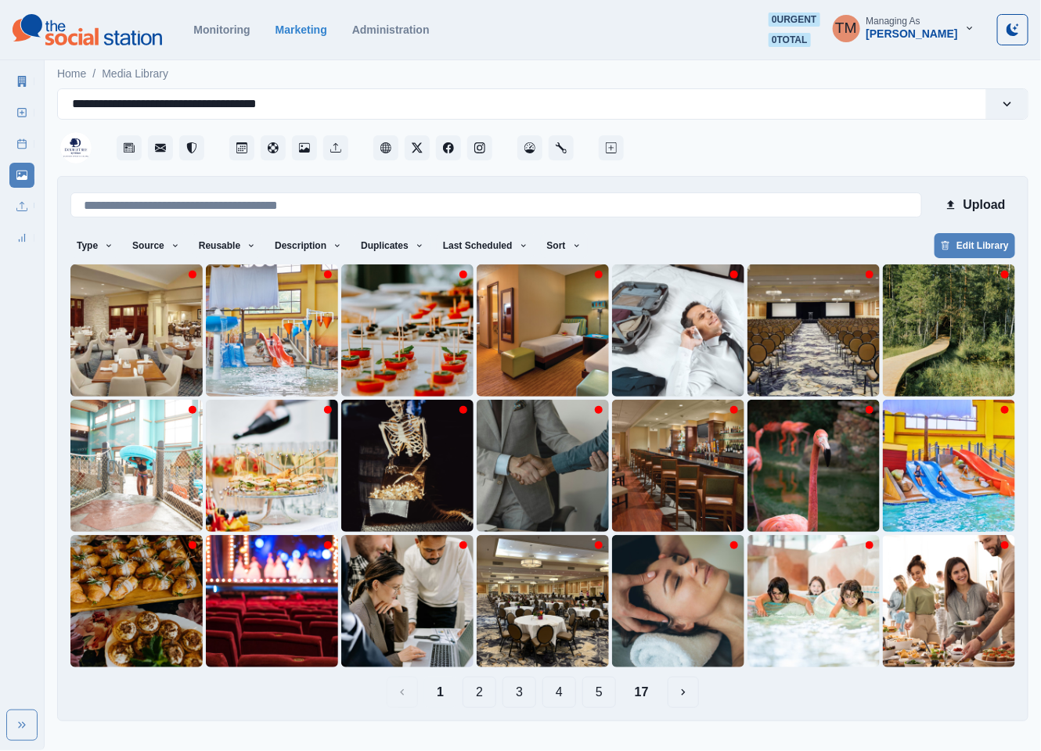
click at [557, 692] on button "4" at bounding box center [559, 692] width 34 height 31
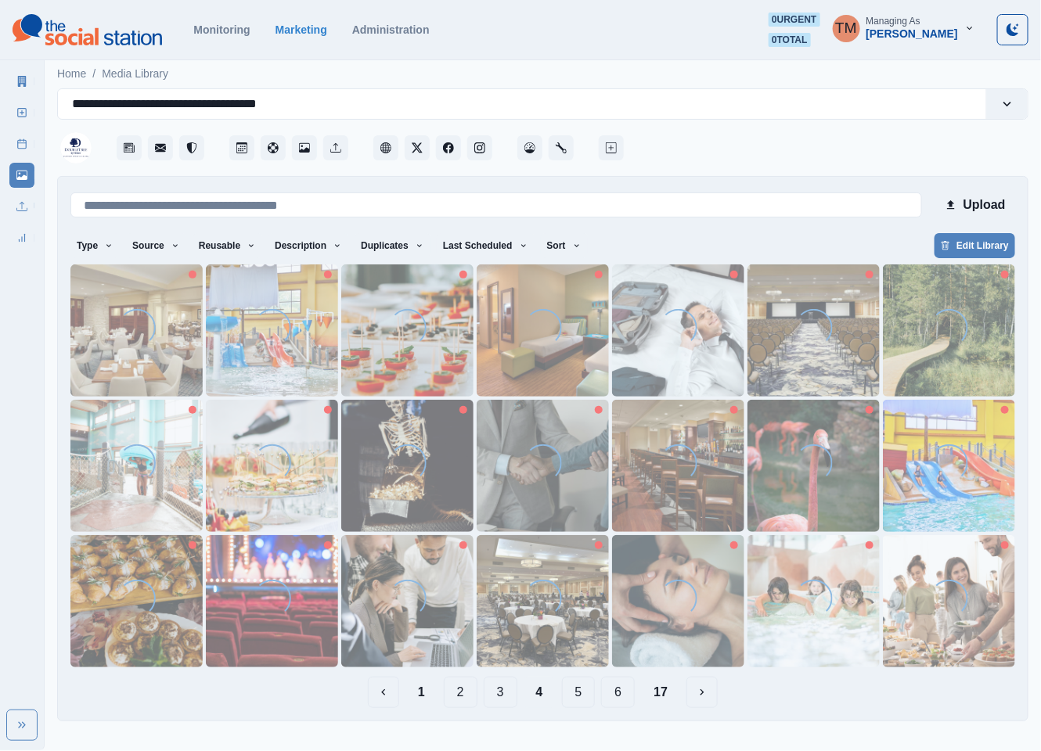
click at [624, 696] on button "6" at bounding box center [618, 692] width 34 height 31
click at [541, 249] on button "Sort" at bounding box center [564, 245] width 47 height 25
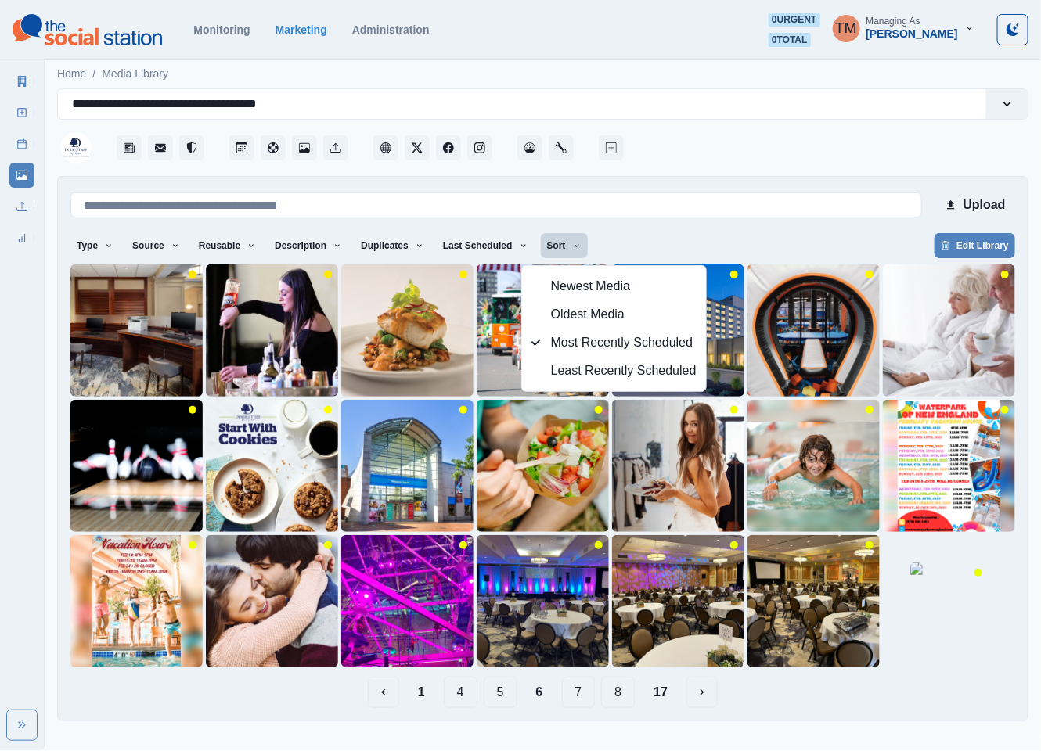
click at [613, 696] on button "8" at bounding box center [618, 692] width 34 height 31
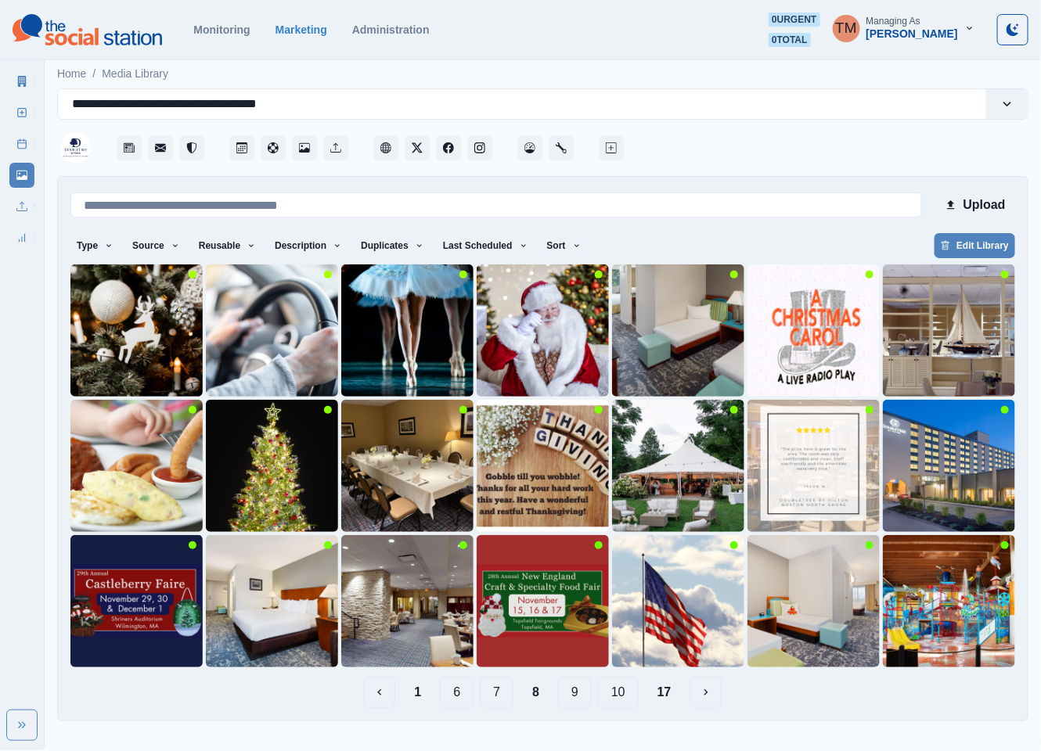
click at [566, 691] on button "9" at bounding box center [575, 692] width 34 height 31
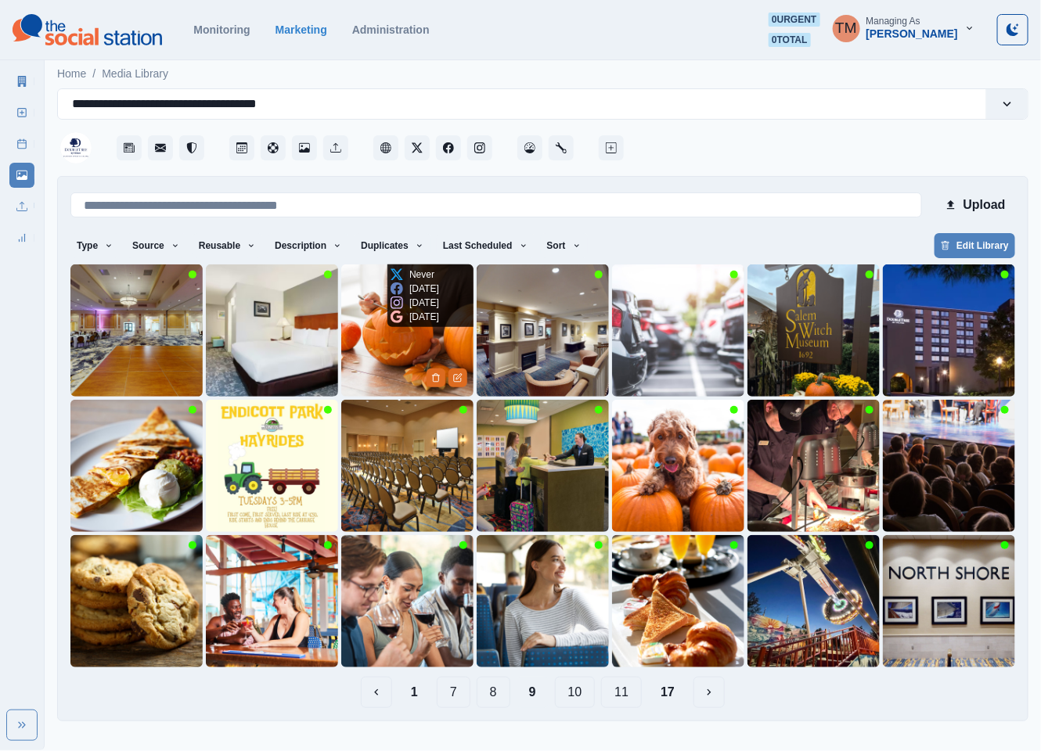
click at [373, 343] on img at bounding box center [407, 330] width 132 height 132
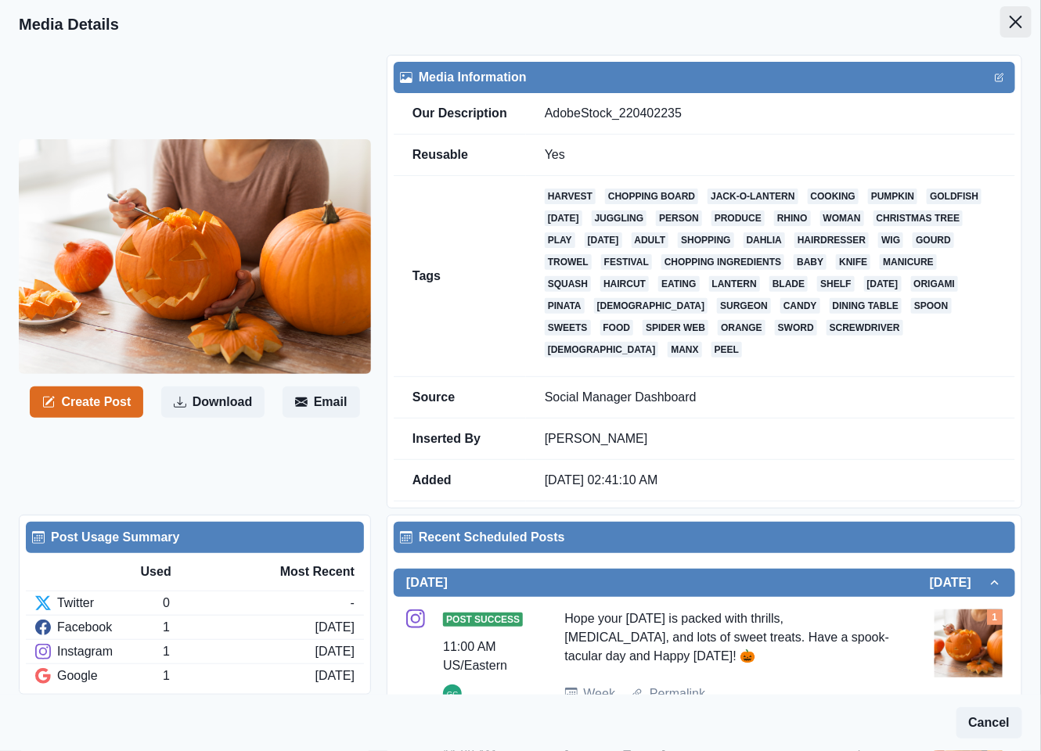
click at [1005, 16] on button "Close" at bounding box center [1015, 21] width 31 height 31
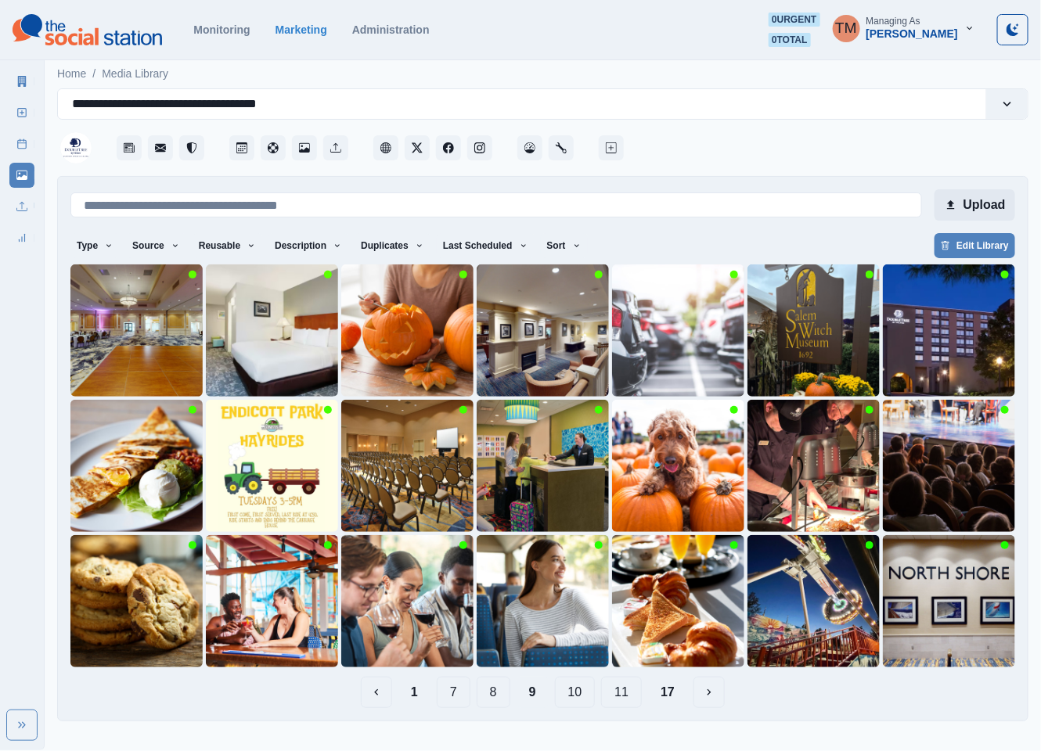
click at [979, 198] on button "Upload" at bounding box center [974, 204] width 81 height 31
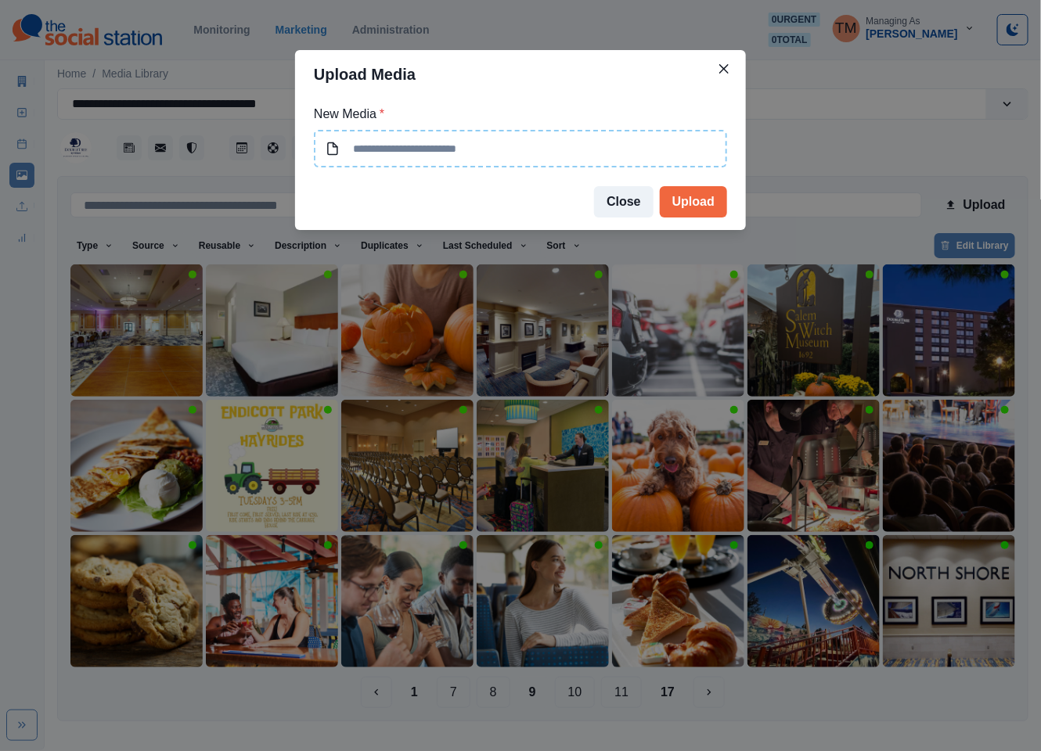
click at [549, 155] on input at bounding box center [520, 149] width 413 height 38
type input "**********"
click at [693, 204] on button "Upload" at bounding box center [693, 201] width 67 height 31
click at [27, 116] on div "**********" at bounding box center [520, 375] width 1041 height 751
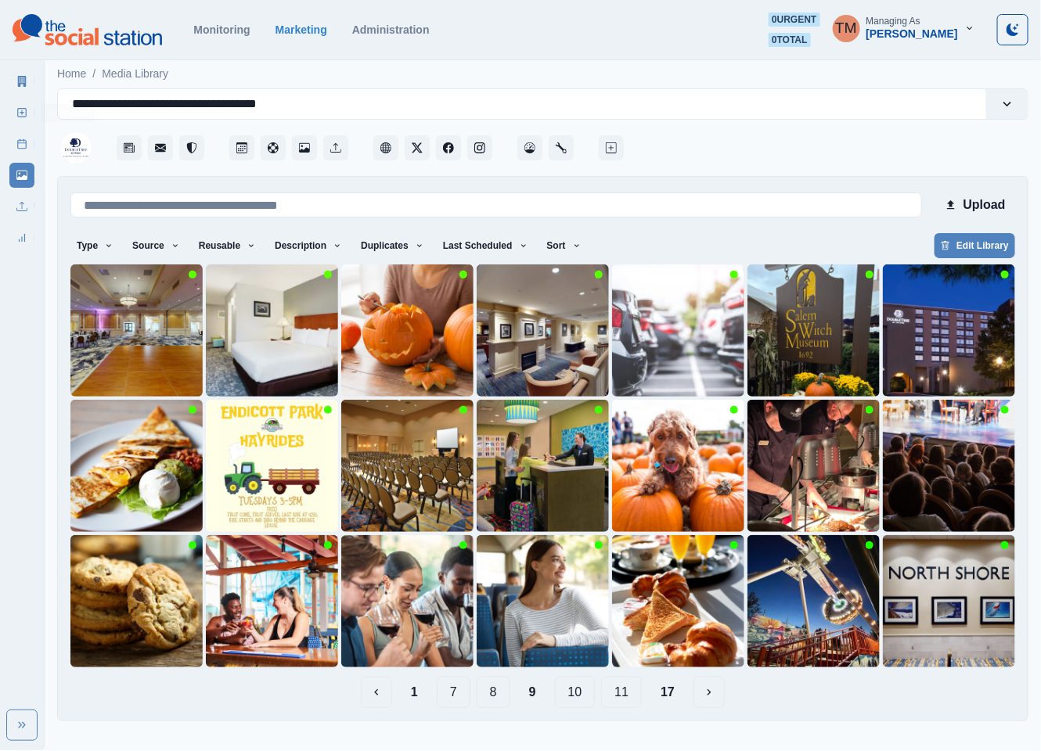
click at [21, 115] on icon at bounding box center [21, 112] width 11 height 11
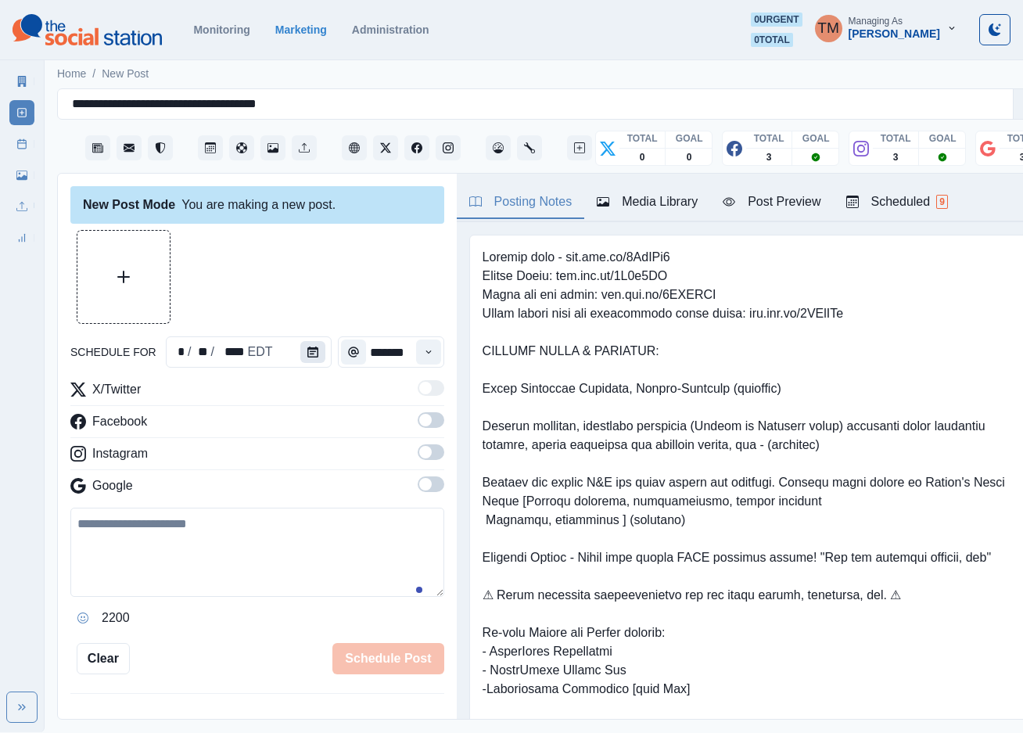
click at [307, 348] on icon "Calendar" at bounding box center [312, 352] width 11 height 11
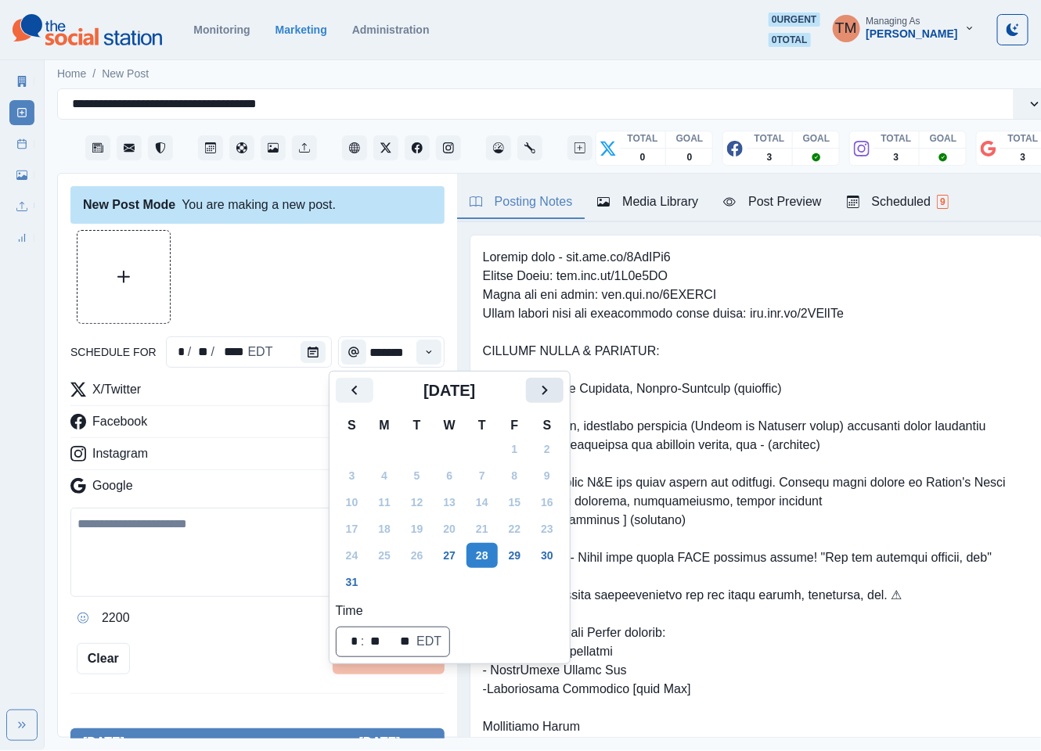
click at [549, 397] on icon "Next" at bounding box center [544, 390] width 19 height 19
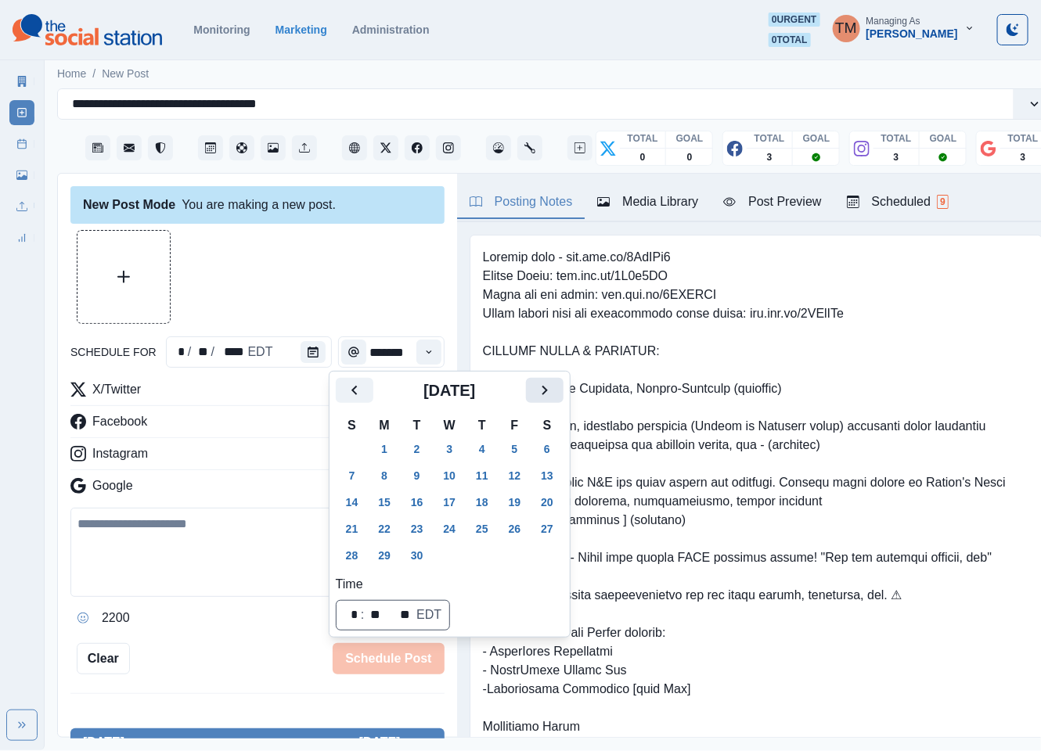
click at [549, 397] on icon "Next" at bounding box center [544, 390] width 19 height 19
click at [514, 554] on button "31" at bounding box center [514, 555] width 31 height 25
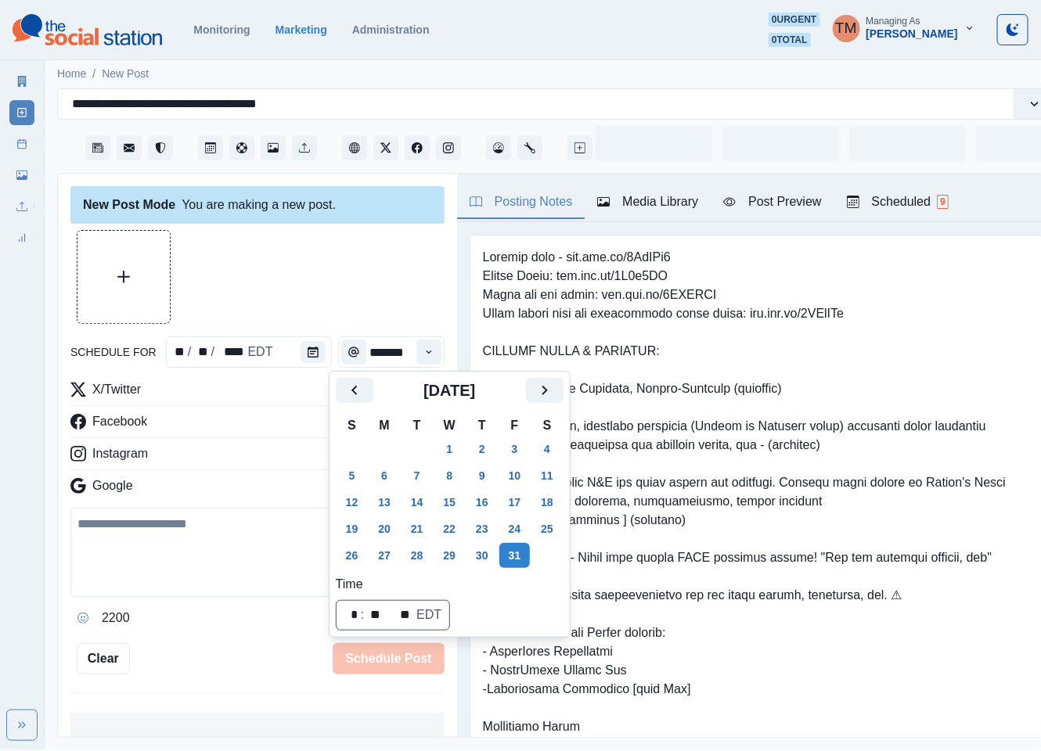
click at [343, 273] on div at bounding box center [257, 277] width 374 height 94
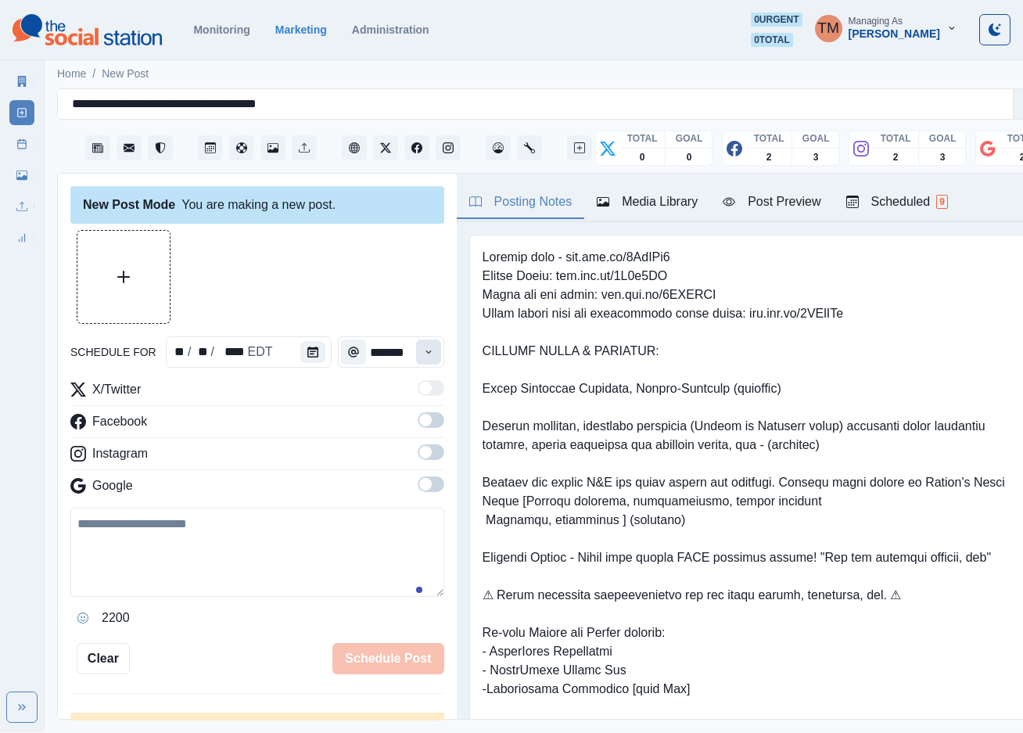
click at [423, 354] on icon "Time" at bounding box center [428, 352] width 11 height 11
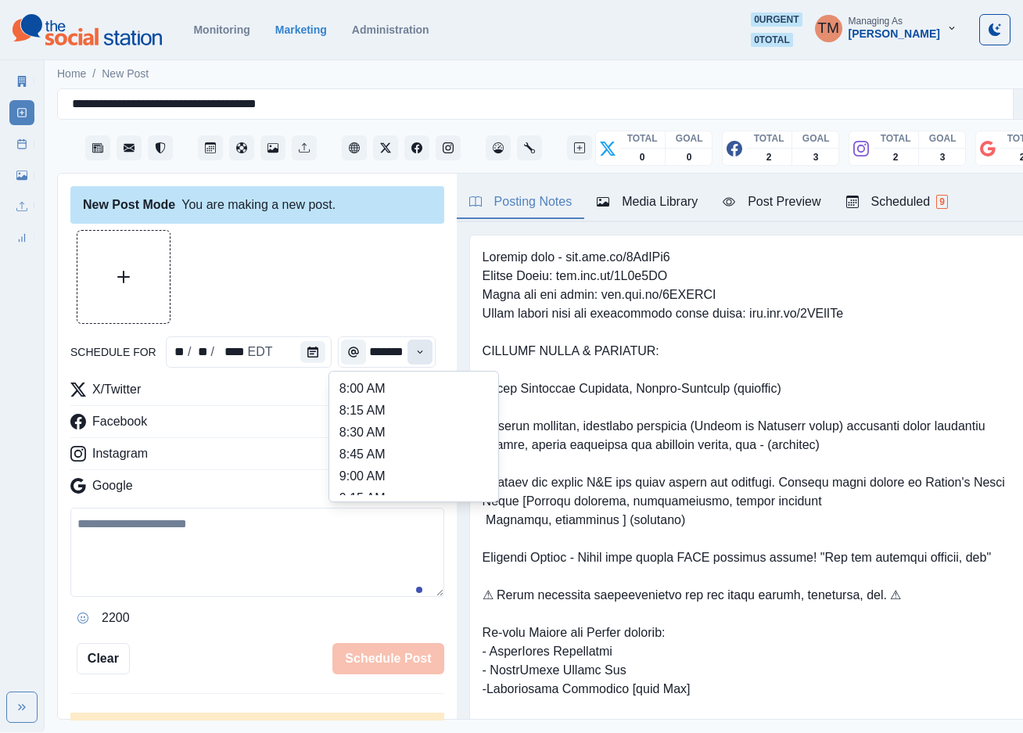
click at [415, 354] on icon "Time" at bounding box center [420, 352] width 11 height 11
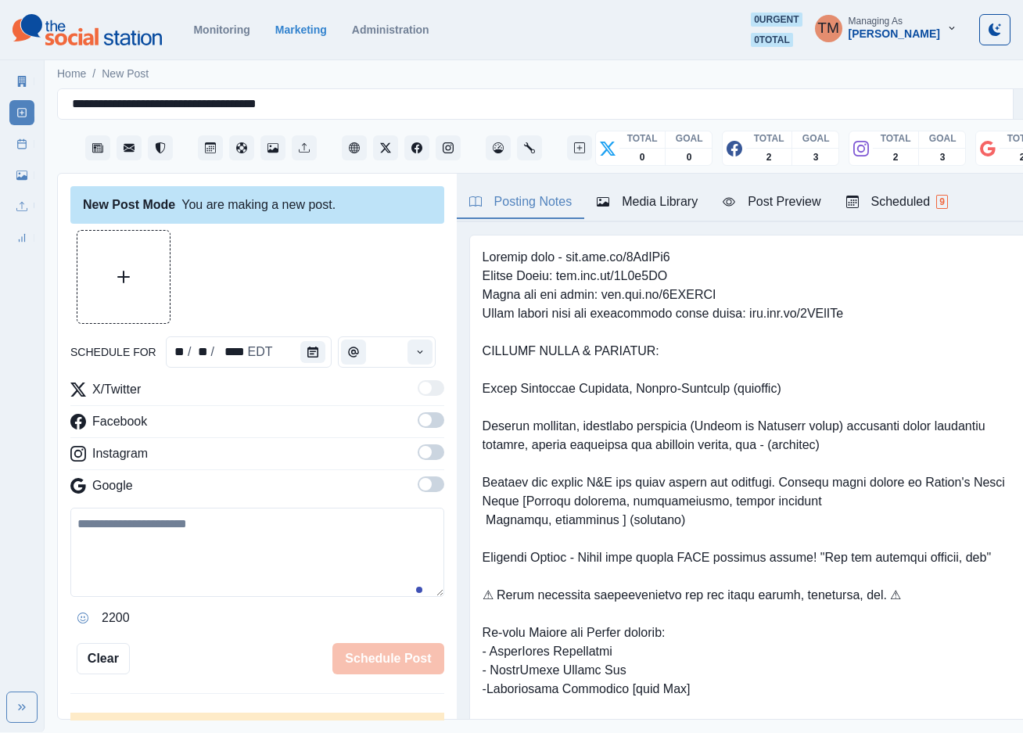
drag, startPoint x: 415, startPoint y: 428, endPoint x: 432, endPoint y: 468, distance: 43.2
click at [418, 430] on label at bounding box center [431, 424] width 27 height 25
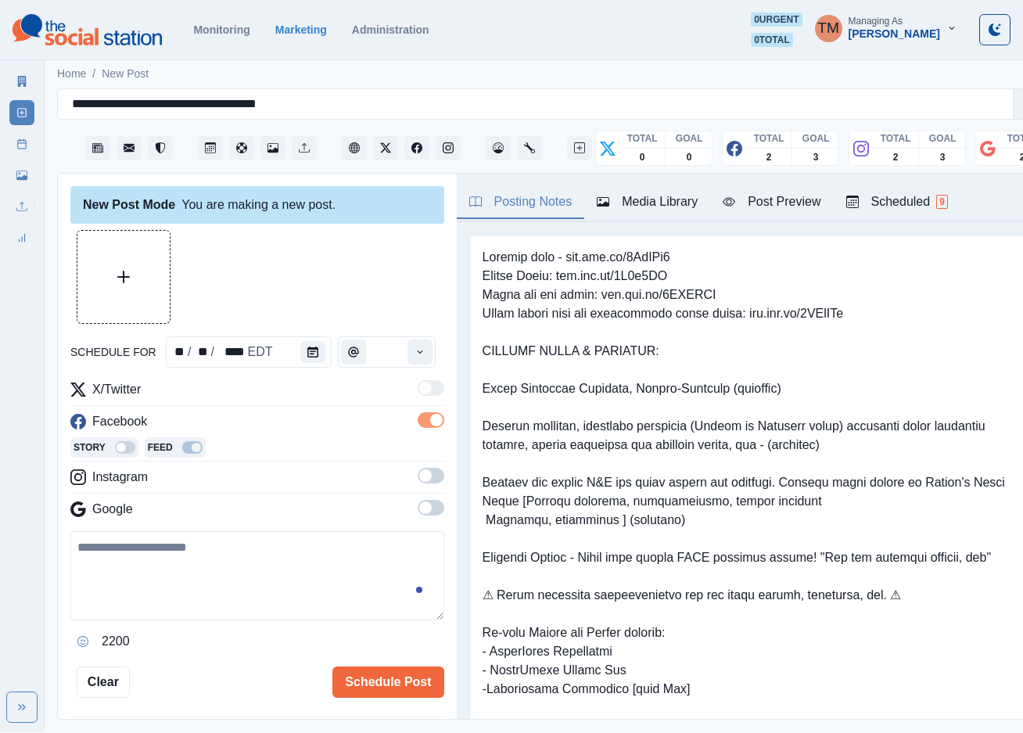
click at [418, 477] on span at bounding box center [431, 476] width 27 height 16
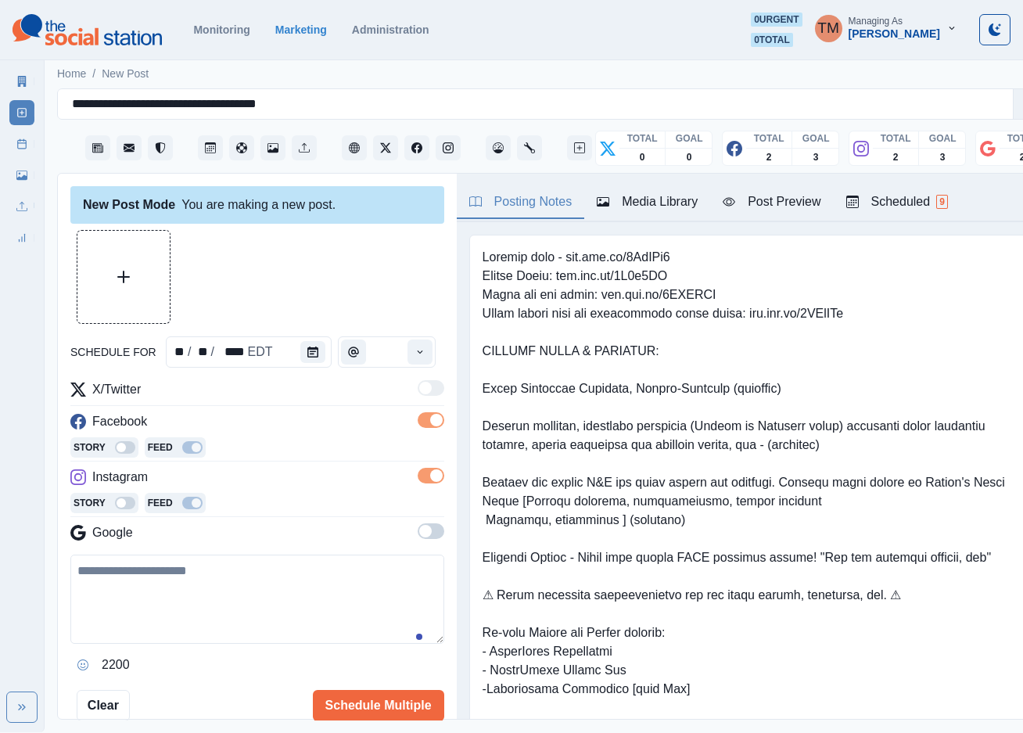
click at [419, 530] on span at bounding box center [425, 531] width 13 height 13
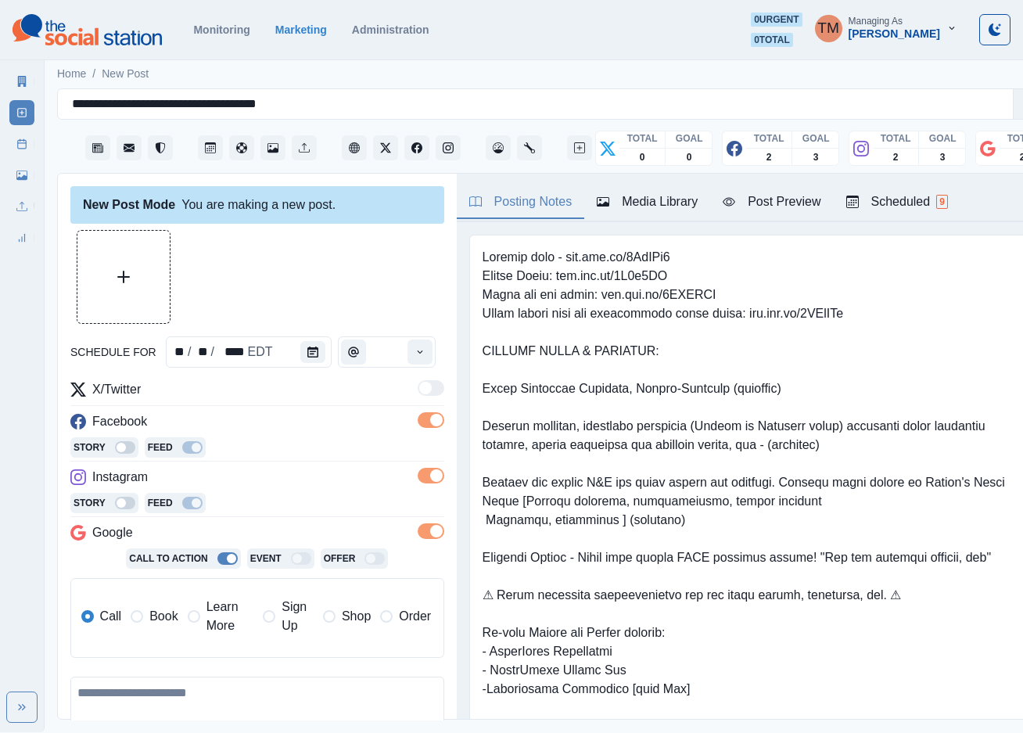
click at [148, 692] on textarea at bounding box center [257, 721] width 374 height 89
paste textarea "**********"
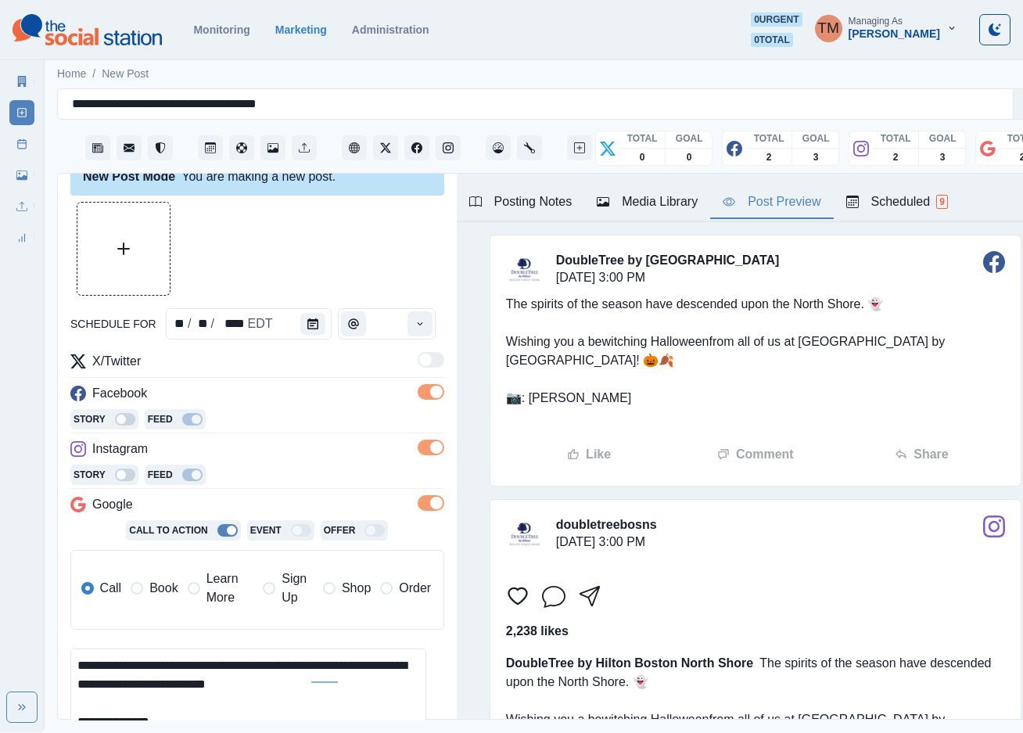
click at [777, 195] on div "Post Preview" at bounding box center [772, 201] width 98 height 19
click at [284, 665] on textarea "**********" at bounding box center [248, 694] width 356 height 90
click at [280, 667] on textarea "**********" at bounding box center [248, 694] width 356 height 90
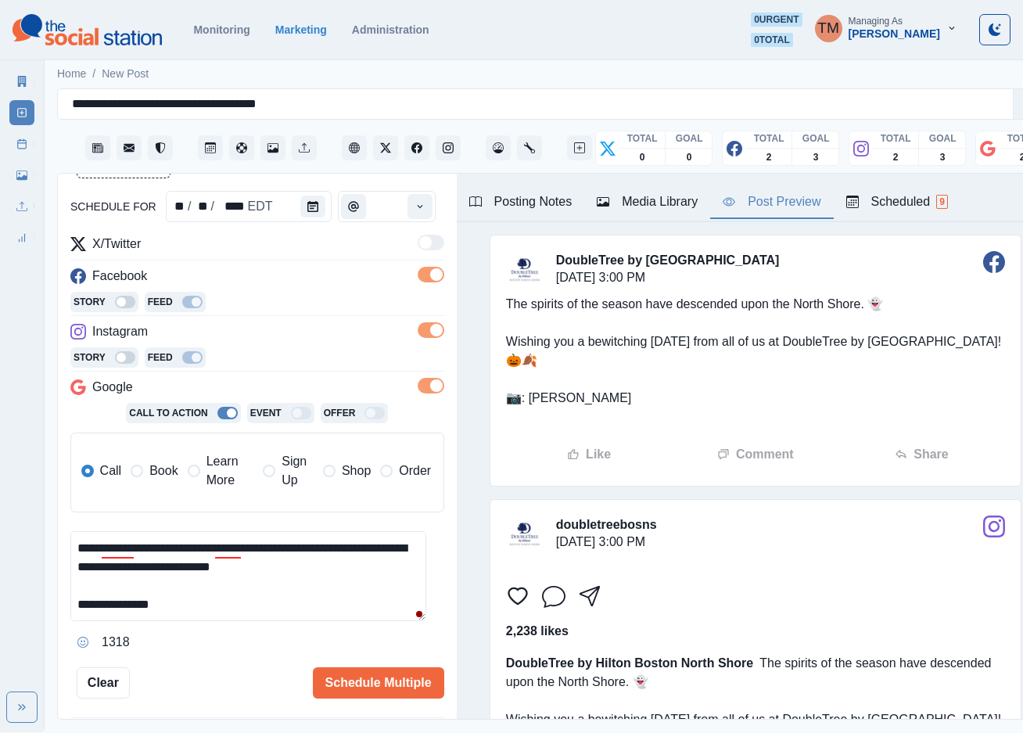
scroll to position [0, 0]
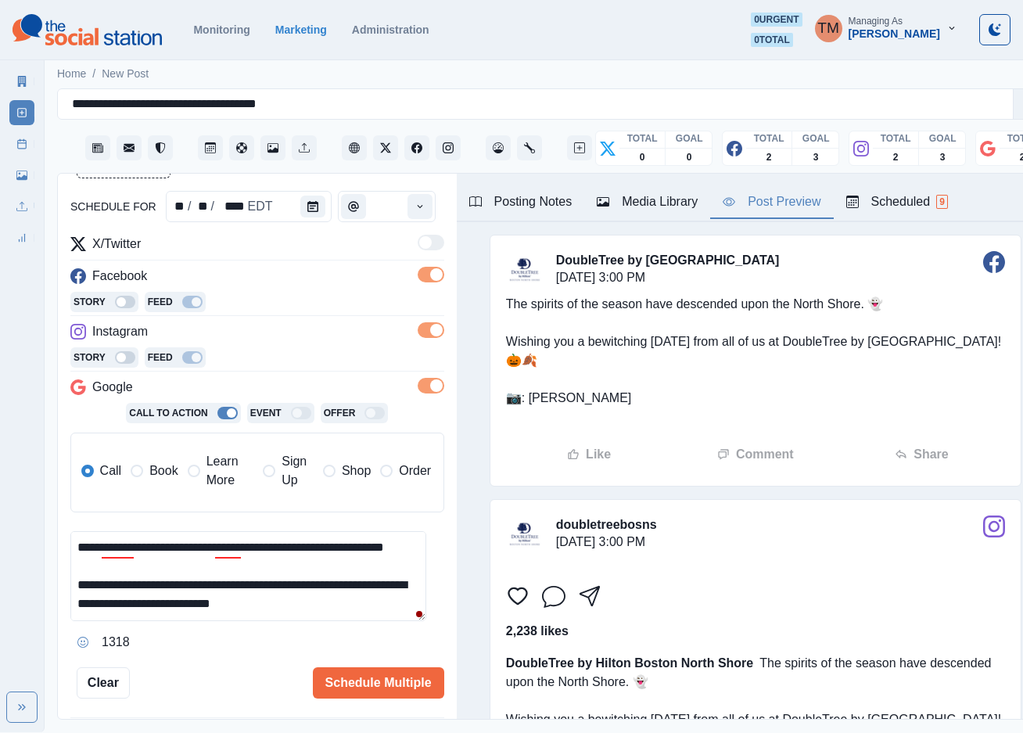
drag, startPoint x: 367, startPoint y: 569, endPoint x: 43, endPoint y: 527, distance: 326.7
click at [43, 527] on div "**********" at bounding box center [511, 366] width 1023 height 732
paste textarea "**********"
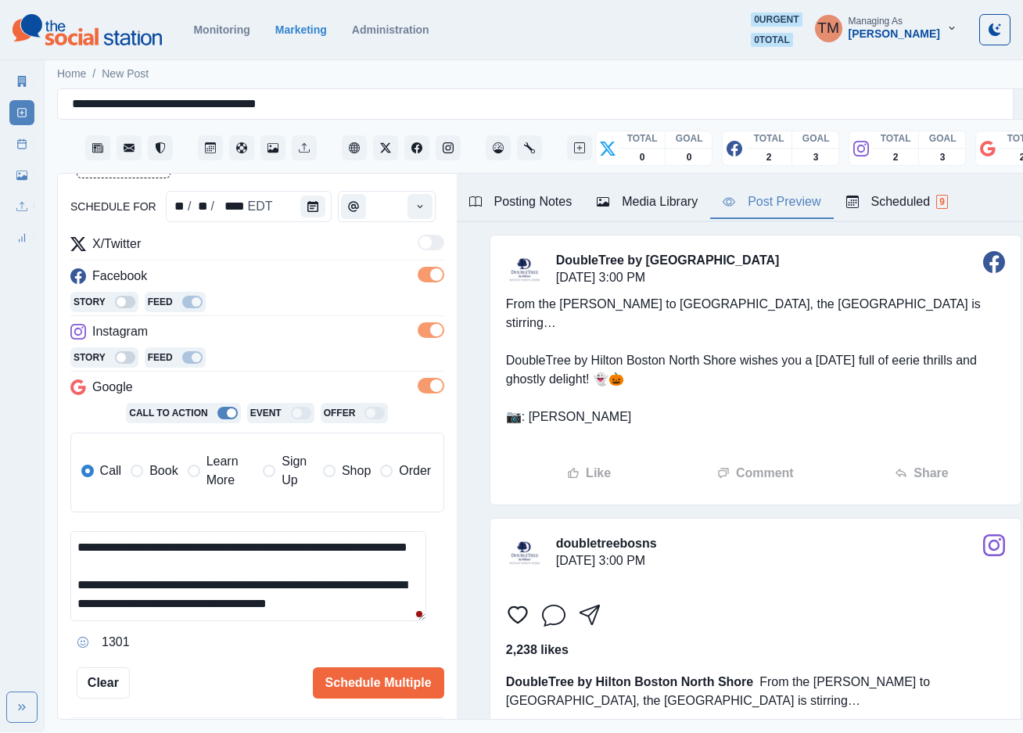
scroll to position [12, 0]
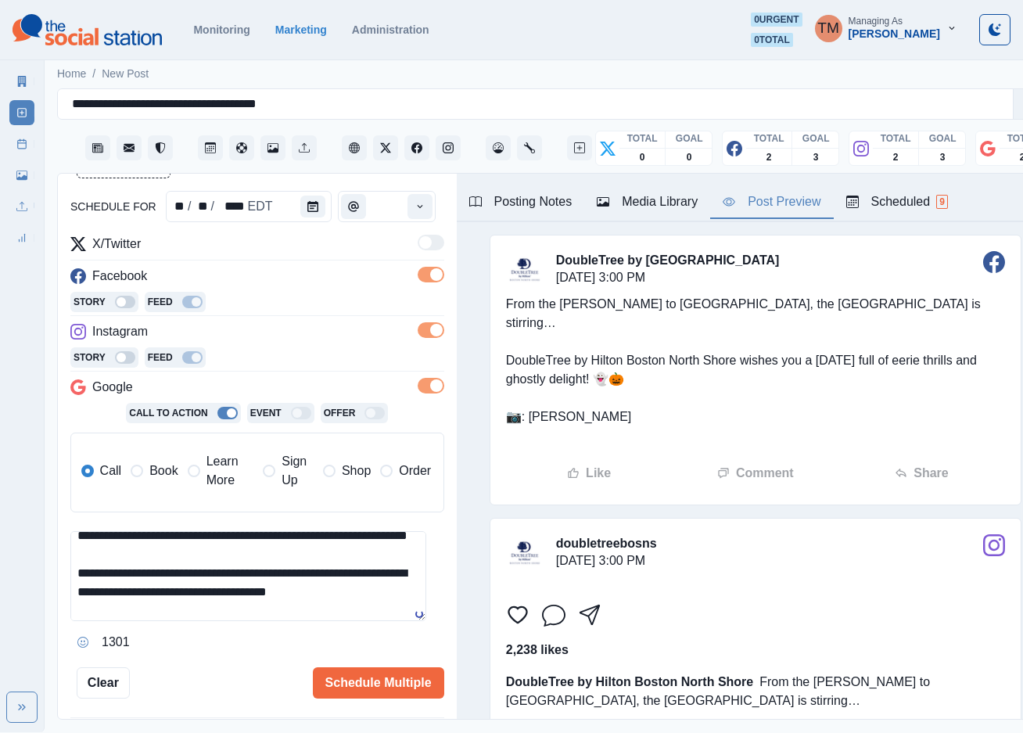
type textarea "**********"
click at [782, 200] on div "Post Preview" at bounding box center [772, 201] width 98 height 19
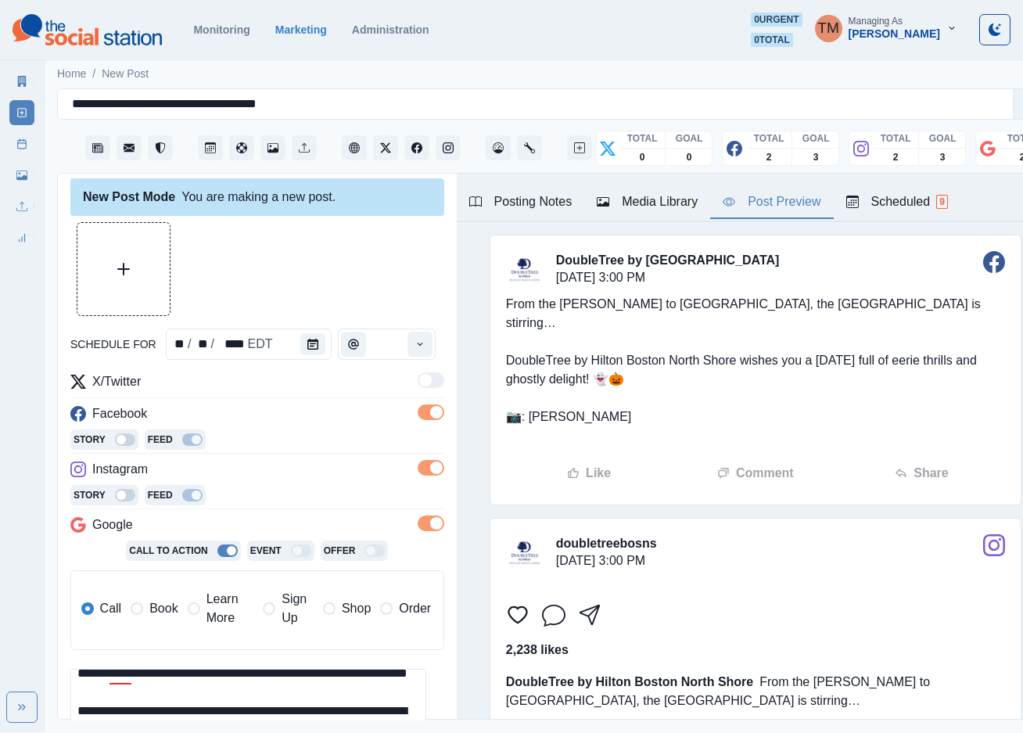
scroll to position [0, 0]
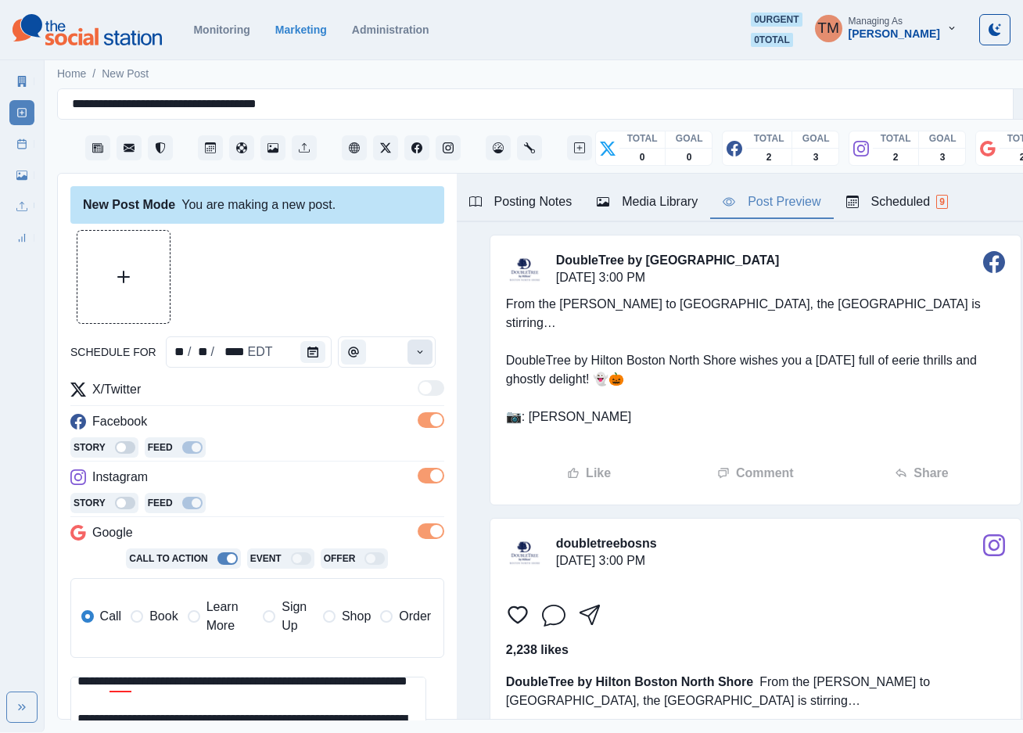
click at [413, 352] on button "Time" at bounding box center [420, 352] width 25 height 25
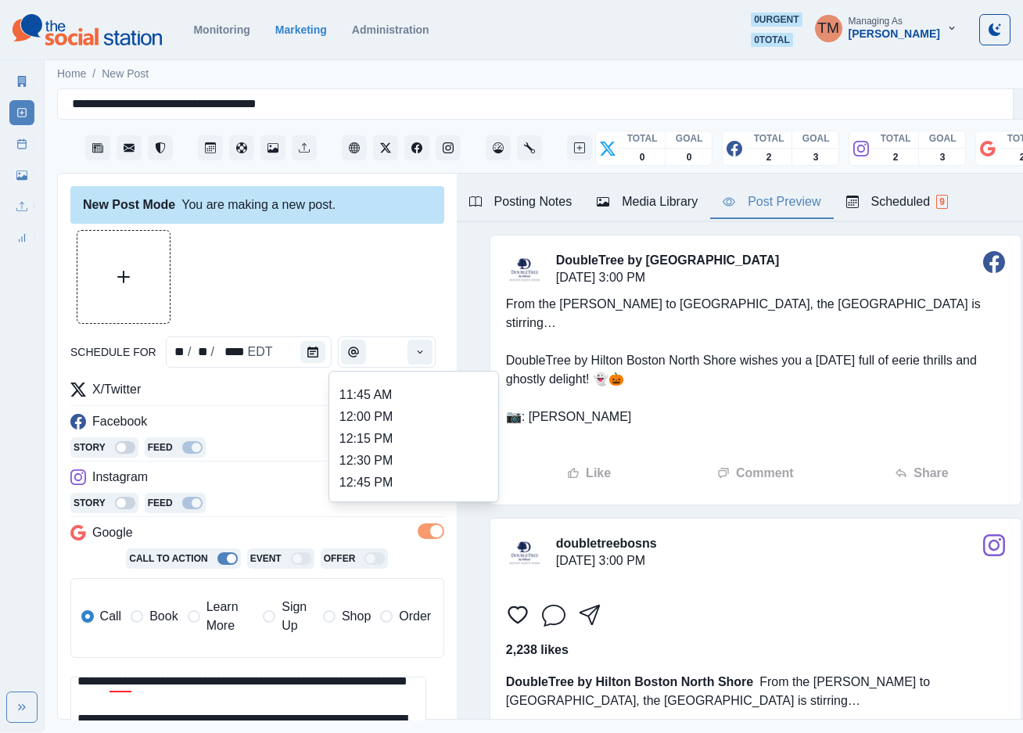
scroll to position [469, 0]
click at [378, 434] on li "2:00 PM" at bounding box center [414, 445] width 156 height 22
type input "*******"
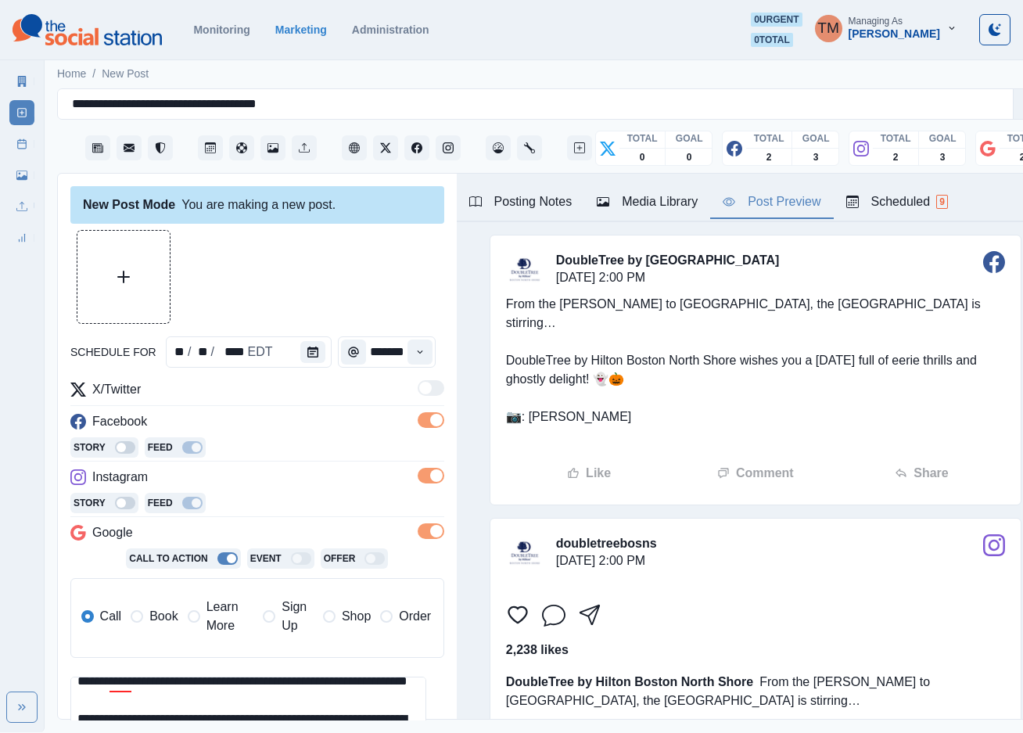
click at [390, 282] on div at bounding box center [257, 277] width 374 height 94
click at [127, 289] on button "Upload Media" at bounding box center [123, 277] width 92 height 92
click at [667, 198] on div "Media Library" at bounding box center [647, 201] width 101 height 19
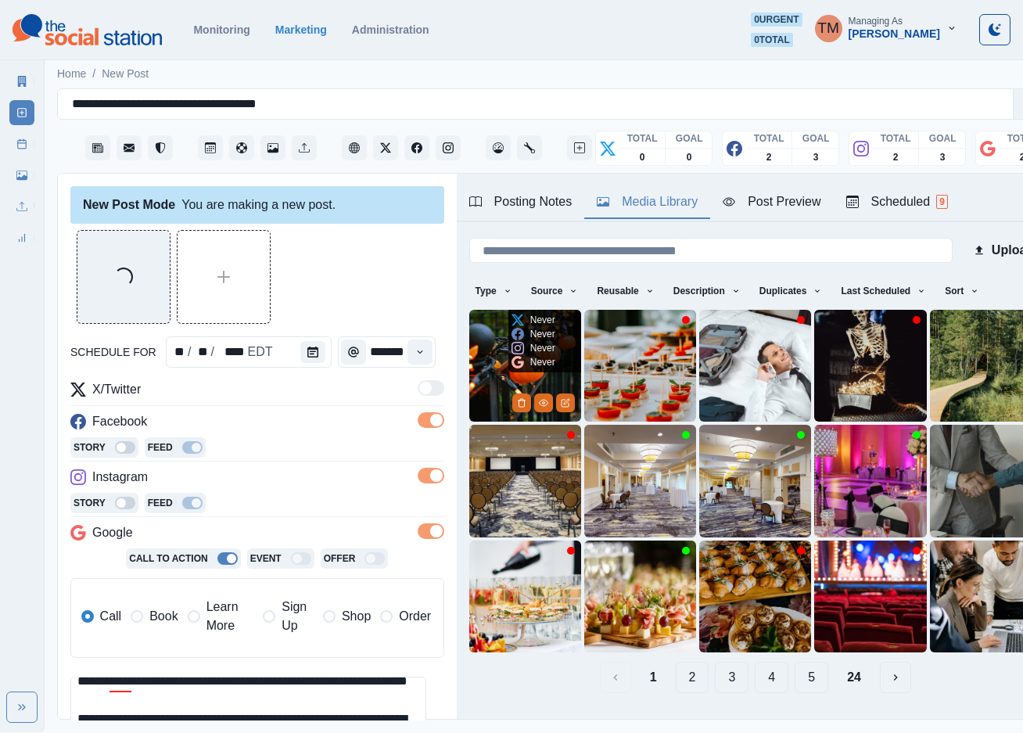
click at [489, 365] on img at bounding box center [525, 366] width 112 height 112
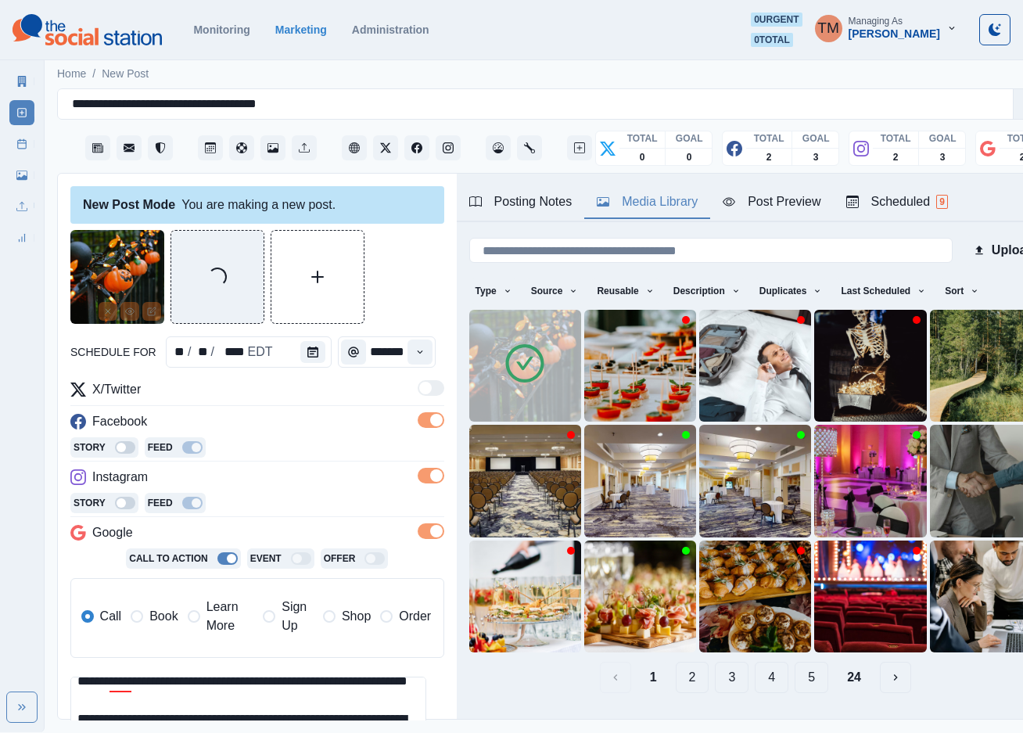
click at [503, 369] on icon at bounding box center [525, 363] width 44 height 44
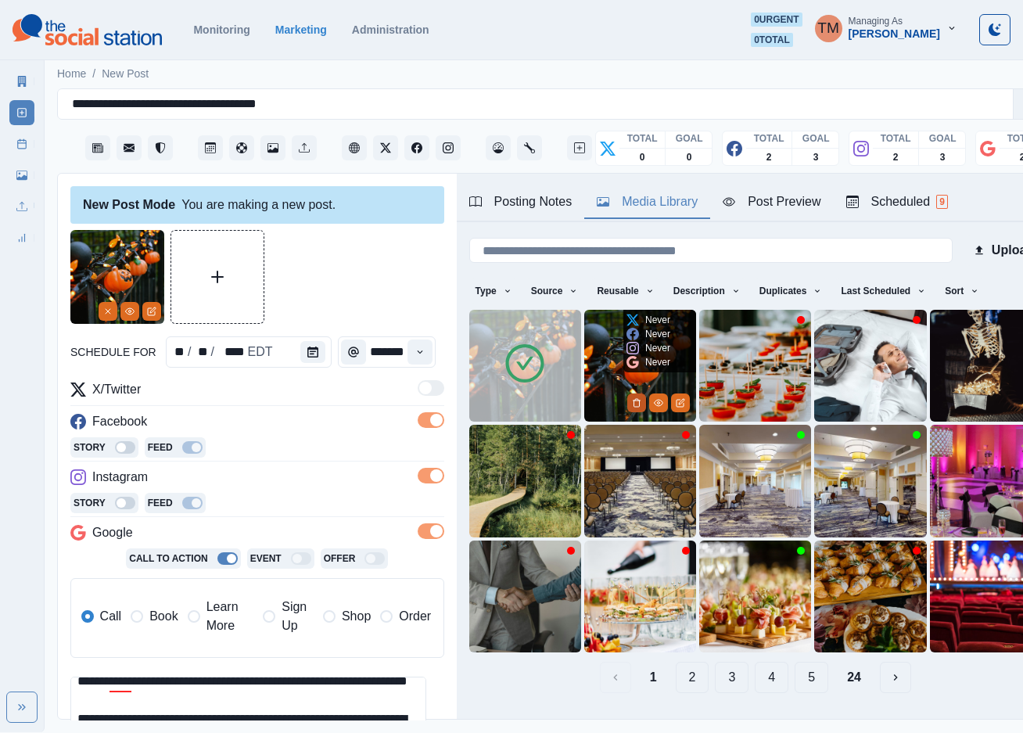
click at [632, 398] on icon "Delete Media" at bounding box center [636, 402] width 9 height 9
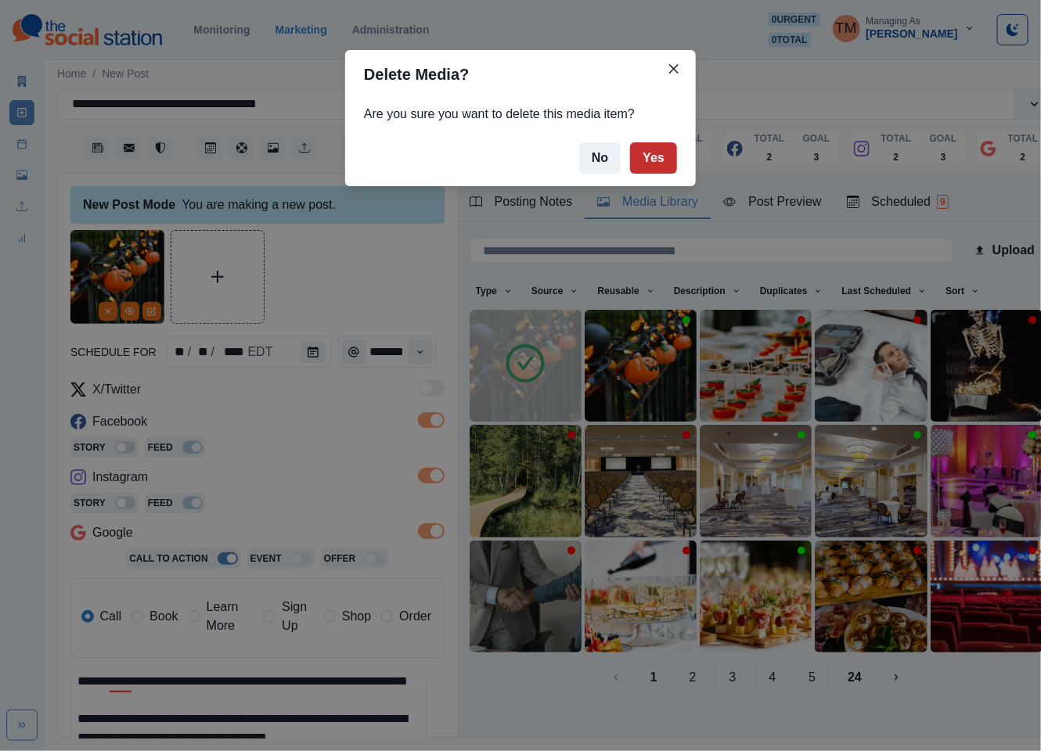
click at [653, 153] on button "Yes" at bounding box center [653, 157] width 47 height 31
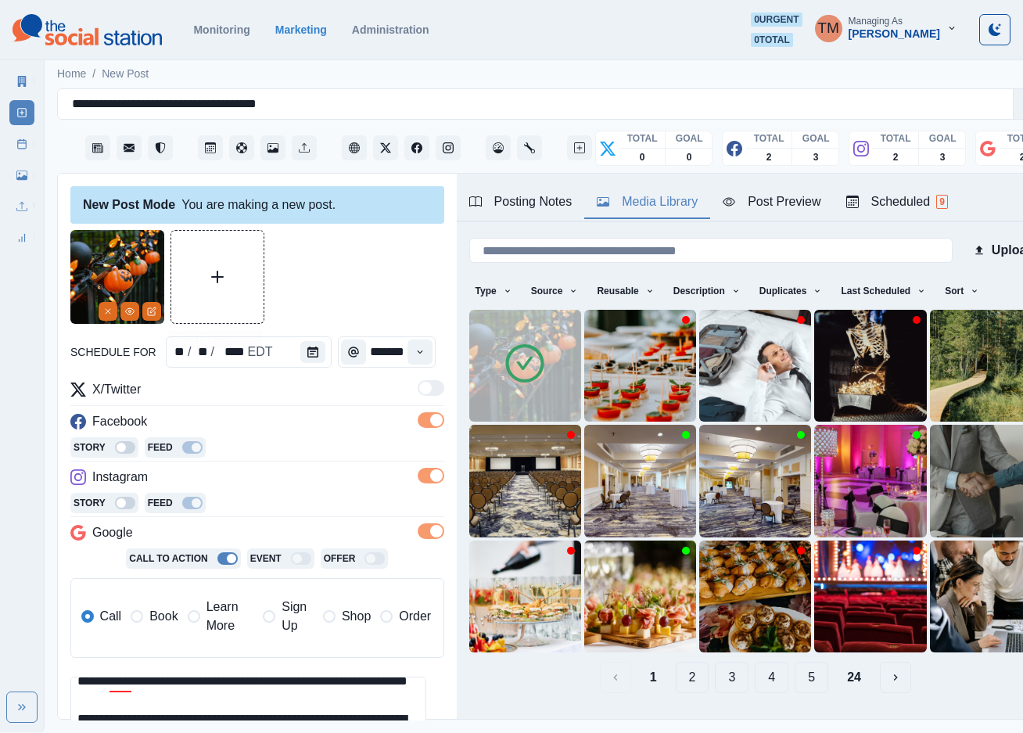
drag, startPoint x: 325, startPoint y: 294, endPoint x: 334, endPoint y: 294, distance: 9.4
click at [325, 294] on div at bounding box center [257, 277] width 374 height 94
click at [792, 207] on div "Post Preview" at bounding box center [772, 201] width 98 height 19
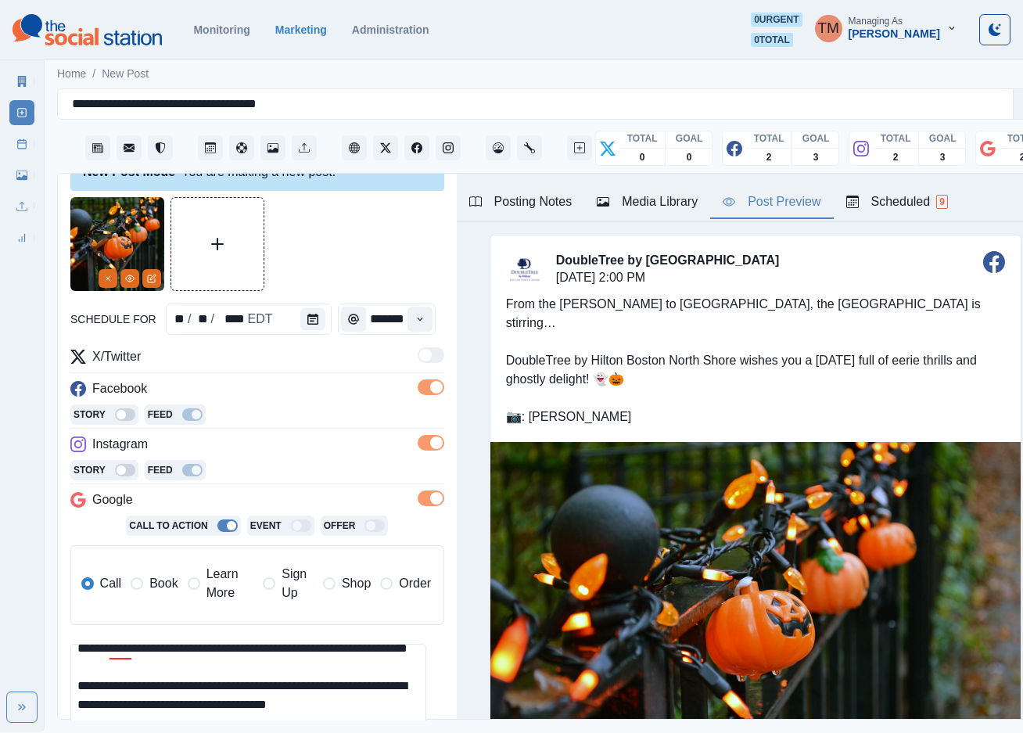
scroll to position [117, 0]
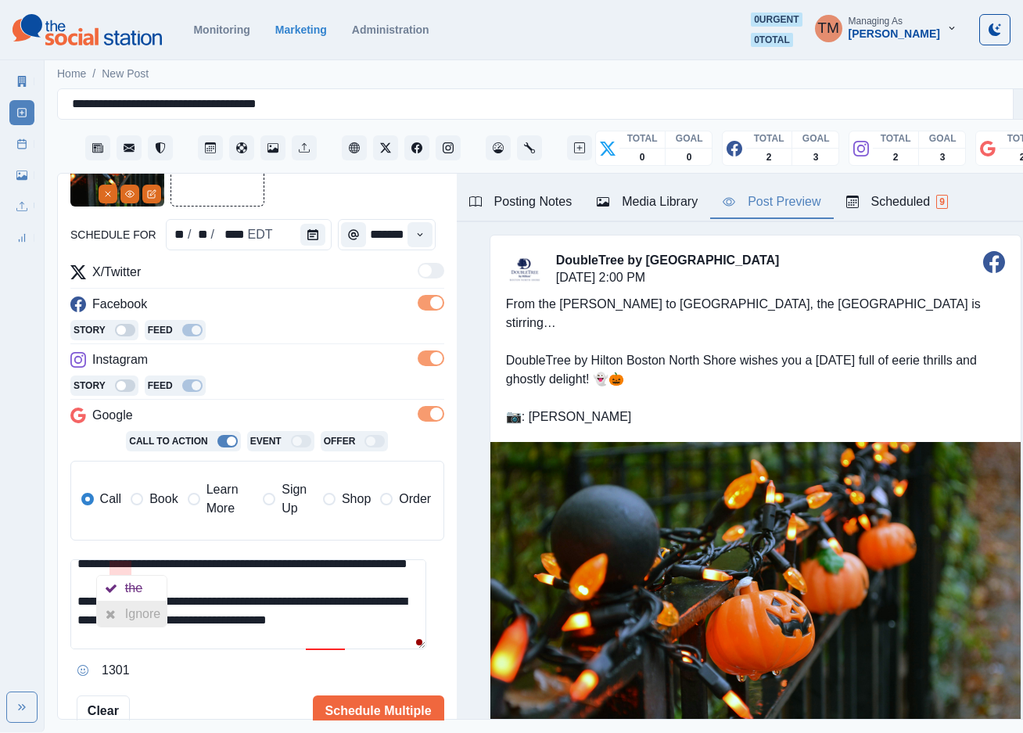
click at [128, 609] on div "Ignore" at bounding box center [145, 614] width 41 height 25
click at [340, 665] on div "delights" at bounding box center [346, 663] width 49 height 25
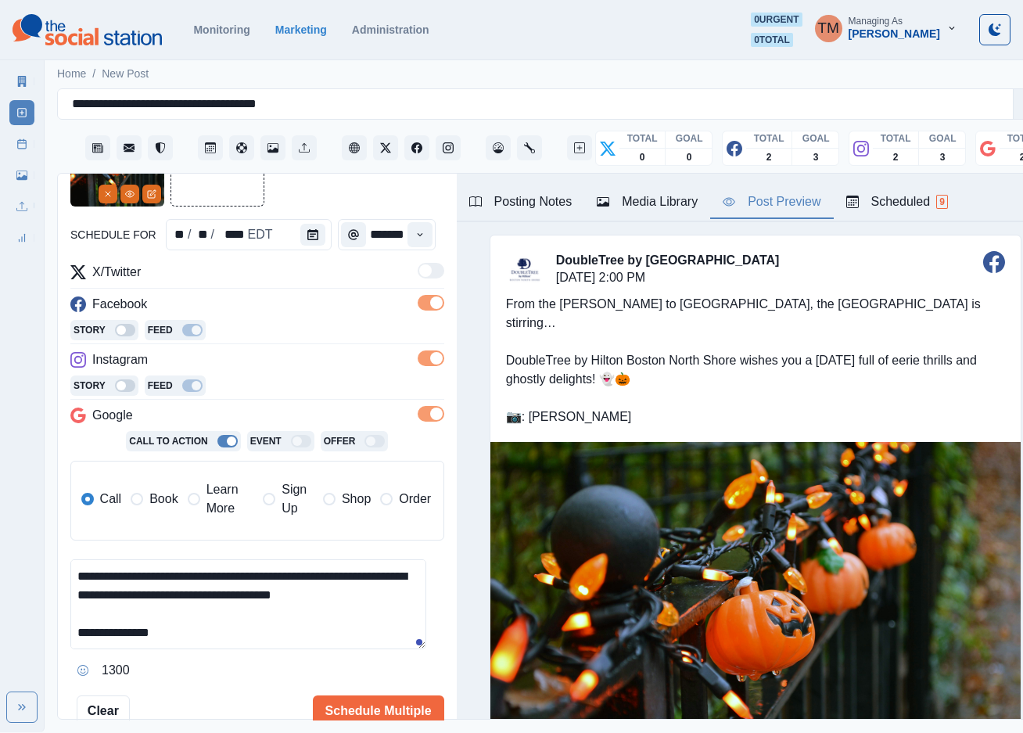
click at [318, 616] on textarea "**********" at bounding box center [248, 604] width 356 height 90
type textarea "**********"
click at [639, 200] on div "Media Library" at bounding box center [647, 201] width 101 height 19
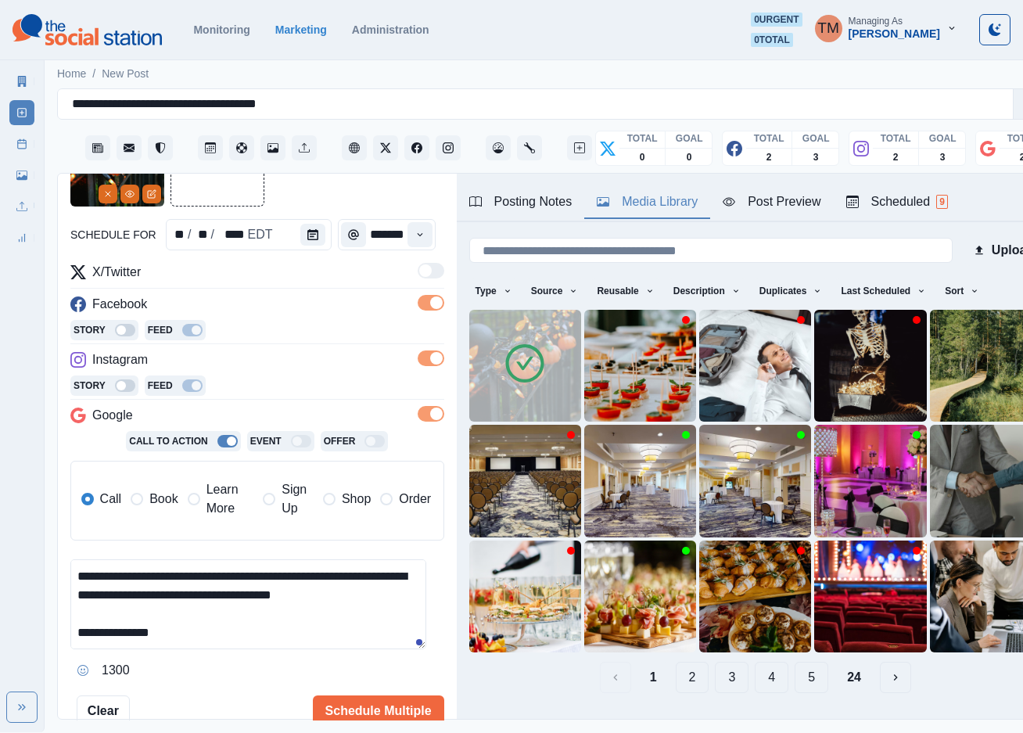
click at [531, 383] on div at bounding box center [525, 365] width 44 height 49
click at [545, 390] on img at bounding box center [525, 366] width 112 height 112
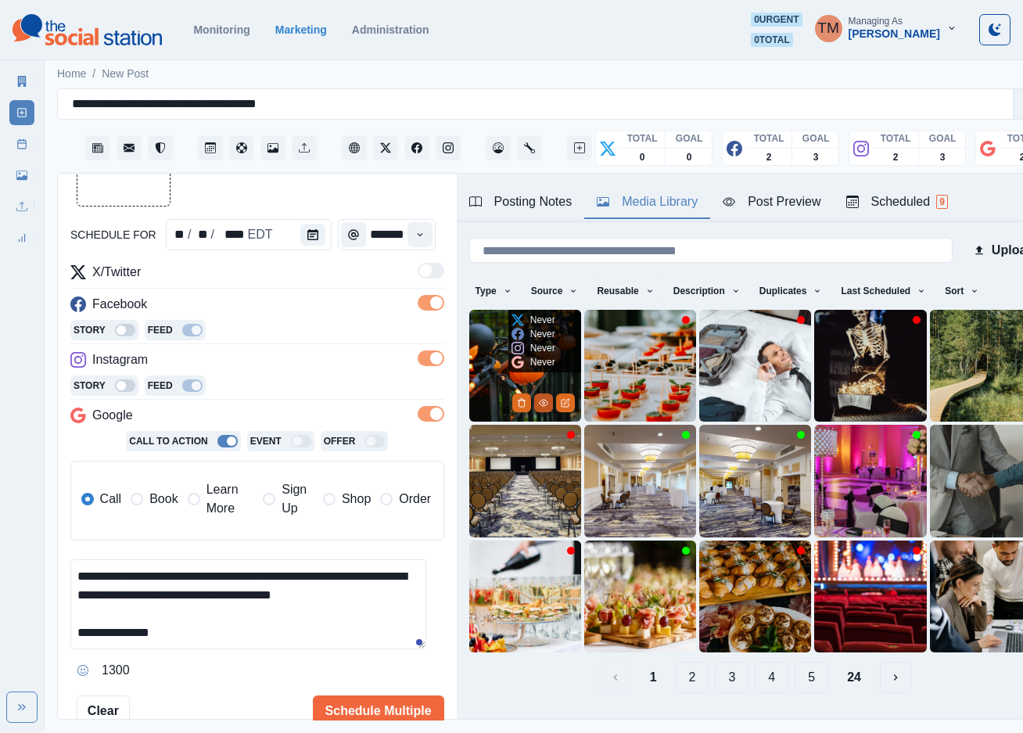
click at [539, 399] on icon "View Media" at bounding box center [543, 402] width 9 height 9
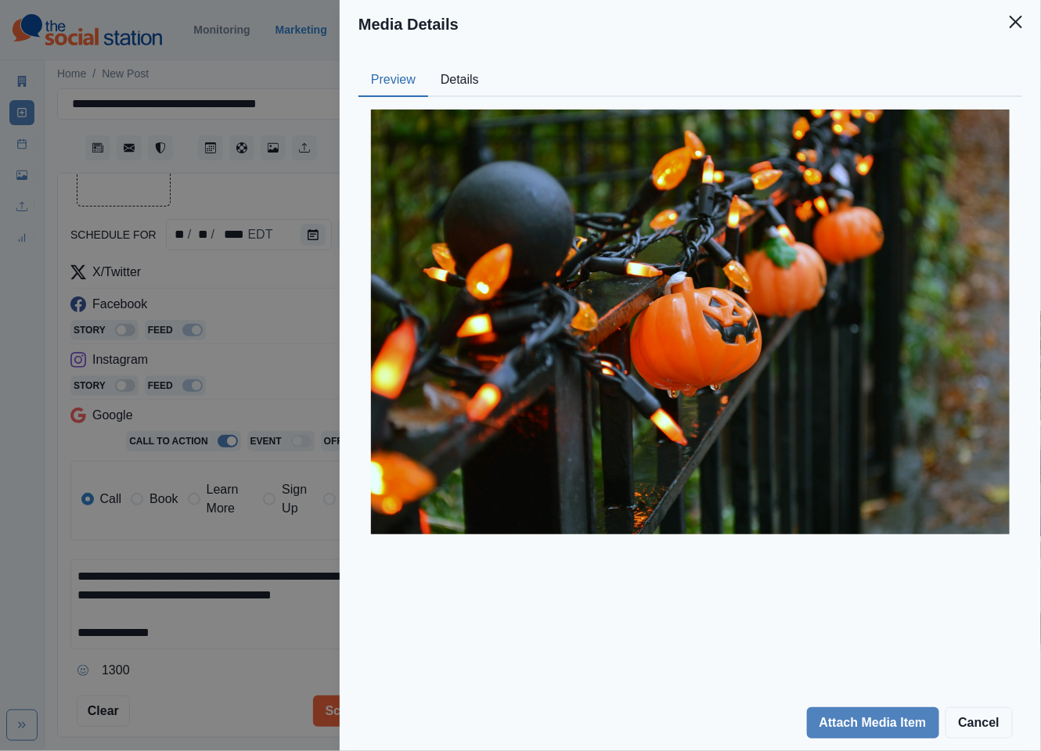
click at [466, 75] on button "Details" at bounding box center [459, 80] width 63 height 33
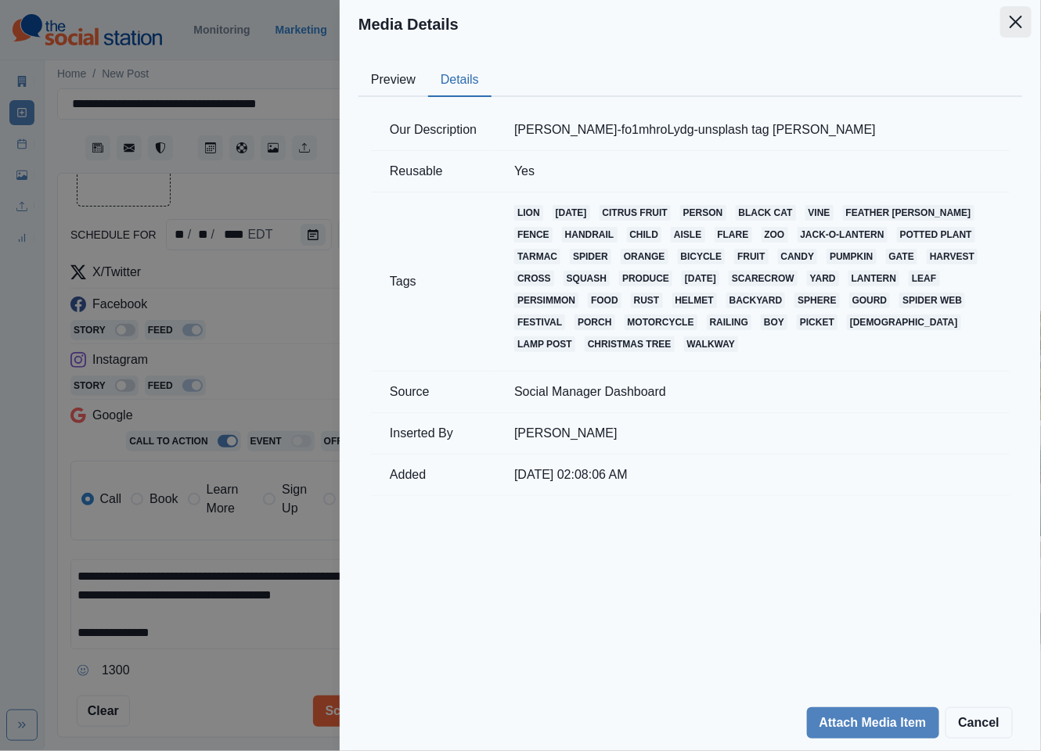
click at [1007, 21] on button "Close" at bounding box center [1015, 21] width 31 height 31
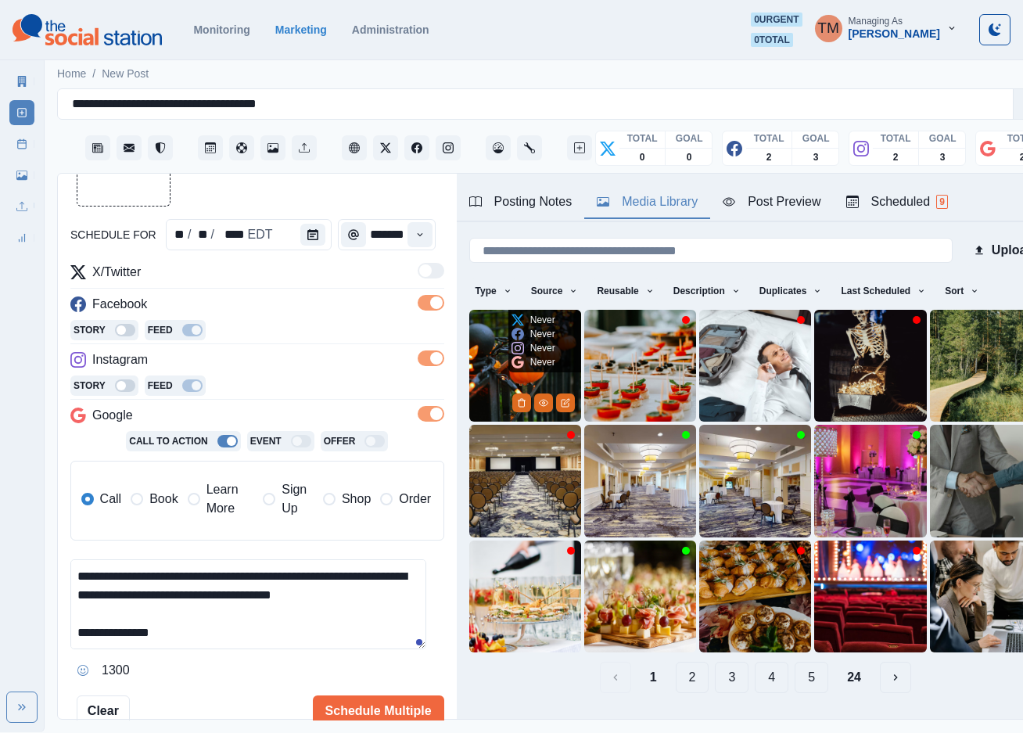
click at [491, 369] on img at bounding box center [525, 366] width 112 height 112
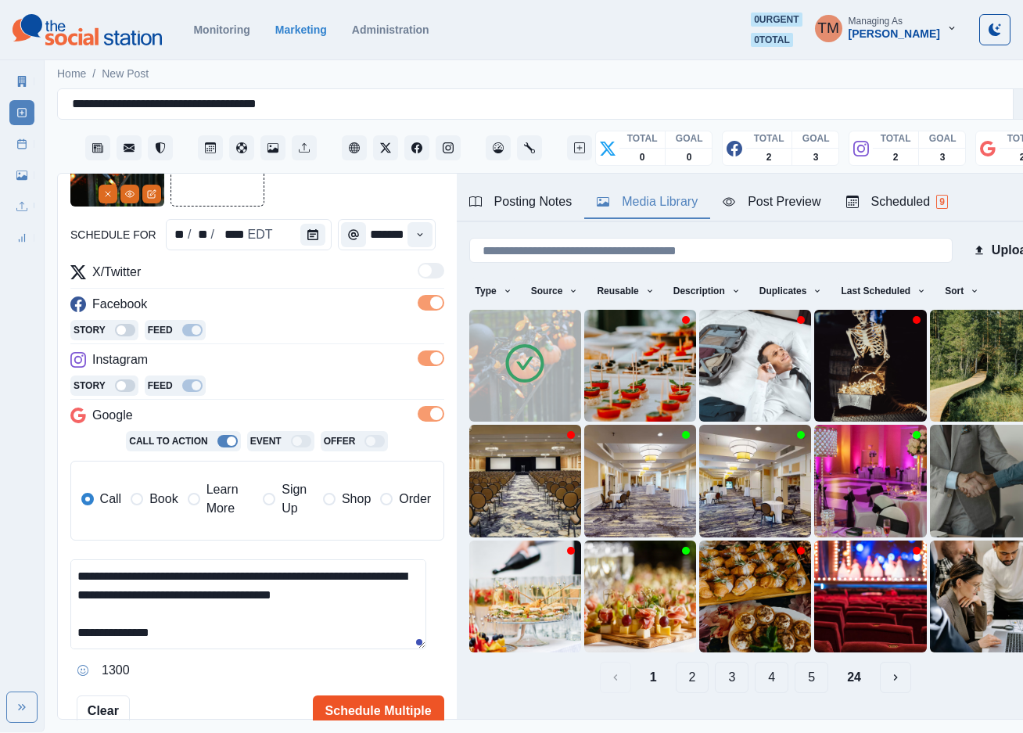
click at [365, 716] on button "Schedule Multiple" at bounding box center [378, 711] width 131 height 31
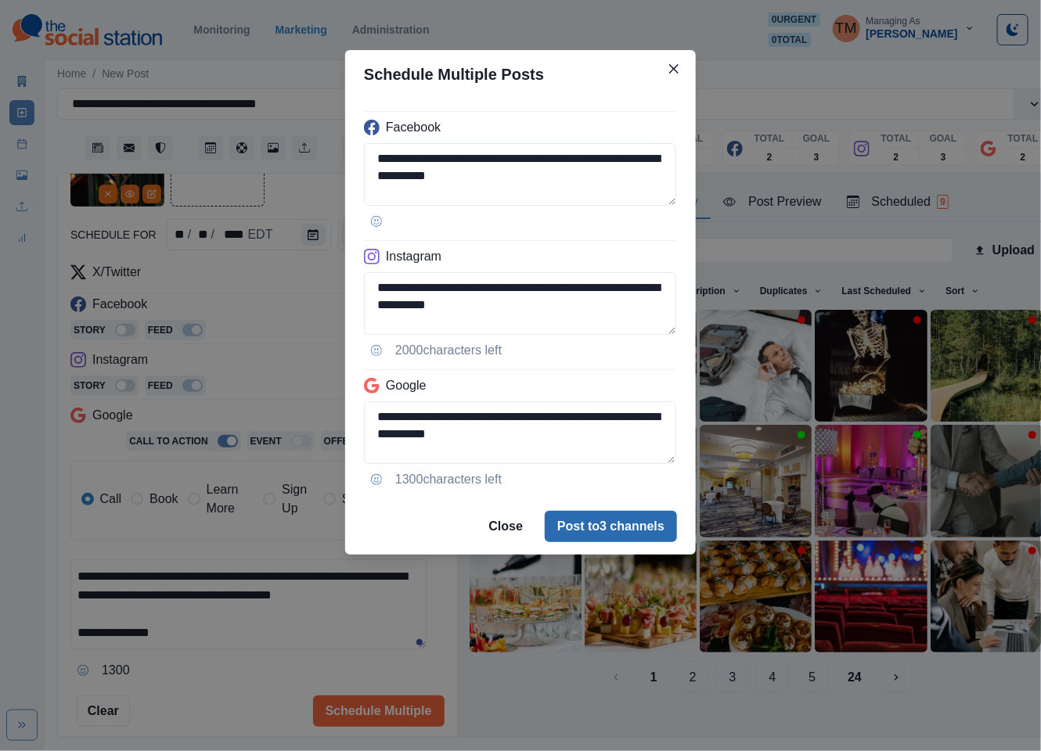
click at [648, 528] on button "Post to 3 channels" at bounding box center [611, 526] width 132 height 31
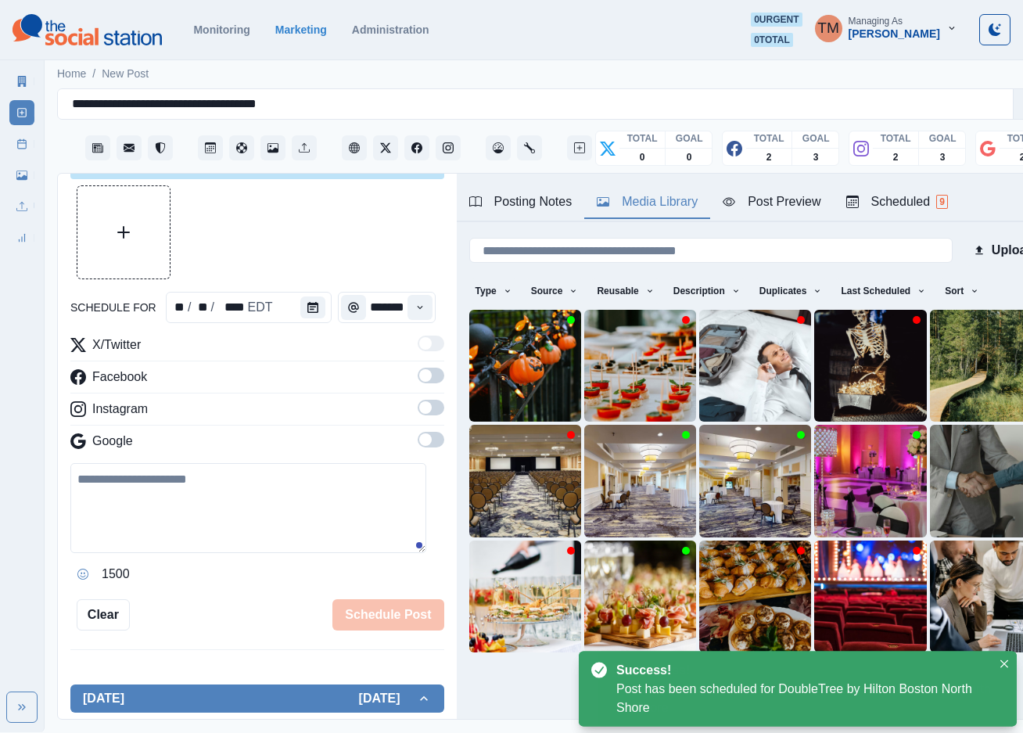
scroll to position [117, 0]
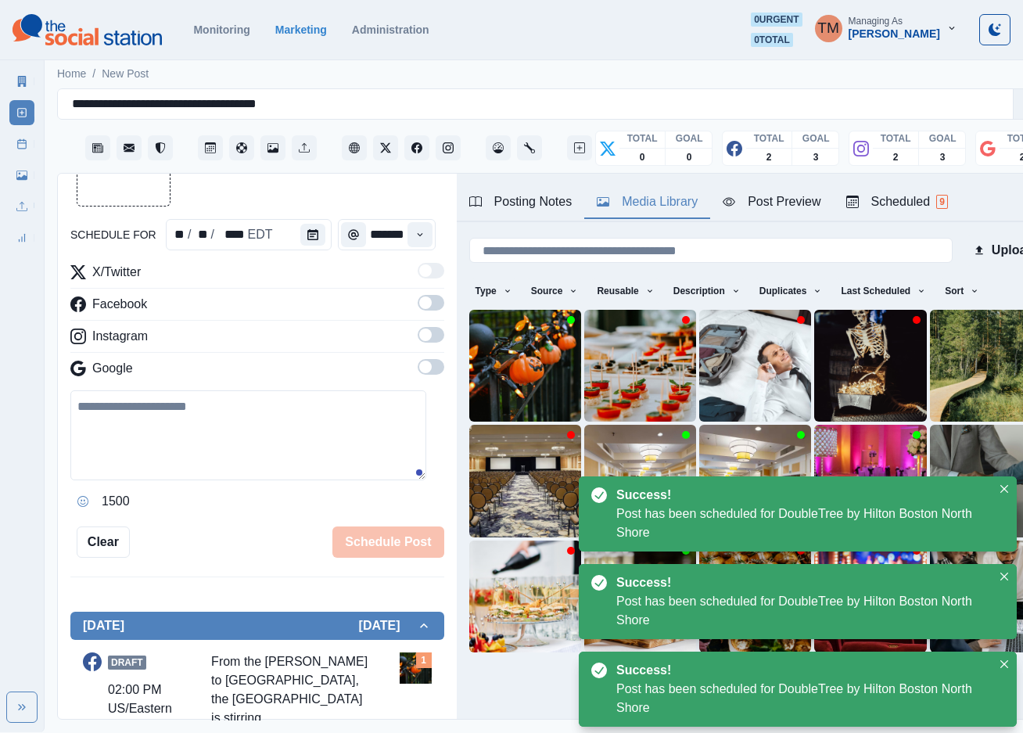
click at [16, 144] on icon at bounding box center [21, 143] width 11 height 11
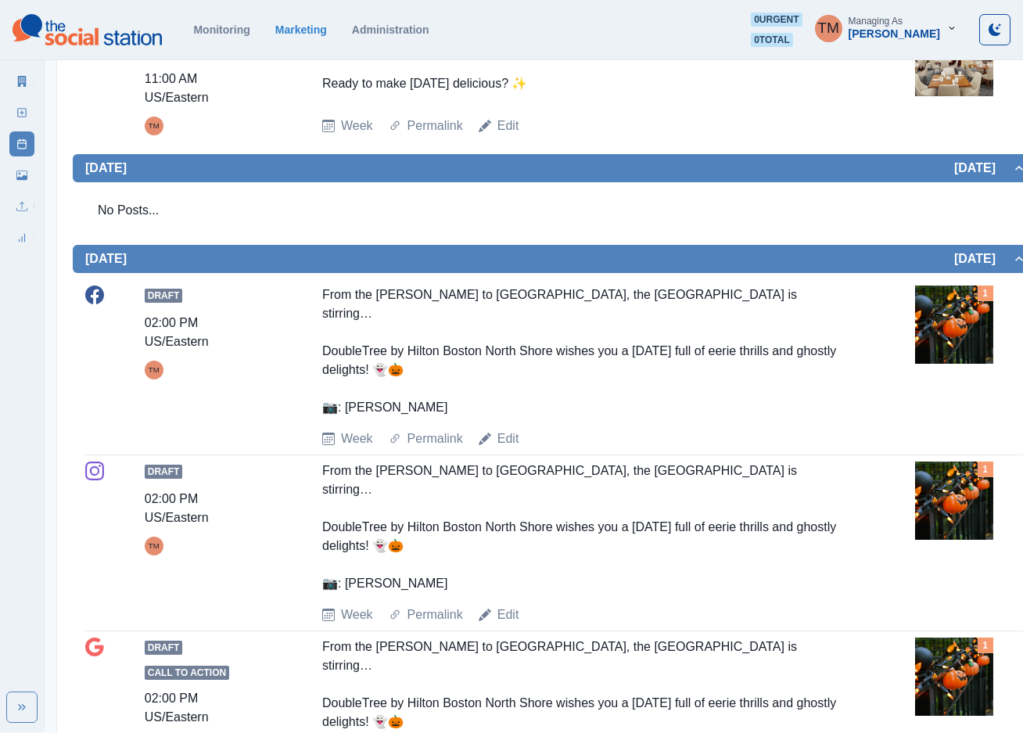
scroll to position [1174, 0]
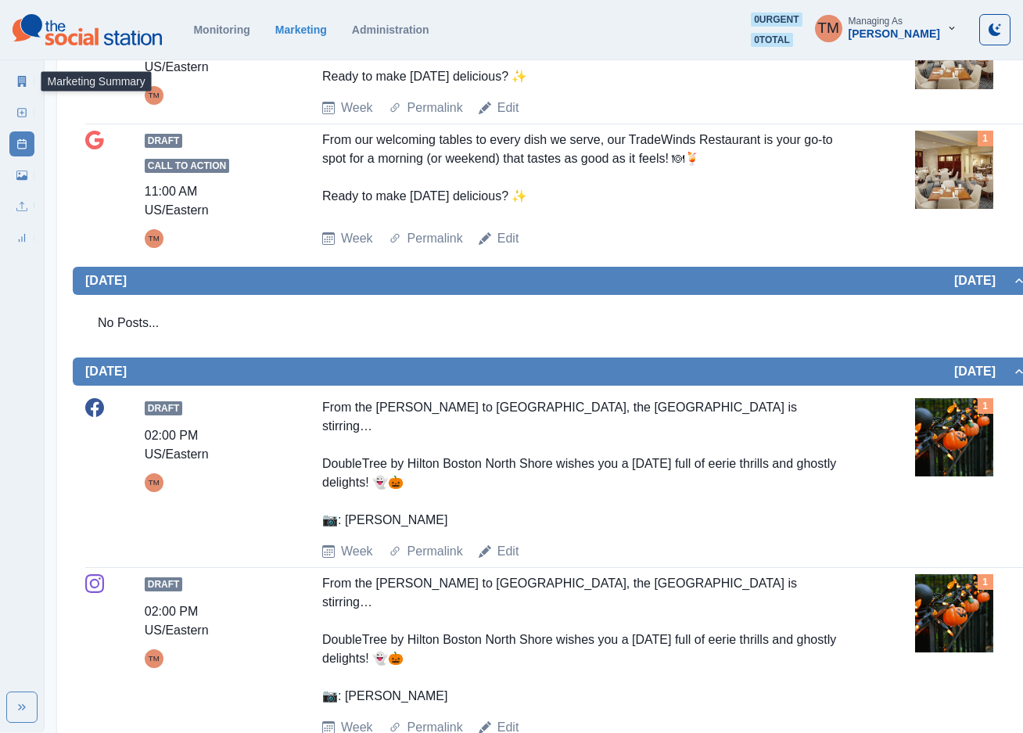
click at [24, 87] on link "Marketing Summary" at bounding box center [21, 81] width 25 height 25
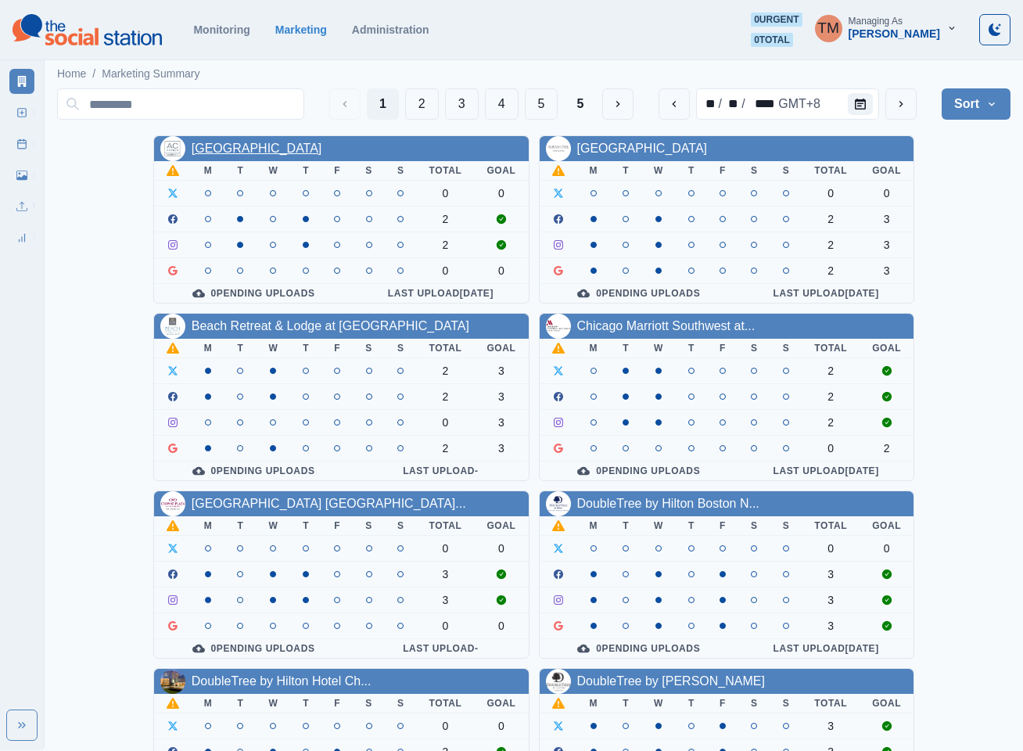
click at [308, 155] on link "[GEOGRAPHIC_DATA]" at bounding box center [257, 148] width 131 height 13
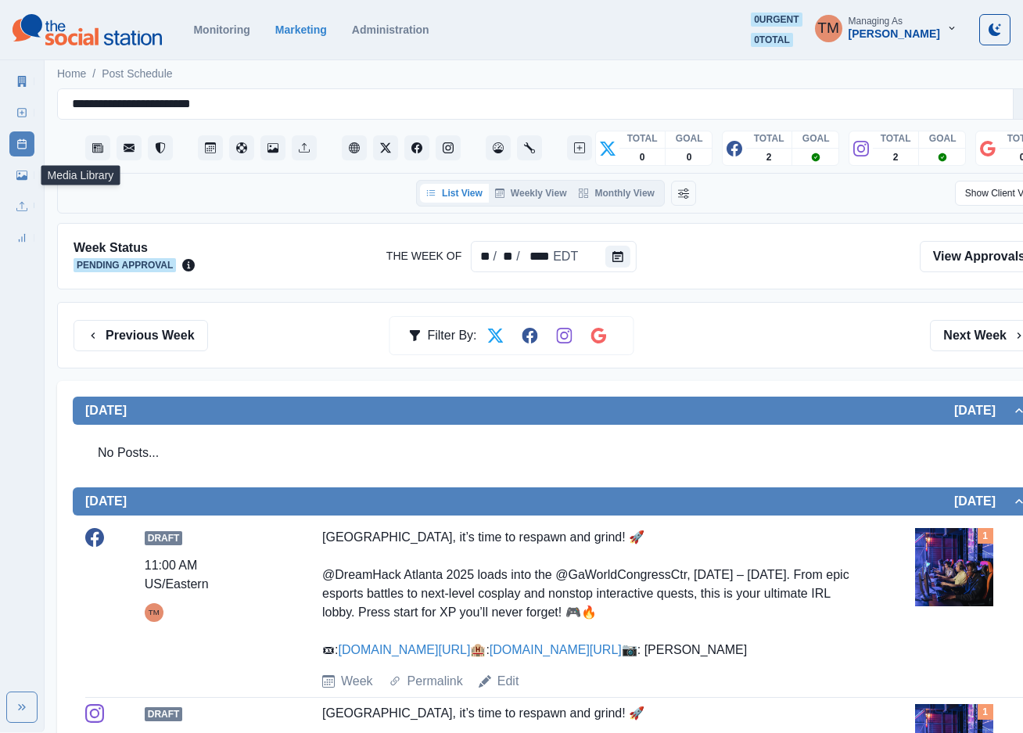
click at [22, 181] on link "Media Library" at bounding box center [21, 175] width 25 height 25
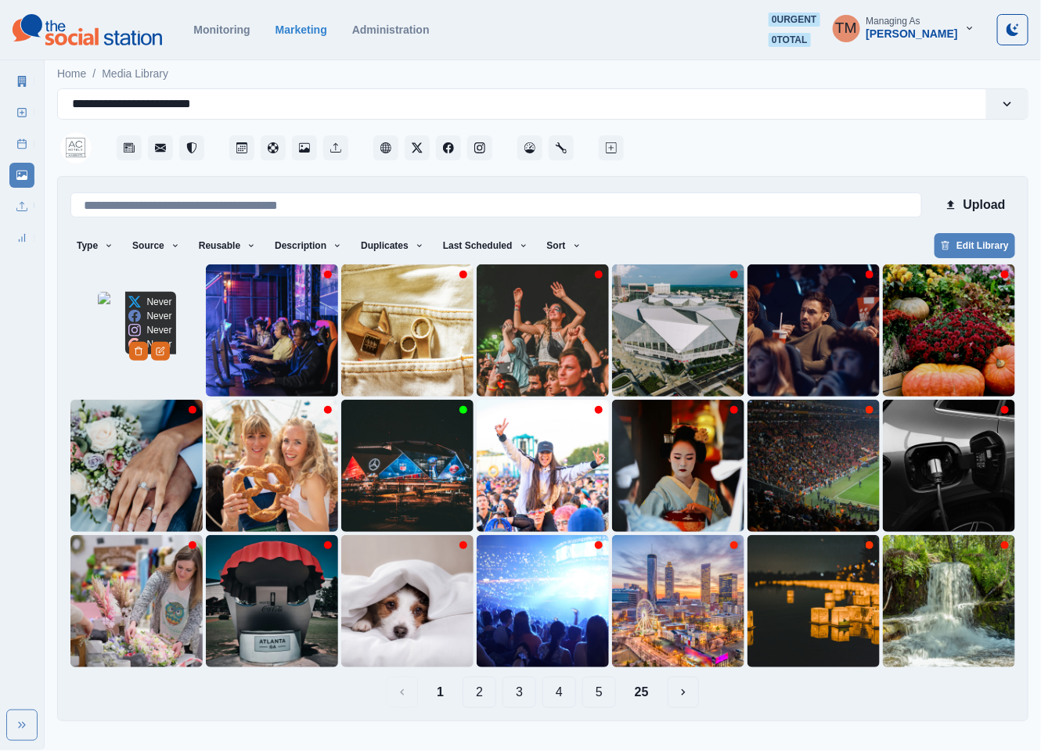
click at [116, 369] on img at bounding box center [137, 331] width 78 height 78
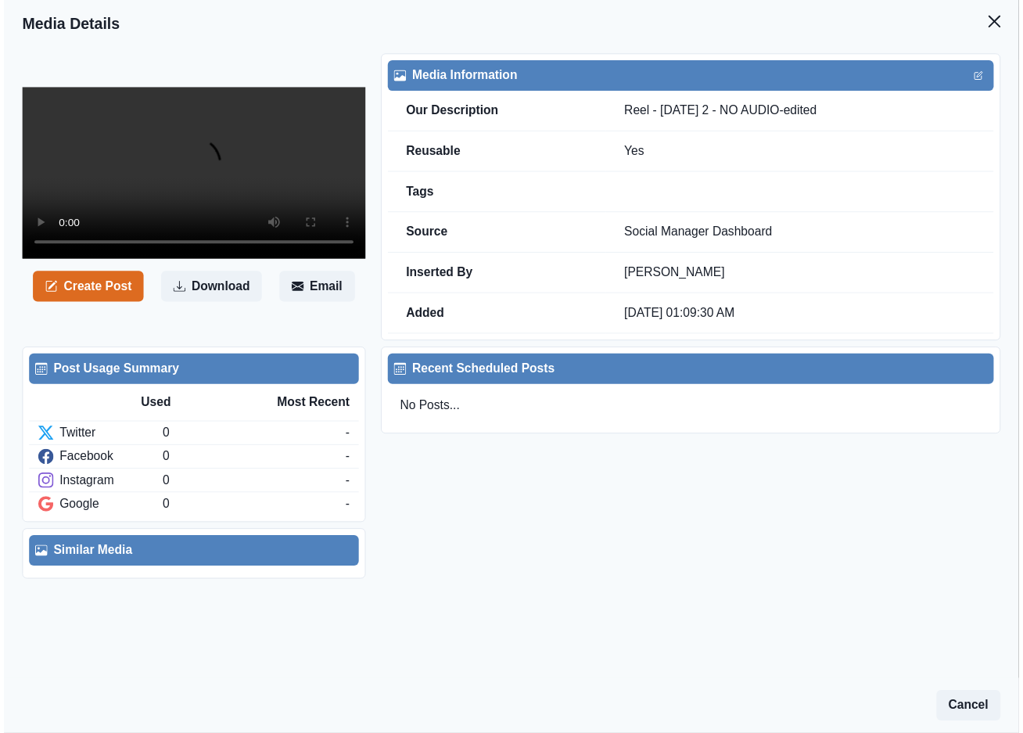
scroll to position [235, 0]
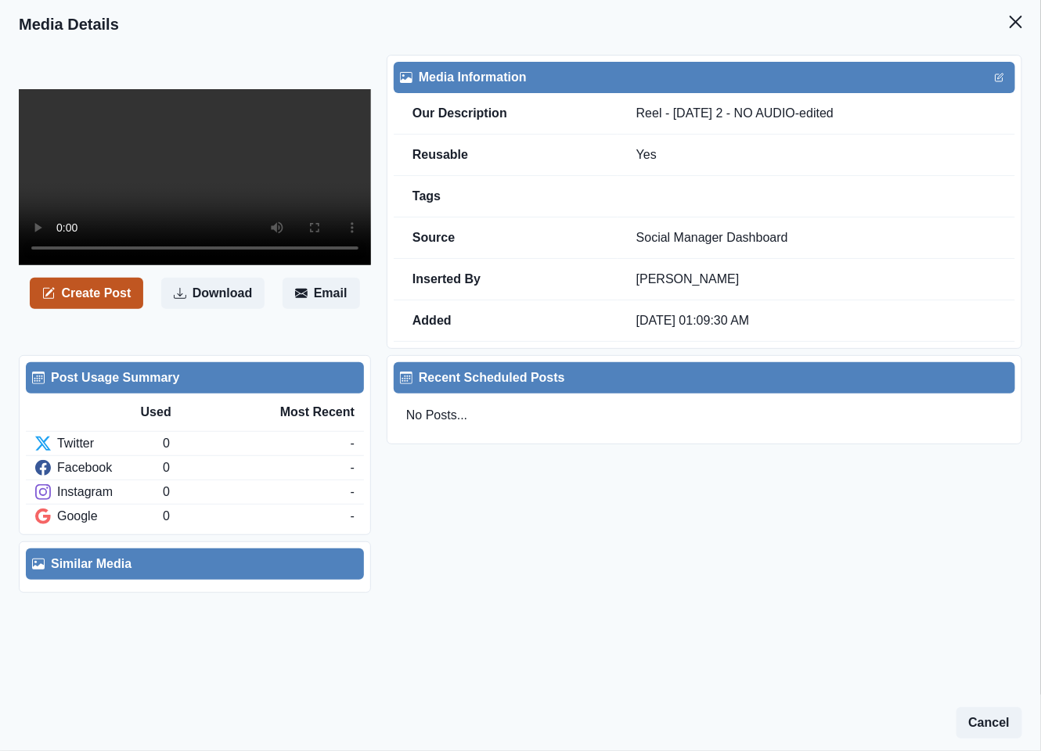
click at [78, 309] on button "Create Post" at bounding box center [86, 293] width 113 height 31
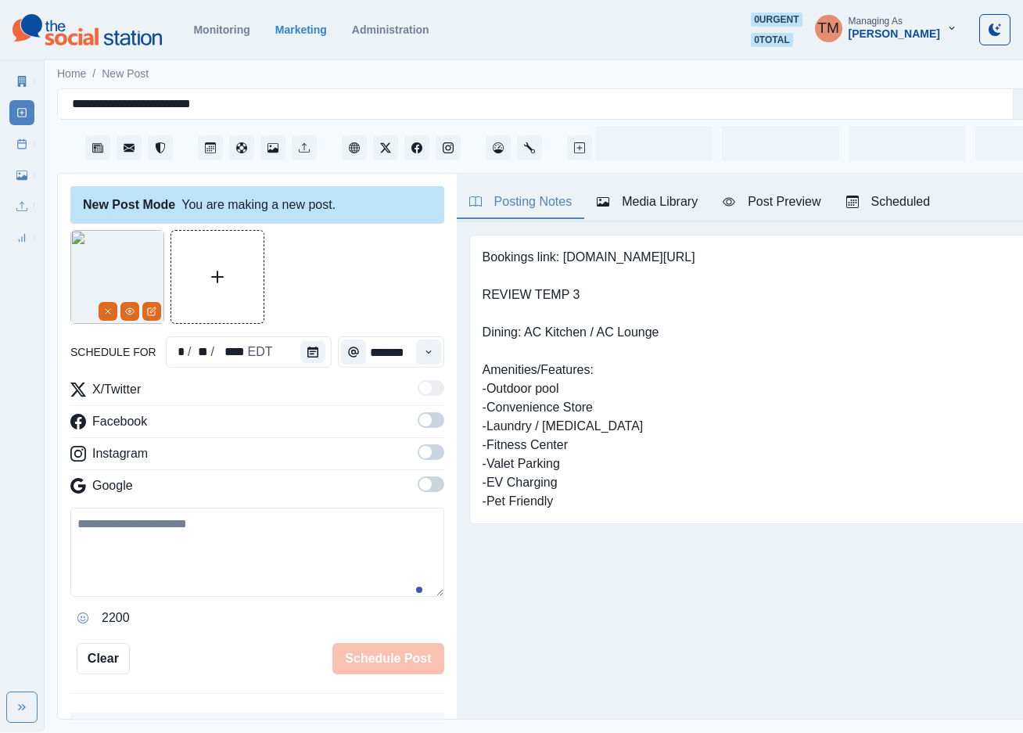
click at [252, 576] on textarea at bounding box center [257, 552] width 374 height 89
paste textarea "**********"
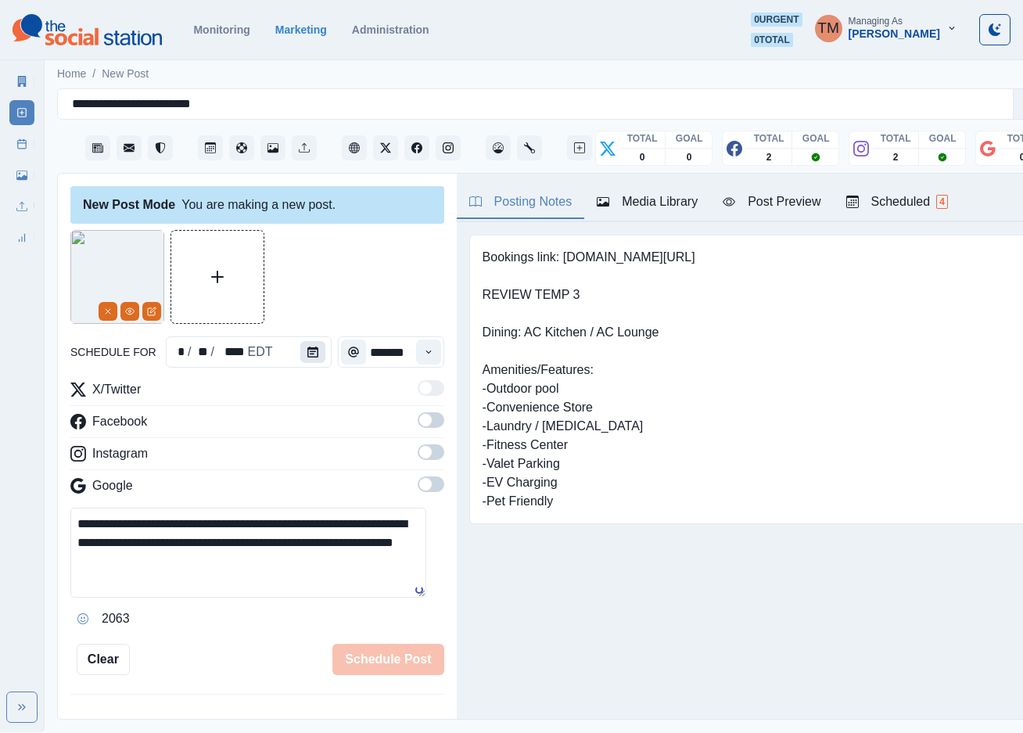
type textarea "**********"
click at [304, 358] on button "Calendar" at bounding box center [312, 352] width 25 height 22
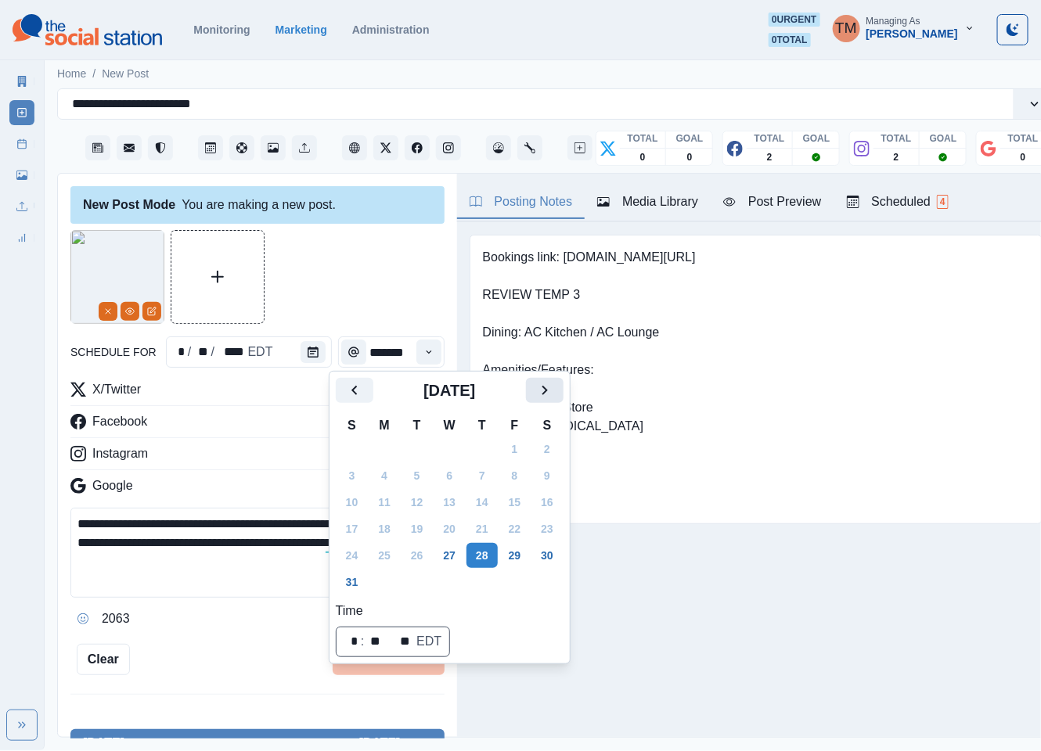
click at [556, 393] on button "Next" at bounding box center [545, 390] width 38 height 25
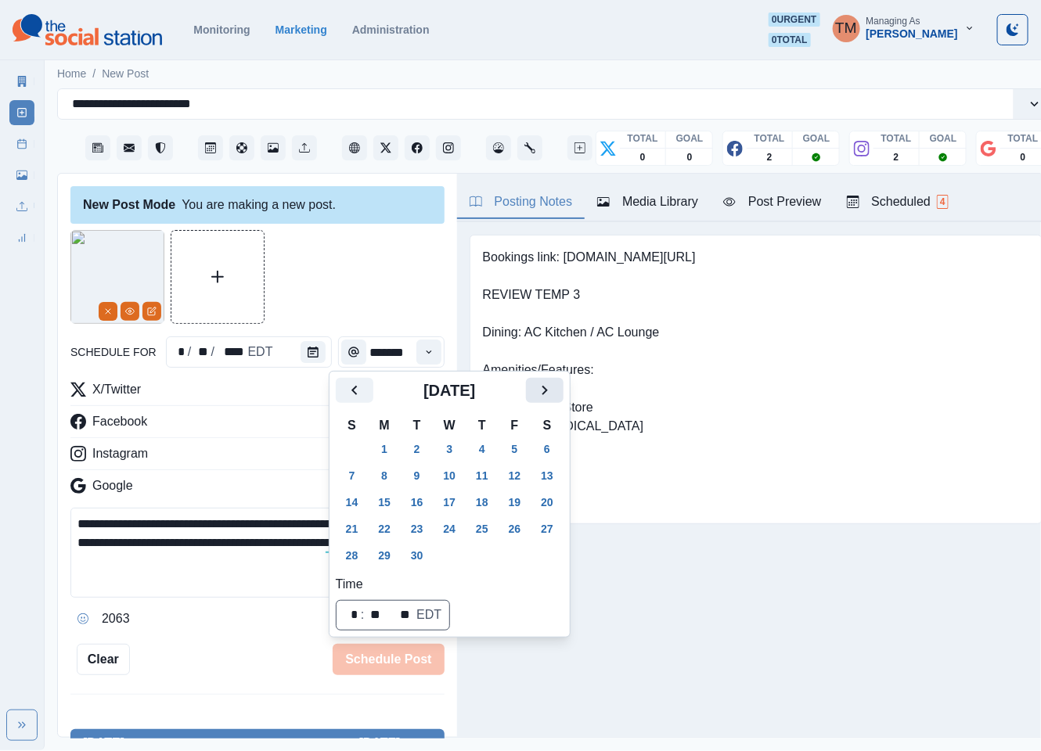
click at [556, 393] on button "Next" at bounding box center [545, 390] width 38 height 25
click at [520, 559] on button "31" at bounding box center [514, 555] width 31 height 25
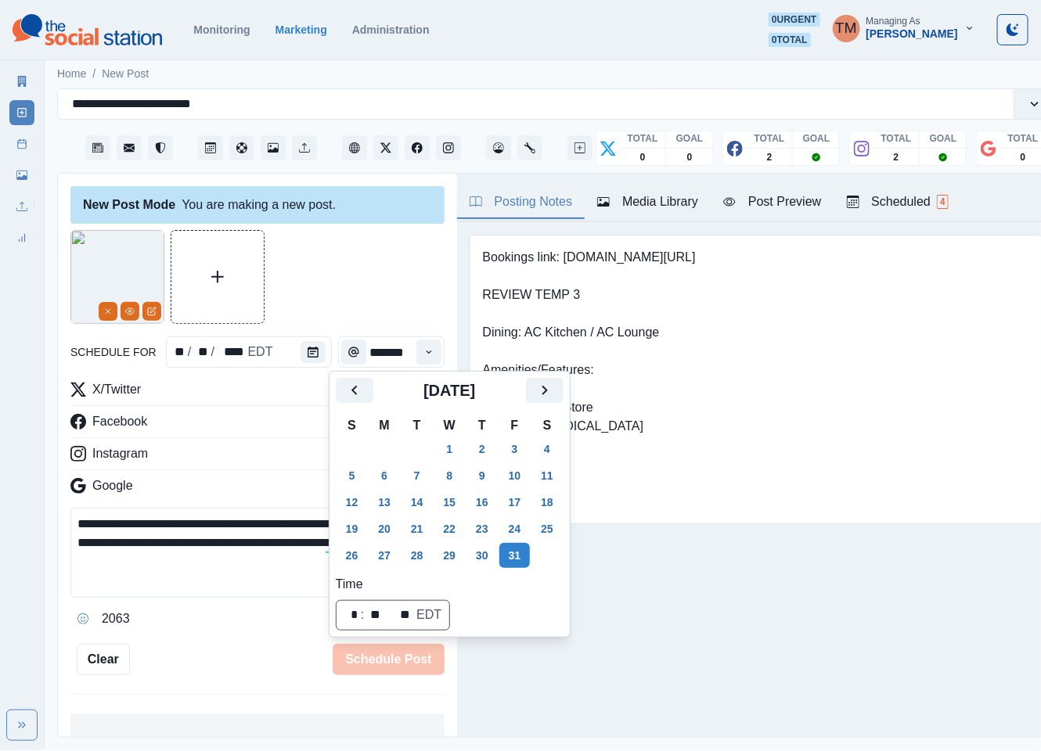
click at [366, 292] on div at bounding box center [257, 277] width 374 height 94
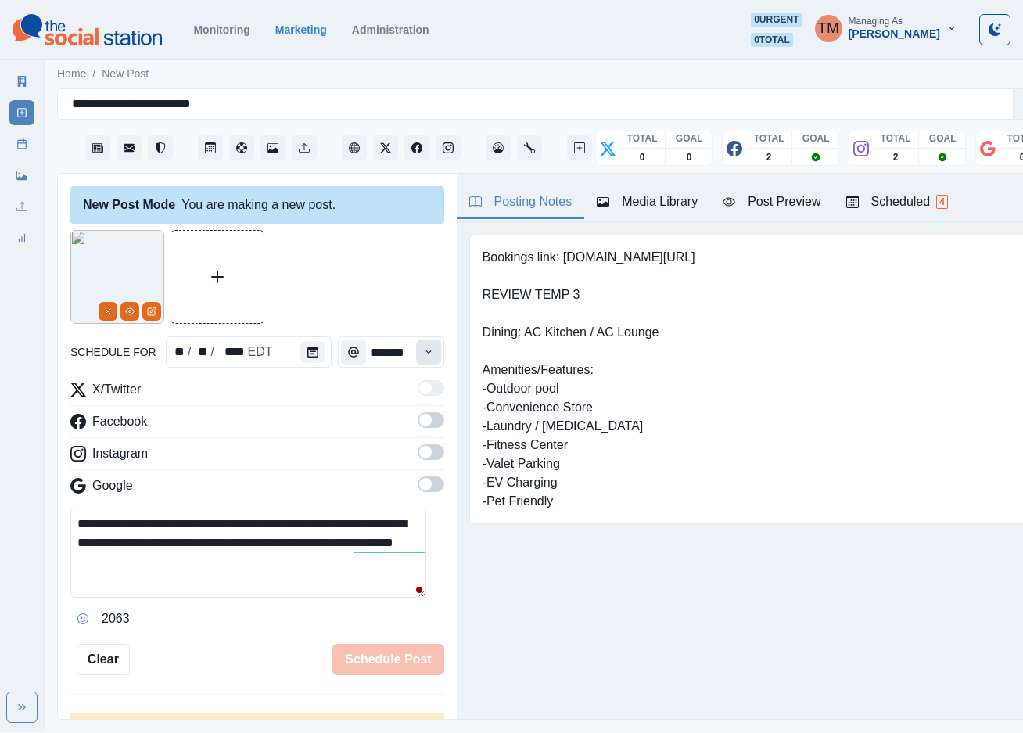
click at [418, 348] on button "Time" at bounding box center [428, 352] width 25 height 25
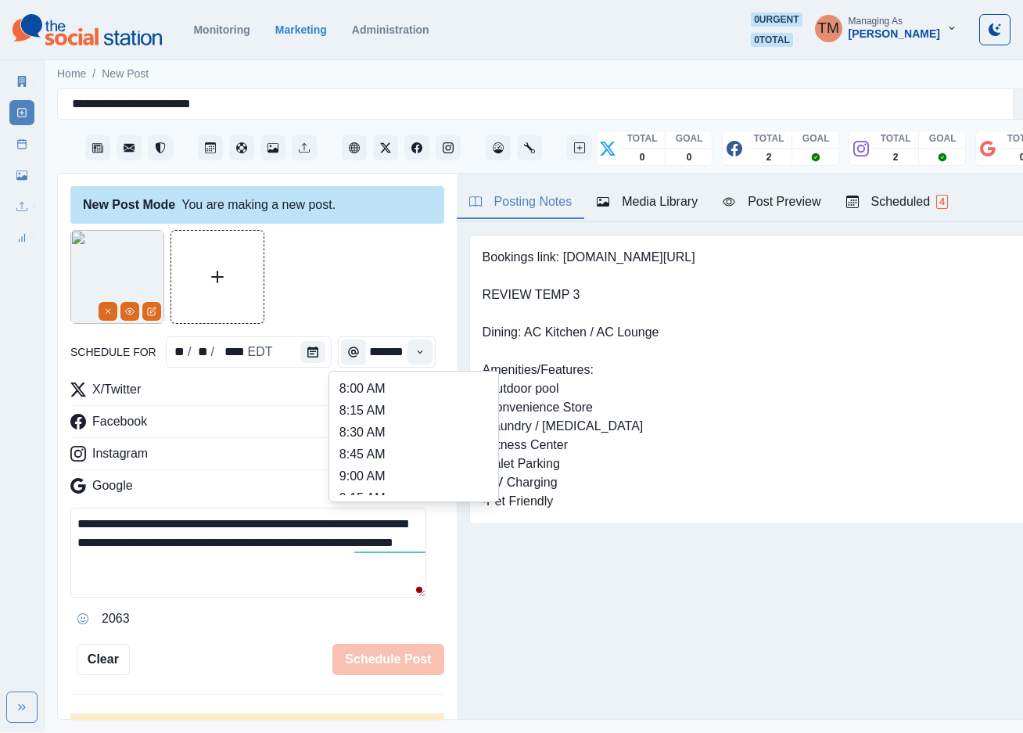
scroll to position [584, 0]
click at [374, 449] on li "3:15 PM" at bounding box center [414, 440] width 156 height 22
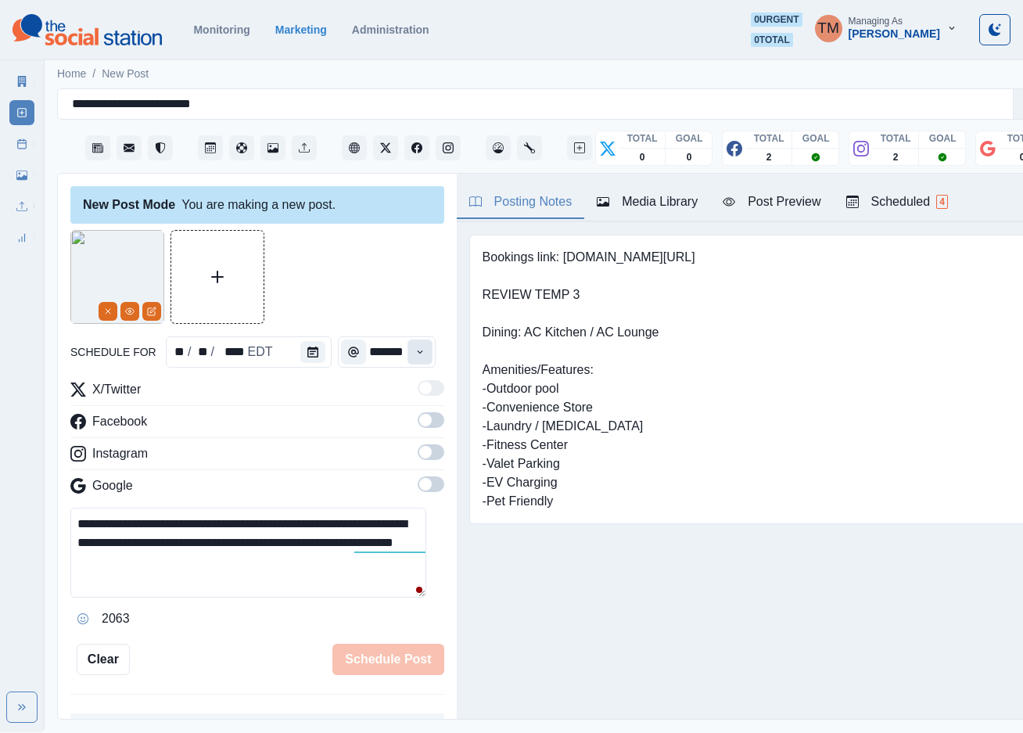
click at [415, 357] on icon "Time" at bounding box center [420, 352] width 11 height 11
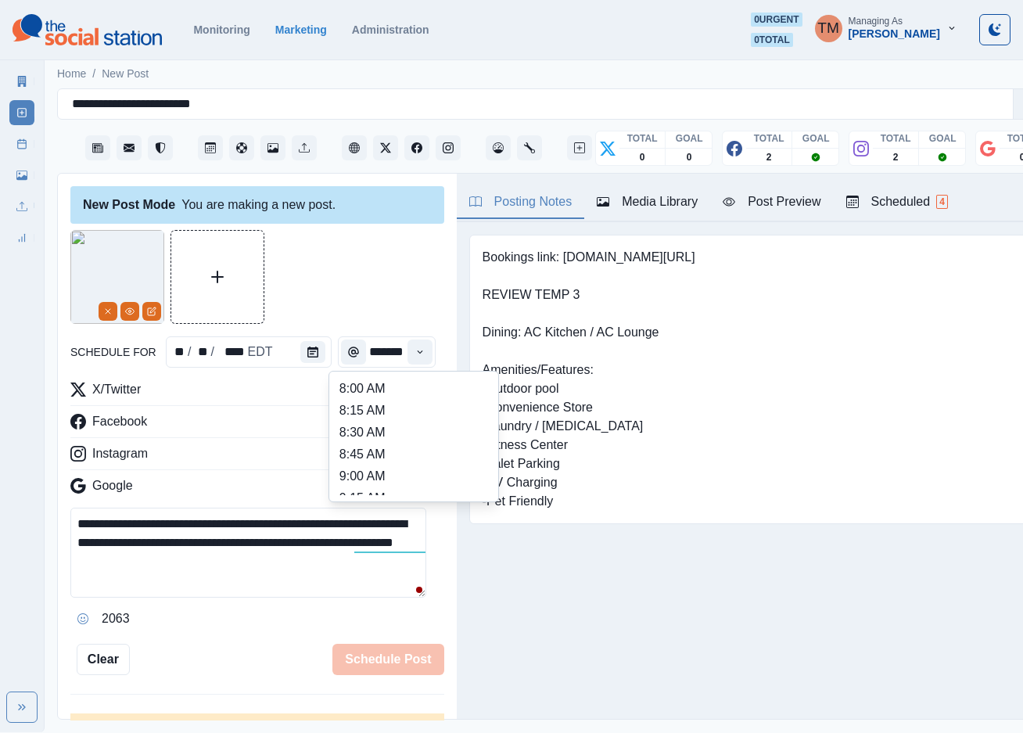
scroll to position [352, 0]
click at [385, 421] on li "12:30 PM" at bounding box center [414, 431] width 156 height 22
type input "********"
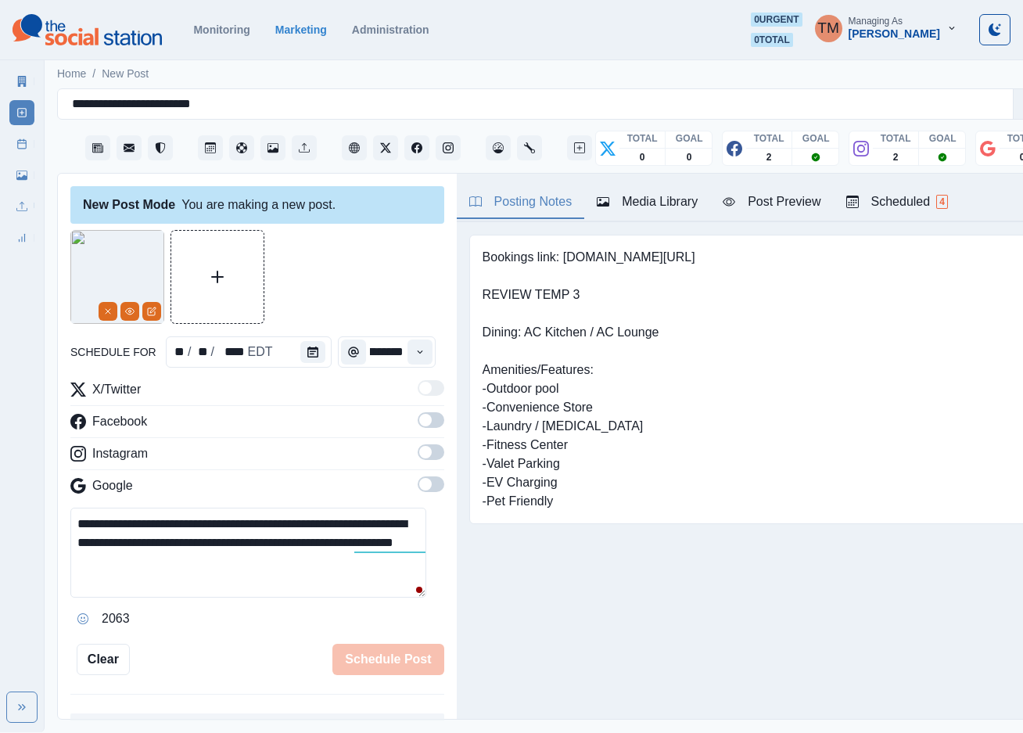
click at [419, 414] on span at bounding box center [425, 420] width 13 height 13
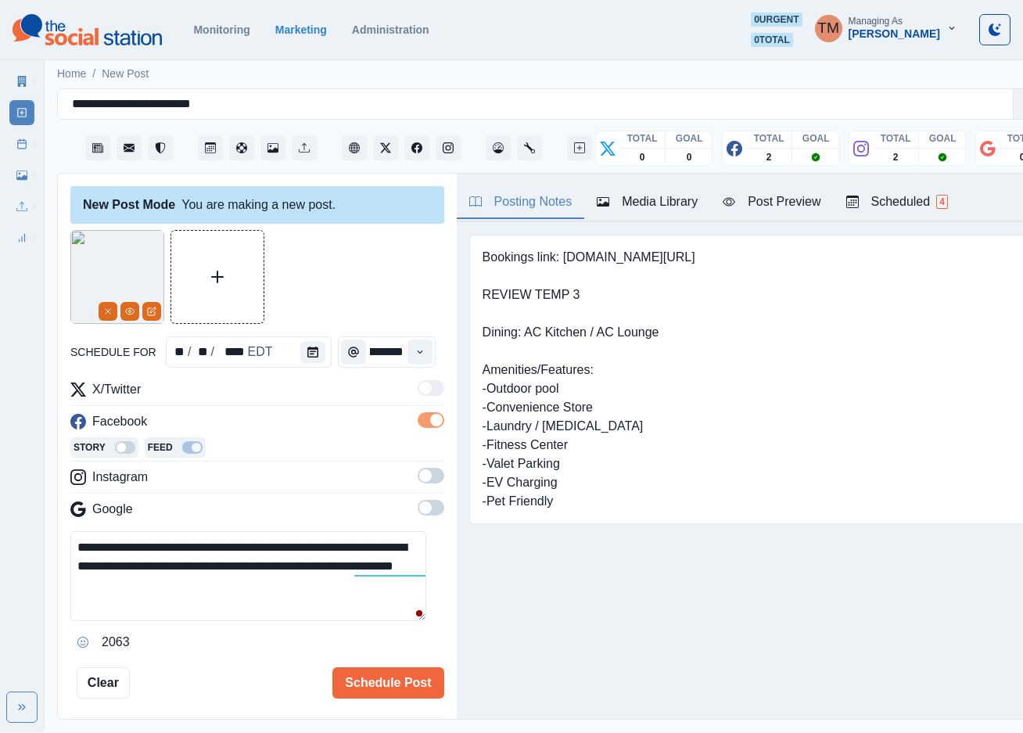
scroll to position [0, 0]
click at [420, 468] on span at bounding box center [431, 476] width 27 height 16
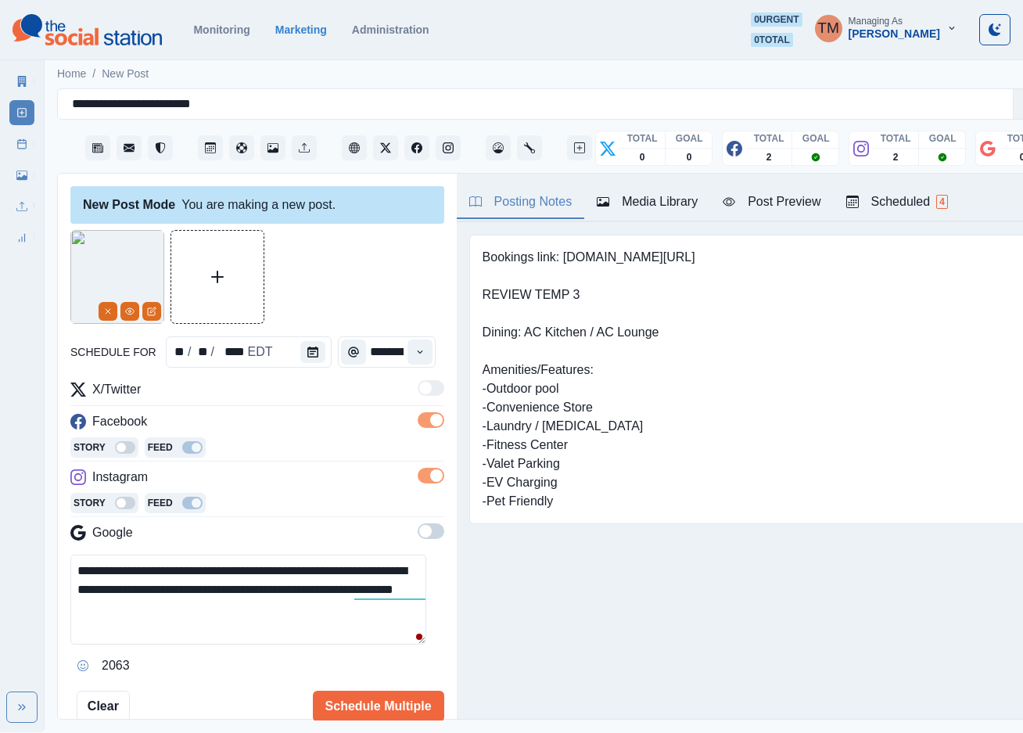
click at [399, 282] on div at bounding box center [257, 277] width 374 height 94
click at [761, 193] on div "Post Preview" at bounding box center [772, 201] width 98 height 19
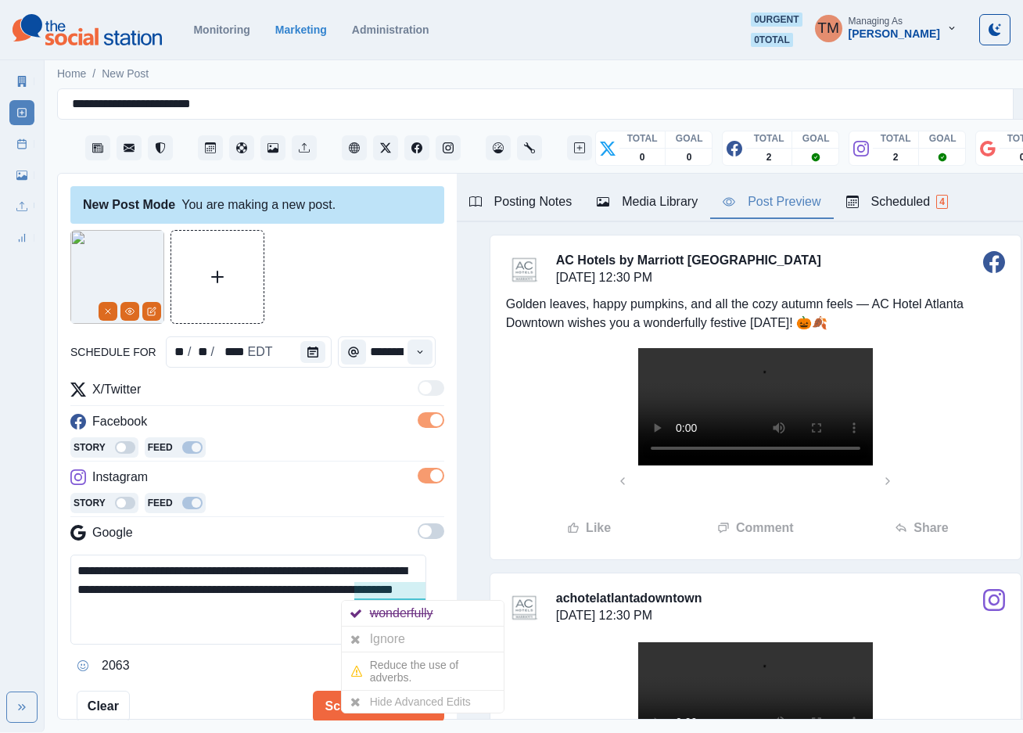
click at [367, 627] on div at bounding box center [356, 639] width 28 height 25
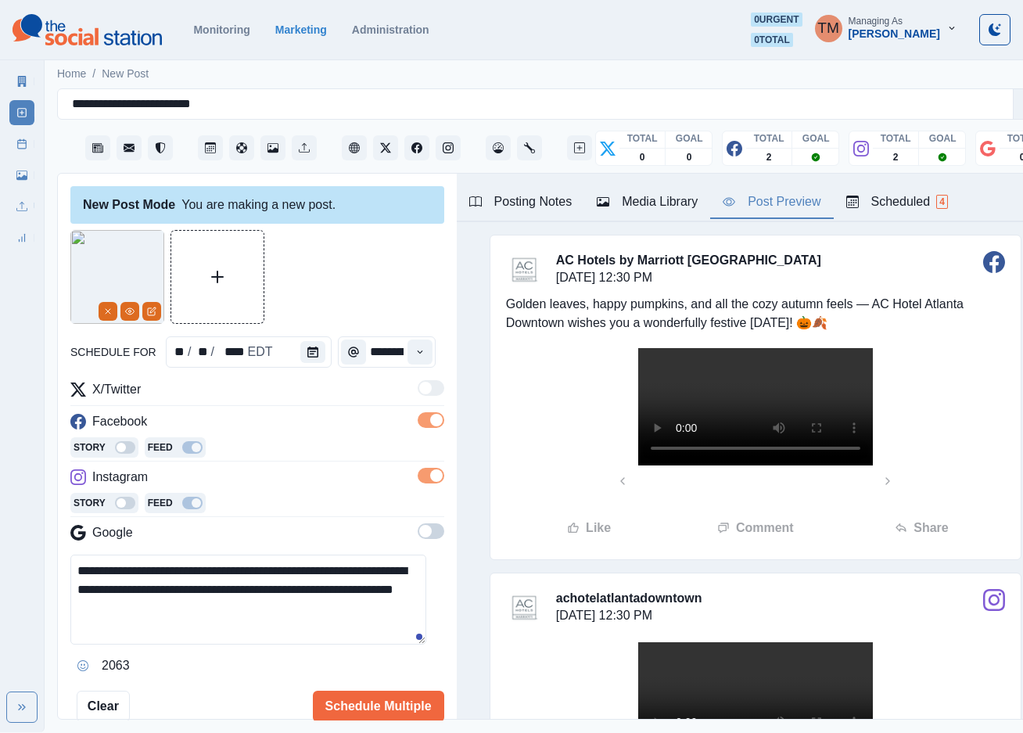
click at [358, 263] on div at bounding box center [257, 277] width 374 height 94
click at [347, 691] on button "Schedule Multiple" at bounding box center [378, 706] width 131 height 31
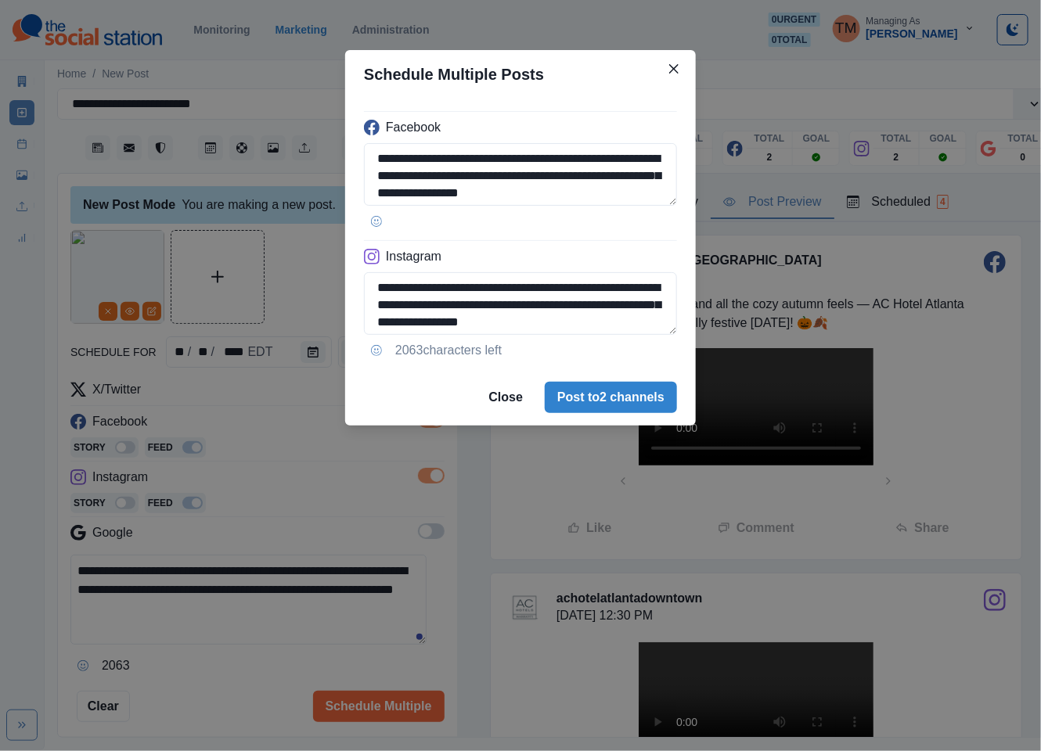
click at [599, 414] on footer "Close Post to 2 channels" at bounding box center [520, 397] width 351 height 56
click at [581, 393] on button "Post to 2 channels" at bounding box center [611, 397] width 132 height 31
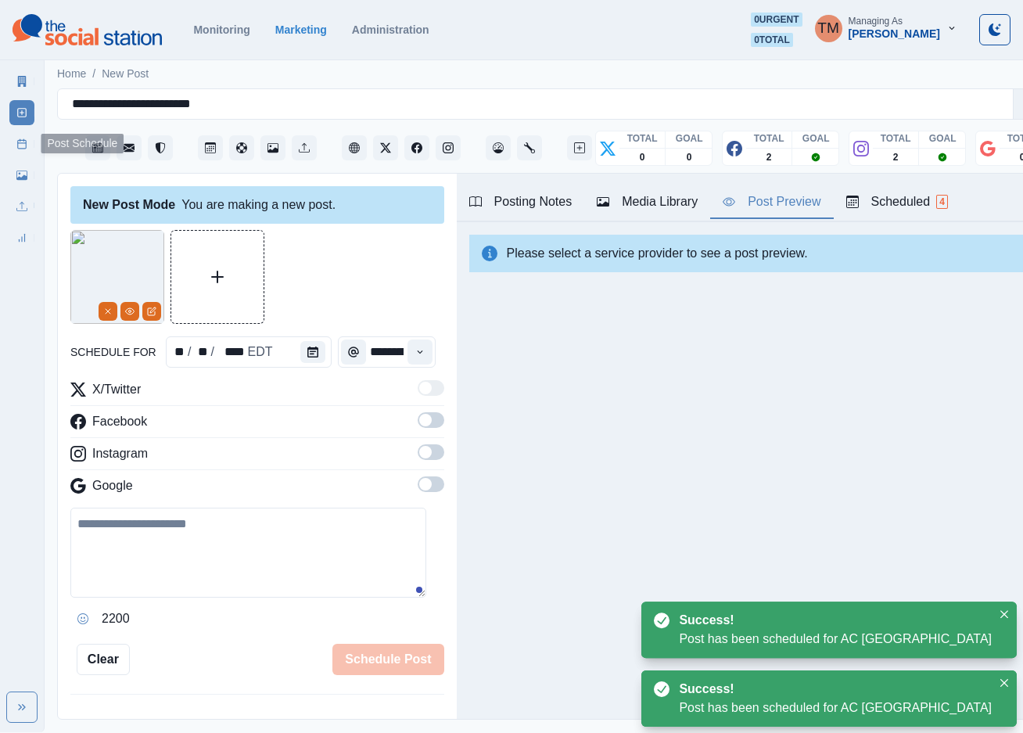
click at [16, 146] on icon at bounding box center [21, 143] width 11 height 11
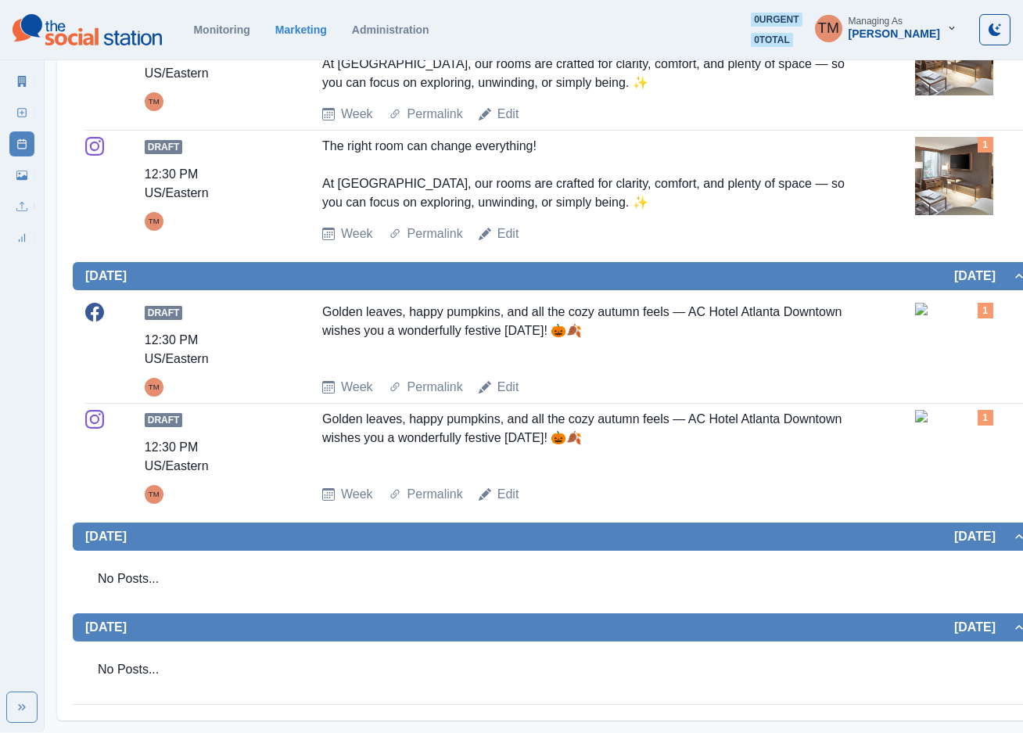
scroll to position [1056, 0]
click at [944, 315] on img at bounding box center [954, 309] width 78 height 13
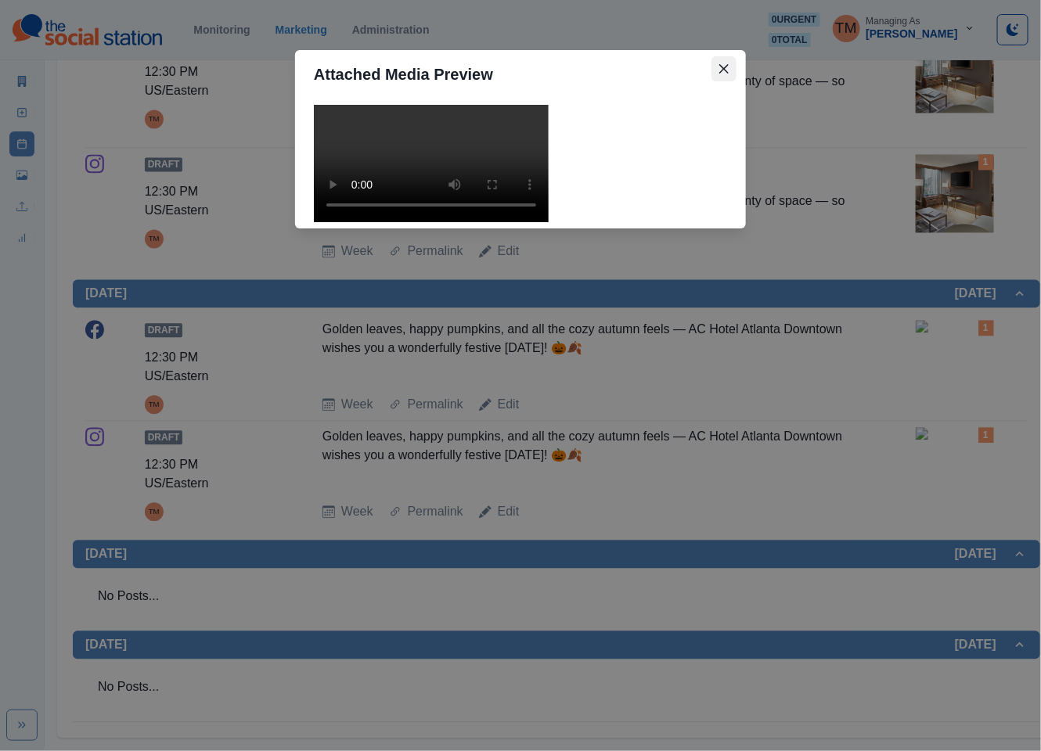
click at [721, 69] on icon "Close" at bounding box center [723, 68] width 9 height 9
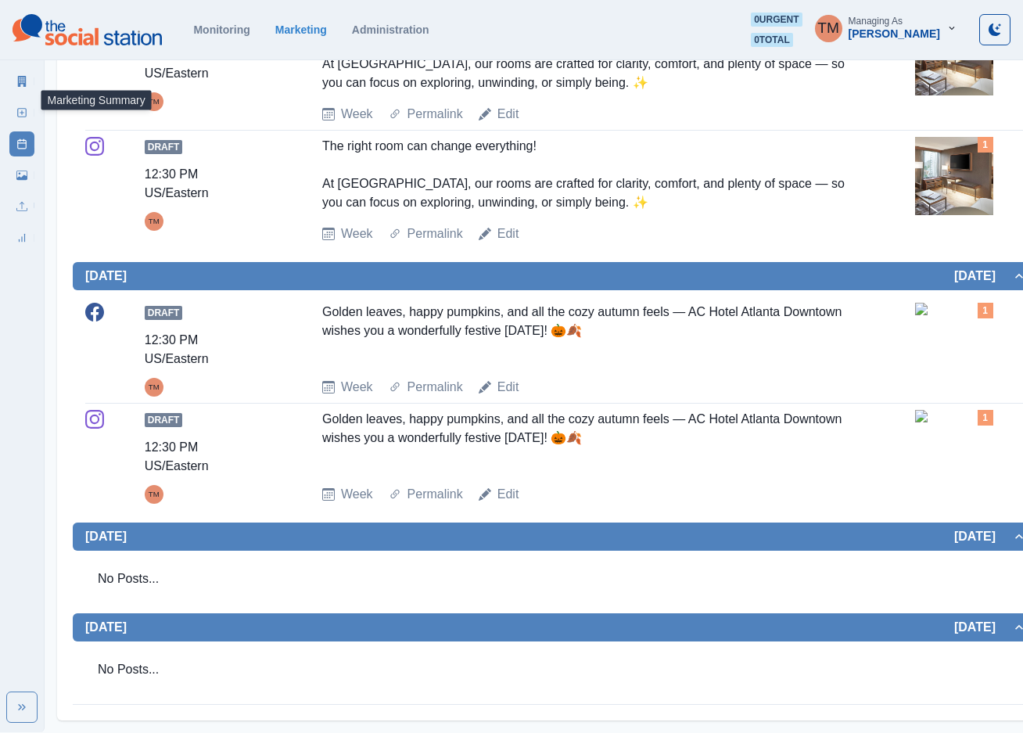
click at [26, 85] on icon at bounding box center [22, 81] width 9 height 11
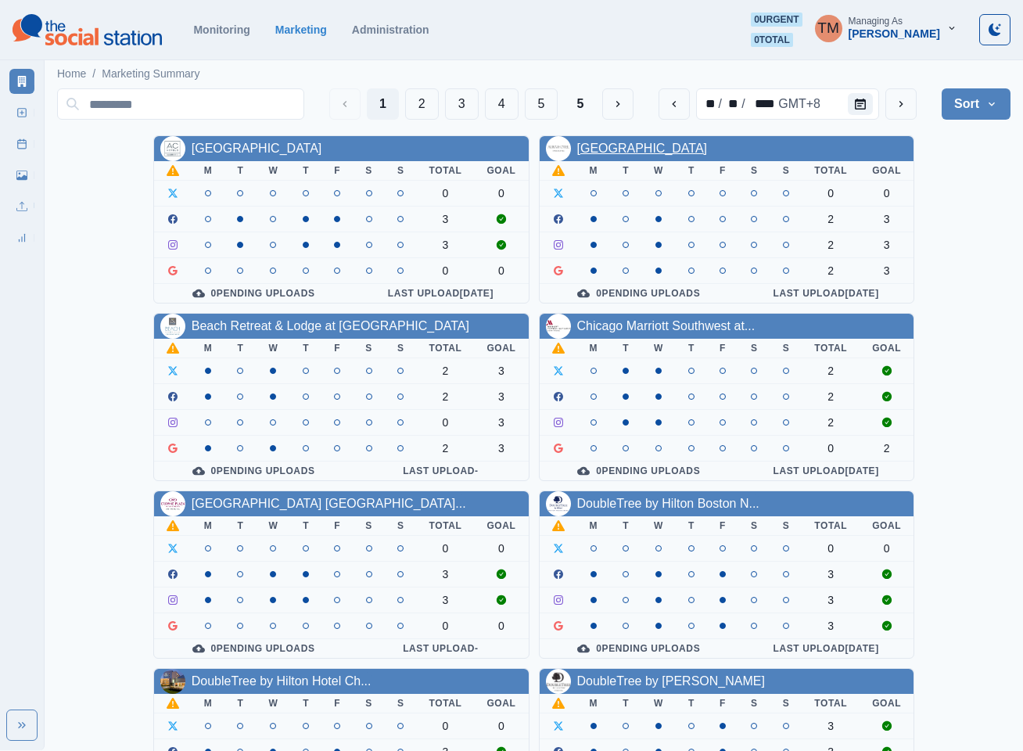
click at [644, 151] on link "[GEOGRAPHIC_DATA]" at bounding box center [642, 148] width 131 height 13
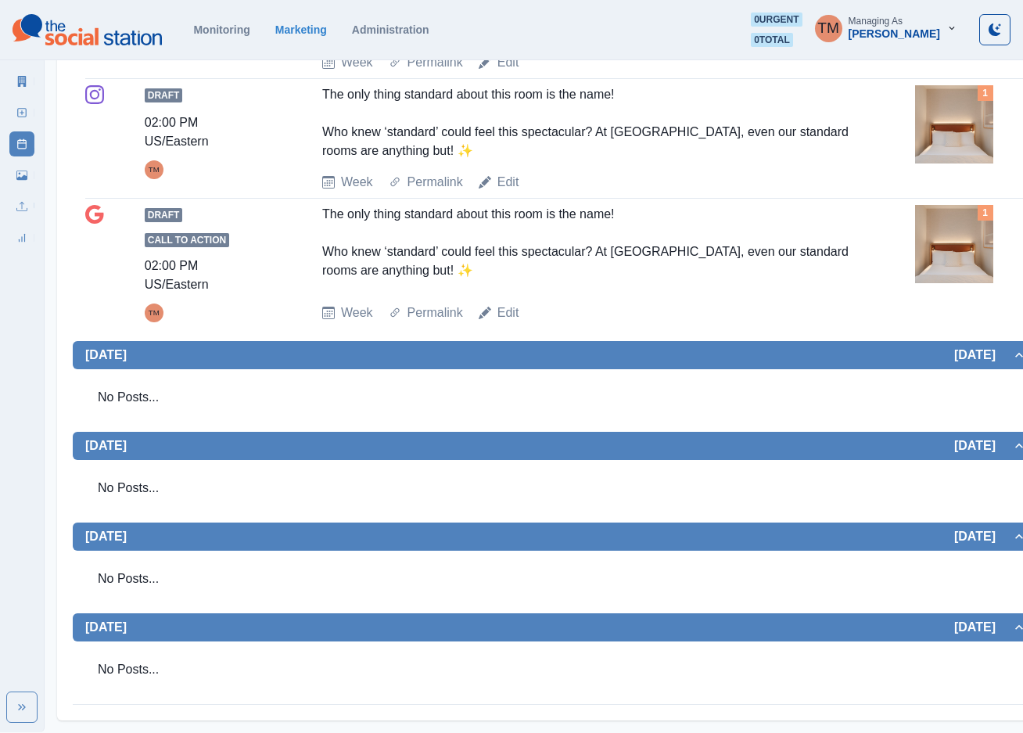
scroll to position [1515, 0]
click at [21, 113] on line at bounding box center [22, 113] width 4 height 0
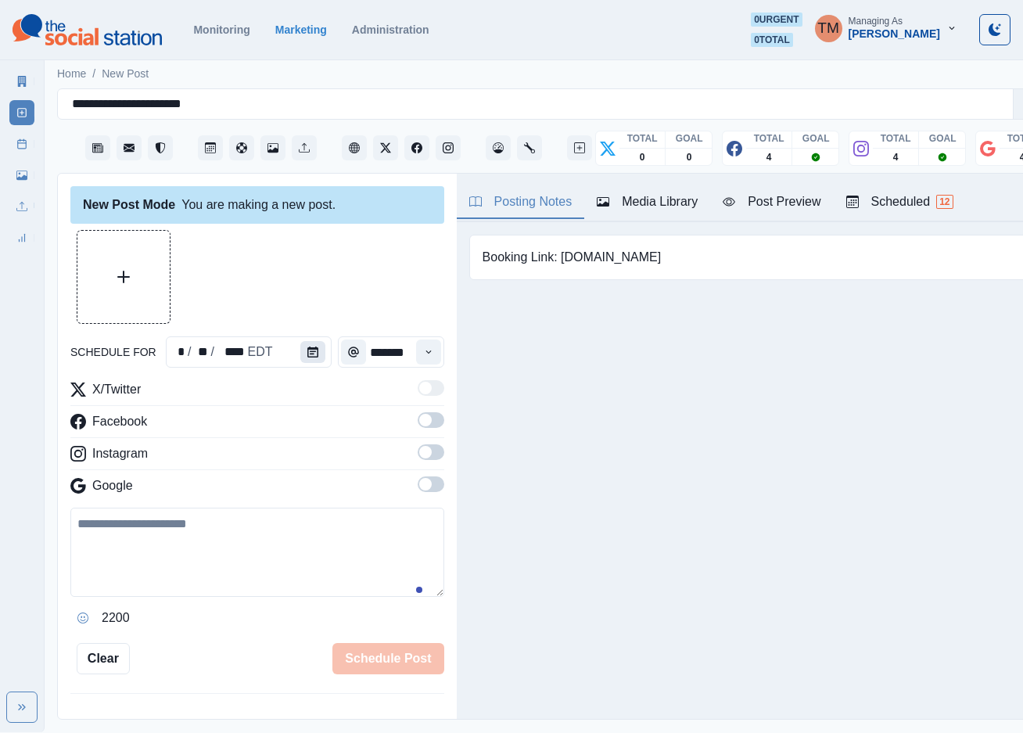
click at [308, 347] on icon "Calendar" at bounding box center [312, 352] width 11 height 11
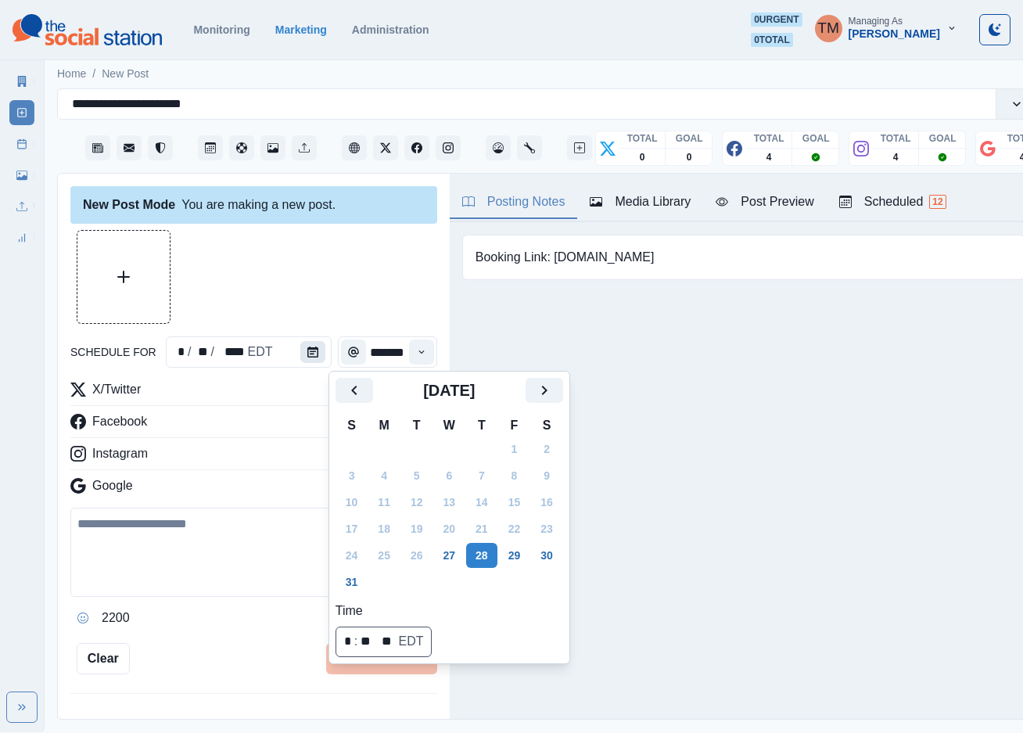
scroll to position [0, 0]
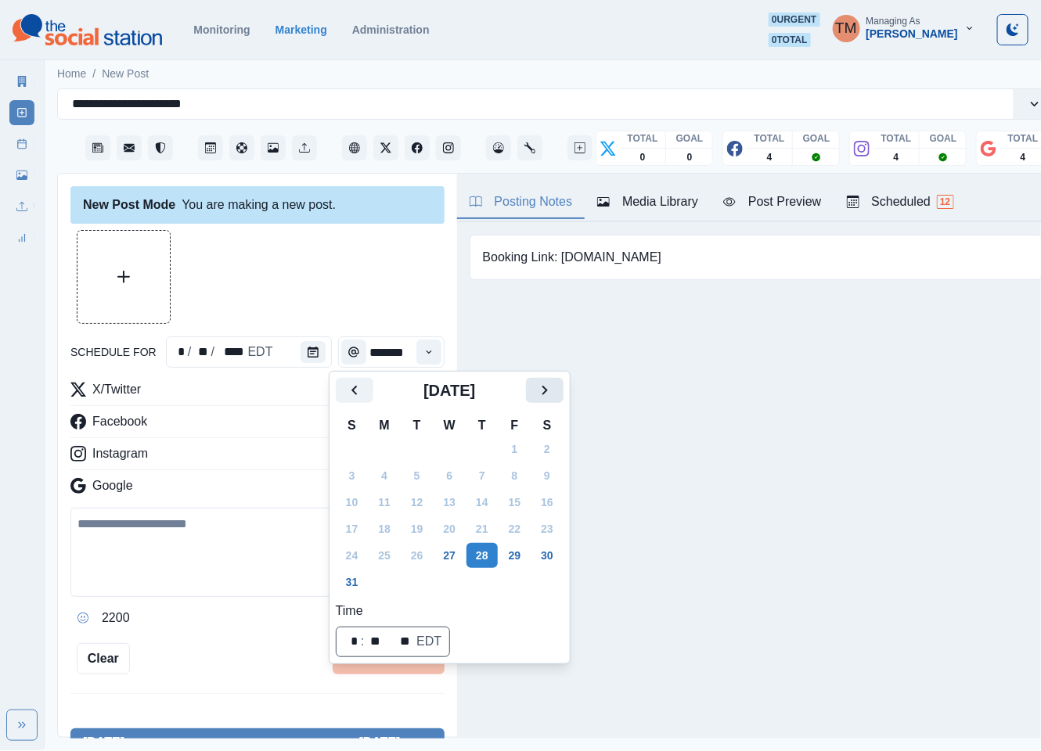
click at [549, 392] on icon "Next" at bounding box center [544, 390] width 19 height 19
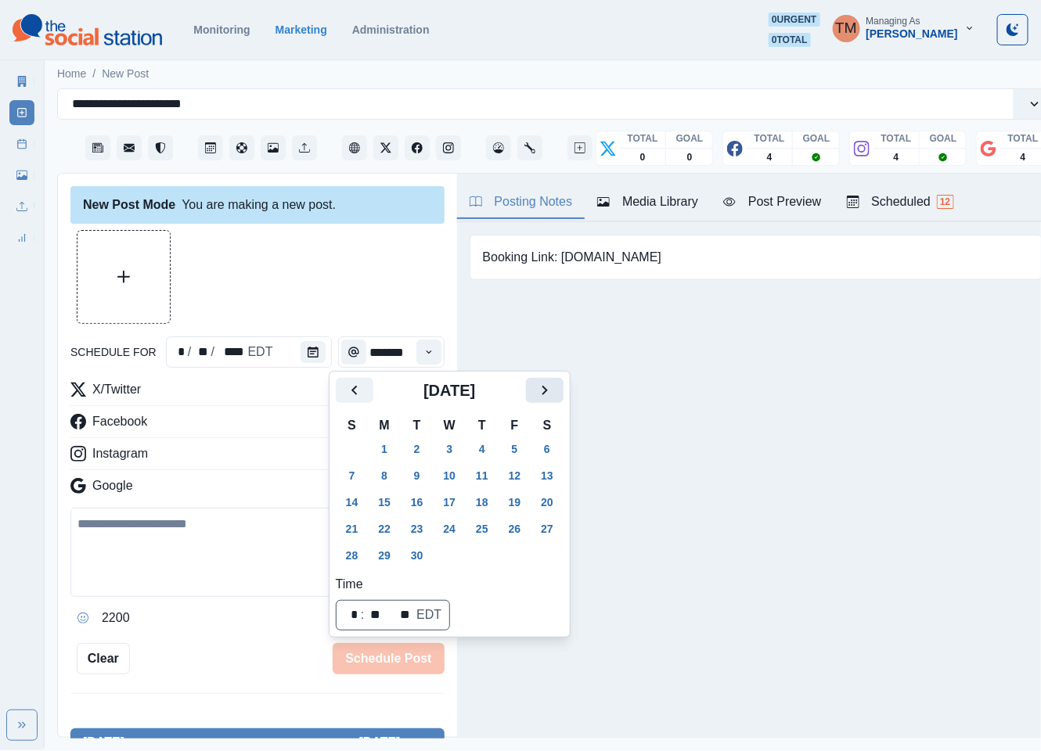
click at [549, 392] on icon "Next" at bounding box center [544, 390] width 19 height 19
click at [514, 552] on button "31" at bounding box center [514, 555] width 31 height 25
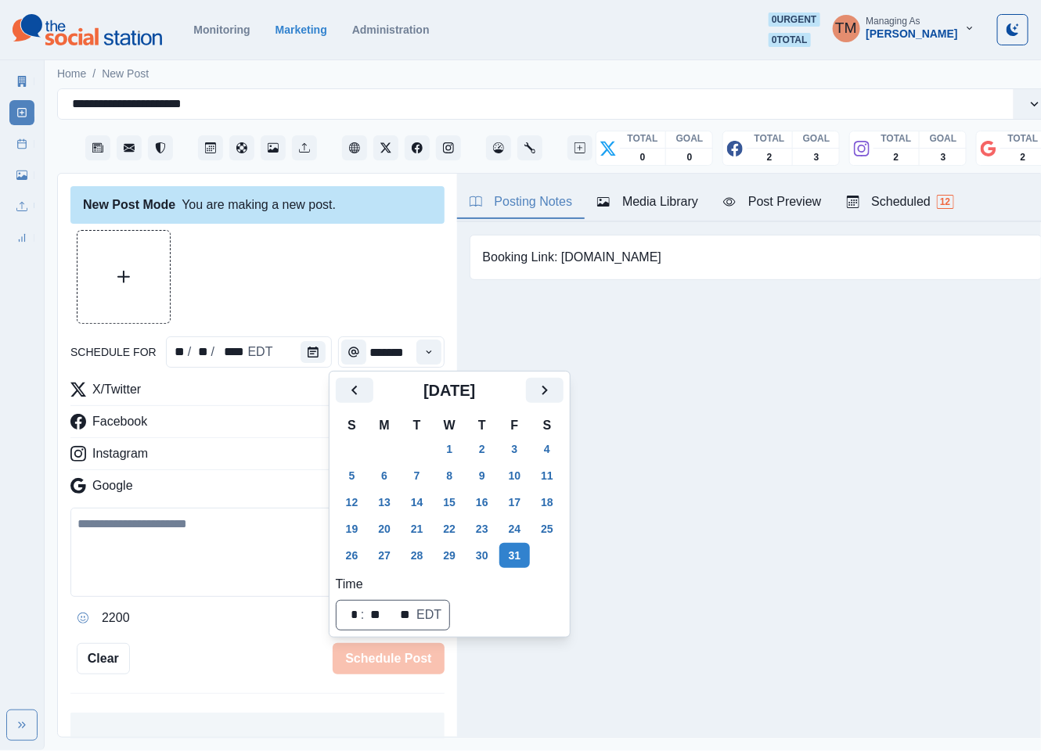
click at [345, 268] on div at bounding box center [257, 277] width 374 height 94
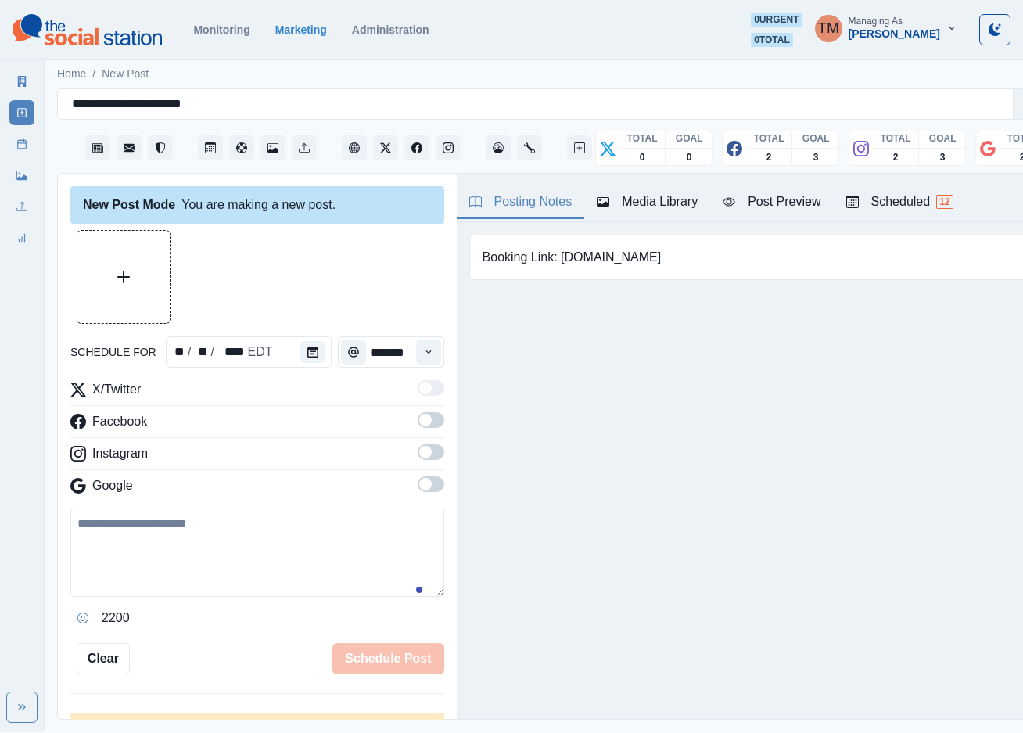
click at [419, 421] on span at bounding box center [425, 420] width 13 height 13
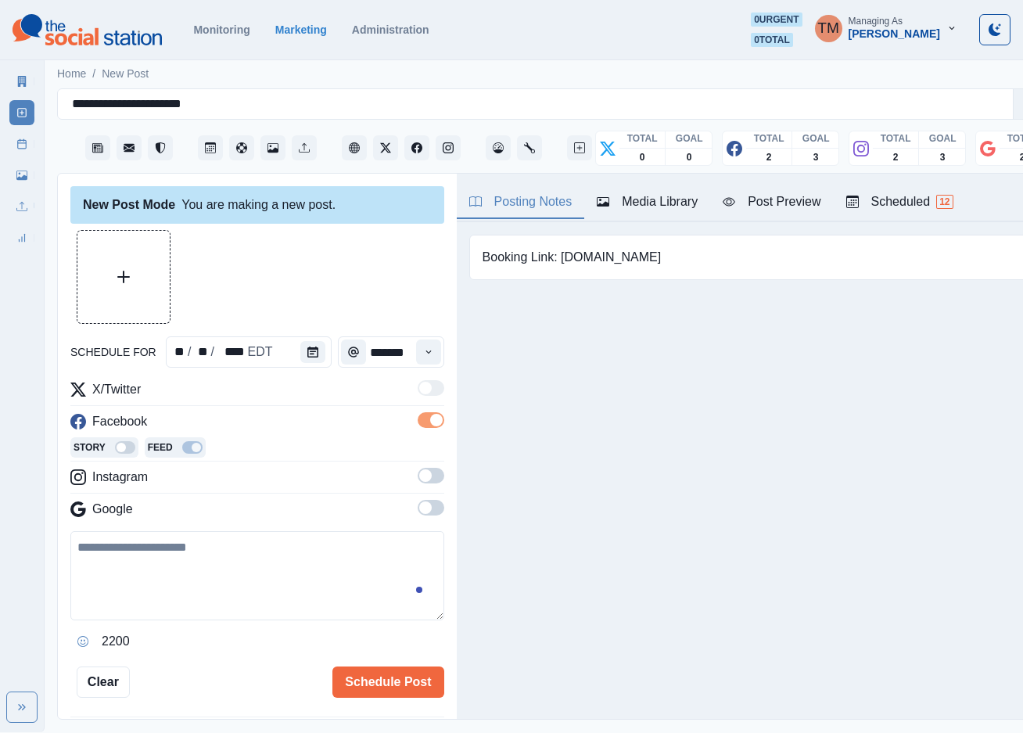
drag, startPoint x: 420, startPoint y: 477, endPoint x: 430, endPoint y: 521, distance: 45.0
click at [420, 479] on span at bounding box center [431, 476] width 27 height 16
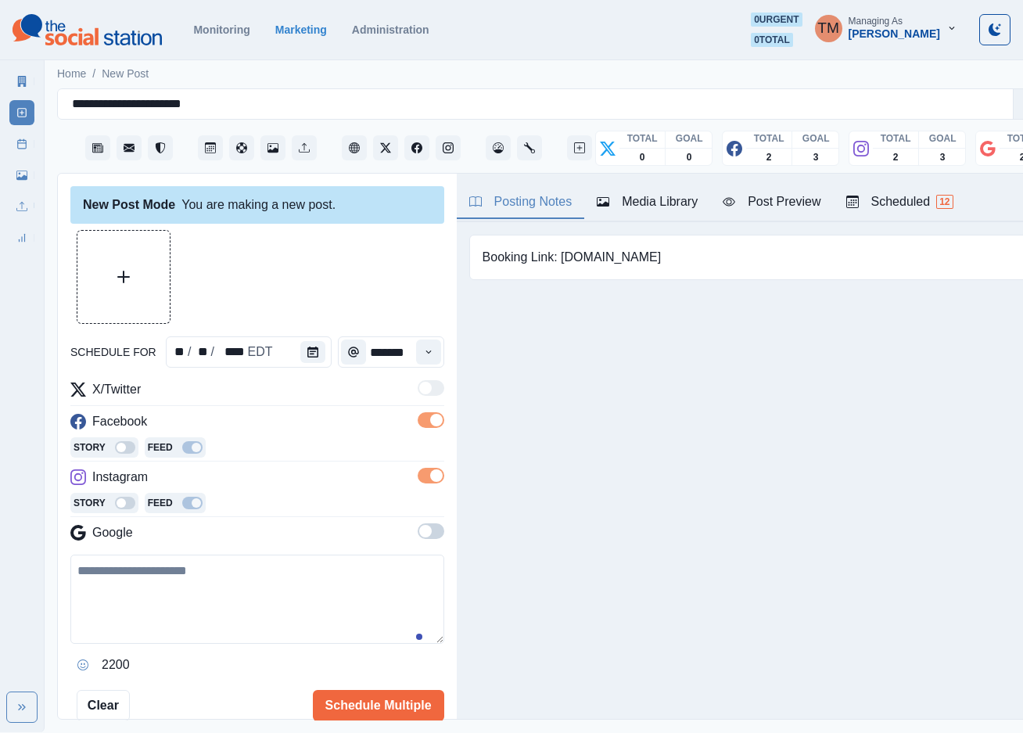
click at [421, 534] on span at bounding box center [431, 531] width 27 height 16
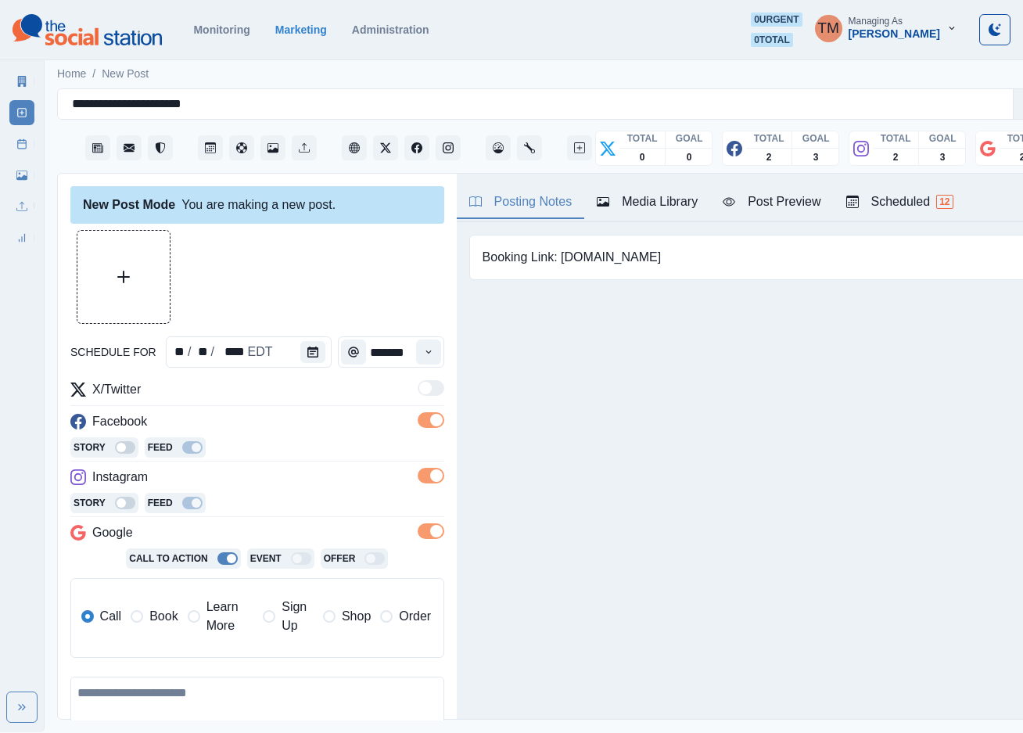
click at [211, 707] on textarea at bounding box center [257, 721] width 374 height 89
paste textarea "**********"
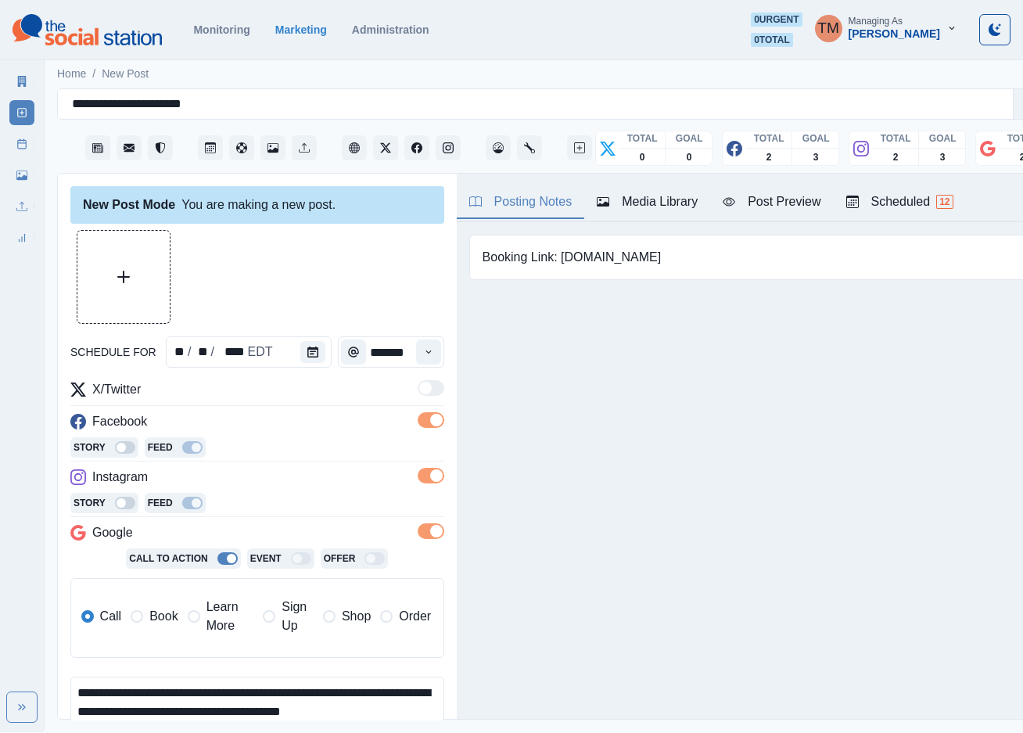
scroll to position [21, 0]
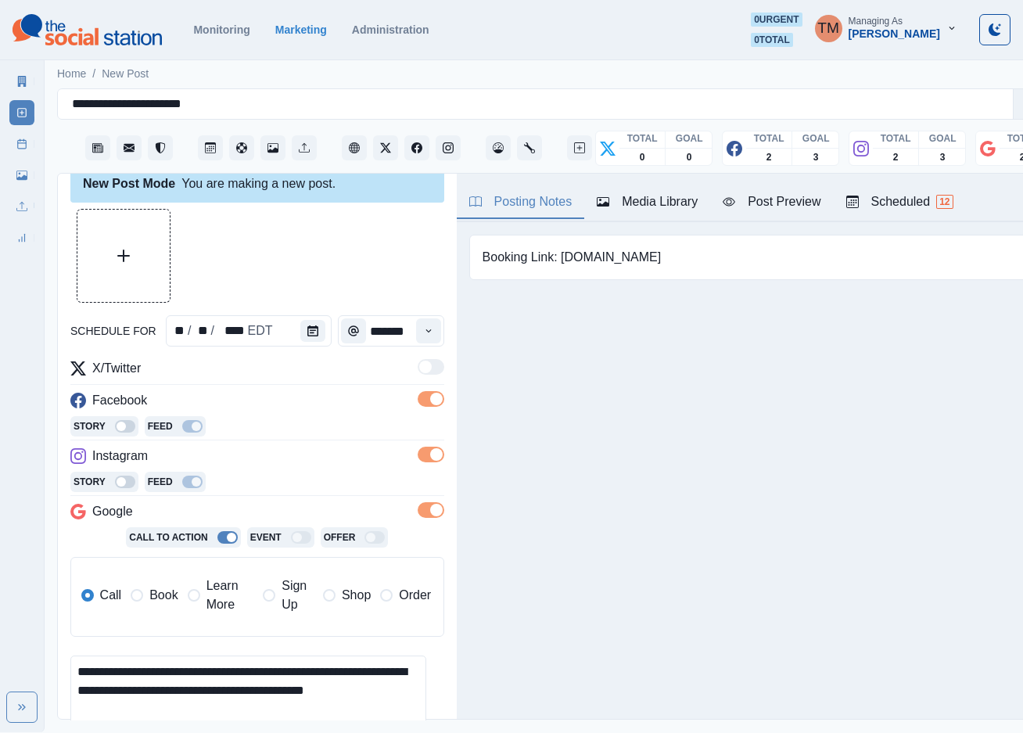
type textarea "**********"
click at [139, 257] on button "Upload Media" at bounding box center [123, 256] width 92 height 92
click at [784, 196] on div "Post Preview" at bounding box center [772, 201] width 98 height 19
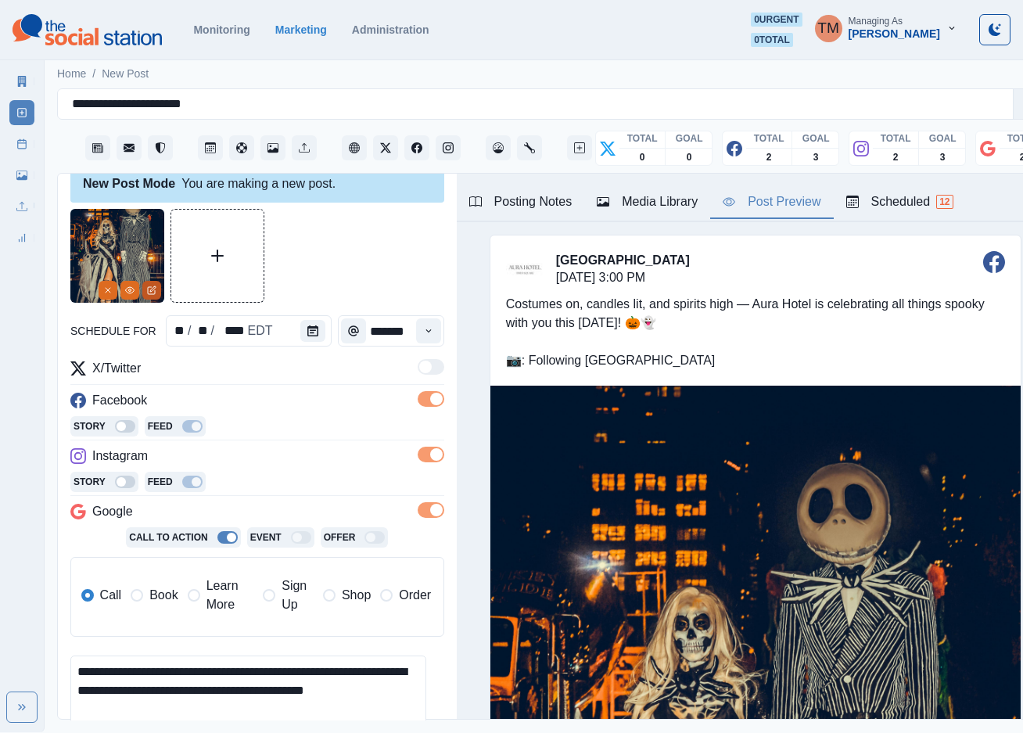
click at [147, 286] on icon "Edit Media" at bounding box center [151, 290] width 9 height 9
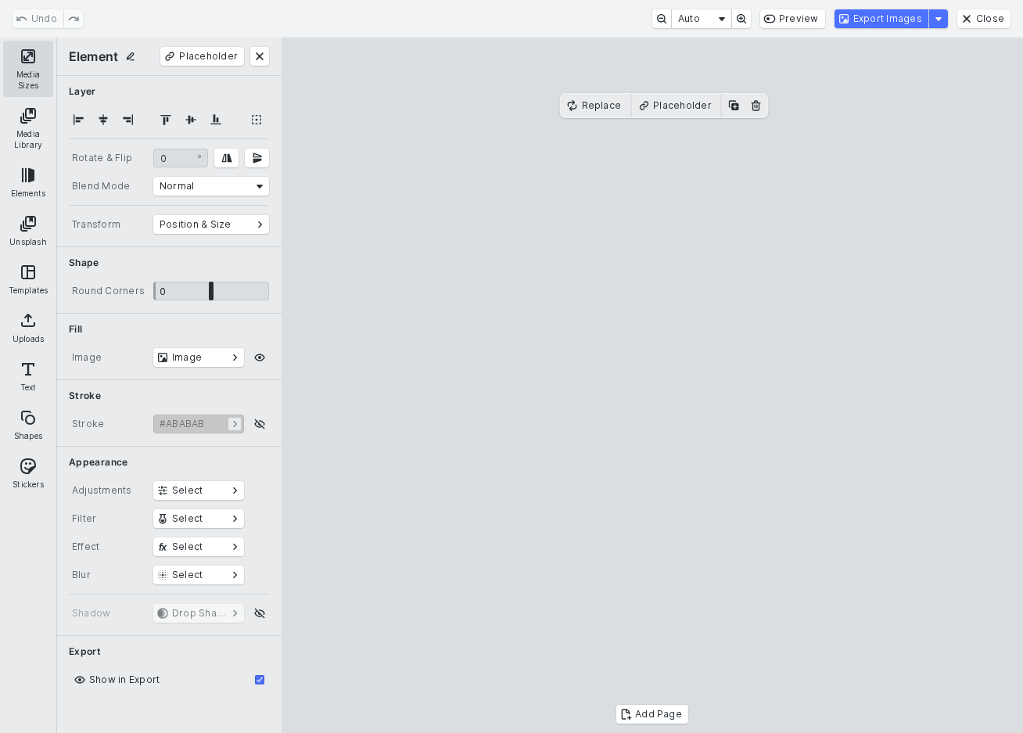
click at [20, 59] on button "Media Sizes" at bounding box center [28, 69] width 50 height 56
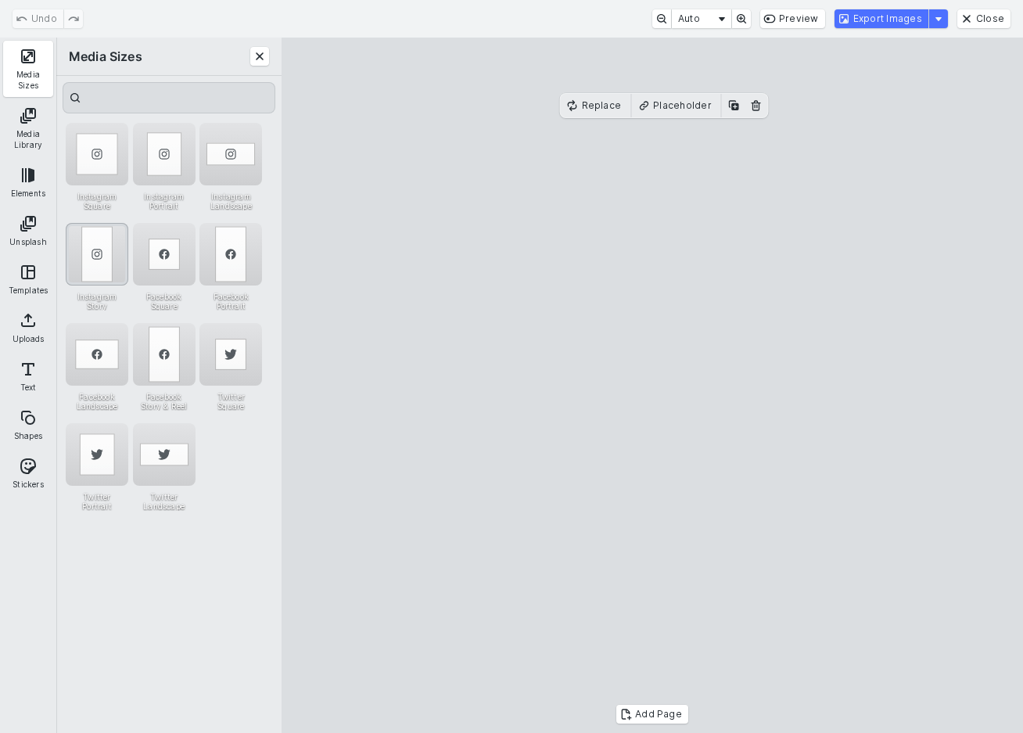
click at [101, 259] on div "Instagram Story" at bounding box center [97, 254] width 63 height 63
click at [167, 153] on div "Instagram Portrait" at bounding box center [164, 154] width 63 height 63
click at [95, 243] on div "Instagram Story" at bounding box center [97, 254] width 63 height 63
click at [915, 16] on button "Export Images" at bounding box center [882, 18] width 94 height 19
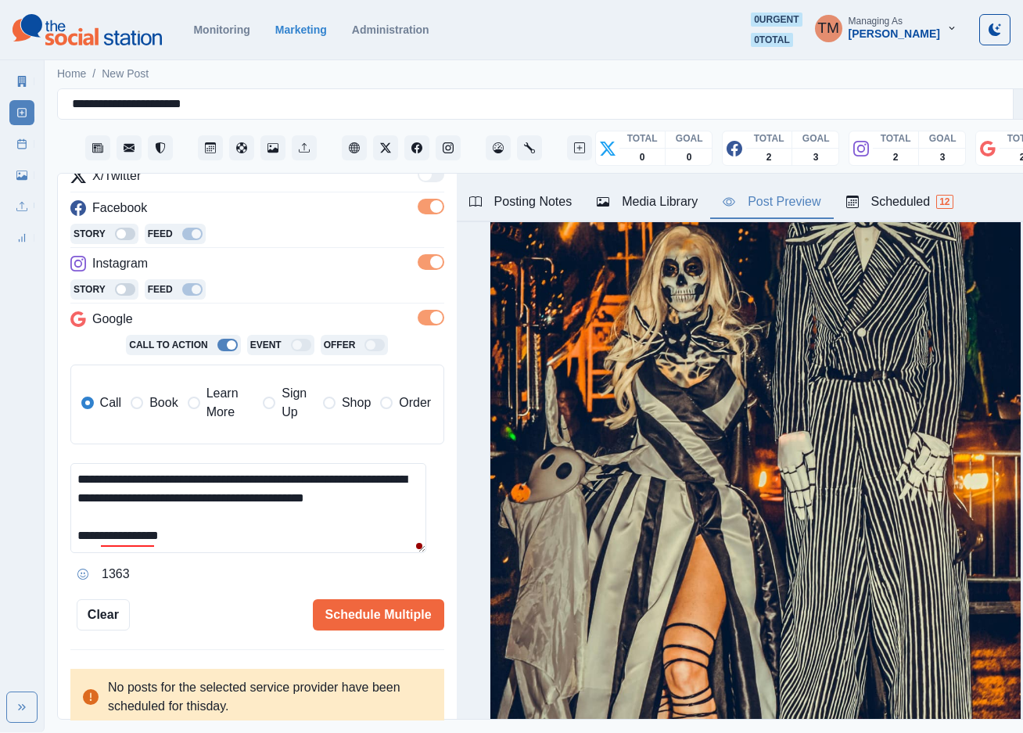
scroll to position [1526, 0]
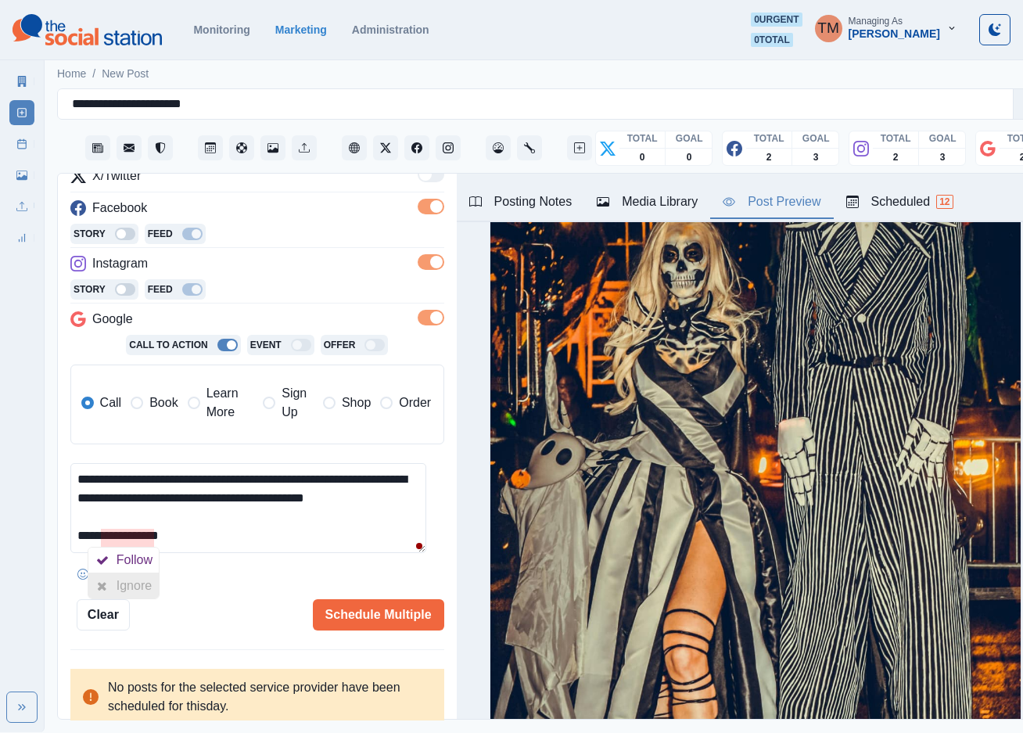
click at [130, 581] on div "Ignore" at bounding box center [137, 586] width 41 height 25
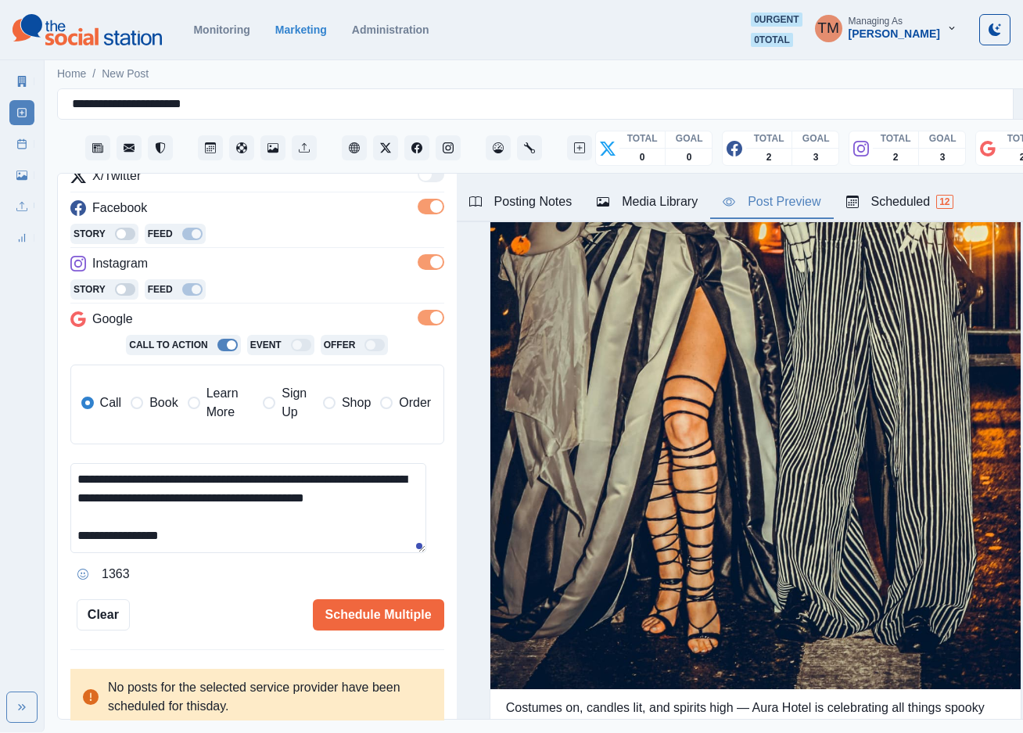
scroll to position [3148, 0]
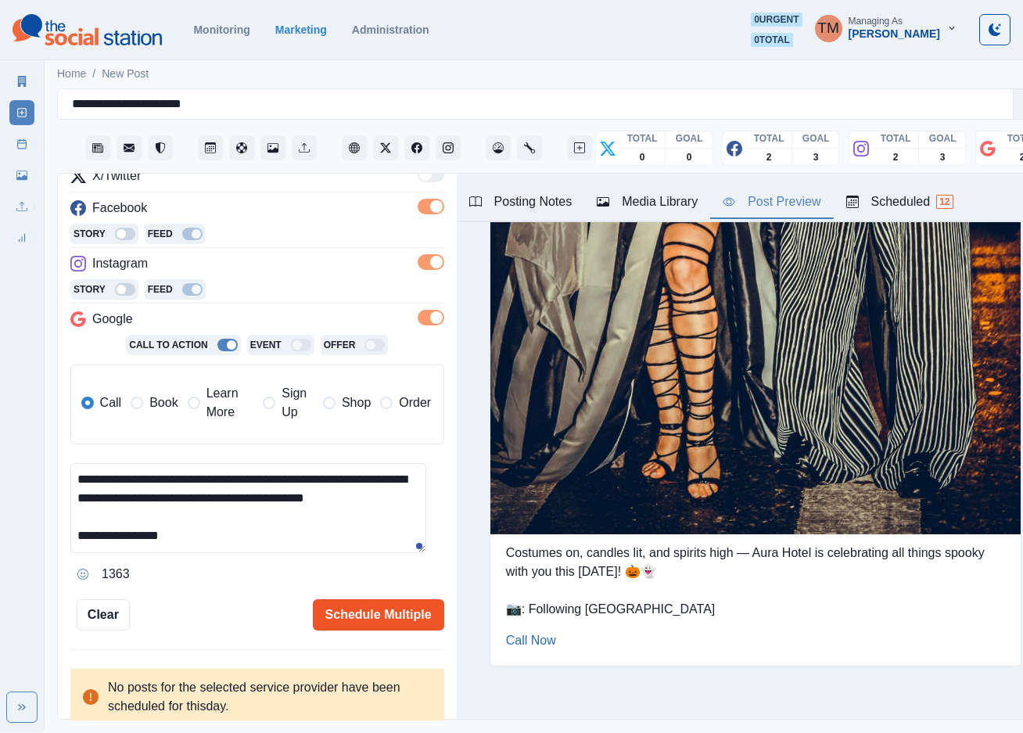
click at [393, 609] on button "Schedule Multiple" at bounding box center [378, 614] width 131 height 31
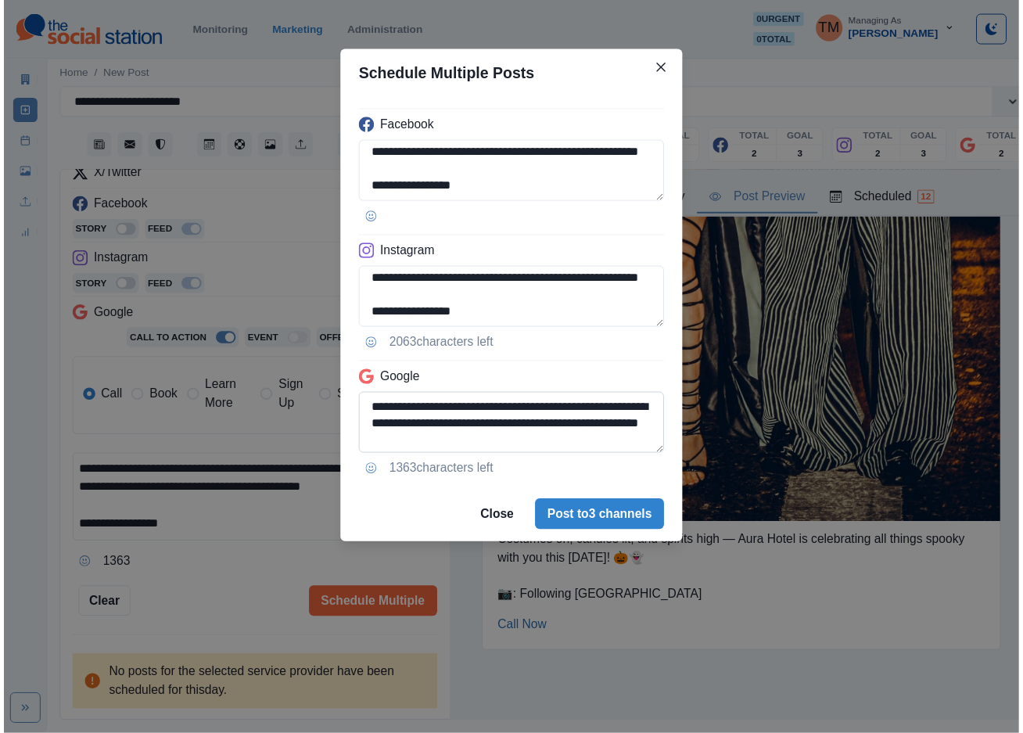
scroll to position [38, 0]
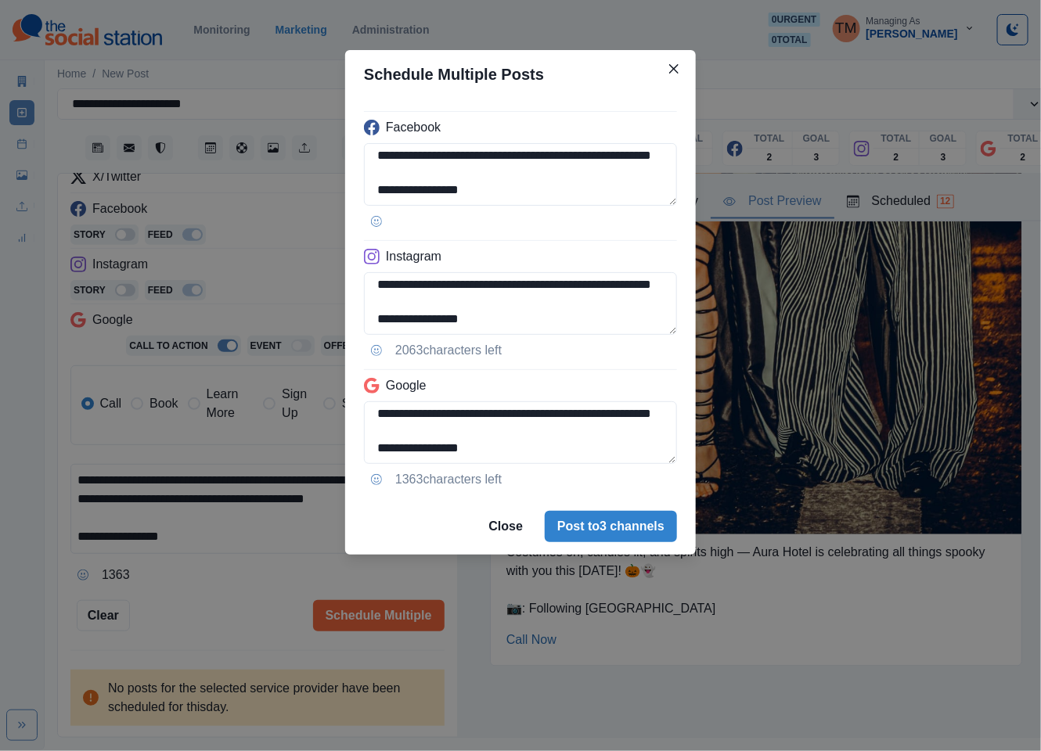
click at [238, 592] on div "**********" at bounding box center [520, 375] width 1041 height 751
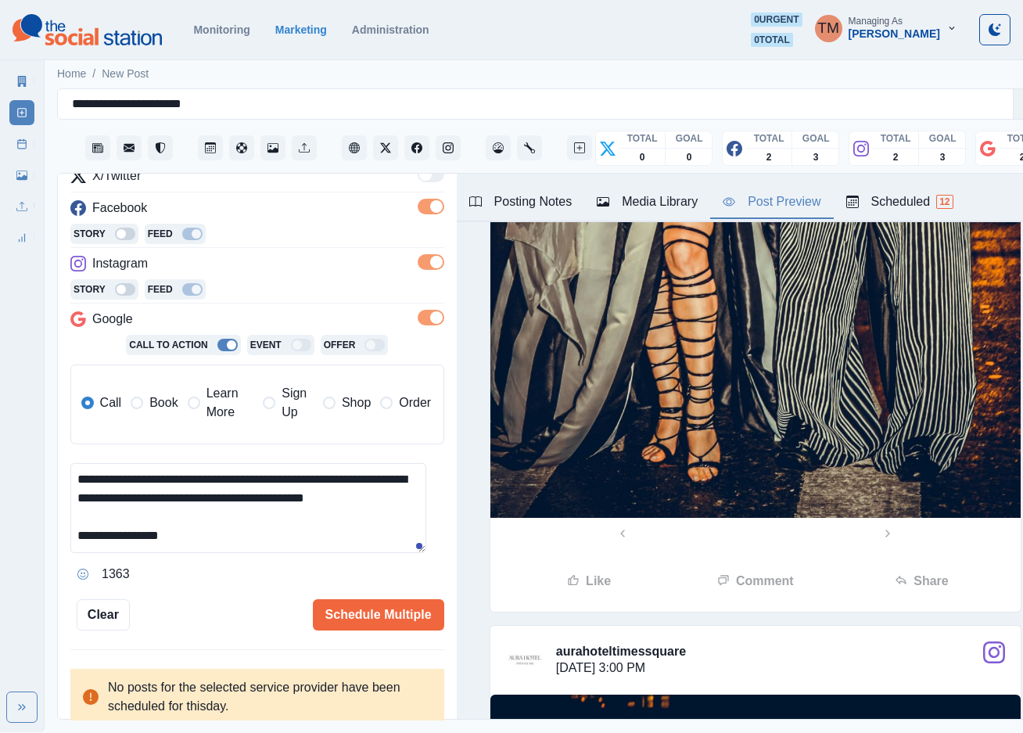
scroll to position [800, 0]
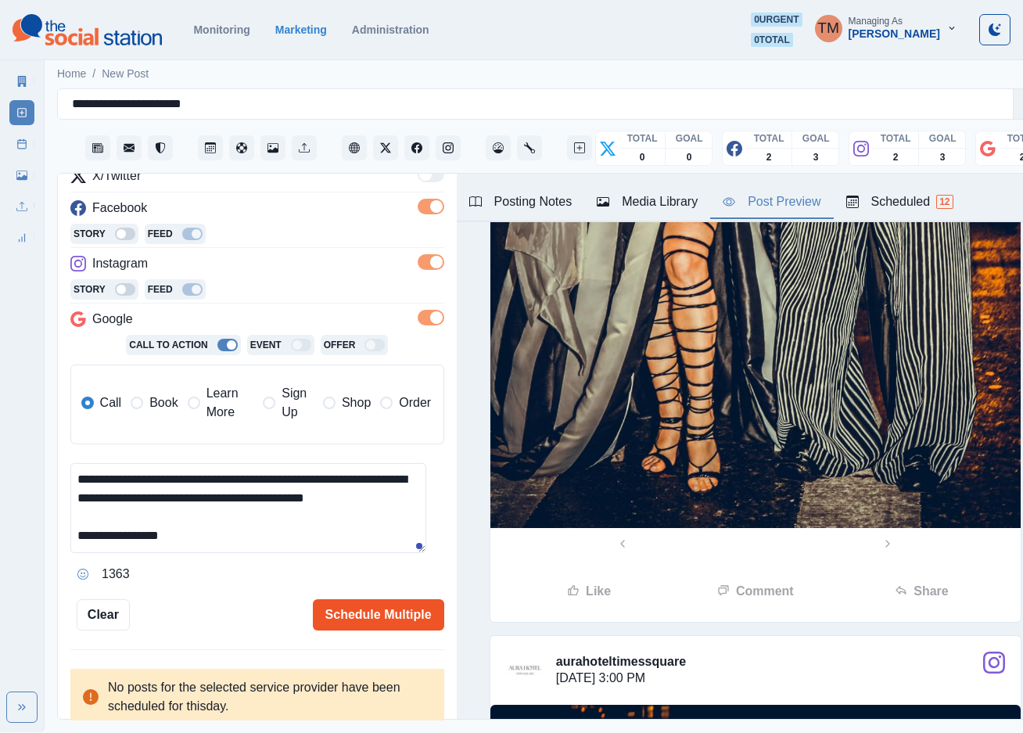
click at [372, 616] on button "Schedule Multiple" at bounding box center [378, 614] width 131 height 31
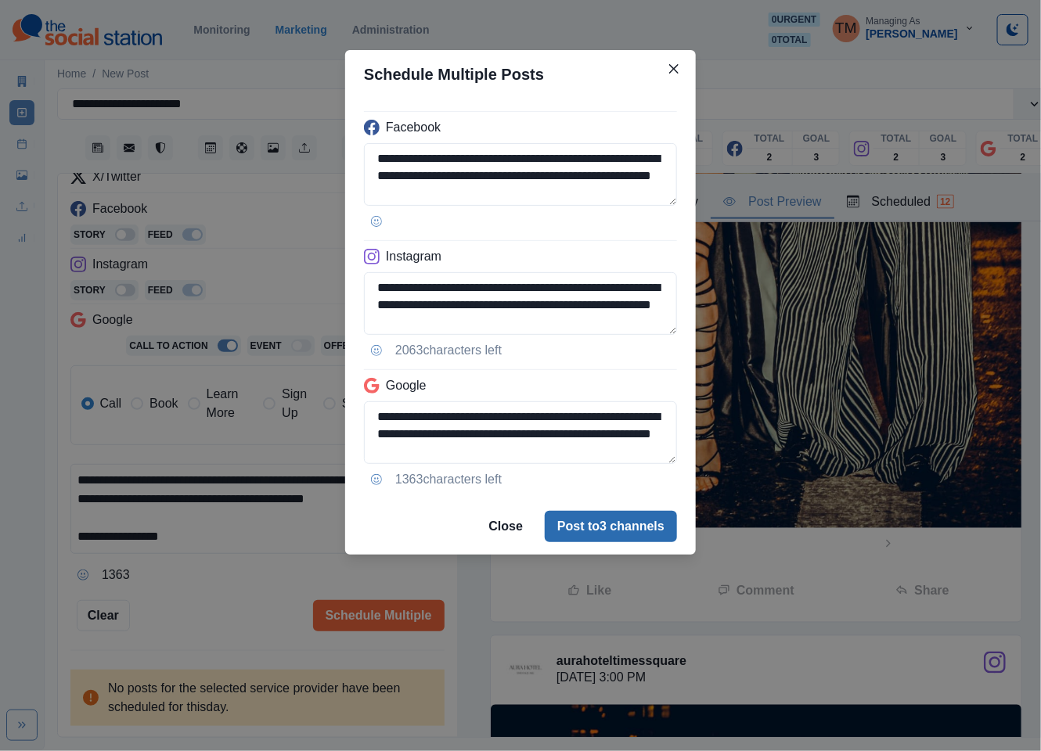
click at [653, 526] on button "Post to 3 channels" at bounding box center [611, 526] width 132 height 31
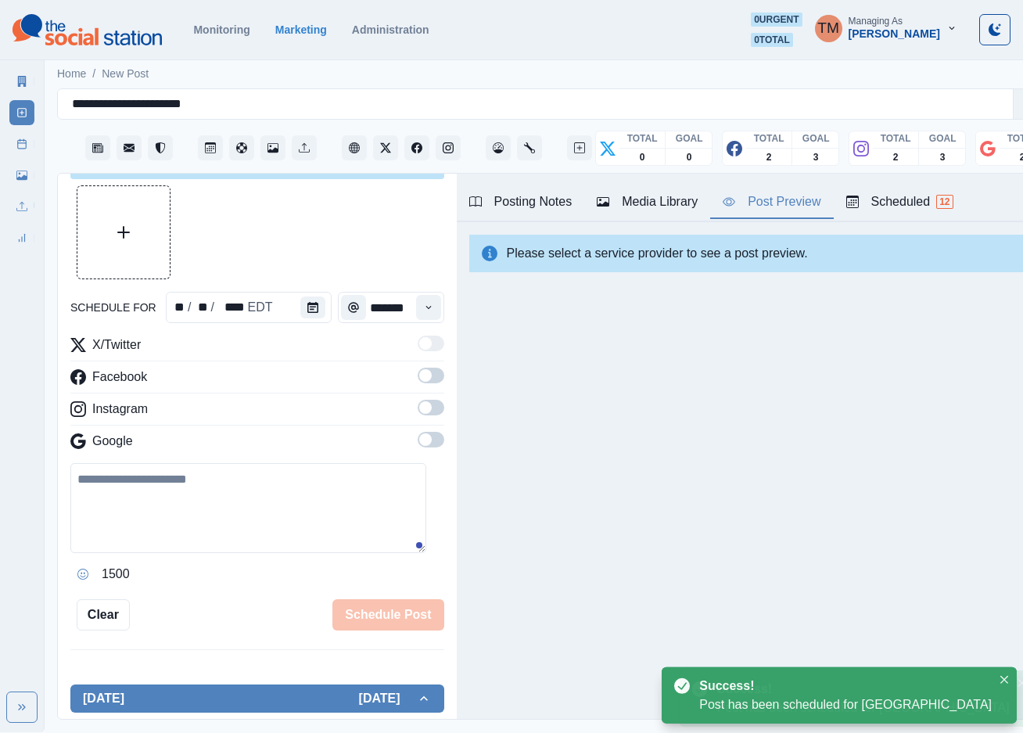
scroll to position [214, 0]
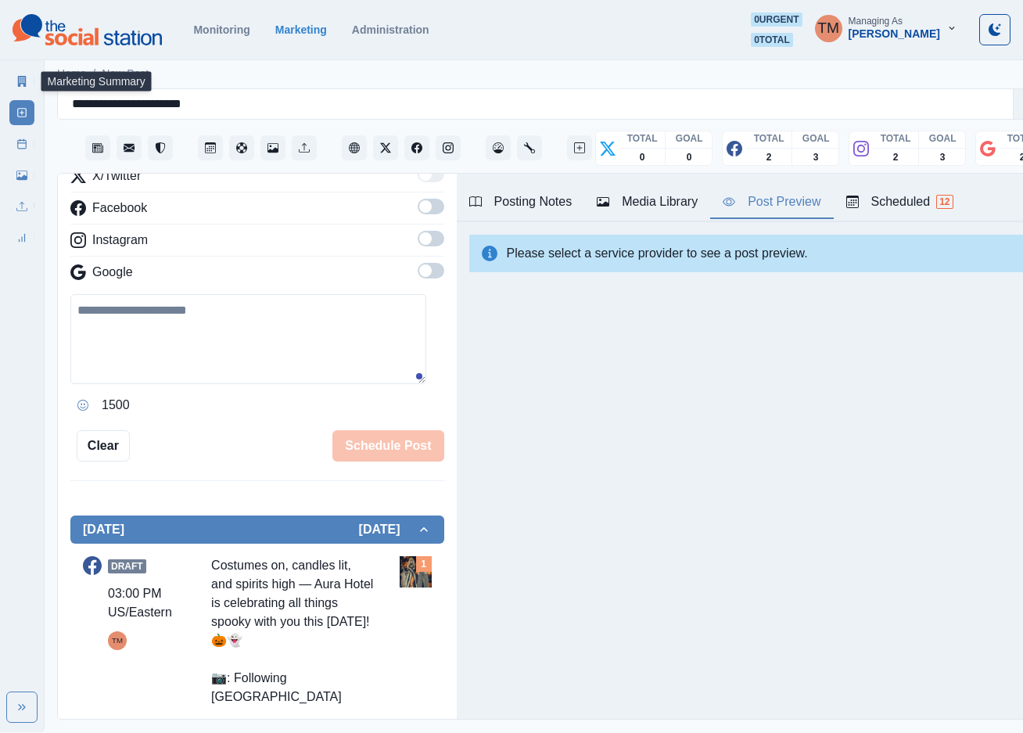
click at [17, 85] on icon at bounding box center [21, 81] width 11 height 11
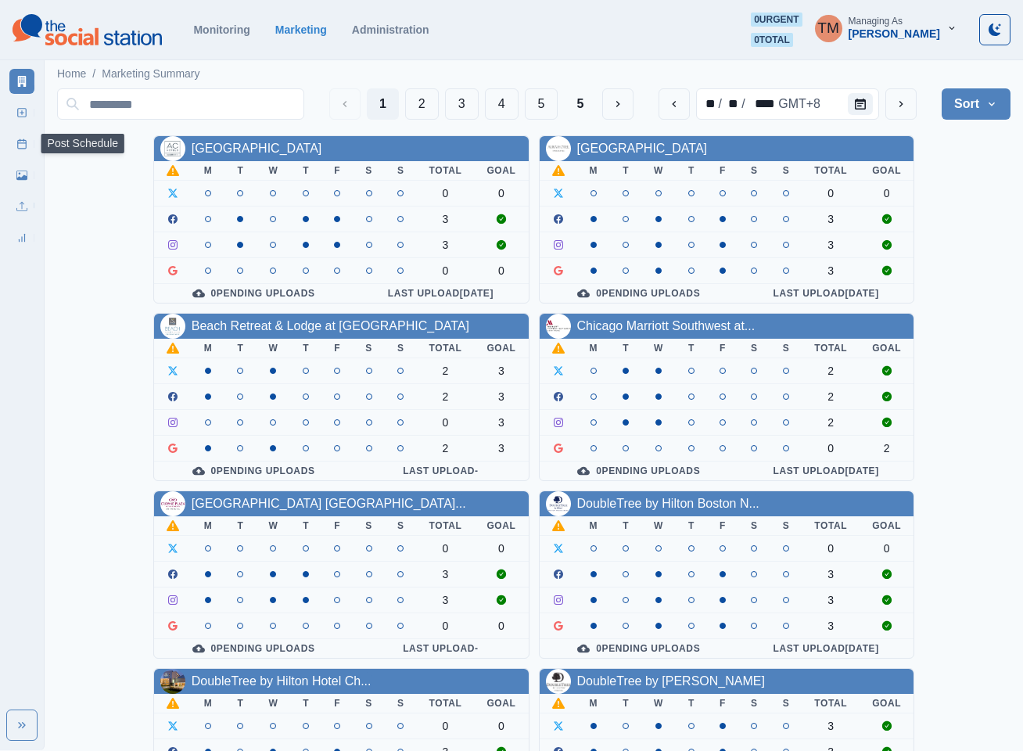
click at [22, 146] on icon at bounding box center [21, 143] width 11 height 11
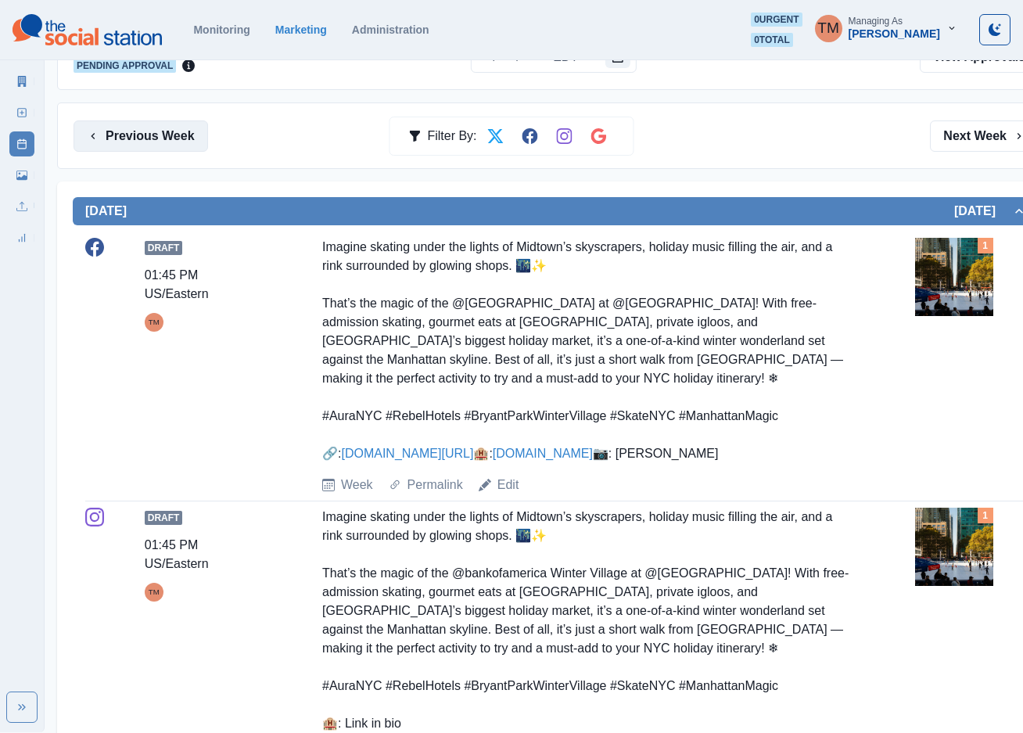
scroll to position [198, 0]
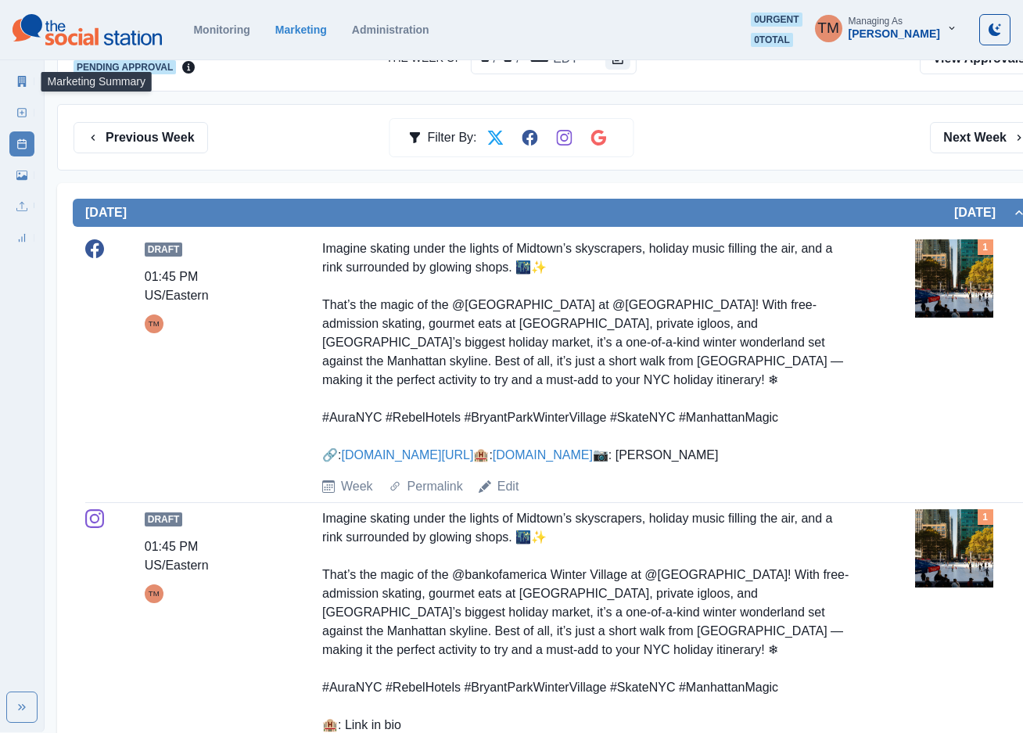
click at [23, 70] on link "Marketing Summary" at bounding box center [21, 81] width 25 height 25
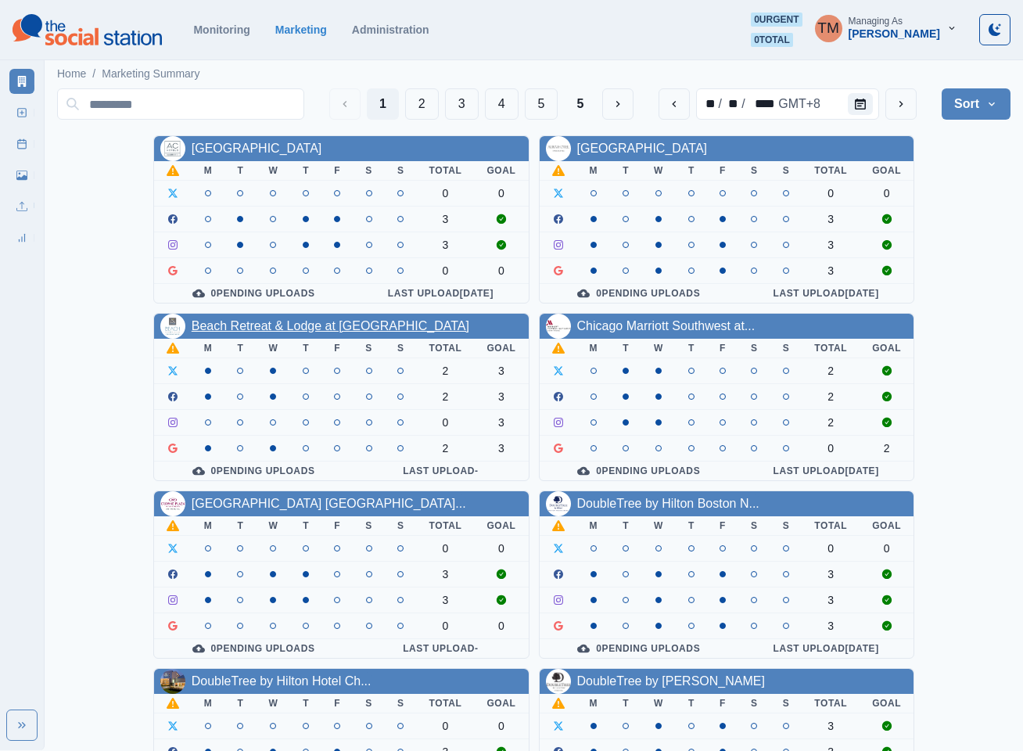
click at [298, 329] on link "Beach Retreat & Lodge at [GEOGRAPHIC_DATA]" at bounding box center [331, 325] width 278 height 13
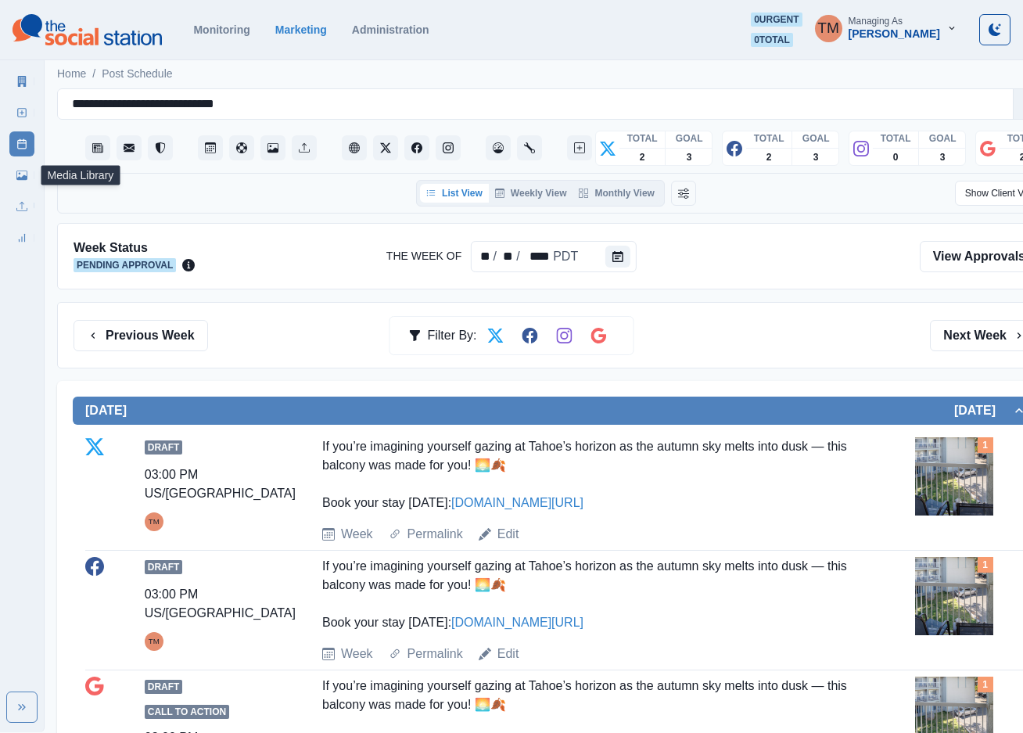
click at [22, 184] on link "Media Library" at bounding box center [21, 175] width 25 height 25
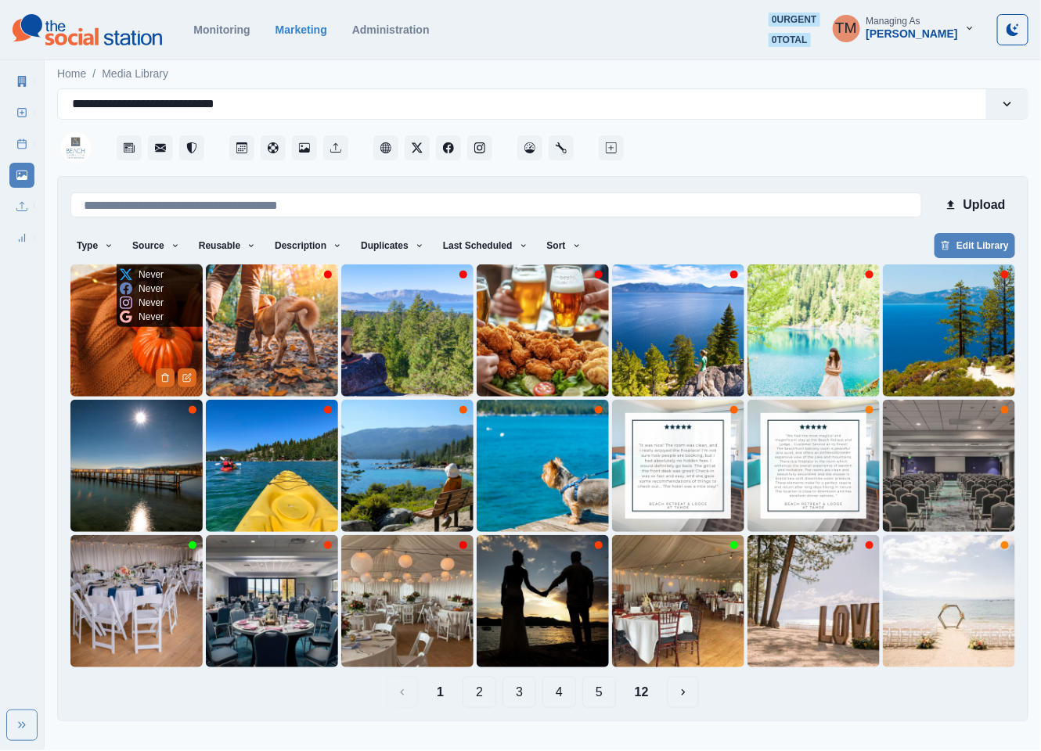
click at [109, 353] on img at bounding box center [136, 330] width 132 height 132
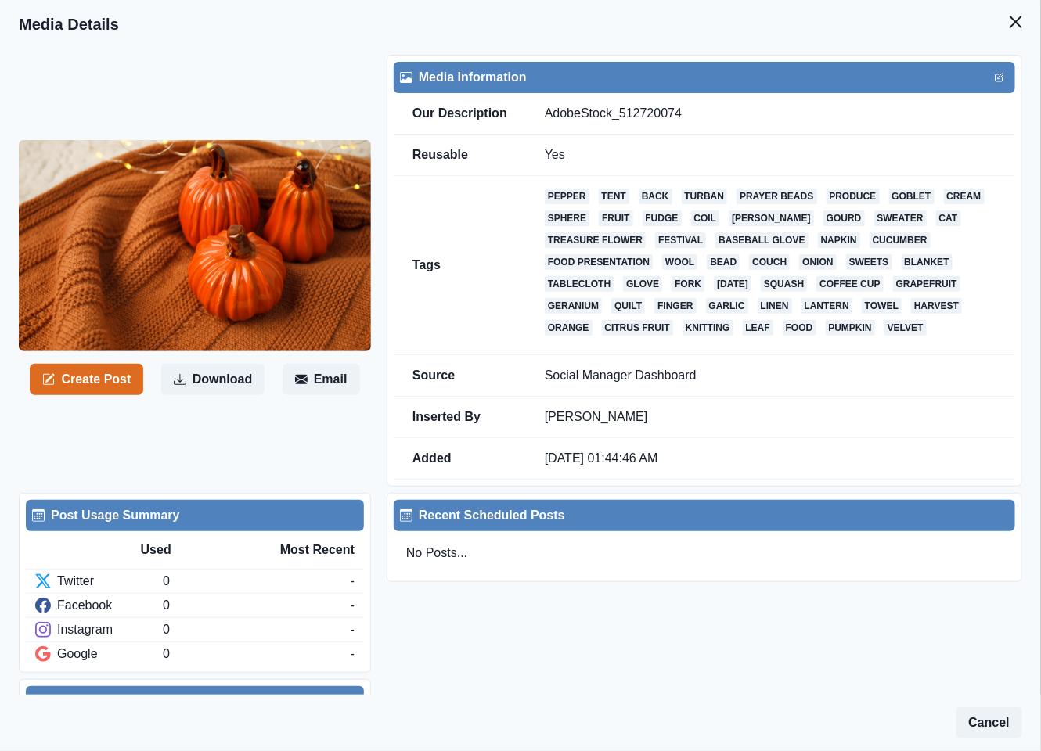
click at [106, 277] on img at bounding box center [195, 245] width 352 height 211
click at [95, 379] on button "Create Post" at bounding box center [86, 379] width 113 height 31
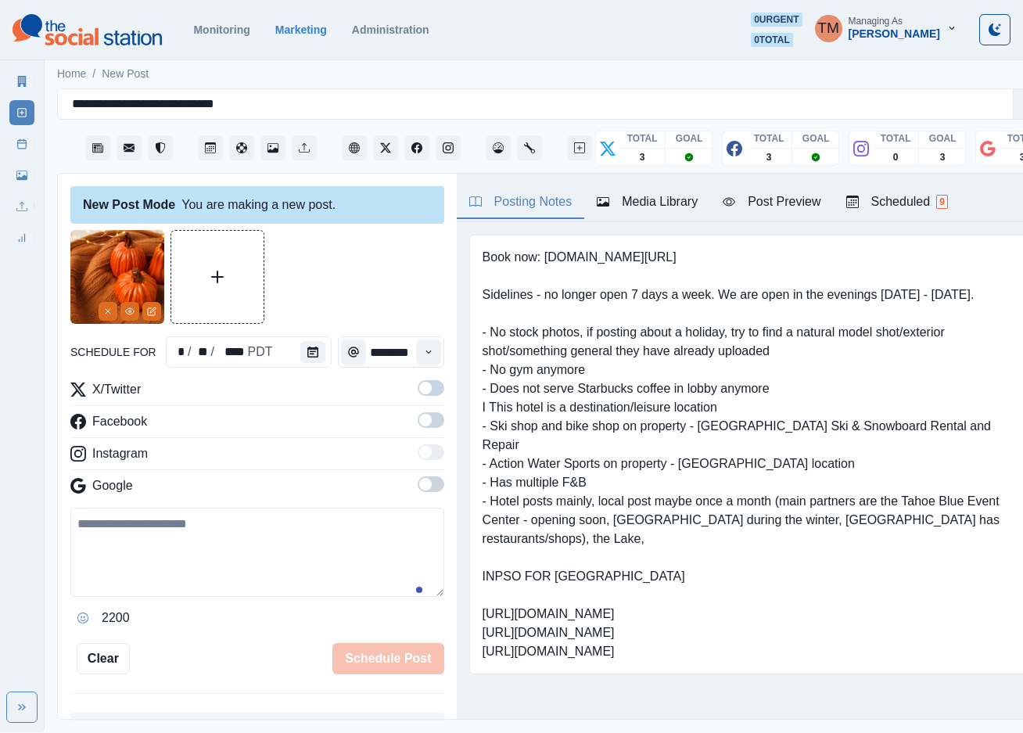
drag, startPoint x: 142, startPoint y: 535, endPoint x: 142, endPoint y: 545, distance: 10.2
click at [142, 540] on textarea at bounding box center [257, 552] width 374 height 89
paste textarea "**********"
type textarea "**********"
click at [307, 351] on icon "Calendar" at bounding box center [312, 352] width 11 height 11
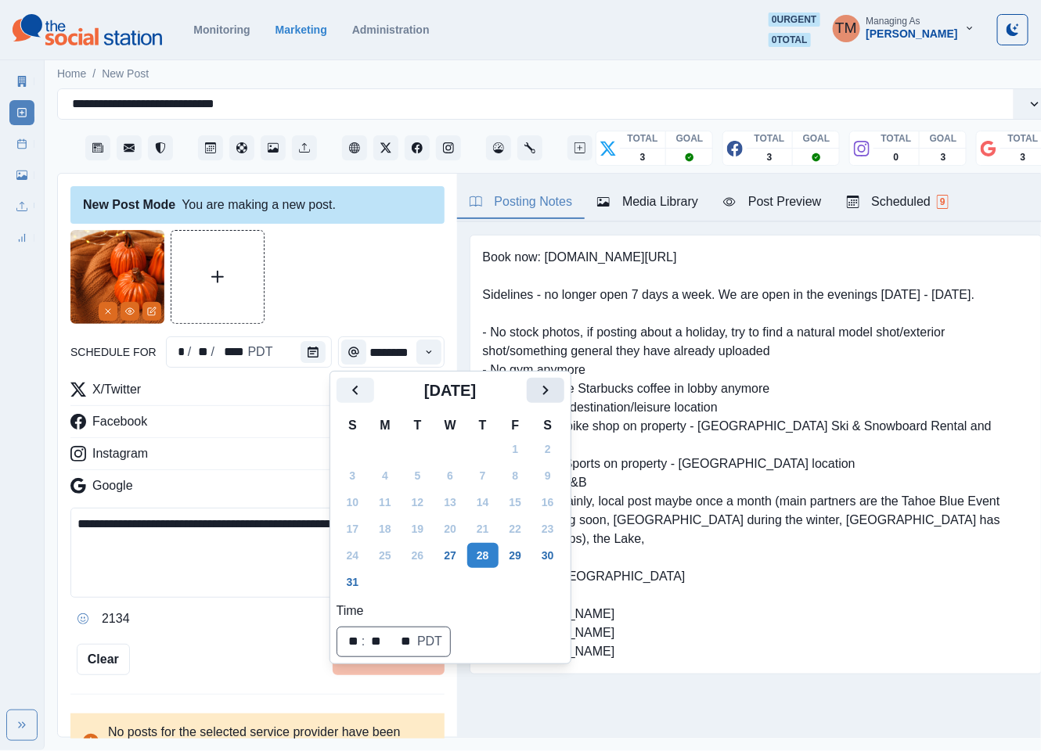
click at [543, 395] on icon "Next" at bounding box center [545, 390] width 19 height 19
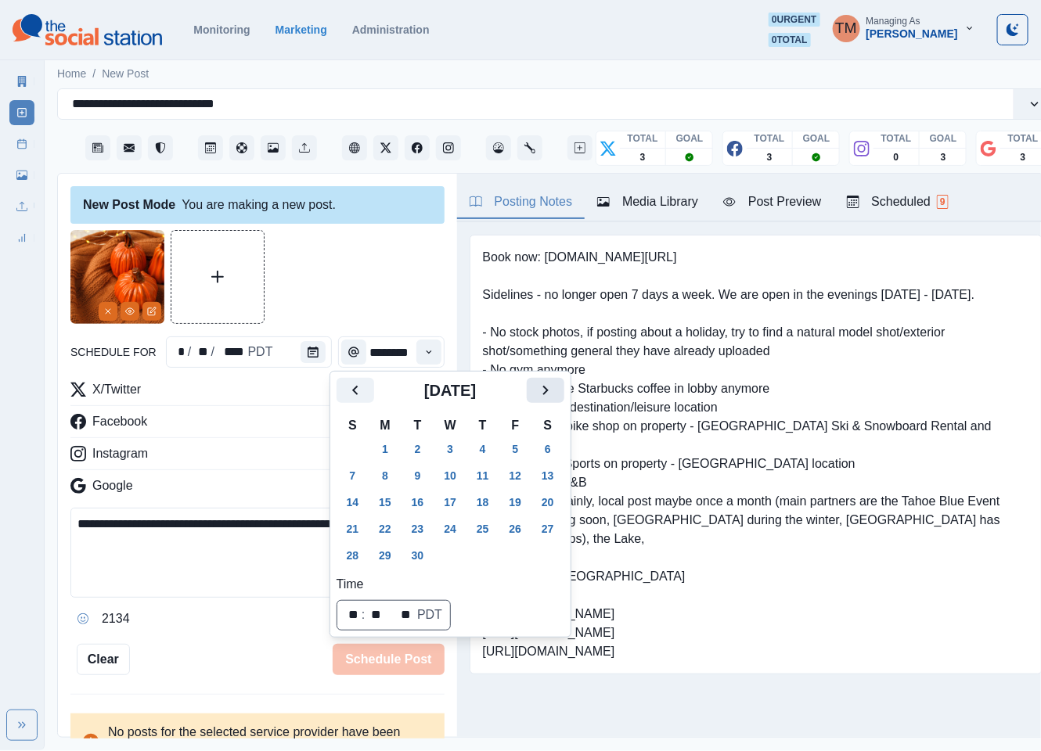
click at [543, 395] on icon "Next" at bounding box center [545, 390] width 19 height 19
click at [509, 552] on button "31" at bounding box center [515, 555] width 31 height 25
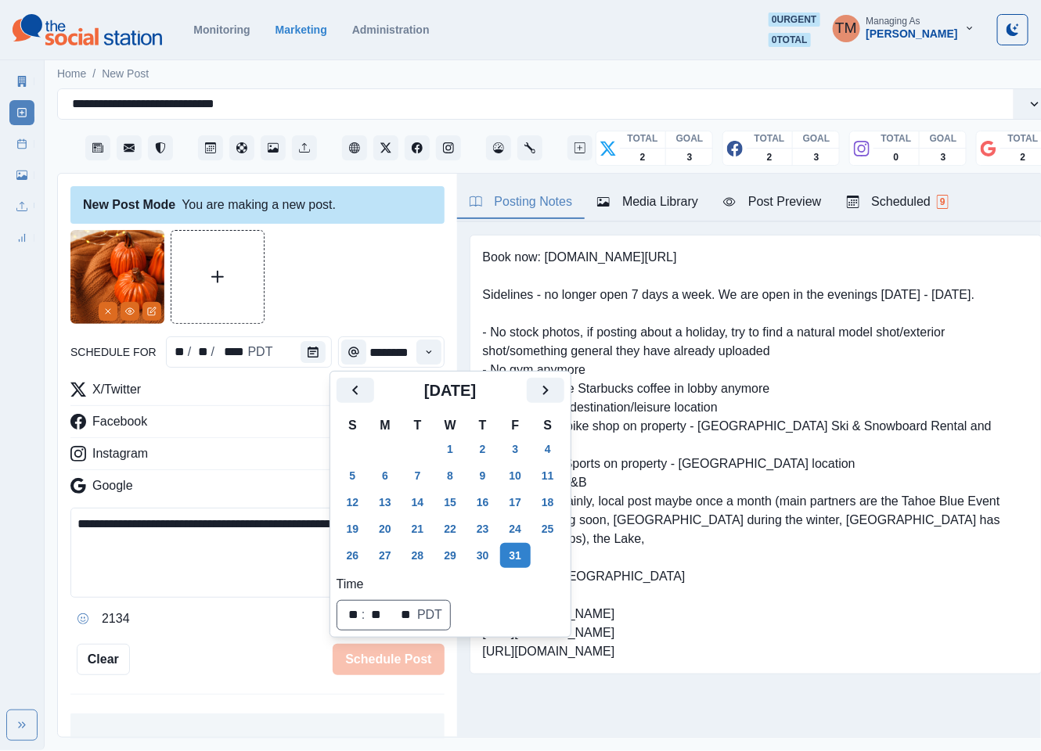
click at [334, 287] on div at bounding box center [257, 277] width 374 height 94
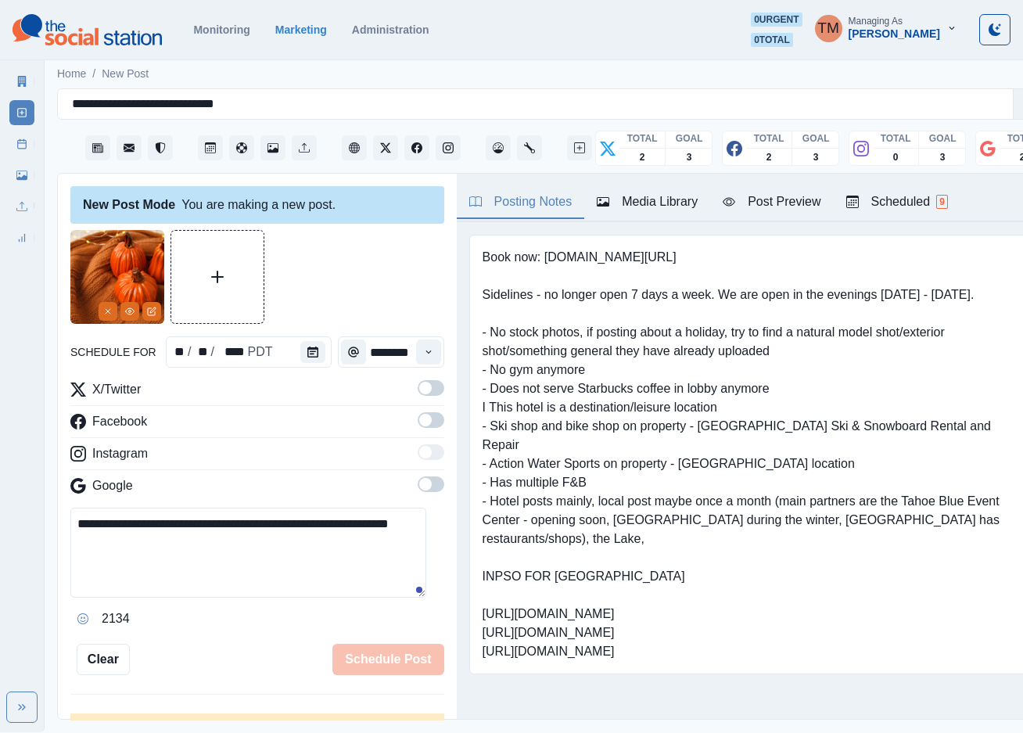
drag, startPoint x: 414, startPoint y: 388, endPoint x: 423, endPoint y: 439, distance: 51.6
click at [418, 394] on span at bounding box center [431, 388] width 27 height 16
click at [418, 426] on span at bounding box center [431, 420] width 27 height 16
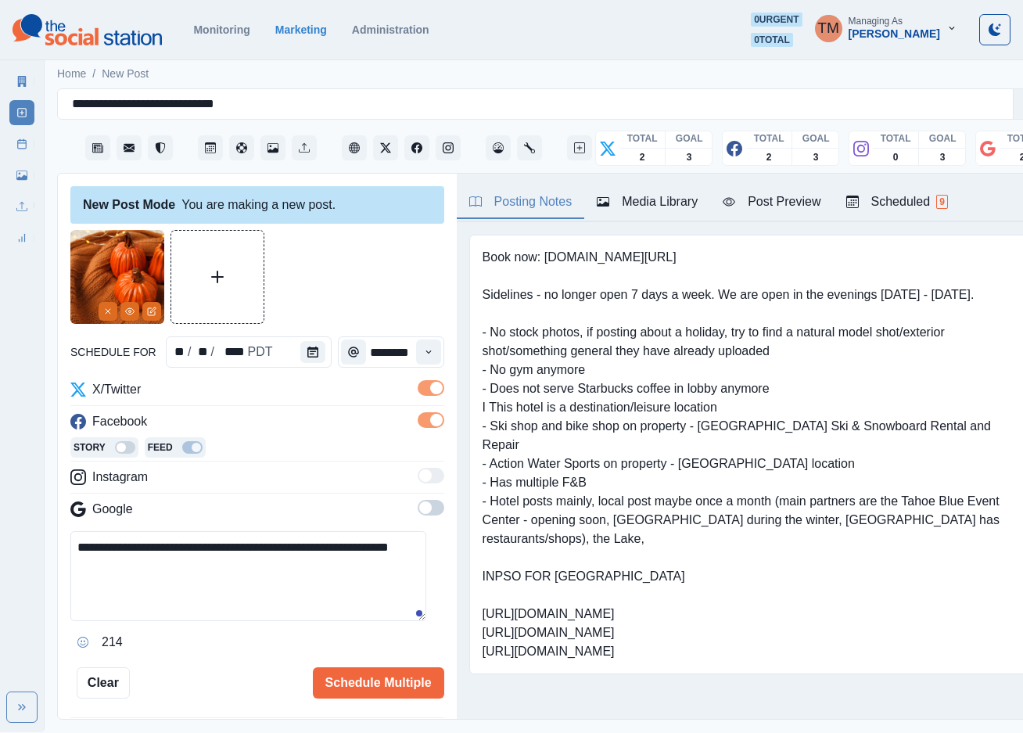
click at [418, 510] on span at bounding box center [431, 508] width 27 height 16
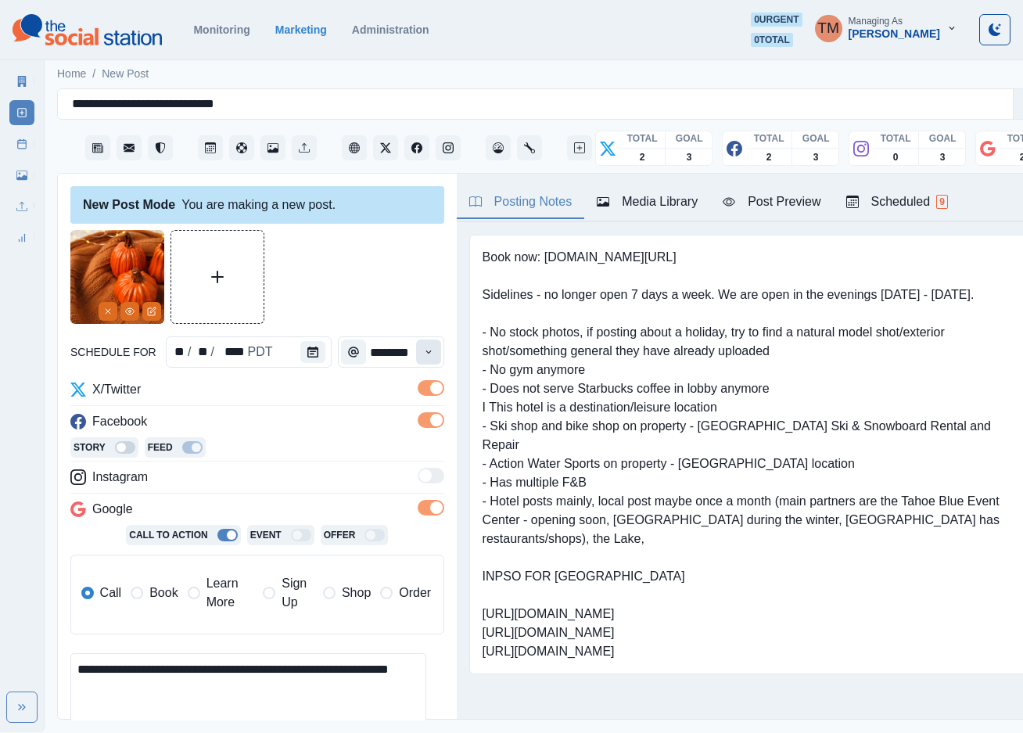
click at [423, 350] on icon "Time" at bounding box center [428, 352] width 11 height 11
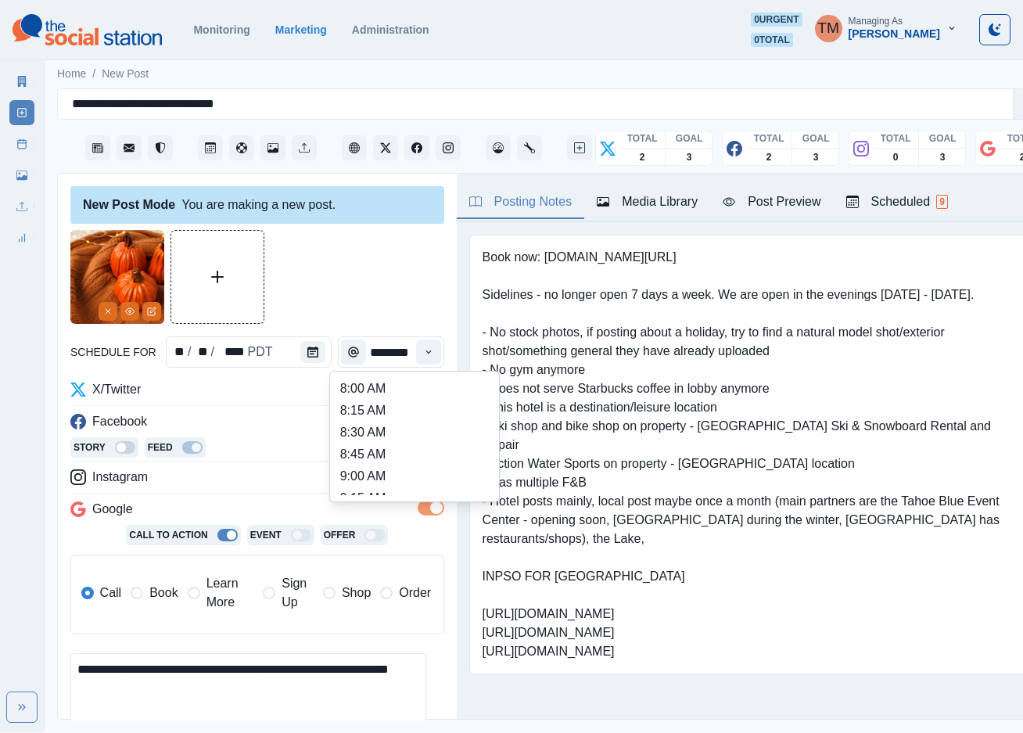
scroll to position [352, 0]
click at [367, 454] on li "12:45 PM" at bounding box center [414, 453] width 156 height 22
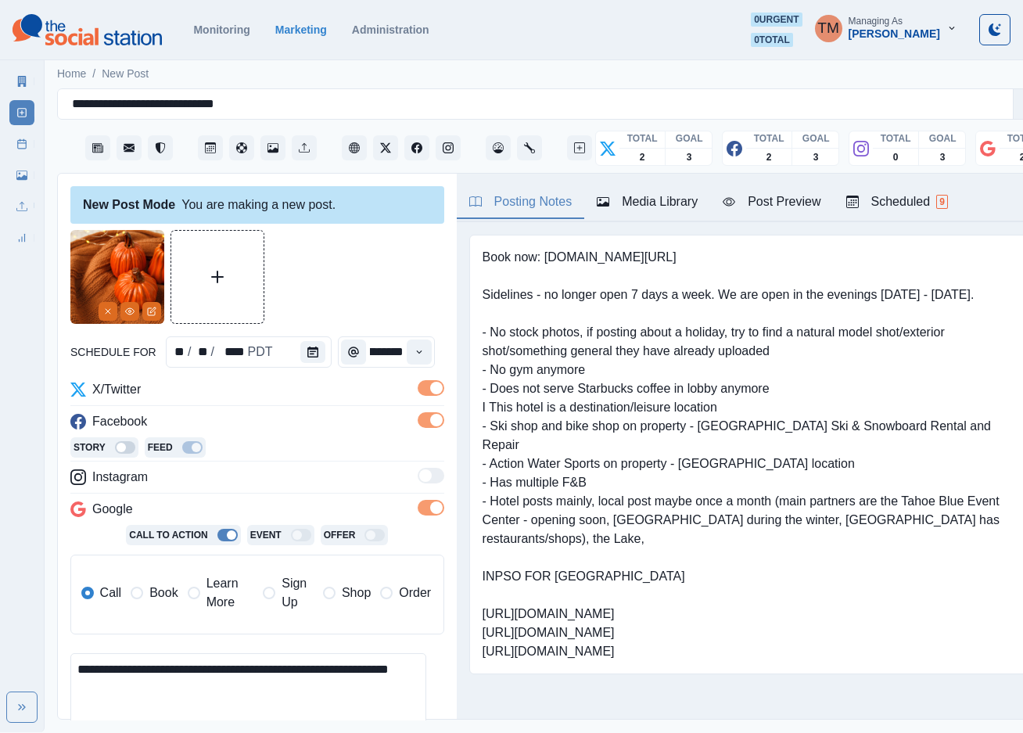
click at [360, 277] on div at bounding box center [257, 277] width 374 height 94
click at [791, 210] on div "Post Preview" at bounding box center [772, 201] width 98 height 19
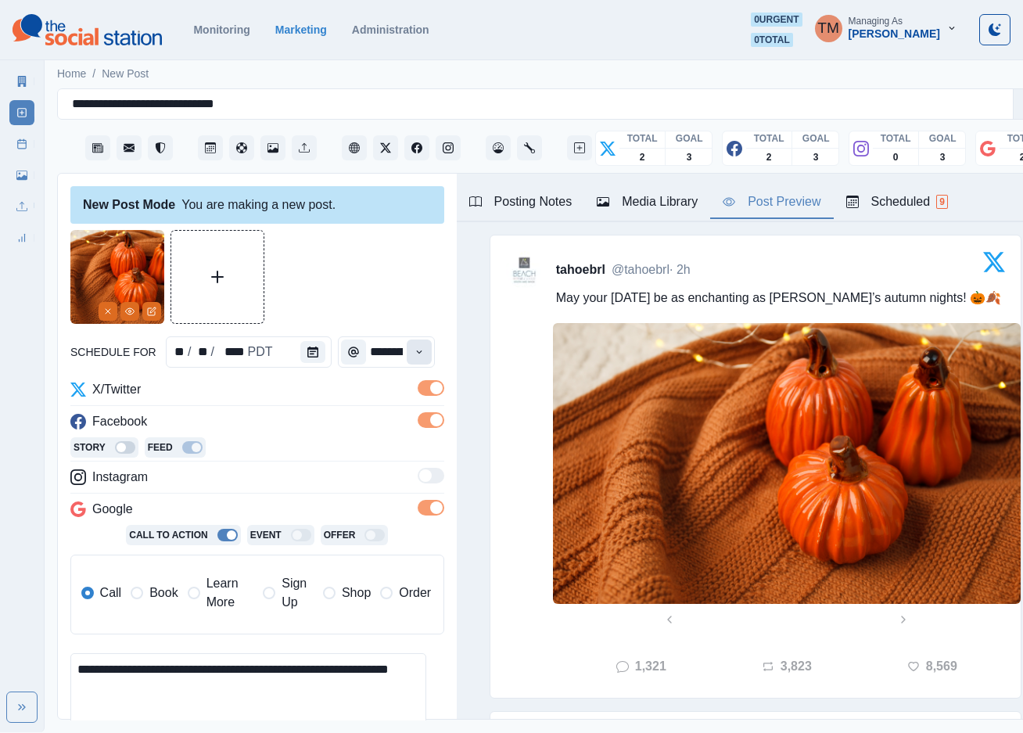
click at [407, 348] on button "Time" at bounding box center [419, 352] width 25 height 25
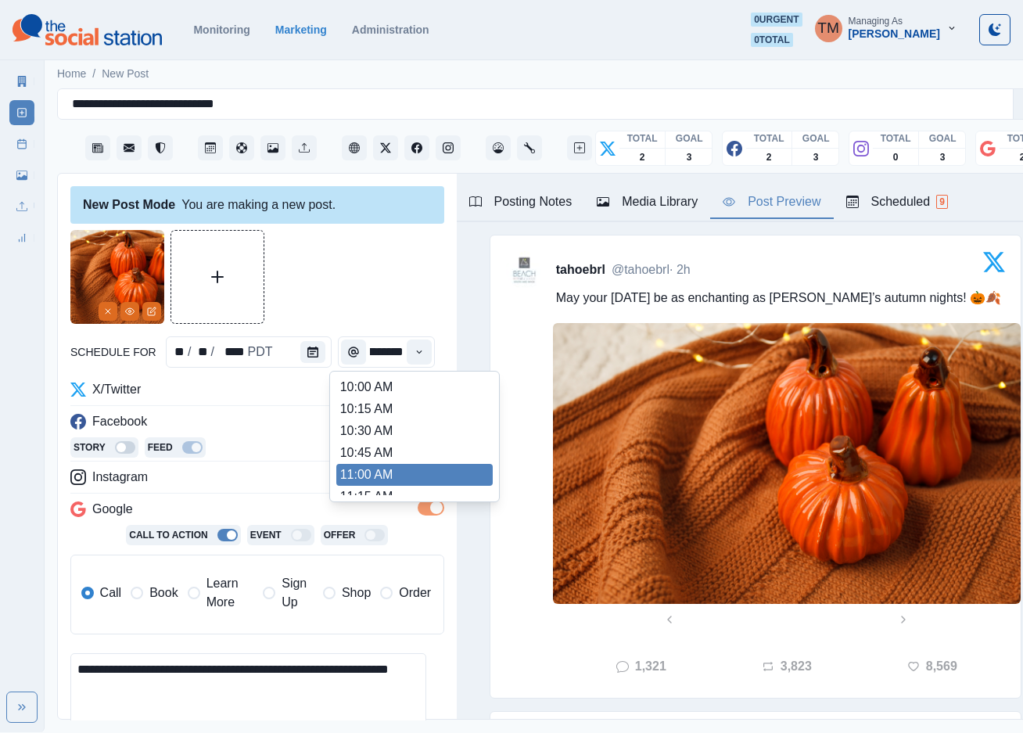
scroll to position [529, 0]
click at [408, 460] on li "2:45 PM" at bounding box center [414, 452] width 156 height 22
type input "*******"
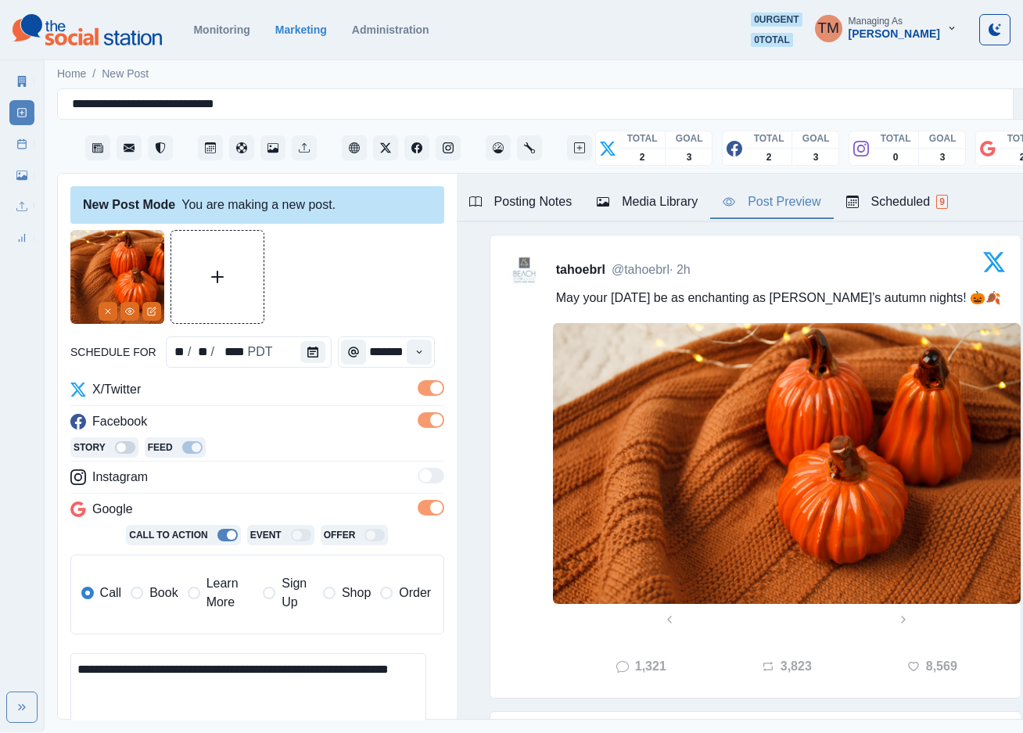
scroll to position [0, 0]
drag, startPoint x: 372, startPoint y: 273, endPoint x: 374, endPoint y: 296, distance: 22.8
click at [373, 278] on div at bounding box center [257, 277] width 374 height 94
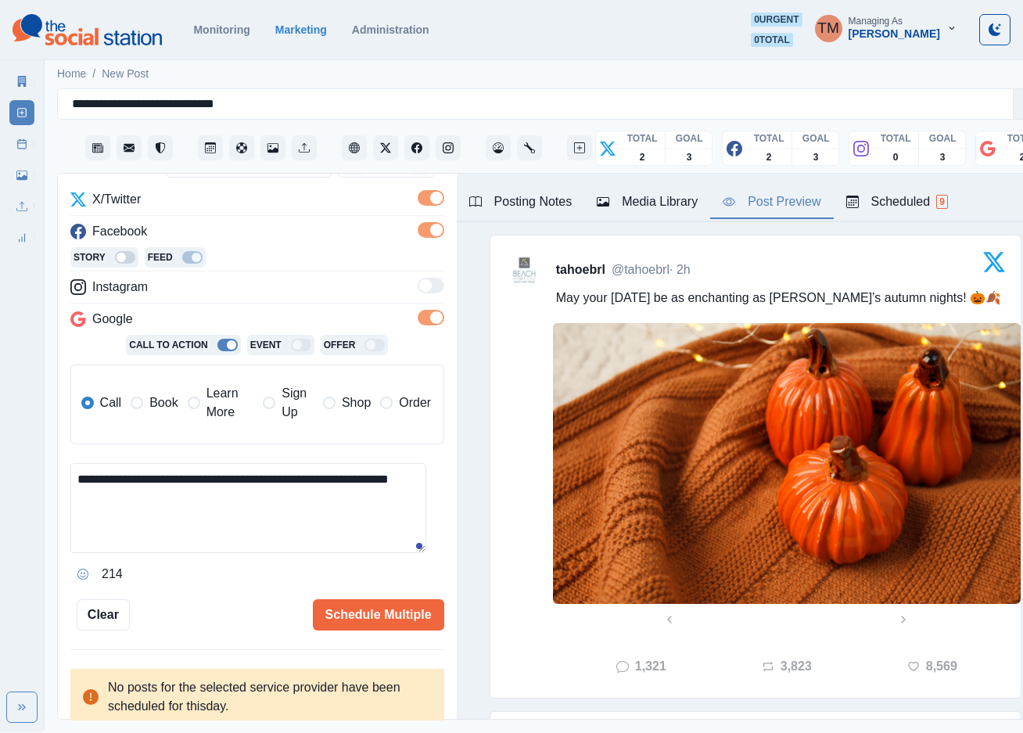
scroll to position [117, 0]
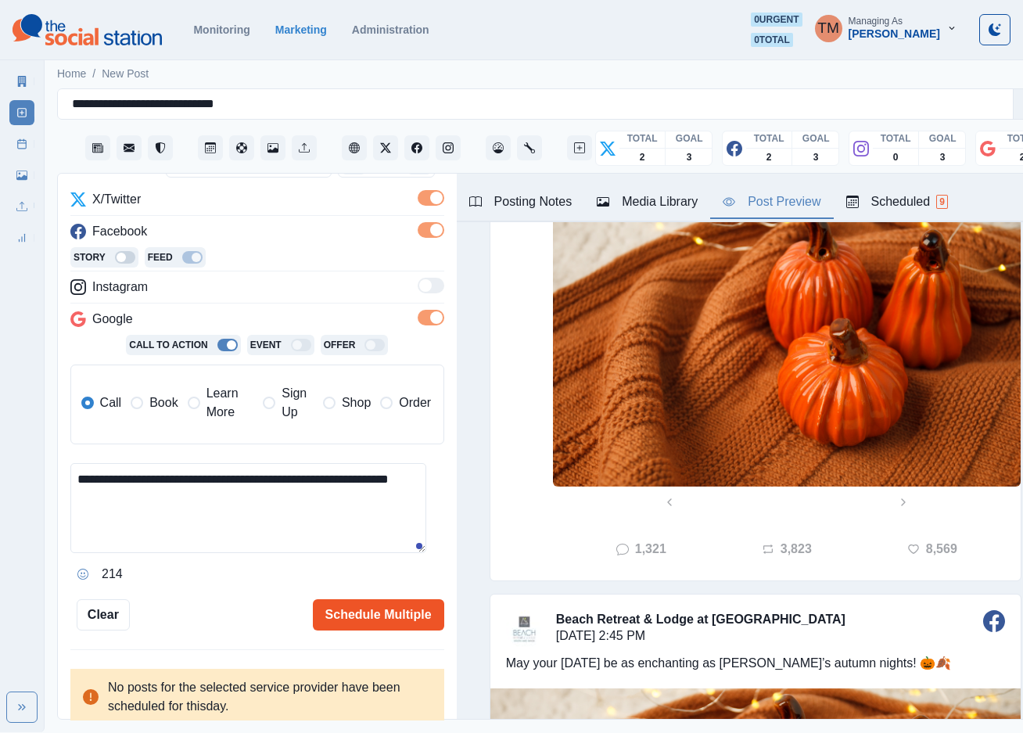
click at [365, 608] on button "Schedule Multiple" at bounding box center [378, 614] width 131 height 31
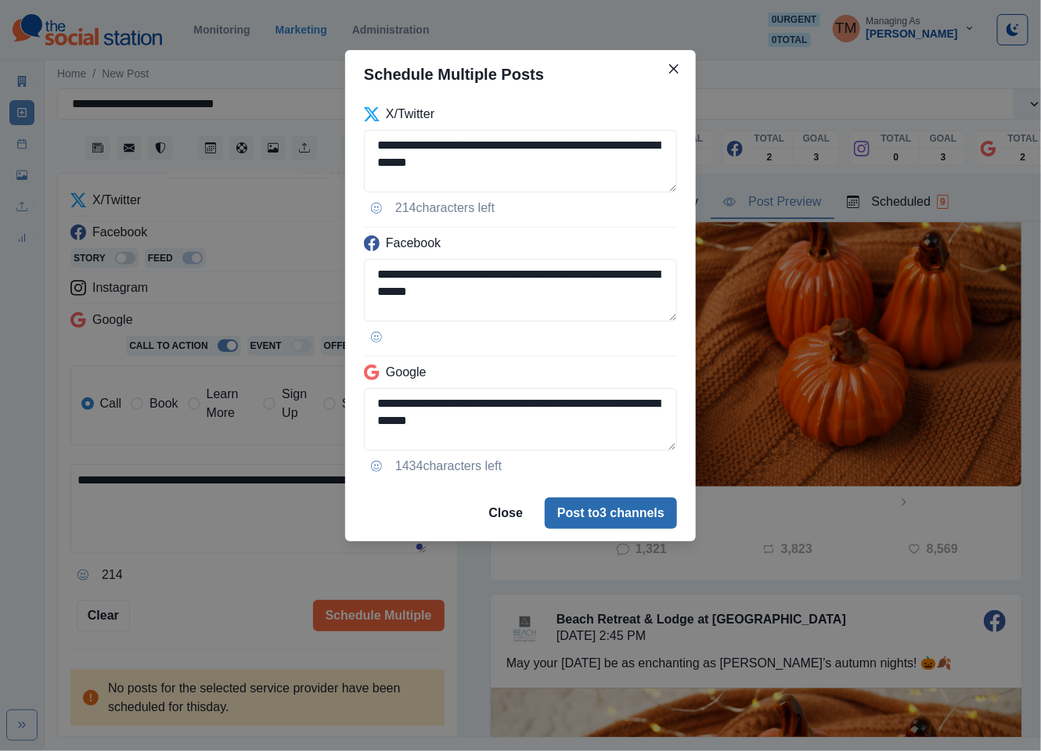
click at [597, 510] on button "Post to 3 channels" at bounding box center [611, 513] width 132 height 31
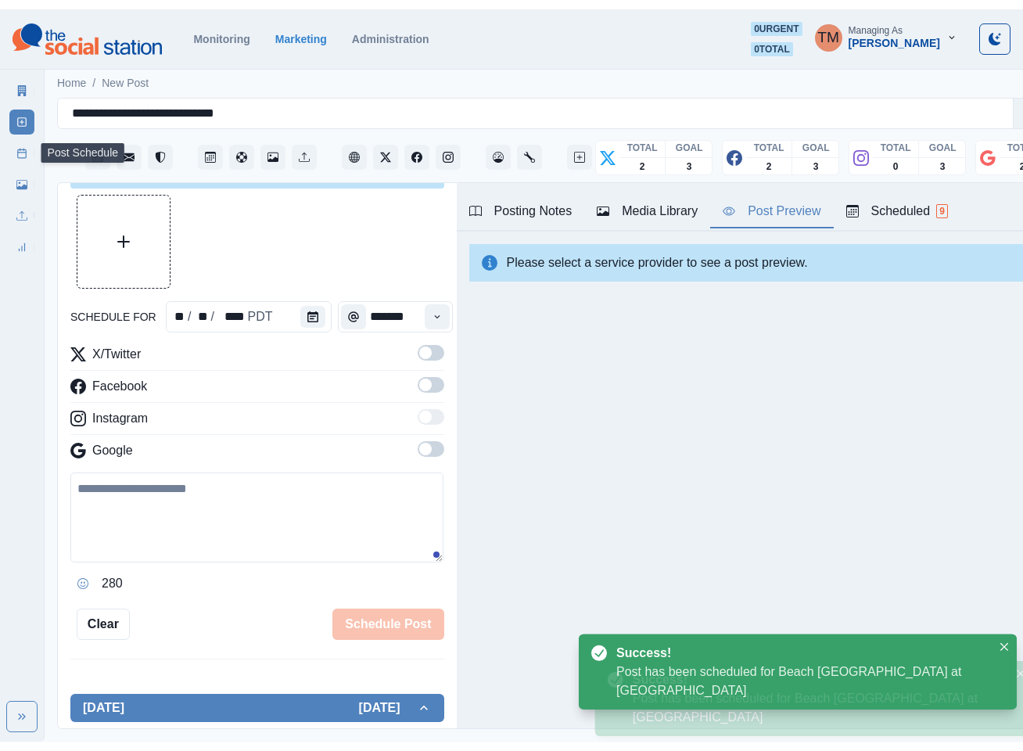
scroll to position [0, 0]
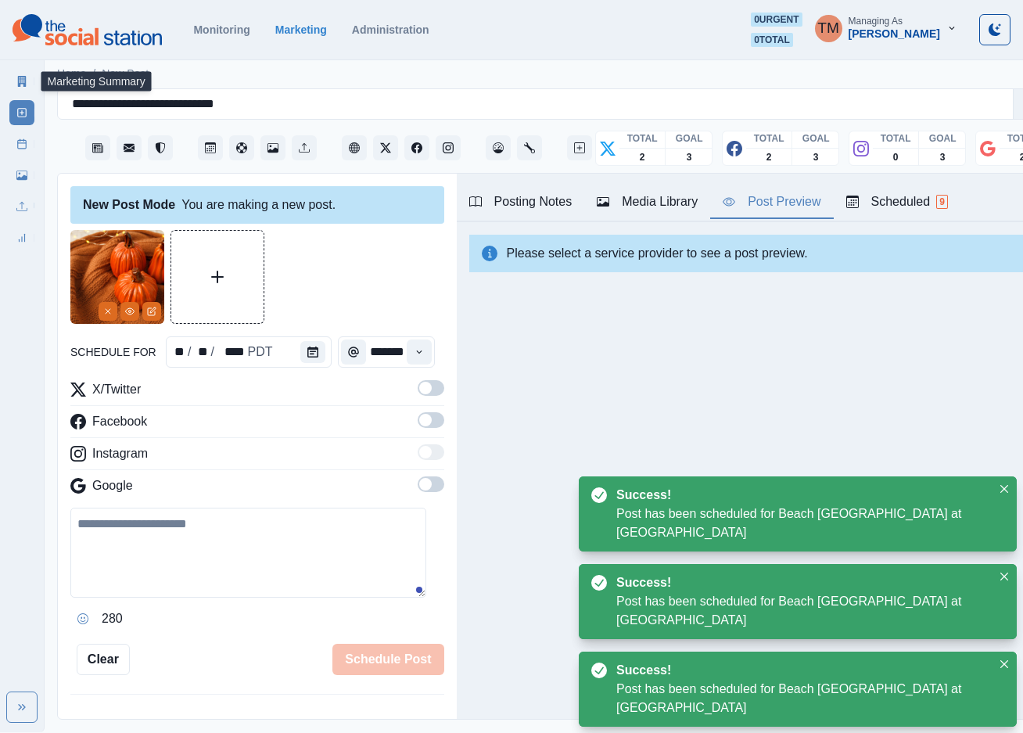
click at [24, 76] on icon at bounding box center [21, 81] width 11 height 11
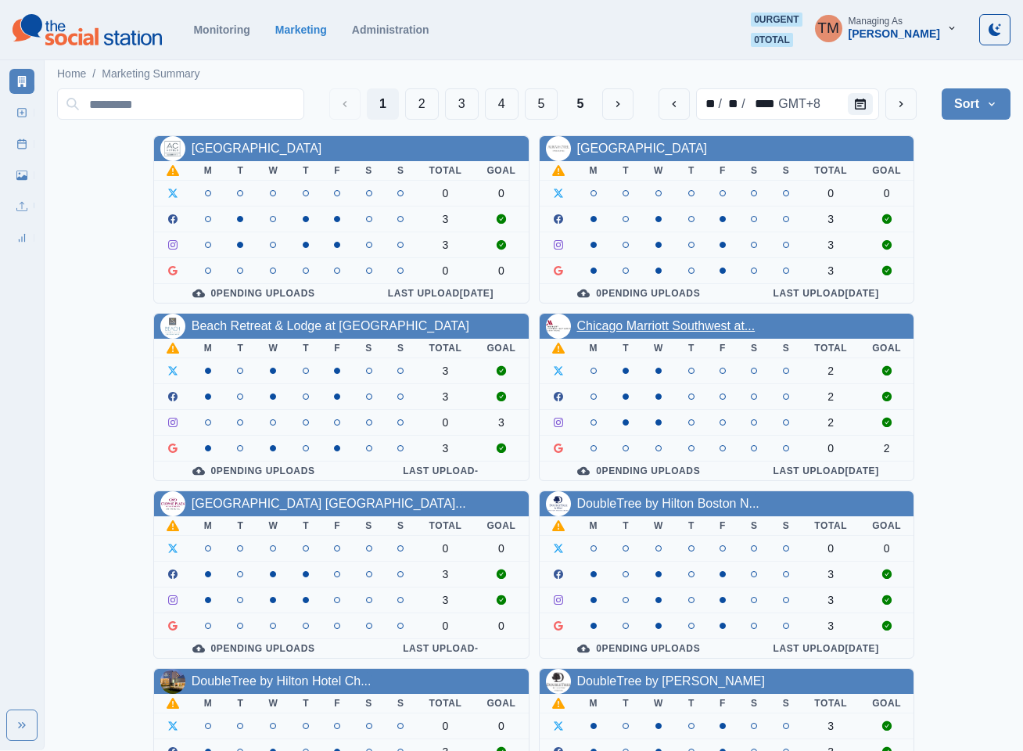
click at [688, 325] on link "Chicago Marriott Southwest at..." at bounding box center [666, 325] width 178 height 13
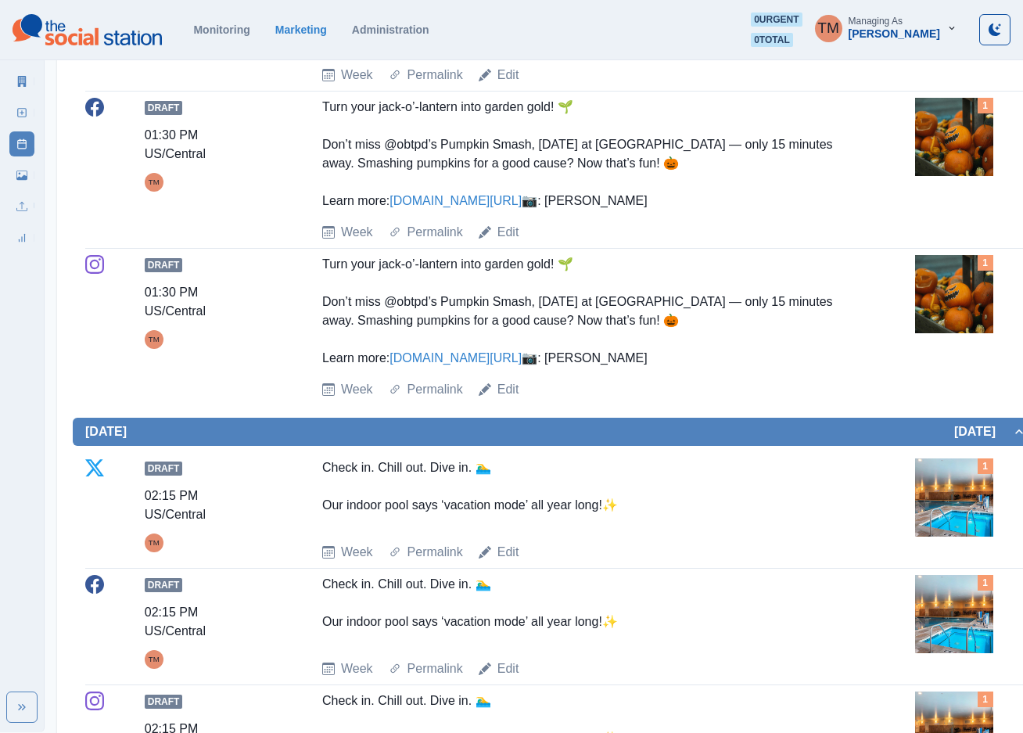
scroll to position [470, 0]
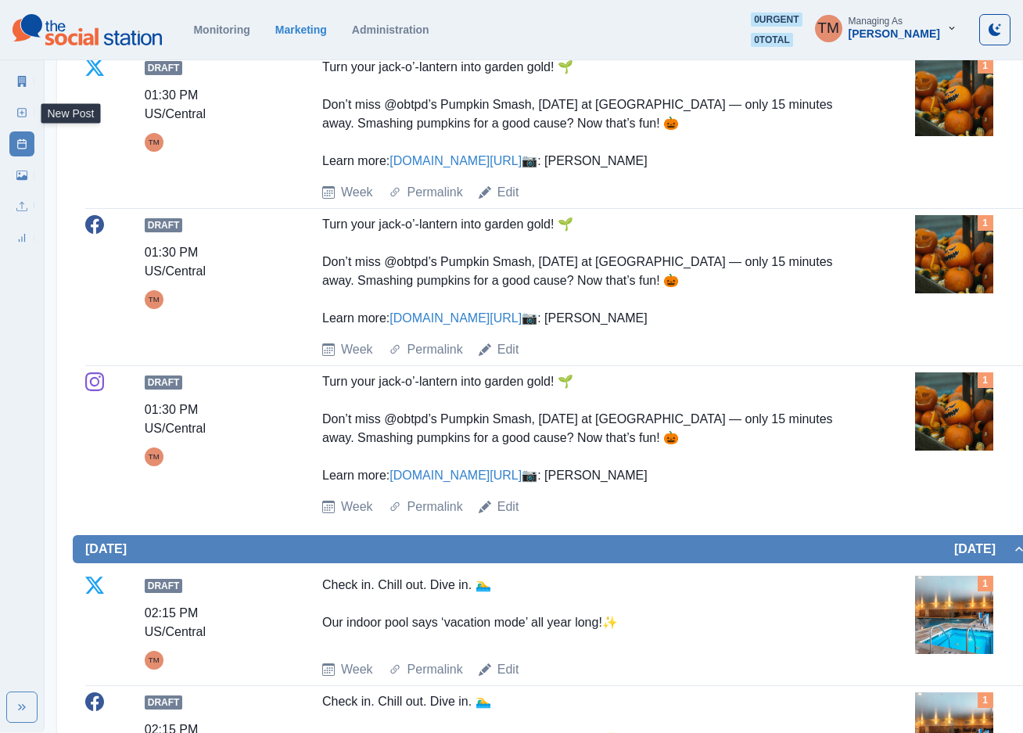
drag, startPoint x: 29, startPoint y: 115, endPoint x: 2, endPoint y: 252, distance: 139.5
click at [29, 115] on link "New Post" at bounding box center [21, 112] width 25 height 25
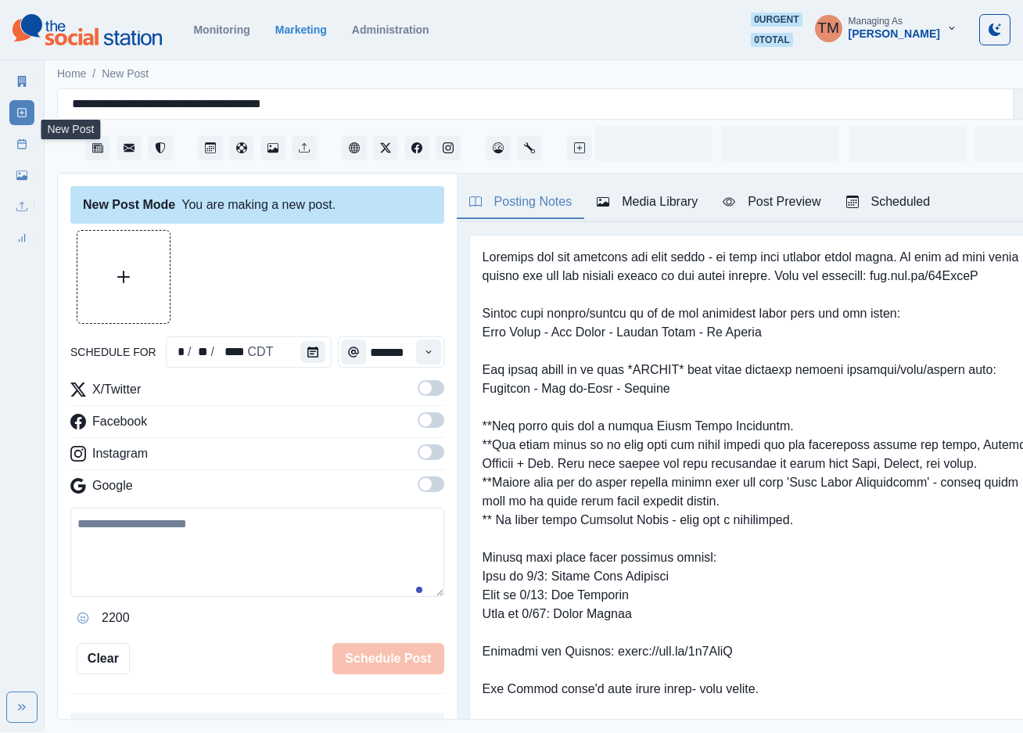
scroll to position [16, 0]
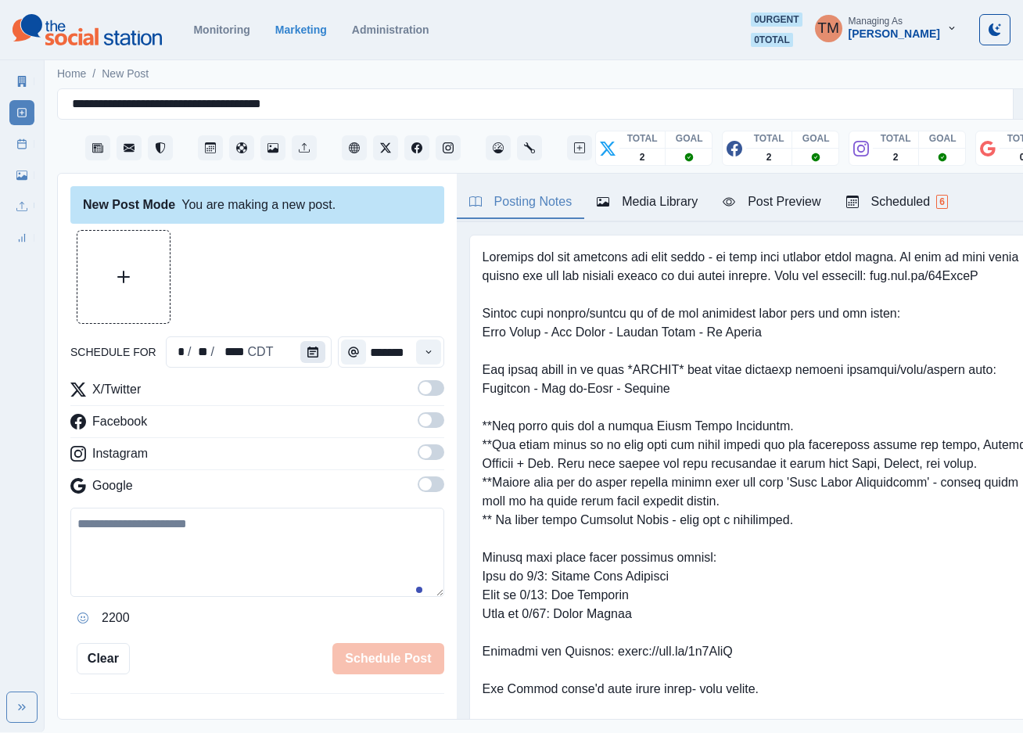
click at [301, 341] on button "Calendar" at bounding box center [312, 352] width 25 height 22
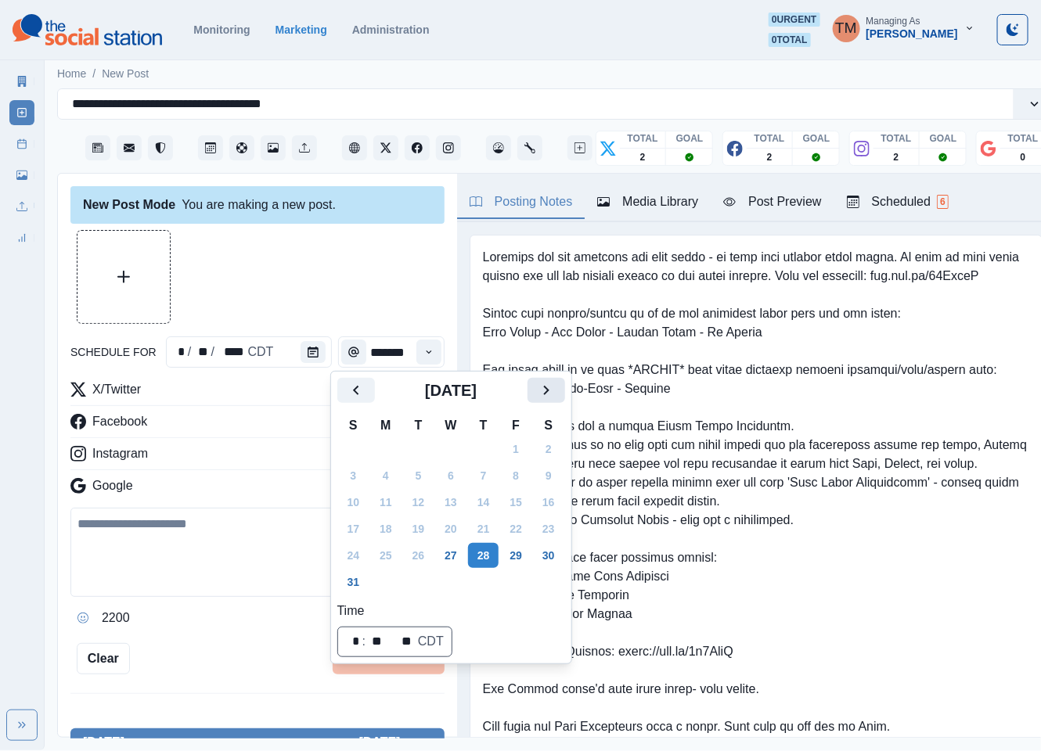
click at [552, 395] on icon "Next" at bounding box center [546, 390] width 19 height 19
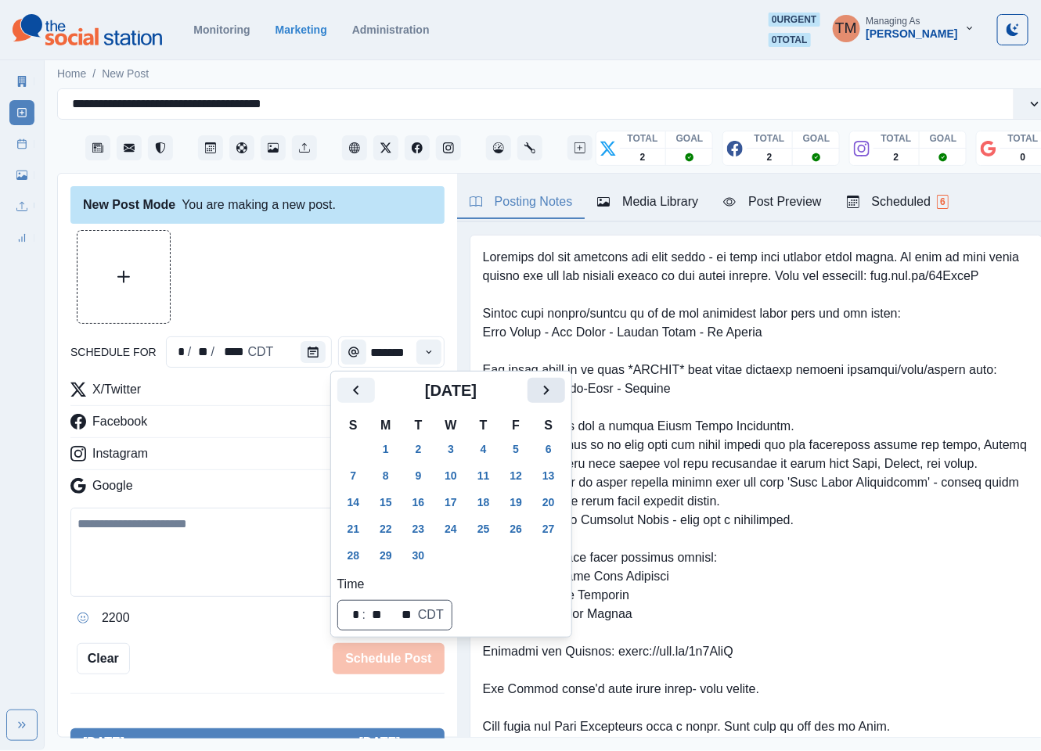
click at [552, 395] on icon "Next" at bounding box center [546, 390] width 19 height 19
click at [520, 556] on button "31" at bounding box center [515, 555] width 31 height 25
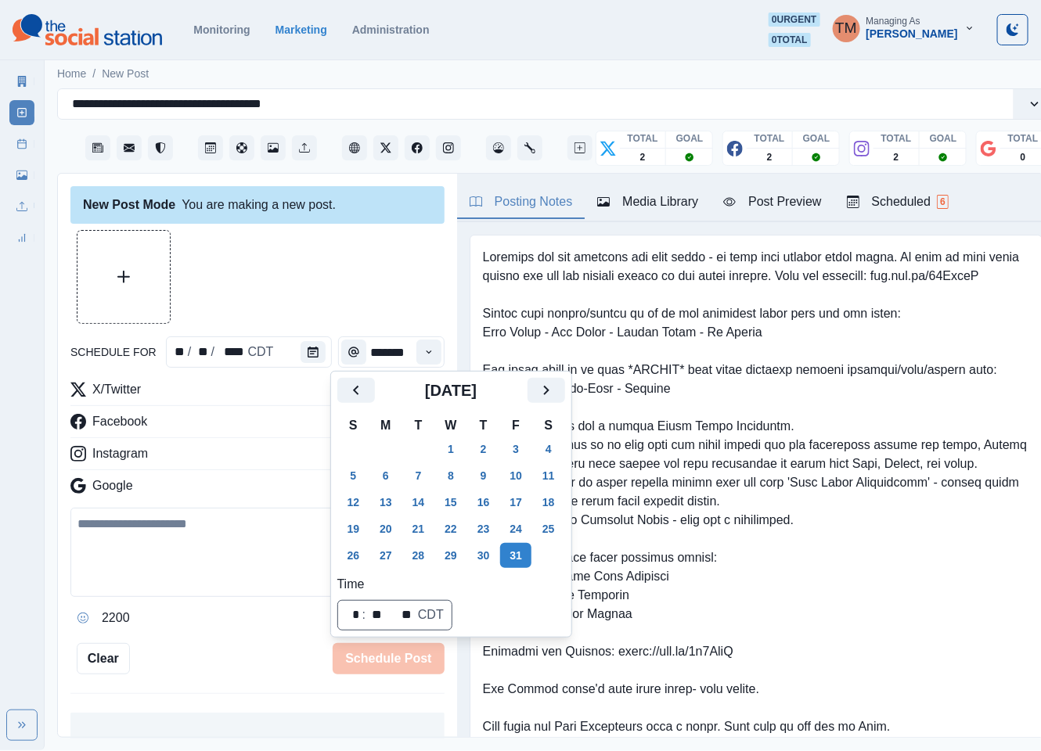
click at [298, 263] on div at bounding box center [257, 277] width 374 height 94
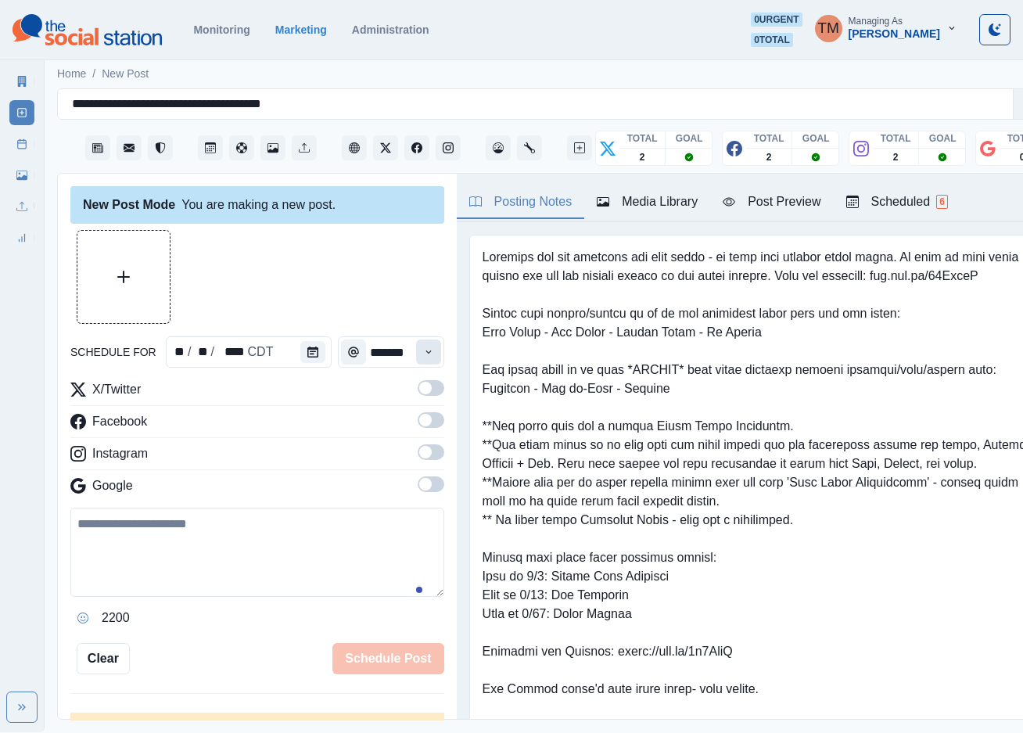
click at [423, 354] on icon "Time" at bounding box center [428, 352] width 11 height 11
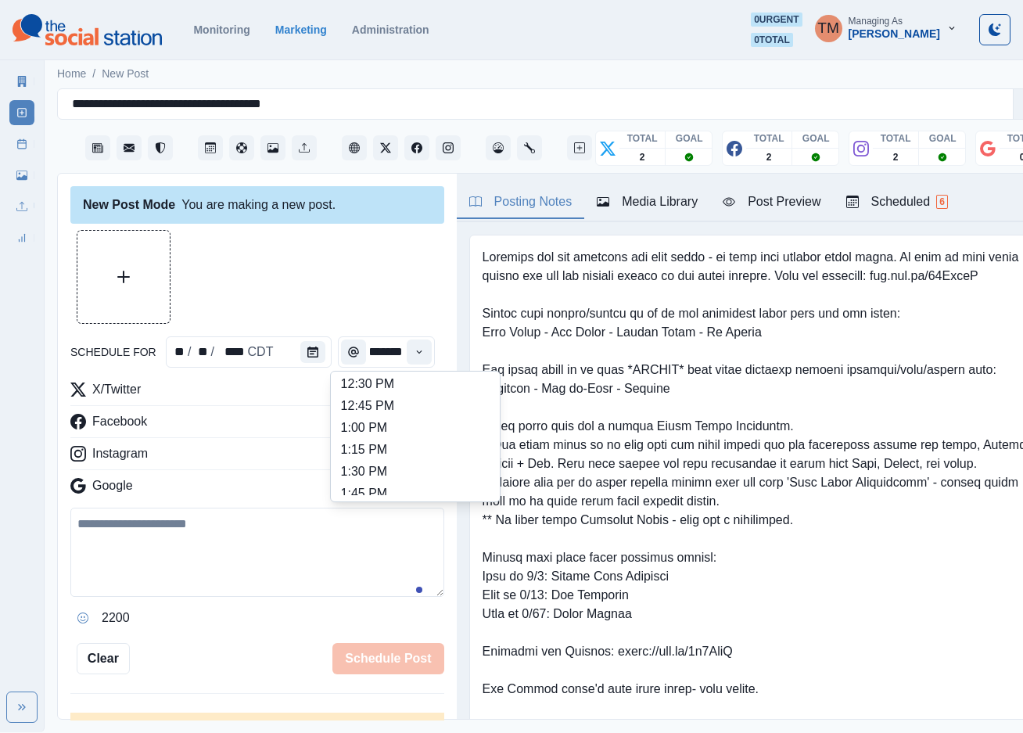
scroll to position [587, 0]
click at [421, 393] on li "2:45 PM" at bounding box center [415, 394] width 156 height 22
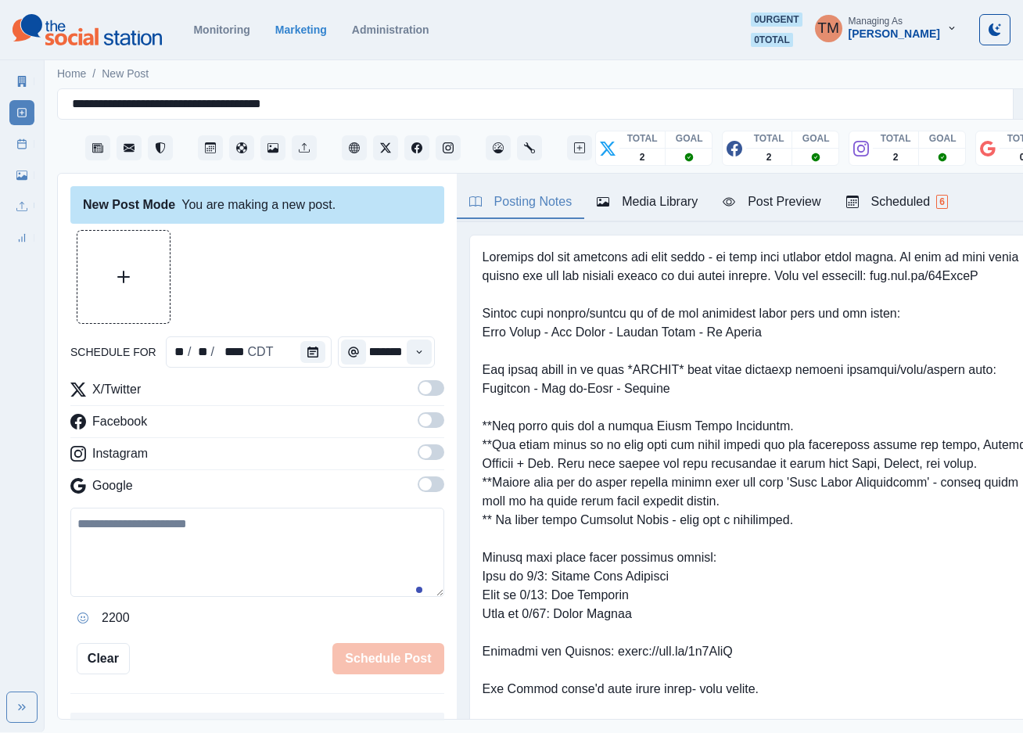
click at [418, 392] on span at bounding box center [431, 388] width 27 height 16
click at [419, 423] on span at bounding box center [425, 420] width 13 height 13
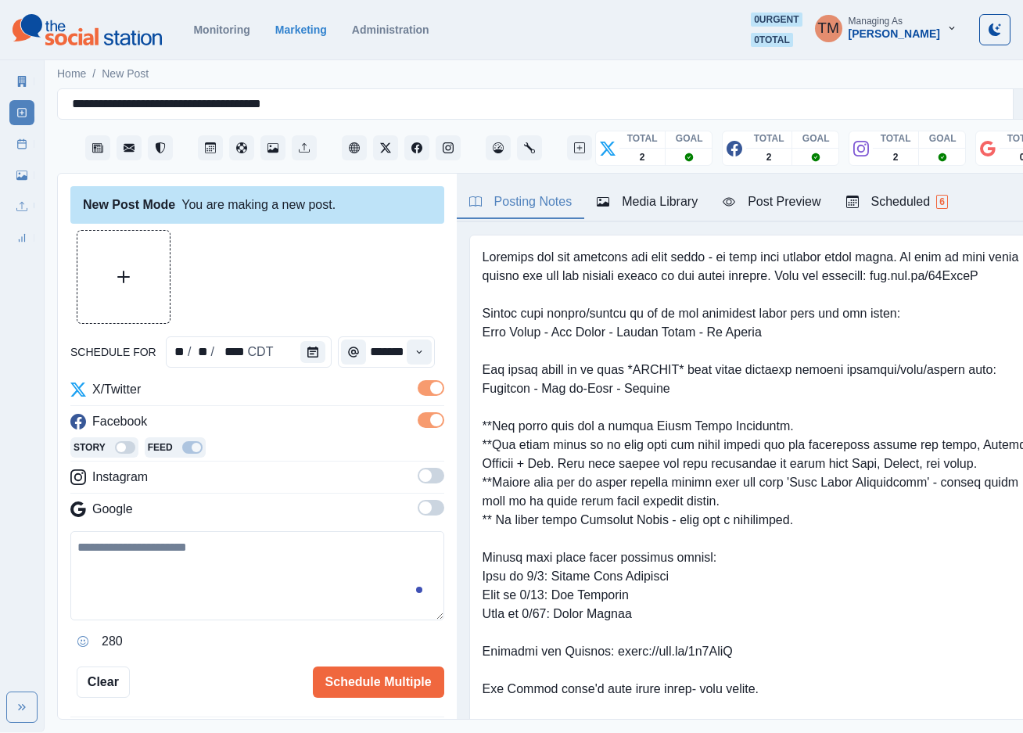
click at [419, 477] on span at bounding box center [425, 475] width 13 height 13
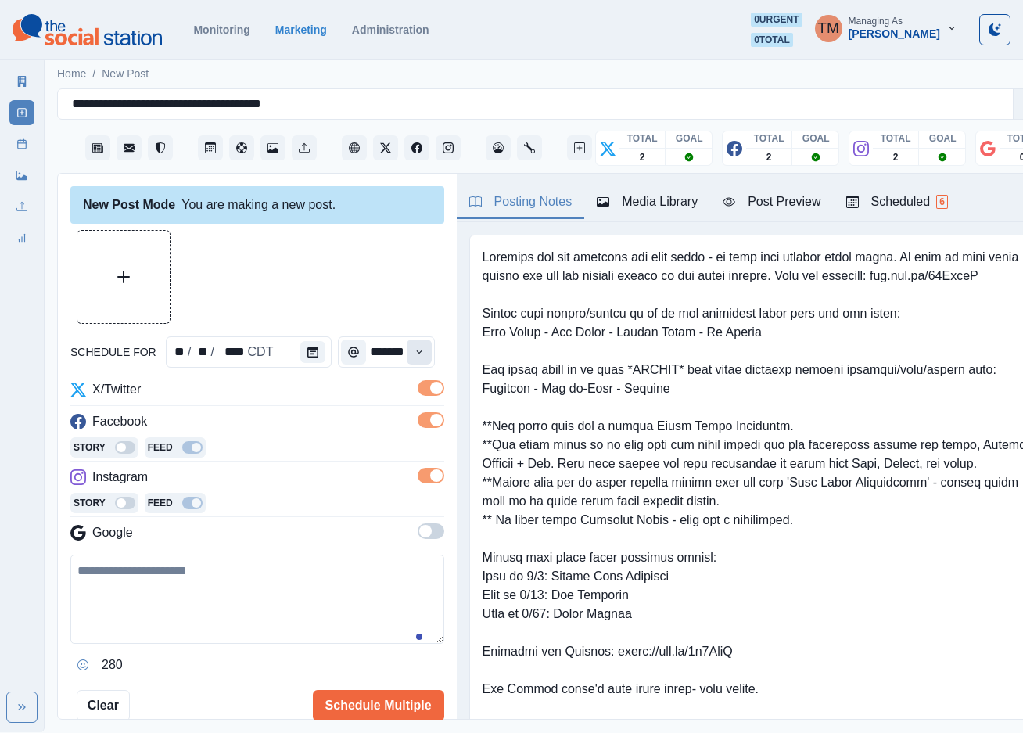
click at [418, 348] on button "Time" at bounding box center [419, 352] width 25 height 25
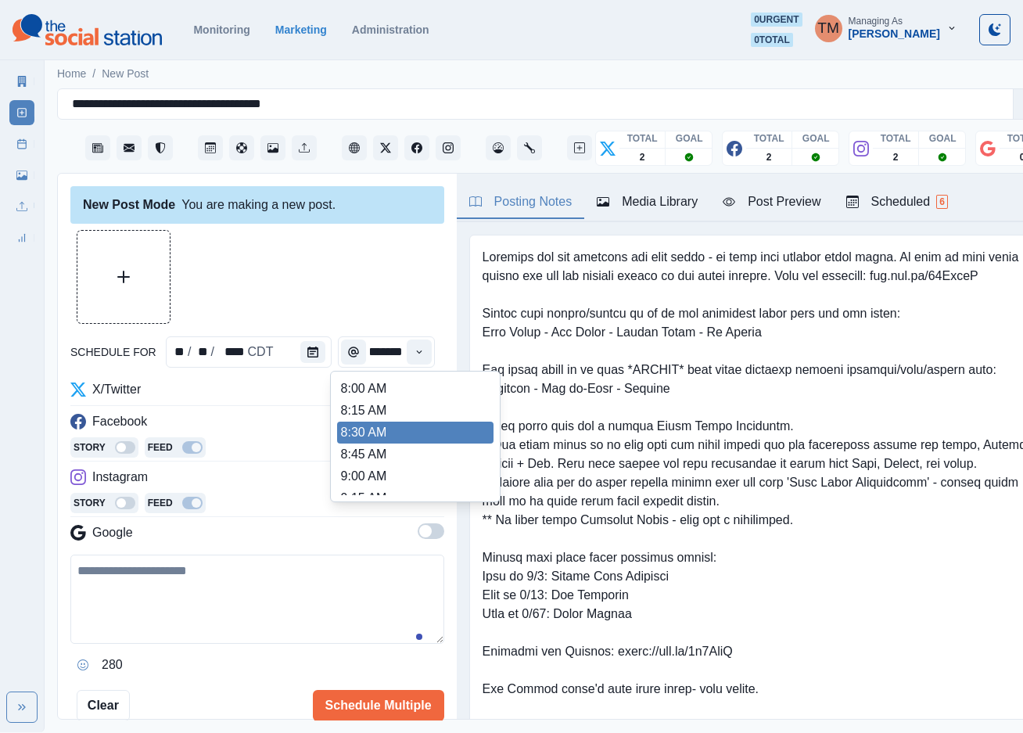
scroll to position [352, 0]
click at [402, 423] on li "12:30 PM" at bounding box center [415, 431] width 156 height 22
type input "********"
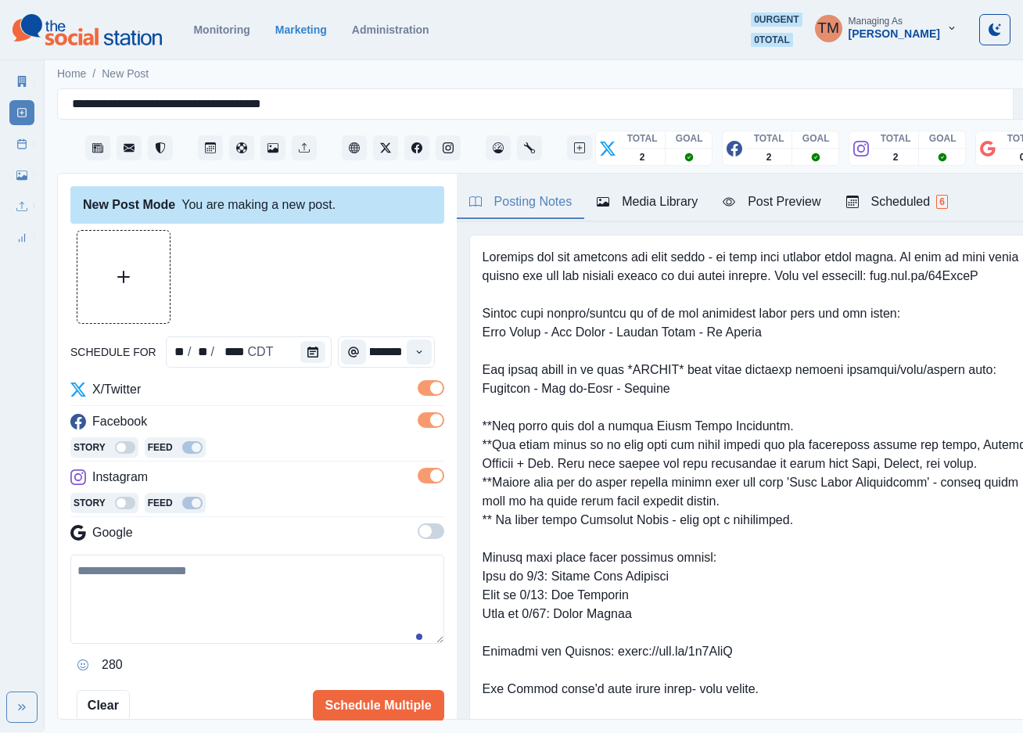
click at [211, 254] on div at bounding box center [257, 277] width 374 height 94
click at [228, 630] on textarea at bounding box center [257, 599] width 374 height 89
paste textarea "**********"
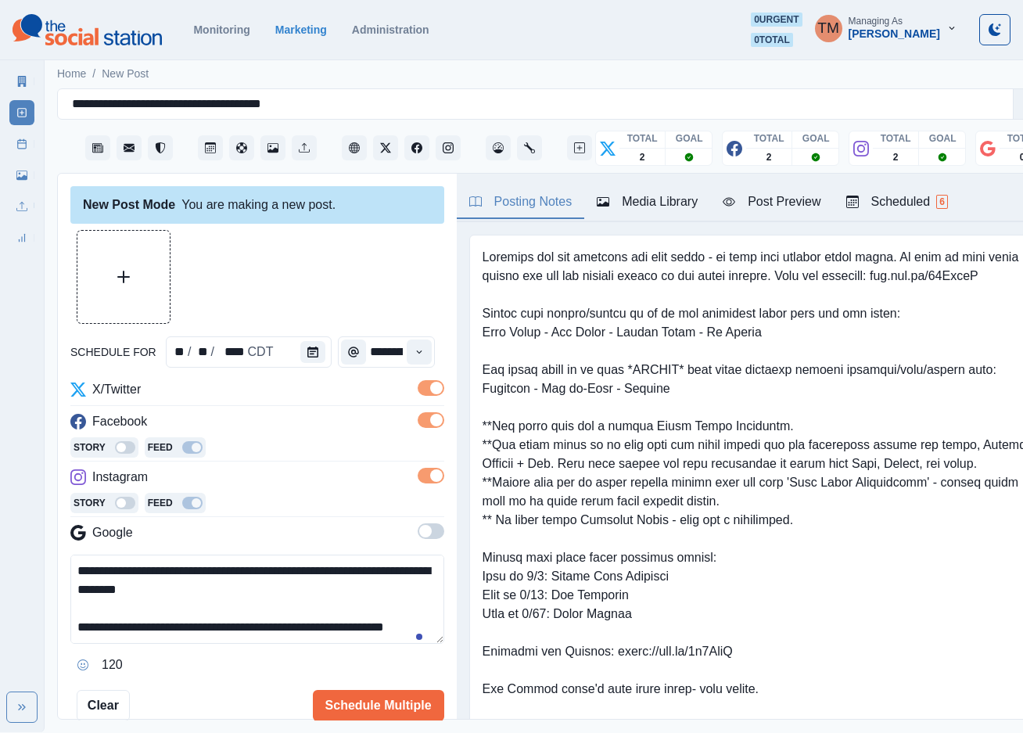
scroll to position [50, 0]
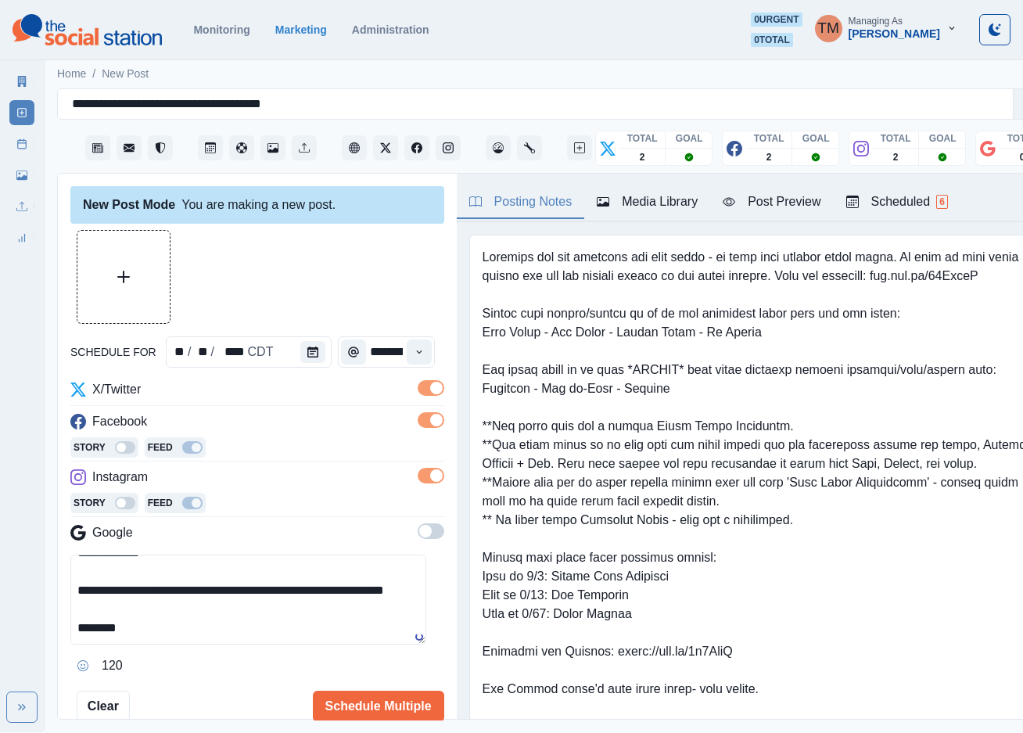
type textarea "**********"
click at [118, 287] on button "Upload Media" at bounding box center [123, 277] width 92 height 92
click at [787, 193] on div "Post Preview" at bounding box center [772, 201] width 98 height 19
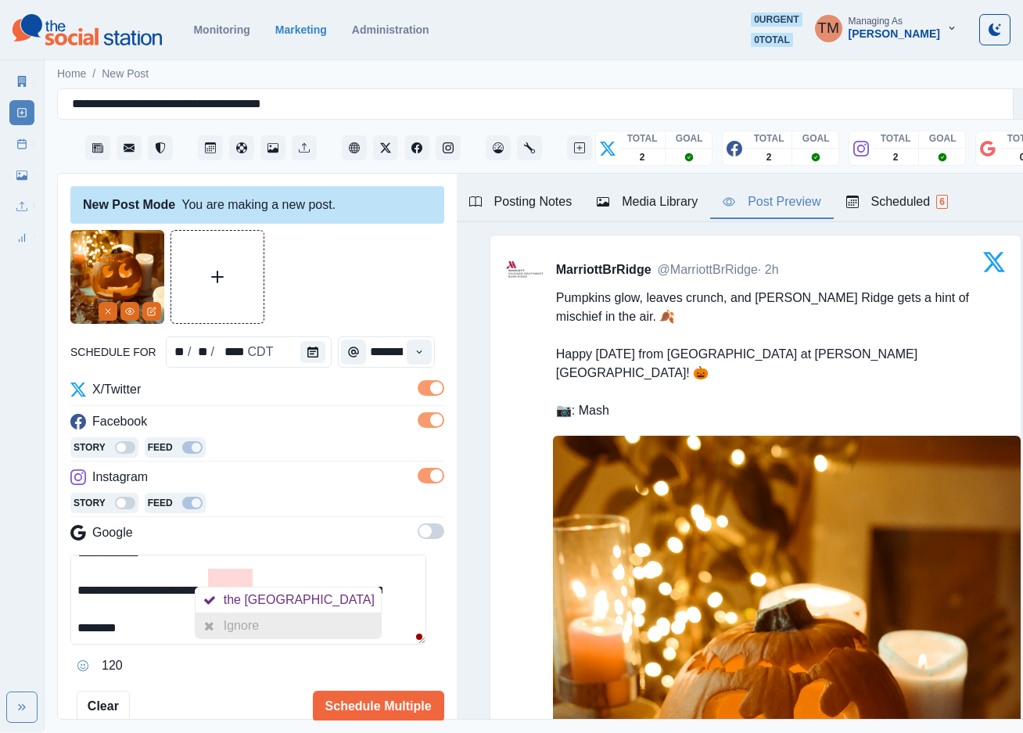
click at [233, 627] on div "Ignore" at bounding box center [244, 625] width 41 height 25
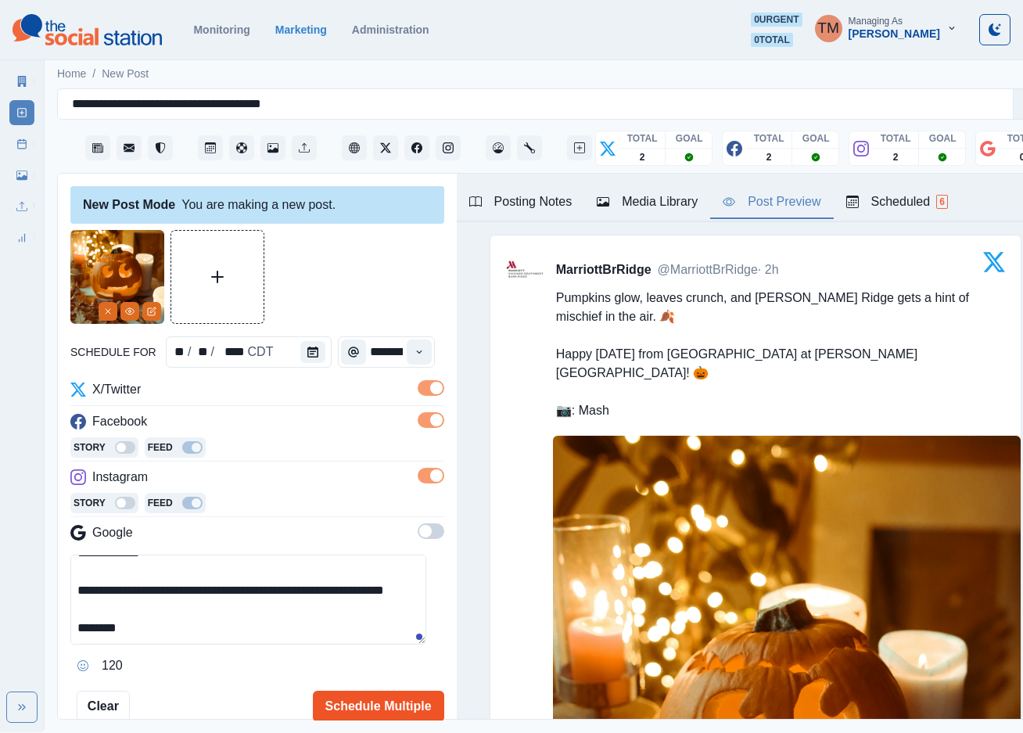
click at [374, 705] on button "Schedule Multiple" at bounding box center [378, 706] width 131 height 31
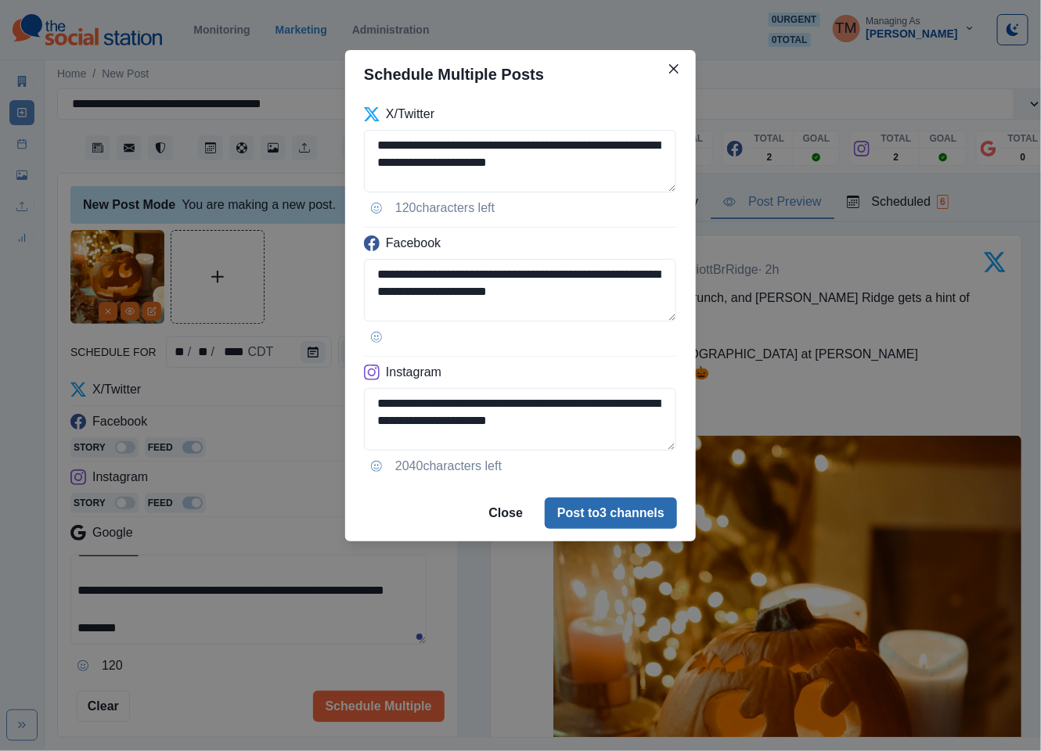
click at [609, 524] on button "Post to 3 channels" at bounding box center [611, 513] width 132 height 31
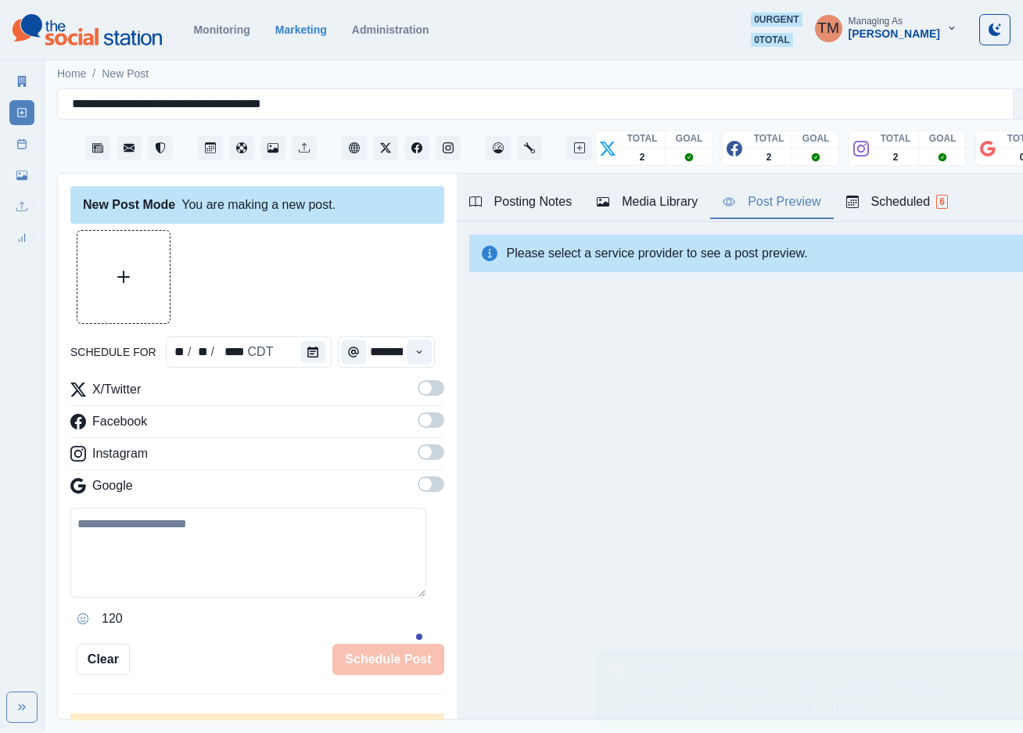
scroll to position [0, 0]
click at [19, 146] on icon at bounding box center [21, 143] width 11 height 11
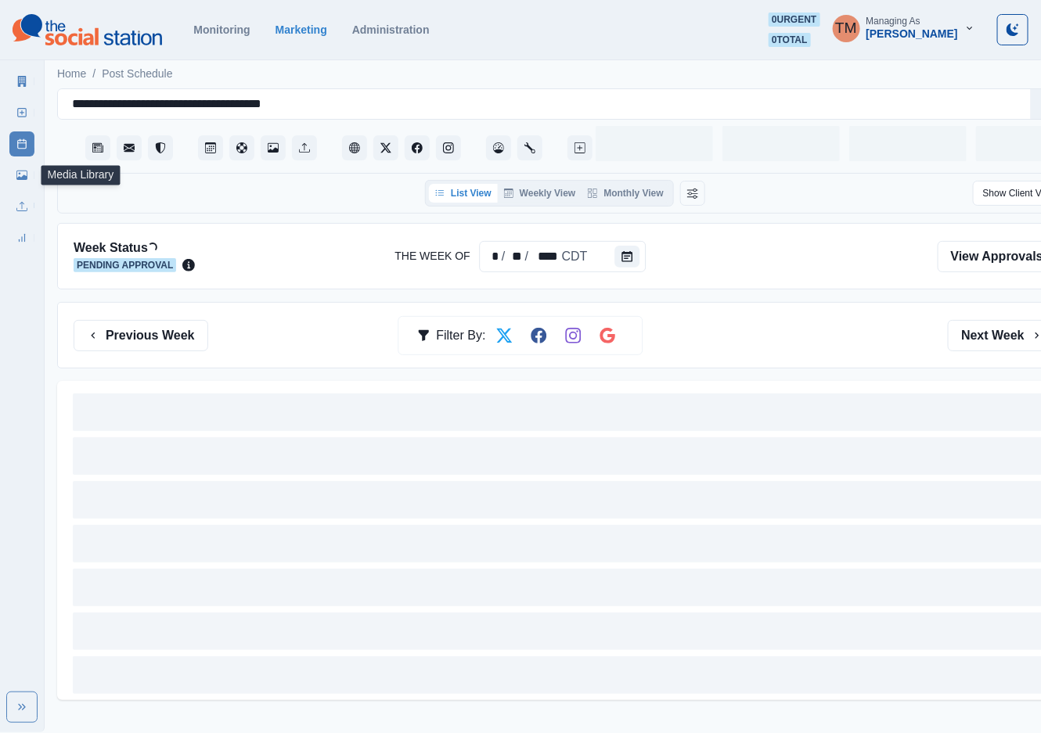
click at [26, 179] on icon at bounding box center [21, 175] width 11 height 9
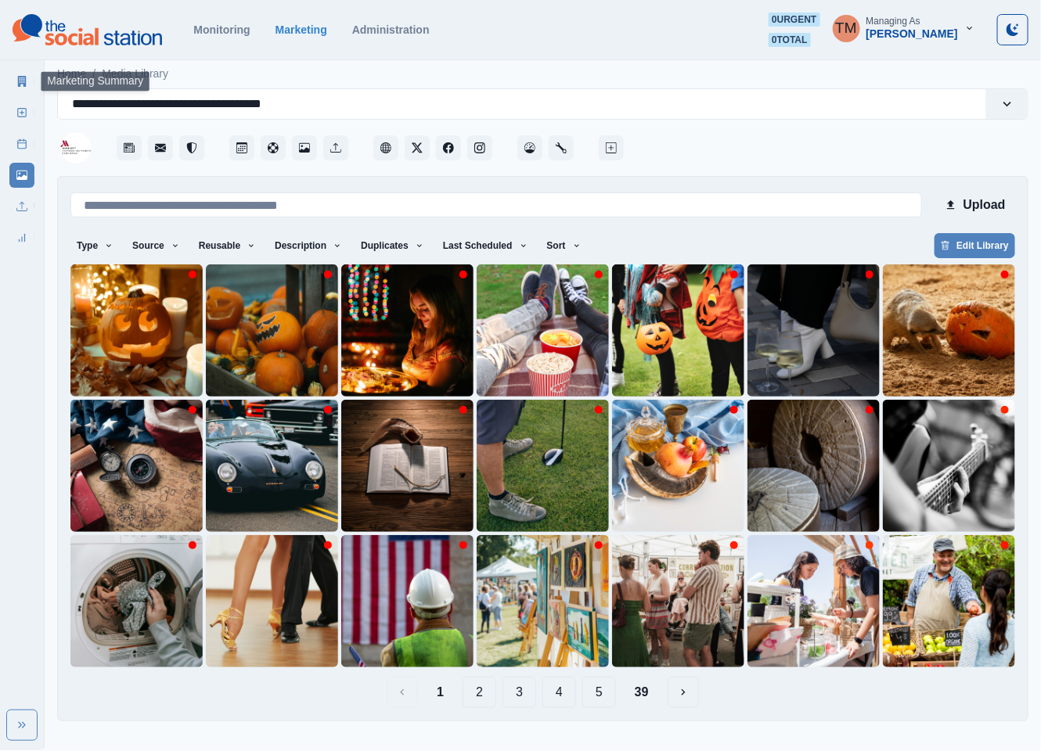
click at [19, 81] on icon at bounding box center [22, 81] width 9 height 11
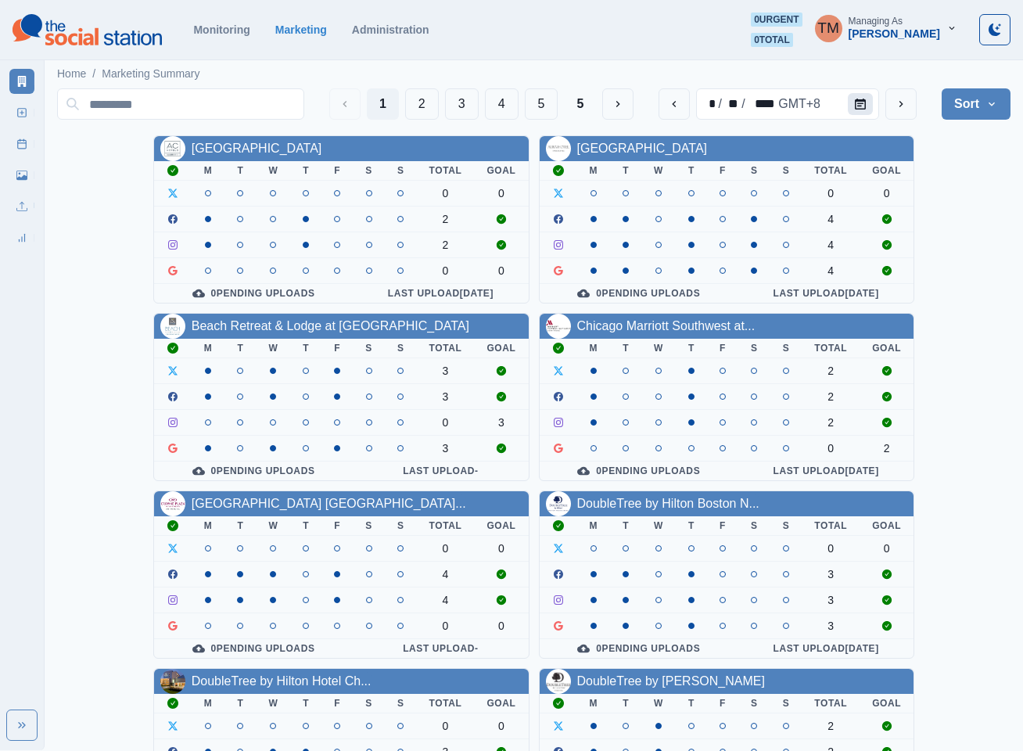
click at [871, 97] on button "Calendar" at bounding box center [860, 104] width 25 height 22
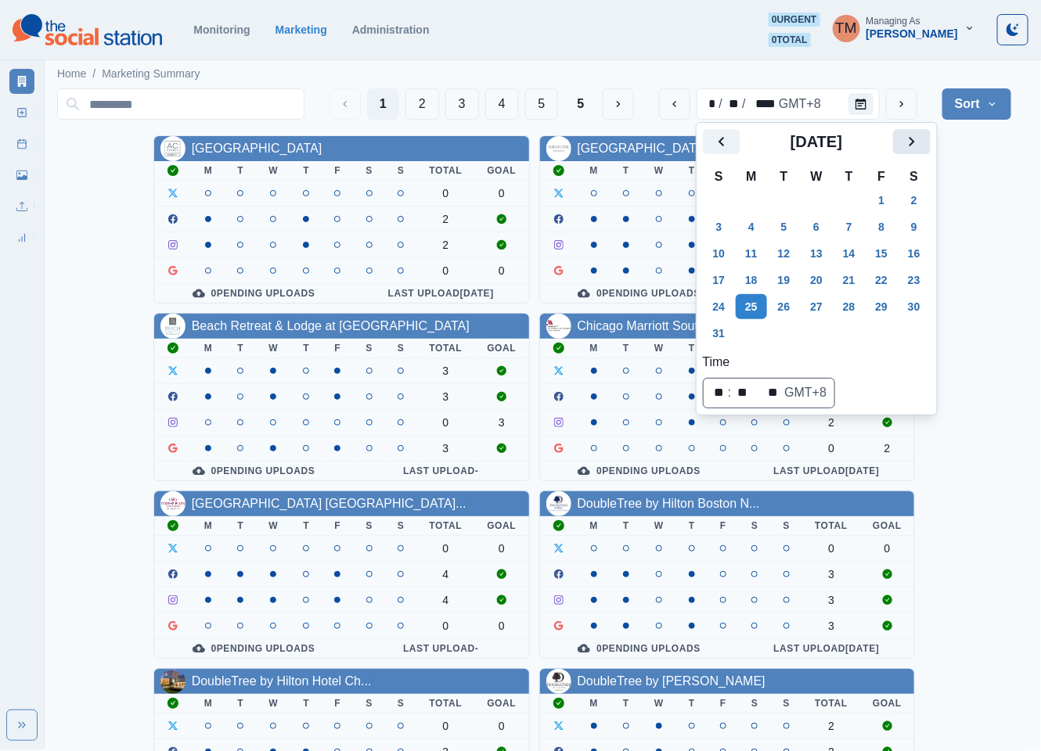
click at [912, 143] on icon "Next" at bounding box center [910, 141] width 5 height 9
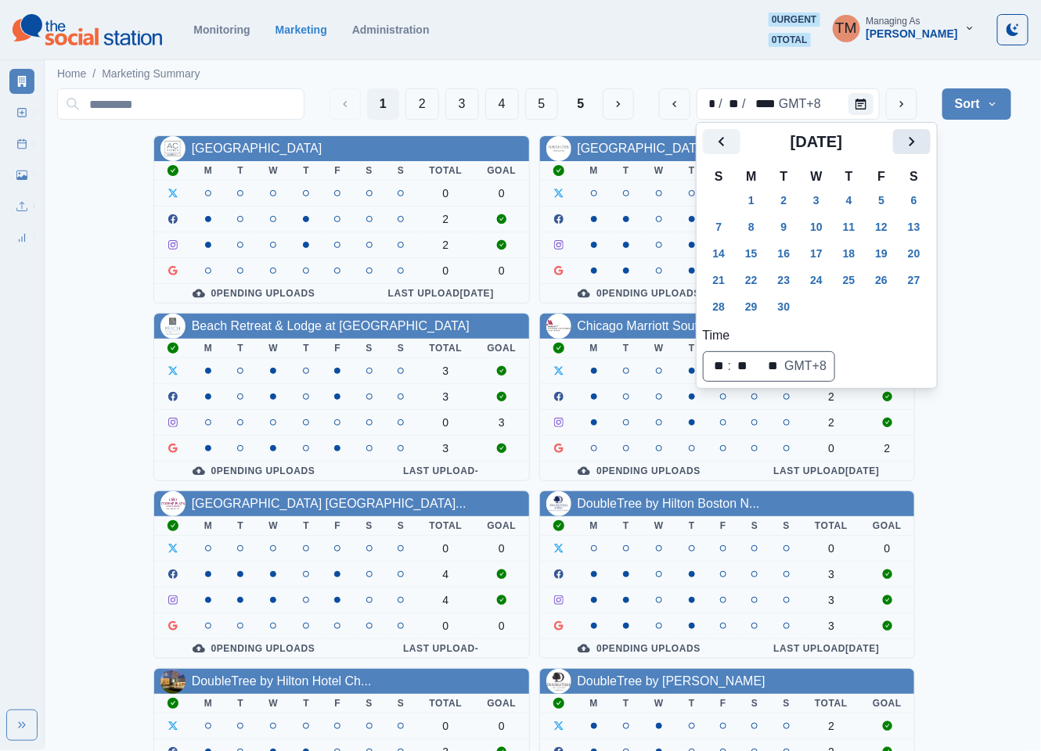
click at [912, 143] on icon "Next" at bounding box center [910, 141] width 5 height 9
click at [749, 311] on button "27" at bounding box center [750, 306] width 31 height 25
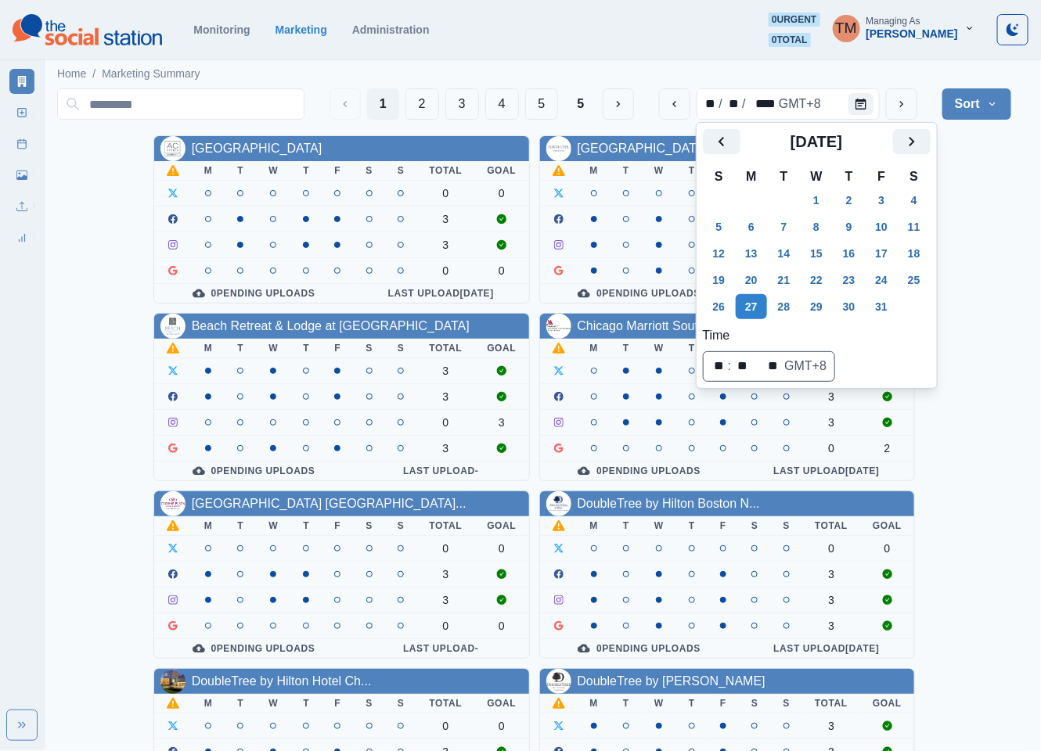
click at [970, 254] on div "AC Hotel Atlanta Downtown M T W T F S S Total Goal 0 0 3 3 0 0 0 Pending Upload…" at bounding box center [534, 663] width 954 height 1056
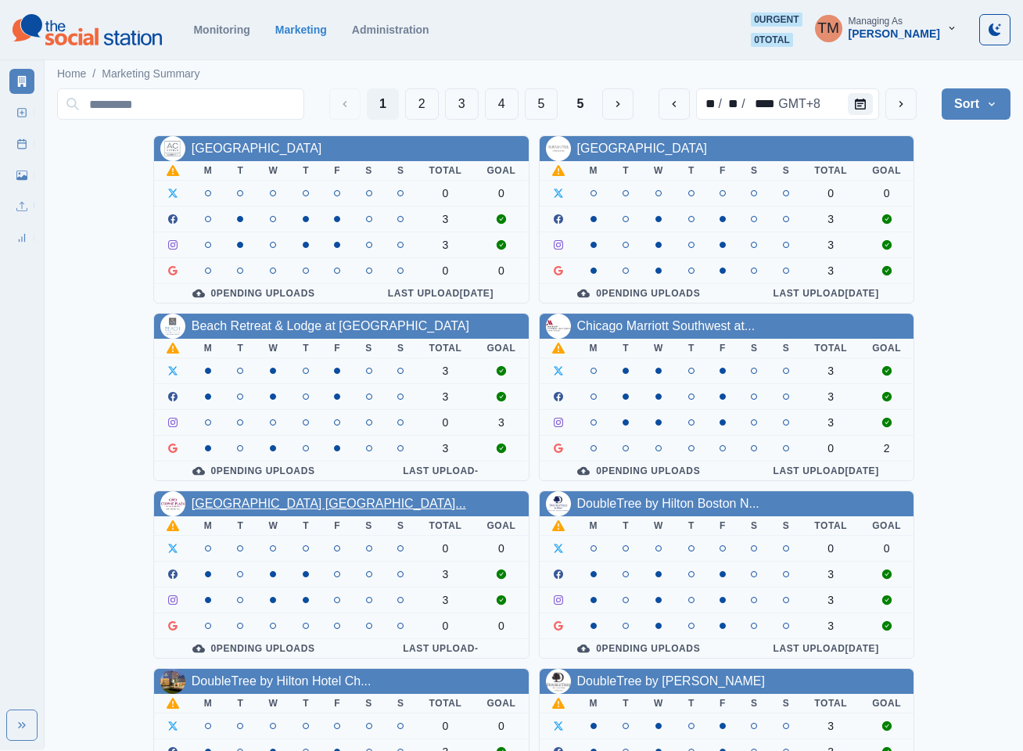
click at [293, 510] on link "[GEOGRAPHIC_DATA] [GEOGRAPHIC_DATA]..." at bounding box center [329, 503] width 275 height 13
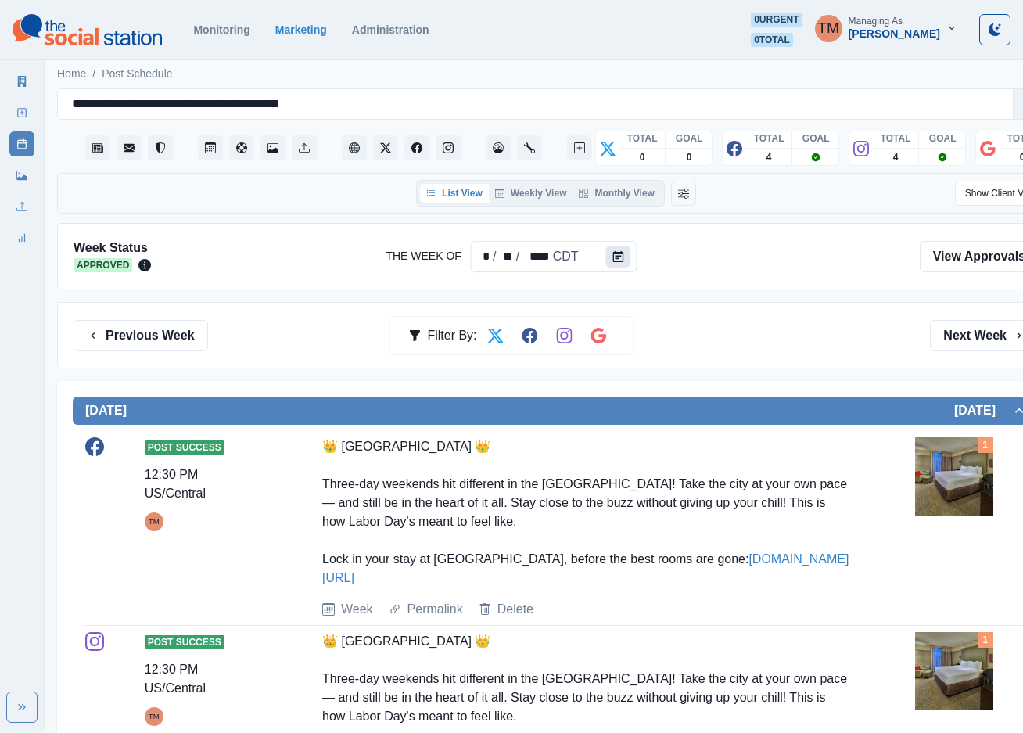
click at [615, 254] on icon "Calendar" at bounding box center [618, 256] width 11 height 11
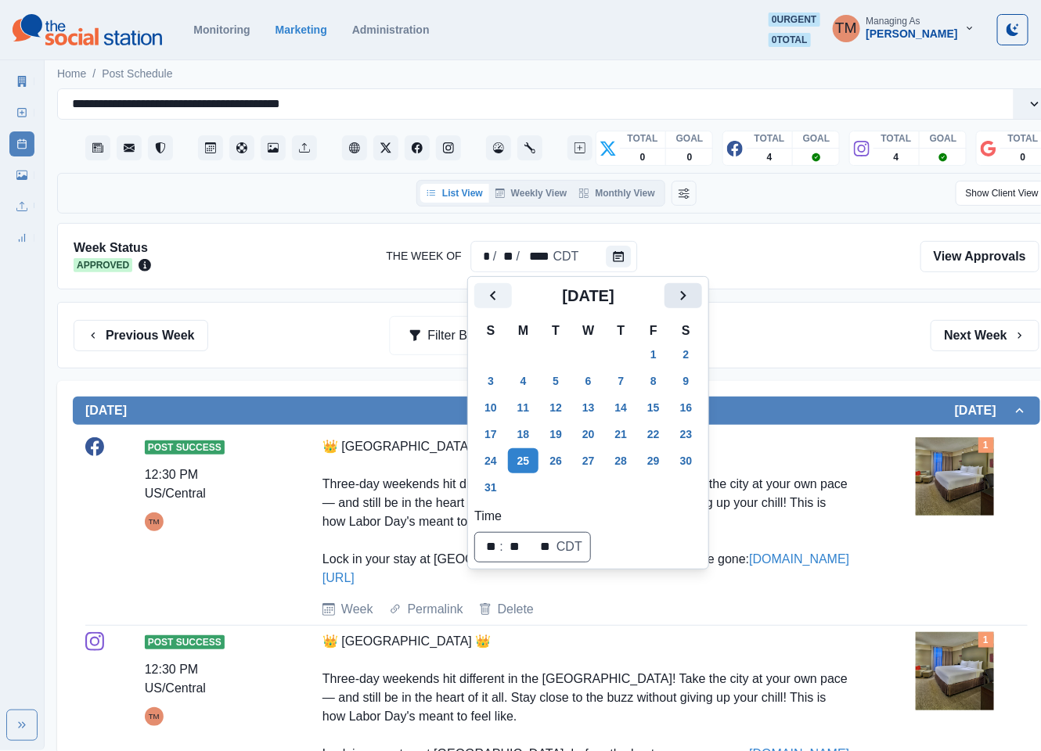
click at [674, 294] on icon "Next" at bounding box center [683, 295] width 19 height 19
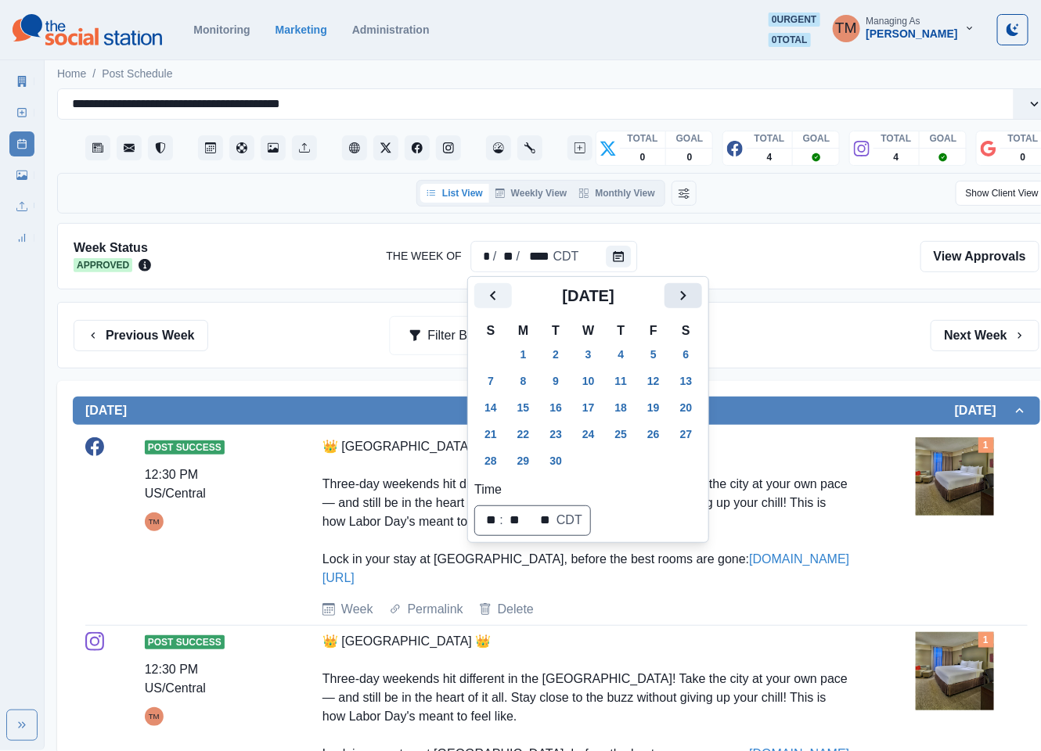
click at [676, 296] on icon "Next" at bounding box center [683, 295] width 19 height 19
click at [658, 463] on button "31" at bounding box center [653, 460] width 31 height 25
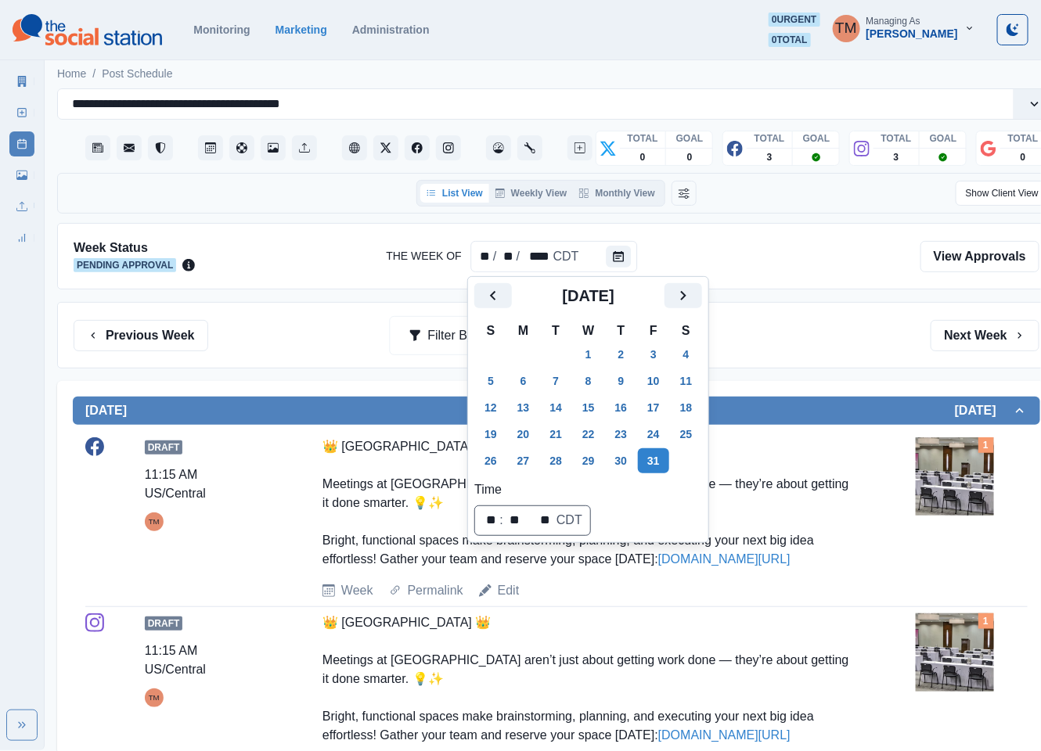
click at [794, 357] on div "Previous Week Filter By: Next Week" at bounding box center [556, 335] width 998 height 67
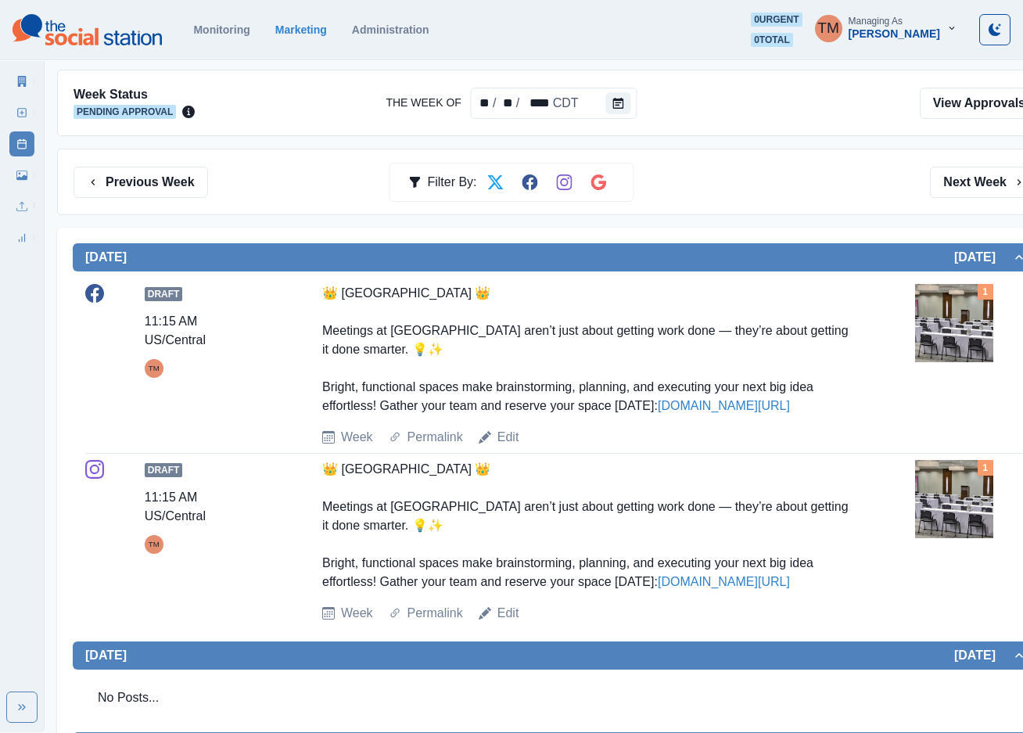
scroll to position [69, 0]
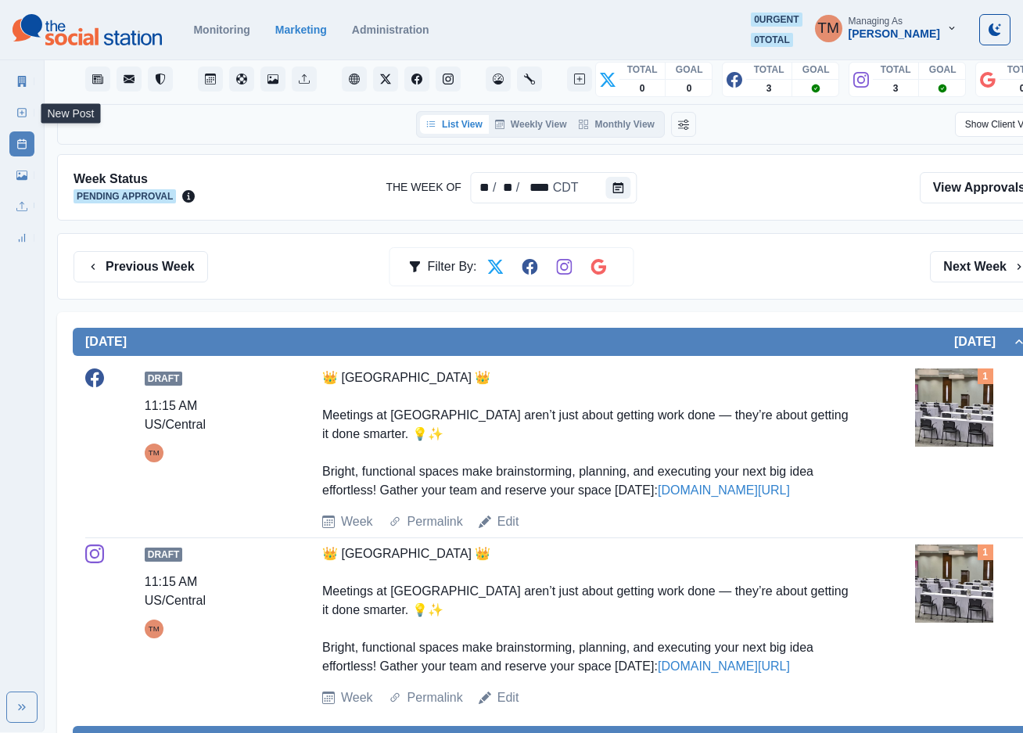
click at [23, 113] on icon at bounding box center [21, 112] width 11 height 11
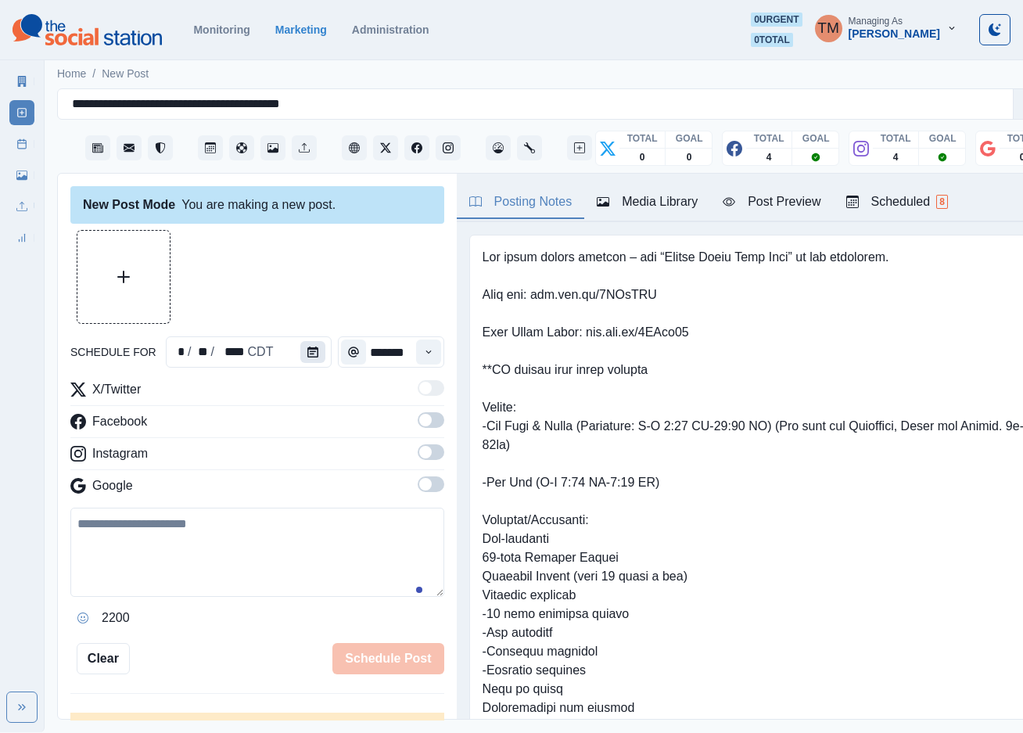
click at [310, 347] on icon "Calendar" at bounding box center [312, 352] width 11 height 11
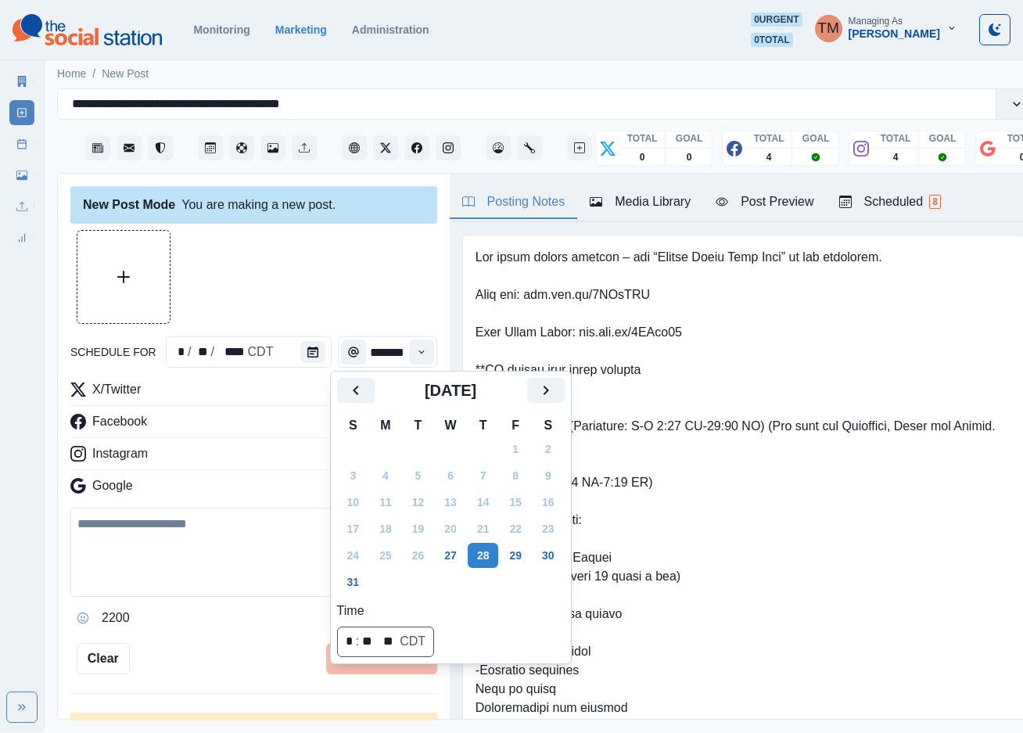
scroll to position [0, 0]
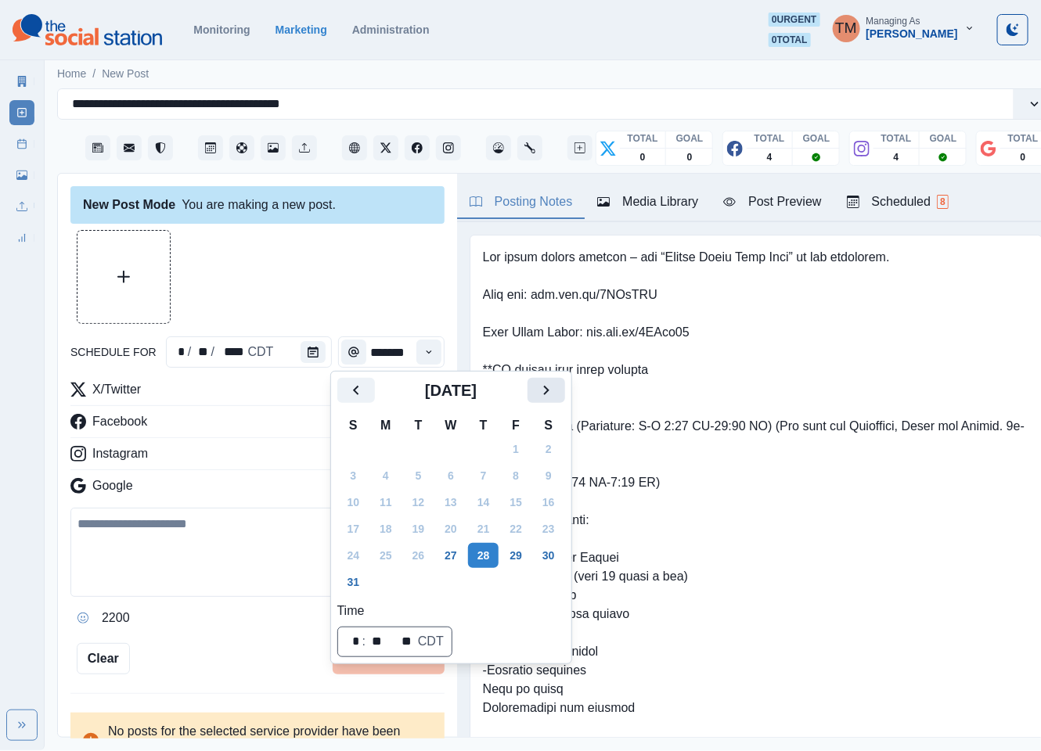
click at [545, 393] on icon "Next" at bounding box center [546, 390] width 19 height 19
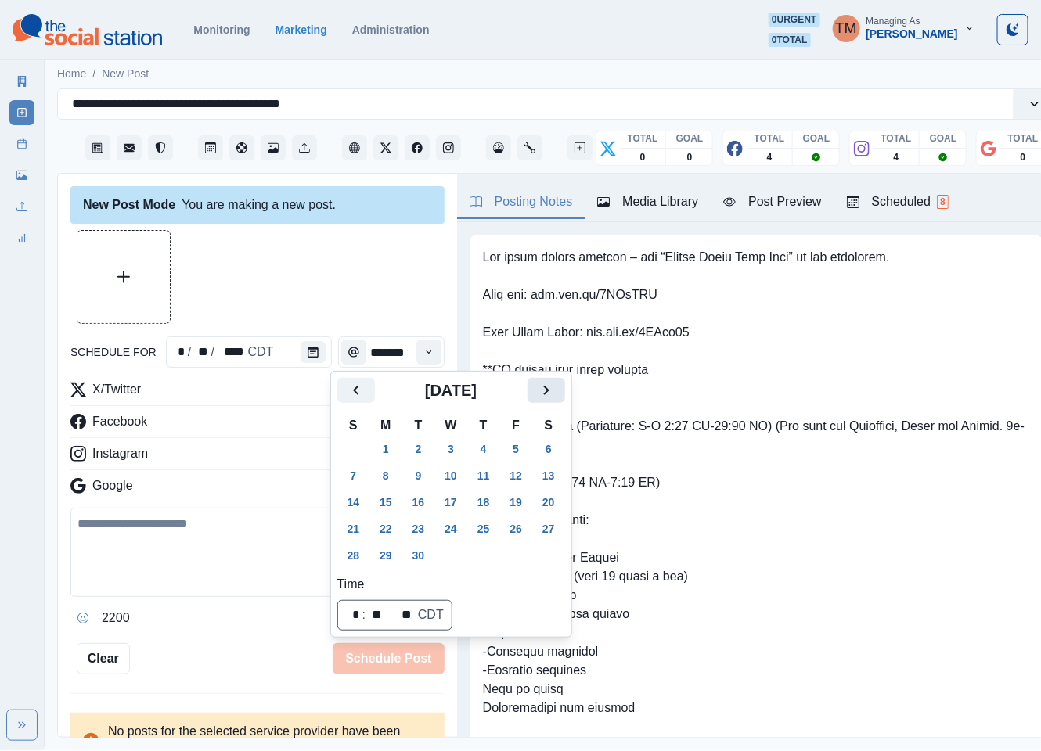
click at [545, 393] on icon "Next" at bounding box center [546, 390] width 19 height 19
click at [512, 554] on button "31" at bounding box center [515, 555] width 31 height 25
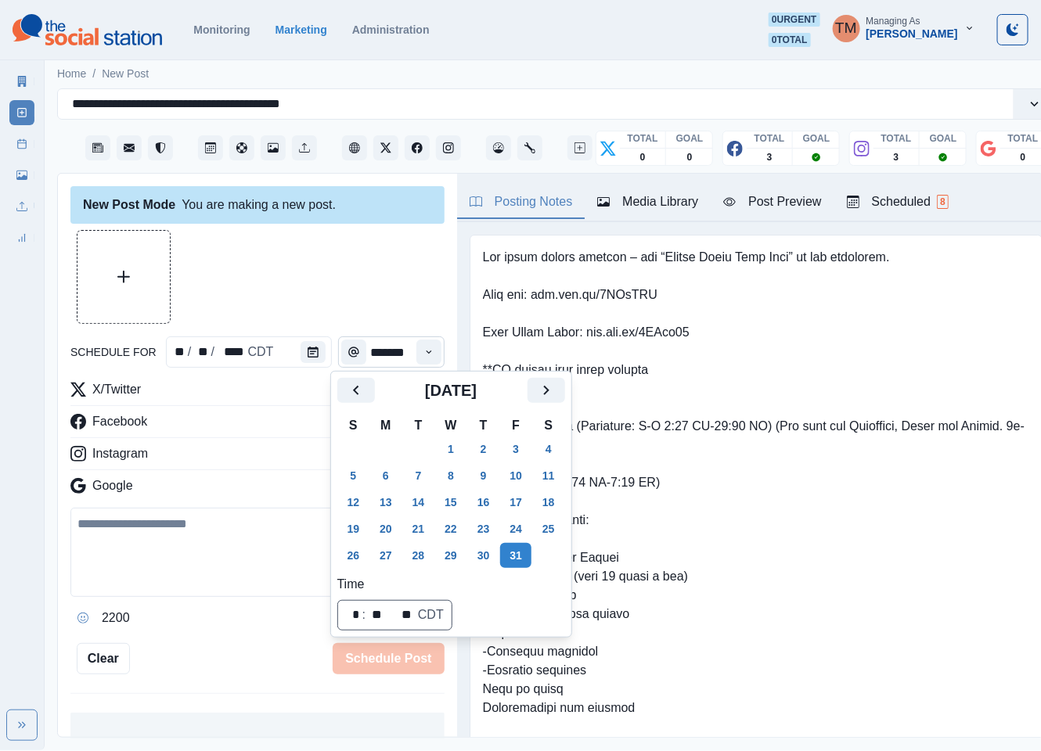
click at [312, 279] on div at bounding box center [257, 277] width 374 height 94
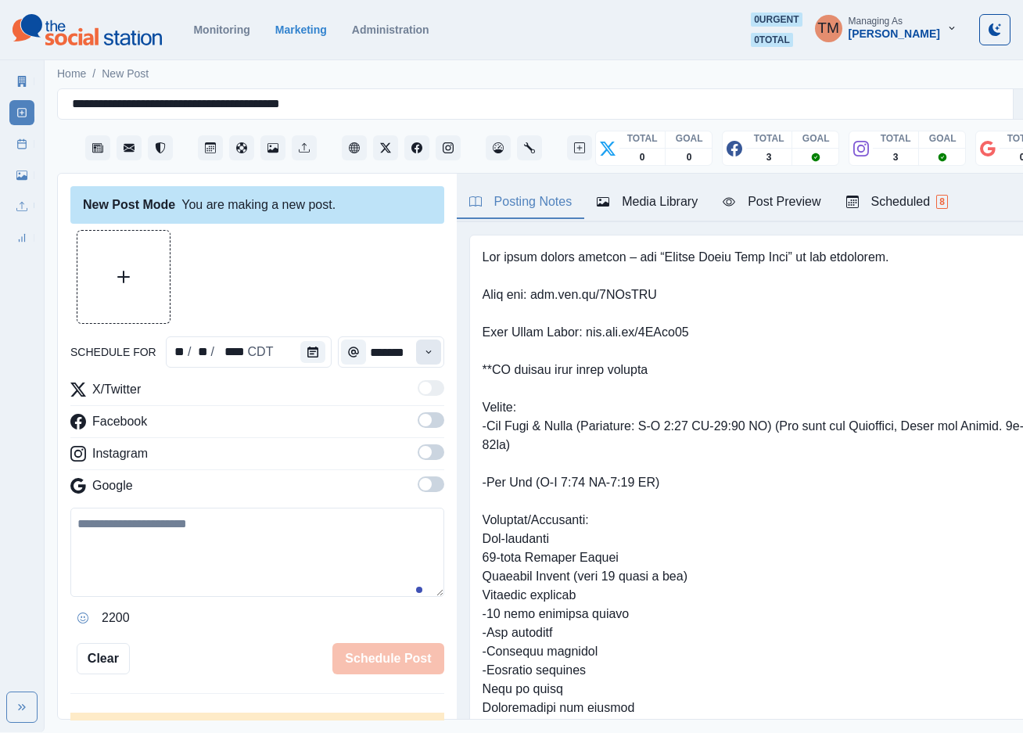
click at [423, 353] on icon "Time" at bounding box center [428, 352] width 11 height 11
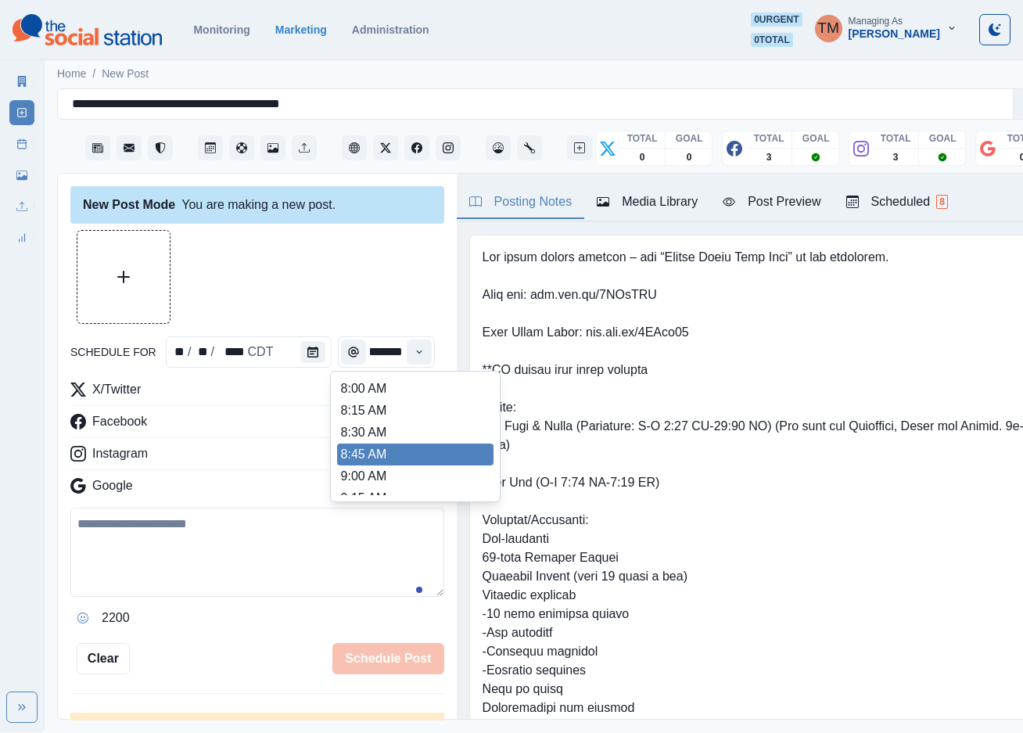
scroll to position [352, 0]
click at [397, 442] on li "12:45 PM" at bounding box center [415, 453] width 156 height 22
type input "********"
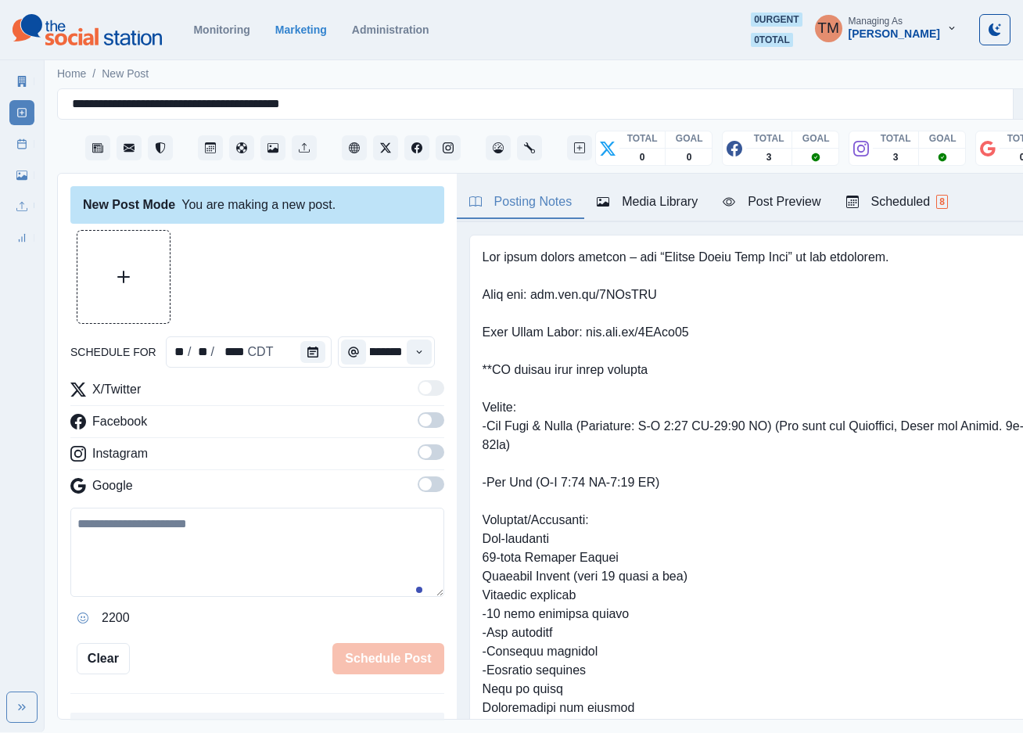
drag, startPoint x: 416, startPoint y: 402, endPoint x: 414, endPoint y: 433, distance: 30.6
click at [418, 412] on span at bounding box center [431, 420] width 27 height 16
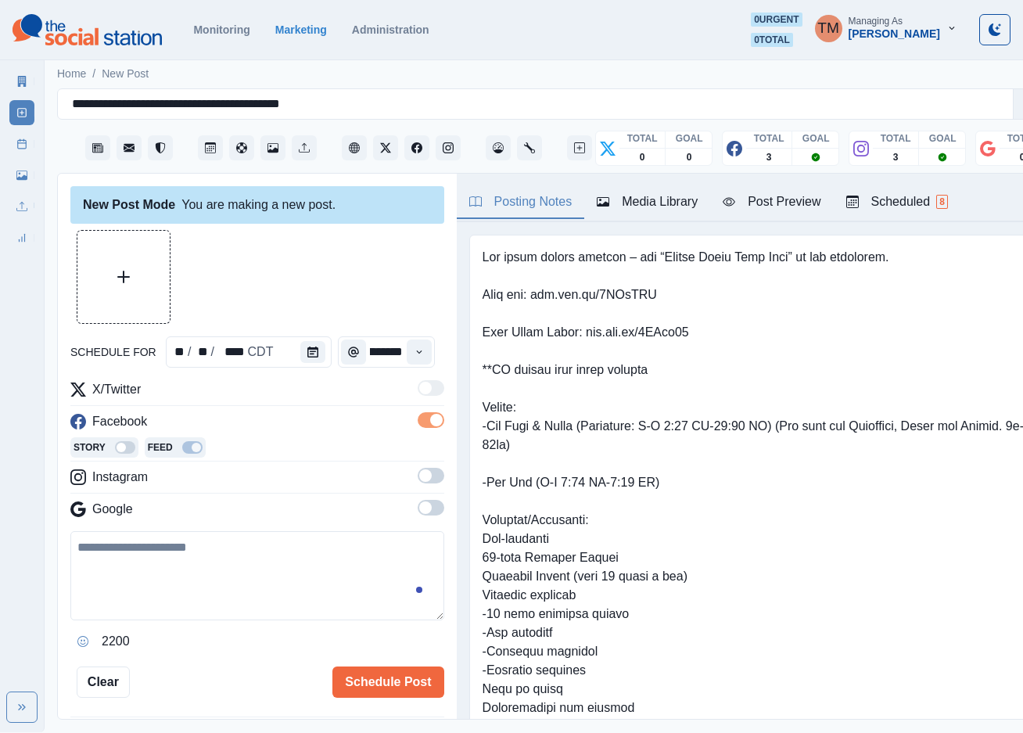
scroll to position [0, 0]
click at [418, 468] on span at bounding box center [431, 476] width 27 height 16
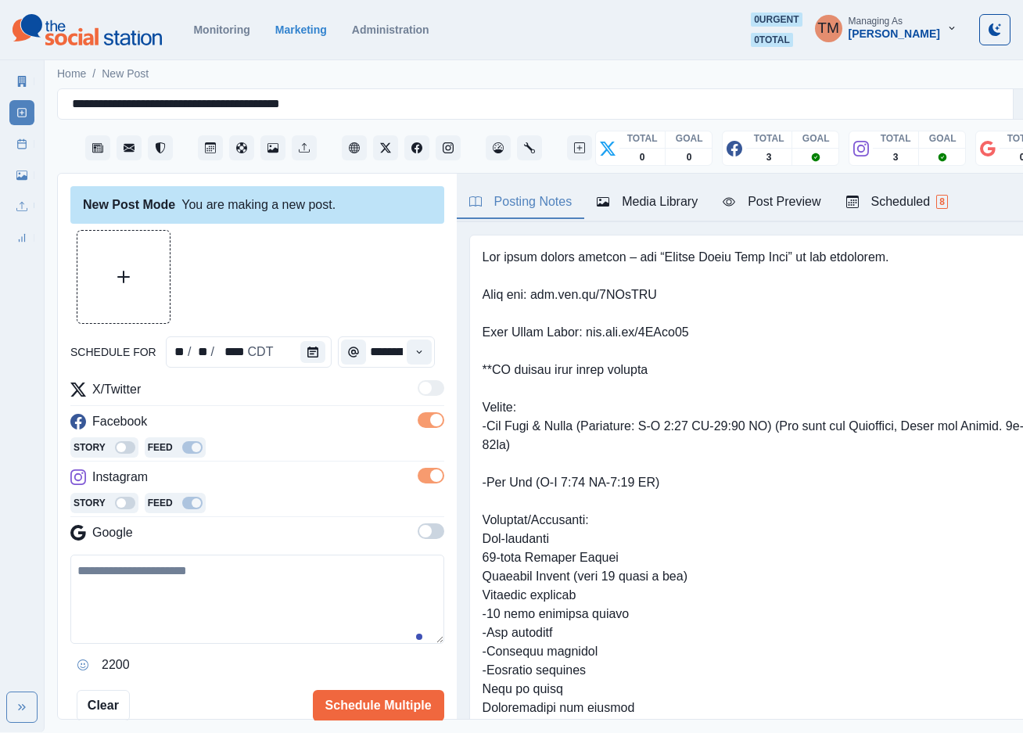
click at [135, 585] on textarea at bounding box center [257, 599] width 374 height 89
paste textarea "**********"
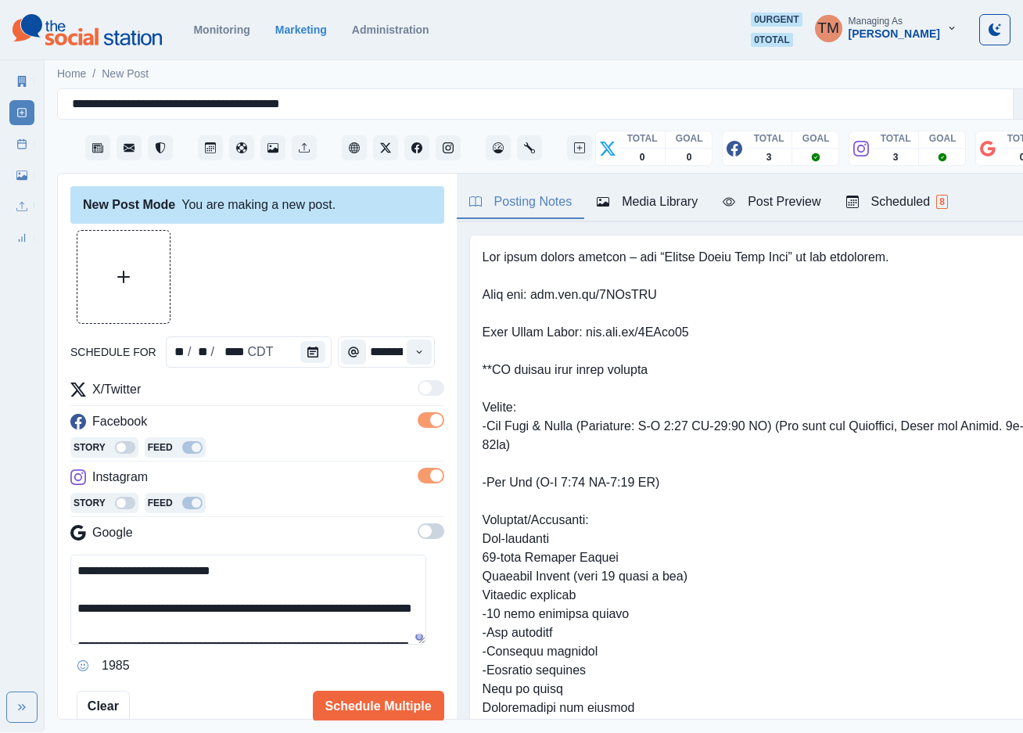
scroll to position [69, 0]
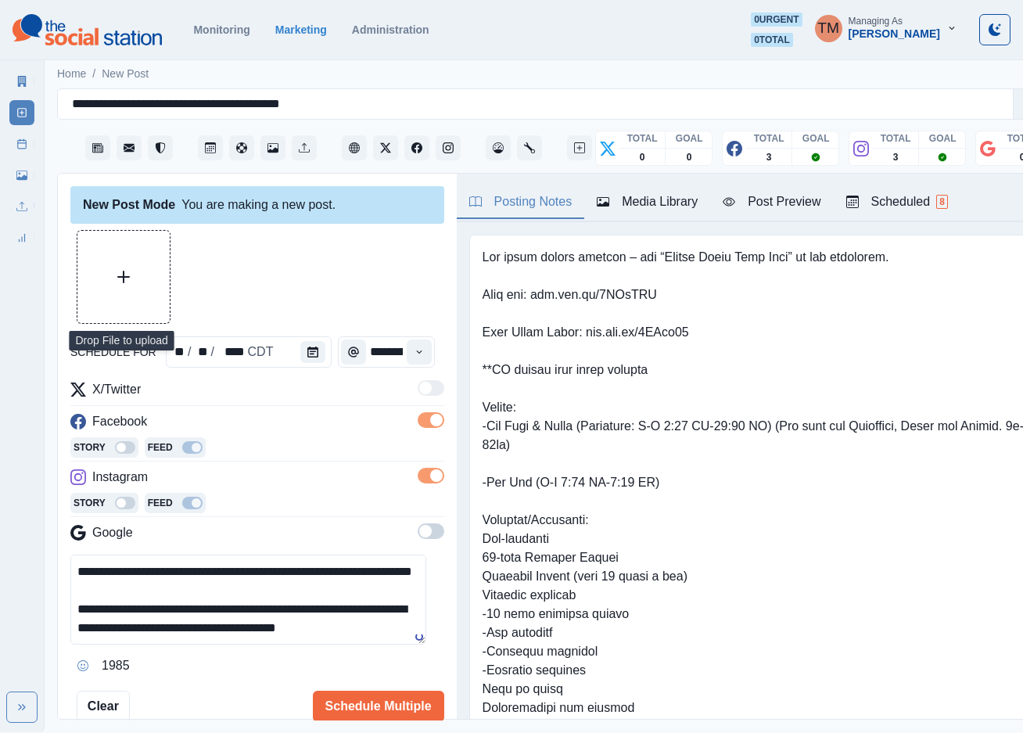
type textarea "**********"
click at [124, 275] on button "Upload Media" at bounding box center [123, 277] width 92 height 92
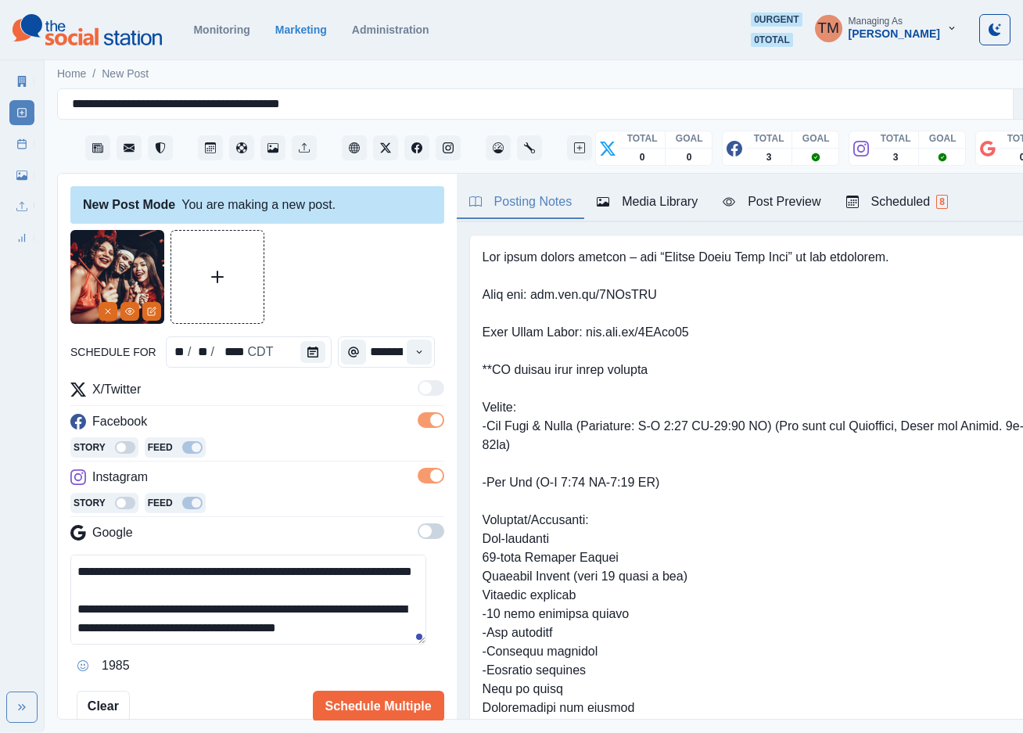
click at [793, 195] on div "Post Preview" at bounding box center [772, 201] width 98 height 19
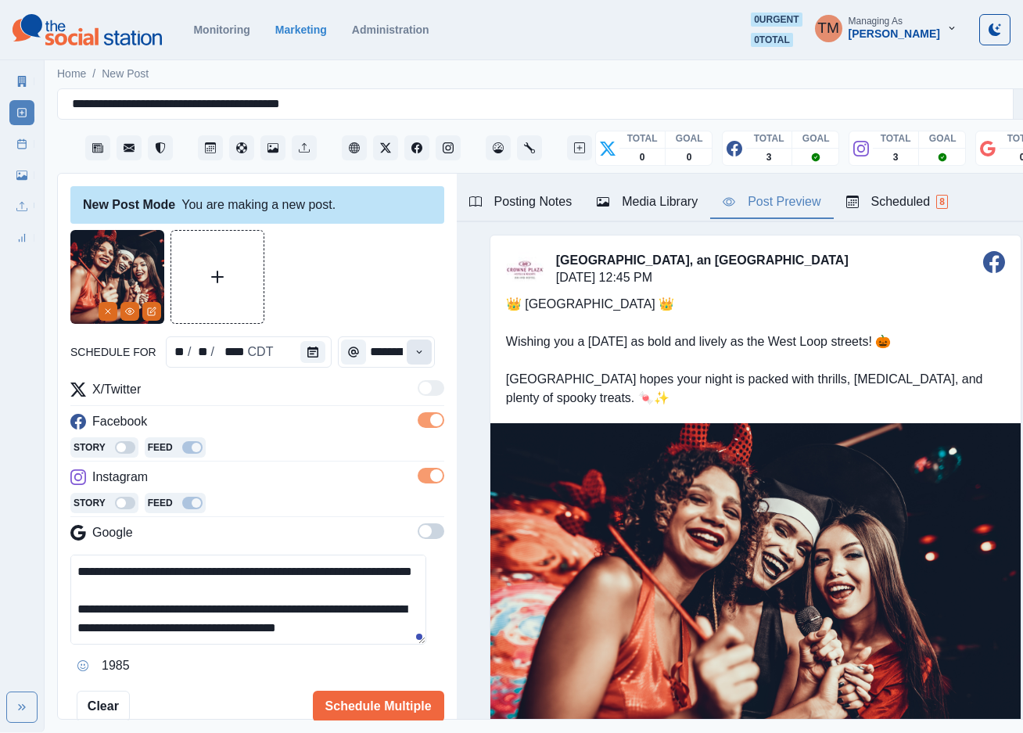
click at [414, 347] on icon "Time" at bounding box center [419, 352] width 11 height 11
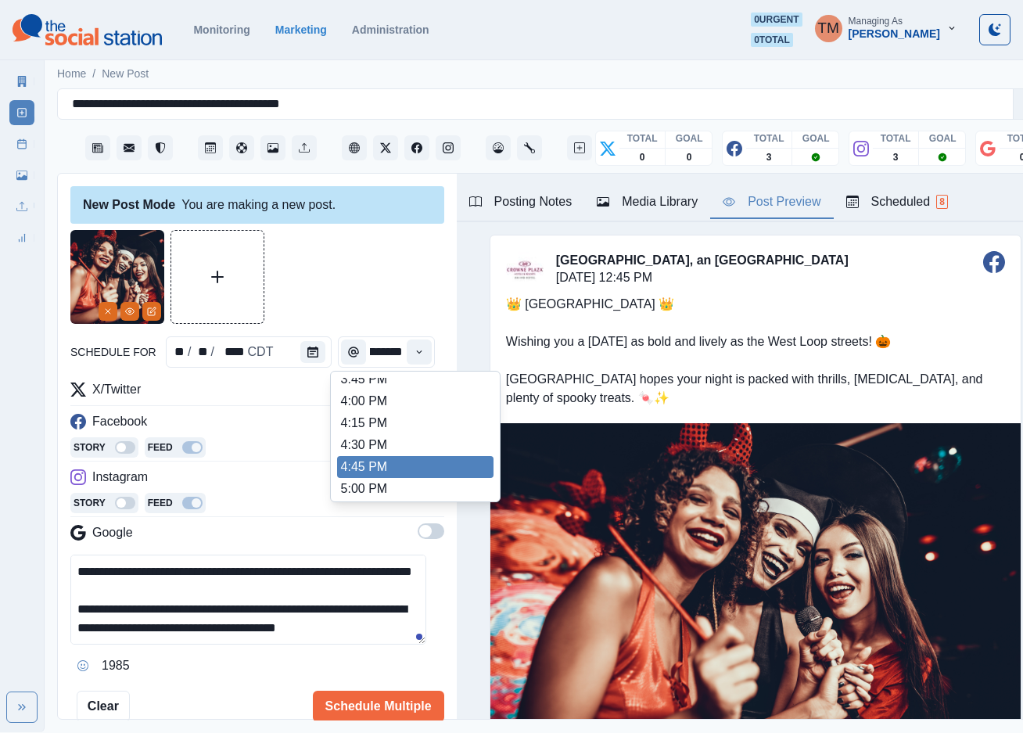
scroll to position [588, 0]
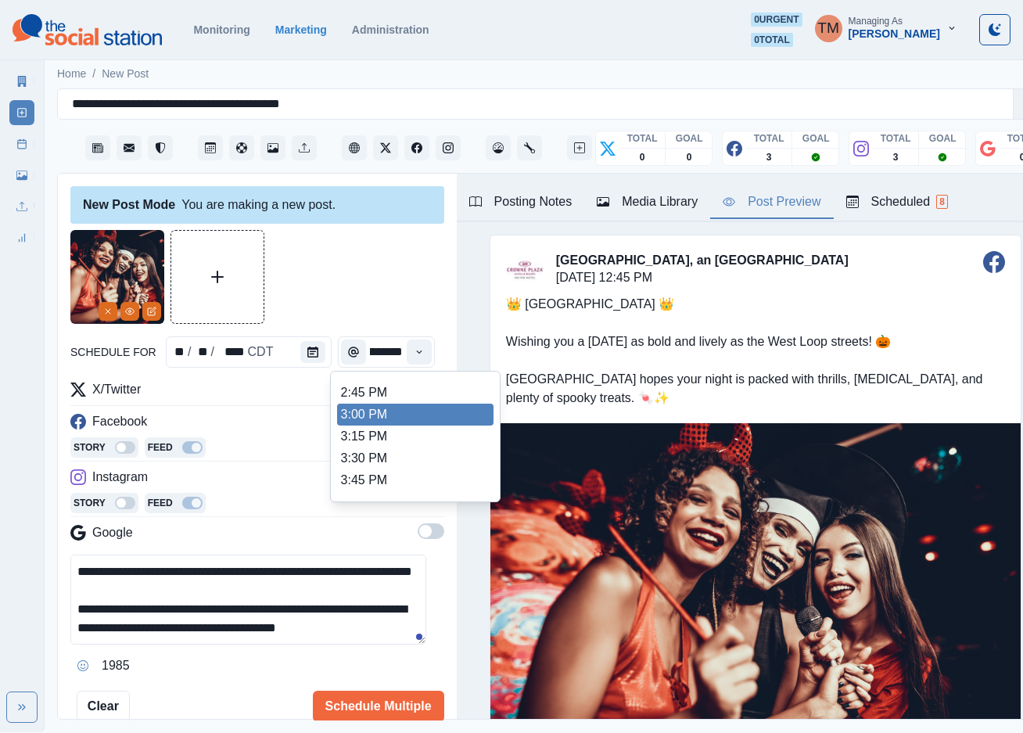
click at [399, 404] on li "3:00 PM" at bounding box center [415, 415] width 156 height 22
type input "*******"
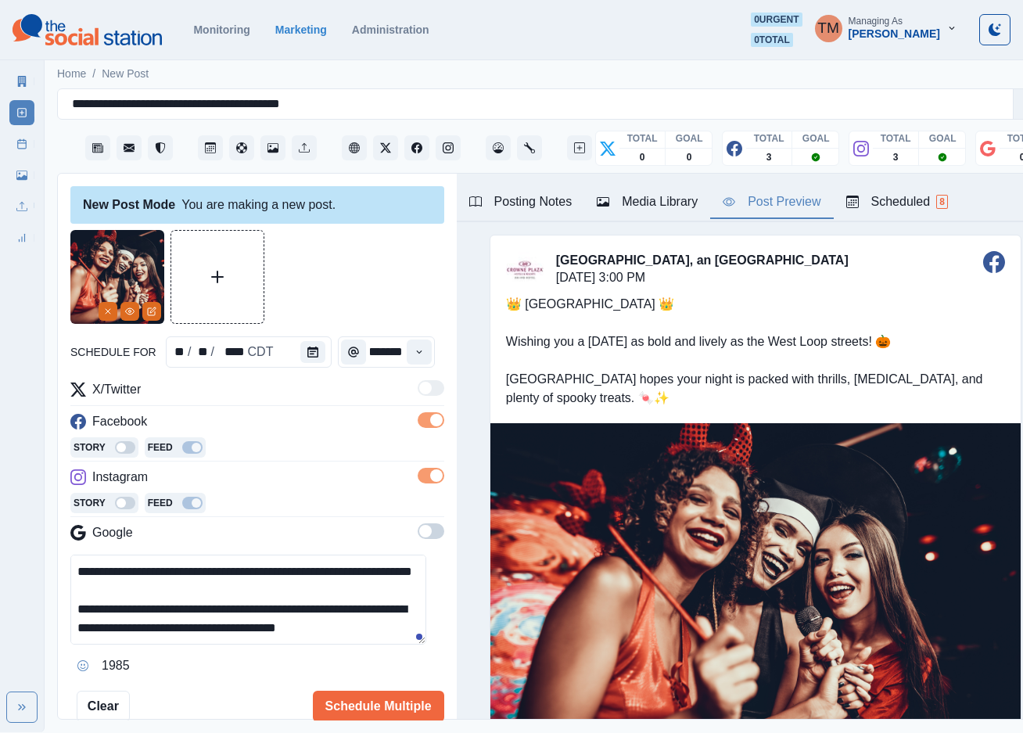
scroll to position [0, 0]
click at [352, 275] on div at bounding box center [257, 277] width 374 height 94
click at [378, 691] on button "Schedule Multiple" at bounding box center [378, 706] width 131 height 31
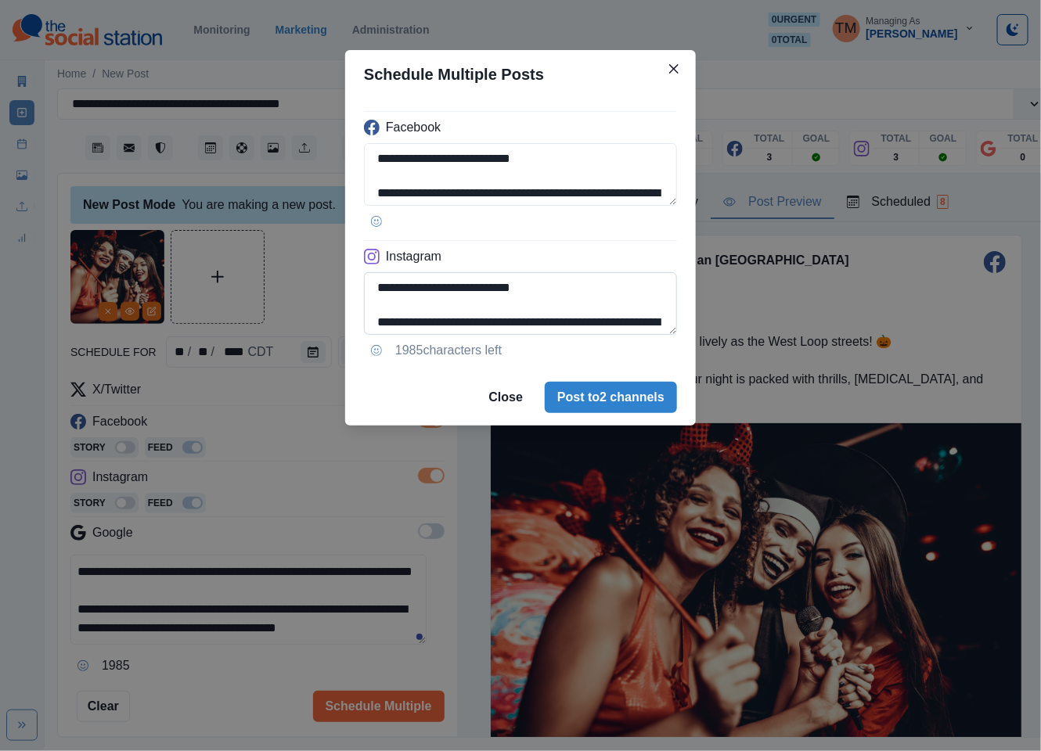
drag, startPoint x: 602, startPoint y: 395, endPoint x: 592, endPoint y: 327, distance: 68.7
click at [594, 329] on section "**********" at bounding box center [520, 238] width 351 height 376
click at [592, 324] on textarea "**********" at bounding box center [520, 303] width 313 height 63
click at [611, 394] on button "Post to 2 channels" at bounding box center [611, 397] width 132 height 31
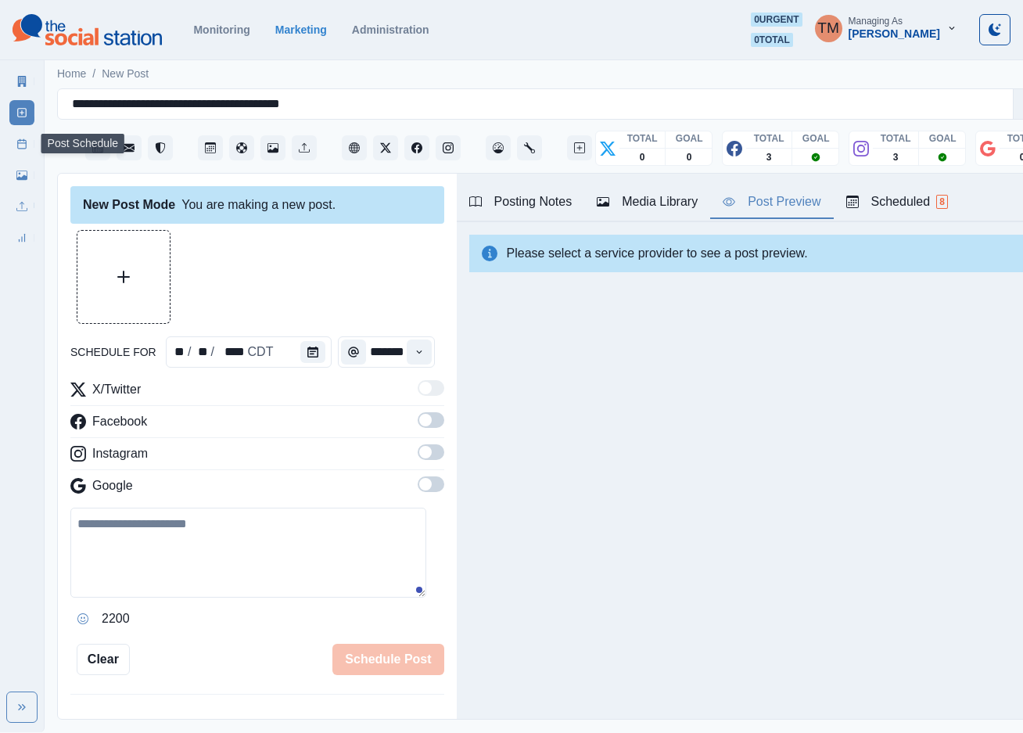
click at [24, 146] on icon at bounding box center [21, 143] width 11 height 11
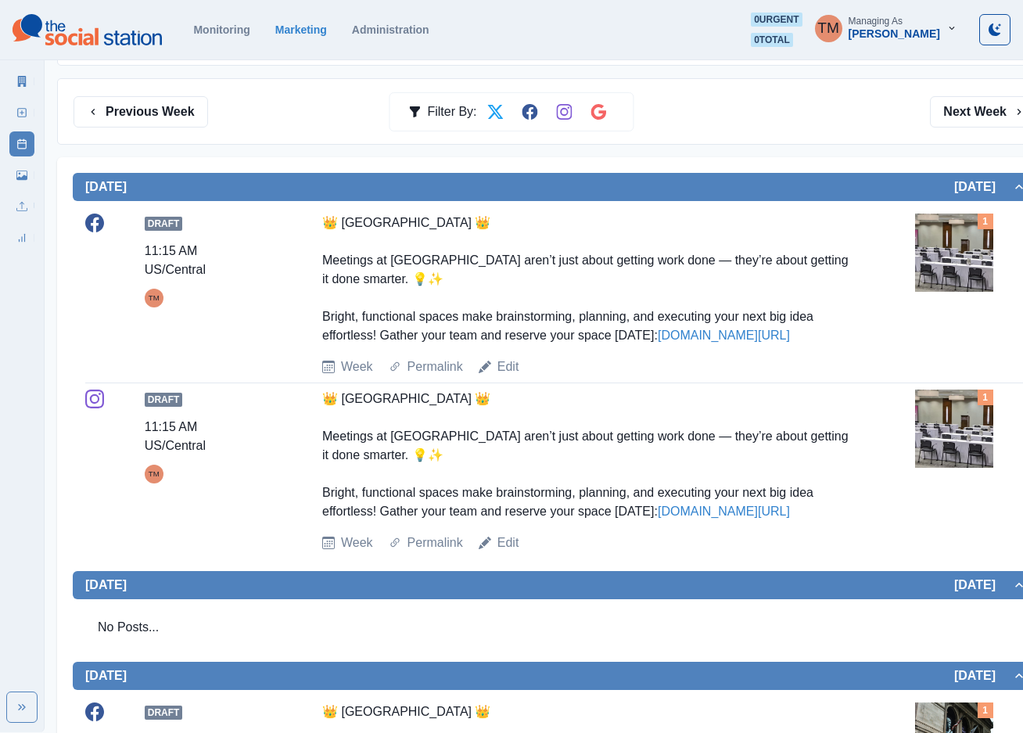
scroll to position [221, 0]
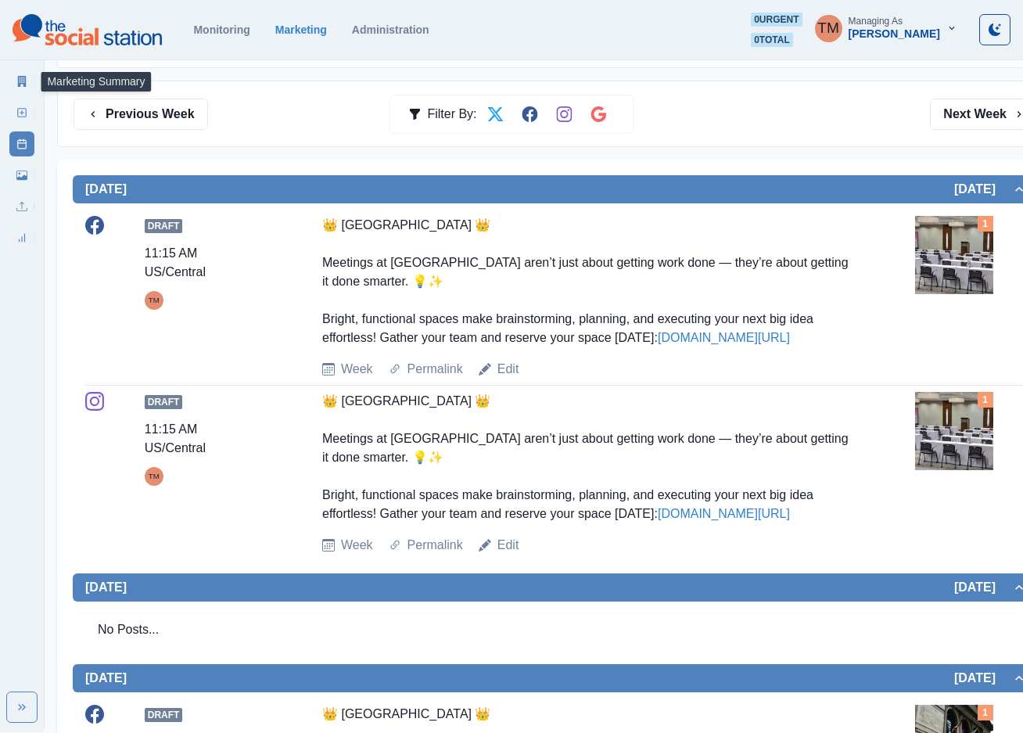
click at [15, 82] on link "Marketing Summary" at bounding box center [21, 81] width 25 height 25
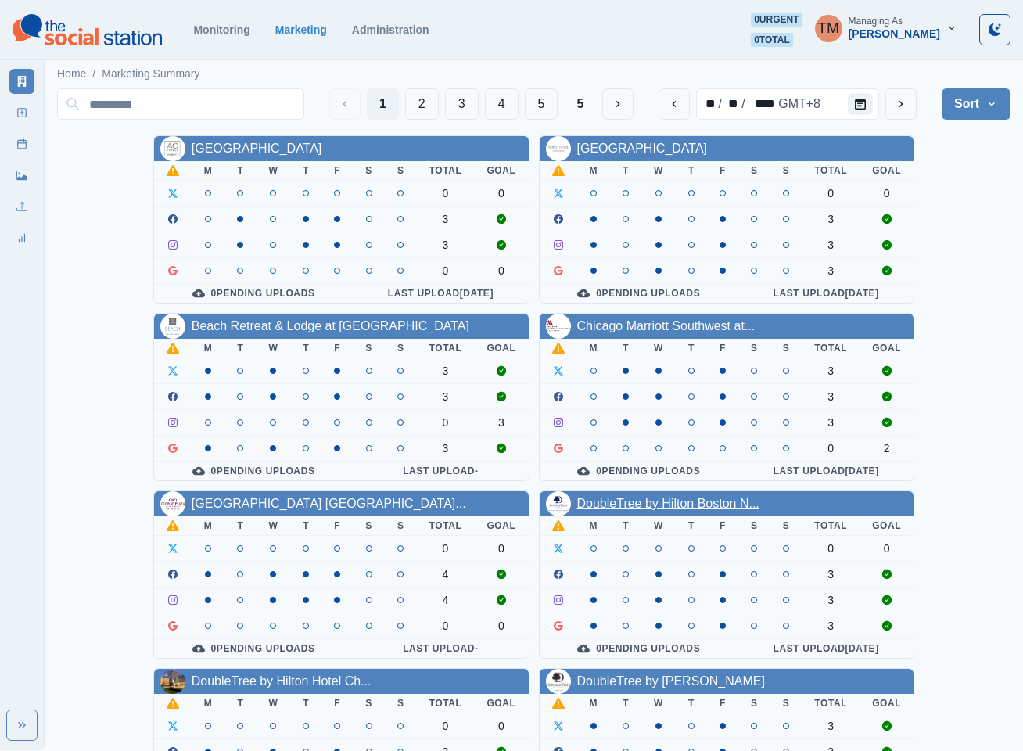
click at [690, 510] on link "DoubleTree by Hilton Boston N..." at bounding box center [668, 503] width 182 height 13
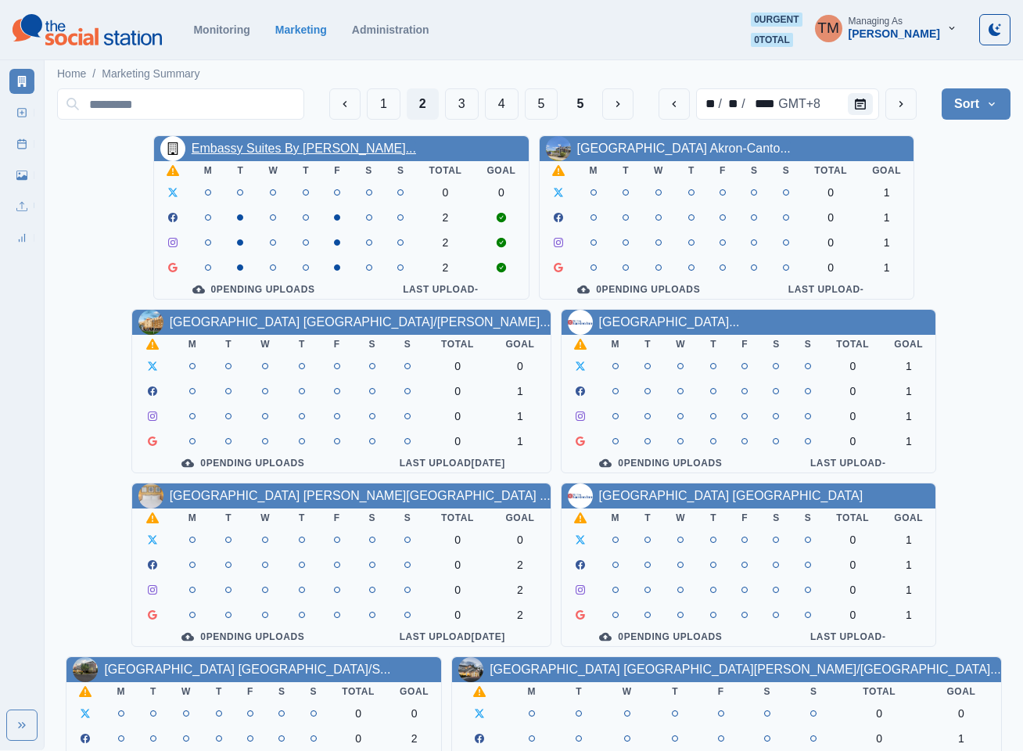
click at [275, 149] on link "Embassy Suites By [PERSON_NAME]..." at bounding box center [304, 148] width 225 height 13
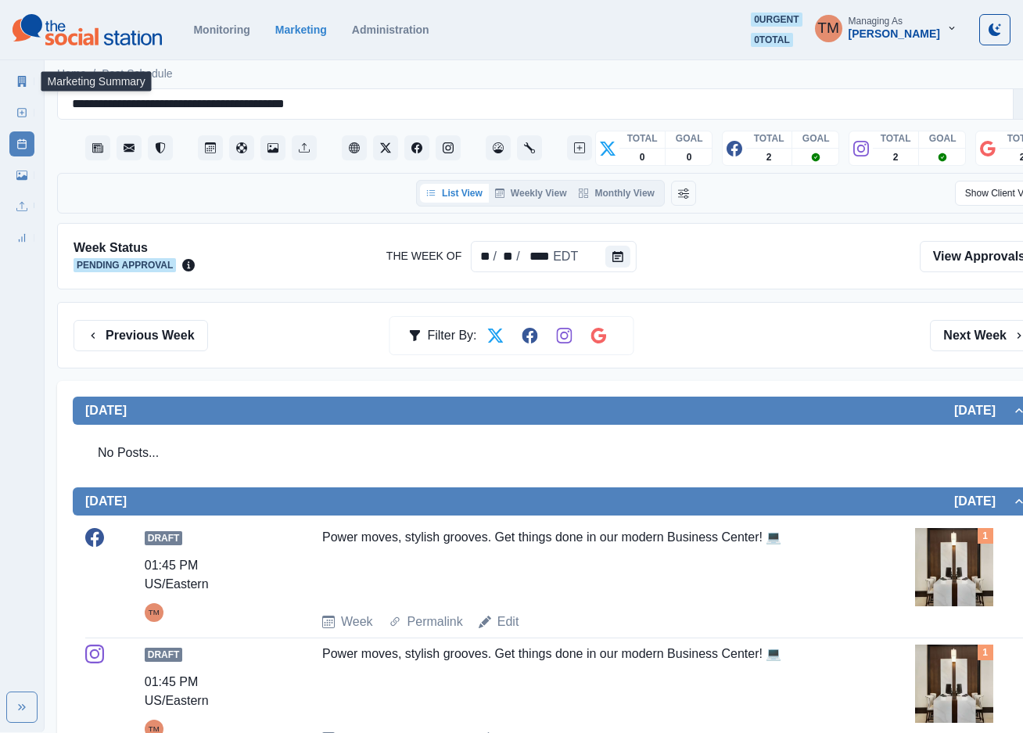
click at [23, 82] on icon at bounding box center [21, 81] width 11 height 11
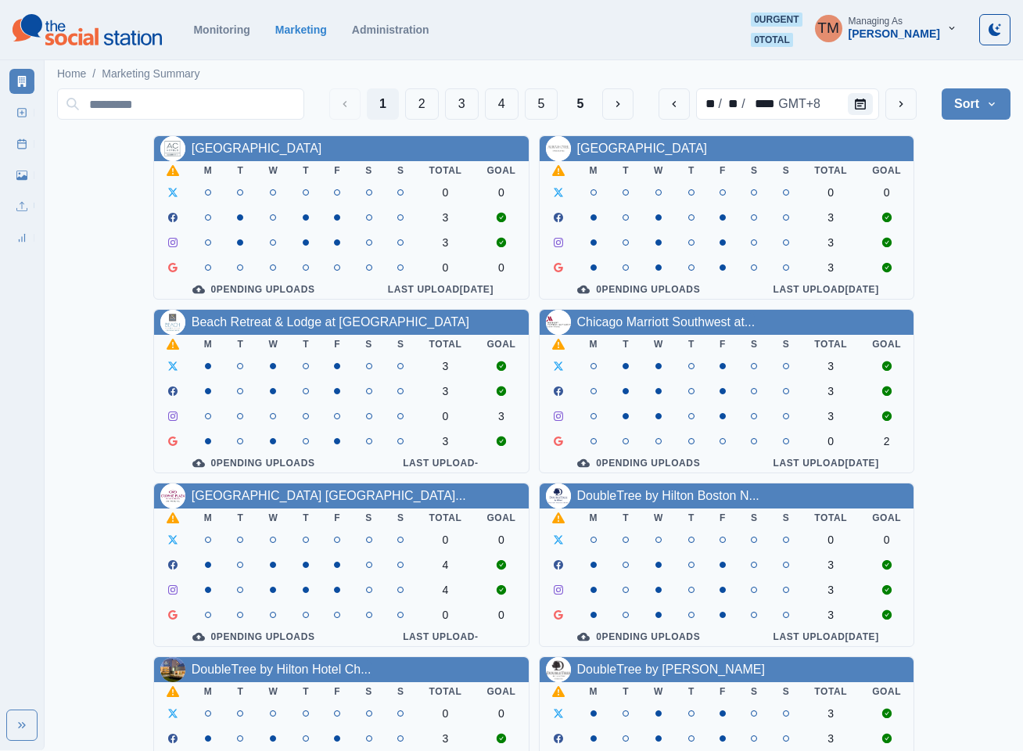
click at [320, 505] on div "[GEOGRAPHIC_DATA] [GEOGRAPHIC_DATA]..." at bounding box center [329, 496] width 275 height 19
drag, startPoint x: 317, startPoint y: 517, endPoint x: 266, endPoint y: 509, distance: 51.5
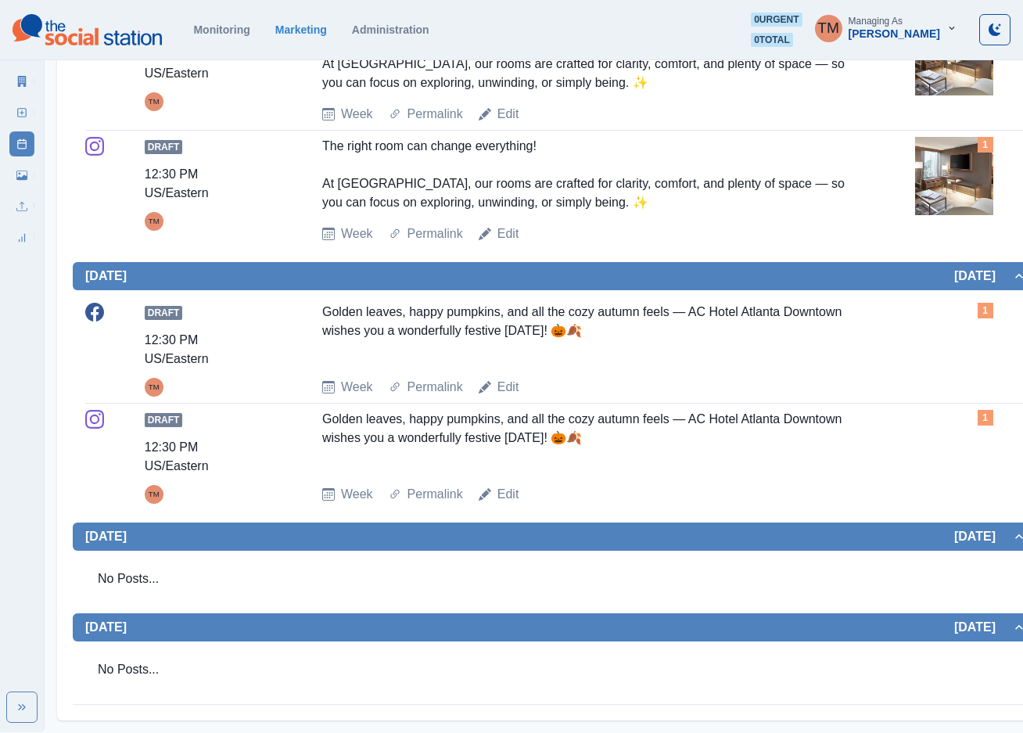
scroll to position [1056, 0]
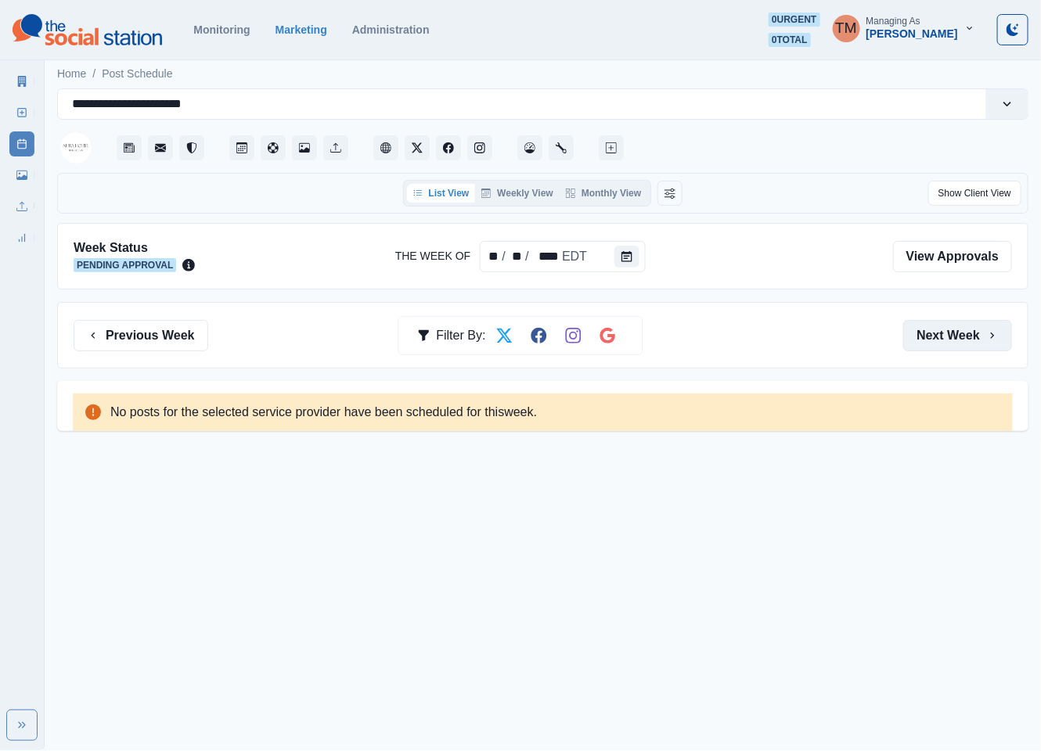
click at [958, 324] on button "Next Week" at bounding box center [957, 335] width 109 height 31
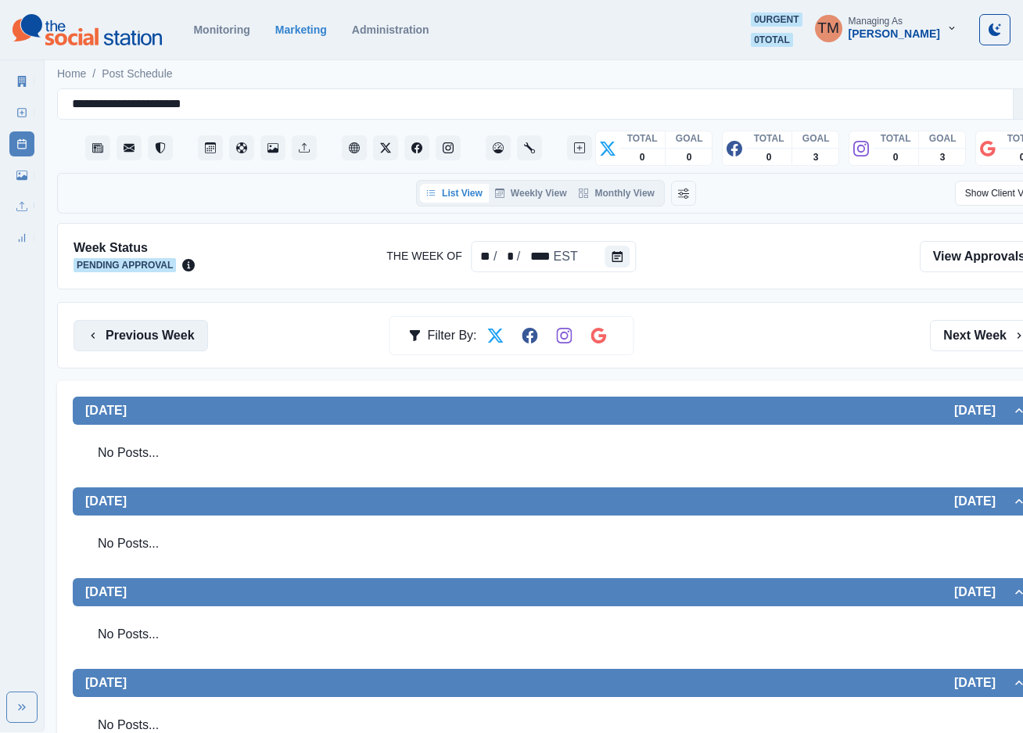
click at [113, 339] on button "Previous Week" at bounding box center [141, 335] width 135 height 31
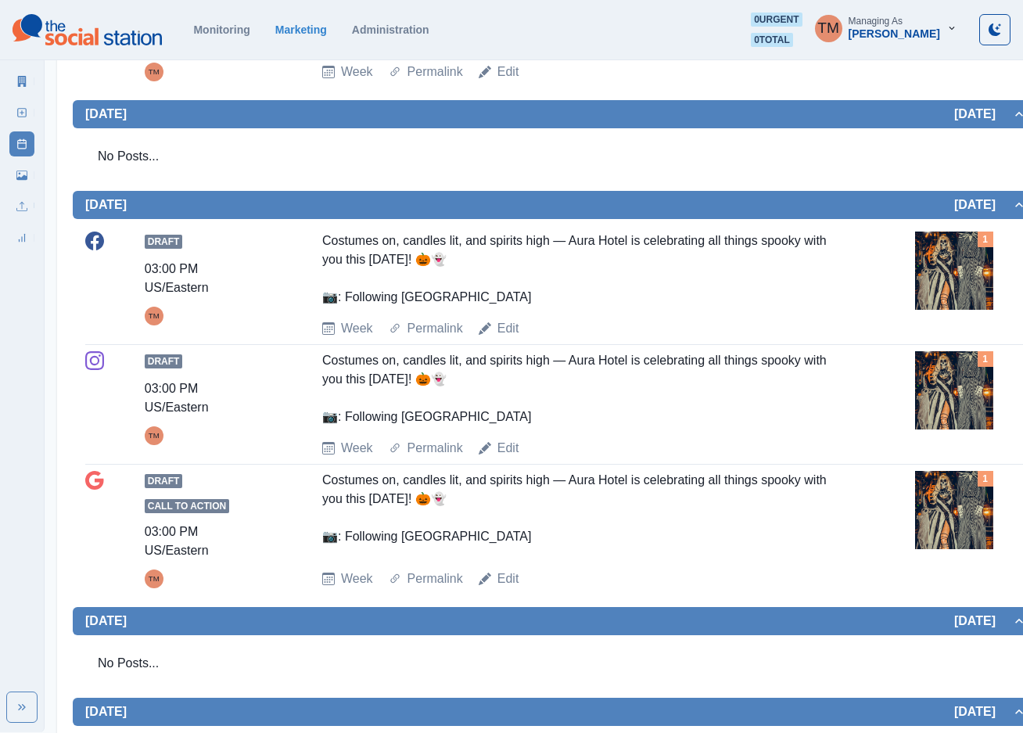
scroll to position [1760, 0]
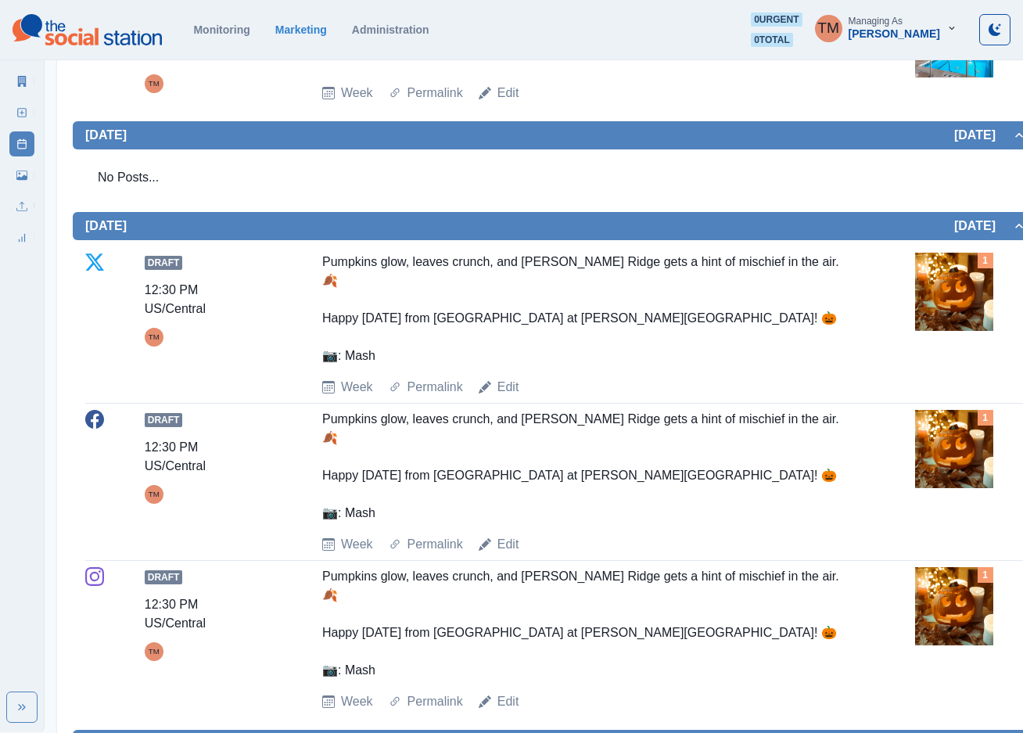
scroll to position [1291, 0]
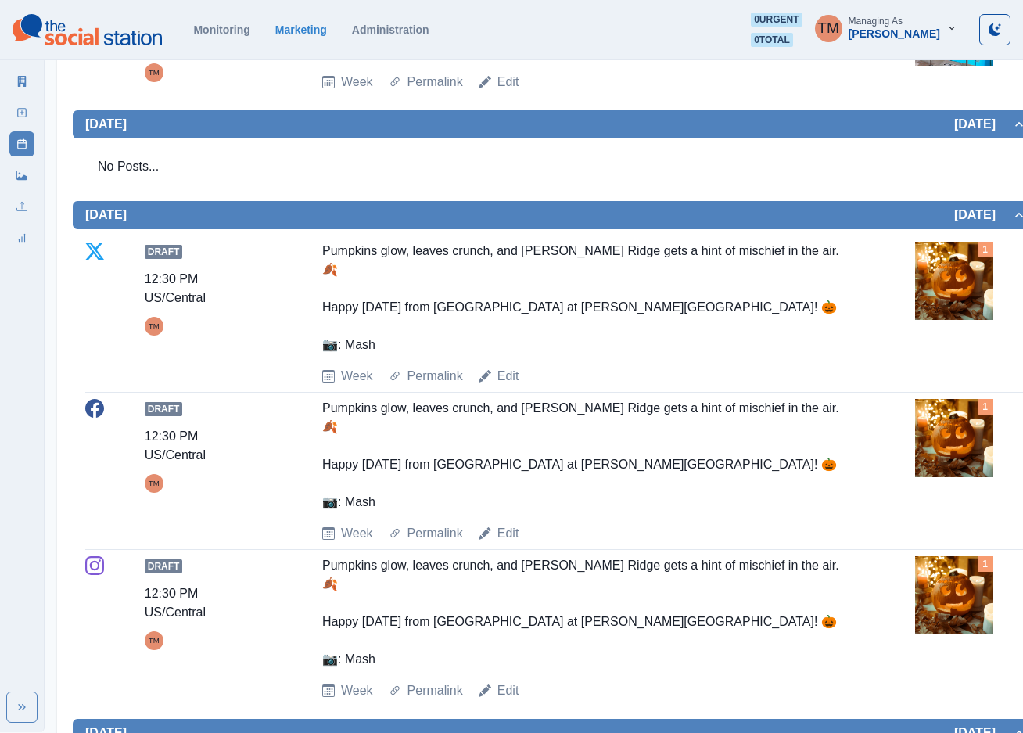
click at [7, 165] on div "Marketing Summary New Post Post Schedule Media Library Uploads Review Summary" at bounding box center [22, 157] width 44 height 188
click at [19, 179] on icon at bounding box center [21, 175] width 11 height 9
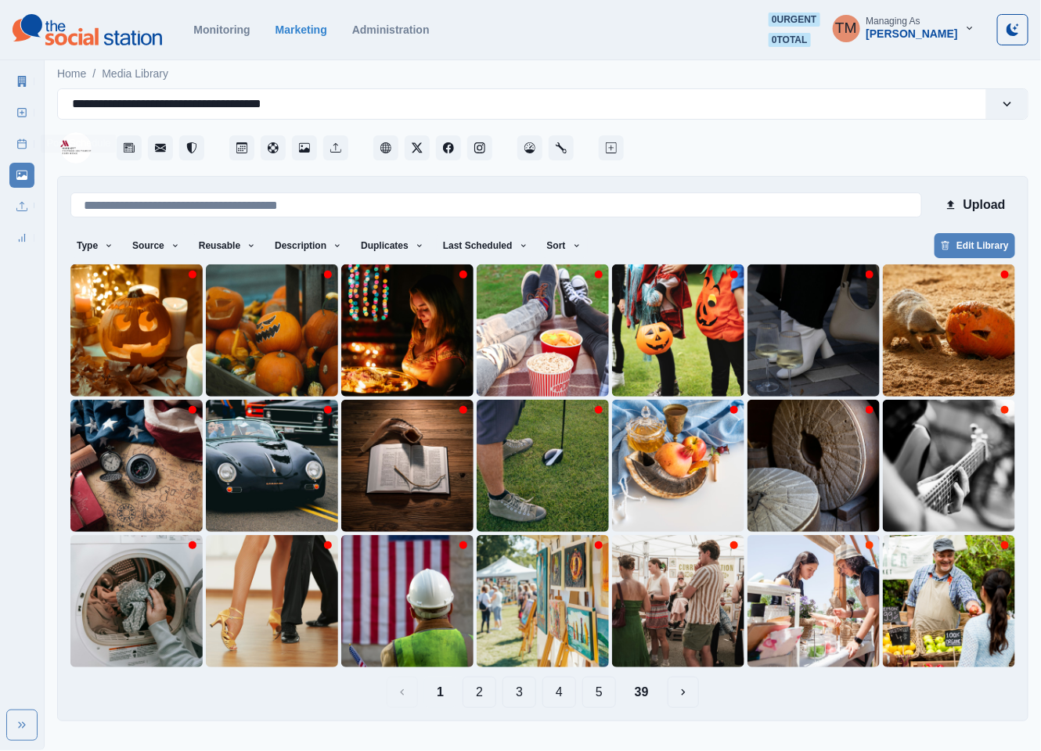
click at [22, 146] on icon at bounding box center [21, 143] width 11 height 11
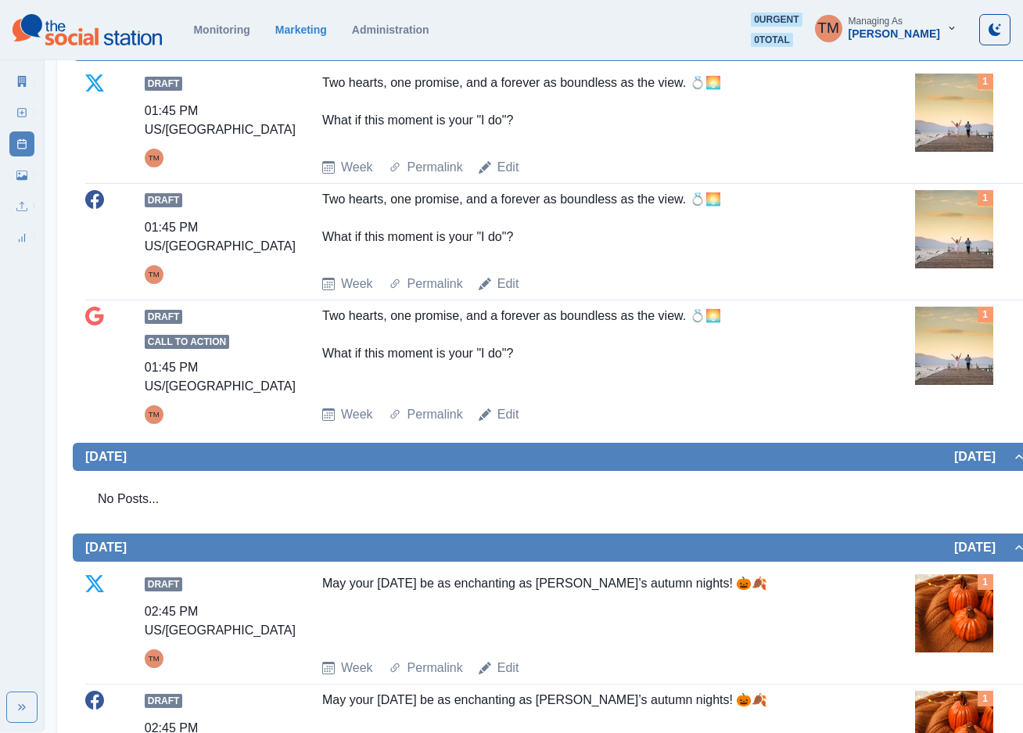
scroll to position [1252, 0]
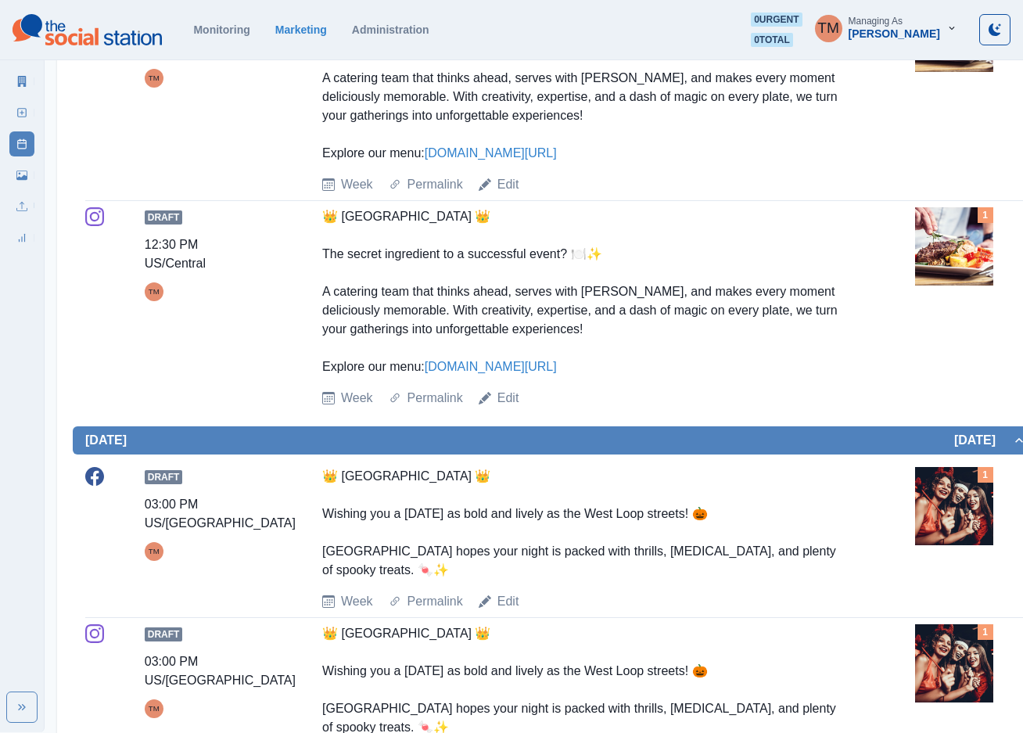
scroll to position [1643, 0]
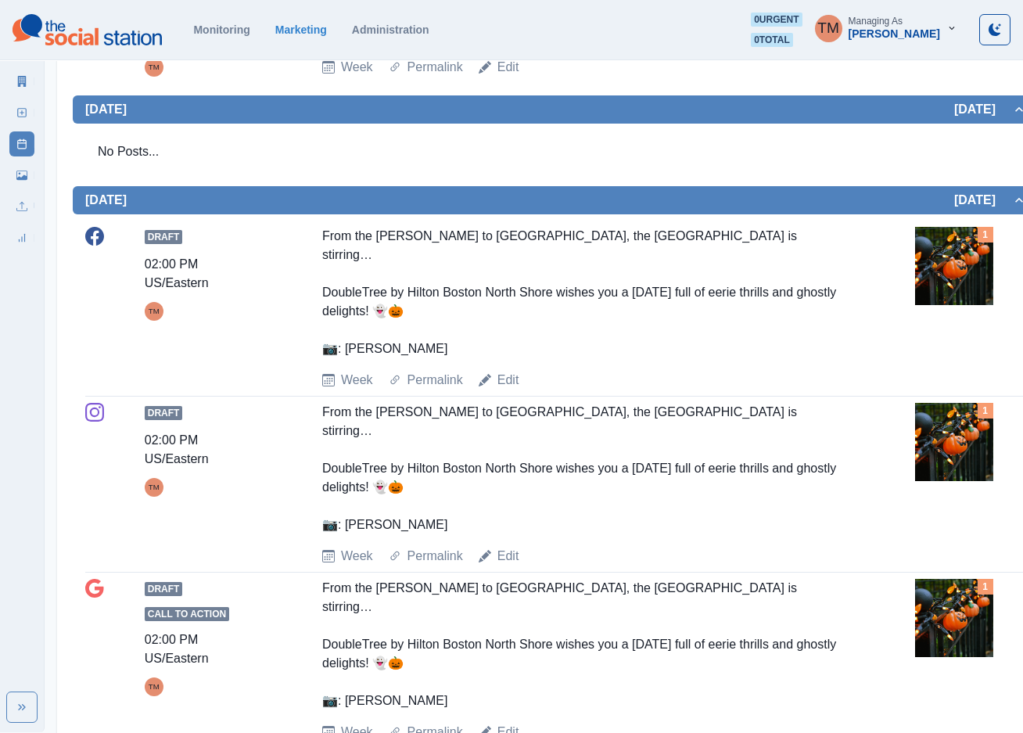
scroll to position [1408, 0]
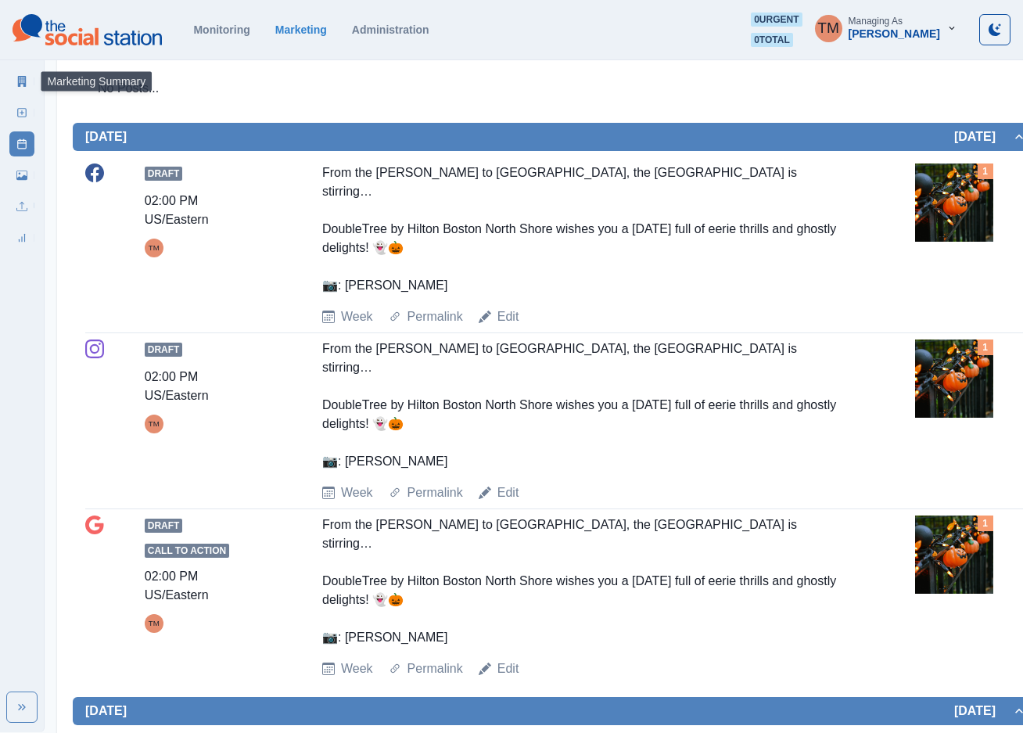
click at [16, 80] on icon at bounding box center [21, 81] width 11 height 11
